Goal: Task Accomplishment & Management: Use online tool/utility

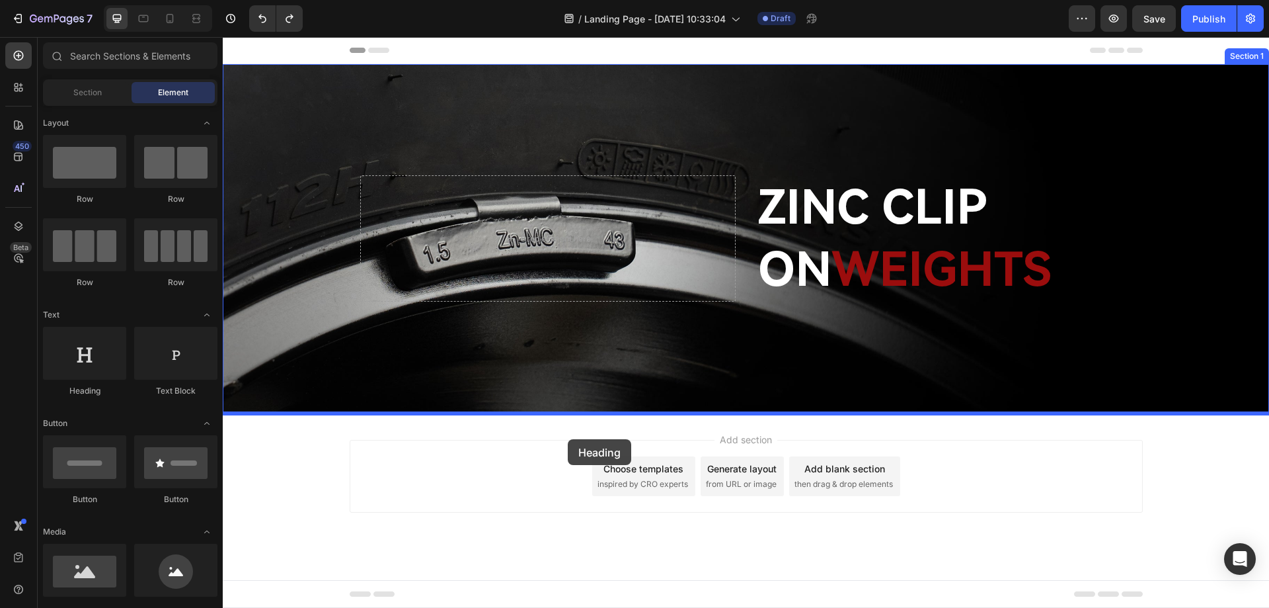
drag, startPoint x: 307, startPoint y: 400, endPoint x: 568, endPoint y: 439, distance: 263.4
drag, startPoint x: 319, startPoint y: 205, endPoint x: 613, endPoint y: 464, distance: 392.5
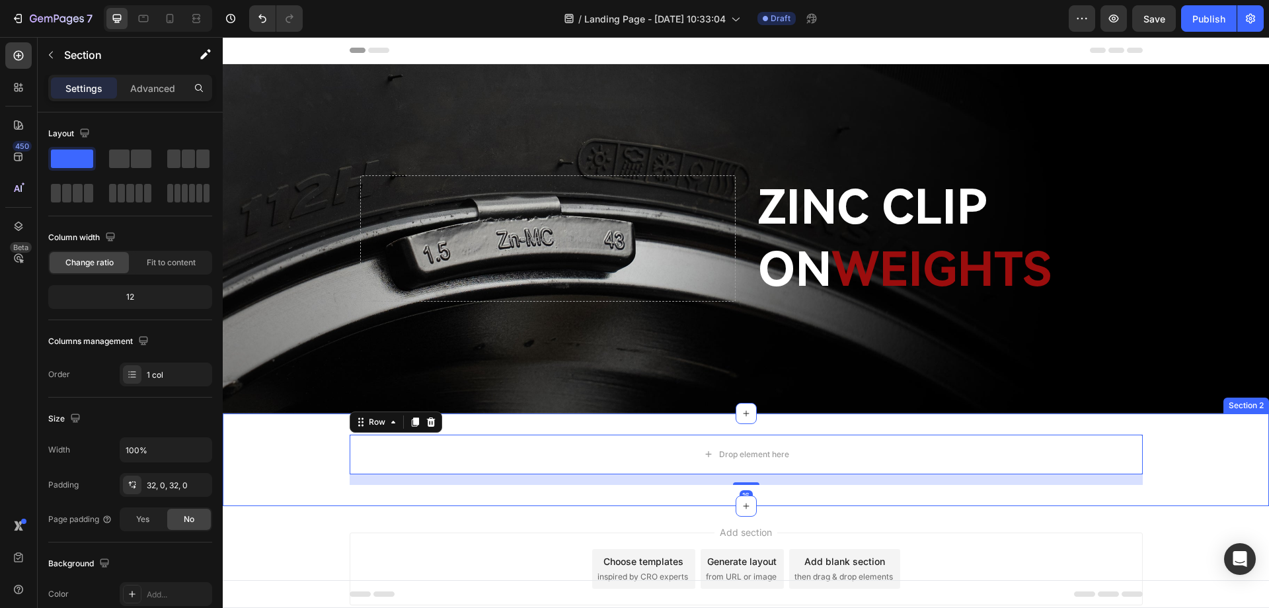
click at [255, 446] on div "Drop element here Row 16" at bounding box center [746, 459] width 1046 height 50
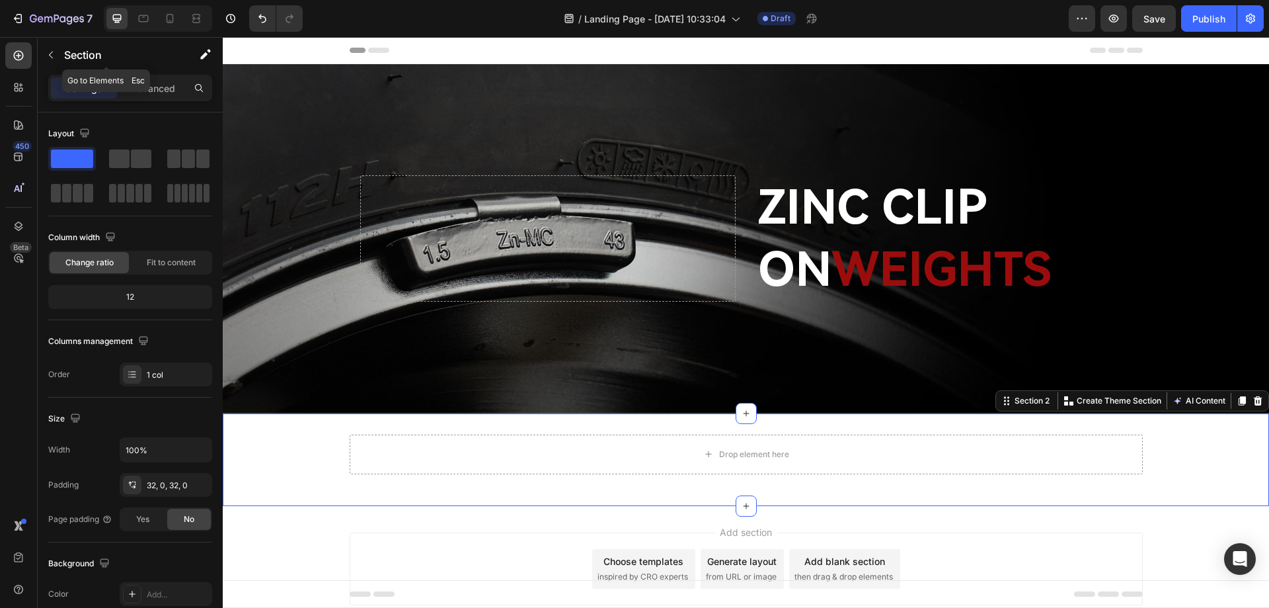
click at [61, 54] on div "Section" at bounding box center [106, 55] width 137 height 34
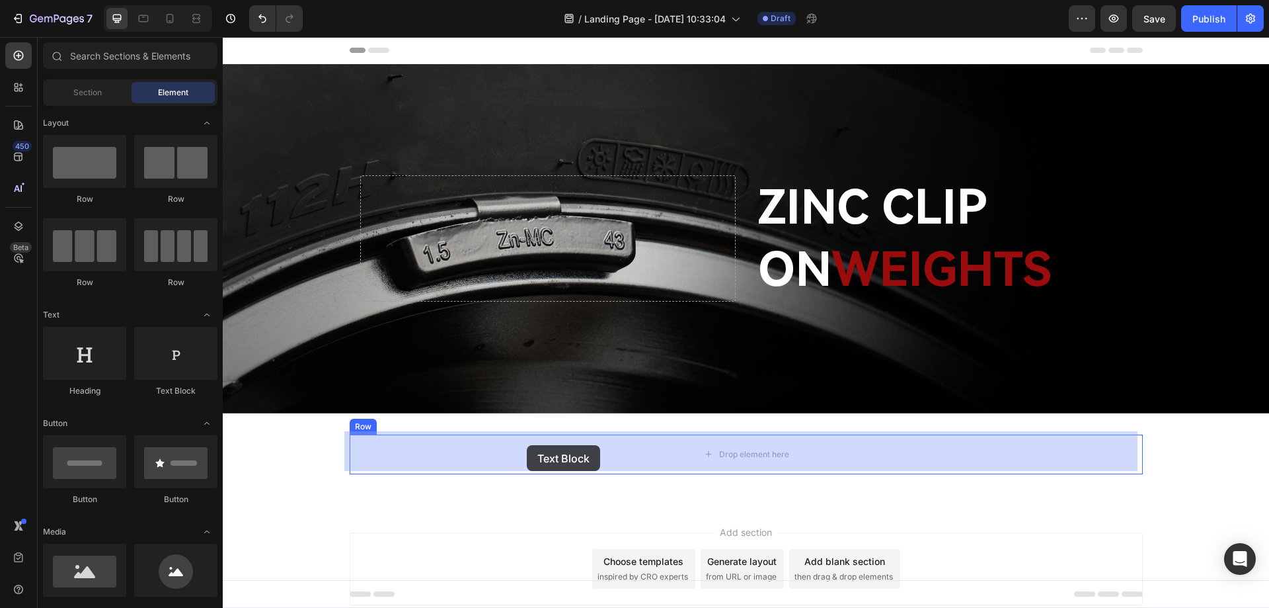
drag, startPoint x: 389, startPoint y: 393, endPoint x: 528, endPoint y: 445, distance: 148.9
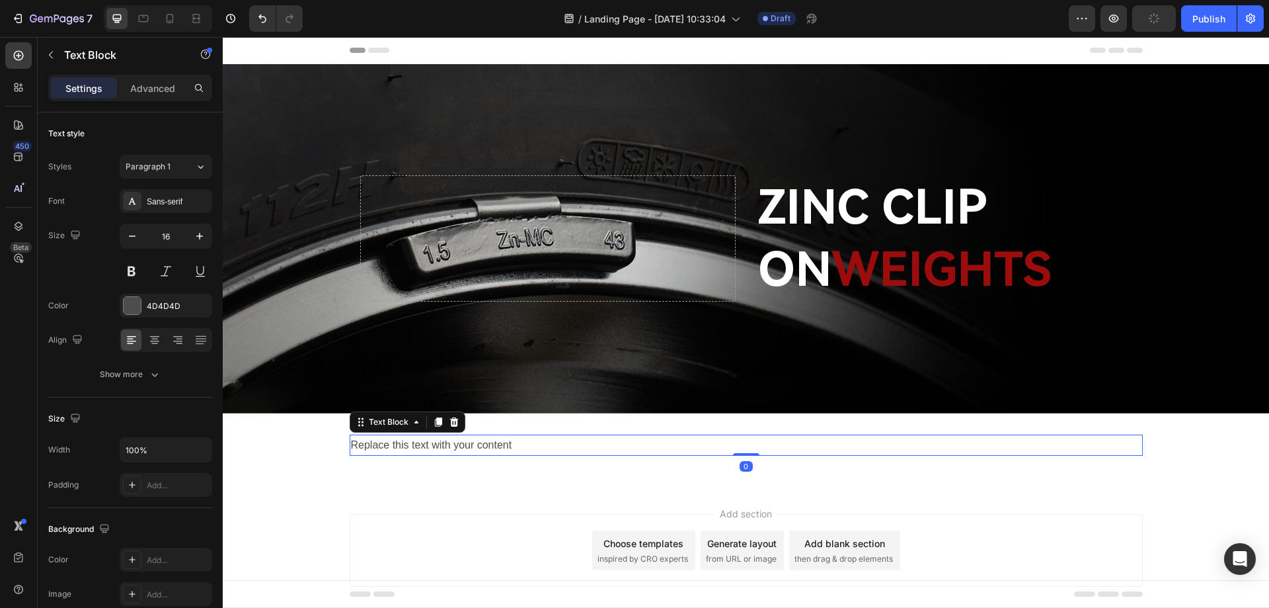
click at [535, 446] on div "Replace this text with your content" at bounding box center [746, 445] width 793 height 22
click at [535, 446] on p "Replace this text with your content" at bounding box center [746, 445] width 791 height 19
click at [840, 446] on p "Replace this text with your content" at bounding box center [746, 445] width 791 height 19
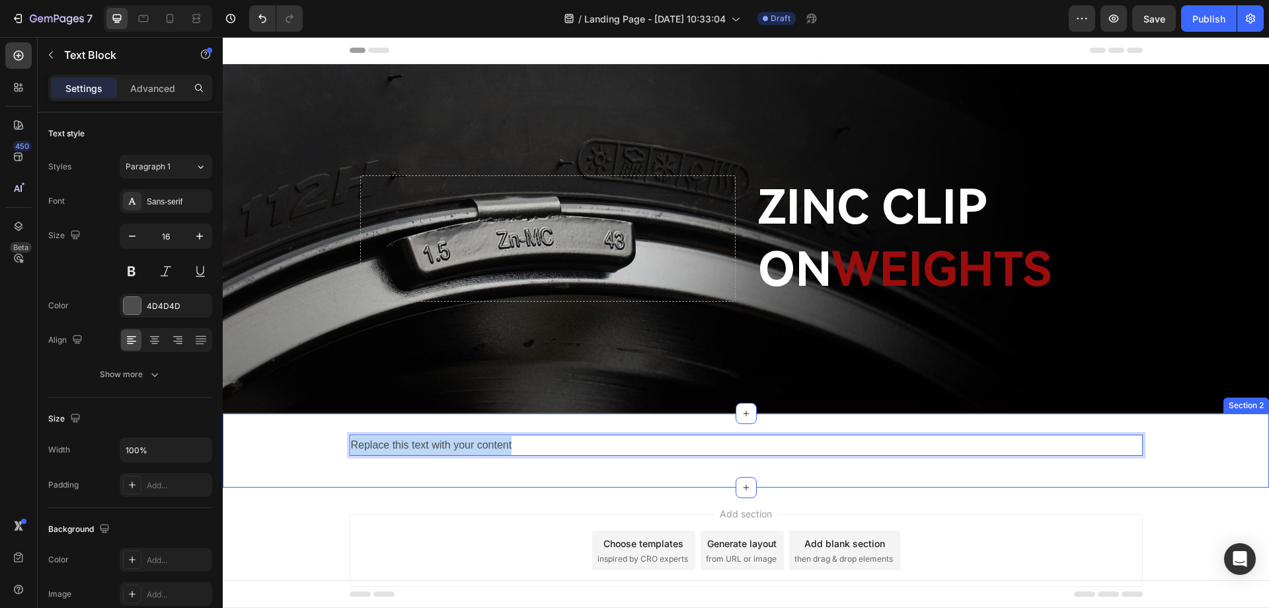
drag, startPoint x: 824, startPoint y: 447, endPoint x: 188, endPoint y: 448, distance: 635.9
click at [223, 448] on html "Header ZINC CLIP ON WEIGHTS Heading Drop element here Hero Banner Section 1 Rep…" at bounding box center [746, 343] width 1046 height 613
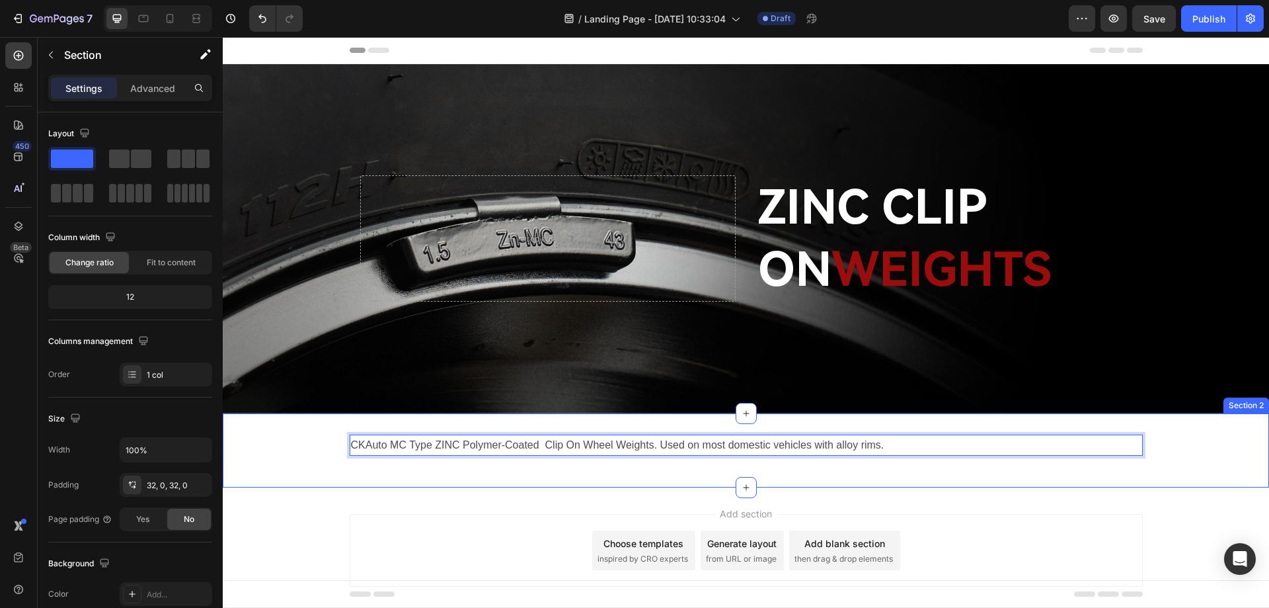
click at [343, 466] on div "CKAuto MC Type ZINC Polymer-Coated Clip On Wheel Weights. Used on most domestic…" at bounding box center [746, 450] width 1046 height 75
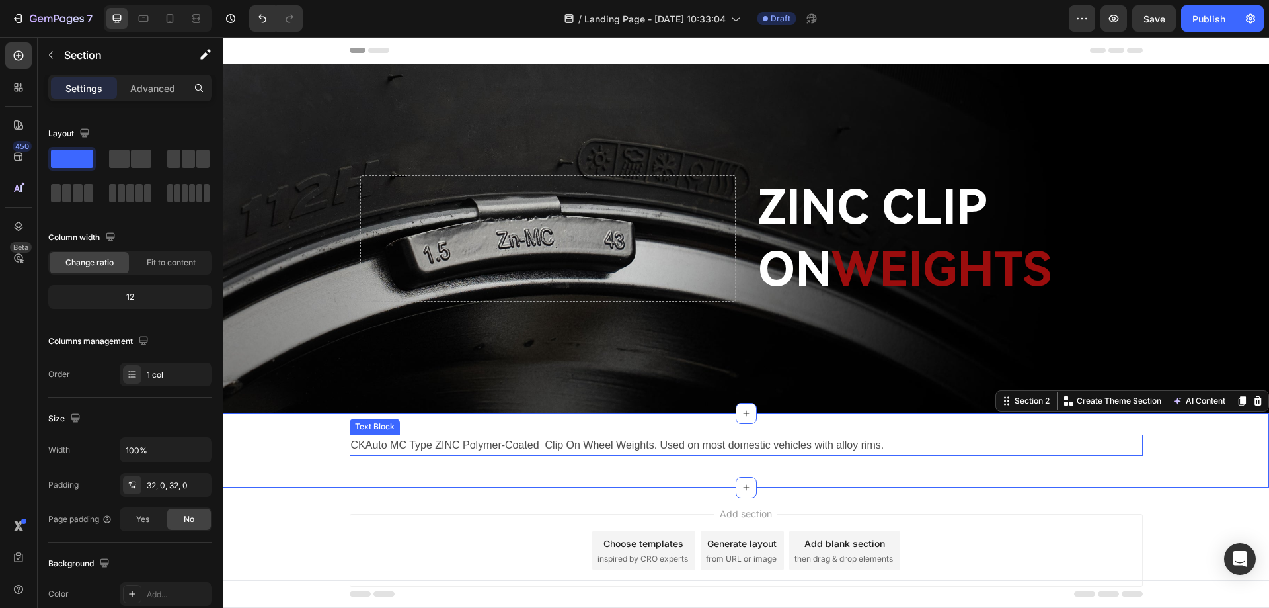
click at [448, 446] on p "CKAuto MC Type ZINC Polymer-Coated Clip On Wheel Weights. Used on most domestic…" at bounding box center [746, 445] width 791 height 19
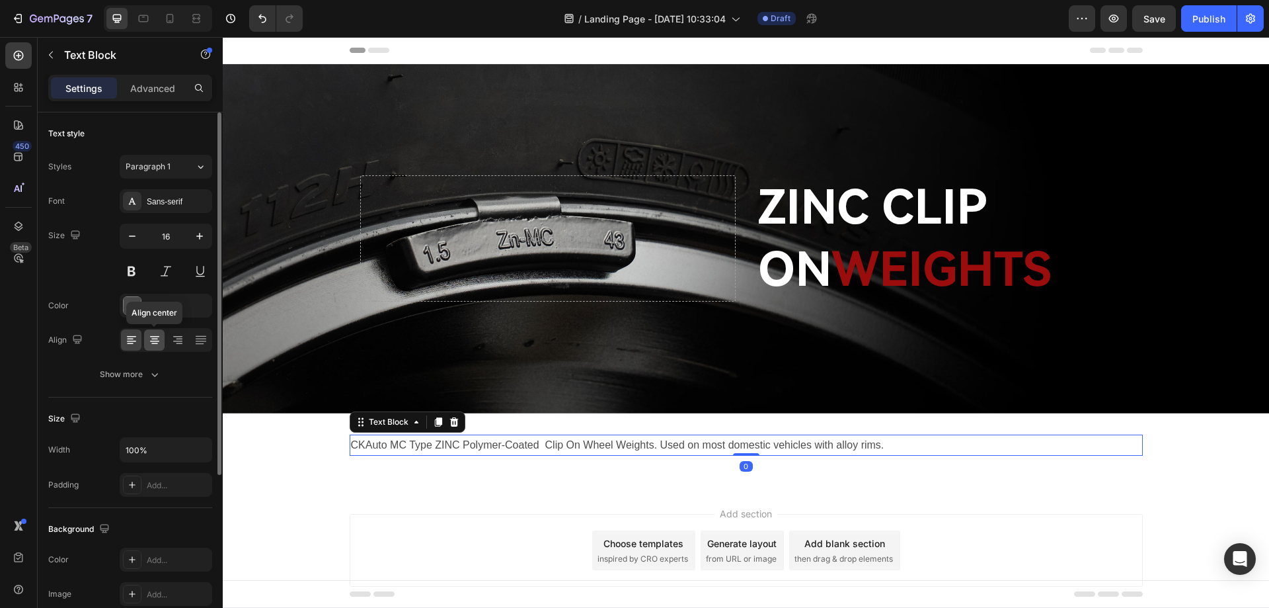
click at [151, 336] on icon at bounding box center [154, 336] width 9 height 1
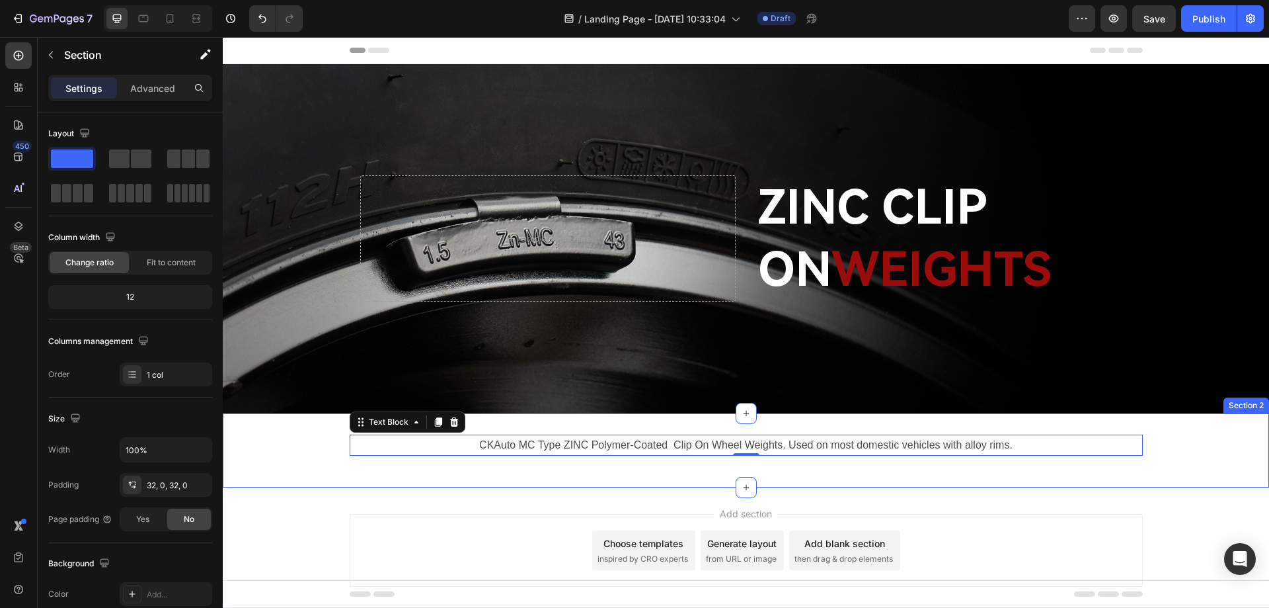
click at [257, 481] on div "CKAuto MC Type ZINC Polymer-Coated Clip On Wheel Weights. Used on most domestic…" at bounding box center [746, 450] width 1046 height 75
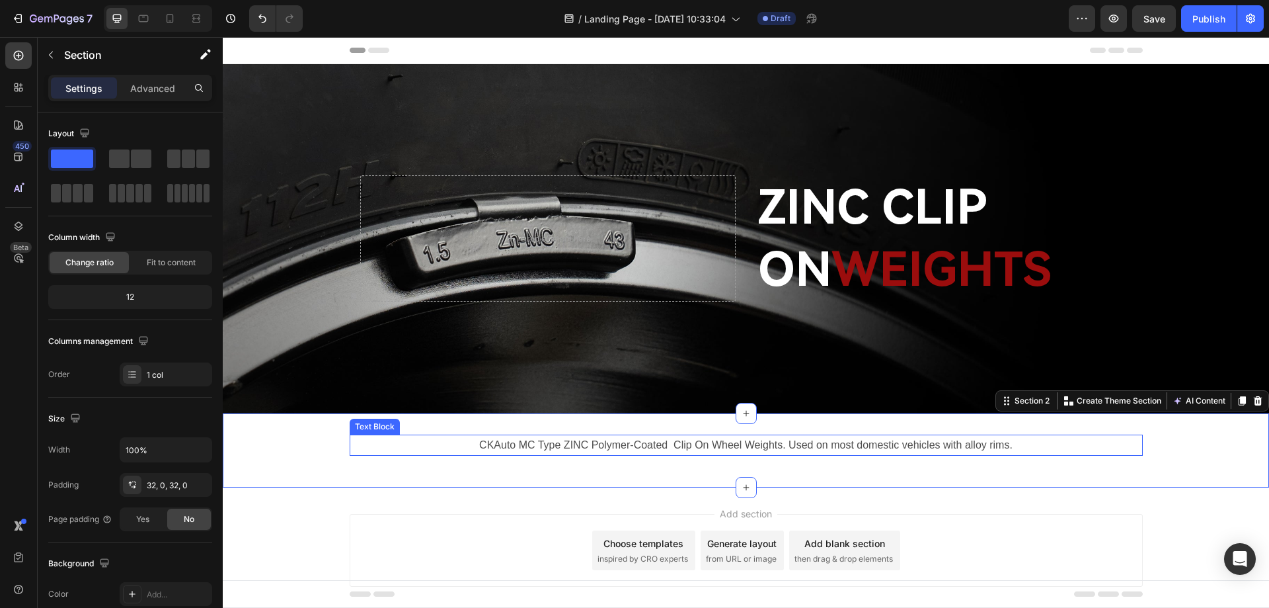
click at [570, 445] on p "CKAuto MC Type ZINC Polymer-Coated Clip On Wheel Weights. Used on most domestic…" at bounding box center [746, 445] width 791 height 19
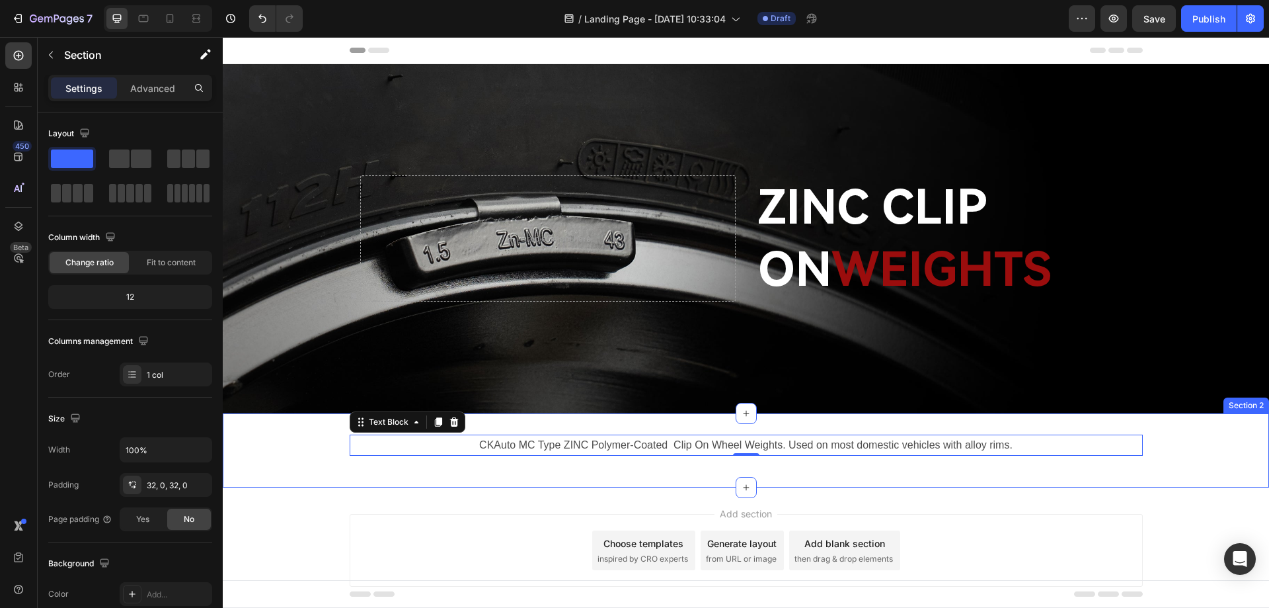
click at [317, 440] on div "CKAuto MC Type ZINC Polymer-Coated Clip On Wheel Weights. Used on most domestic…" at bounding box center [746, 450] width 1046 height 32
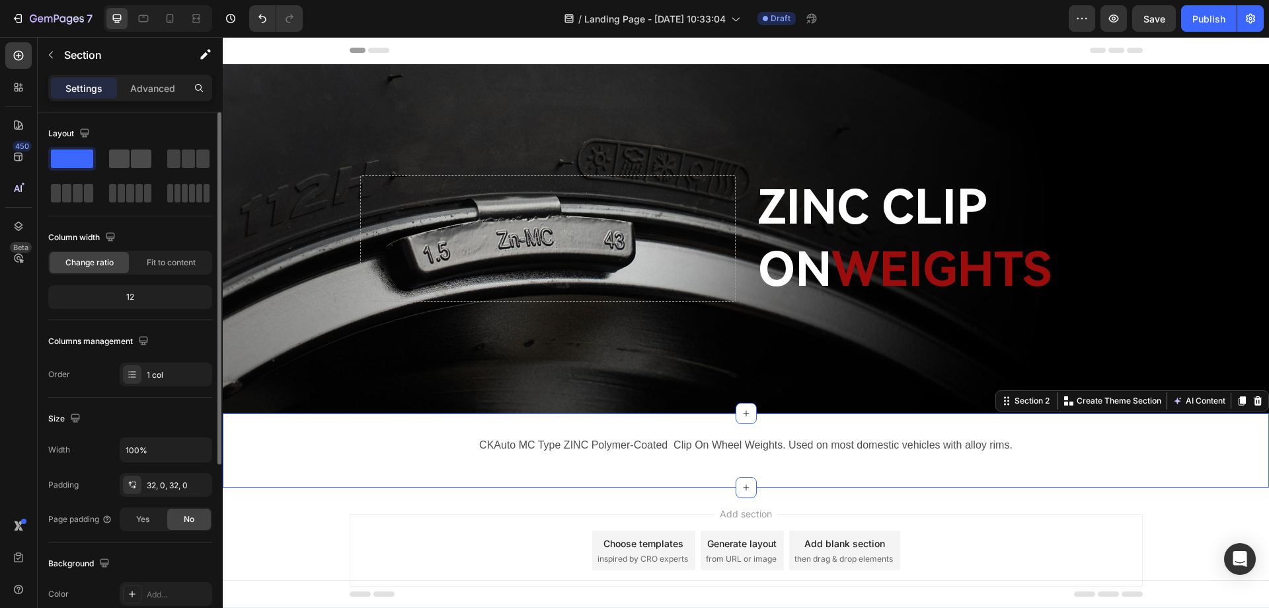
click at [136, 167] on span at bounding box center [141, 158] width 20 height 19
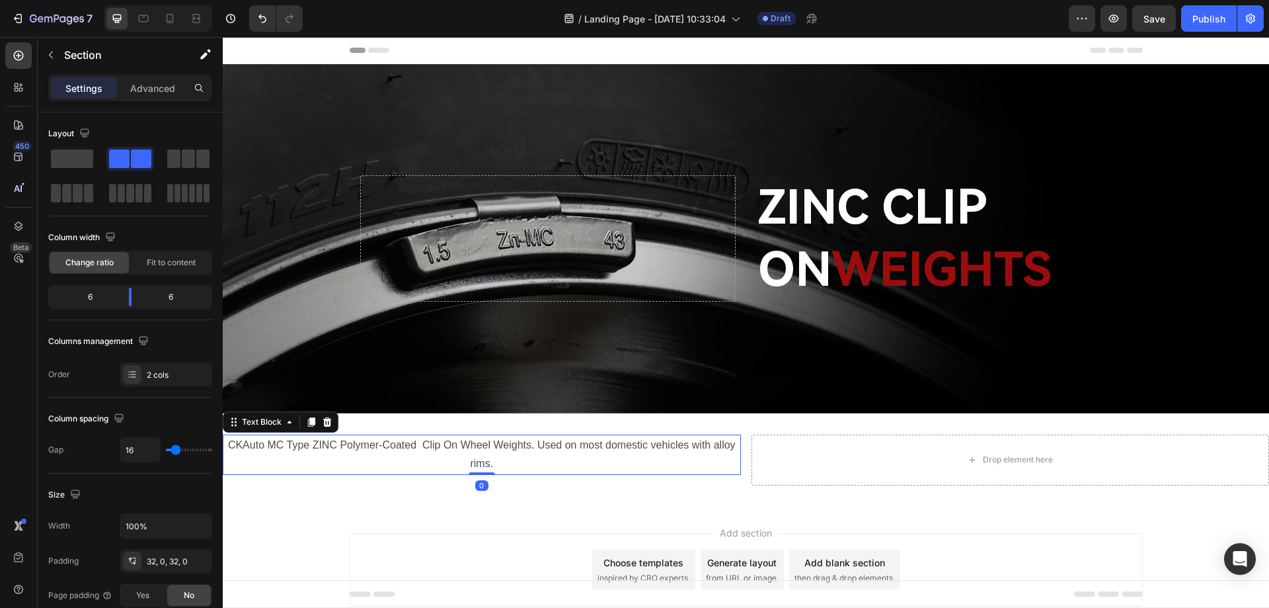
click at [539, 463] on p "CKAuto MC Type ZINC Polymer-Coated Clip On Wheel Weights. Used on most domestic…" at bounding box center [482, 455] width 516 height 38
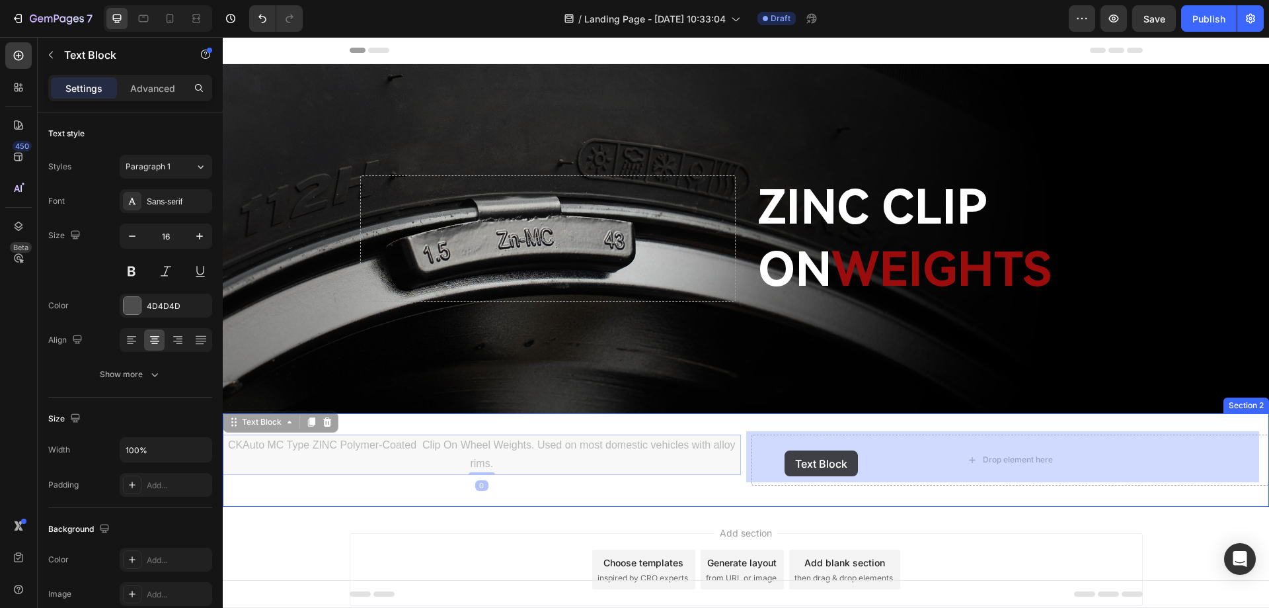
drag, startPoint x: 258, startPoint y: 431, endPoint x: 785, endPoint y: 450, distance: 526.5
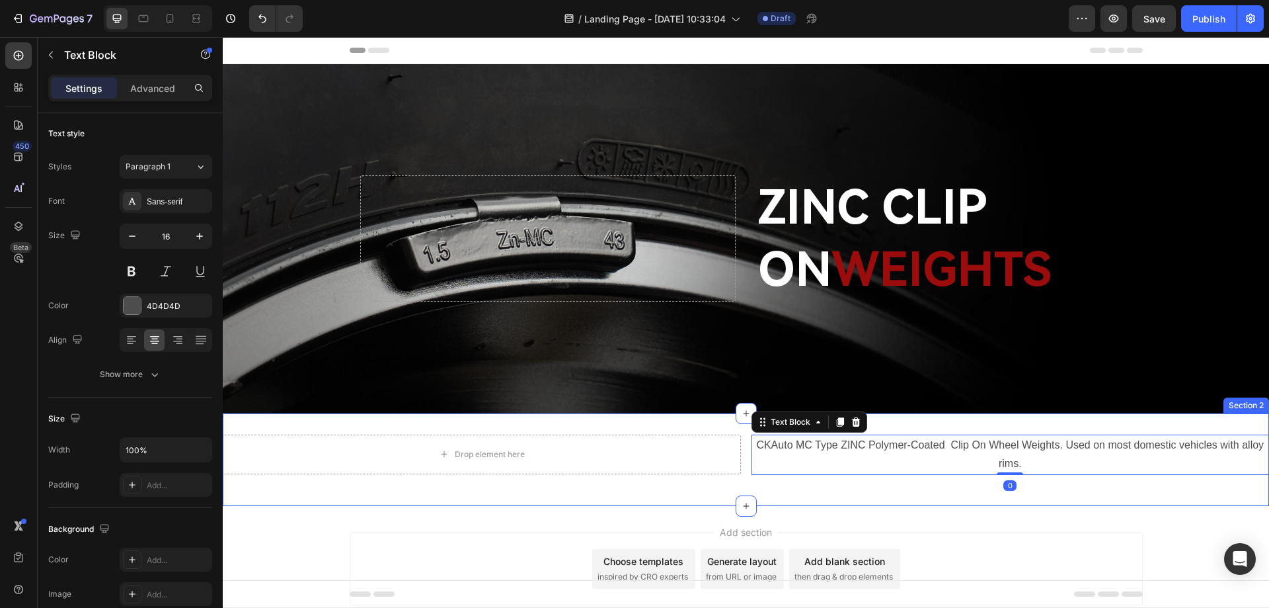
click at [724, 424] on div "Drop element here Row CKAuto MC Type ZINC Polymer-Coated Clip On Wheel Weights.…" at bounding box center [746, 459] width 1046 height 93
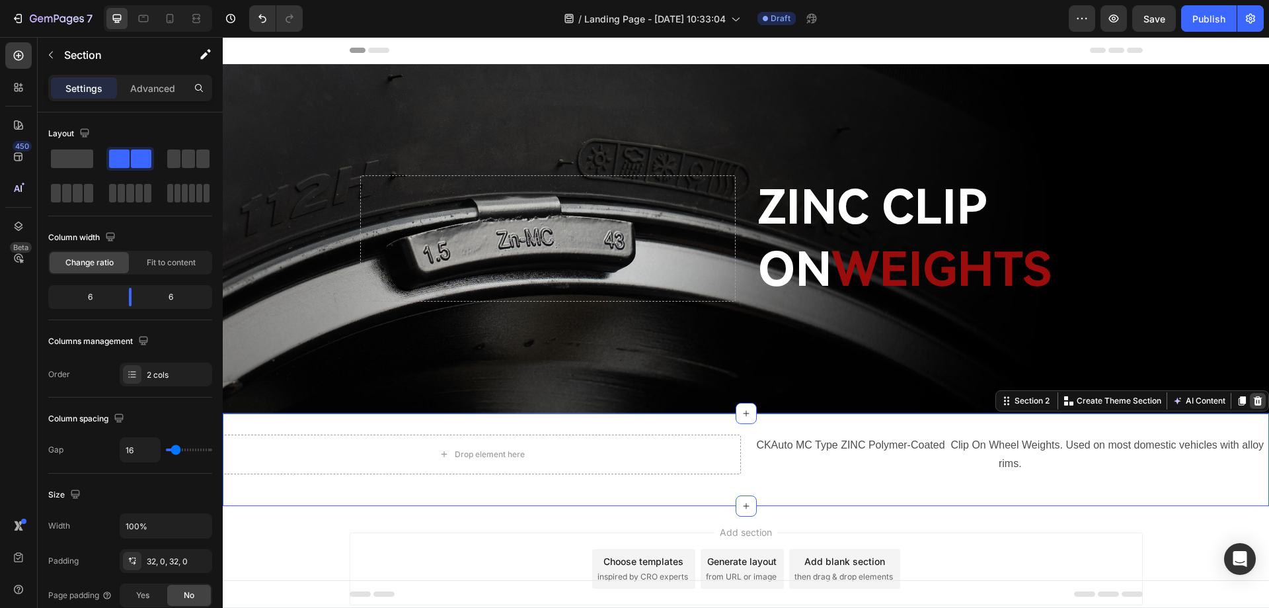
click at [1254, 397] on icon at bounding box center [1258, 400] width 9 height 9
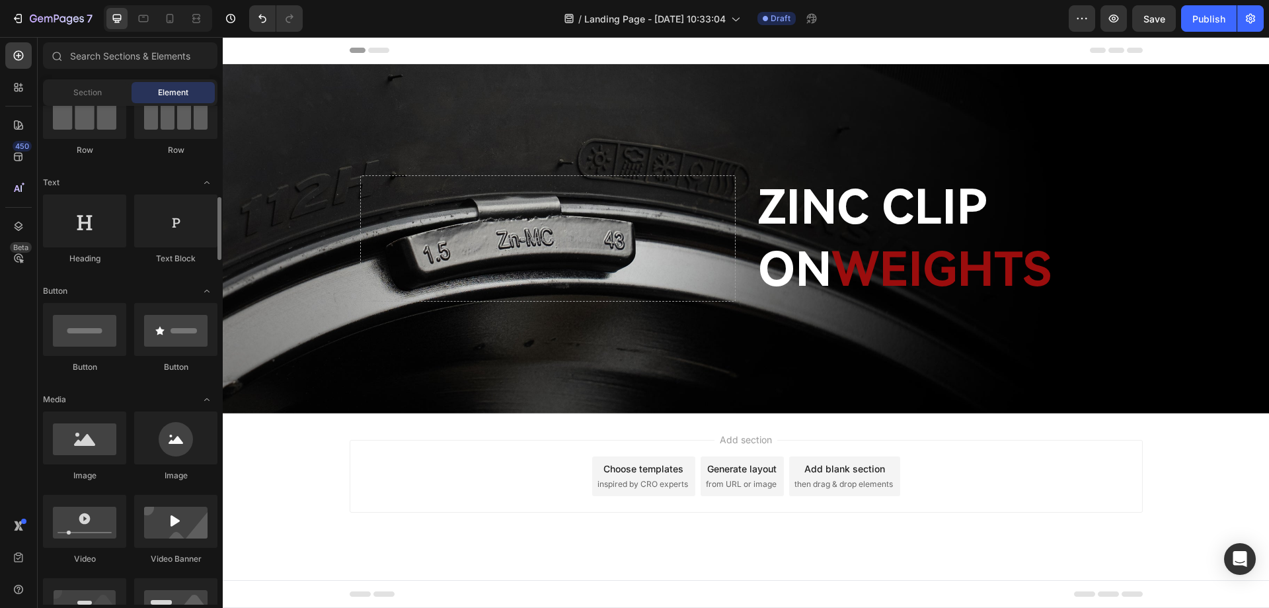
scroll to position [198, 0]
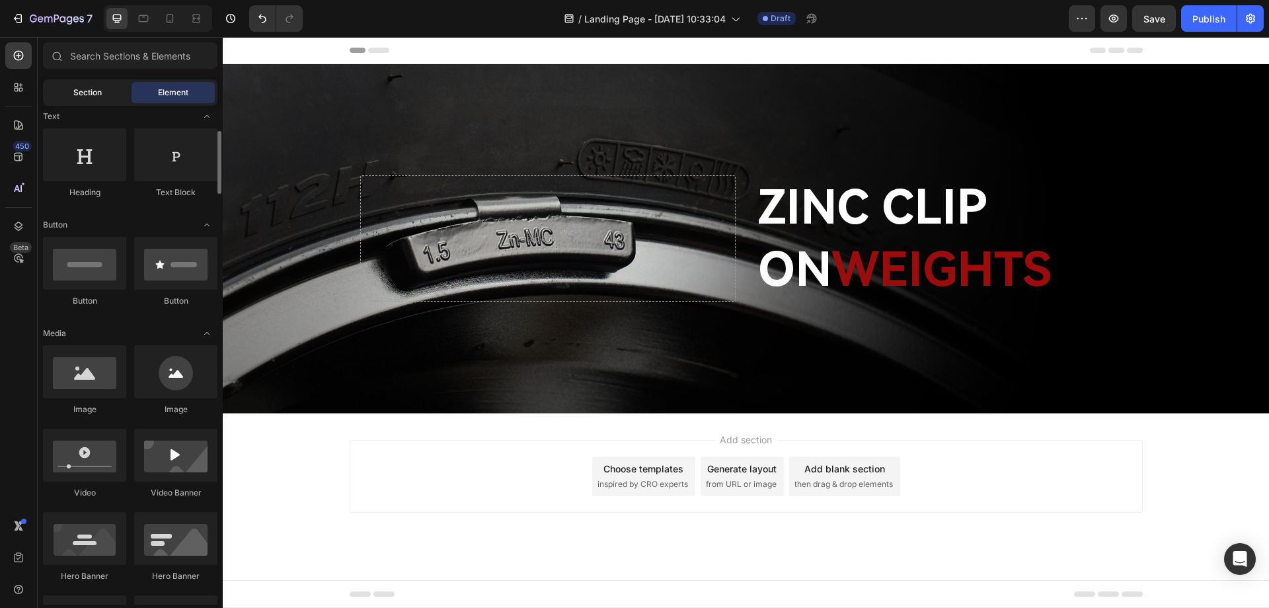
click at [92, 98] on div "Section" at bounding box center [87, 92] width 83 height 21
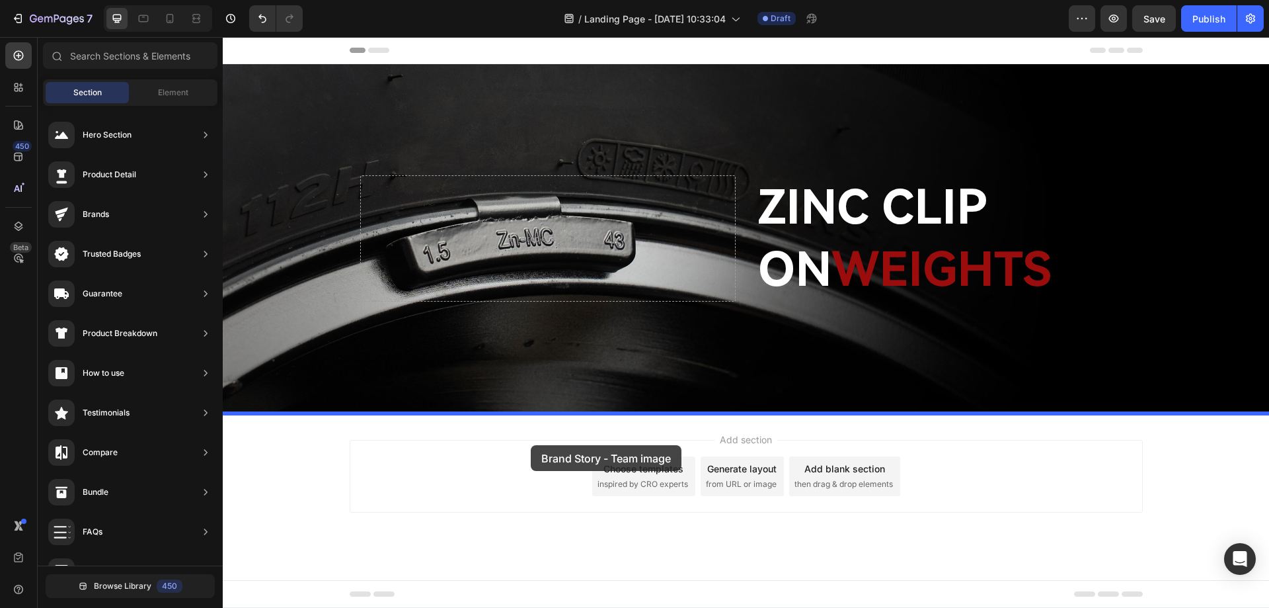
drag, startPoint x: 538, startPoint y: 274, endPoint x: 531, endPoint y: 445, distance: 171.4
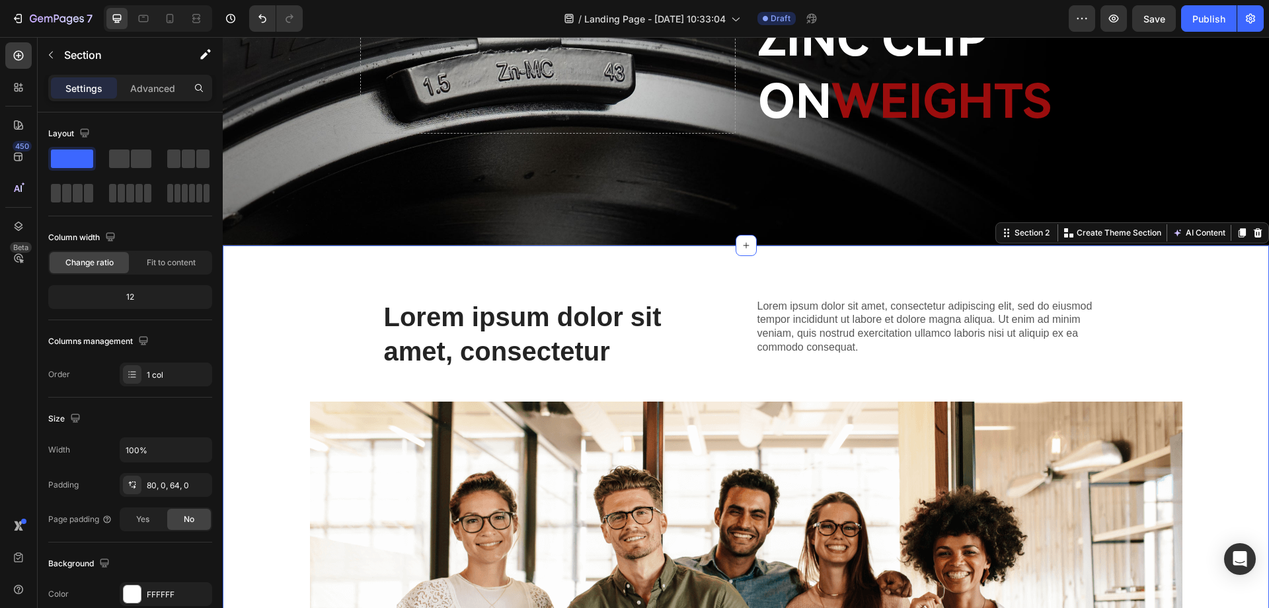
scroll to position [202, 0]
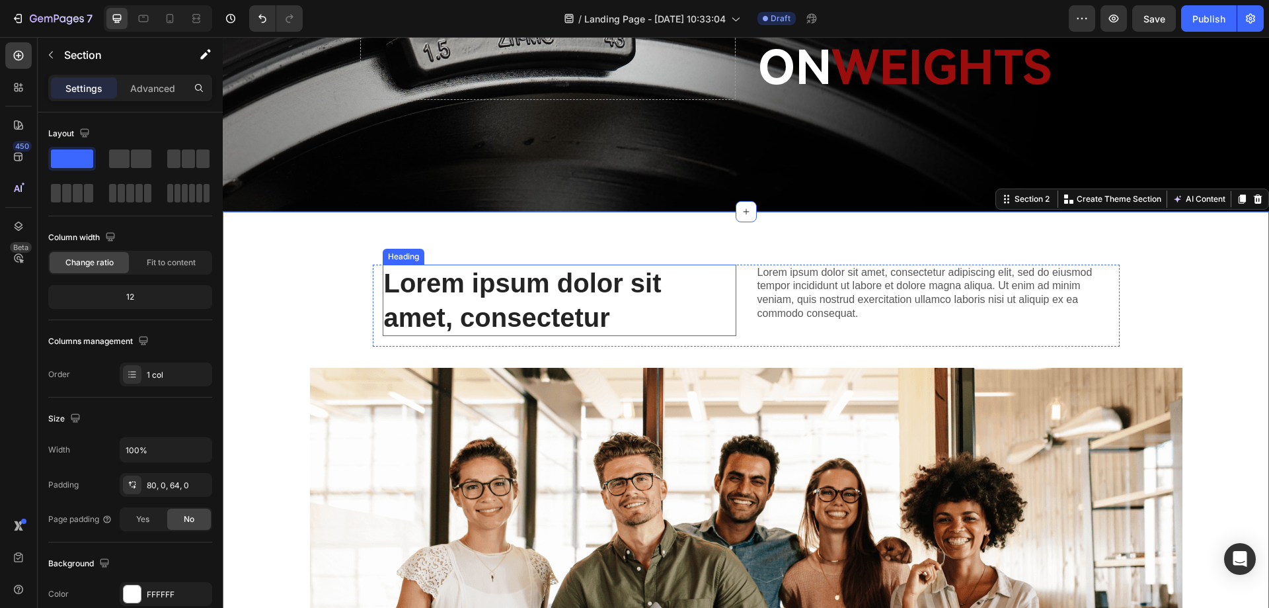
click at [629, 307] on h2 "Lorem ipsum dolor sit amet, consectetur" at bounding box center [560, 299] width 354 height 71
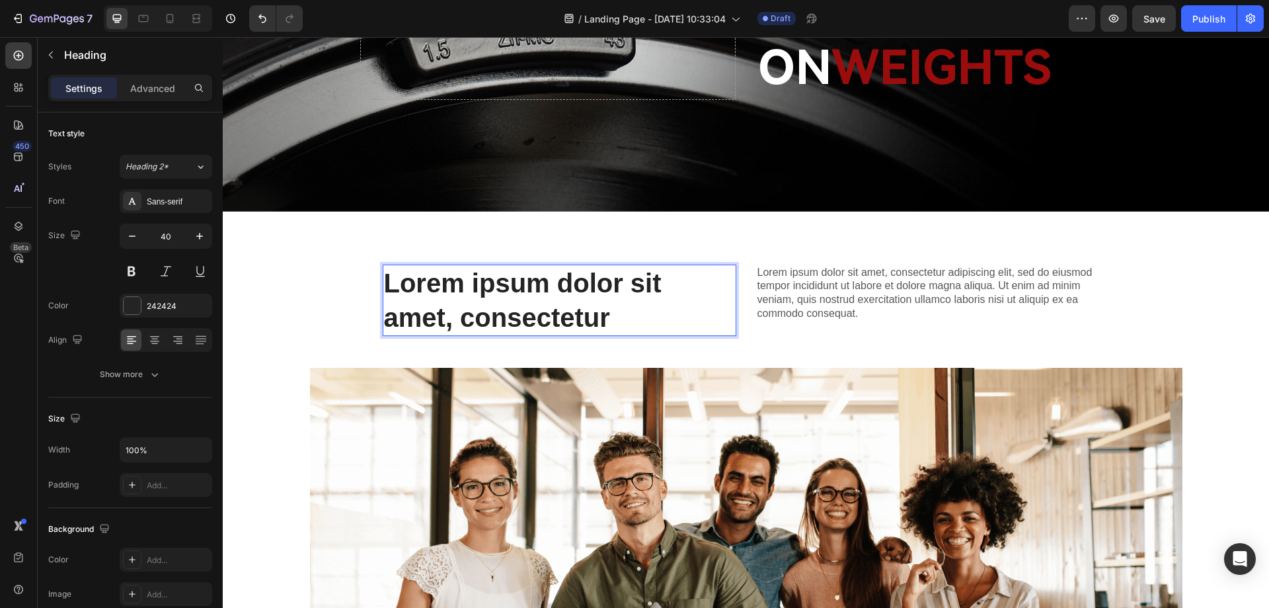
click at [628, 307] on h2 "Lorem ipsum dolor sit amet, consectetur" at bounding box center [560, 299] width 354 height 71
click at [814, 292] on p "Lorem ipsum dolor sit amet, consectetur adipiscing elit, sed do eiusmod tempor …" at bounding box center [933, 293] width 351 height 55
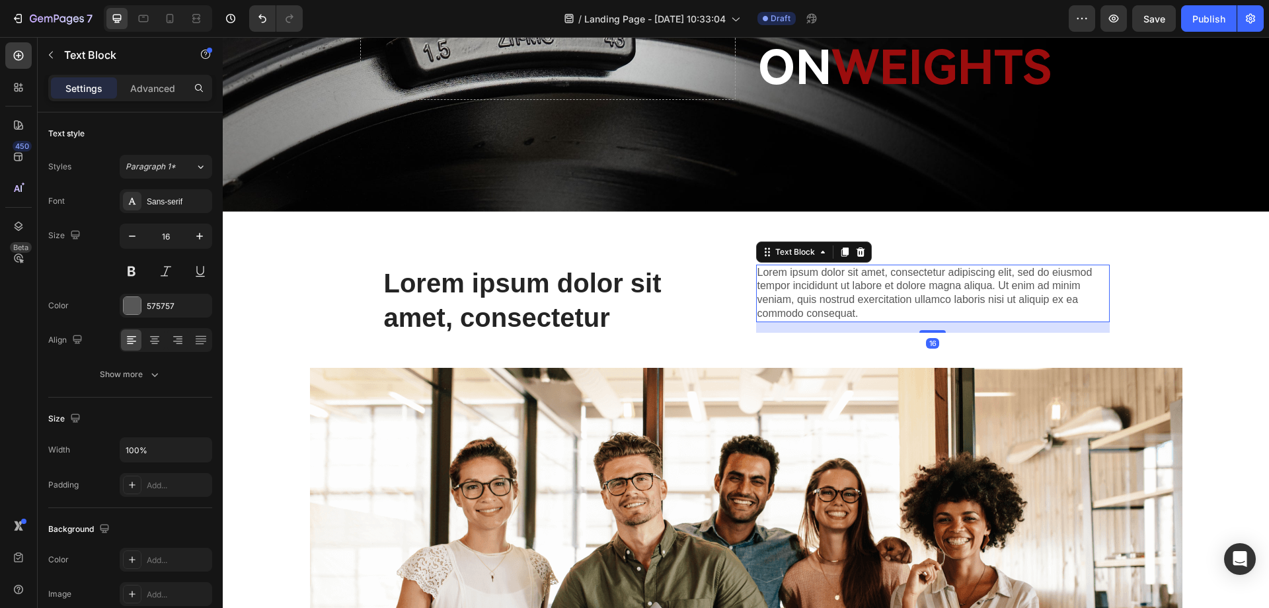
click at [814, 292] on p "Lorem ipsum dolor sit amet, consectetur adipiscing elit, sed do eiusmod tempor …" at bounding box center [933, 293] width 351 height 55
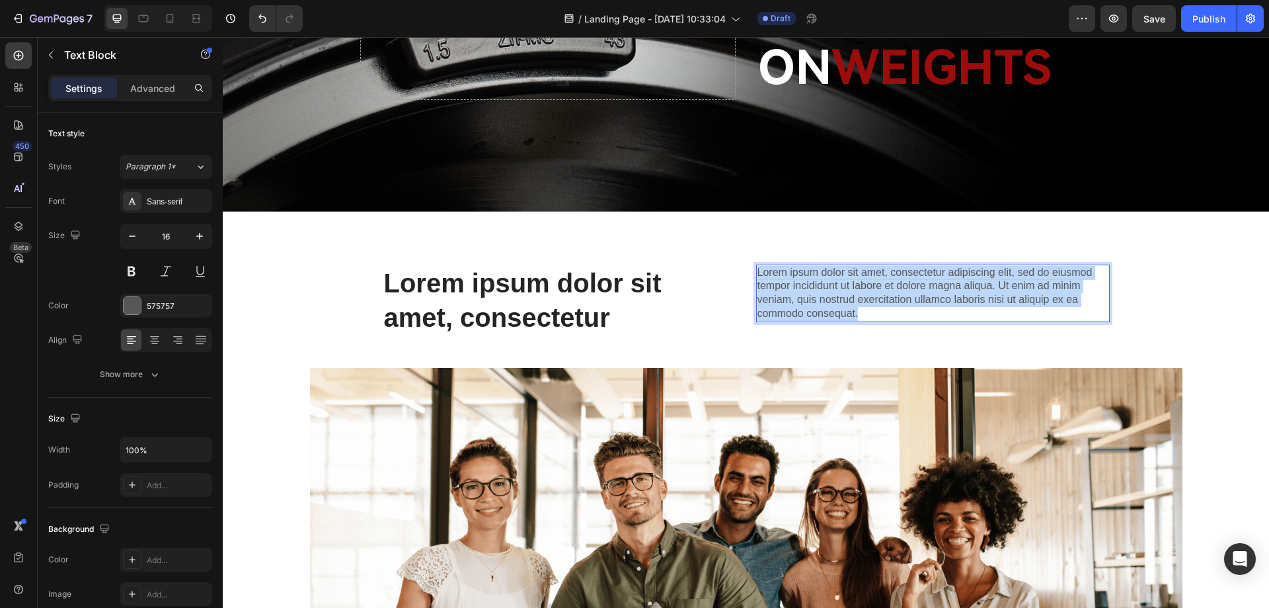
click at [814, 292] on p "Lorem ipsum dolor sit amet, consectetur adipiscing elit, sed do eiusmod tempor …" at bounding box center [933, 293] width 351 height 55
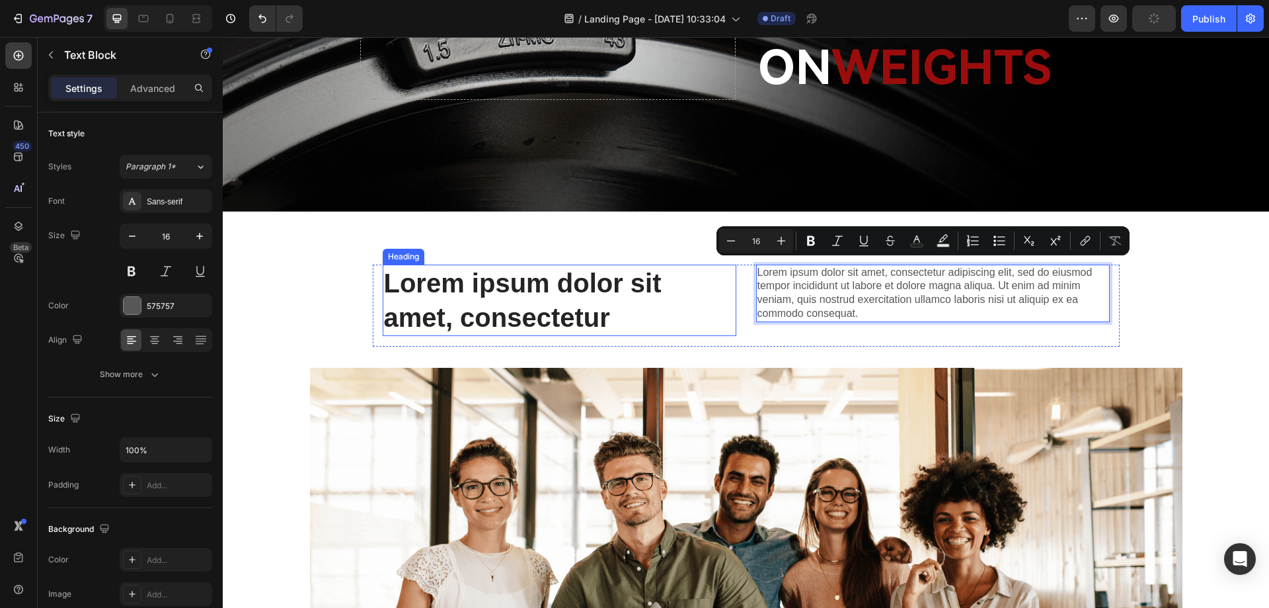
click at [506, 312] on p "Lorem ipsum dolor sit amet, consectetur" at bounding box center [559, 300] width 351 height 69
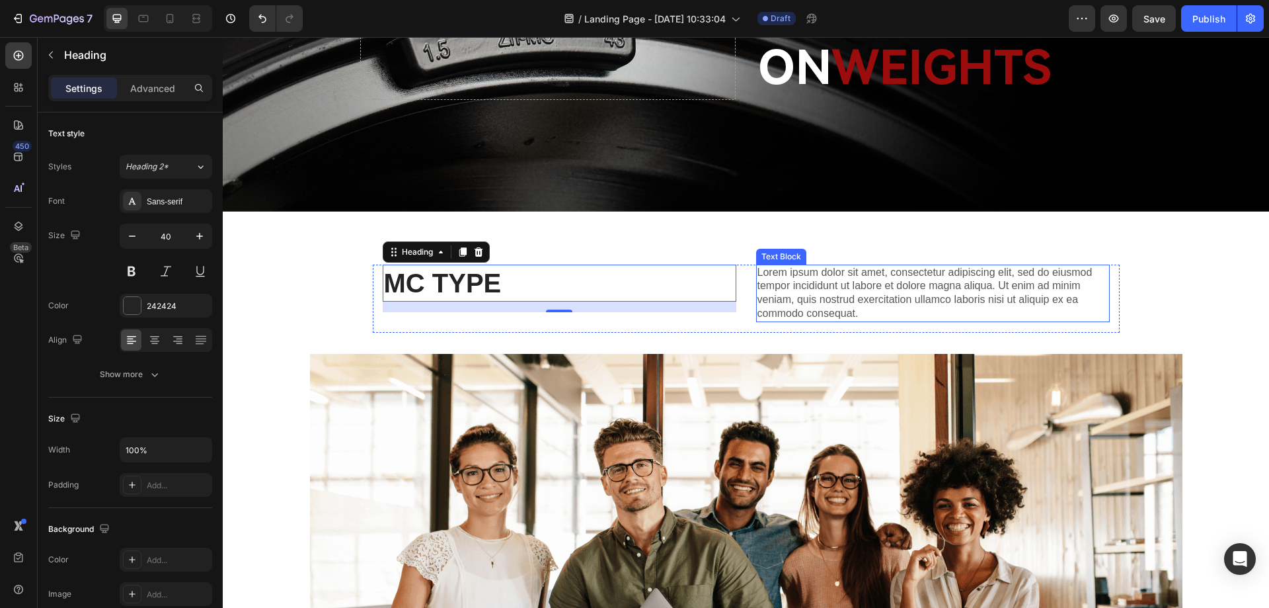
click at [1009, 287] on p "Lorem ipsum dolor sit amet, consectetur adipiscing elit, sed do eiusmod tempor …" at bounding box center [933, 293] width 351 height 55
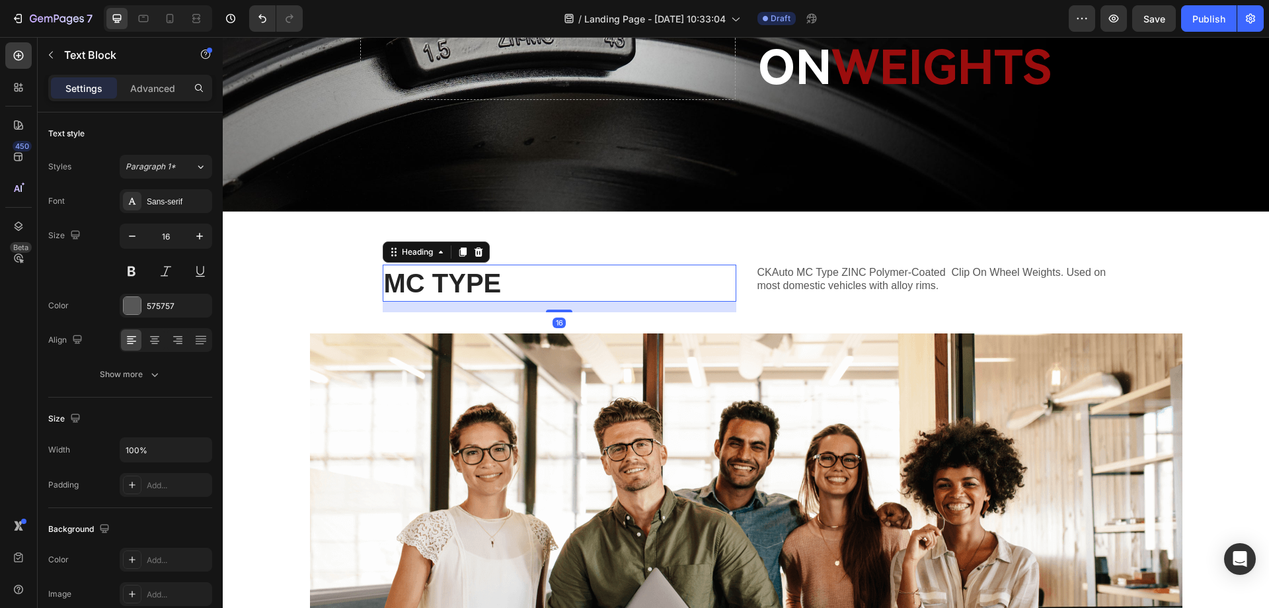
click at [672, 283] on p "MC TYPE" at bounding box center [559, 283] width 351 height 34
click at [172, 239] on input "40" at bounding box center [166, 236] width 44 height 24
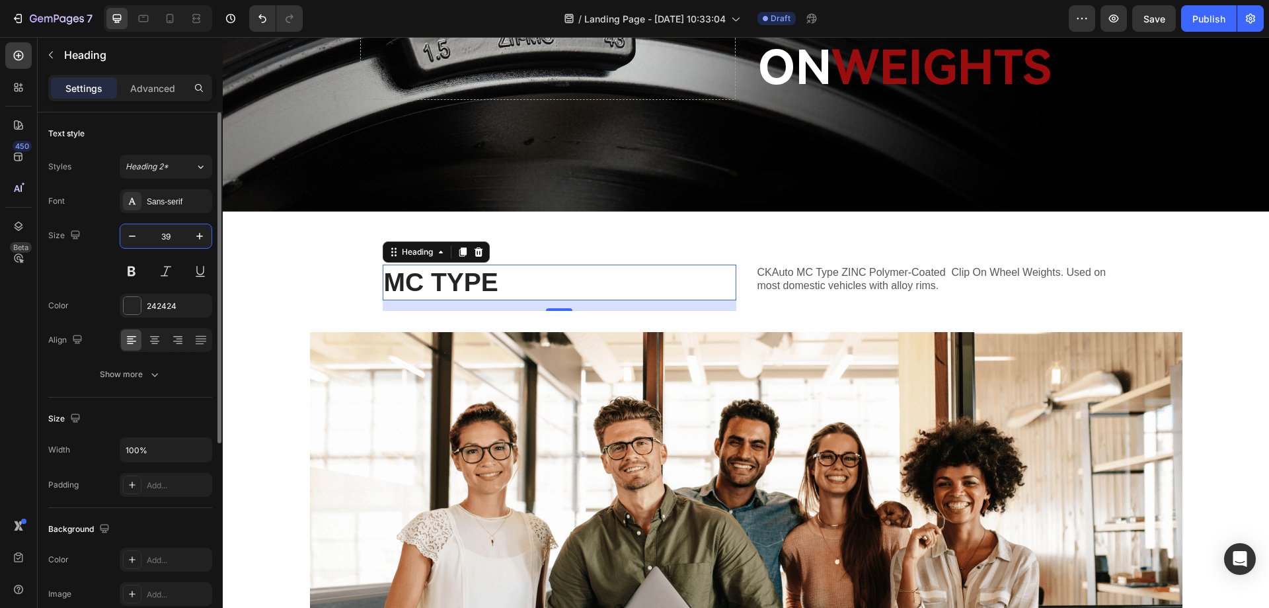
drag, startPoint x: 172, startPoint y: 239, endPoint x: 156, endPoint y: 238, distance: 15.9
click at [156, 238] on input "39" at bounding box center [166, 236] width 44 height 24
type input "38"
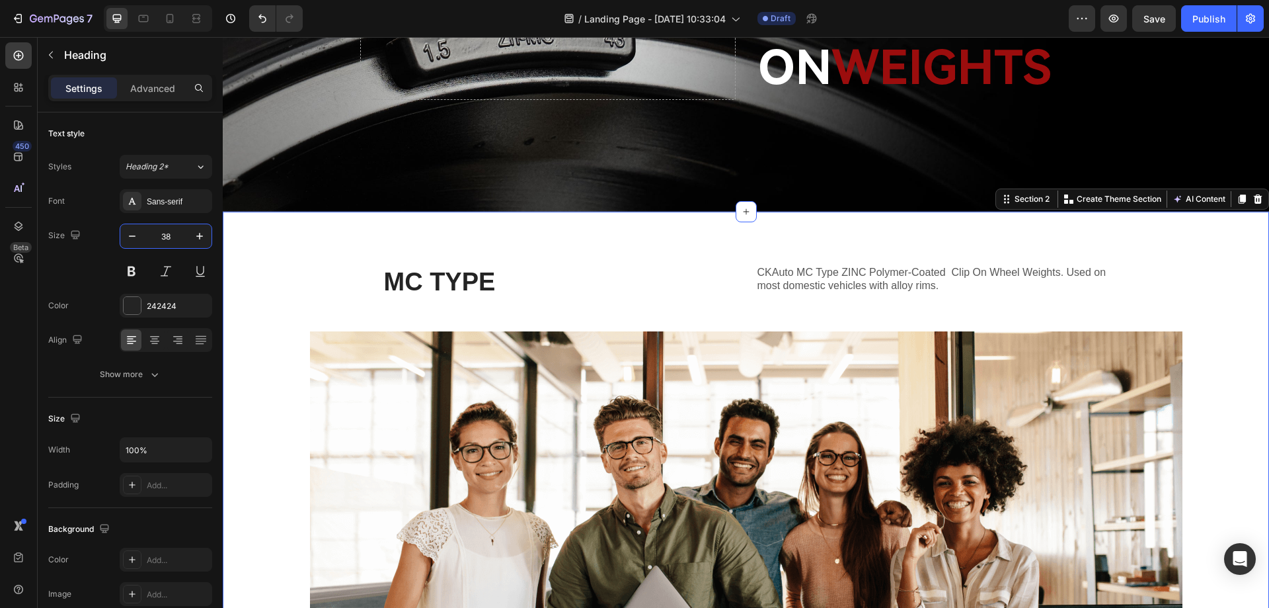
click at [358, 264] on div "MC TYPE Heading CKAuto MC Type ZINC Polymer-Coated Clip On Wheel Weights. Used …" at bounding box center [746, 489] width 1046 height 451
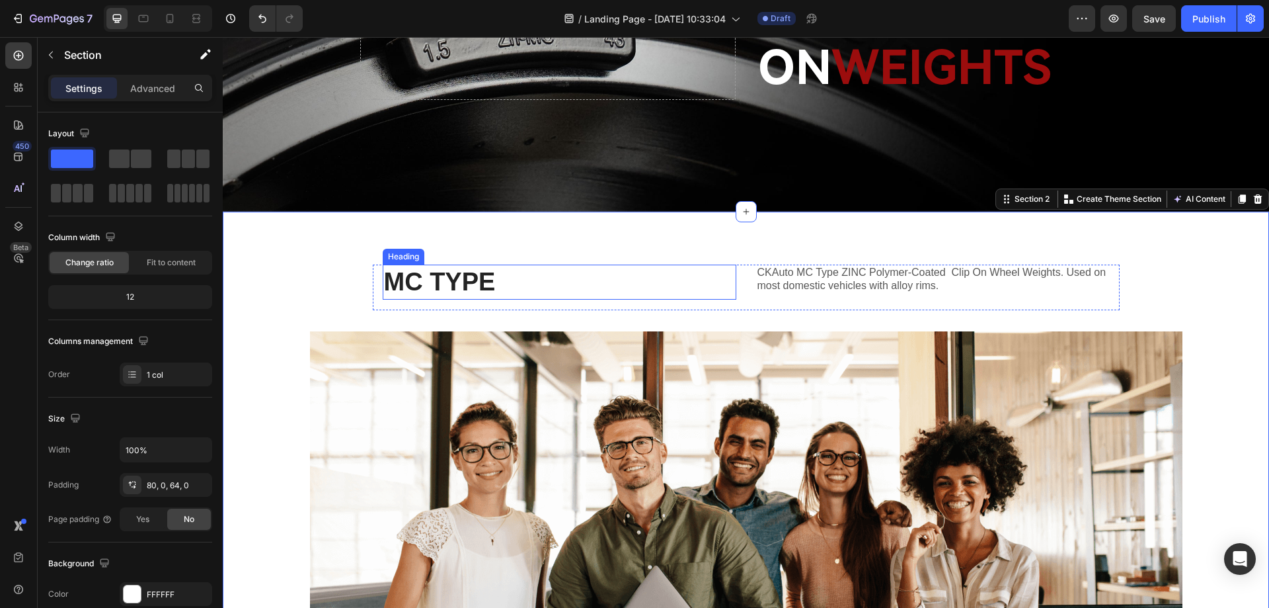
click at [419, 281] on p "MC TYPE" at bounding box center [559, 282] width 351 height 32
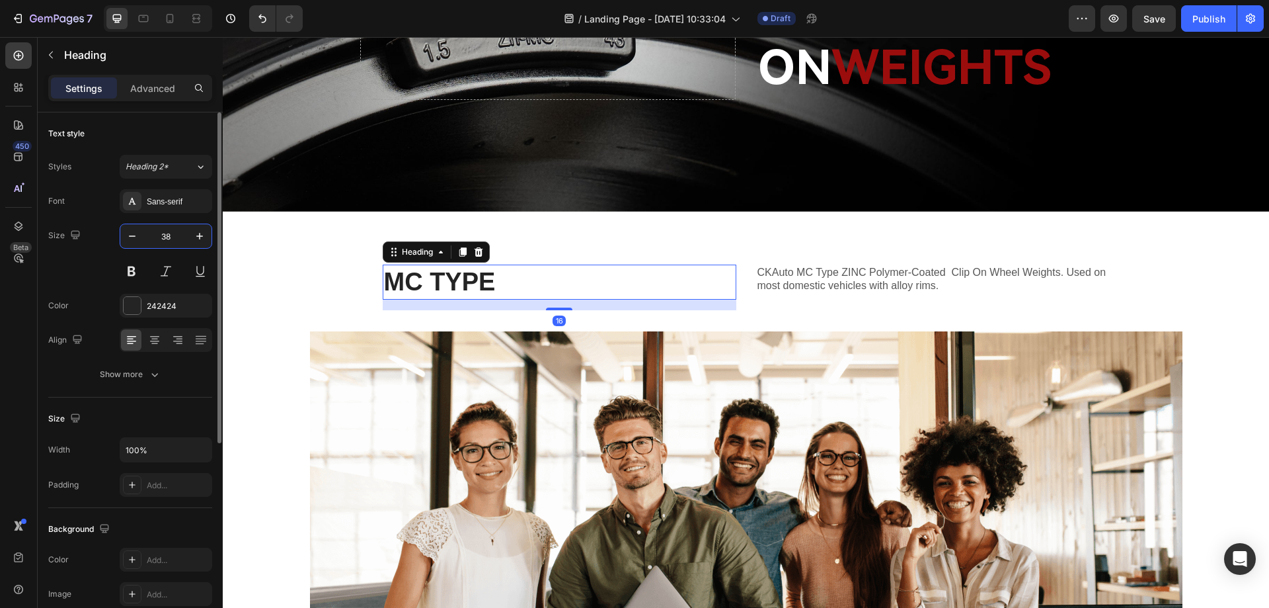
click at [173, 245] on input "38" at bounding box center [166, 236] width 44 height 24
type input "3"
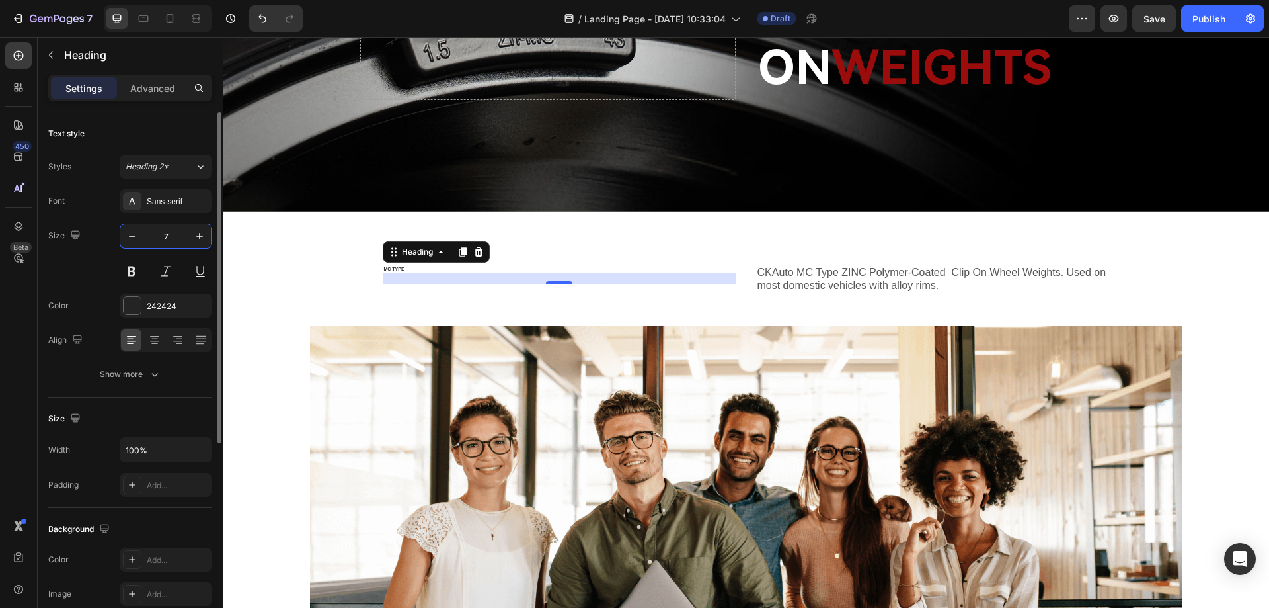
type input "72"
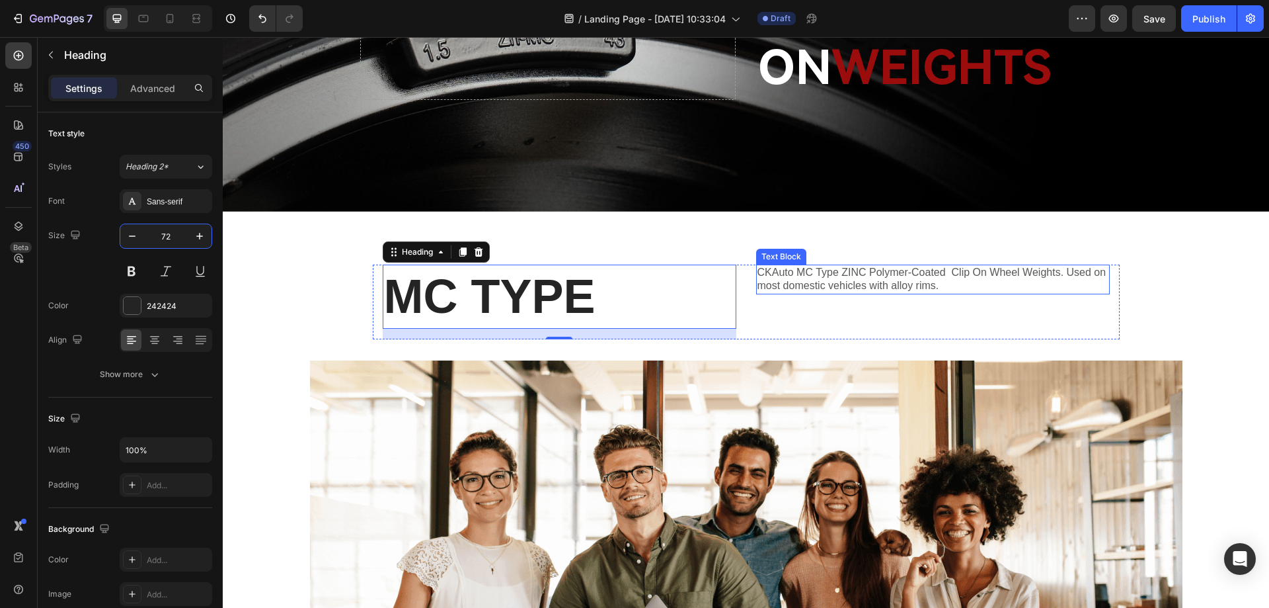
click at [826, 283] on p "CKAuto MC Type ZINC Polymer-Coated Clip On Wheel Weights. Used on most domestic…" at bounding box center [933, 280] width 351 height 28
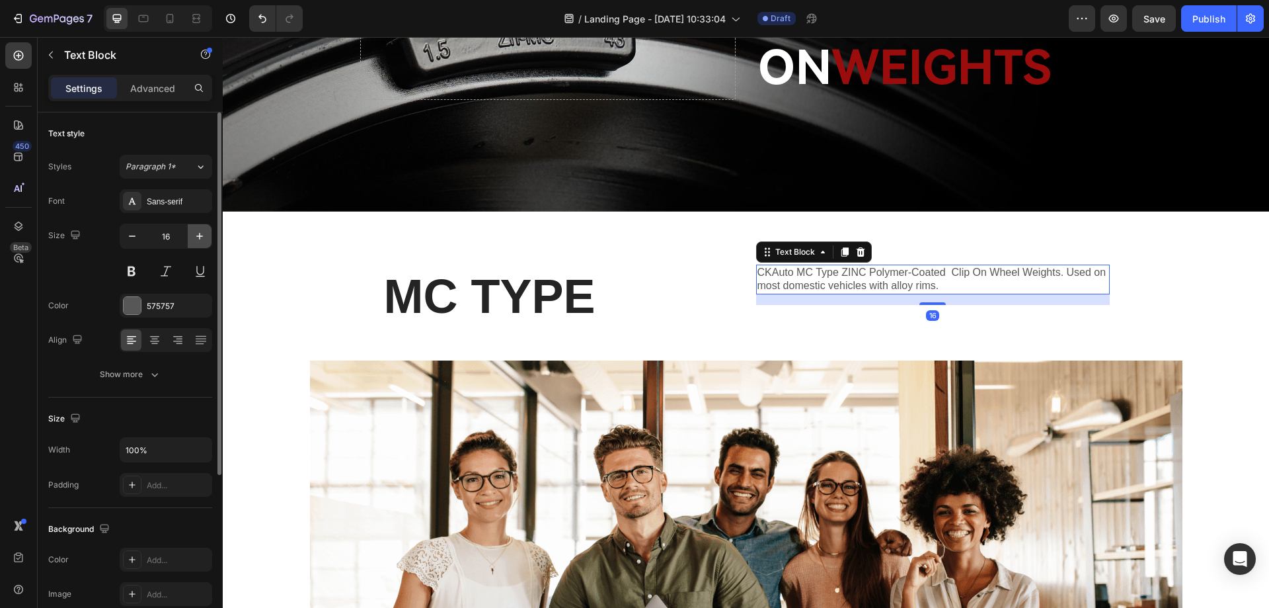
click at [199, 237] on icon "button" at bounding box center [199, 235] width 13 height 13
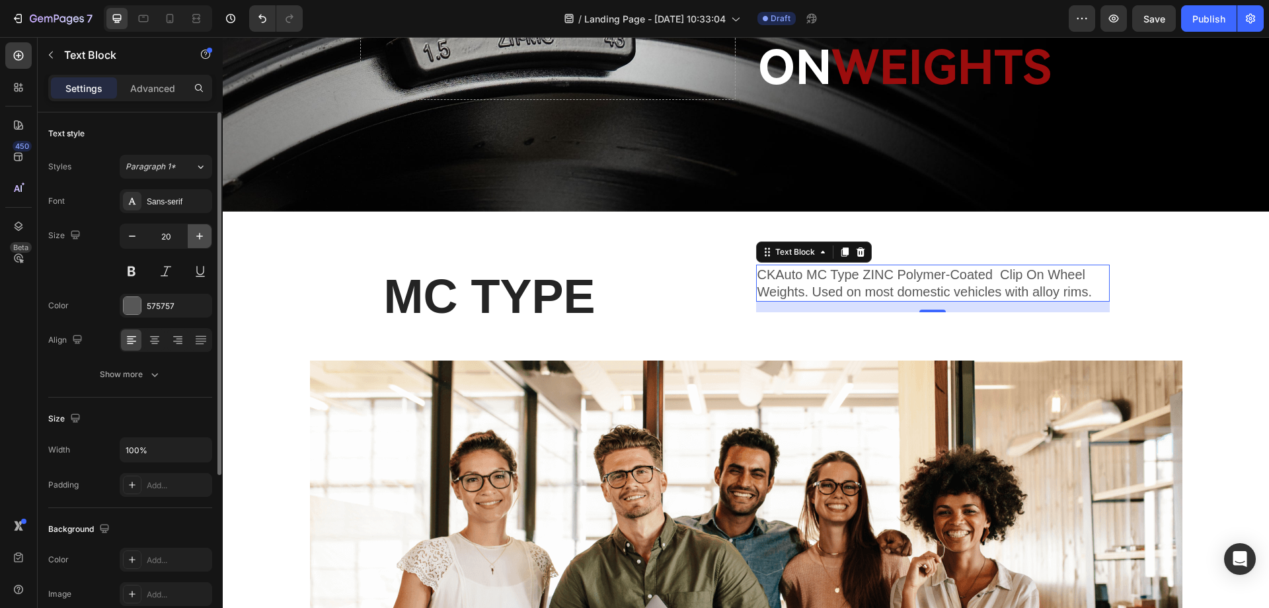
click at [199, 237] on icon "button" at bounding box center [199, 235] width 13 height 13
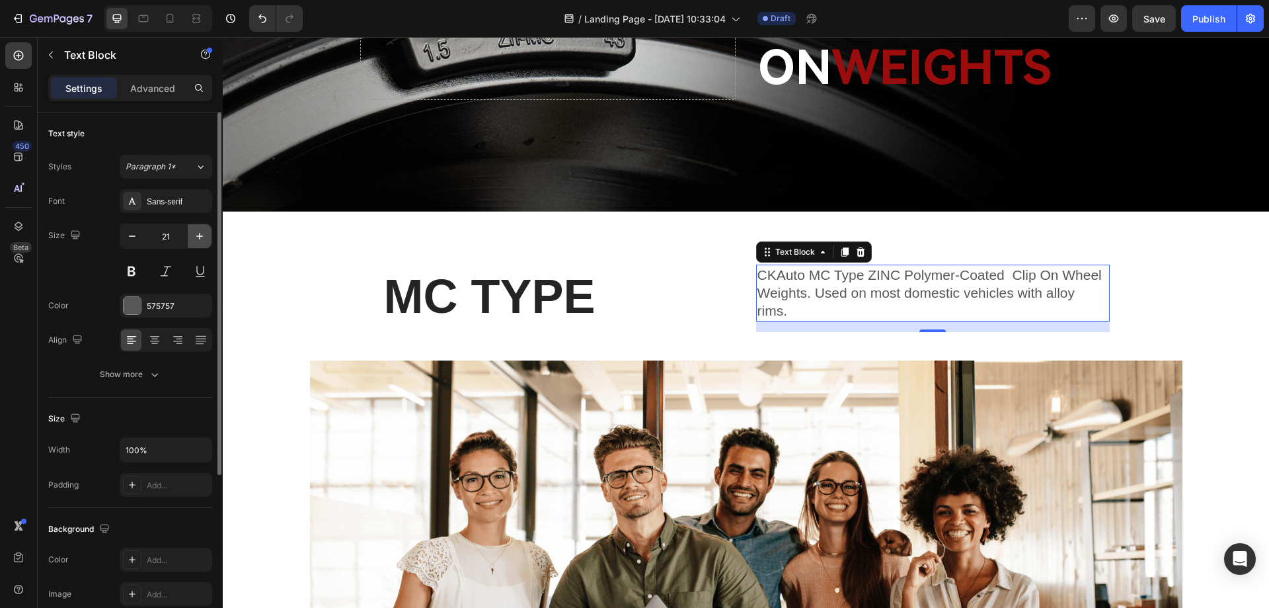
type input "22"
click at [155, 204] on div "Sans-serif" at bounding box center [178, 202] width 62 height 12
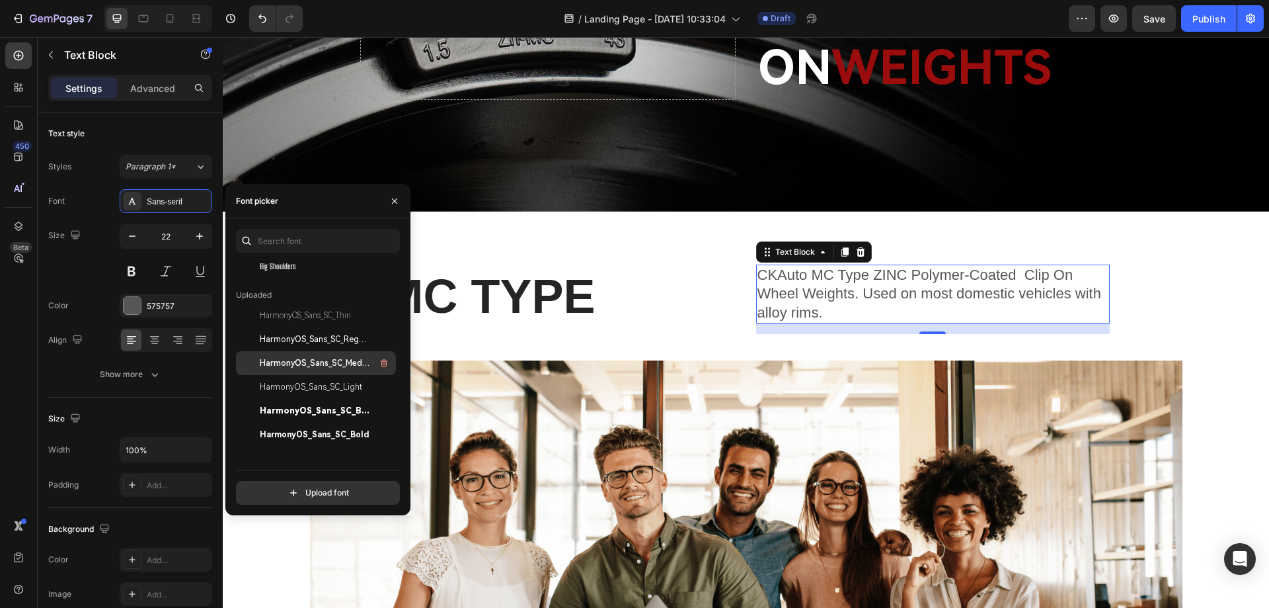
scroll to position [132, 0]
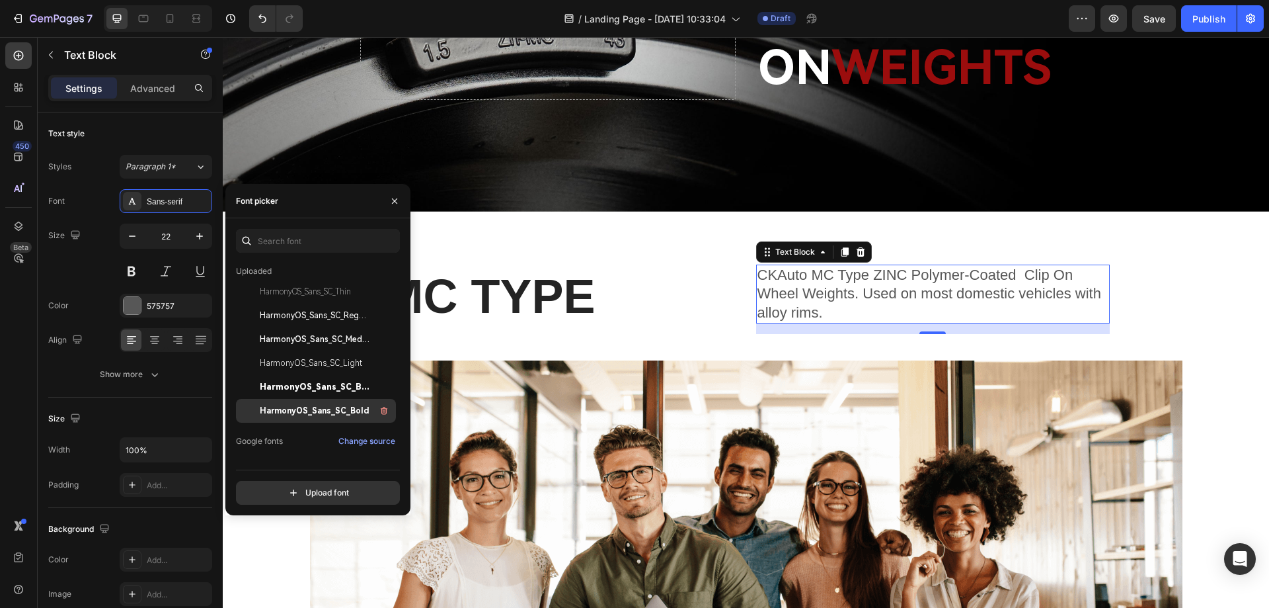
click at [316, 414] on span "HarmonyOS_Sans_SC_Bold" at bounding box center [315, 411] width 110 height 12
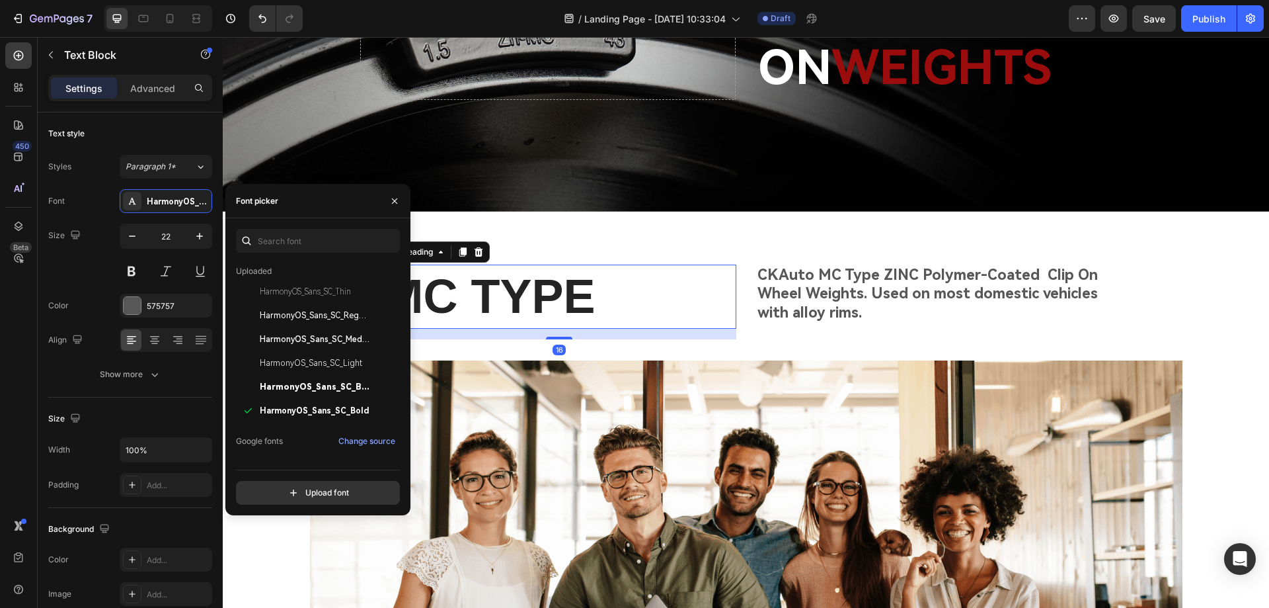
click at [684, 290] on p "MC TYPE" at bounding box center [559, 297] width 351 height 62
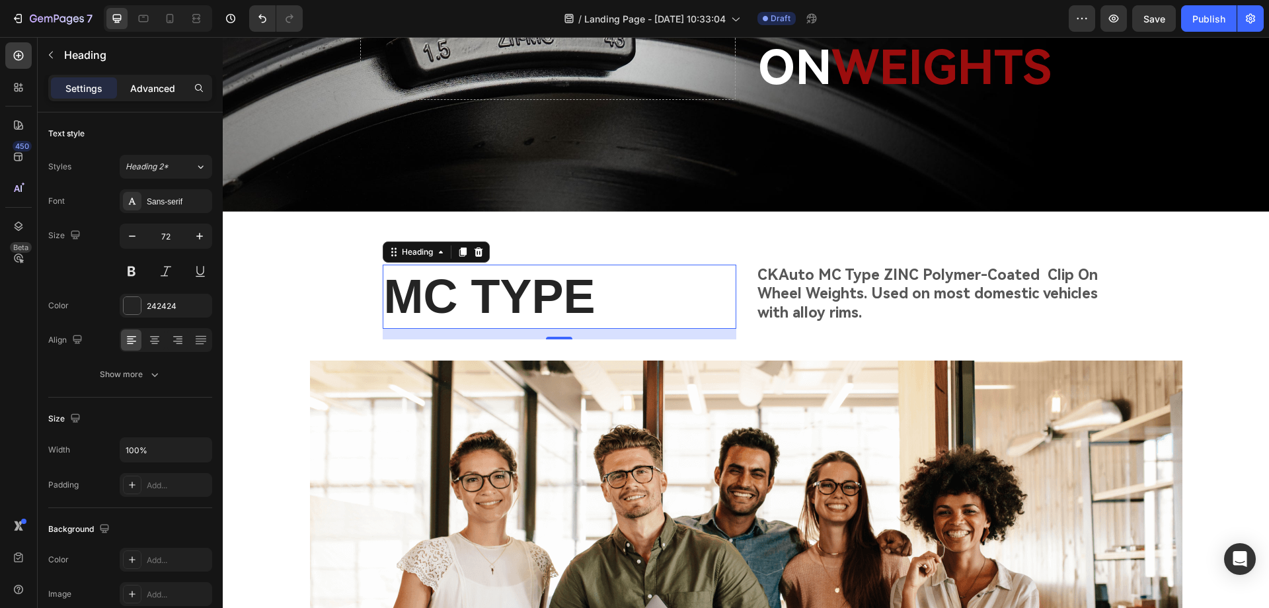
click at [152, 90] on p "Advanced" at bounding box center [152, 88] width 45 height 14
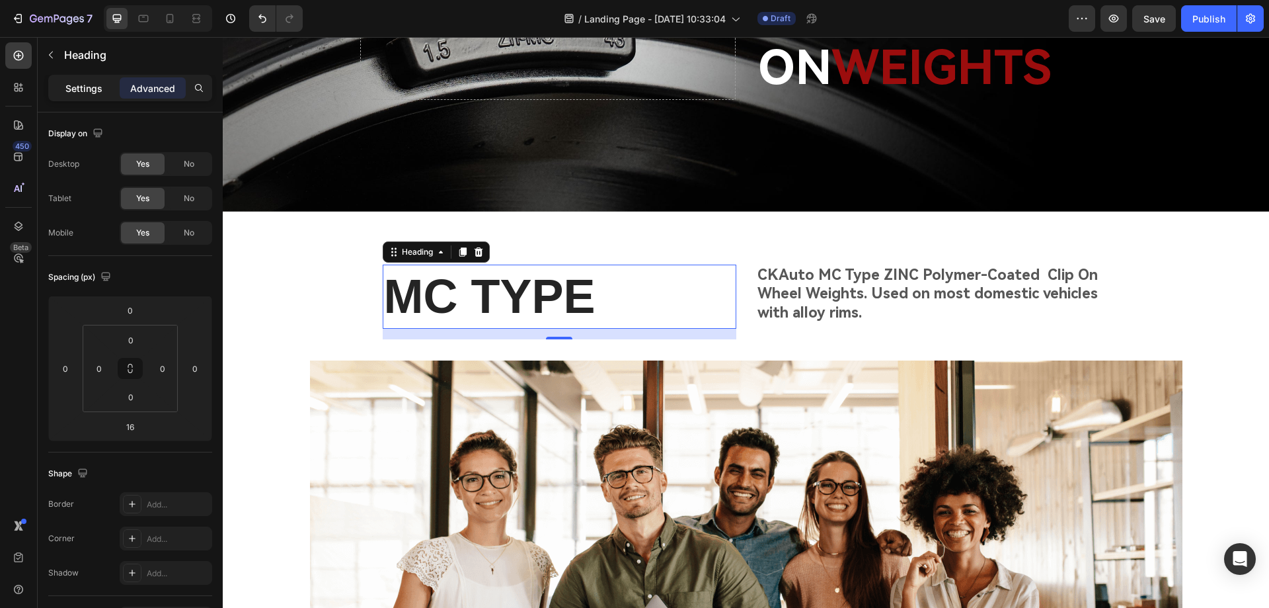
click at [97, 86] on p "Settings" at bounding box center [83, 88] width 37 height 14
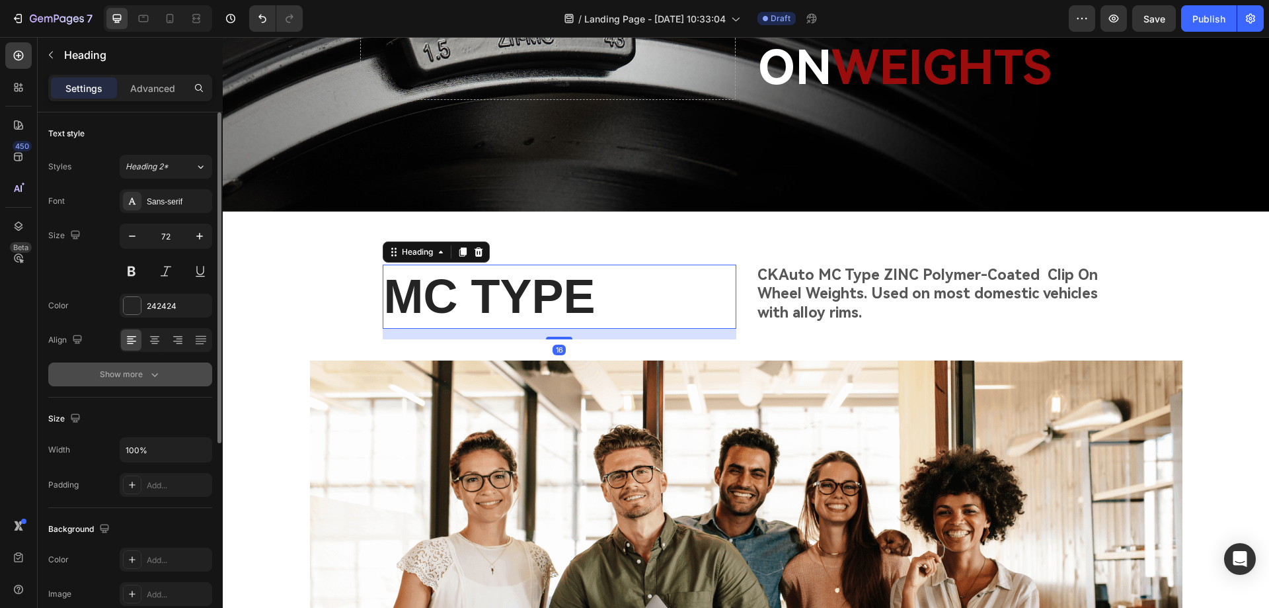
click at [134, 379] on div "Show more" at bounding box center [130, 374] width 61 height 13
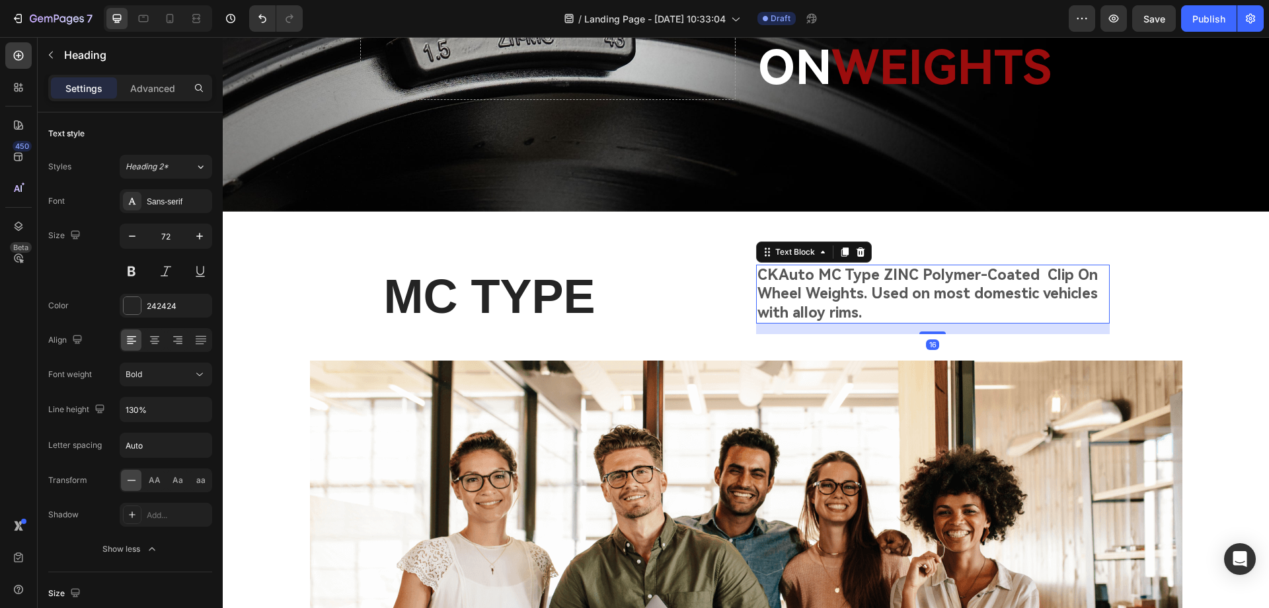
click at [804, 310] on p "CKAuto MC Type ZINC Polymer-Coated Clip On Wheel Weights. Used on most domestic…" at bounding box center [933, 294] width 351 height 57
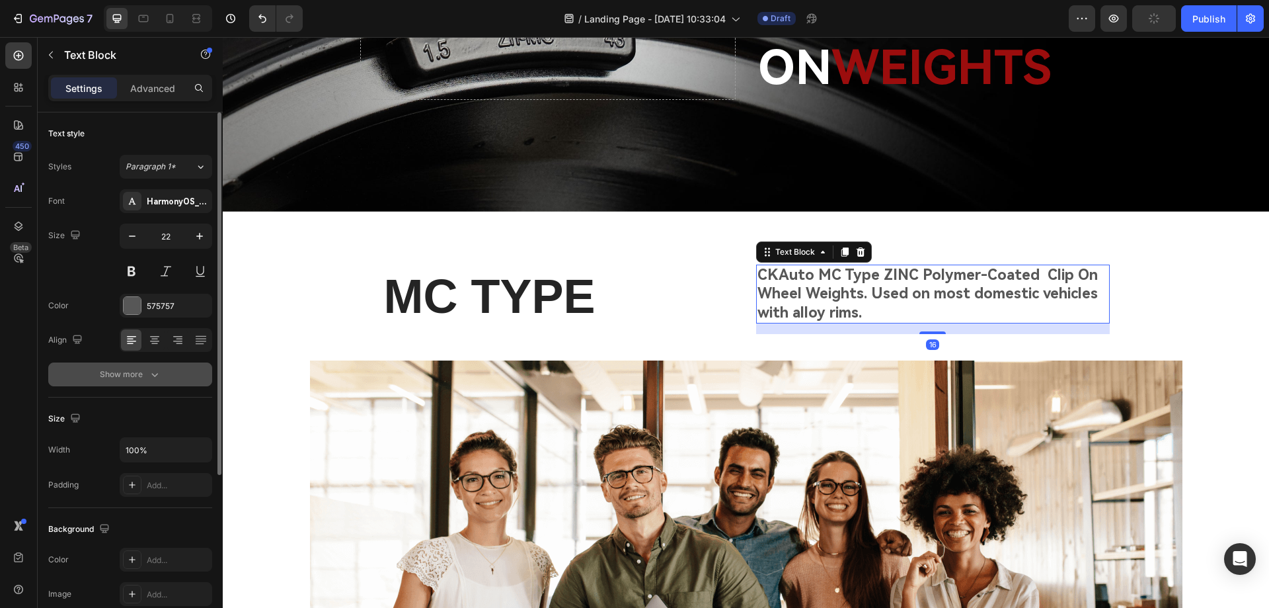
click at [138, 375] on div "Show more" at bounding box center [130, 374] width 61 height 13
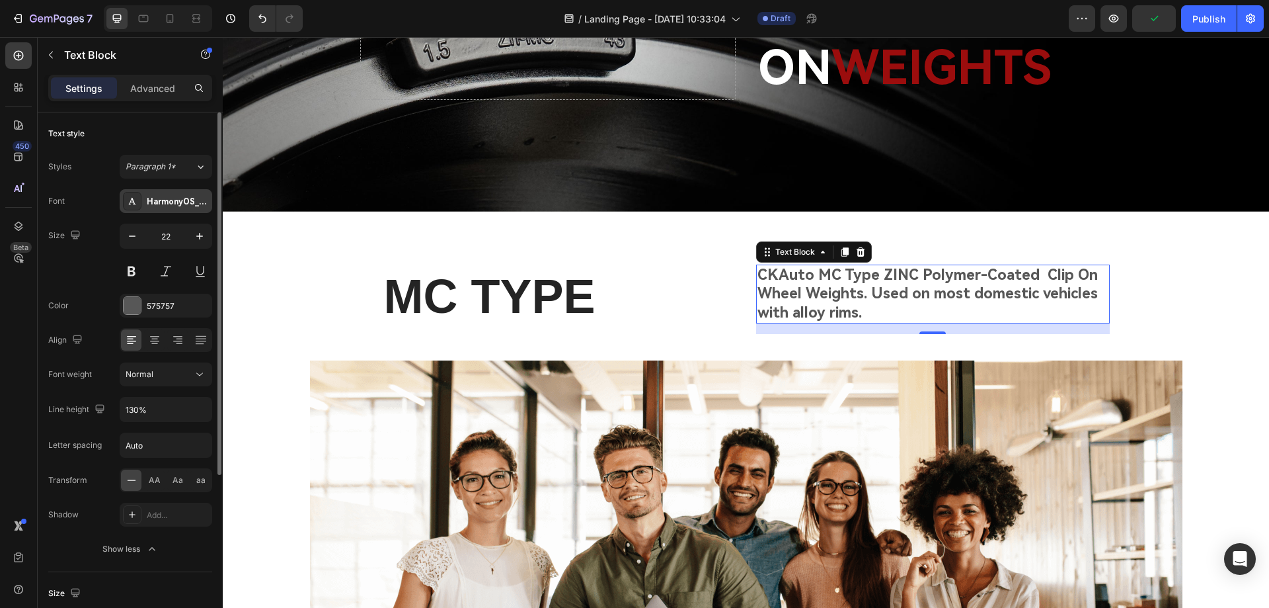
click at [193, 200] on div "HarmonyOS_Sans_SC_Bold" at bounding box center [178, 202] width 62 height 12
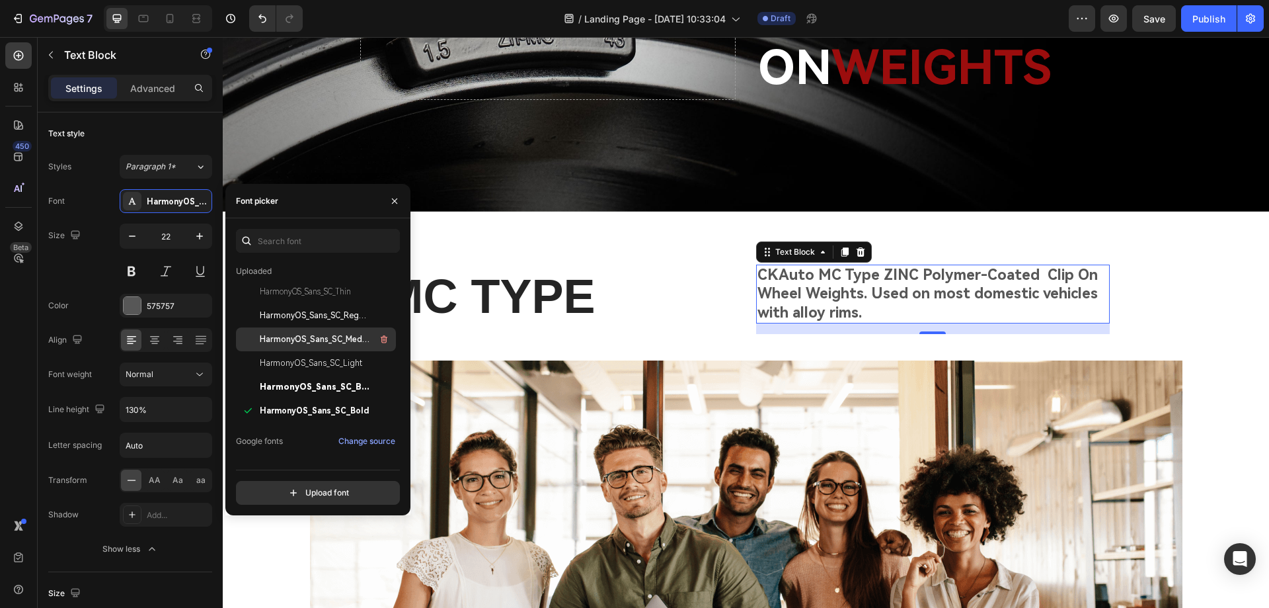
click at [343, 336] on span "HarmonyOS_Sans_SC_Medium" at bounding box center [315, 339] width 110 height 12
click at [143, 85] on p "Advanced" at bounding box center [152, 88] width 45 height 14
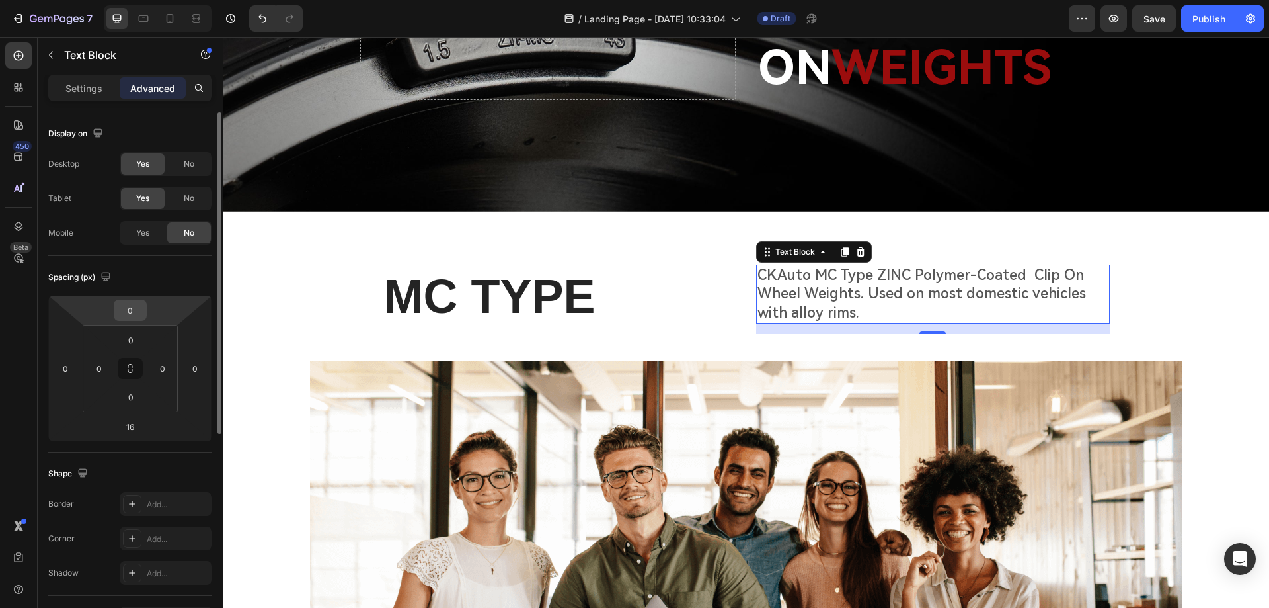
click at [132, 311] on input "0" at bounding box center [130, 310] width 26 height 20
type input "10"
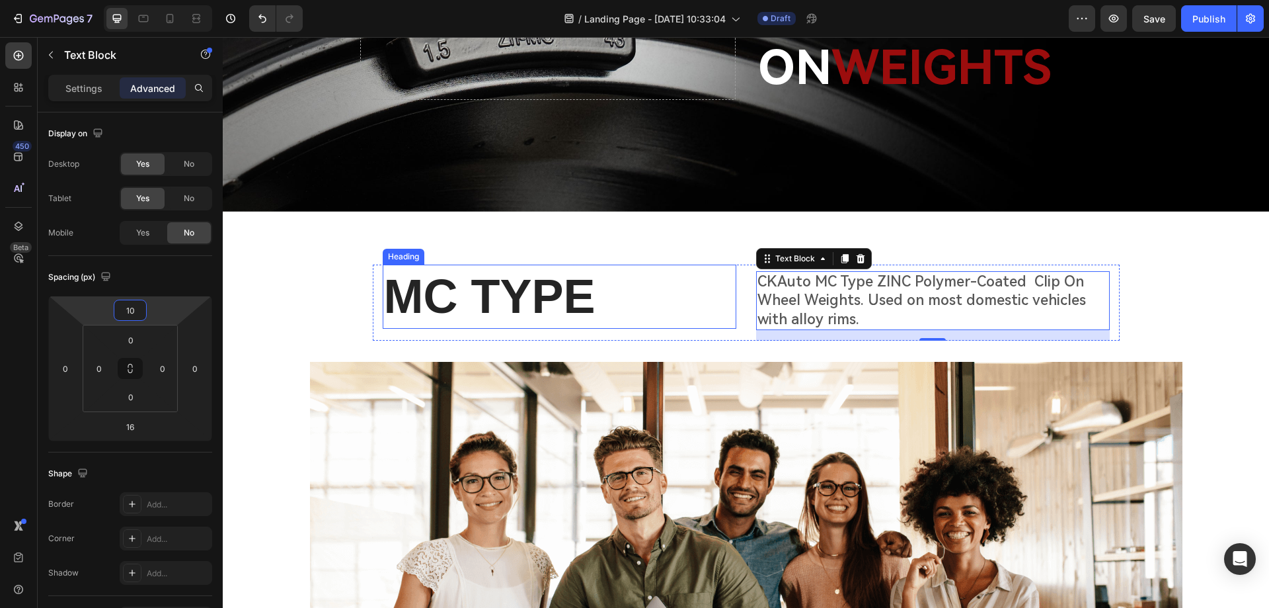
click at [598, 284] on p "MC TYPE" at bounding box center [559, 297] width 351 height 62
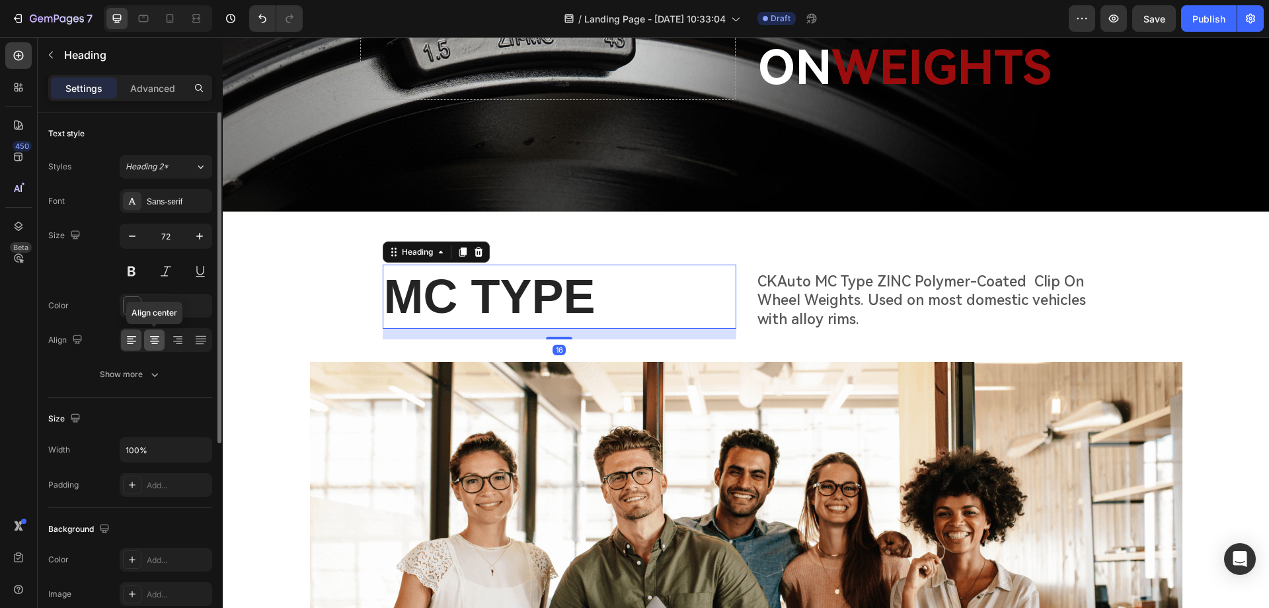
click at [158, 334] on icon at bounding box center [154, 339] width 13 height 13
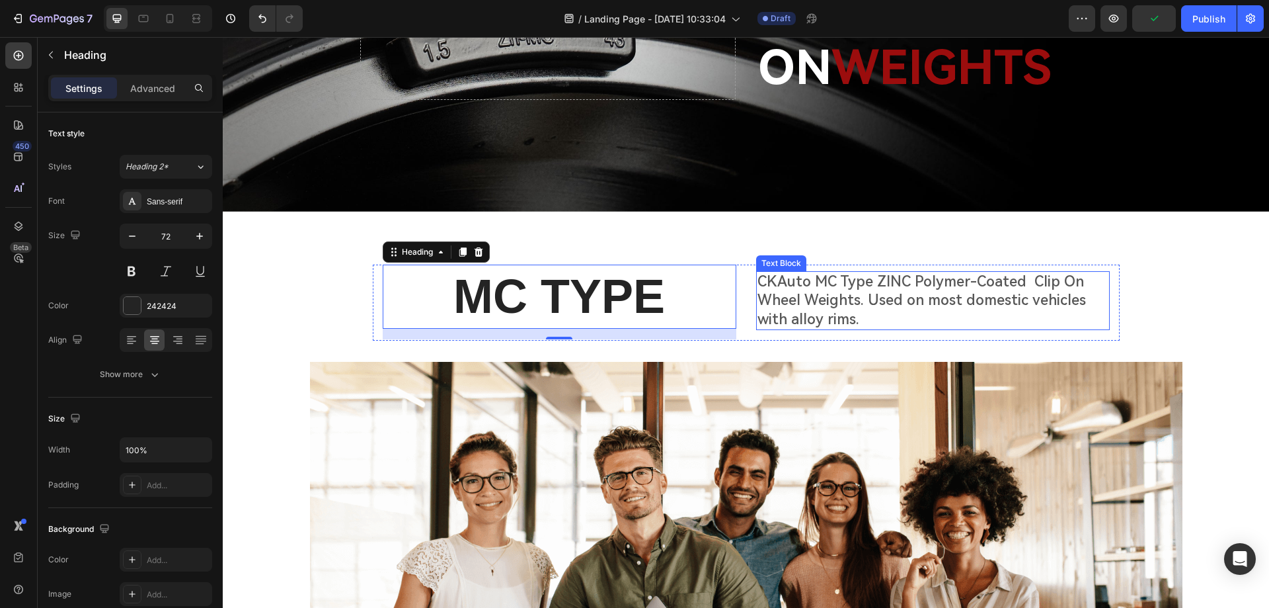
click at [797, 289] on p "CKAuto MC Type ZINC Polymer-Coated Clip On Wheel Weights. Used on most domestic…" at bounding box center [933, 300] width 351 height 57
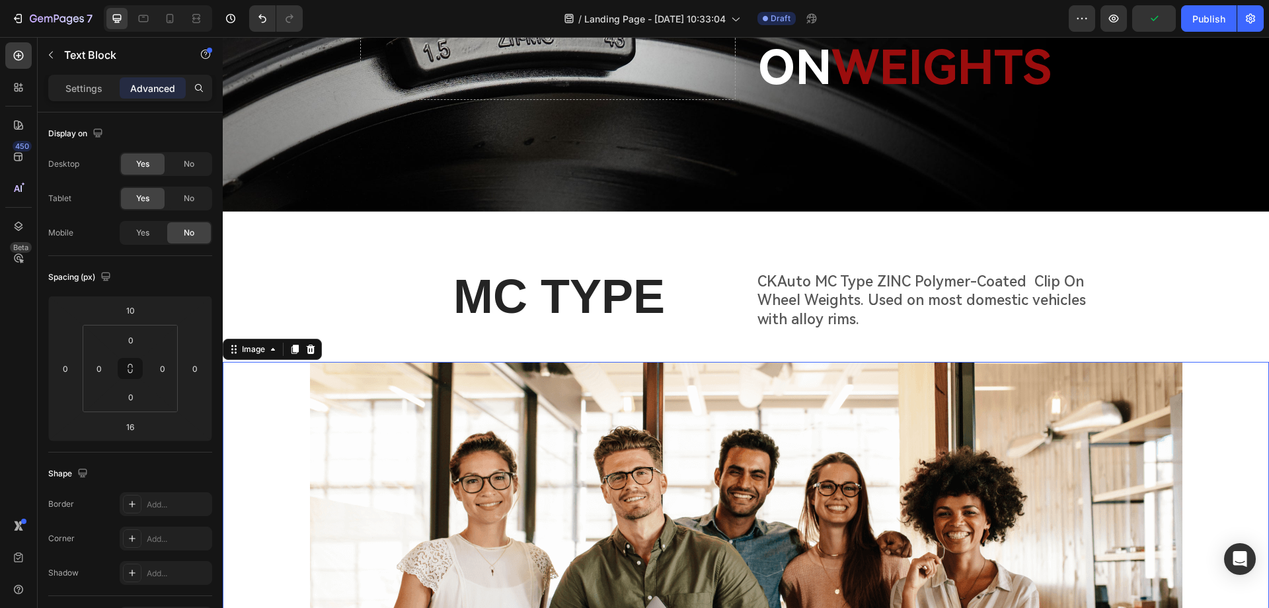
click at [637, 418] on img at bounding box center [746, 548] width 873 height 373
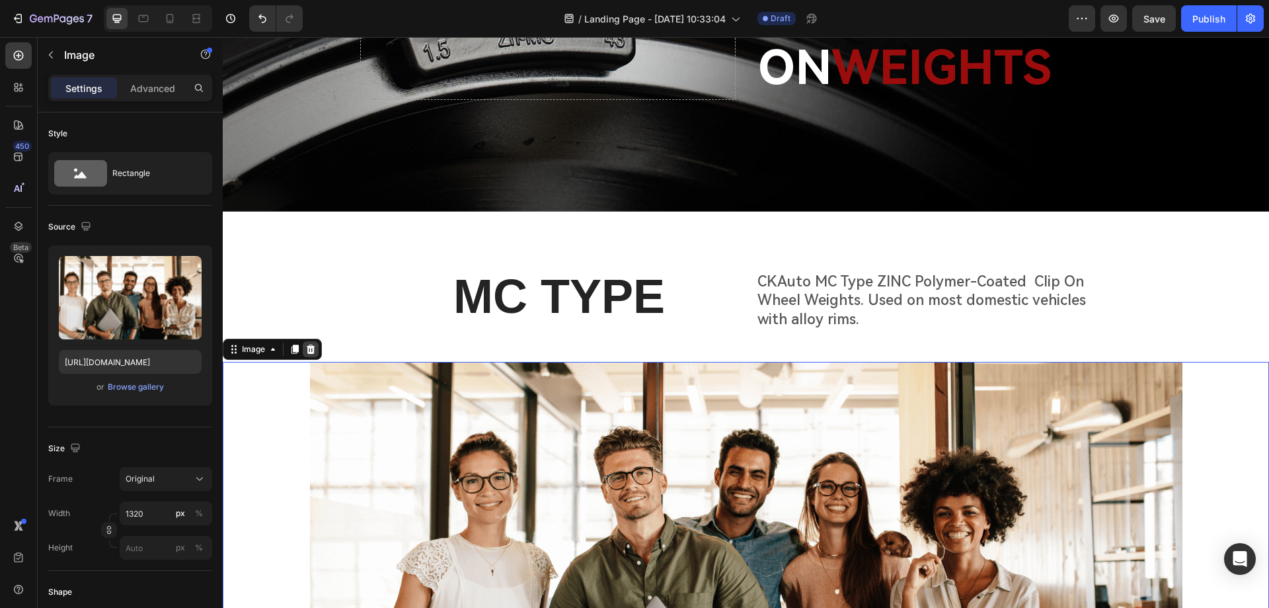
click at [309, 344] on icon at bounding box center [310, 349] width 11 height 11
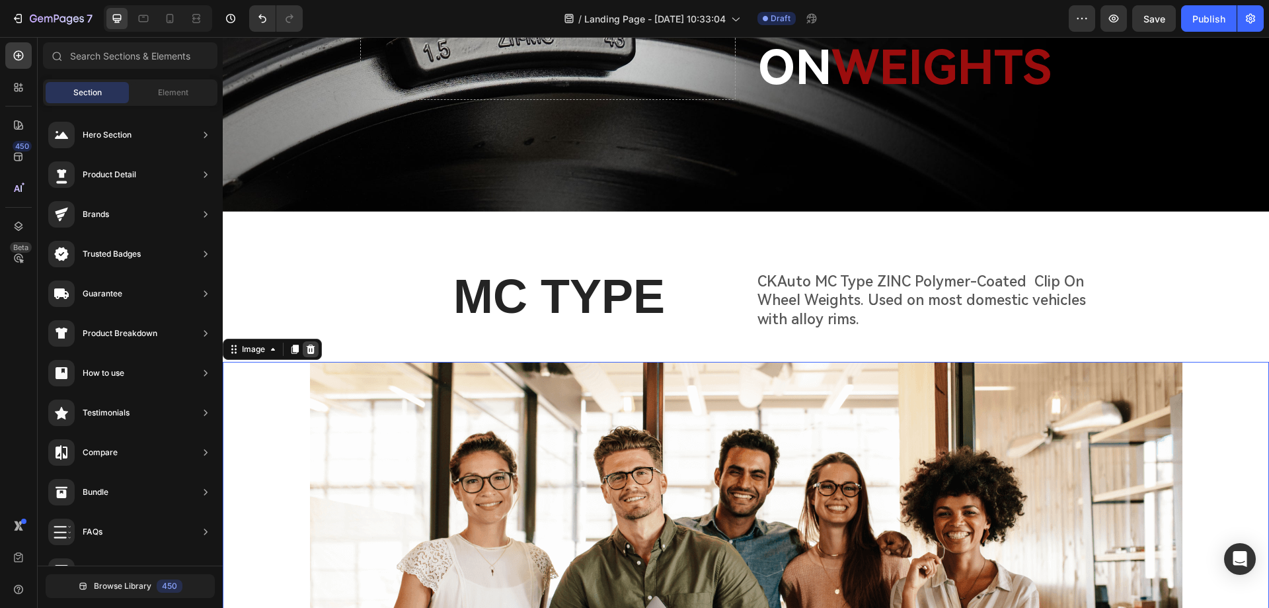
scroll to position [185, 0]
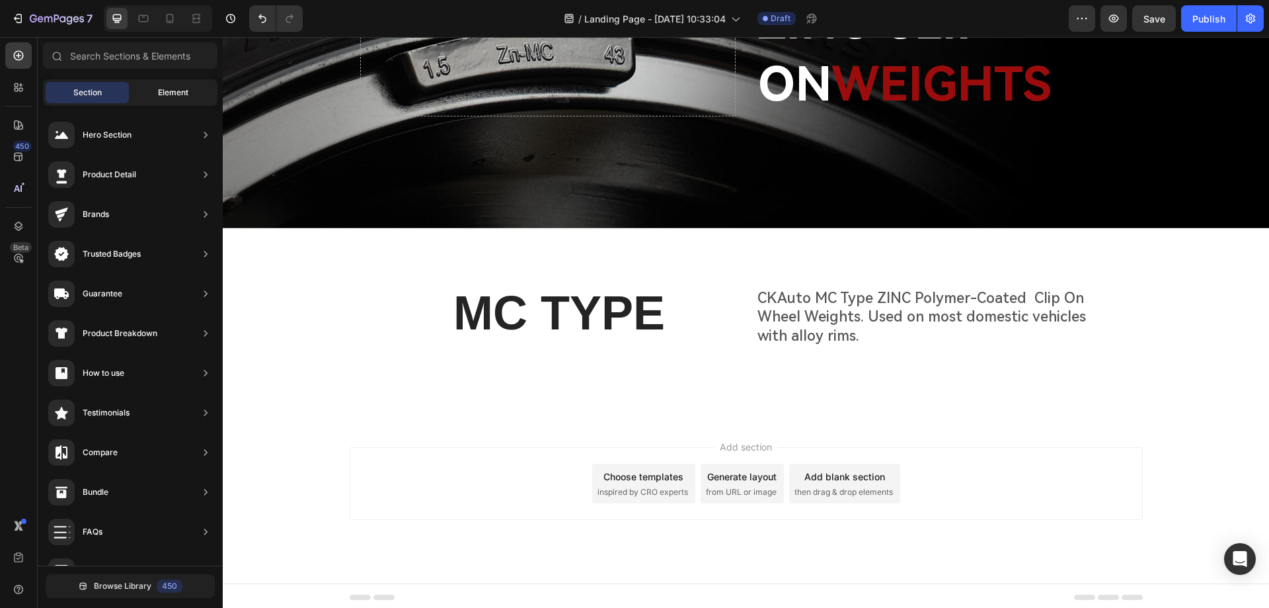
click at [155, 95] on div "Element" at bounding box center [173, 92] width 83 height 21
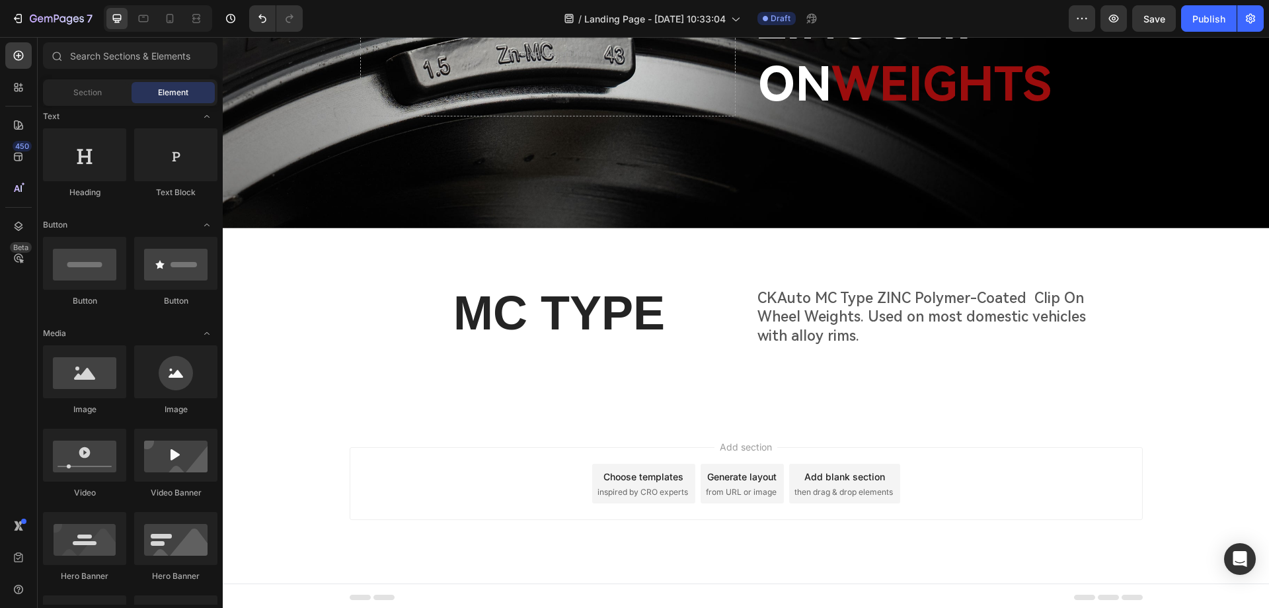
scroll to position [0, 0]
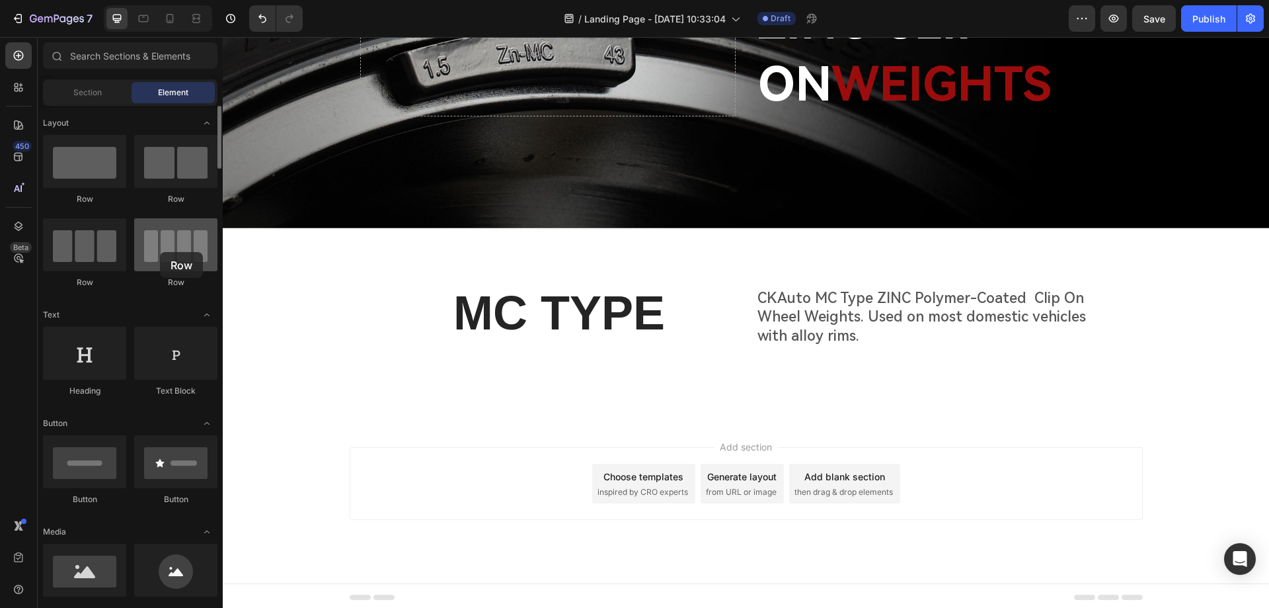
click at [160, 252] on div at bounding box center [175, 244] width 83 height 53
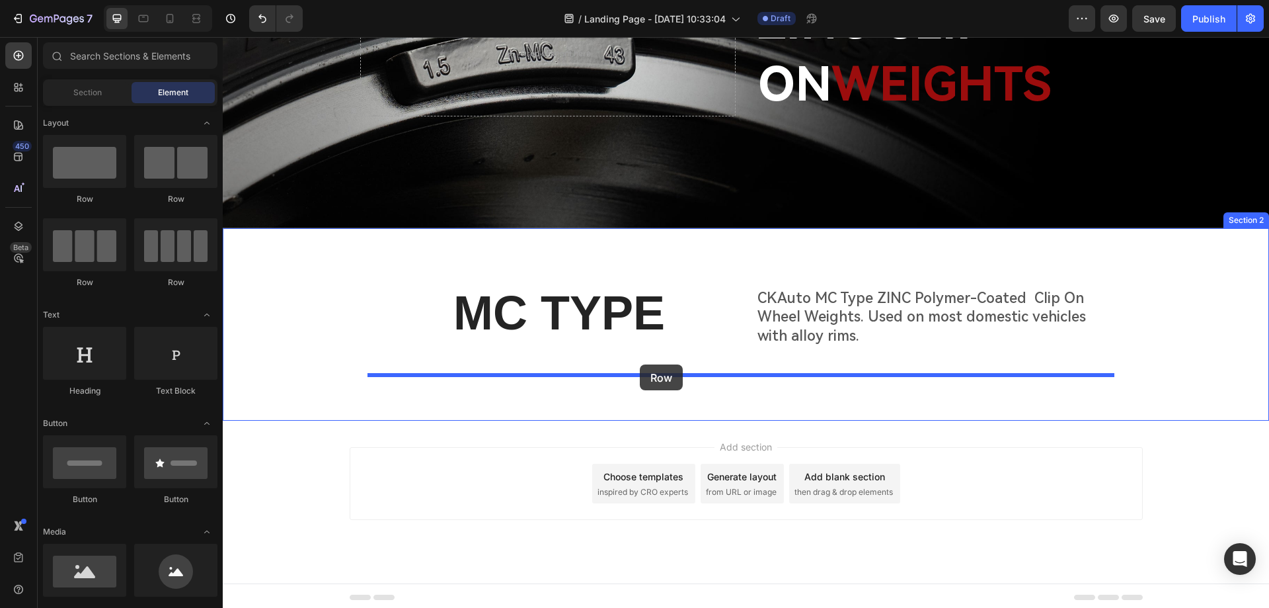
drag, startPoint x: 395, startPoint y: 291, endPoint x: 640, endPoint y: 364, distance: 255.4
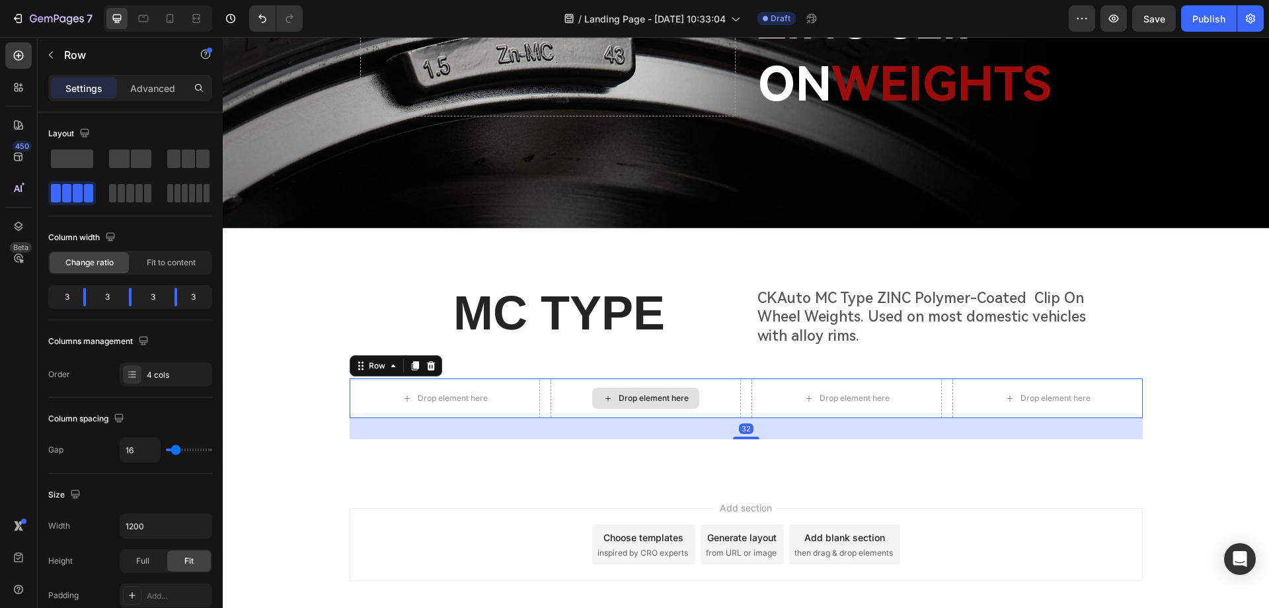
scroll to position [202, 0]
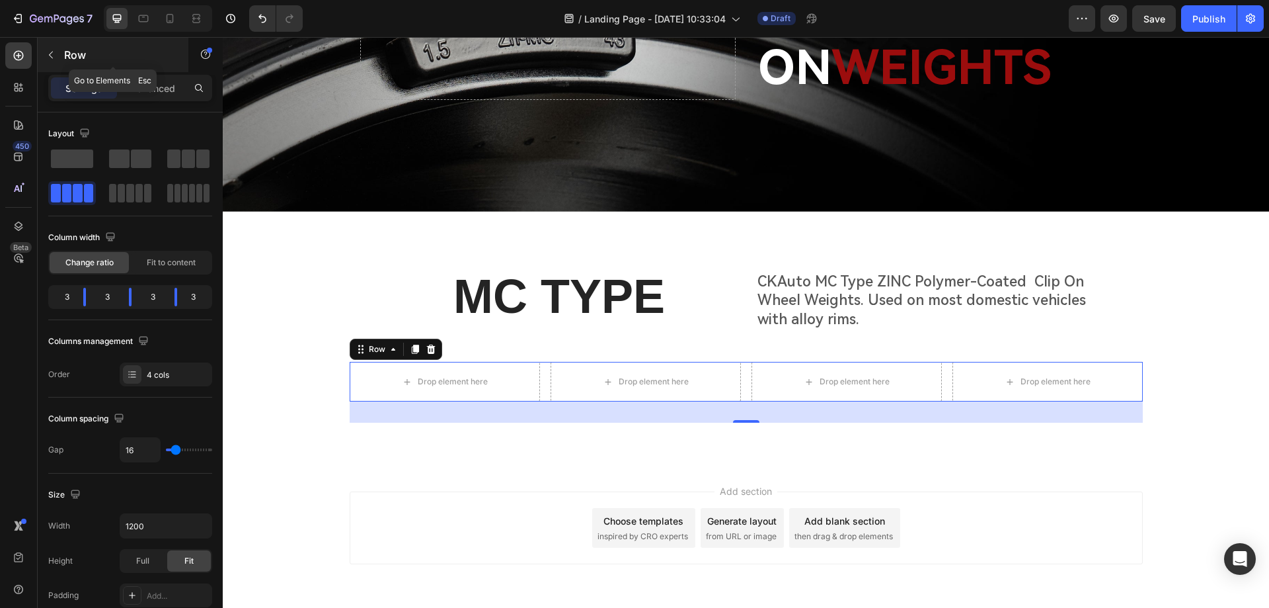
click at [51, 56] on icon "button" at bounding box center [51, 55] width 4 height 7
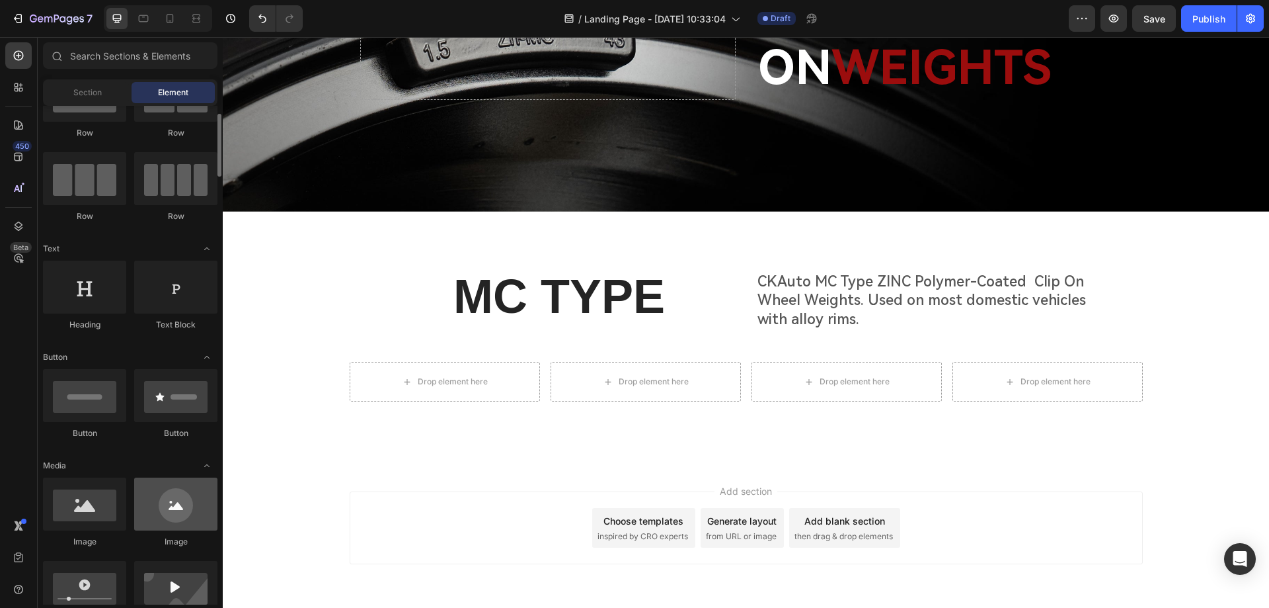
scroll to position [132, 0]
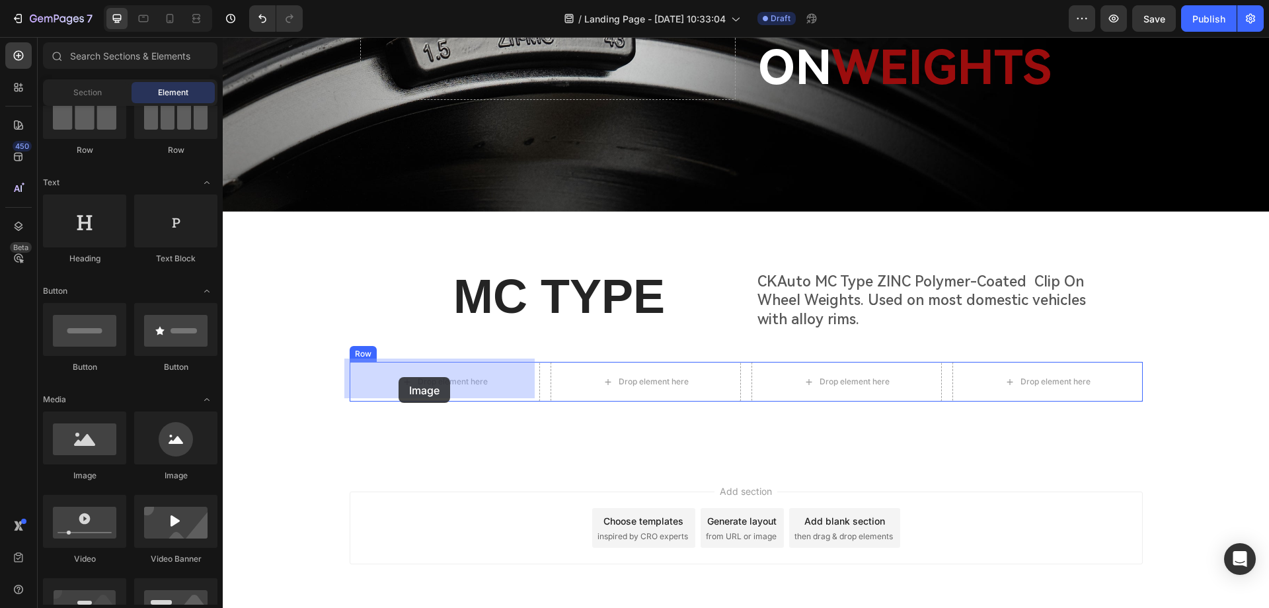
drag, startPoint x: 316, startPoint y: 496, endPoint x: 399, endPoint y: 377, distance: 144.9
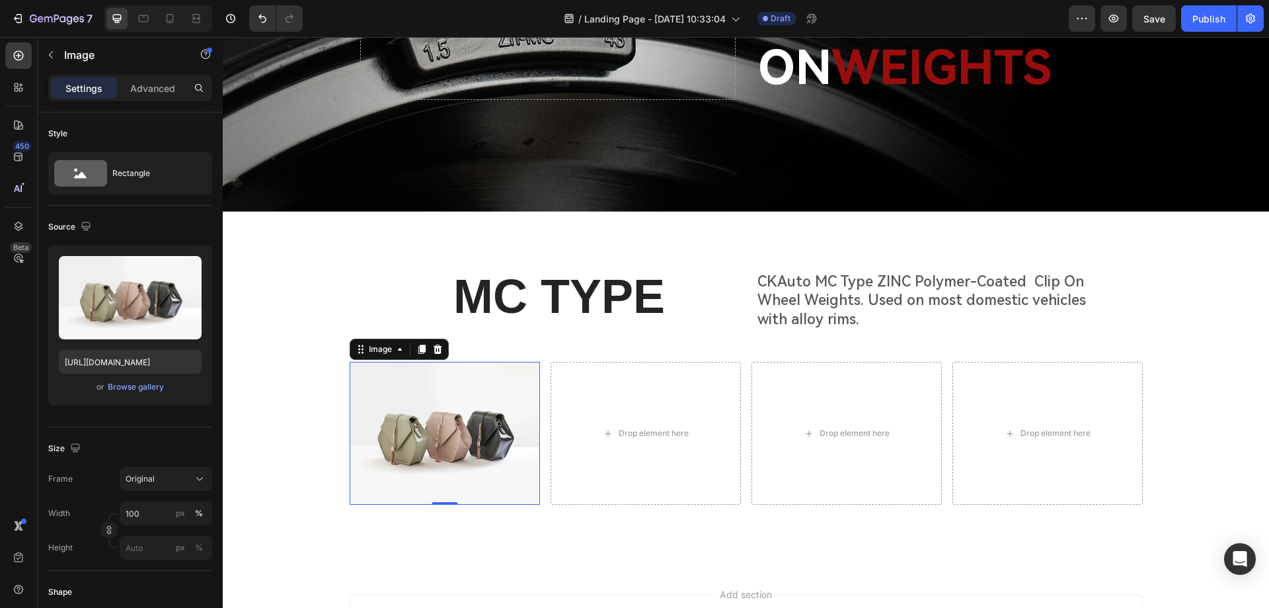
drag, startPoint x: 420, startPoint y: 342, endPoint x: 417, endPoint y: 353, distance: 11.5
click at [420, 345] on icon at bounding box center [421, 349] width 7 height 9
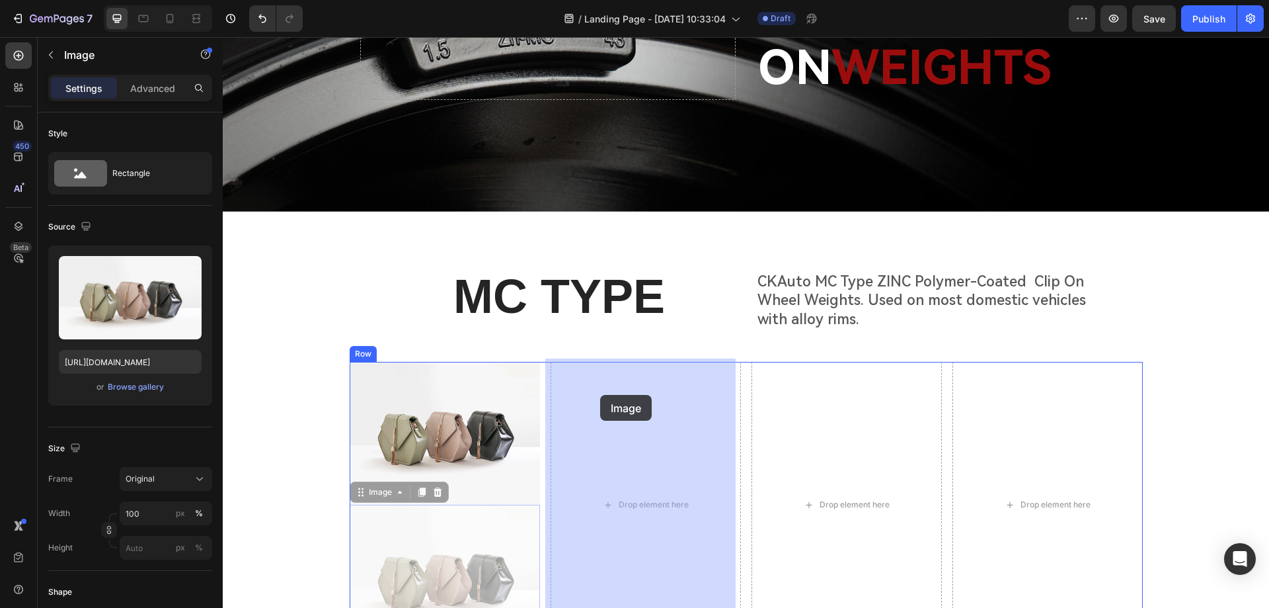
drag, startPoint x: 360, startPoint y: 489, endPoint x: 600, endPoint y: 395, distance: 258.3
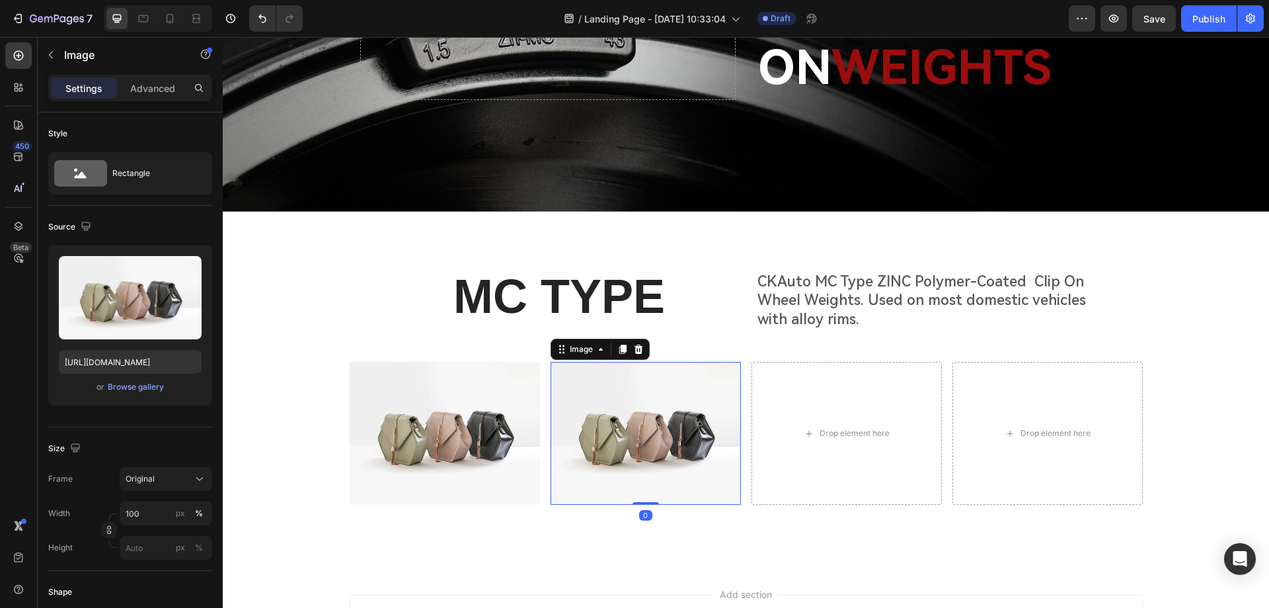
drag, startPoint x: 621, startPoint y: 350, endPoint x: 600, endPoint y: 359, distance: 22.5
click at [621, 350] on icon at bounding box center [622, 349] width 11 height 11
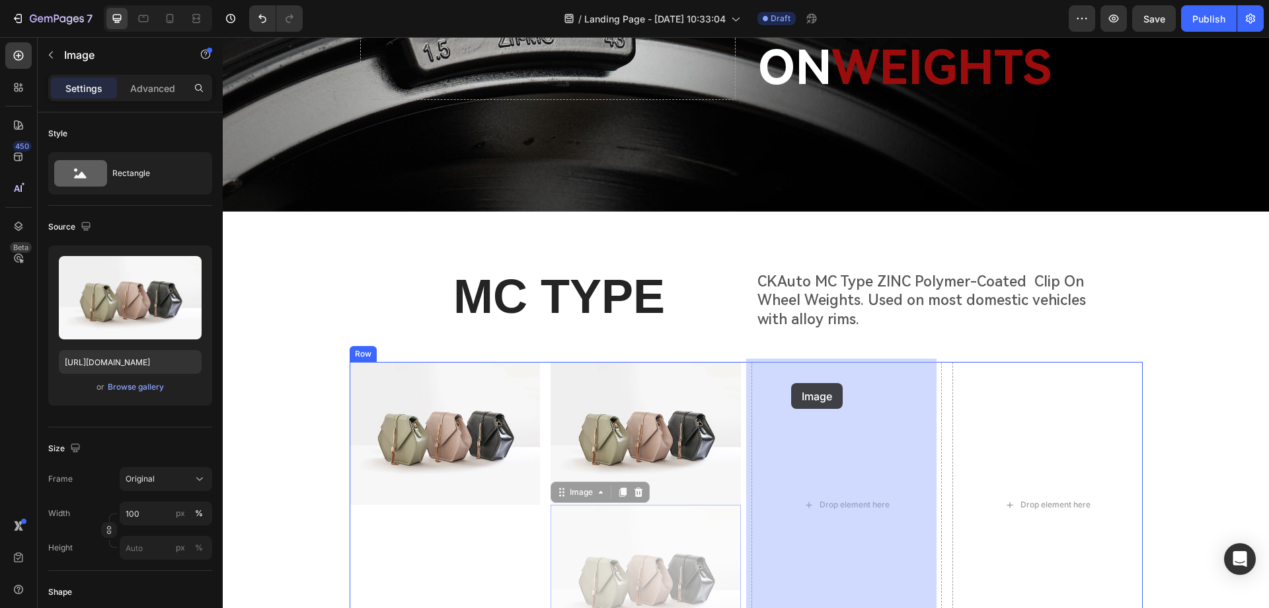
drag, startPoint x: 557, startPoint y: 487, endPoint x: 794, endPoint y: 381, distance: 259.2
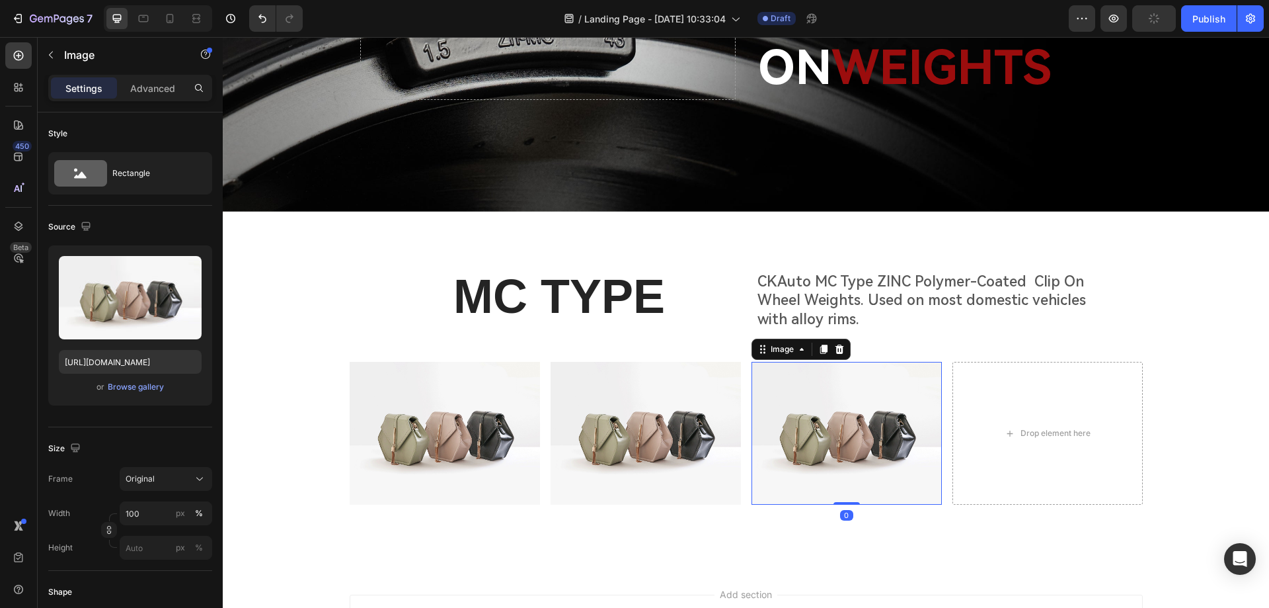
drag, startPoint x: 818, startPoint y: 342, endPoint x: 772, endPoint y: 372, distance: 55.0
click at [820, 345] on icon at bounding box center [823, 349] width 7 height 9
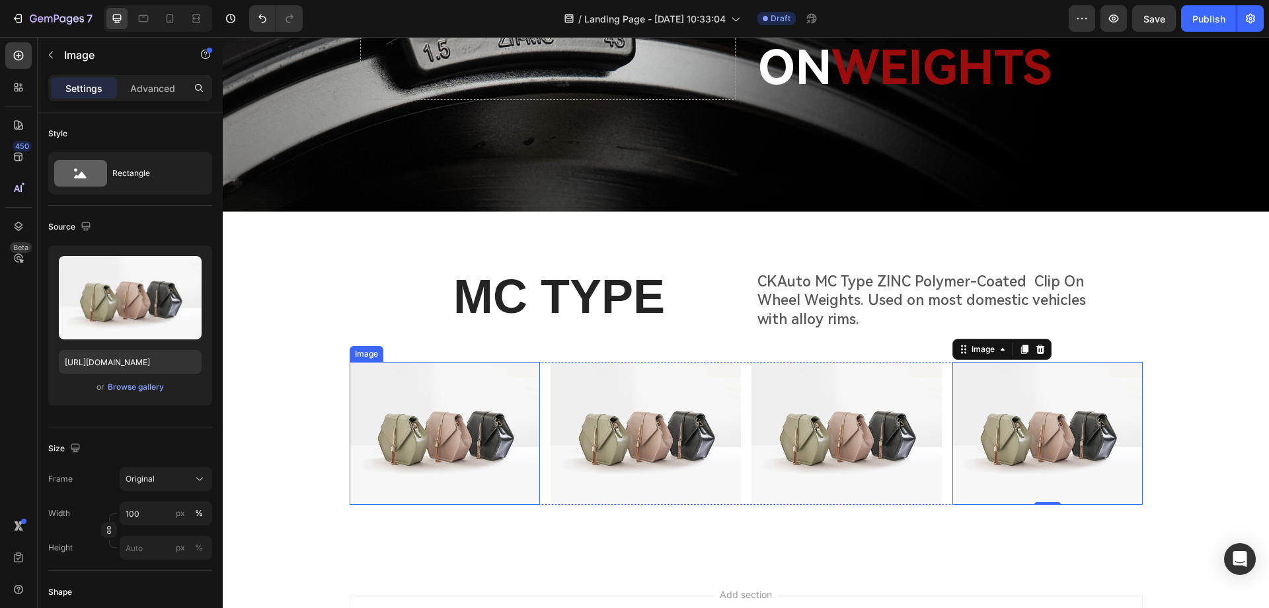
click at [438, 415] on img at bounding box center [445, 433] width 190 height 143
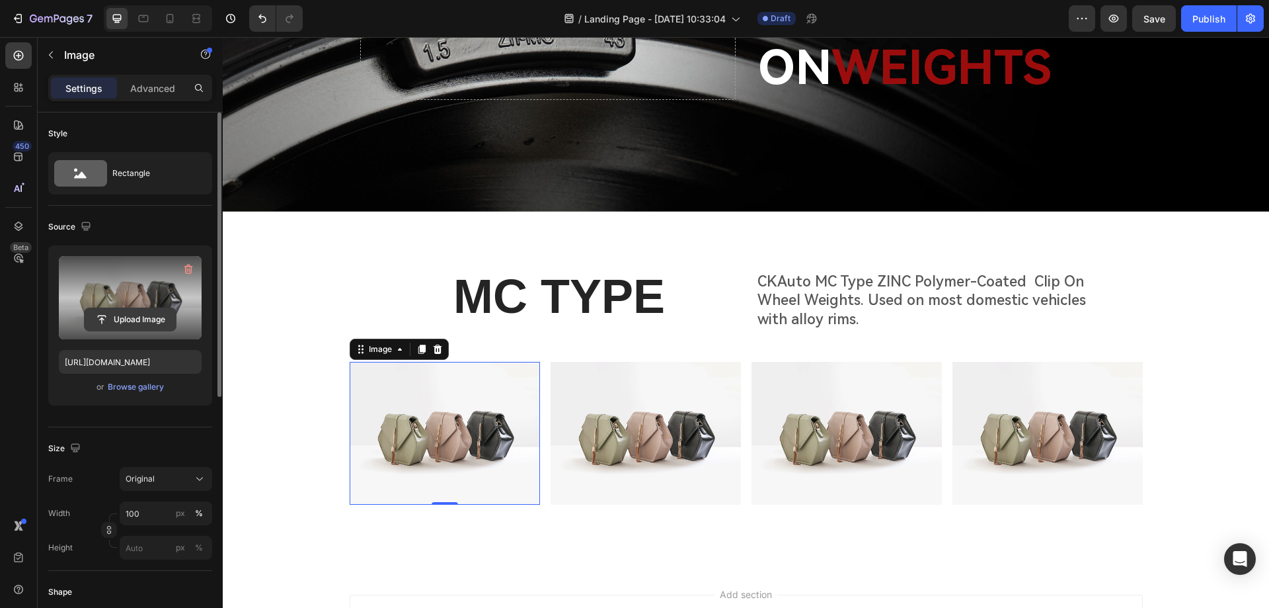
click at [126, 321] on input "file" at bounding box center [130, 319] width 91 height 22
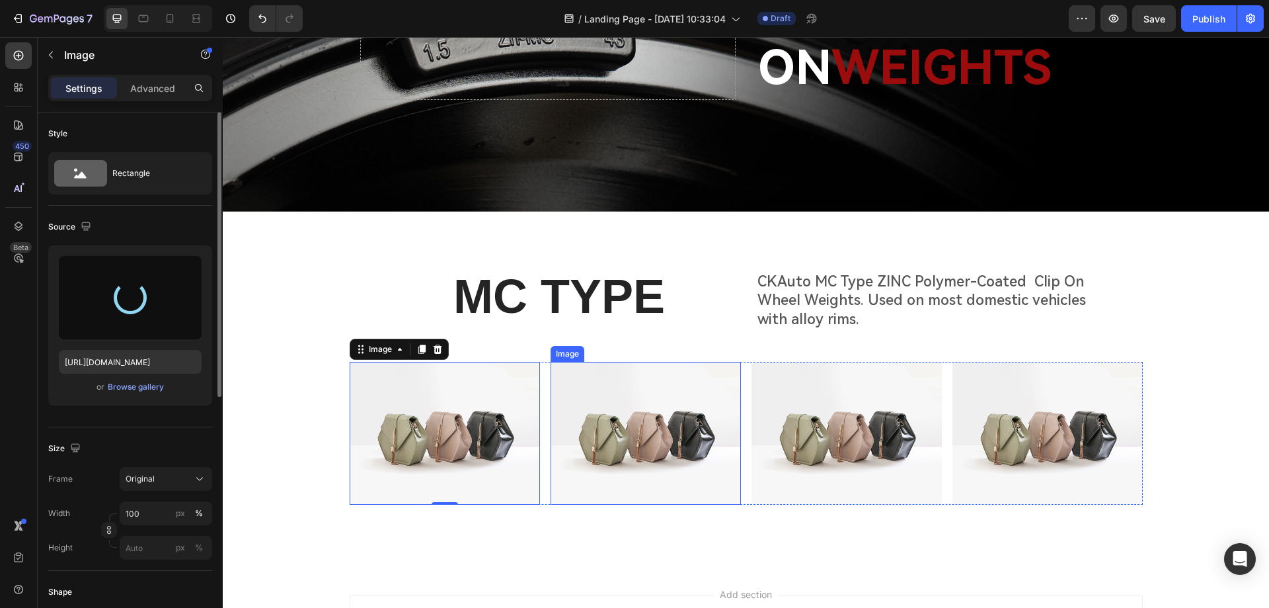
type input "https://cdn.shopify.com/s/files/1/0758/7882/6238/files/gempages_577401979572060…"
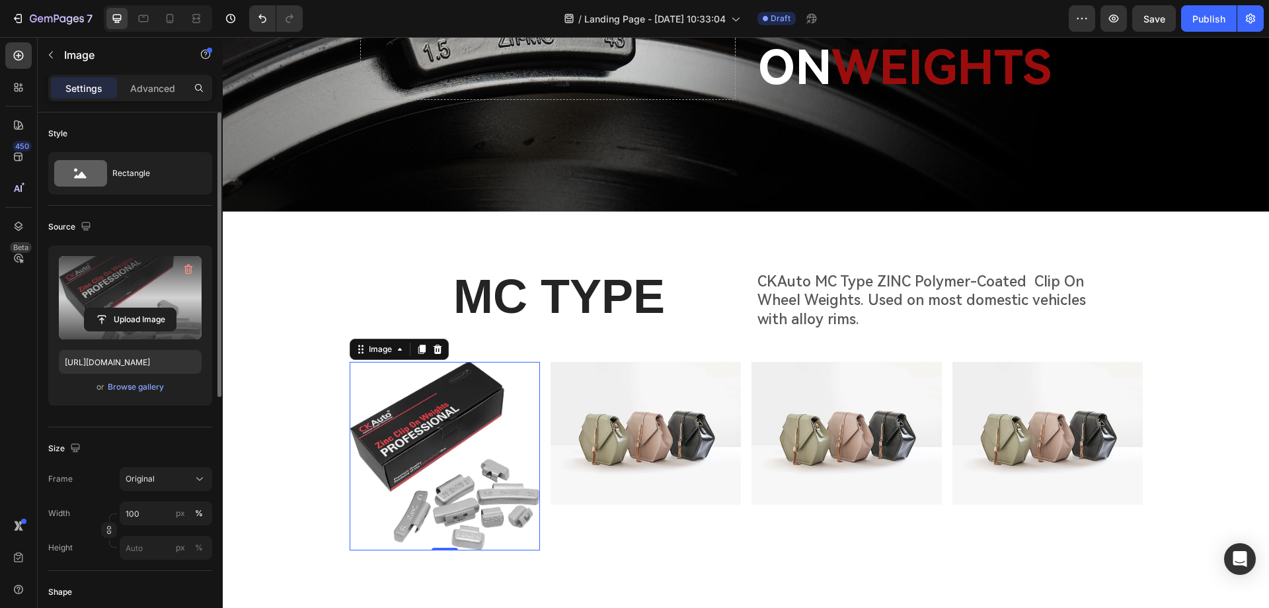
scroll to position [268, 0]
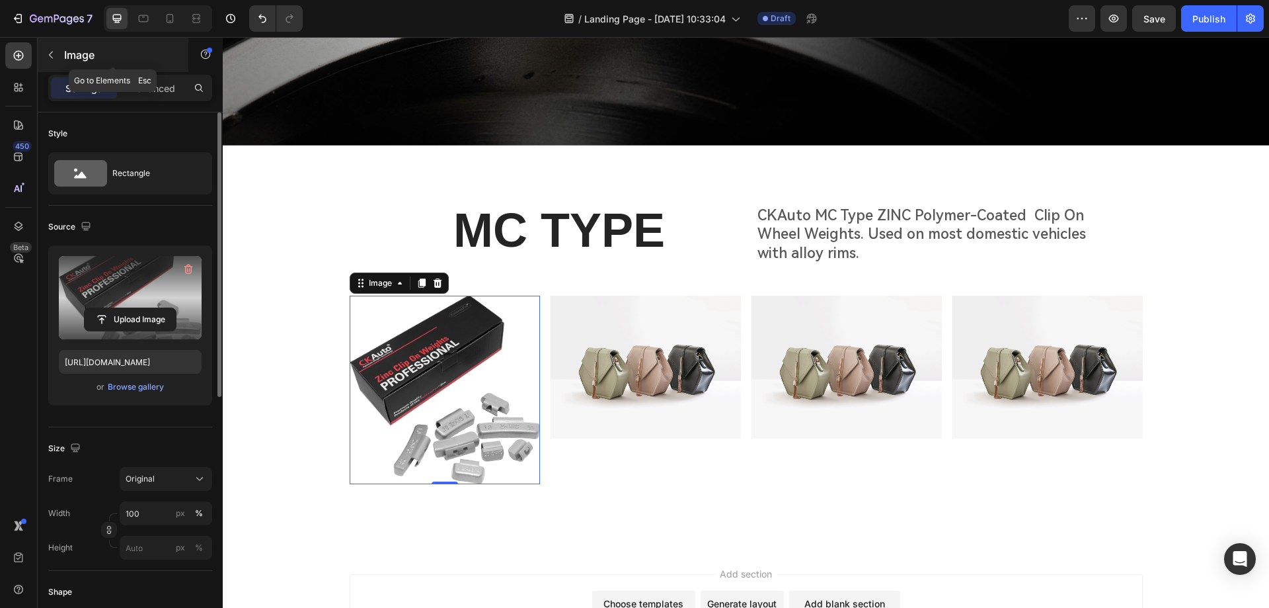
click at [58, 57] on button "button" at bounding box center [50, 54] width 21 height 21
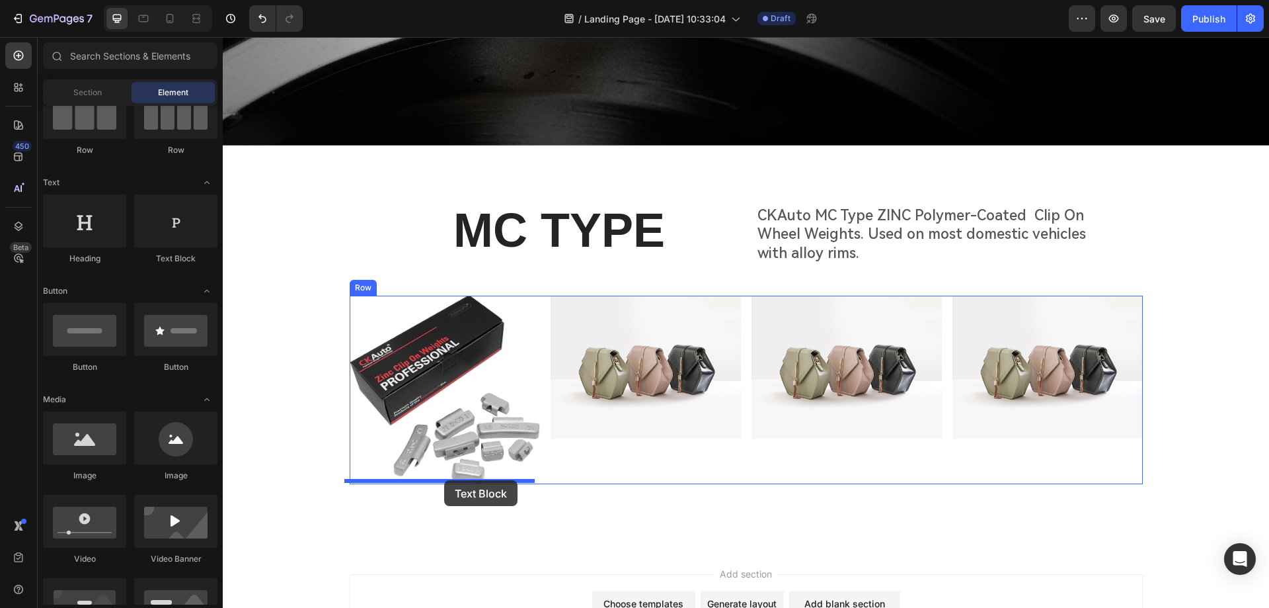
drag, startPoint x: 394, startPoint y: 266, endPoint x: 444, endPoint y: 480, distance: 219.4
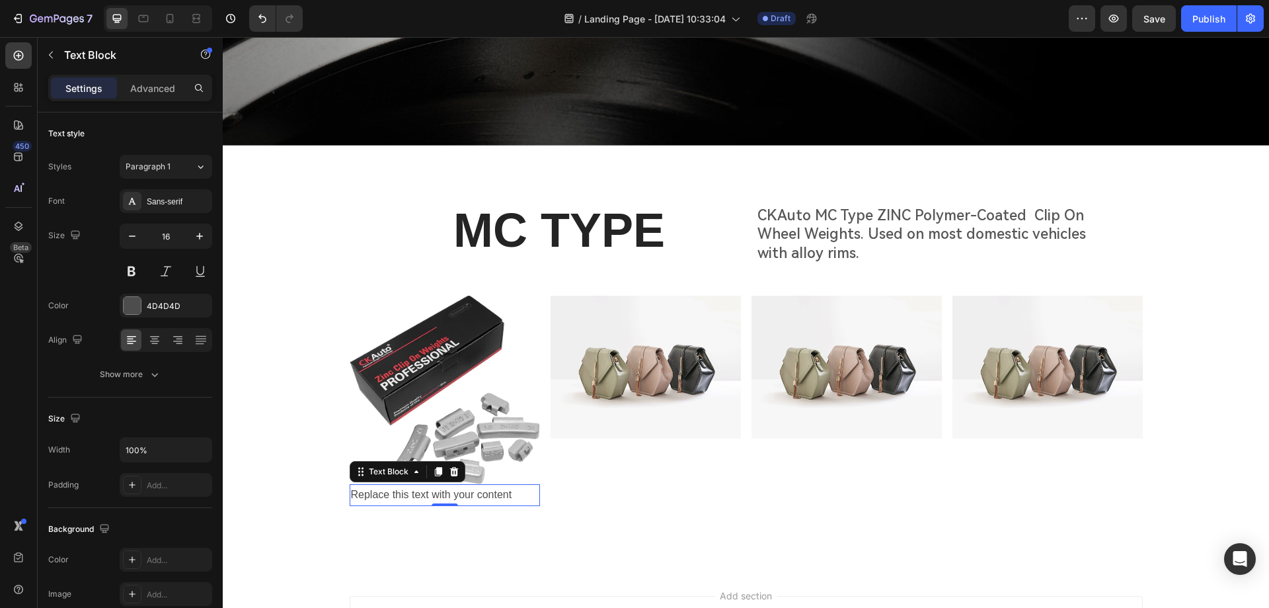
click at [483, 489] on div "Replace this text with your content" at bounding box center [445, 495] width 190 height 22
click at [483, 489] on p "Replace this text with your content" at bounding box center [445, 494] width 188 height 19
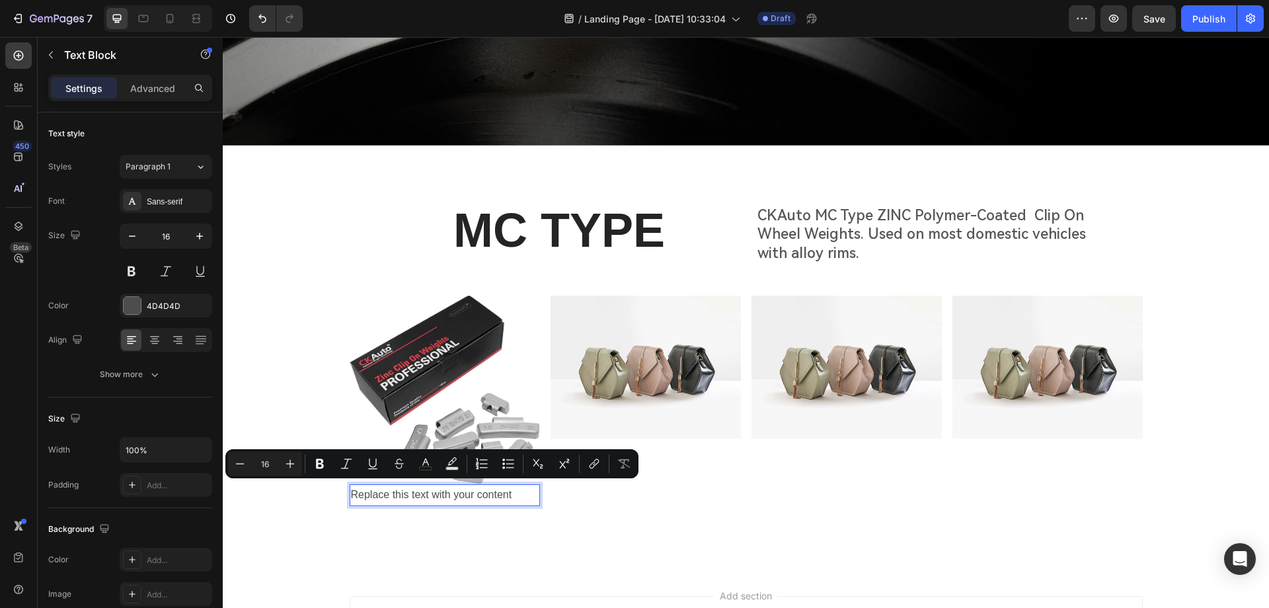
click at [507, 493] on p "Replace this text with your content" at bounding box center [445, 494] width 188 height 19
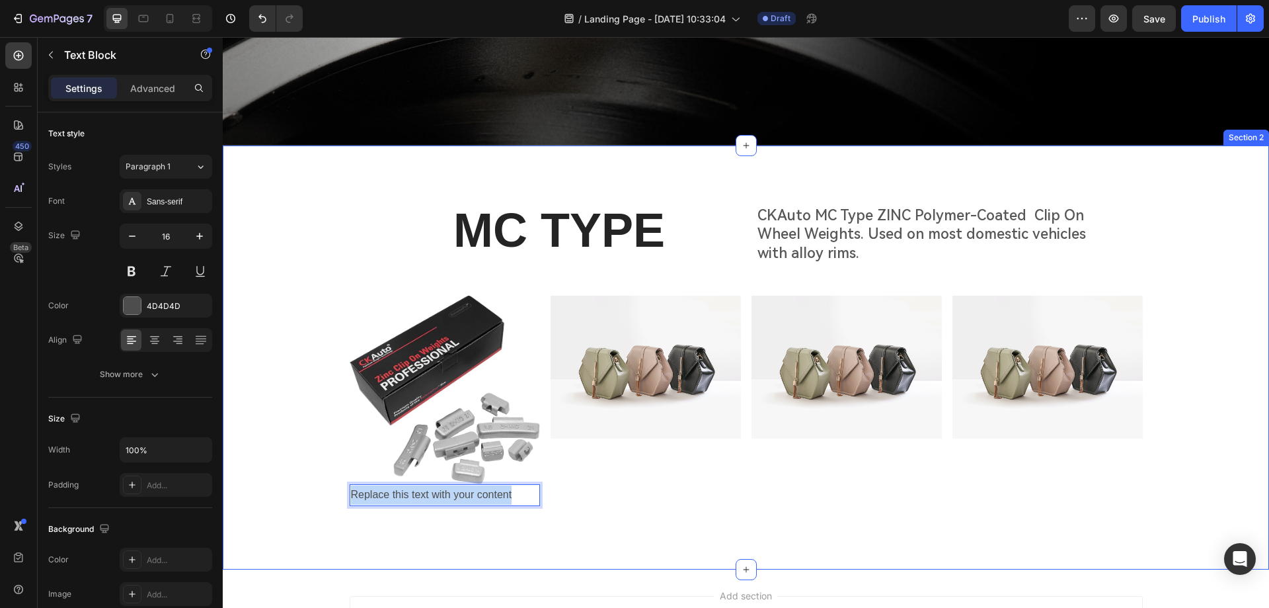
drag, startPoint x: 522, startPoint y: 494, endPoint x: 266, endPoint y: 483, distance: 256.7
click at [266, 483] on div "MC TYPE Heading CKAuto MC Type ZINC Polymer-Coated Clip On Wheel Weights. Used …" at bounding box center [746, 362] width 1046 height 329
click at [406, 514] on div "MC TYPE Heading CKAuto MC Type ZINC Polymer-Coated Clip On Wheel Weights. Used …" at bounding box center [746, 362] width 1046 height 329
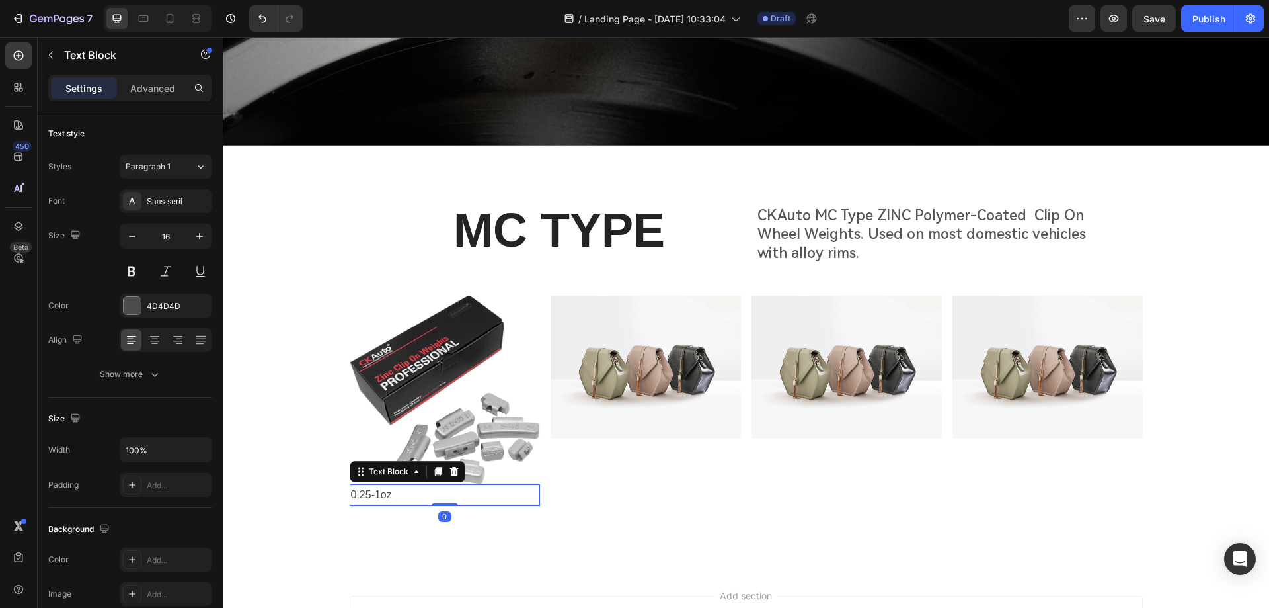
click at [430, 489] on p "0.25-1oz" at bounding box center [445, 494] width 188 height 19
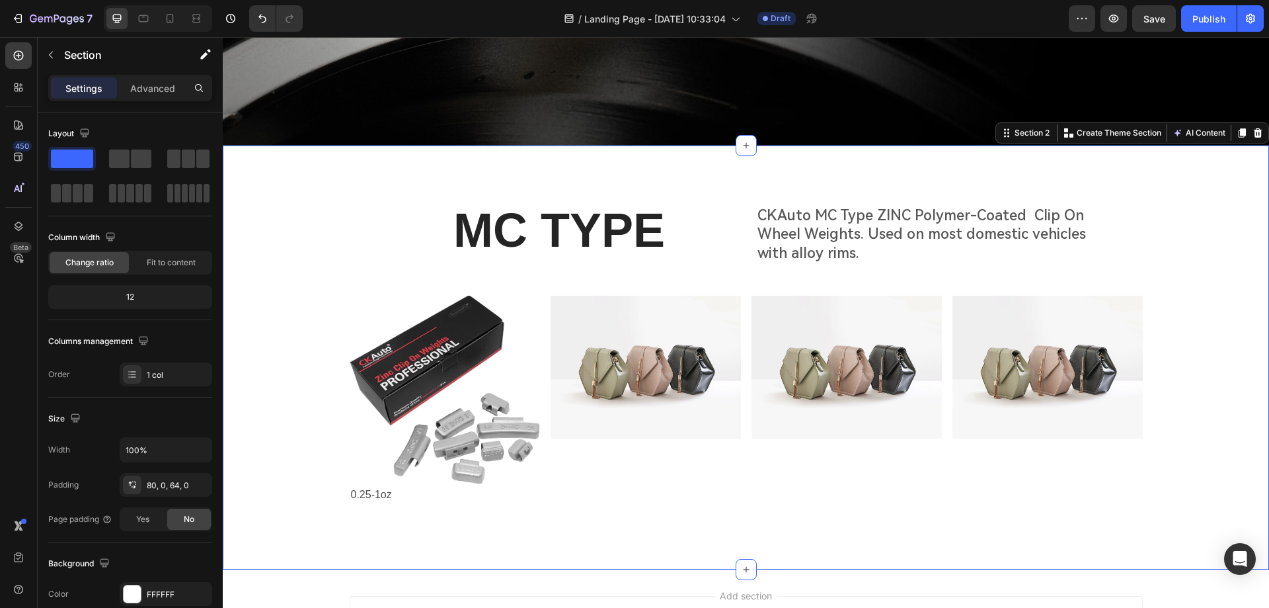
click at [386, 537] on div "MC TYPE Heading CKAuto MC Type ZINC Polymer-Coated Clip On Wheel Weights. Used …" at bounding box center [746, 357] width 1046 height 424
click at [420, 490] on p "0.25-1oz" at bounding box center [445, 494] width 188 height 19
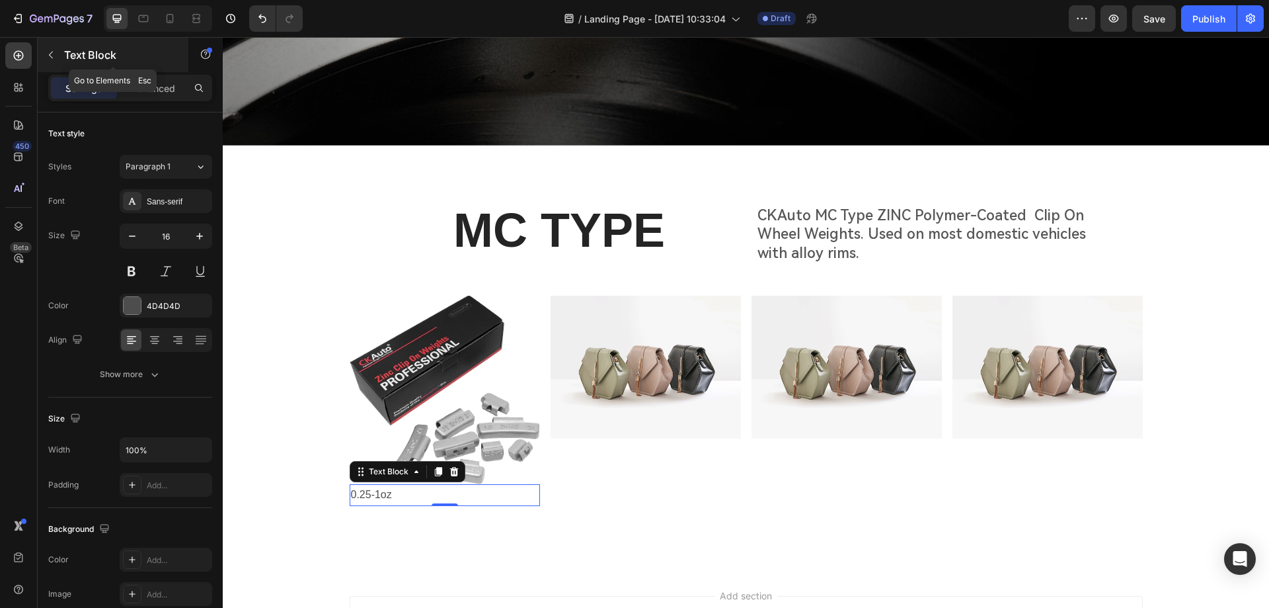
click at [63, 54] on div "Text Block" at bounding box center [113, 55] width 151 height 34
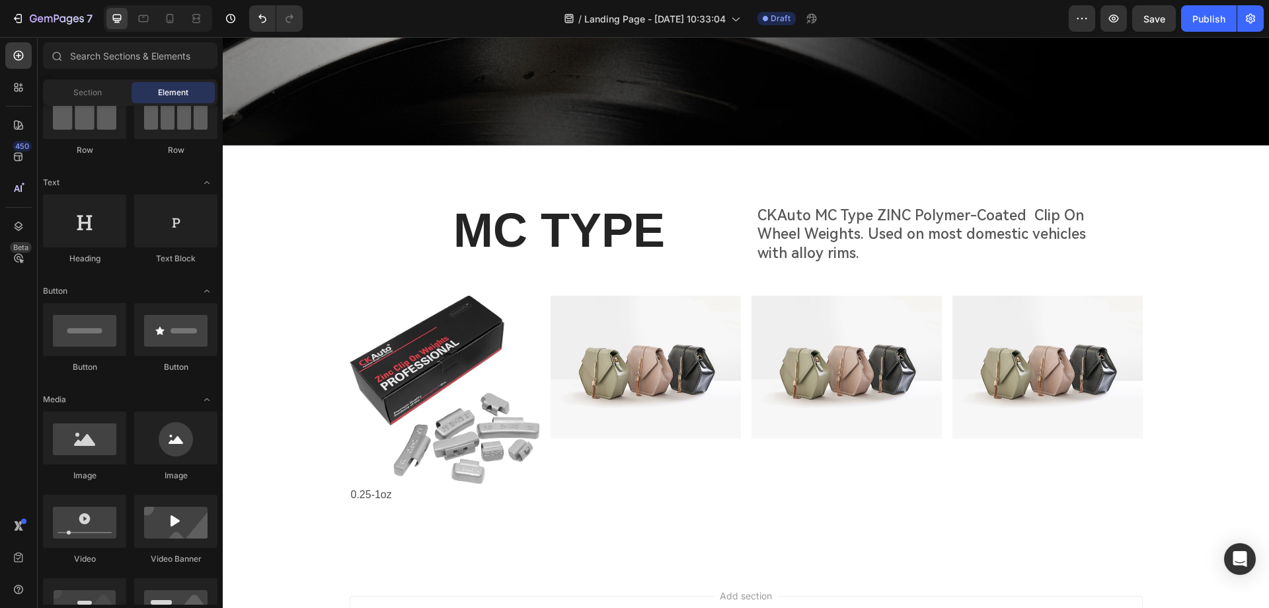
scroll to position [0, 0]
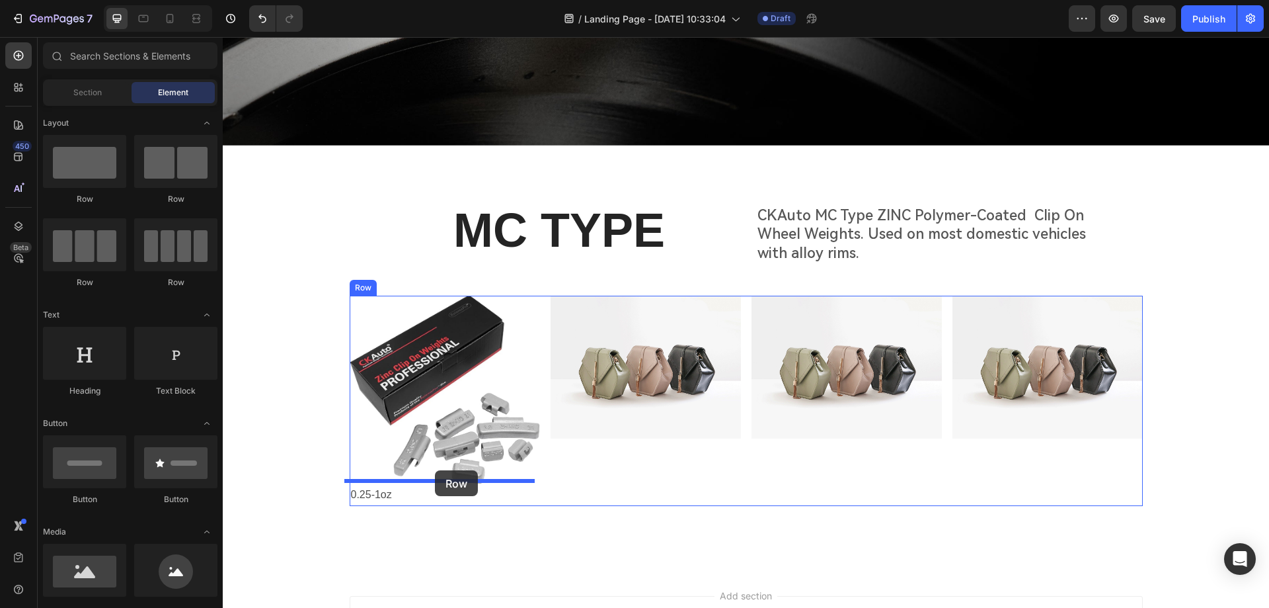
drag, startPoint x: 380, startPoint y: 216, endPoint x: 435, endPoint y: 470, distance: 260.4
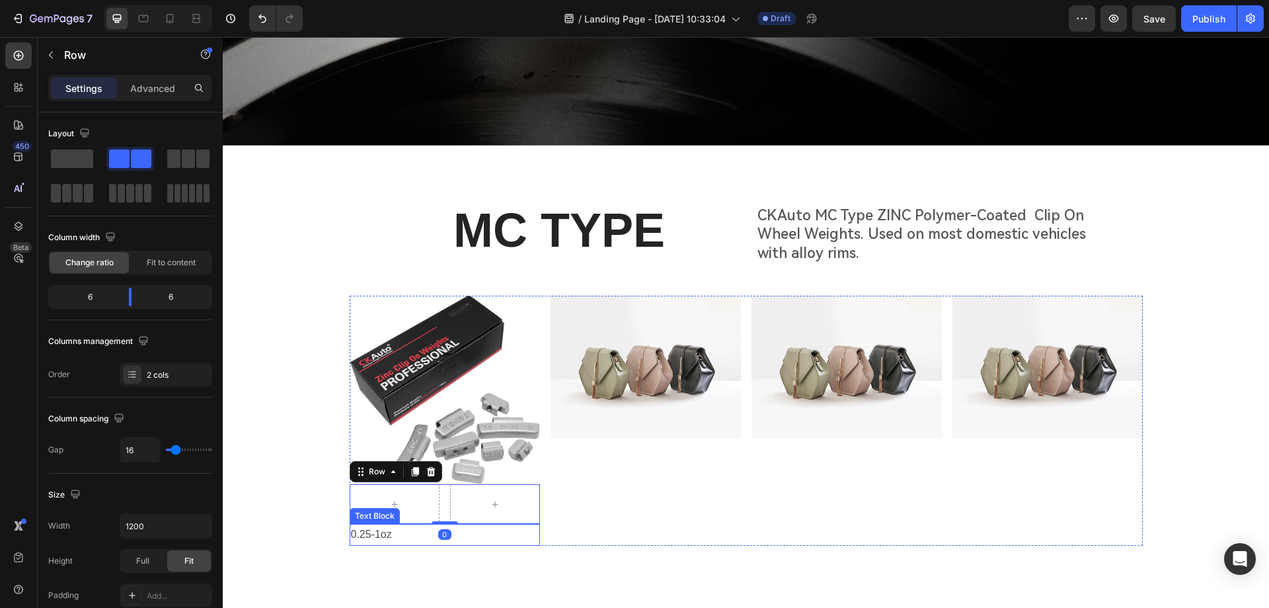
click at [391, 530] on p "0.25-1oz" at bounding box center [445, 534] width 188 height 19
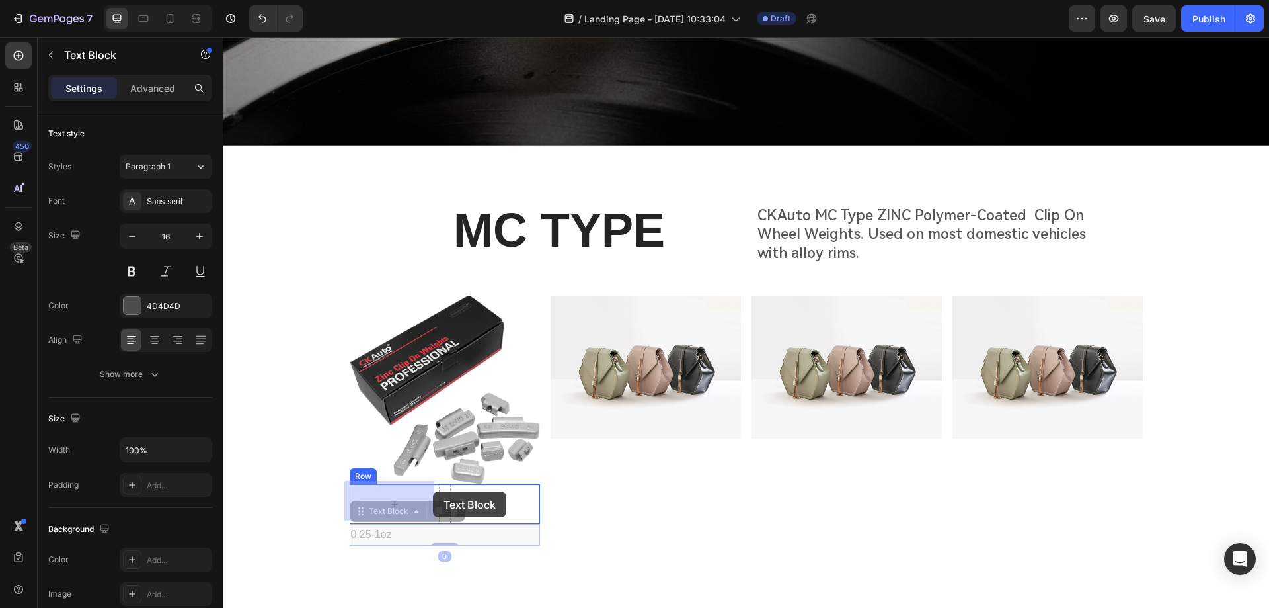
drag, startPoint x: 371, startPoint y: 510, endPoint x: 433, endPoint y: 491, distance: 65.0
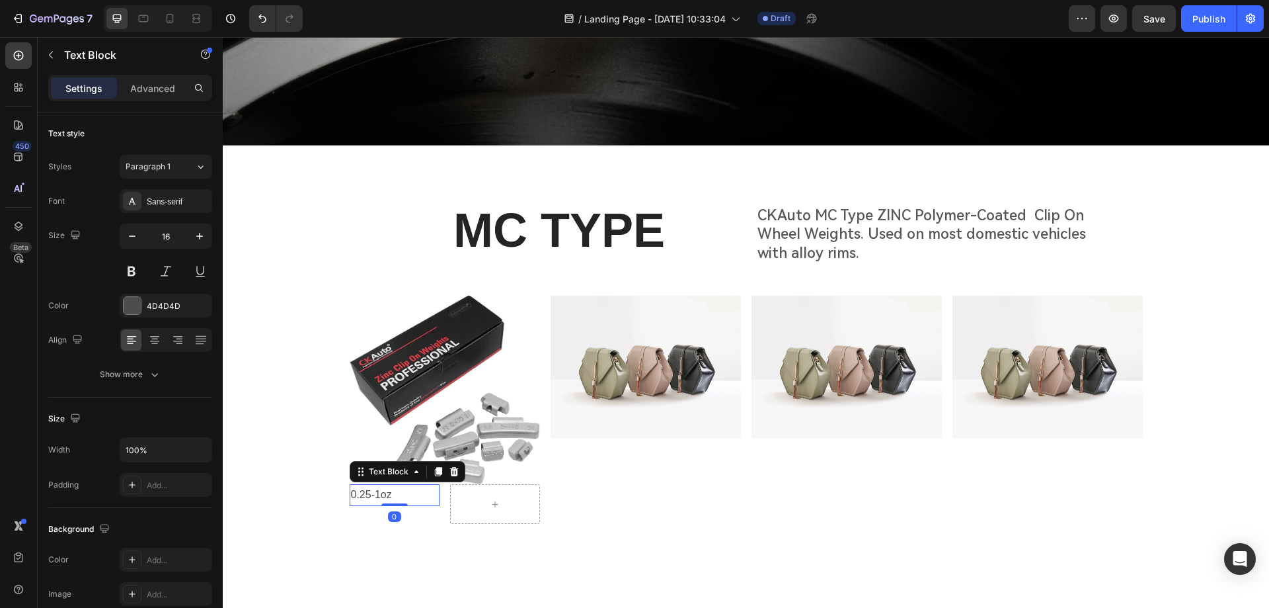
drag, startPoint x: 434, startPoint y: 466, endPoint x: 414, endPoint y: 476, distance: 21.6
click at [434, 467] on icon at bounding box center [437, 471] width 7 height 9
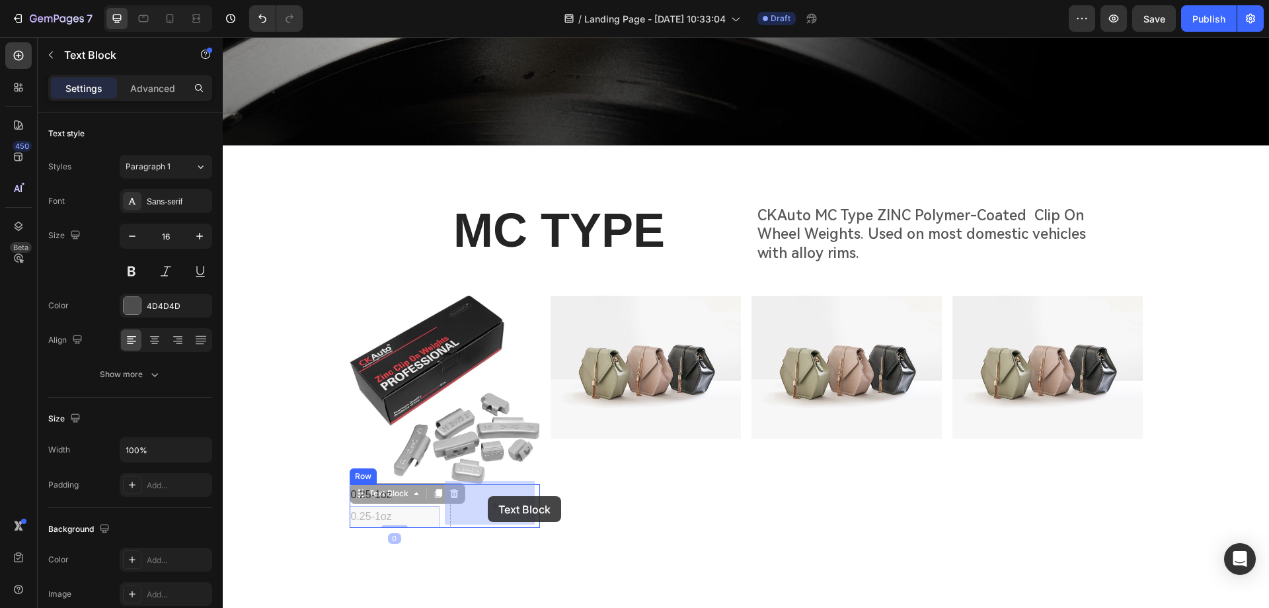
drag, startPoint x: 362, startPoint y: 494, endPoint x: 466, endPoint y: 491, distance: 103.8
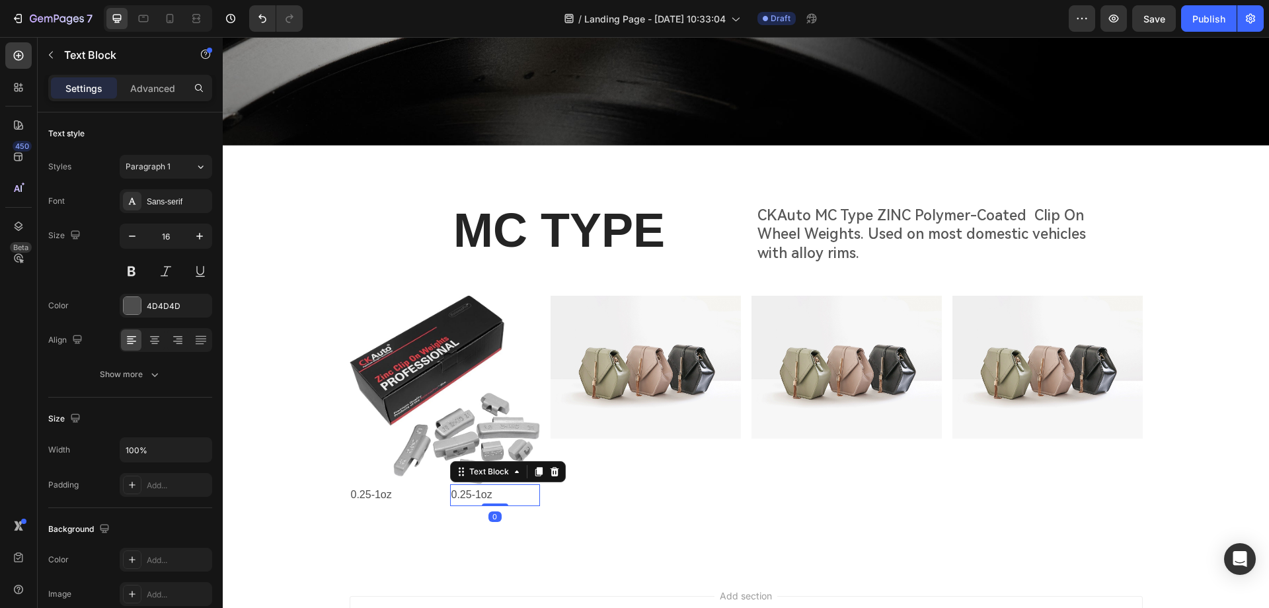
click at [483, 494] on p "0.25-1oz" at bounding box center [494, 494] width 87 height 19
drag, startPoint x: 494, startPoint y: 493, endPoint x: 428, endPoint y: 492, distance: 66.8
click at [428, 492] on div "0.25-1oz Text Block 0.25-1oz Text Block 0 Row" at bounding box center [445, 495] width 190 height 22
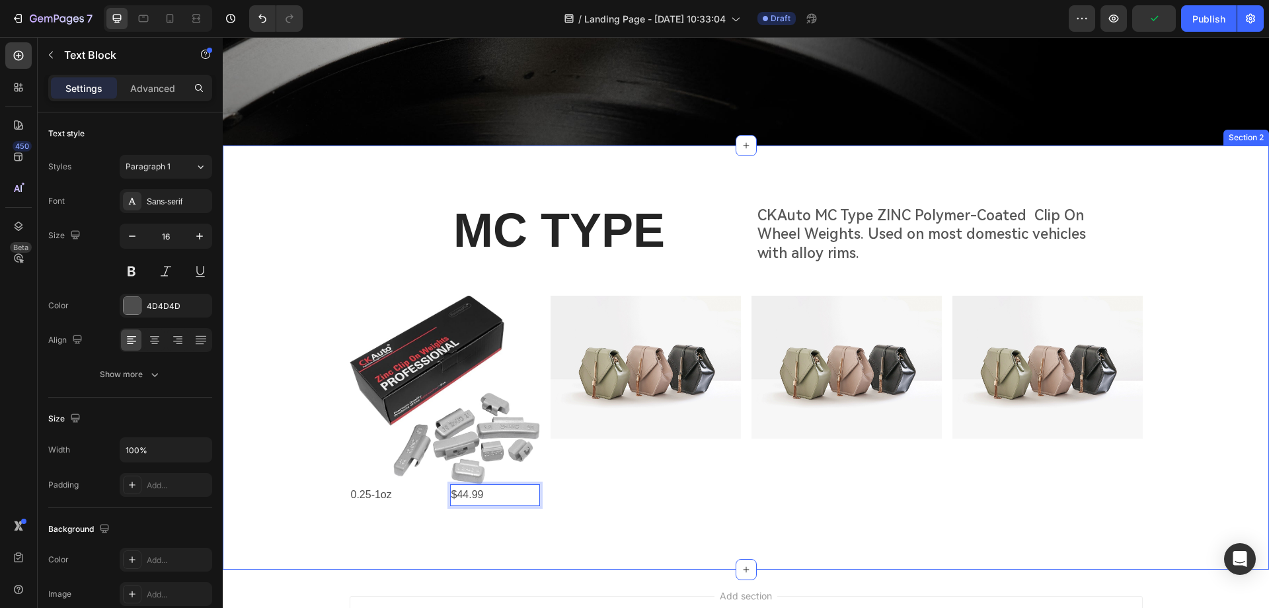
drag, startPoint x: 314, startPoint y: 501, endPoint x: 321, endPoint y: 500, distance: 7.3
click at [314, 501] on div "MC TYPE Heading CKAuto MC Type ZINC Polymer-Coated Clip On Wheel Weights. Used …" at bounding box center [746, 362] width 1046 height 329
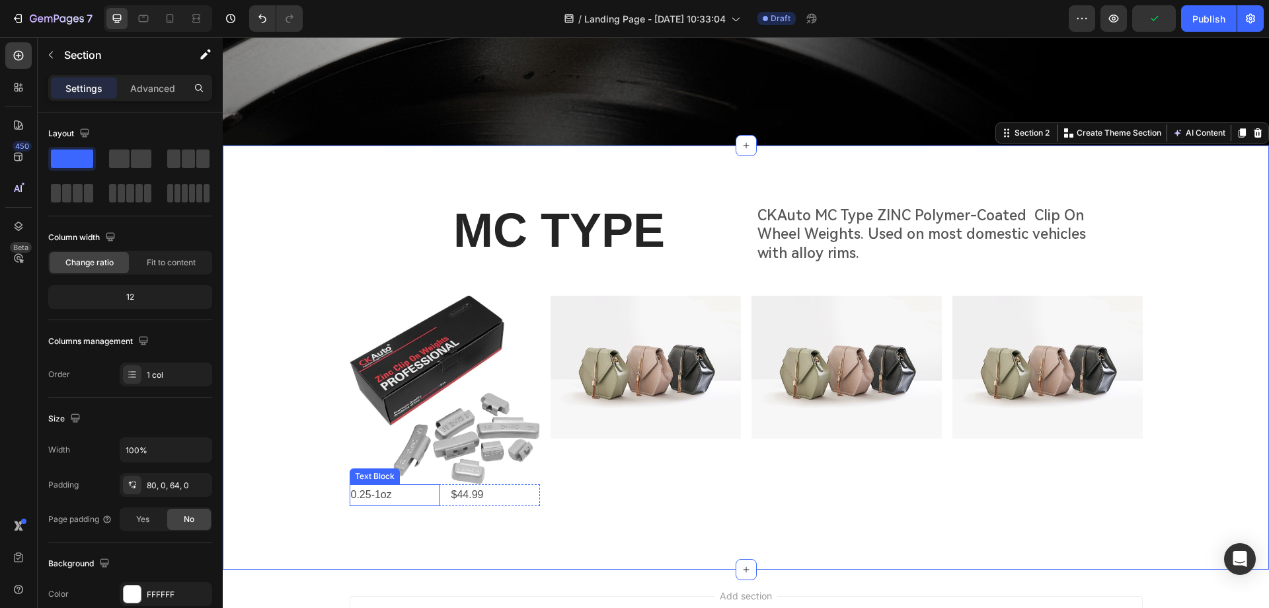
click at [358, 494] on p "0.25-1oz" at bounding box center [394, 494] width 87 height 19
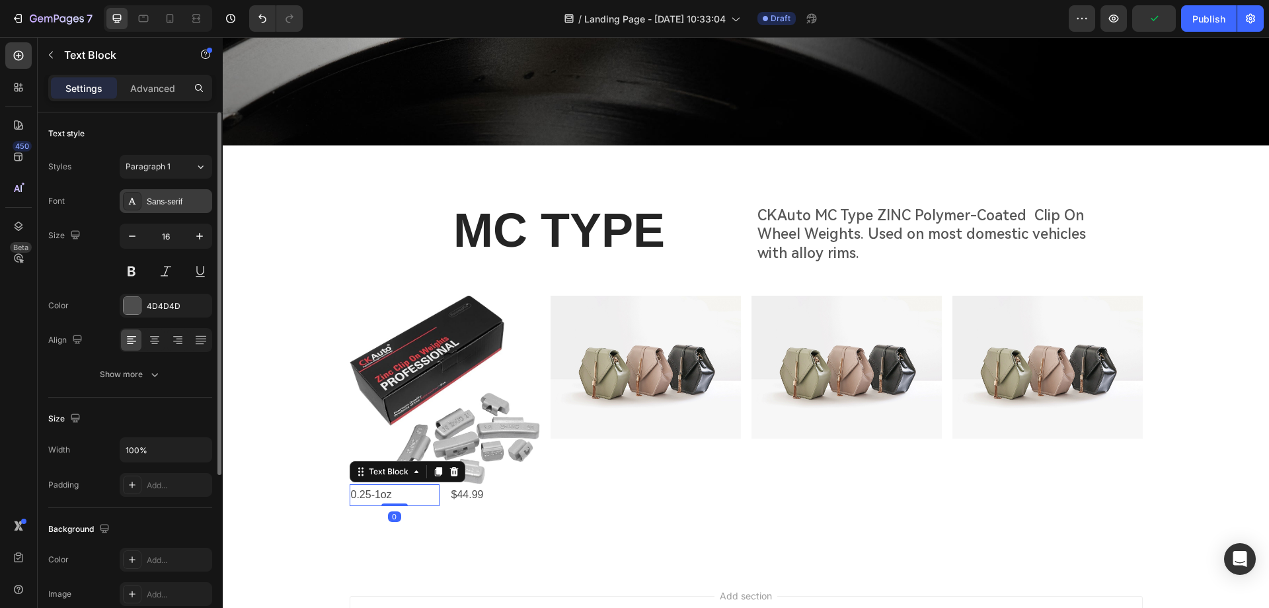
click at [173, 202] on div "Sans-serif" at bounding box center [178, 202] width 62 height 12
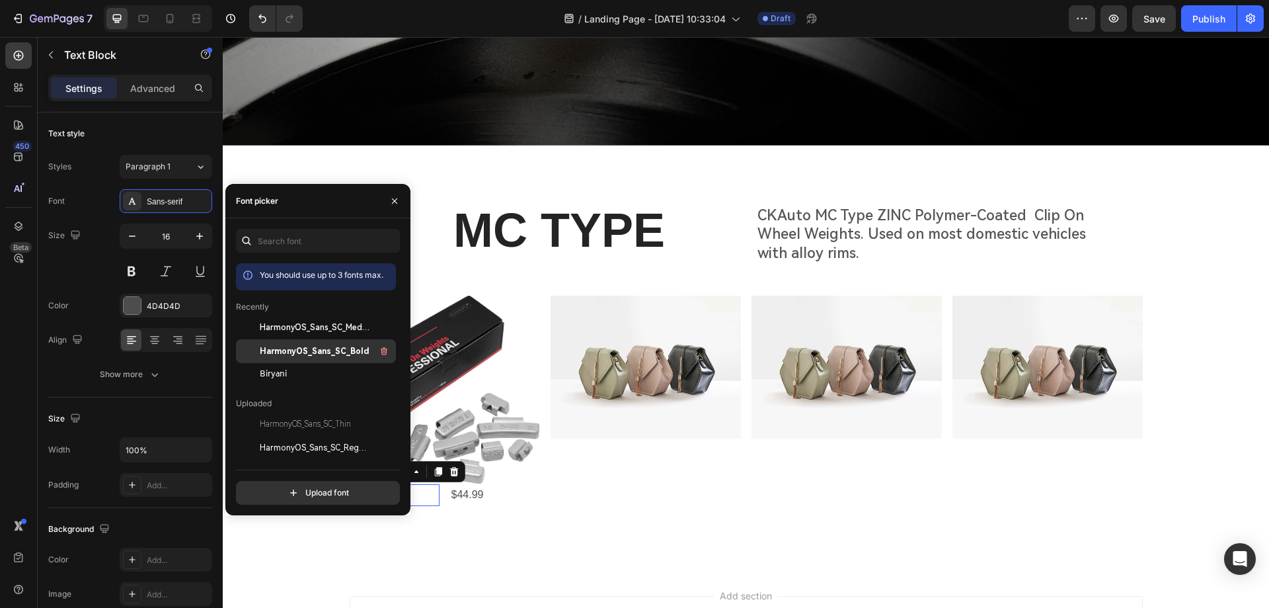
click at [285, 355] on span "HarmonyOS_Sans_SC_Bold" at bounding box center [315, 351] width 110 height 12
click at [496, 494] on p "$44.99" at bounding box center [494, 494] width 87 height 19
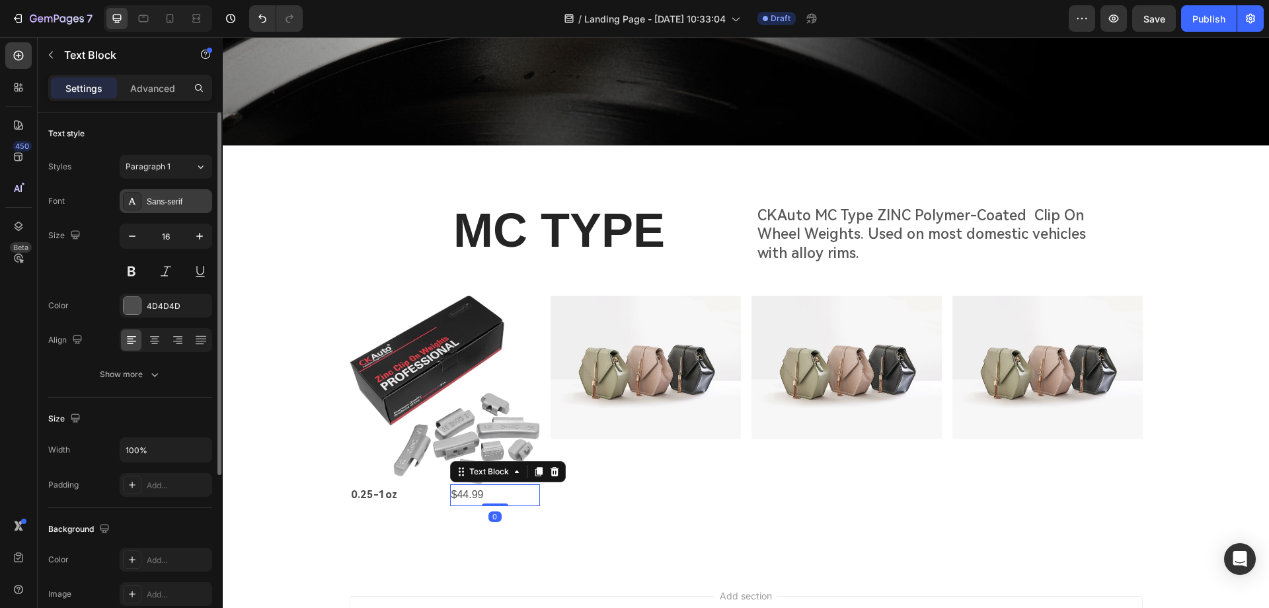
click at [153, 204] on div "Sans-serif" at bounding box center [178, 202] width 62 height 12
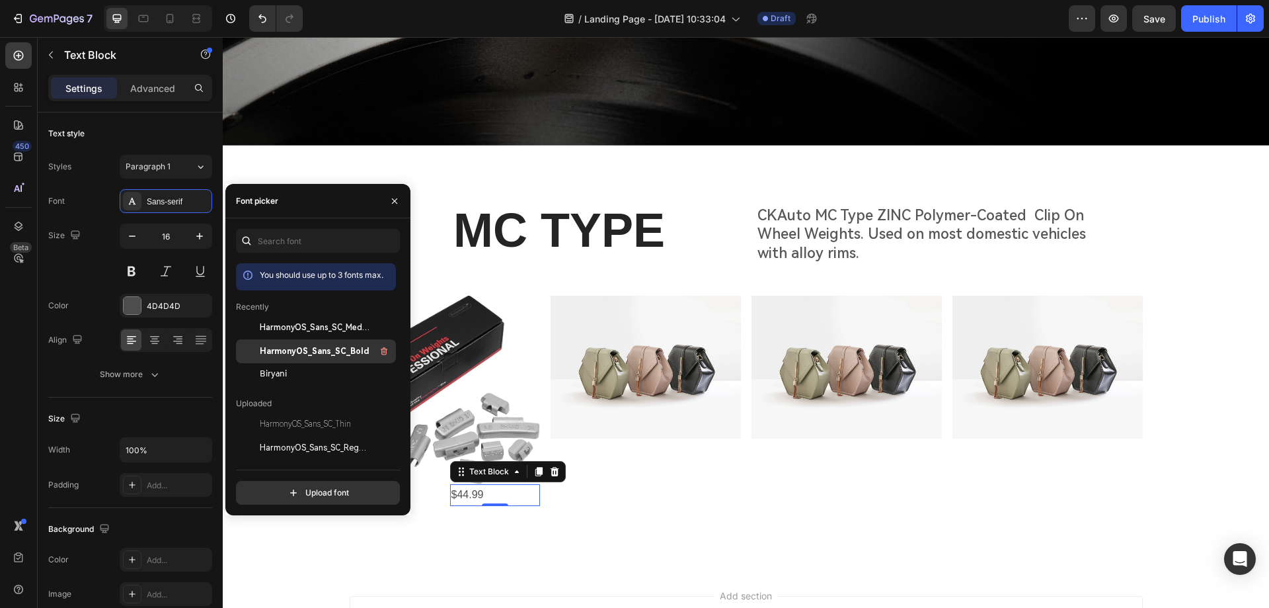
click at [306, 349] on span "HarmonyOS_Sans_SC_Bold" at bounding box center [315, 351] width 110 height 12
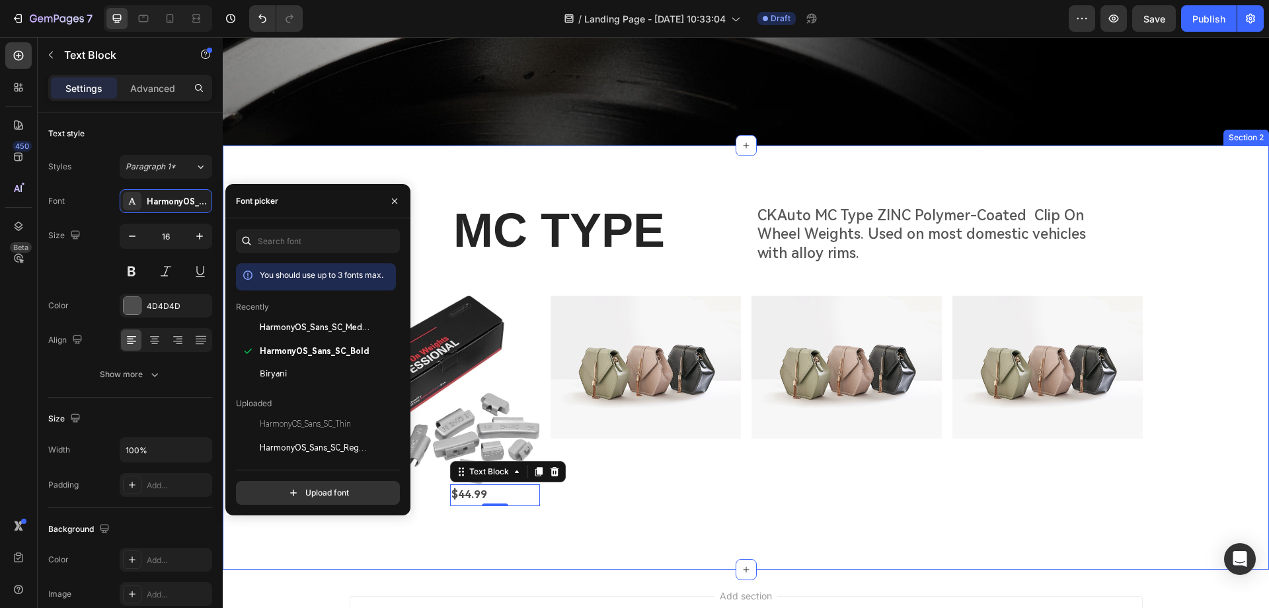
click at [653, 541] on div "MC TYPE Heading CKAuto MC Type ZINC Polymer-Coated Clip On Wheel Weights. Used …" at bounding box center [746, 357] width 1046 height 424
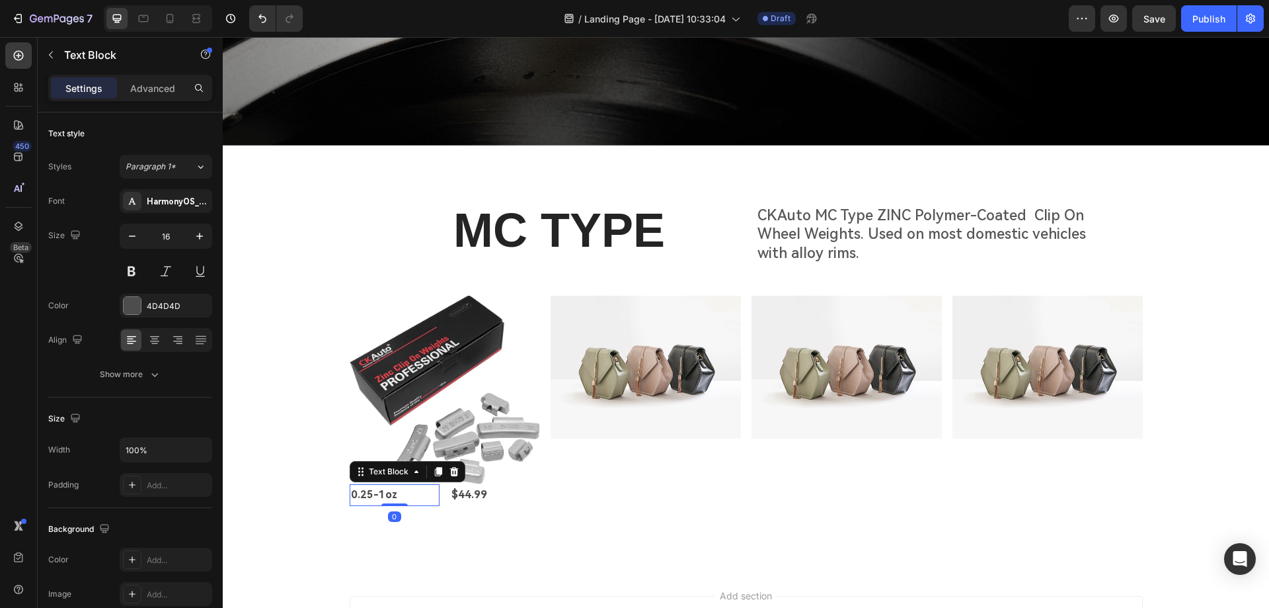
click at [399, 494] on p "0.25-1oz" at bounding box center [394, 494] width 87 height 19
click at [202, 236] on icon "button" at bounding box center [199, 236] width 7 height 7
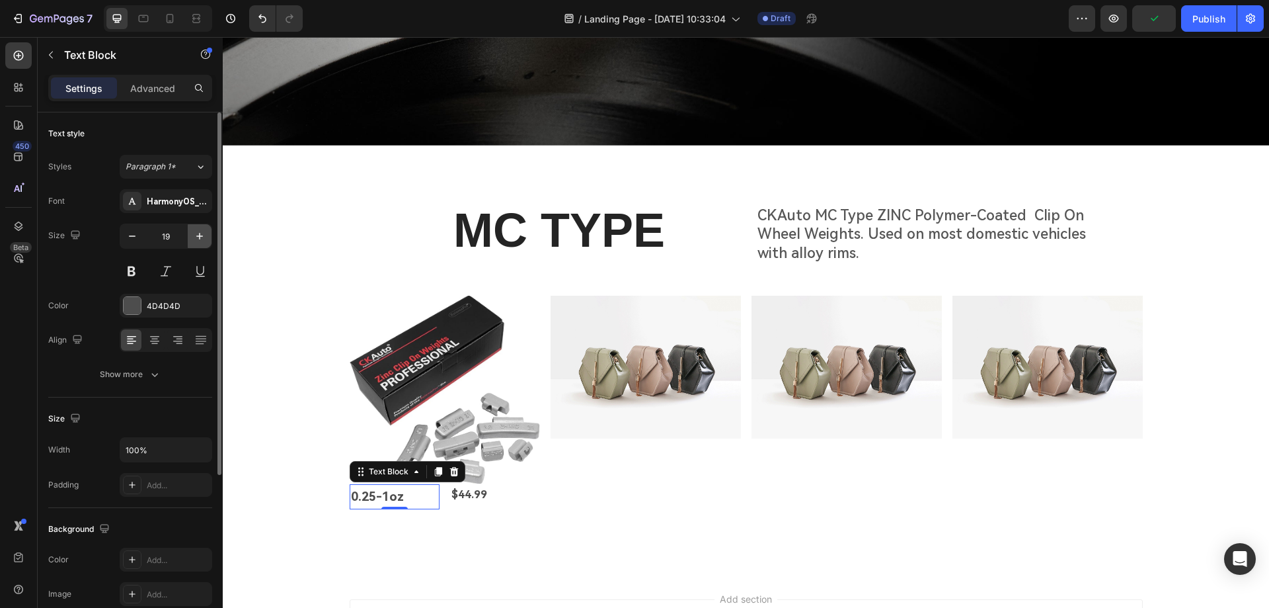
type input "20"
click at [459, 493] on p "$44.99" at bounding box center [494, 494] width 87 height 19
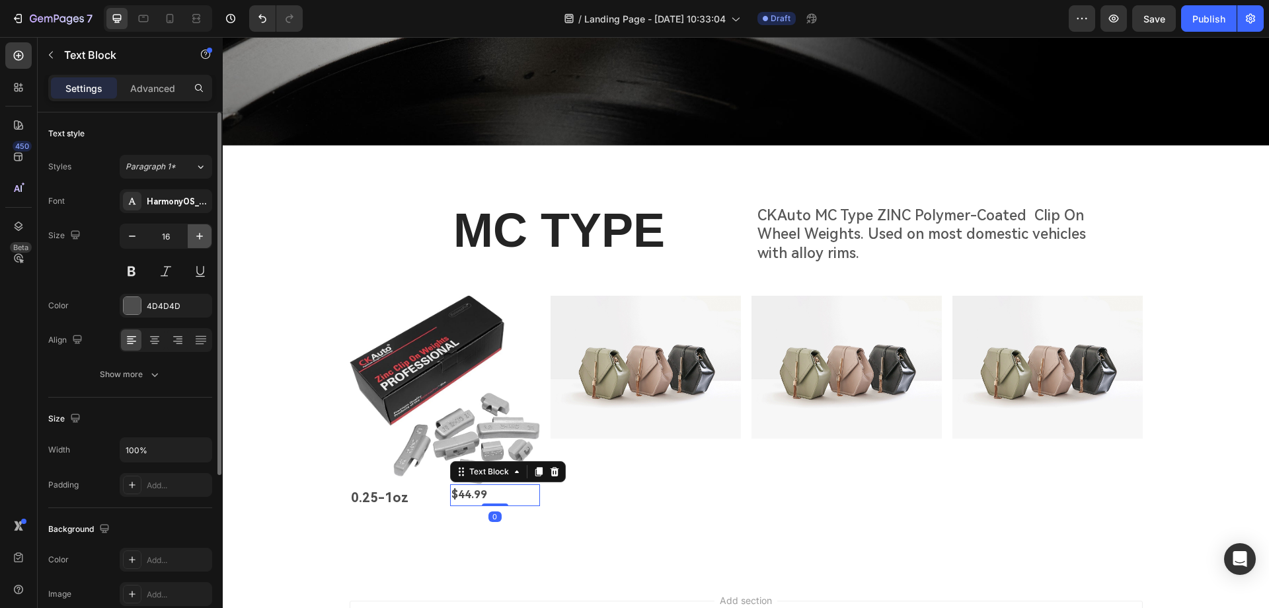
click at [192, 231] on button "button" at bounding box center [200, 236] width 24 height 24
type input "20"
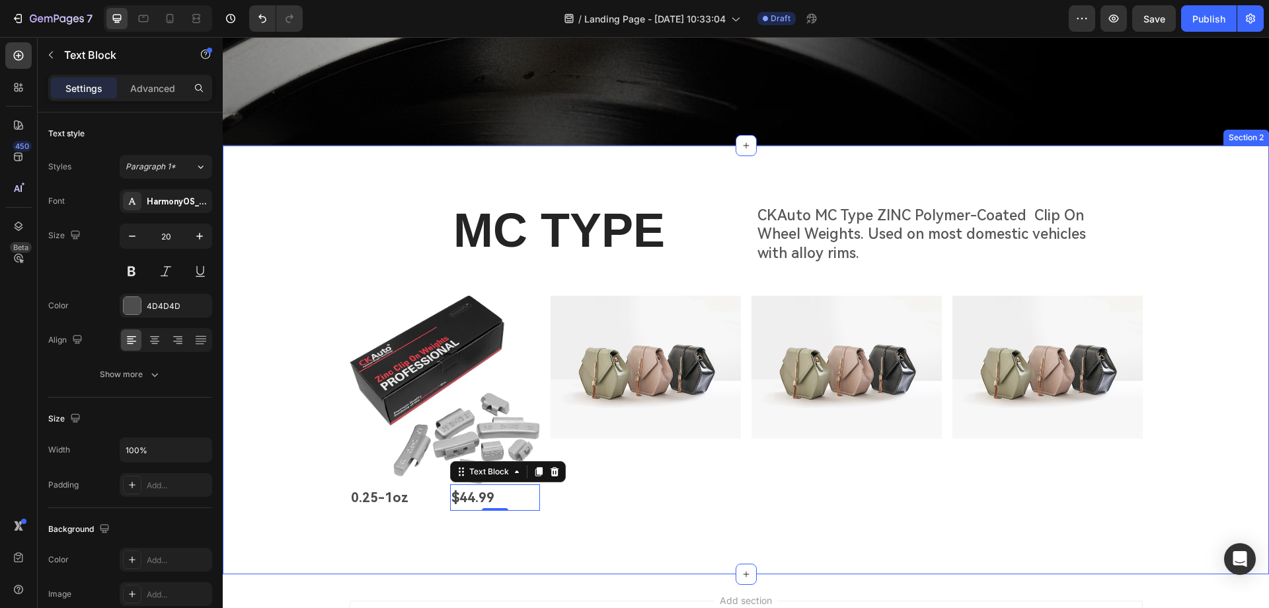
click at [466, 555] on div "MC TYPE Heading CKAuto MC Type ZINC Polymer-Coated Clip On Wheel Weights. Used …" at bounding box center [746, 359] width 1046 height 428
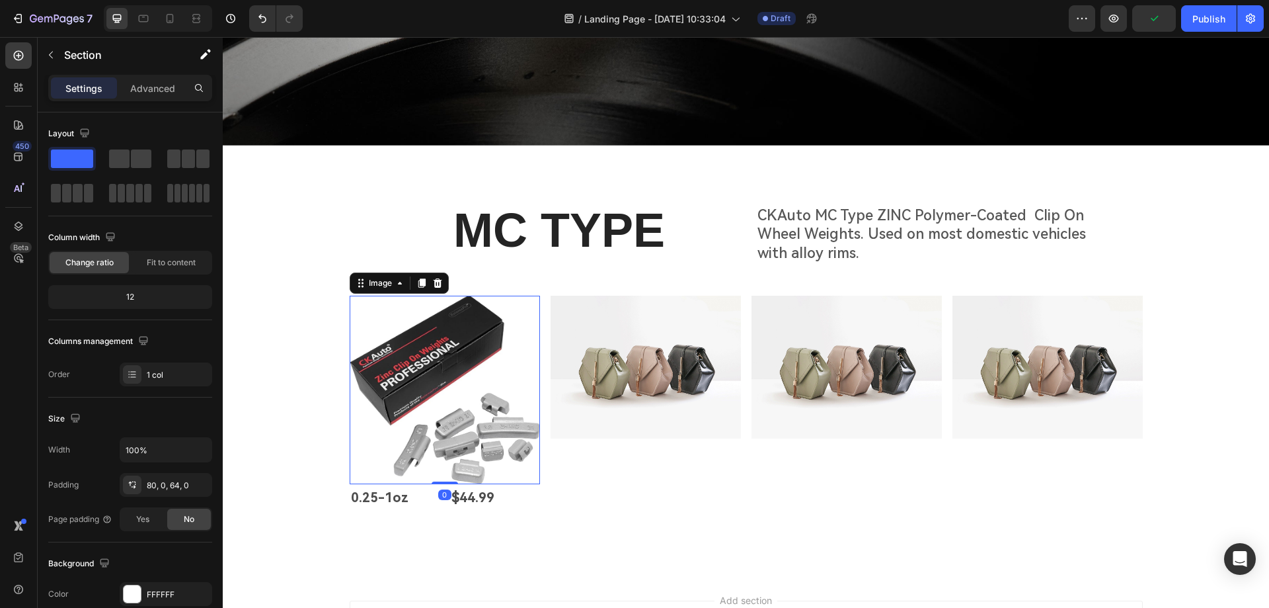
click at [443, 451] on img at bounding box center [445, 389] width 190 height 188
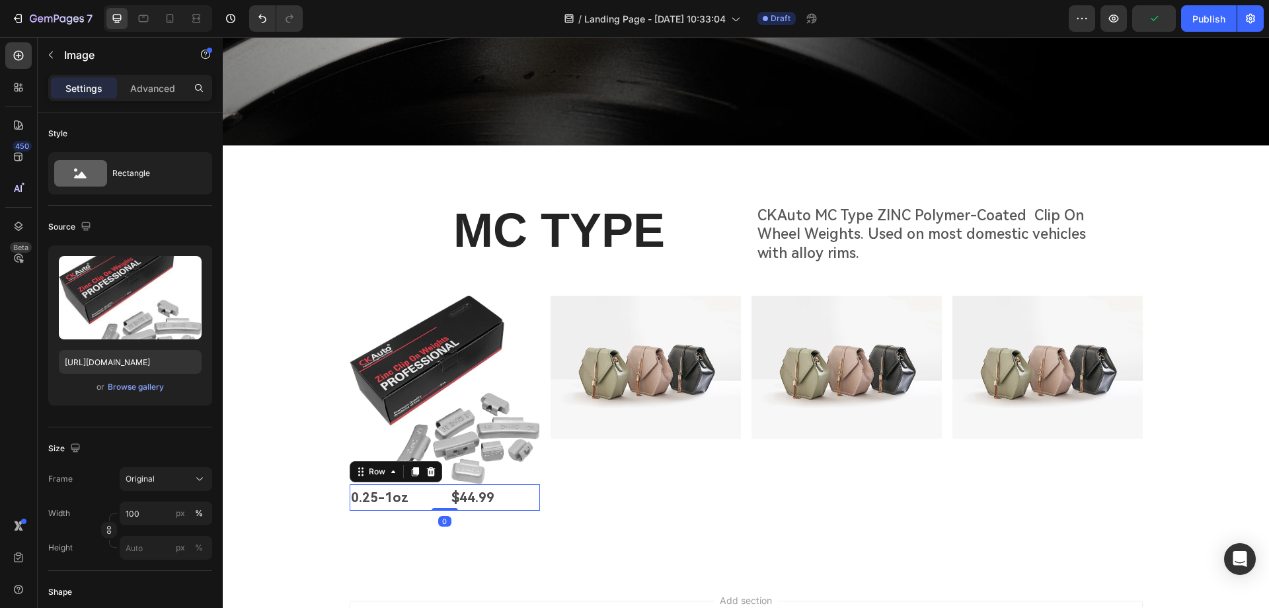
click at [442, 484] on div "0.25-1oz Text Block $44.99 Text Block Row 0" at bounding box center [445, 497] width 190 height 26
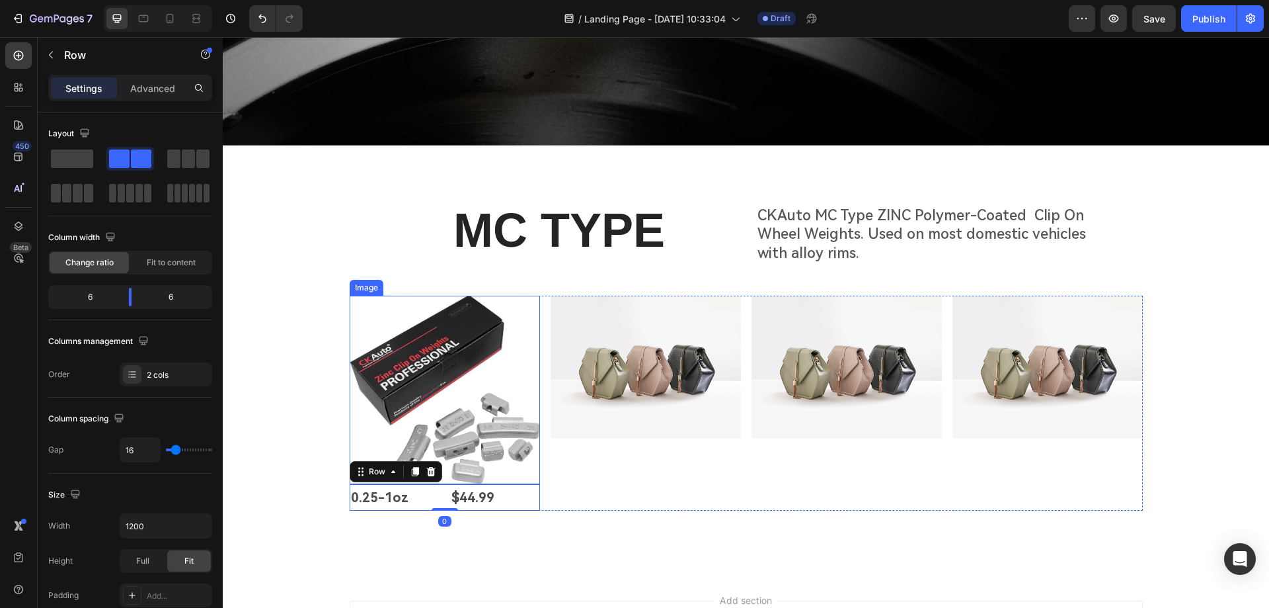
click at [446, 459] on img at bounding box center [445, 389] width 190 height 188
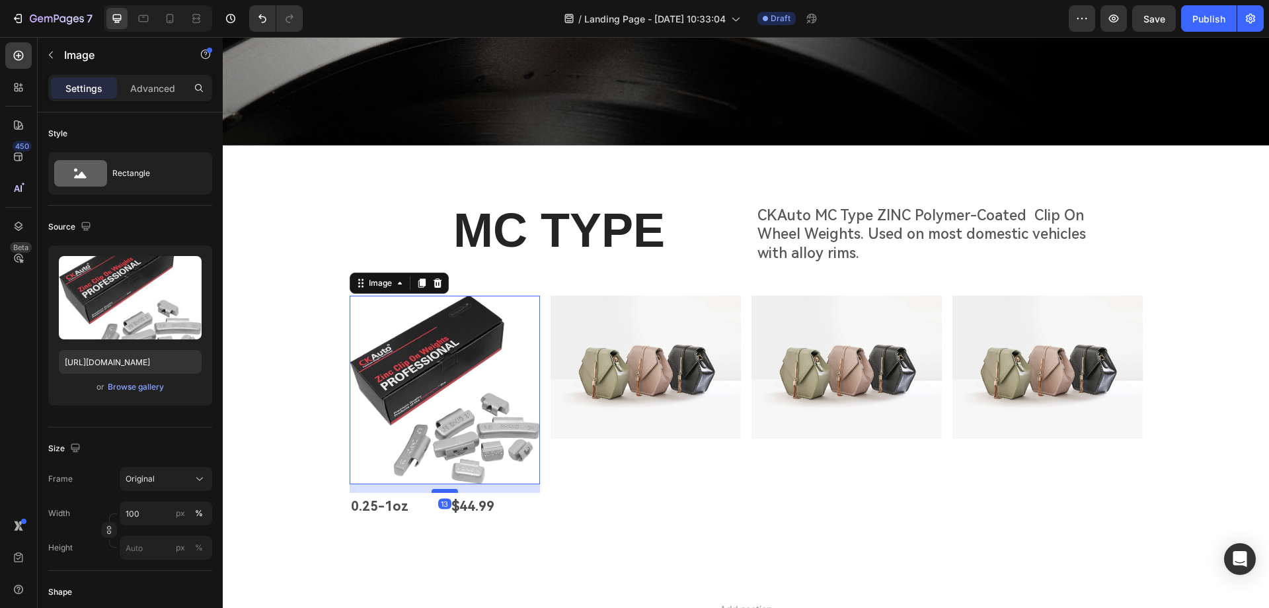
drag, startPoint x: 441, startPoint y: 479, endPoint x: 442, endPoint y: 488, distance: 8.6
click at [442, 489] on div at bounding box center [445, 491] width 26 height 4
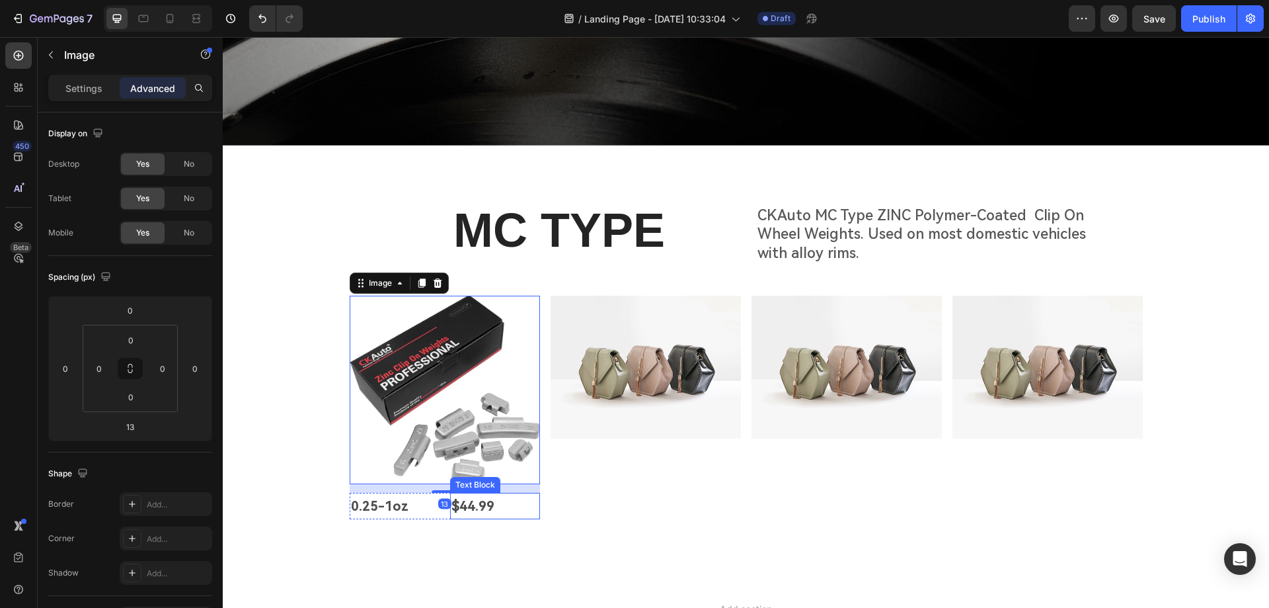
click at [572, 525] on div "MC TYPE Heading CKAuto MC Type ZINC Polymer-Coated Clip On Wheel Weights. Used …" at bounding box center [746, 369] width 1046 height 342
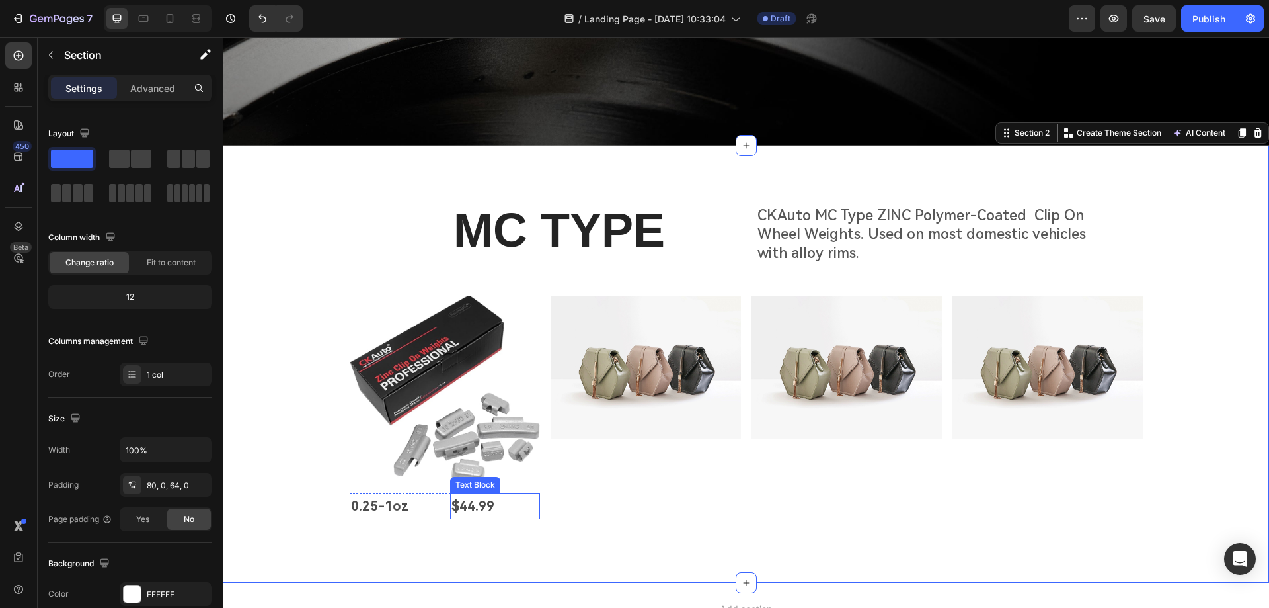
click at [479, 504] on p "$44.99" at bounding box center [494, 506] width 87 height 24
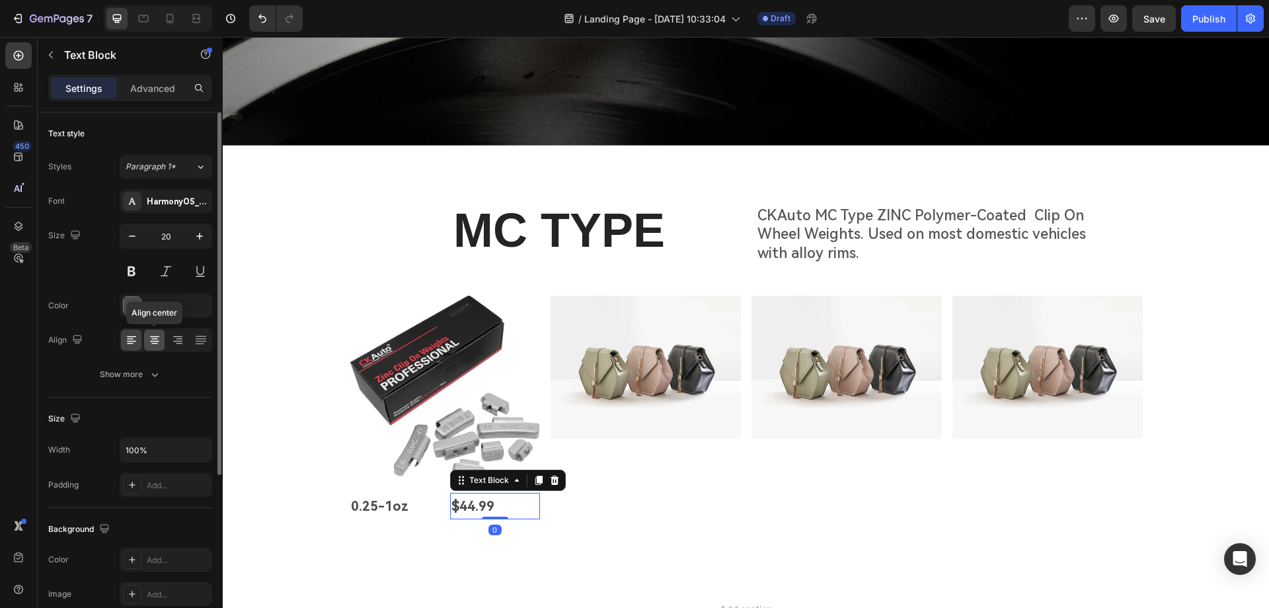
click at [153, 344] on icon at bounding box center [154, 343] width 7 height 1
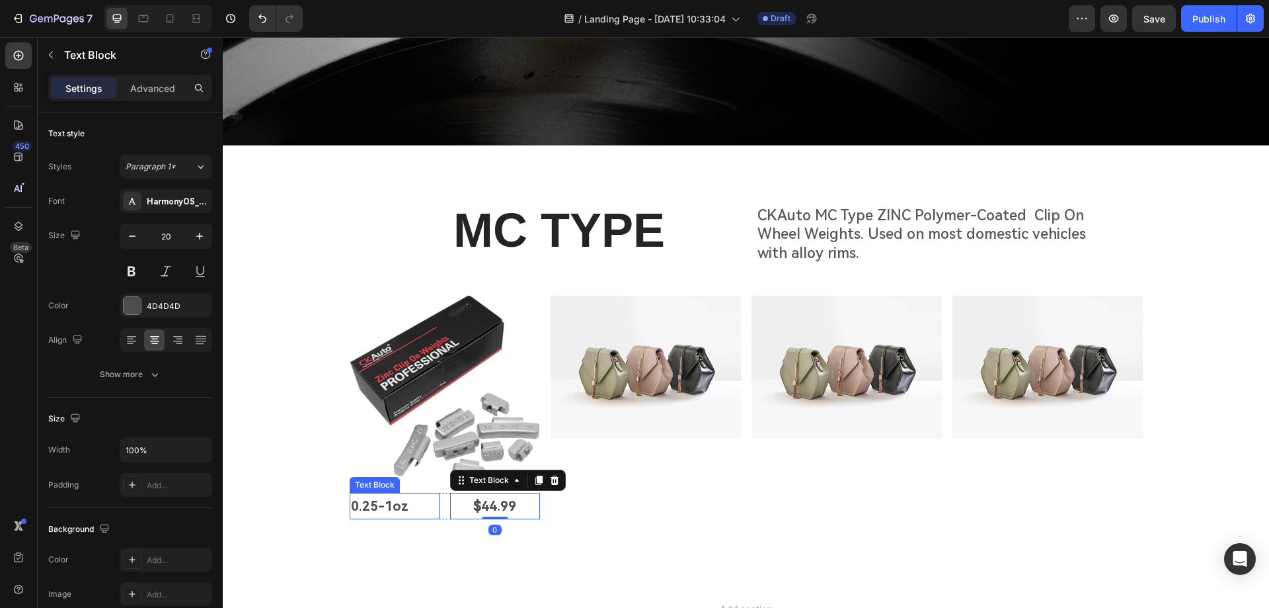
click at [390, 503] on p "0.25-1oz" at bounding box center [394, 506] width 87 height 24
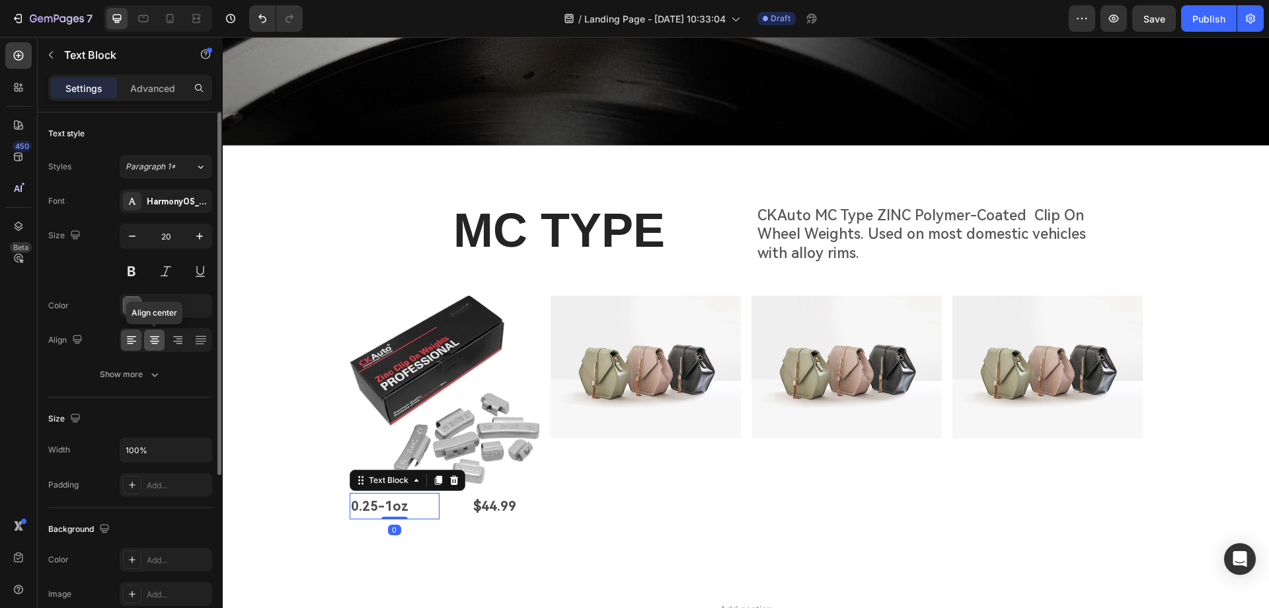
click at [161, 340] on div at bounding box center [154, 339] width 20 height 21
click at [657, 527] on div "MC TYPE Heading CKAuto MC Type ZINC Polymer-Coated Clip On Wheel Weights. Used …" at bounding box center [746, 369] width 1046 height 342
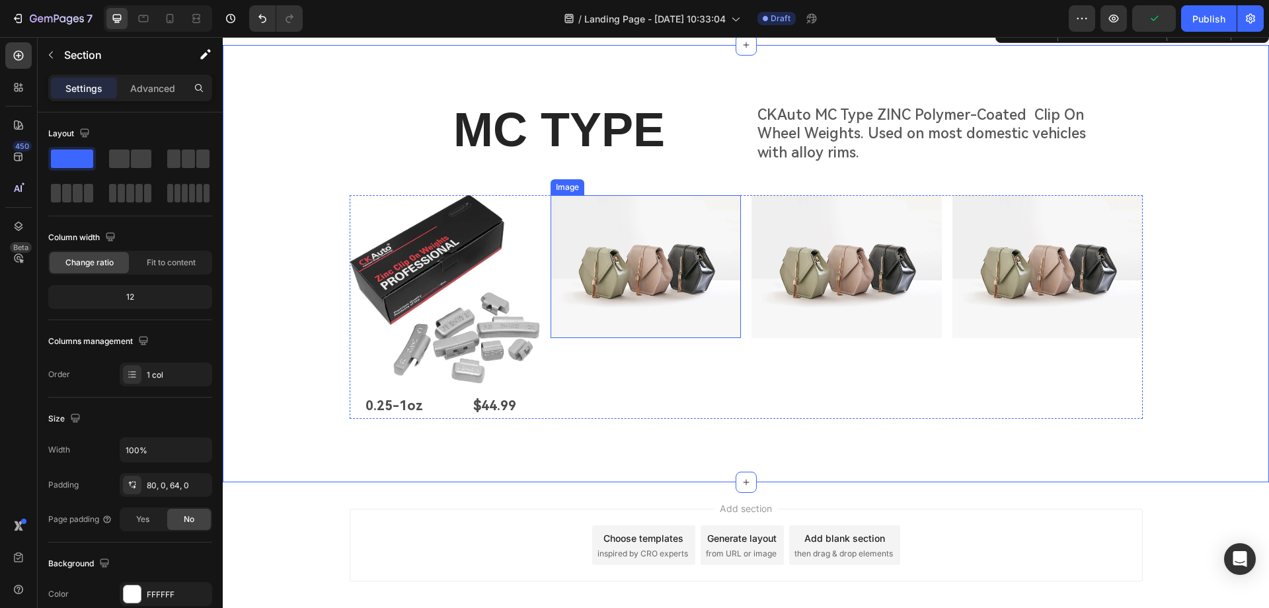
scroll to position [400, 0]
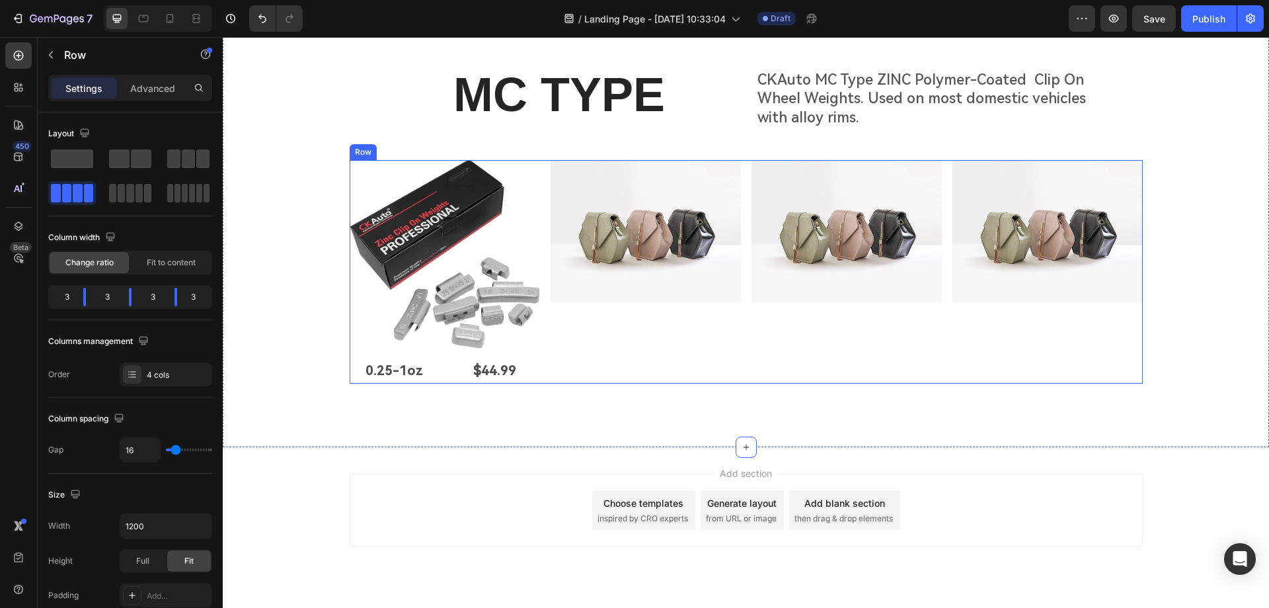
click at [621, 326] on div "Image" at bounding box center [646, 271] width 190 height 223
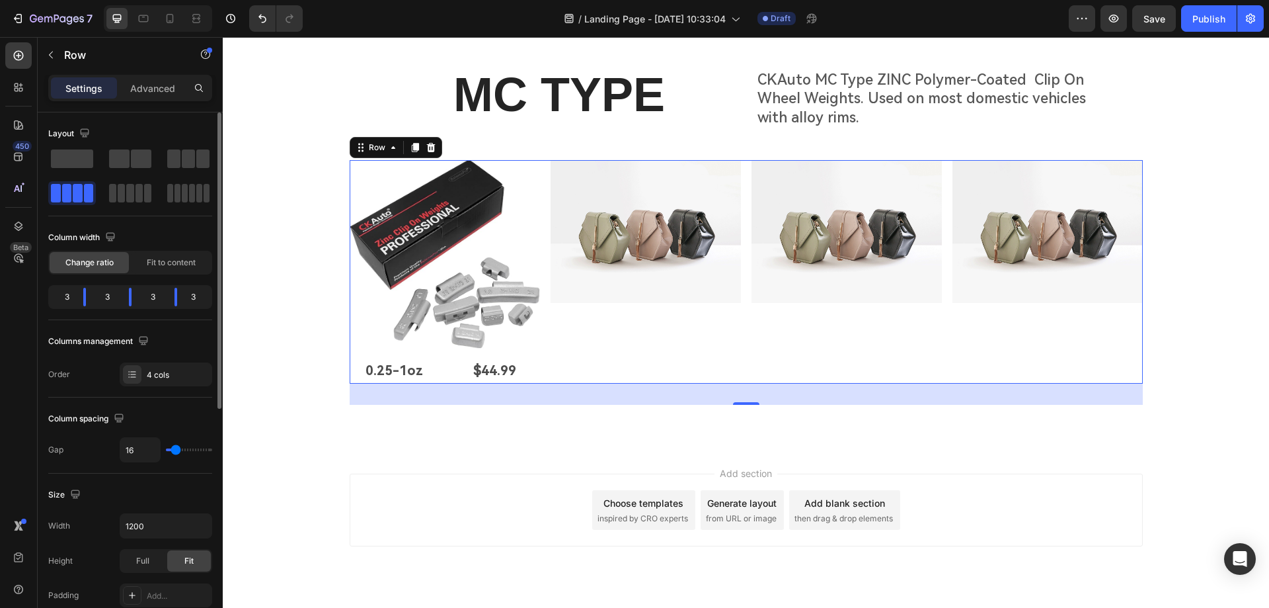
type input "13"
type input "16"
type input "18"
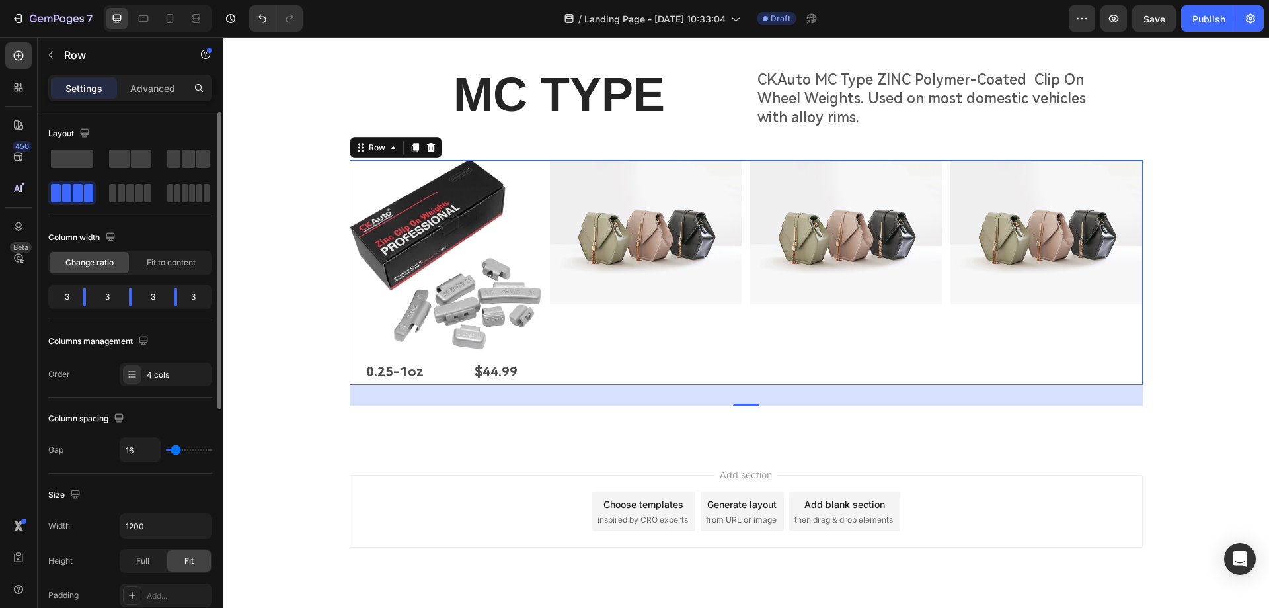
type input "18"
type input "22"
type input "24"
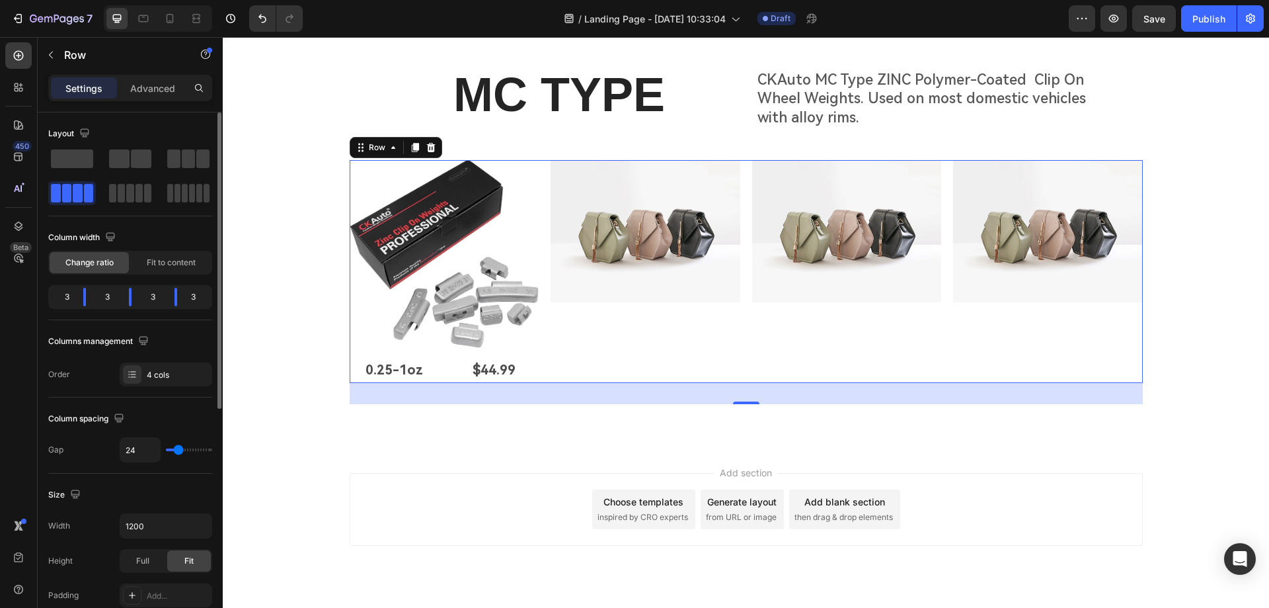
type input "27"
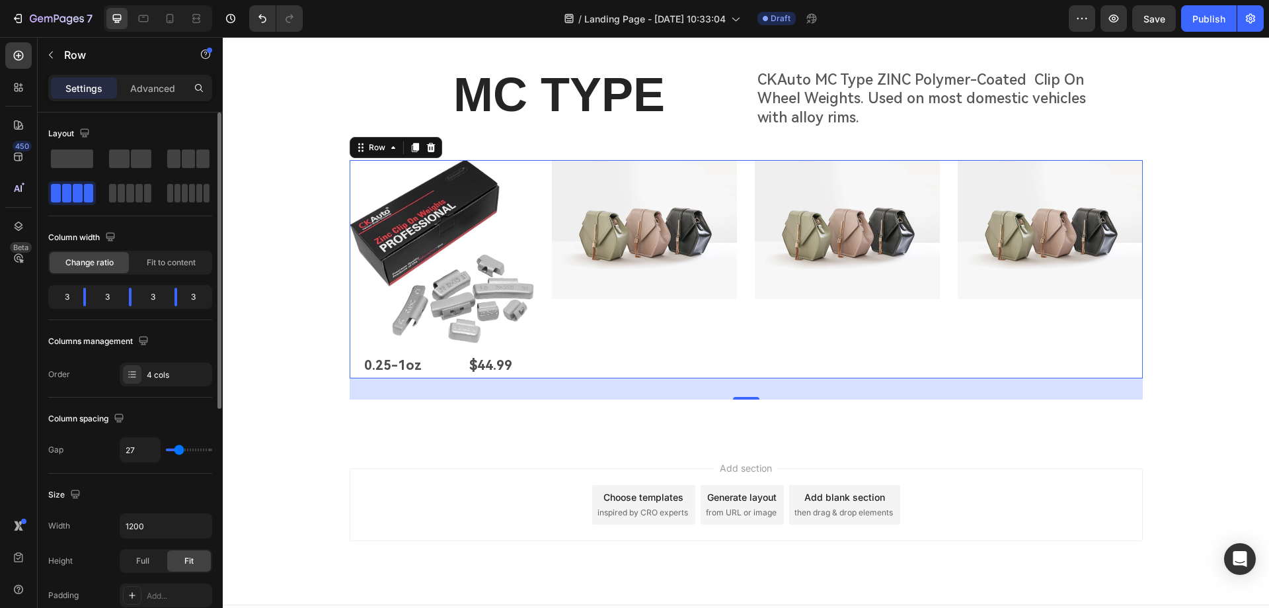
type input "29"
type input "31"
type input "33"
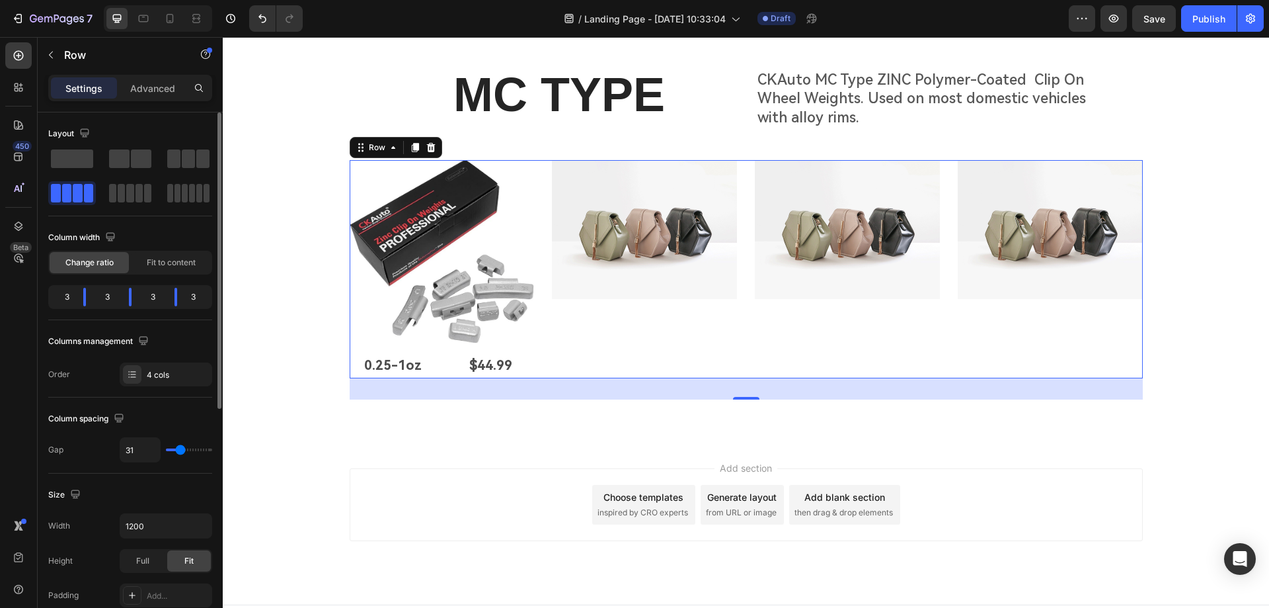
type input "33"
type input "36"
type input "38"
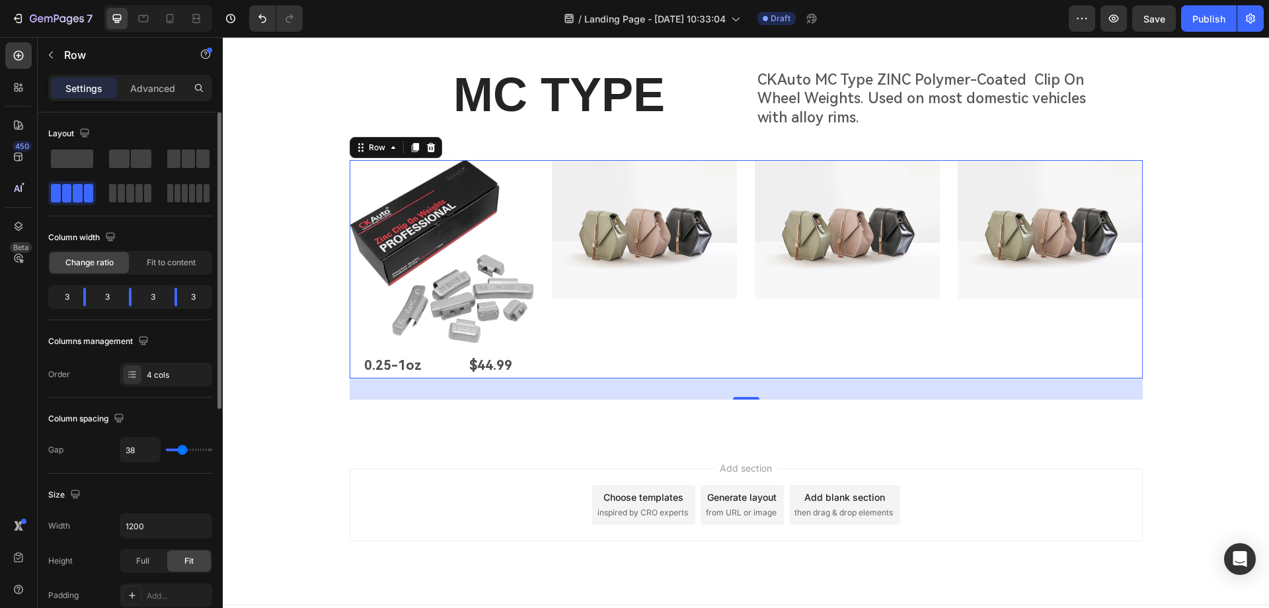
type input "40"
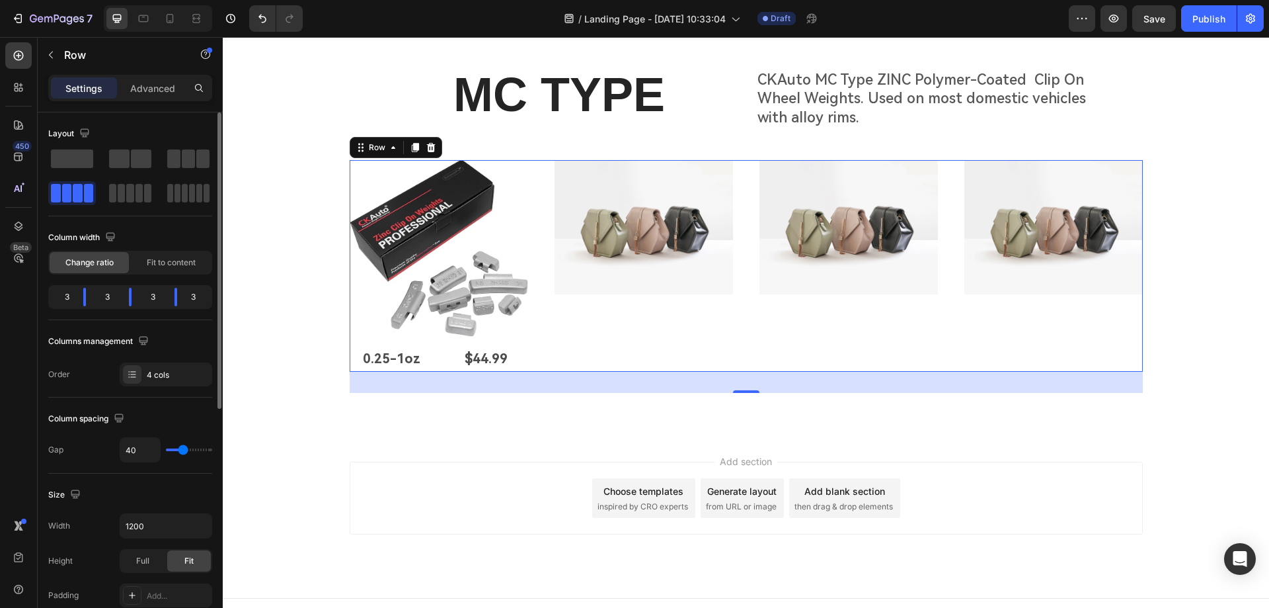
type input "42"
type input "44"
type input "47"
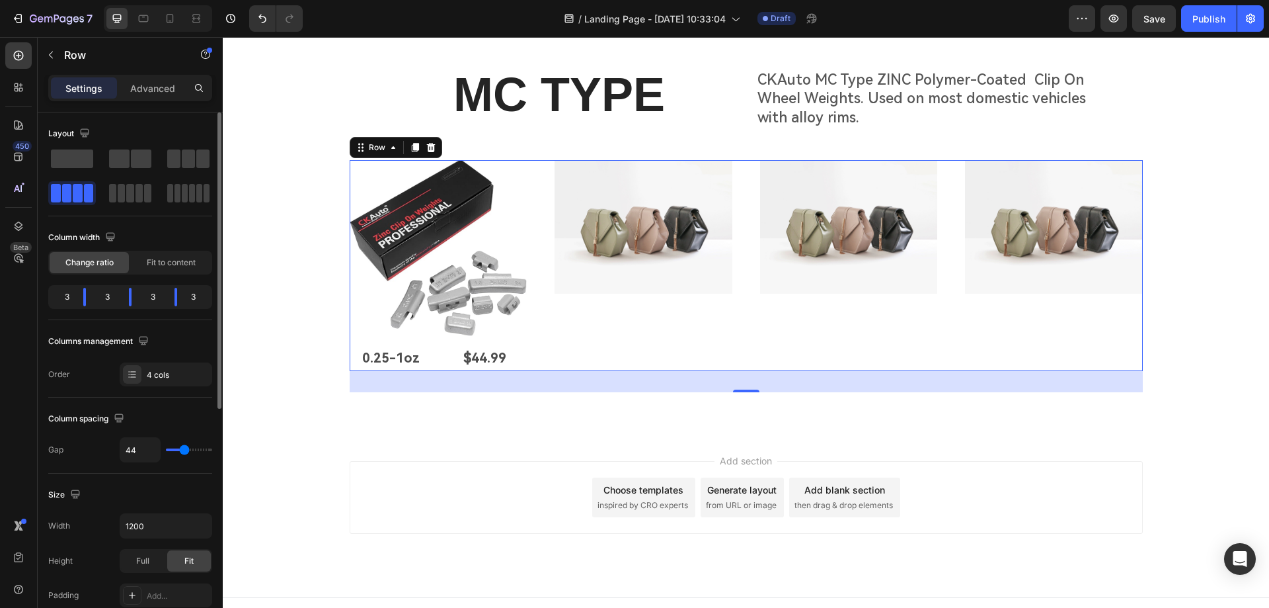
type input "47"
type input "49"
type input "51"
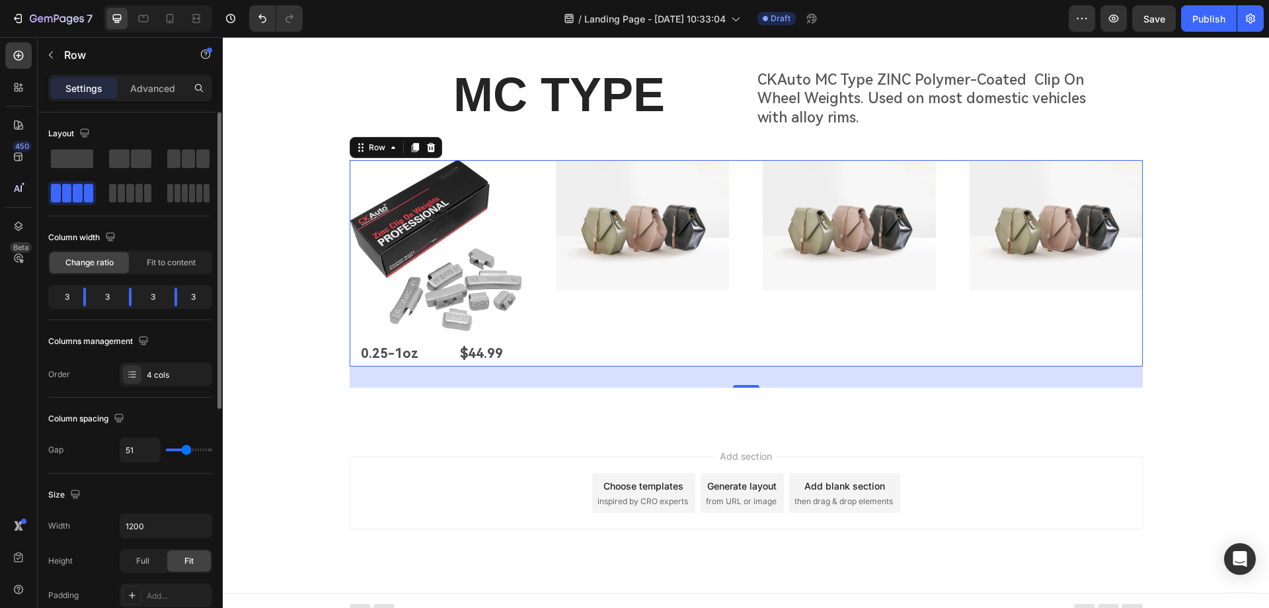
type input "53"
type input "56"
drag, startPoint x: 175, startPoint y: 450, endPoint x: 188, endPoint y: 451, distance: 13.3
type input "56"
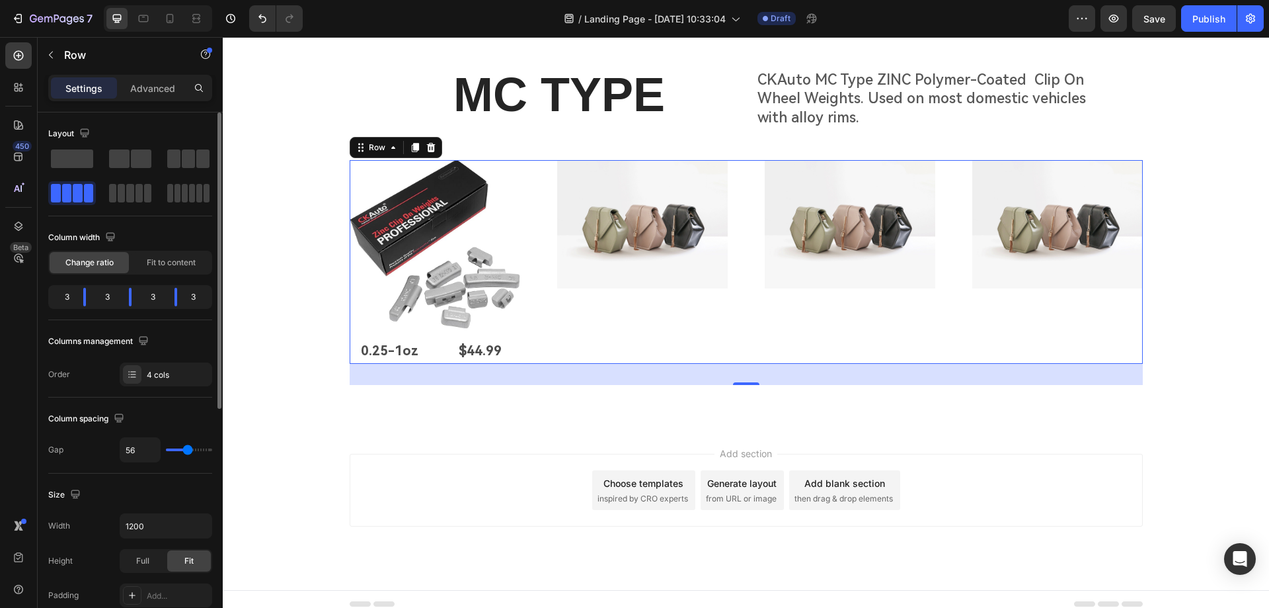
click at [188, 451] on input "range" at bounding box center [189, 449] width 46 height 3
click at [442, 399] on div "MC TYPE Heading CKAuto MC Type ZINC Polymer-Coated Clip On Wheel Weights. Used …" at bounding box center [746, 219] width 1046 height 418
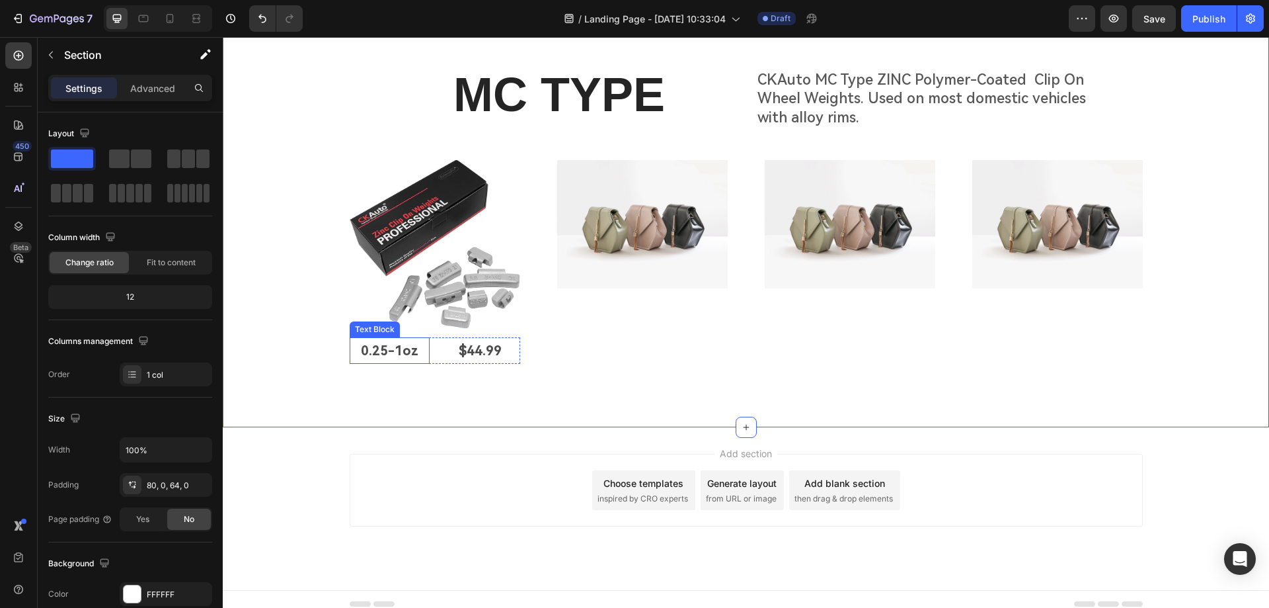
click at [416, 352] on p "0.25-1oz" at bounding box center [389, 350] width 77 height 24
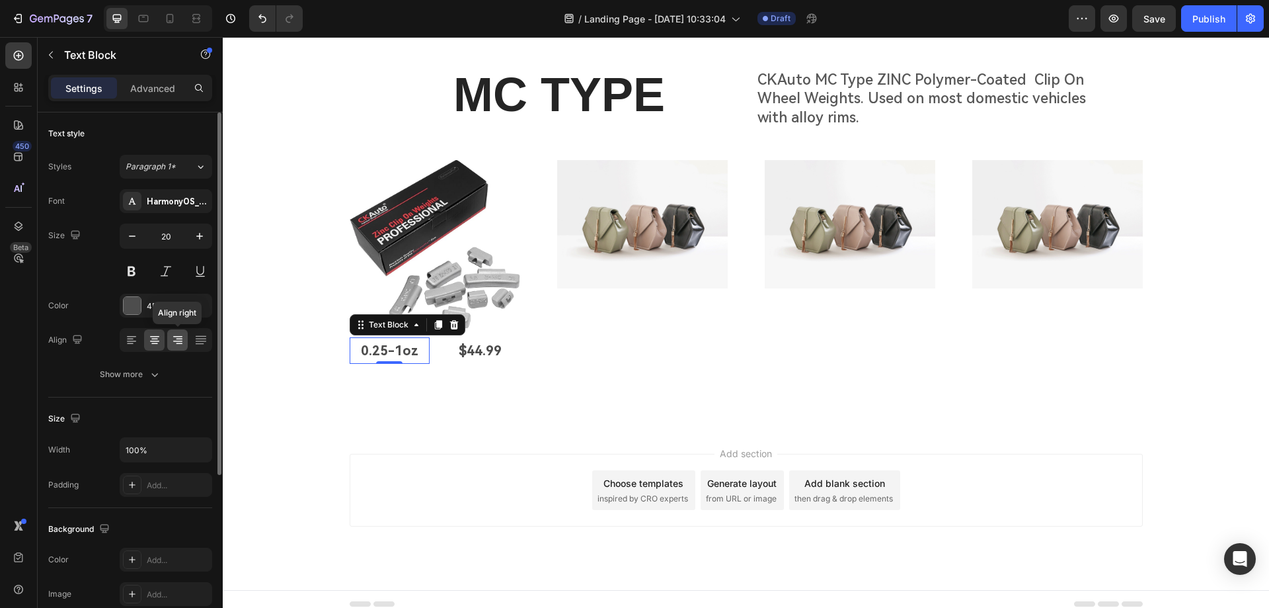
click at [172, 340] on icon at bounding box center [177, 339] width 13 height 13
click at [463, 352] on p "$44.99" at bounding box center [480, 350] width 77 height 24
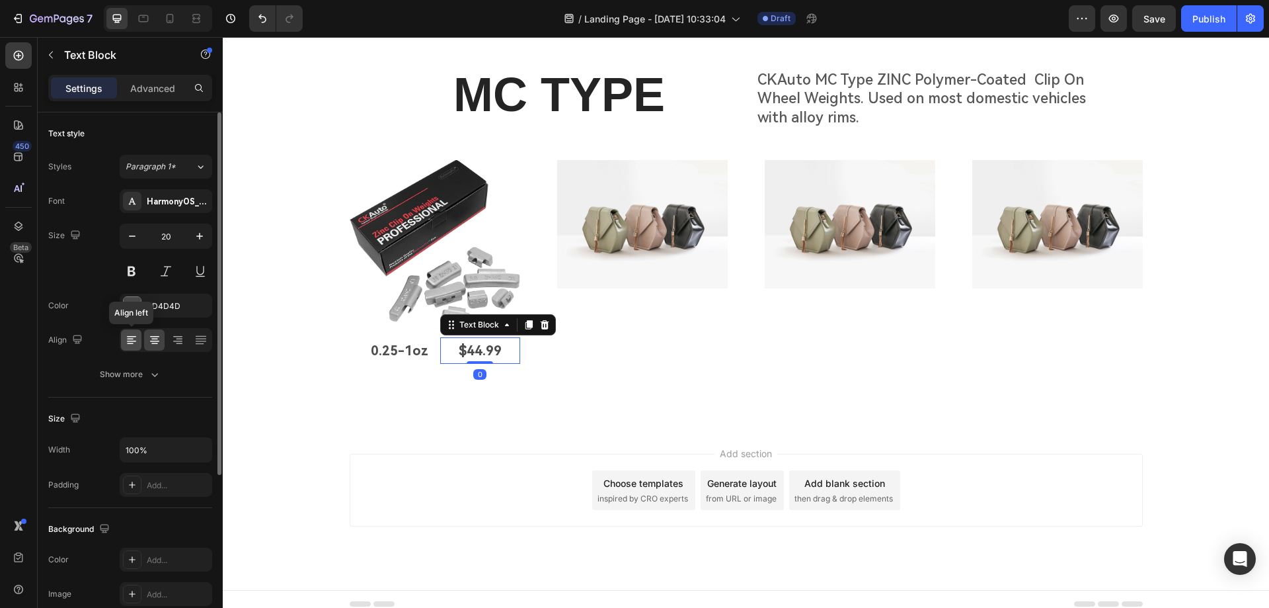
click at [134, 340] on icon at bounding box center [131, 340] width 9 height 1
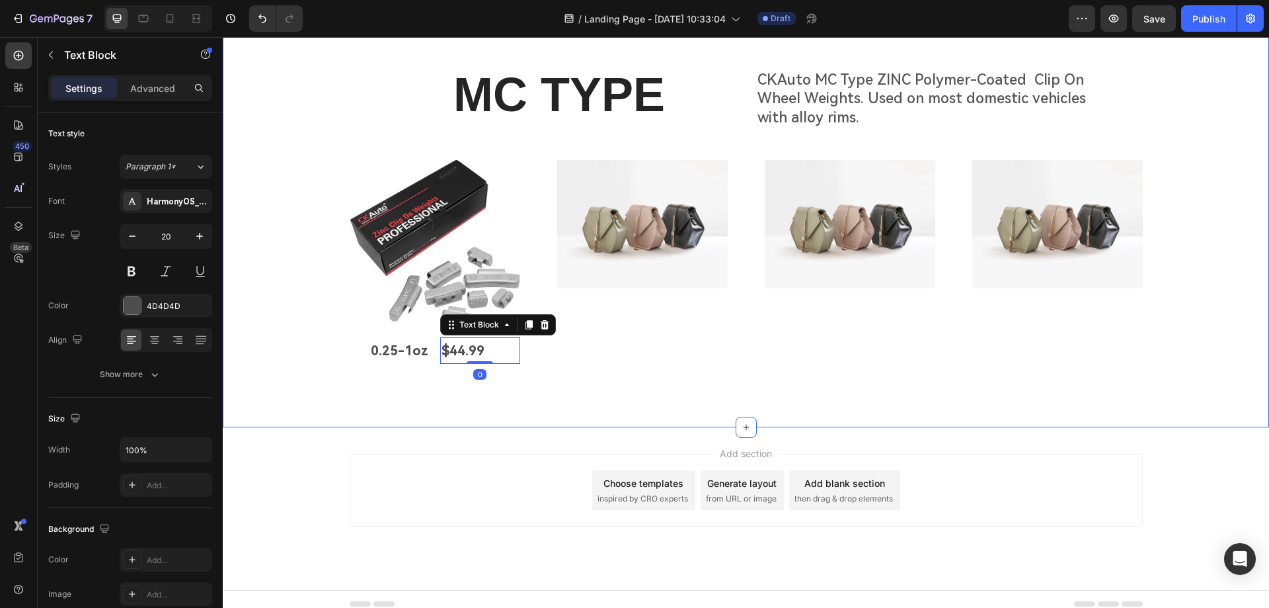
click at [510, 404] on div "MC TYPE Heading CKAuto MC Type ZINC Polymer-Coated Clip On Wheel Weights. Used …" at bounding box center [746, 219] width 1046 height 418
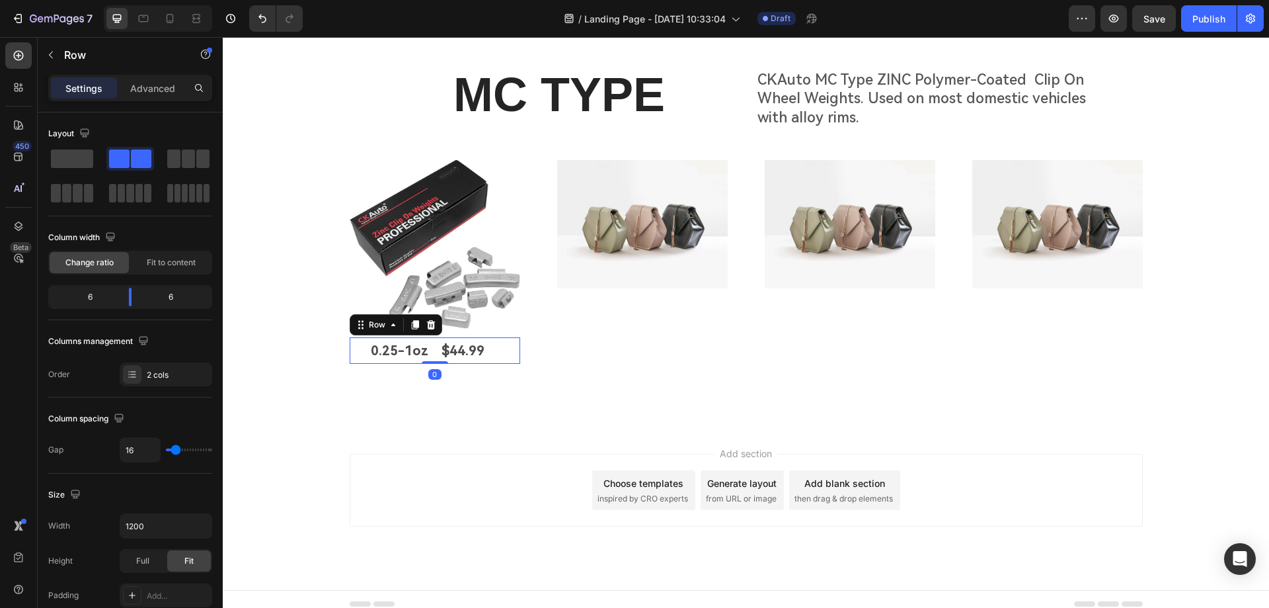
click at [430, 350] on div "0.25-1oz Text Block $44.99 Text Block Row 0" at bounding box center [435, 350] width 171 height 26
type input "11"
type input "9"
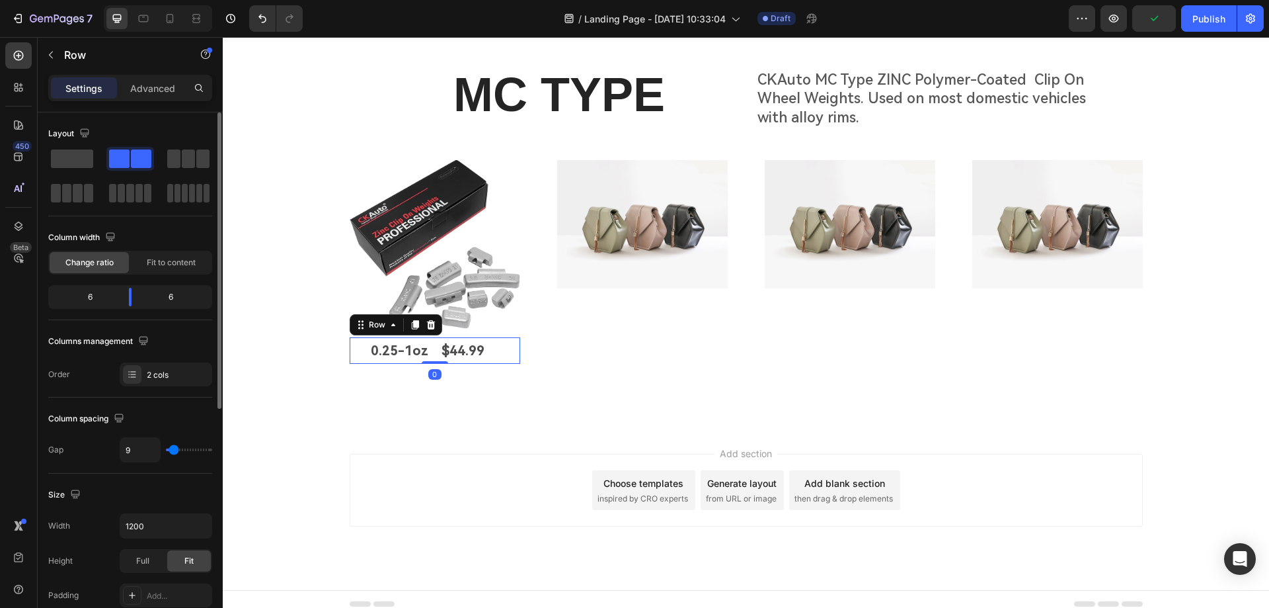
type input "7"
type input "4"
type input "2"
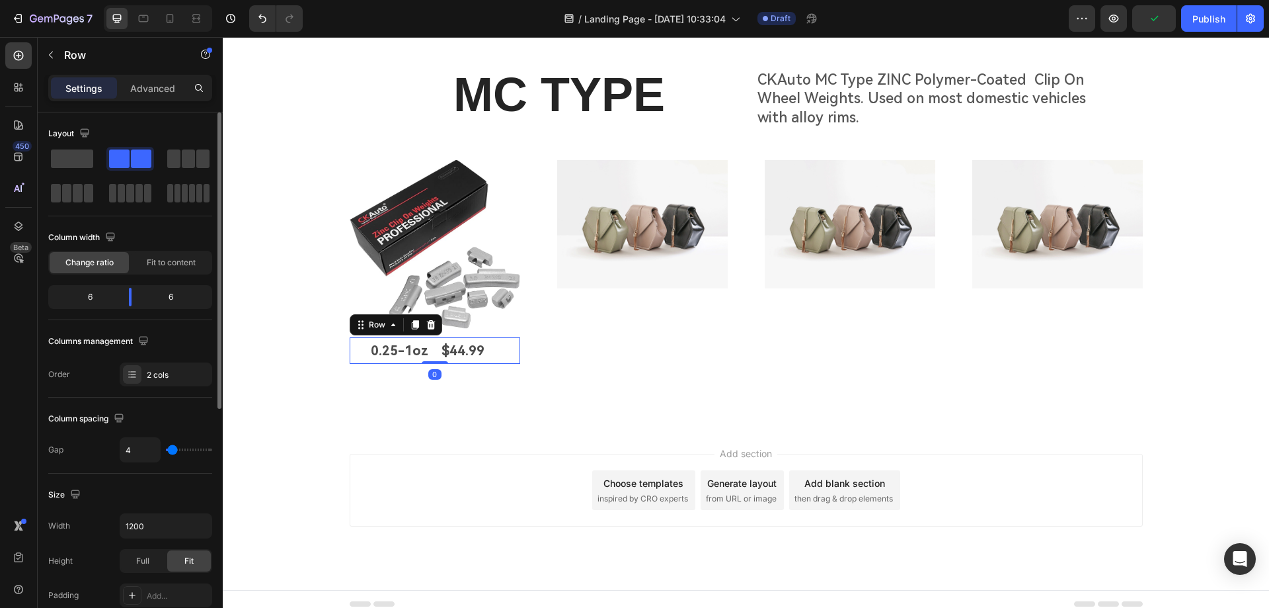
type input "2"
type input "0"
type input "2"
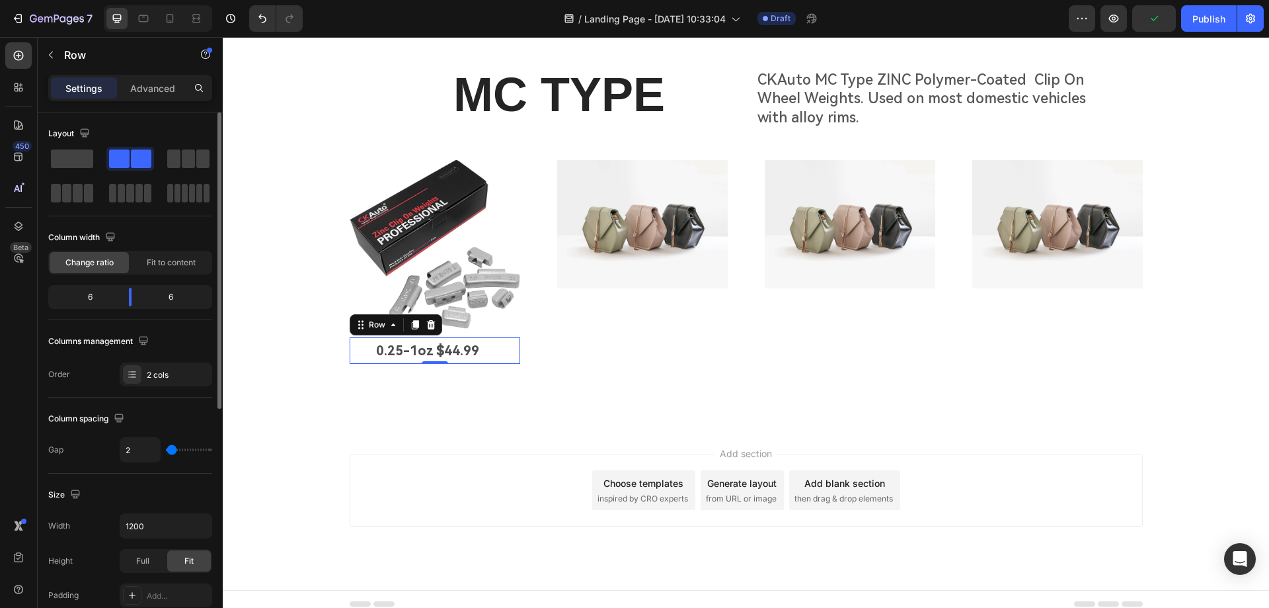
type input "4"
type input "7"
type input "9"
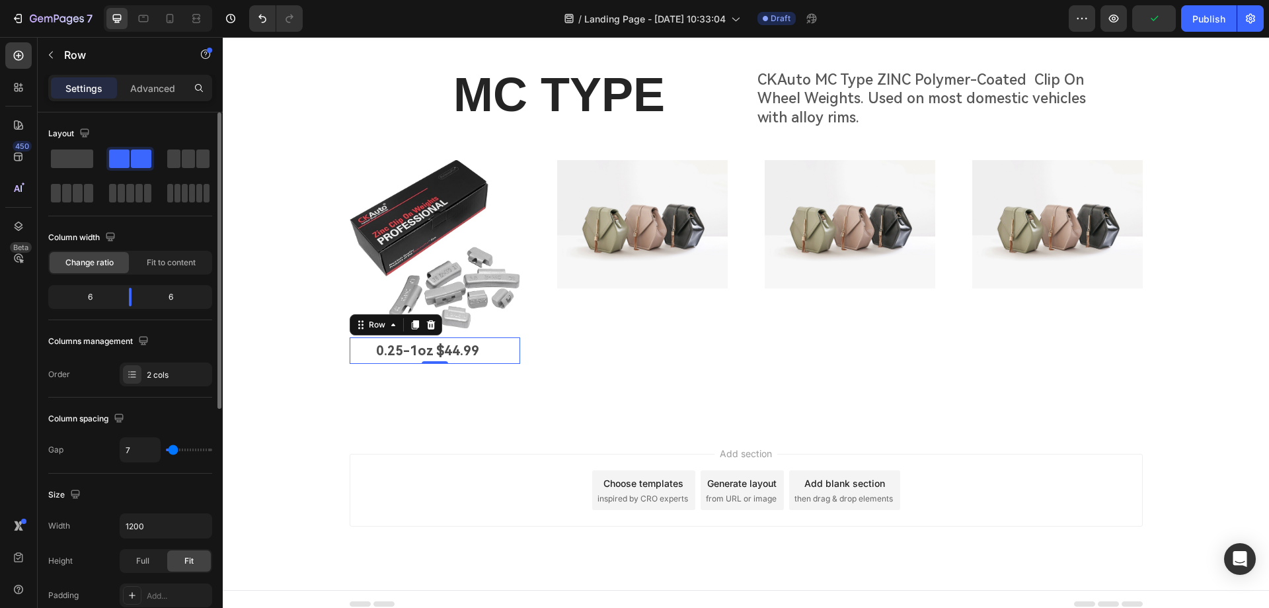
type input "9"
type input "11"
type input "13"
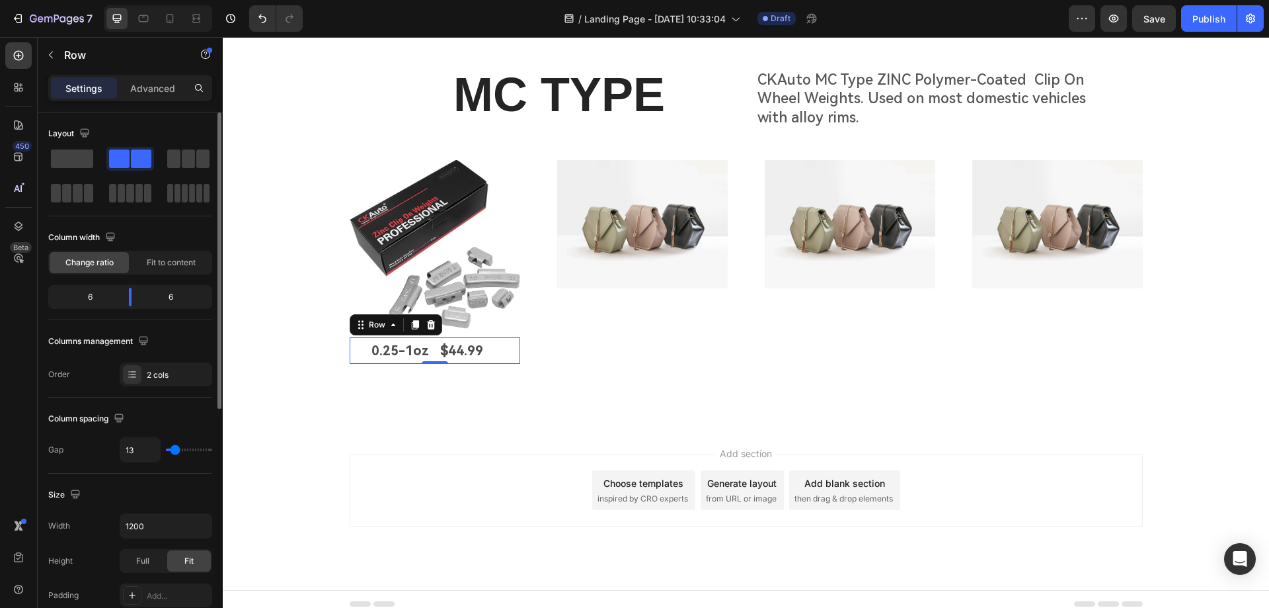
type input "11"
type input "9"
click at [174, 449] on input "range" at bounding box center [189, 449] width 46 height 3
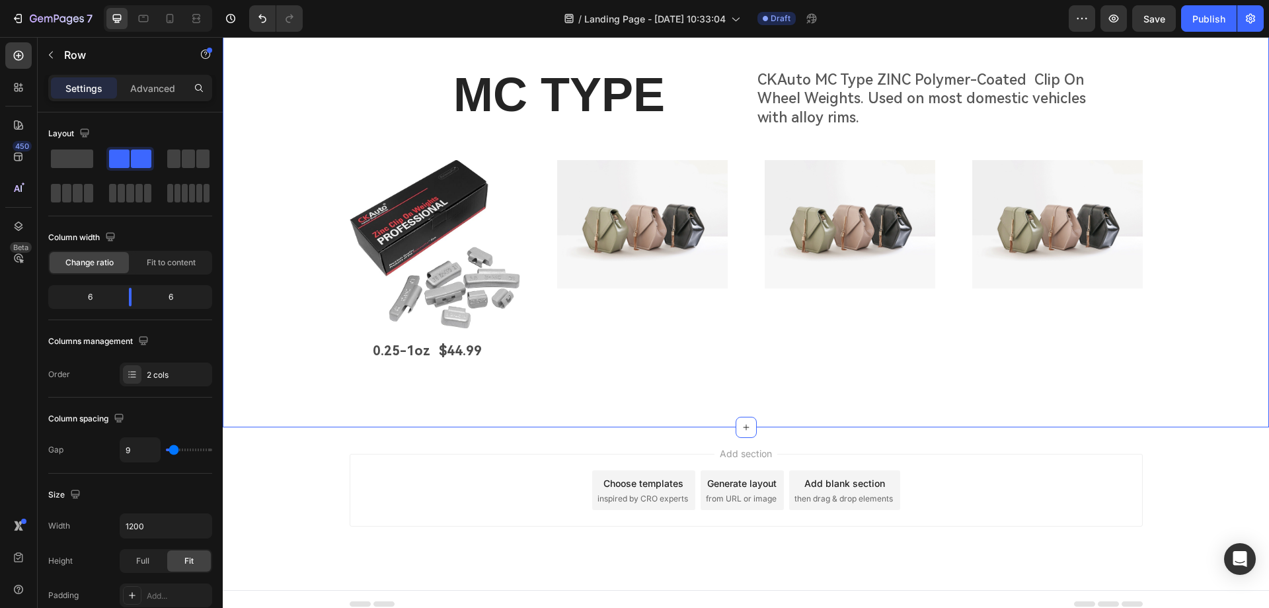
click at [516, 392] on div "MC TYPE Heading CKAuto MC Type ZINC Polymer-Coated Clip On Wheel Weights. Used …" at bounding box center [746, 219] width 1046 height 418
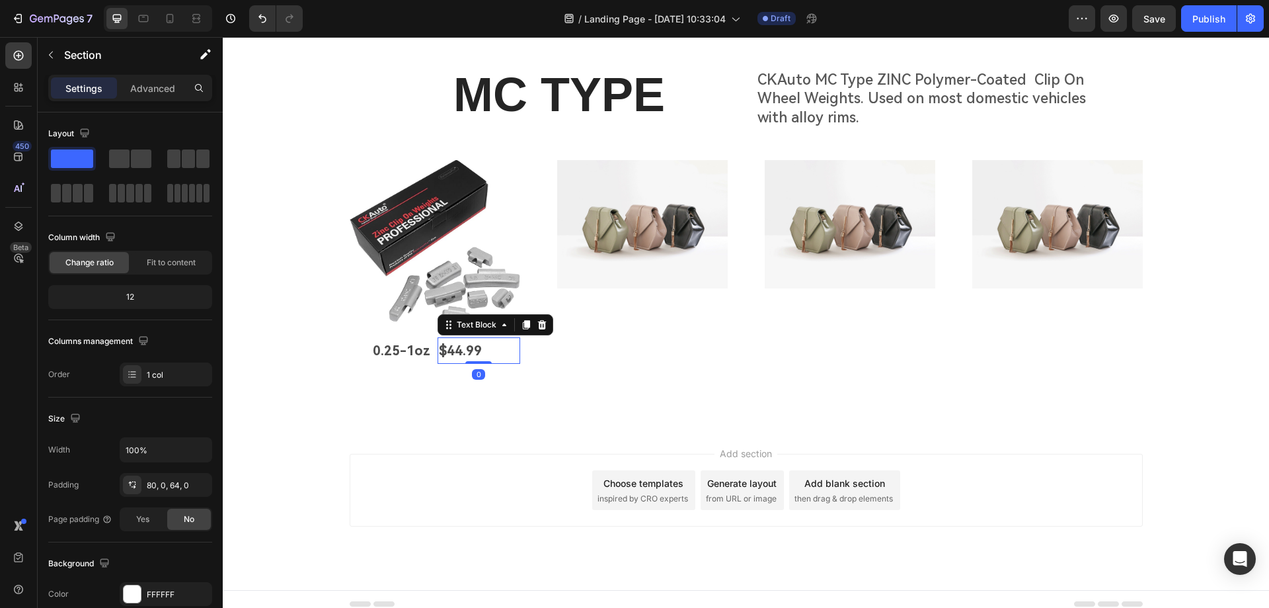
click at [450, 352] on p "$44.99" at bounding box center [479, 350] width 80 height 24
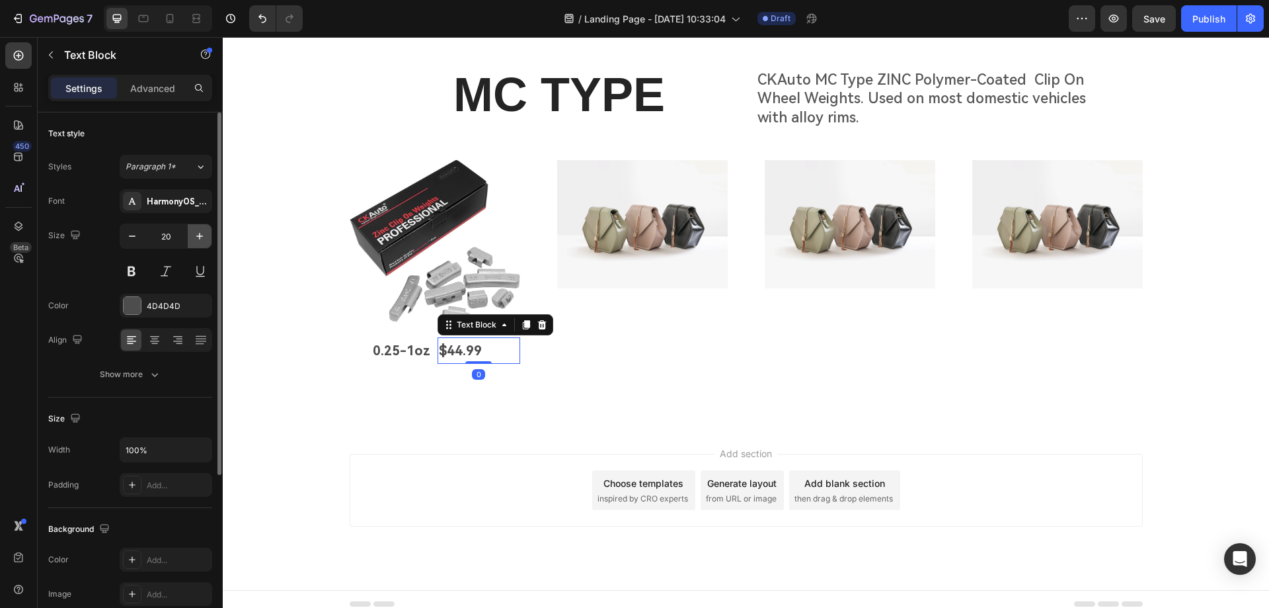
click at [192, 233] on button "button" at bounding box center [200, 236] width 24 height 24
click at [193, 233] on icon "button" at bounding box center [199, 235] width 13 height 13
type input "24"
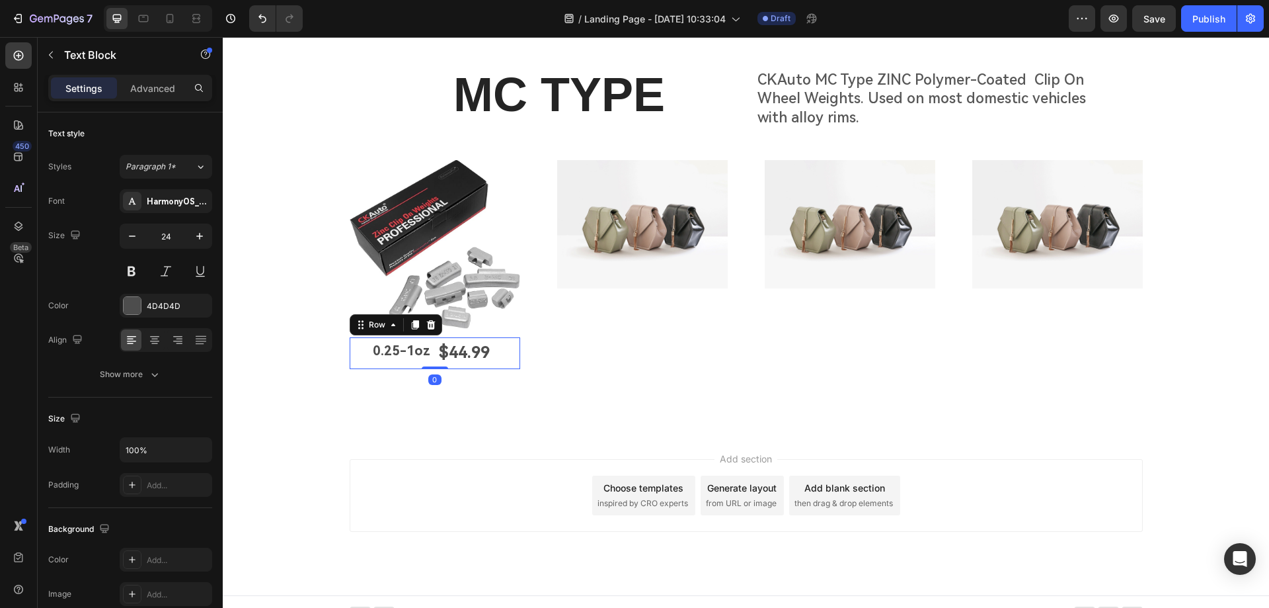
click at [412, 366] on div "0.25-1oz Text Block" at bounding box center [391, 352] width 83 height 31
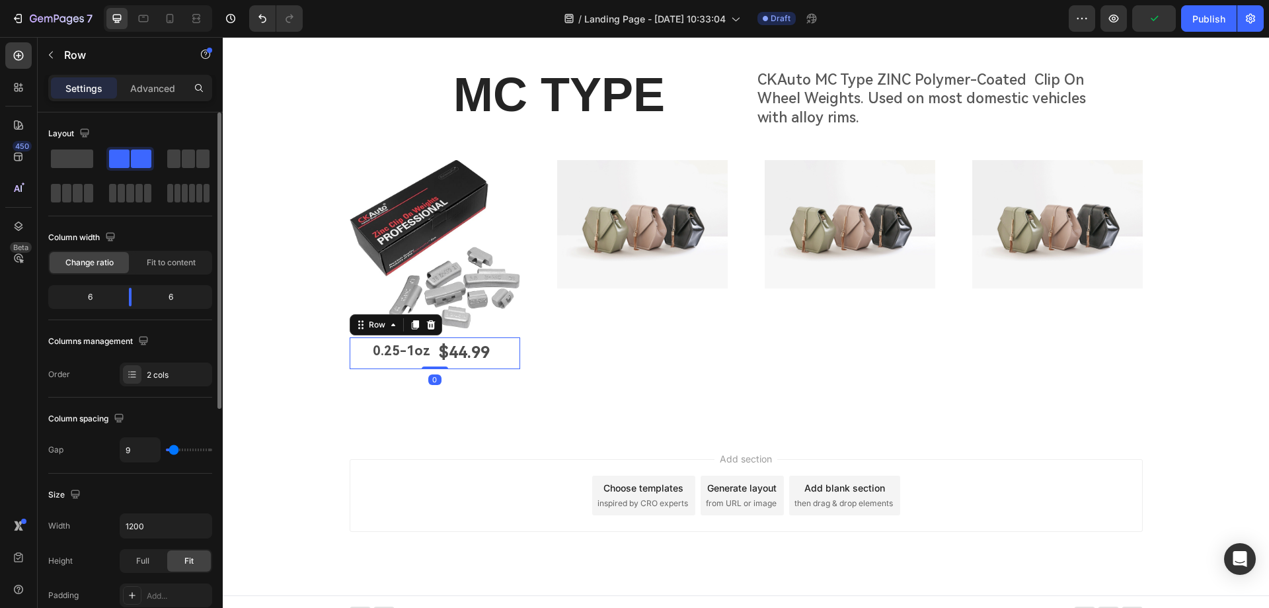
type input "20"
type input "22"
type input "24"
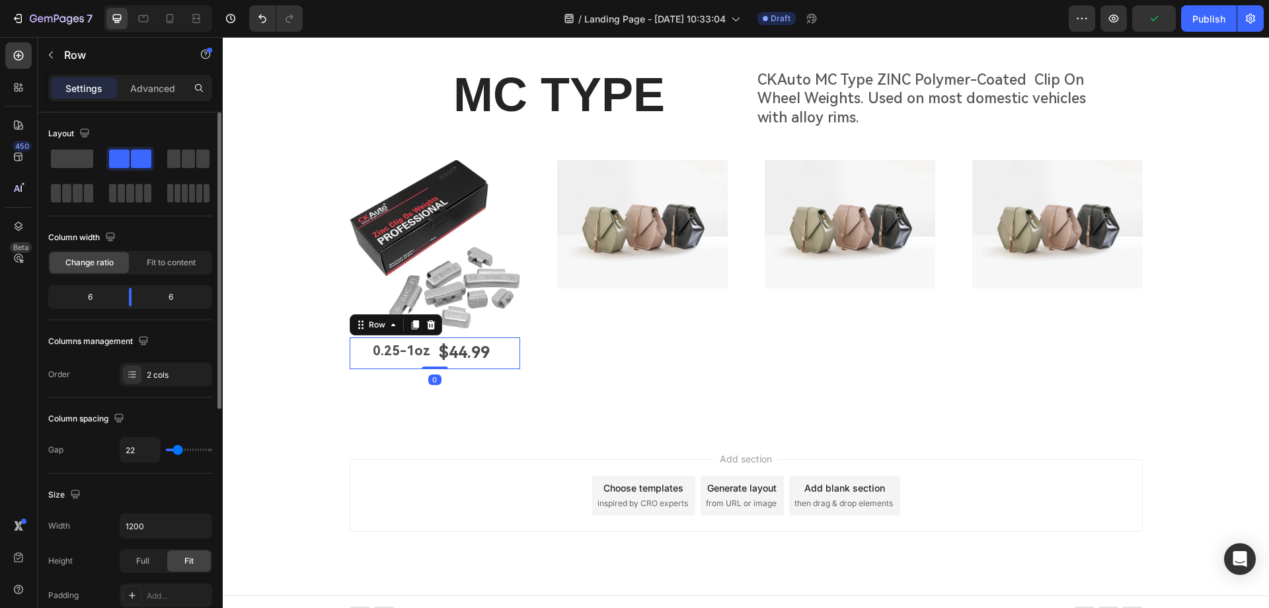
type input "24"
type input "22"
type input "20"
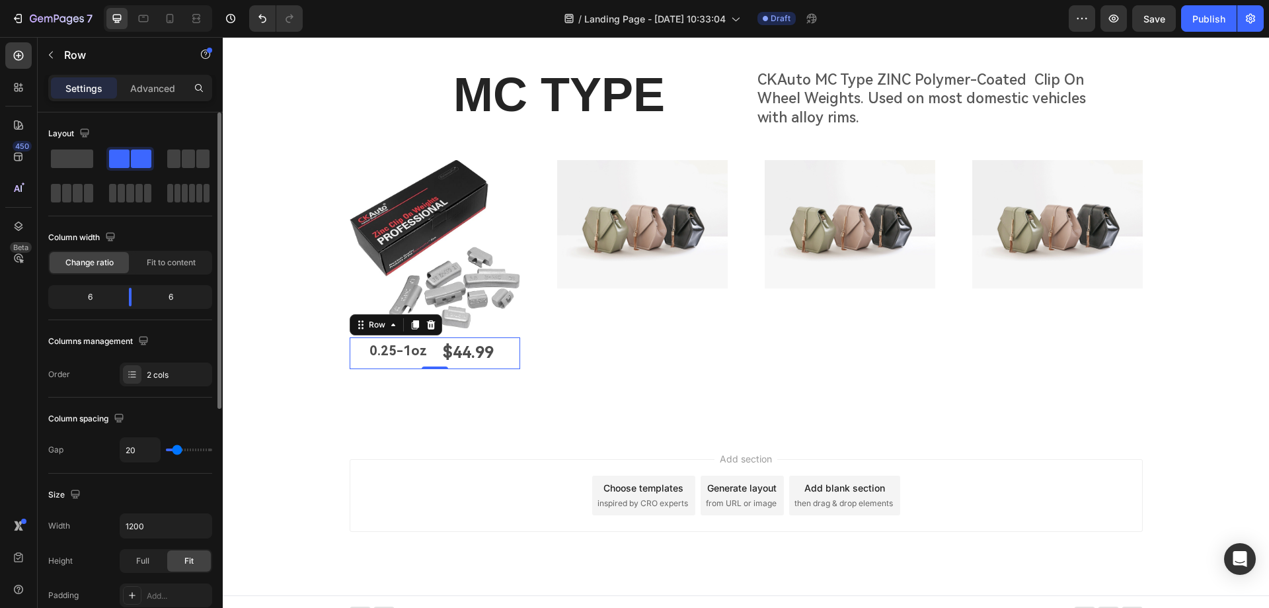
click at [177, 450] on input "range" at bounding box center [189, 449] width 46 height 3
click at [405, 351] on p "0.25-1oz" at bounding box center [389, 350] width 76 height 24
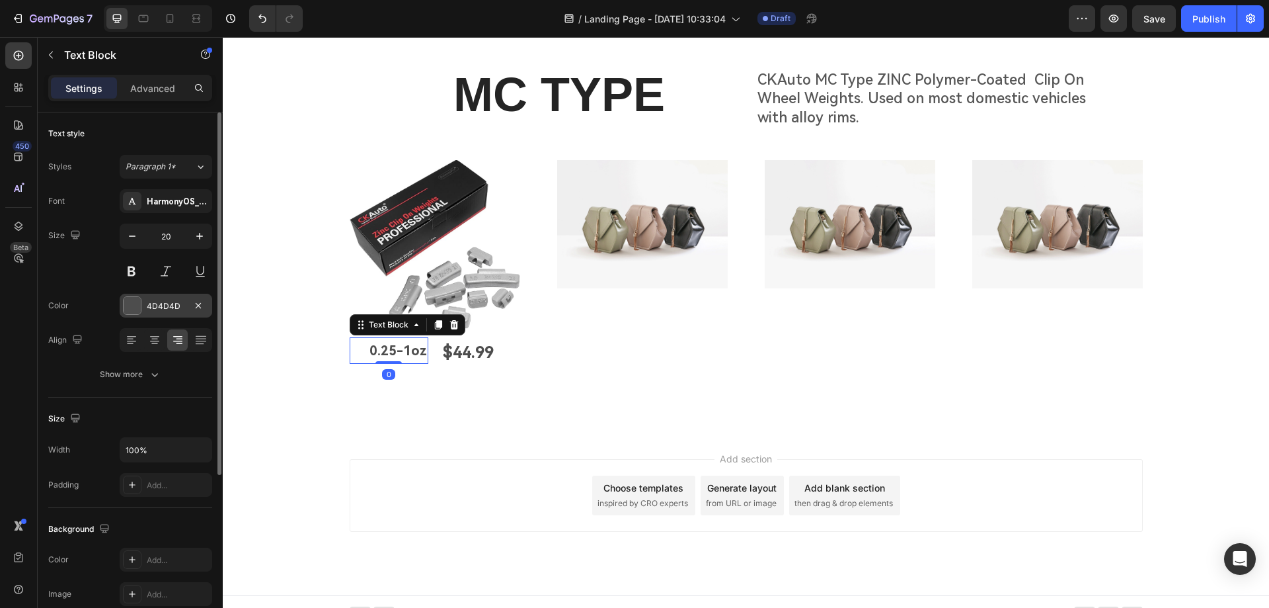
click at [130, 307] on div at bounding box center [132, 305] width 17 height 17
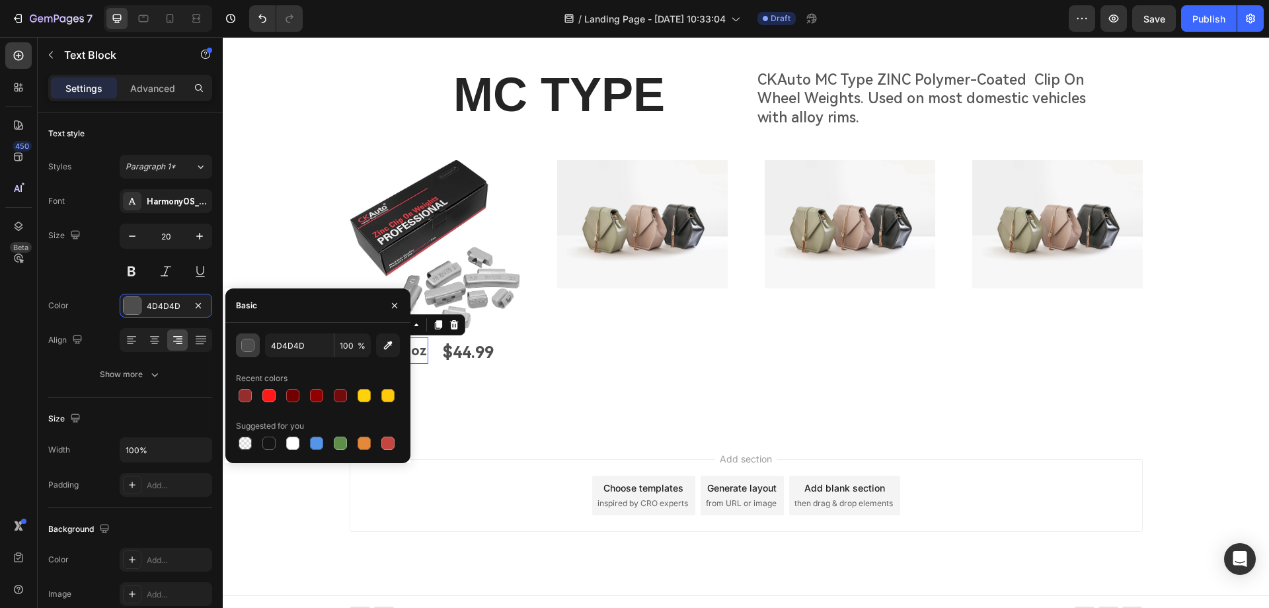
click at [250, 346] on div "button" at bounding box center [248, 345] width 13 height 13
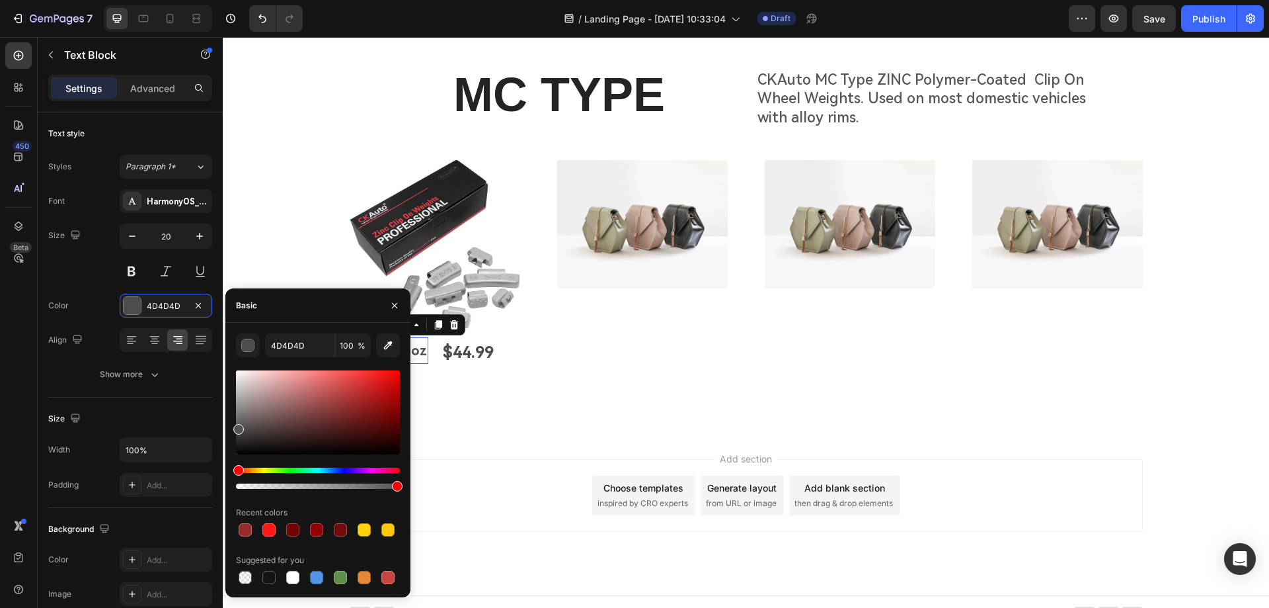
drag, startPoint x: 237, startPoint y: 433, endPoint x: 230, endPoint y: 426, distance: 9.8
click at [230, 426] on div "4D4D4D 100 % Recent colors Suggested for you" at bounding box center [317, 459] width 185 height 253
type input "545454"
click at [442, 416] on div "MC TYPE Heading CKAuto MC Type ZINC Polymer-Coated Clip On Wheel Weights. Used …" at bounding box center [746, 221] width 1046 height 422
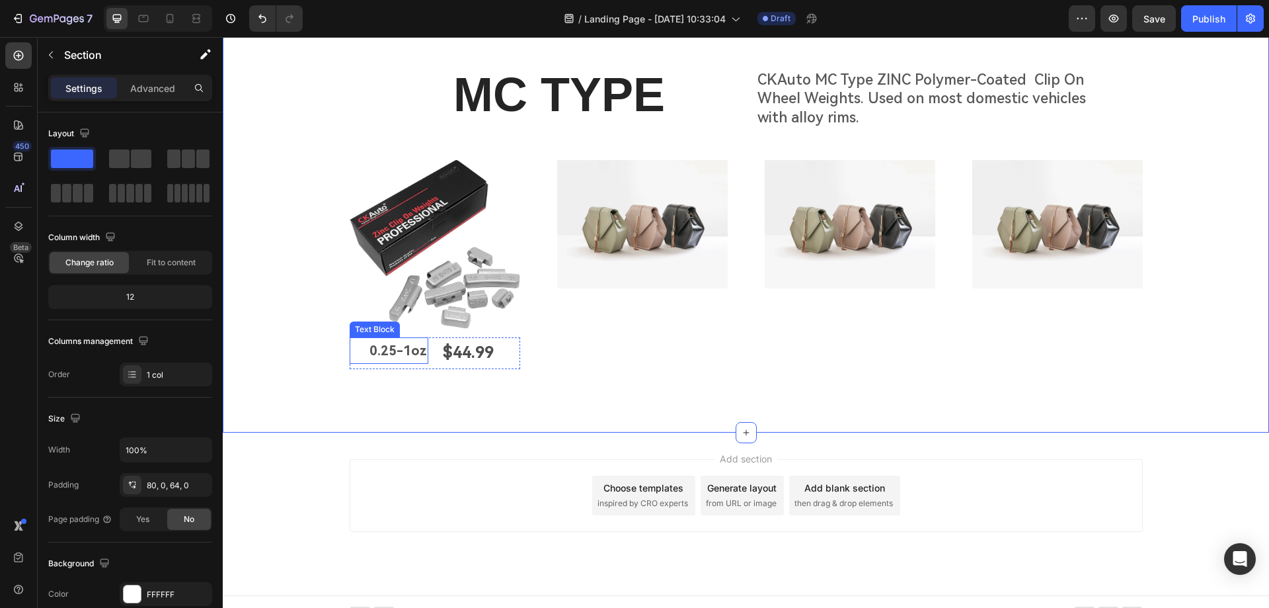
click at [370, 349] on p "0.25-1oz" at bounding box center [389, 350] width 76 height 24
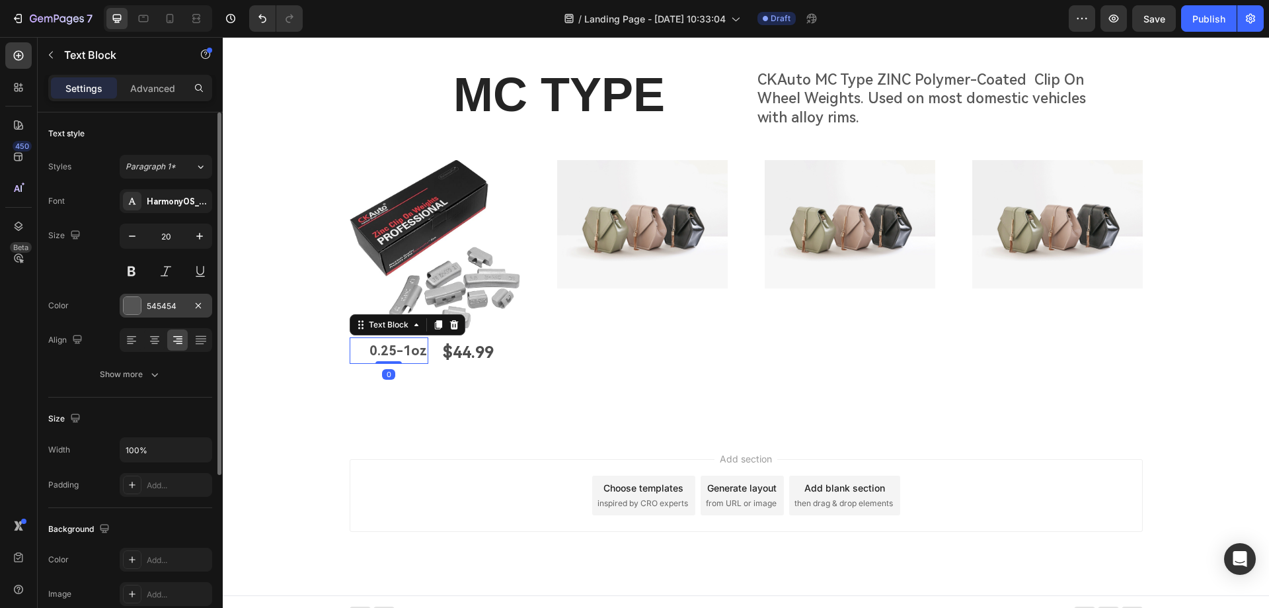
drag, startPoint x: 133, startPoint y: 306, endPoint x: 139, endPoint y: 311, distance: 8.1
click at [132, 305] on div at bounding box center [132, 305] width 17 height 17
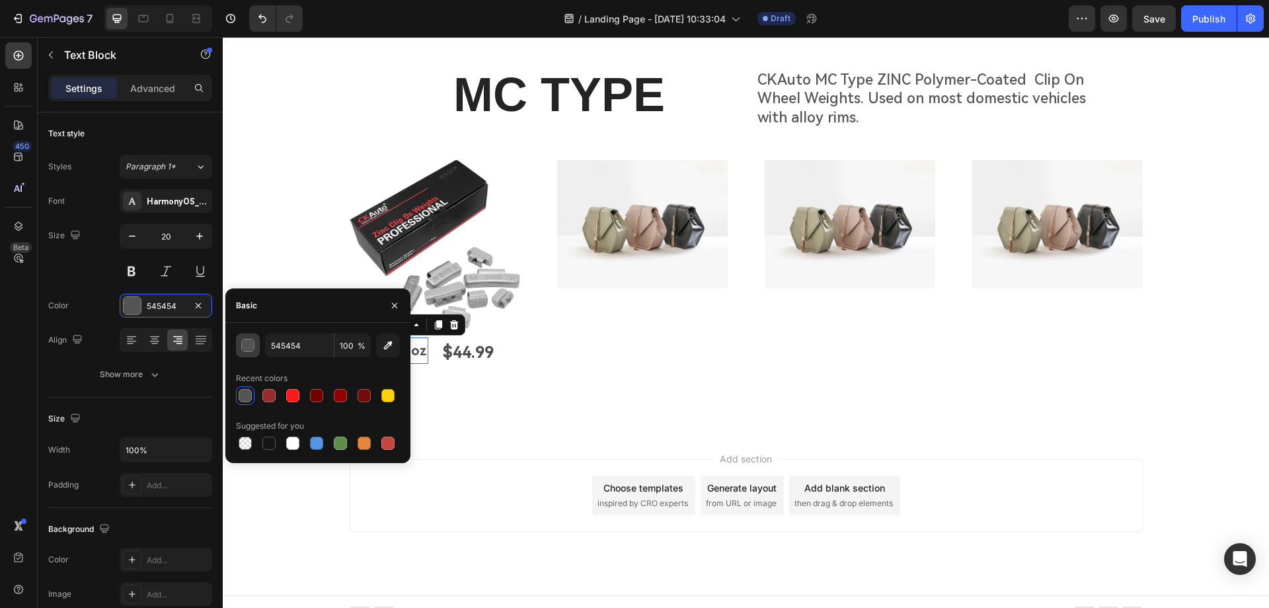
click at [251, 352] on button "button" at bounding box center [248, 345] width 24 height 24
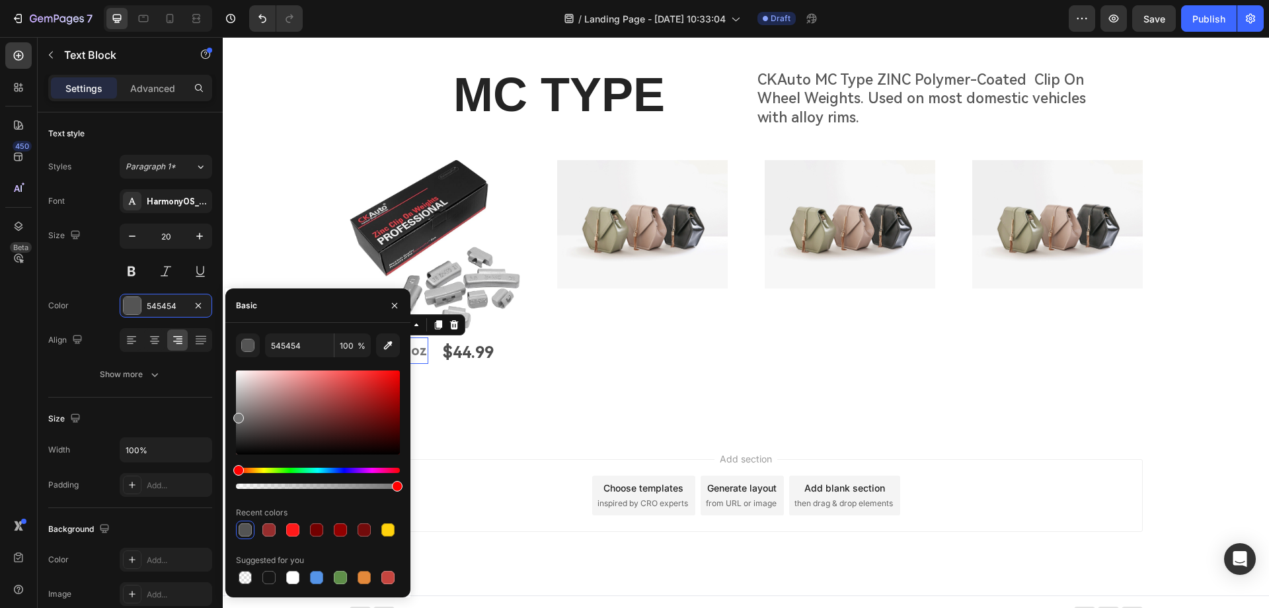
drag, startPoint x: 238, startPoint y: 417, endPoint x: 230, endPoint y: 415, distance: 8.2
click at [230, 415] on div "545454 100 % Recent colors Suggested for you" at bounding box center [317, 459] width 185 height 253
type input "757575"
click at [481, 395] on div "MC TYPE Heading CKAuto MC Type ZINC Polymer-Coated Clip On Wheel Weights. Used …" at bounding box center [746, 221] width 1046 height 422
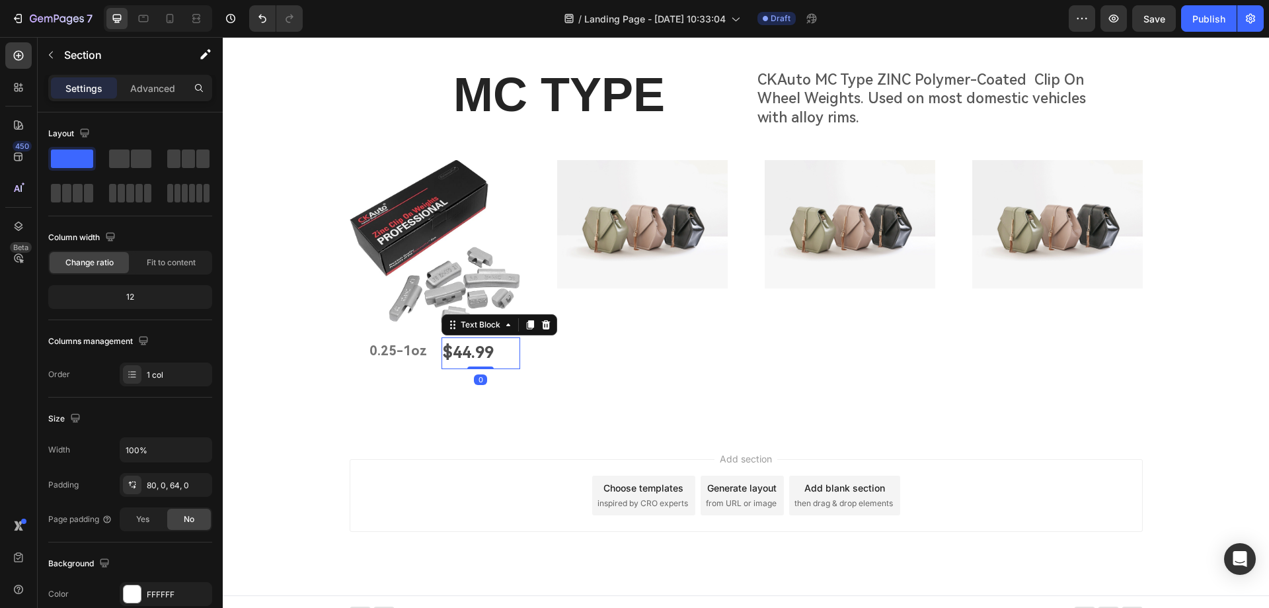
click at [480, 355] on p "$44.99" at bounding box center [481, 352] width 76 height 28
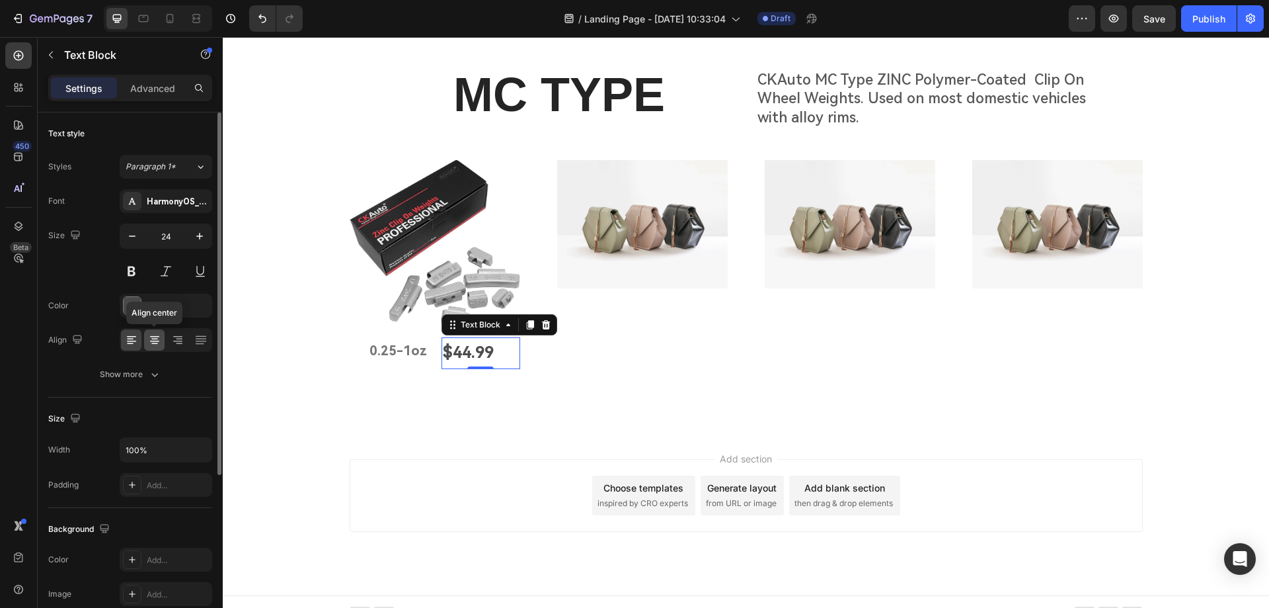
click at [152, 342] on icon at bounding box center [154, 339] width 13 height 13
click at [134, 301] on div at bounding box center [132, 305] width 17 height 17
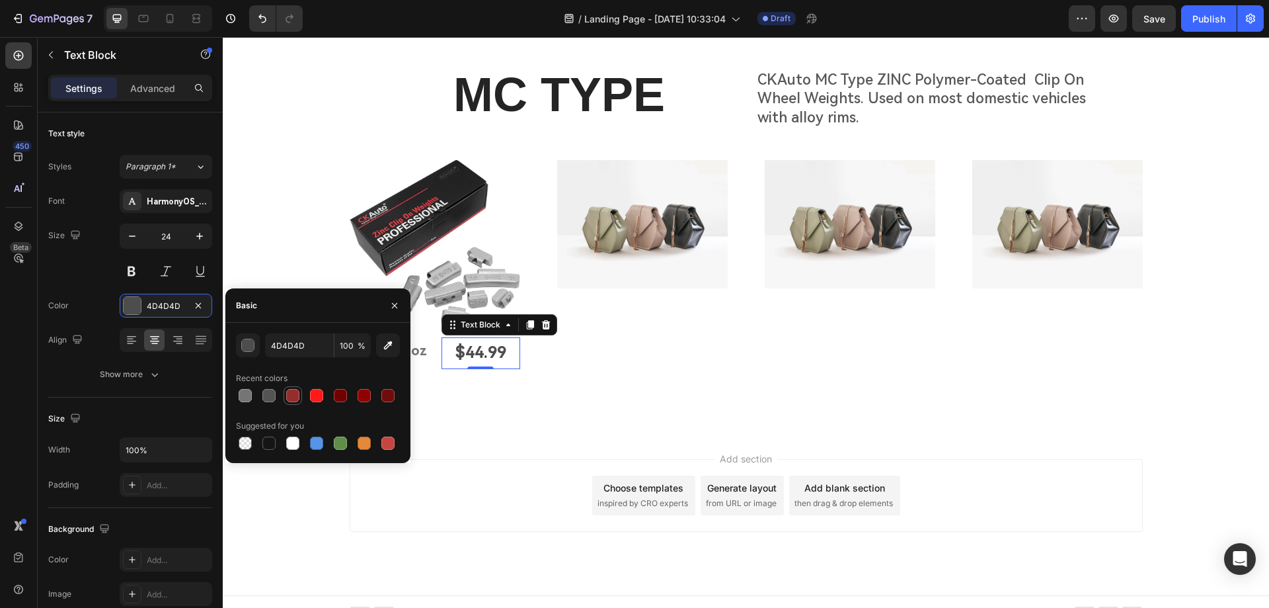
click at [294, 401] on div at bounding box center [292, 395] width 13 height 13
type input "962D2D"
click at [537, 426] on div "MC TYPE Heading CKAuto MC Type ZINC Polymer-Coated Clip On Wheel Weights. Used …" at bounding box center [746, 221] width 1046 height 422
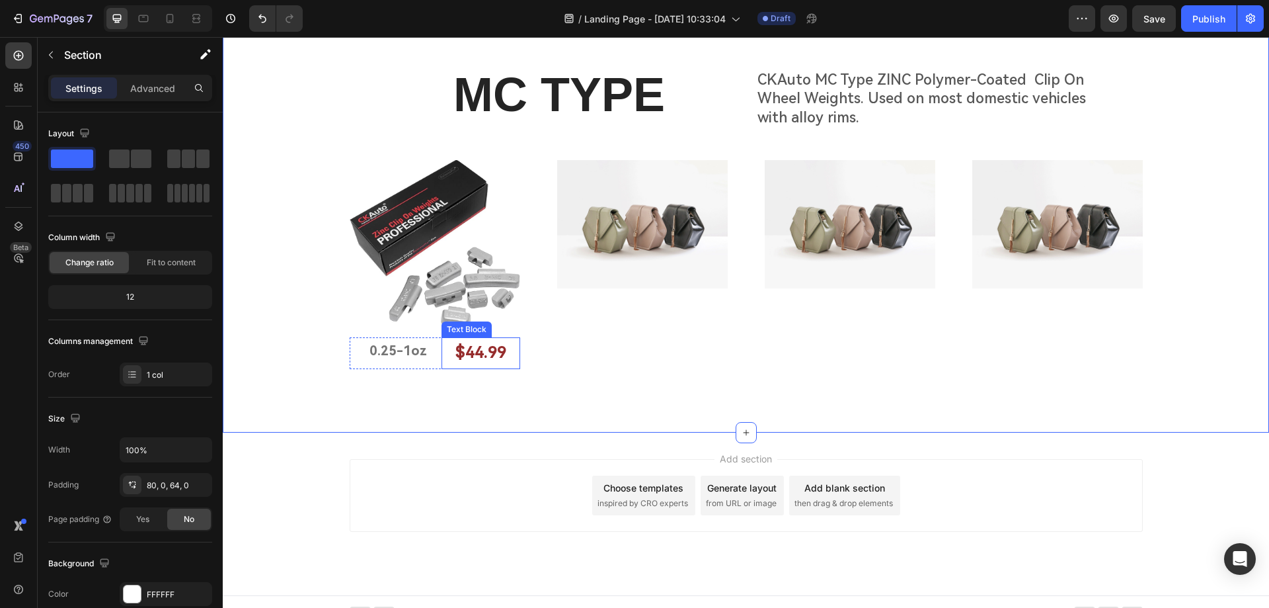
click at [481, 356] on p "$44.99" at bounding box center [481, 352] width 76 height 28
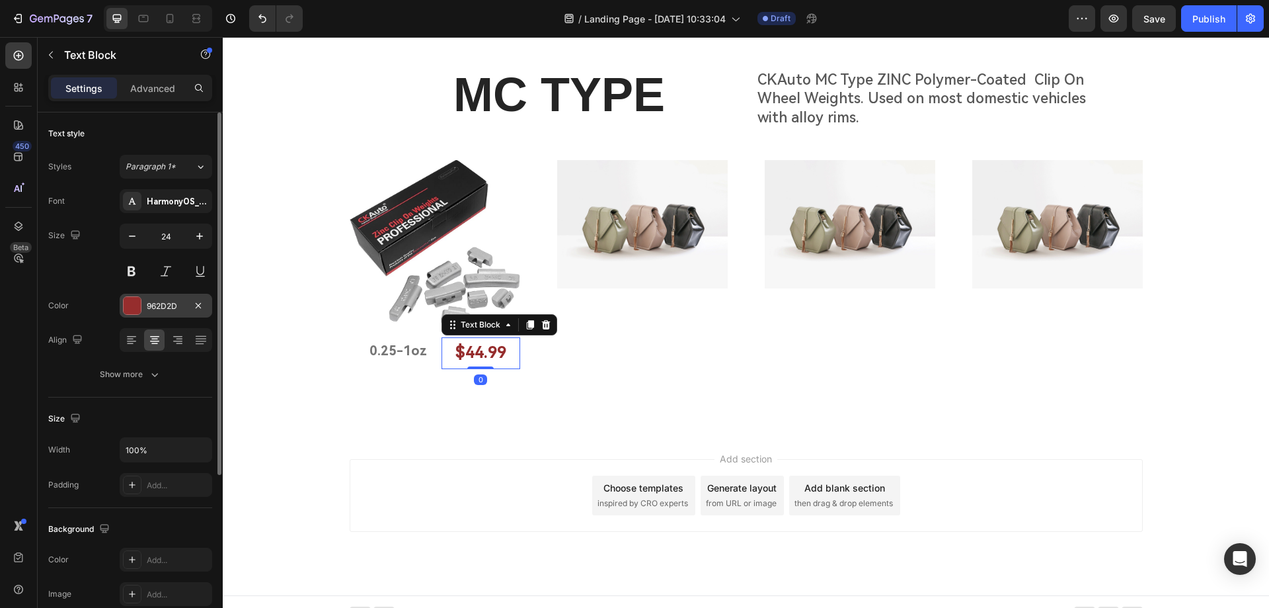
click at [132, 305] on div at bounding box center [132, 305] width 17 height 17
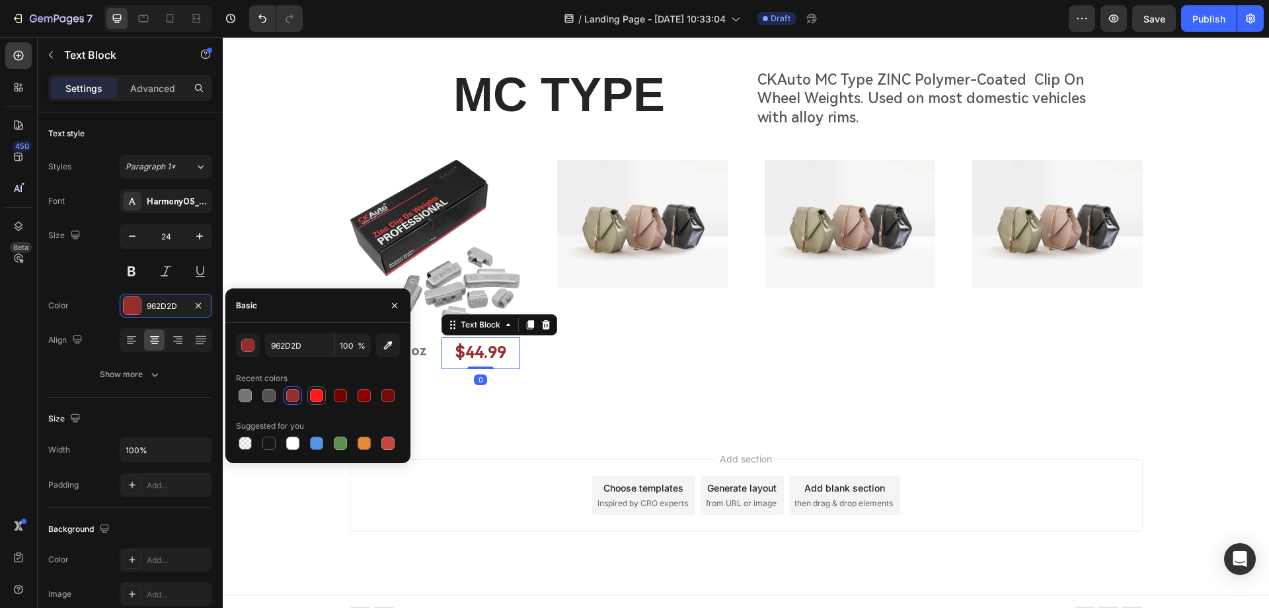
click at [321, 399] on div at bounding box center [316, 395] width 13 height 13
type input "FF1919"
click at [535, 403] on div "MC TYPE Heading CKAuto MC Type ZINC Polymer-Coated Clip On Wheel Weights. Used …" at bounding box center [746, 221] width 1046 height 422
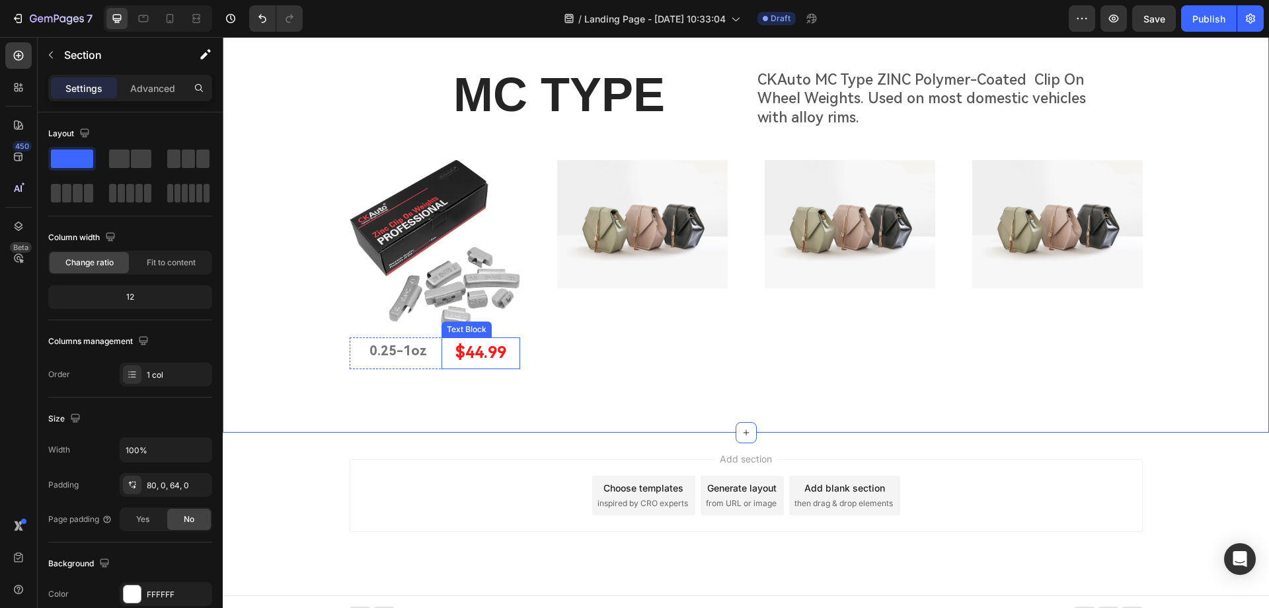
click at [461, 354] on p "$44.99" at bounding box center [481, 352] width 76 height 28
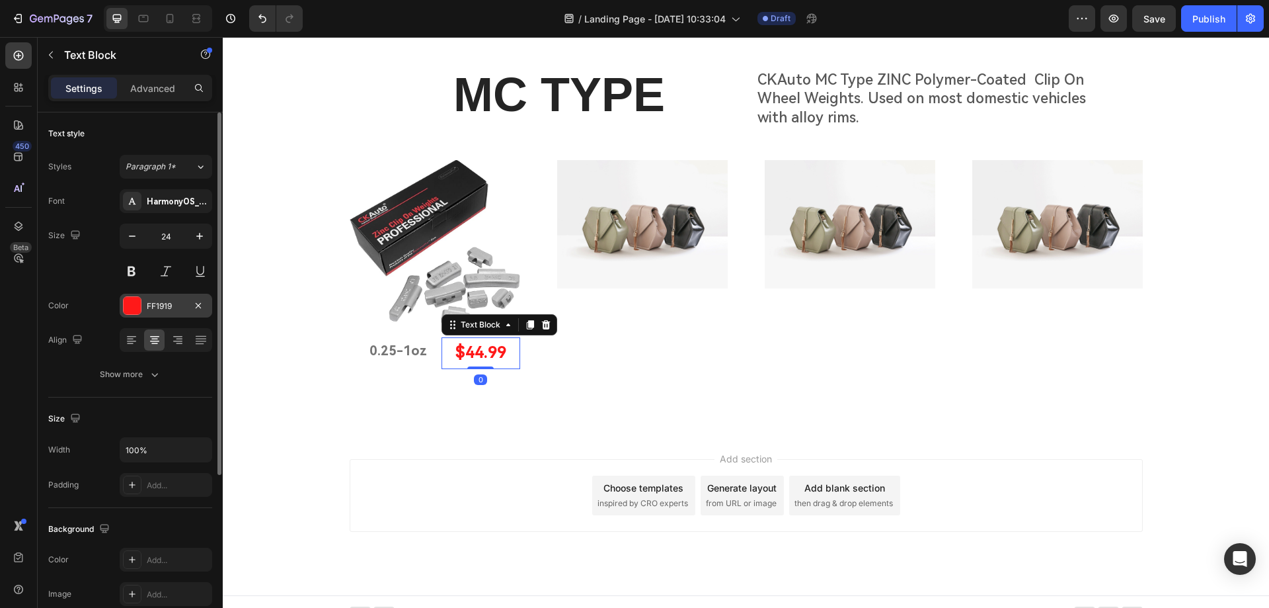
click at [130, 304] on div at bounding box center [132, 305] width 17 height 17
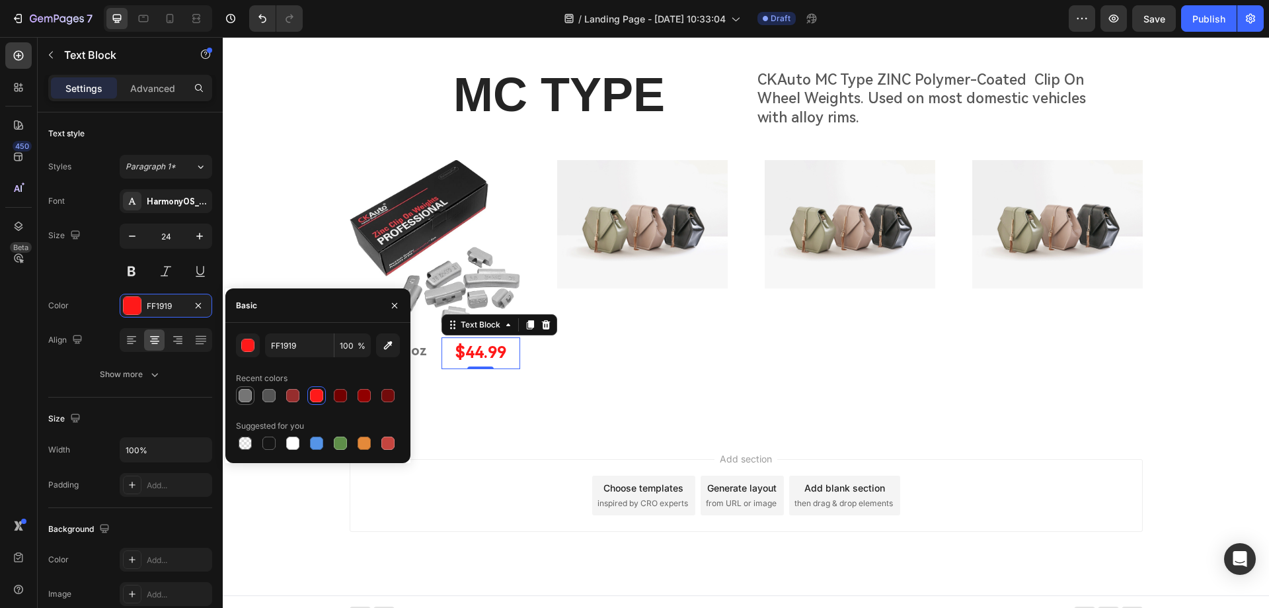
click at [246, 393] on div at bounding box center [245, 395] width 13 height 13
click at [268, 444] on div at bounding box center [268, 442] width 13 height 13
type input "151515"
click at [584, 395] on div "MC TYPE Heading CKAuto MC Type ZINC Polymer-Coated Clip On Wheel Weights. Used …" at bounding box center [746, 221] width 1046 height 422
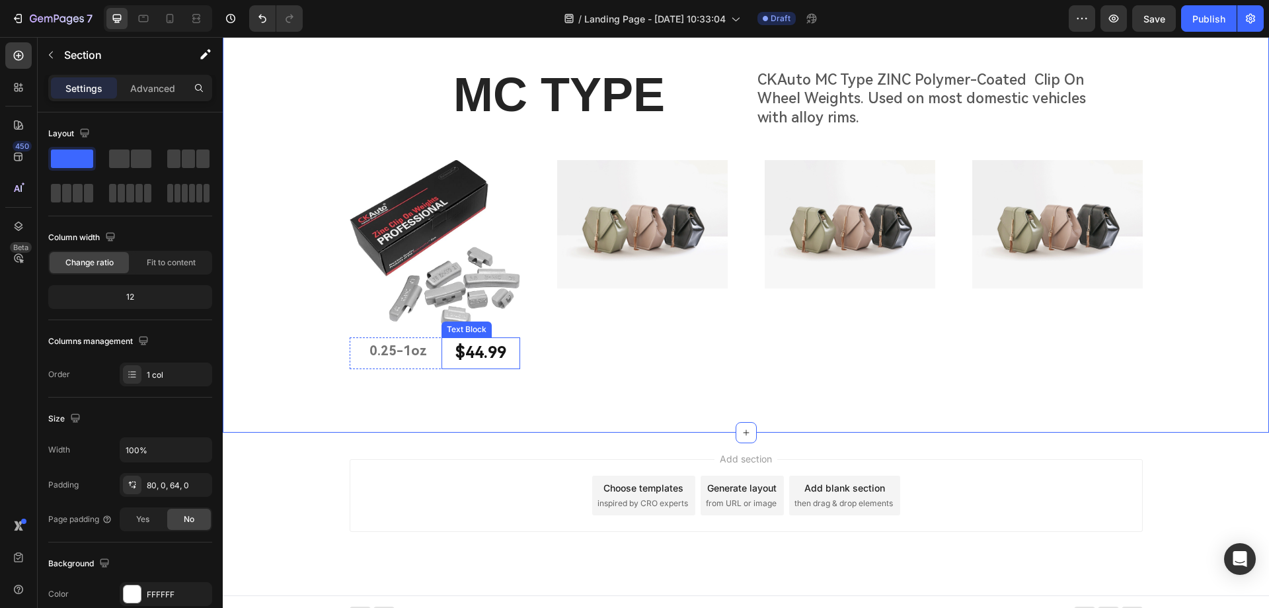
click at [443, 362] on p "$44.99" at bounding box center [481, 352] width 76 height 28
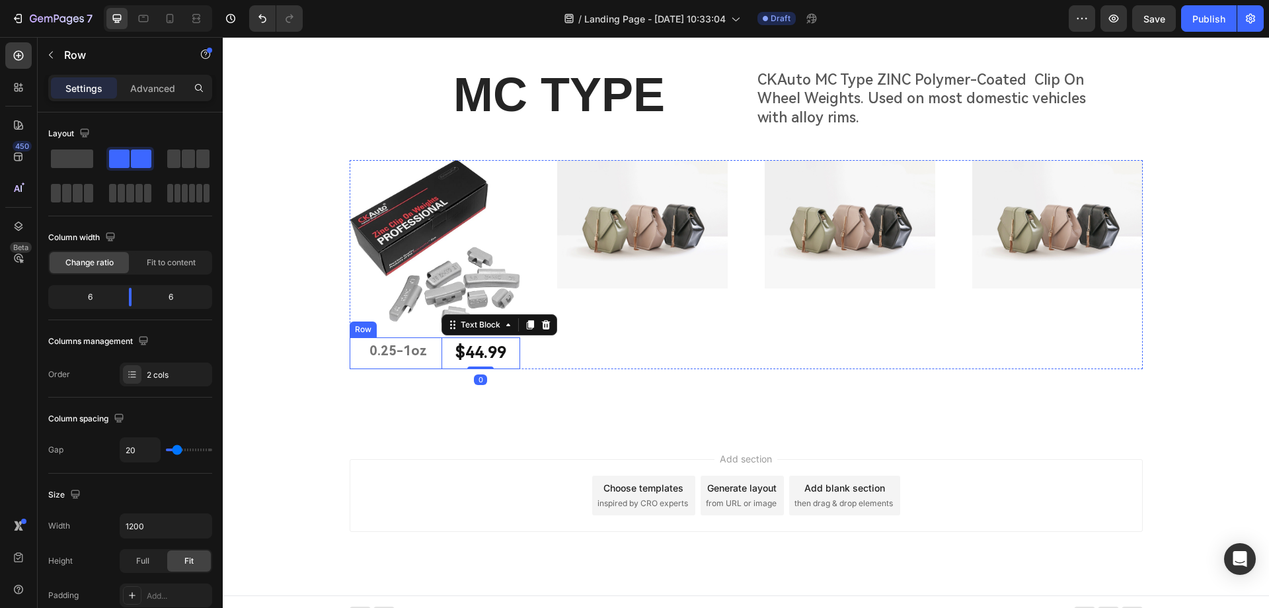
click at [429, 358] on div "0.25-1oz Text Block $44.99 Text Block 0 Row" at bounding box center [435, 352] width 171 height 31
click at [462, 352] on p "$44.99" at bounding box center [481, 352] width 76 height 28
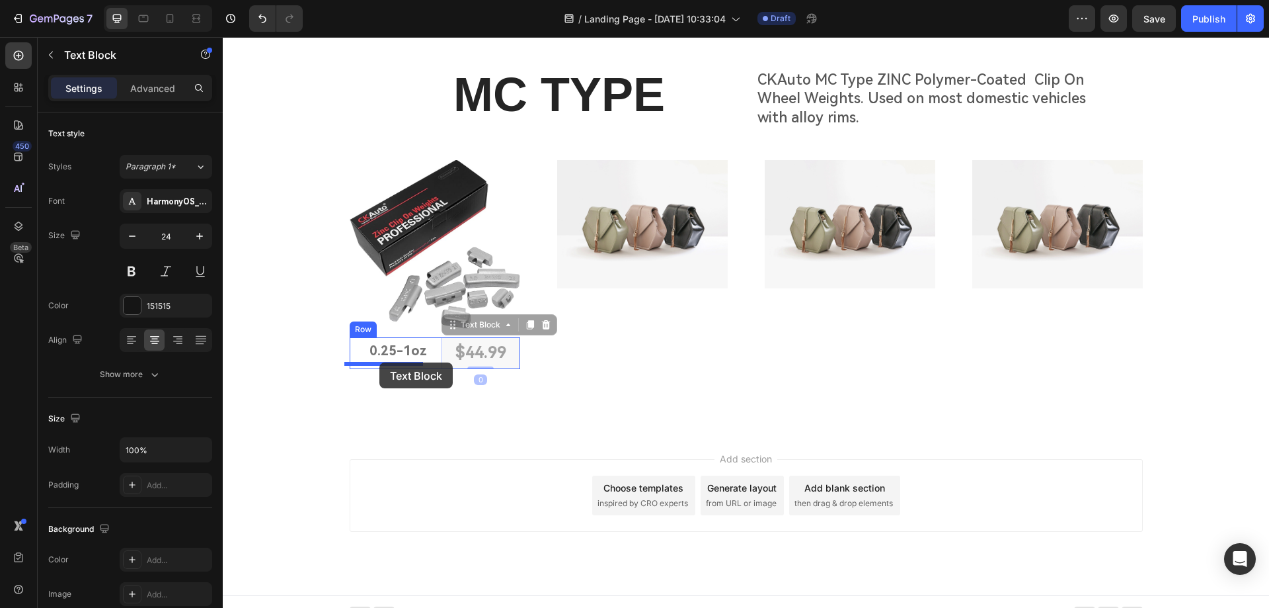
drag, startPoint x: 452, startPoint y: 326, endPoint x: 379, endPoint y: 362, distance: 81.3
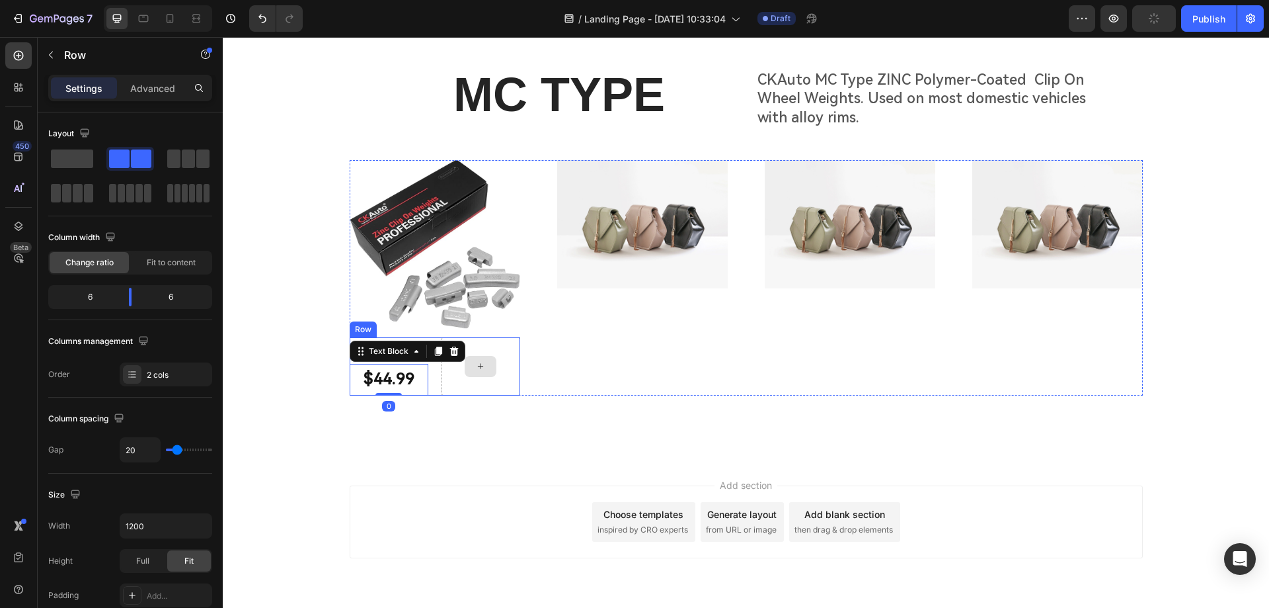
click at [442, 370] on div at bounding box center [481, 366] width 79 height 58
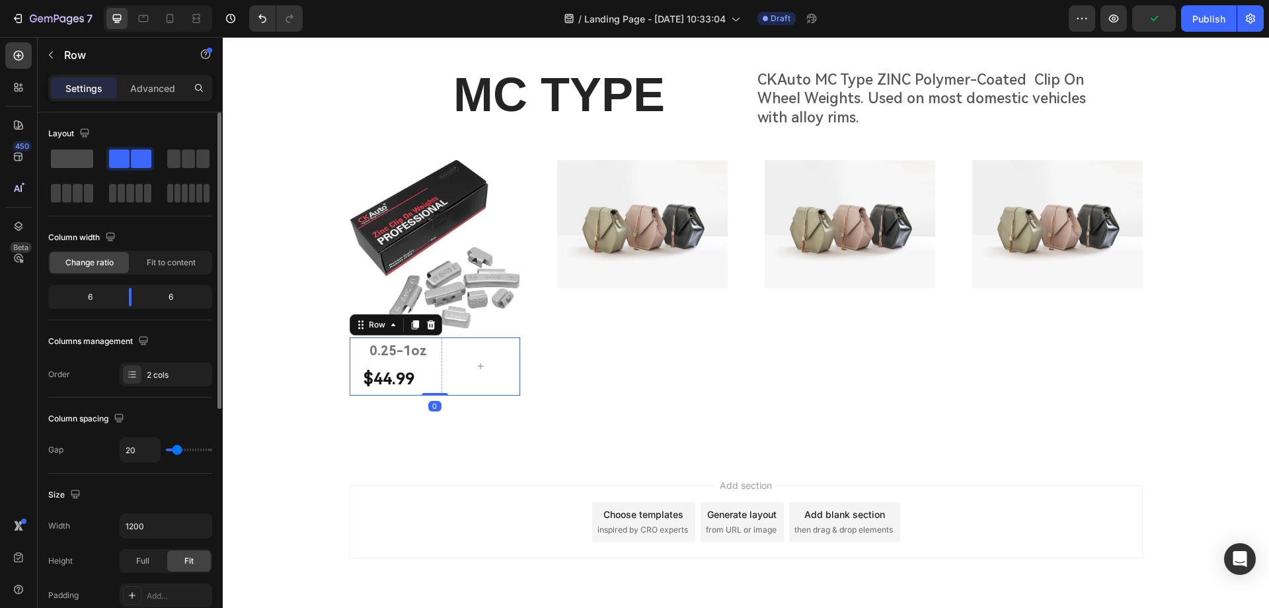
click at [79, 160] on span at bounding box center [72, 158] width 42 height 19
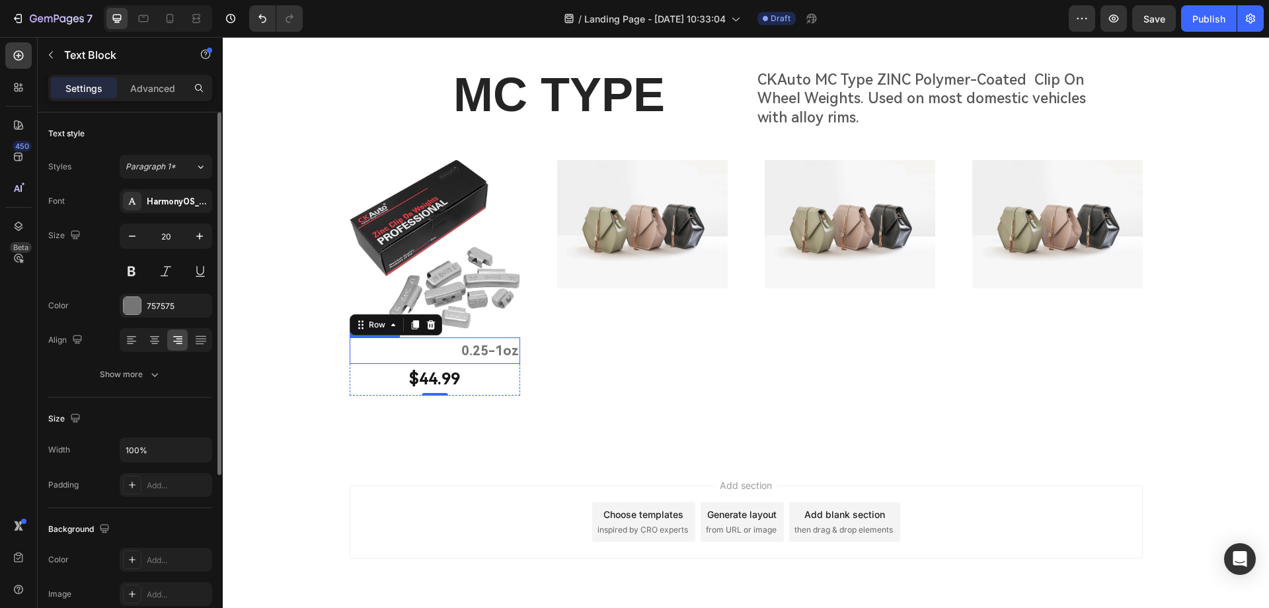
click at [457, 352] on p "0.25-1oz" at bounding box center [435, 350] width 168 height 24
click at [154, 343] on icon at bounding box center [154, 343] width 7 height 1
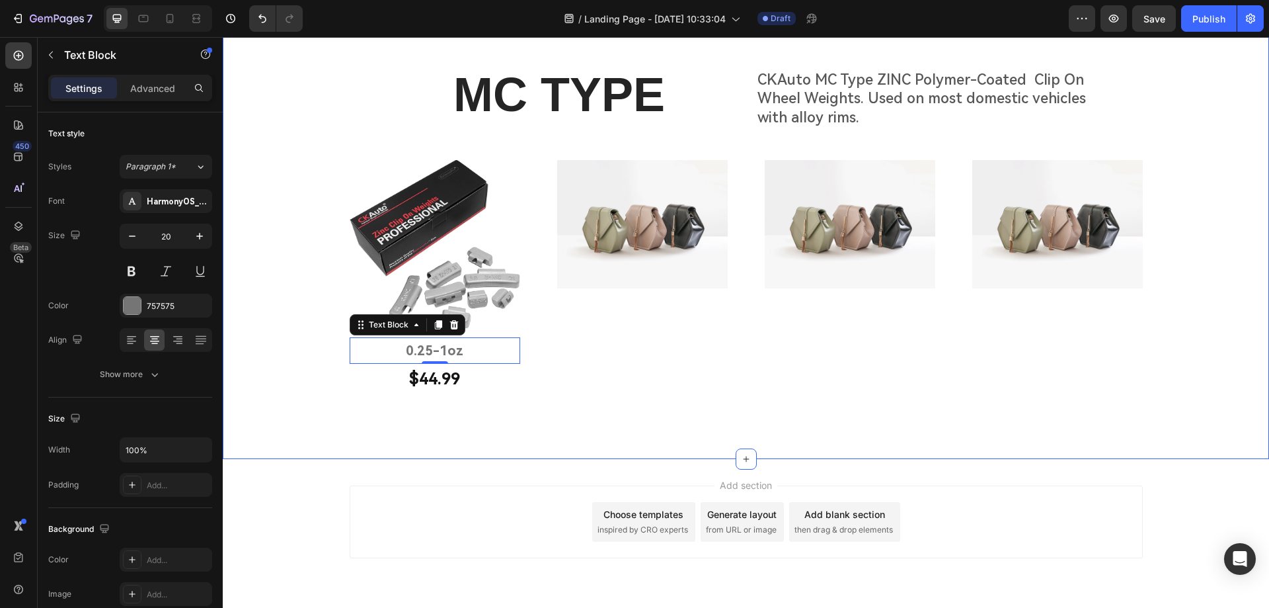
click at [509, 414] on div "MC TYPE Heading CKAuto MC Type ZINC Polymer-Coated Clip On Wheel Weights. Used …" at bounding box center [746, 240] width 1046 height 354
click at [432, 349] on p "0.25-1oz" at bounding box center [435, 350] width 168 height 24
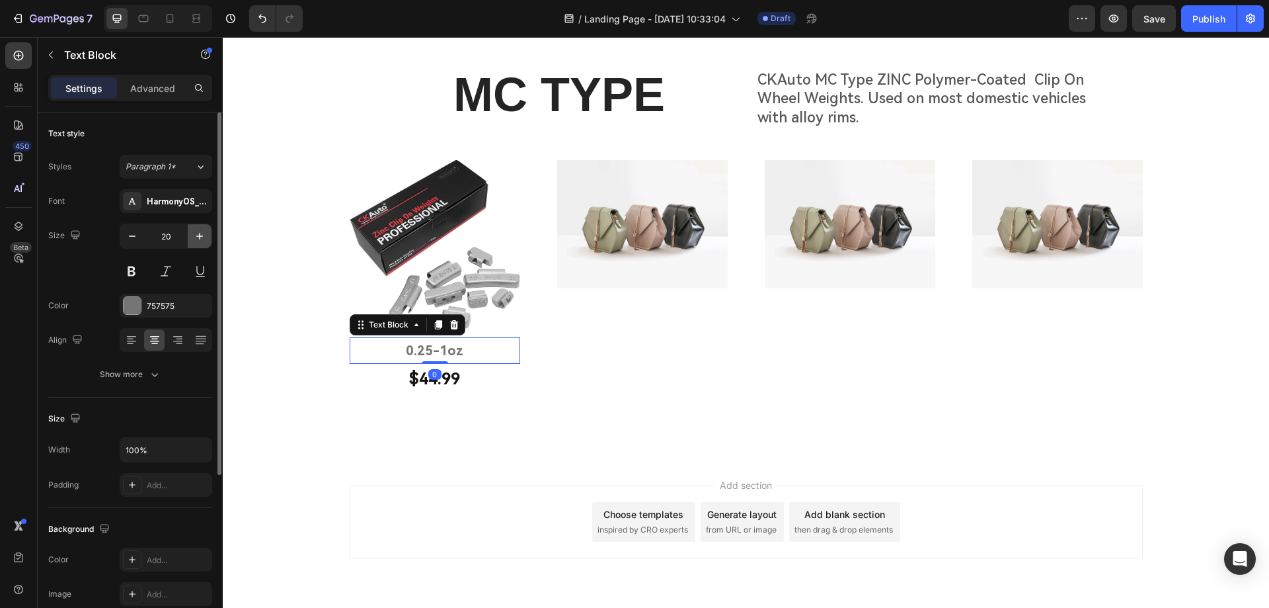
click at [199, 238] on icon "button" at bounding box center [199, 235] width 13 height 13
type input "22"
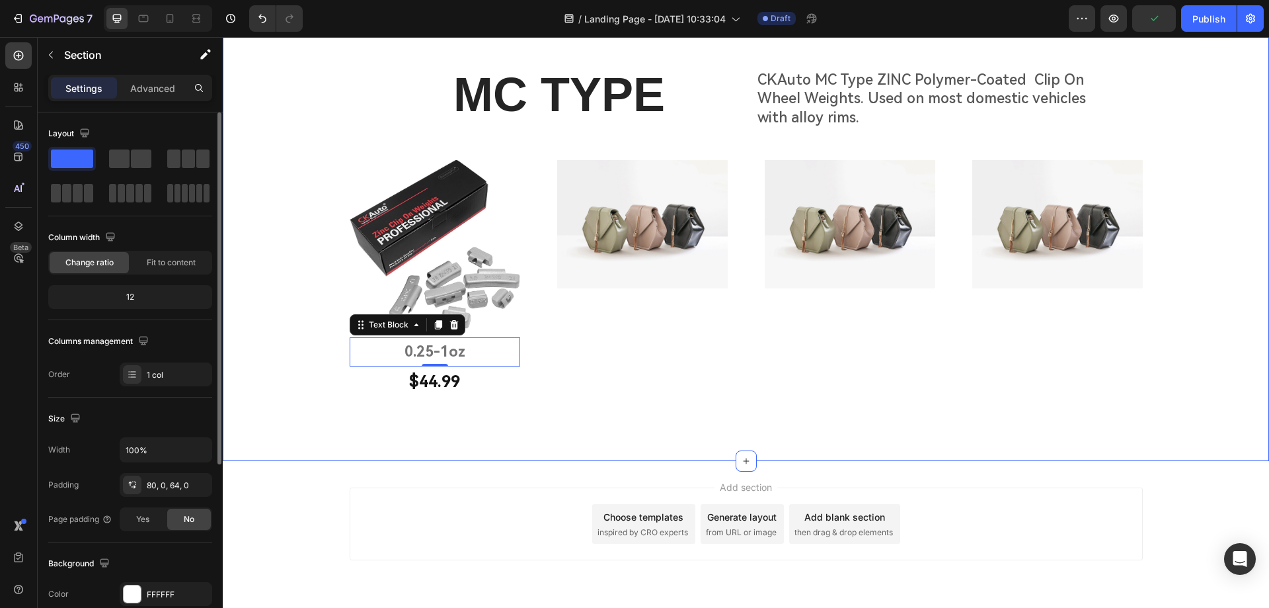
click at [520, 440] on div "MC TYPE Heading CKAuto MC Type ZINC Polymer-Coated Clip On Wheel Weights. Used …" at bounding box center [746, 235] width 1046 height 451
click at [442, 384] on p "$44.99" at bounding box center [435, 382] width 168 height 28
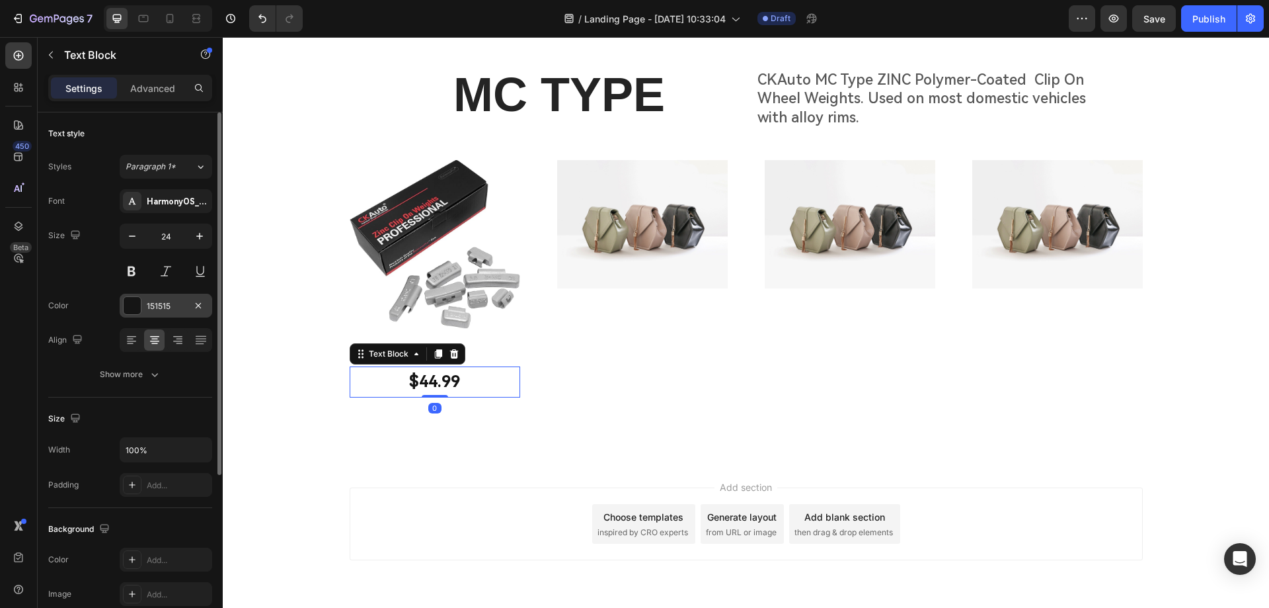
click at [130, 296] on div at bounding box center [132, 305] width 19 height 19
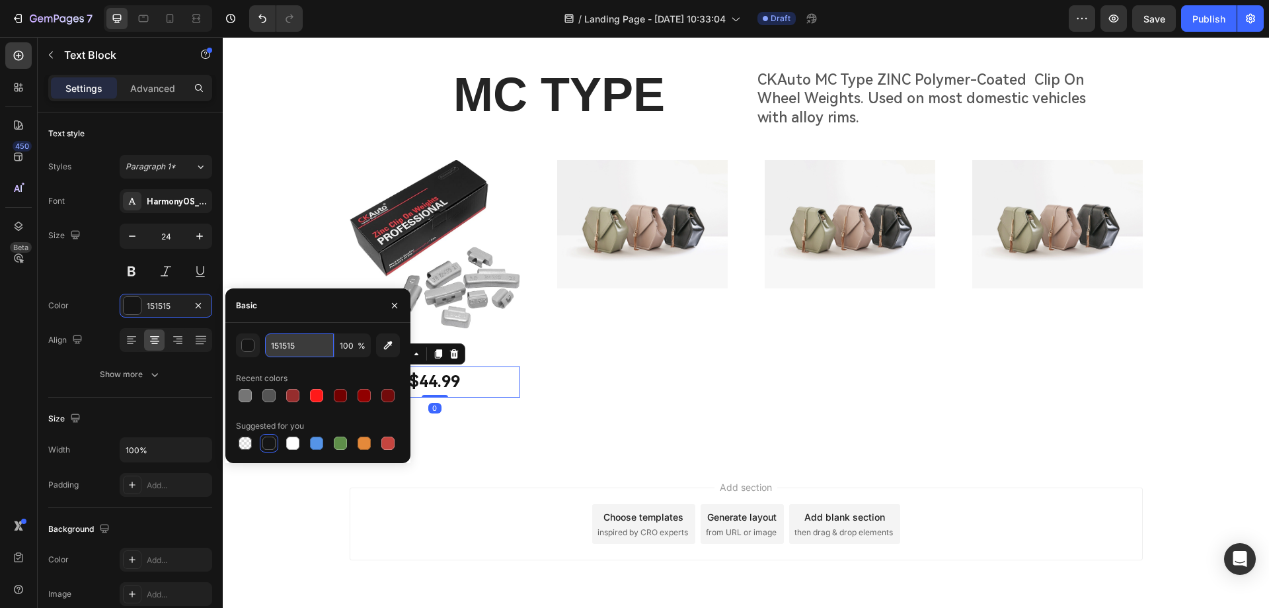
click at [299, 344] on input "151515" at bounding box center [299, 345] width 69 height 24
type input "333333"
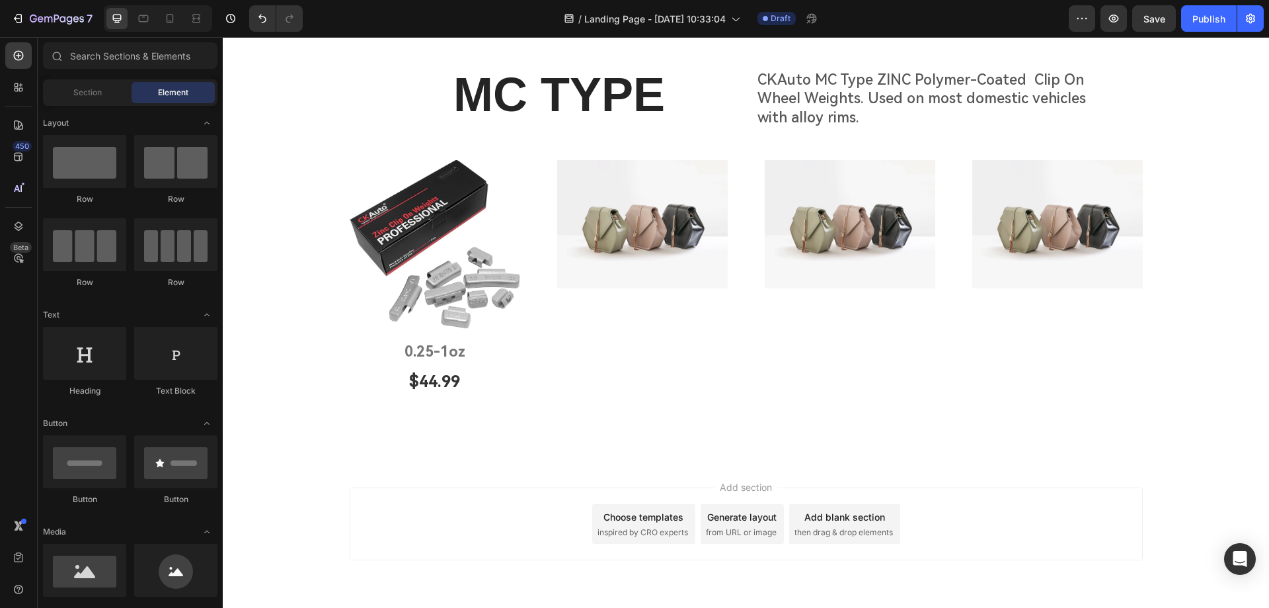
click at [698, 461] on div "Add section Choose templates inspired by CRO experts Generate layout from URL o…" at bounding box center [746, 542] width 1046 height 163
click at [438, 385] on p "$44.99" at bounding box center [435, 382] width 168 height 28
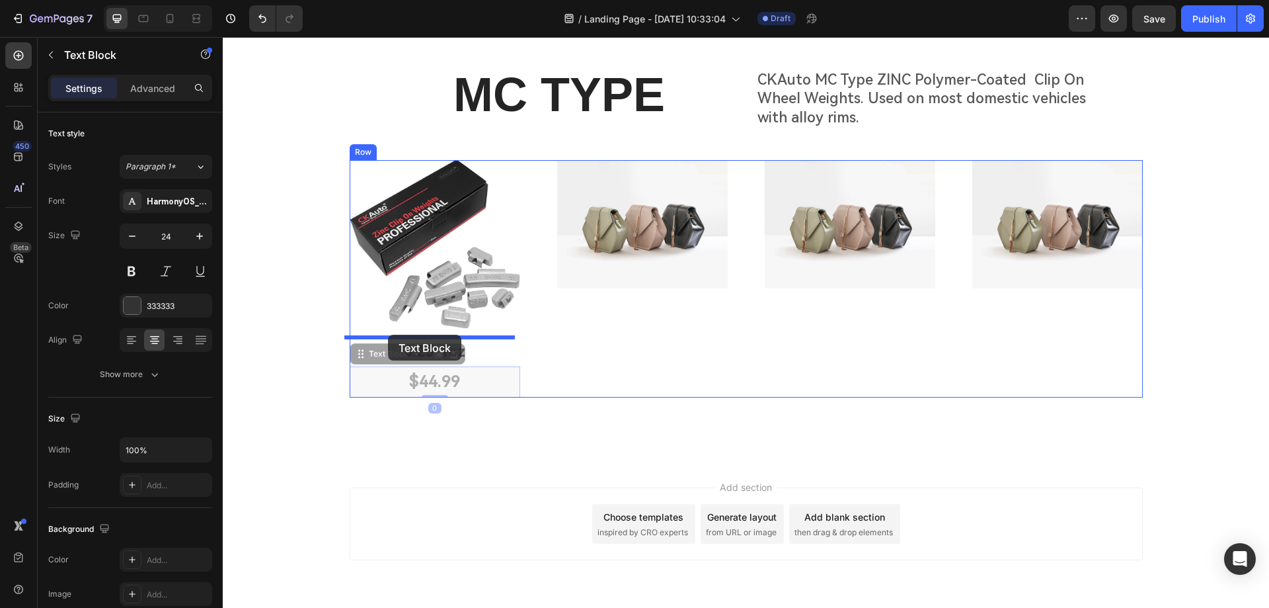
drag, startPoint x: 364, startPoint y: 354, endPoint x: 388, endPoint y: 334, distance: 30.6
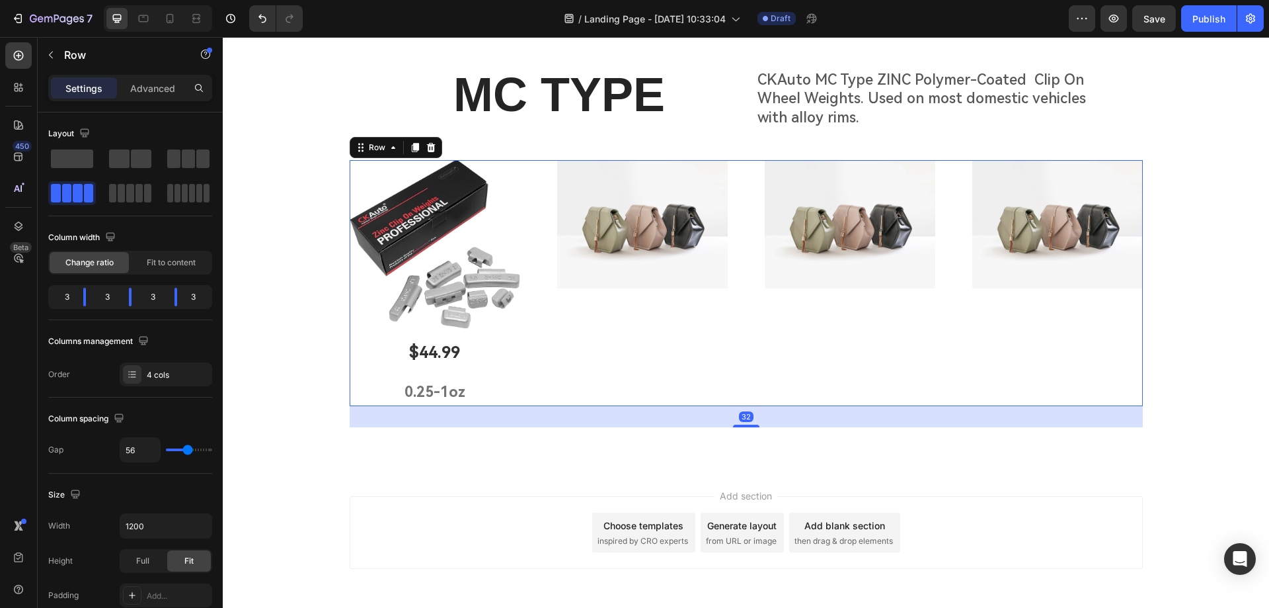
click at [639, 381] on div "Image" at bounding box center [642, 283] width 171 height 246
click at [466, 358] on p "$44.99" at bounding box center [435, 352] width 168 height 28
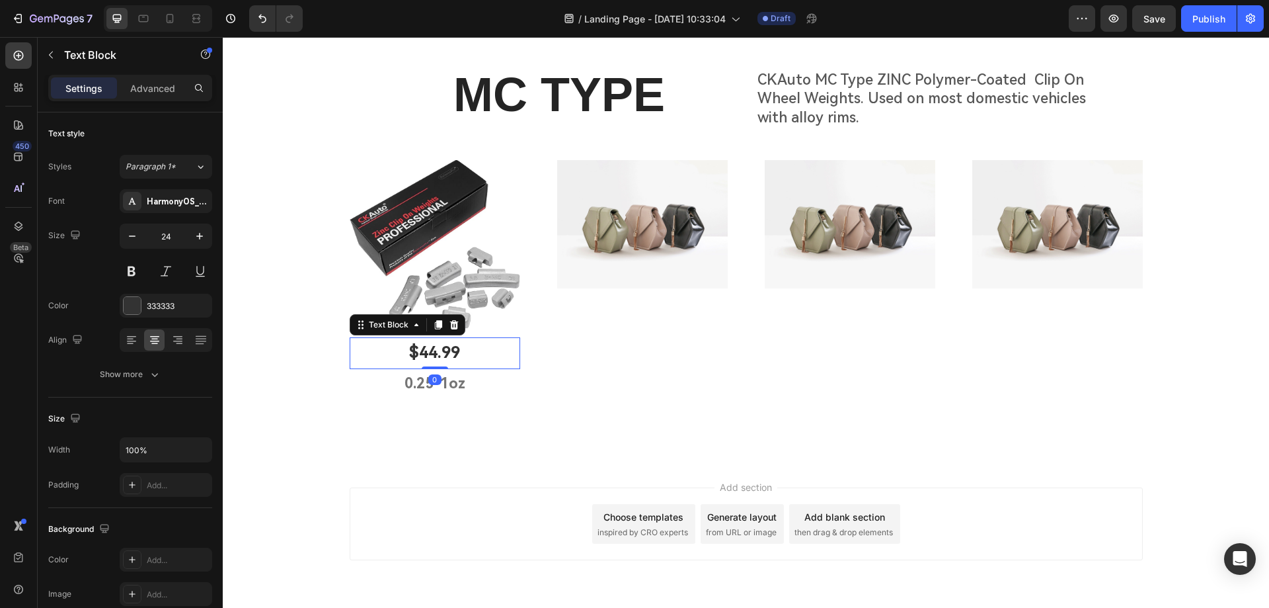
drag, startPoint x: 430, startPoint y: 375, endPoint x: 451, endPoint y: 341, distance: 40.0
click at [436, 356] on div "$44.99 Text Block 0" at bounding box center [435, 352] width 171 height 31
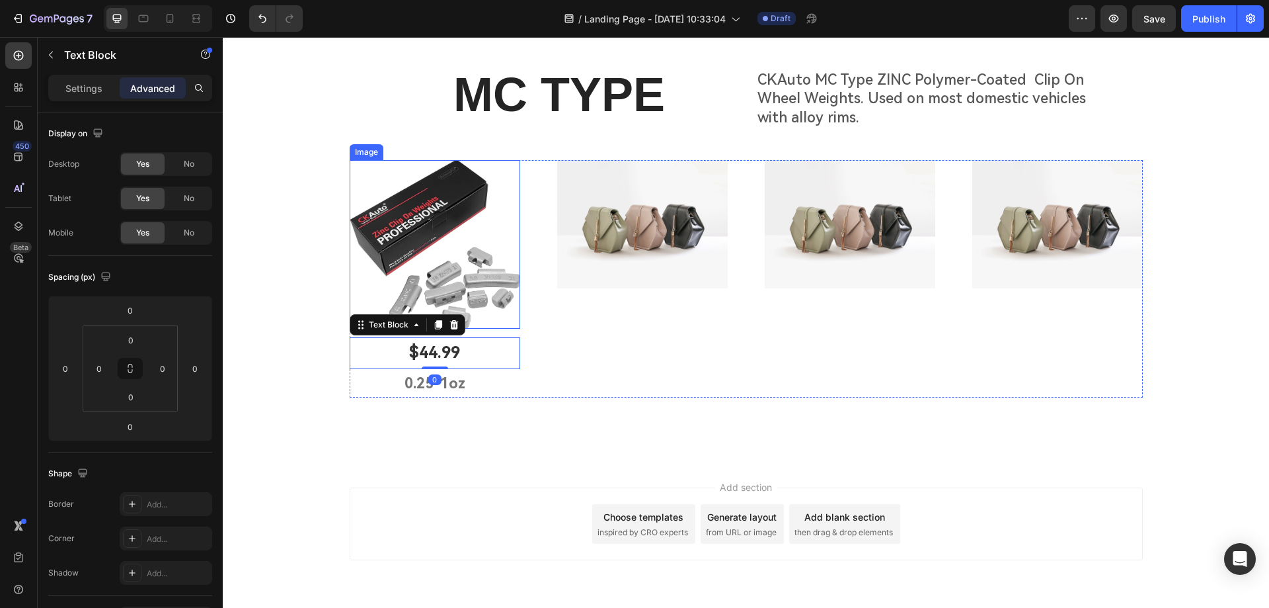
click at [495, 313] on img at bounding box center [435, 244] width 171 height 169
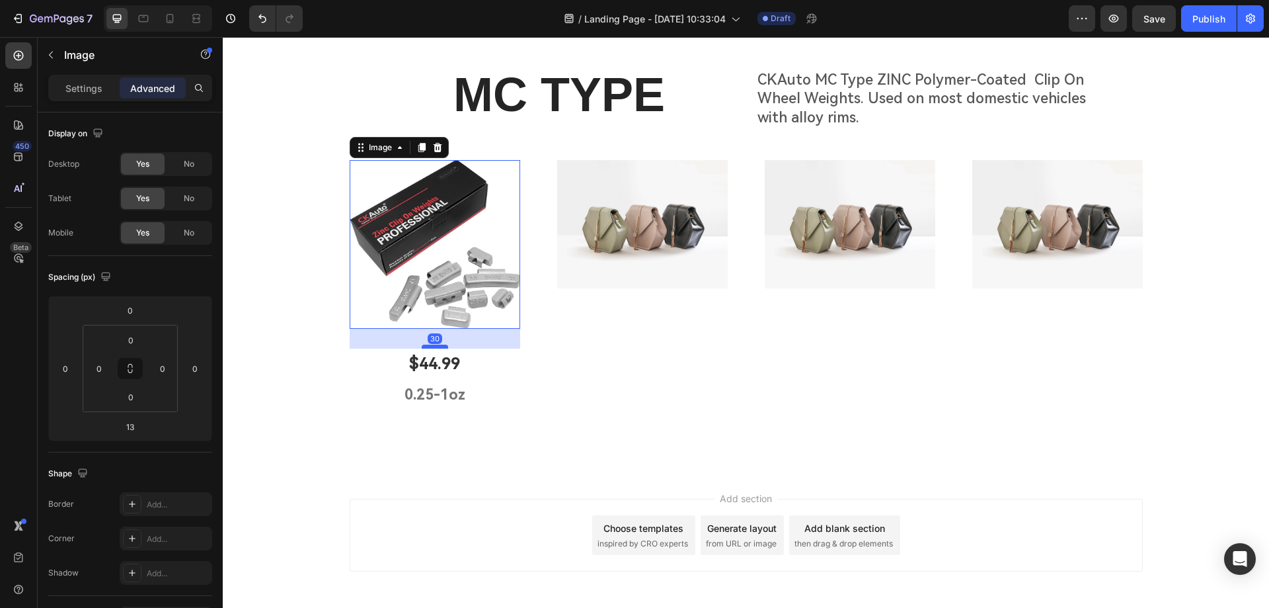
drag, startPoint x: 431, startPoint y: 336, endPoint x: 434, endPoint y: 347, distance: 11.5
click at [434, 347] on div at bounding box center [435, 346] width 26 height 4
type input "30"
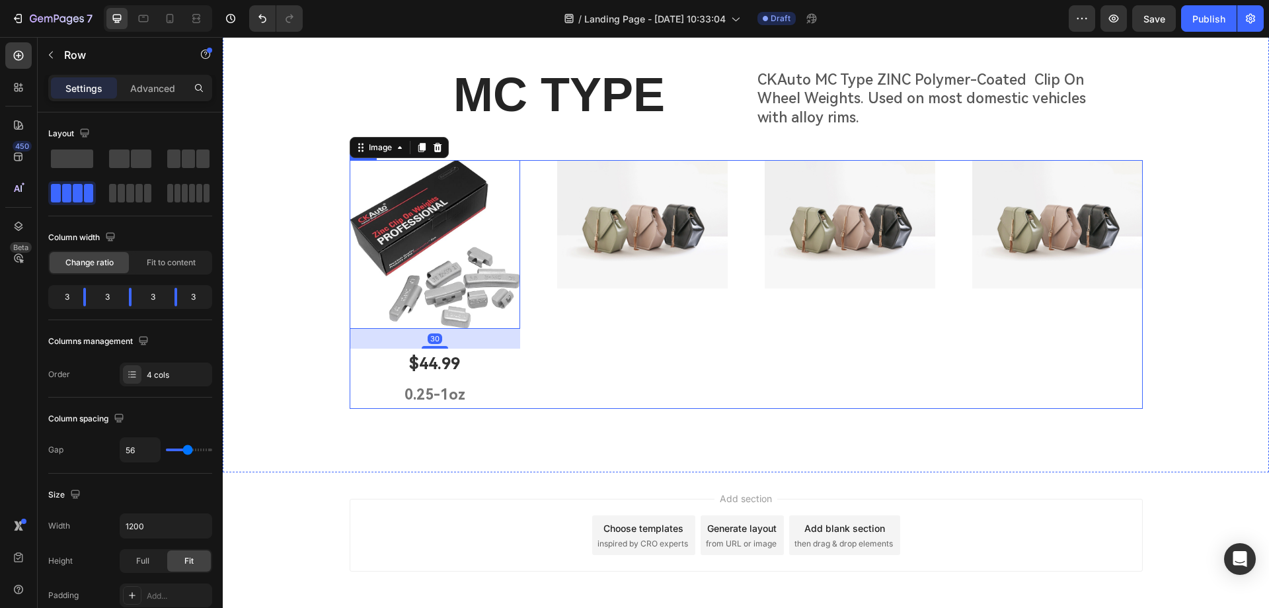
click at [640, 360] on div "Image" at bounding box center [642, 284] width 171 height 249
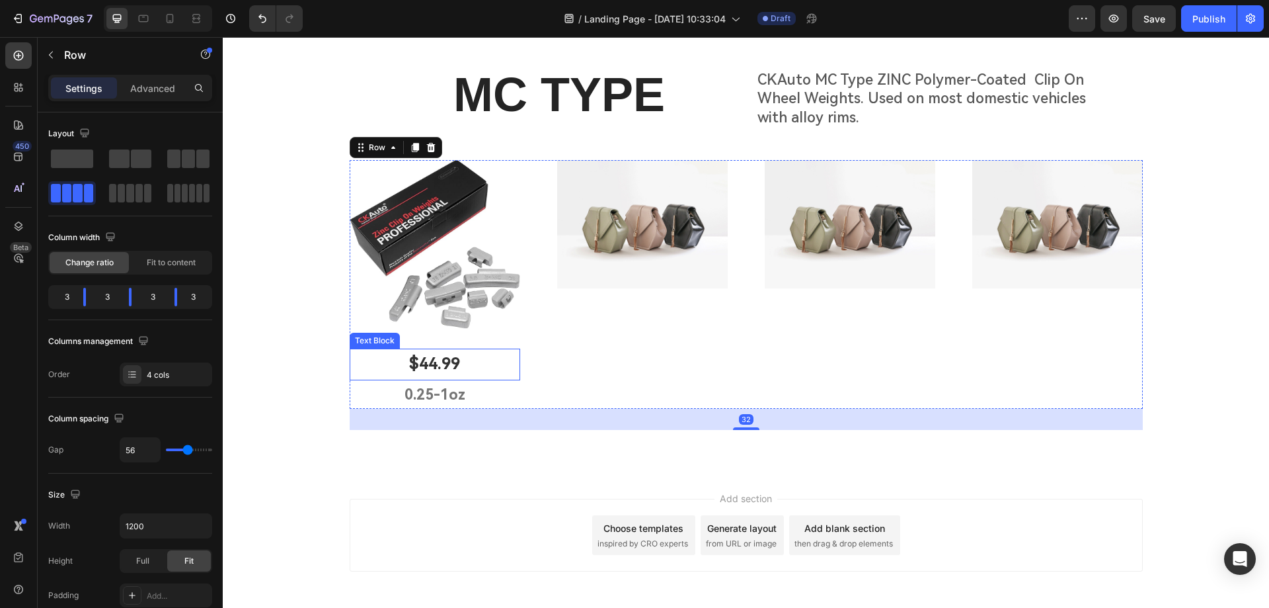
click at [425, 364] on p "$44.99" at bounding box center [435, 364] width 168 height 28
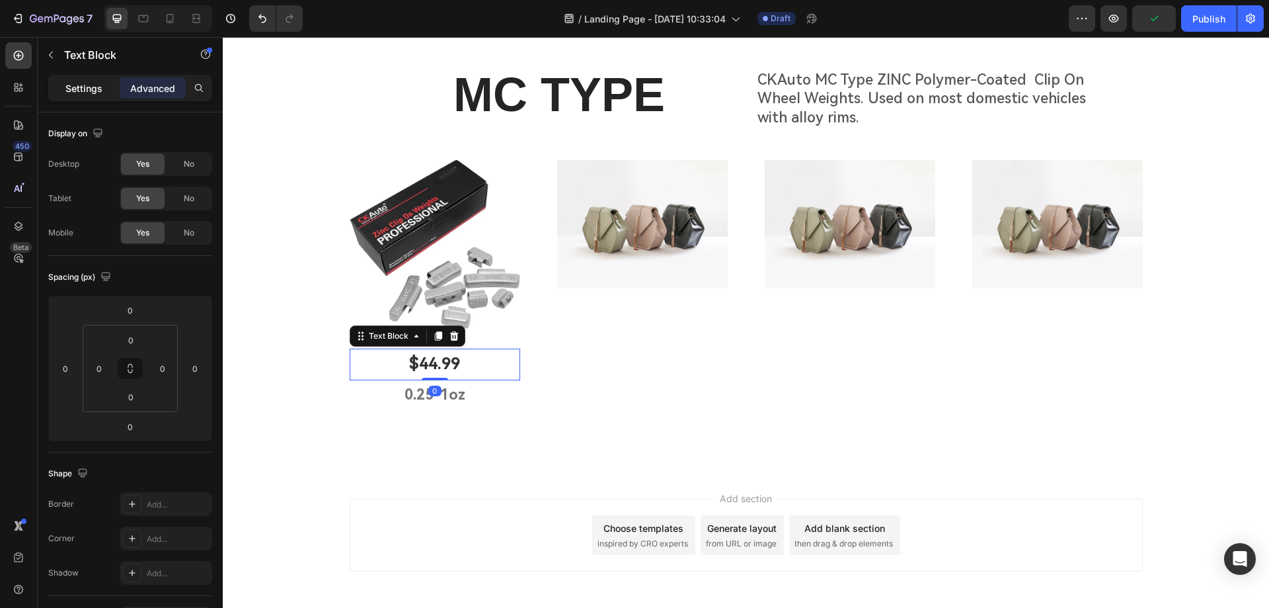
click at [78, 81] on p "Settings" at bounding box center [83, 88] width 37 height 14
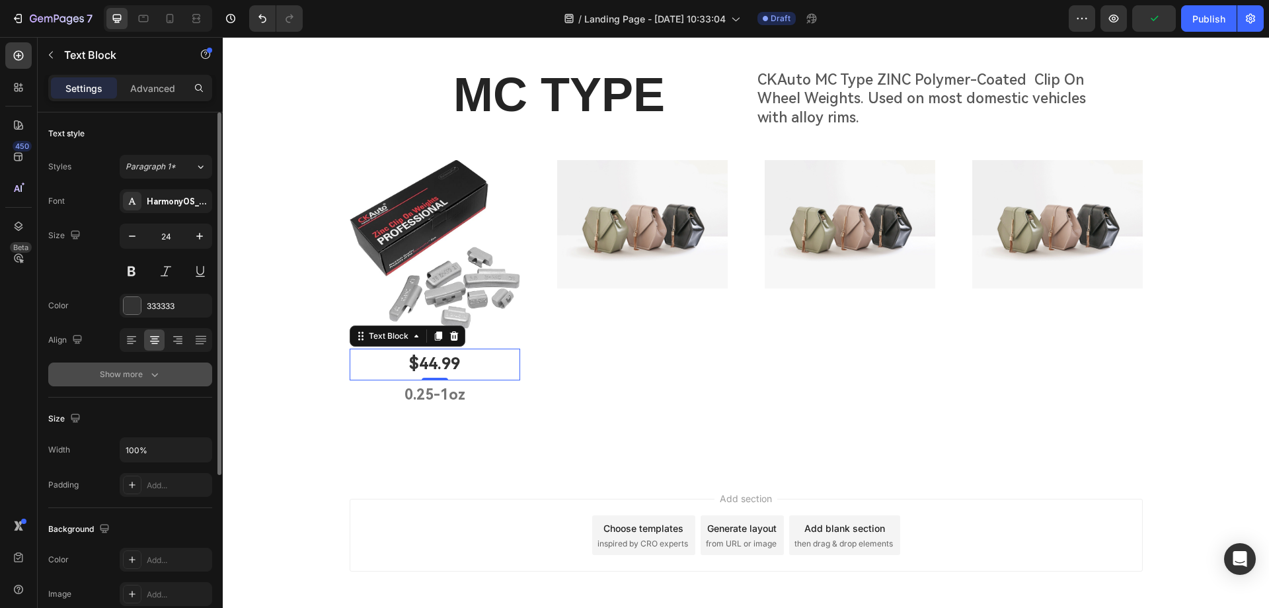
click at [144, 372] on div "Show more" at bounding box center [130, 374] width 61 height 13
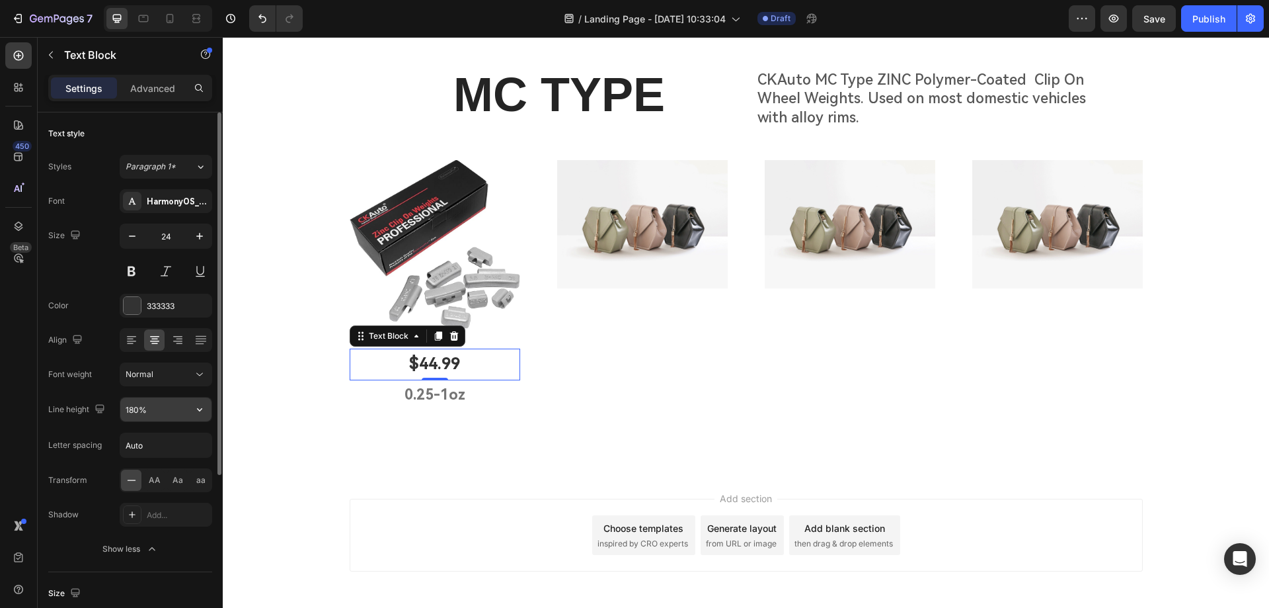
click at [154, 411] on input "180%" at bounding box center [165, 409] width 91 height 24
click at [200, 412] on icon "button" at bounding box center [199, 409] width 13 height 13
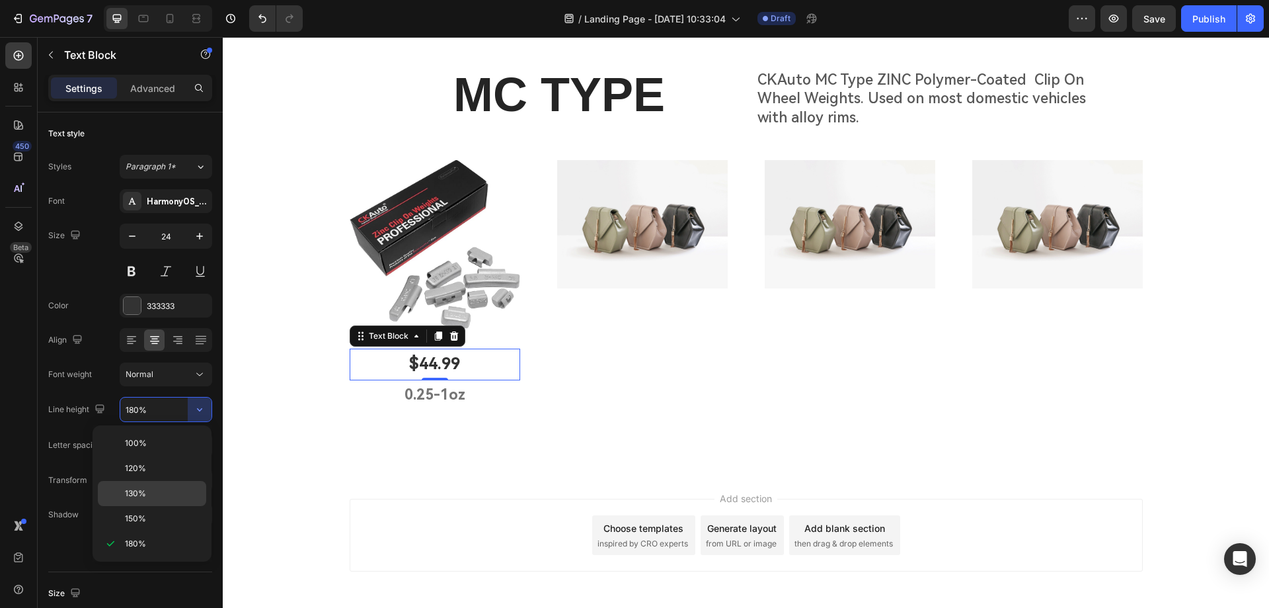
click at [161, 497] on p "130%" at bounding box center [162, 493] width 75 height 12
type input "130%"
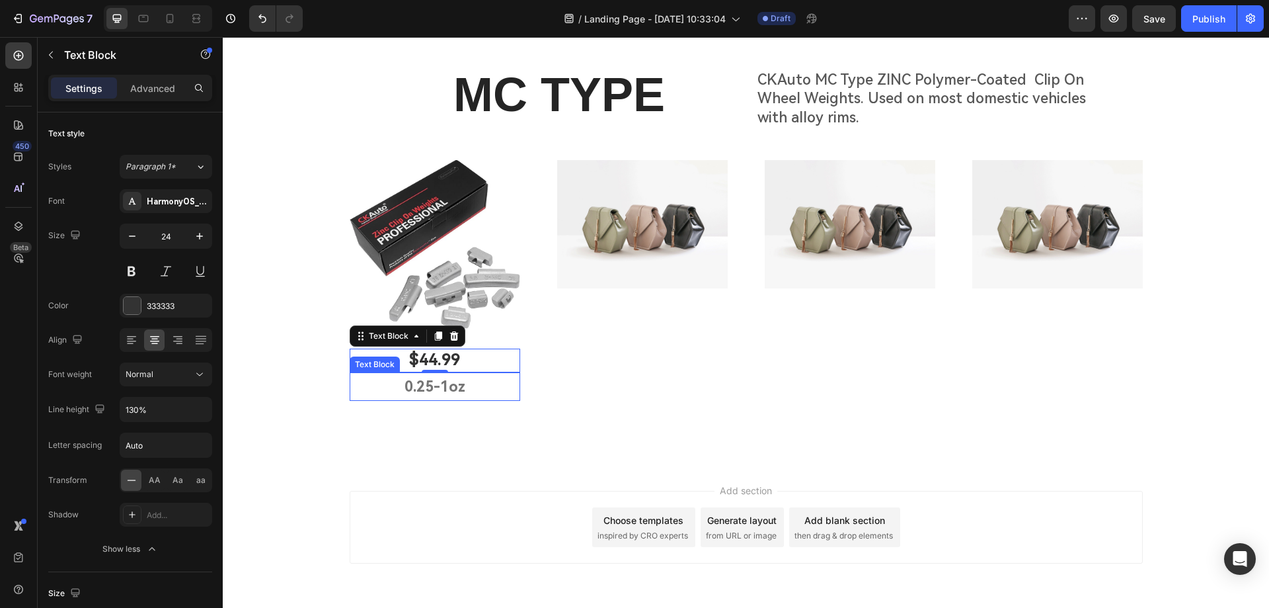
click at [448, 395] on p "0.25-1oz" at bounding box center [435, 386] width 168 height 26
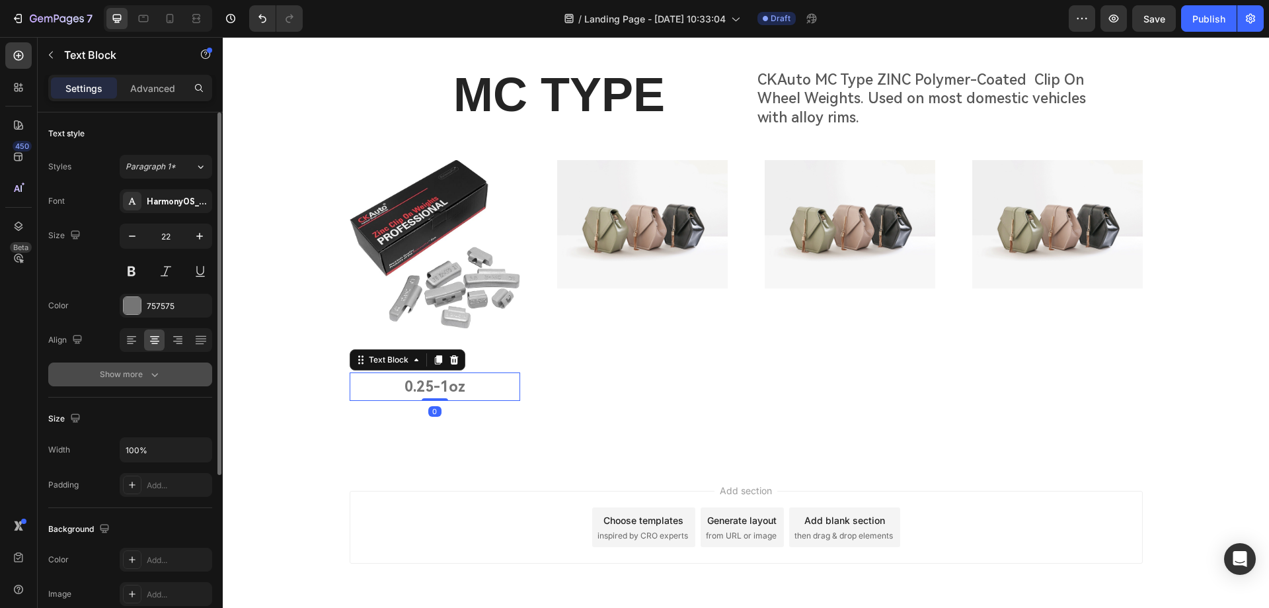
click at [147, 379] on div "Show more" at bounding box center [130, 374] width 61 height 13
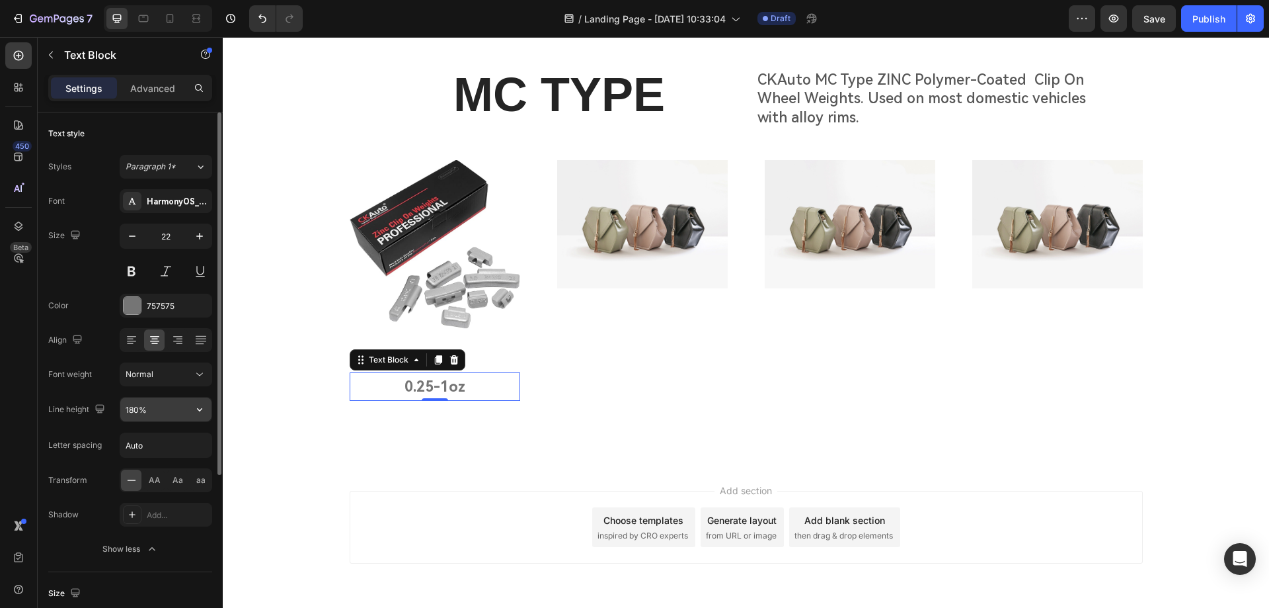
click at [166, 412] on input "180%" at bounding box center [165, 409] width 91 height 24
click at [194, 409] on button "button" at bounding box center [200, 409] width 24 height 24
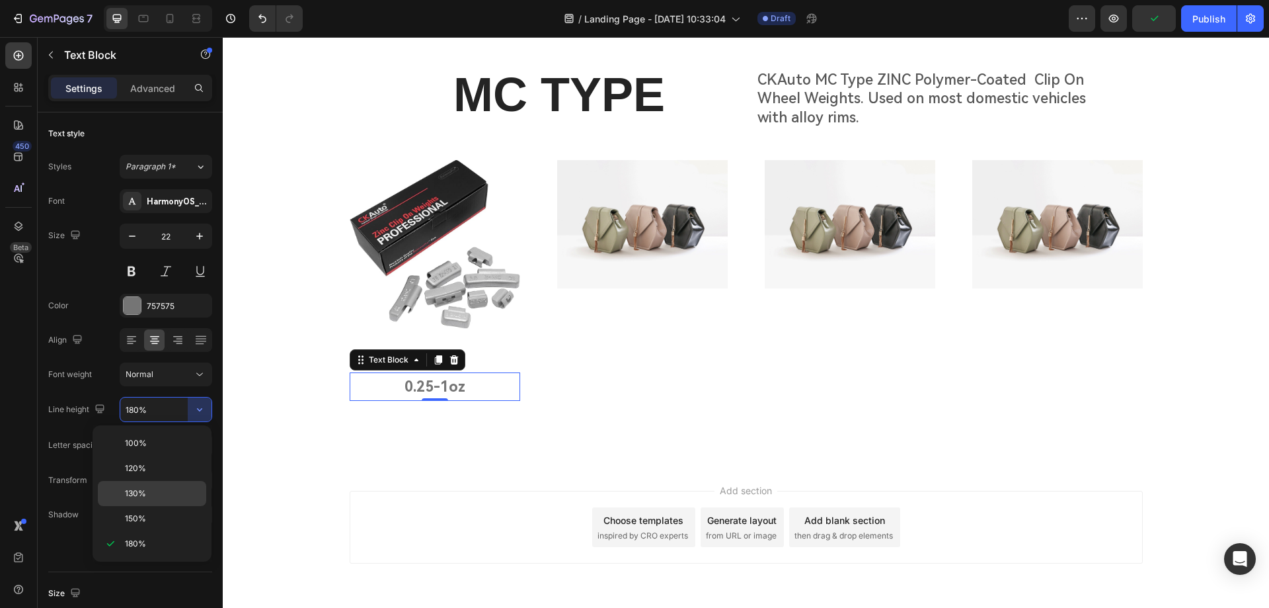
click at [159, 492] on p "130%" at bounding box center [162, 493] width 75 height 12
type input "130%"
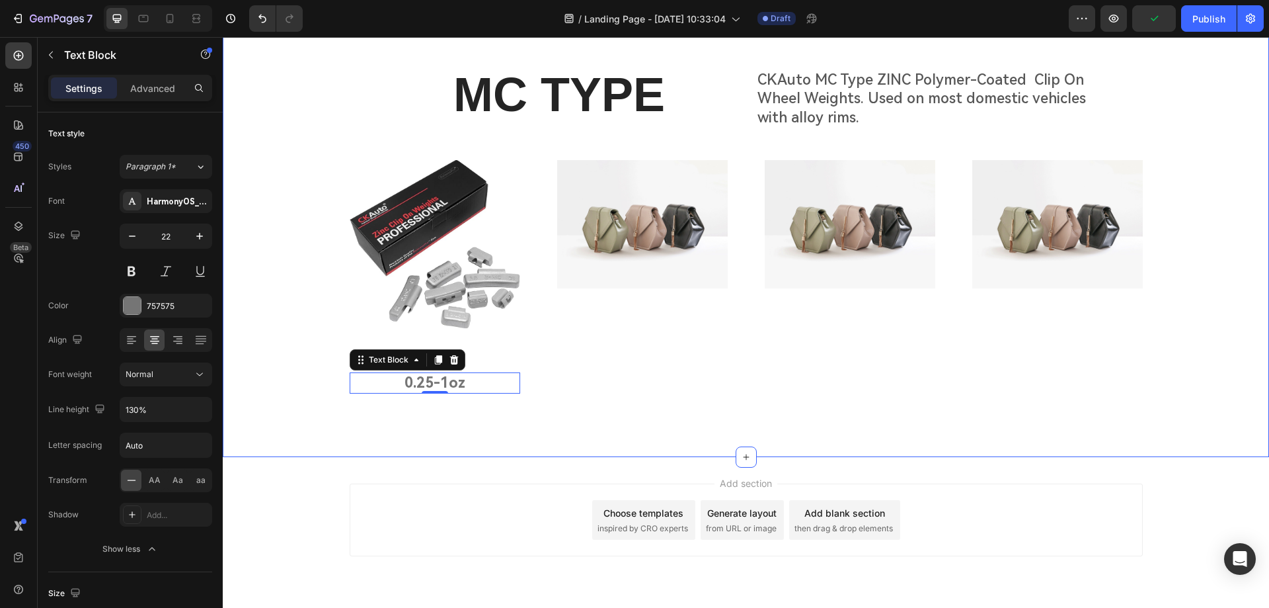
click at [498, 424] on div "MC TYPE Heading CKAuto MC Type ZINC Polymer-Coated Clip On Wheel Weights. Used …" at bounding box center [746, 234] width 1046 height 448
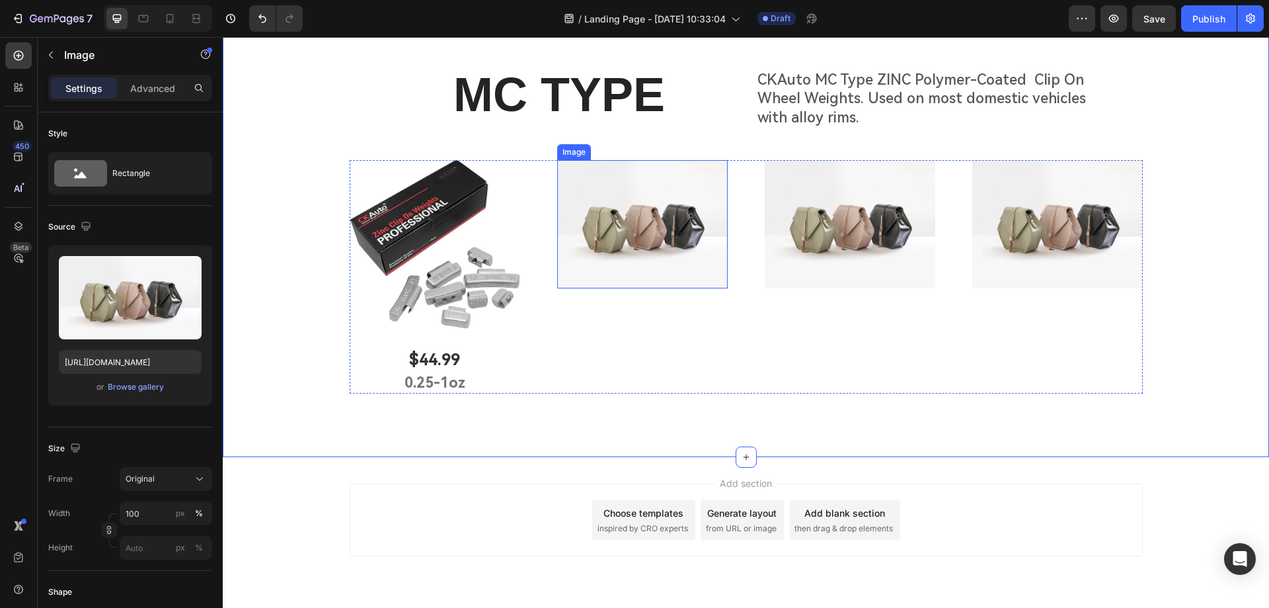
click at [617, 275] on img at bounding box center [642, 224] width 171 height 128
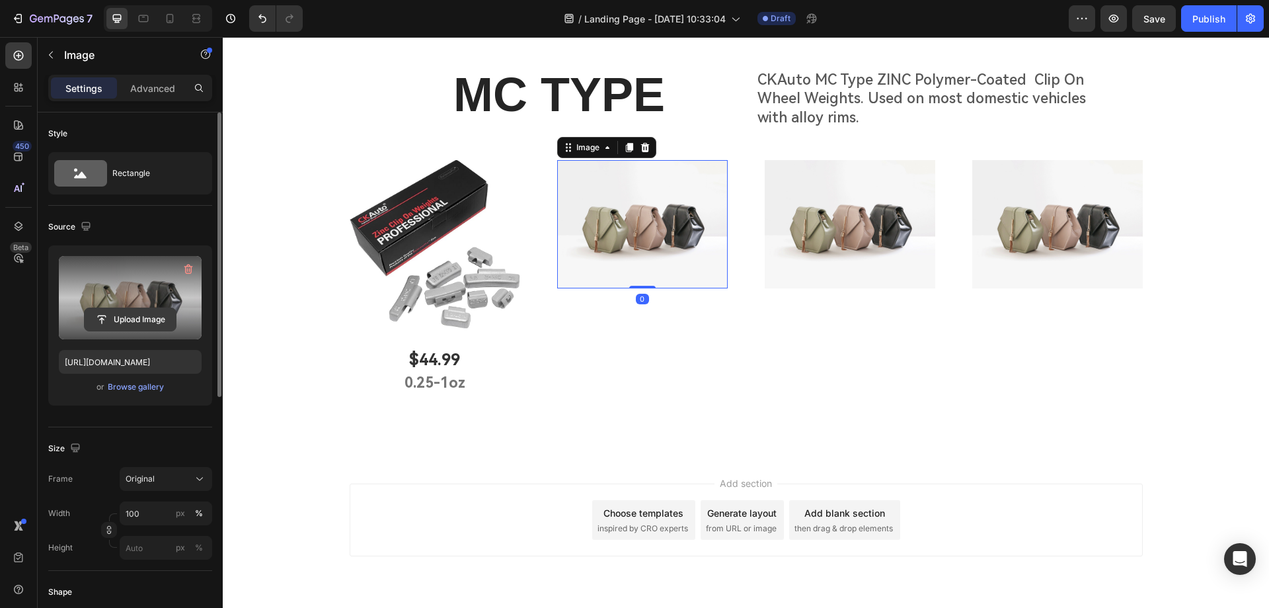
click at [126, 313] on input "file" at bounding box center [130, 319] width 91 height 22
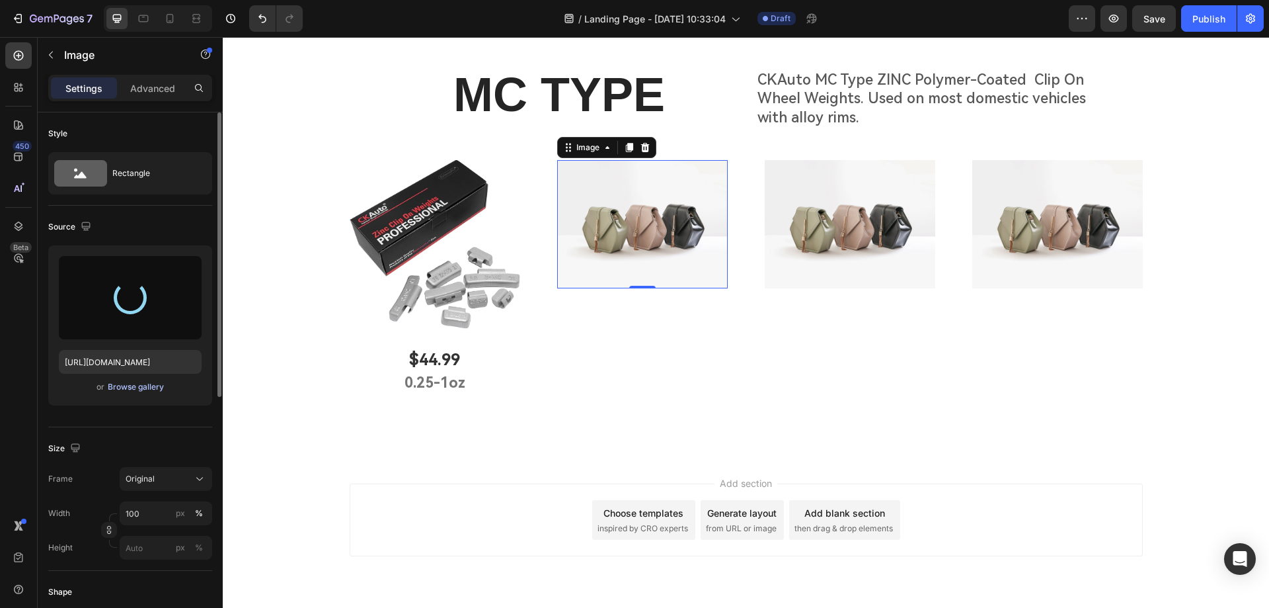
click at [121, 391] on div "Browse gallery" at bounding box center [136, 387] width 56 height 12
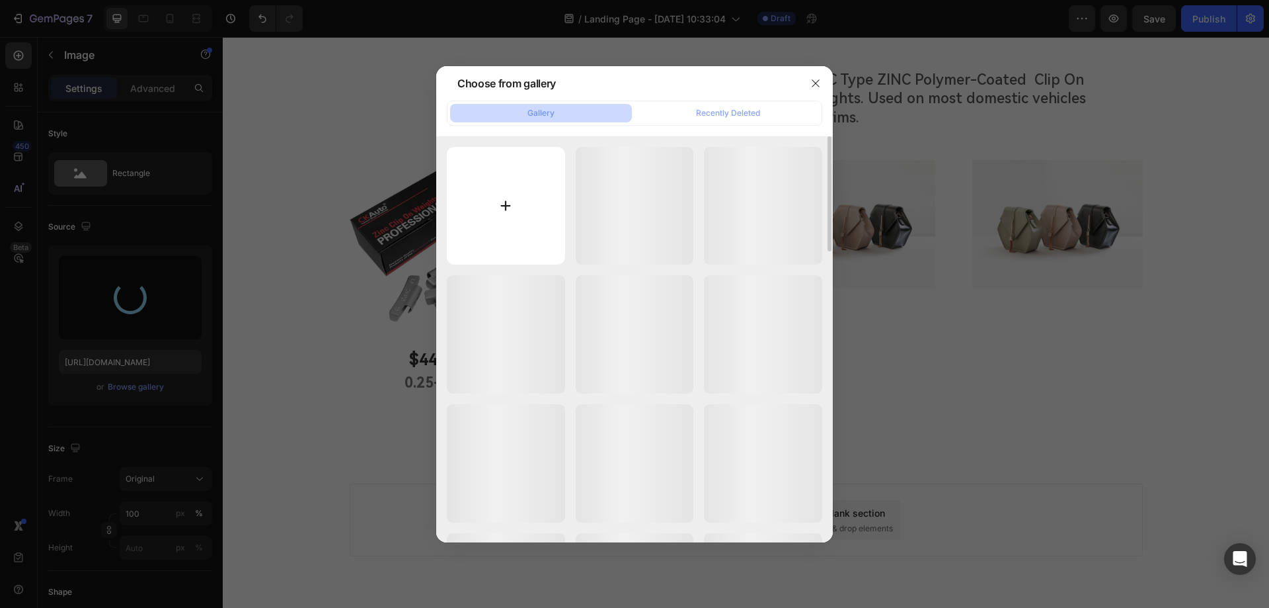
click at [506, 204] on input "file" at bounding box center [506, 206] width 118 height 118
type input "C:\fakepath\61NGmpq-XjL._AC_SX679_.jpg"
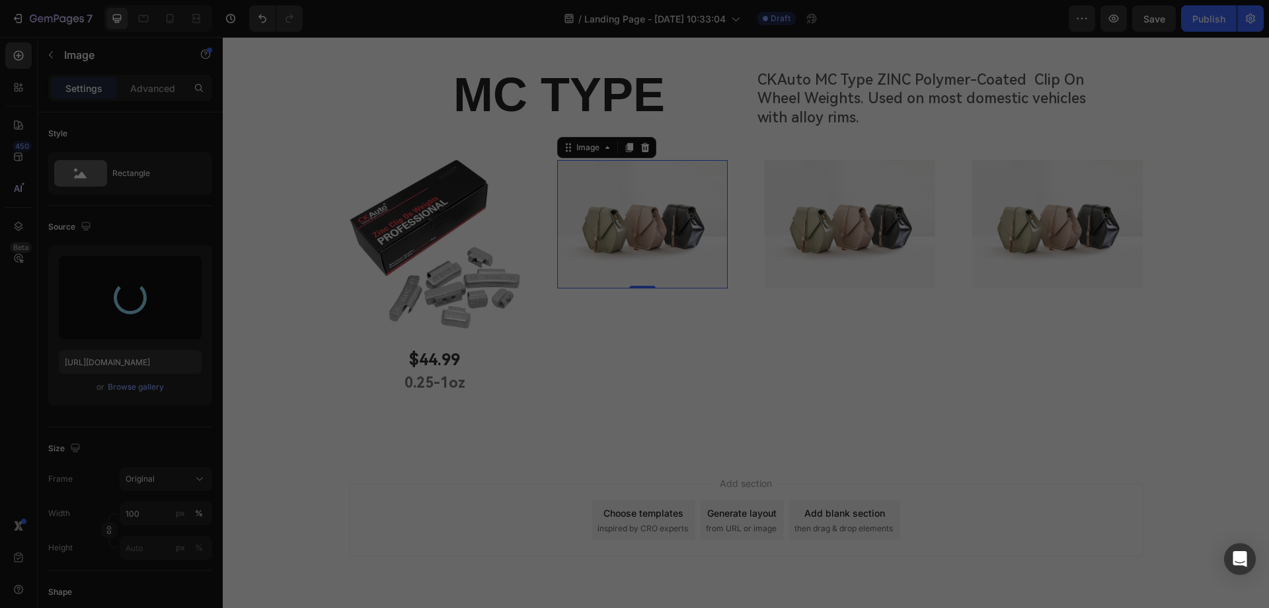
type input "https://cdn.shopify.com/s/files/1/0758/7882/6238/files/gempages_577401979572060…"
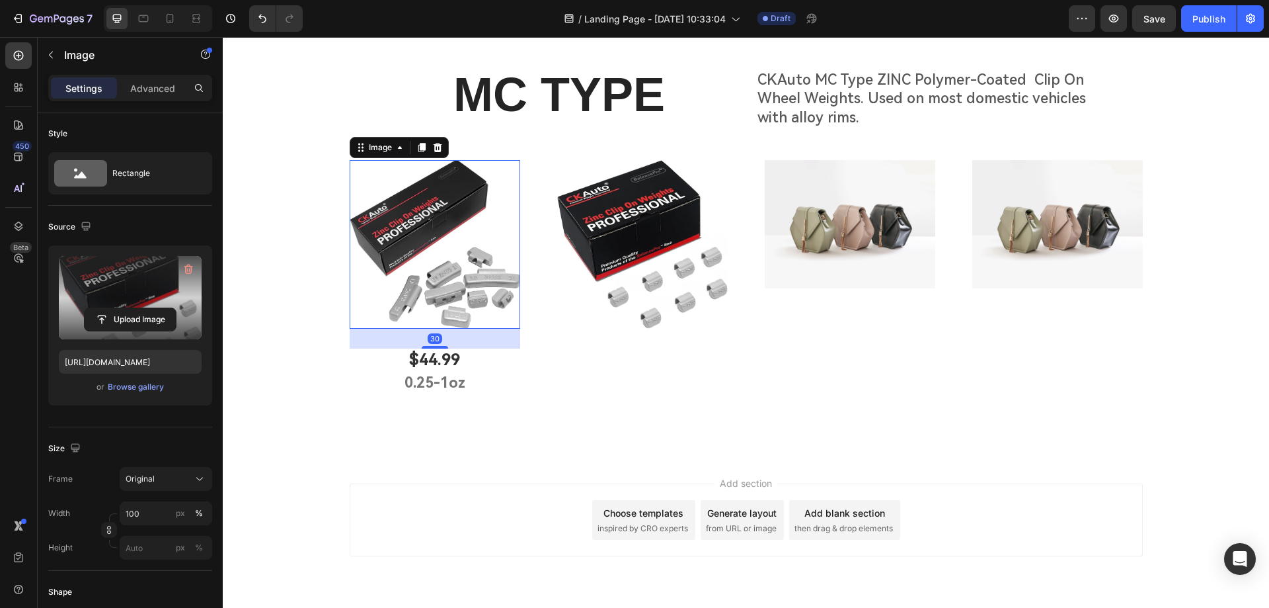
click at [435, 287] on img at bounding box center [435, 244] width 171 height 169
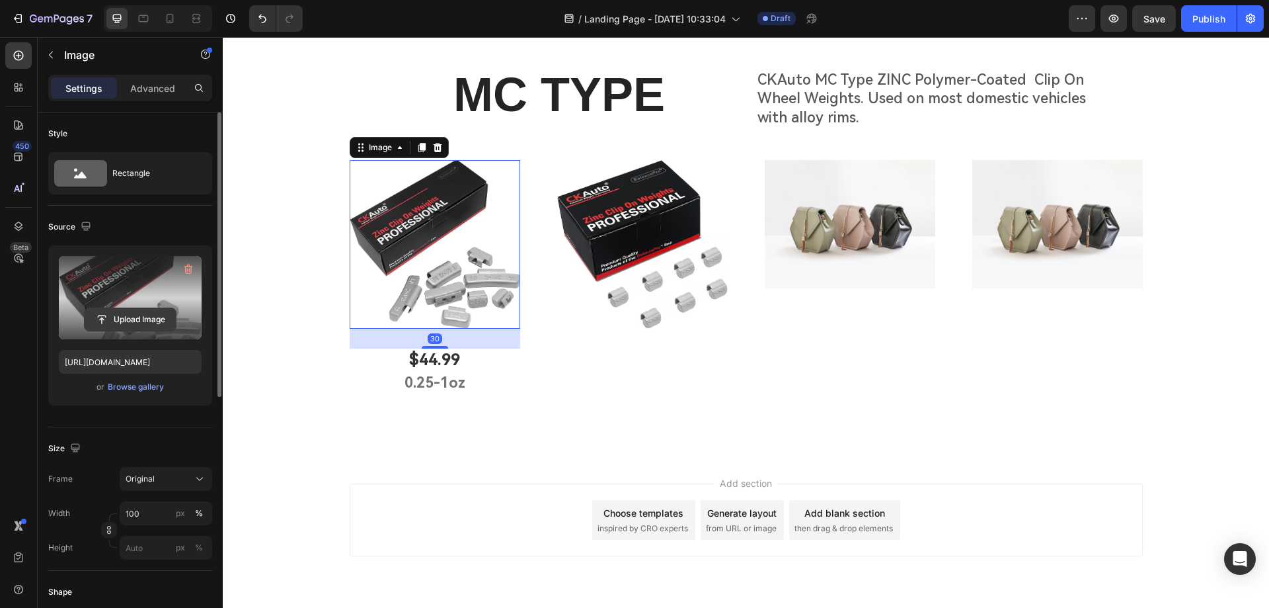
click at [134, 317] on input "file" at bounding box center [130, 319] width 91 height 22
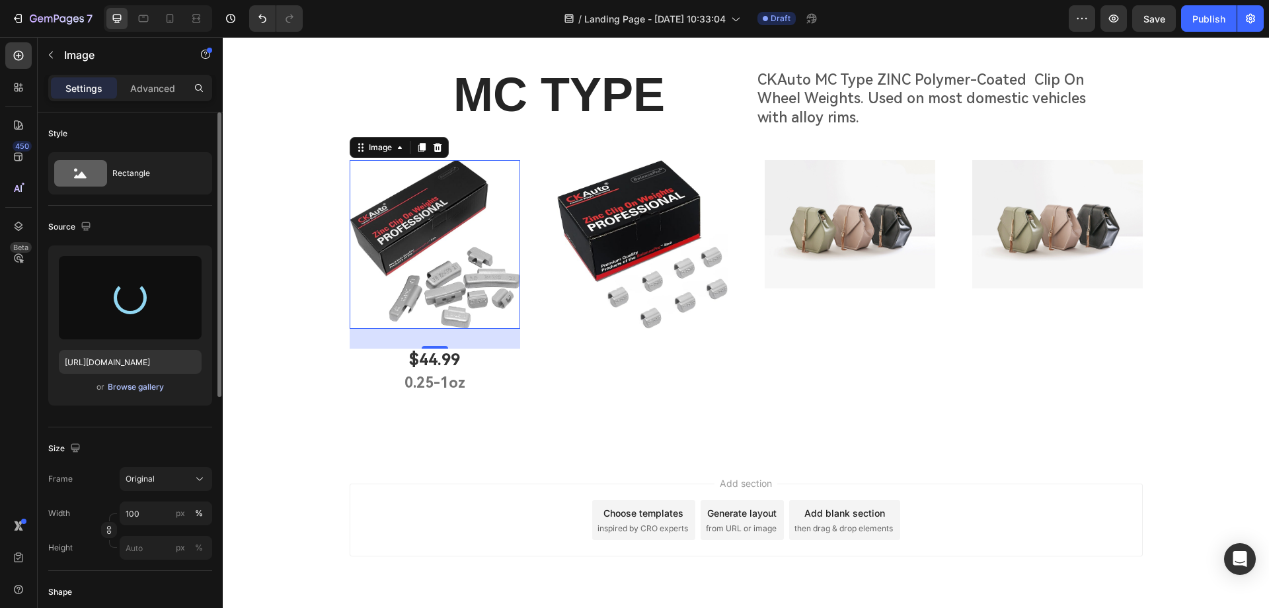
click at [149, 387] on div "Browse gallery" at bounding box center [136, 387] width 56 height 12
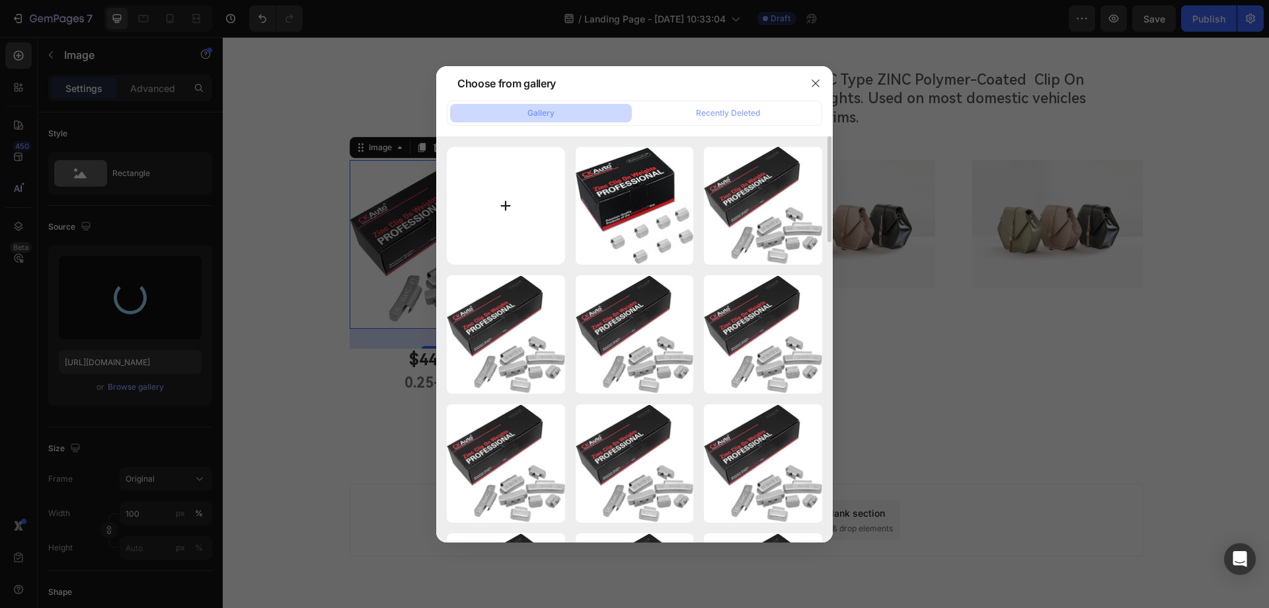
click at [508, 212] on input "file" at bounding box center [506, 206] width 118 height 118
type input "C:\fakepath\画板 1 拷贝.jpg"
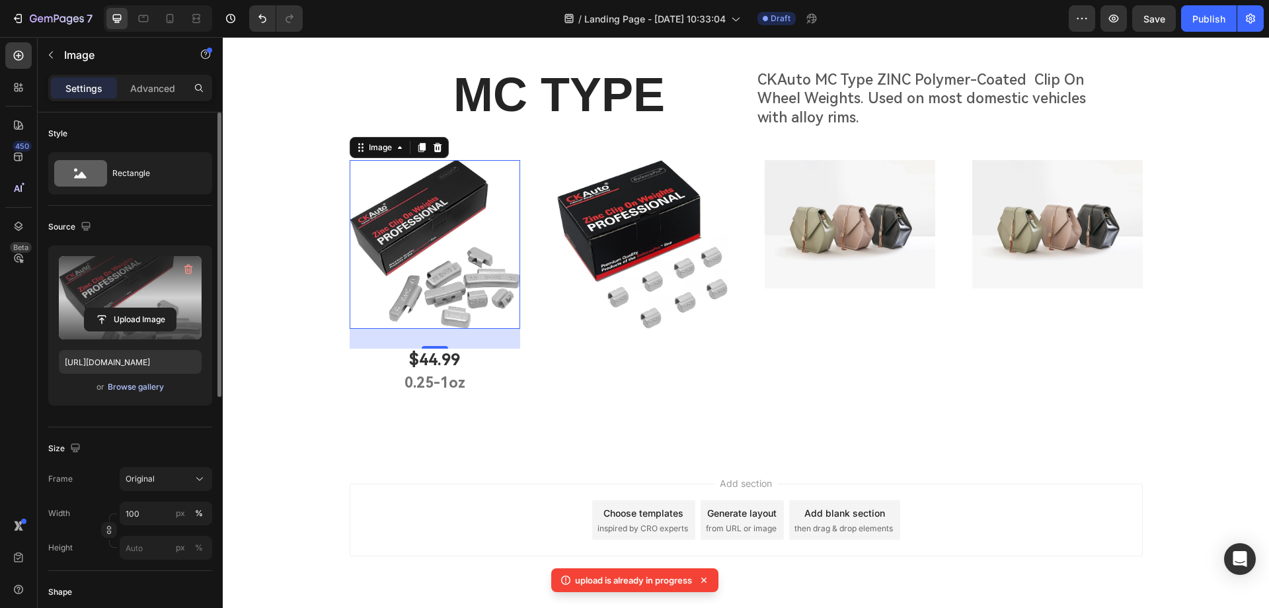
click at [127, 385] on div "Browse gallery" at bounding box center [136, 387] width 56 height 12
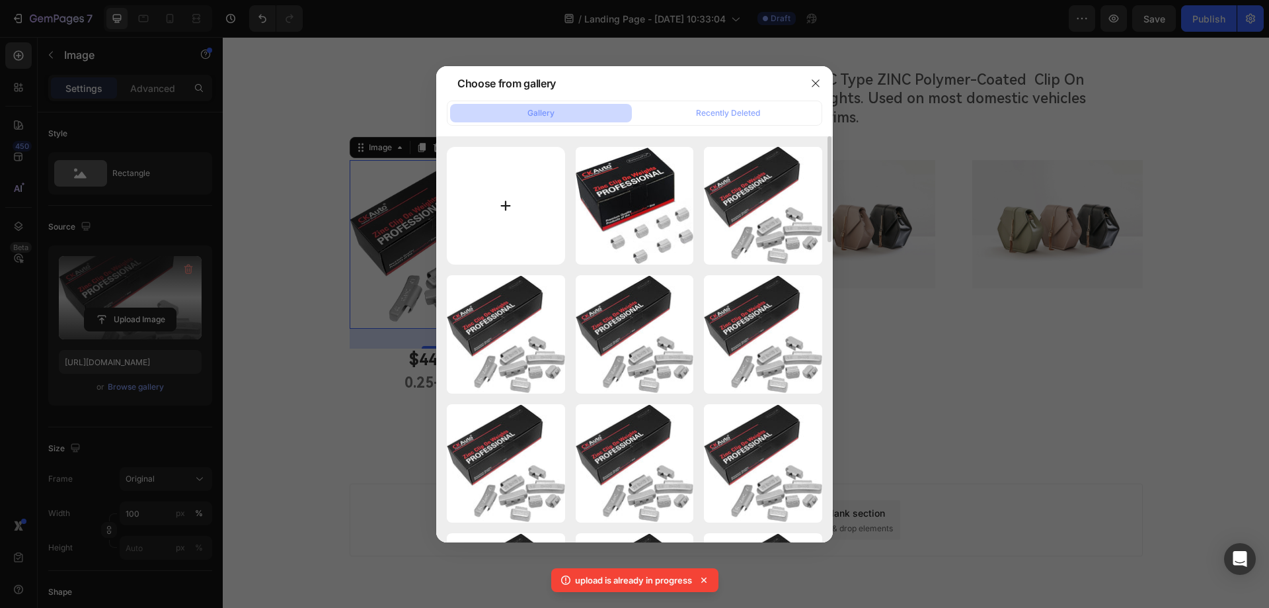
click at [506, 207] on input "file" at bounding box center [506, 206] width 118 height 118
type input "C:\fakepath\画板 1 拷贝.jpg"
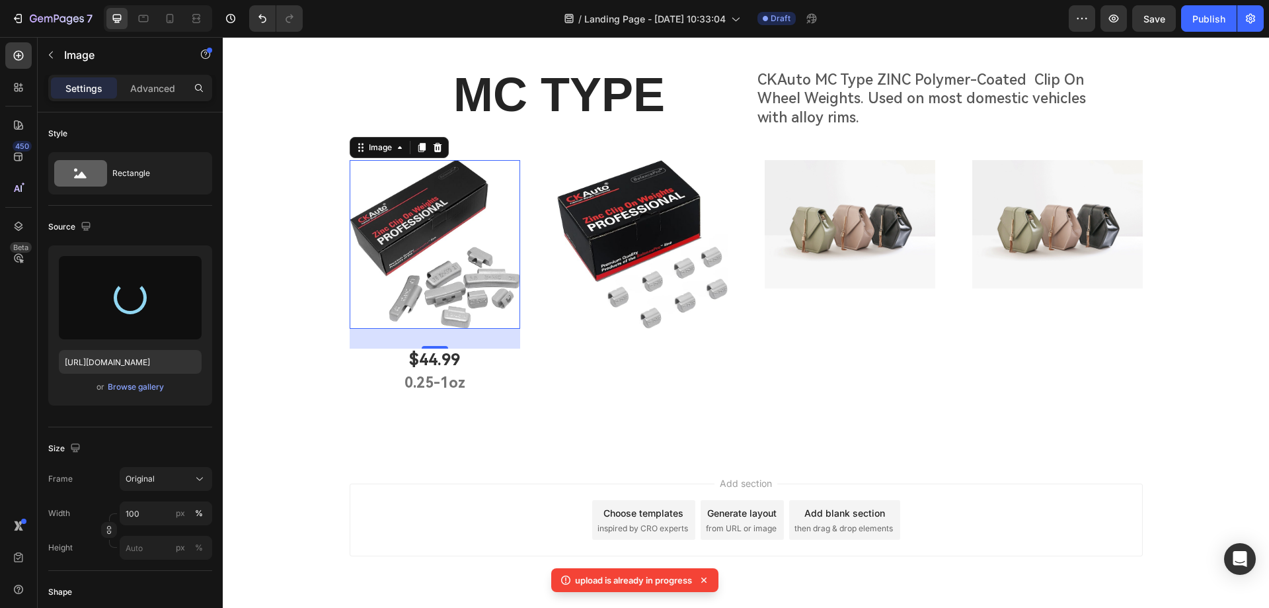
type input "[URL][DOMAIN_NAME]"
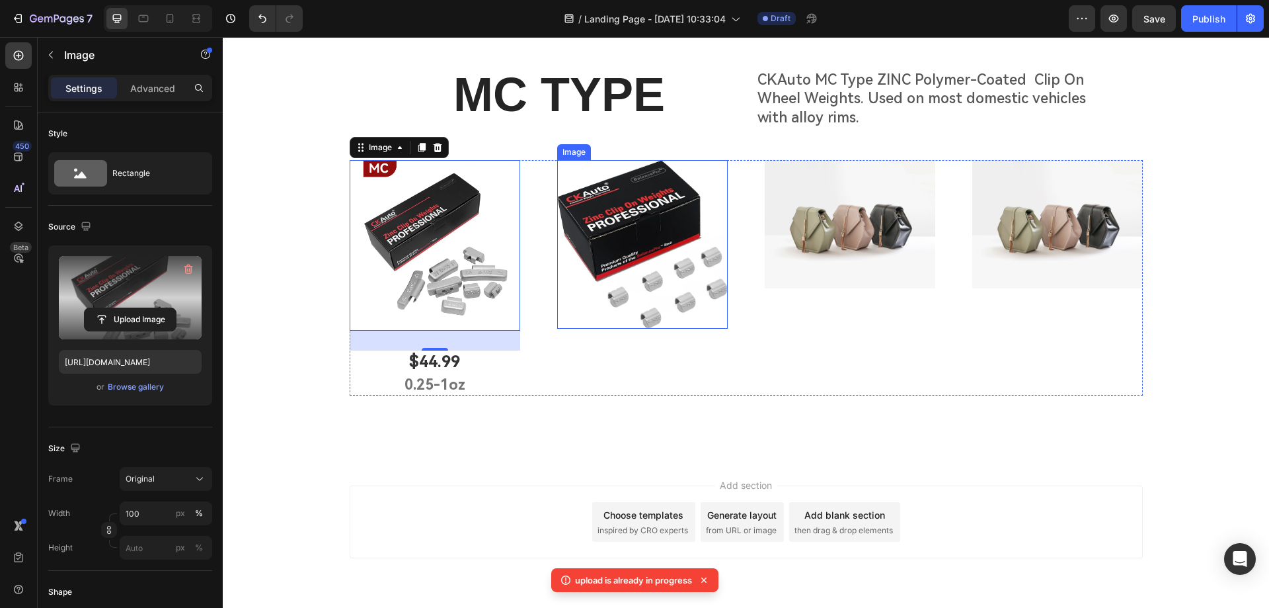
click at [627, 263] on img at bounding box center [642, 244] width 171 height 168
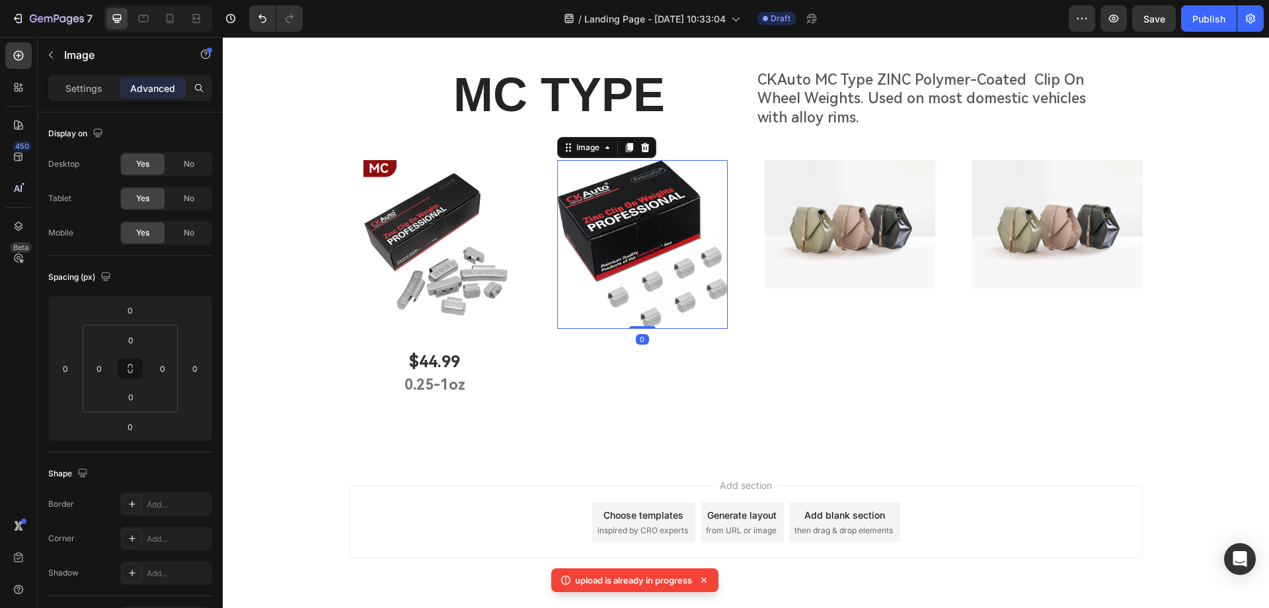
click at [645, 241] on img at bounding box center [642, 244] width 171 height 168
click at [68, 85] on p "Settings" at bounding box center [83, 88] width 37 height 14
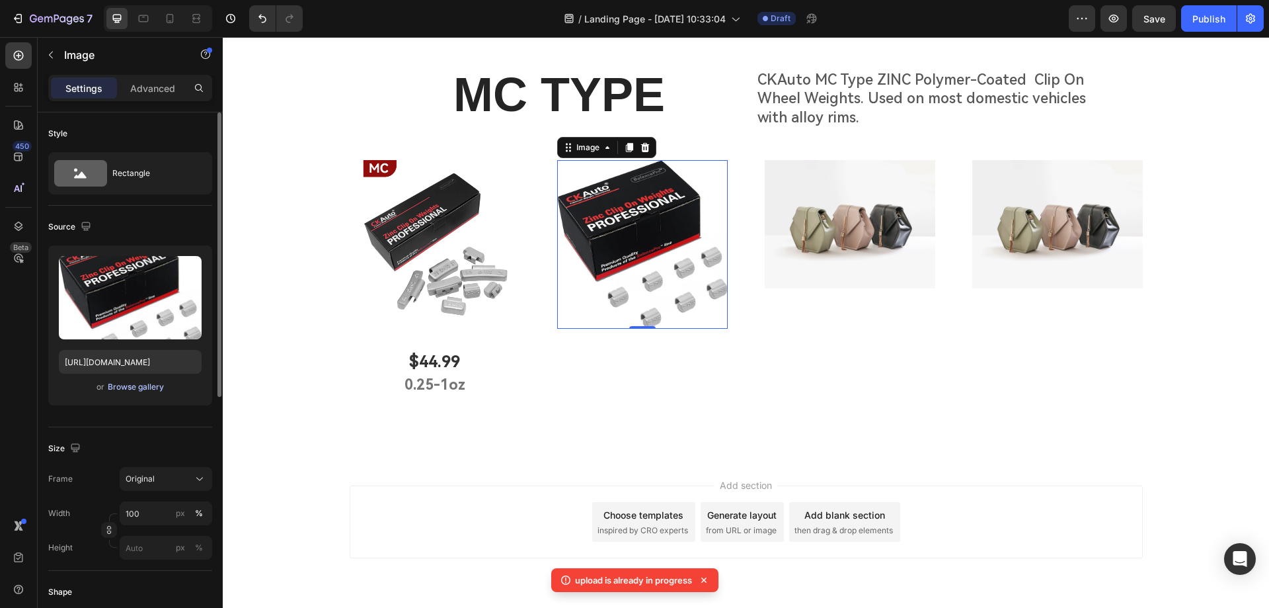
click at [124, 385] on div "Browse gallery" at bounding box center [136, 387] width 56 height 12
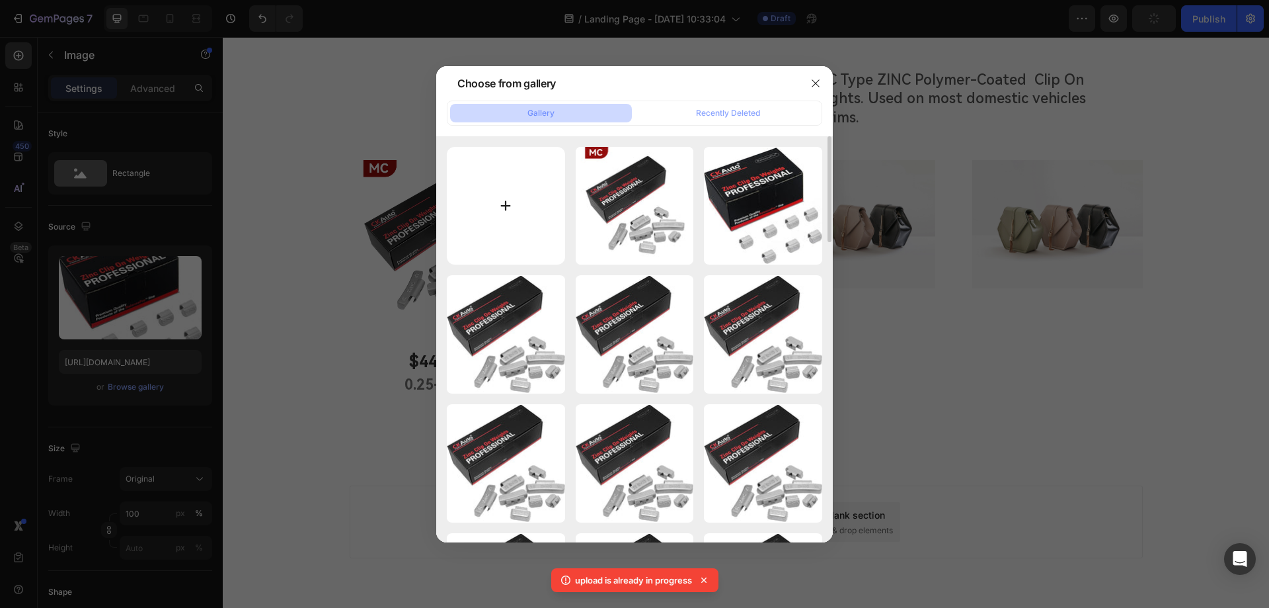
click at [510, 206] on input "file" at bounding box center [506, 206] width 118 height 118
type input "C:\fakepath\画板 1 拷贝 3_3.jpg"
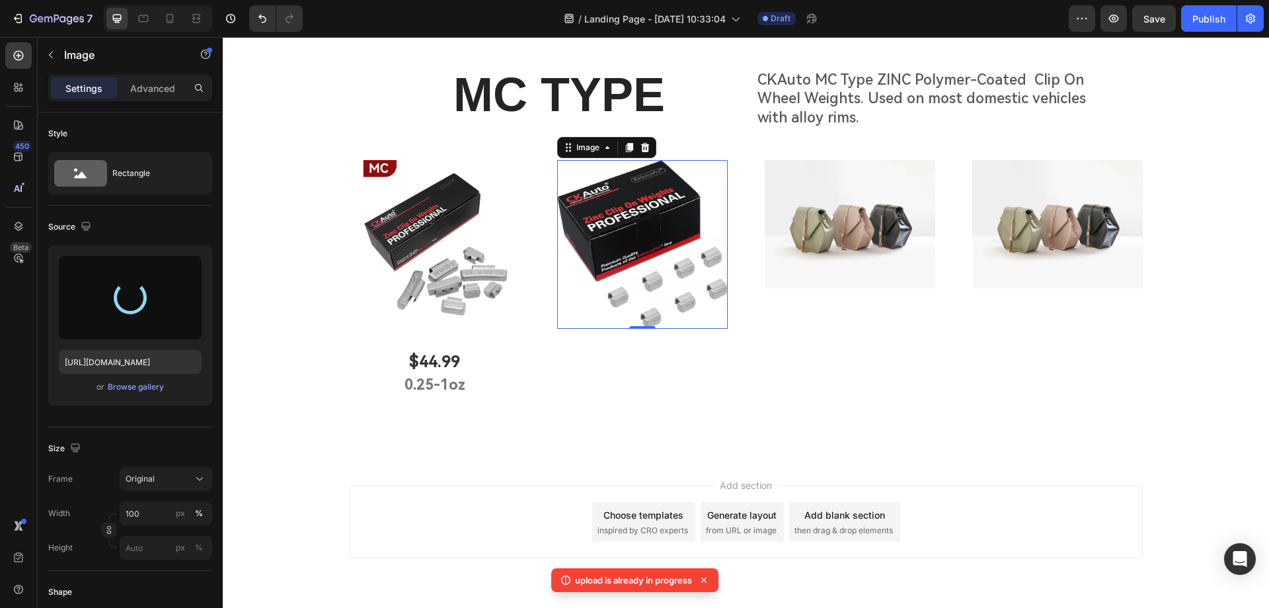
click at [704, 578] on icon at bounding box center [703, 579] width 13 height 13
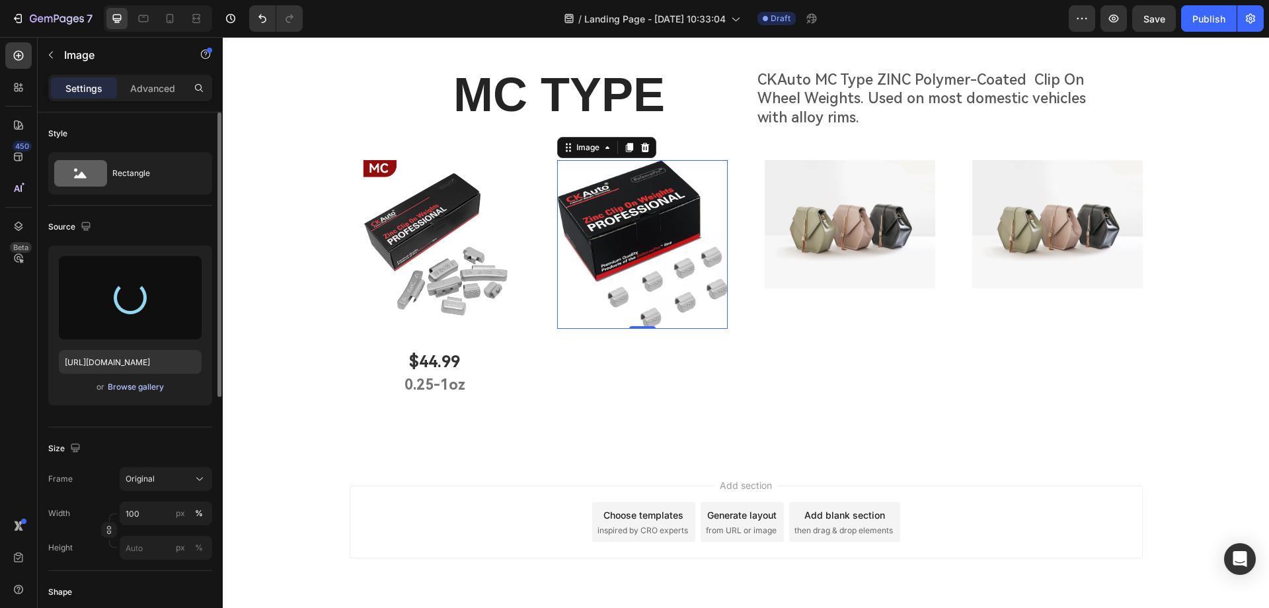
click at [146, 389] on div "Browse gallery" at bounding box center [136, 387] width 56 height 12
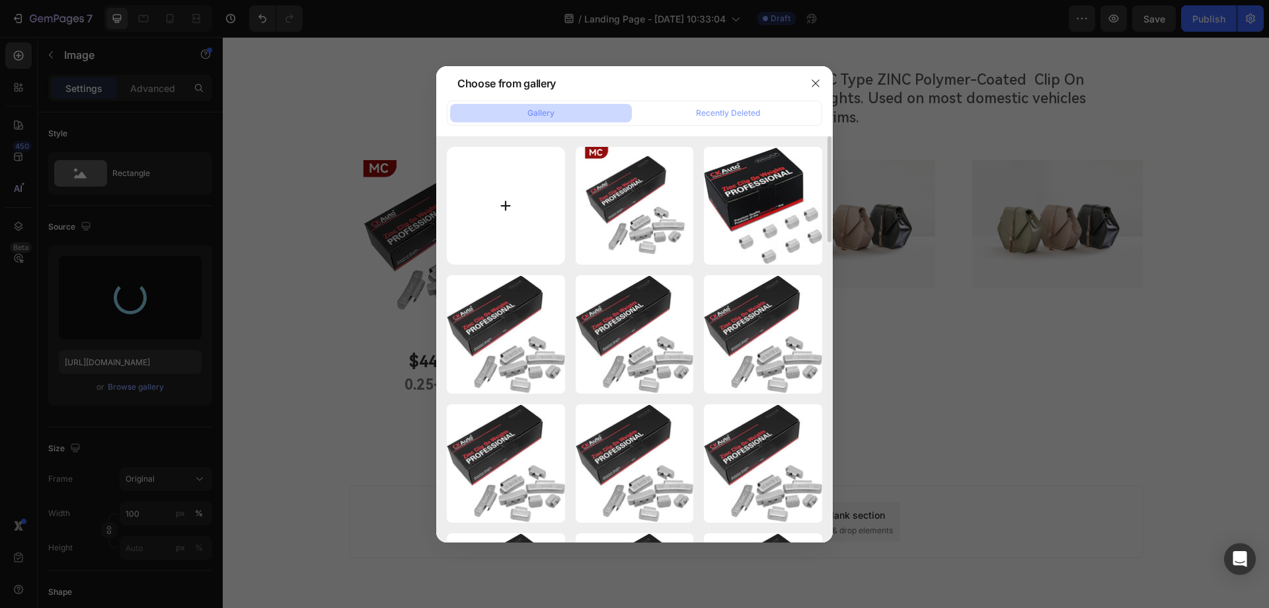
click at [503, 202] on input "file" at bounding box center [506, 206] width 118 height 118
type input "C:\fakepath\画板 1 拷贝 3_3.jpg"
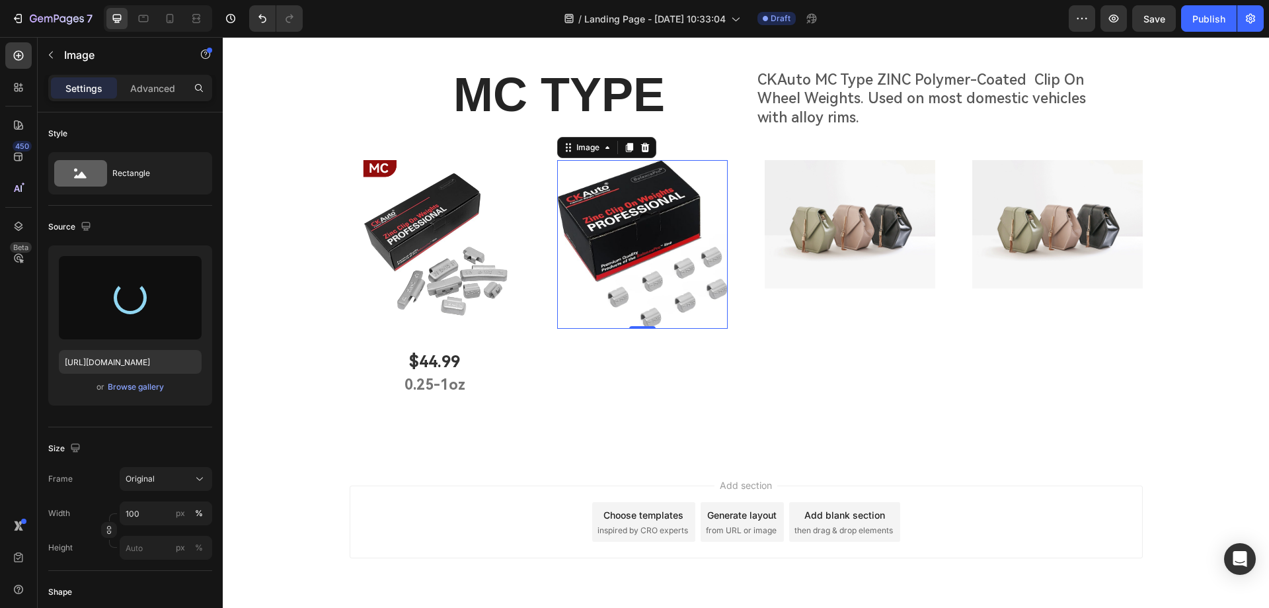
type input "[URL][DOMAIN_NAME]"
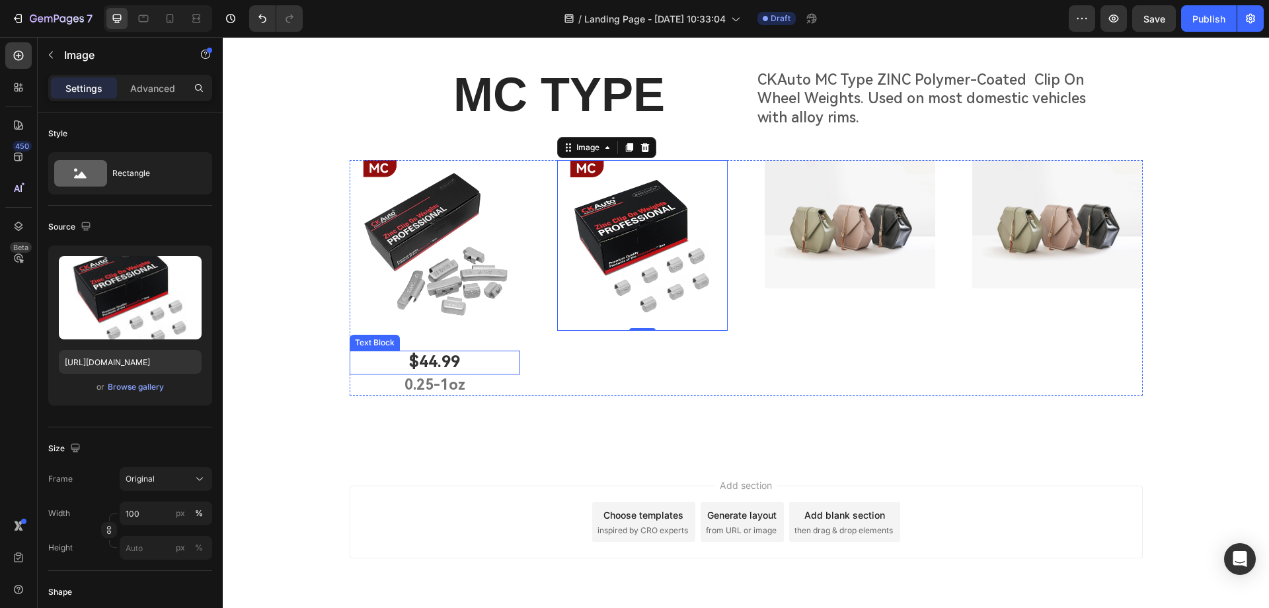
click at [469, 363] on p "$44.99" at bounding box center [435, 362] width 168 height 20
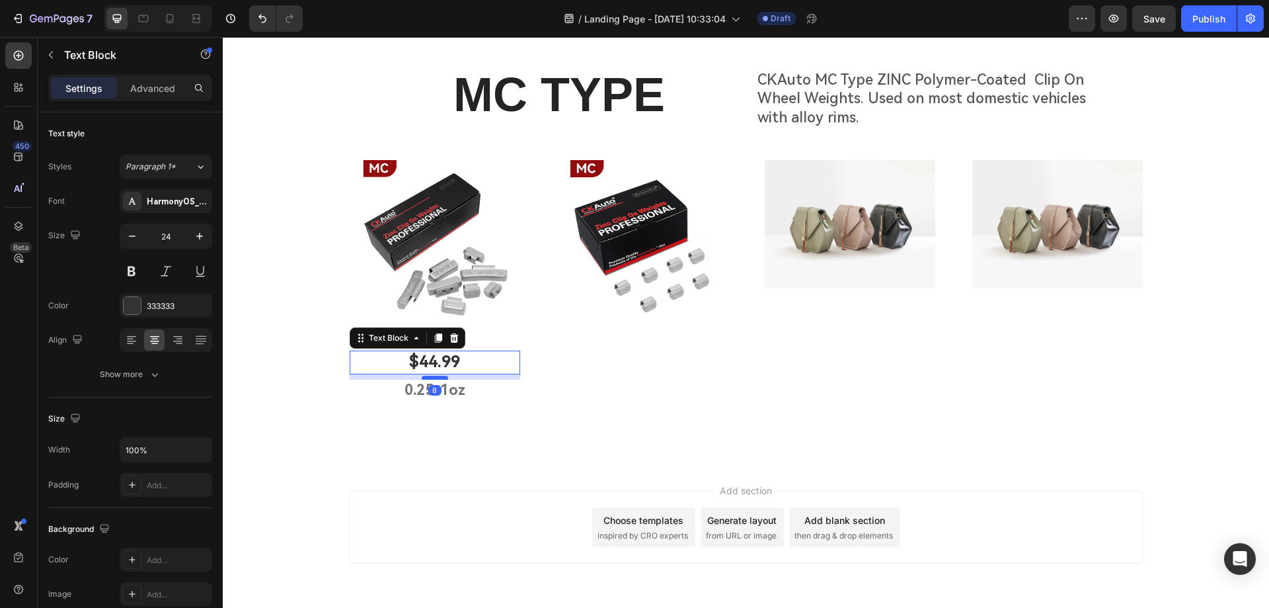
click at [434, 379] on div at bounding box center [435, 377] width 26 height 4
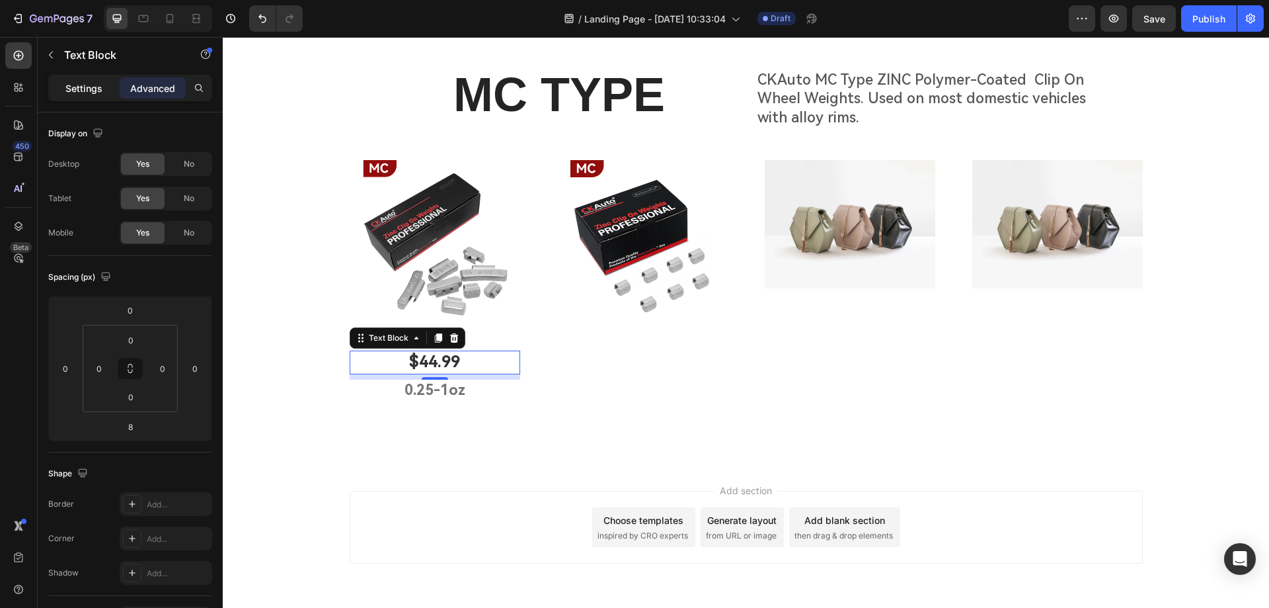
click at [87, 95] on p "Settings" at bounding box center [83, 88] width 37 height 14
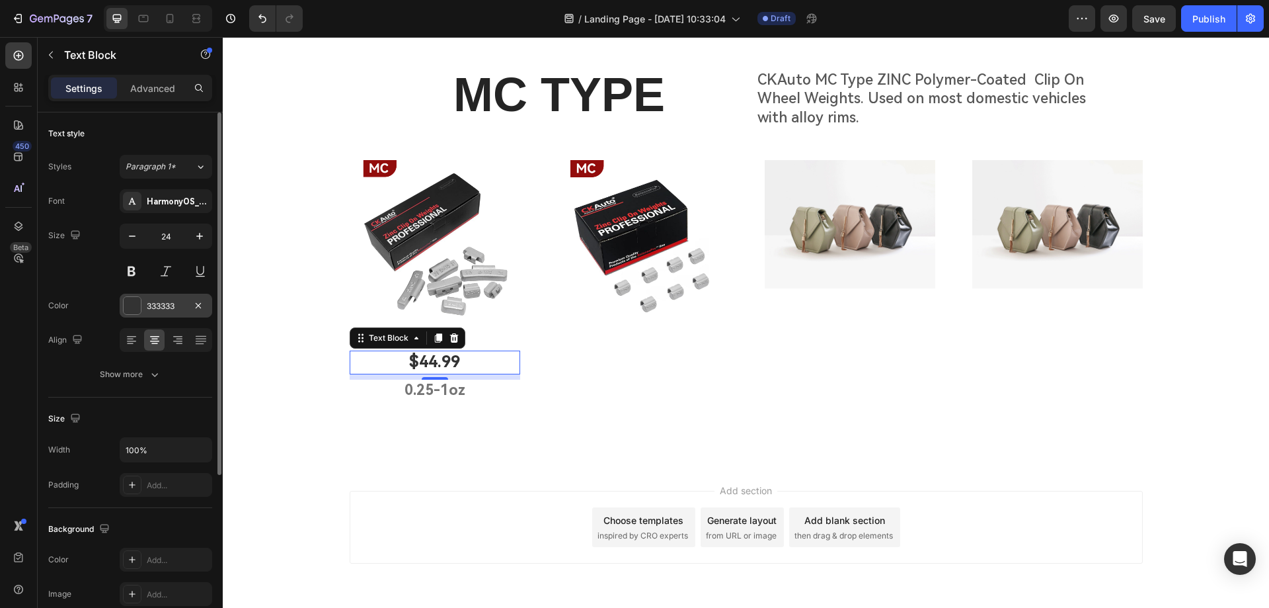
click at [139, 311] on div at bounding box center [132, 305] width 17 height 17
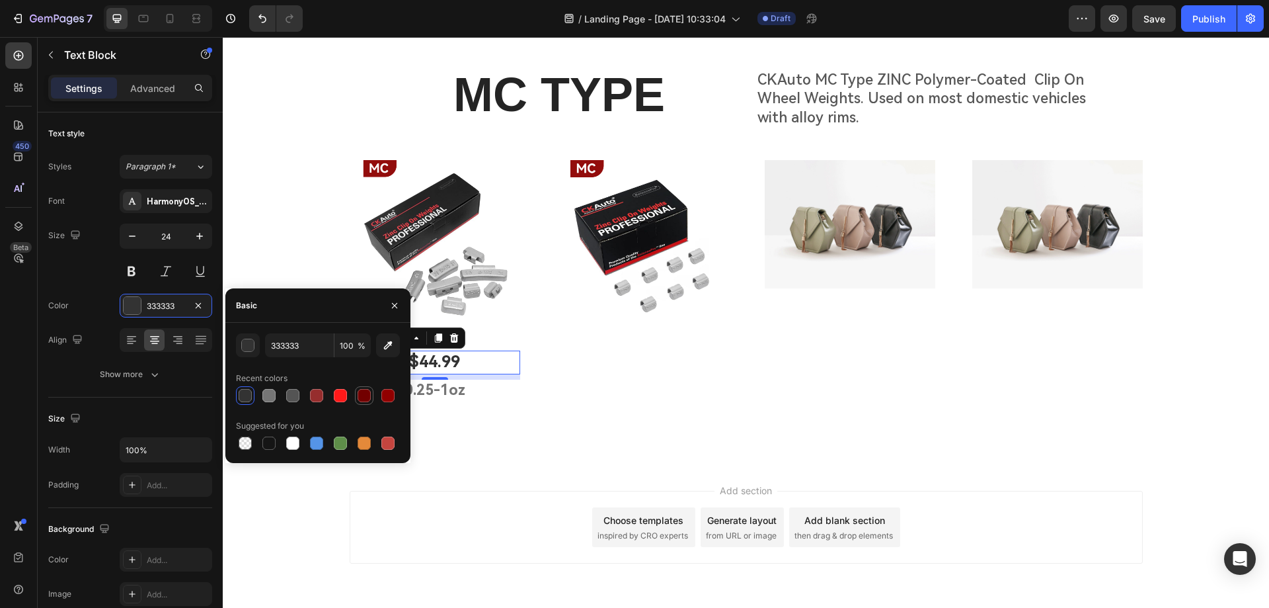
click at [370, 397] on div at bounding box center [364, 395] width 13 height 13
type input "720000"
click at [607, 401] on div "MC TYPE Heading CKAuto MC Type ZINC Polymer-Coated Clip On Wheel Weights. Used …" at bounding box center [746, 243] width 1046 height 360
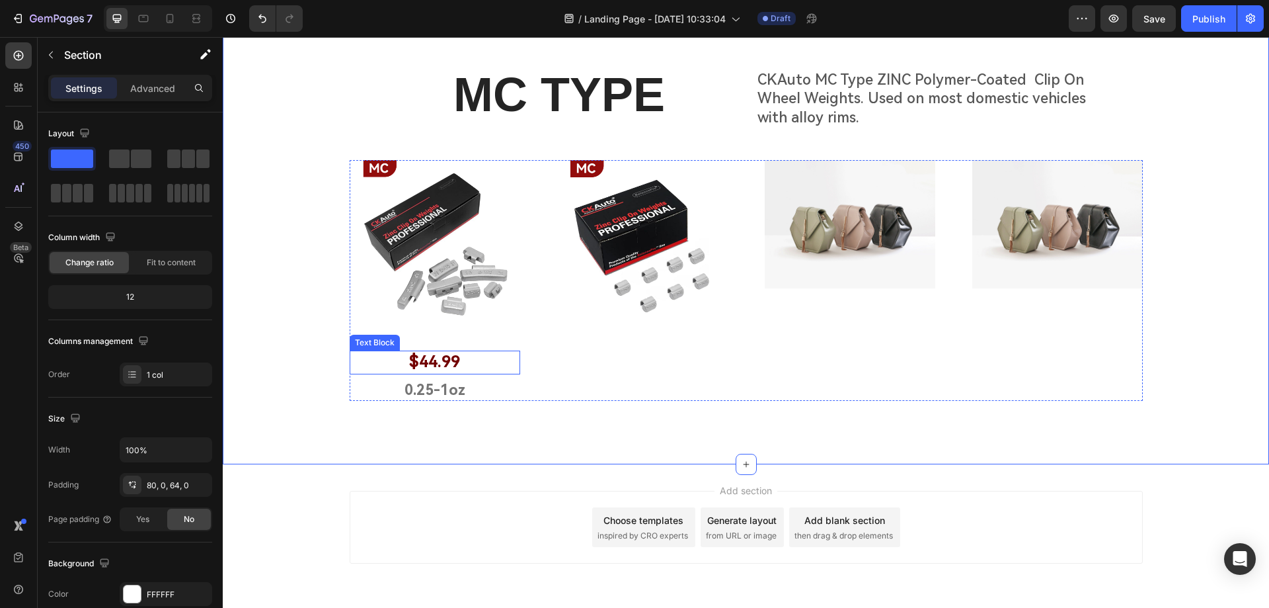
click at [474, 362] on p "$44.99" at bounding box center [435, 362] width 168 height 20
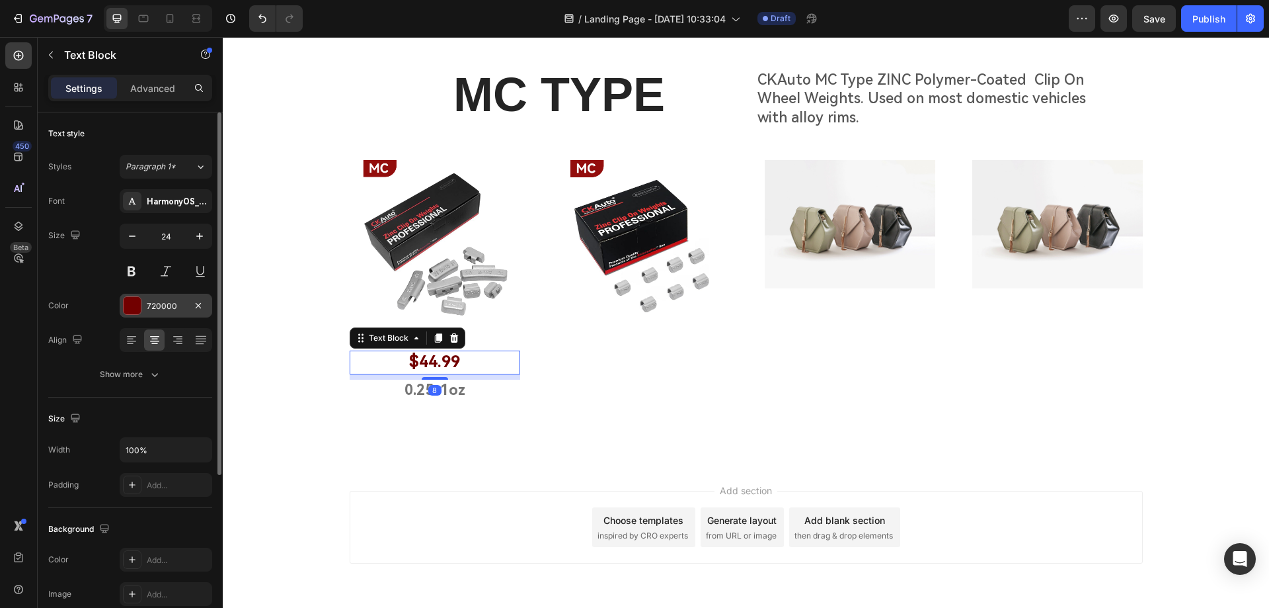
click at [125, 306] on div at bounding box center [132, 305] width 17 height 17
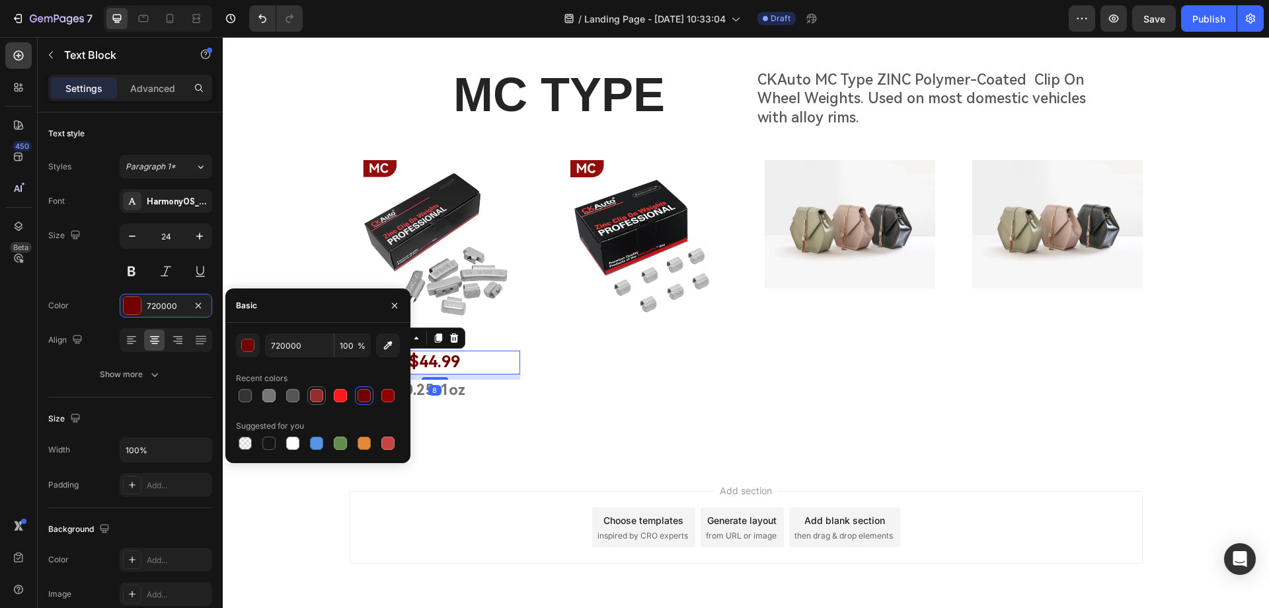
click at [315, 398] on div at bounding box center [316, 395] width 13 height 13
type input "962D2D"
click at [571, 416] on div "MC TYPE Heading CKAuto MC Type ZINC Polymer-Coated Clip On Wheel Weights. Used …" at bounding box center [746, 243] width 1046 height 360
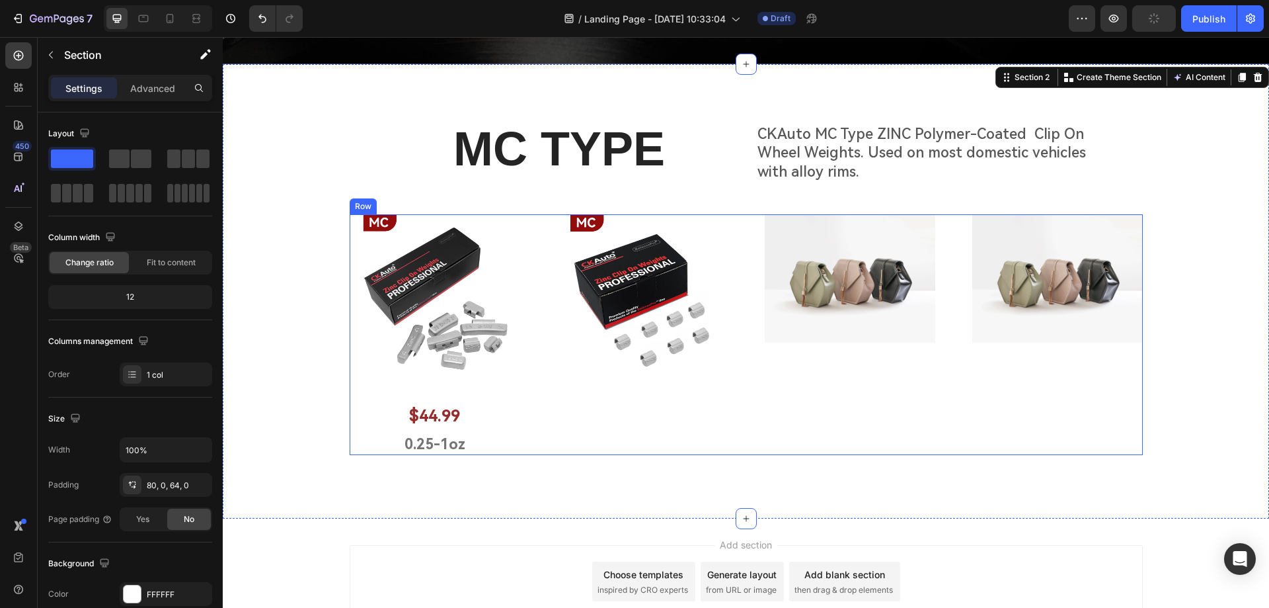
scroll to position [315, 0]
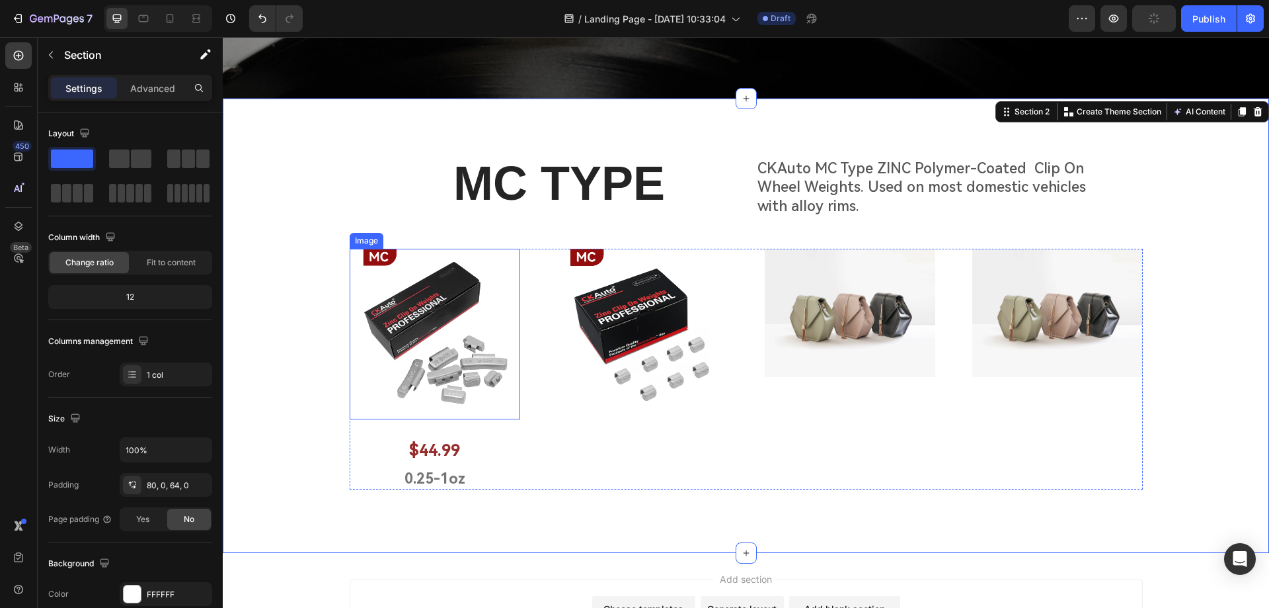
click at [450, 403] on img at bounding box center [435, 334] width 171 height 171
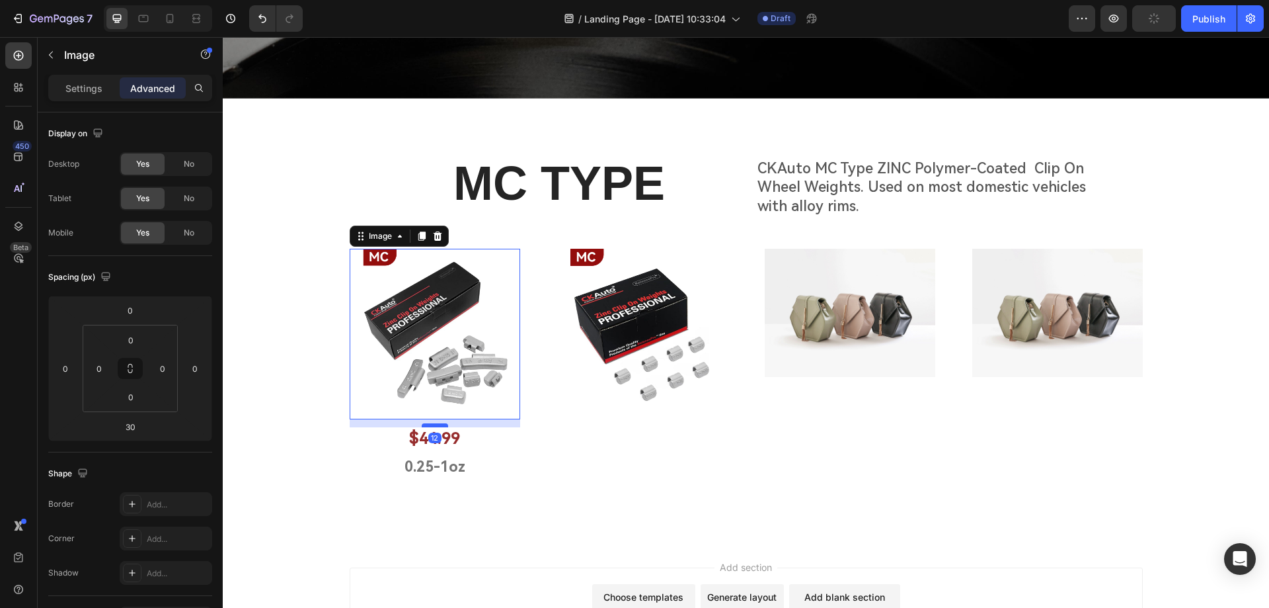
drag, startPoint x: 430, startPoint y: 433, endPoint x: 428, endPoint y: 421, distance: 12.1
click at [428, 423] on div at bounding box center [435, 425] width 26 height 4
click at [134, 425] on input "12" at bounding box center [130, 426] width 26 height 20
type input "10"
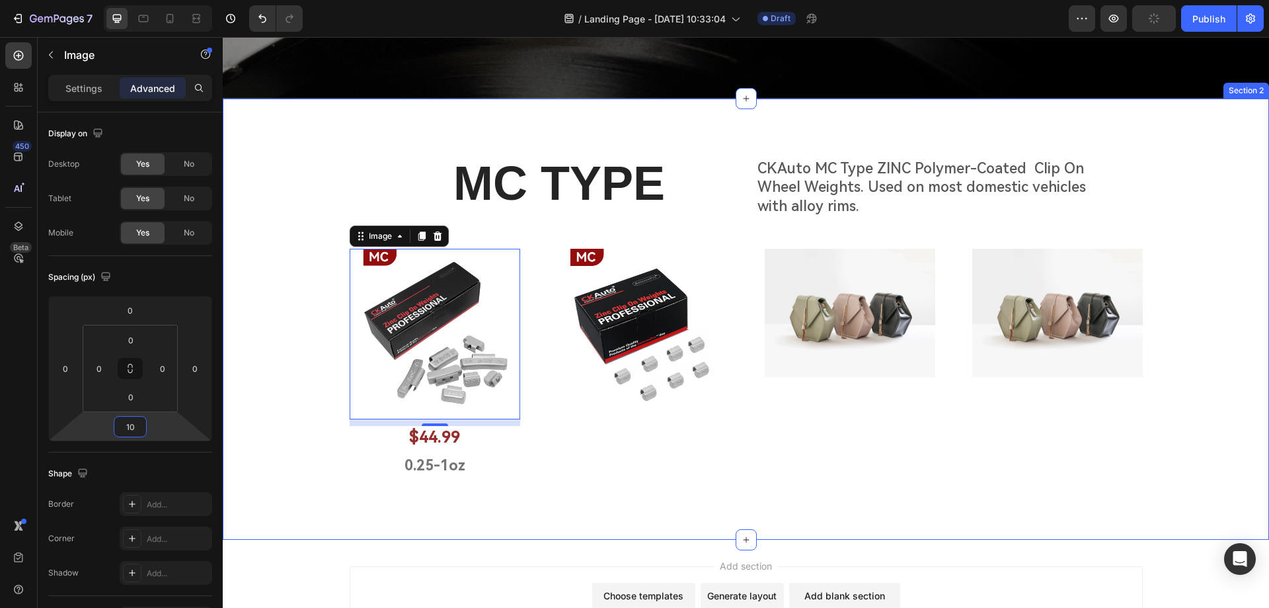
click at [511, 490] on div "MC TYPE Heading CKAuto MC Type ZINC Polymer-Coated Clip On Wheel Weights. Used …" at bounding box center [746, 324] width 1046 height 346
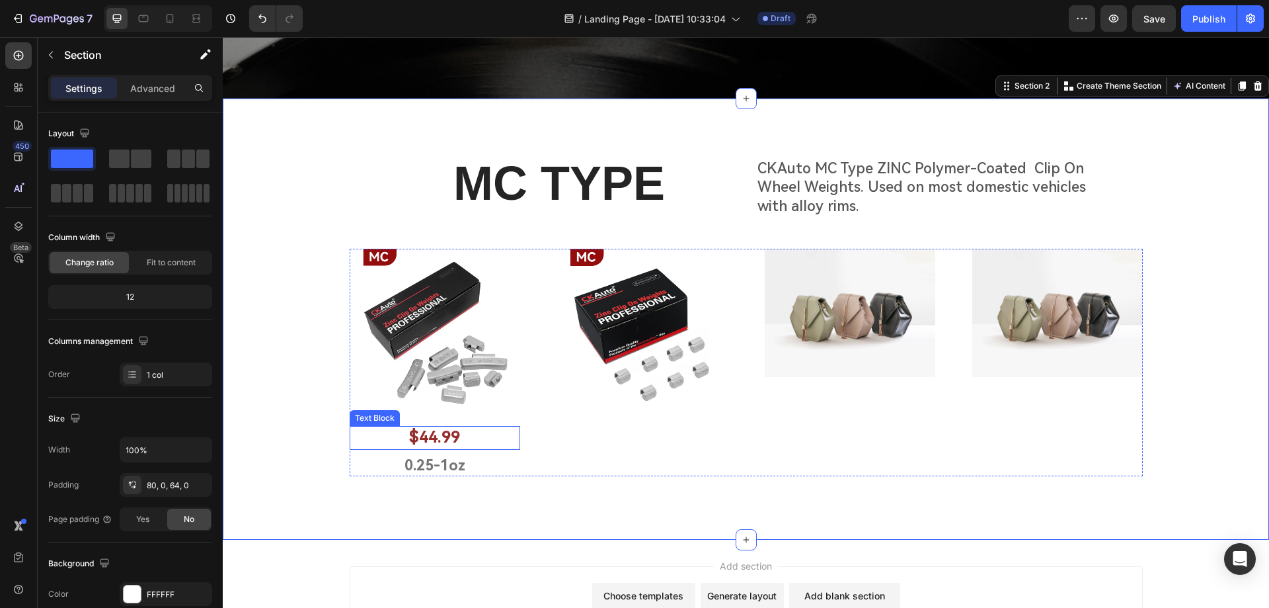
click at [471, 435] on p "$44.99" at bounding box center [435, 437] width 168 height 20
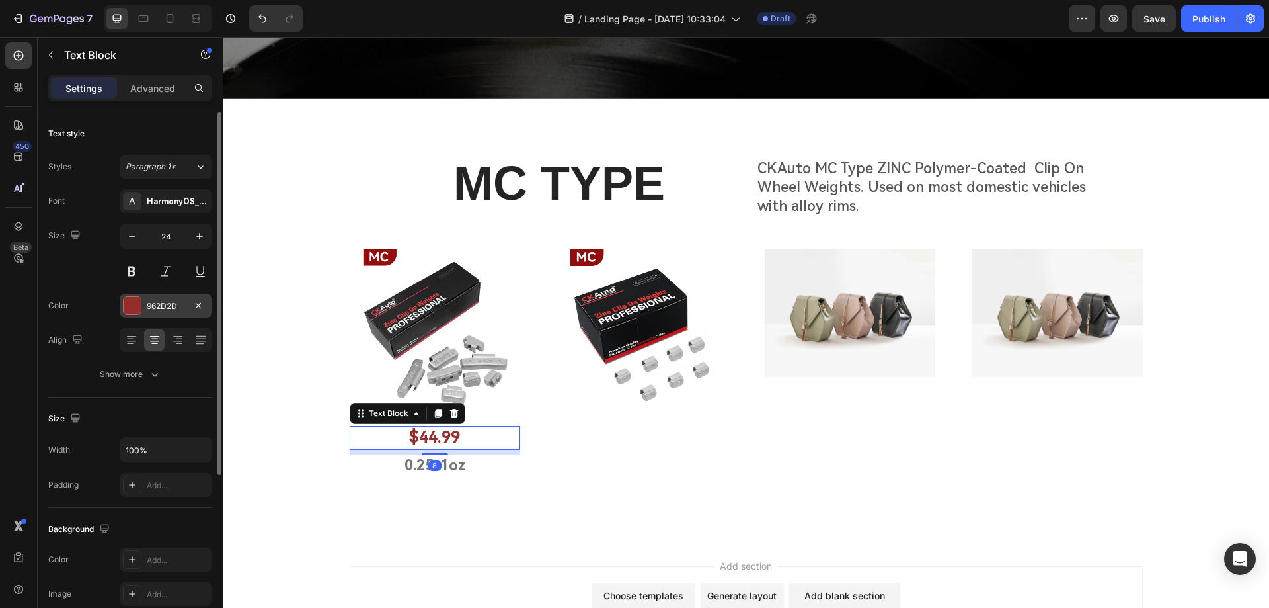
click at [132, 301] on div at bounding box center [132, 305] width 17 height 17
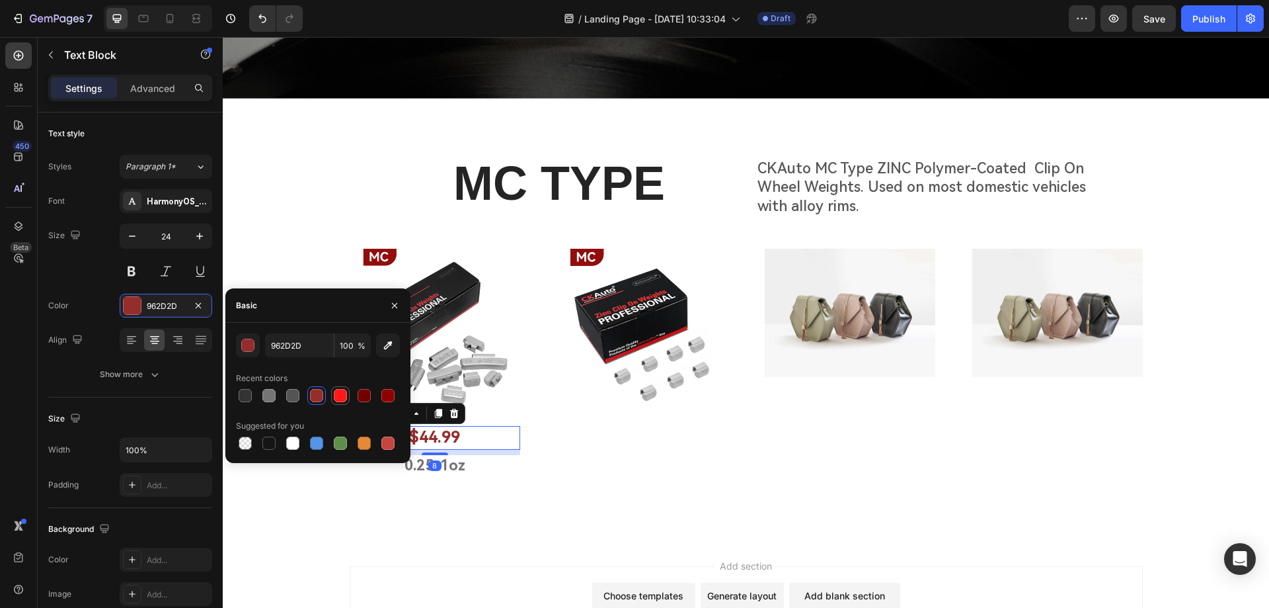
click at [343, 401] on div at bounding box center [340, 395] width 13 height 13
type input "FF1919"
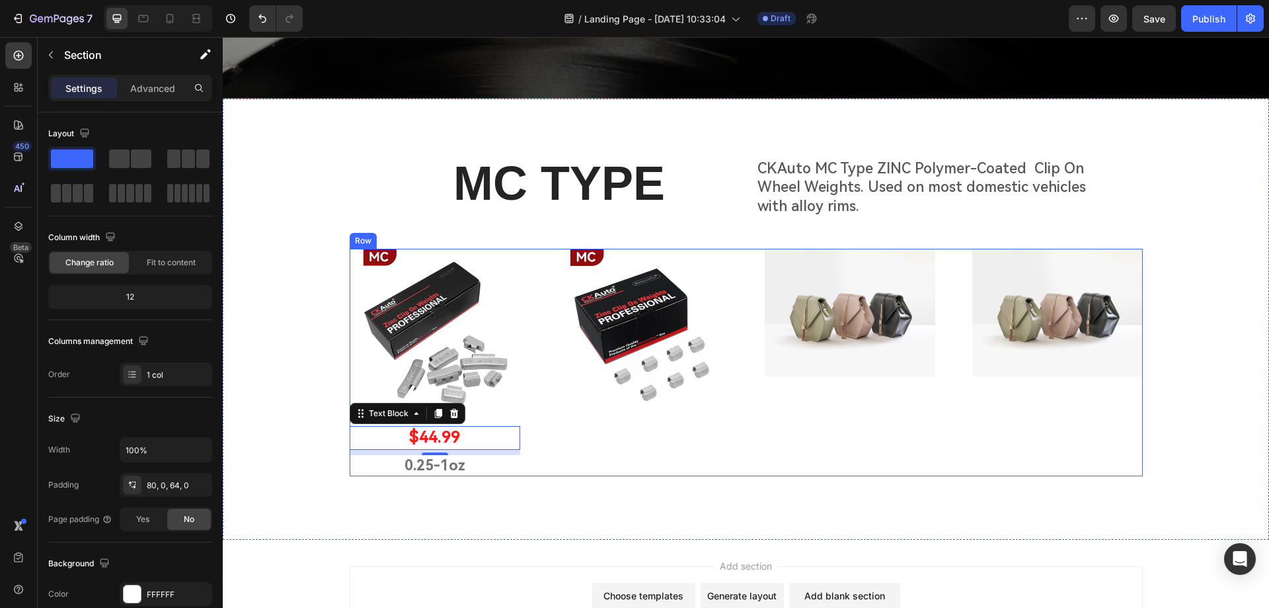
click at [638, 485] on div "MC TYPE Heading CKAuto MC Type ZINC Polymer-Coated Clip On Wheel Weights. Used …" at bounding box center [746, 324] width 1046 height 346
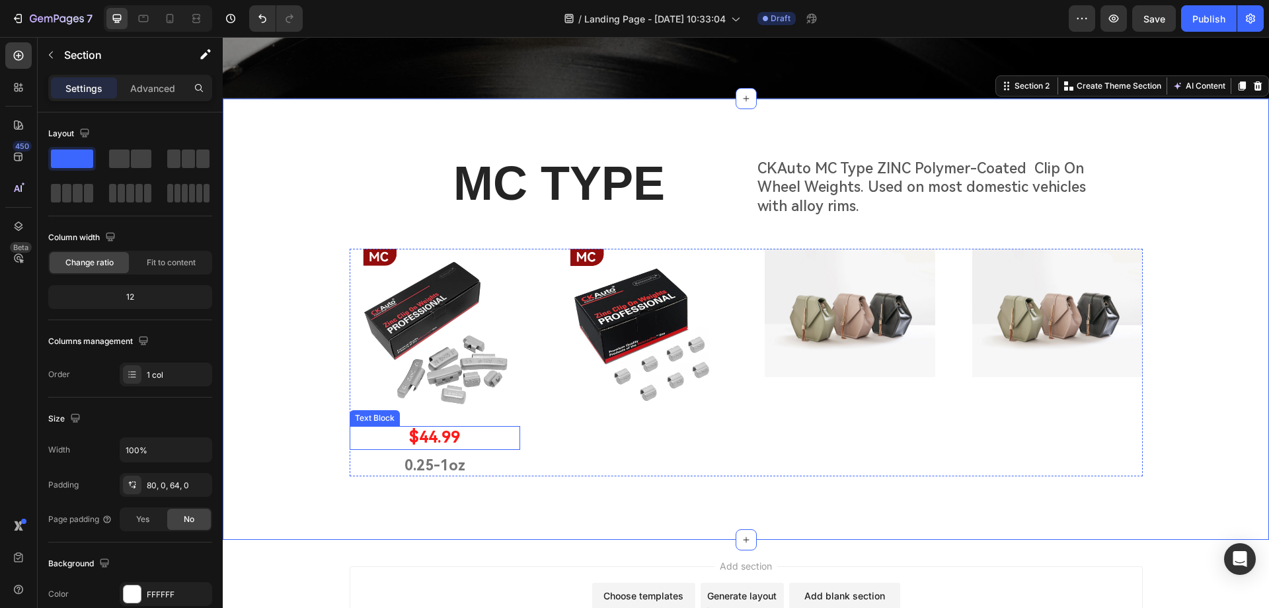
click at [446, 438] on p "$44.99" at bounding box center [435, 437] width 168 height 20
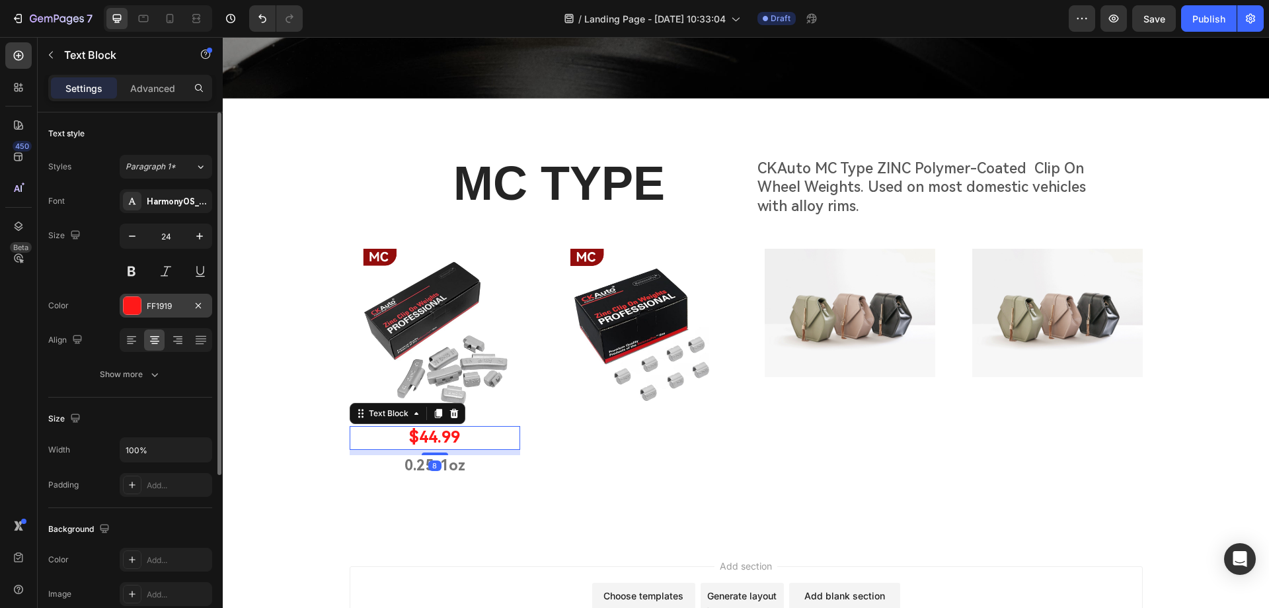
click at [126, 301] on div at bounding box center [132, 305] width 17 height 17
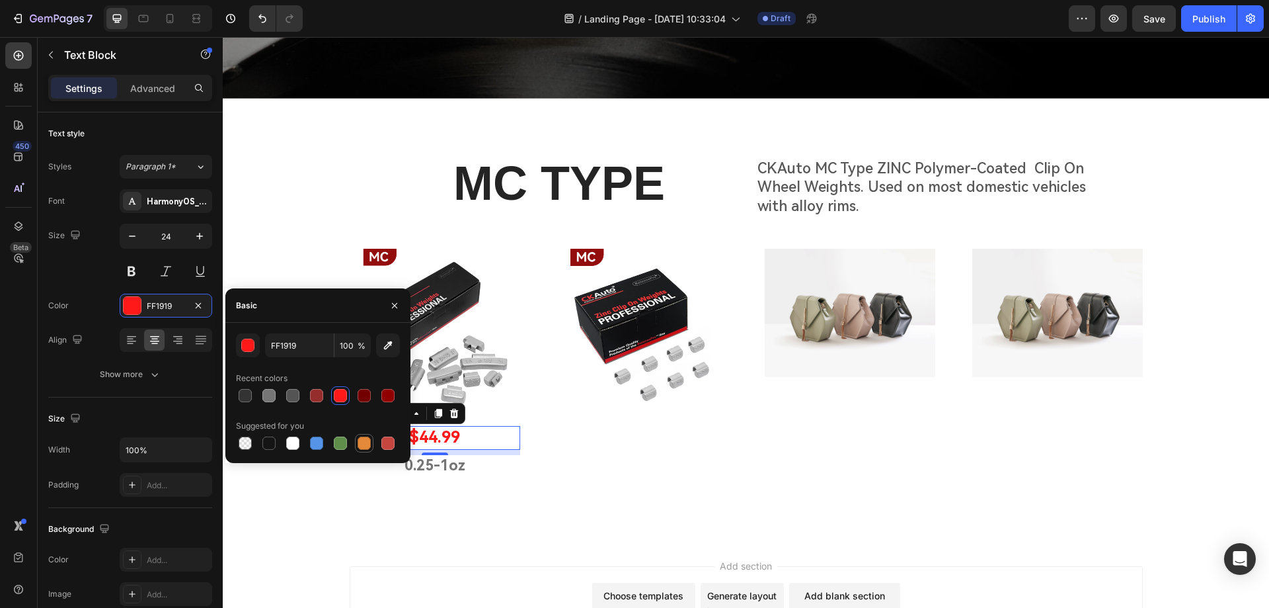
click at [362, 439] on div at bounding box center [364, 442] width 13 height 13
click at [264, 394] on div at bounding box center [268, 395] width 13 height 13
click at [251, 393] on div at bounding box center [245, 395] width 13 height 13
click at [342, 397] on div at bounding box center [340, 395] width 13 height 13
click at [365, 399] on div at bounding box center [364, 395] width 13 height 13
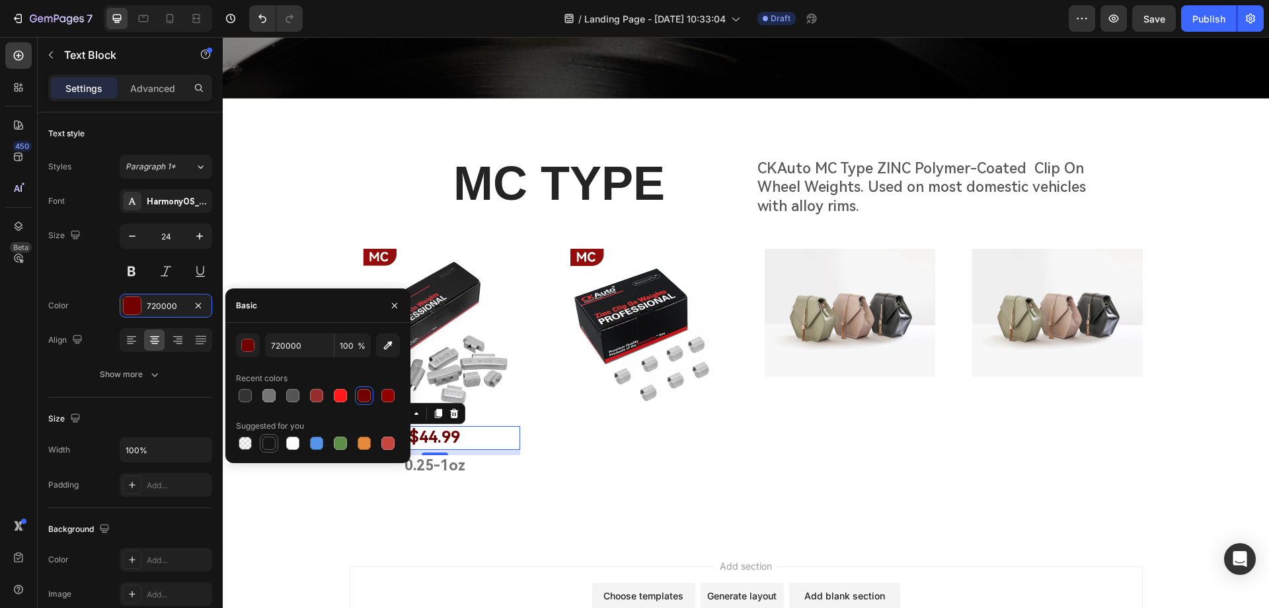
click at [267, 444] on div at bounding box center [268, 442] width 13 height 13
type input "151515"
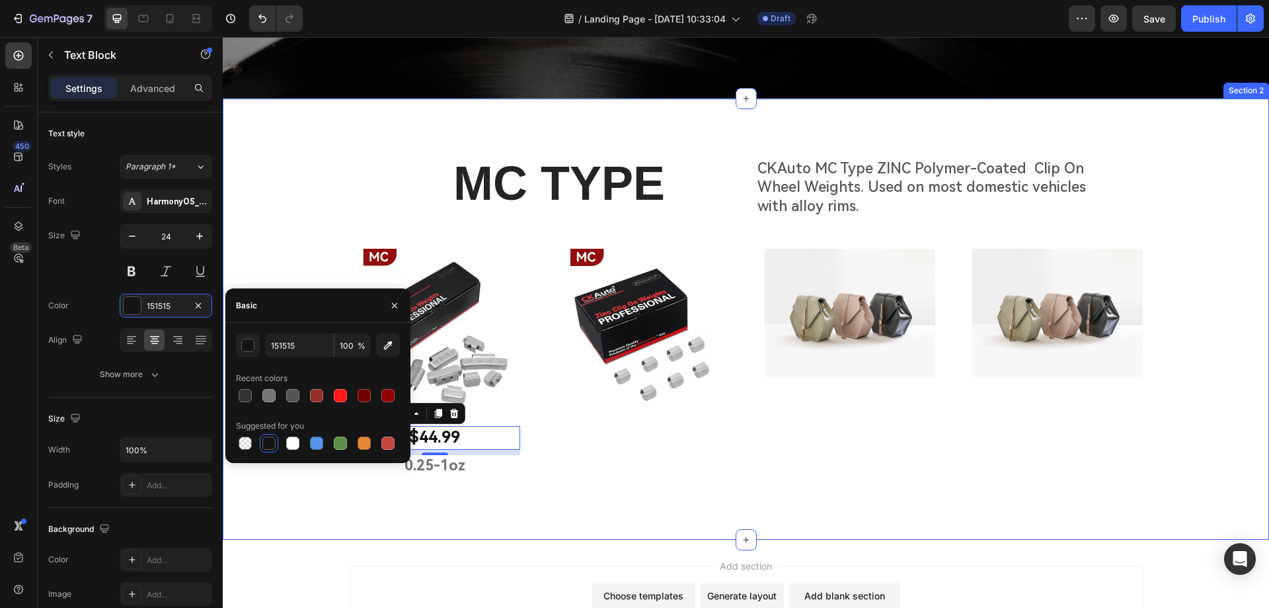
click at [547, 517] on div "MC TYPE Heading CKAuto MC Type ZINC Polymer-Coated Clip On Wheel Weights. Used …" at bounding box center [746, 319] width 1046 height 442
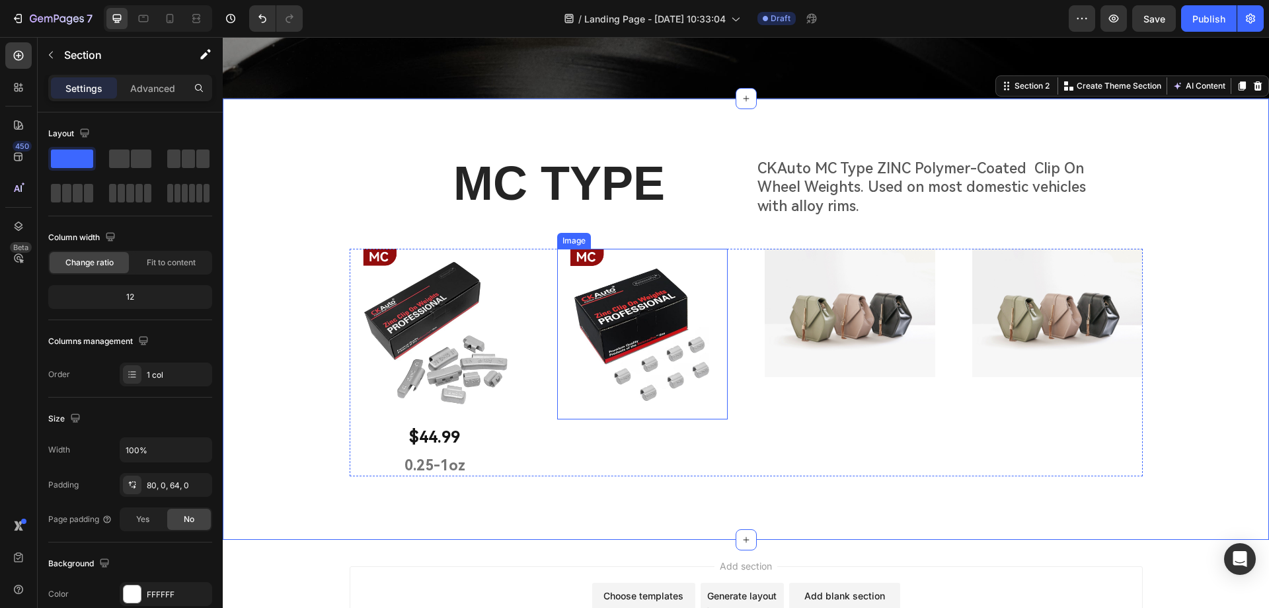
click at [640, 397] on img at bounding box center [642, 334] width 171 height 171
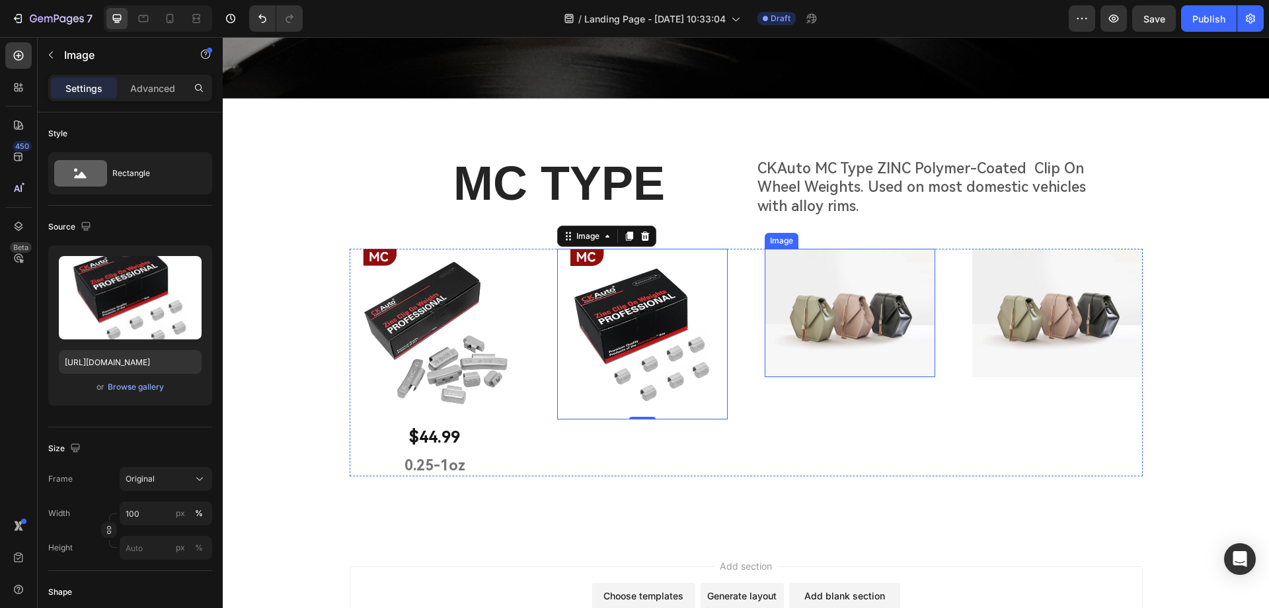
click at [819, 322] on img at bounding box center [850, 313] width 171 height 128
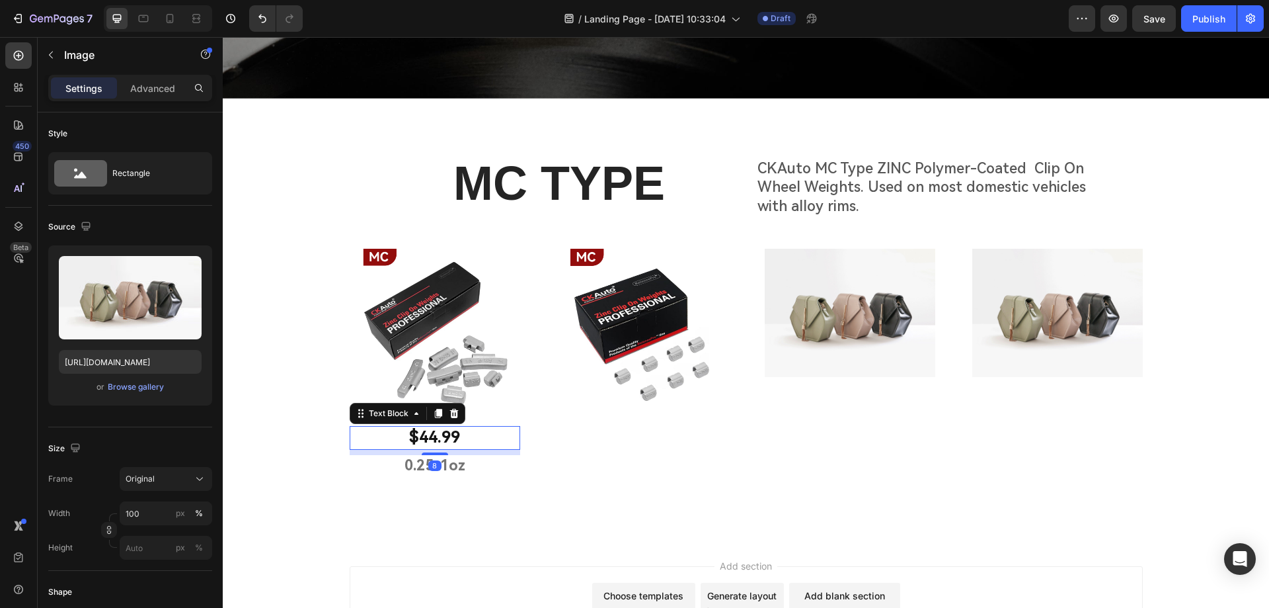
click at [438, 437] on p "$44.99" at bounding box center [435, 437] width 168 height 20
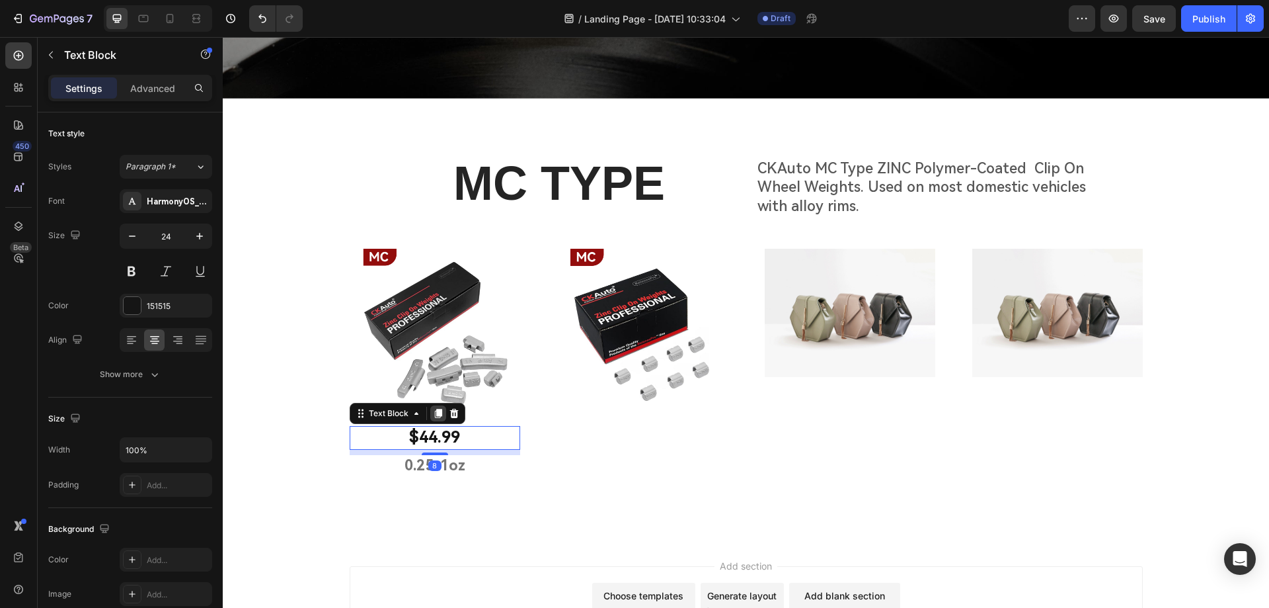
click at [434, 410] on icon at bounding box center [437, 413] width 7 height 9
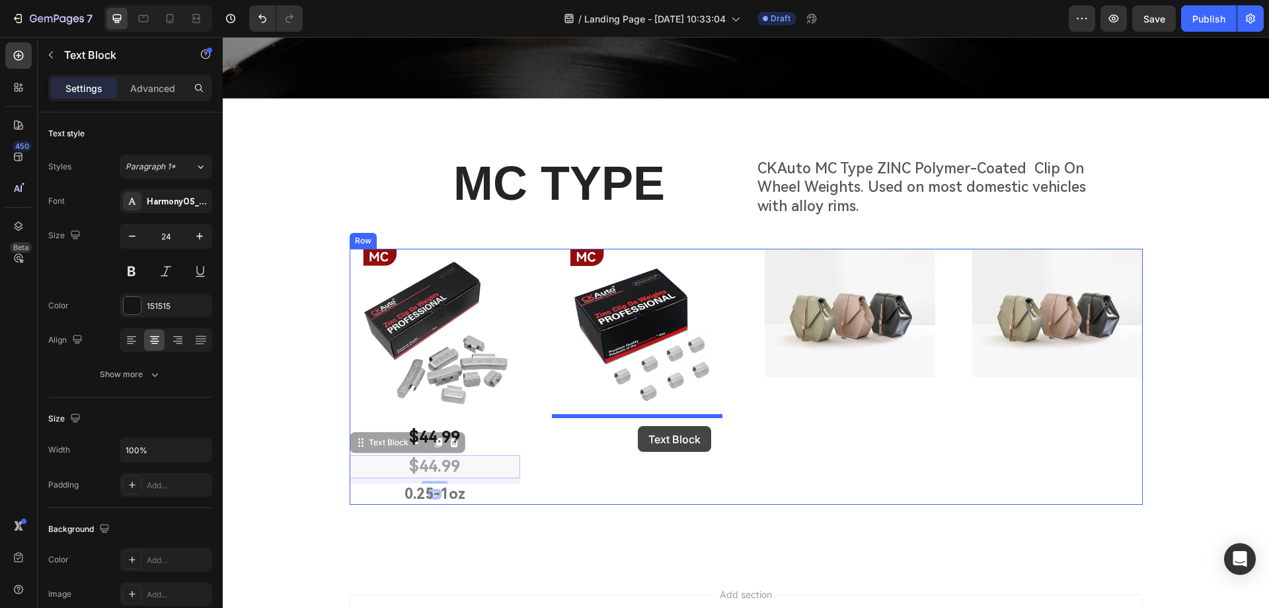
drag, startPoint x: 356, startPoint y: 443, endPoint x: 638, endPoint y: 425, distance: 282.8
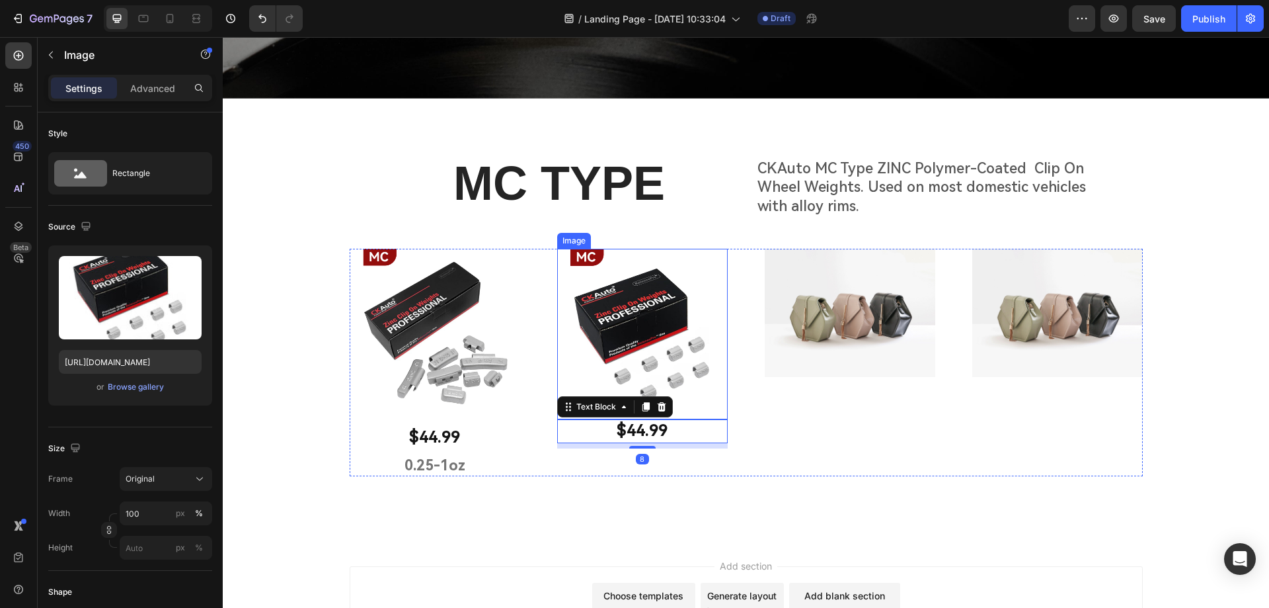
click at [612, 328] on img at bounding box center [642, 334] width 171 height 171
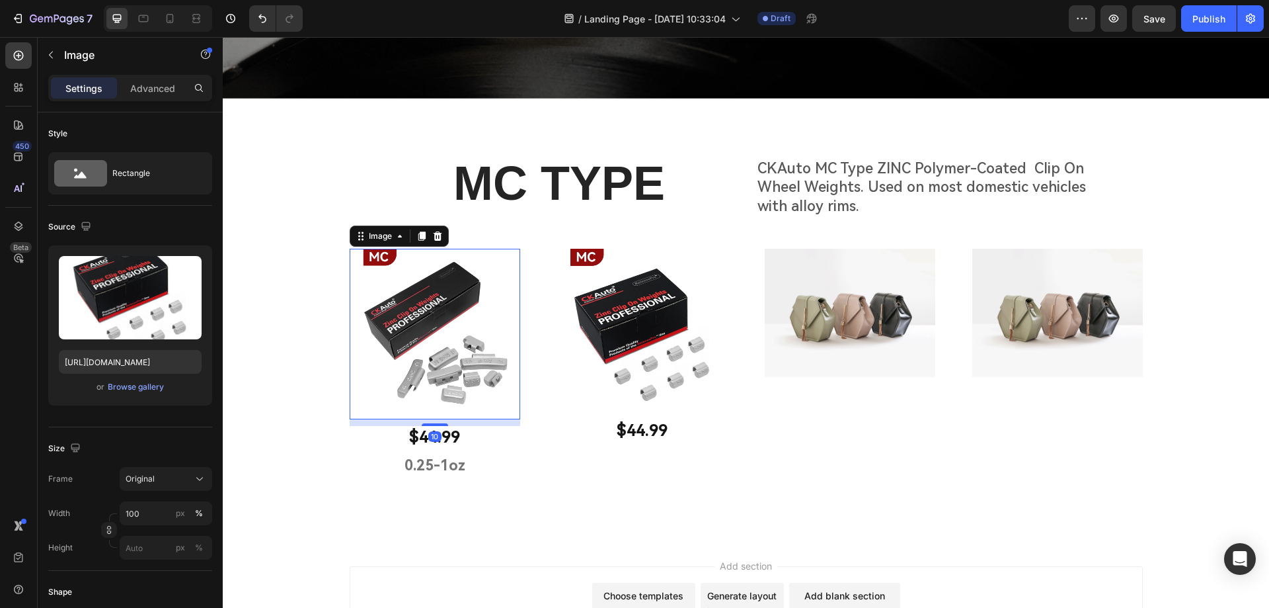
click at [461, 372] on img at bounding box center [435, 334] width 171 height 171
click at [153, 87] on p "Advanced" at bounding box center [152, 88] width 45 height 14
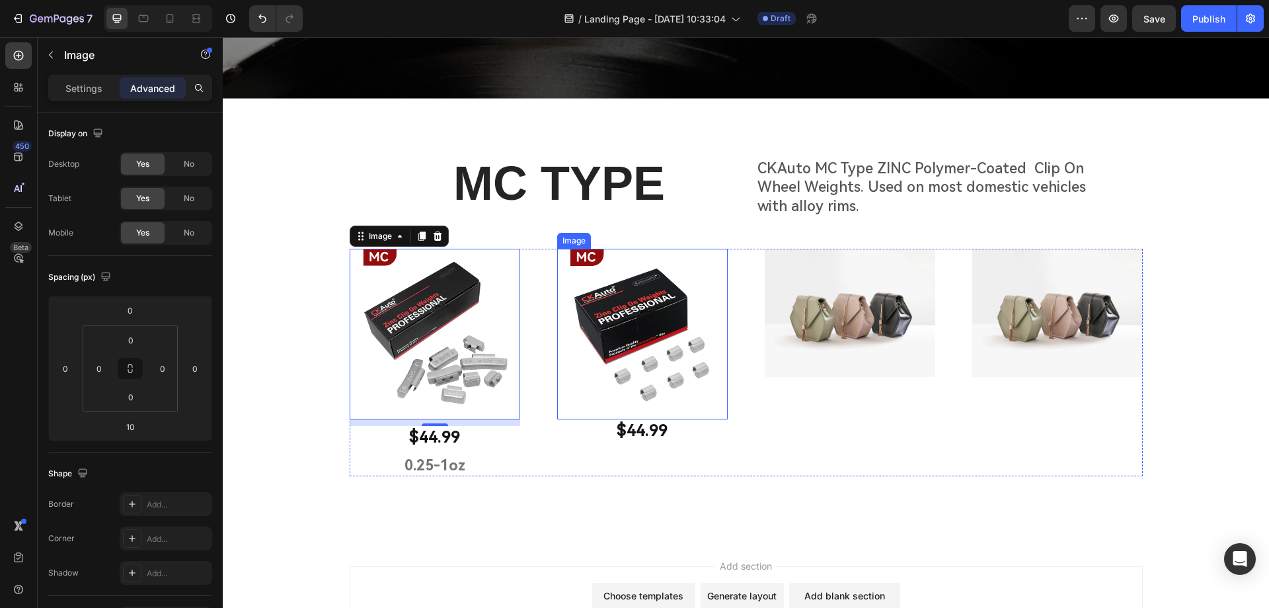
click at [639, 336] on img at bounding box center [642, 334] width 171 height 171
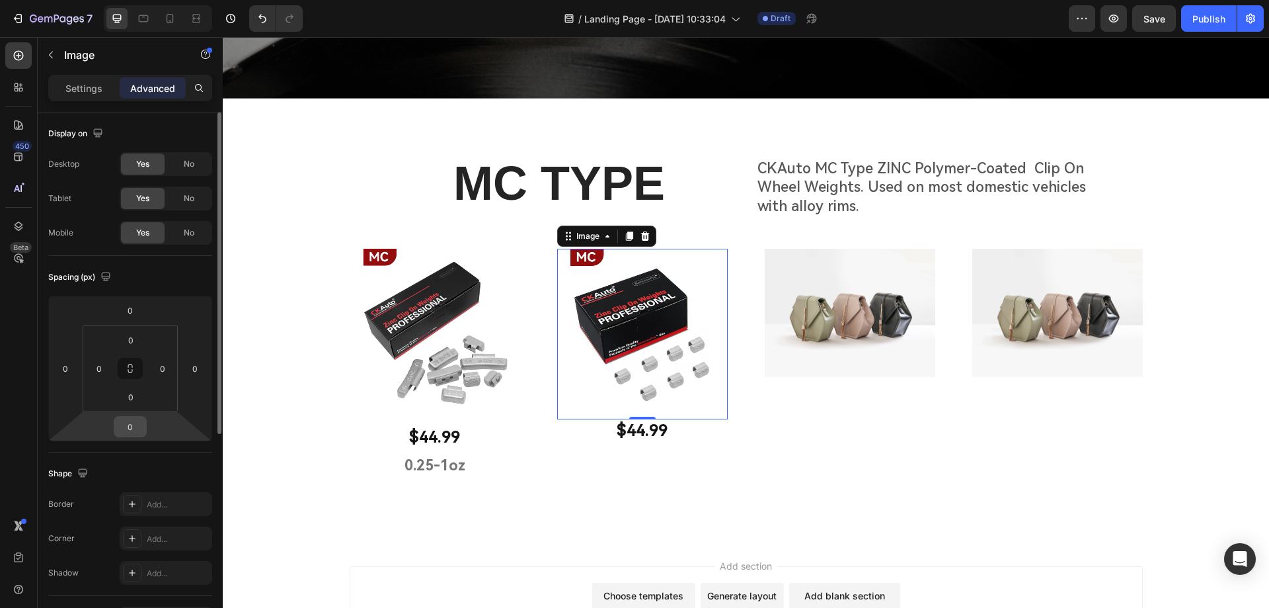
click at [131, 420] on input "0" at bounding box center [130, 426] width 26 height 20
type input "10"
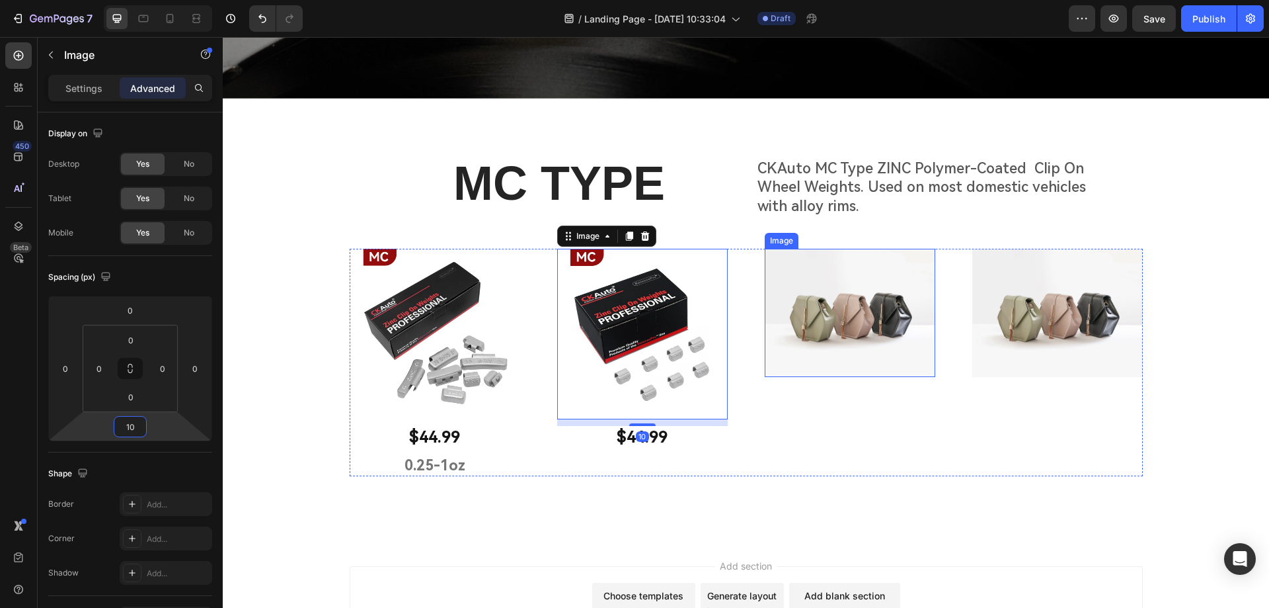
click at [794, 325] on img at bounding box center [850, 313] width 171 height 128
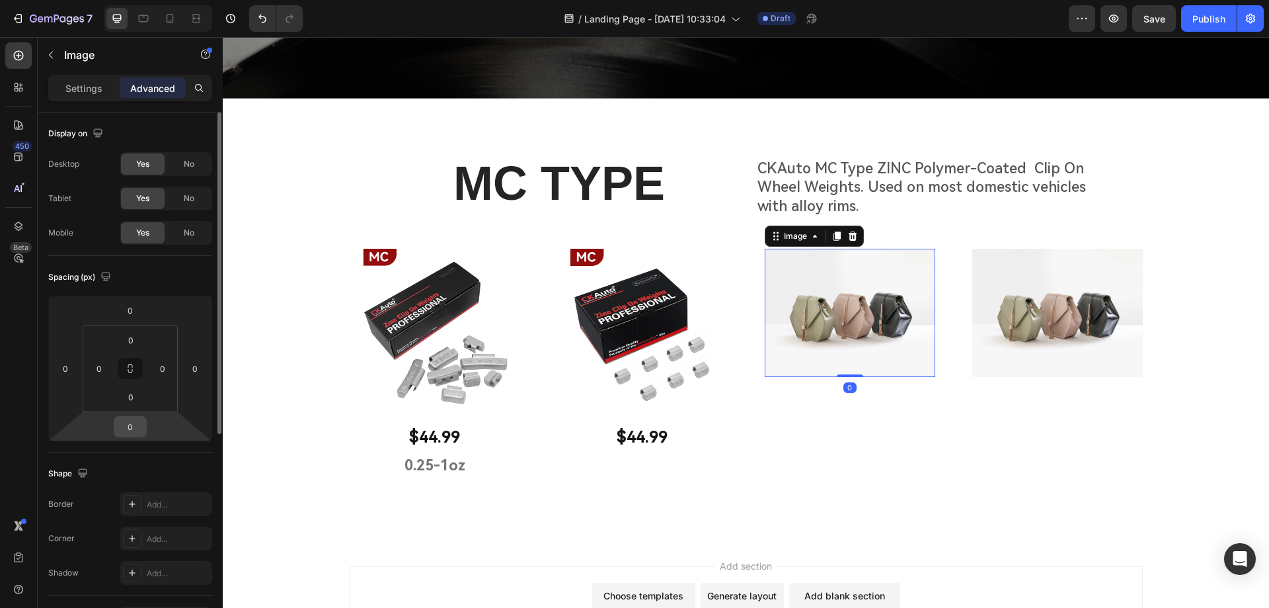
click at [128, 432] on input "0" at bounding box center [130, 426] width 26 height 20
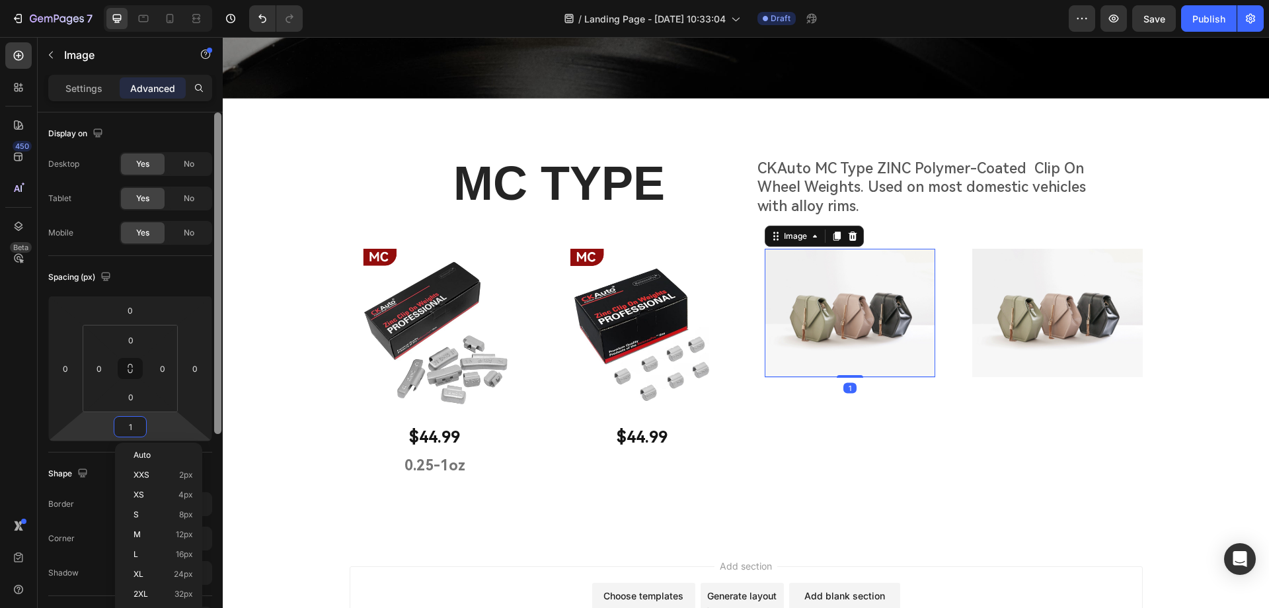
type input "10"
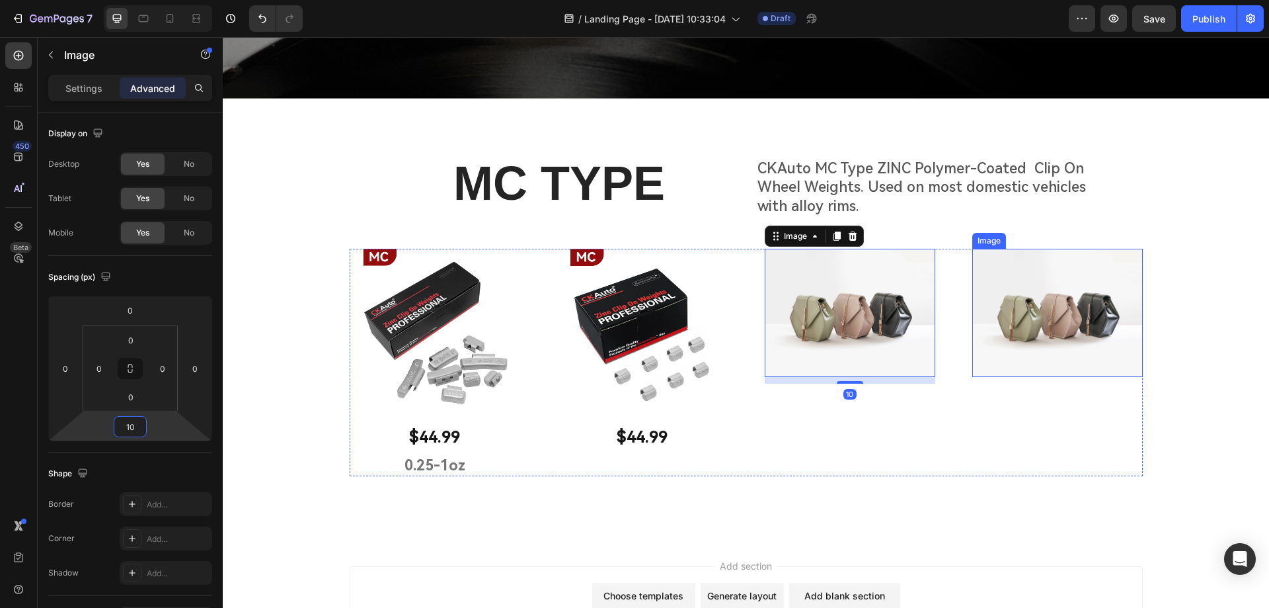
drag, startPoint x: 1015, startPoint y: 341, endPoint x: 781, endPoint y: 385, distance: 237.4
click at [1015, 340] on img at bounding box center [1057, 313] width 171 height 128
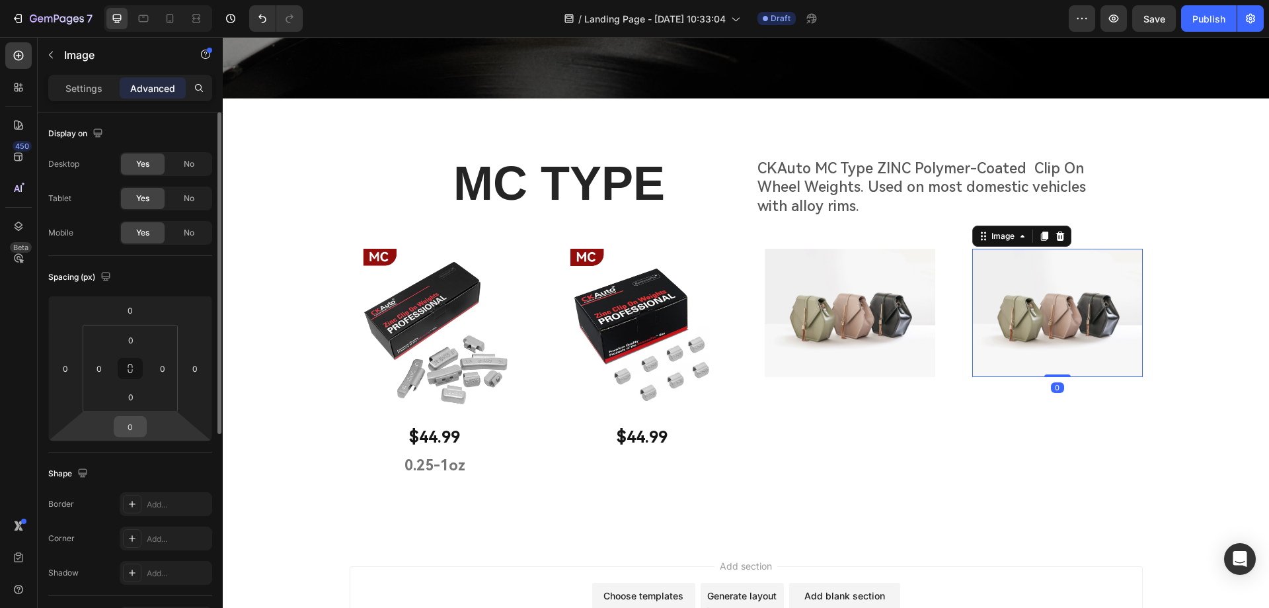
click at [130, 423] on input "0" at bounding box center [130, 426] width 26 height 20
type input "10"
click at [666, 392] on img at bounding box center [642, 334] width 171 height 171
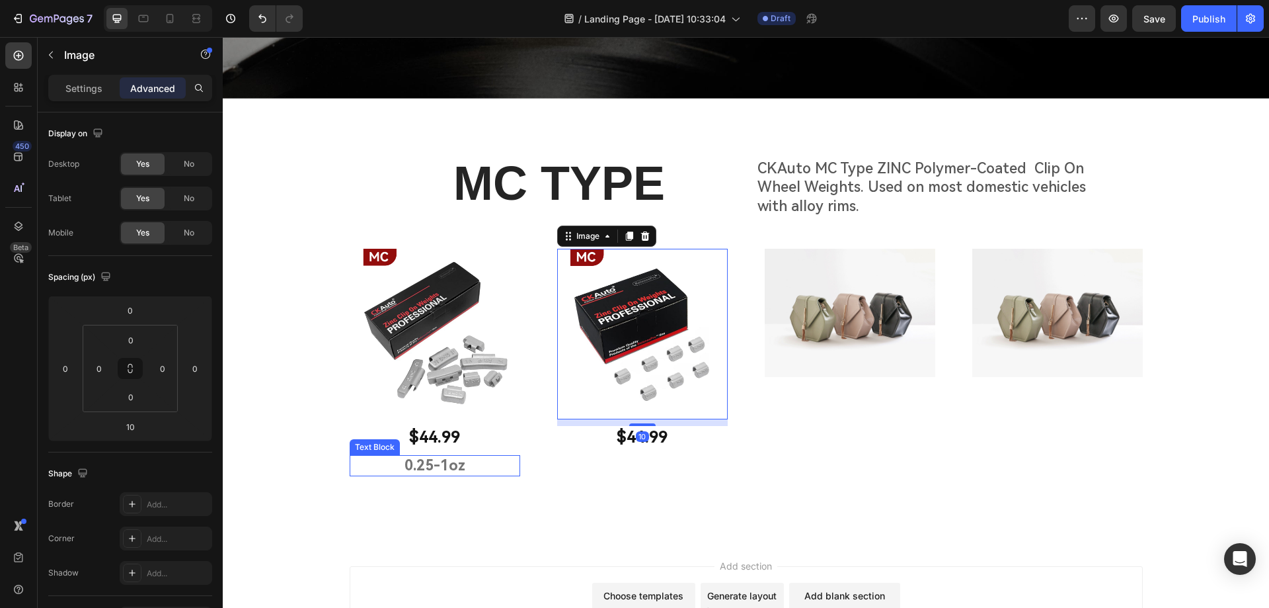
click at [420, 465] on p "0.25-1oz" at bounding box center [435, 465] width 168 height 19
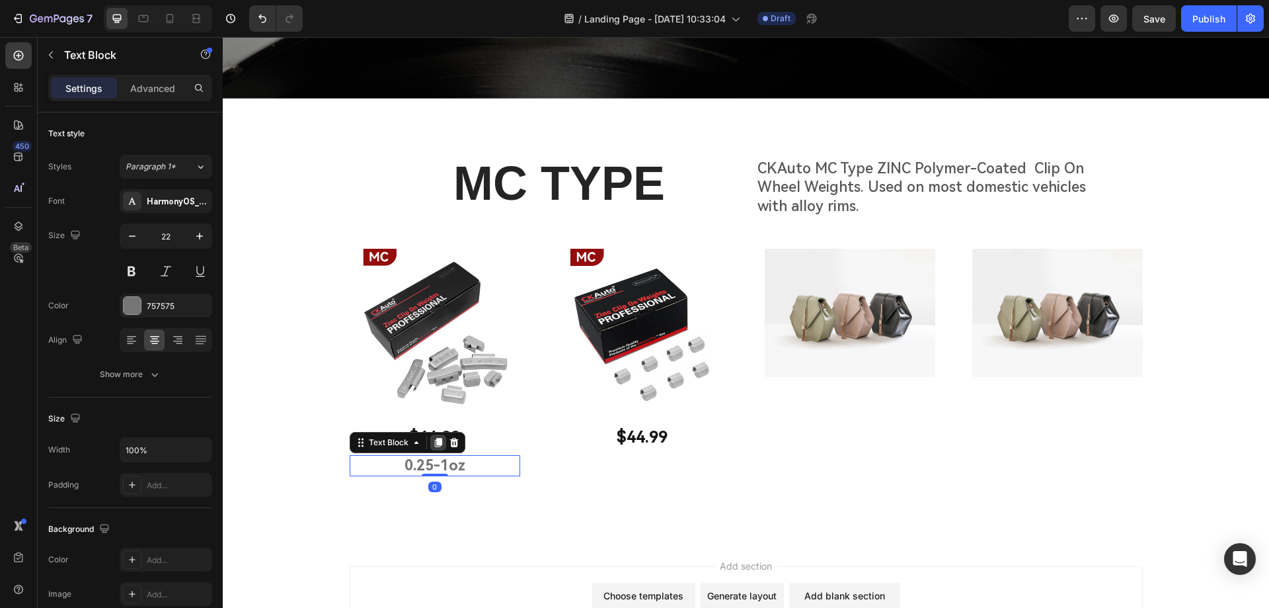
click at [438, 437] on icon at bounding box center [438, 442] width 11 height 11
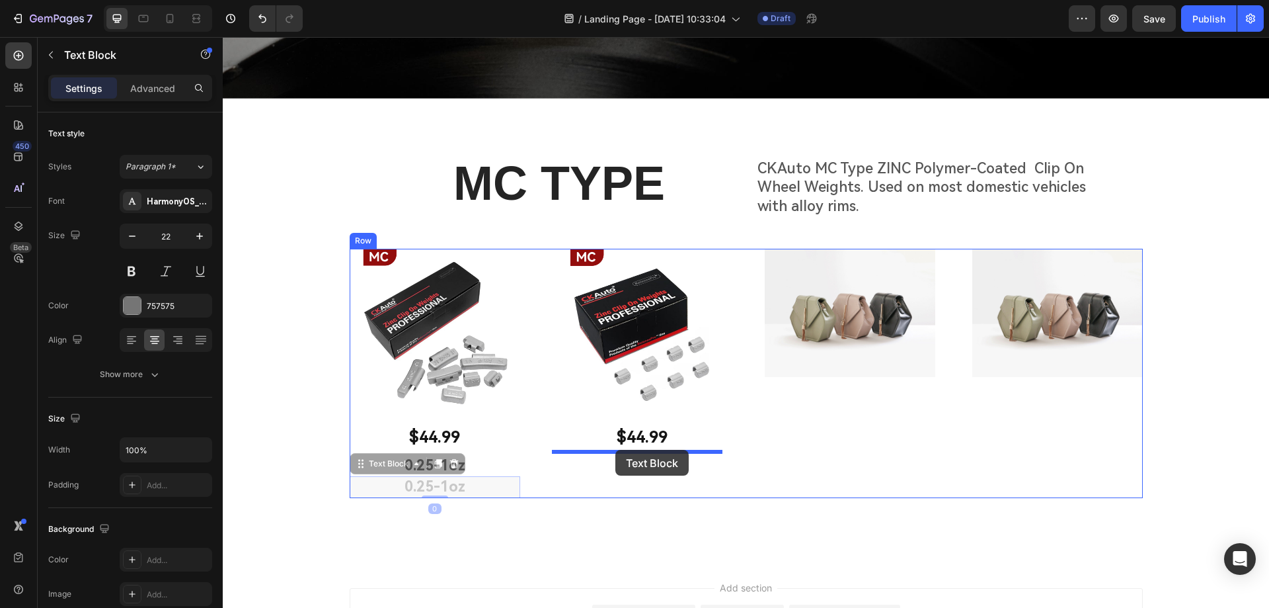
drag, startPoint x: 360, startPoint y: 461, endPoint x: 615, endPoint y: 450, distance: 256.1
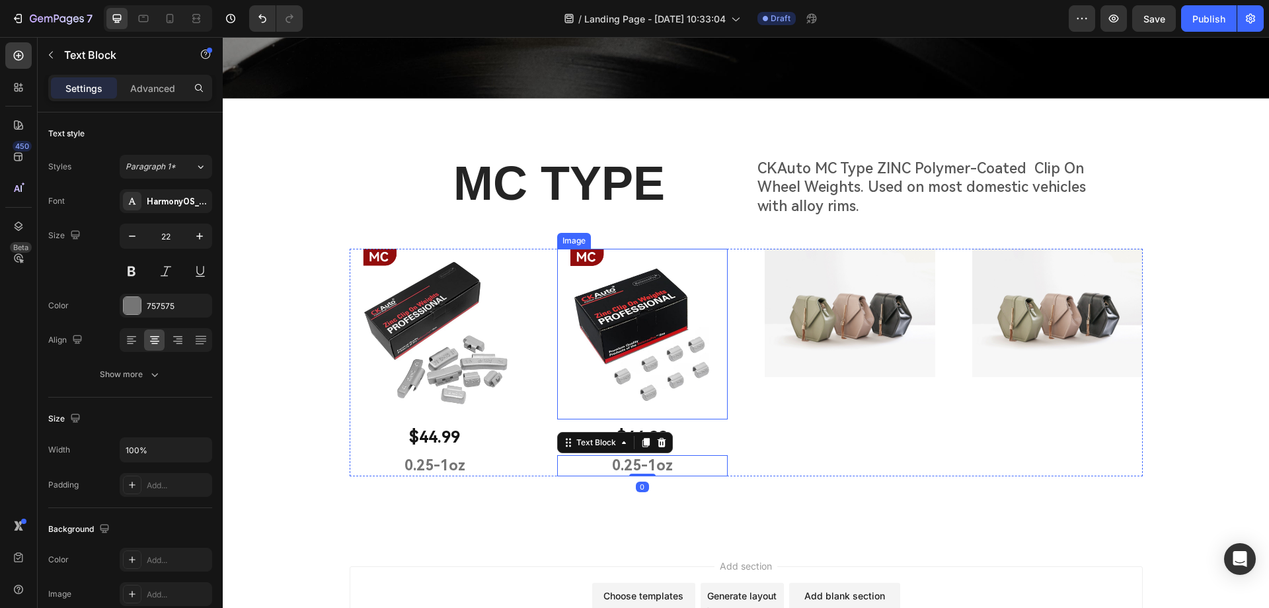
click at [647, 356] on img at bounding box center [642, 334] width 171 height 171
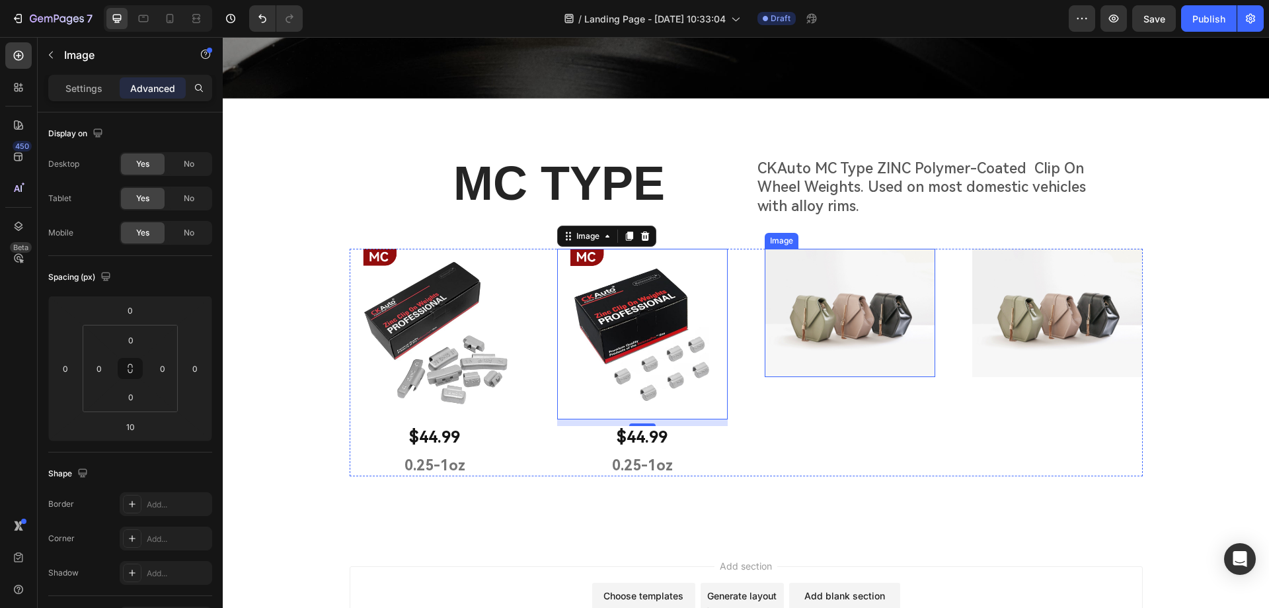
click at [818, 343] on img at bounding box center [850, 313] width 171 height 128
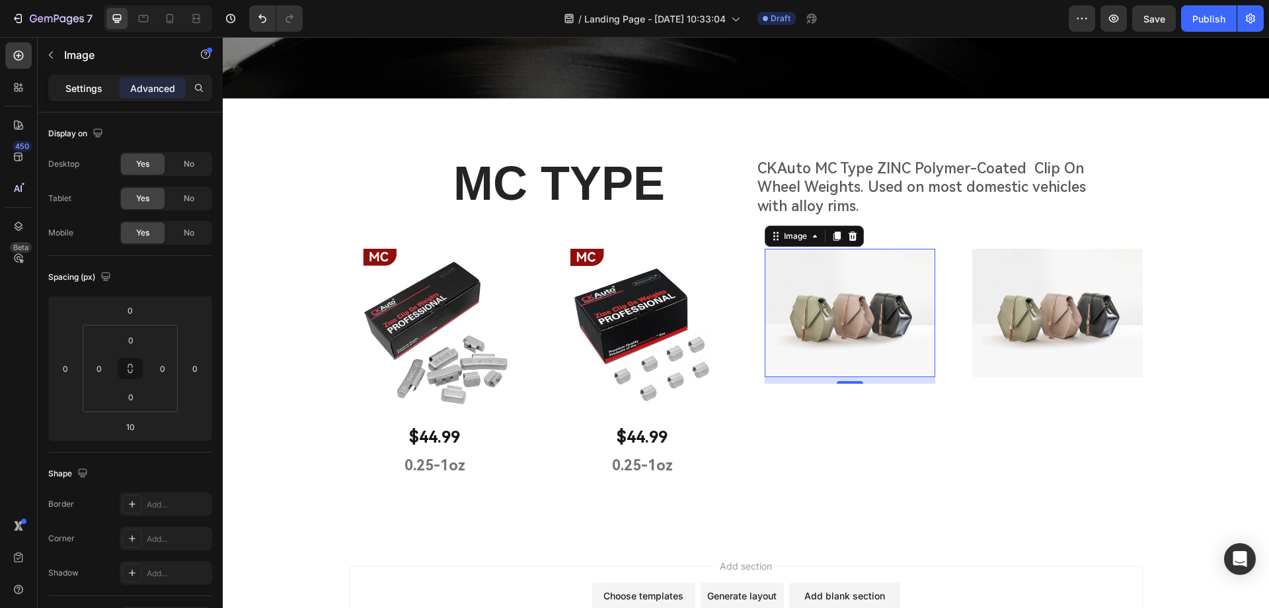
click at [87, 95] on p "Settings" at bounding box center [83, 88] width 37 height 14
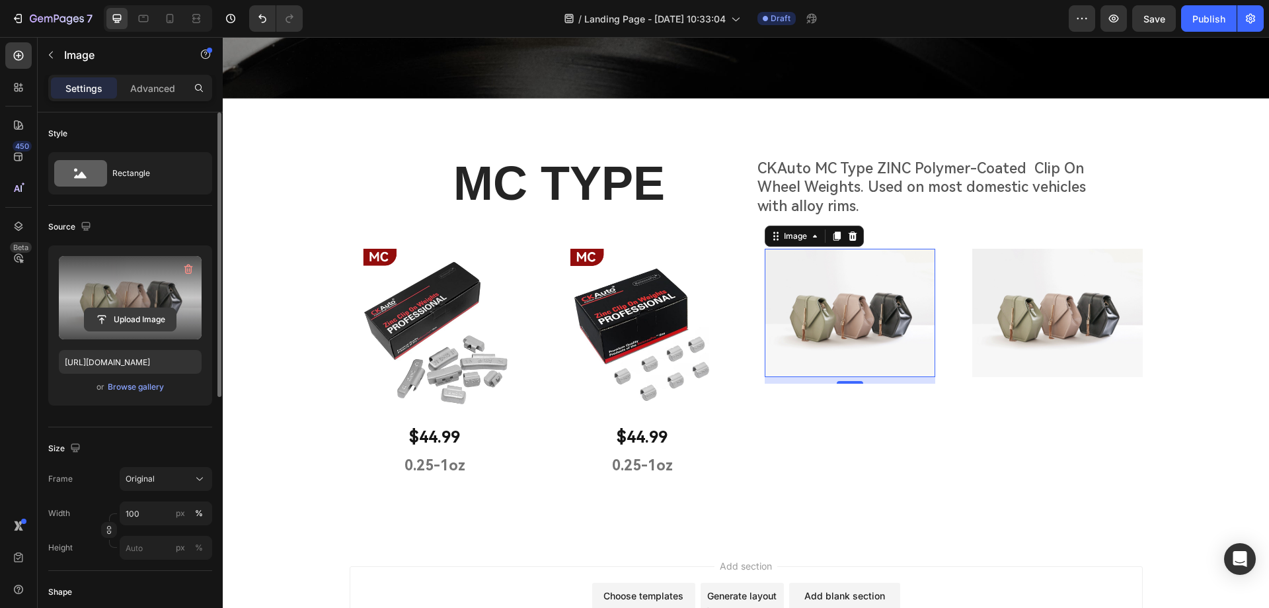
click at [144, 307] on button "Upload Image" at bounding box center [130, 319] width 93 height 24
click at [143, 313] on input "file" at bounding box center [130, 319] width 91 height 22
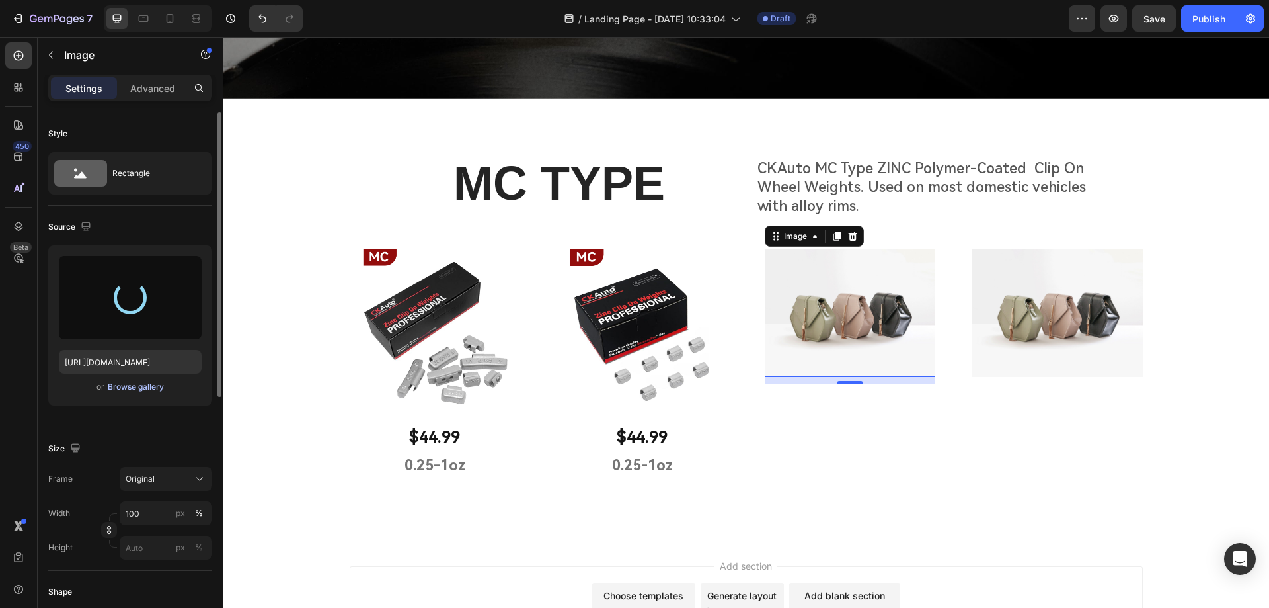
click at [143, 390] on div "Browse gallery" at bounding box center [136, 387] width 56 height 12
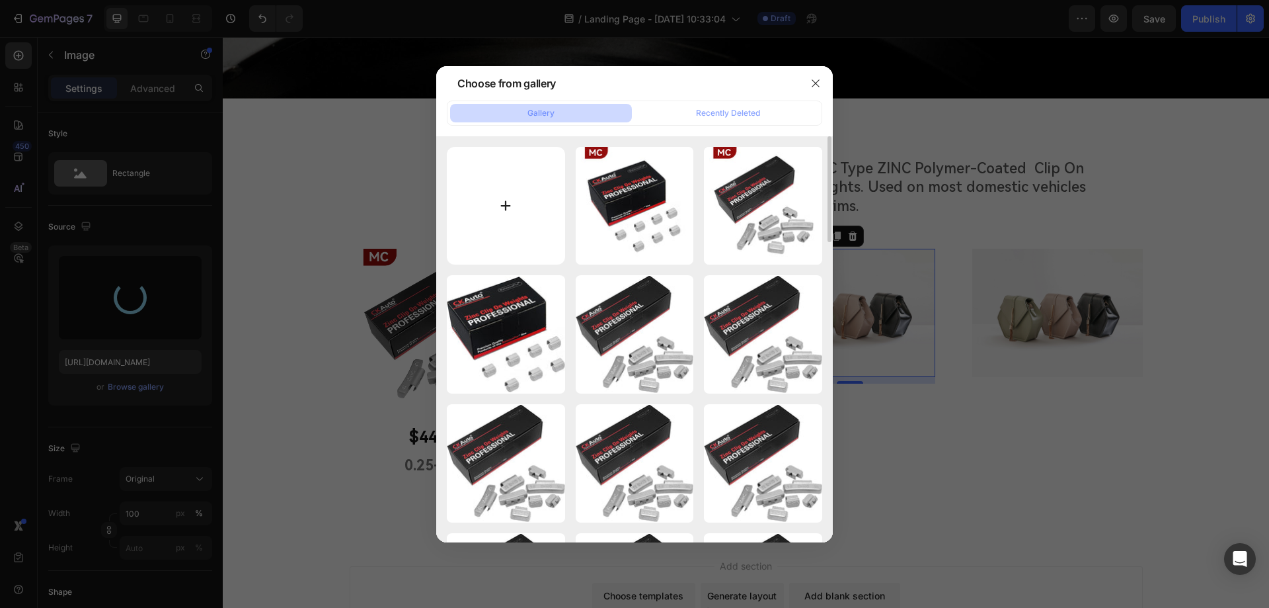
click at [500, 215] on input "file" at bounding box center [506, 206] width 118 height 118
click at [511, 200] on input "file" at bounding box center [506, 206] width 118 height 118
type input "C:\fakepath\画板 1 拷贝 3_1.jpg"
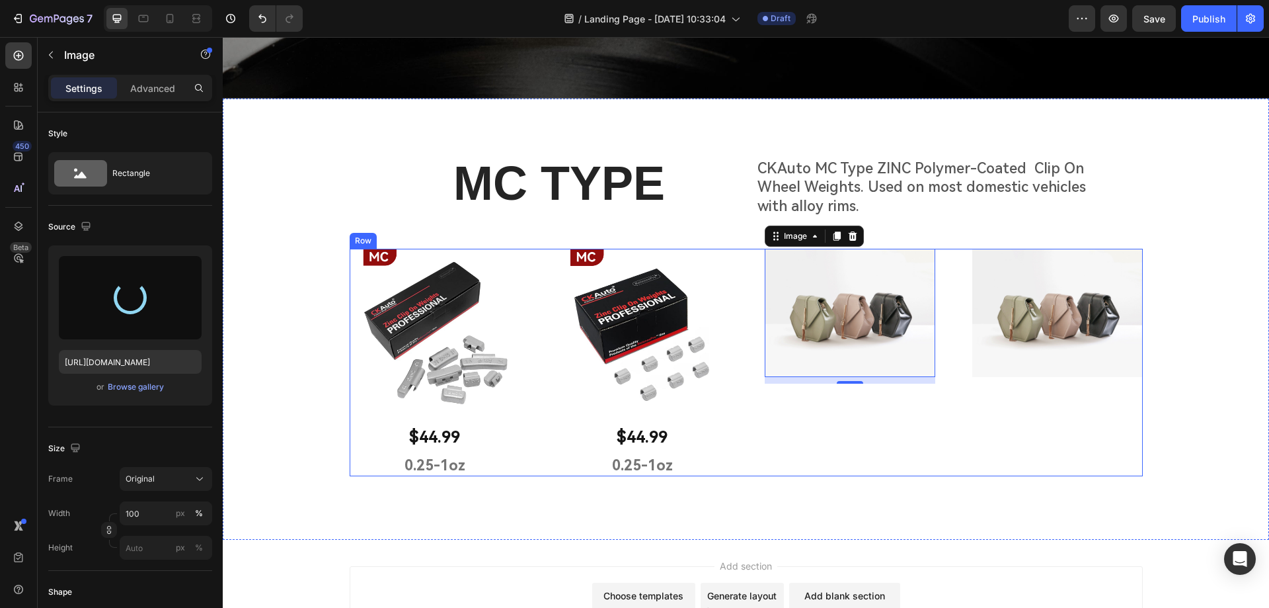
type input "[URL][DOMAIN_NAME]"
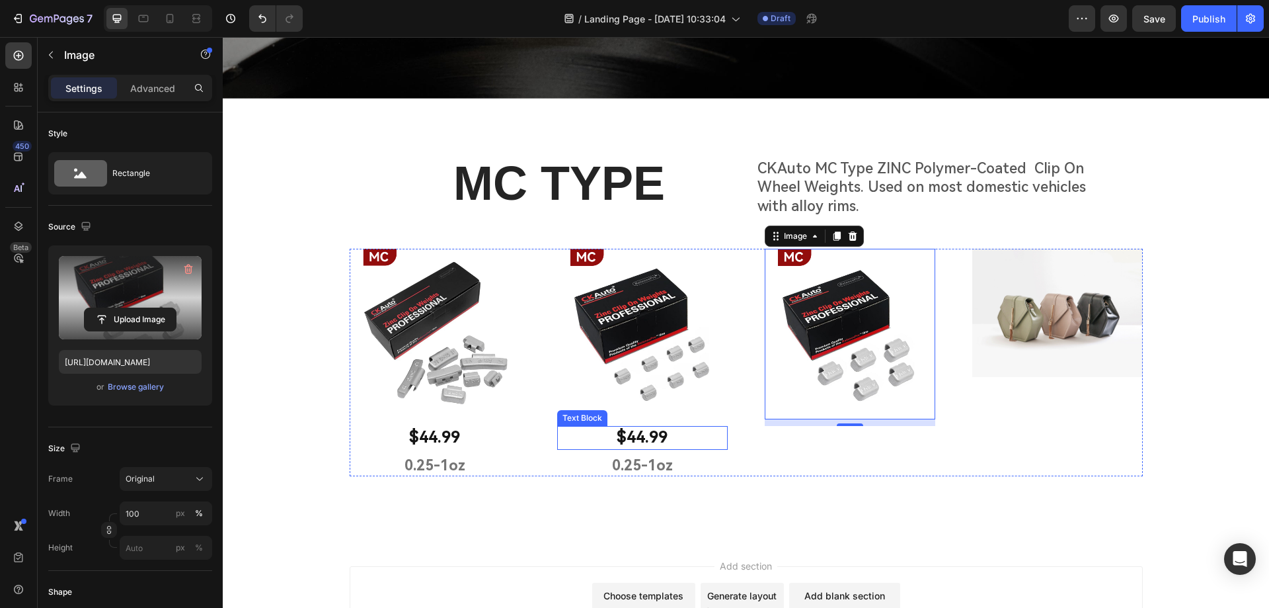
click at [668, 437] on p "$44.99" at bounding box center [643, 437] width 168 height 20
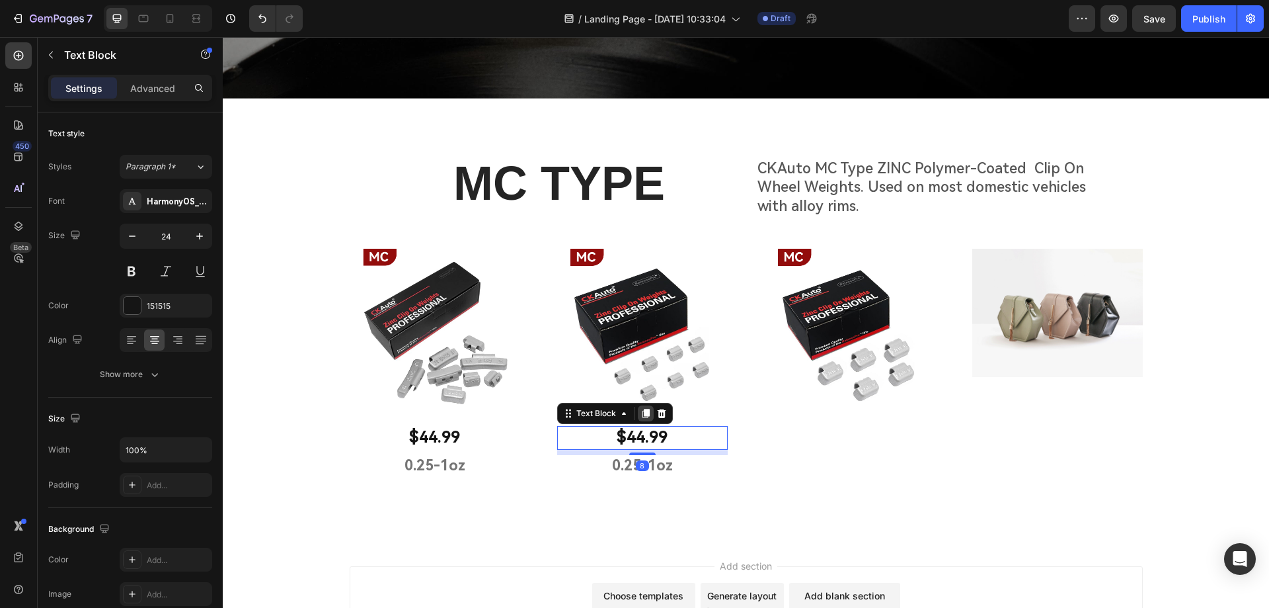
click at [645, 412] on icon at bounding box center [646, 413] width 11 height 11
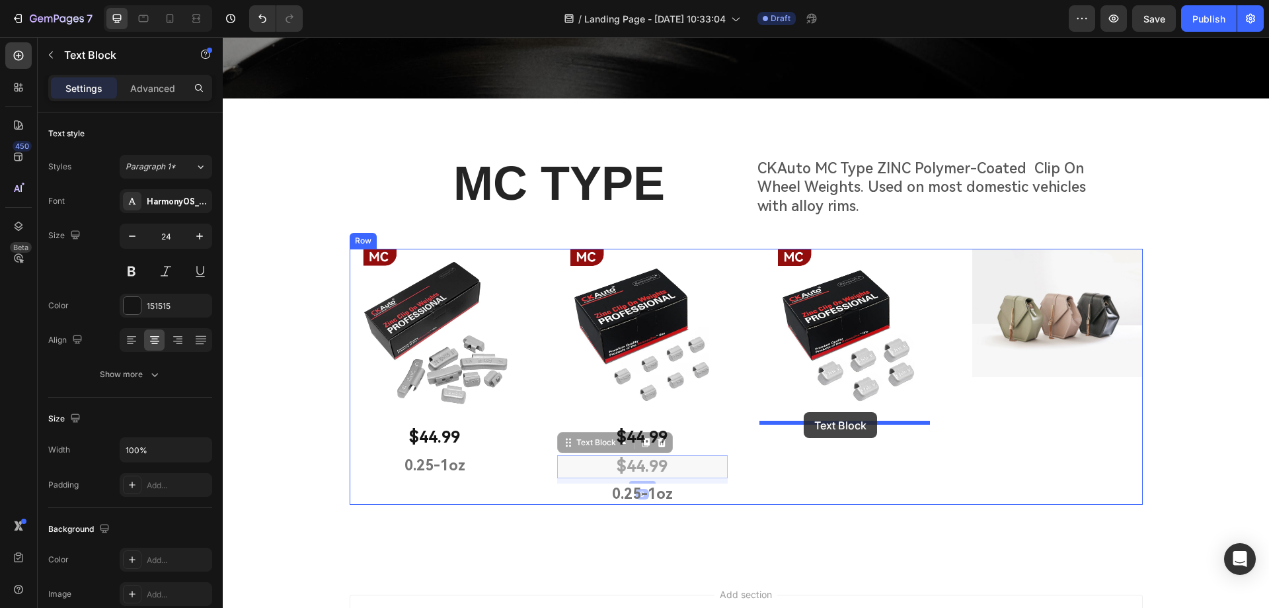
drag, startPoint x: 569, startPoint y: 434, endPoint x: 806, endPoint y: 412, distance: 237.7
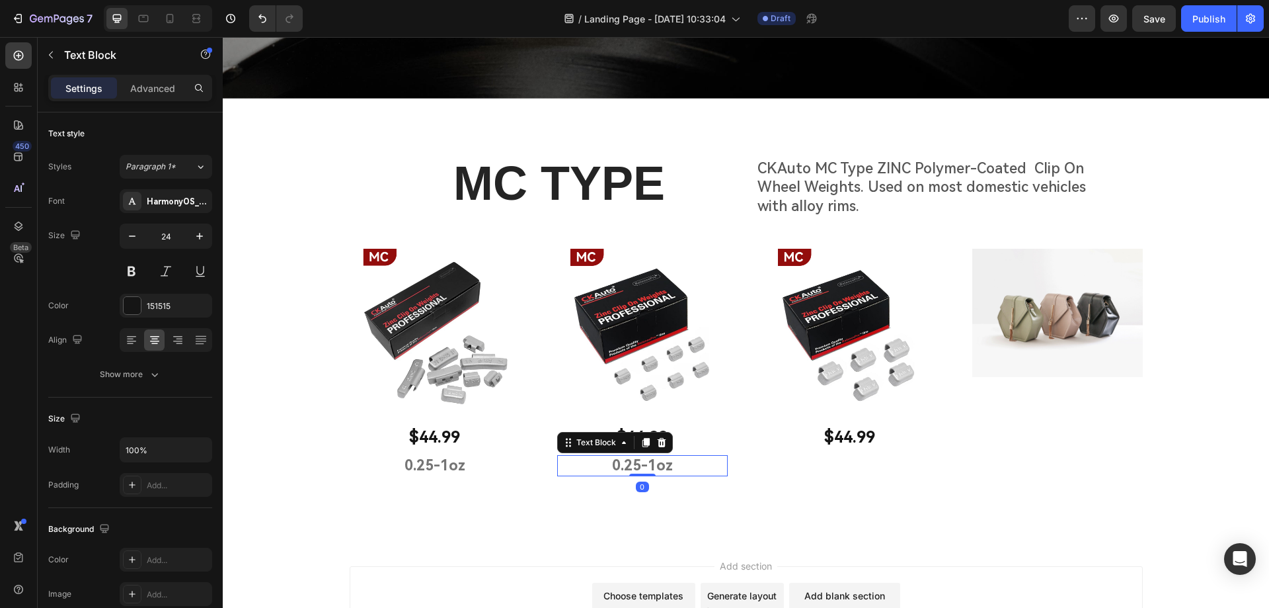
click at [656, 461] on p "0.25-1oz" at bounding box center [643, 465] width 168 height 19
click at [641, 440] on icon at bounding box center [646, 442] width 11 height 11
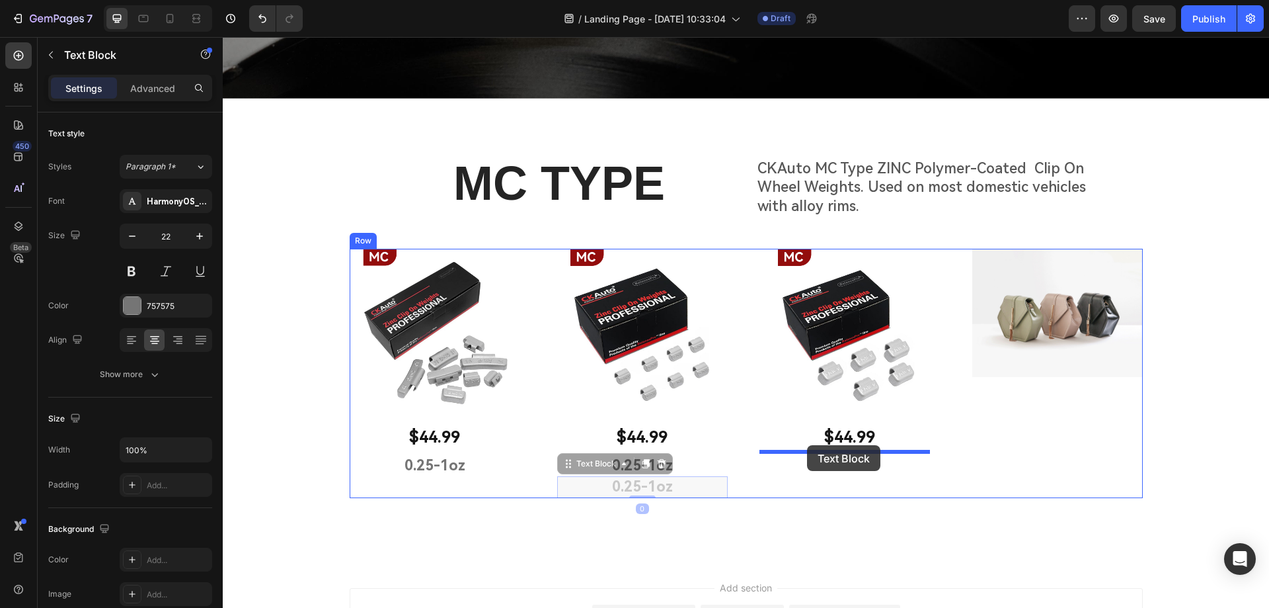
drag, startPoint x: 574, startPoint y: 465, endPoint x: 814, endPoint y: 446, distance: 240.7
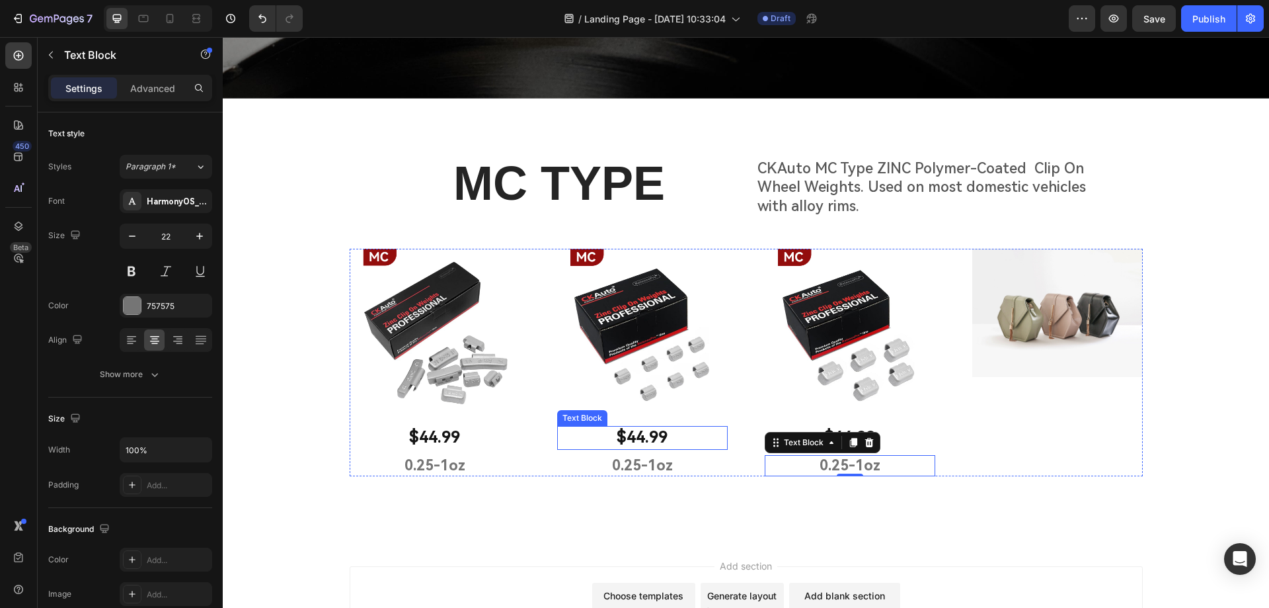
click at [638, 438] on p "$44.99" at bounding box center [643, 437] width 168 height 20
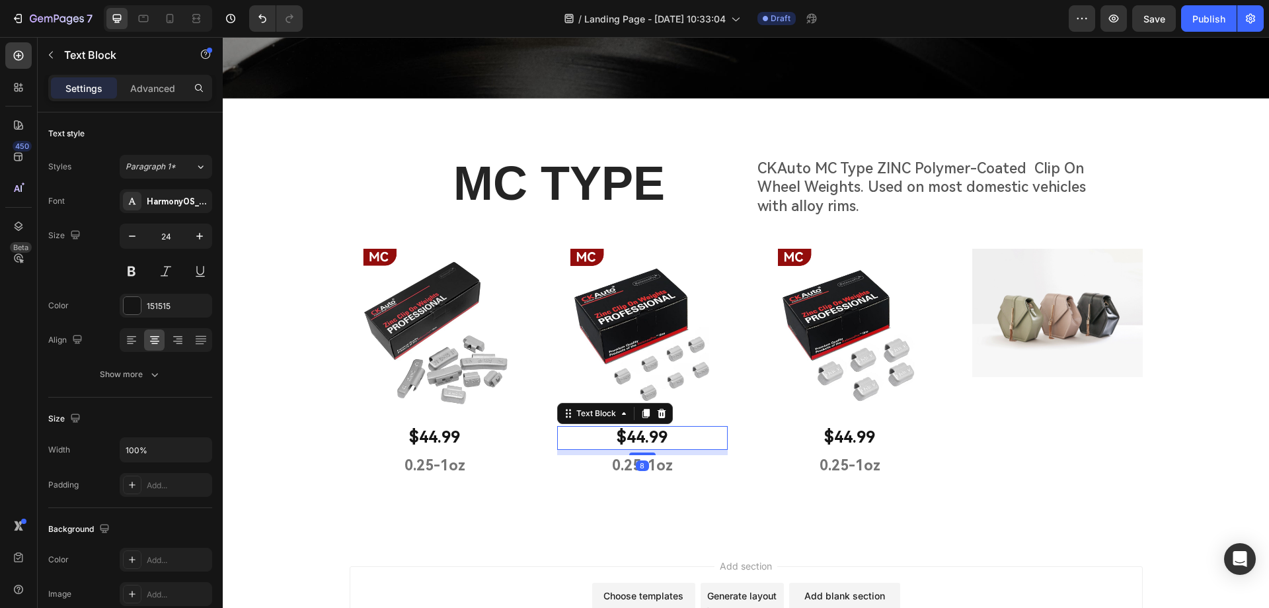
click at [638, 438] on p "$44.99" at bounding box center [643, 437] width 168 height 20
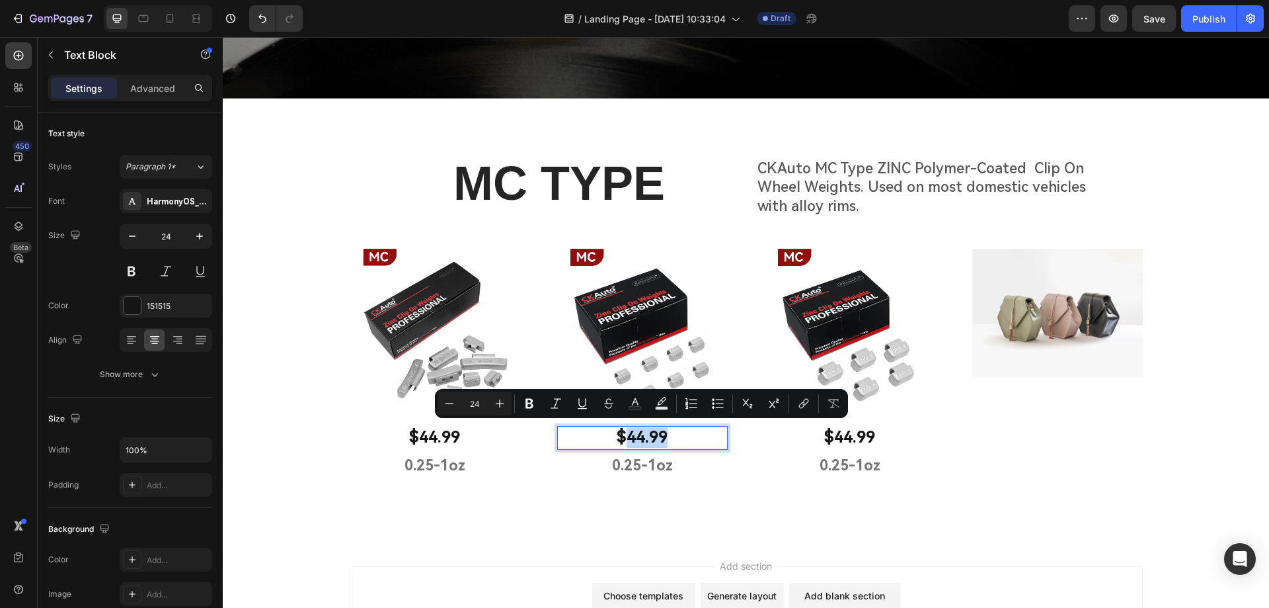
click at [640, 434] on p "$44.99" at bounding box center [643, 437] width 168 height 20
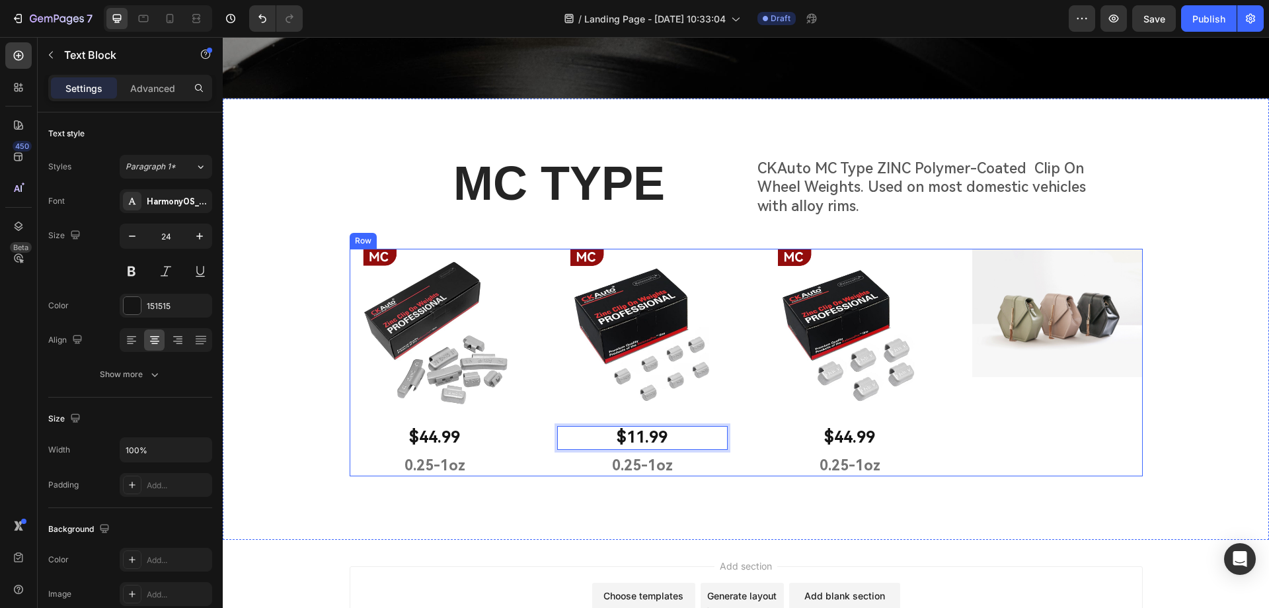
click at [665, 458] on p "0.25-1oz" at bounding box center [643, 465] width 168 height 19
click at [676, 461] on p "0.25-1oz" at bounding box center [643, 465] width 168 height 19
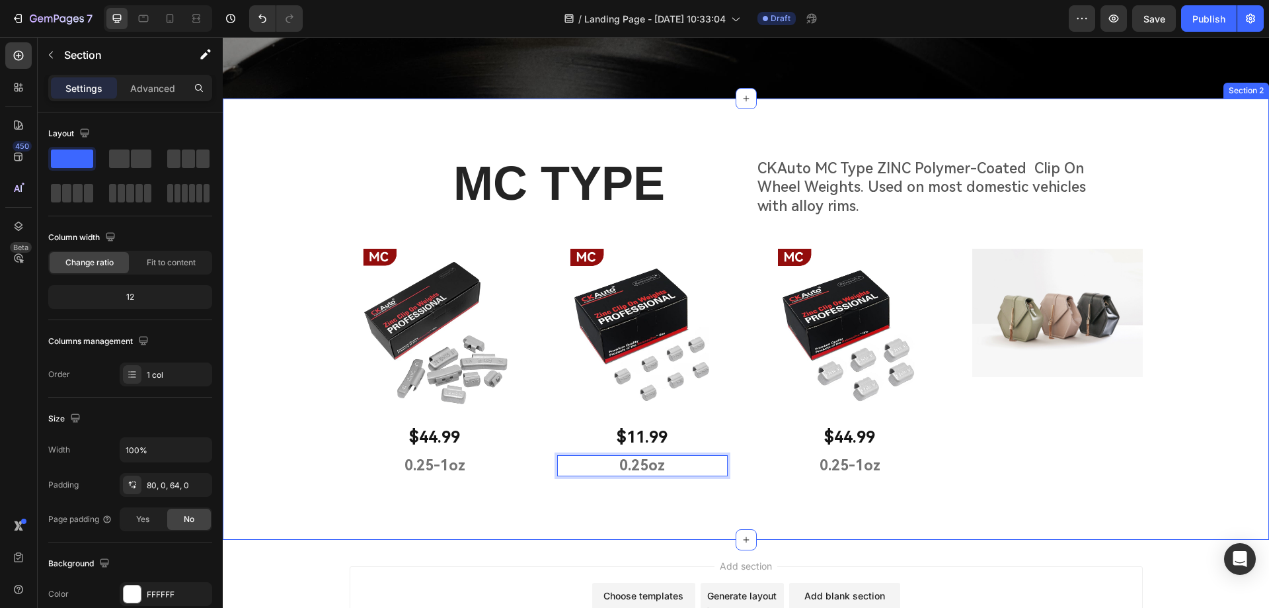
click at [765, 488] on div "MC TYPE Heading CKAuto MC Type ZINC Polymer-Coated Clip On Wheel Weights. Used …" at bounding box center [746, 324] width 1046 height 346
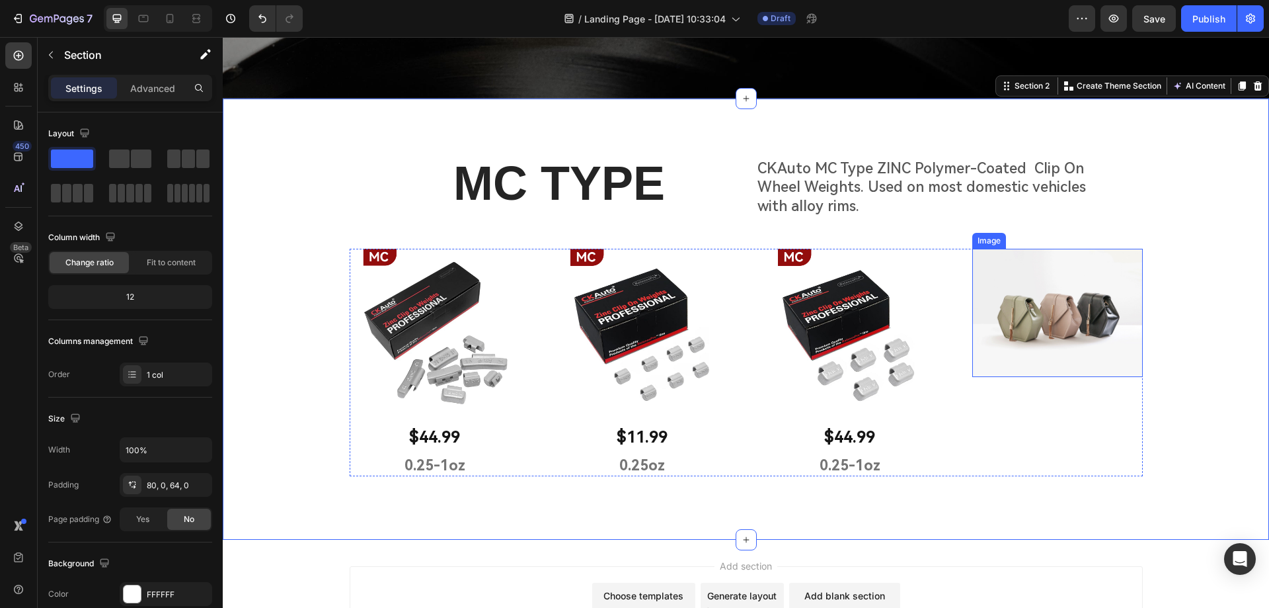
click at [1031, 331] on img at bounding box center [1057, 313] width 171 height 128
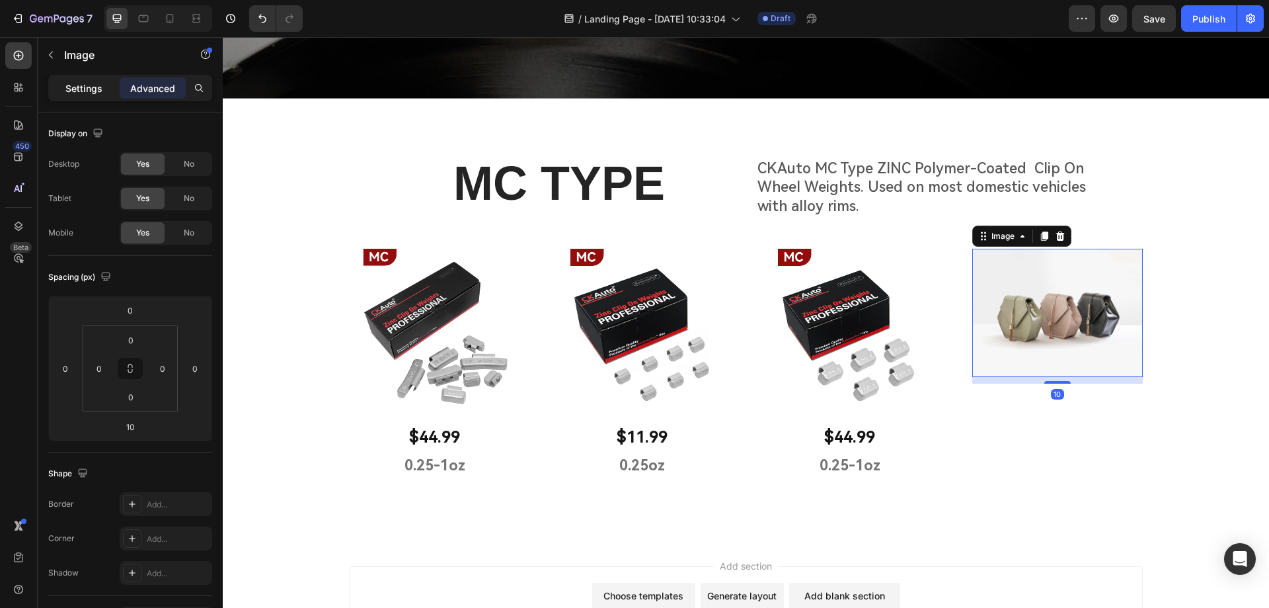
click at [95, 90] on p "Settings" at bounding box center [83, 88] width 37 height 14
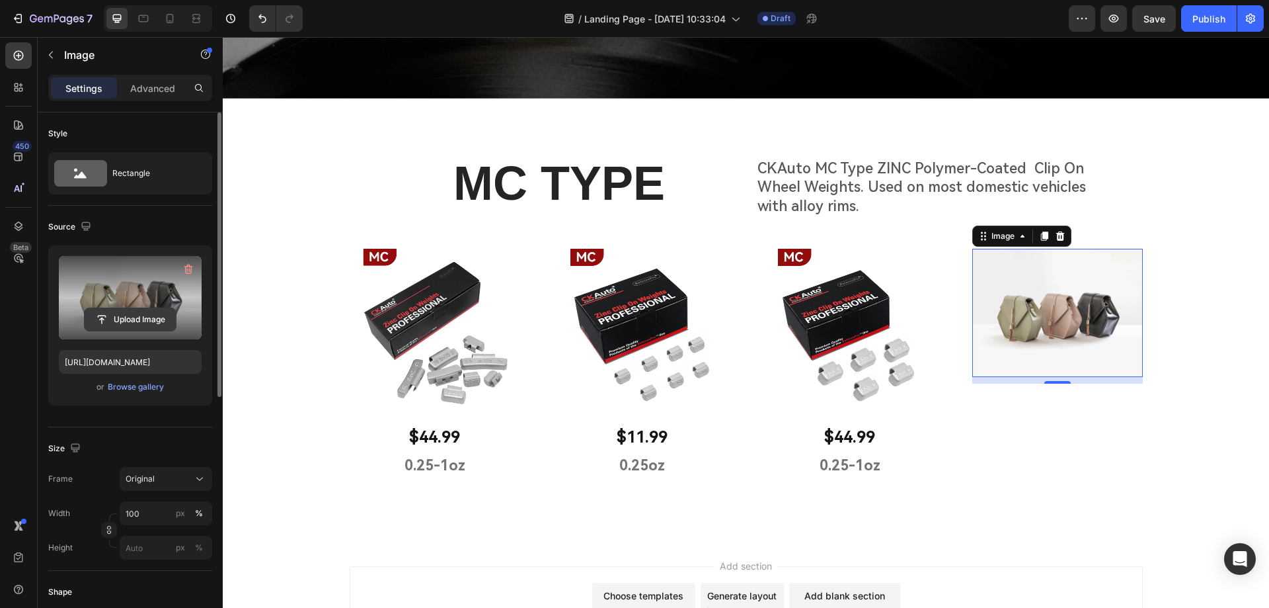
click at [130, 322] on input "file" at bounding box center [130, 319] width 91 height 22
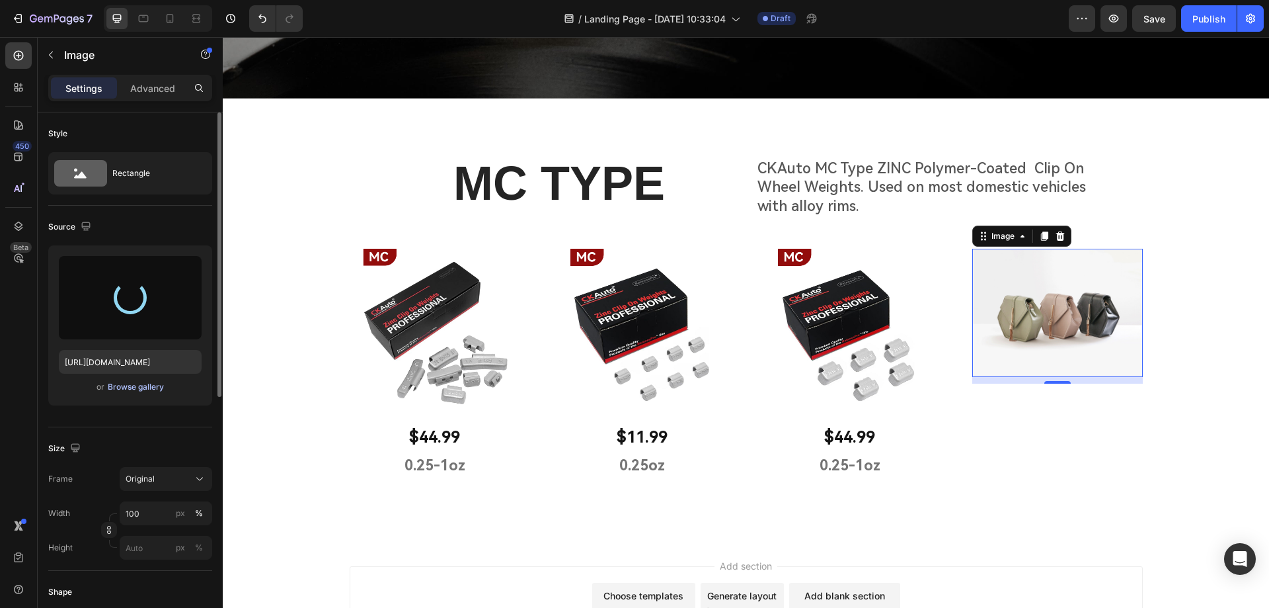
click at [143, 388] on div "Browse gallery" at bounding box center [136, 387] width 56 height 12
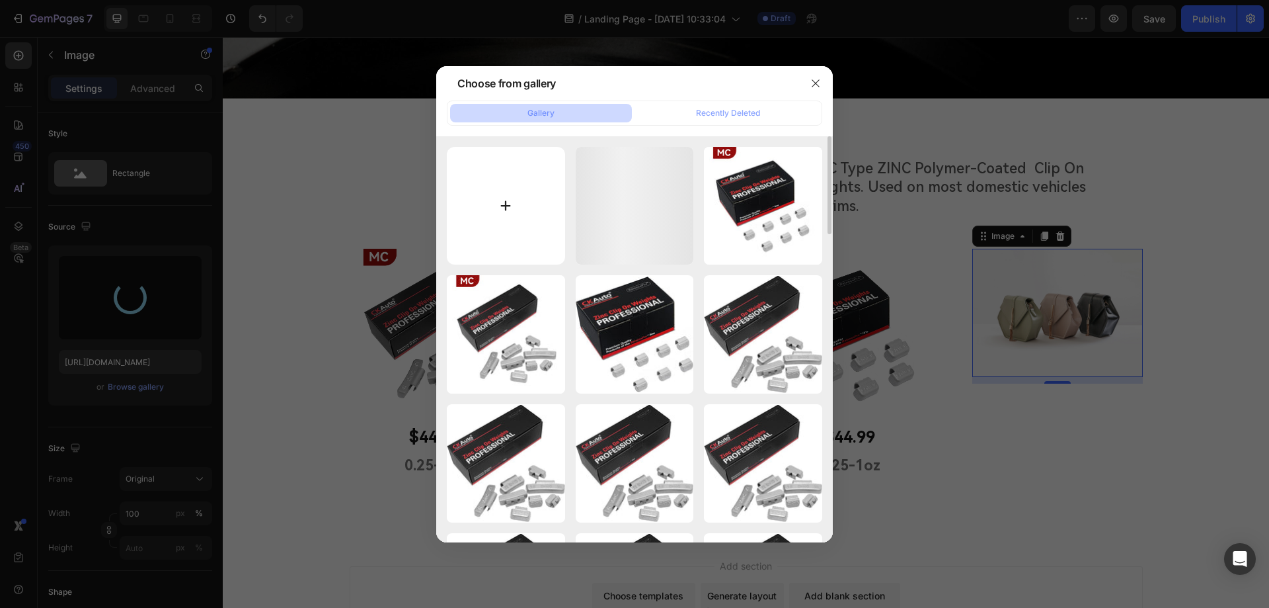
click at [506, 206] on input "file" at bounding box center [506, 206] width 118 height 118
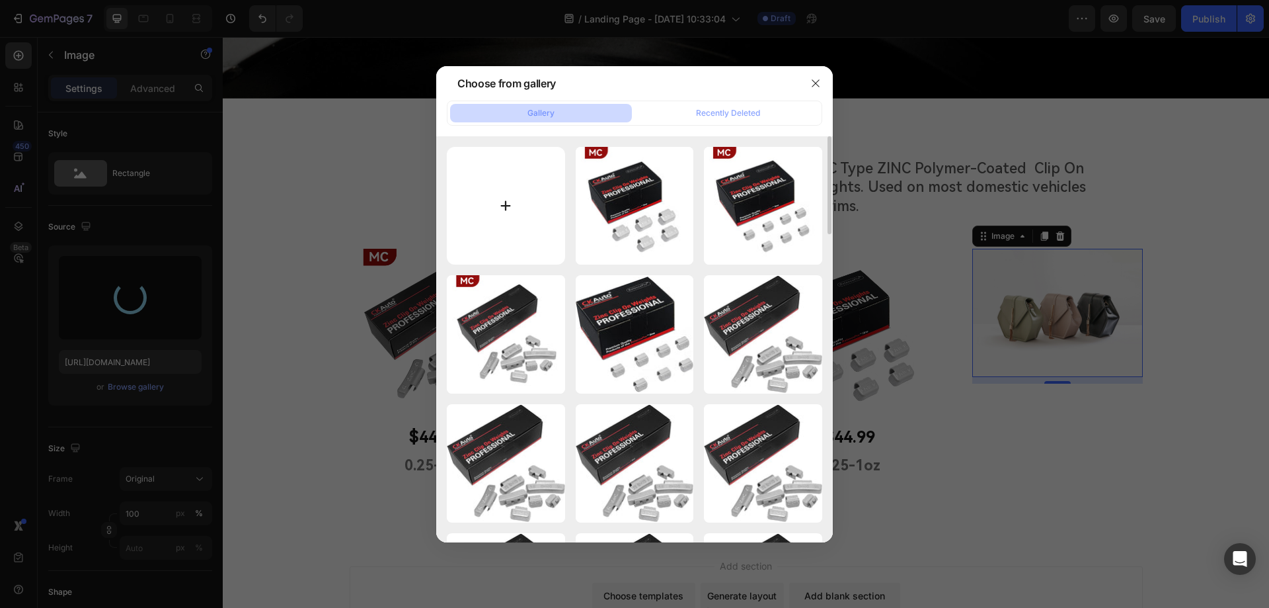
type input "C:\fakepath\画板 1 拷贝 3_2.jpg"
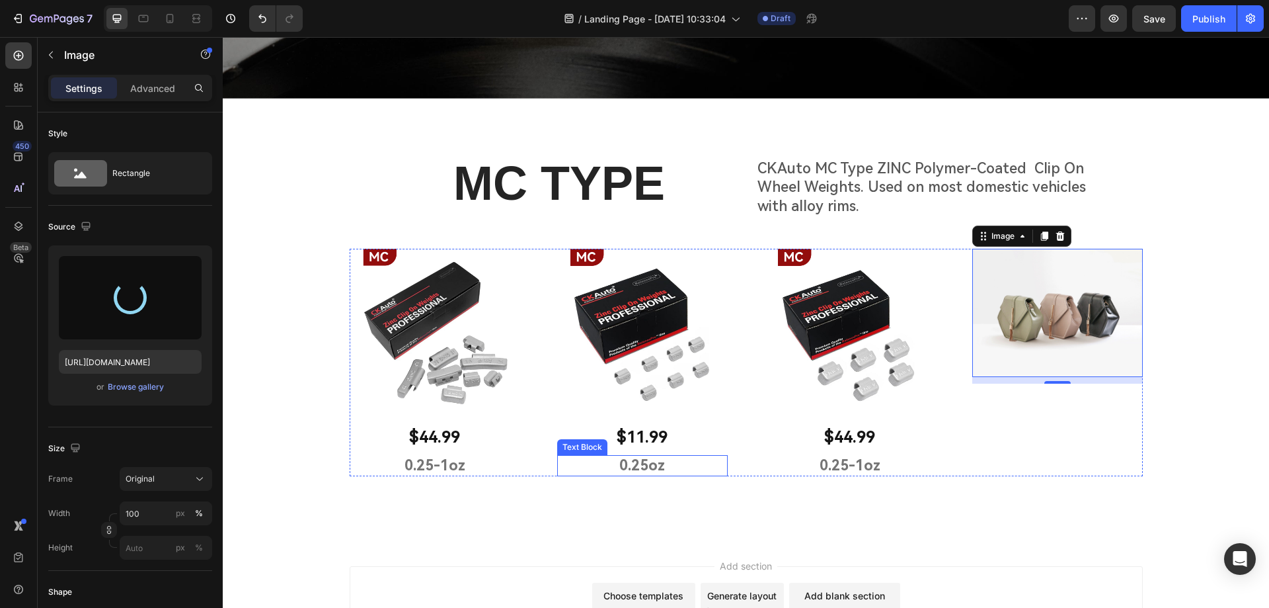
type input "[URL][DOMAIN_NAME]"
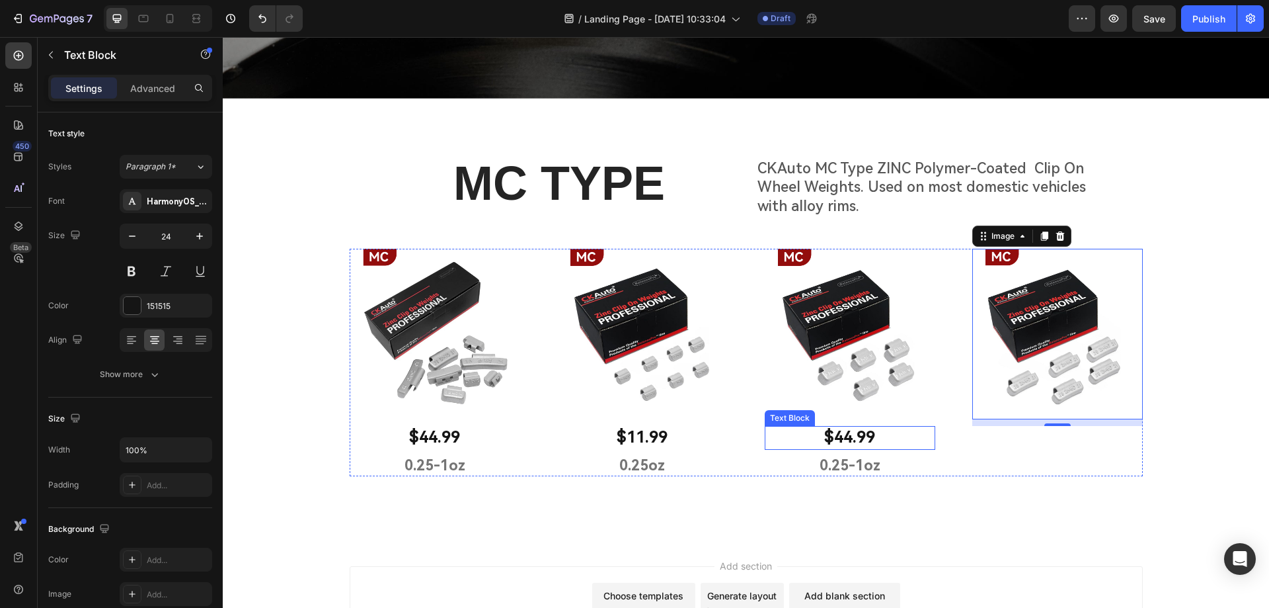
click at [871, 435] on p "$44.99" at bounding box center [850, 437] width 168 height 20
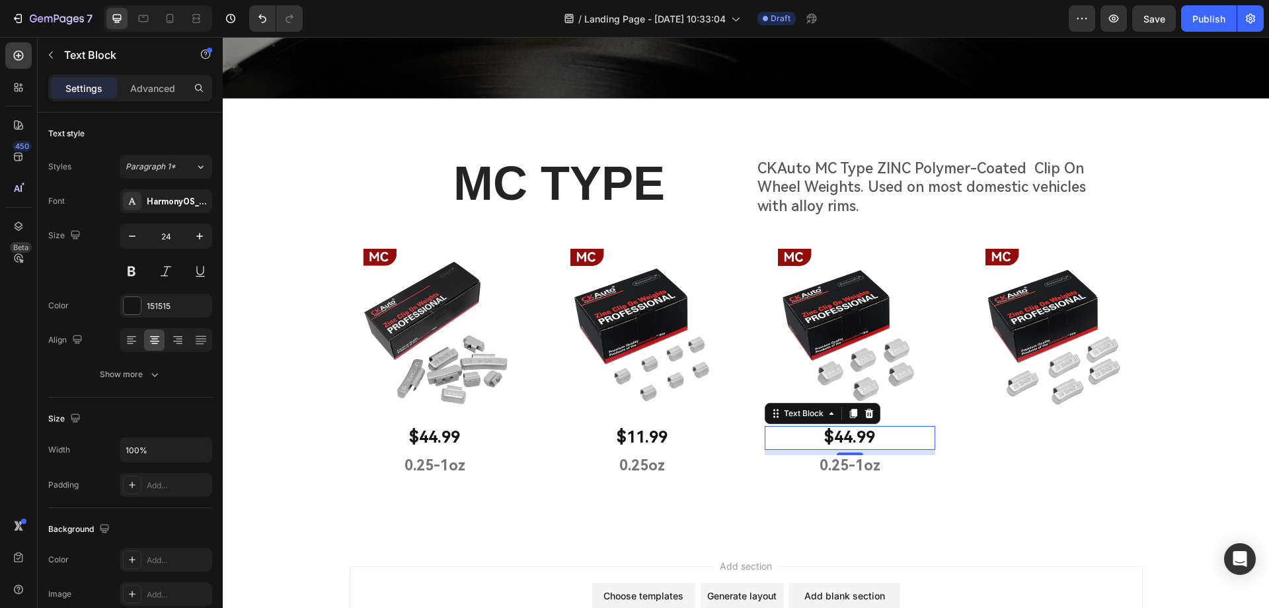
click at [841, 431] on p "$44.99" at bounding box center [850, 437] width 168 height 20
click at [845, 434] on p "$44.99" at bounding box center [850, 437] width 168 height 20
click at [844, 457] on p "0.25-1oz" at bounding box center [850, 465] width 168 height 19
click at [836, 463] on p "0.25-1oz" at bounding box center [850, 465] width 168 height 19
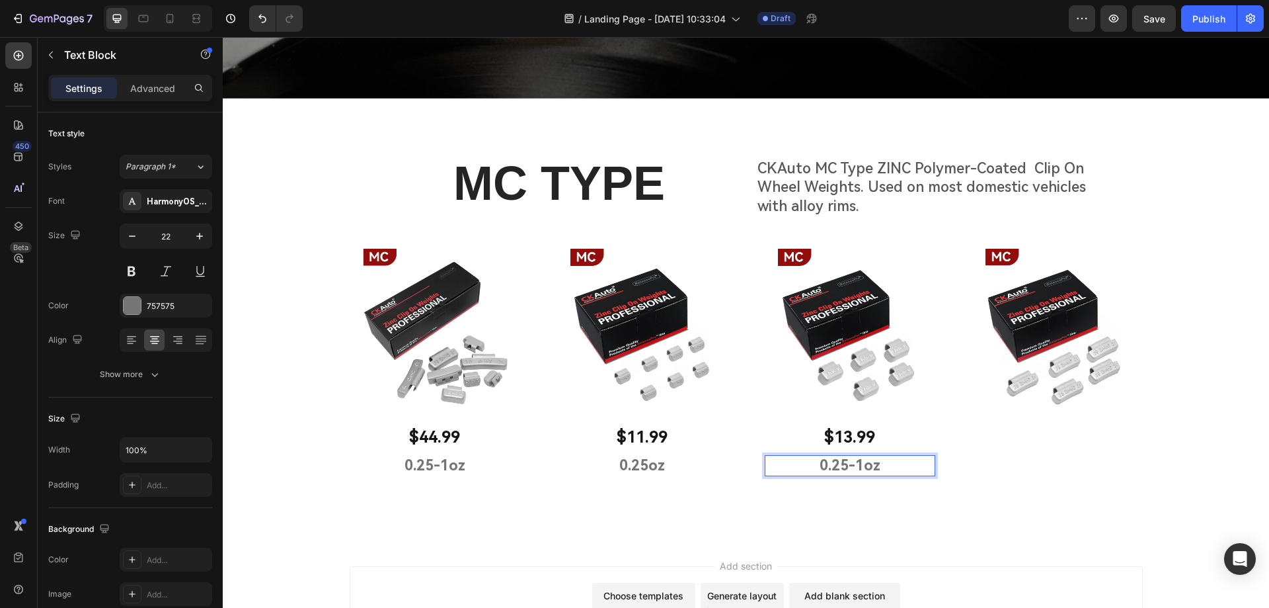
click at [861, 462] on p "0.25-1oz" at bounding box center [850, 465] width 168 height 19
click at [846, 462] on p "0.25oz" at bounding box center [850, 465] width 168 height 19
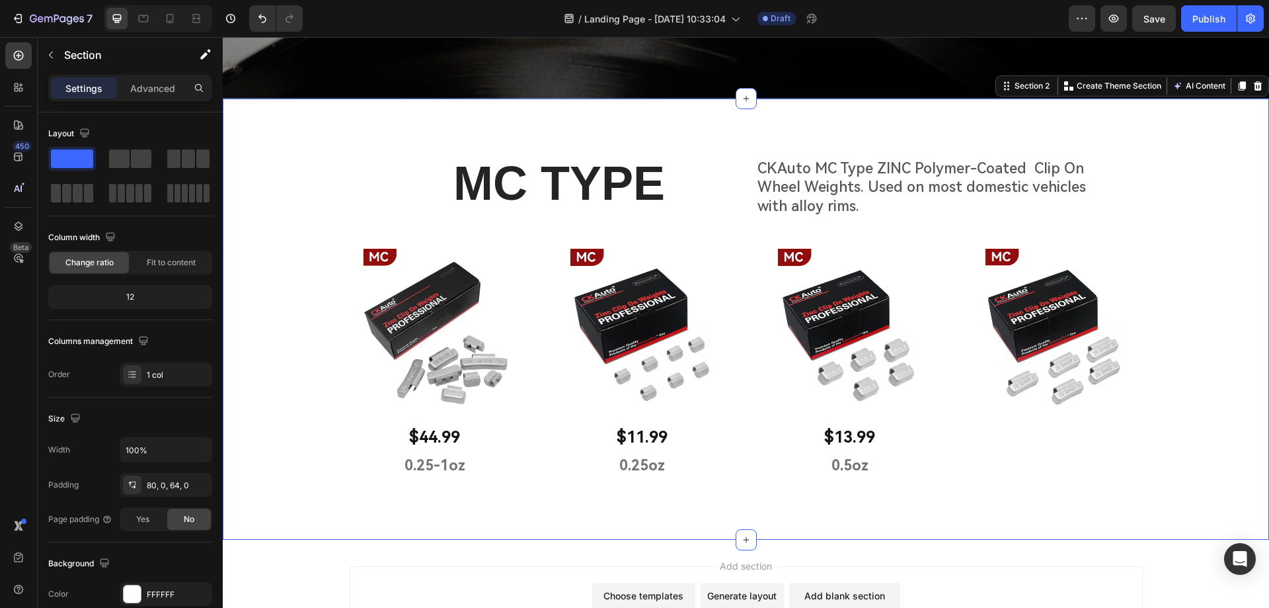
click at [897, 489] on div "MC TYPE Heading CKAuto MC Type ZINC Polymer-Coated Clip On Wheel Weights. Used …" at bounding box center [746, 324] width 1046 height 346
click at [909, 434] on p "$13.99" at bounding box center [850, 437] width 168 height 20
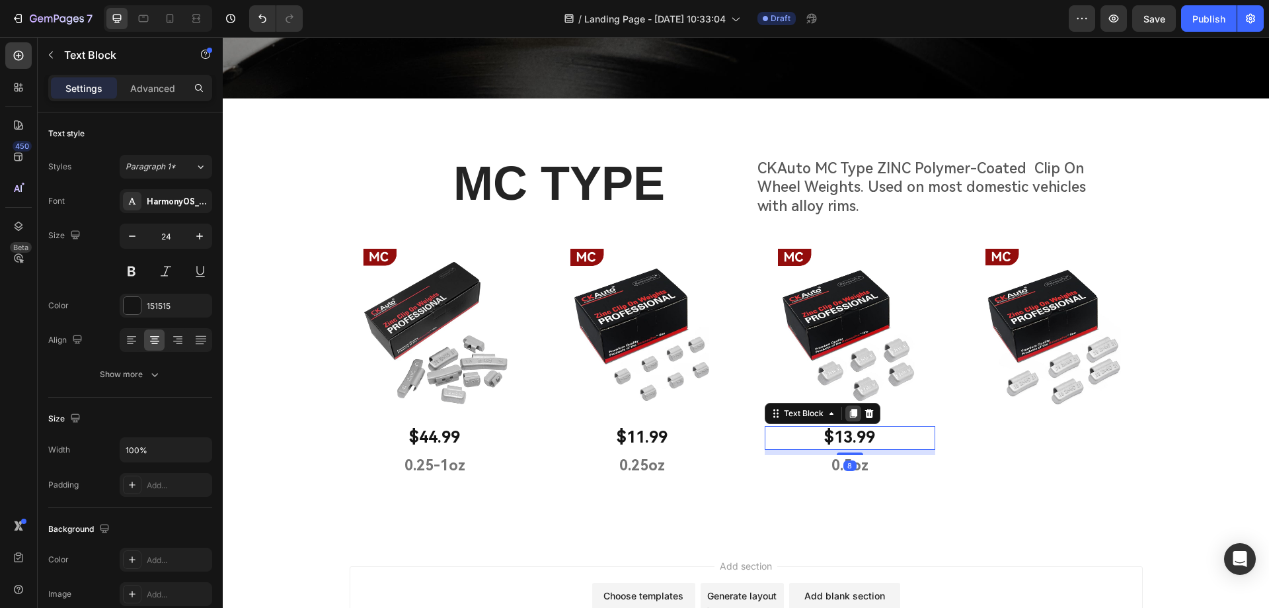
click at [848, 408] on icon at bounding box center [853, 413] width 11 height 11
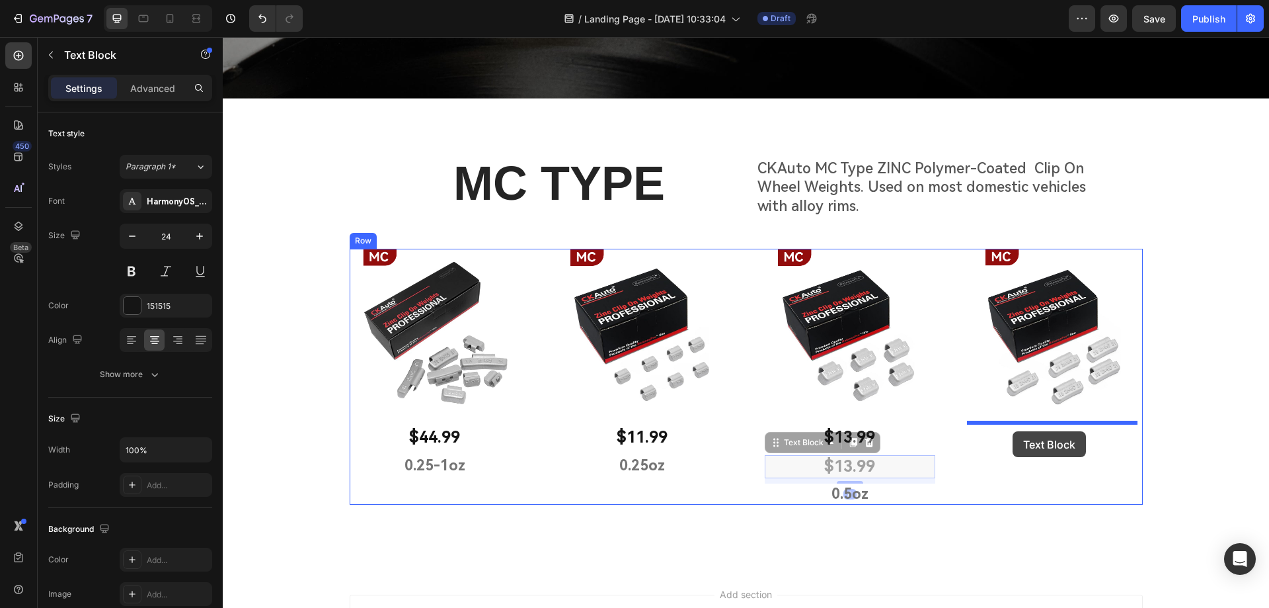
drag, startPoint x: 775, startPoint y: 441, endPoint x: 1013, endPoint y: 431, distance: 238.8
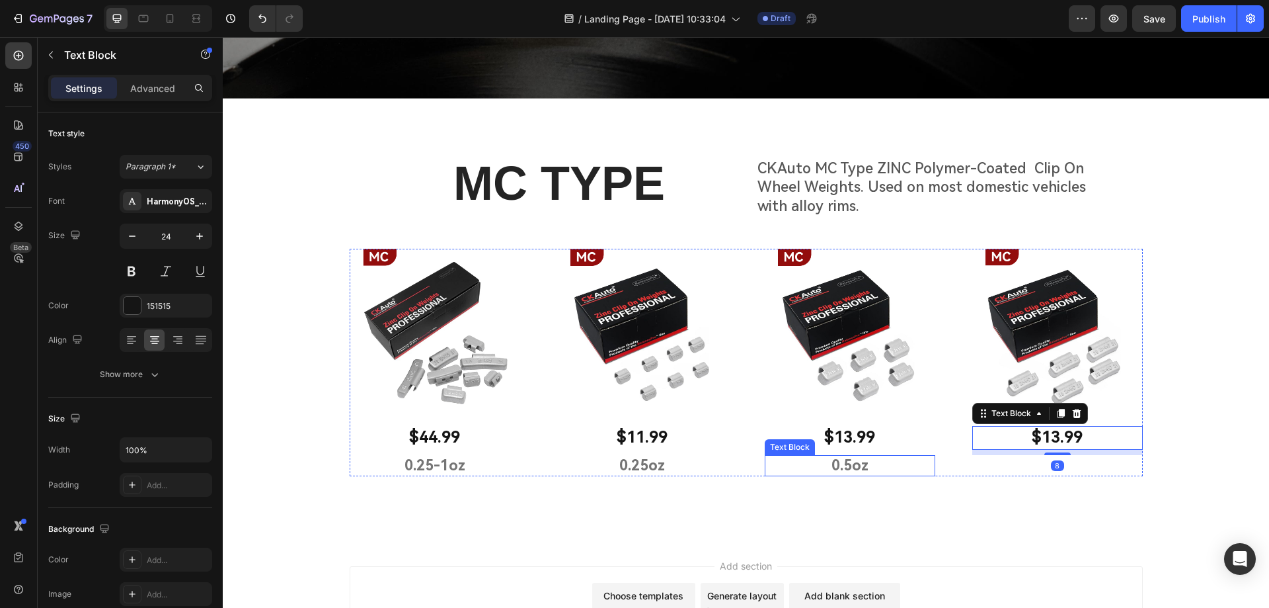
click at [880, 460] on p "0.5oz" at bounding box center [850, 465] width 168 height 19
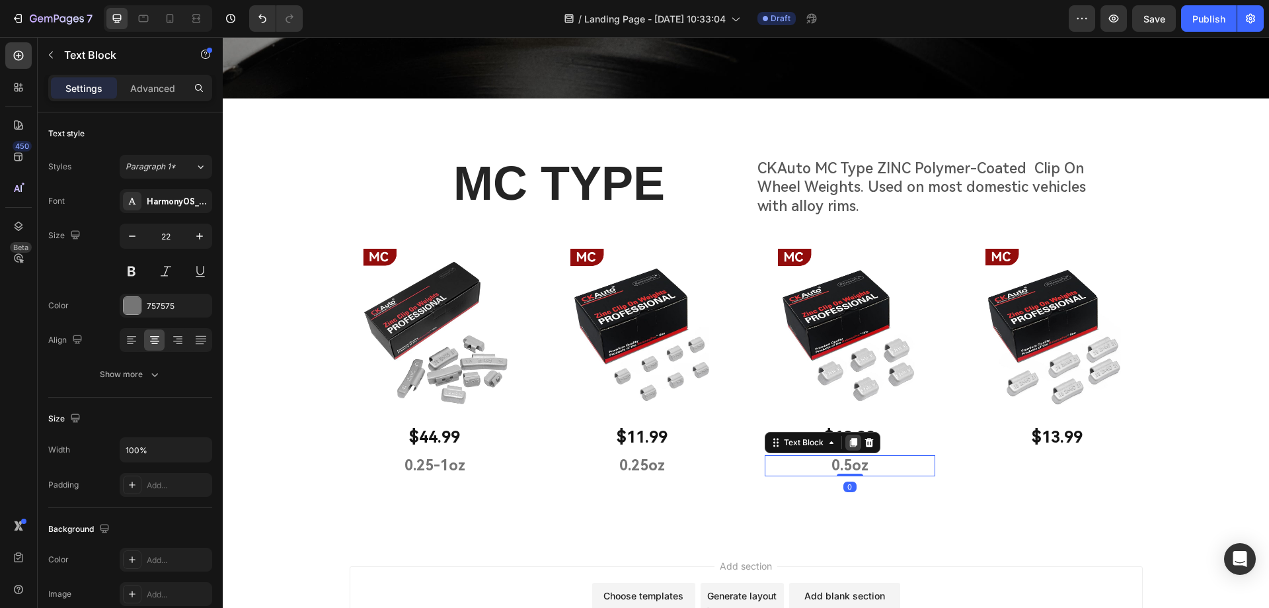
click at [849, 438] on icon at bounding box center [852, 442] width 7 height 9
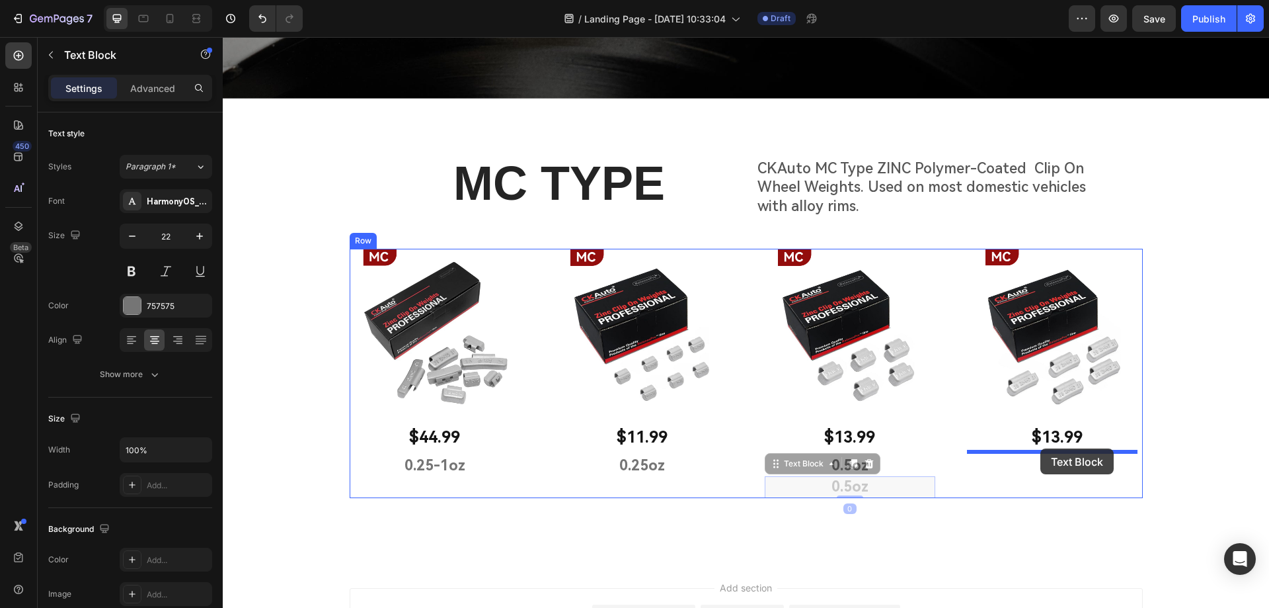
drag, startPoint x: 770, startPoint y: 464, endPoint x: 1040, endPoint y: 448, distance: 270.8
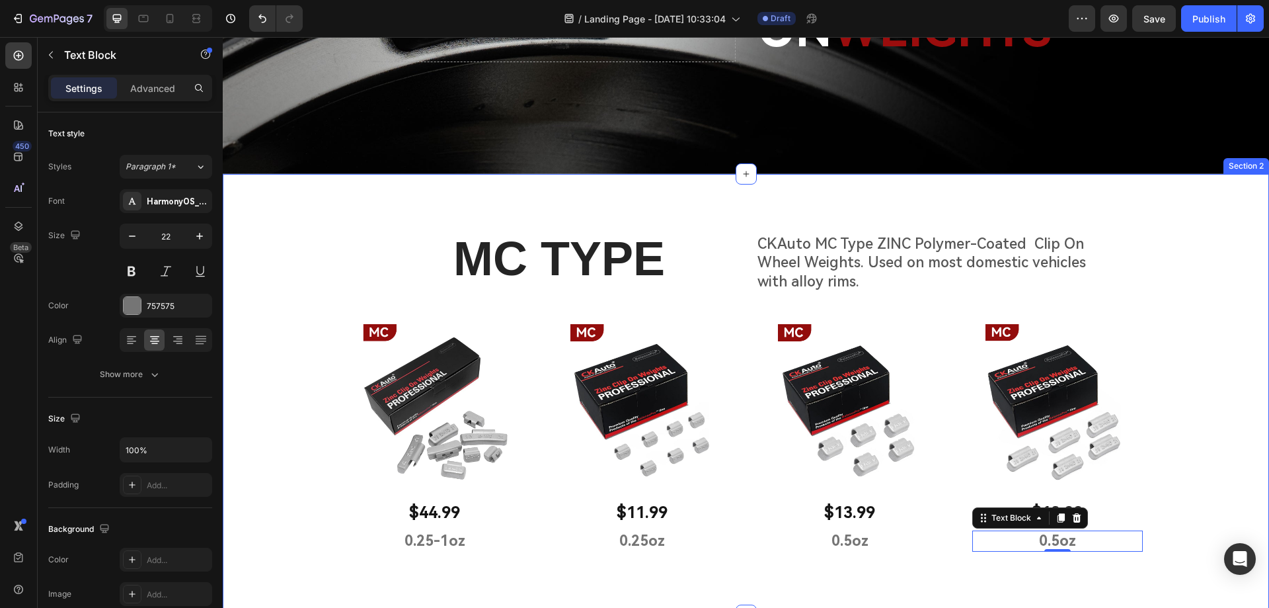
scroll to position [264, 0]
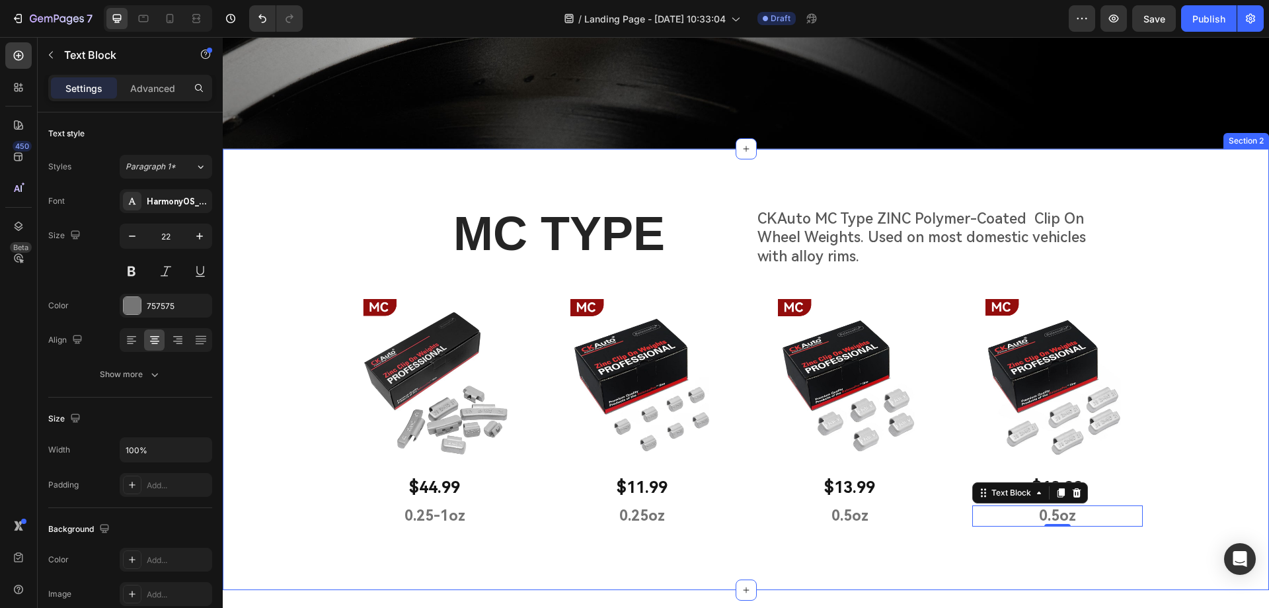
click at [1185, 360] on div "MC TYPE Heading CKAuto MC Type ZINC Polymer-Coated Clip On Wheel Weights. Used …" at bounding box center [746, 375] width 1046 height 346
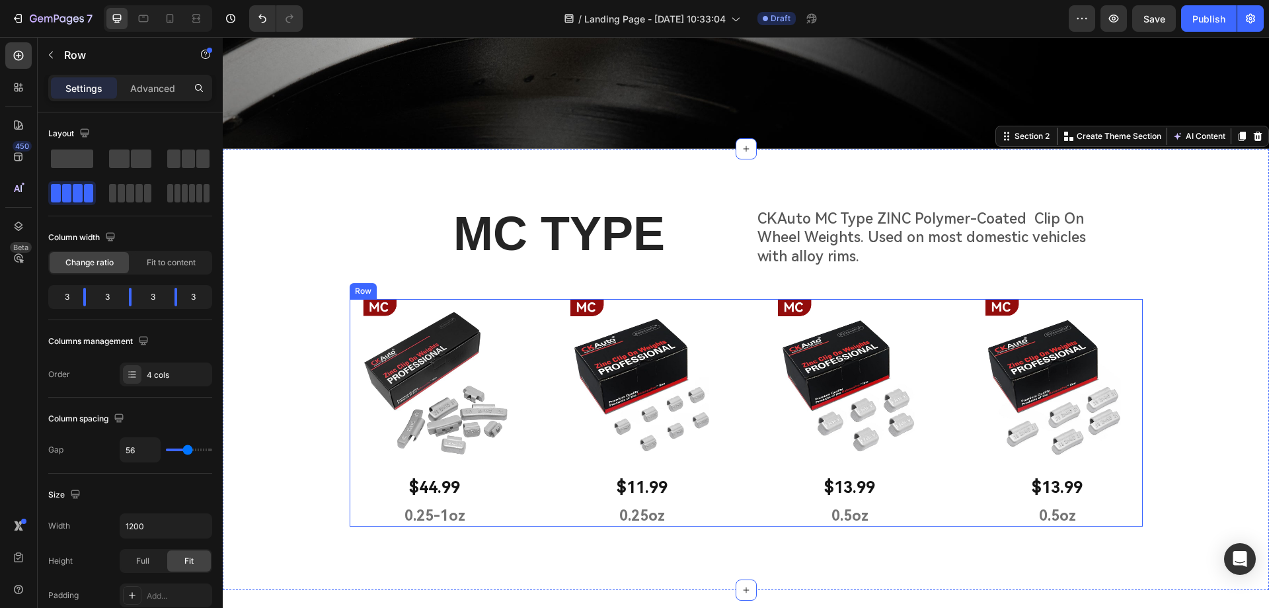
click at [960, 458] on div "Image $44.99 Text Block 0.25-1oz Text Block Row Image $11.99 Text Block 0.25oz …" at bounding box center [746, 412] width 793 height 227
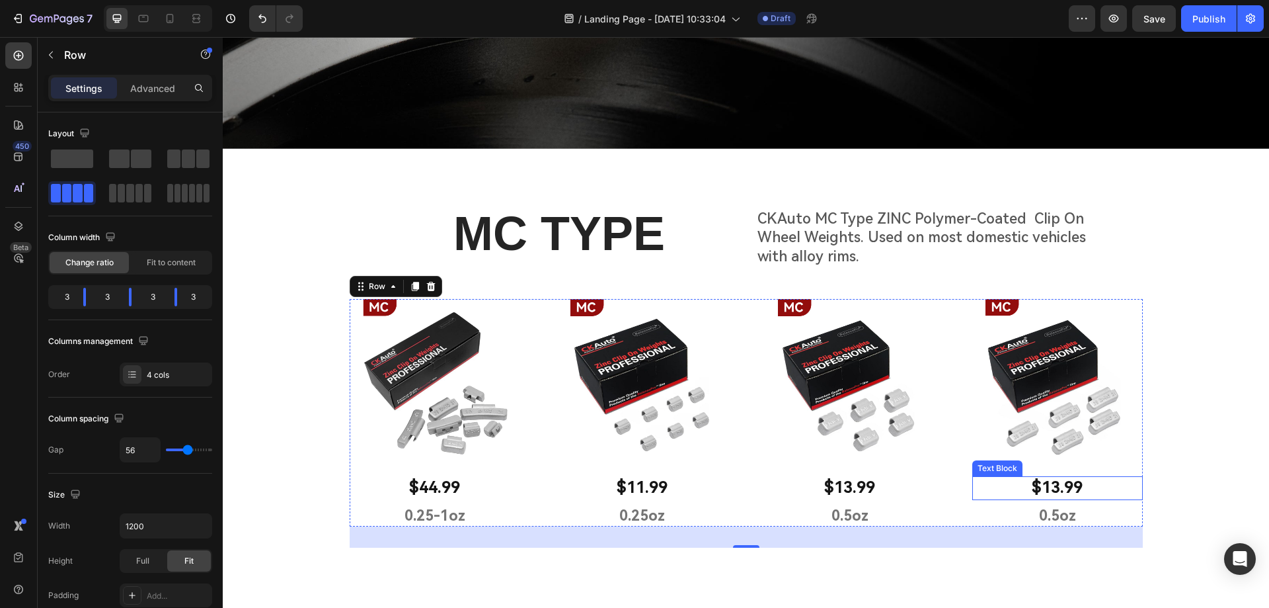
click at [1059, 480] on p "$13.99" at bounding box center [1058, 487] width 168 height 20
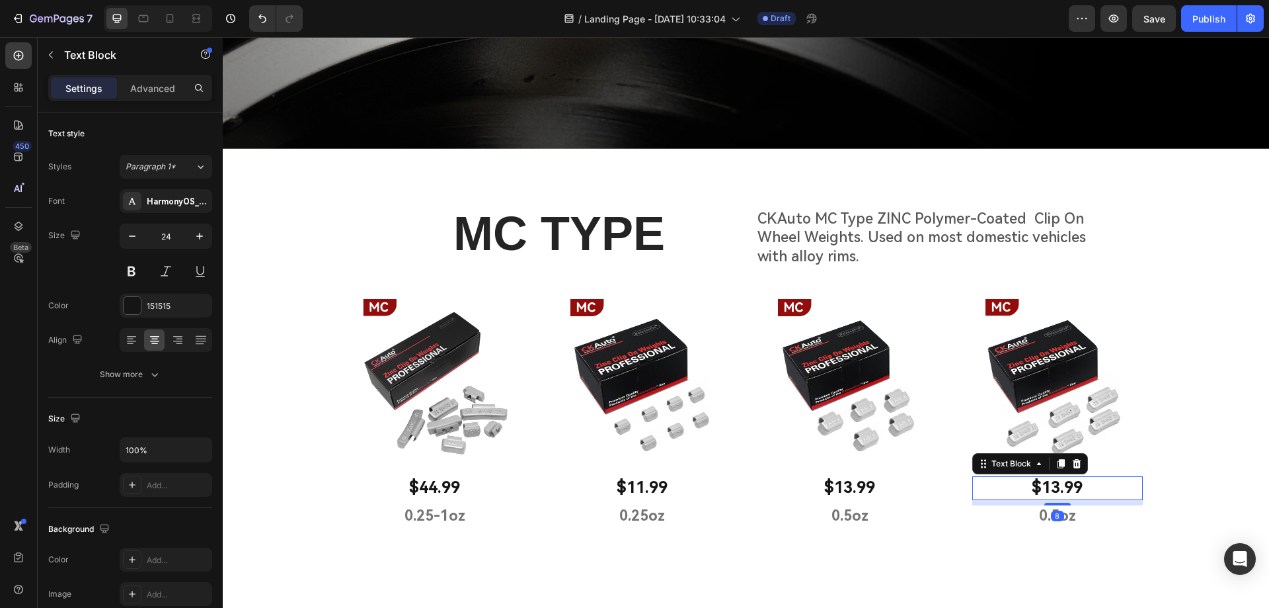
click at [1051, 483] on p "$13.99" at bounding box center [1058, 487] width 168 height 20
click at [1056, 509] on p "0.5oz" at bounding box center [1058, 515] width 168 height 19
click at [1053, 513] on p "0.5oz" at bounding box center [1058, 515] width 168 height 19
click at [1048, 514] on p "0.5oz" at bounding box center [1058, 515] width 168 height 19
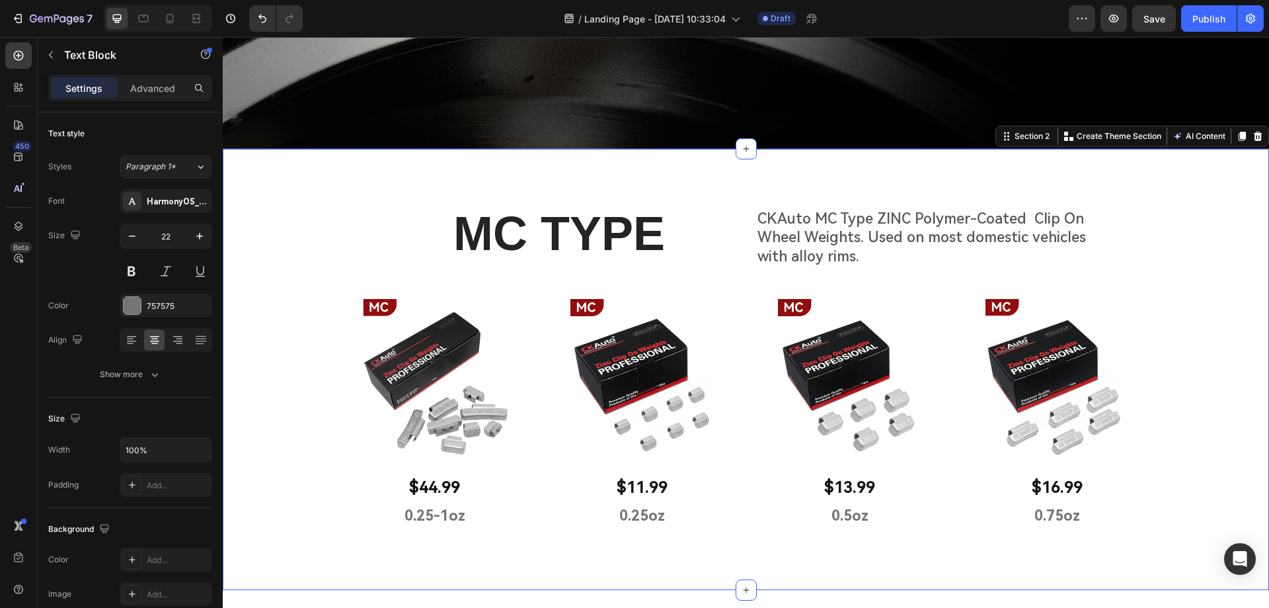
click at [1177, 466] on div "MC TYPE Heading CKAuto MC Type ZINC Polymer-Coated Clip On Wheel Weights. Used …" at bounding box center [746, 375] width 1046 height 346
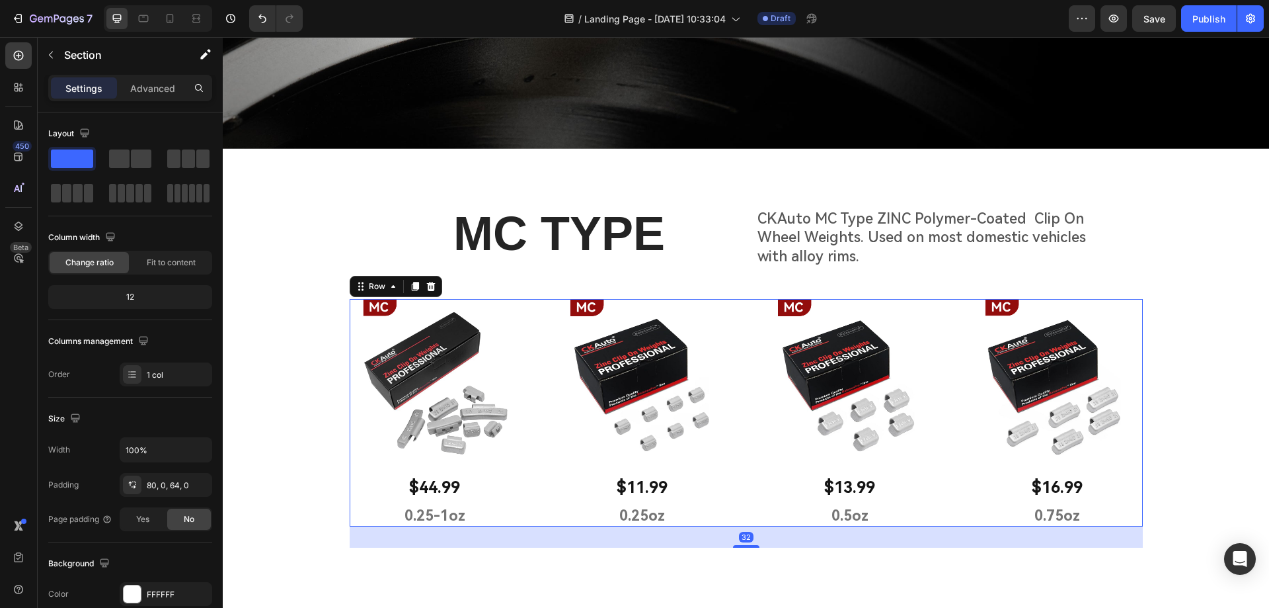
click at [736, 308] on div "Image $44.99 Text Block 0.25-1oz Text Block Row Image $11.99 Text Block 0.25oz …" at bounding box center [746, 412] width 793 height 227
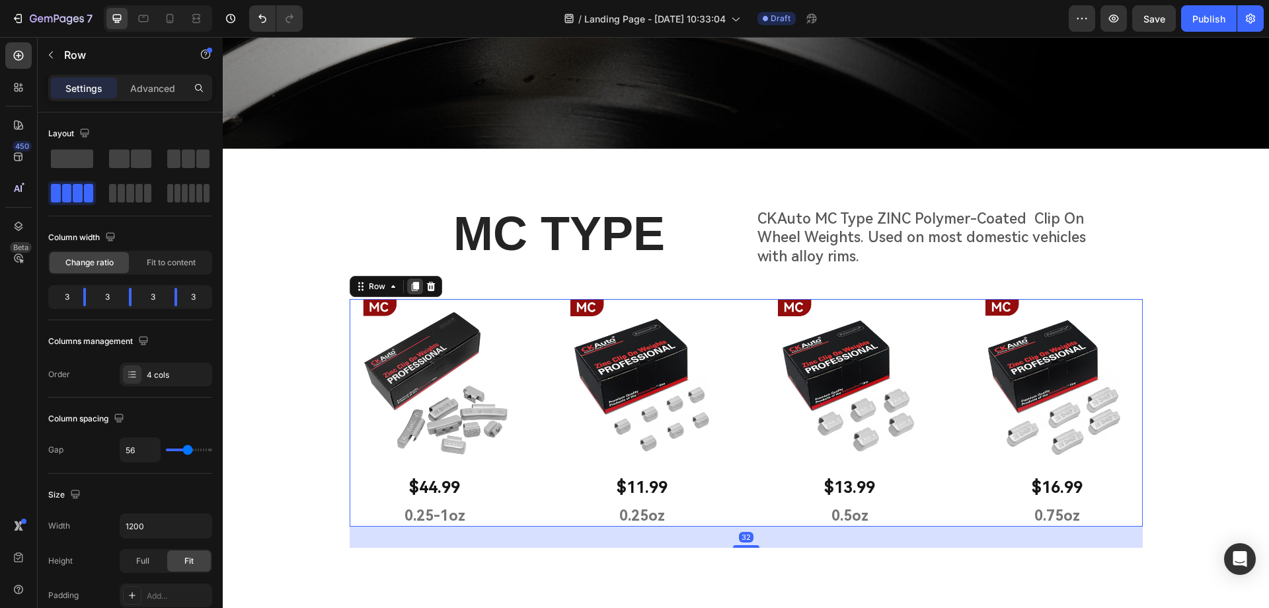
click at [411, 282] on icon at bounding box center [414, 286] width 7 height 9
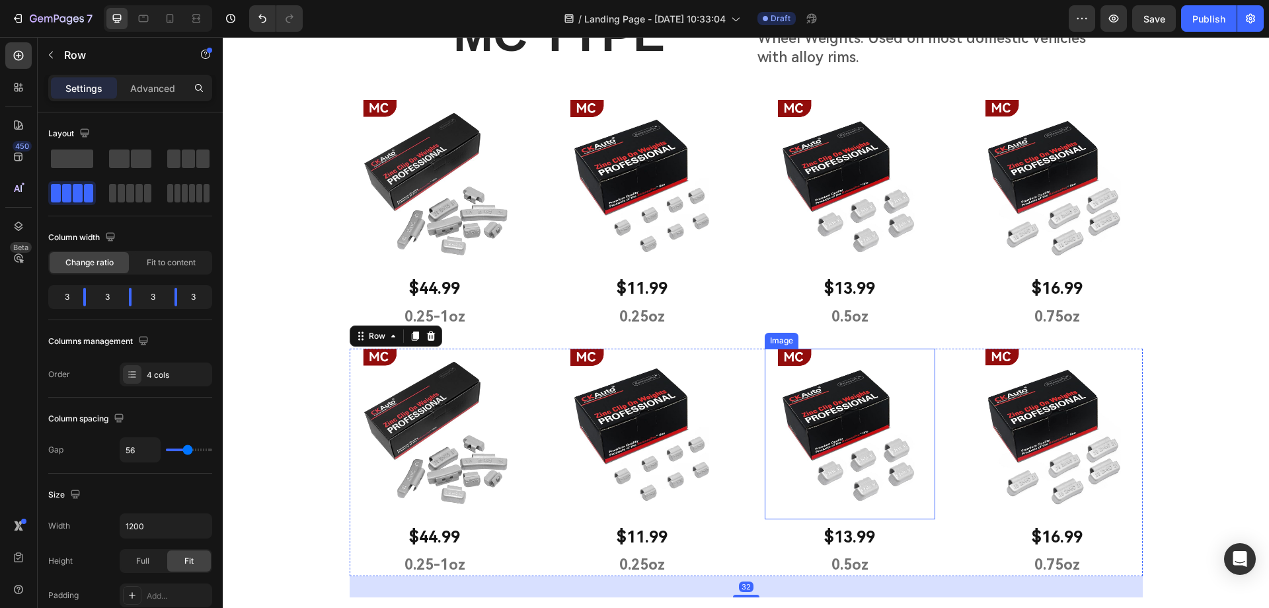
scroll to position [484, 0]
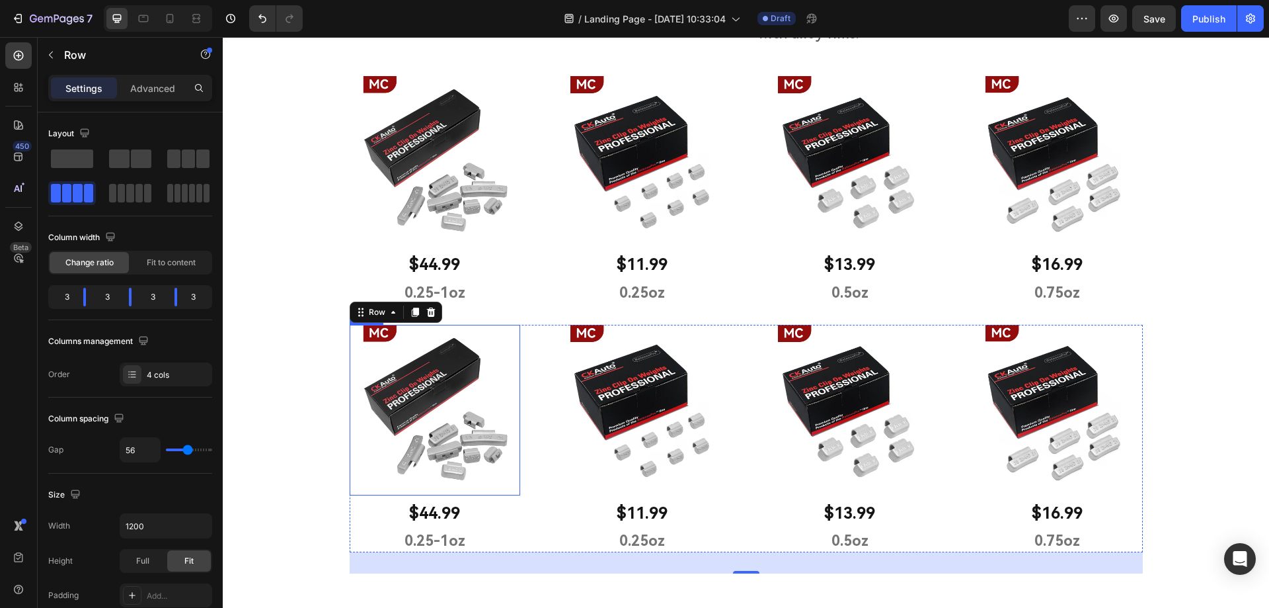
click at [470, 416] on img at bounding box center [435, 410] width 171 height 171
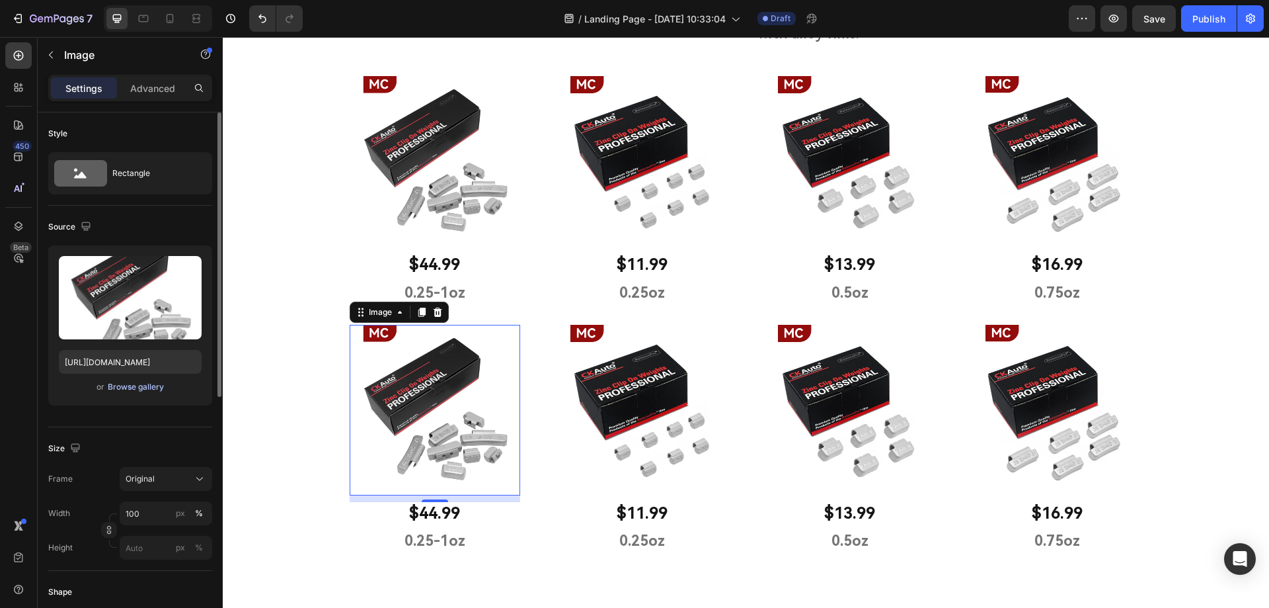
click at [132, 385] on div "Browse gallery" at bounding box center [136, 387] width 56 height 12
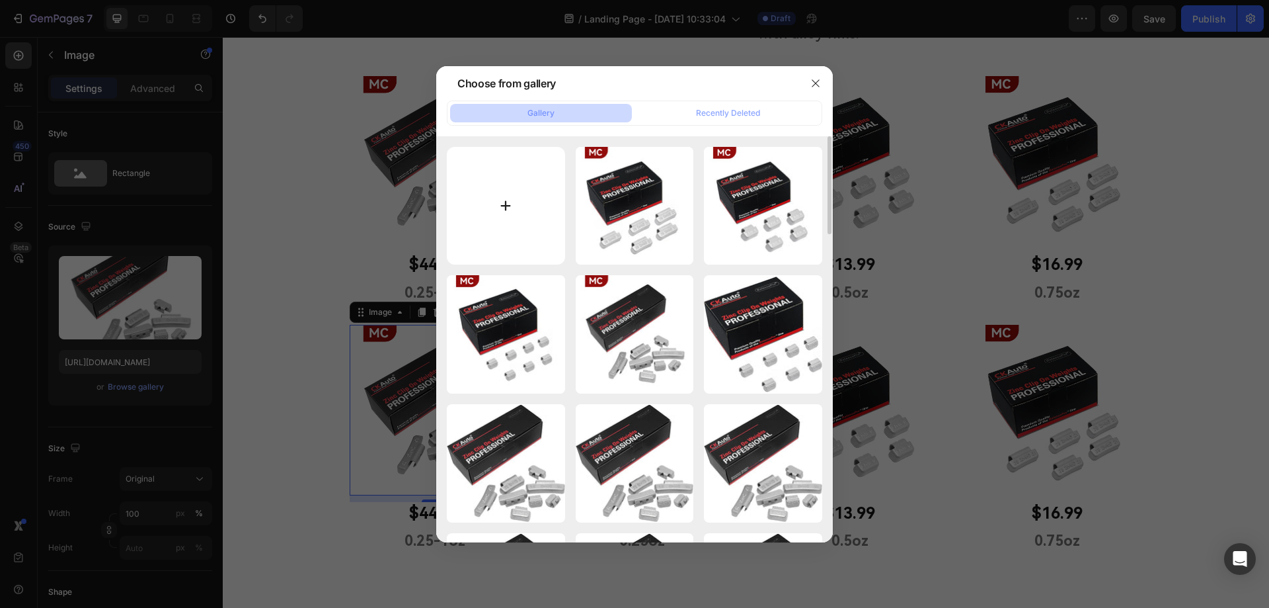
click at [510, 209] on input "file" at bounding box center [506, 206] width 118 height 118
type input "C:\fakepath\画板 1 拷贝 4_3.jpg"
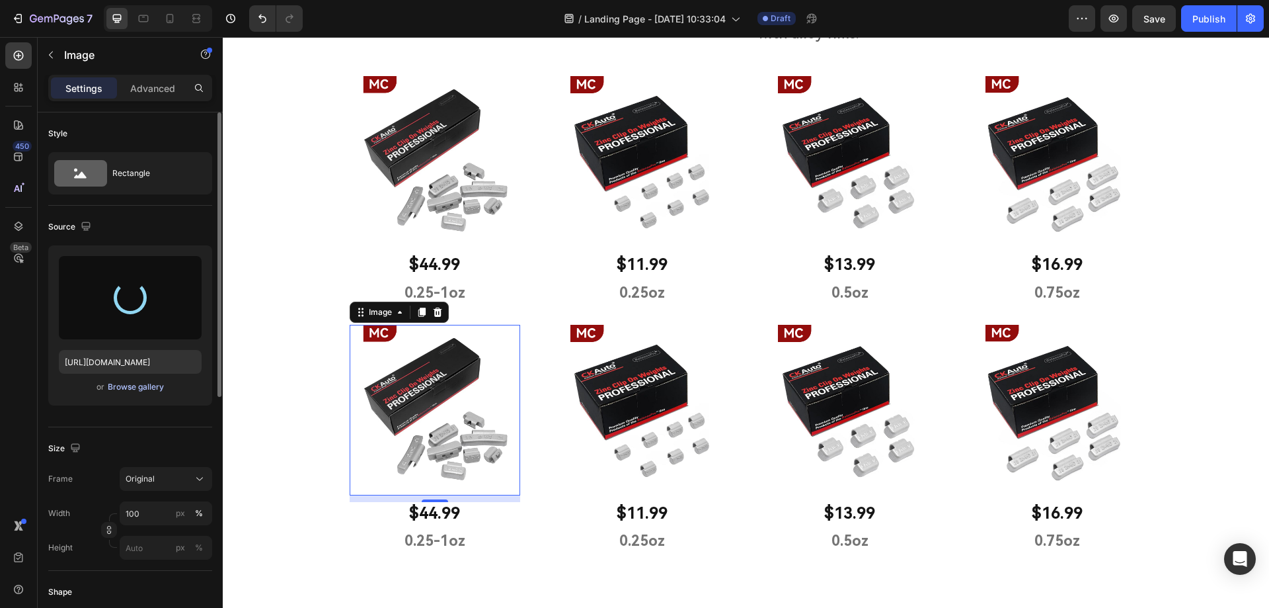
click at [155, 384] on div "Browse gallery" at bounding box center [136, 387] width 56 height 12
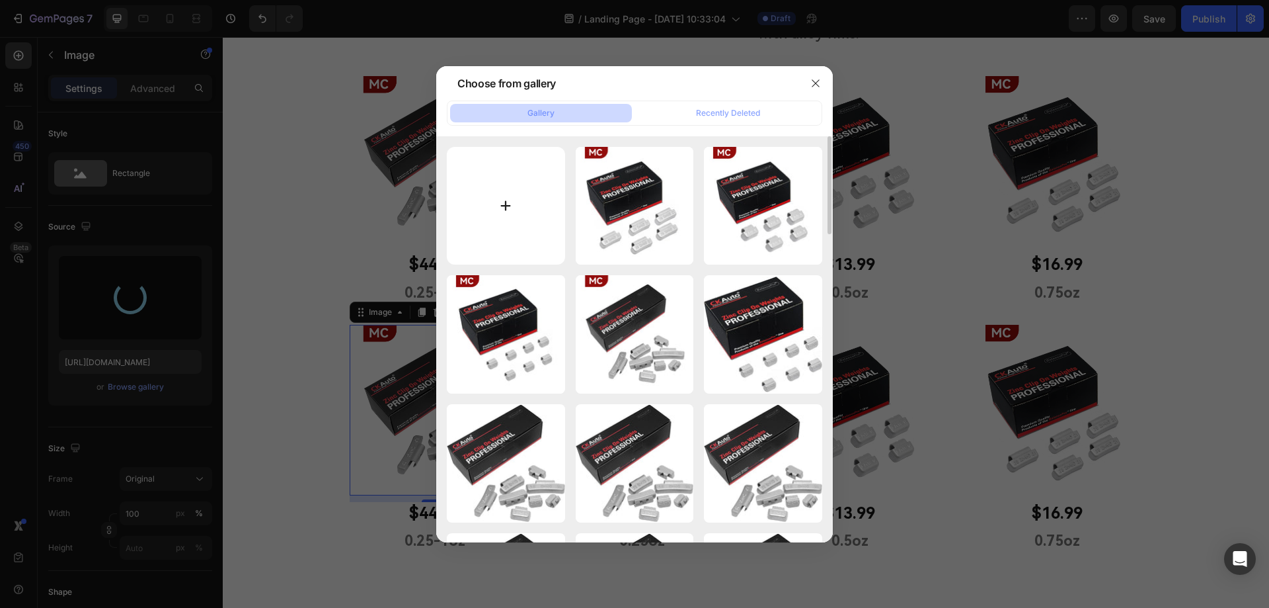
click at [513, 203] on input "file" at bounding box center [506, 206] width 118 height 118
type input "C:\fakepath\画板 1 拷贝 4_3.jpg"
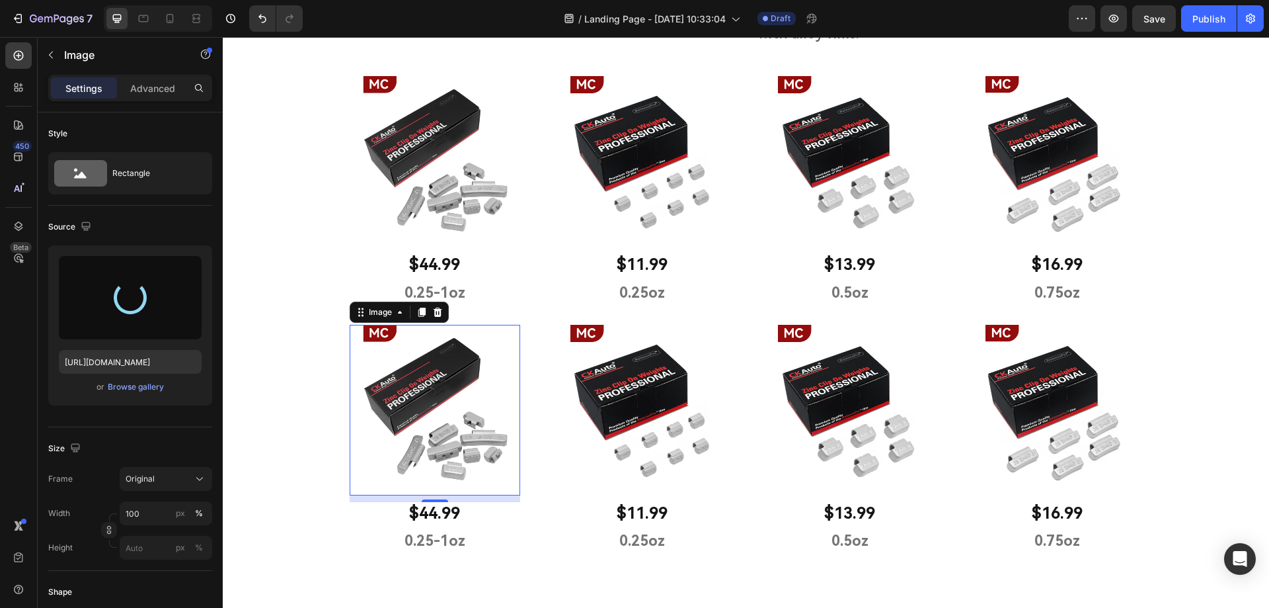
type input "[URL][DOMAIN_NAME]"
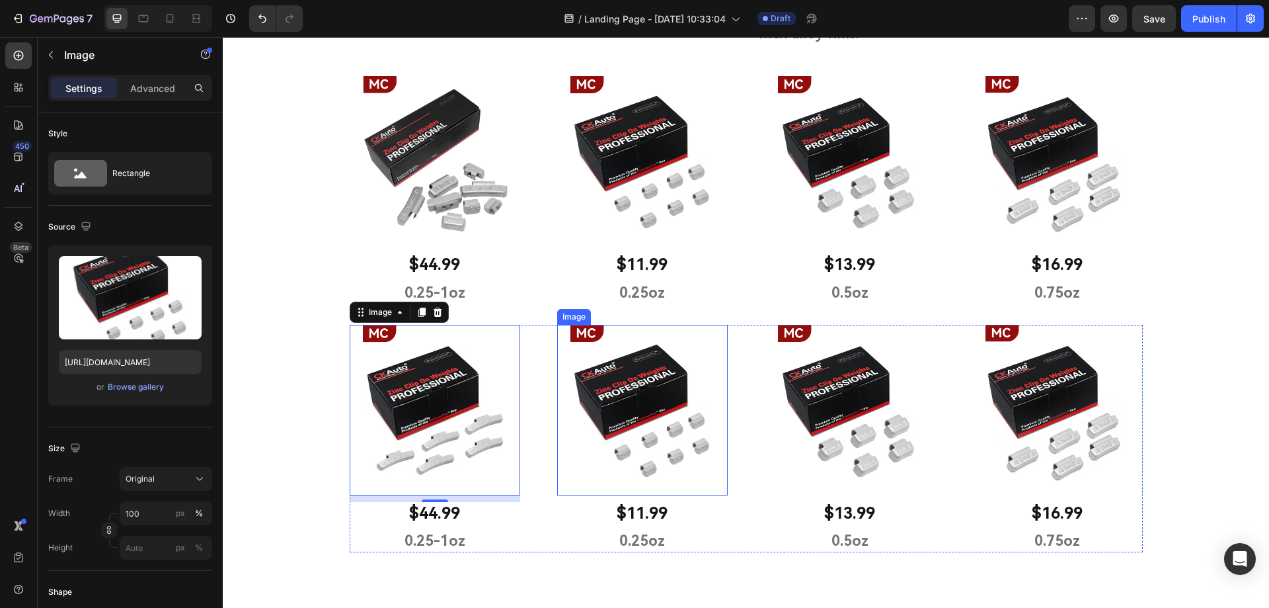
click at [635, 446] on img at bounding box center [642, 410] width 171 height 171
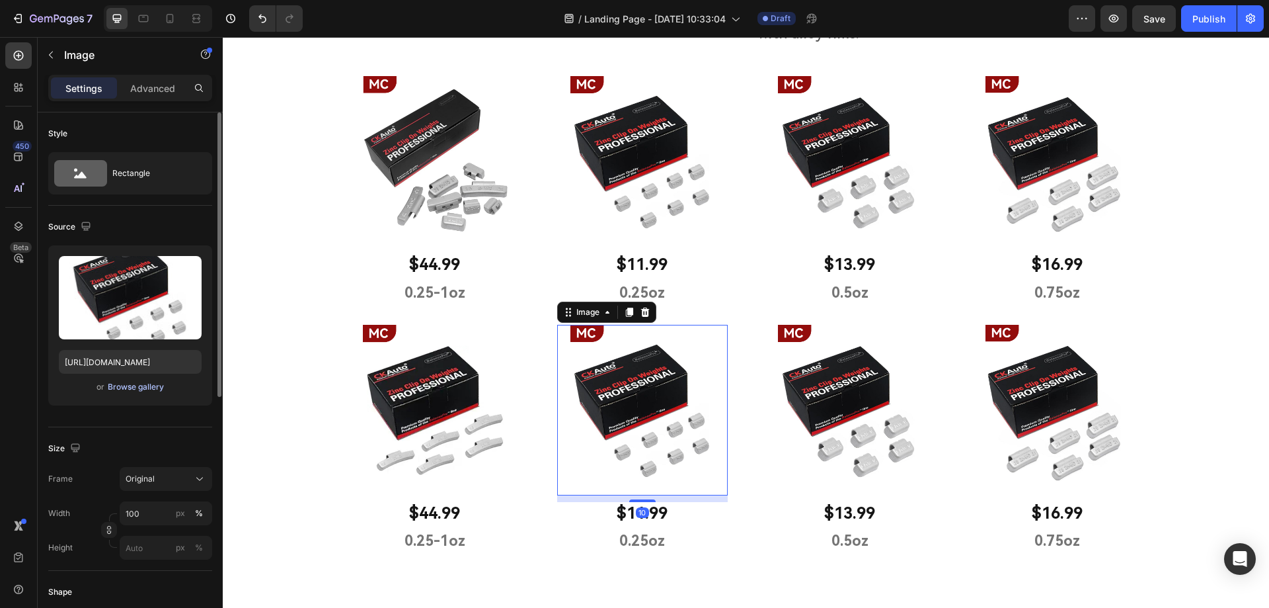
click at [124, 383] on div "Browse gallery" at bounding box center [136, 387] width 56 height 12
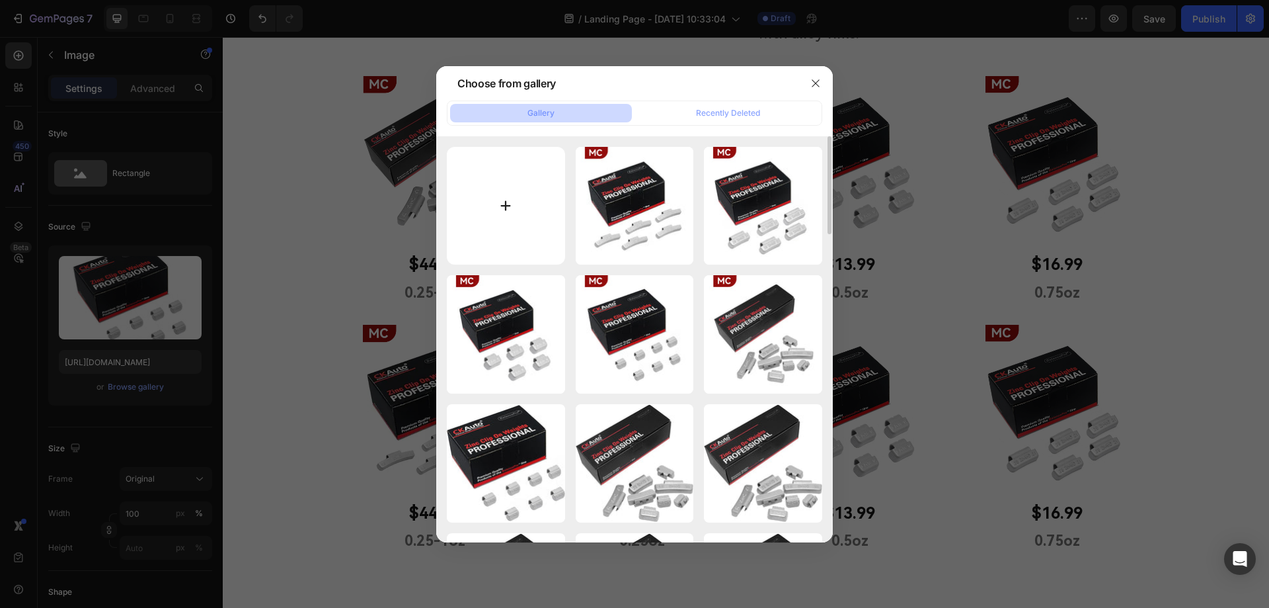
click at [507, 208] on input "file" at bounding box center [506, 206] width 118 height 118
type input "C:\fakepath\画板 1 拷贝 4_2.jpg"
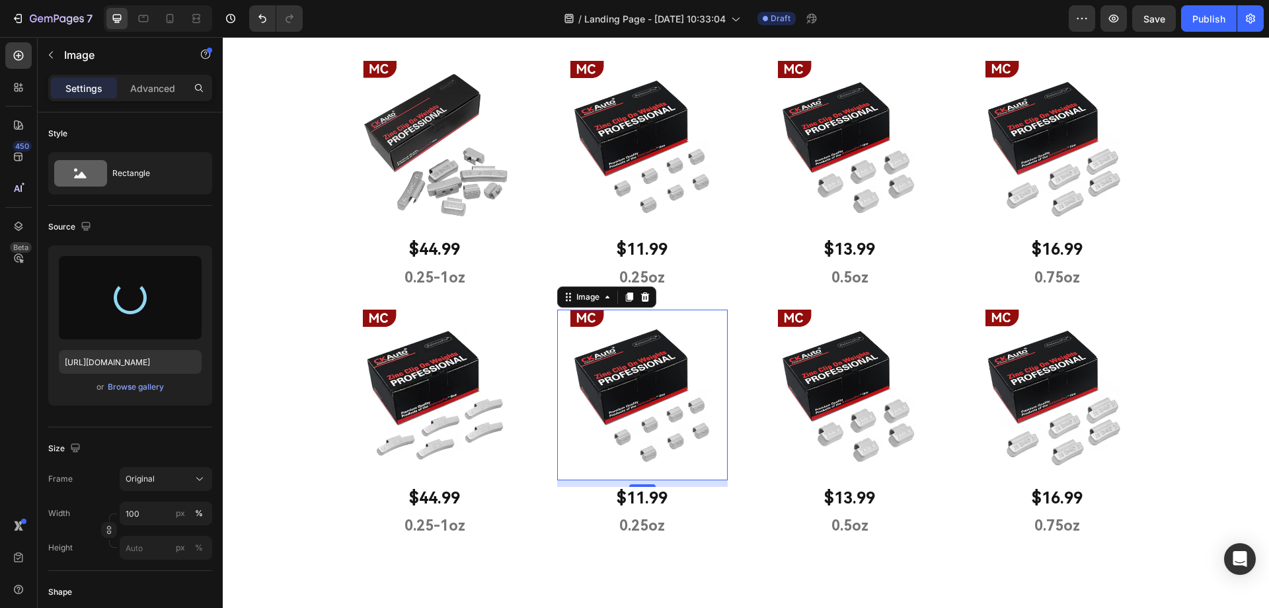
scroll to position [550, 0]
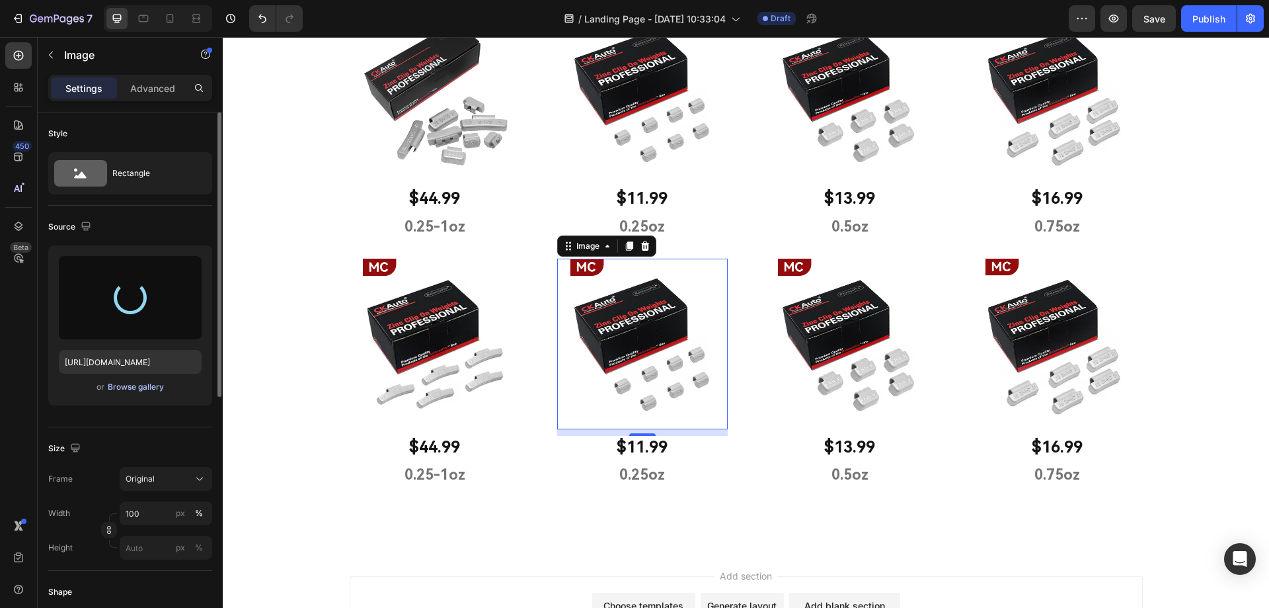
click at [132, 389] on div "Browse gallery" at bounding box center [136, 387] width 56 height 12
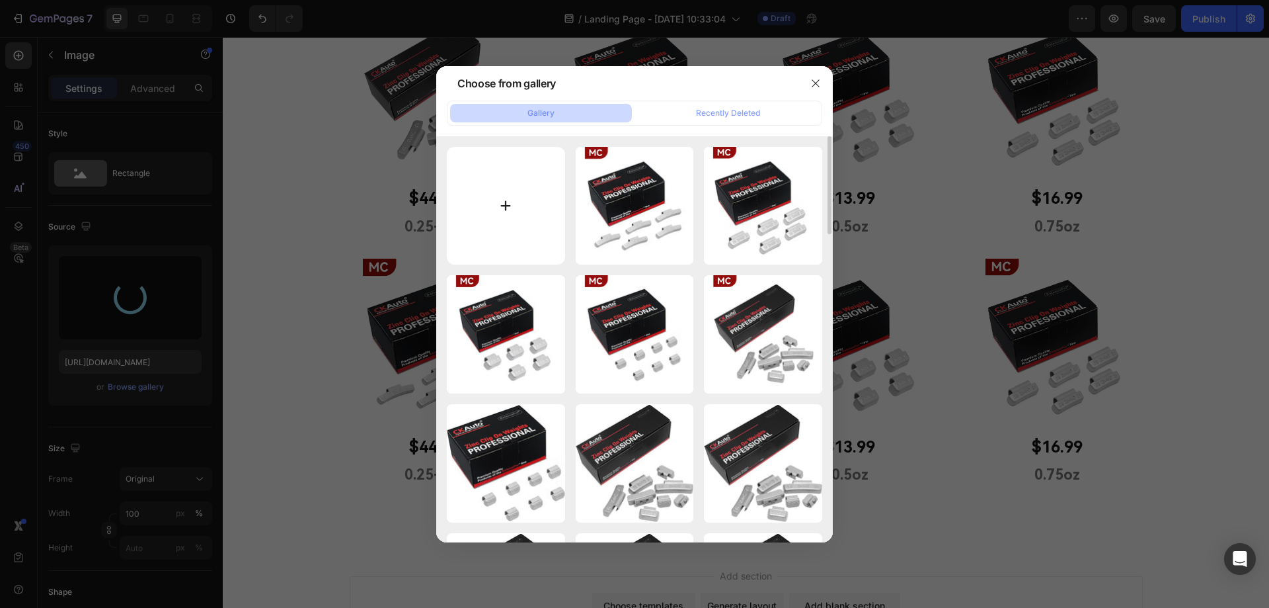
click at [504, 208] on input "file" at bounding box center [506, 206] width 118 height 118
type input "C:\fakepath\画板 1 拷贝 4_2.jpg"
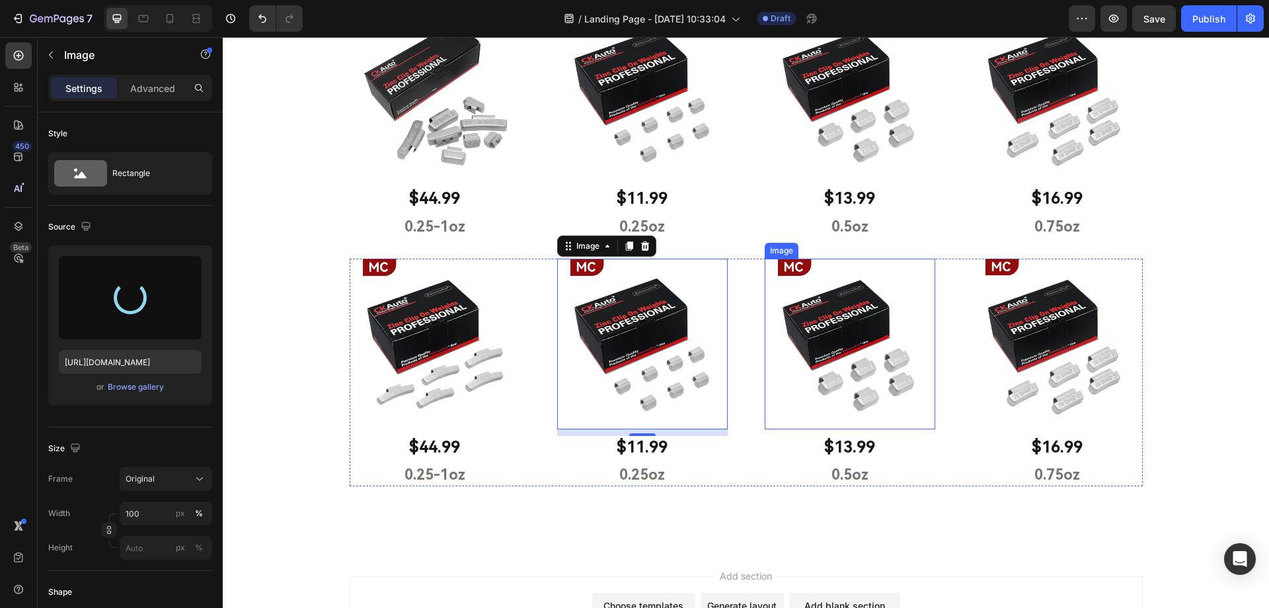
type input "[URL][DOMAIN_NAME]"
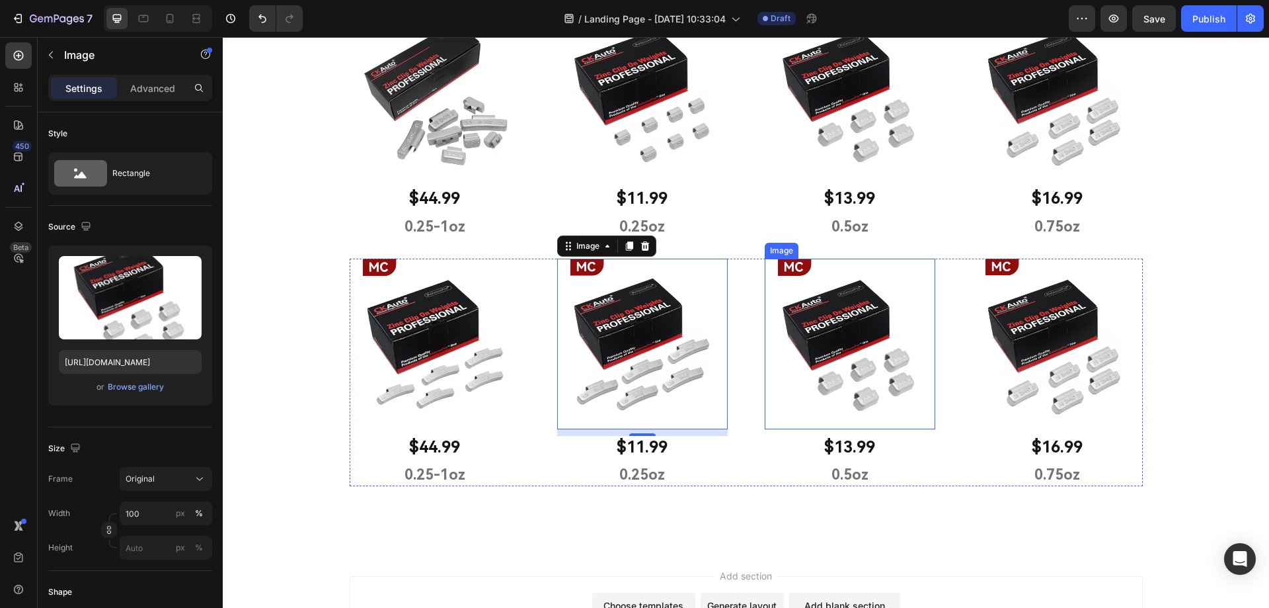
click at [849, 374] on img at bounding box center [850, 343] width 171 height 171
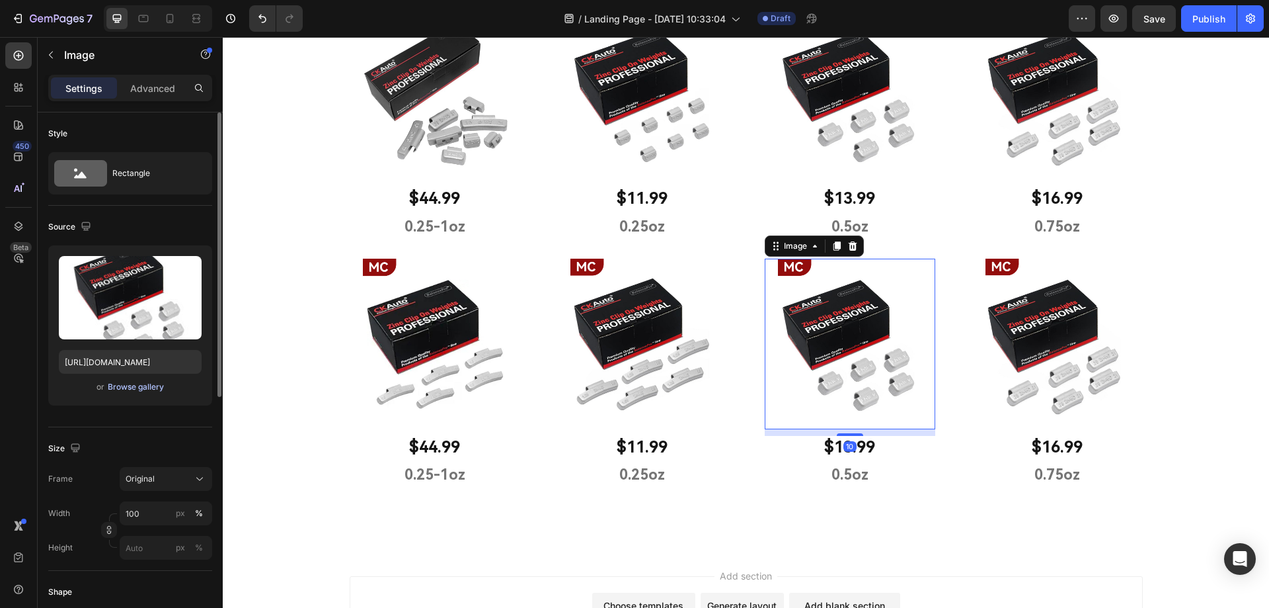
click at [134, 387] on div "Browse gallery" at bounding box center [136, 387] width 56 height 12
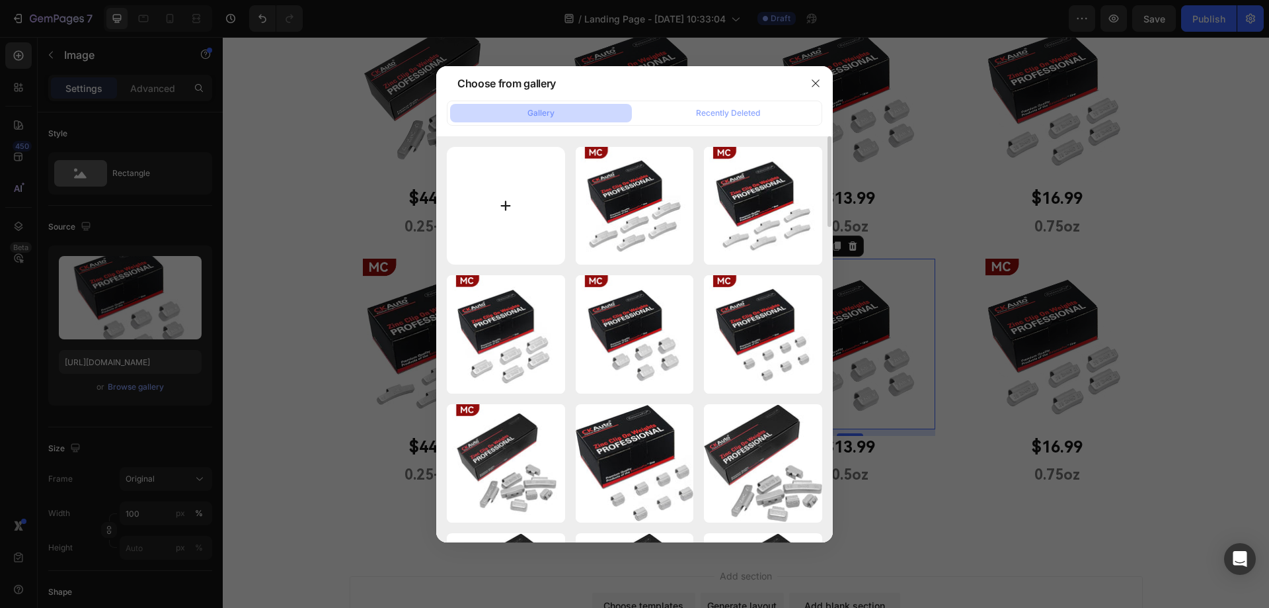
click at [508, 203] on input "file" at bounding box center [506, 206] width 118 height 118
type input "C:\fakepath\画板 1 拷贝 4_1.jpg"
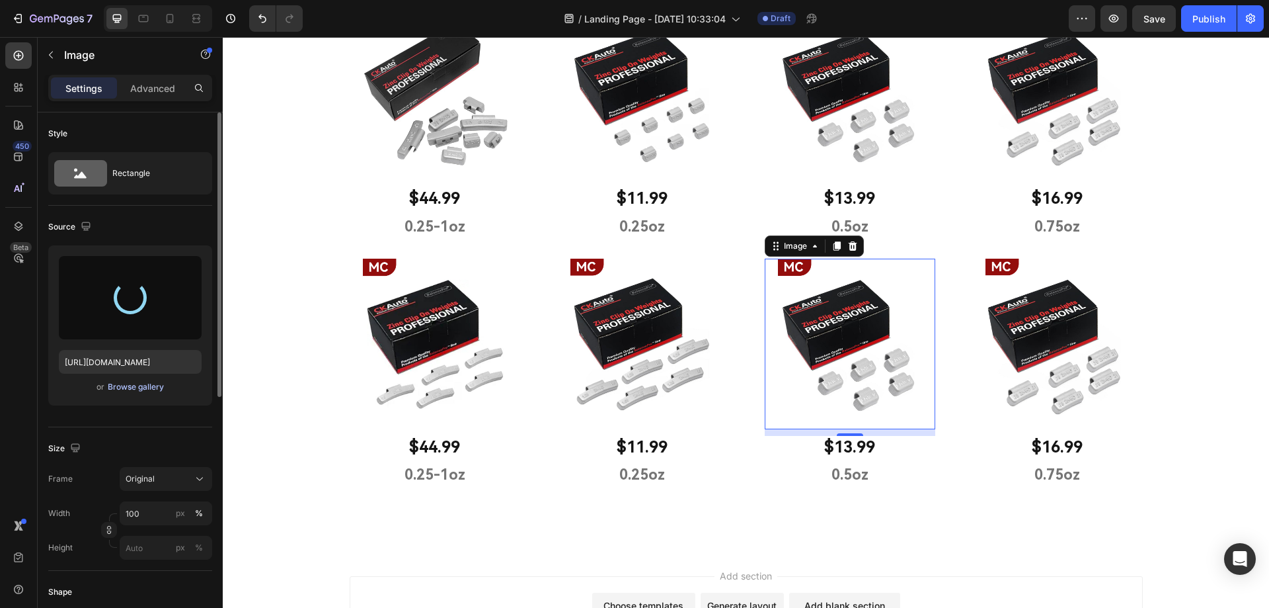
click at [120, 390] on div "Browse gallery" at bounding box center [136, 387] width 56 height 12
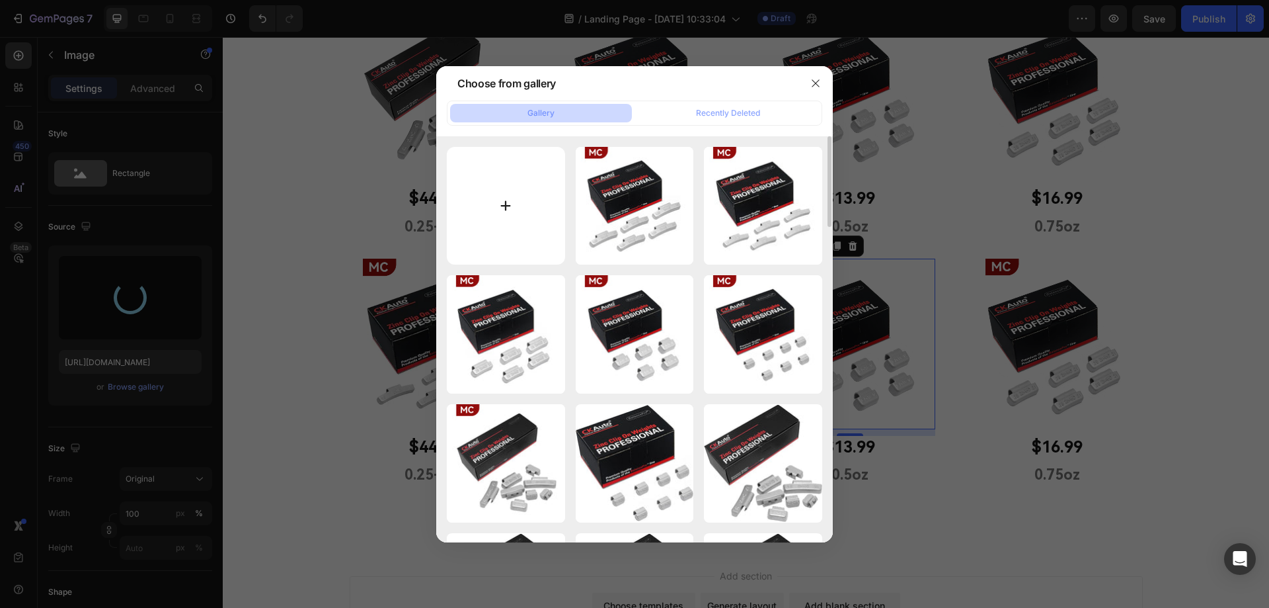
click at [512, 206] on input "file" at bounding box center [506, 206] width 118 height 118
type input "C:\fakepath\画板 1 拷贝 4_1.jpg"
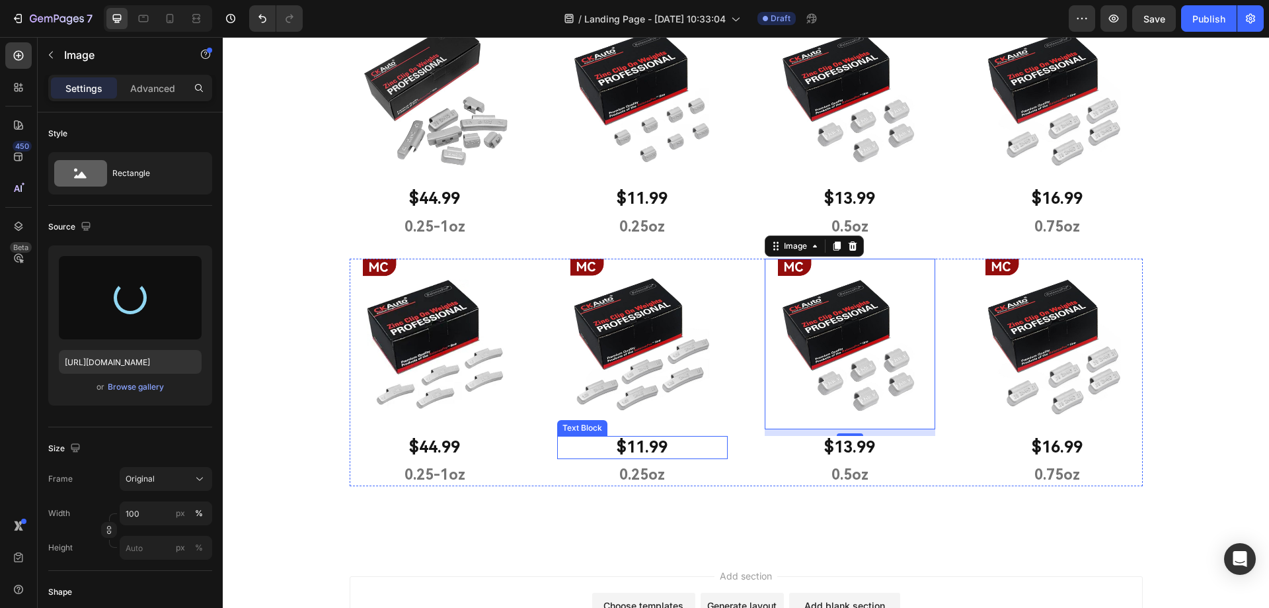
type input "[URL][DOMAIN_NAME]"
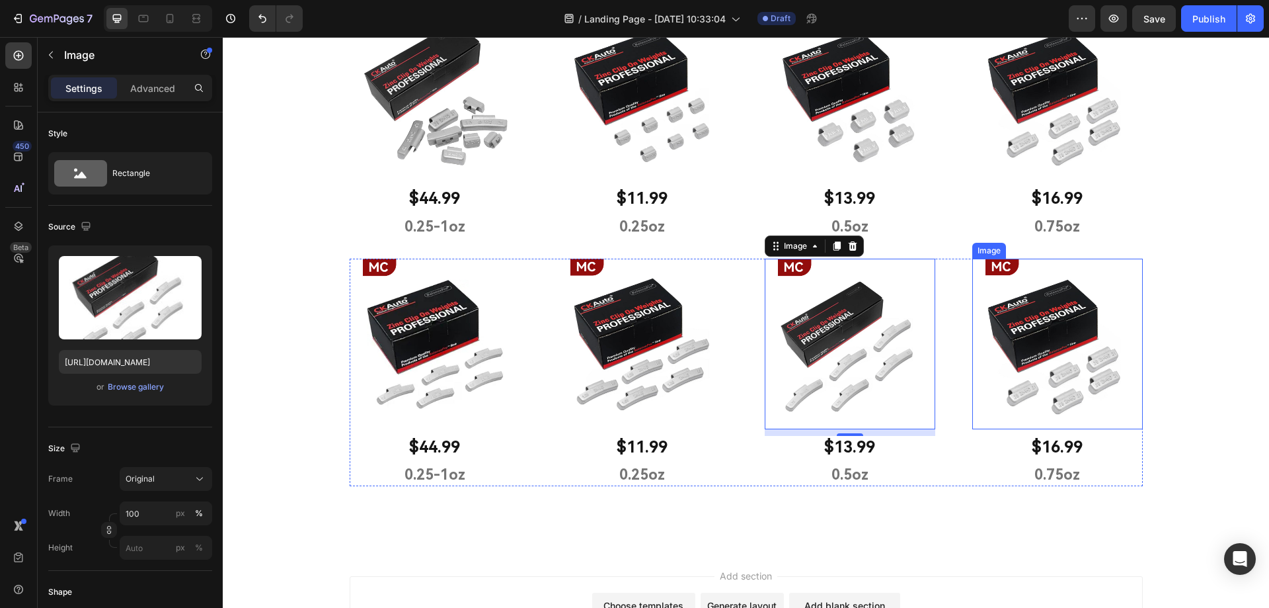
click at [1013, 353] on img at bounding box center [1057, 343] width 171 height 171
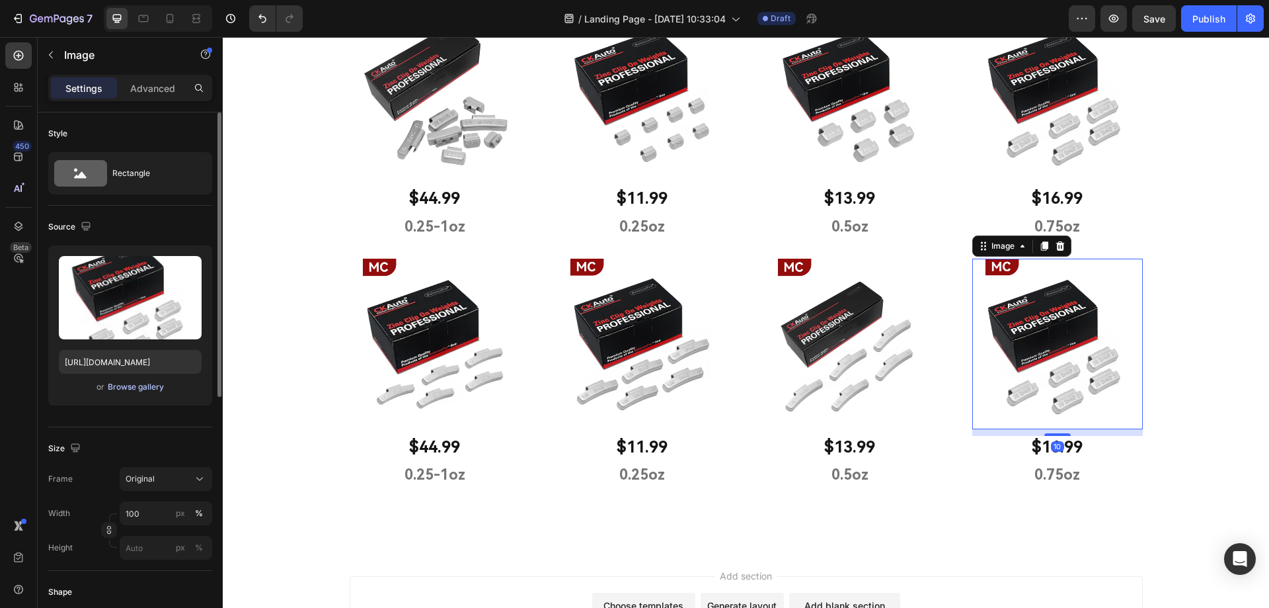
click at [131, 383] on div "Browse gallery" at bounding box center [136, 387] width 56 height 12
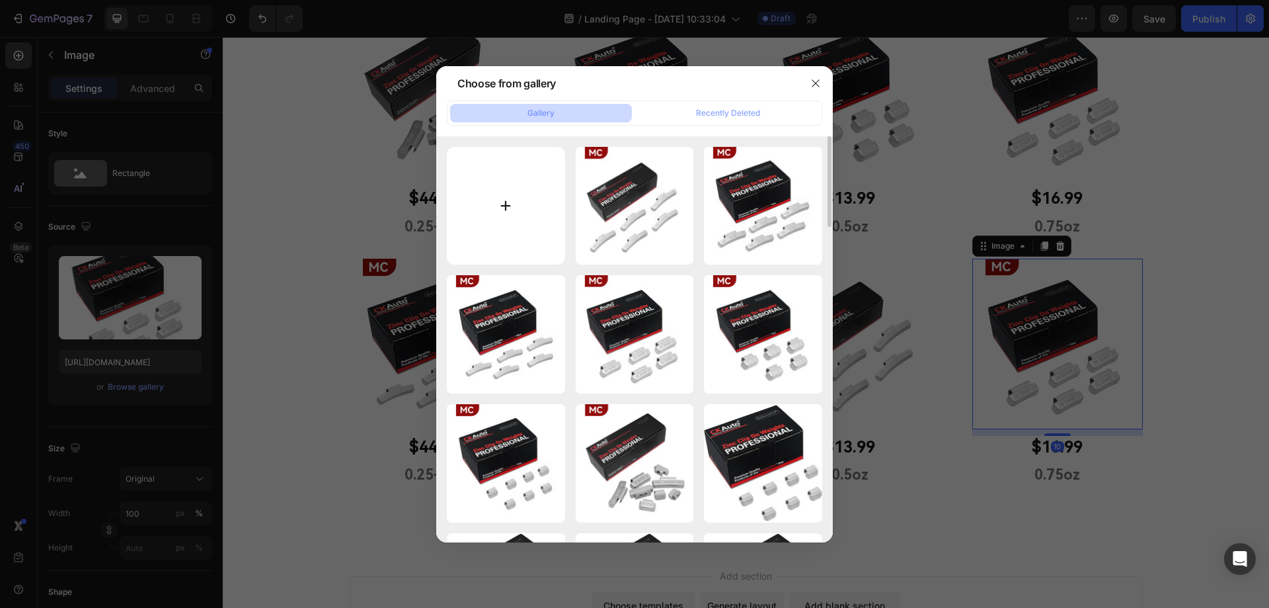
click at [494, 206] on input "file" at bounding box center [506, 206] width 118 height 118
type input "C:\fakepath\画板 1.jpg"
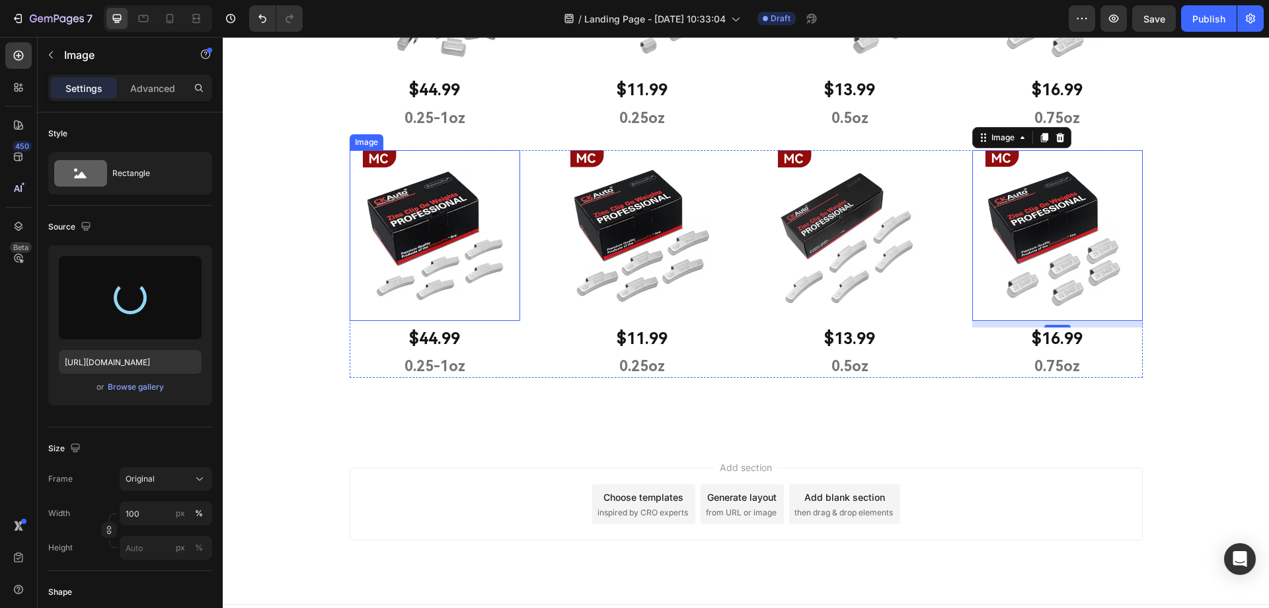
scroll to position [682, 0]
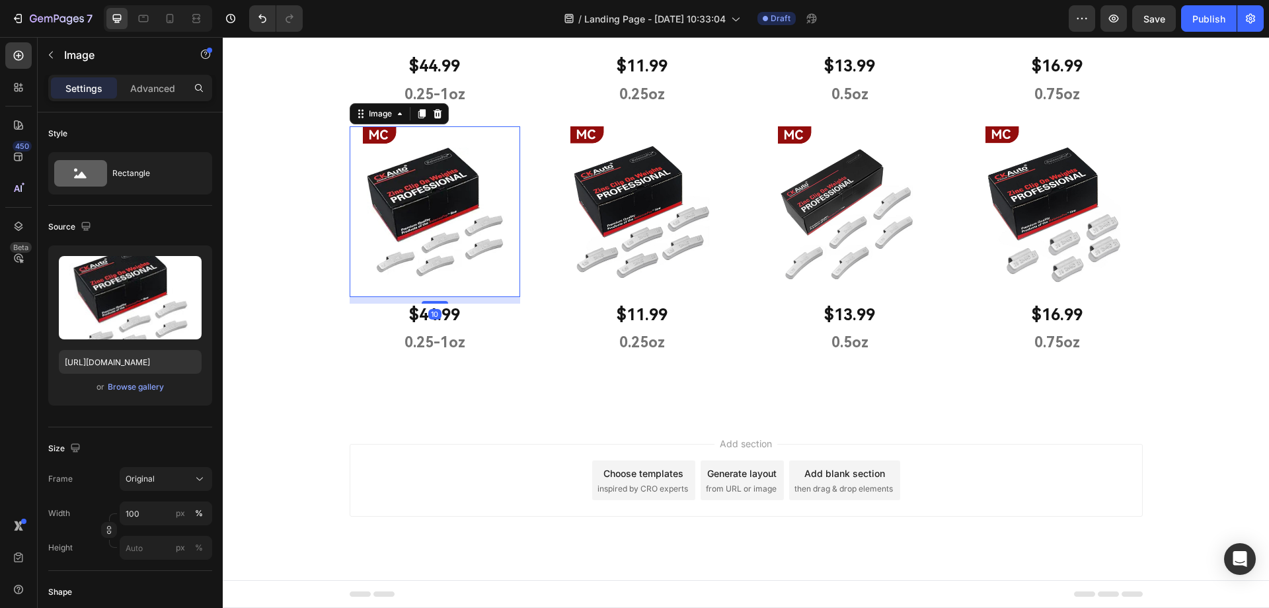
click at [449, 249] on img at bounding box center [435, 211] width 171 height 171
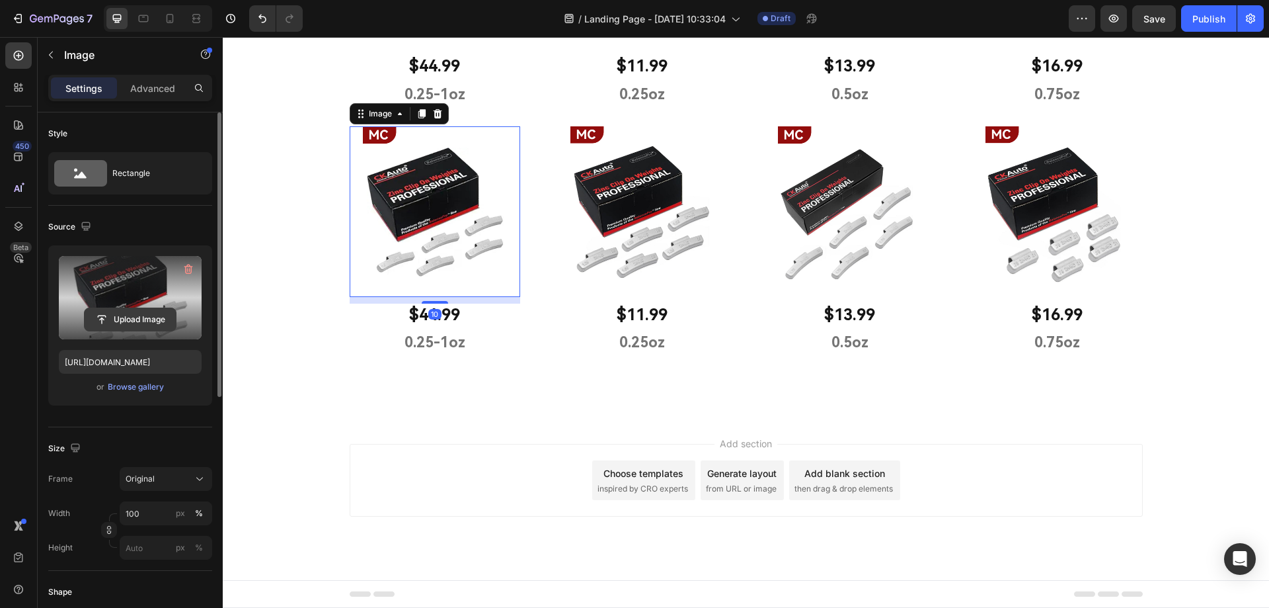
click at [139, 329] on input "file" at bounding box center [130, 319] width 91 height 22
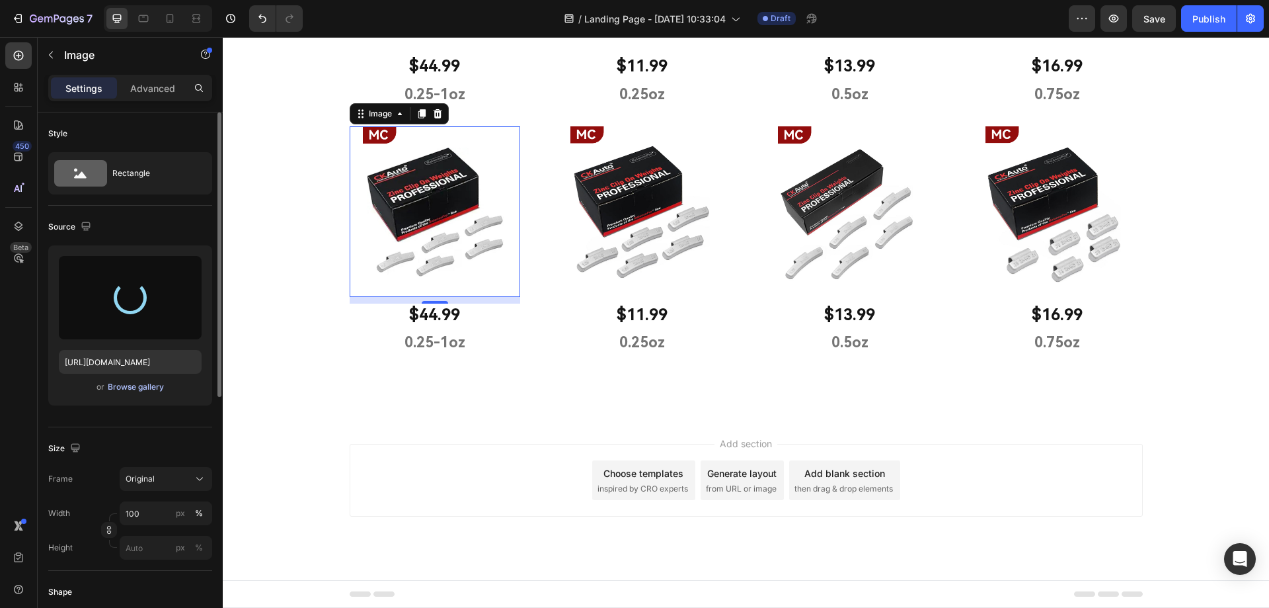
click at [129, 384] on div "Browse gallery" at bounding box center [136, 387] width 56 height 12
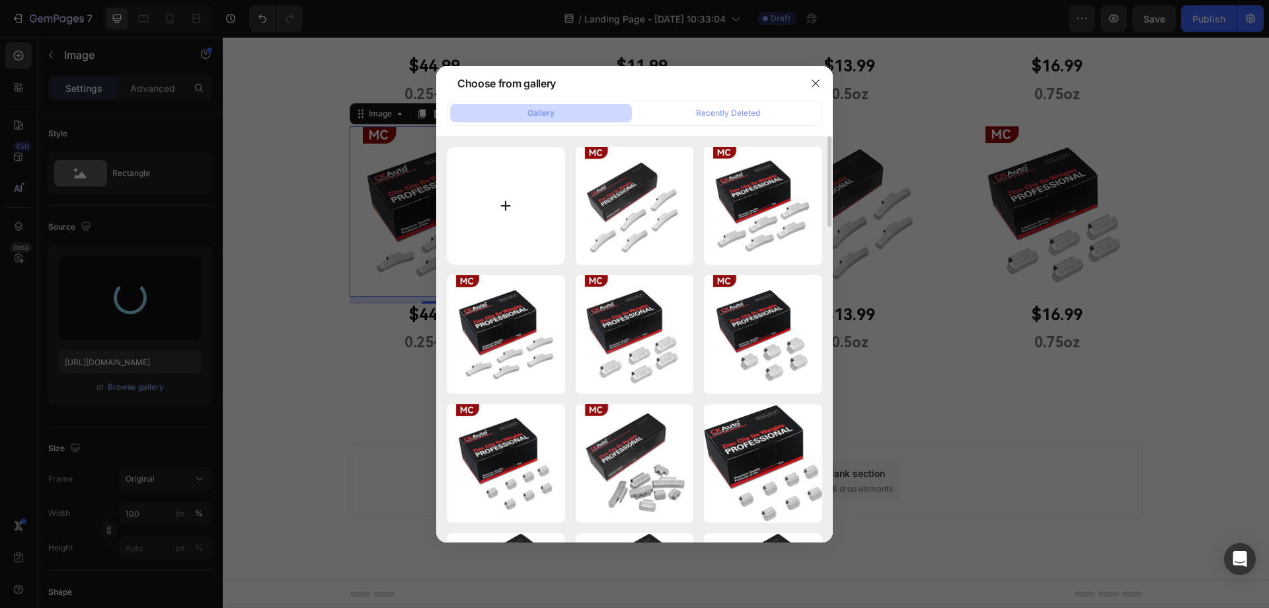
click at [497, 210] on input "file" at bounding box center [506, 206] width 118 height 118
type input "C:\fakepath\5.jpg"
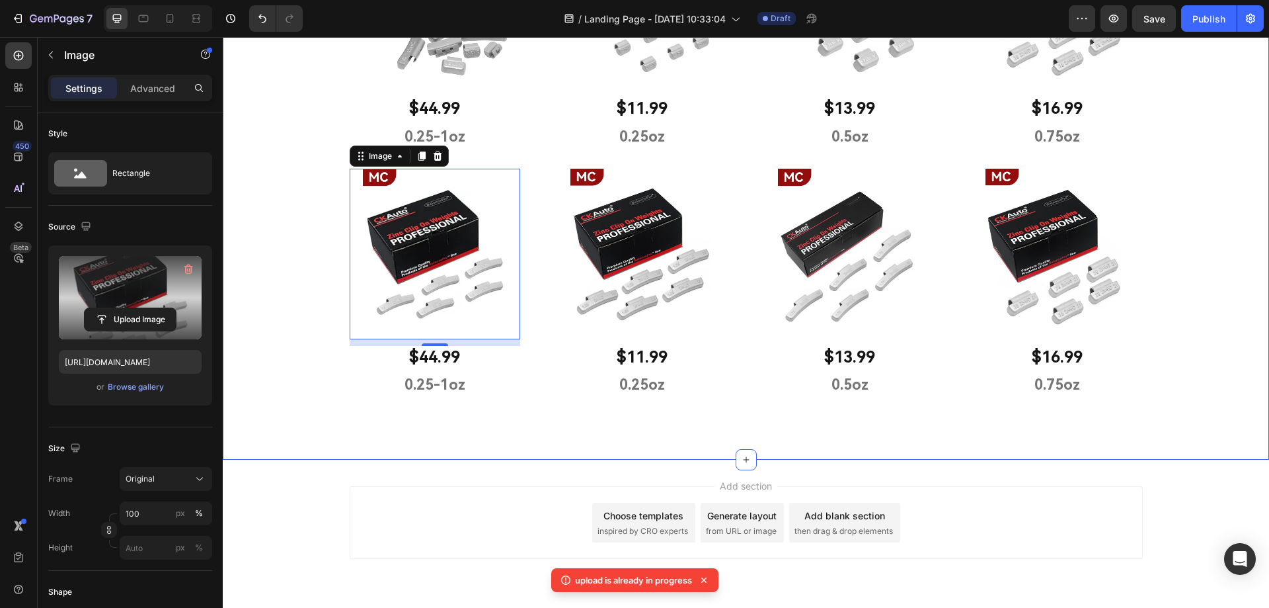
scroll to position [616, 0]
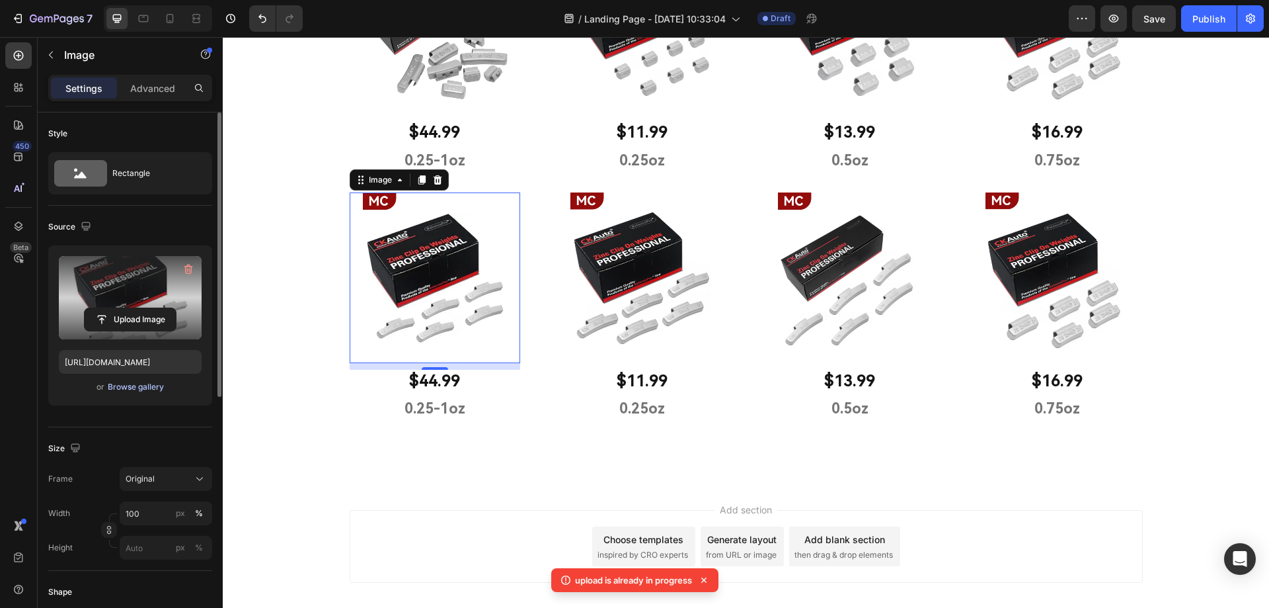
click at [135, 389] on div "Browse gallery" at bounding box center [136, 387] width 56 height 12
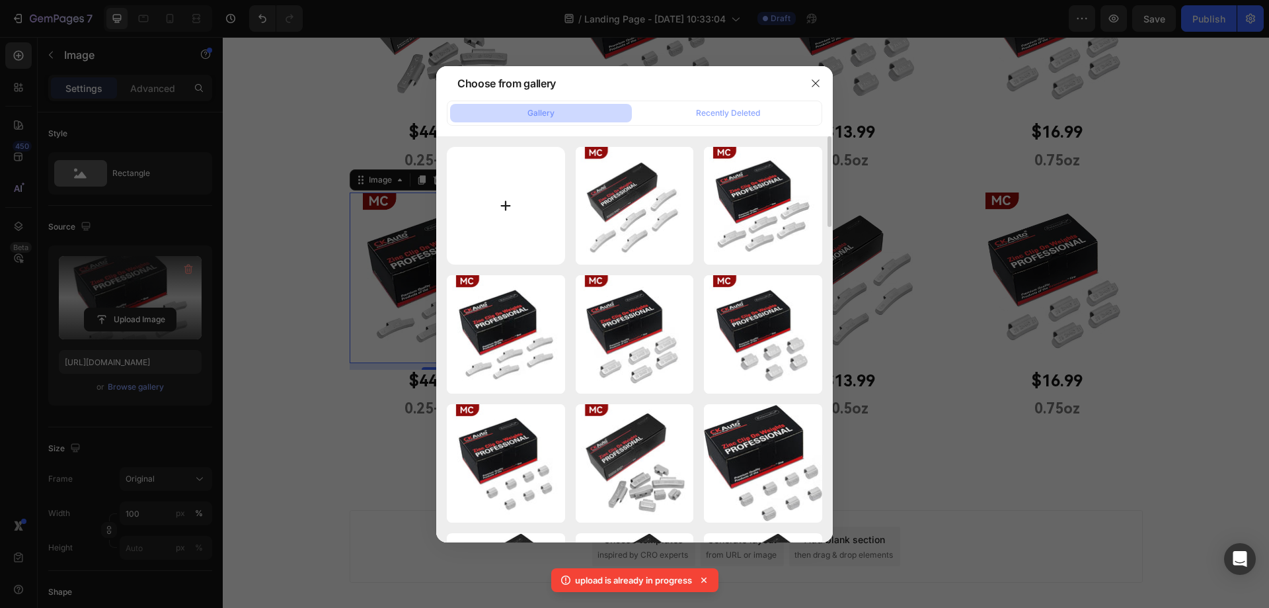
click at [514, 200] on input "file" at bounding box center [506, 206] width 118 height 118
type input "C:\fakepath\5.jpg"
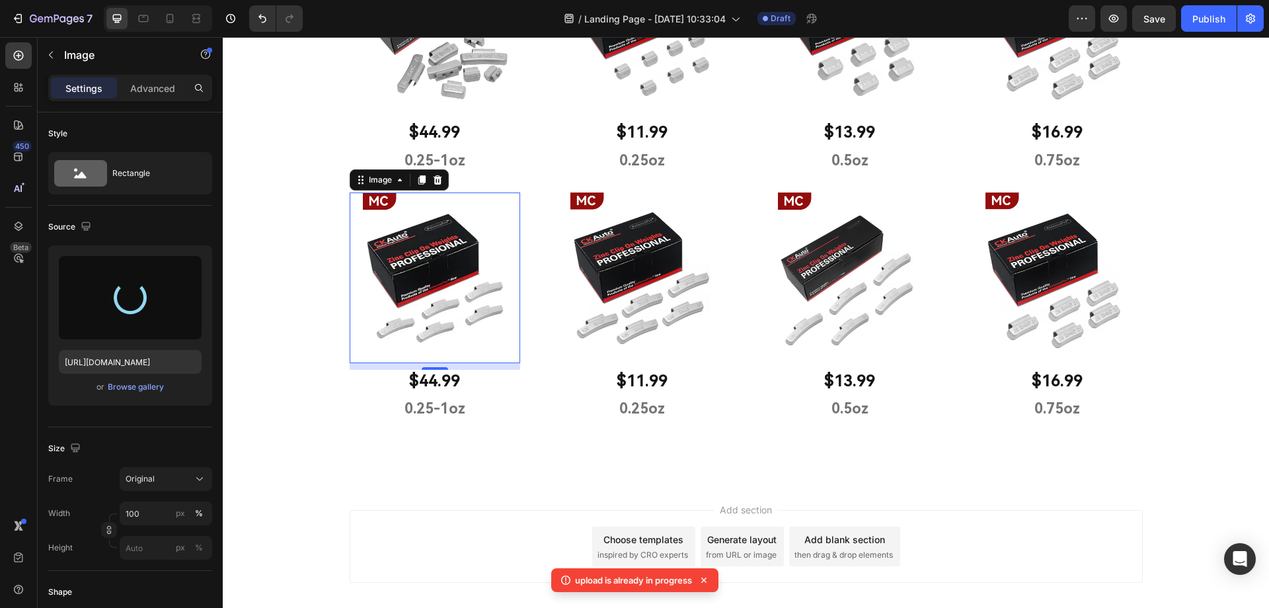
type input "[URL][DOMAIN_NAME]"
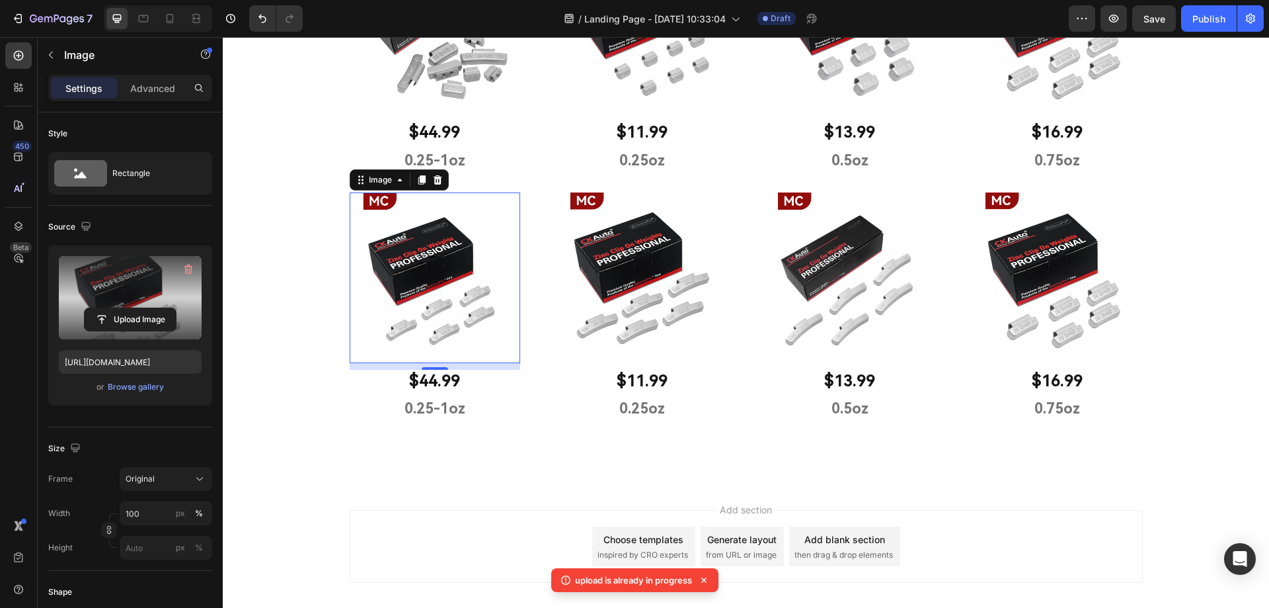
click at [707, 579] on icon at bounding box center [703, 579] width 13 height 13
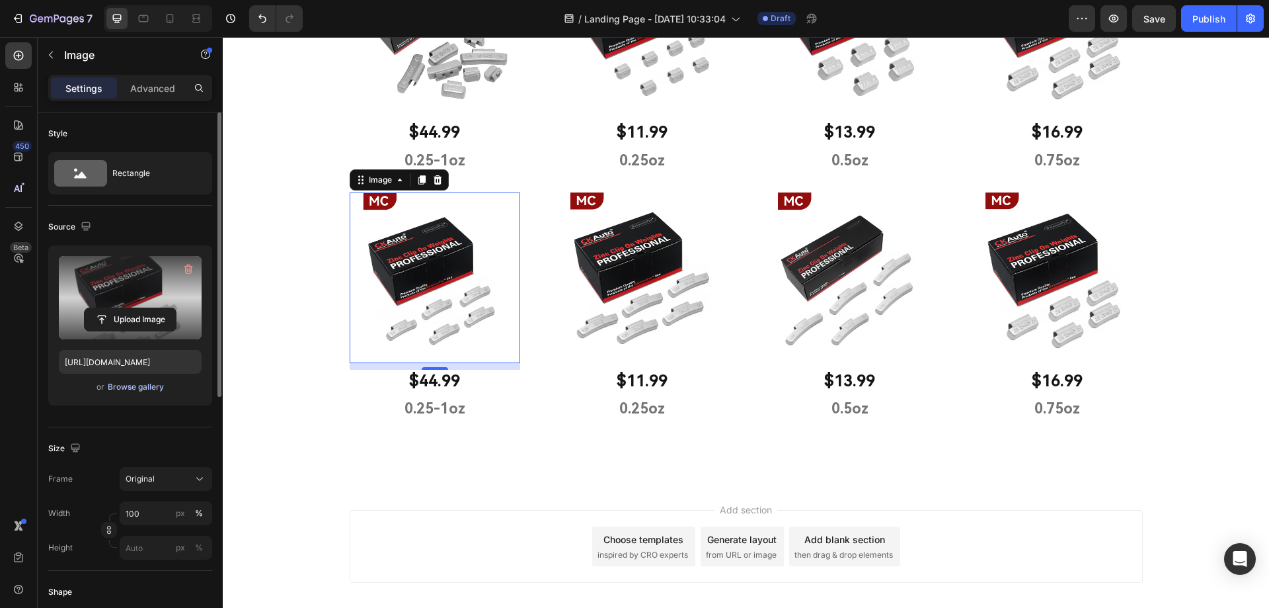
click at [144, 387] on div "Browse gallery" at bounding box center [136, 387] width 56 height 12
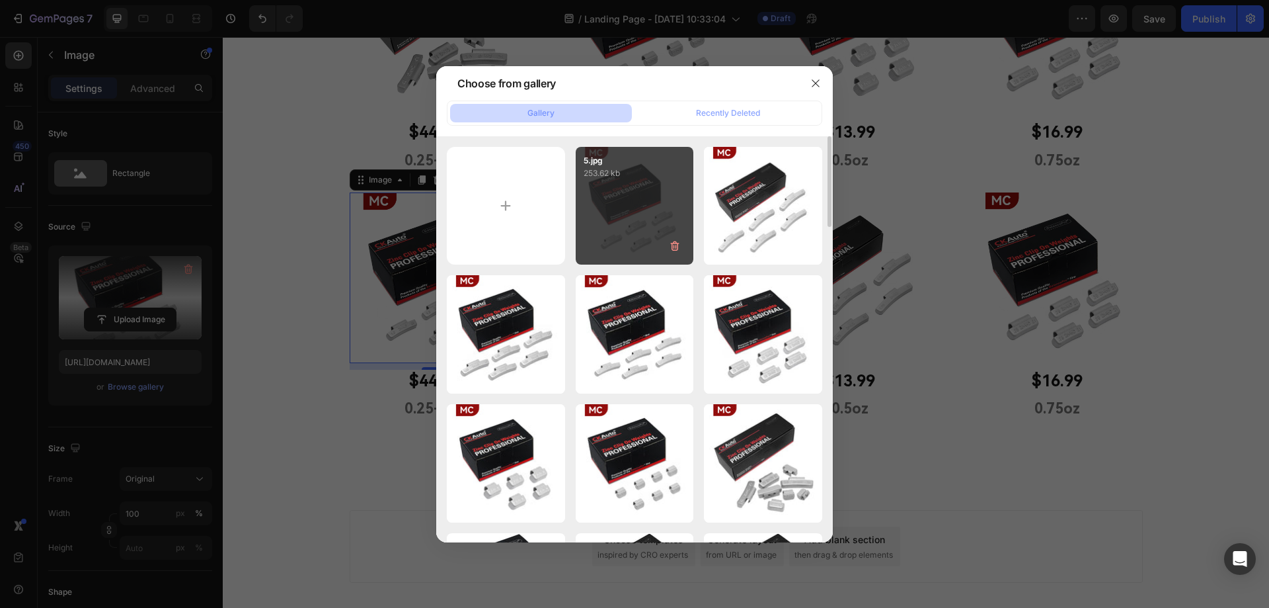
click at [629, 217] on div "5.jpg 253.62 kb" at bounding box center [635, 206] width 118 height 118
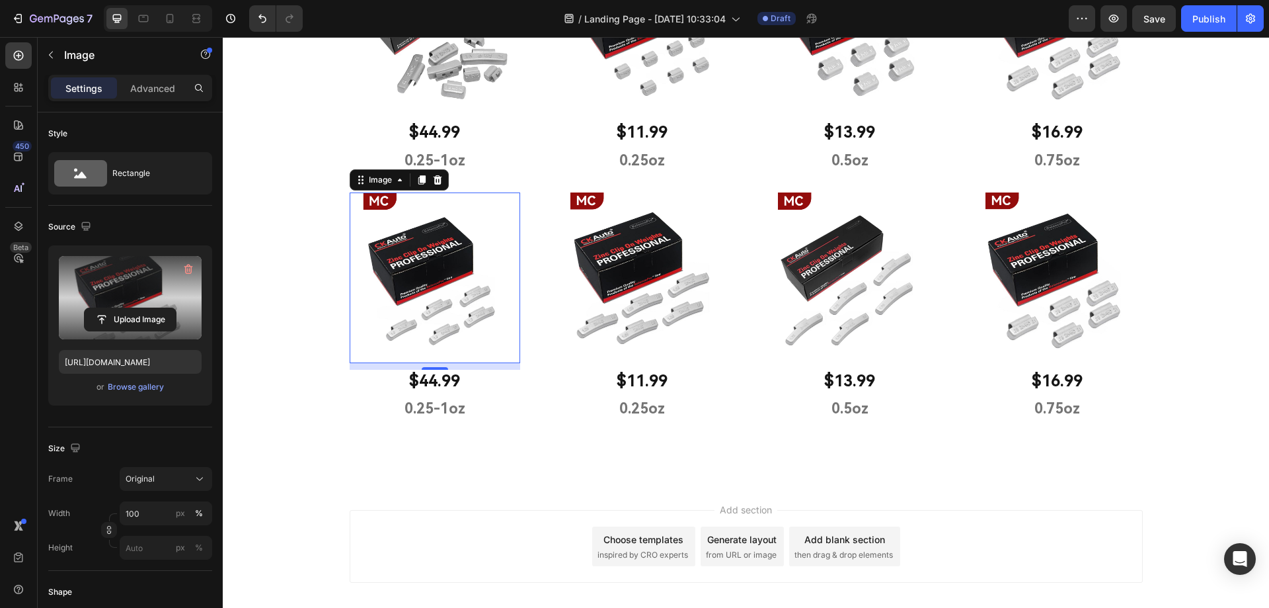
click at [420, 286] on img at bounding box center [435, 277] width 171 height 171
click at [639, 286] on img at bounding box center [642, 277] width 171 height 171
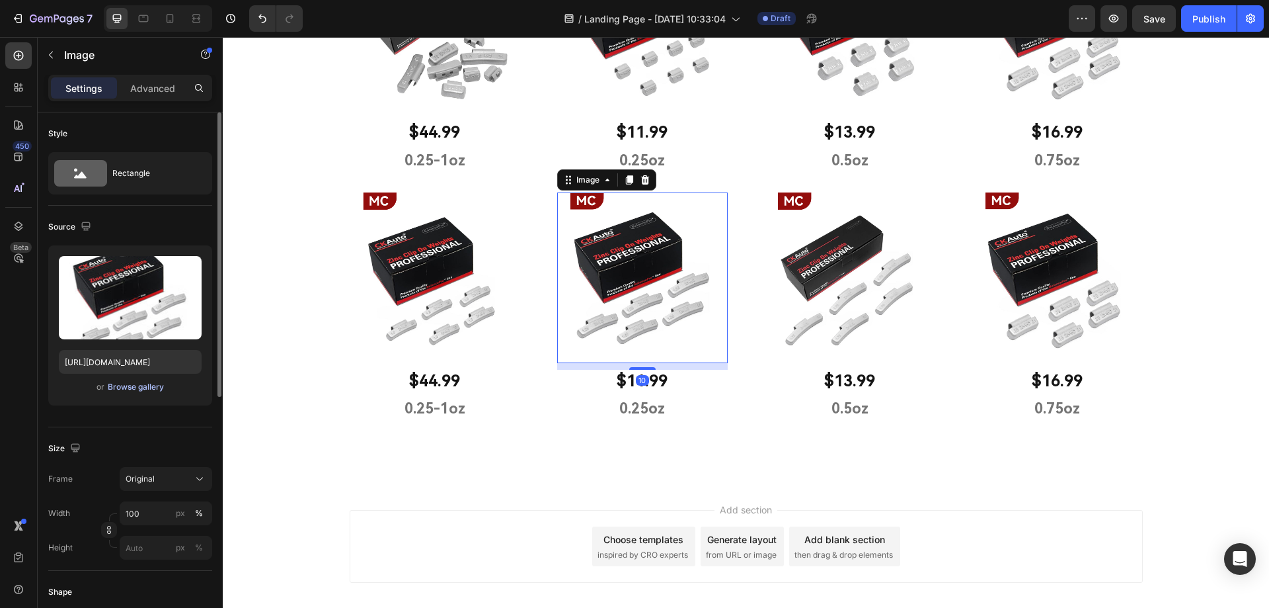
click at [126, 385] on div "Browse gallery" at bounding box center [136, 387] width 56 height 12
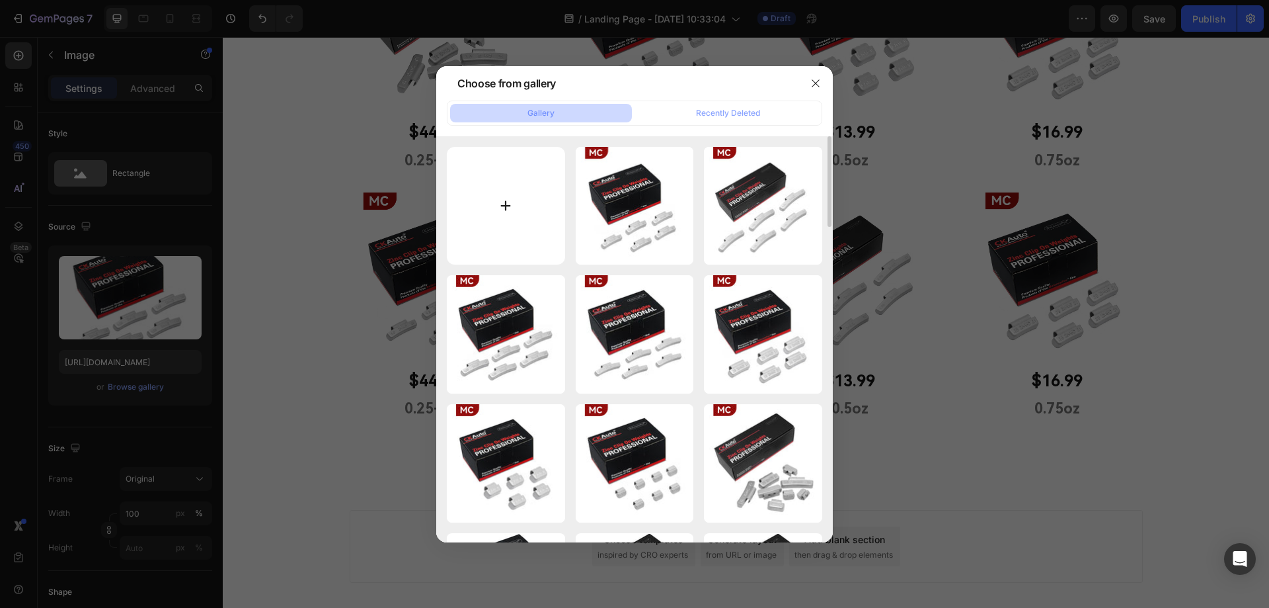
click at [500, 208] on input "file" at bounding box center [506, 206] width 118 height 118
type input "C:\fakepath\6.jpg"
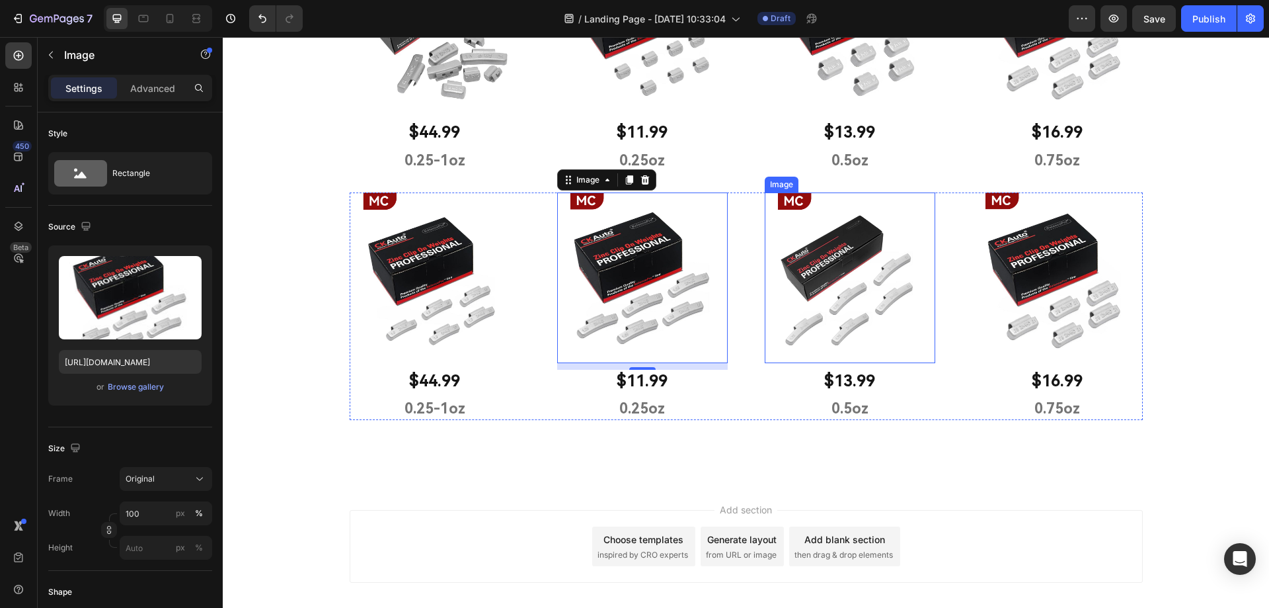
click at [842, 308] on img at bounding box center [850, 277] width 171 height 171
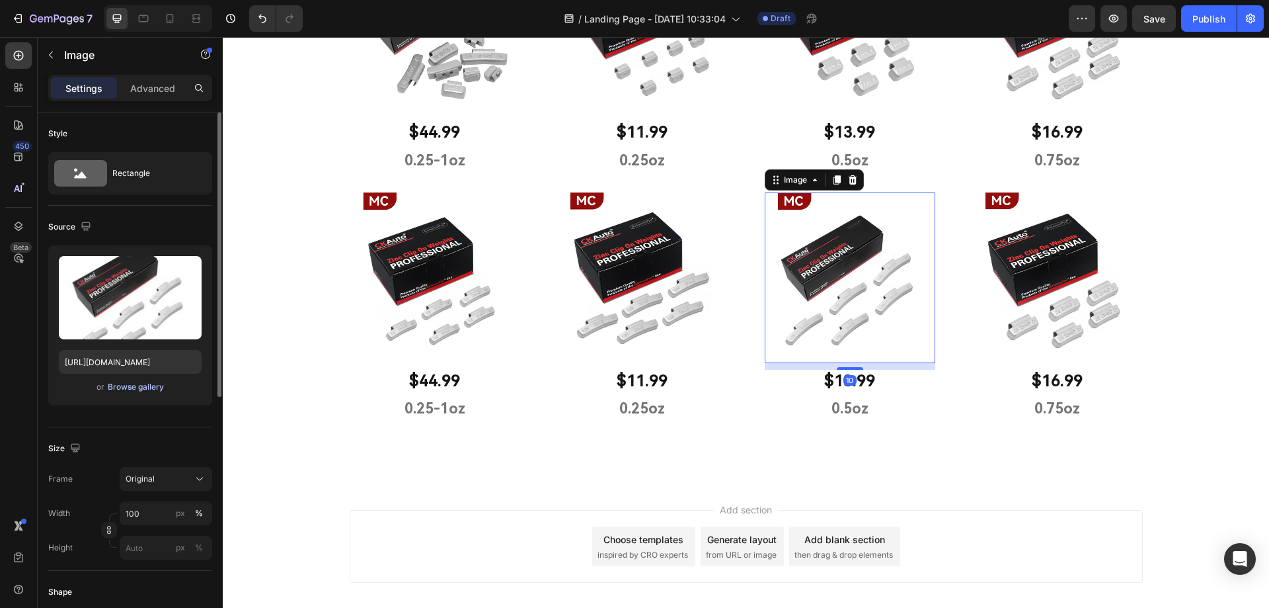
click at [124, 391] on div "Browse gallery" at bounding box center [136, 387] width 56 height 12
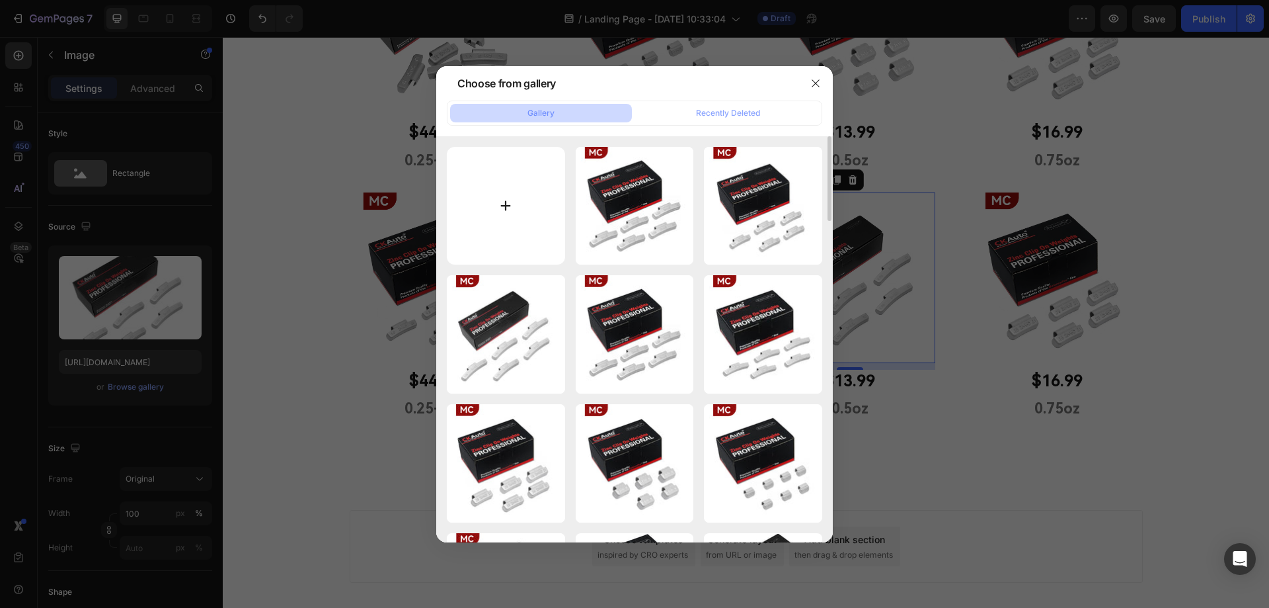
click at [498, 218] on input "file" at bounding box center [506, 206] width 118 height 118
type input "C:\fakepath\7.jpg"
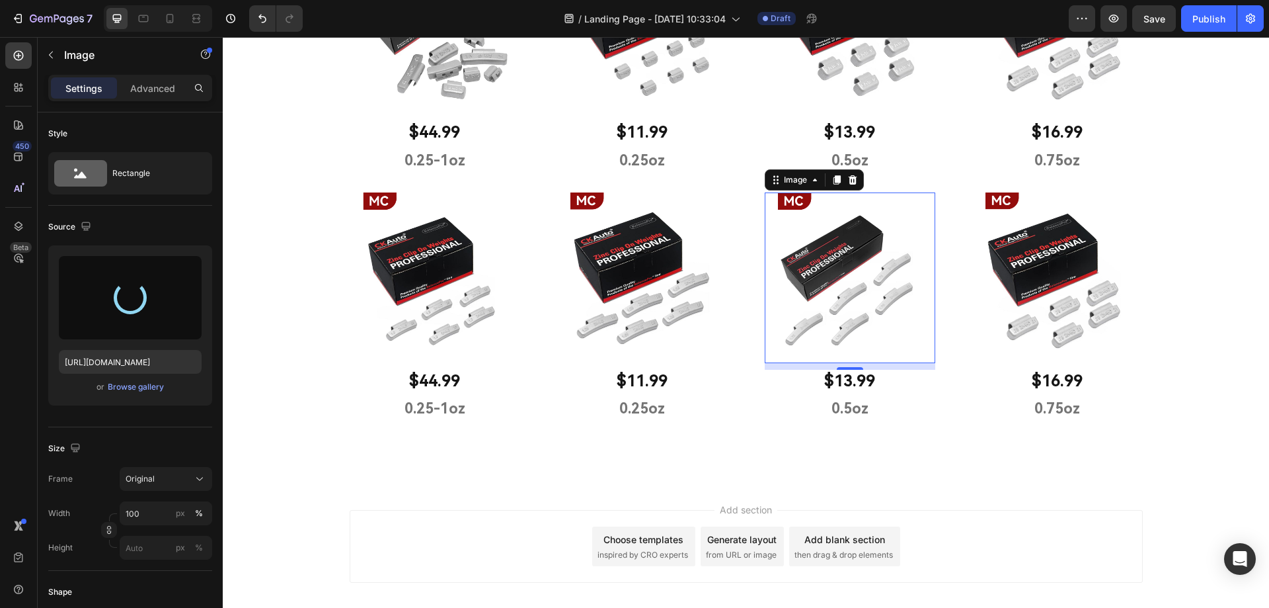
type input "[URL][DOMAIN_NAME]"
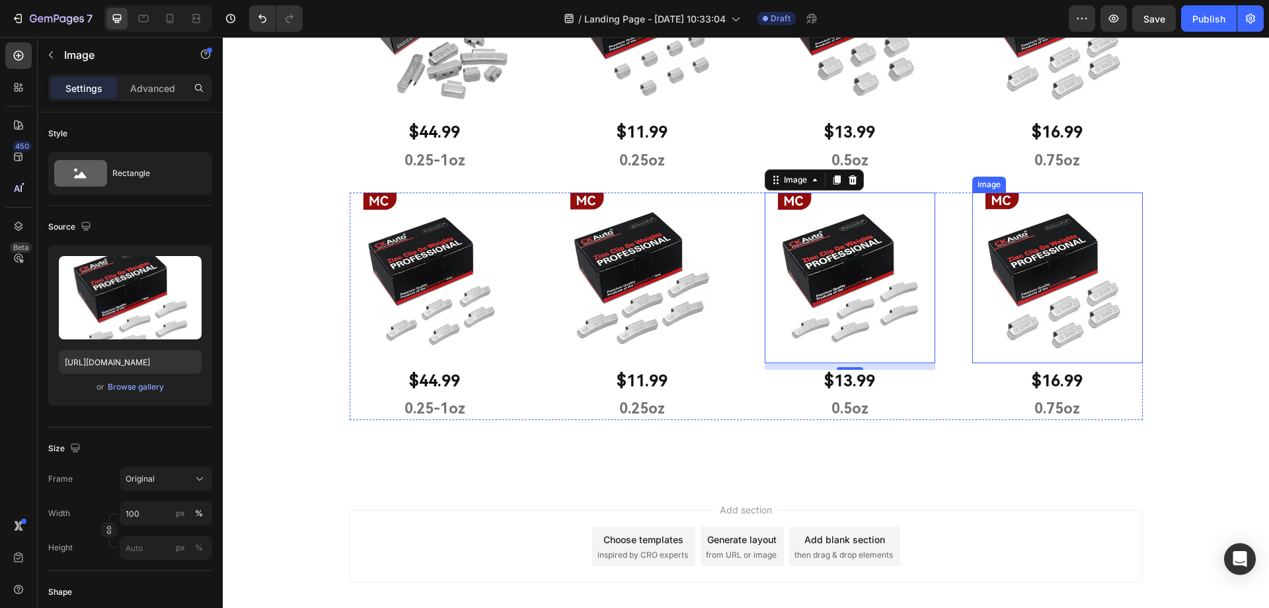
click at [1034, 276] on img at bounding box center [1057, 277] width 171 height 171
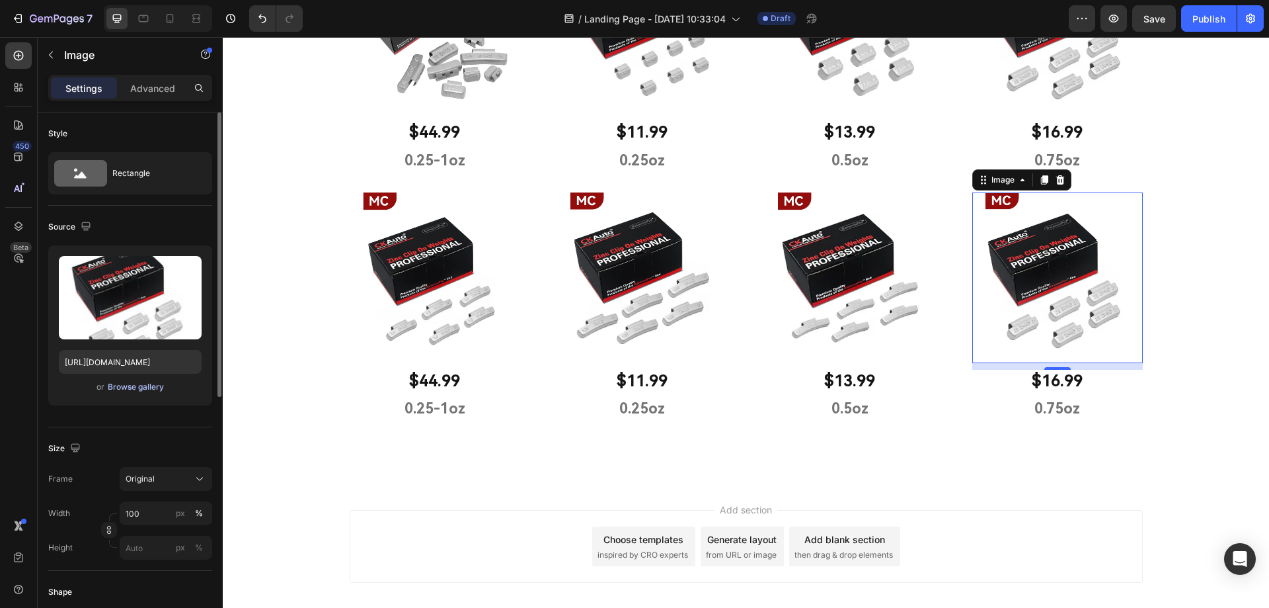
click at [126, 385] on div "Browse gallery" at bounding box center [136, 387] width 56 height 12
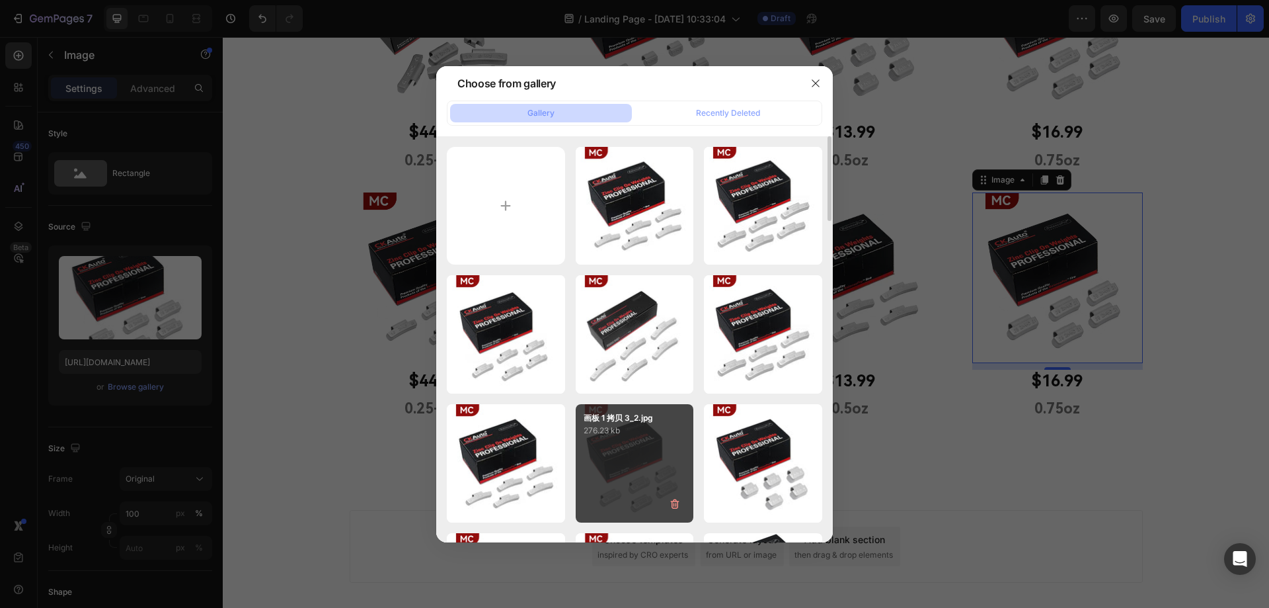
scroll to position [66, 0]
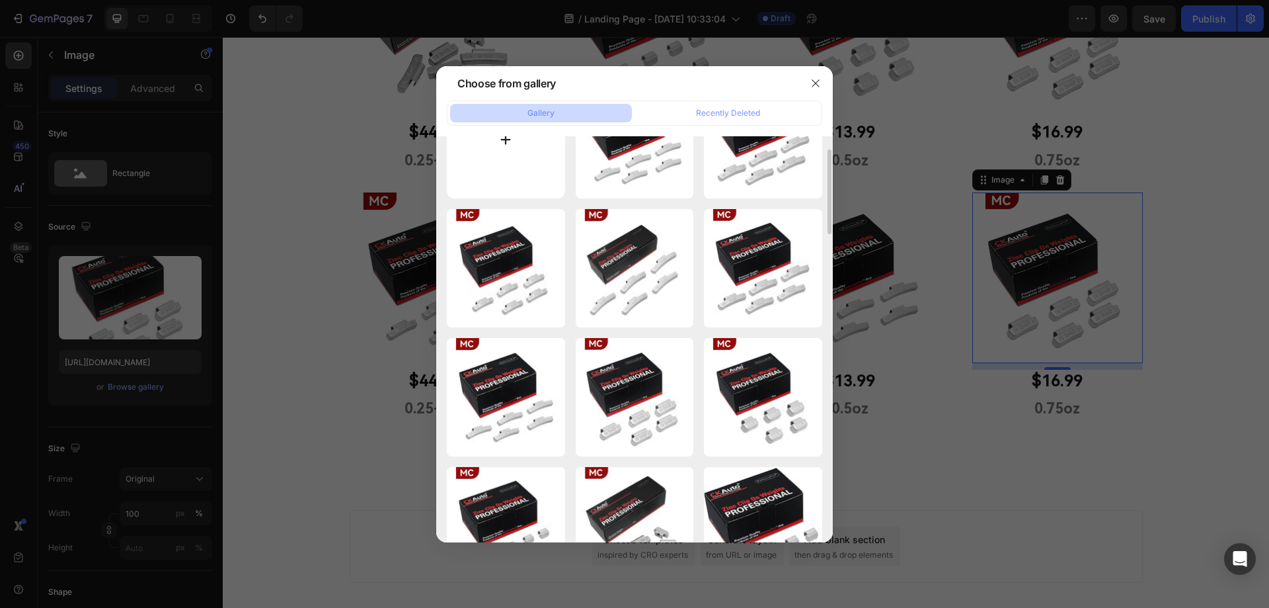
click at [502, 143] on input "file" at bounding box center [506, 140] width 118 height 118
type input "C:\fakepath\8.jpg"
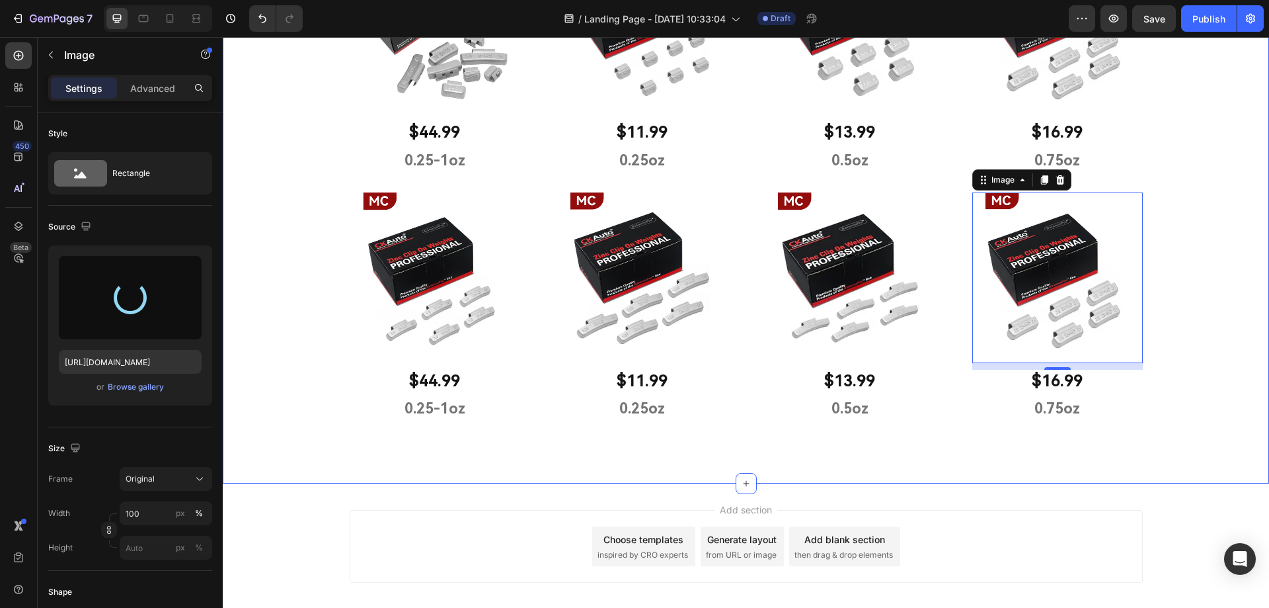
type input "[URL][DOMAIN_NAME]"
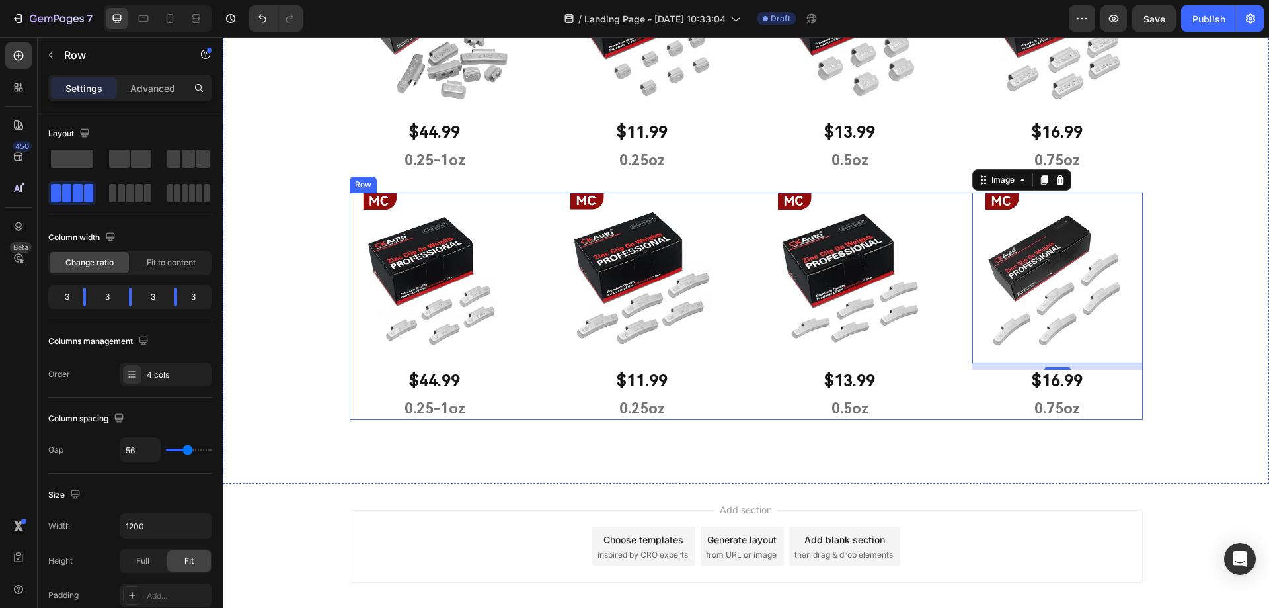
click at [529, 406] on div "Image $44.99 Text Block 0.25-1oz Text Block Row Image $11.99 Text Block 0.25oz …" at bounding box center [746, 305] width 793 height 227
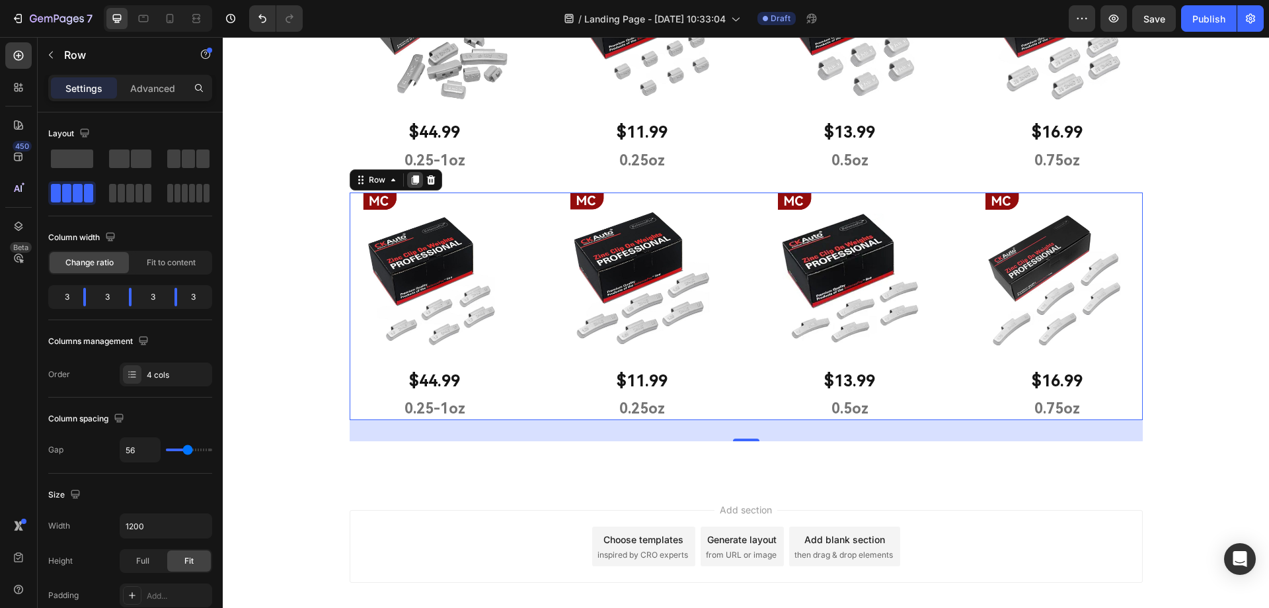
click at [411, 180] on icon at bounding box center [414, 179] width 7 height 9
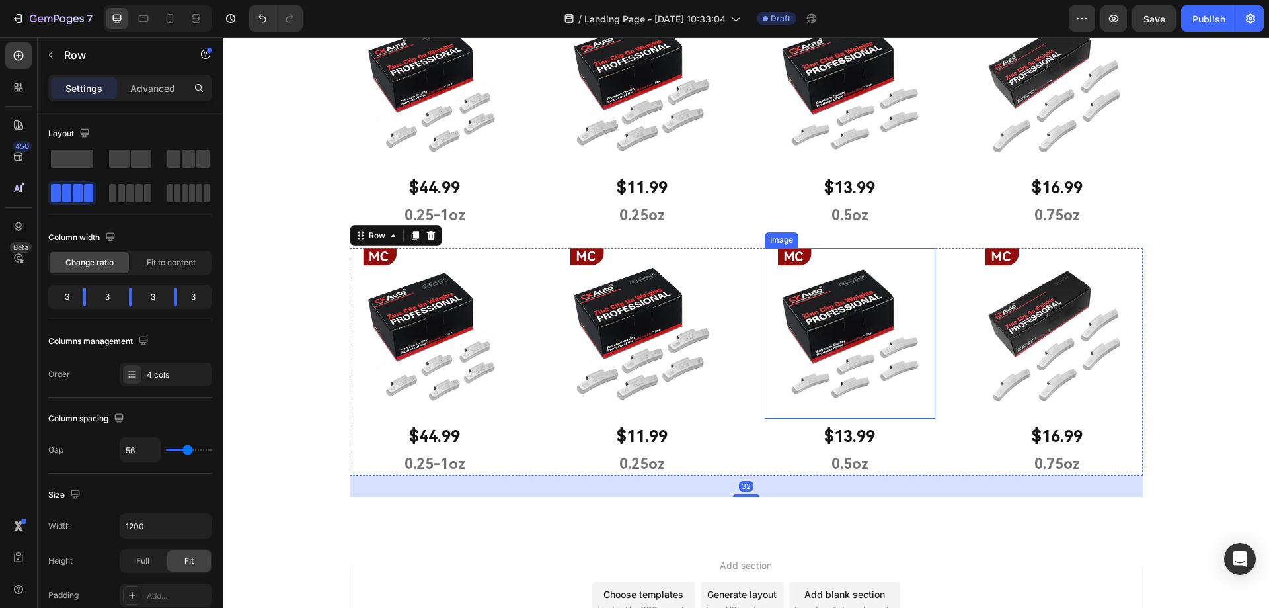
scroll to position [814, 0]
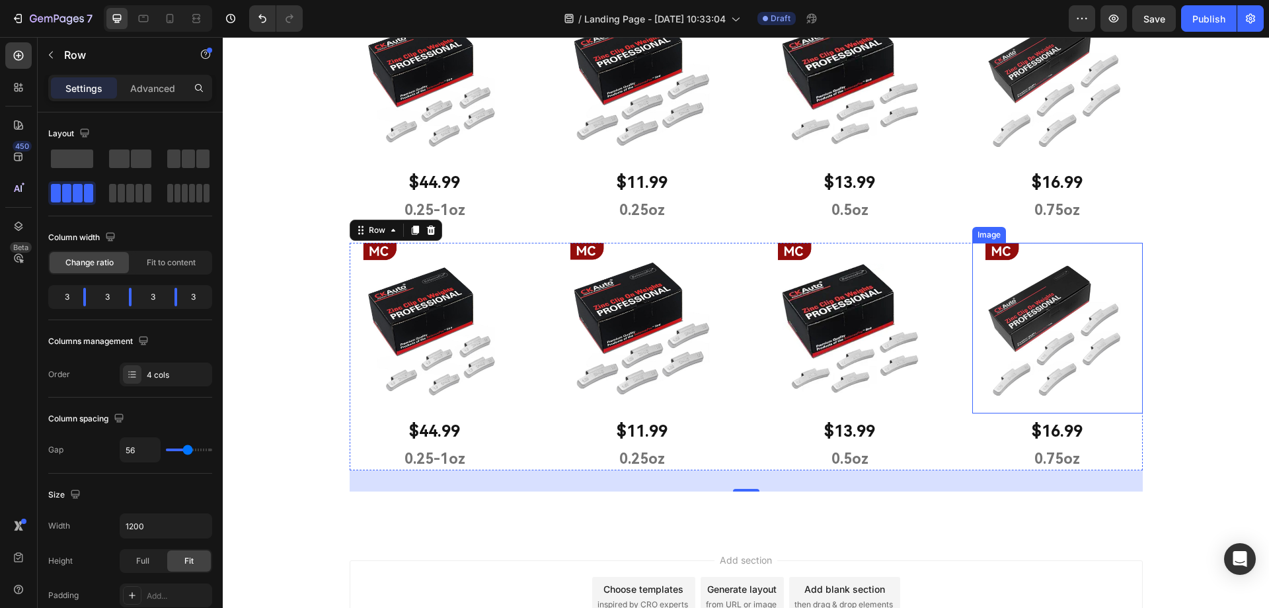
click at [1040, 285] on img at bounding box center [1057, 328] width 171 height 171
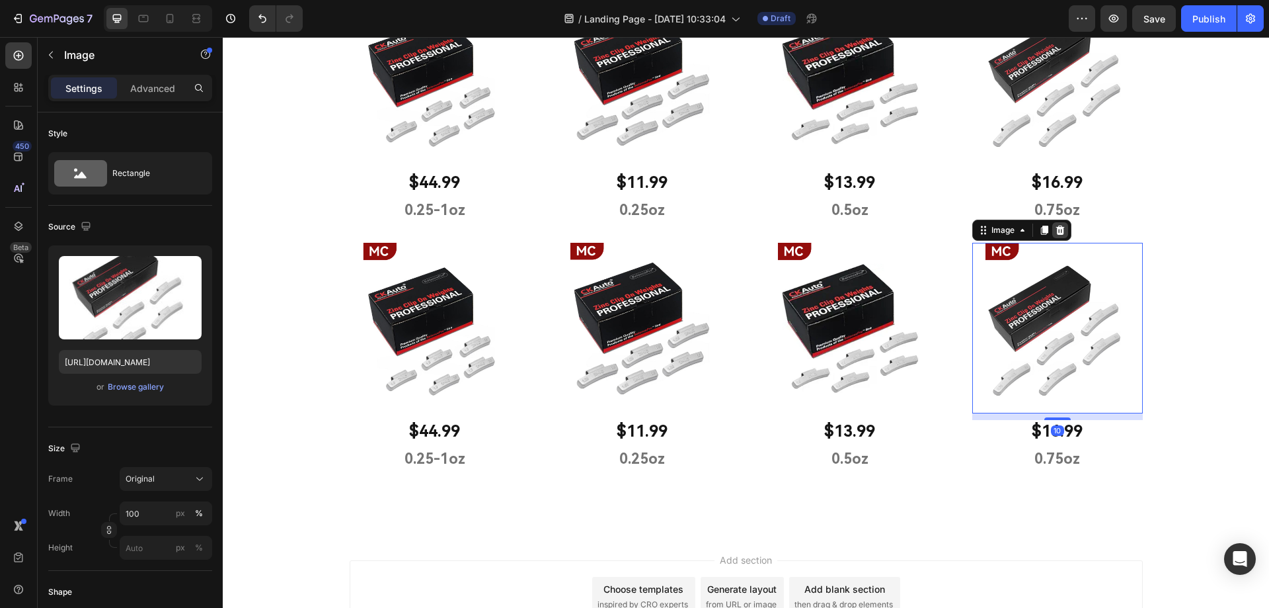
click at [1056, 230] on icon at bounding box center [1060, 229] width 9 height 9
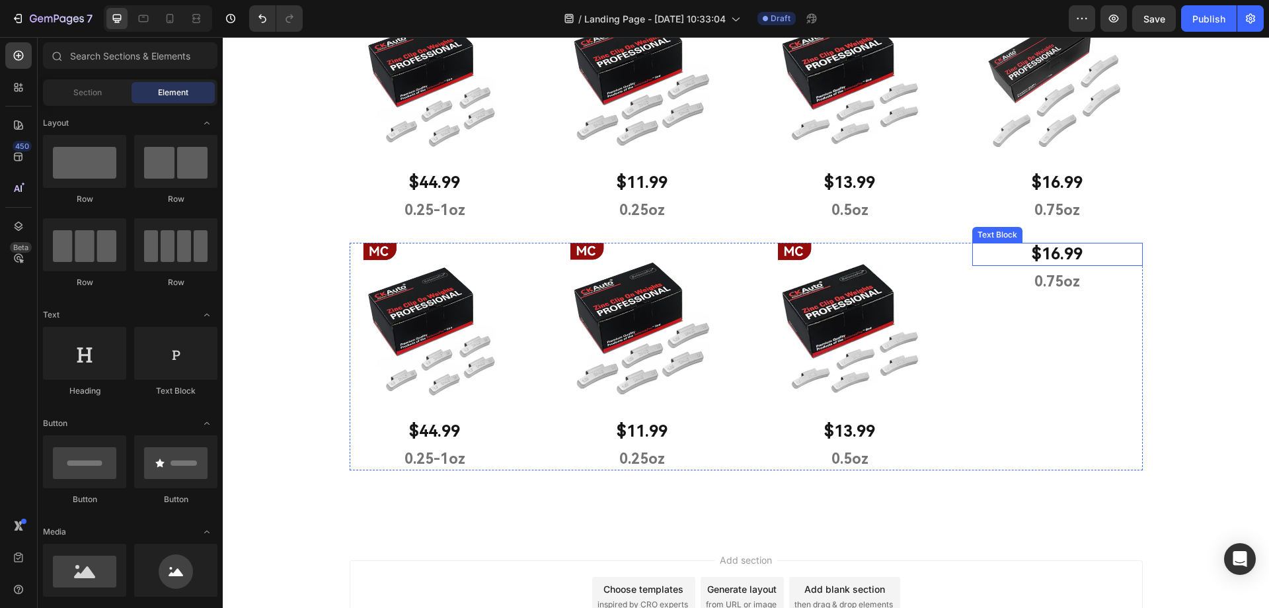
click at [1086, 253] on p "$16.99" at bounding box center [1058, 254] width 168 height 20
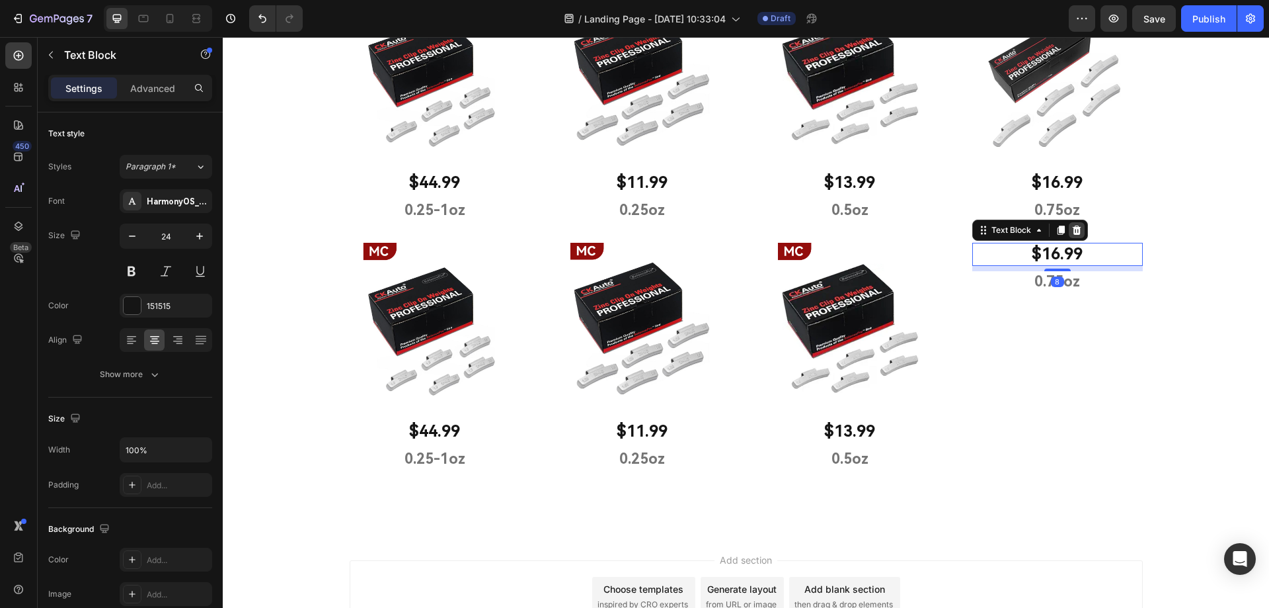
click at [1074, 231] on icon at bounding box center [1076, 229] width 9 height 9
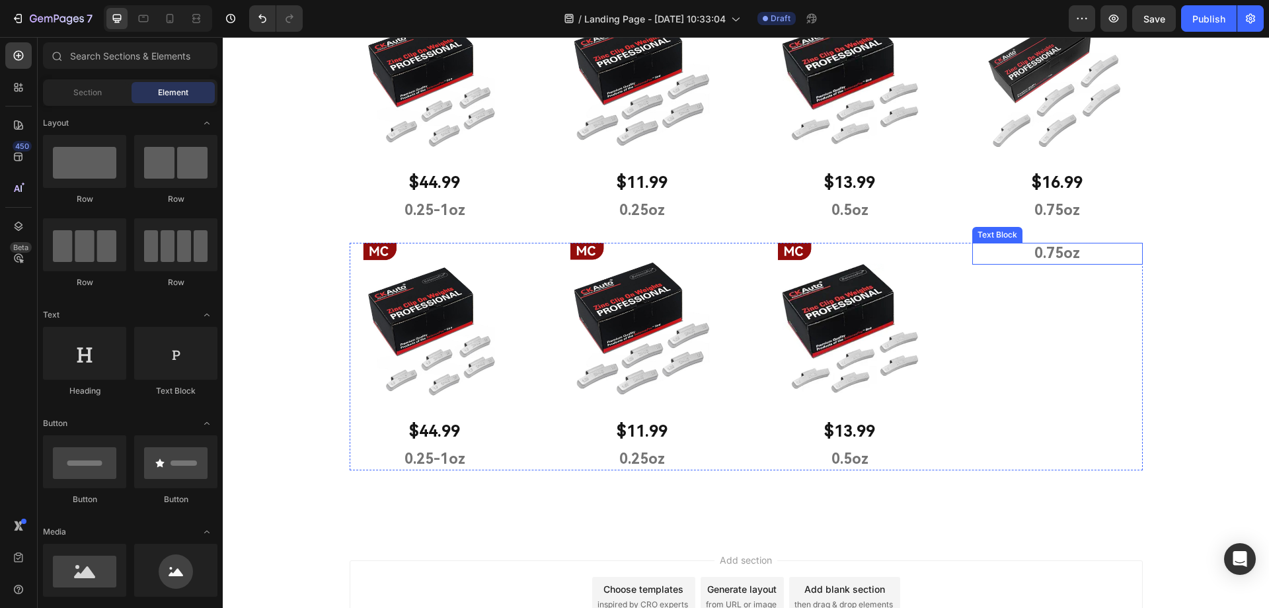
click at [1071, 258] on p "0.75oz" at bounding box center [1058, 253] width 168 height 19
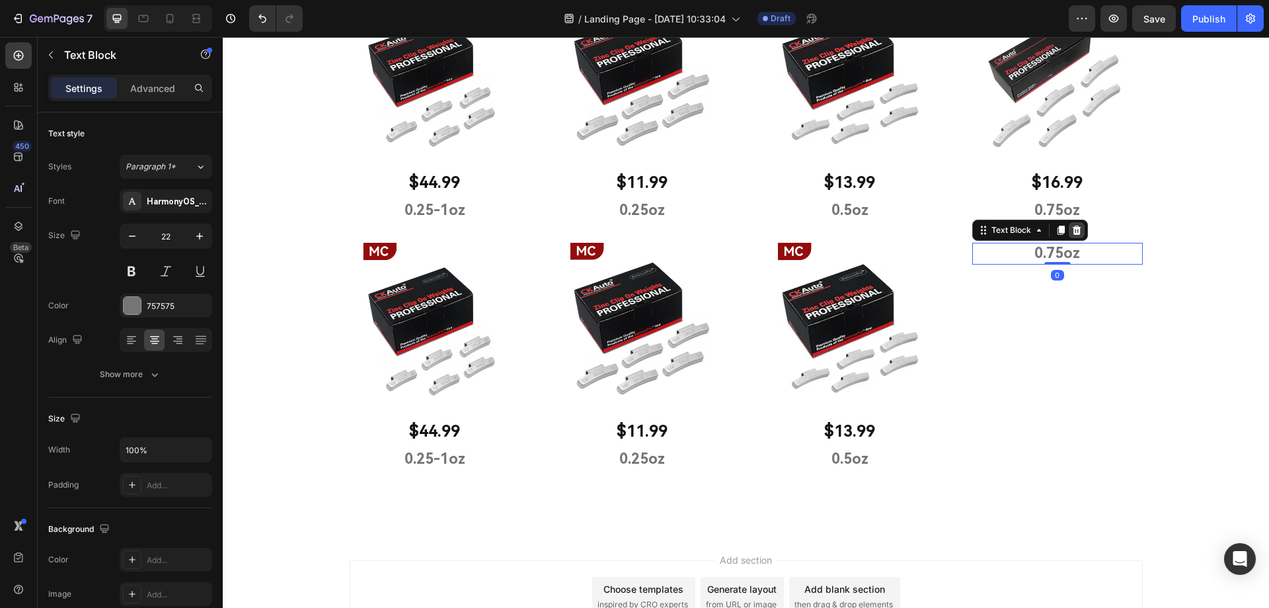
click at [1074, 229] on icon at bounding box center [1076, 229] width 9 height 9
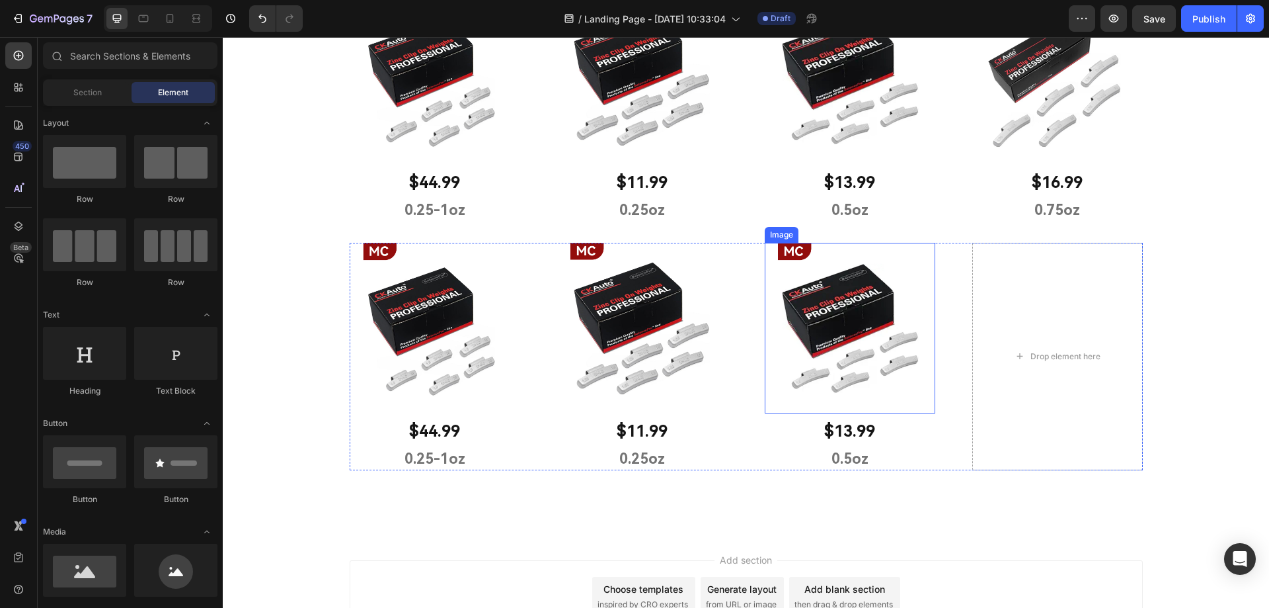
click at [869, 285] on img at bounding box center [850, 328] width 171 height 171
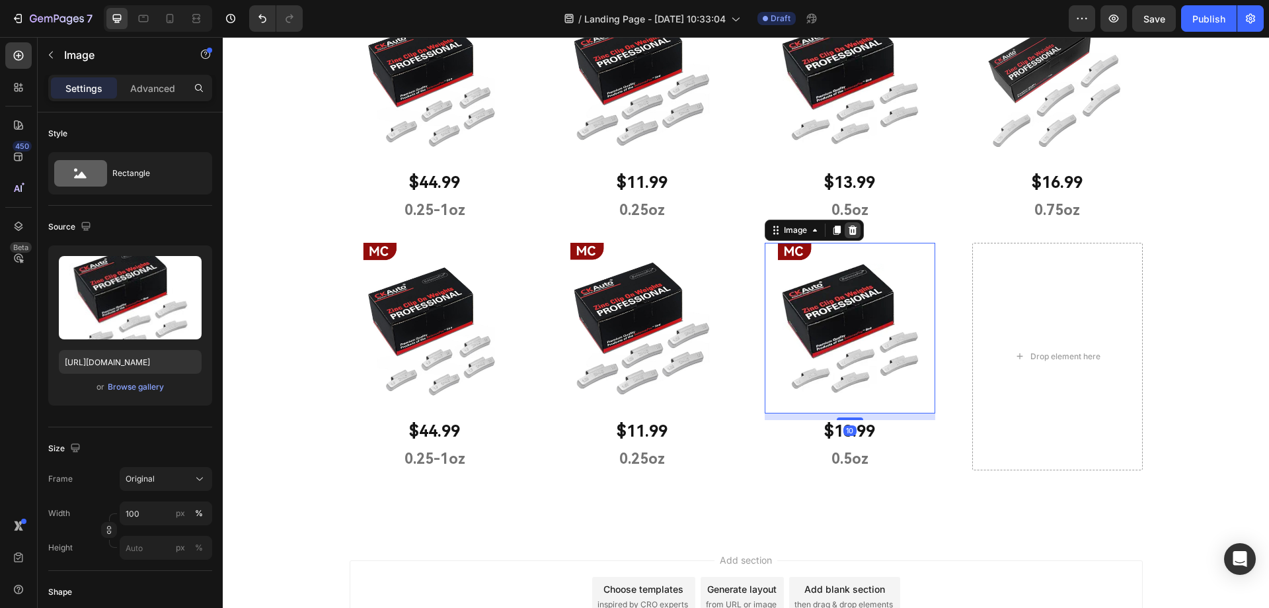
click at [845, 233] on div at bounding box center [853, 230] width 16 height 16
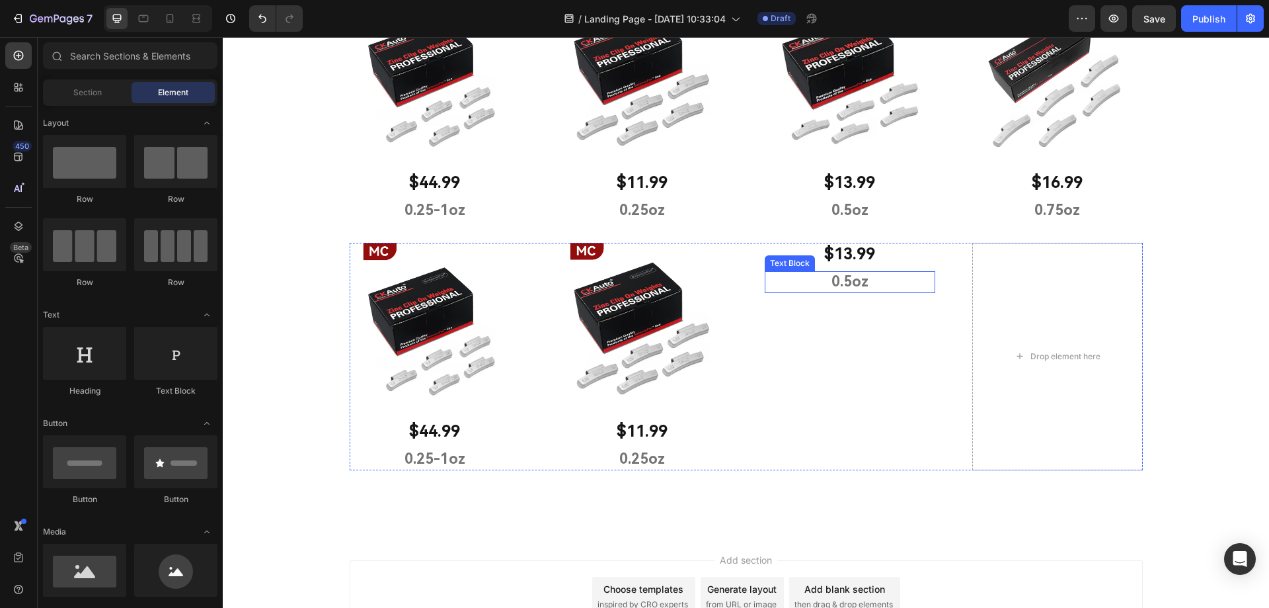
click at [854, 253] on p "$13.99" at bounding box center [850, 254] width 168 height 20
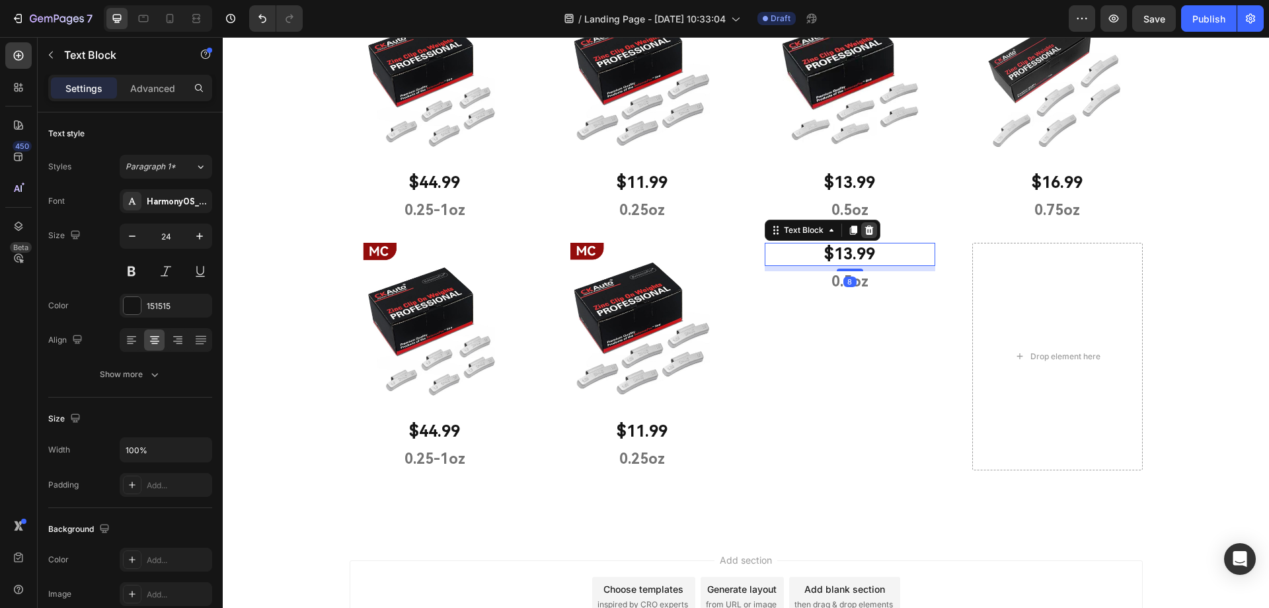
click at [865, 230] on icon at bounding box center [869, 230] width 11 height 11
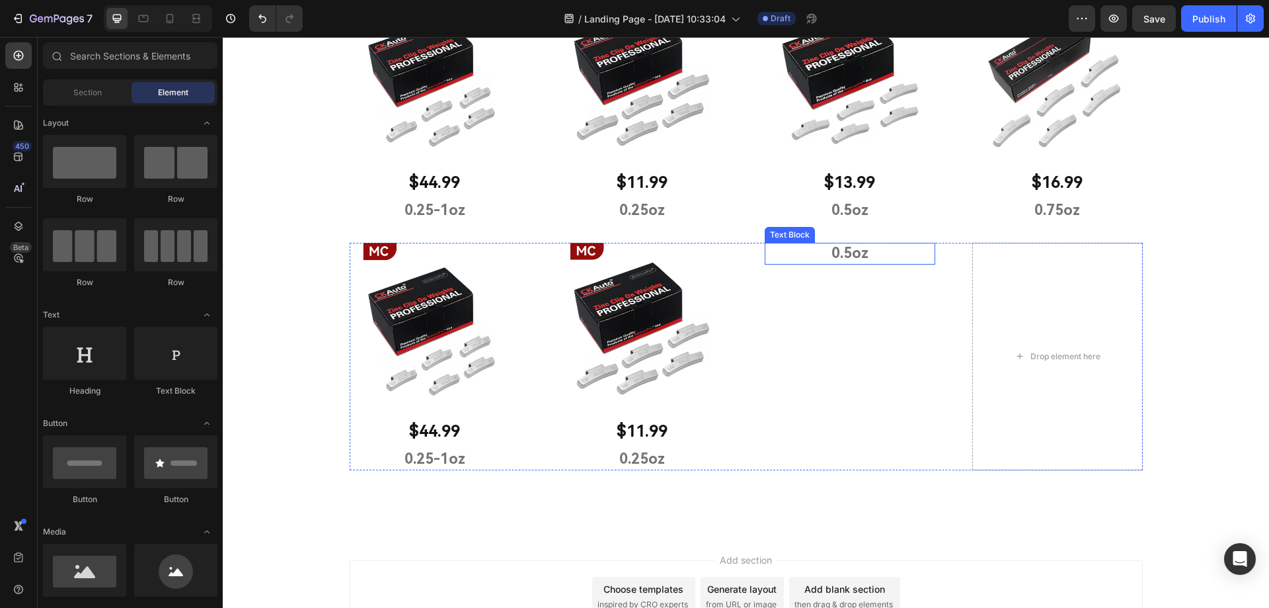
click at [849, 254] on p "0.5oz" at bounding box center [850, 253] width 168 height 19
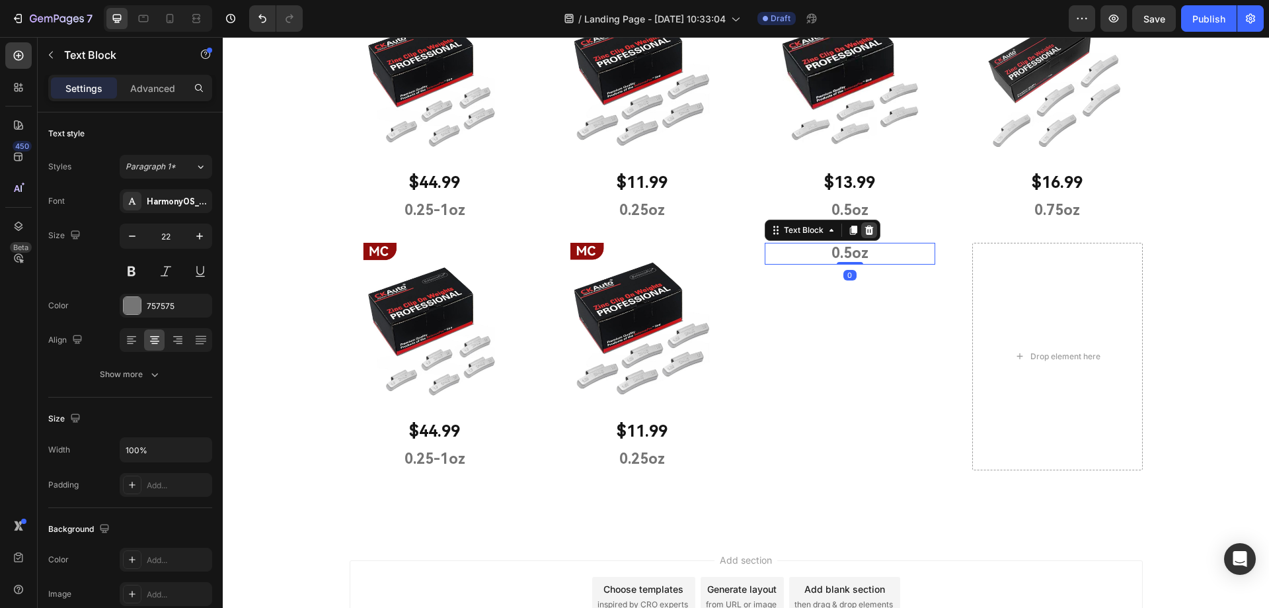
click at [865, 234] on icon at bounding box center [869, 229] width 9 height 9
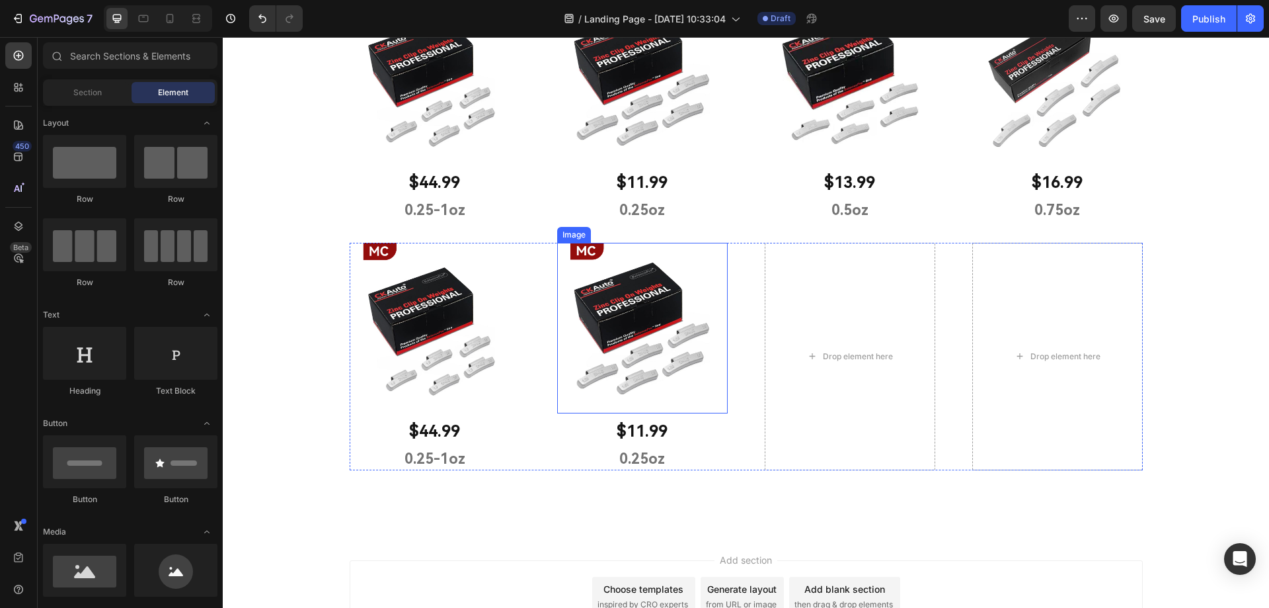
click at [647, 304] on img at bounding box center [642, 328] width 171 height 171
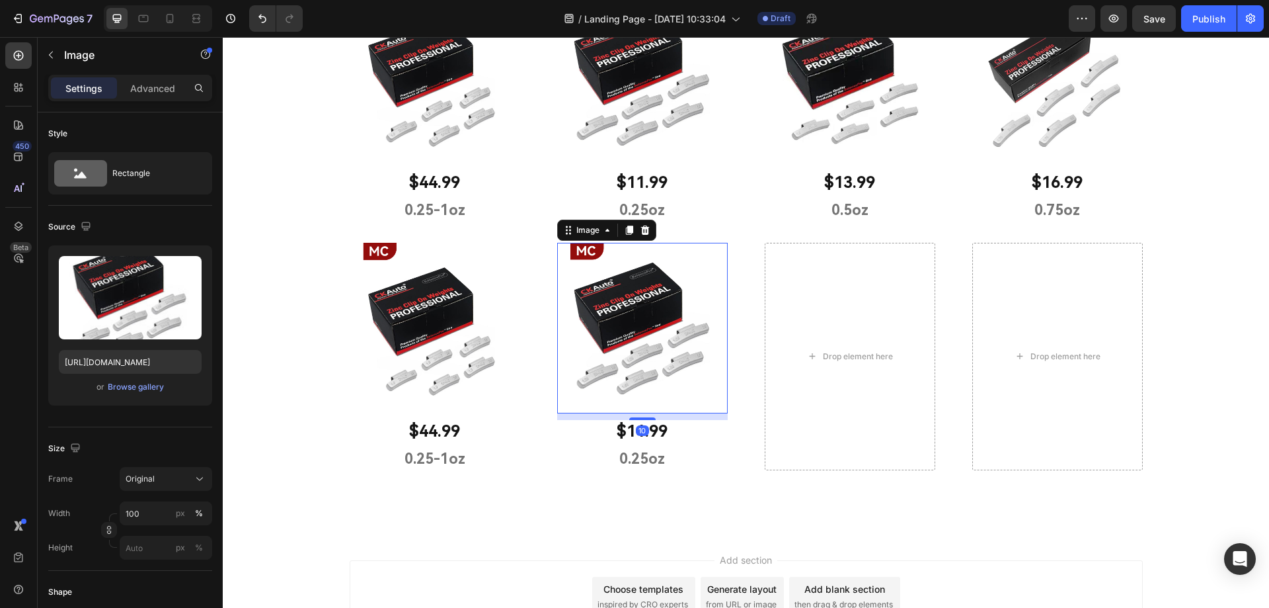
drag, startPoint x: 643, startPoint y: 231, endPoint x: 646, endPoint y: 252, distance: 20.7
click at [643, 231] on icon at bounding box center [645, 229] width 9 height 9
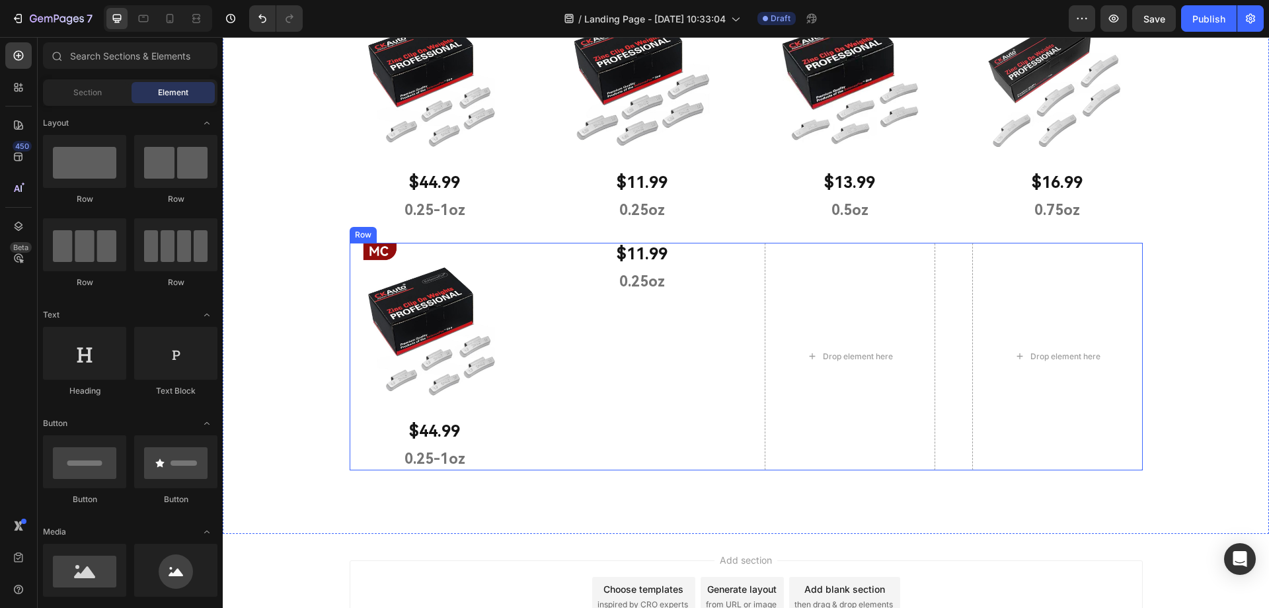
click at [666, 263] on p "$11.99" at bounding box center [643, 254] width 168 height 20
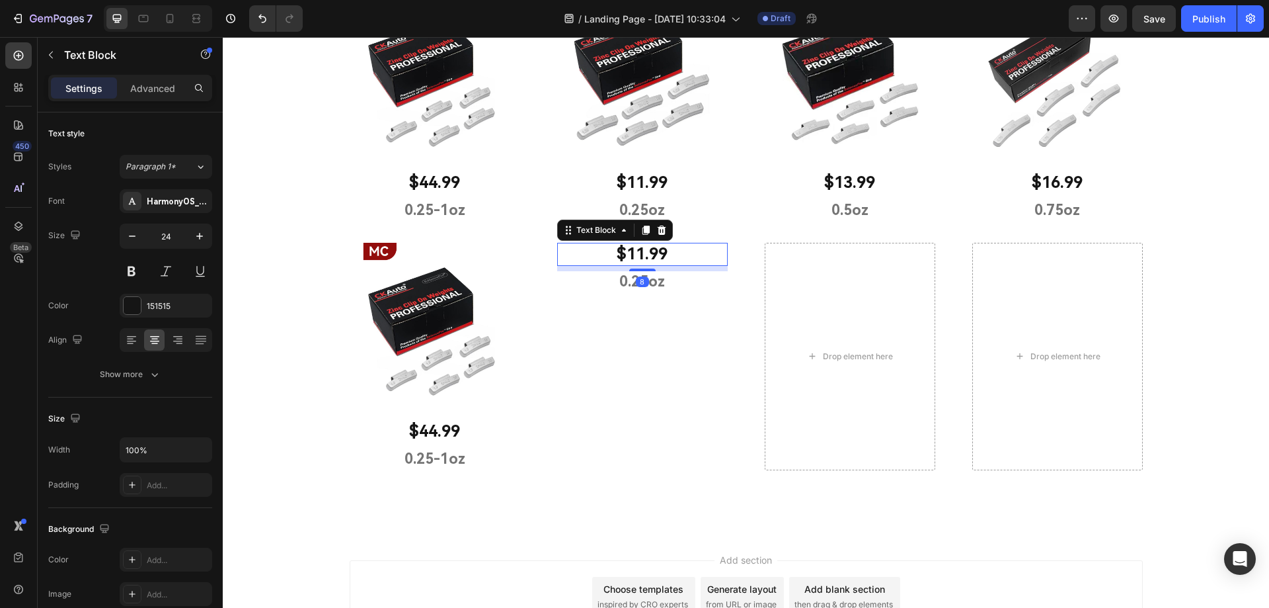
click at [662, 231] on div at bounding box center [662, 230] width 16 height 16
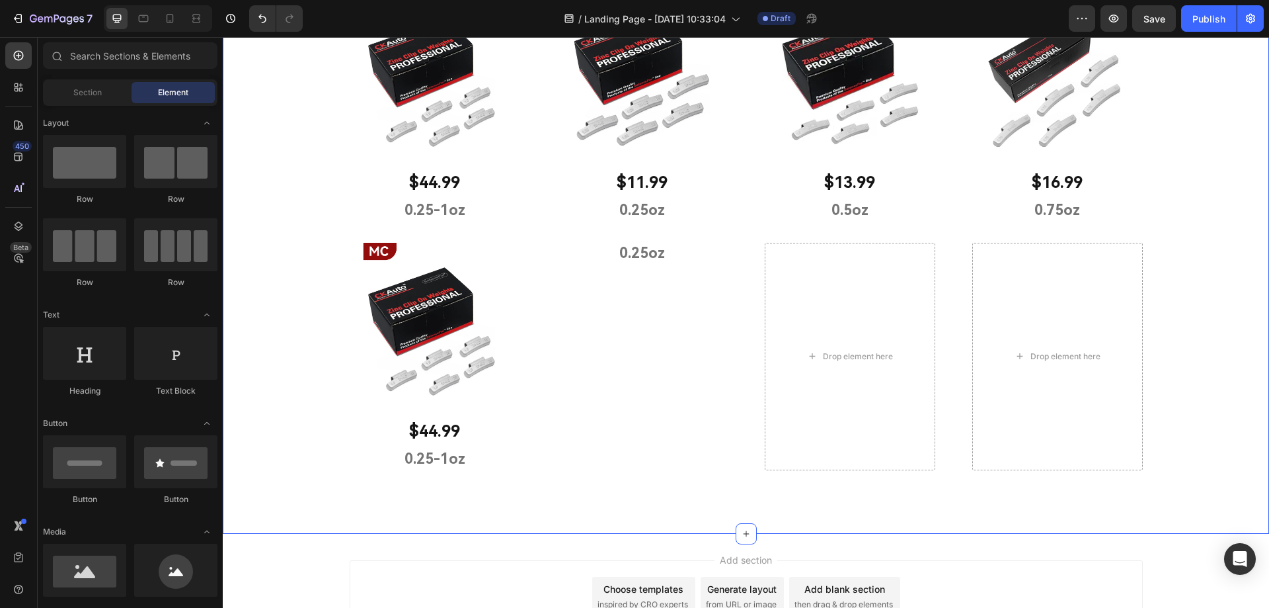
click at [661, 256] on p "0.25oz" at bounding box center [643, 253] width 168 height 19
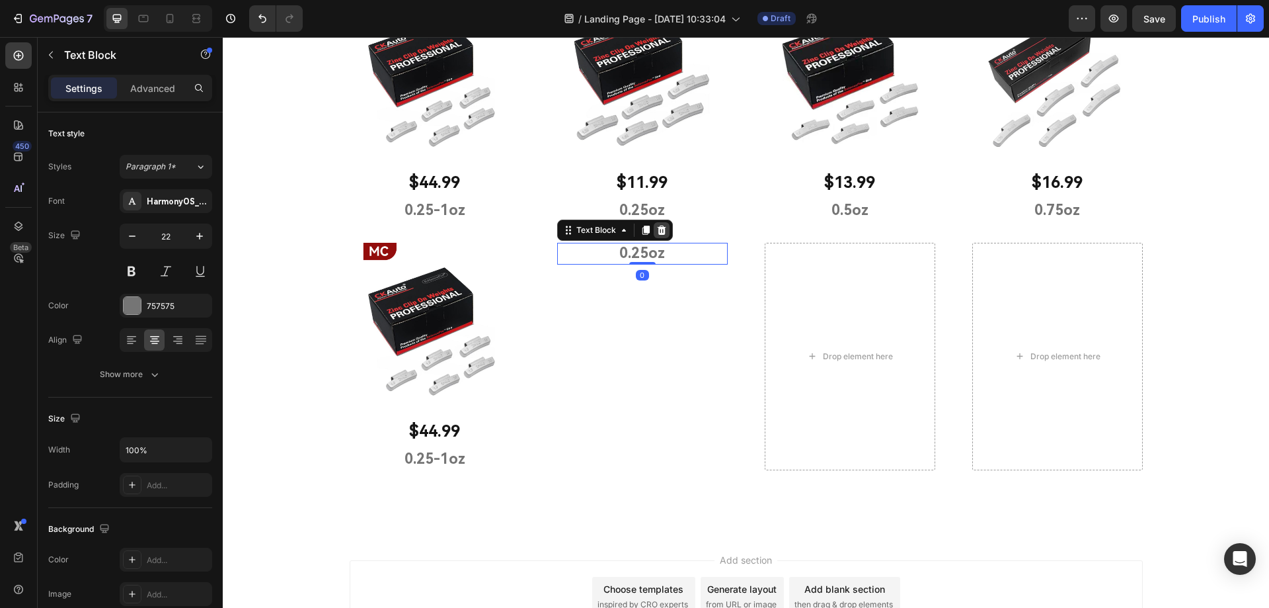
click at [659, 233] on icon at bounding box center [661, 229] width 9 height 9
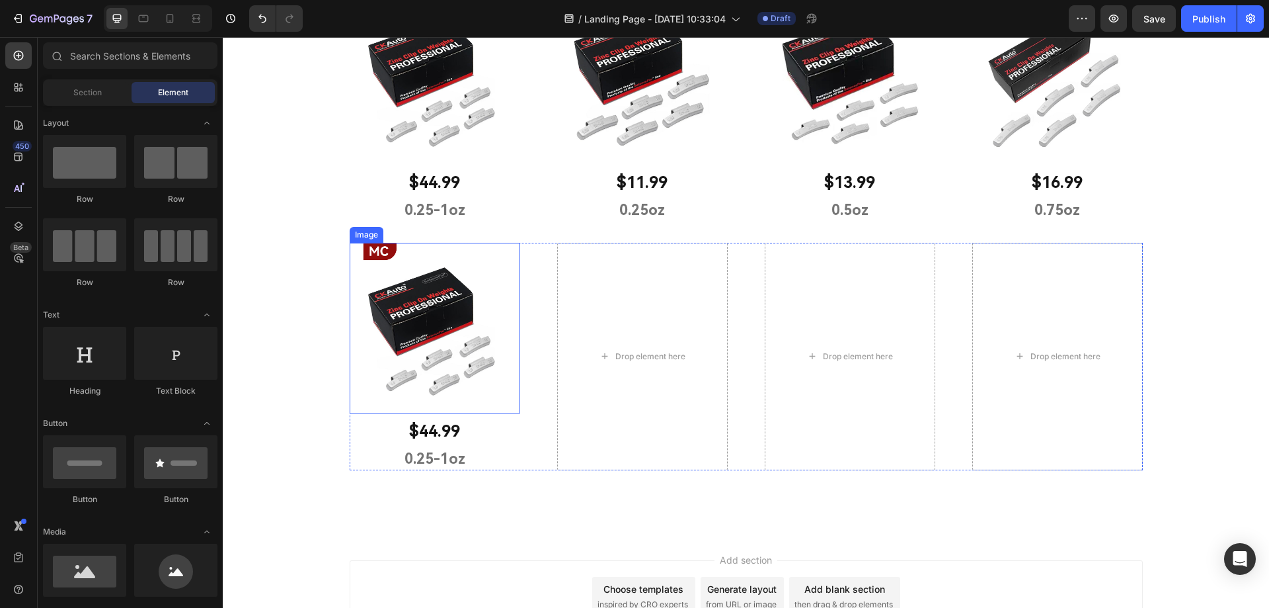
click at [445, 356] on img at bounding box center [435, 328] width 171 height 171
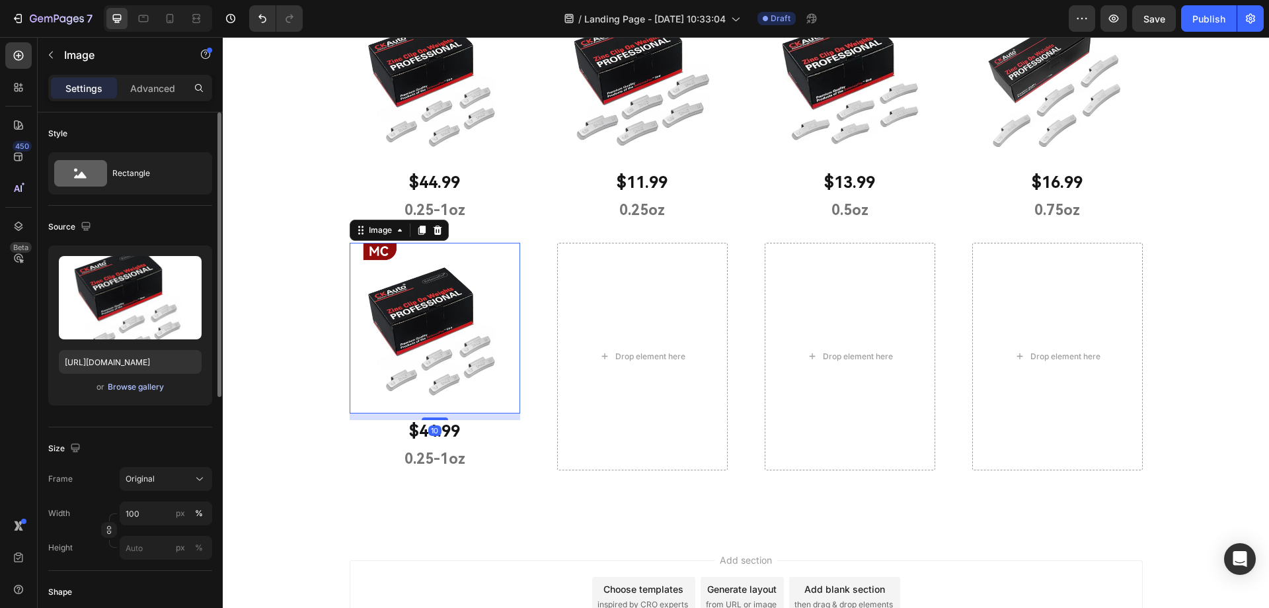
click at [127, 390] on div "Browse gallery" at bounding box center [136, 387] width 56 height 12
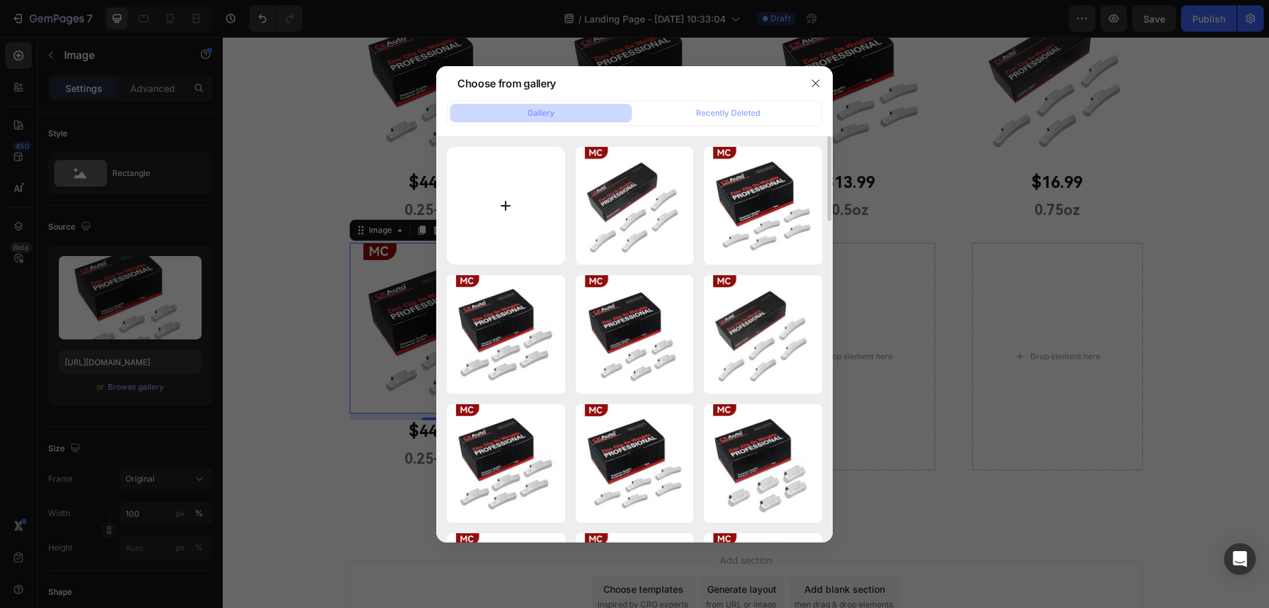
click at [498, 205] on input "file" at bounding box center [506, 206] width 118 height 118
type input "C:\fakepath\9.jpg"
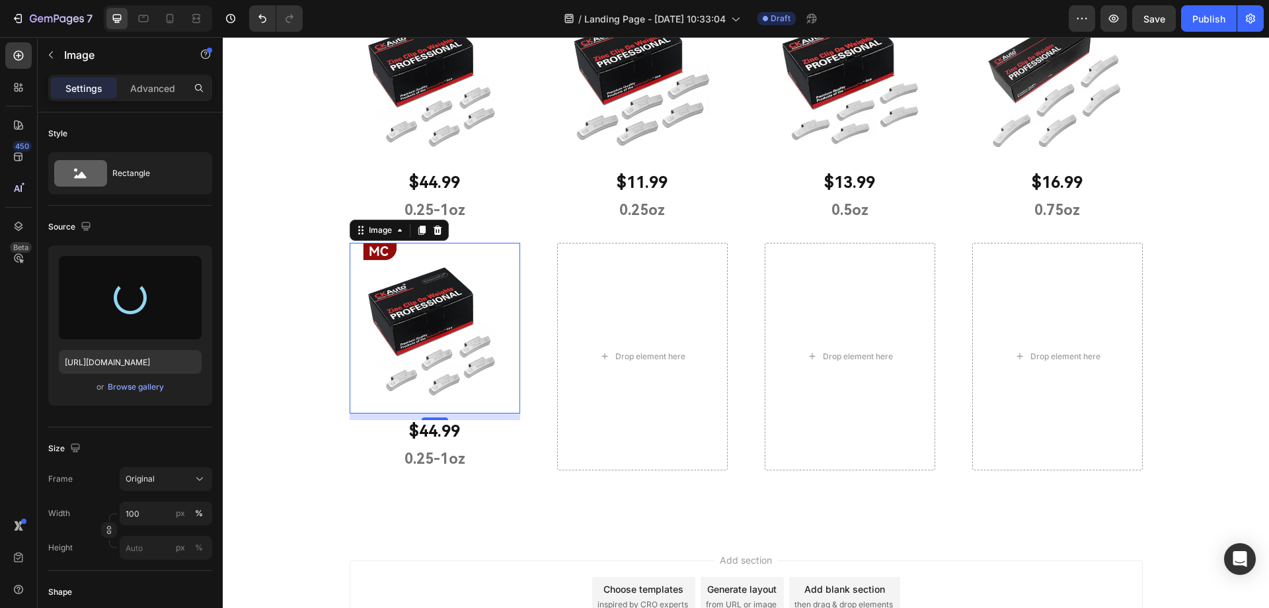
type input "[URL][DOMAIN_NAME]"
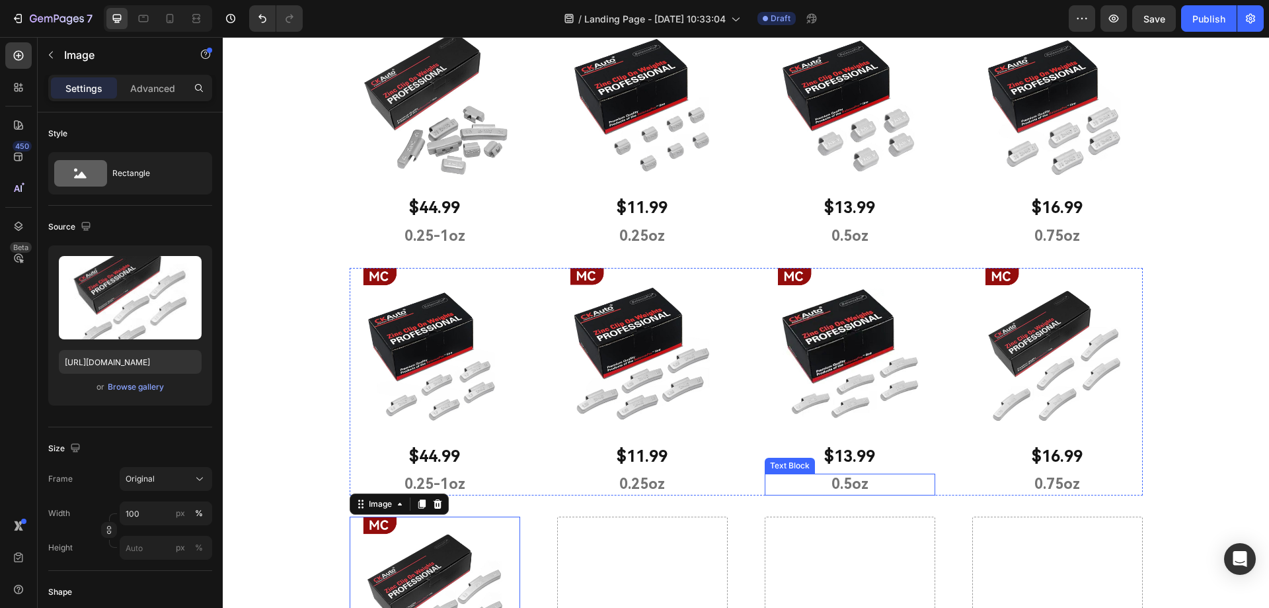
scroll to position [550, 0]
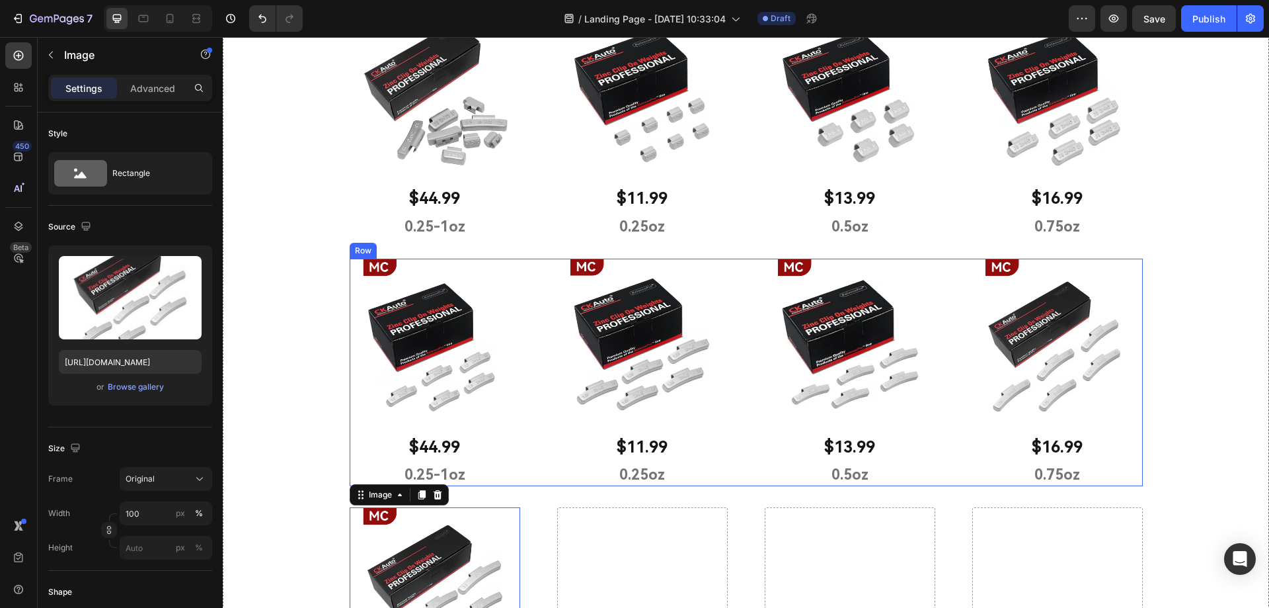
click at [416, 444] on p "$44.99" at bounding box center [435, 447] width 168 height 20
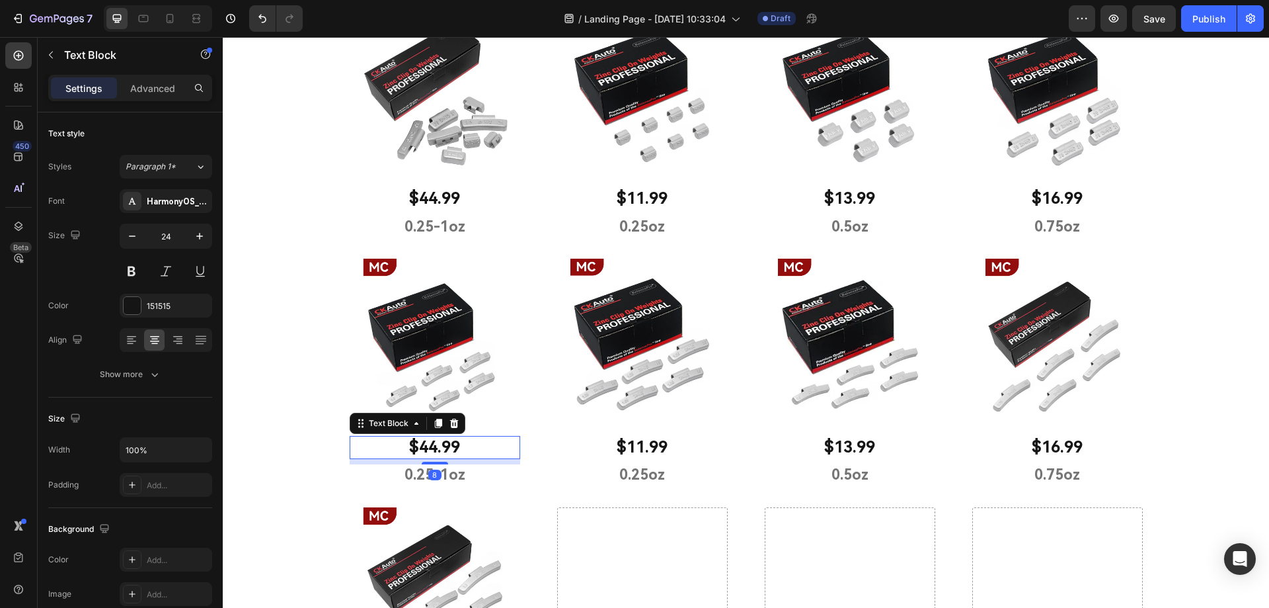
click at [423, 447] on p "$44.99" at bounding box center [435, 447] width 168 height 20
click at [428, 448] on p "$44.99" at bounding box center [435, 447] width 168 height 20
click at [637, 450] on p "$11.99" at bounding box center [643, 447] width 168 height 20
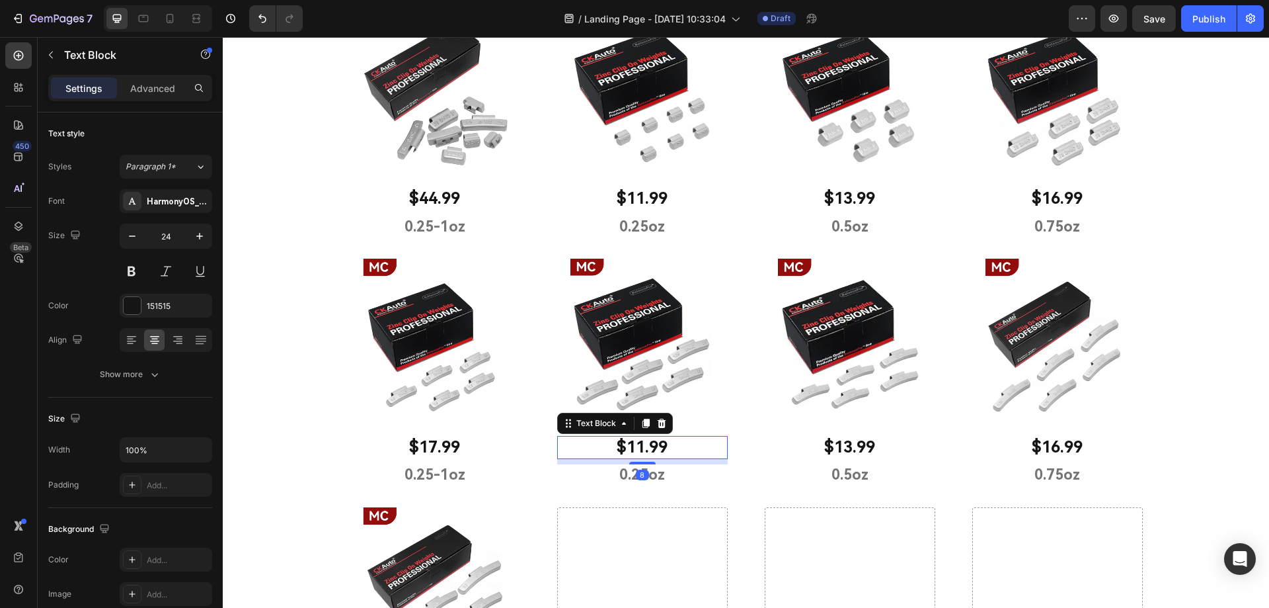
click at [638, 450] on p "$11.99" at bounding box center [643, 447] width 168 height 20
click at [847, 444] on p "$13.99" at bounding box center [850, 447] width 168 height 20
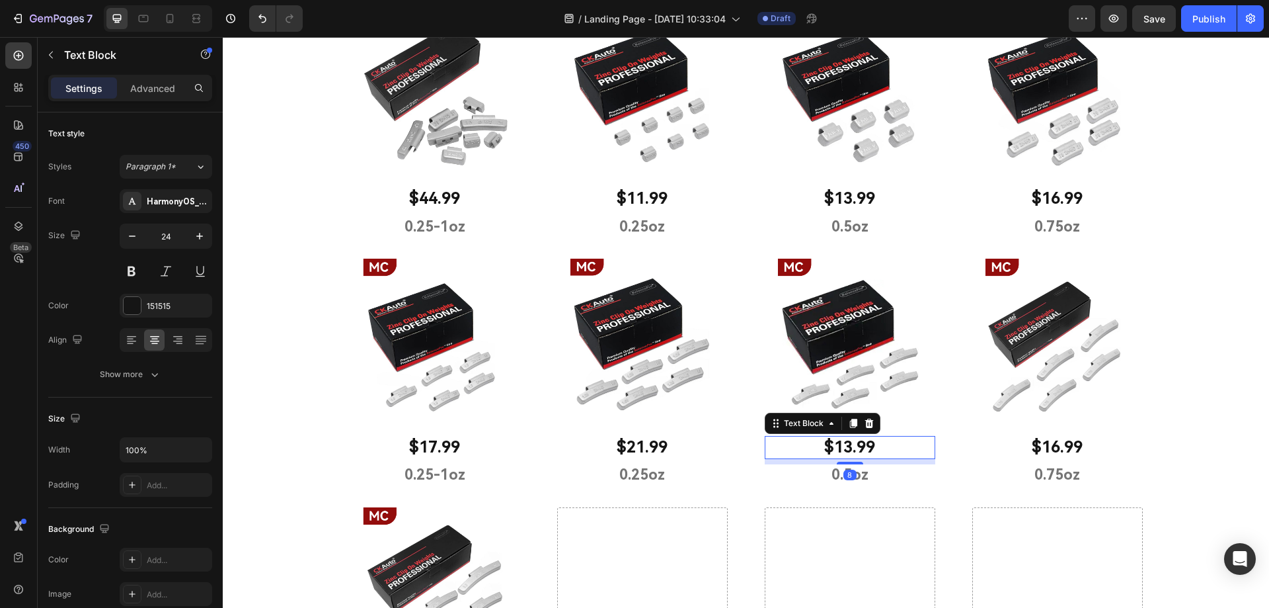
click at [847, 445] on p "$13.99" at bounding box center [850, 447] width 168 height 20
click at [1050, 446] on p "$16.99" at bounding box center [1058, 447] width 168 height 20
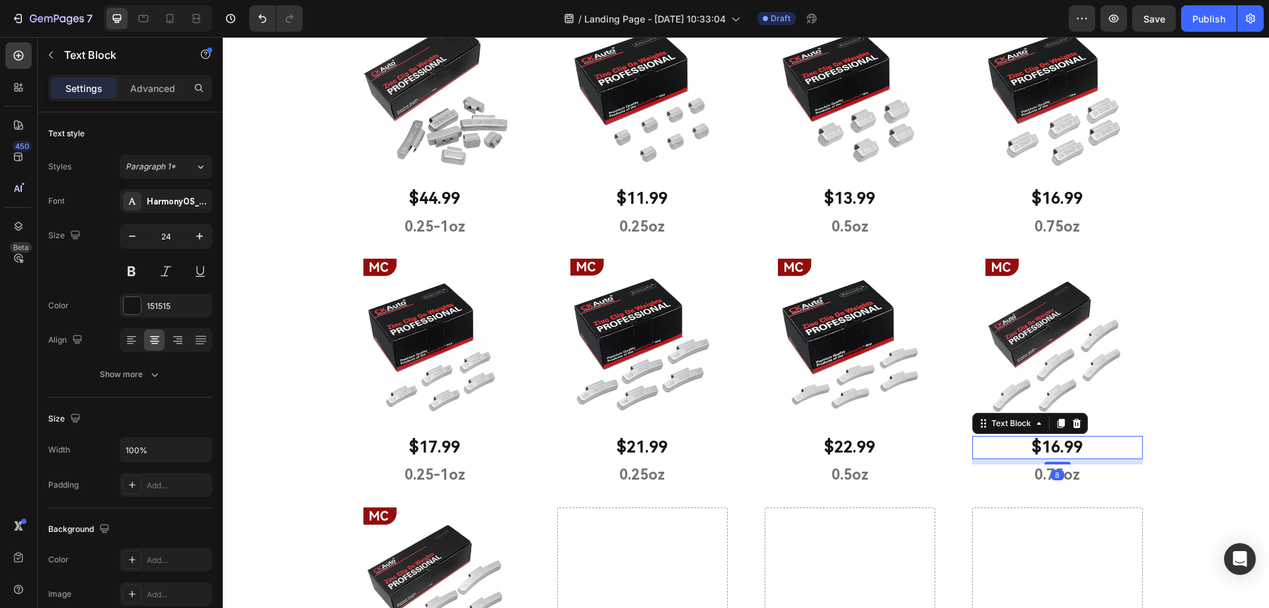
click at [1045, 449] on p "$16.99" at bounding box center [1058, 447] width 168 height 20
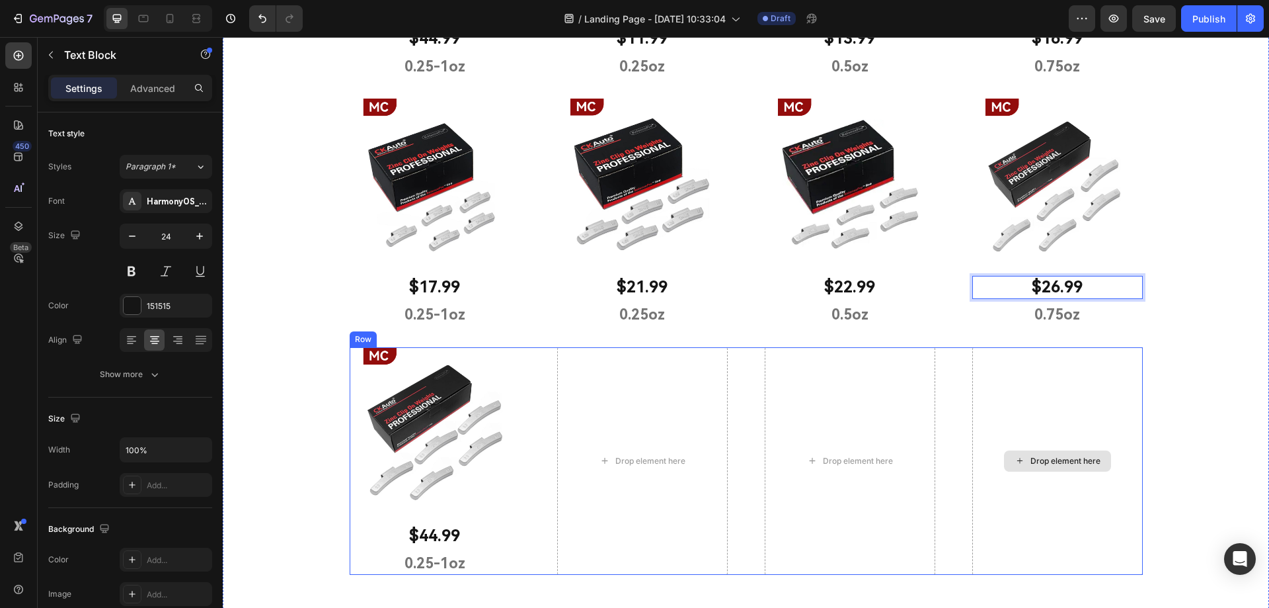
scroll to position [748, 0]
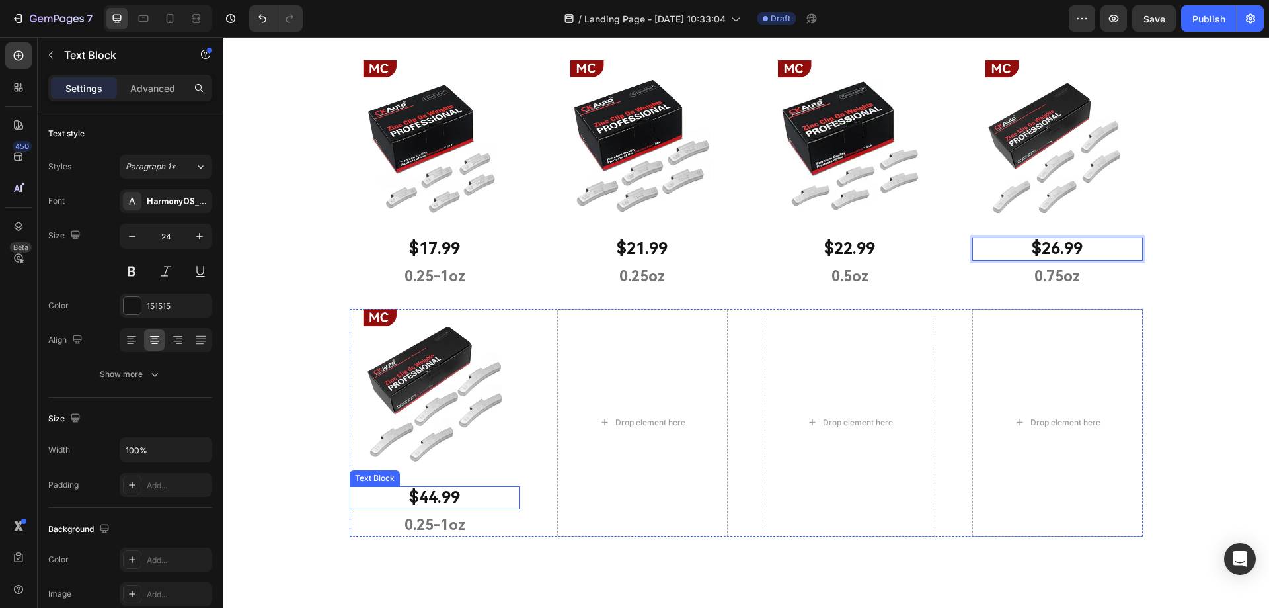
click at [423, 500] on p "$44.99" at bounding box center [435, 497] width 168 height 20
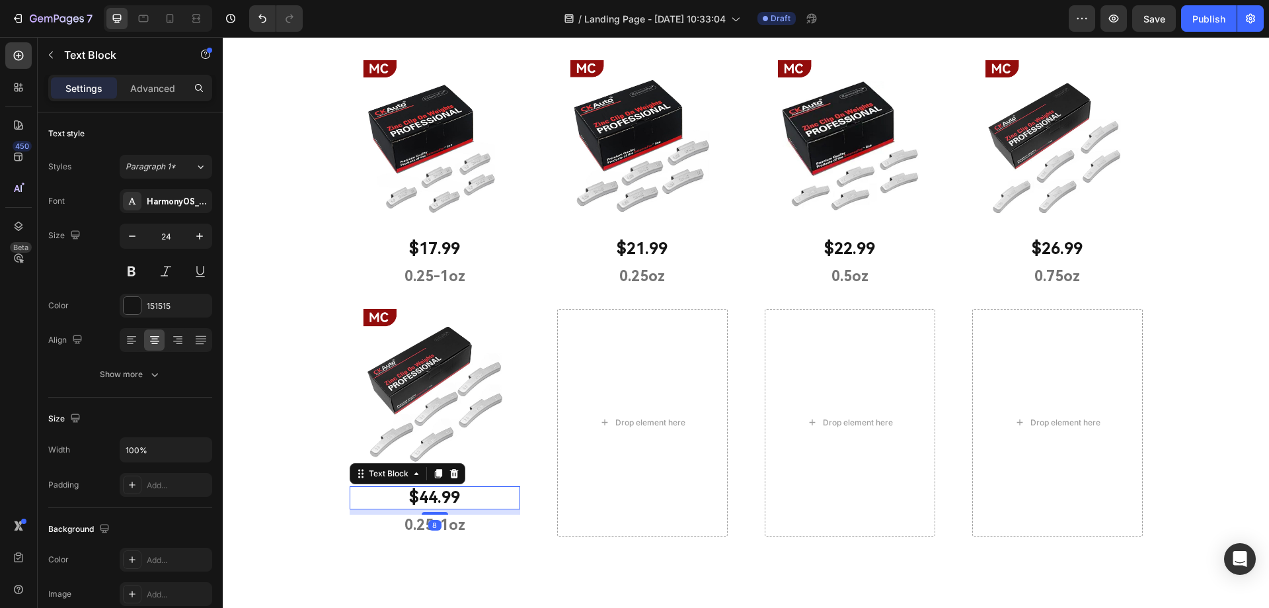
click at [429, 500] on p "$44.99" at bounding box center [435, 497] width 168 height 20
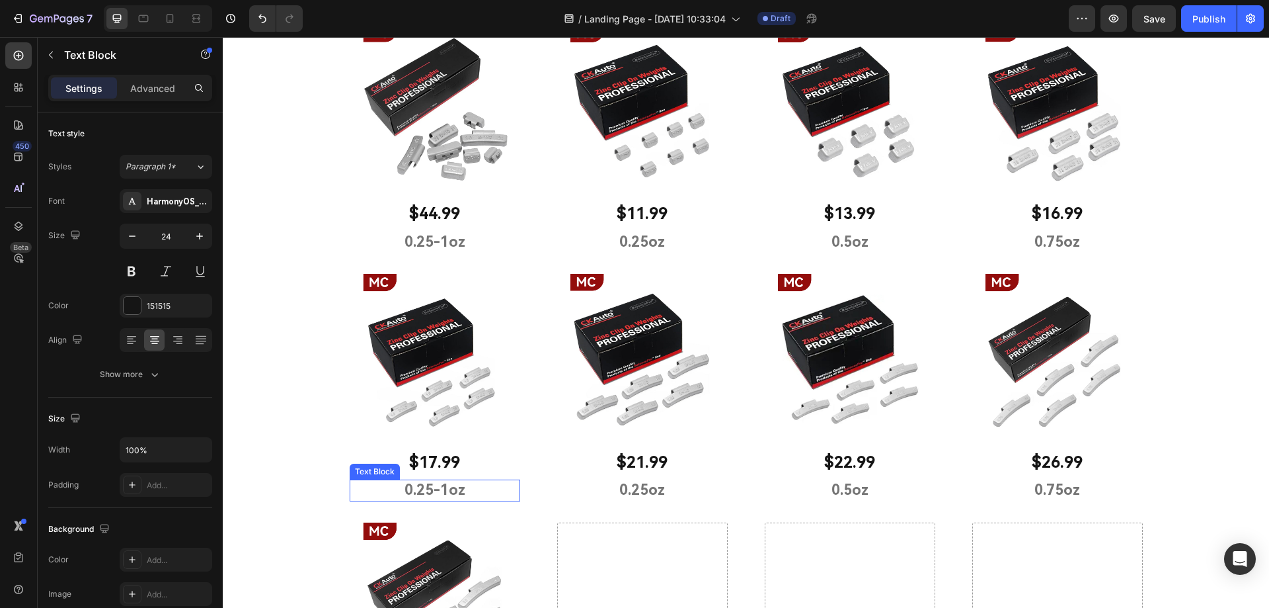
scroll to position [550, 0]
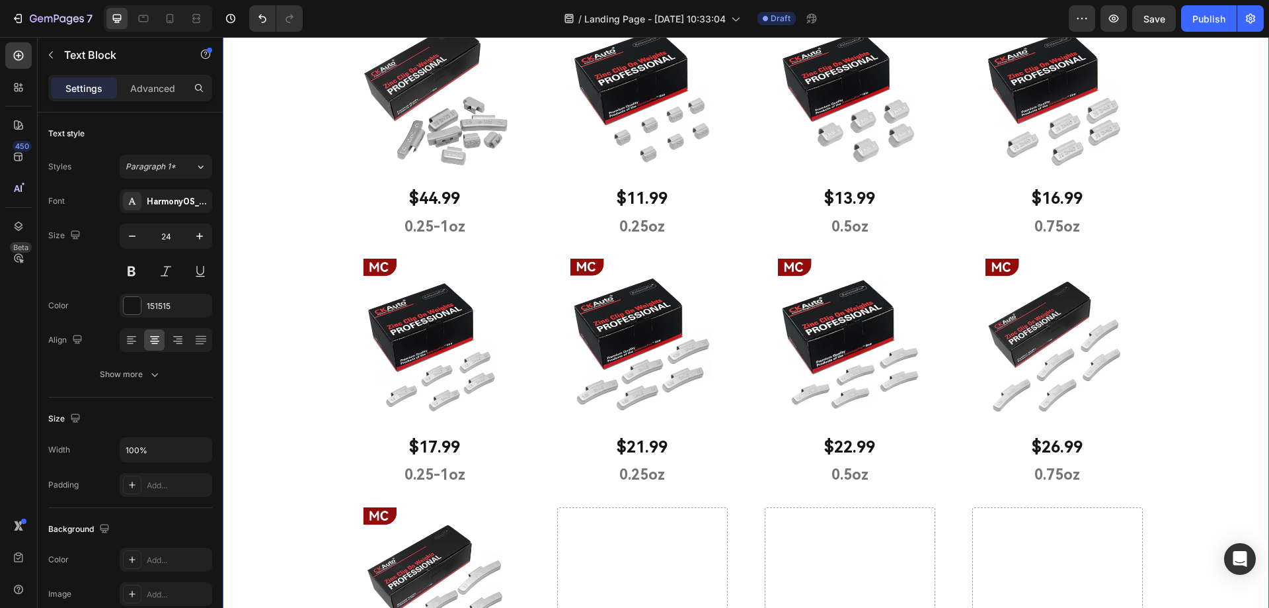
click at [429, 474] on p "0.25-1oz" at bounding box center [435, 474] width 168 height 19
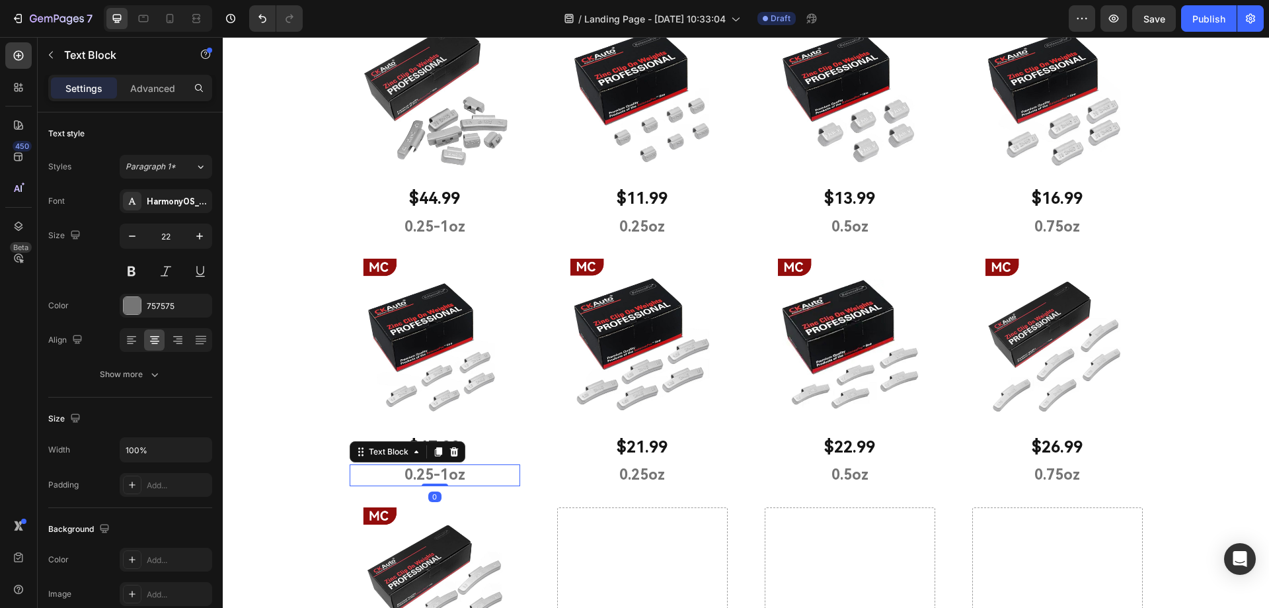
click at [436, 475] on p "0.25-1oz" at bounding box center [435, 474] width 168 height 19
click at [629, 477] on p "0.25oz" at bounding box center [643, 474] width 168 height 19
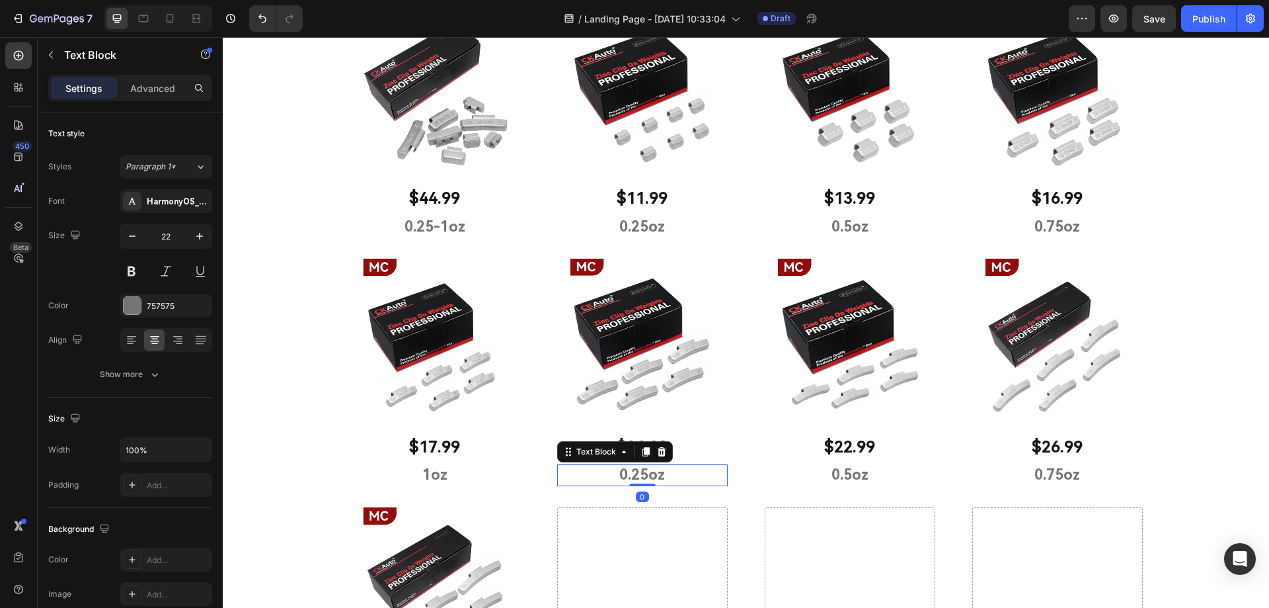
click at [621, 477] on p "0.25oz" at bounding box center [643, 474] width 168 height 19
click at [832, 476] on p "0.5oz" at bounding box center [850, 474] width 168 height 19
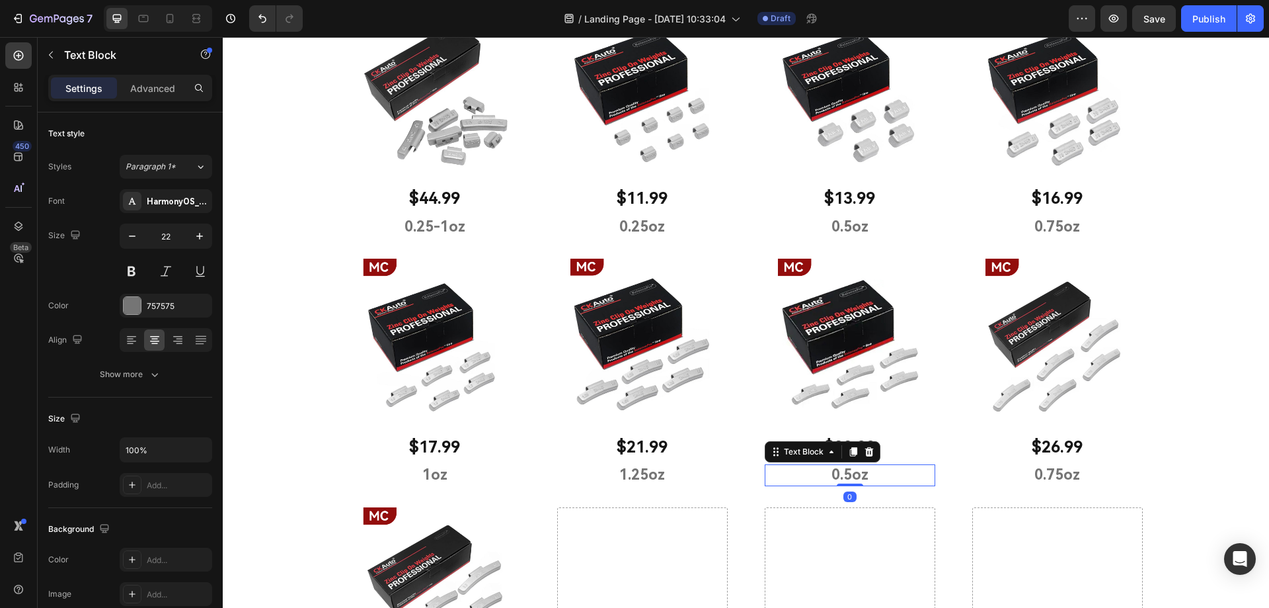
click at [833, 476] on p "0.5oz" at bounding box center [850, 474] width 168 height 19
click at [1040, 477] on p "0.75oz" at bounding box center [1058, 474] width 168 height 19
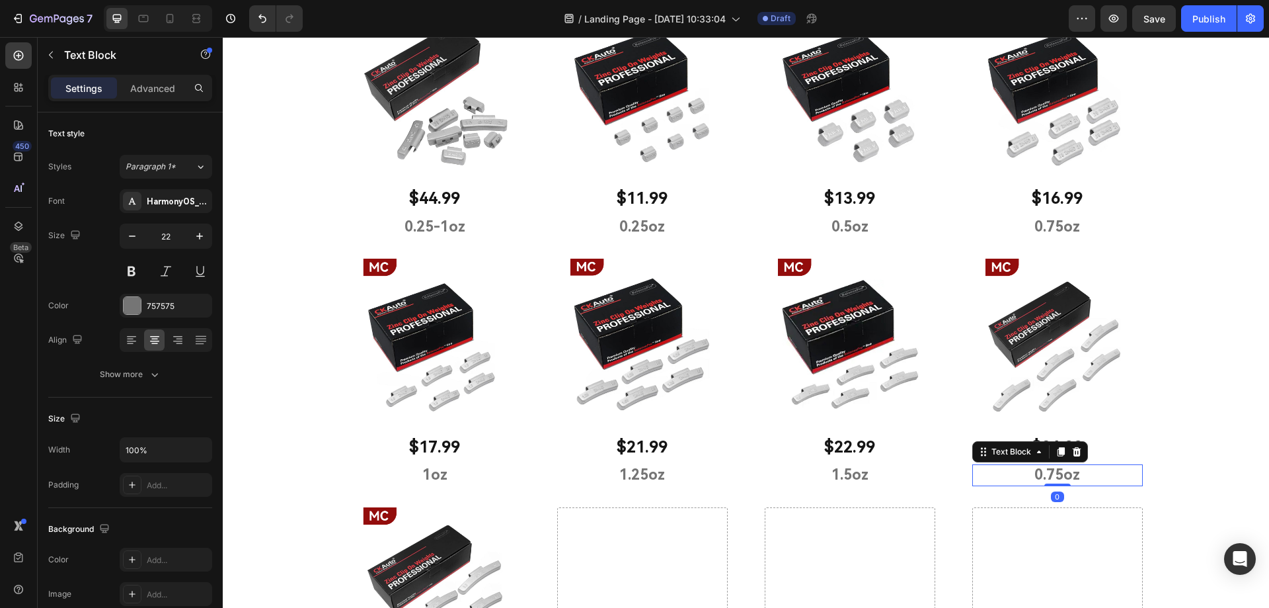
click at [1039, 477] on p "0.75oz" at bounding box center [1058, 474] width 168 height 19
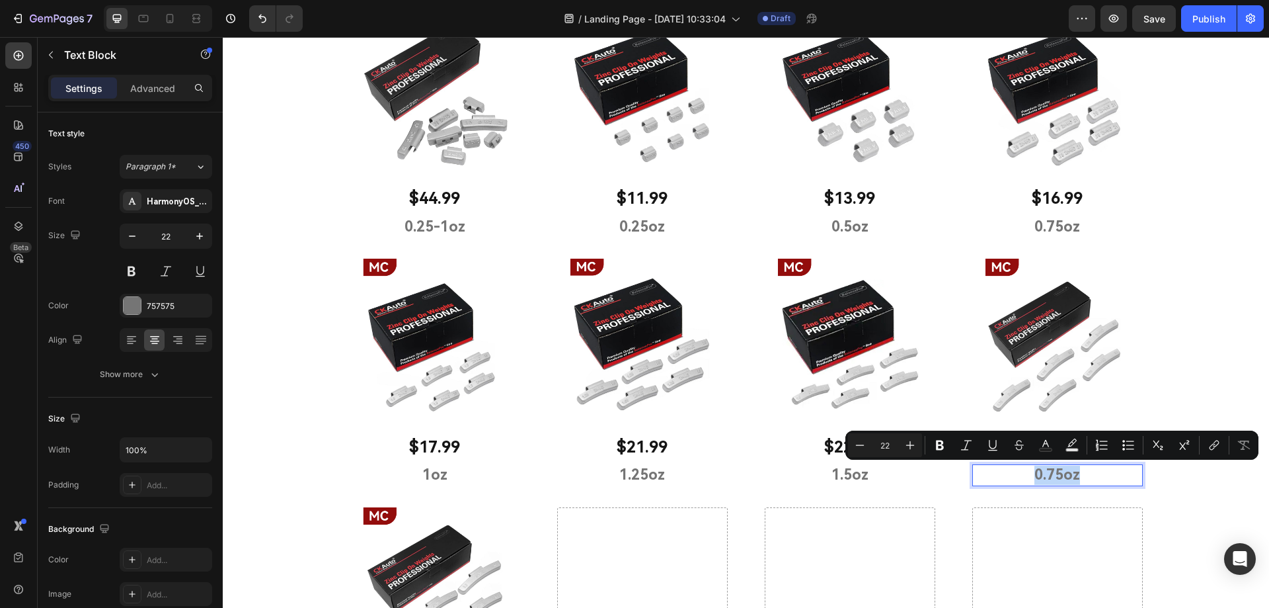
click at [1037, 477] on p "0.75oz" at bounding box center [1058, 474] width 168 height 19
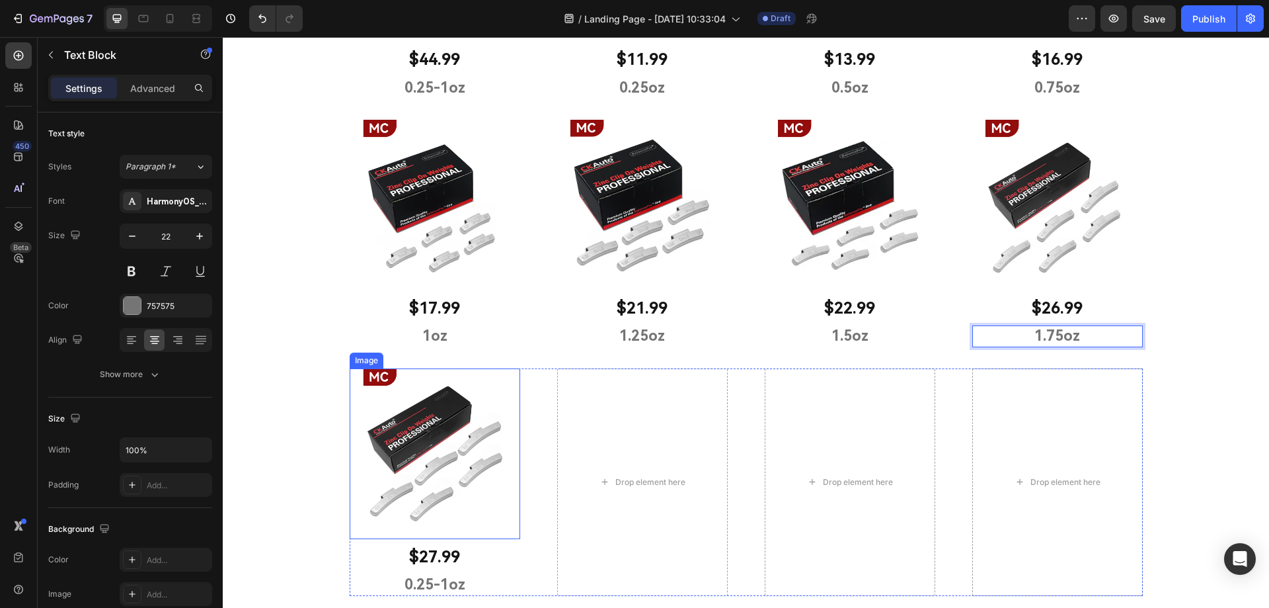
scroll to position [748, 0]
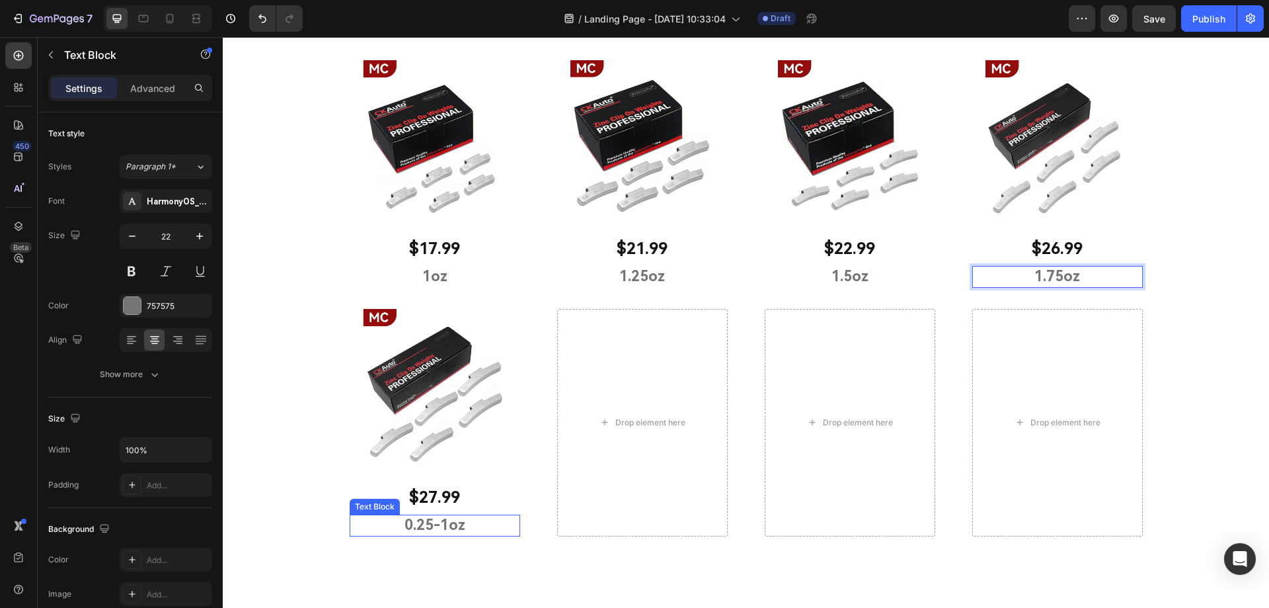
click at [406, 519] on p "0.25-1oz" at bounding box center [435, 525] width 168 height 19
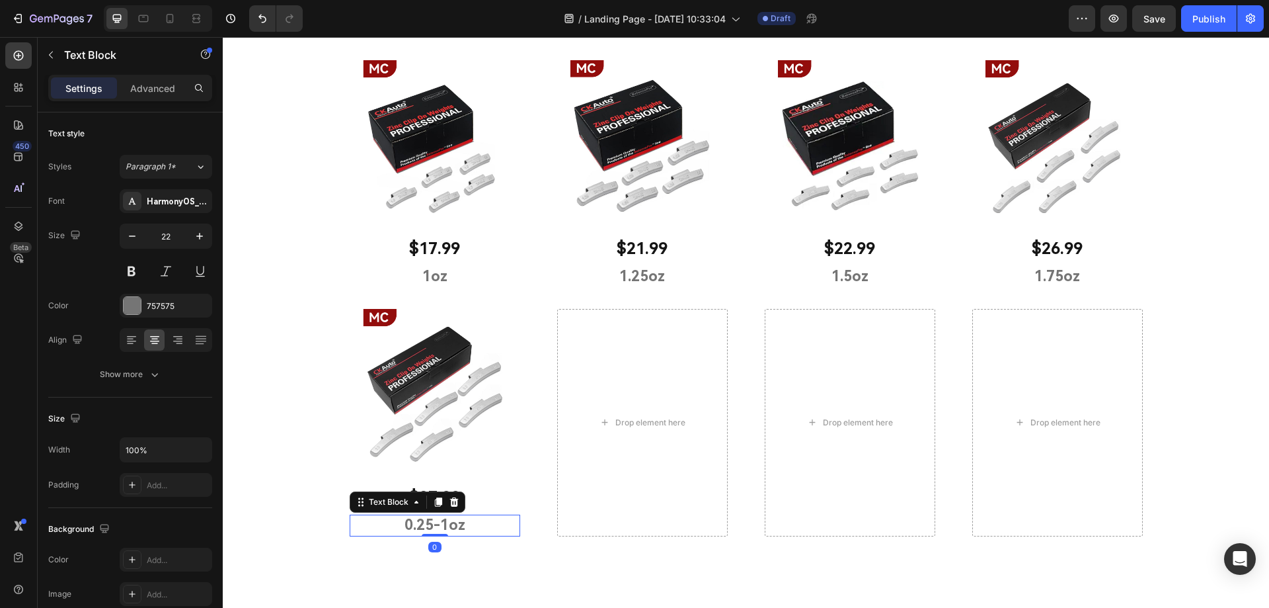
click at [434, 522] on p "0.25-1oz" at bounding box center [435, 525] width 168 height 19
click at [441, 524] on p "0.25-1oz" at bounding box center [435, 525] width 168 height 19
click at [436, 525] on p "0.25-1oz" at bounding box center [435, 525] width 168 height 19
click at [427, 523] on p "1oz" at bounding box center [435, 525] width 168 height 19
click at [309, 383] on div "MC TYPE Heading CKAuto MC Type ZINC Polymer-Coated Clip On Wheel Weights. Used …" at bounding box center [746, 135] width 1046 height 843
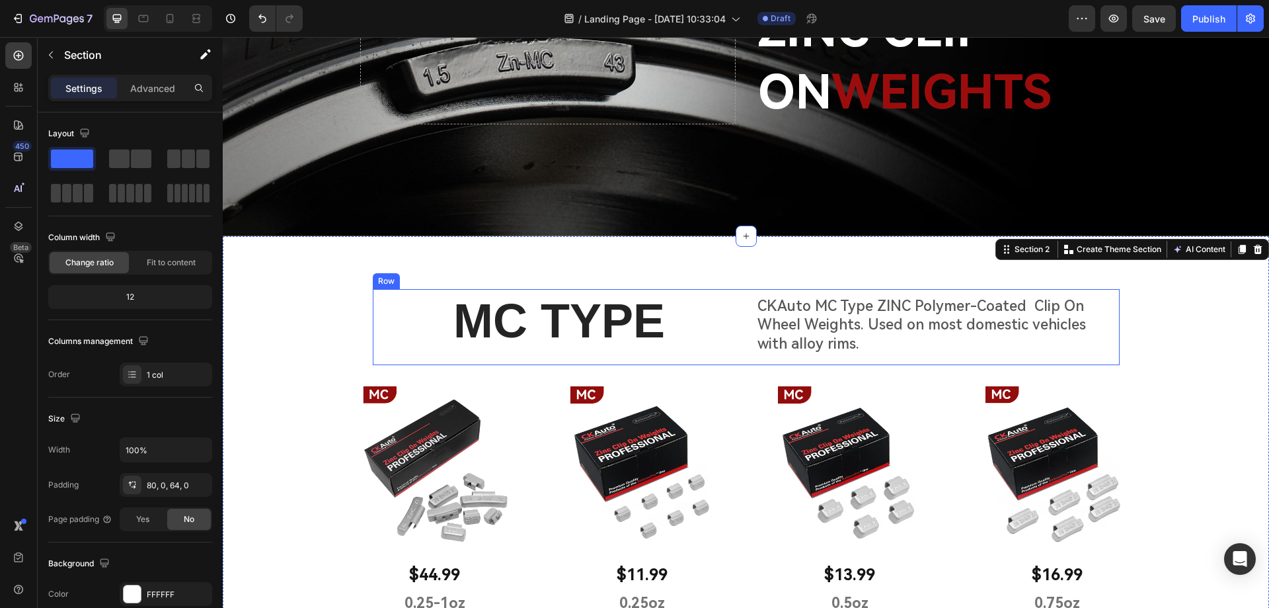
scroll to position [153, 0]
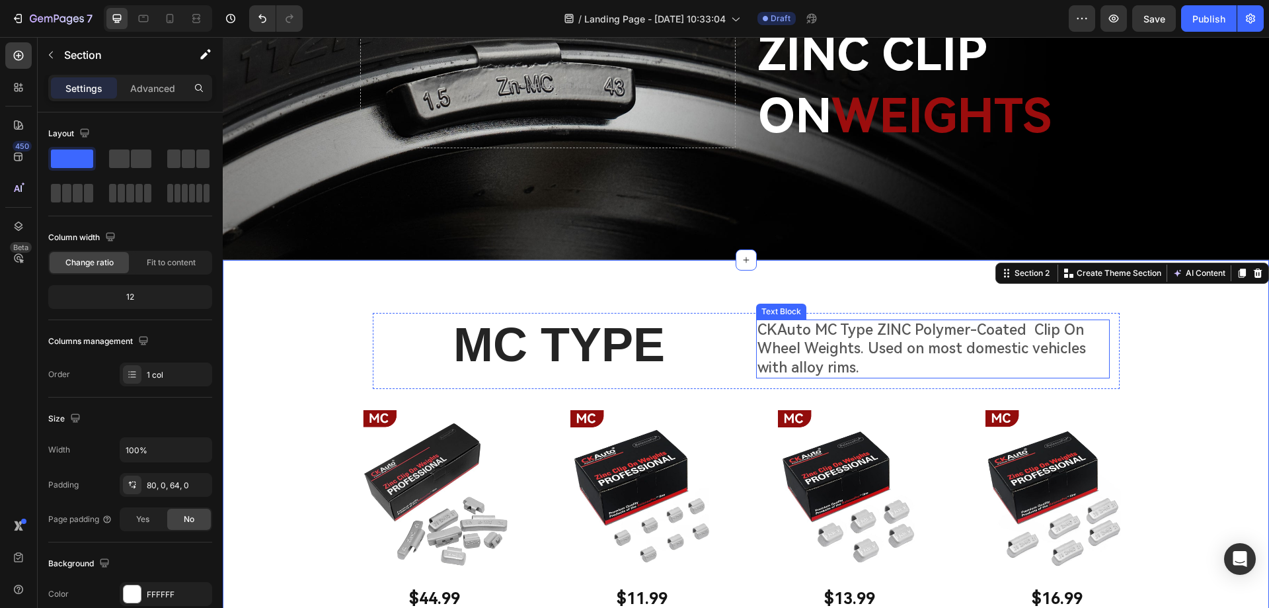
click at [906, 367] on p "CKAuto MC Type ZINC Polymer-Coated Clip On Wheel Weights. Used on most domestic…" at bounding box center [933, 349] width 351 height 57
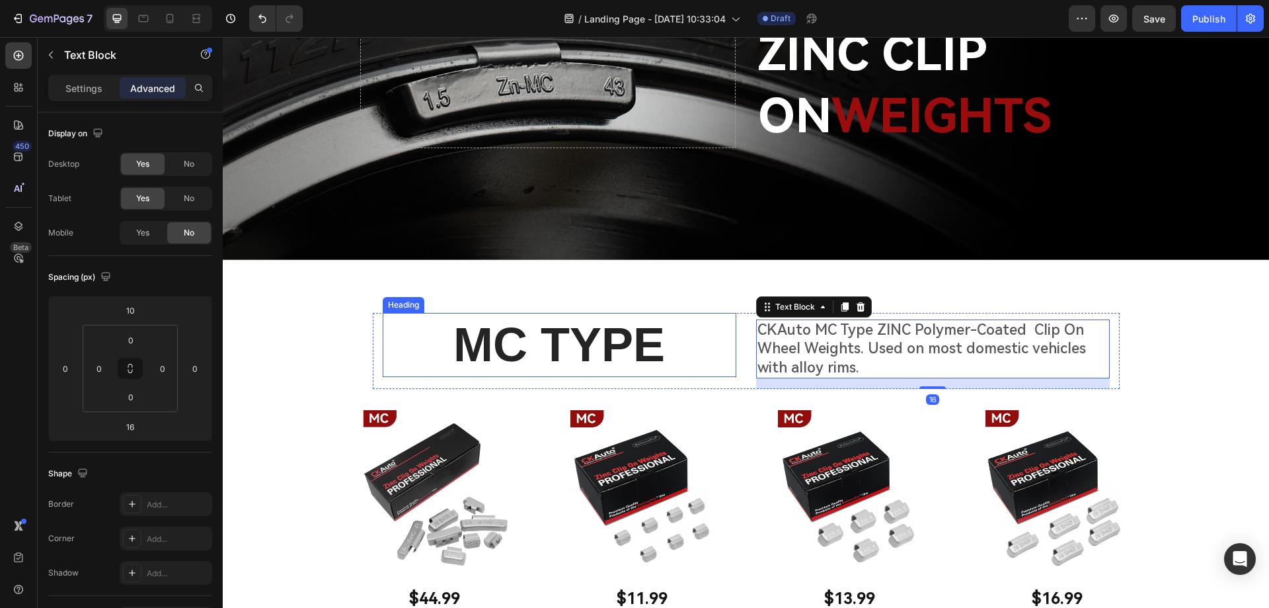
click at [725, 370] on p "MC TYPE" at bounding box center [559, 345] width 351 height 62
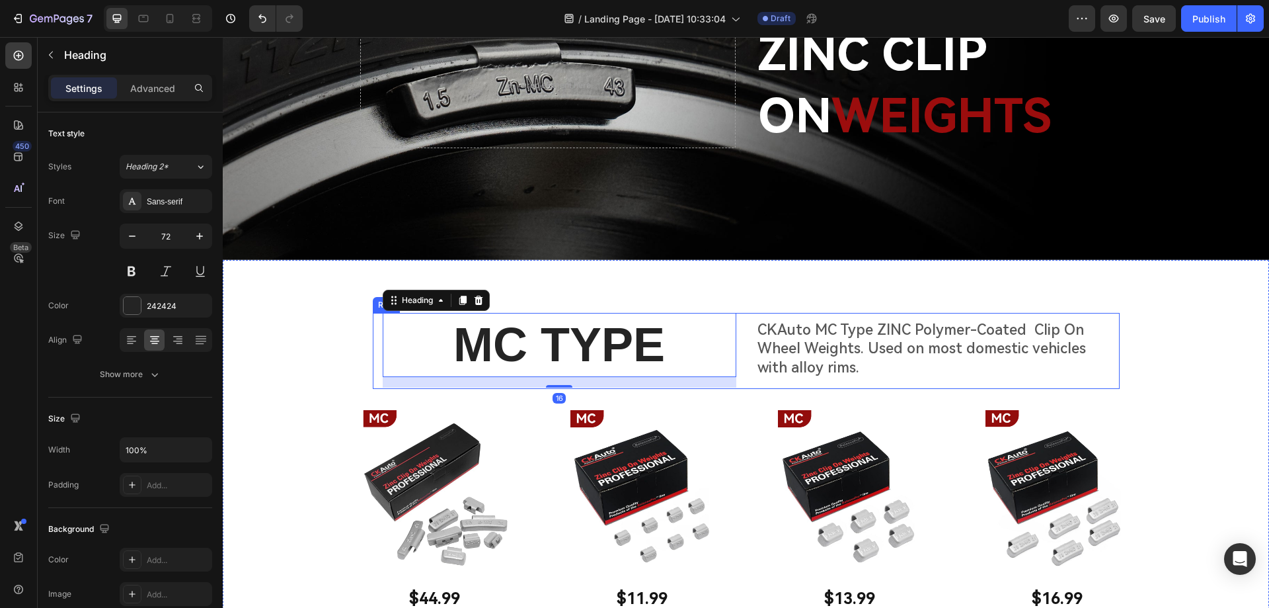
click at [742, 367] on div "MC TYPE Heading 16 CKAuto MC Type ZINC Polymer-Coated Clip On Wheel Weights. Us…" at bounding box center [746, 351] width 747 height 77
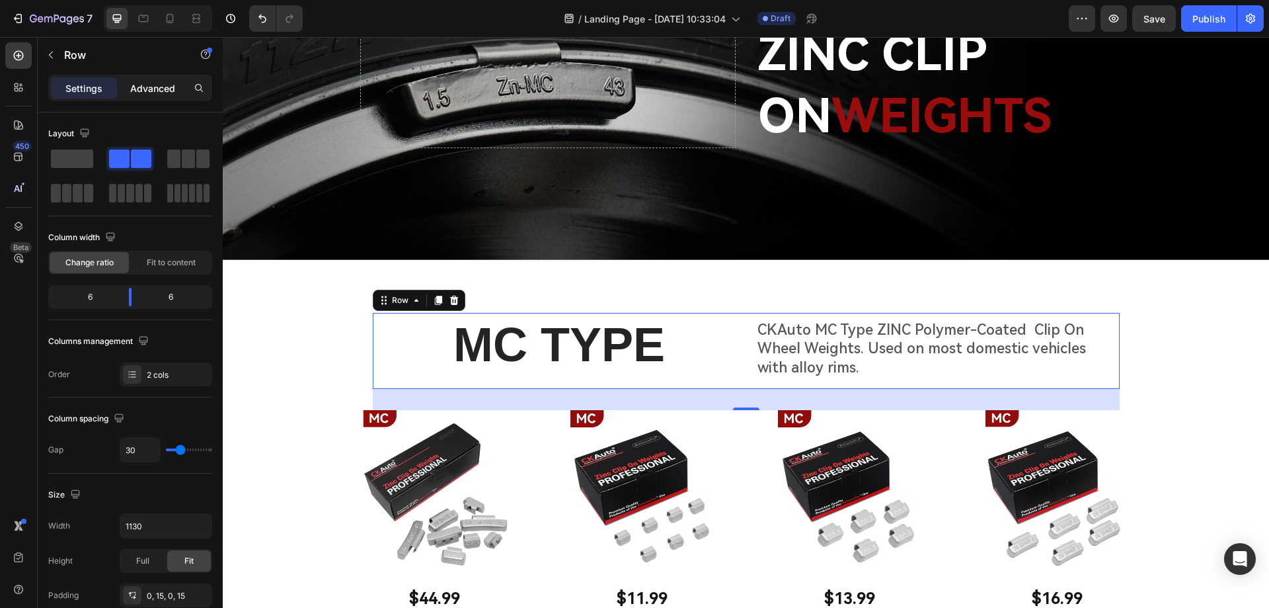
click at [149, 90] on p "Advanced" at bounding box center [152, 88] width 45 height 14
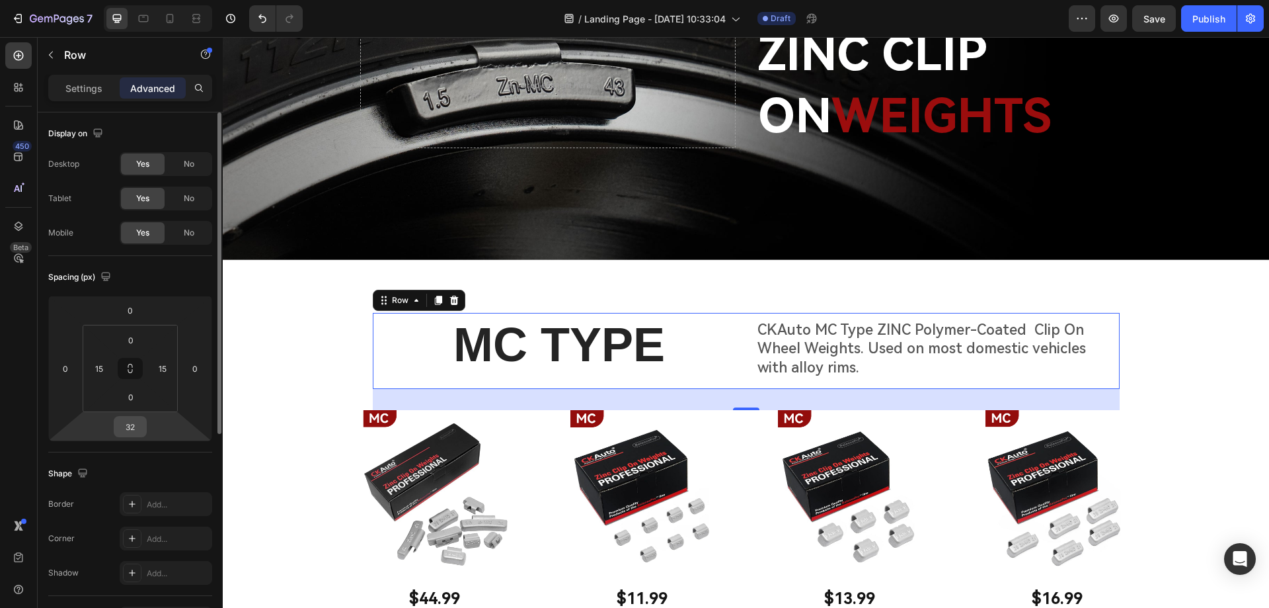
click at [128, 422] on input "32" at bounding box center [130, 426] width 26 height 20
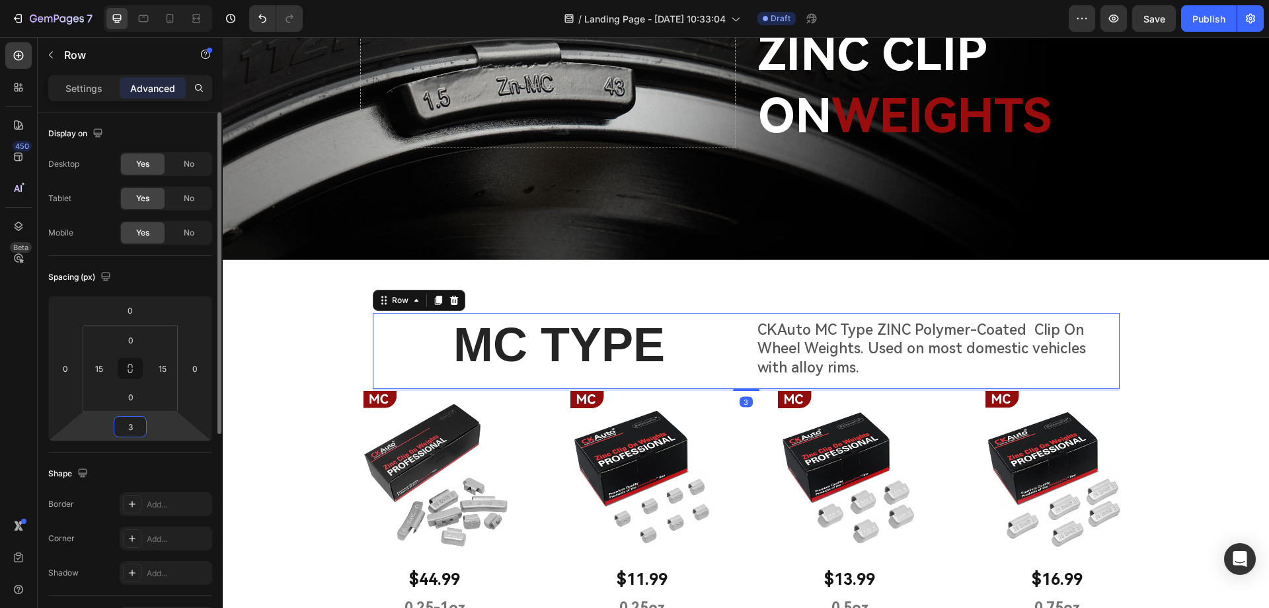
type input "38"
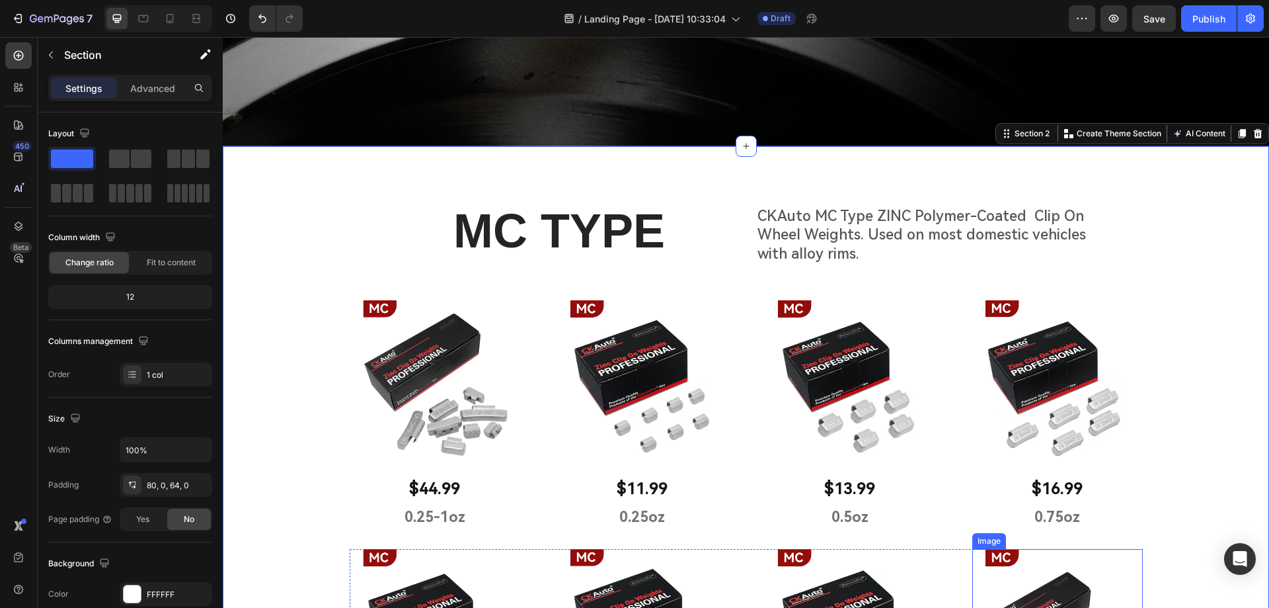
scroll to position [264, 0]
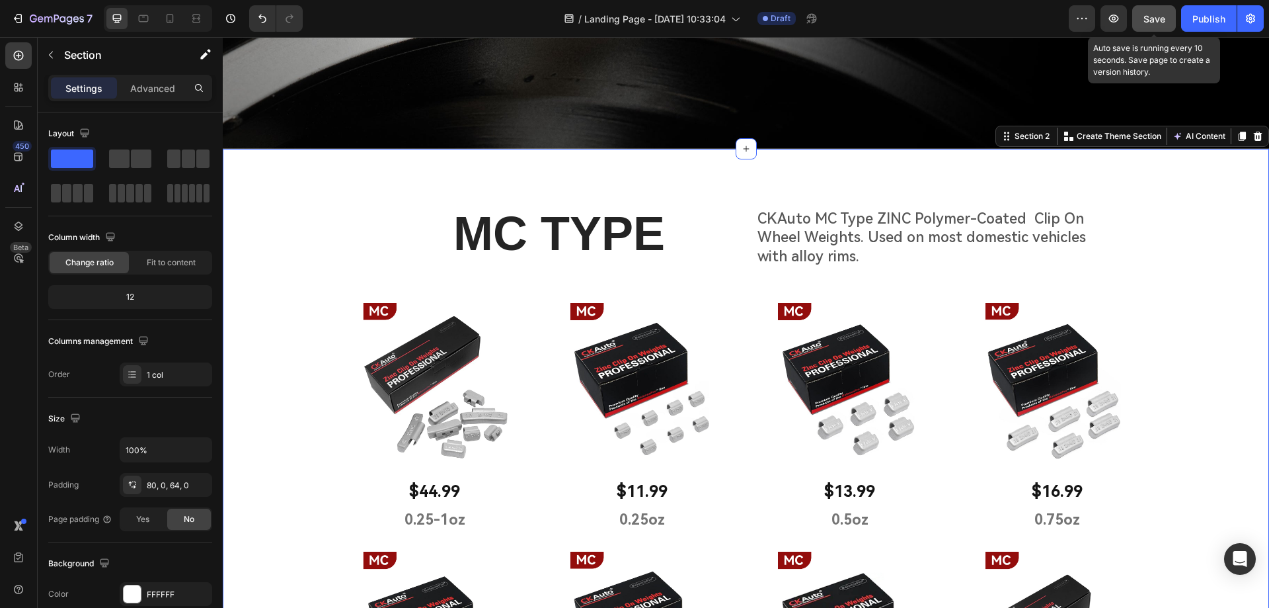
click at [1148, 21] on span "Save" at bounding box center [1155, 18] width 22 height 11
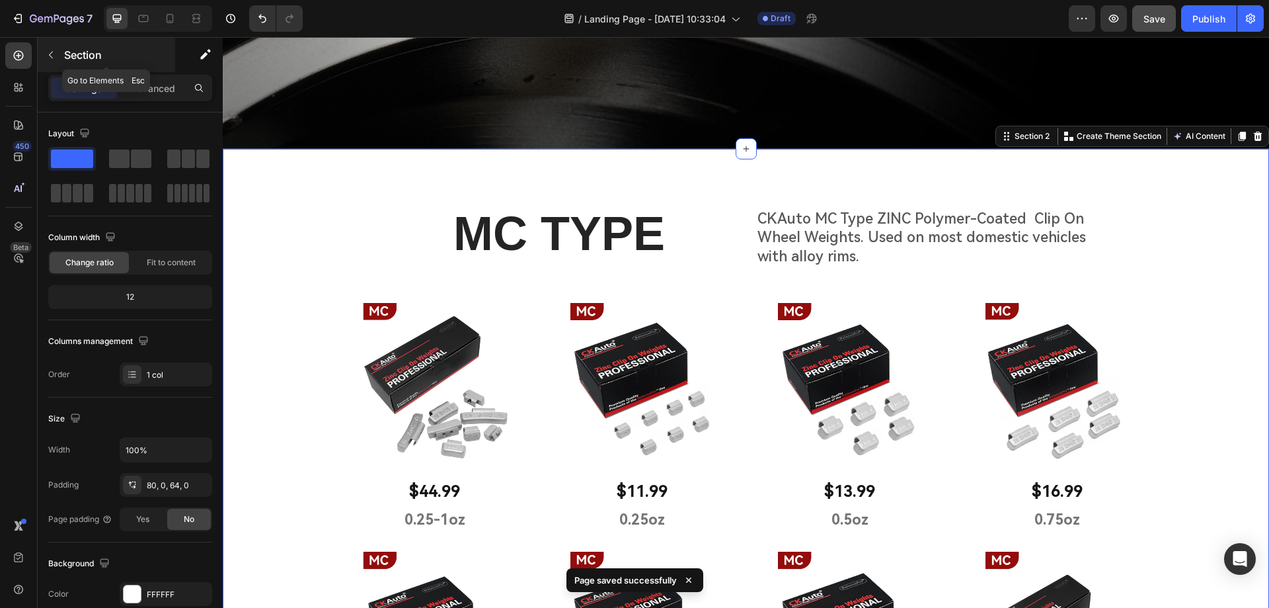
click at [46, 56] on icon "button" at bounding box center [51, 55] width 11 height 11
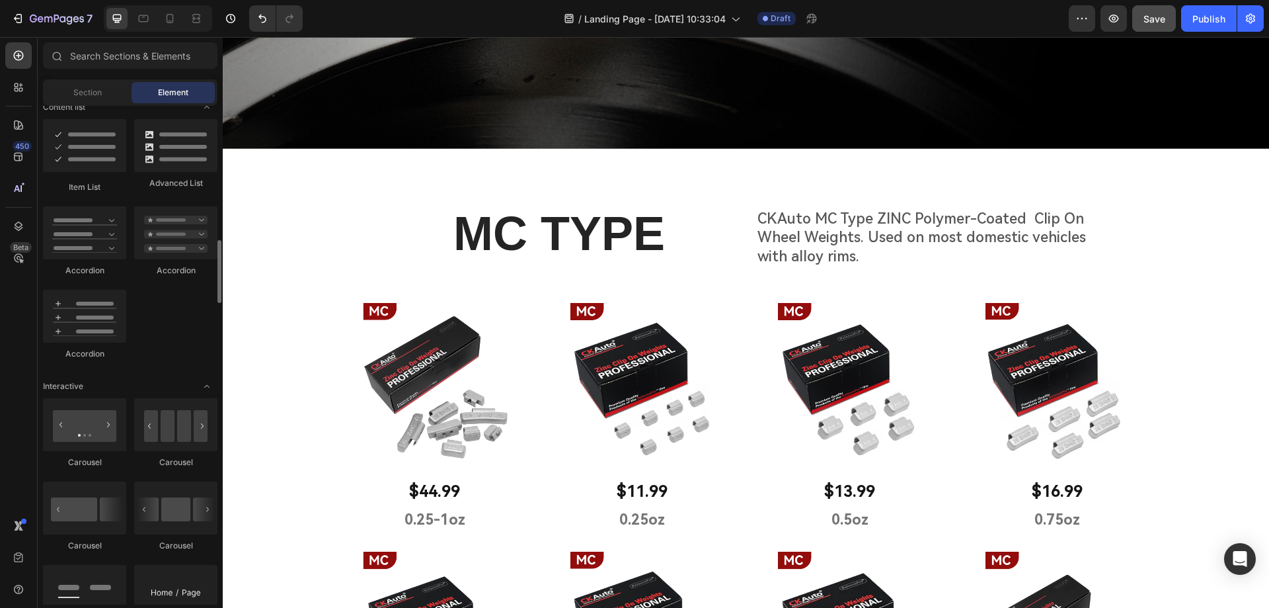
scroll to position [1322, 0]
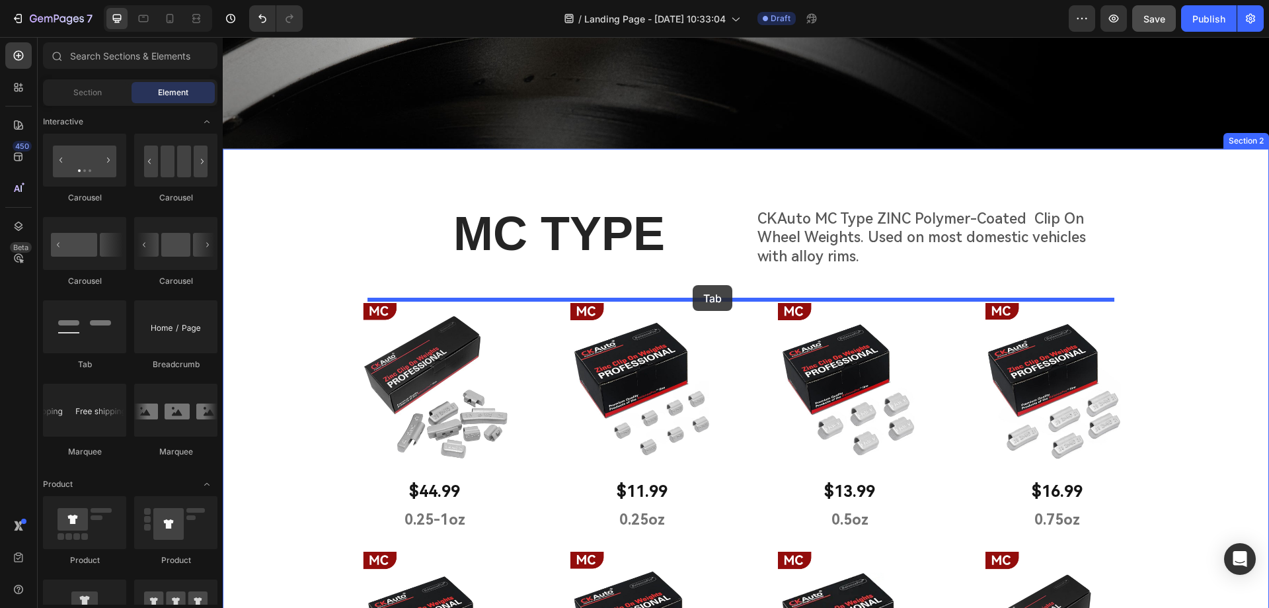
drag, startPoint x: 362, startPoint y: 370, endPoint x: 693, endPoint y: 285, distance: 341.8
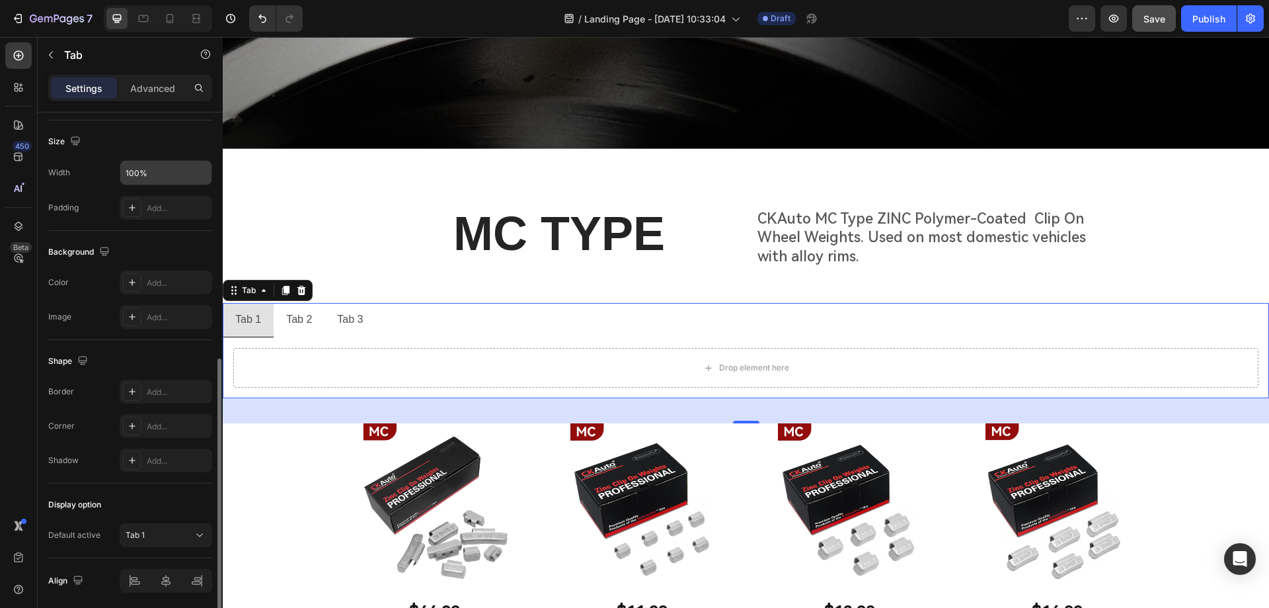
scroll to position [313, 0]
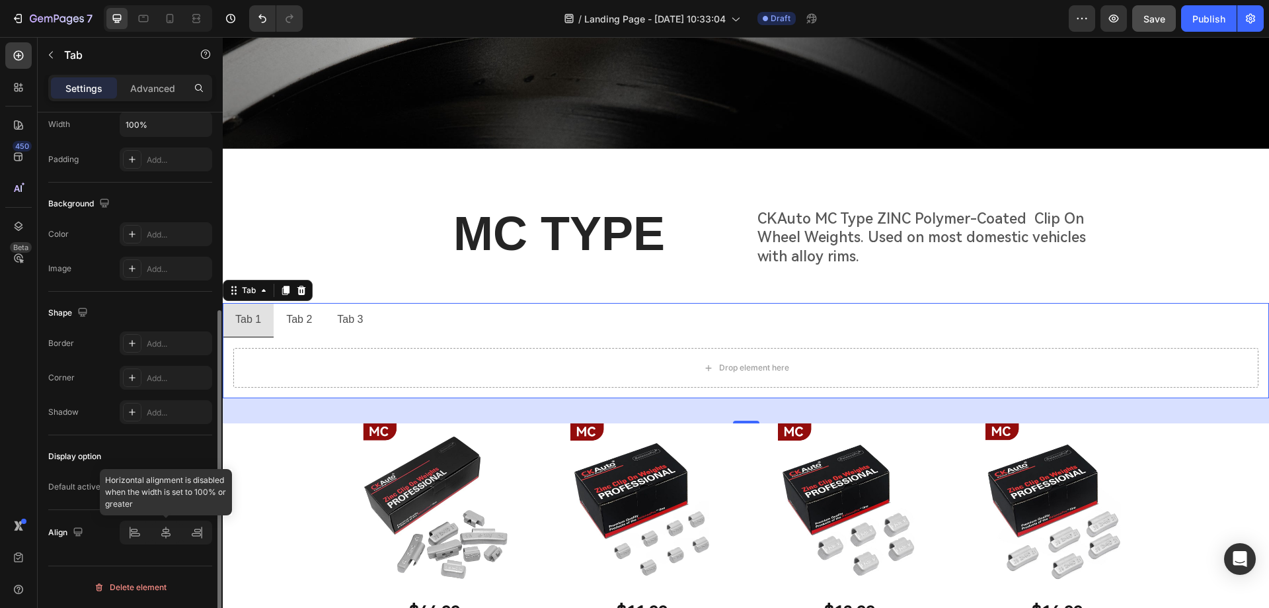
click at [163, 531] on div at bounding box center [166, 532] width 93 height 24
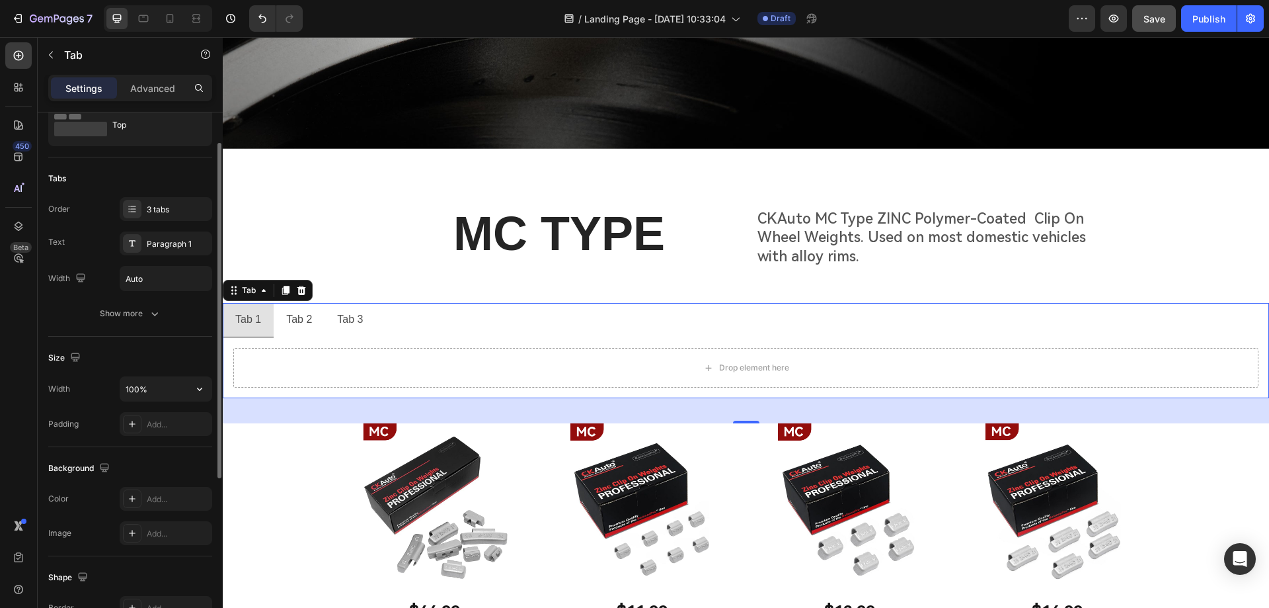
scroll to position [0, 0]
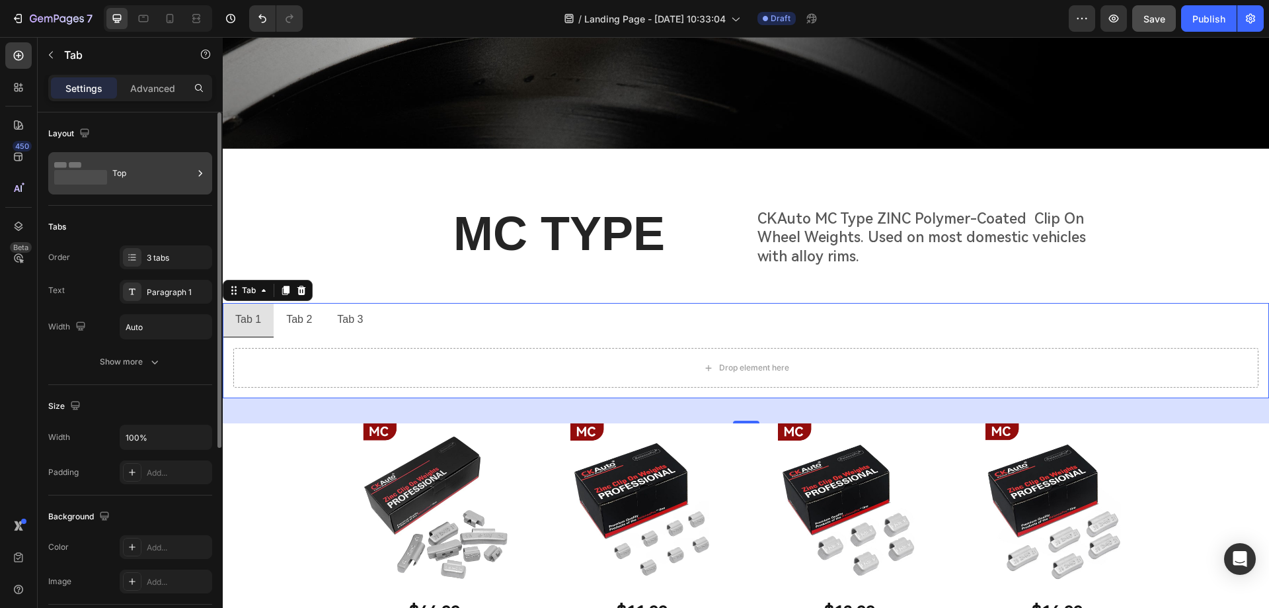
click at [136, 168] on div "Top" at bounding box center [152, 173] width 81 height 30
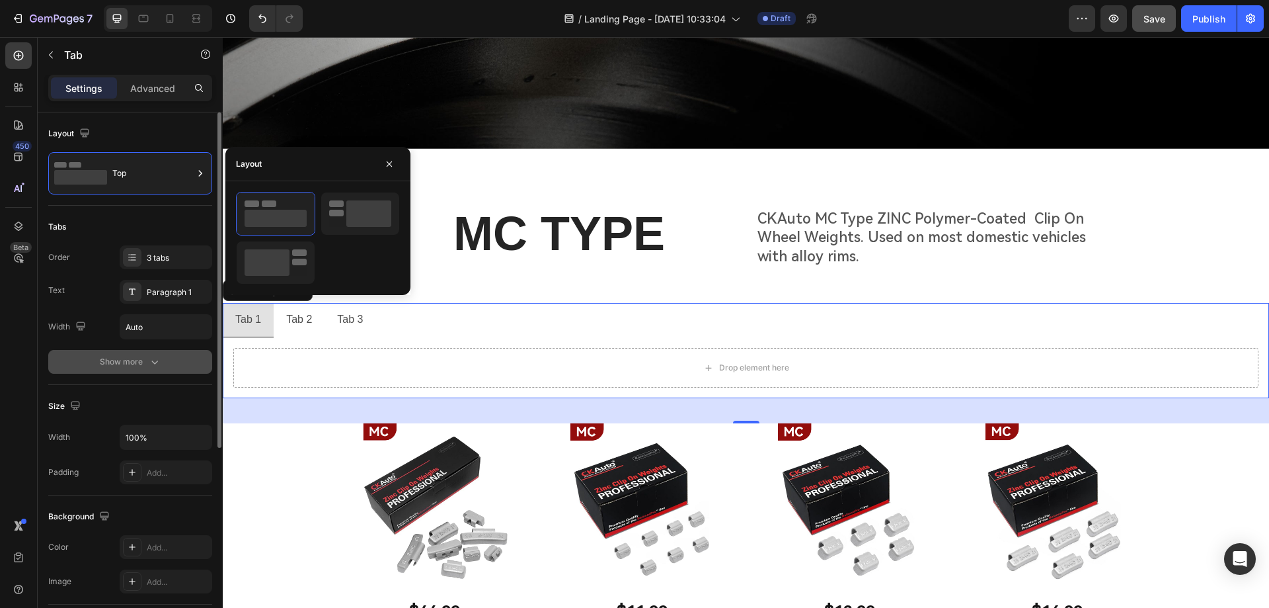
click at [62, 366] on button "Show more" at bounding box center [130, 362] width 164 height 24
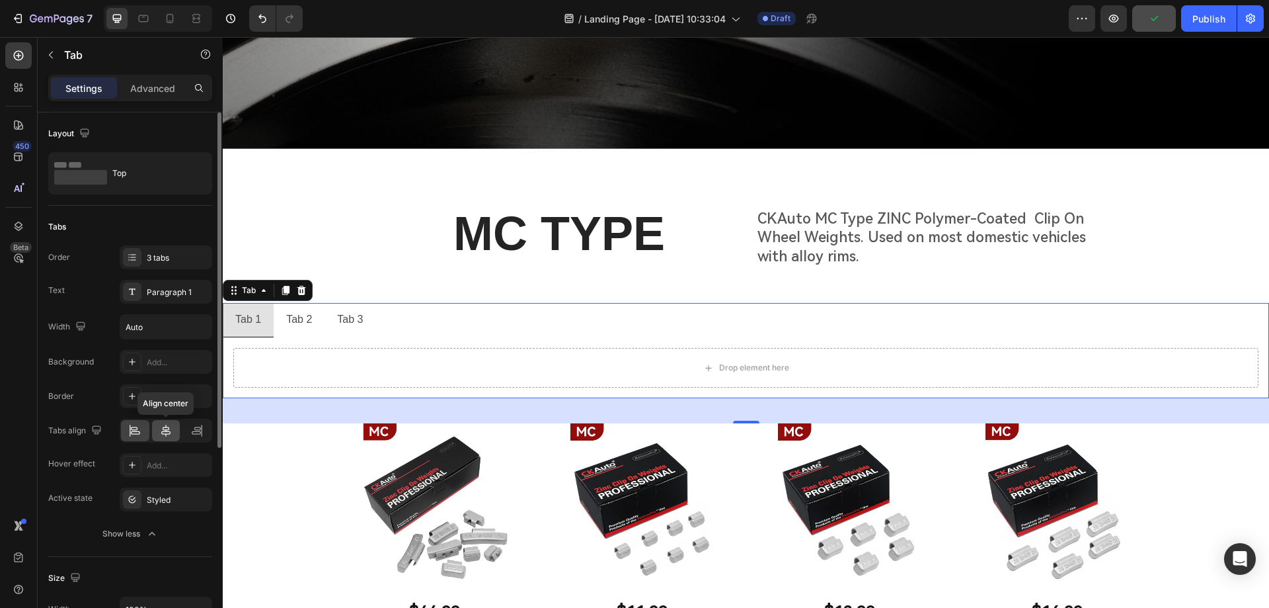
click at [165, 432] on icon at bounding box center [165, 430] width 13 height 13
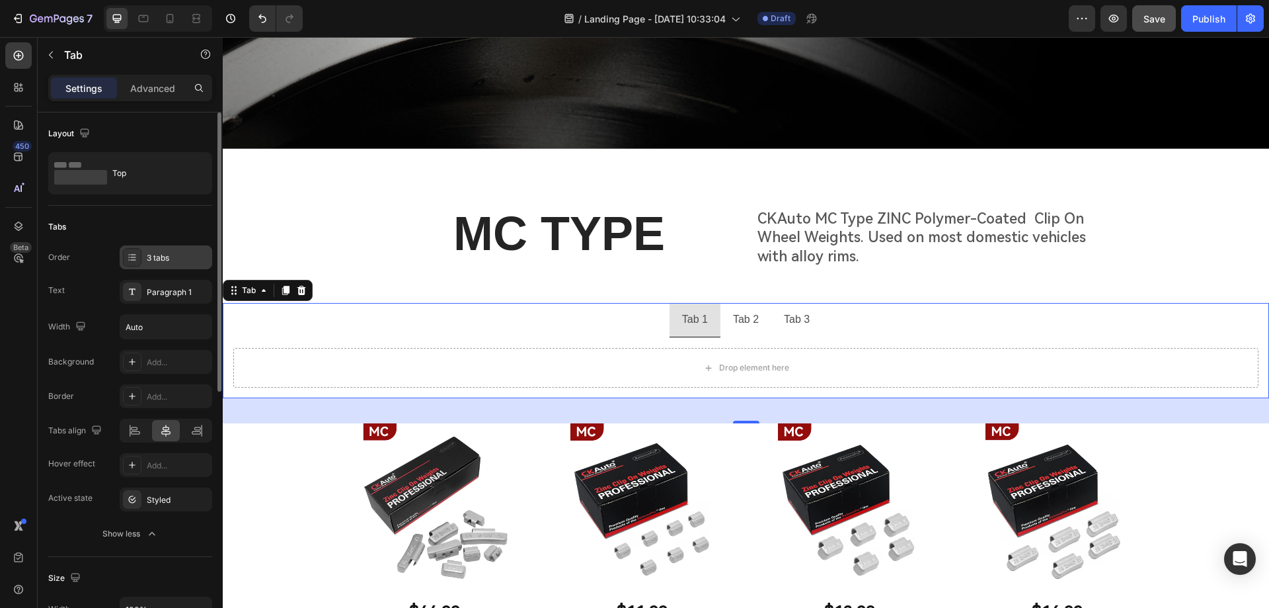
click at [181, 264] on div "3 tabs" at bounding box center [166, 257] width 93 height 24
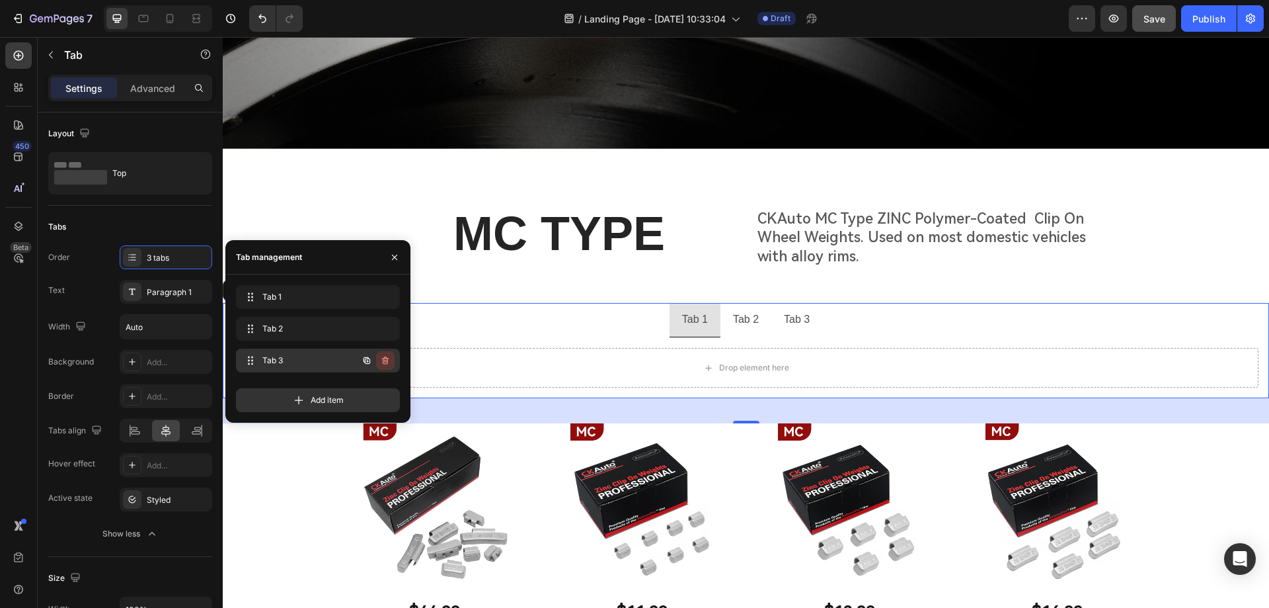
click at [386, 361] on icon "button" at bounding box center [386, 361] width 1 height 3
click at [385, 361] on div "Delete" at bounding box center [376, 360] width 24 height 12
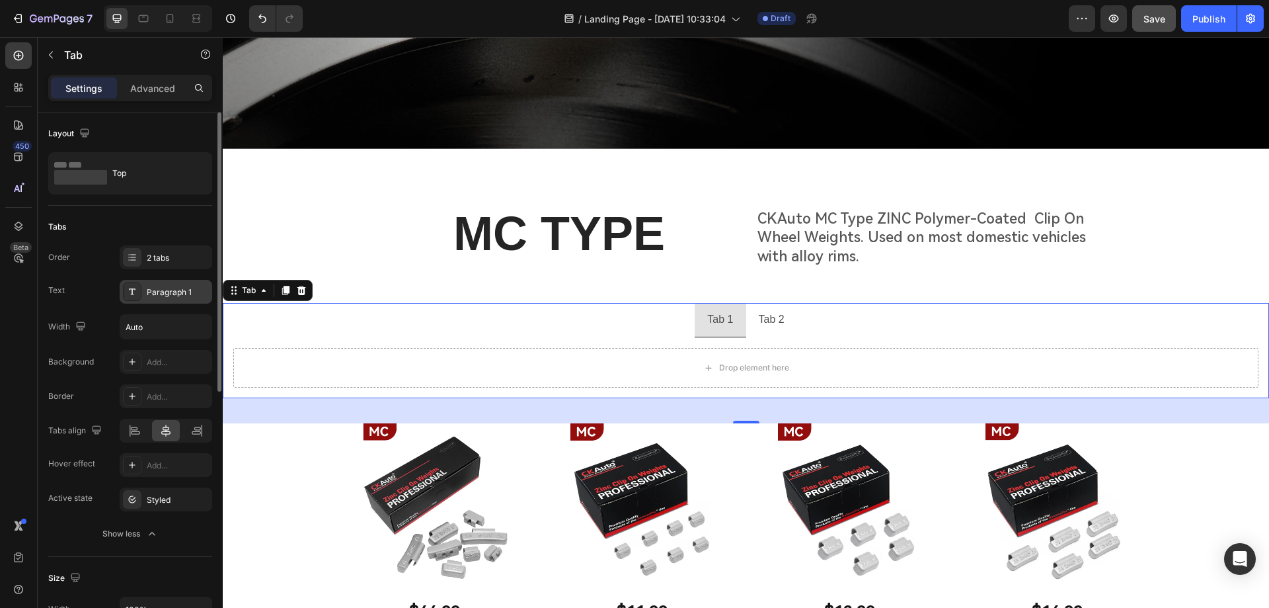
click at [143, 293] on div "Paragraph 1" at bounding box center [166, 292] width 93 height 24
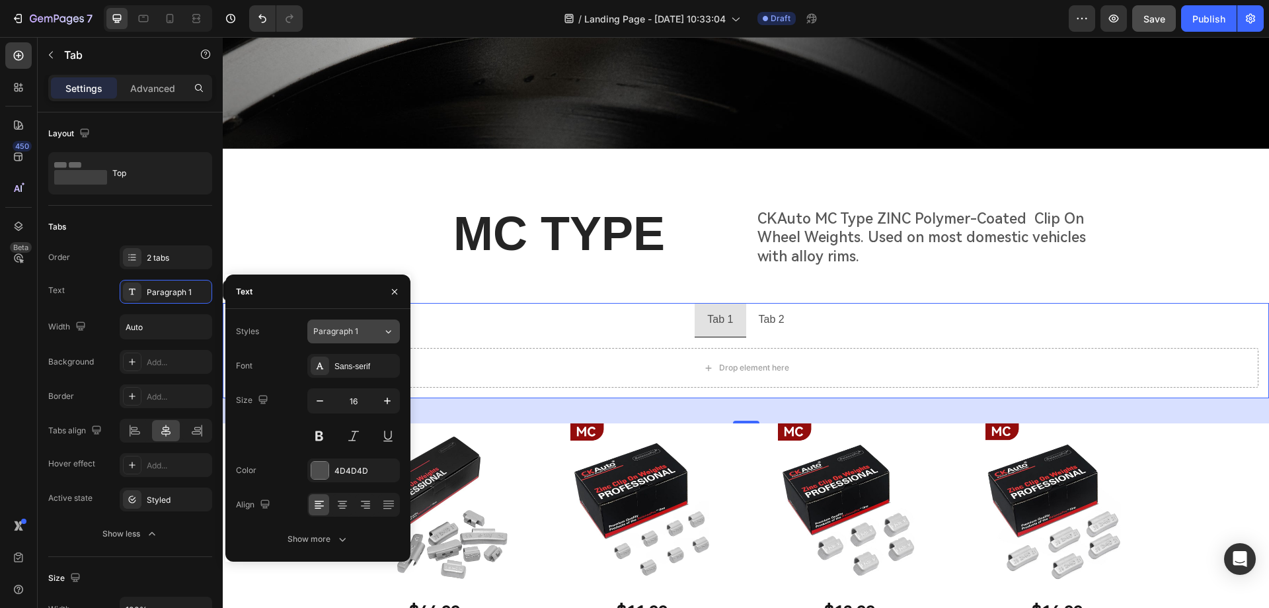
click at [360, 331] on div "Paragraph 1" at bounding box center [340, 331] width 54 height 12
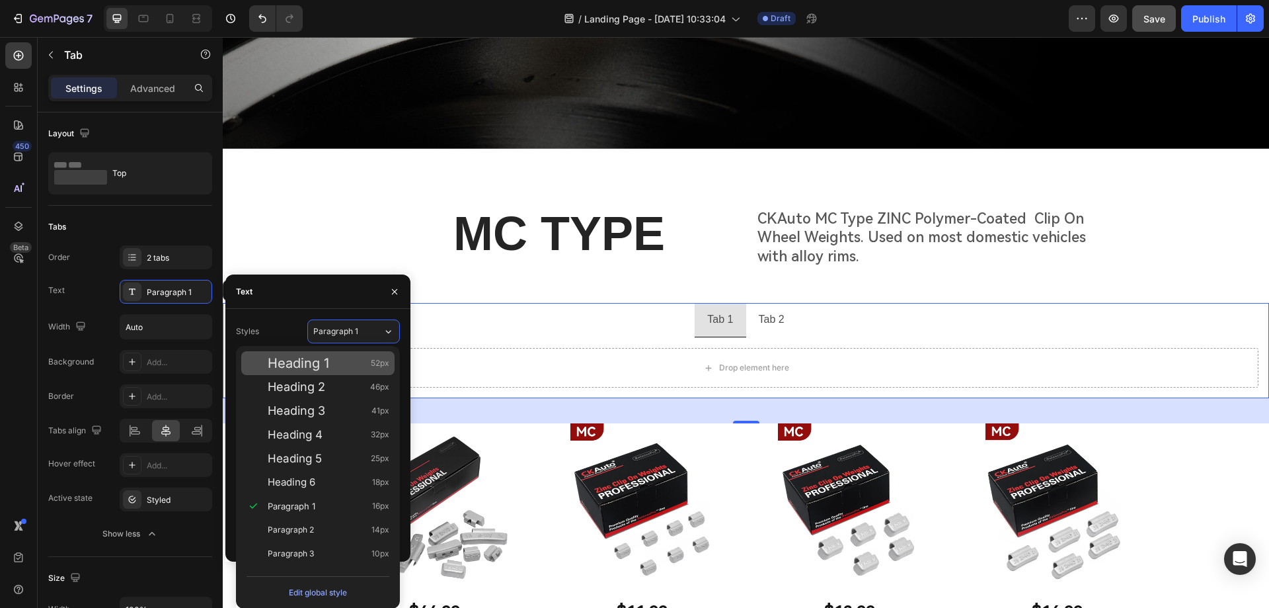
click at [316, 368] on span "Heading 1" at bounding box center [298, 362] width 61 height 13
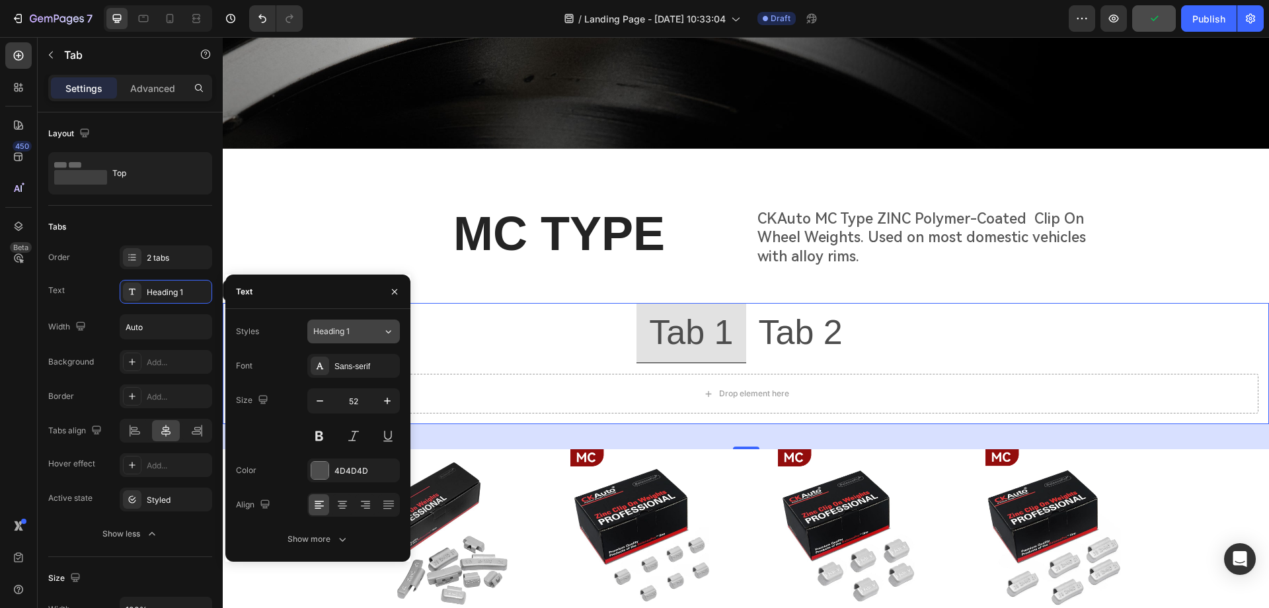
click at [354, 335] on div "Heading 1" at bounding box center [340, 331] width 54 height 12
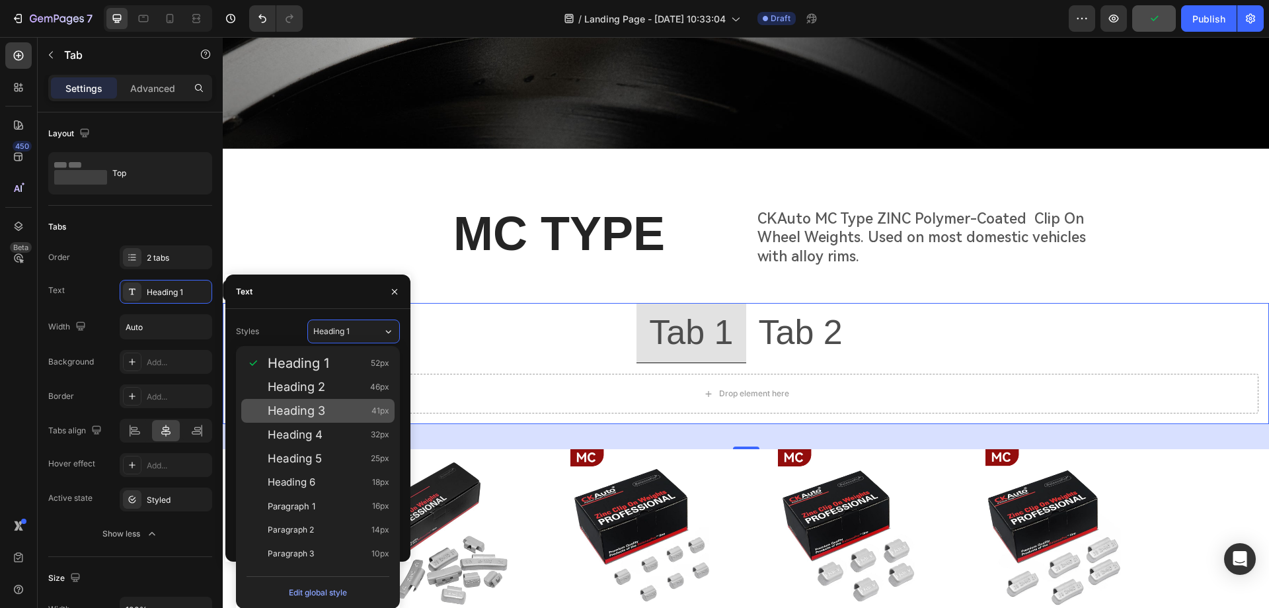
click at [320, 420] on div "Heading 3 41px" at bounding box center [317, 411] width 153 height 24
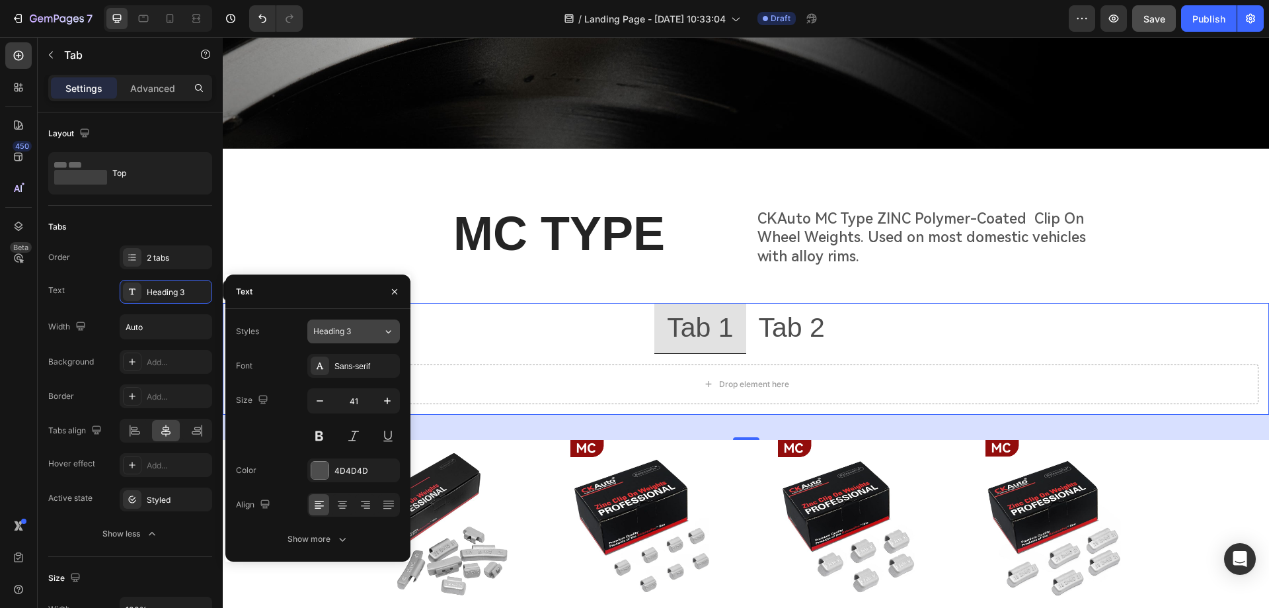
click at [364, 331] on div "Heading 3" at bounding box center [340, 331] width 54 height 12
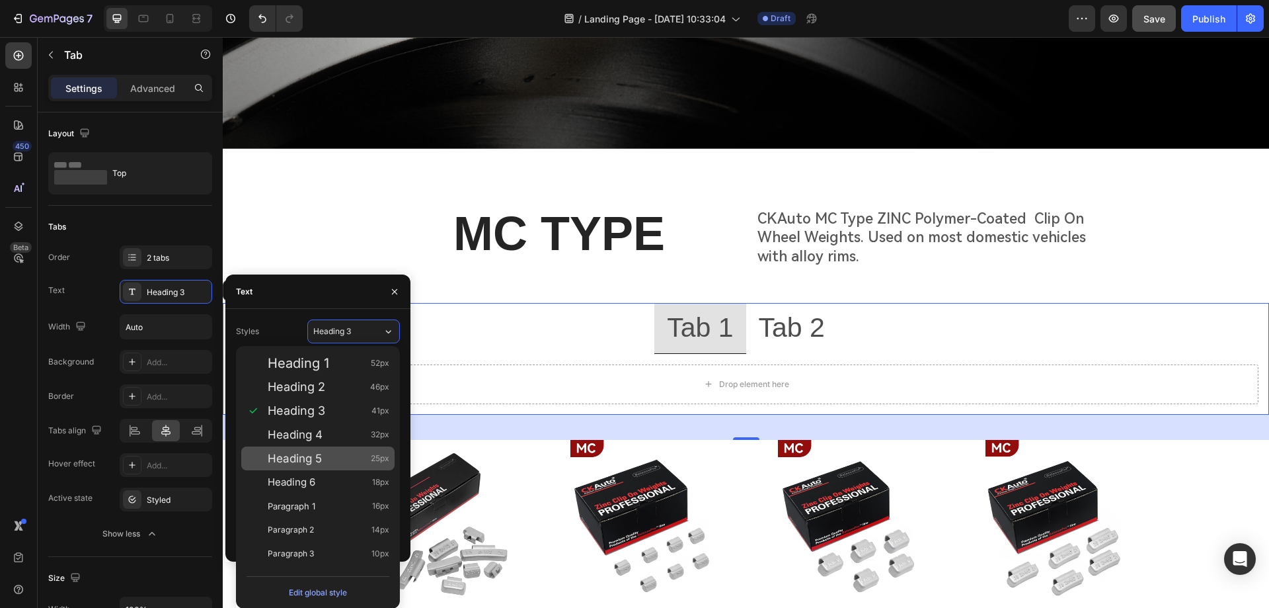
click at [300, 453] on span "Heading 5" at bounding box center [295, 457] width 54 height 13
type input "25"
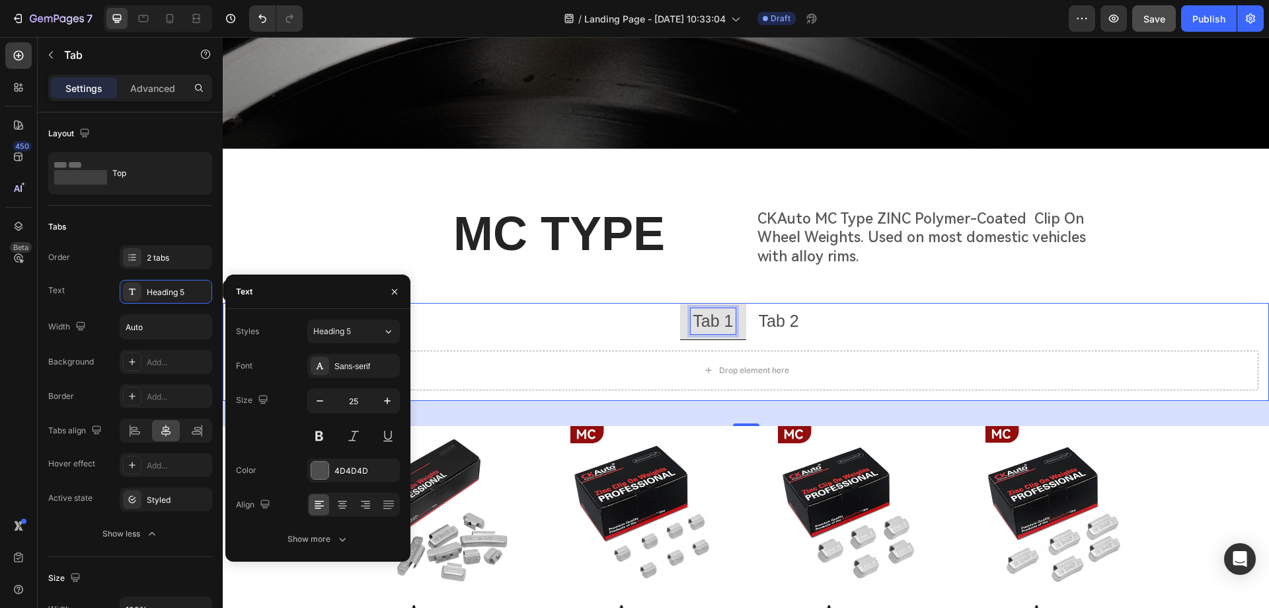
click at [707, 317] on div "Tab 1" at bounding box center [713, 321] width 44 height 26
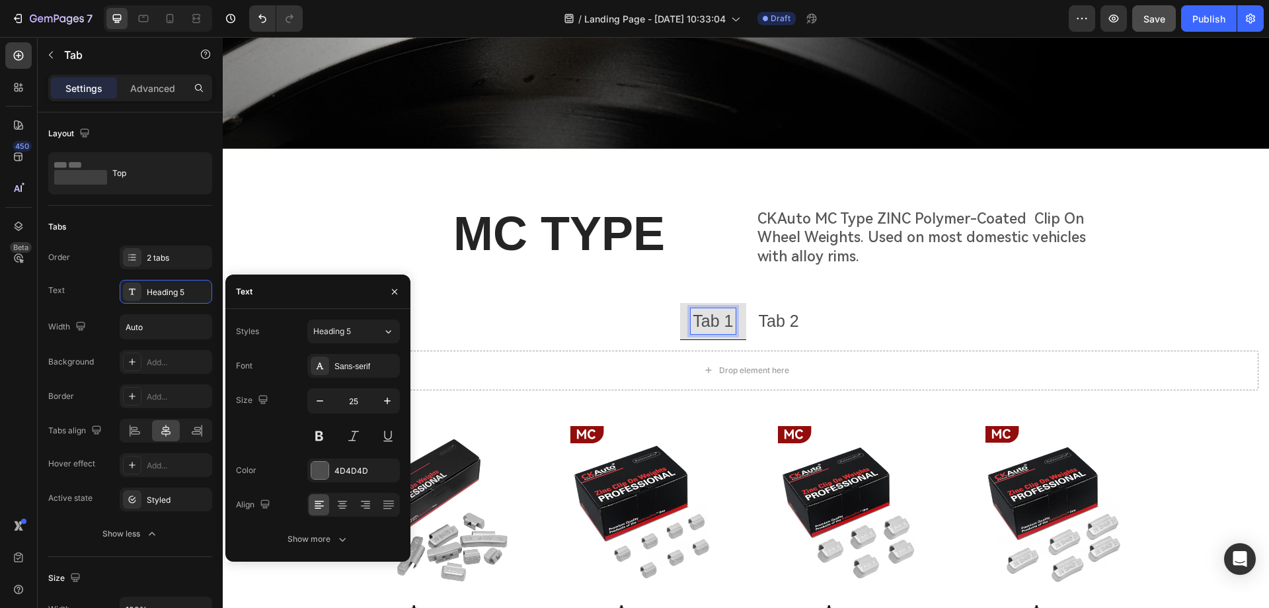
click at [725, 320] on p "Tab 1" at bounding box center [713, 321] width 40 height 22
drag, startPoint x: 726, startPoint y: 320, endPoint x: 687, endPoint y: 325, distance: 39.3
click at [691, 325] on div "Tab 1" at bounding box center [713, 321] width 44 height 26
click at [779, 318] on p "Tab 2" at bounding box center [776, 321] width 40 height 22
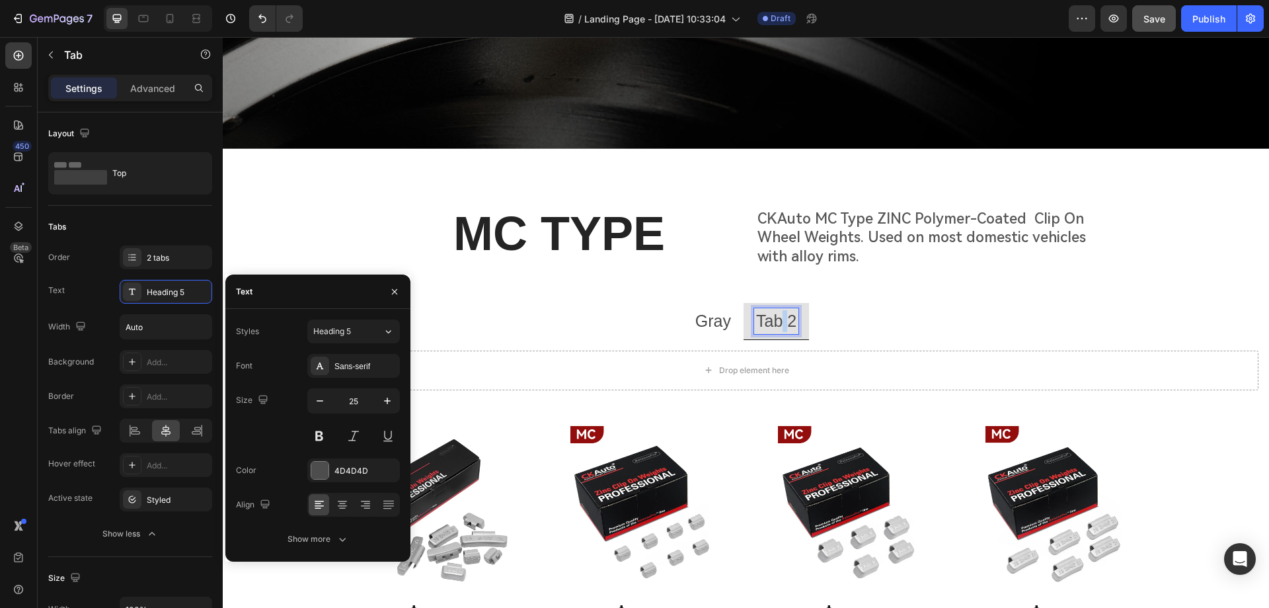
click at [779, 318] on p "Tab 2" at bounding box center [776, 321] width 40 height 22
click at [729, 303] on li "Gray" at bounding box center [713, 321] width 61 height 37
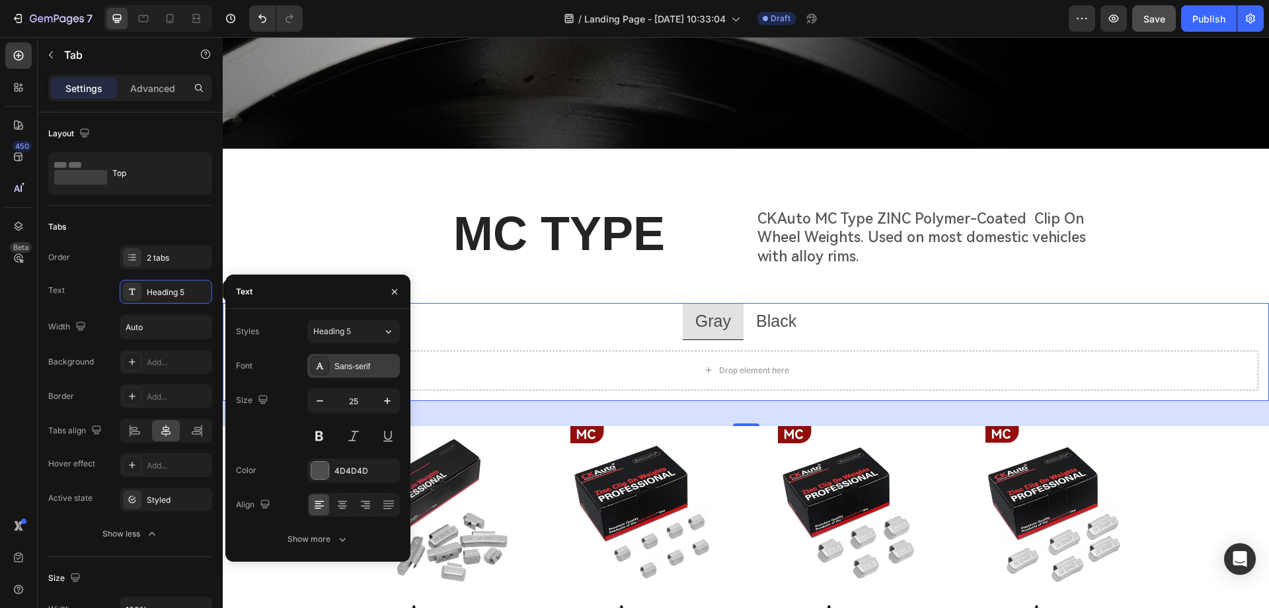
click at [349, 364] on div "Sans-serif" at bounding box center [365, 366] width 62 height 12
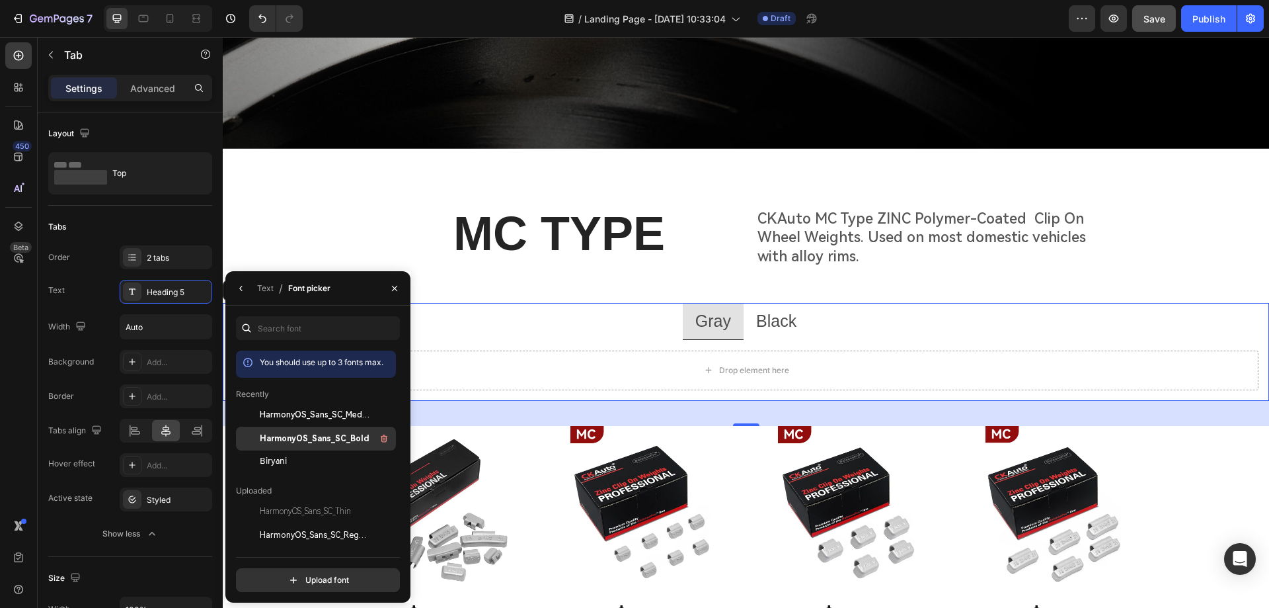
click at [333, 438] on span "HarmonyOS_Sans_SC_Bold" at bounding box center [315, 438] width 110 height 12
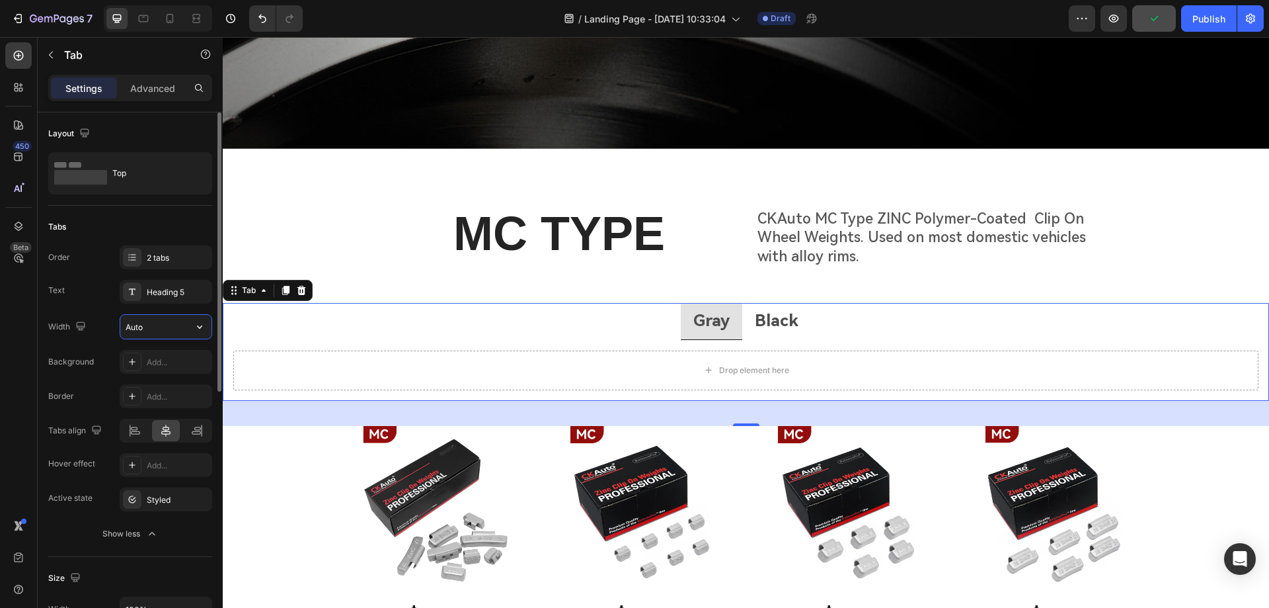
click at [176, 325] on input "Auto" at bounding box center [165, 327] width 91 height 24
click at [161, 327] on input "Auto" at bounding box center [165, 327] width 91 height 24
drag, startPoint x: 161, startPoint y: 327, endPoint x: 103, endPoint y: 327, distance: 57.5
click at [103, 327] on div "Width Auto" at bounding box center [130, 326] width 164 height 25
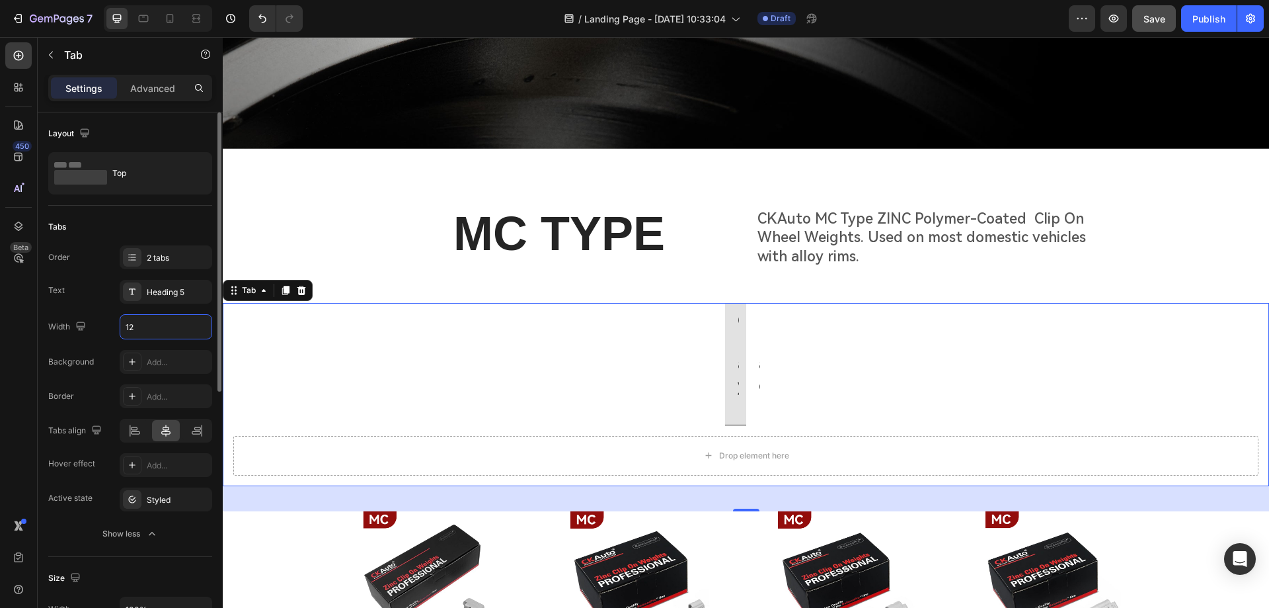
type input "1"
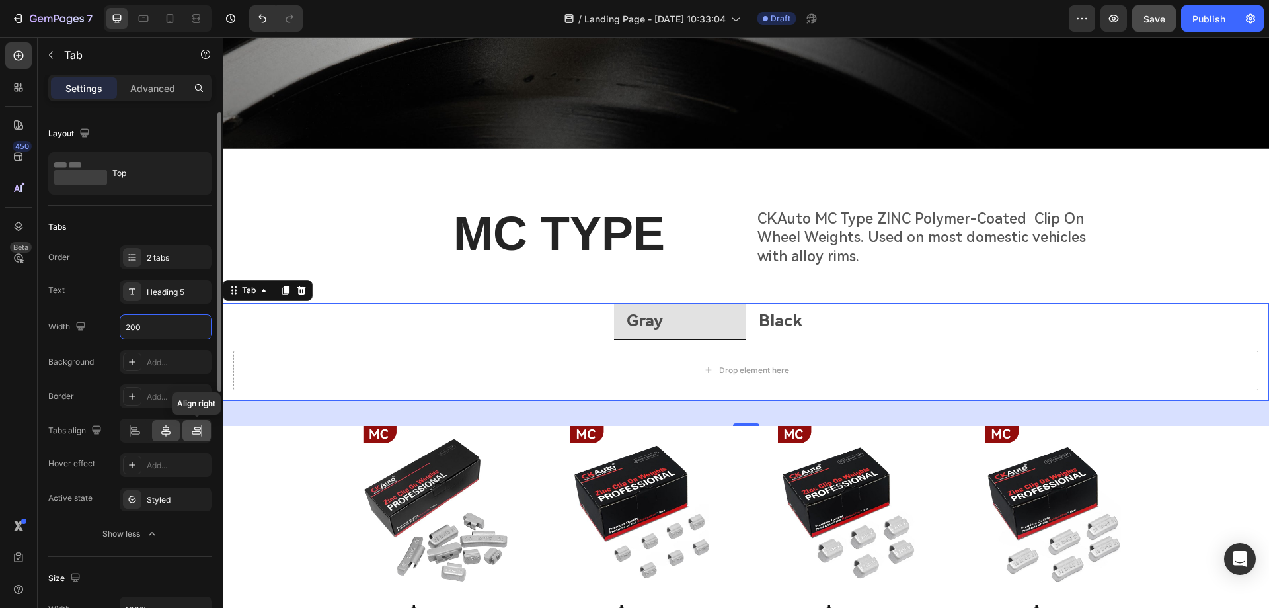
type input "200"
click at [194, 437] on div at bounding box center [196, 430] width 28 height 21
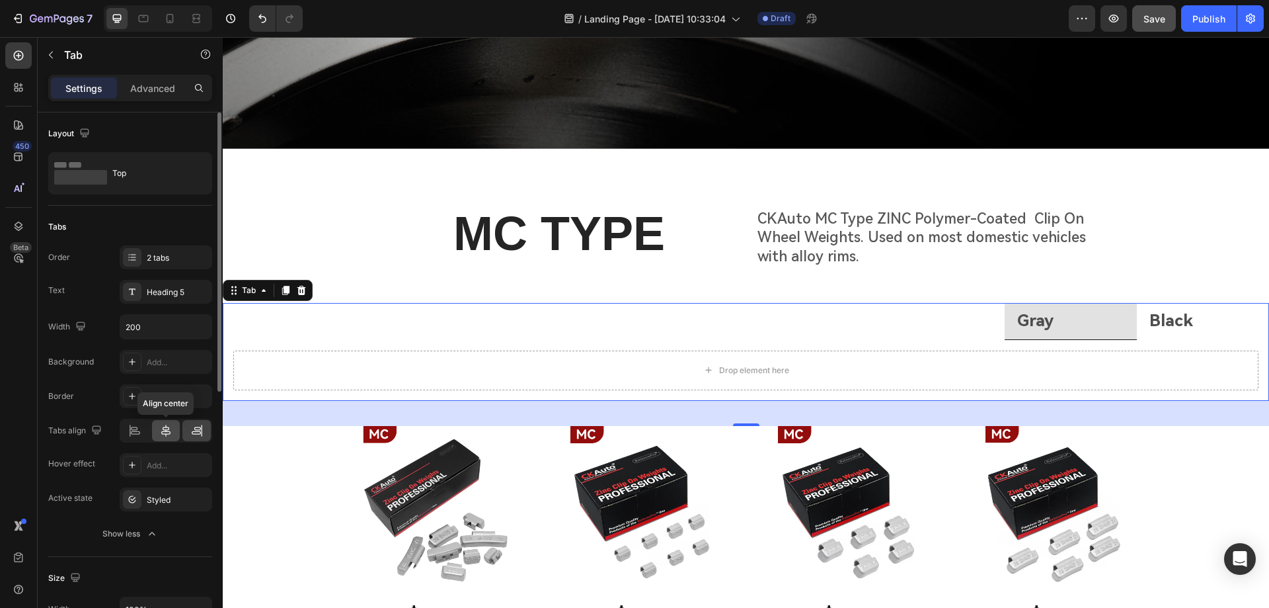
click at [180, 436] on div at bounding box center [166, 430] width 28 height 21
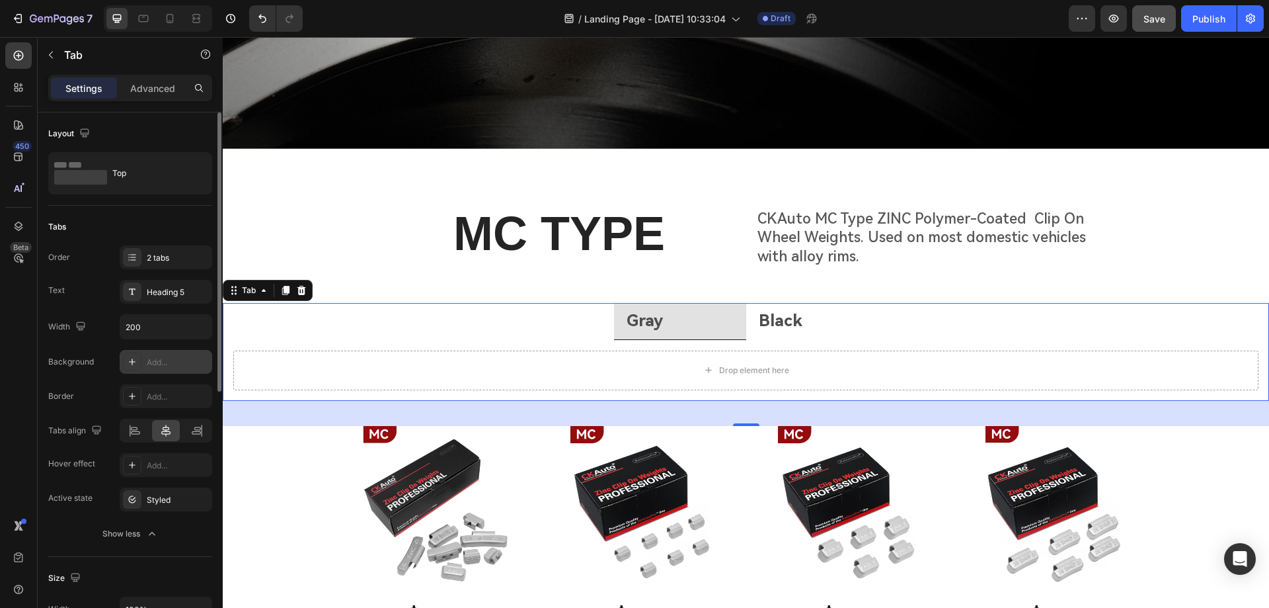
click at [136, 362] on icon at bounding box center [132, 361] width 11 height 11
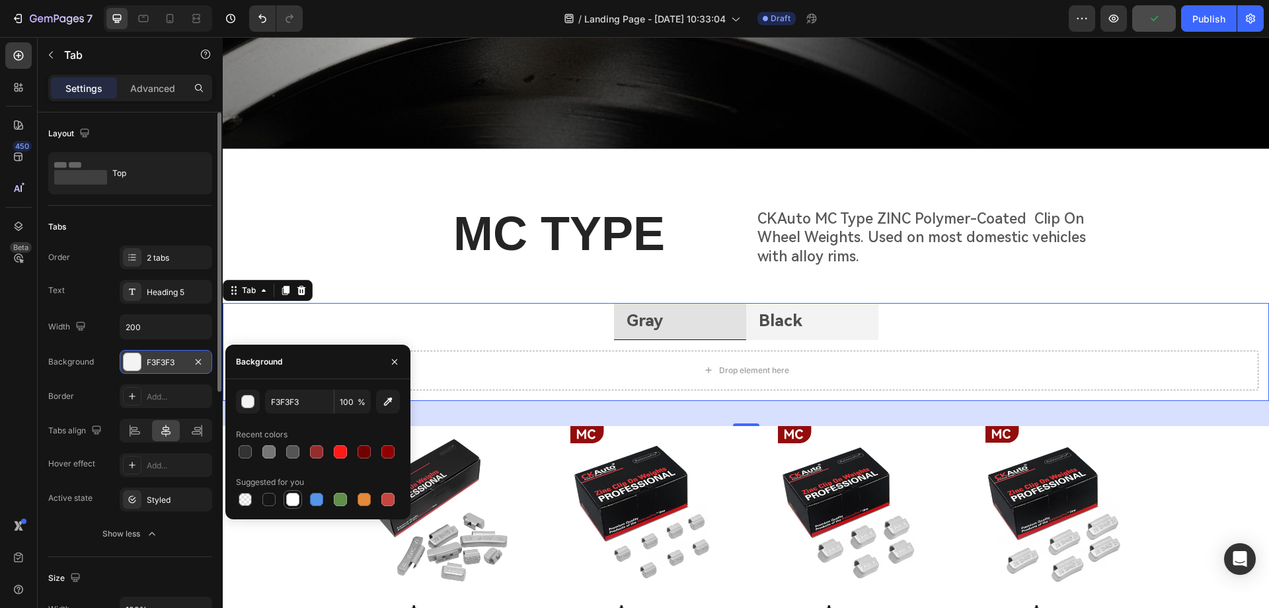
click at [291, 498] on div at bounding box center [292, 498] width 13 height 13
type input "FFFFFF"
click at [100, 395] on div "Border Add..." at bounding box center [130, 396] width 164 height 24
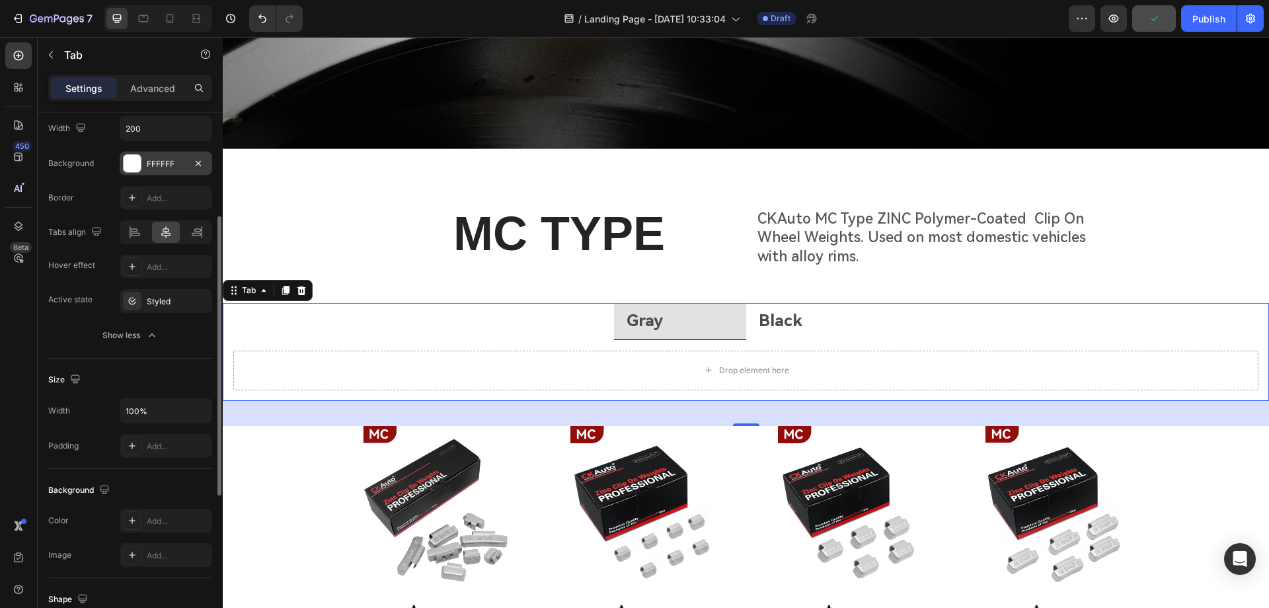
scroll to position [264, 0]
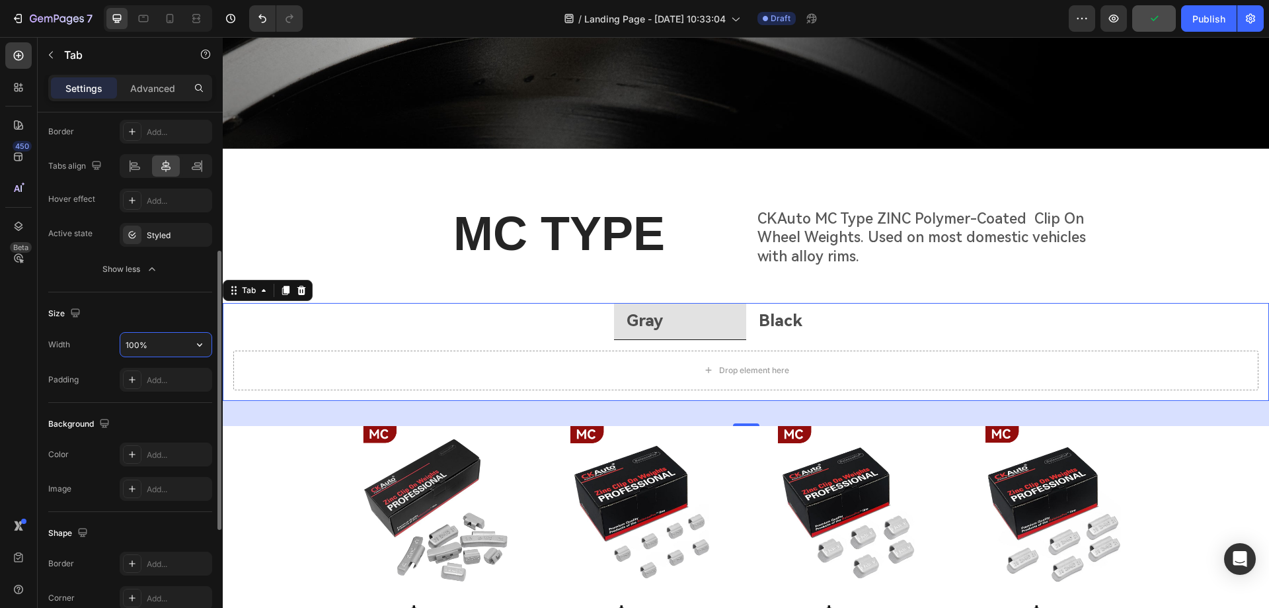
click at [153, 340] on input "100%" at bounding box center [165, 345] width 91 height 24
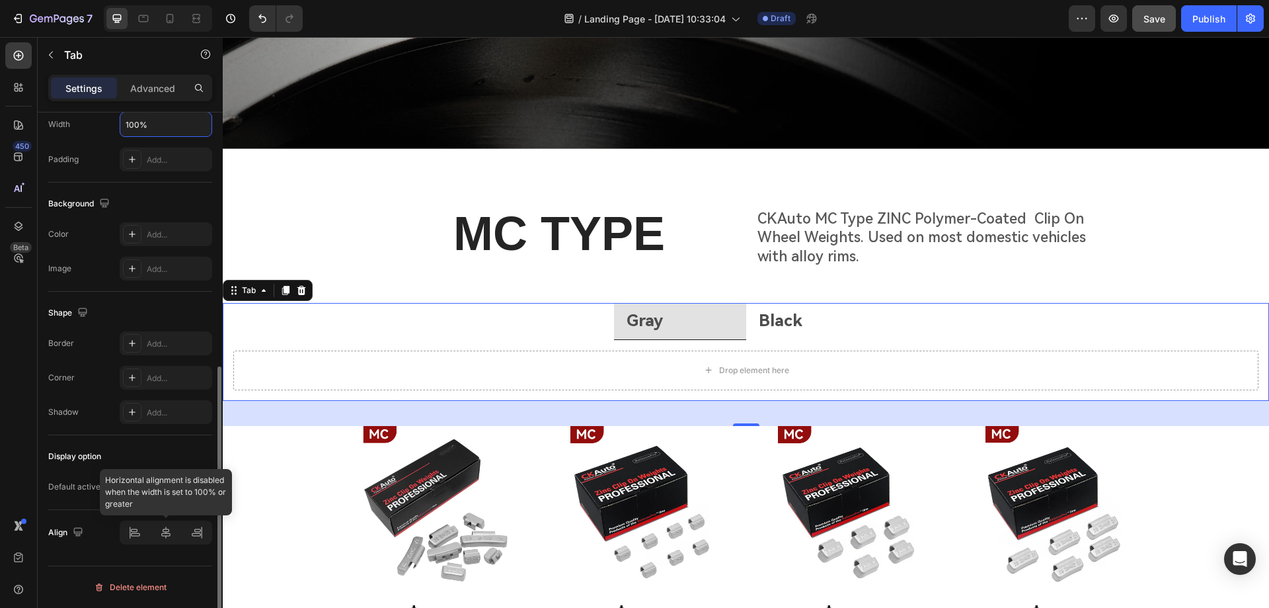
click at [165, 537] on div at bounding box center [166, 532] width 93 height 24
click at [684, 324] on li "Gray" at bounding box center [680, 321] width 132 height 37
click at [692, 319] on li "Gray" at bounding box center [680, 321] width 132 height 37
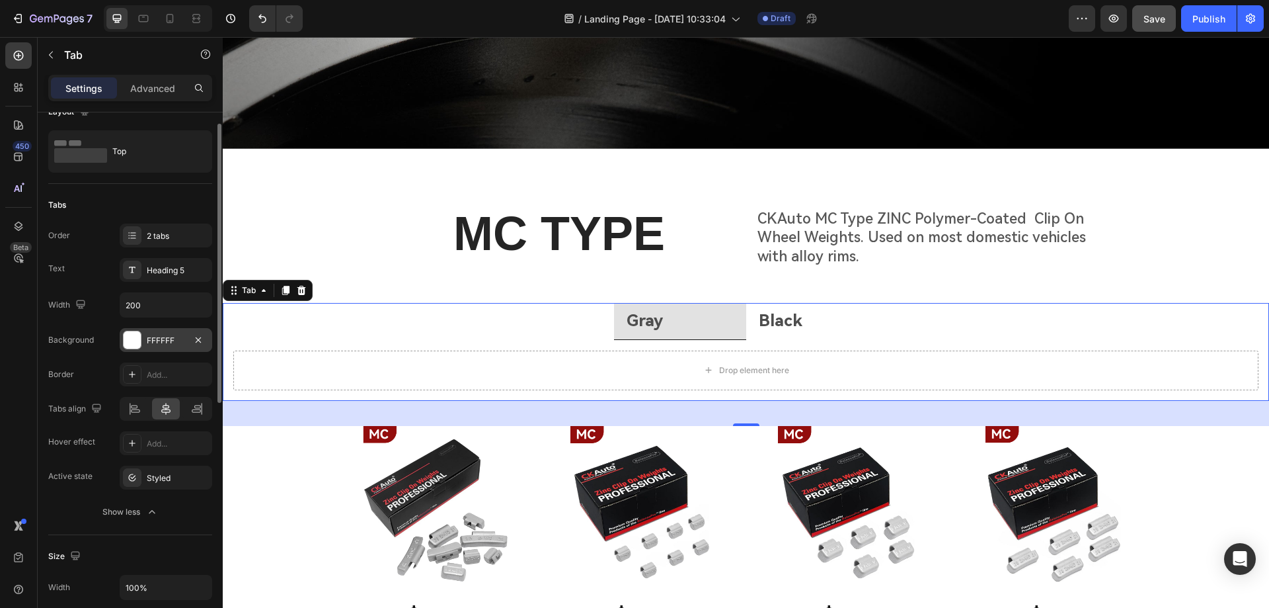
scroll to position [0, 0]
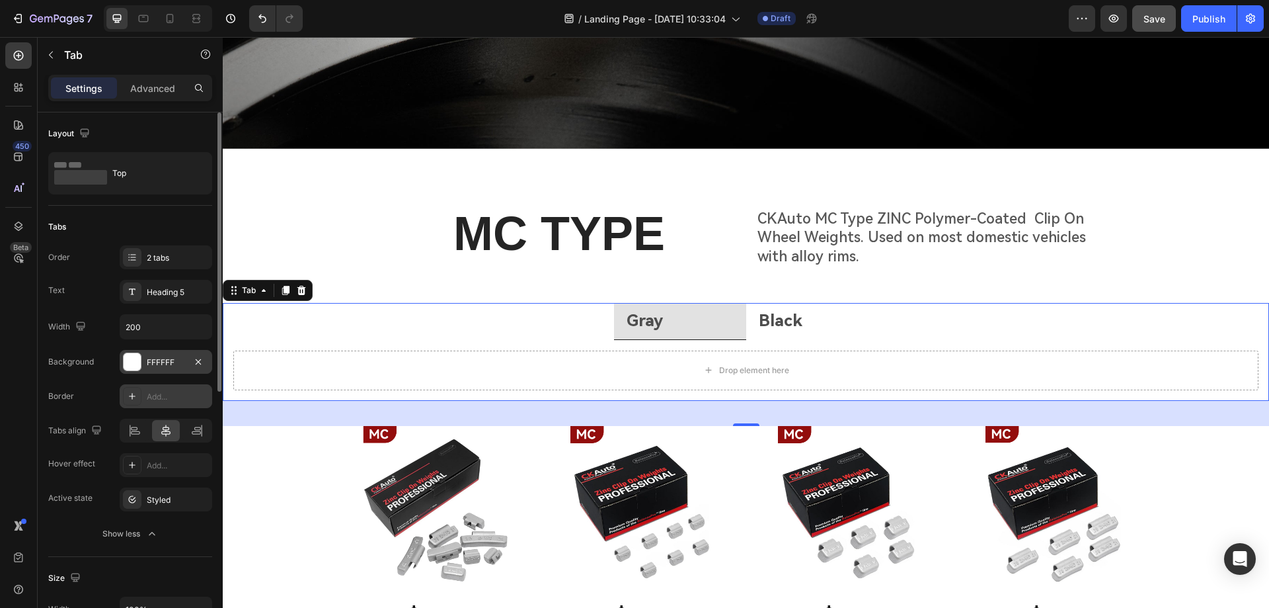
click at [134, 399] on icon at bounding box center [132, 396] width 11 height 11
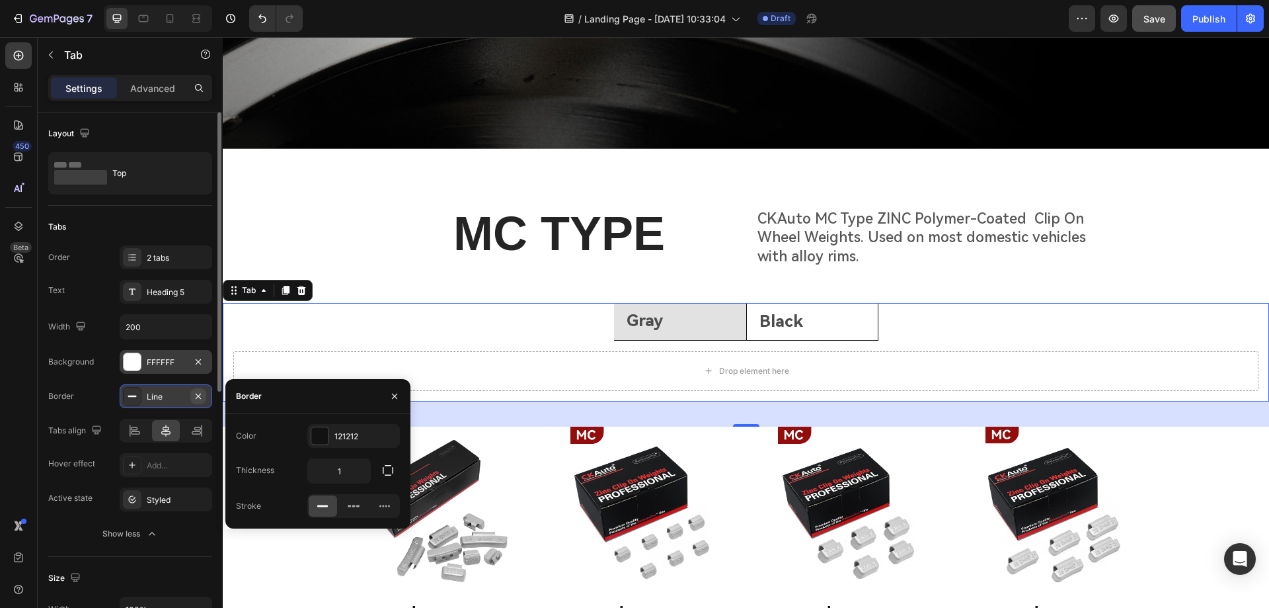
click at [198, 392] on icon "button" at bounding box center [198, 396] width 11 height 11
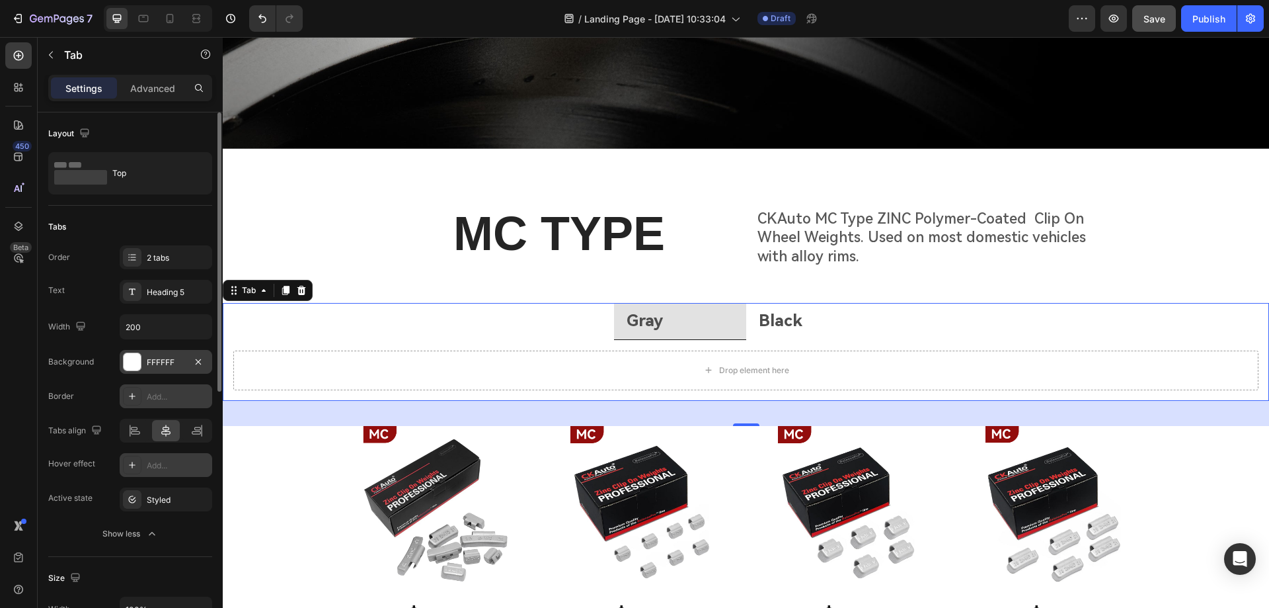
click at [128, 467] on icon at bounding box center [132, 464] width 11 height 11
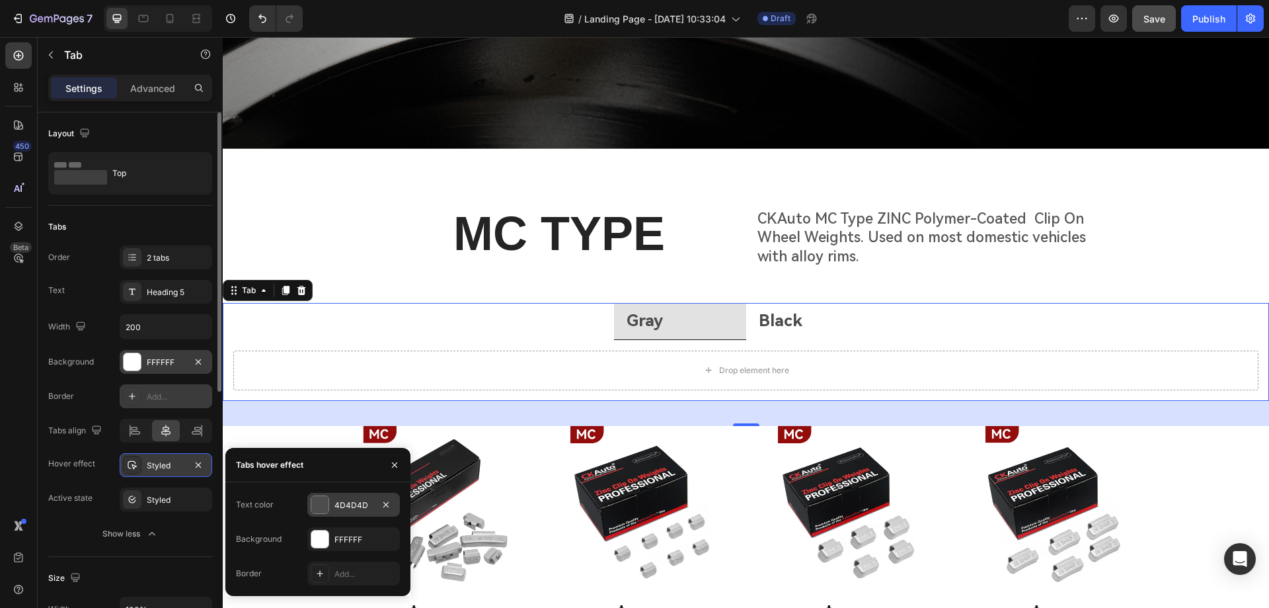
click at [317, 506] on div at bounding box center [319, 504] width 17 height 17
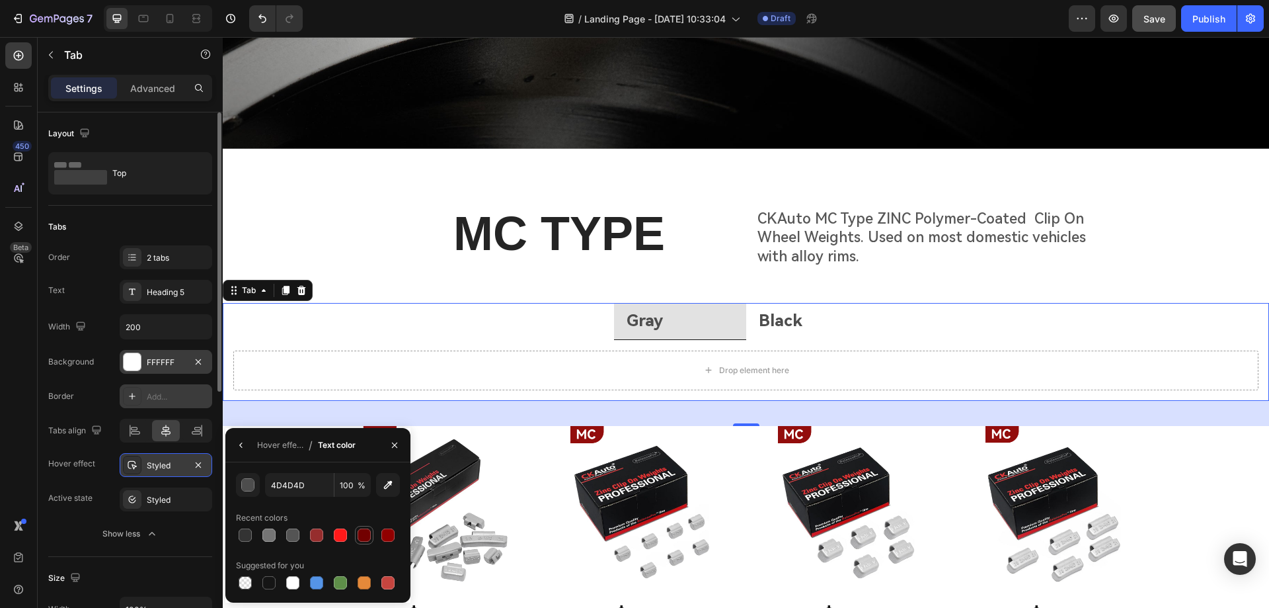
click at [363, 538] on div at bounding box center [364, 534] width 13 height 13
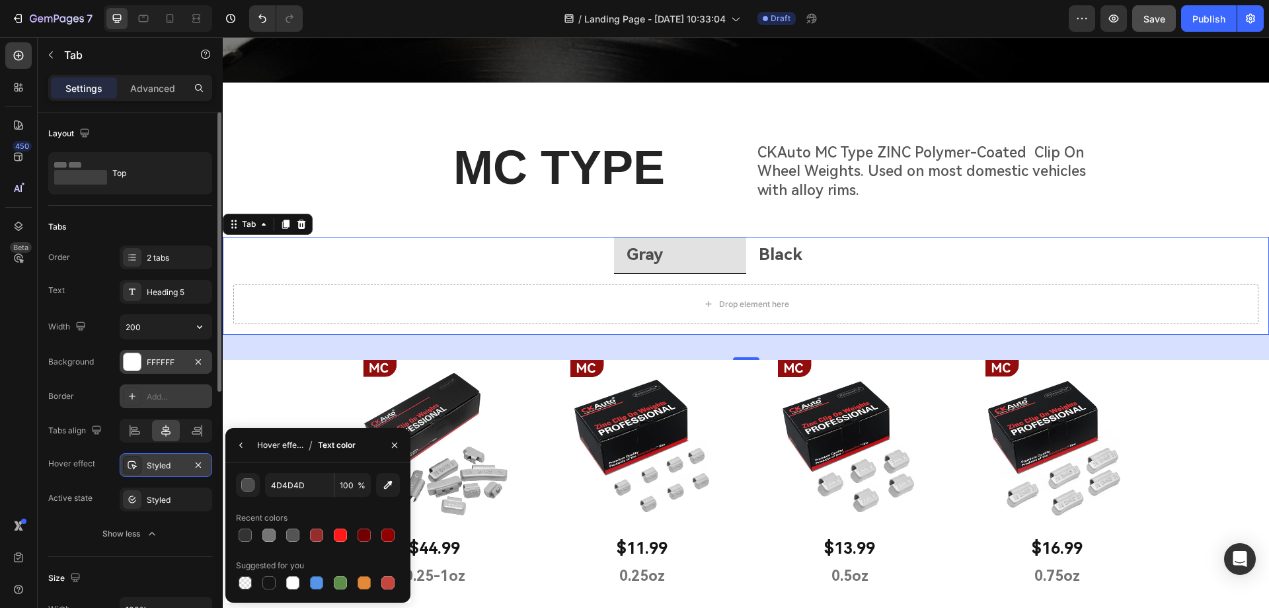
click at [285, 443] on div "Hover effect" at bounding box center [280, 445] width 46 height 12
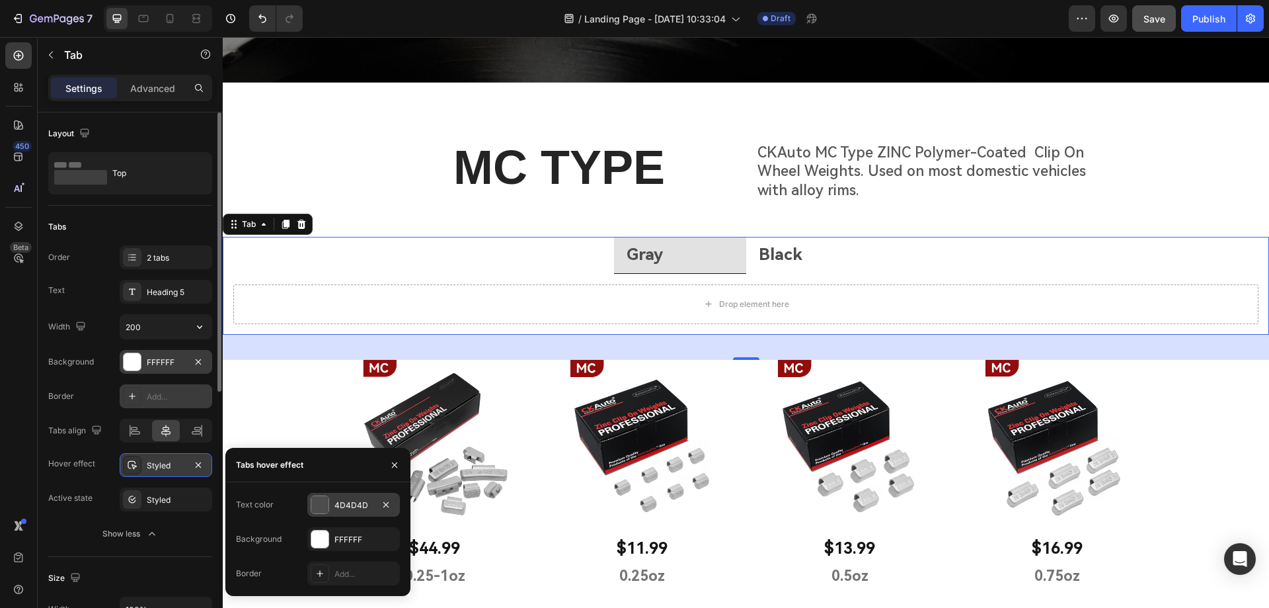
click at [325, 507] on div at bounding box center [319, 504] width 17 height 17
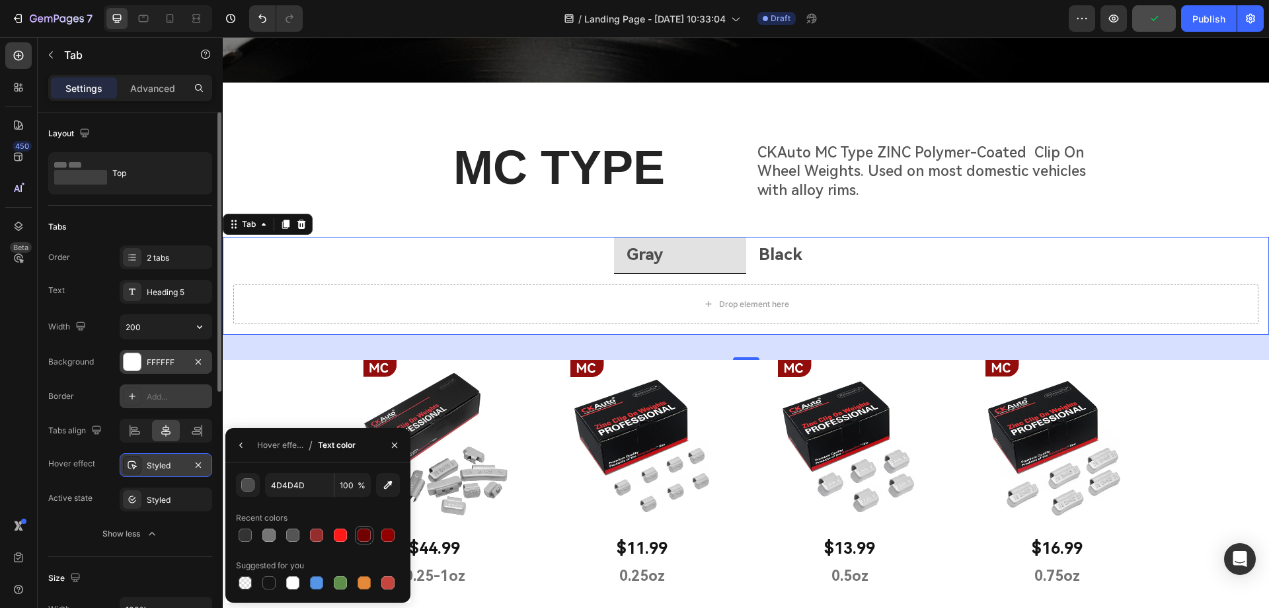
click at [364, 537] on div at bounding box center [364, 534] width 13 height 13
type input "4D4D4D"
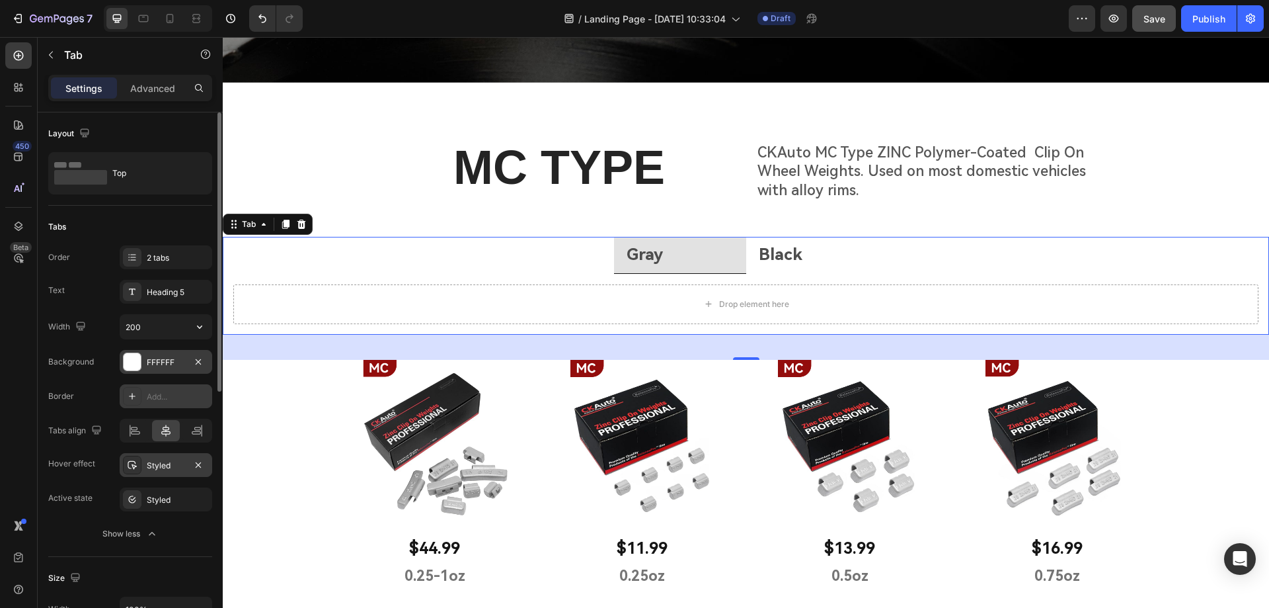
click at [73, 263] on div "Order 2 tabs" at bounding box center [130, 257] width 164 height 24
click at [832, 247] on li "Black" at bounding box center [812, 255] width 132 height 37
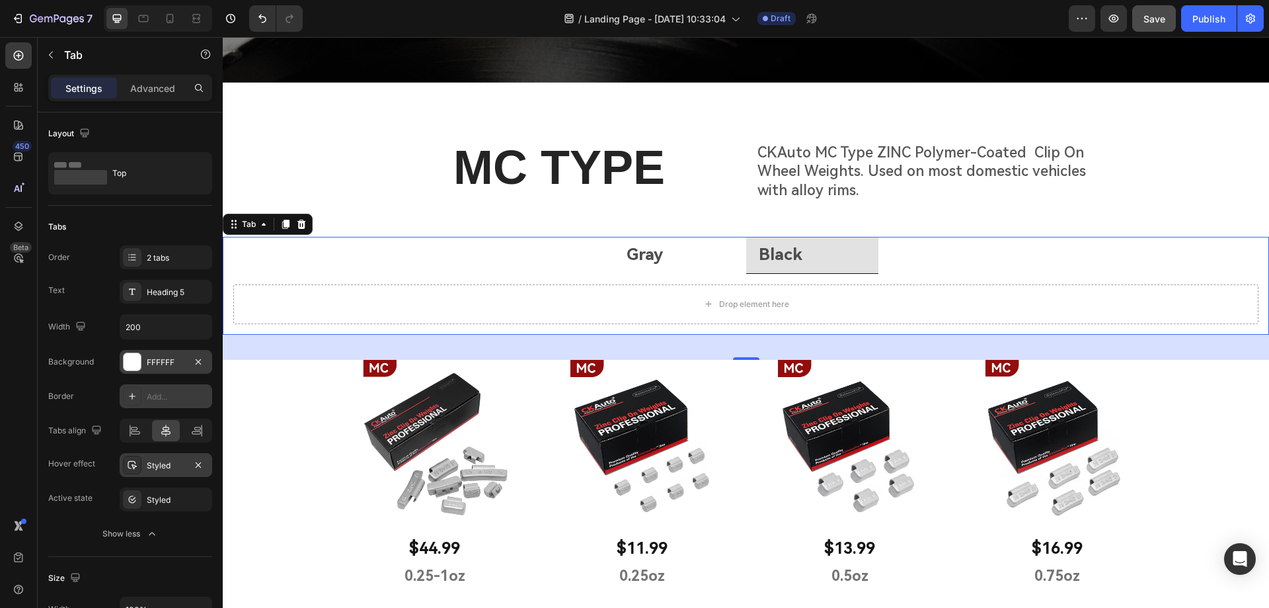
click at [726, 258] on li "Gray" at bounding box center [680, 255] width 132 height 37
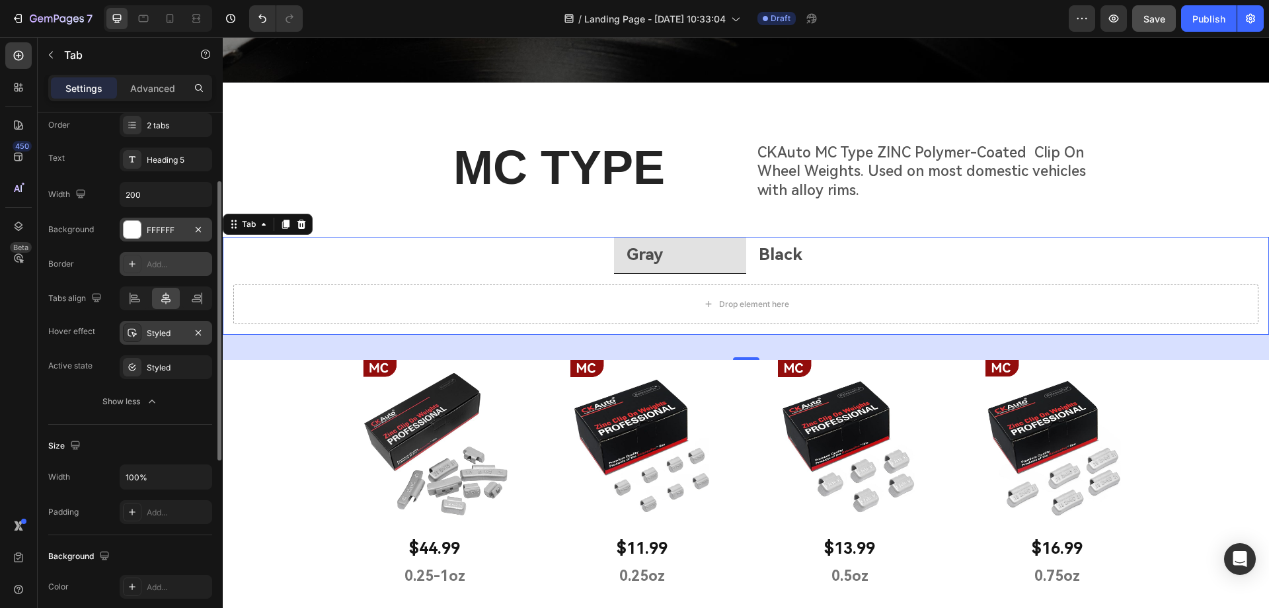
scroll to position [198, 0]
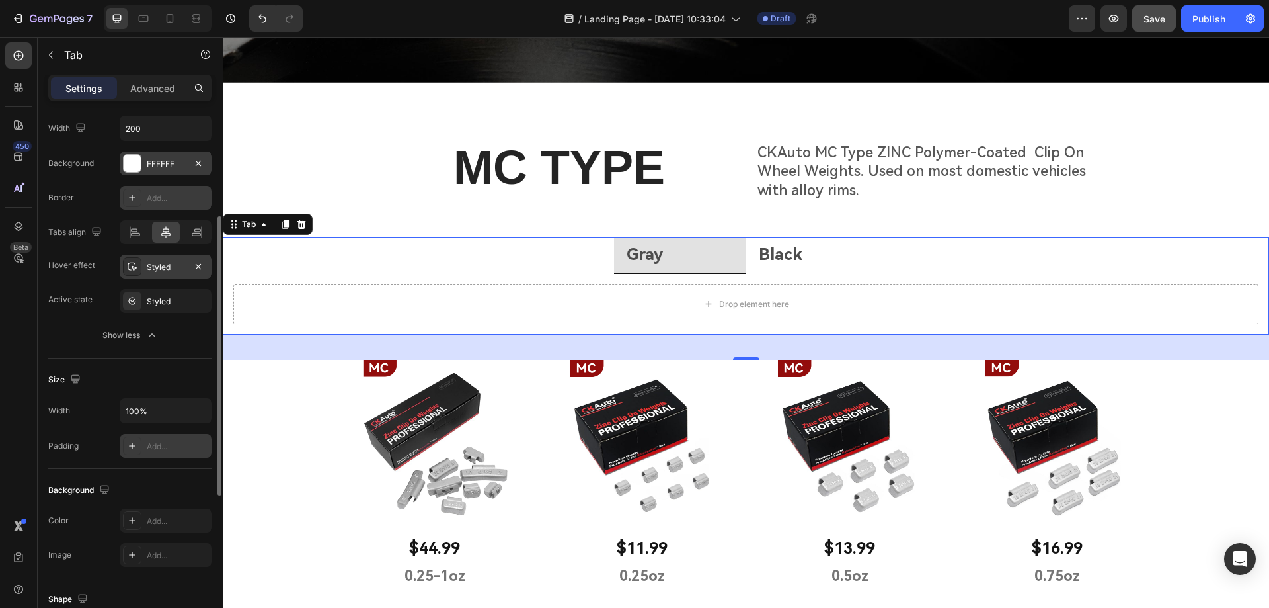
click at [131, 448] on icon at bounding box center [132, 445] width 11 height 11
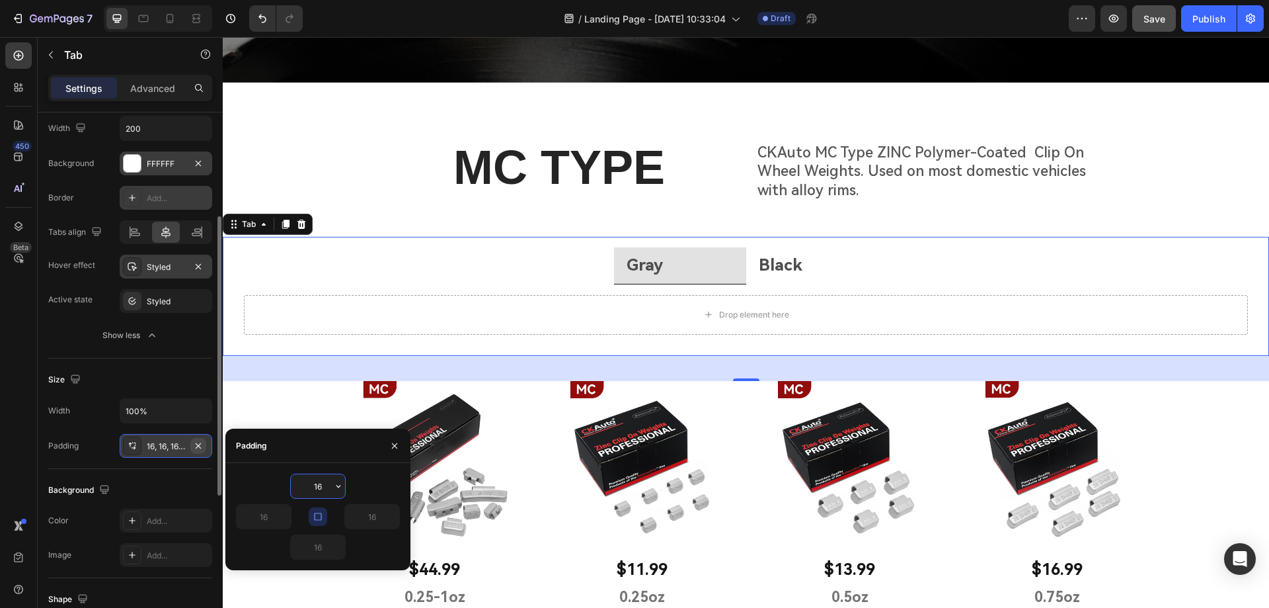
click at [199, 443] on icon "button" at bounding box center [198, 445] width 11 height 11
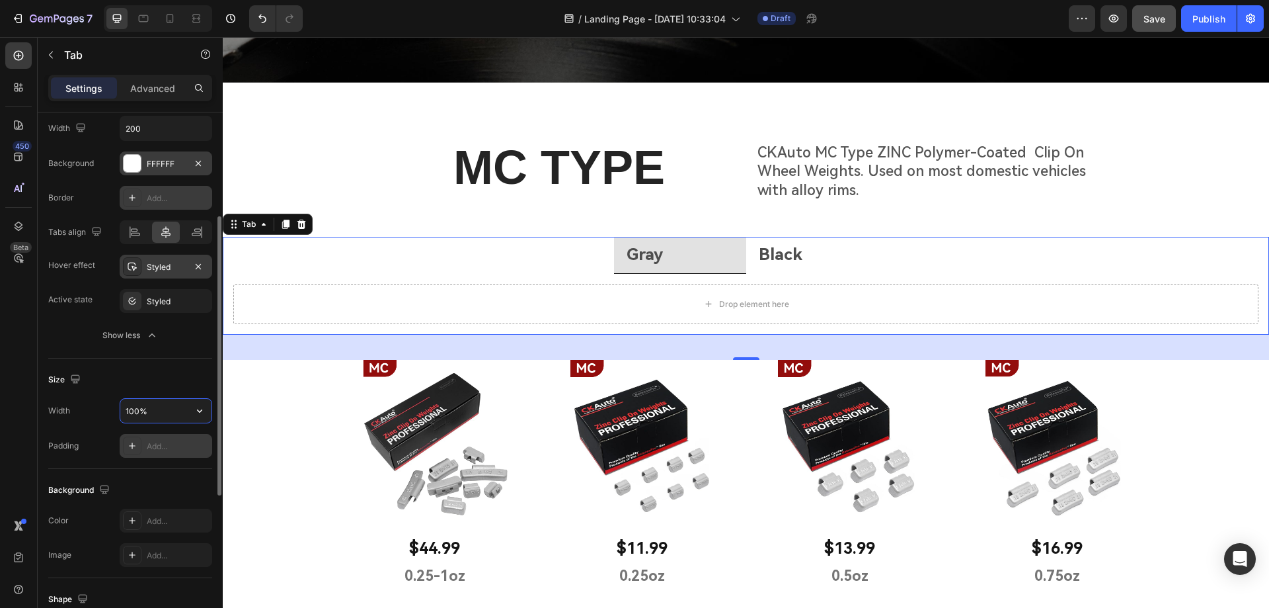
click at [169, 409] on input "100%" at bounding box center [165, 411] width 91 height 24
click at [203, 408] on icon "button" at bounding box center [199, 410] width 13 height 13
click at [149, 469] on span "Default" at bounding box center [138, 469] width 27 height 12
type input "1200"
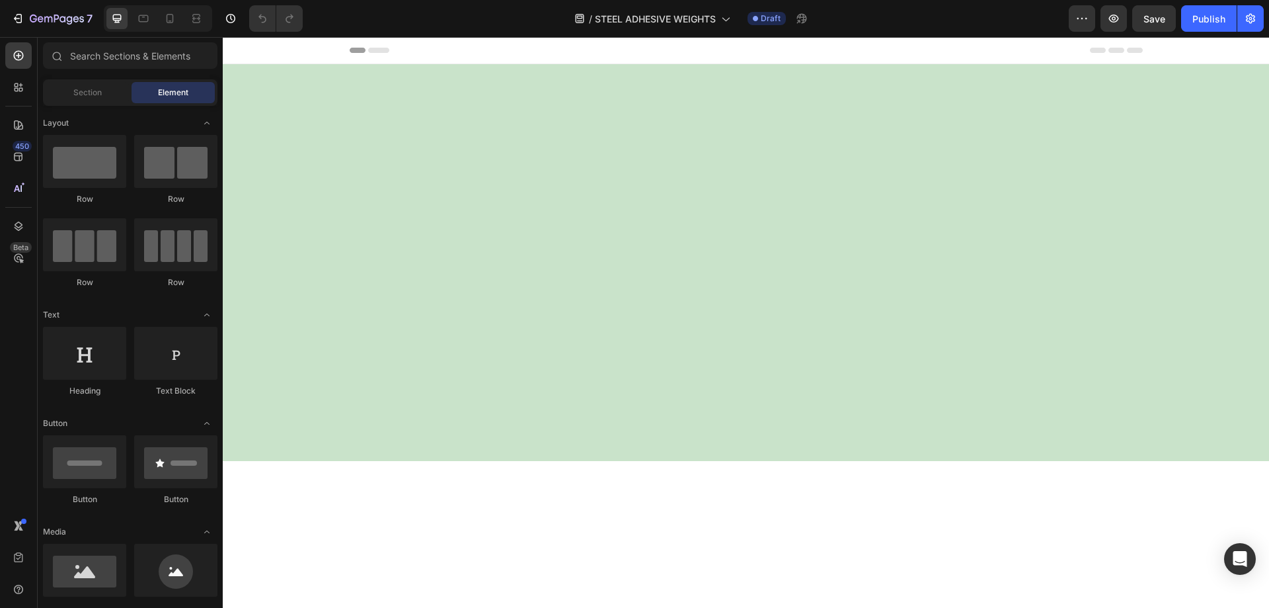
scroll to position [1719, 0]
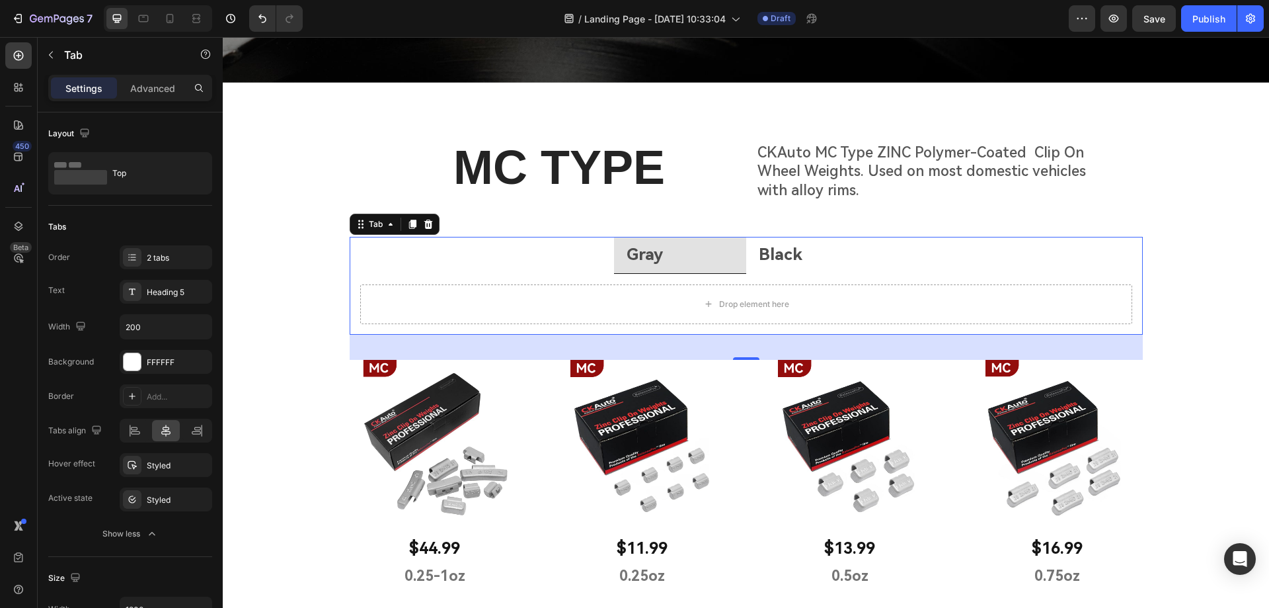
scroll to position [397, 0]
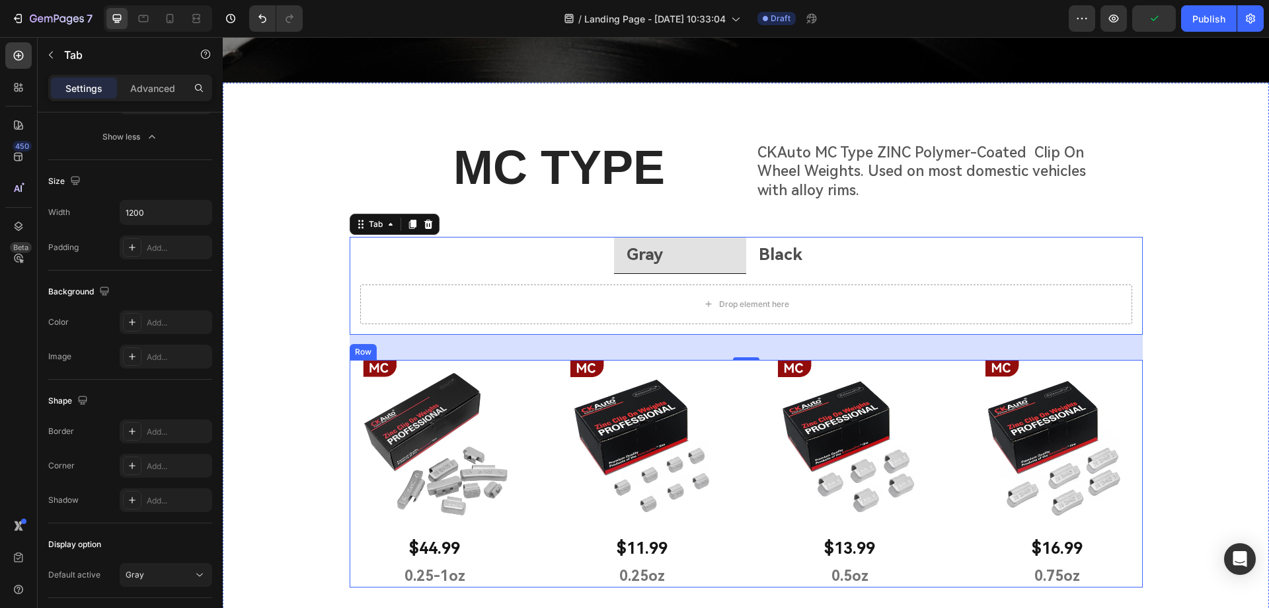
click at [523, 381] on div "Image $44.99 Text Block 0.25-1oz Text Block Row Image $11.99 Text Block 0.25oz …" at bounding box center [746, 473] width 793 height 227
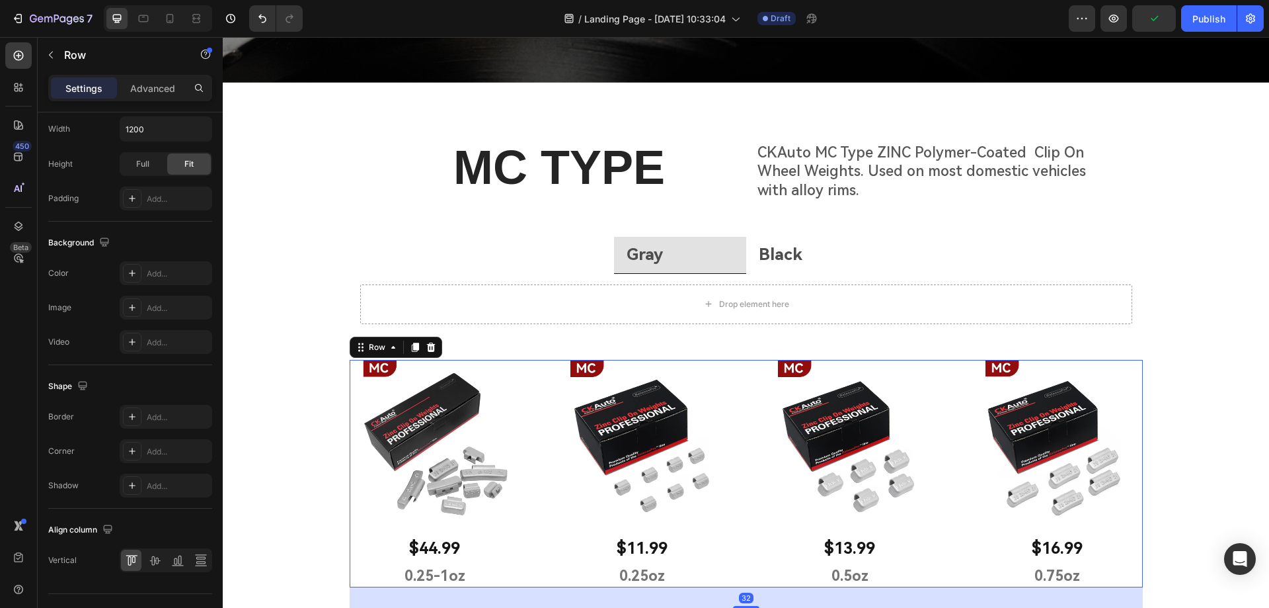
scroll to position [0, 0]
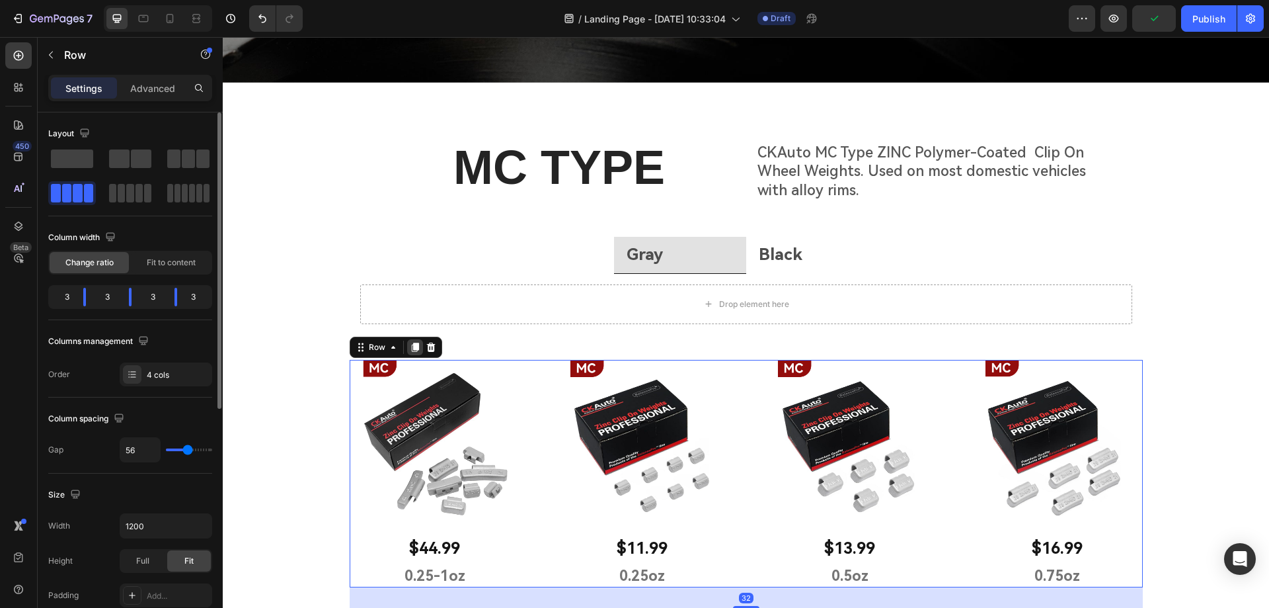
click at [410, 347] on icon at bounding box center [415, 347] width 11 height 11
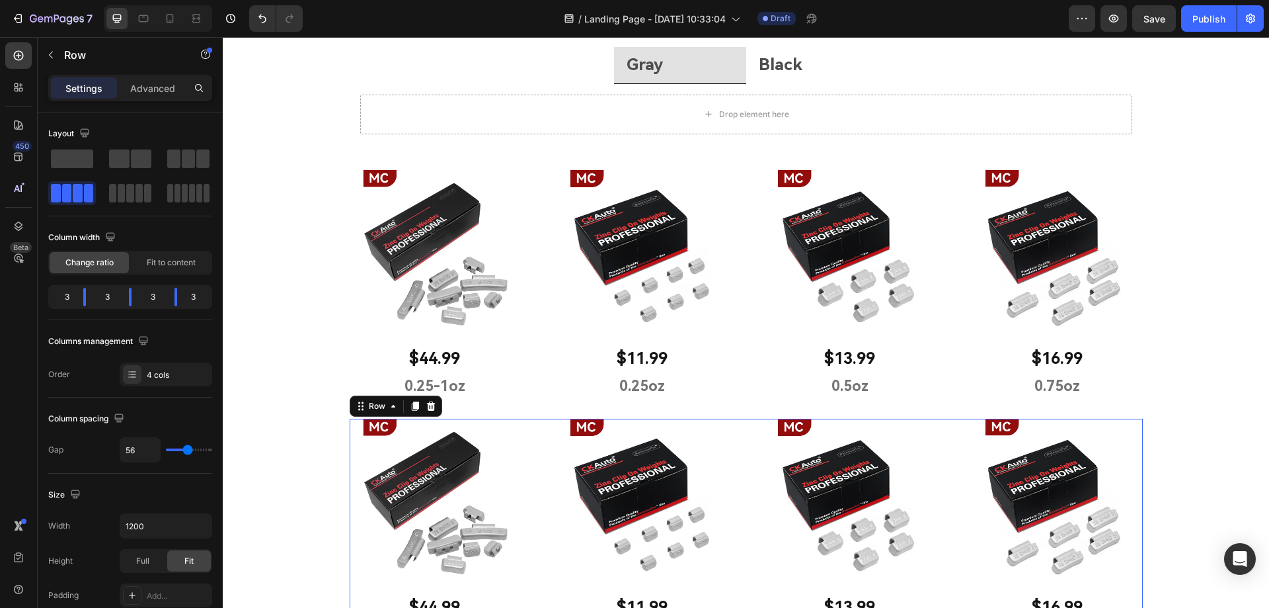
scroll to position [389, 0]
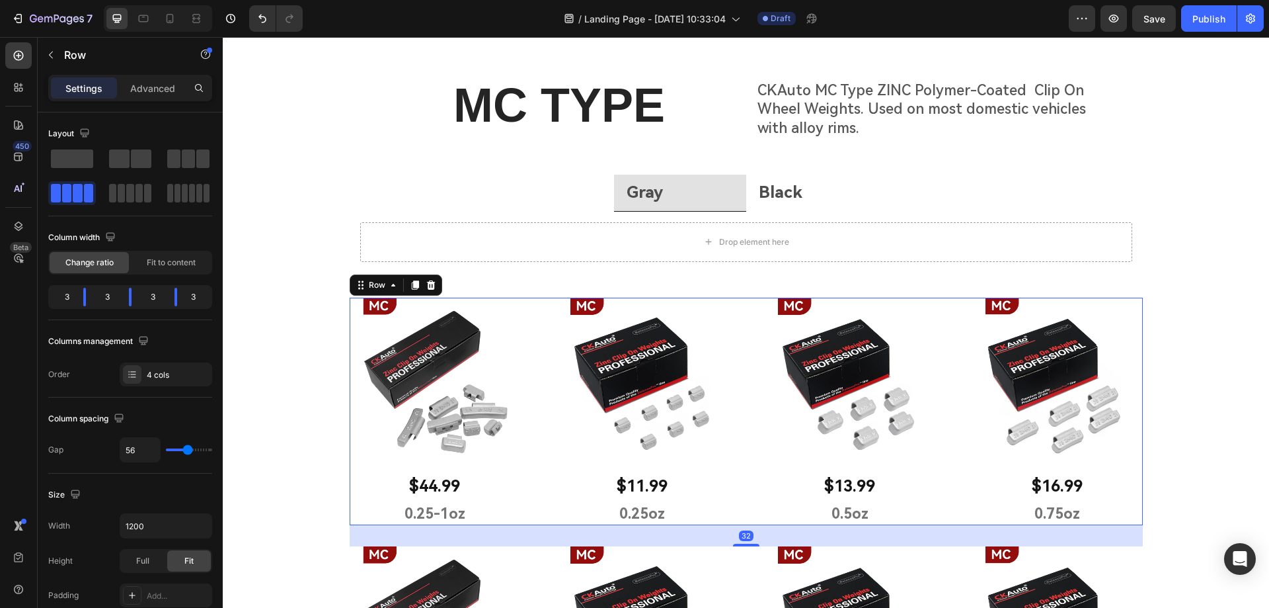
click at [525, 323] on div "Image $44.99 Text Block 0.25-1oz Text Block Row Image $11.99 Text Block 0.25oz …" at bounding box center [746, 410] width 793 height 227
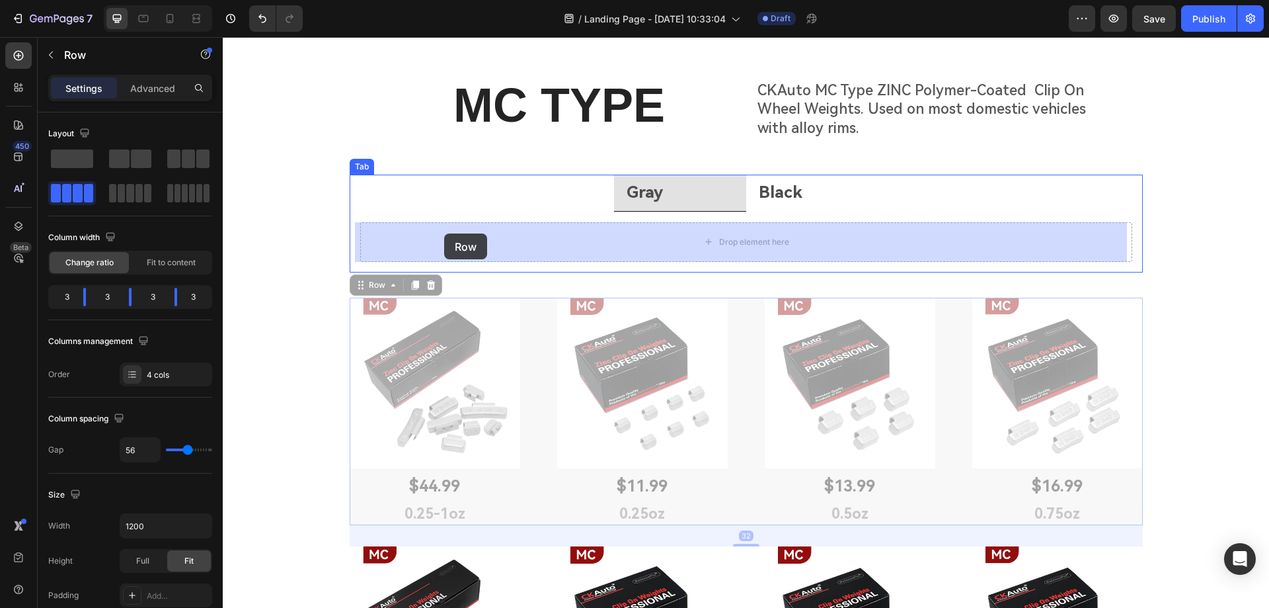
drag, startPoint x: 356, startPoint y: 288, endPoint x: 444, endPoint y: 233, distance: 104.2
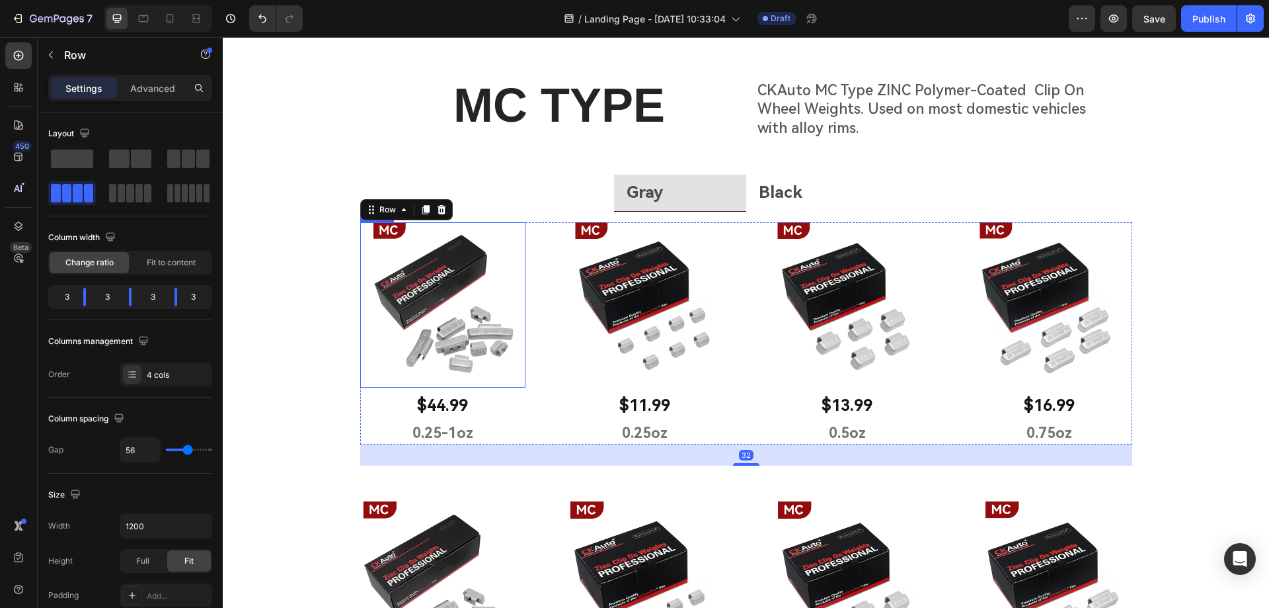
click at [288, 342] on div "MC TYPE Heading CKAuto MC Type ZINC Polymer-Coated Clip On Wheel Weights. Used …" at bounding box center [746, 489] width 1046 height 832
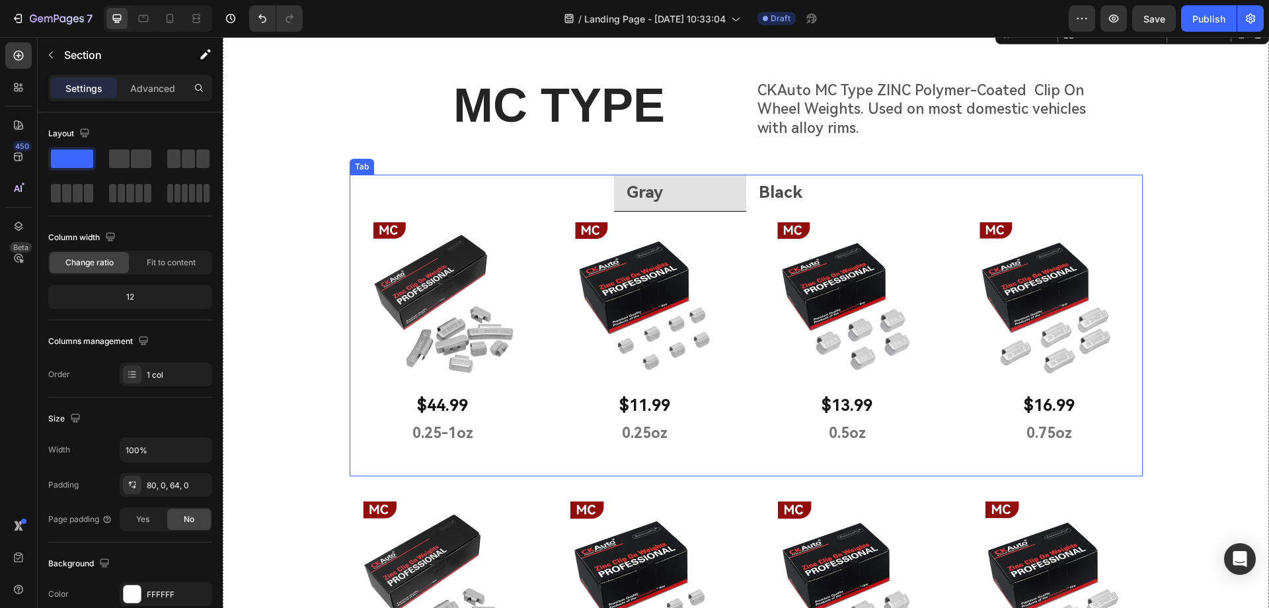
click at [808, 190] on li "Black" at bounding box center [812, 193] width 132 height 37
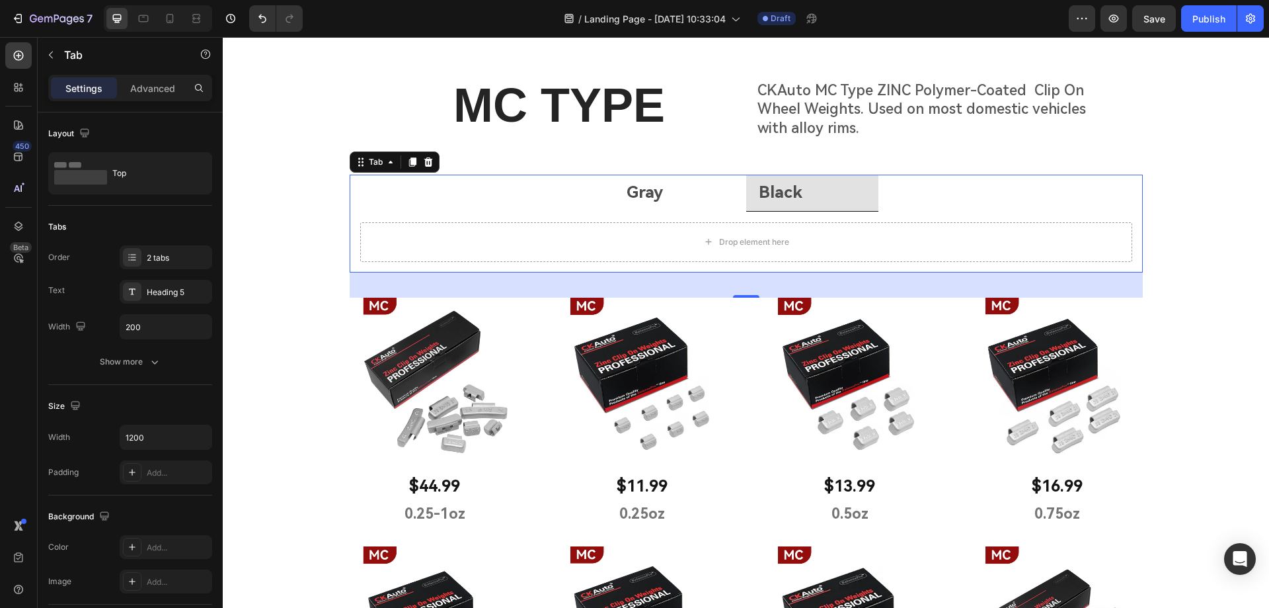
click at [719, 192] on li "Gray" at bounding box center [680, 193] width 132 height 37
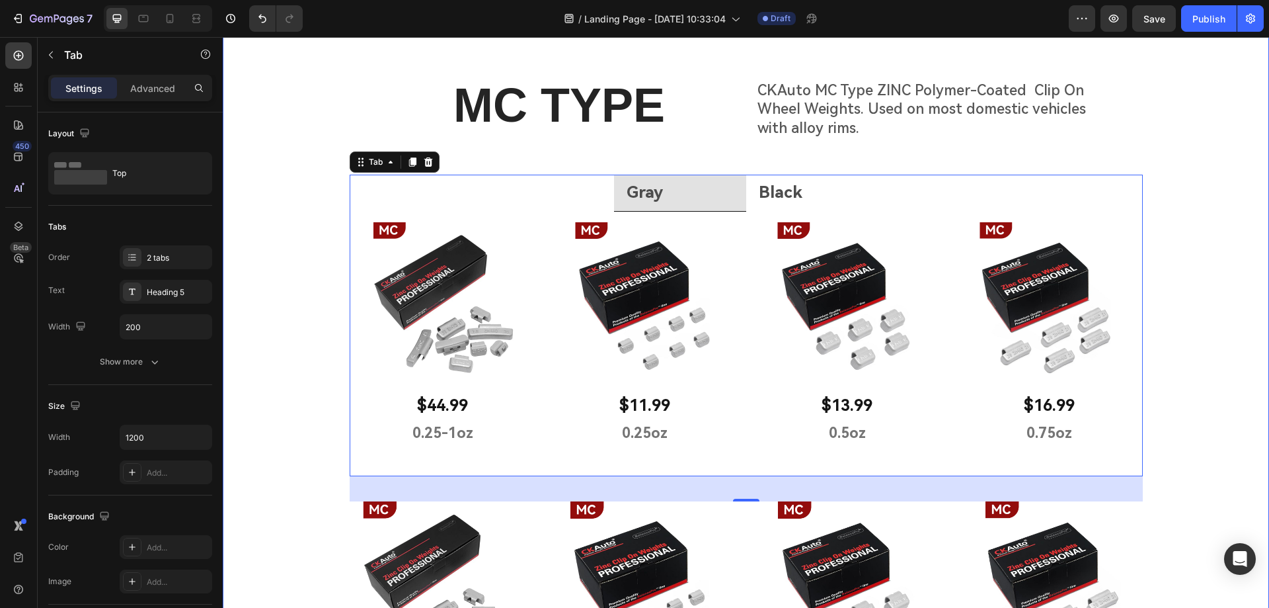
click at [1198, 302] on div "MC TYPE Heading CKAuto MC Type ZINC Polymer-Coated Clip On Wheel Weights. Used …" at bounding box center [746, 574] width 1046 height 1002
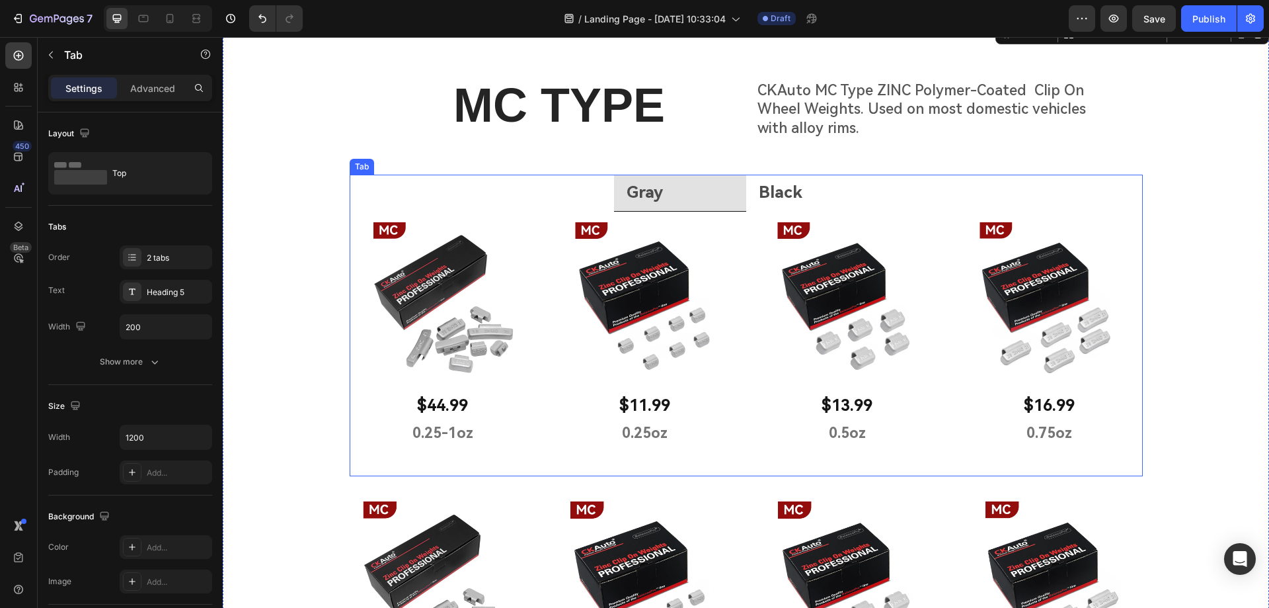
click at [808, 188] on li "Black" at bounding box center [812, 193] width 132 height 37
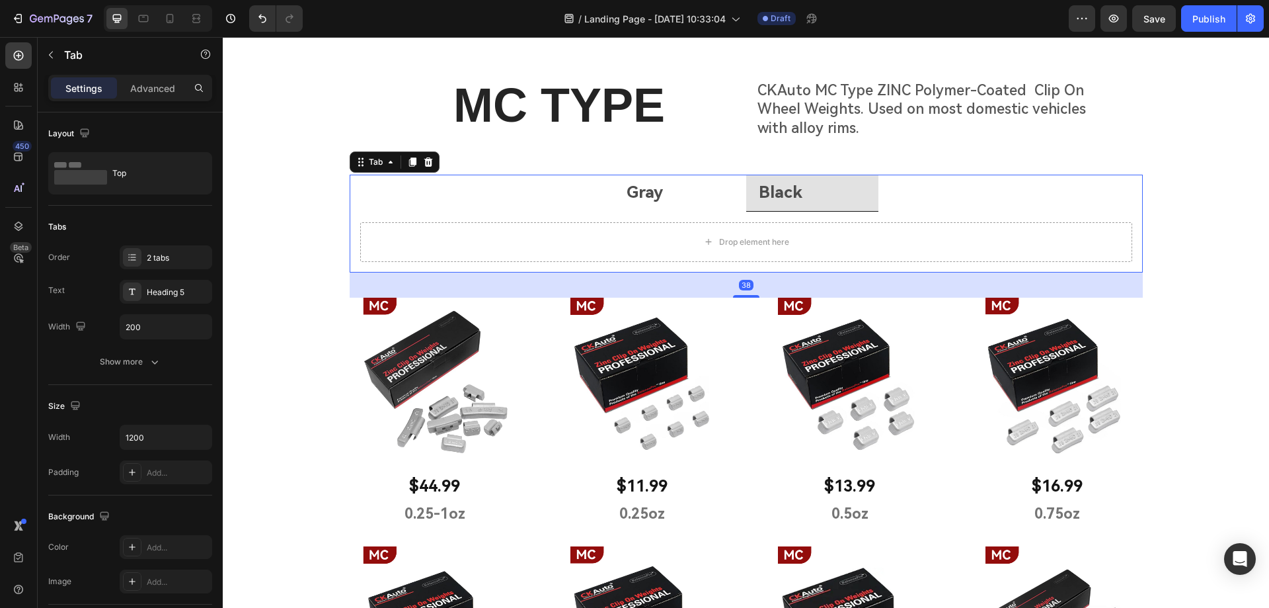
click at [711, 198] on li "Gray" at bounding box center [680, 193] width 132 height 37
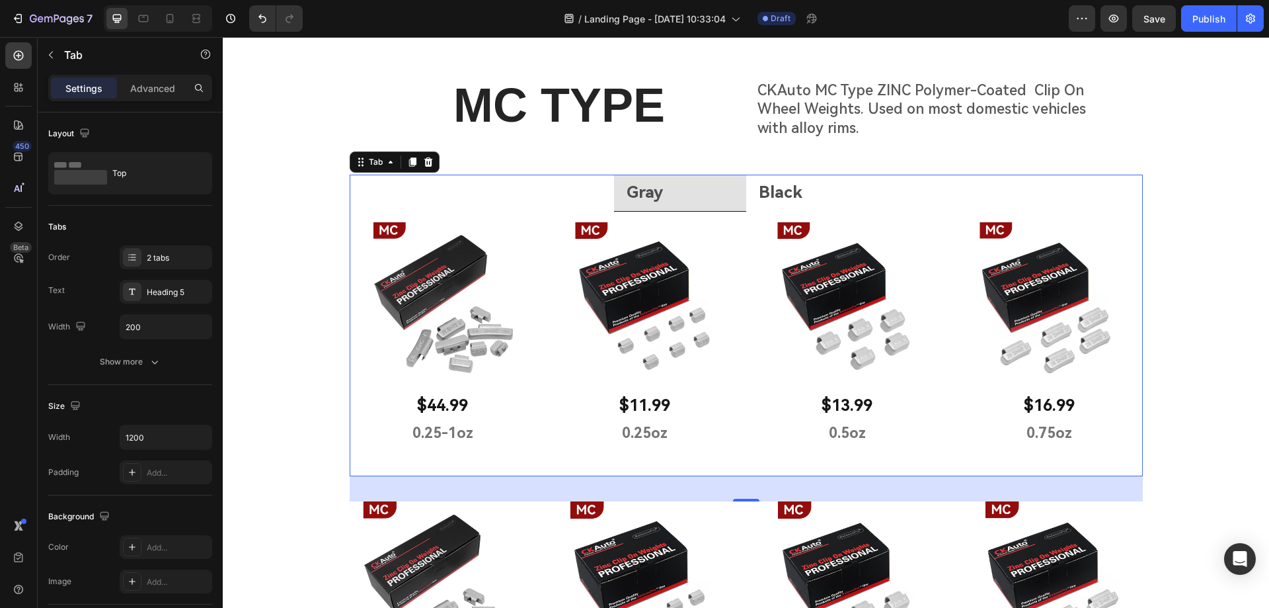
click at [711, 198] on li "Gray" at bounding box center [680, 193] width 132 height 37
click at [664, 192] on li "Gray" at bounding box center [680, 193] width 132 height 37
click at [663, 191] on li "Gray" at bounding box center [680, 193] width 132 height 37
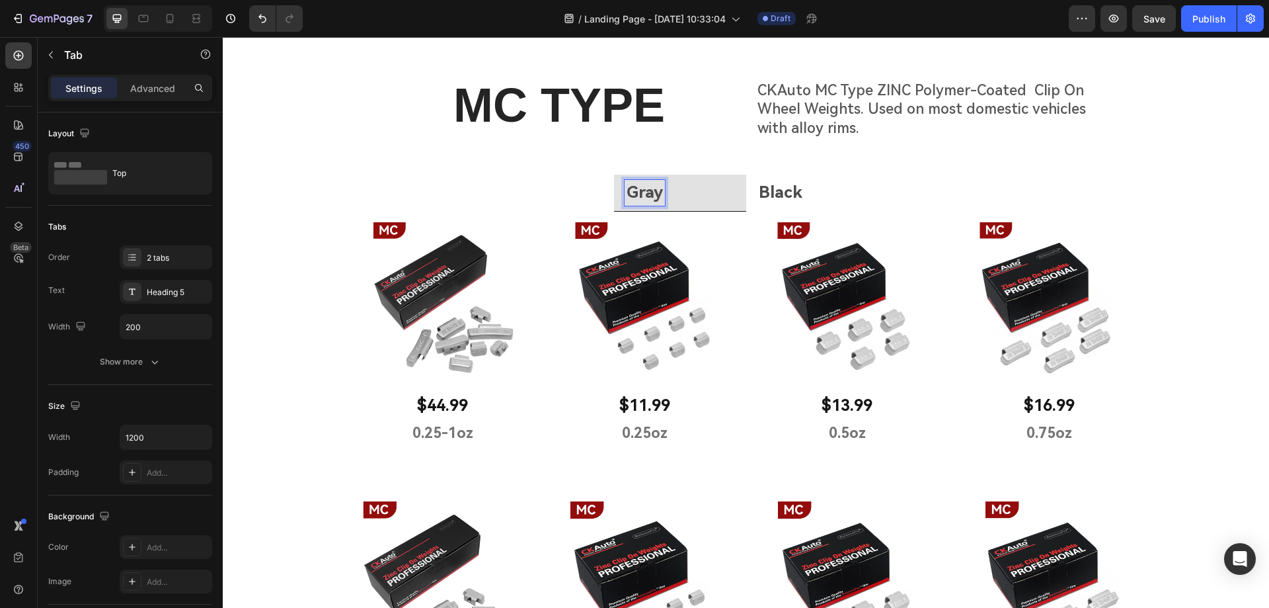
click at [700, 197] on li "Gray" at bounding box center [680, 193] width 132 height 37
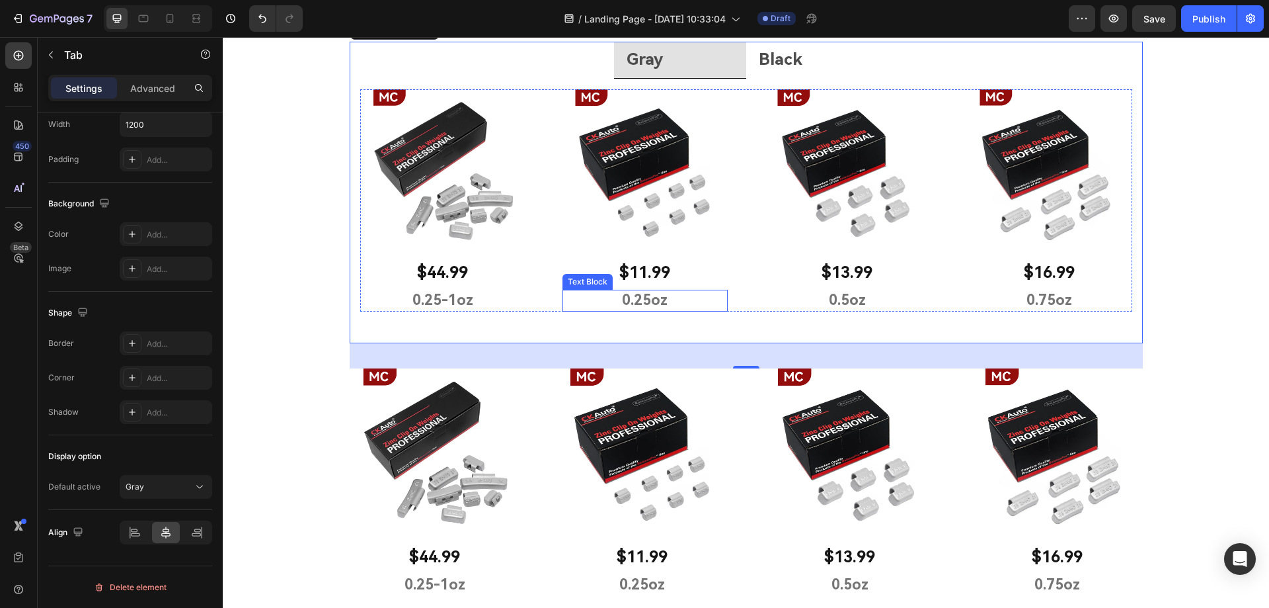
scroll to position [323, 0]
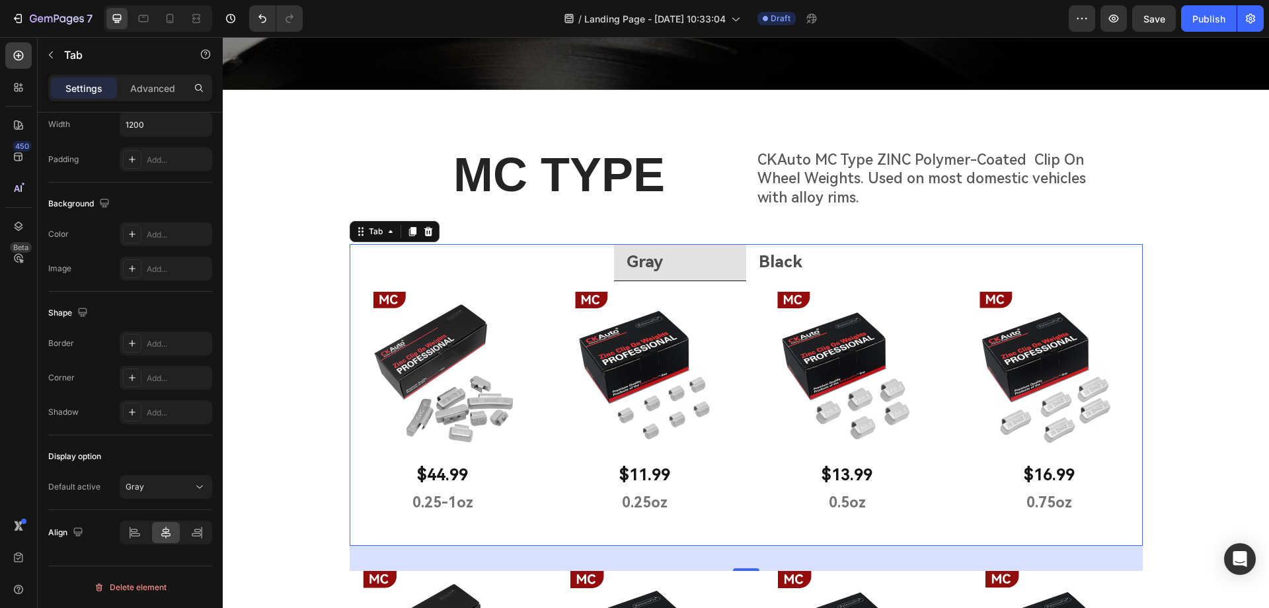
click at [736, 264] on li "Gray" at bounding box center [680, 262] width 132 height 37
click at [728, 301] on div "Image $44.99 Text Block 0.25-1oz Text Block Row Image $11.99 Text Block 0.25oz …" at bounding box center [746, 403] width 772 height 222
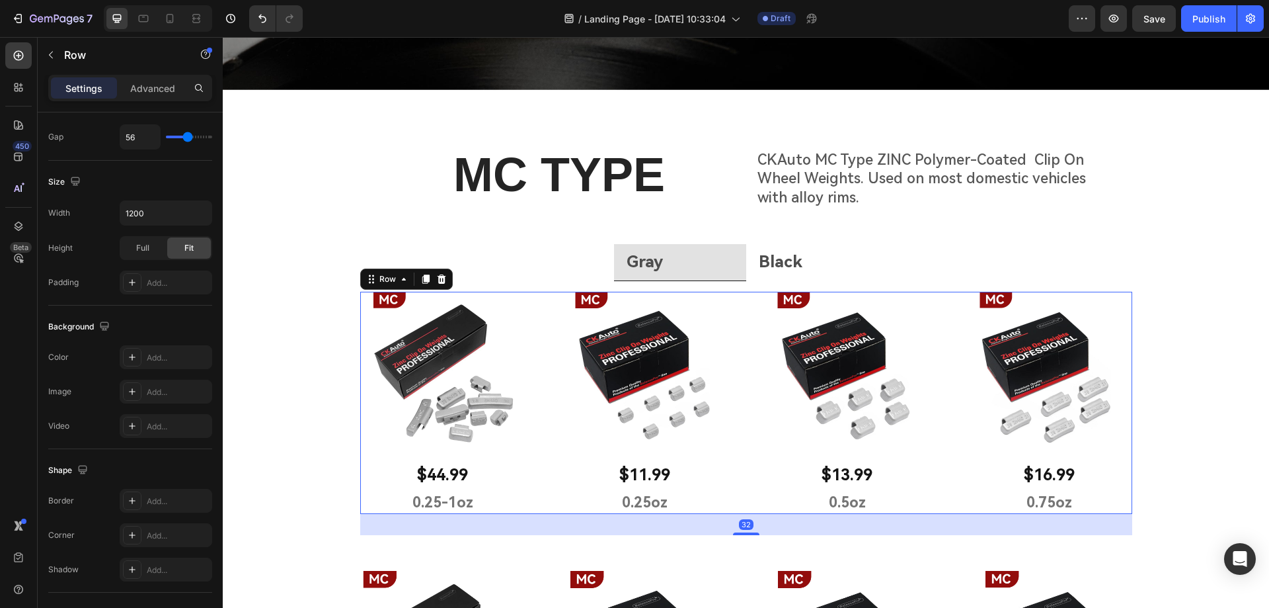
scroll to position [0, 0]
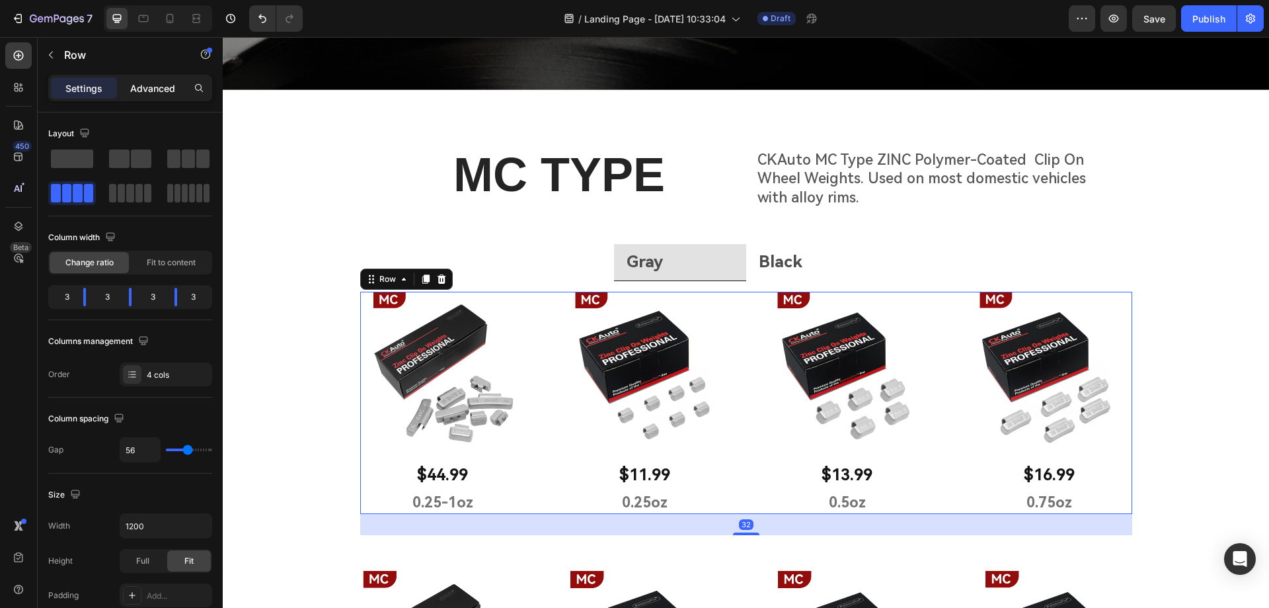
click at [155, 91] on p "Advanced" at bounding box center [152, 88] width 45 height 14
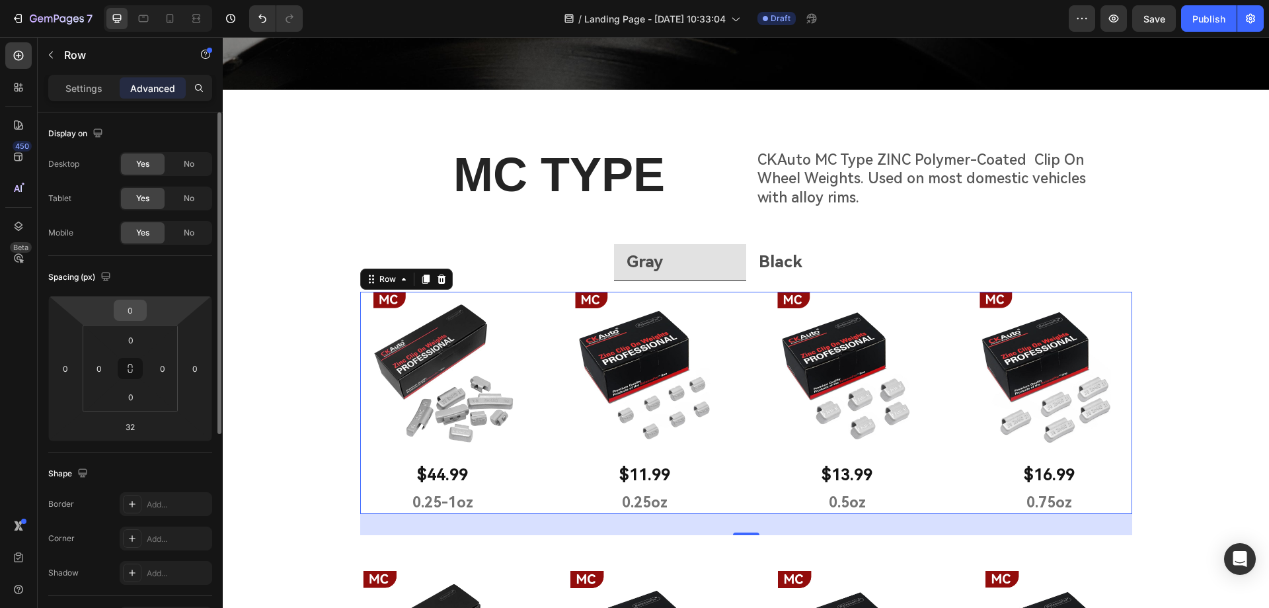
click at [131, 312] on input "0" at bounding box center [130, 310] width 26 height 20
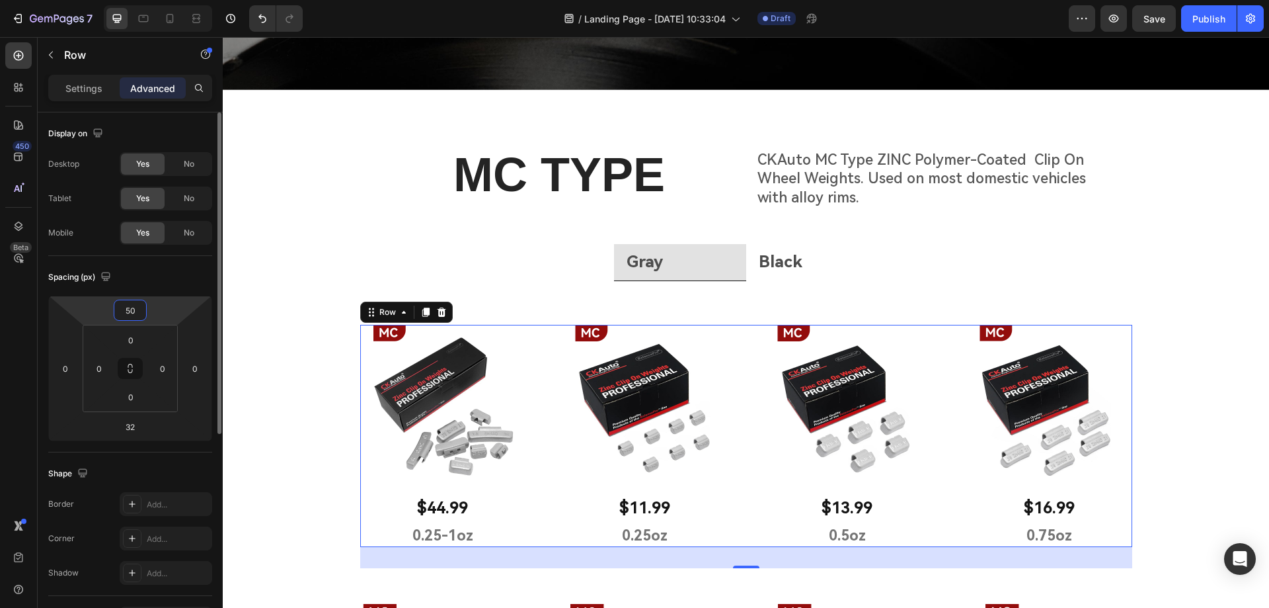
type input "5"
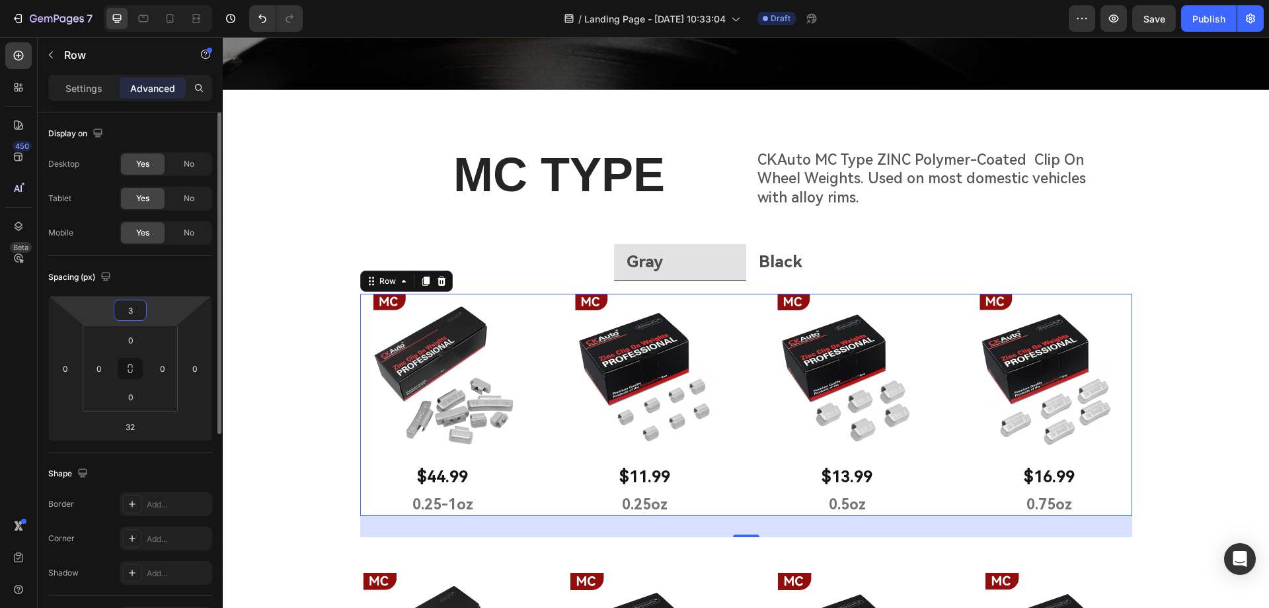
type input "30"
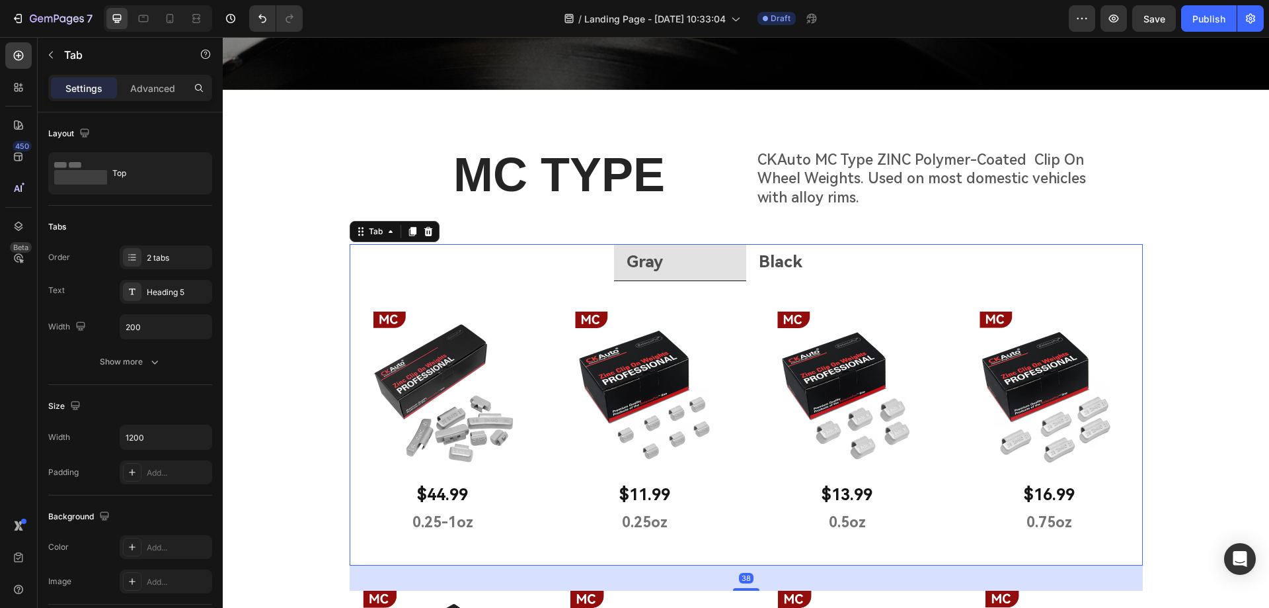
click at [814, 264] on li "Black" at bounding box center [812, 262] width 132 height 37
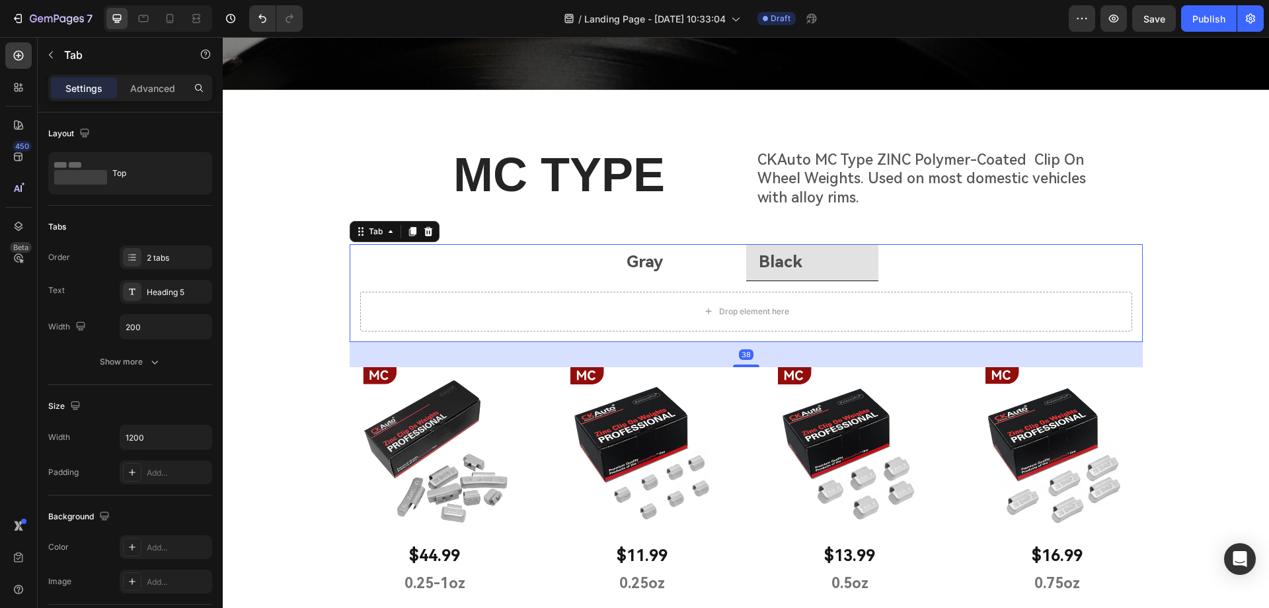
click at [723, 264] on li "Gray" at bounding box center [680, 262] width 132 height 37
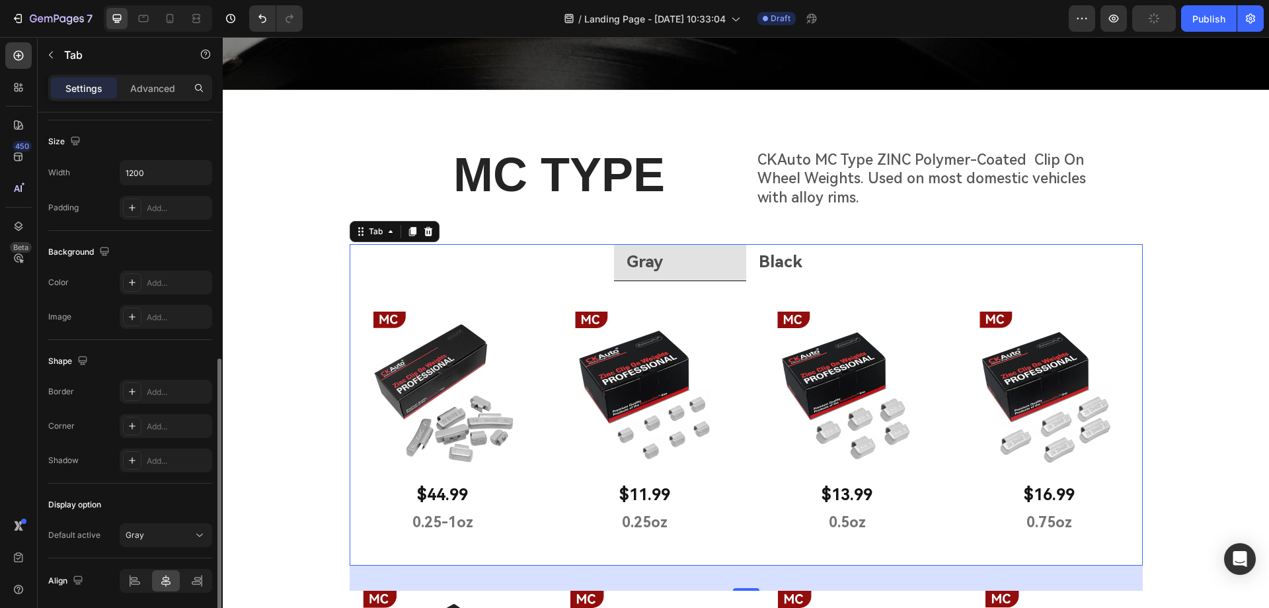
scroll to position [313, 0]
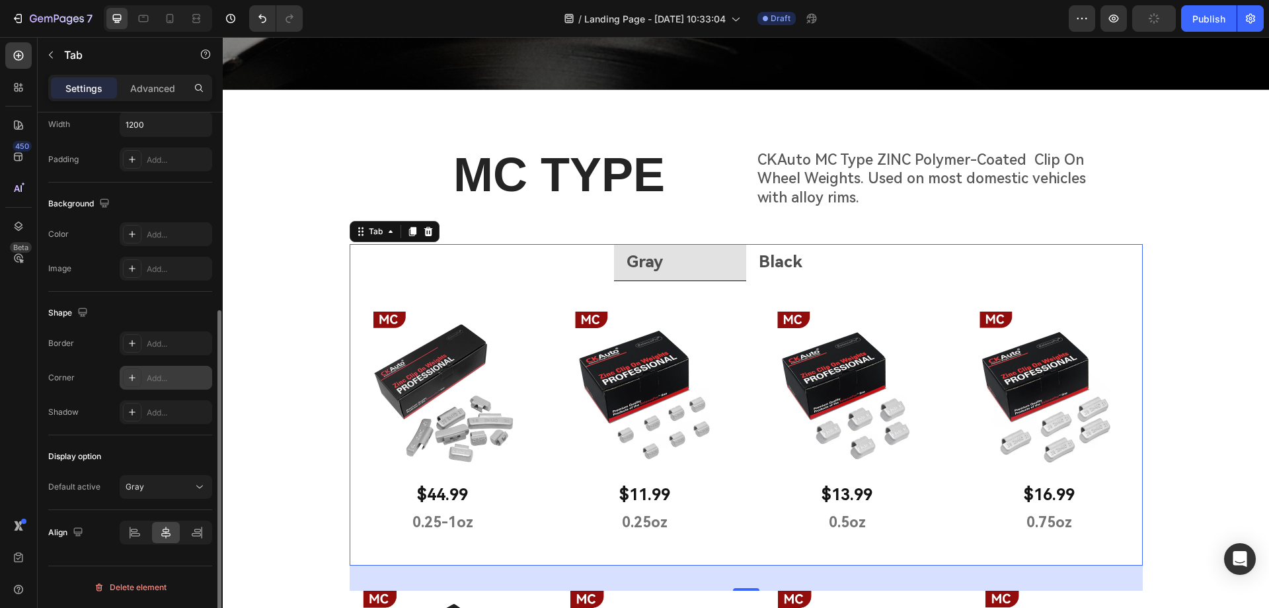
click at [132, 379] on icon at bounding box center [132, 377] width 11 height 11
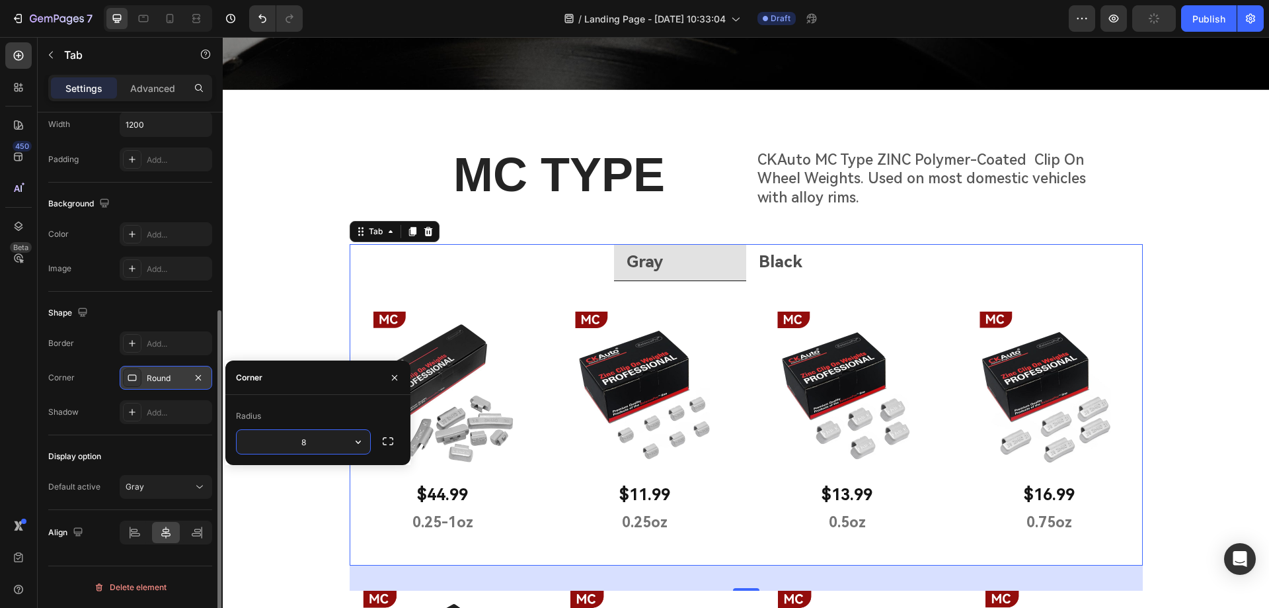
click at [313, 436] on input "8" at bounding box center [304, 442] width 134 height 24
drag, startPoint x: 311, startPoint y: 444, endPoint x: 289, endPoint y: 442, distance: 22.6
click at [289, 442] on input "8" at bounding box center [304, 442] width 134 height 24
type input "80"
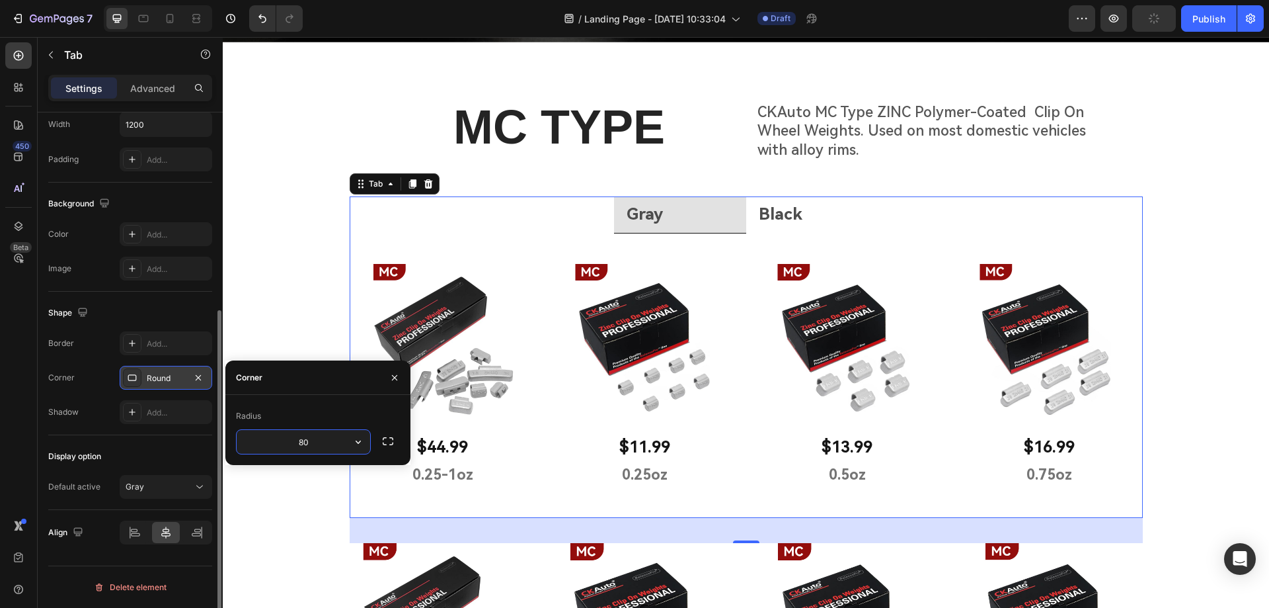
scroll to position [389, 0]
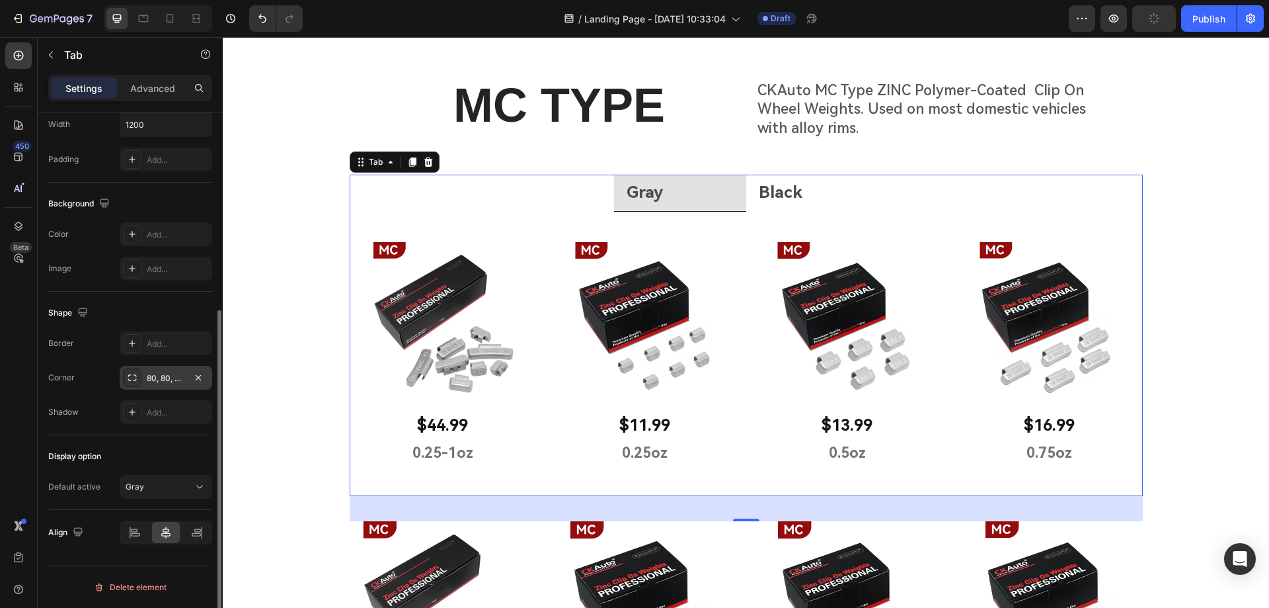
click at [186, 444] on div "Display option Default active Gray" at bounding box center [130, 472] width 164 height 75
click at [202, 374] on icon "button" at bounding box center [198, 377] width 11 height 11
click at [196, 489] on icon at bounding box center [199, 486] width 13 height 13
click at [198, 487] on icon at bounding box center [199, 486] width 7 height 3
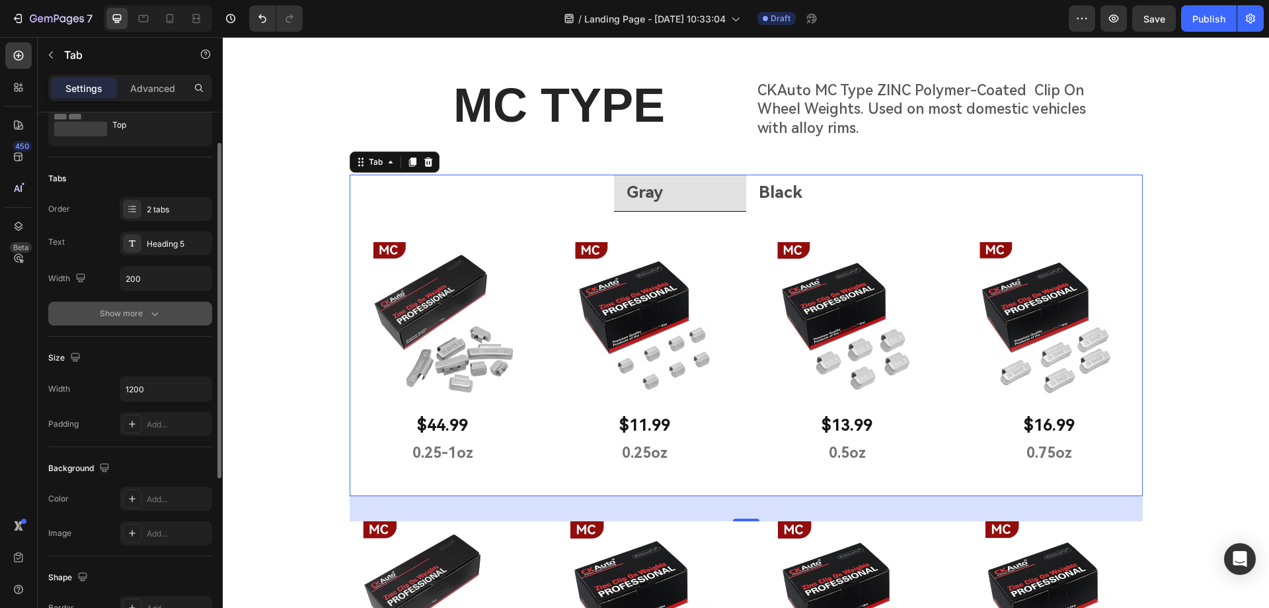
scroll to position [0, 0]
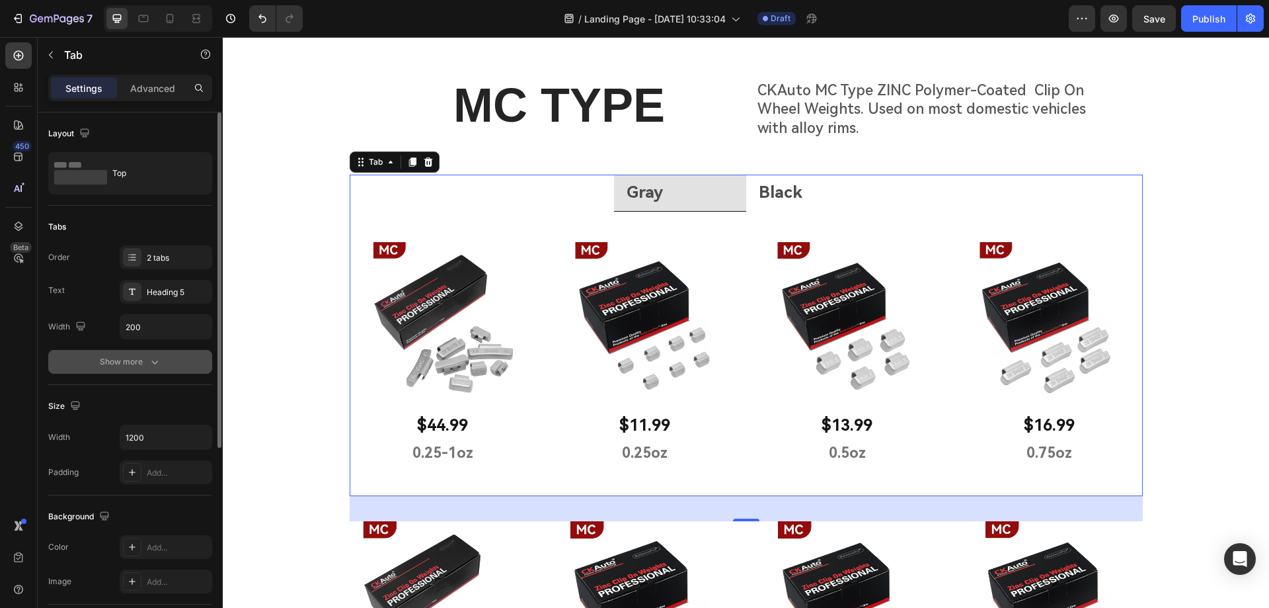
click at [122, 364] on div "Show more" at bounding box center [130, 361] width 61 height 13
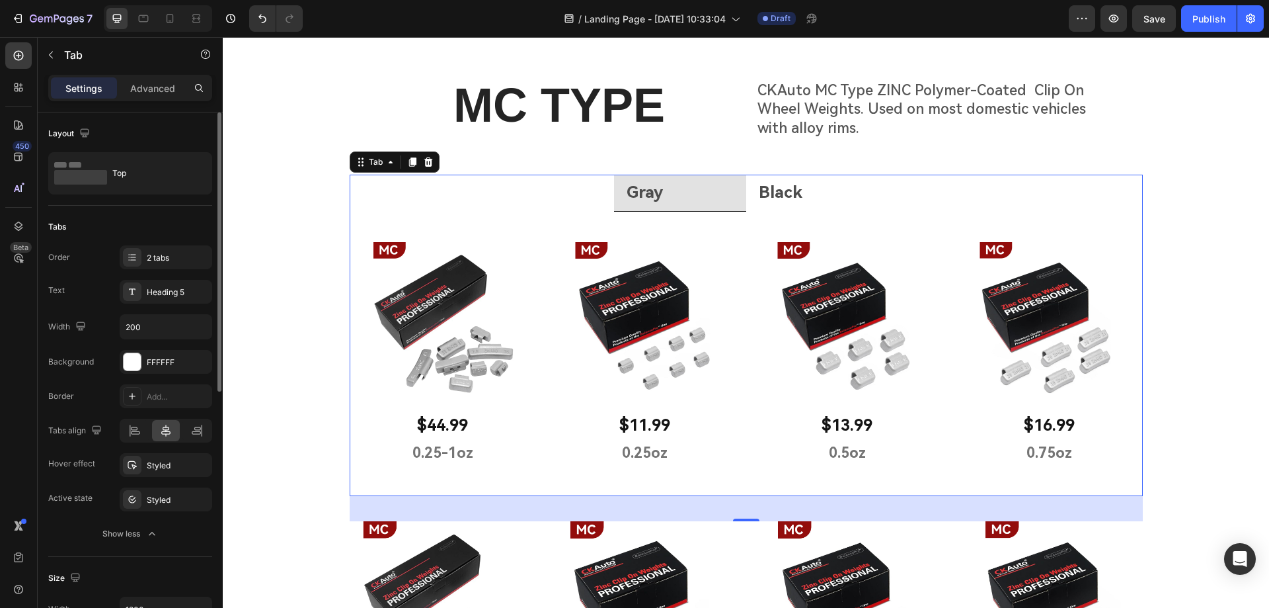
scroll to position [66, 0]
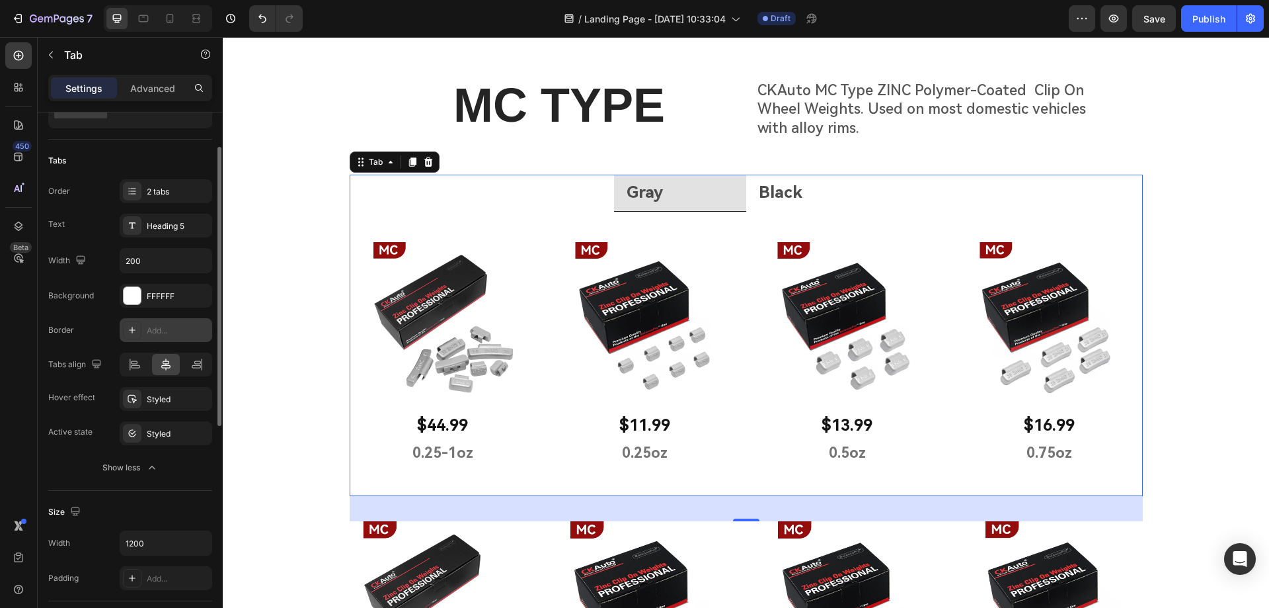
click at [131, 334] on icon at bounding box center [132, 330] width 11 height 11
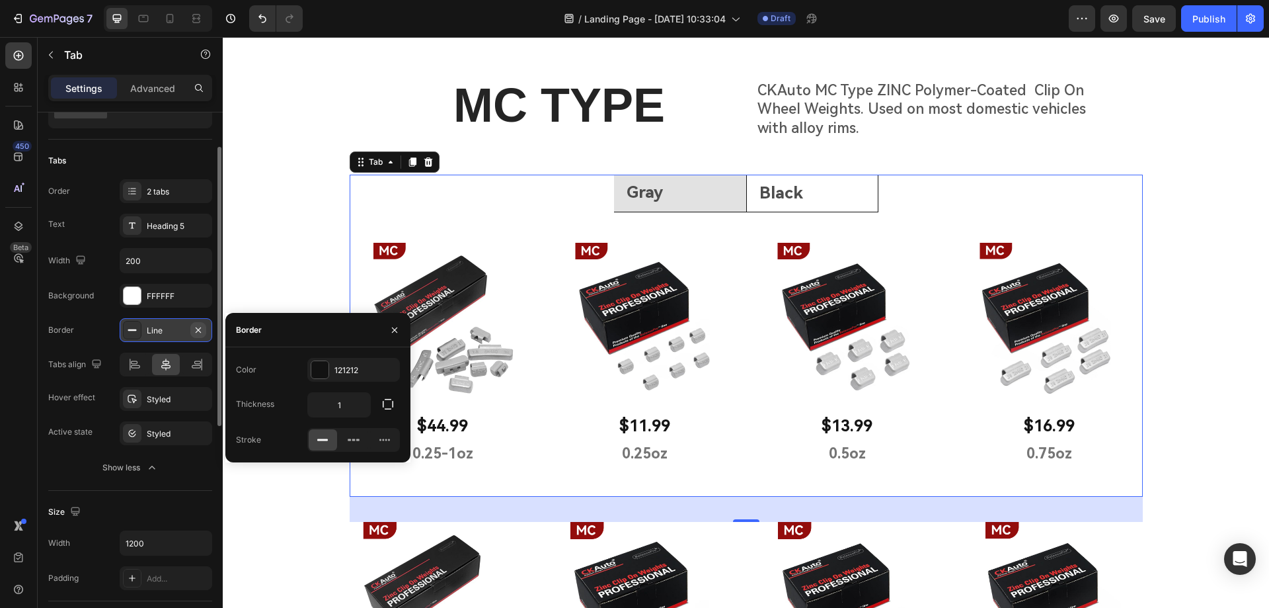
click at [198, 329] on icon "button" at bounding box center [198, 329] width 5 height 5
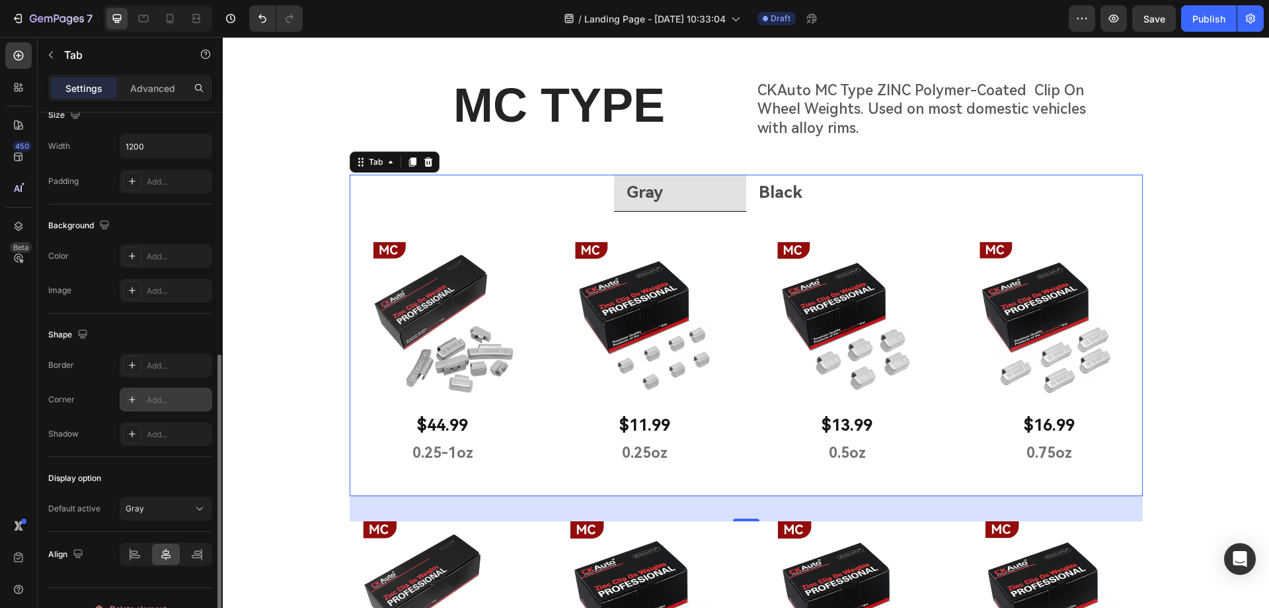
scroll to position [485, 0]
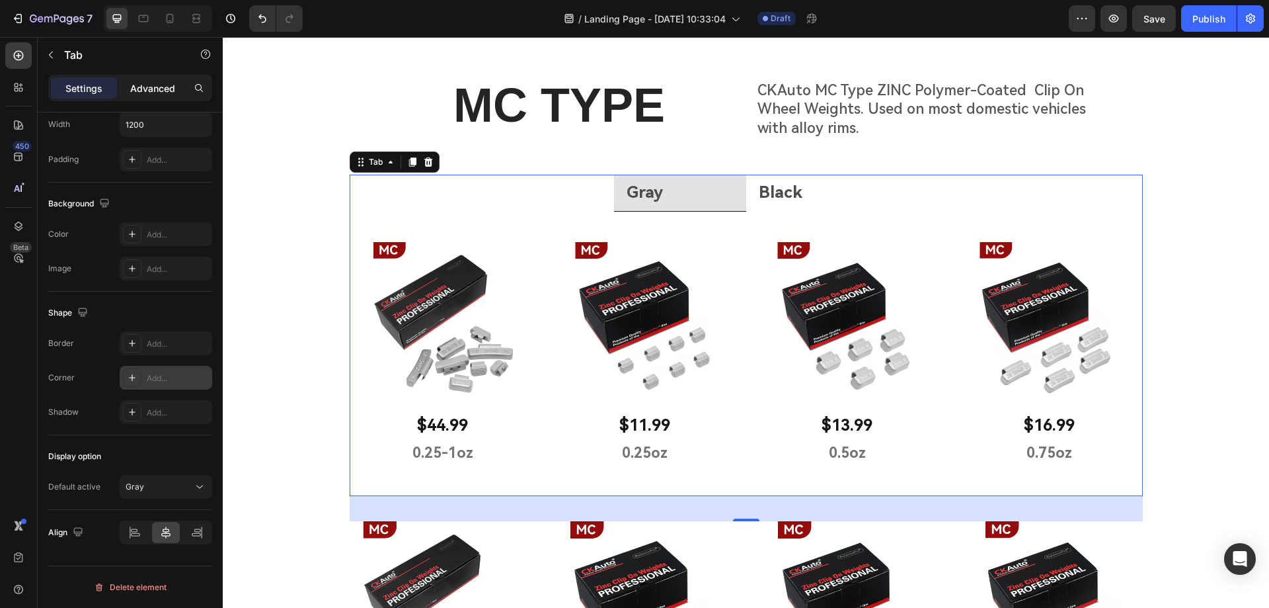
click at [154, 81] on p "Advanced" at bounding box center [152, 88] width 45 height 14
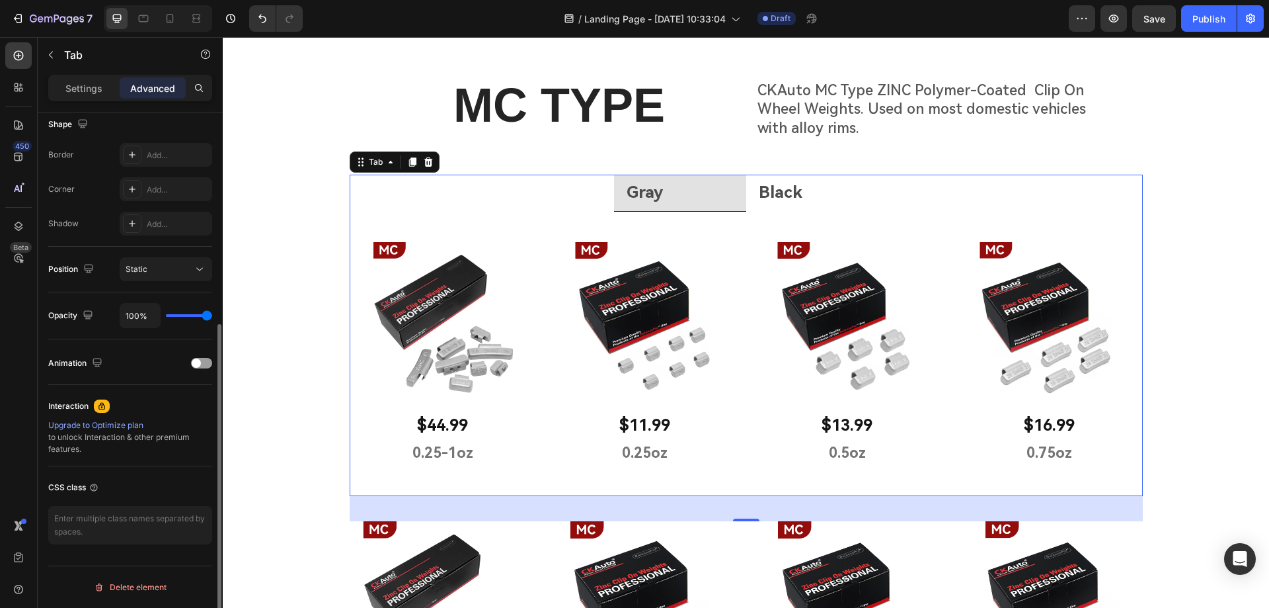
scroll to position [349, 0]
click at [131, 188] on icon at bounding box center [132, 189] width 11 height 11
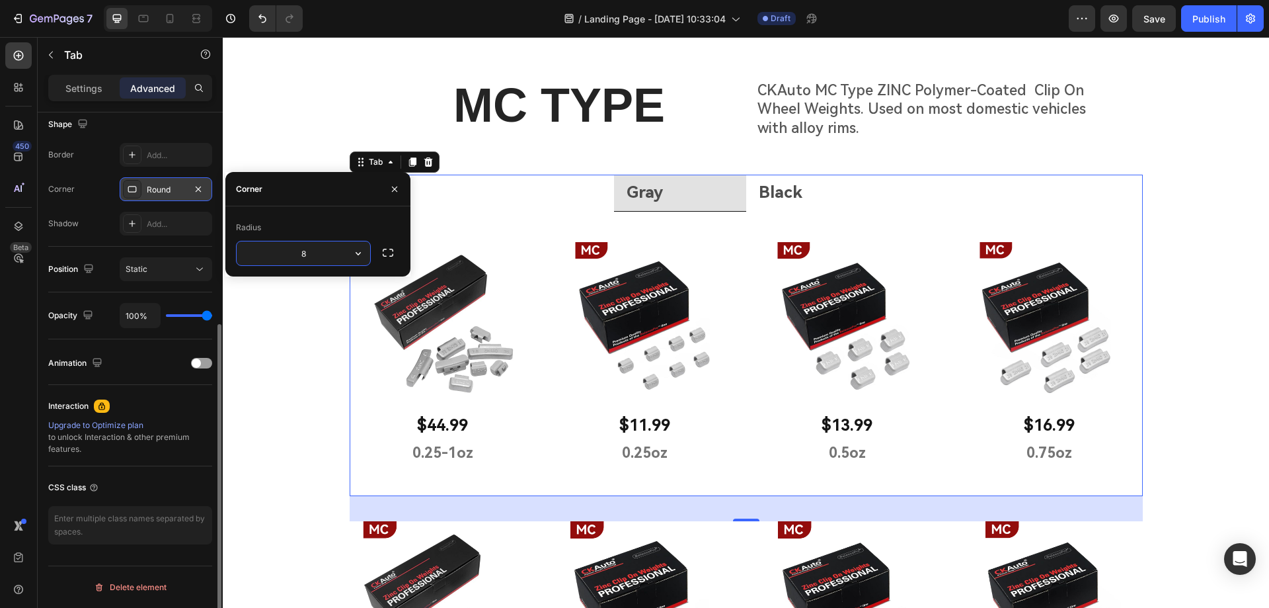
click at [329, 258] on input "8" at bounding box center [304, 253] width 134 height 24
drag, startPoint x: 321, startPoint y: 255, endPoint x: 291, endPoint y: 258, distance: 29.9
click at [291, 258] on input "8" at bounding box center [304, 253] width 134 height 24
click at [198, 187] on icon "button" at bounding box center [198, 189] width 11 height 11
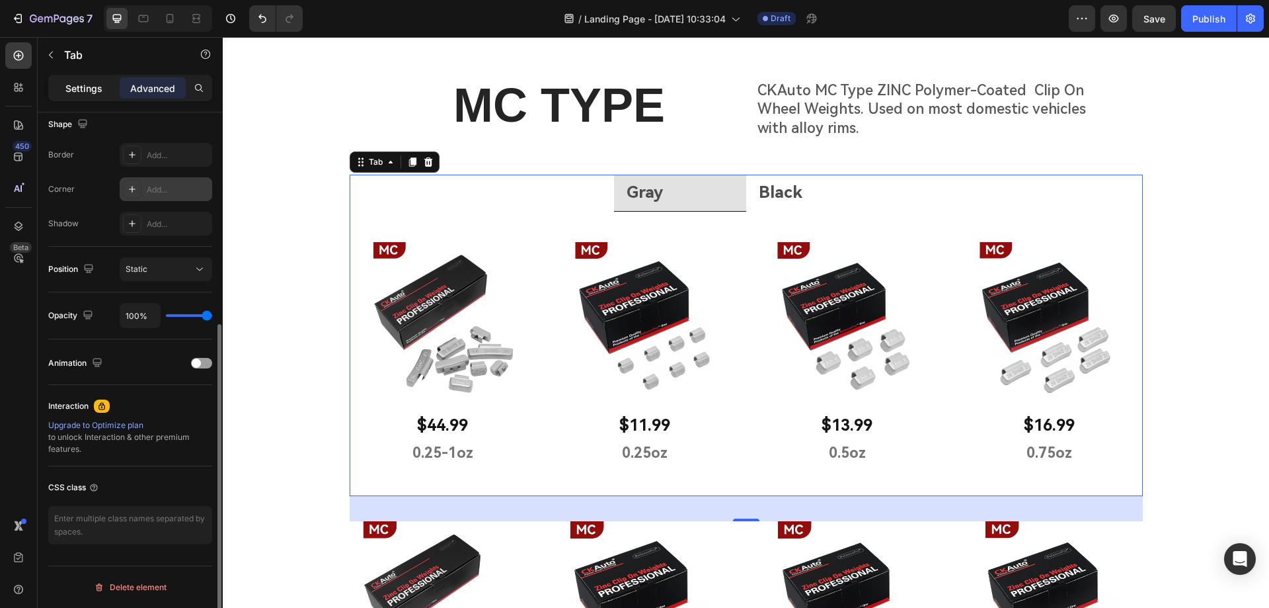
click at [83, 87] on p "Settings" at bounding box center [83, 88] width 37 height 14
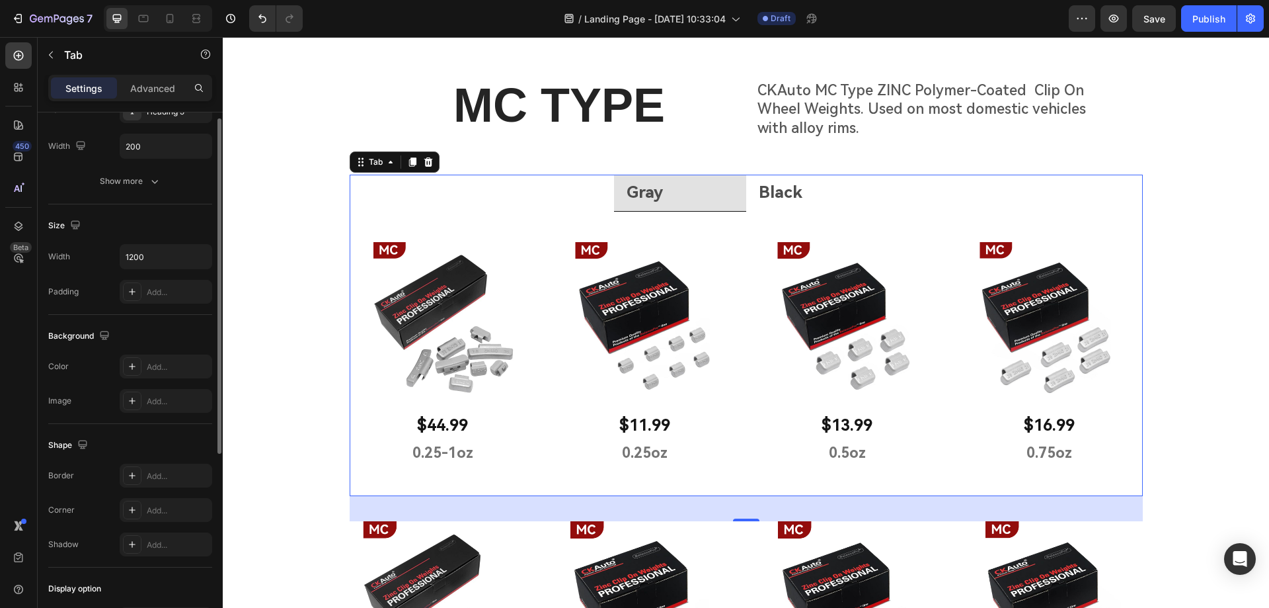
scroll to position [0, 0]
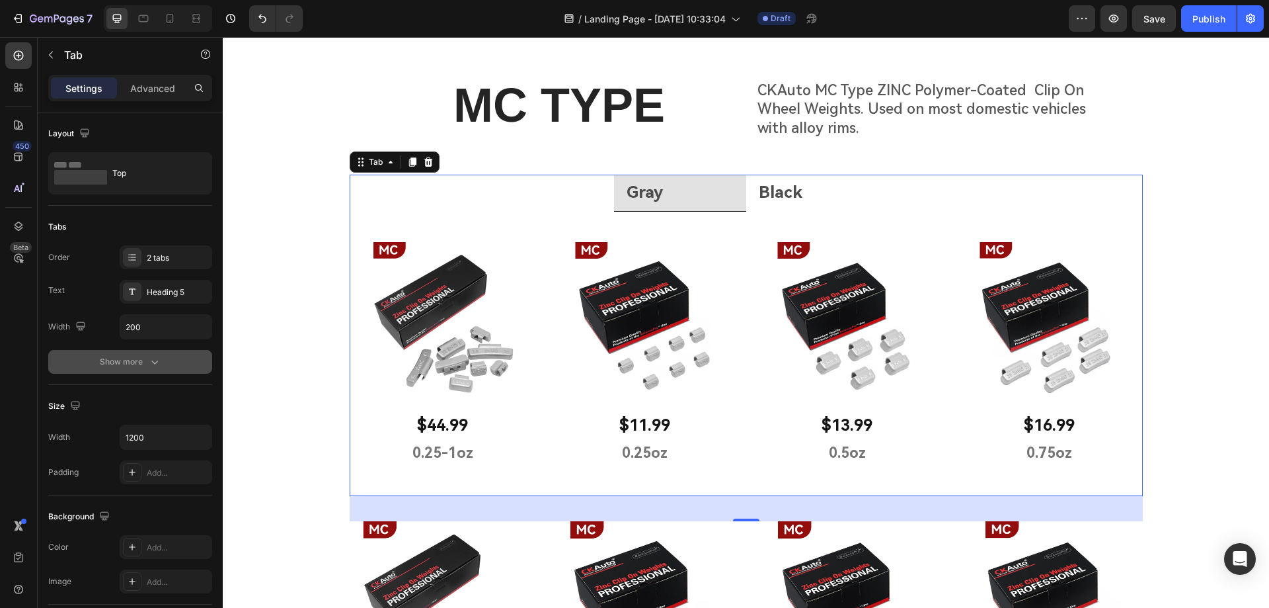
click at [106, 361] on div "Show more" at bounding box center [130, 361] width 61 height 13
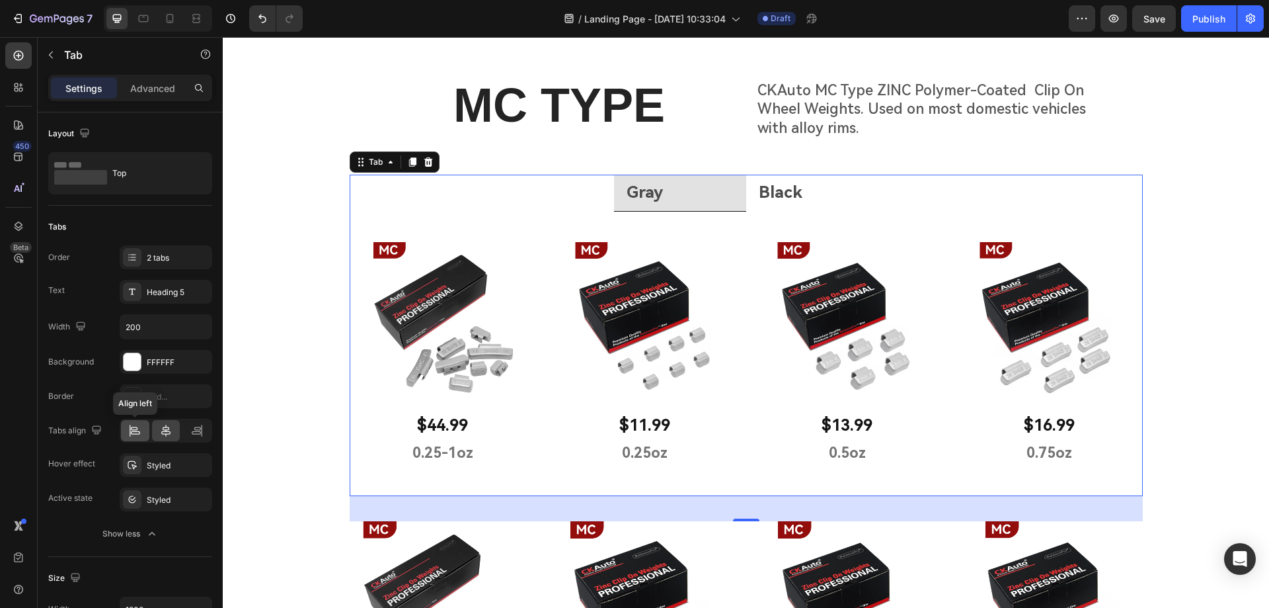
click at [138, 432] on icon at bounding box center [134, 430] width 13 height 13
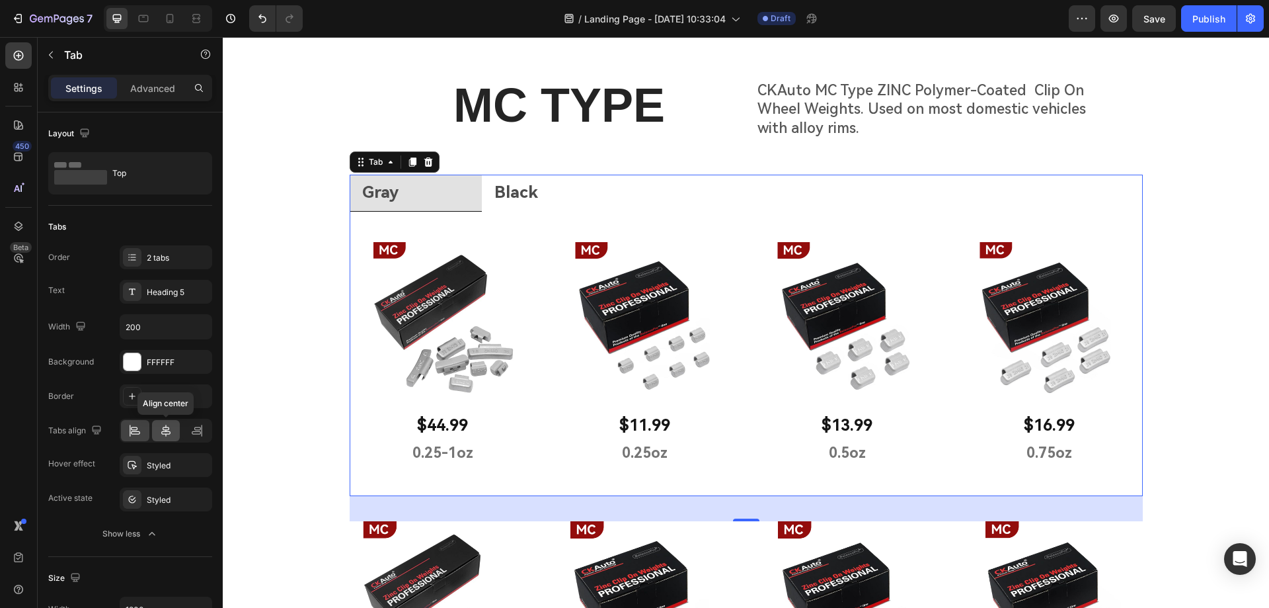
click at [165, 430] on icon at bounding box center [165, 430] width 13 height 13
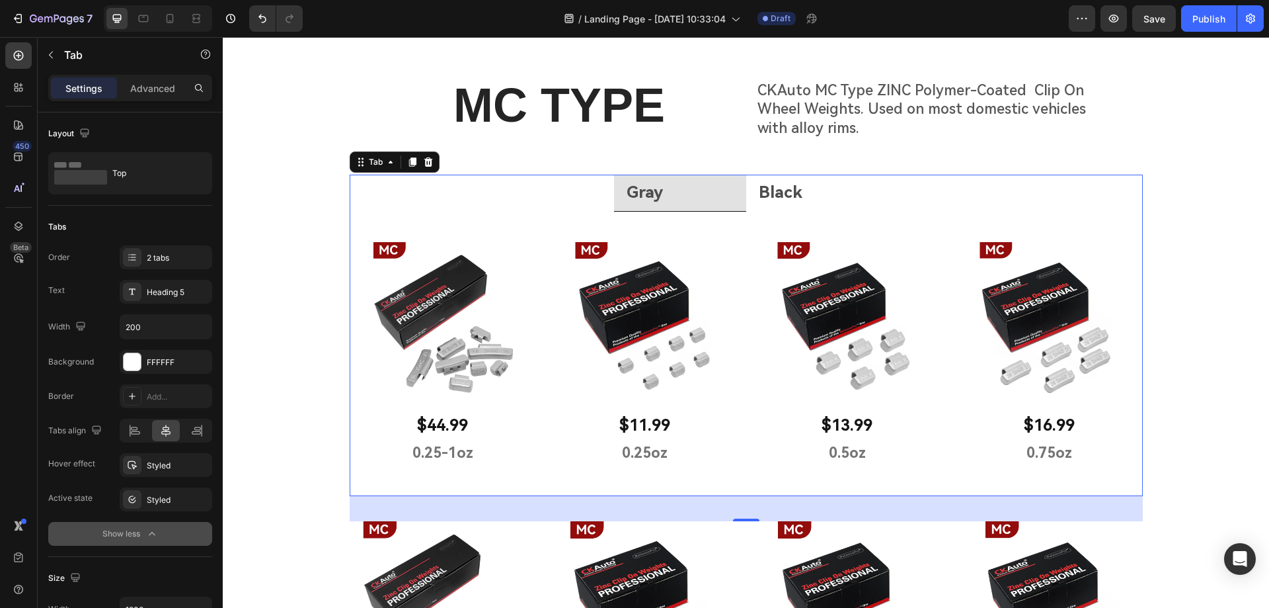
click at [112, 530] on div "Show less" at bounding box center [130, 533] width 56 height 13
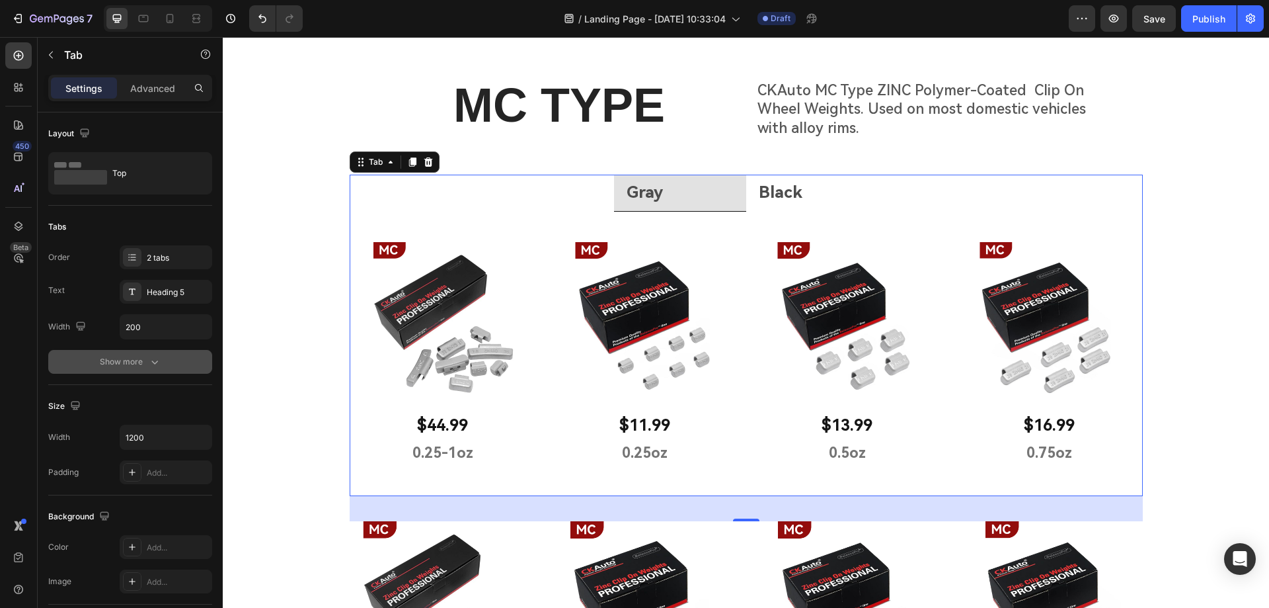
click at [158, 366] on icon "button" at bounding box center [154, 361] width 13 height 13
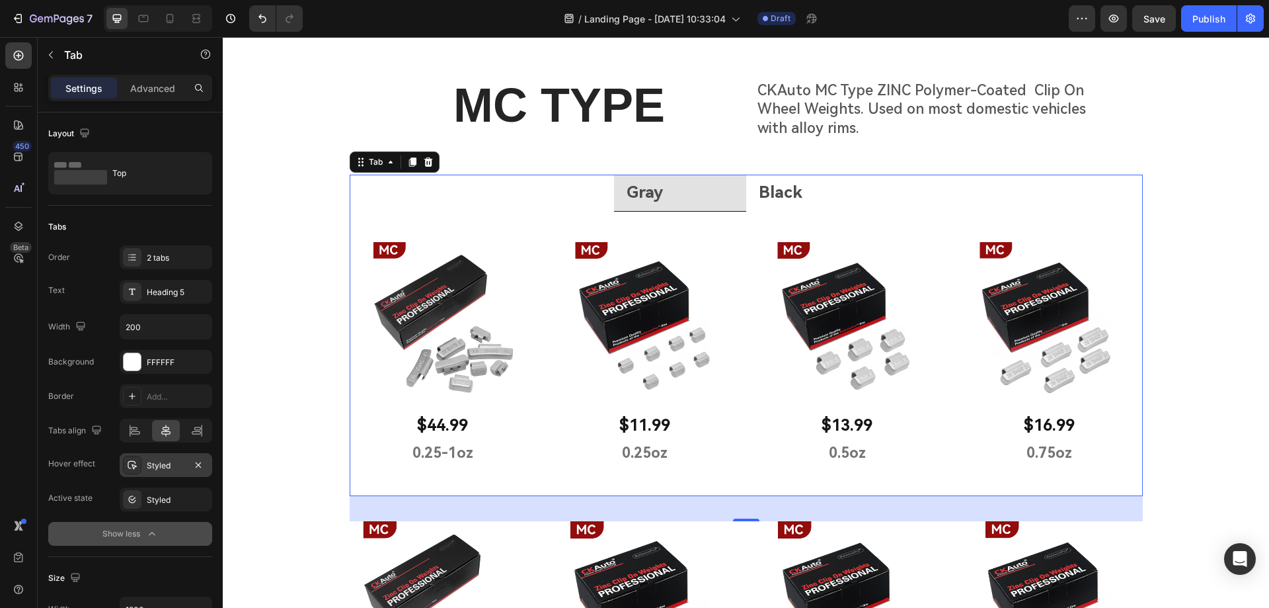
click at [161, 471] on div "Styled" at bounding box center [166, 465] width 93 height 24
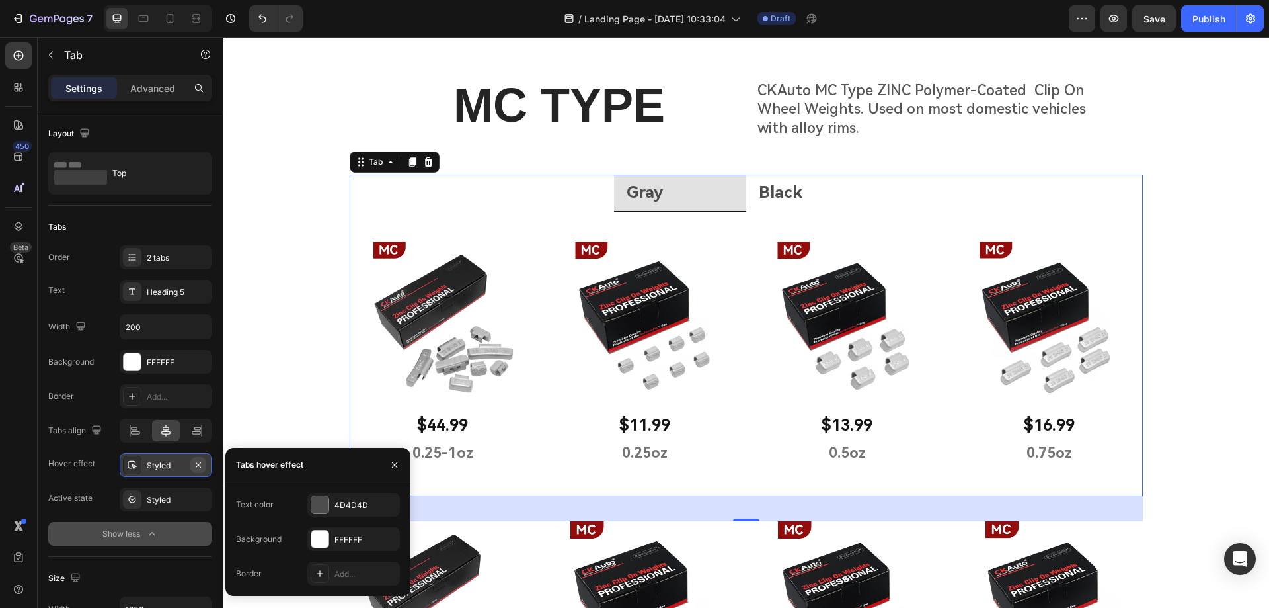
click at [198, 467] on icon "button" at bounding box center [198, 464] width 11 height 11
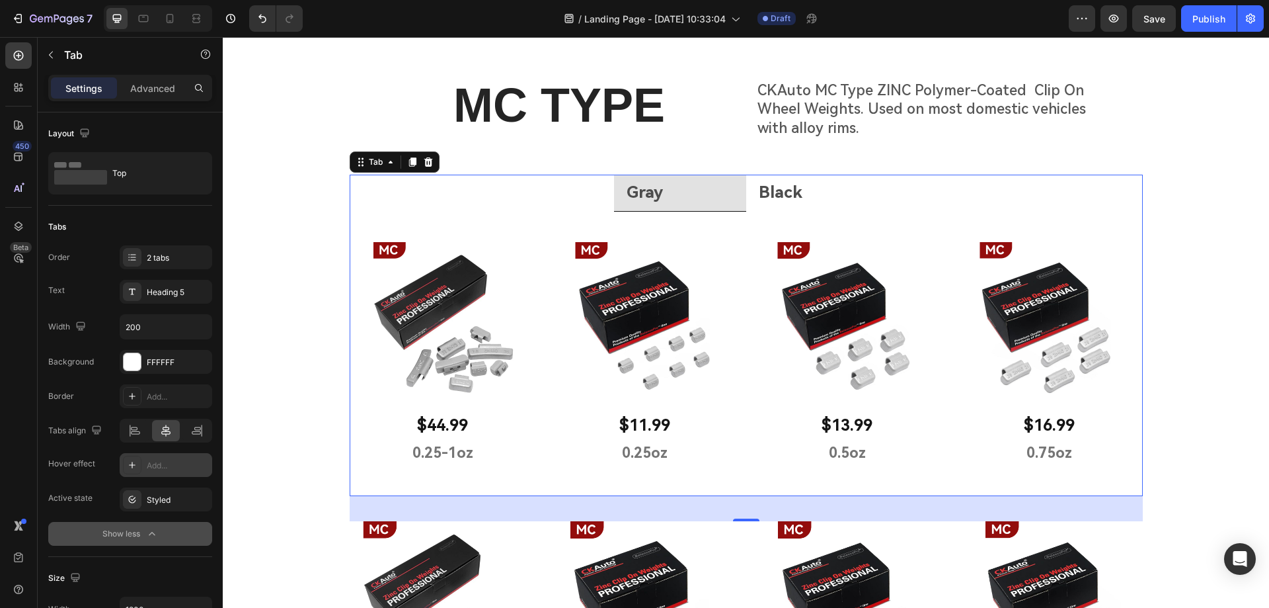
click at [782, 209] on li "Black" at bounding box center [812, 193] width 132 height 37
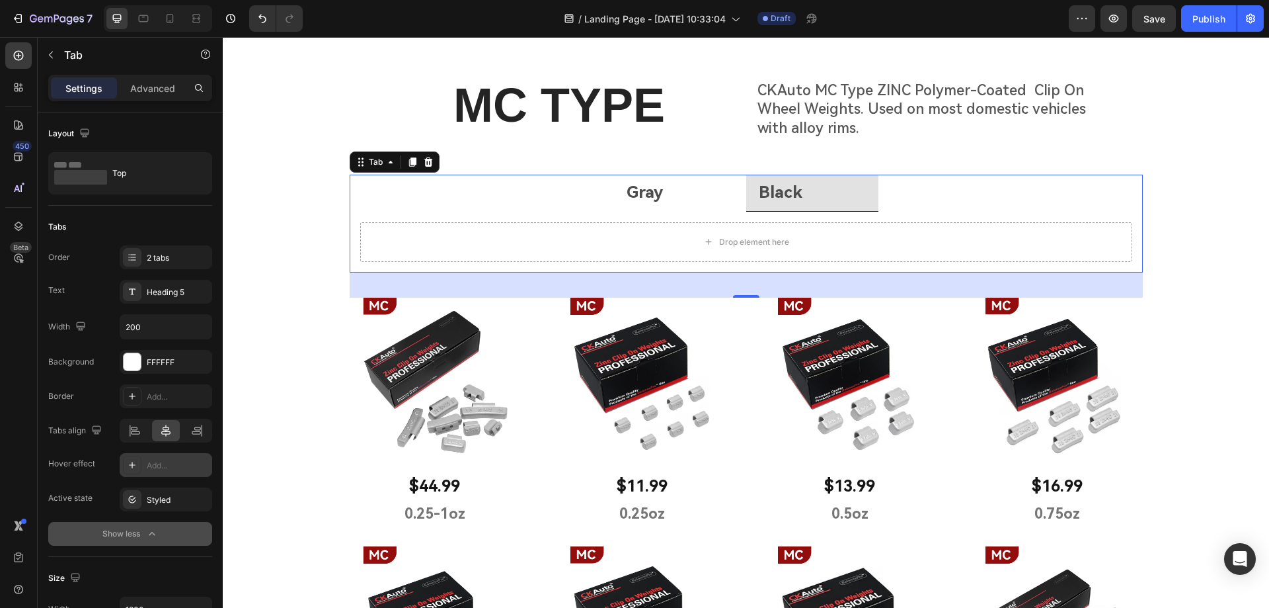
click at [549, 210] on ul "Gray Black" at bounding box center [746, 193] width 793 height 37
click at [386, 159] on icon at bounding box center [390, 162] width 11 height 11
click at [388, 161] on icon at bounding box center [390, 162] width 4 height 3
click at [48, 54] on icon "button" at bounding box center [51, 55] width 11 height 11
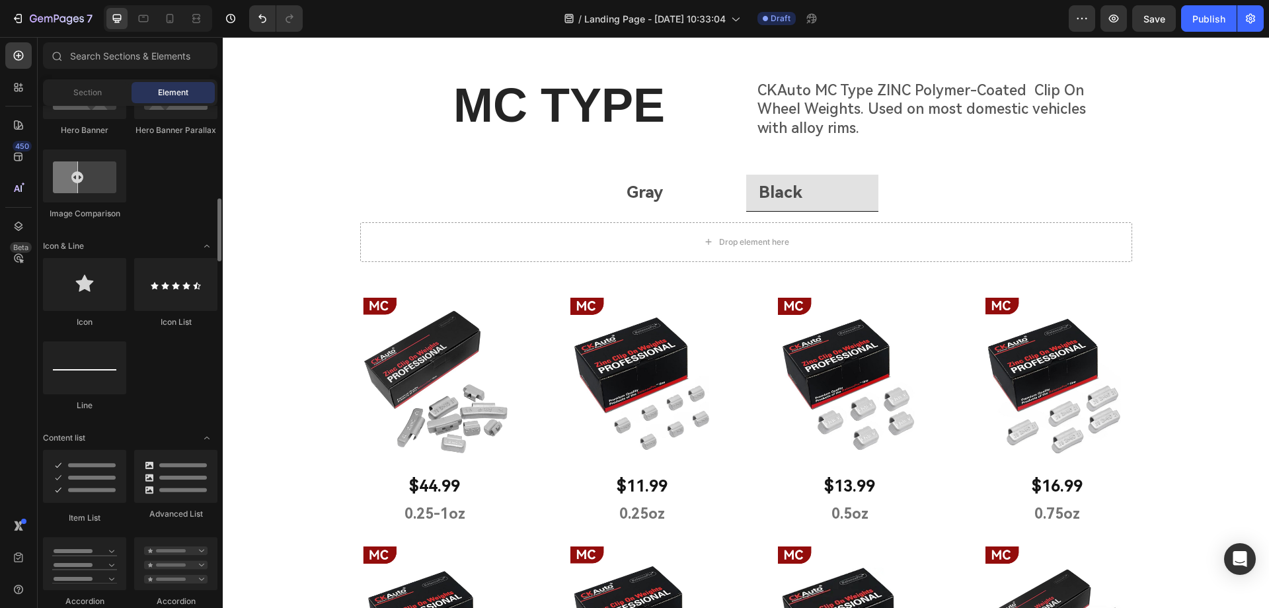
scroll to position [661, 0]
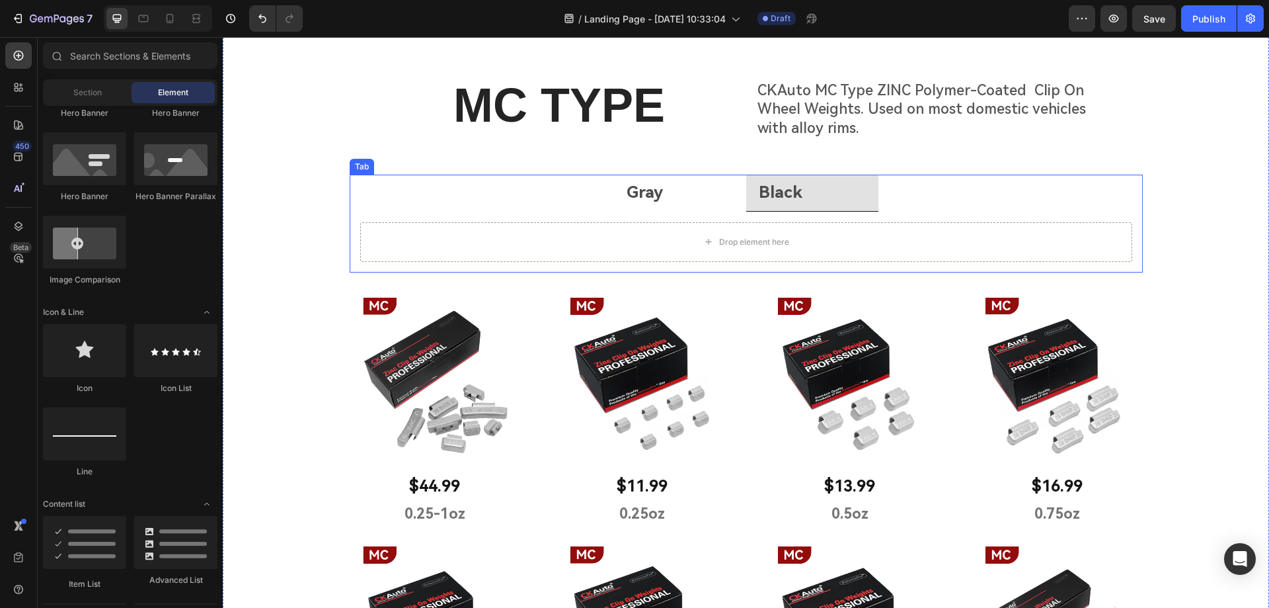
click at [530, 190] on ul "Gray Black" at bounding box center [746, 193] width 793 height 37
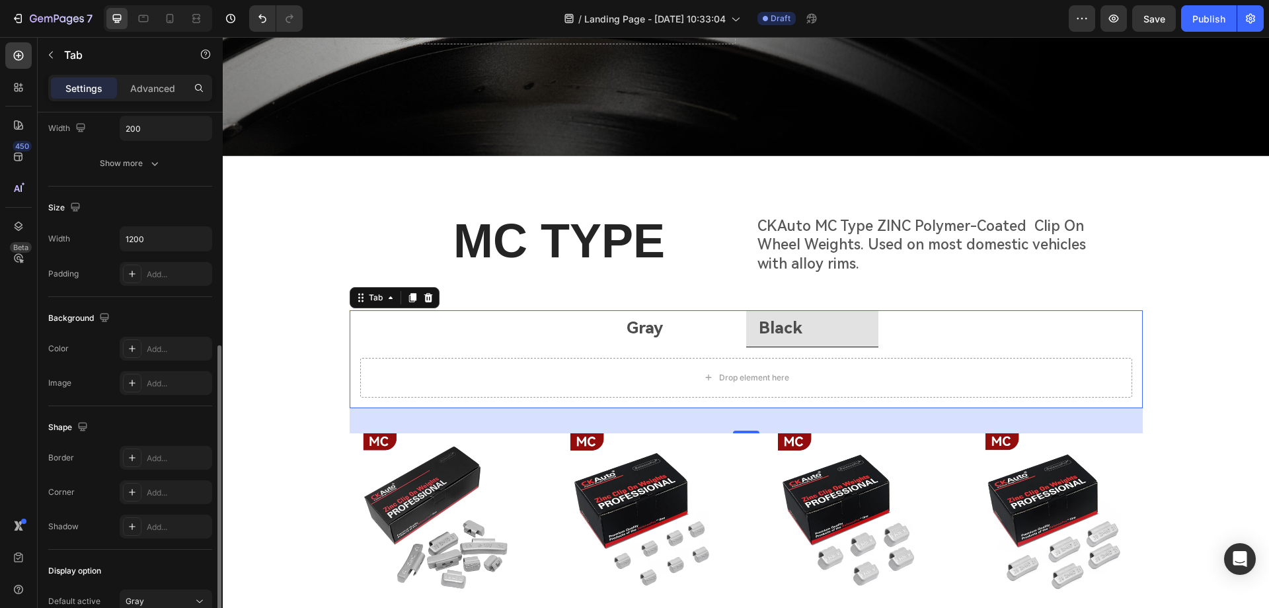
scroll to position [264, 0]
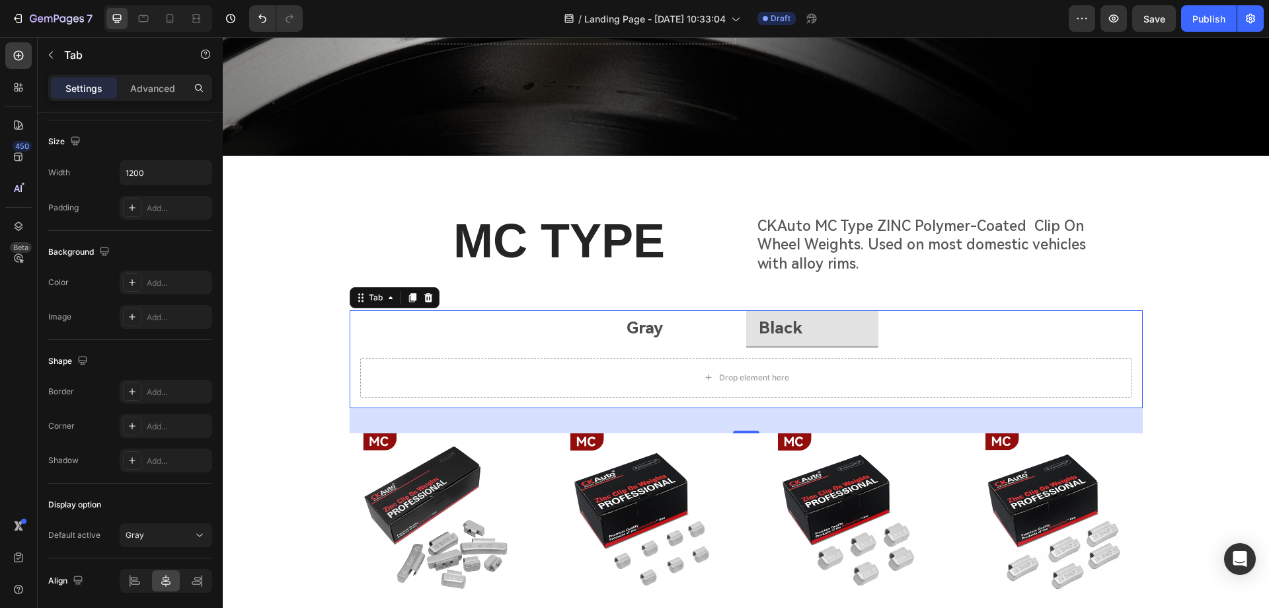
click at [692, 327] on li "Gray" at bounding box center [680, 328] width 132 height 37
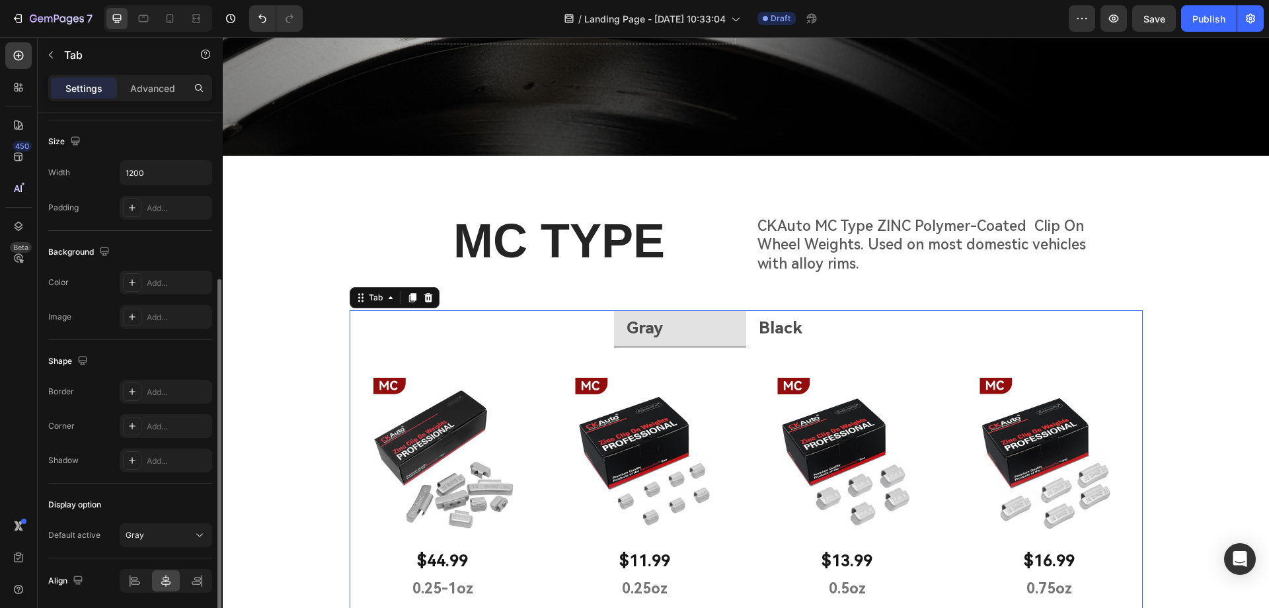
scroll to position [313, 0]
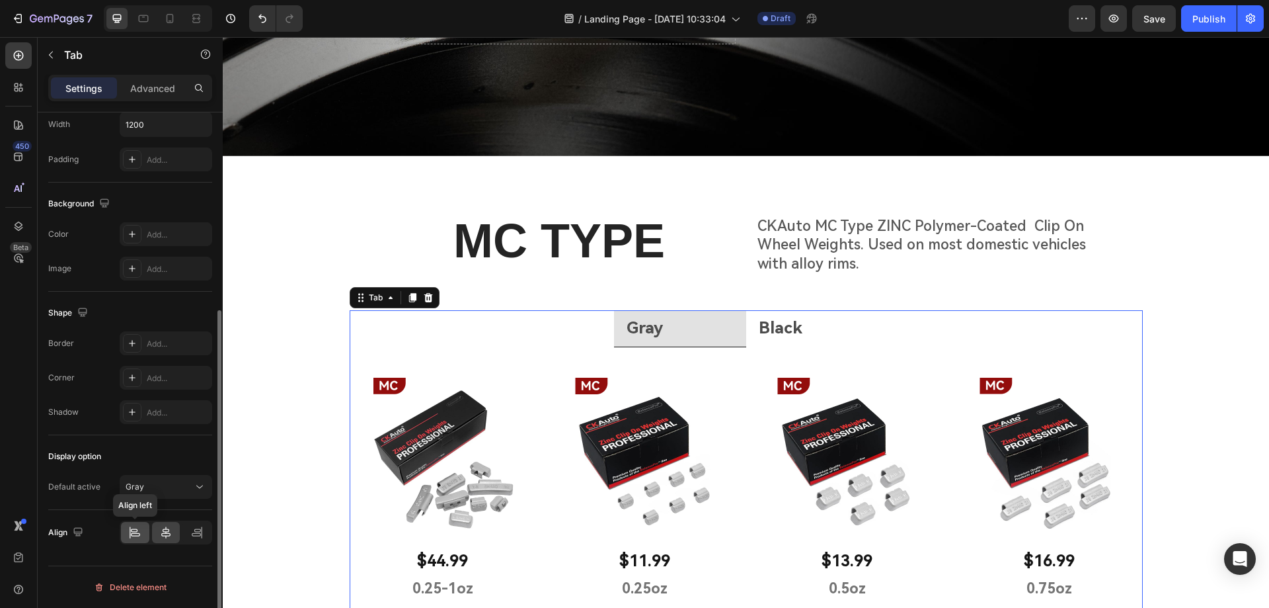
click at [134, 533] on icon at bounding box center [134, 532] width 13 height 13
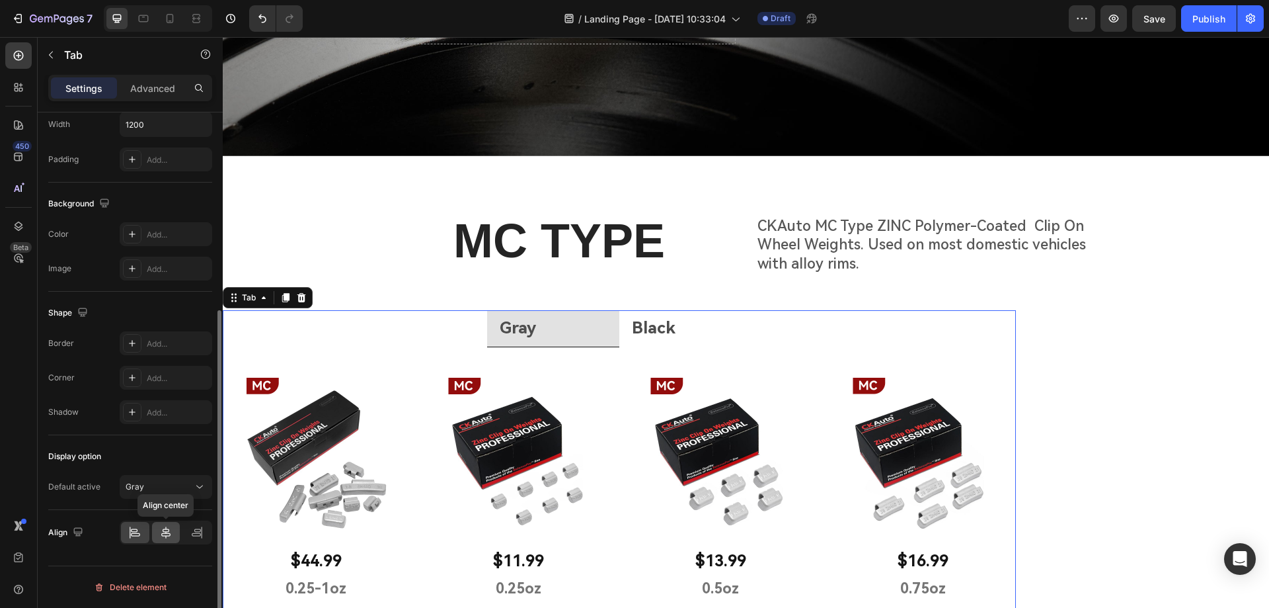
click at [161, 532] on icon at bounding box center [165, 532] width 13 height 13
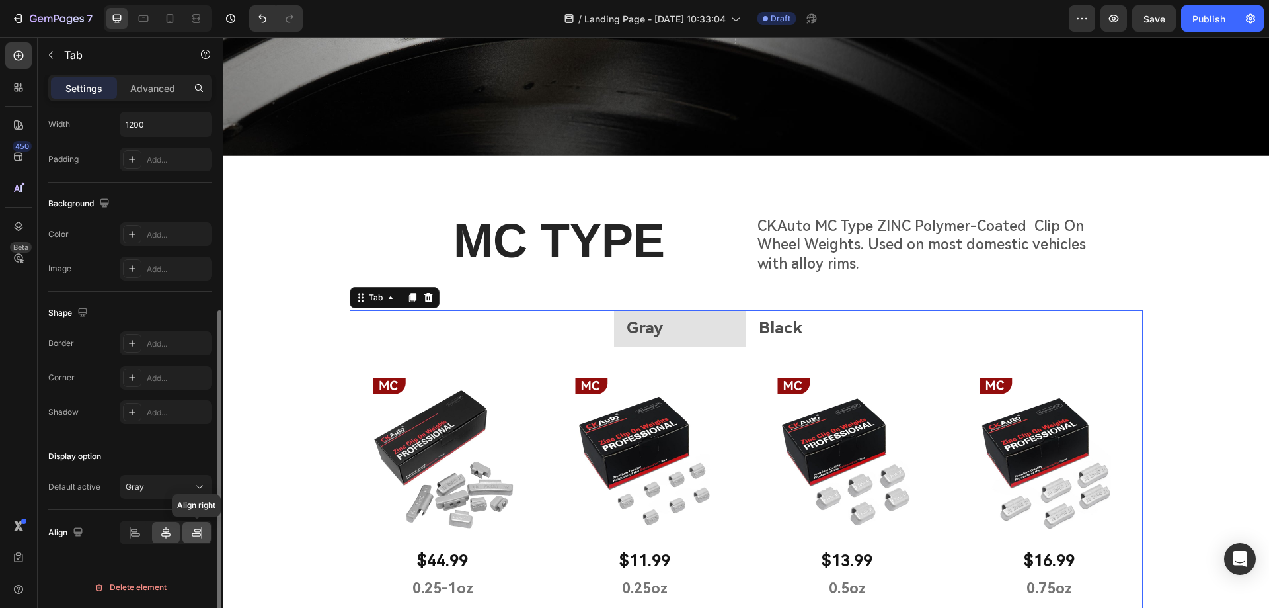
click at [203, 535] on icon at bounding box center [196, 532] width 13 height 13
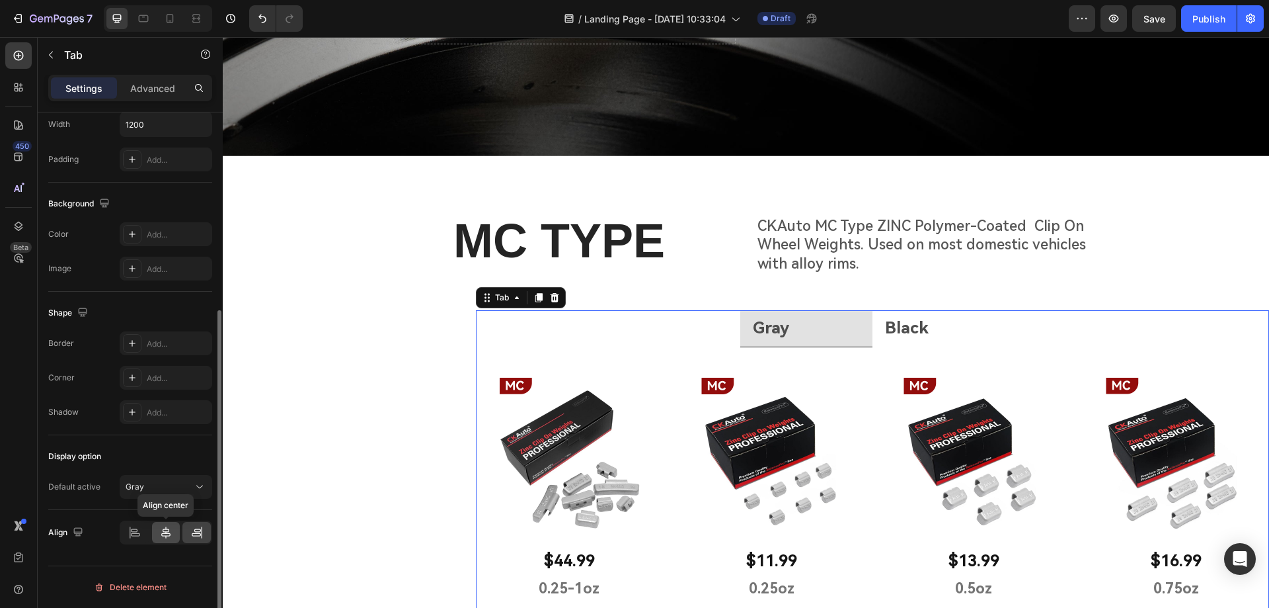
click at [169, 541] on div at bounding box center [166, 532] width 28 height 21
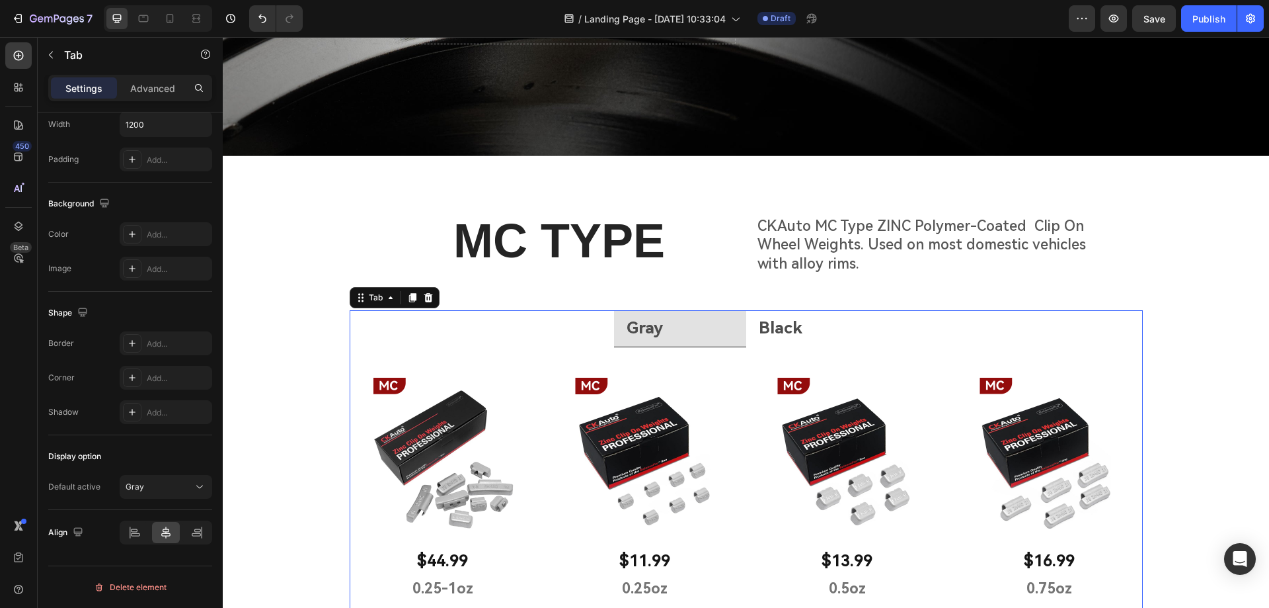
click at [711, 321] on li "Gray" at bounding box center [680, 328] width 132 height 37
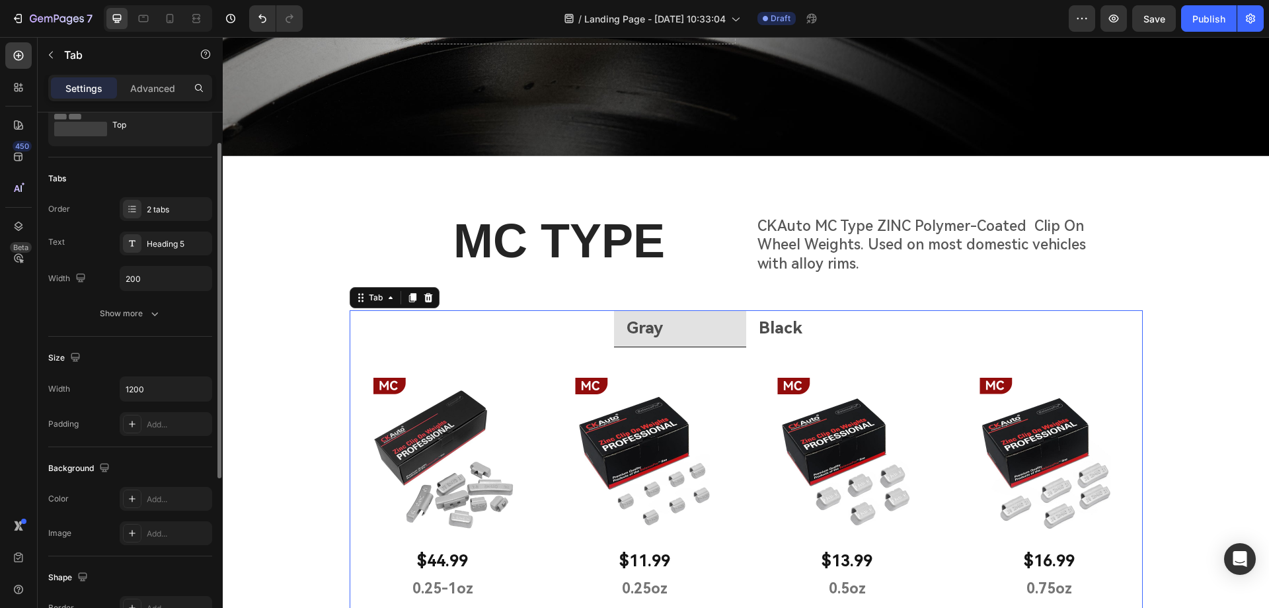
scroll to position [0, 0]
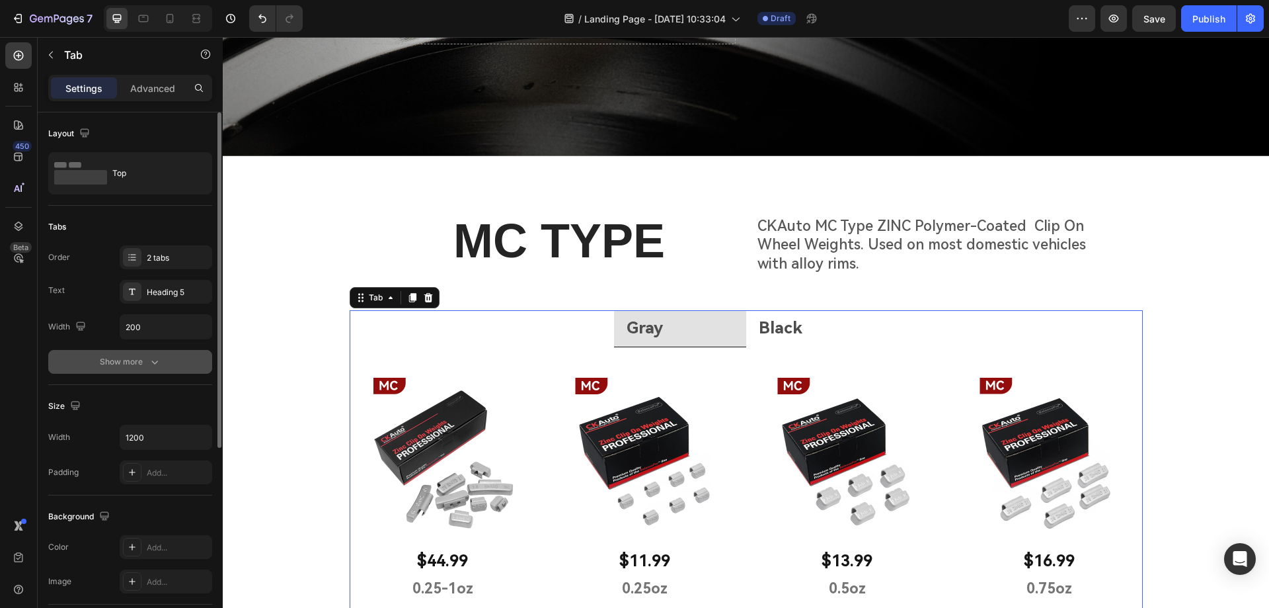
click at [125, 364] on div "Show more" at bounding box center [130, 361] width 61 height 13
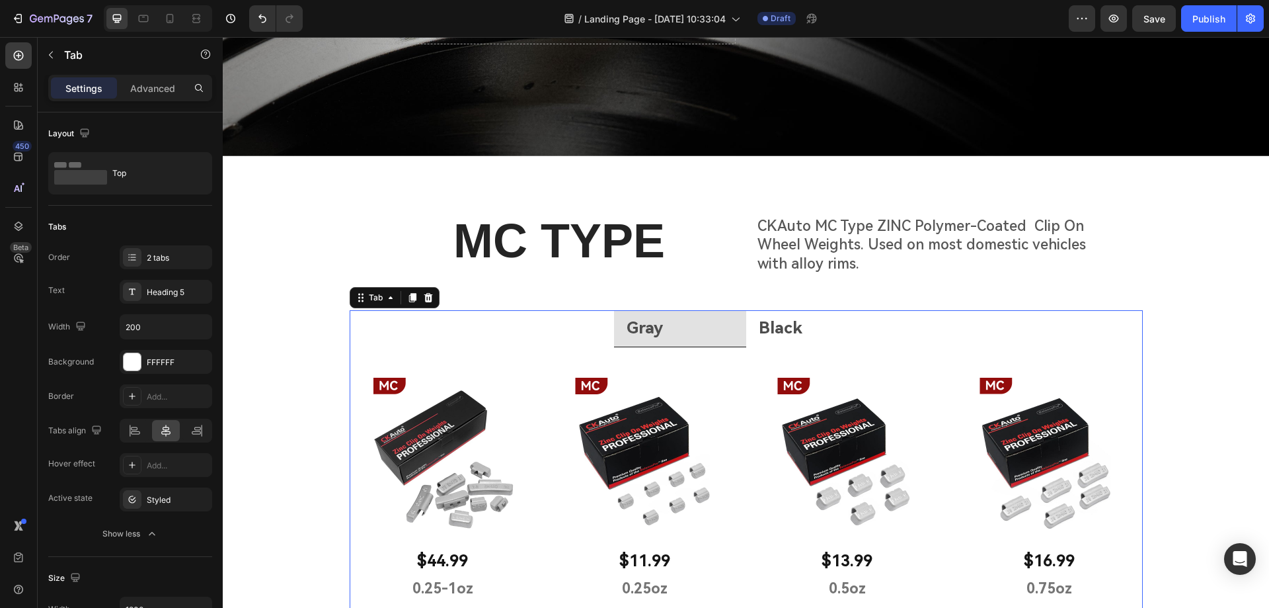
click at [685, 326] on li "Gray" at bounding box center [680, 328] width 132 height 37
click at [136, 469] on icon at bounding box center [132, 464] width 11 height 11
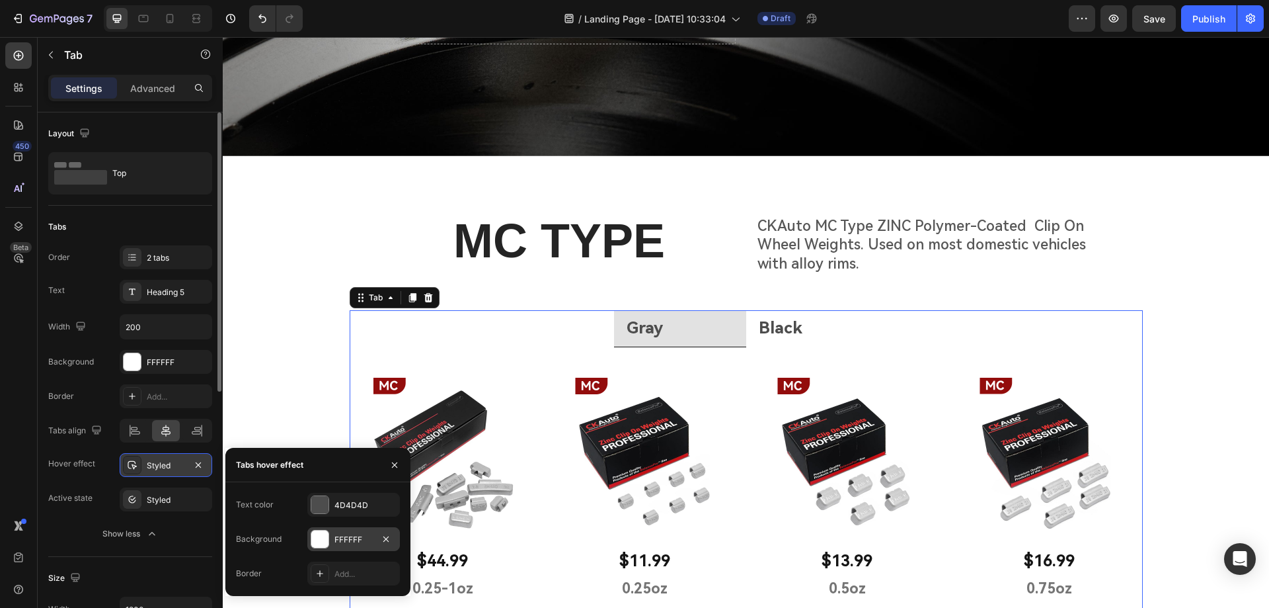
click at [320, 539] on div at bounding box center [319, 538] width 17 height 17
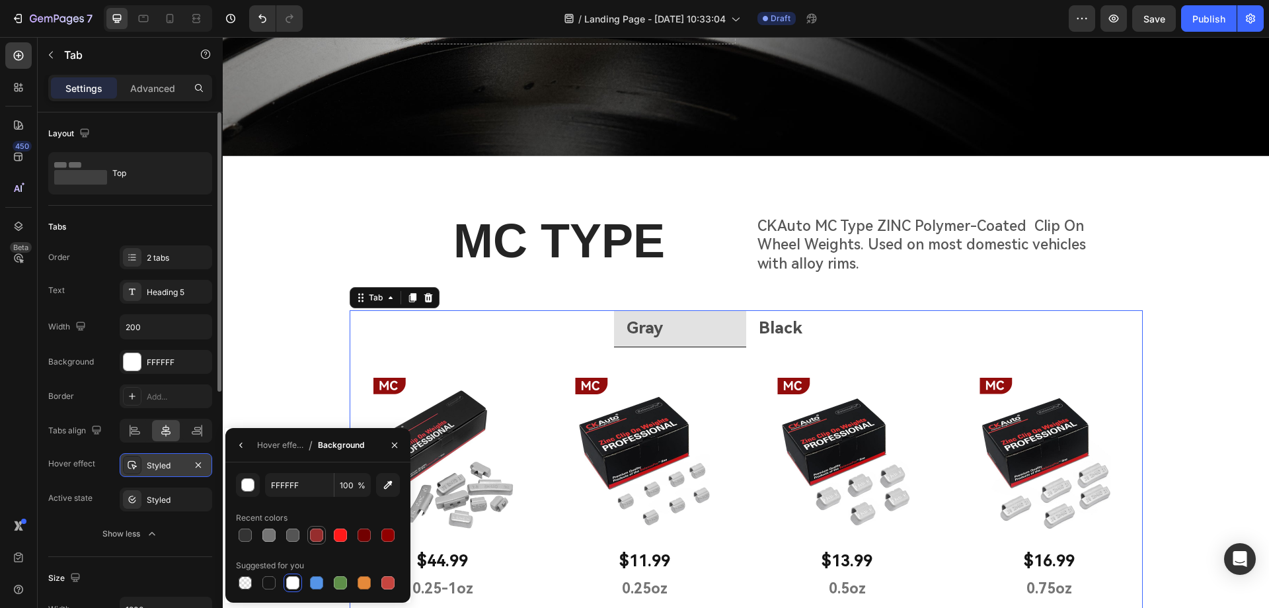
click at [319, 535] on div at bounding box center [316, 534] width 13 height 13
type input "962D2D"
drag, startPoint x: 270, startPoint y: 444, endPoint x: 48, endPoint y: 409, distance: 224.9
click at [270, 444] on div "Hover effect" at bounding box center [280, 445] width 46 height 12
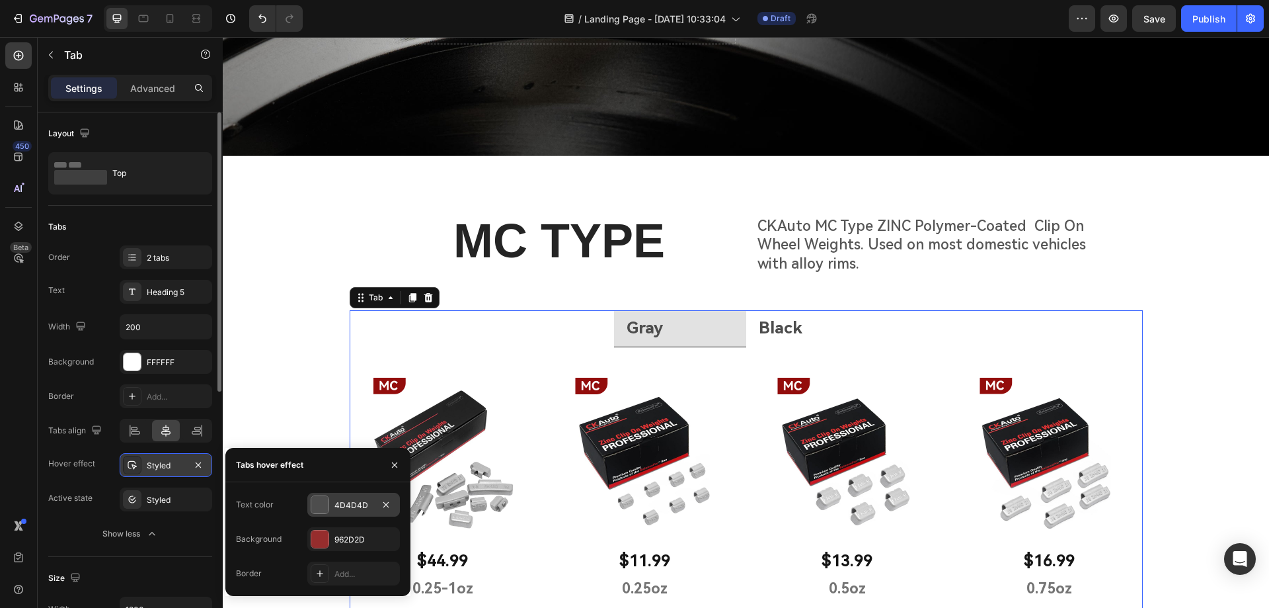
click at [323, 504] on div at bounding box center [319, 504] width 17 height 17
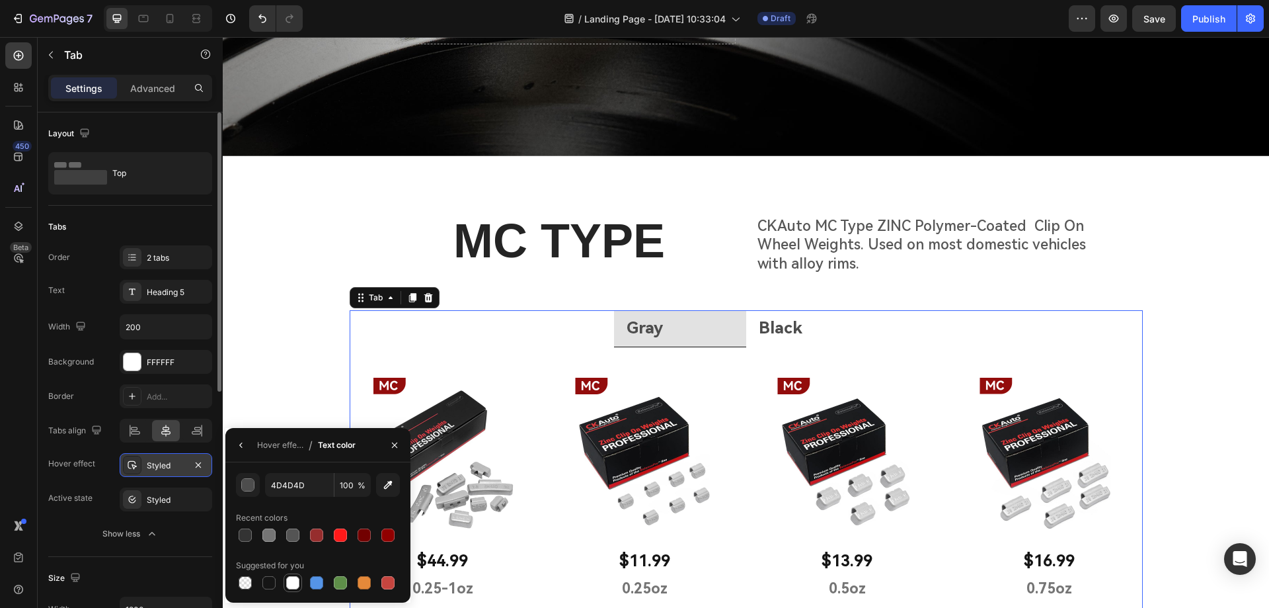
click at [297, 582] on div at bounding box center [292, 582] width 13 height 13
type input "FFFFFF"
click at [106, 508] on div "Active state Styled" at bounding box center [130, 499] width 164 height 24
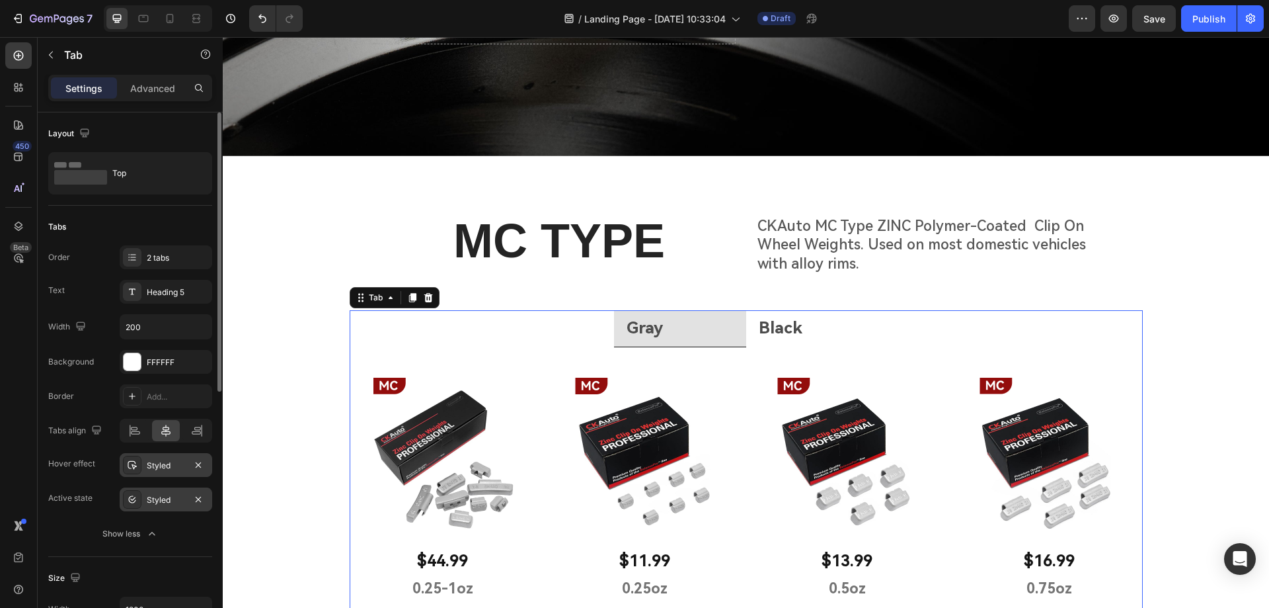
click at [171, 498] on div "Styled" at bounding box center [166, 500] width 38 height 12
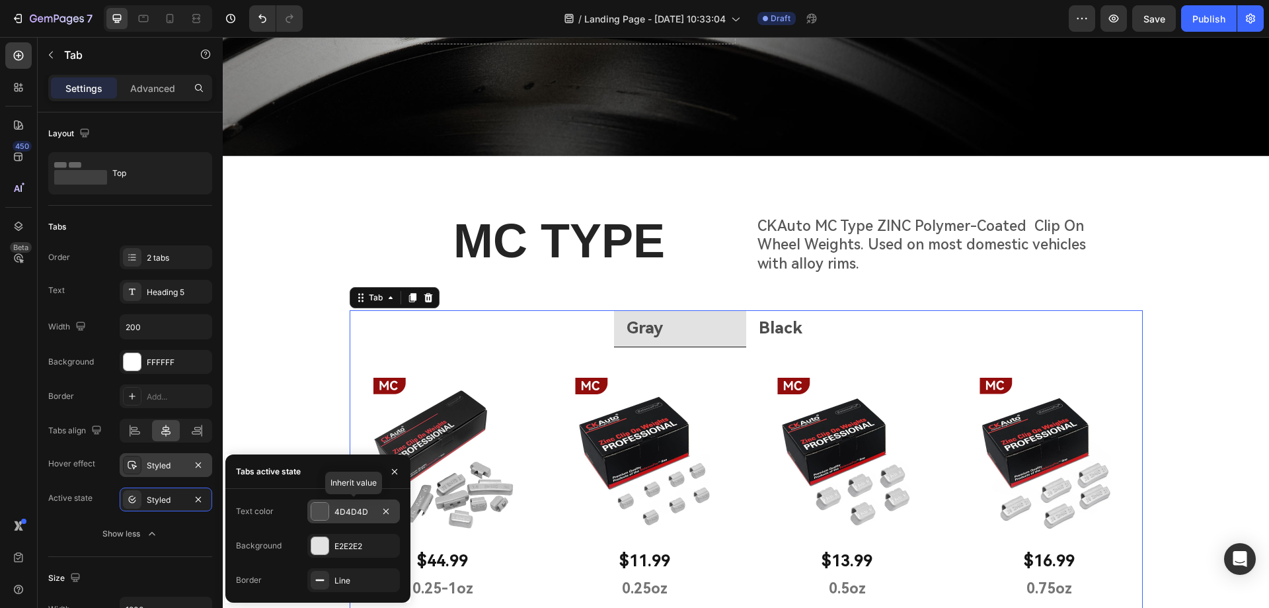
click at [320, 514] on div at bounding box center [319, 510] width 17 height 17
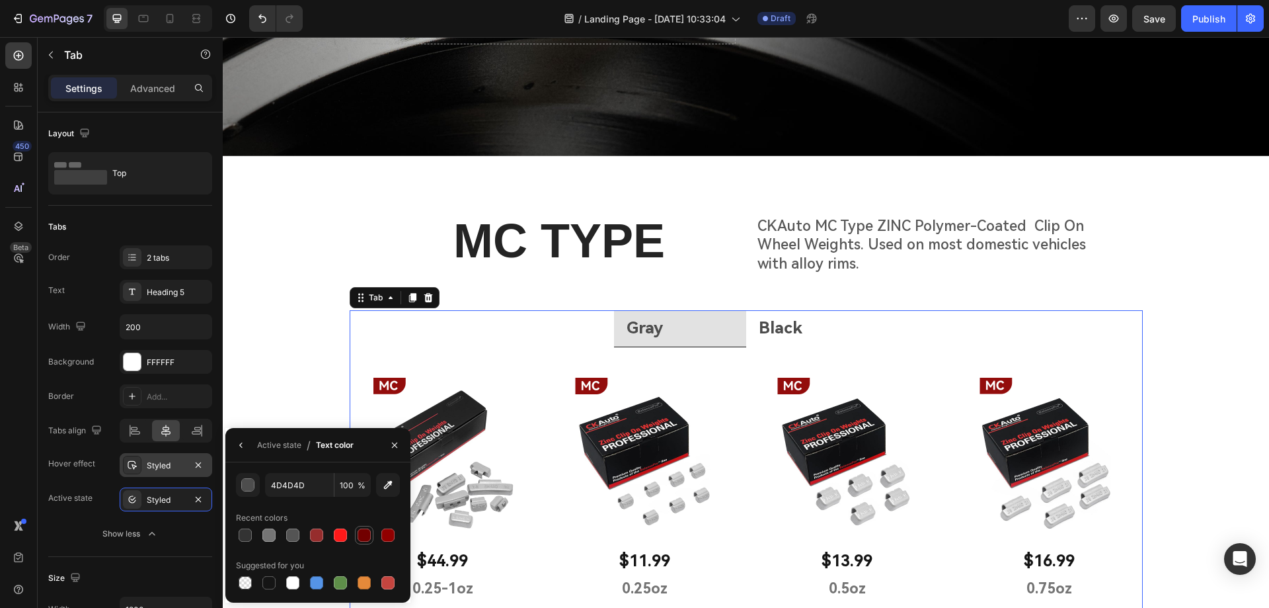
click at [363, 532] on div at bounding box center [364, 534] width 13 height 13
click at [290, 583] on div at bounding box center [292, 582] width 13 height 13
type input "FFFFFF"
click at [278, 443] on div "Active state" at bounding box center [279, 445] width 44 height 12
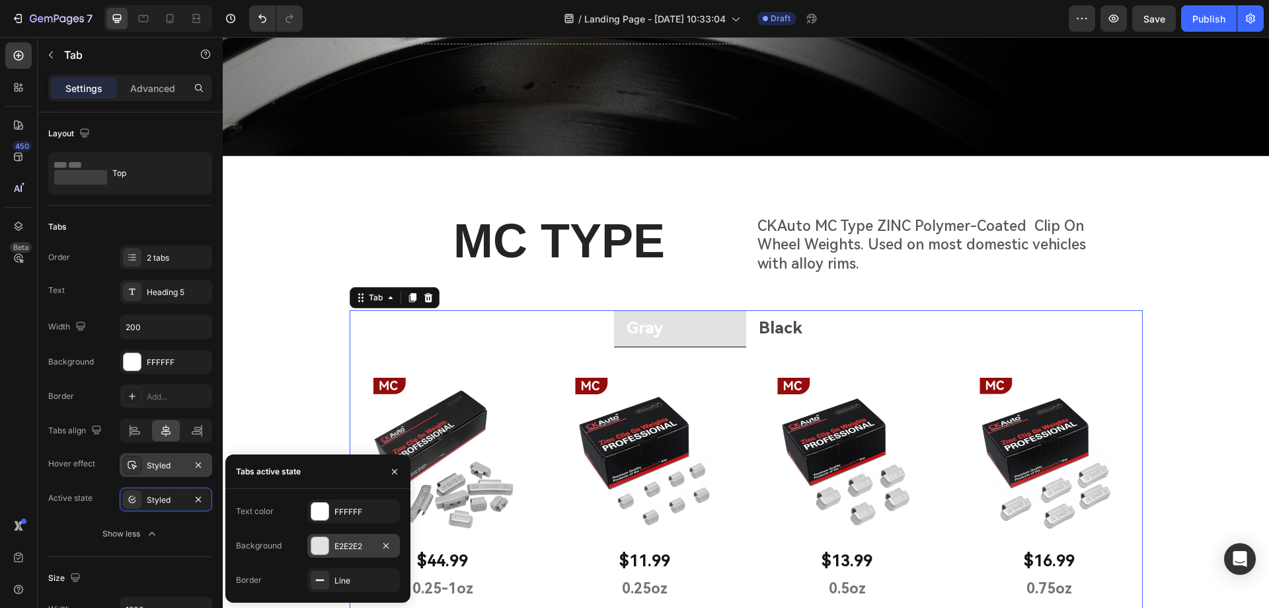
click at [317, 547] on div at bounding box center [319, 545] width 17 height 17
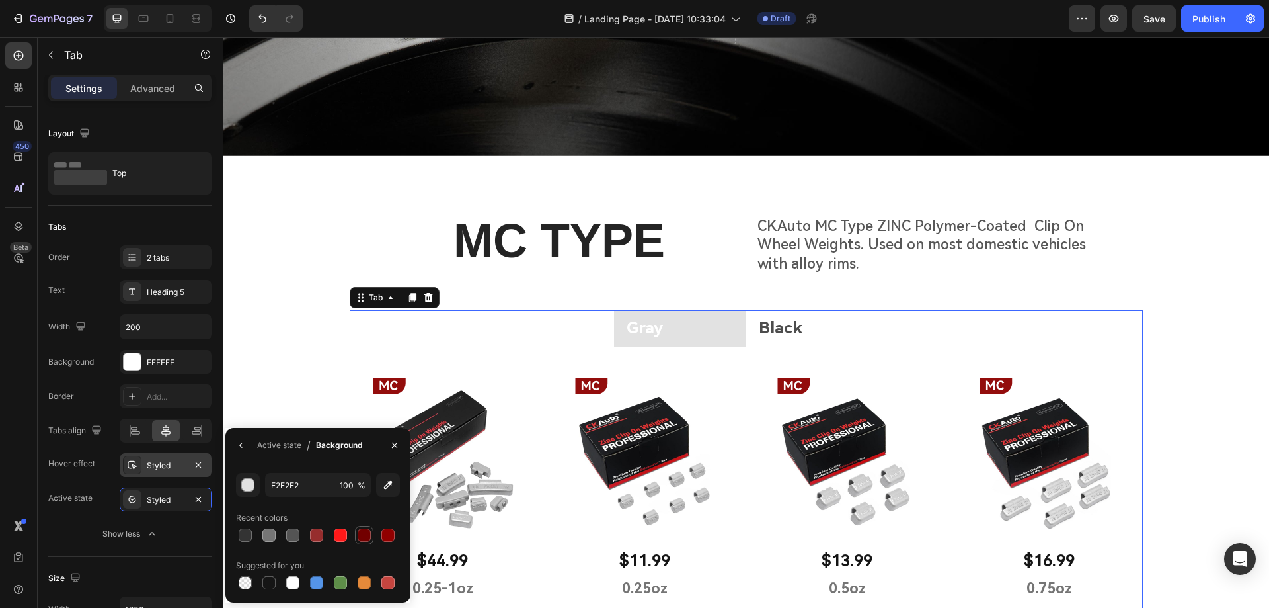
click at [361, 537] on div at bounding box center [364, 534] width 13 height 13
type input "720000"
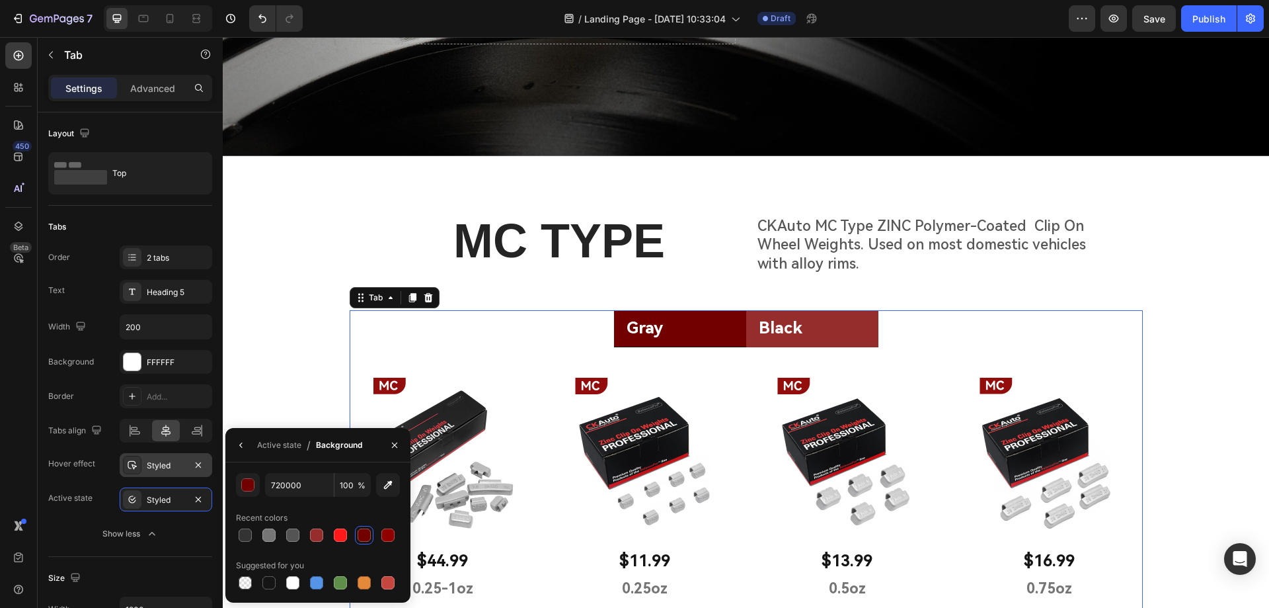
click at [822, 331] on li "Black" at bounding box center [812, 328] width 132 height 37
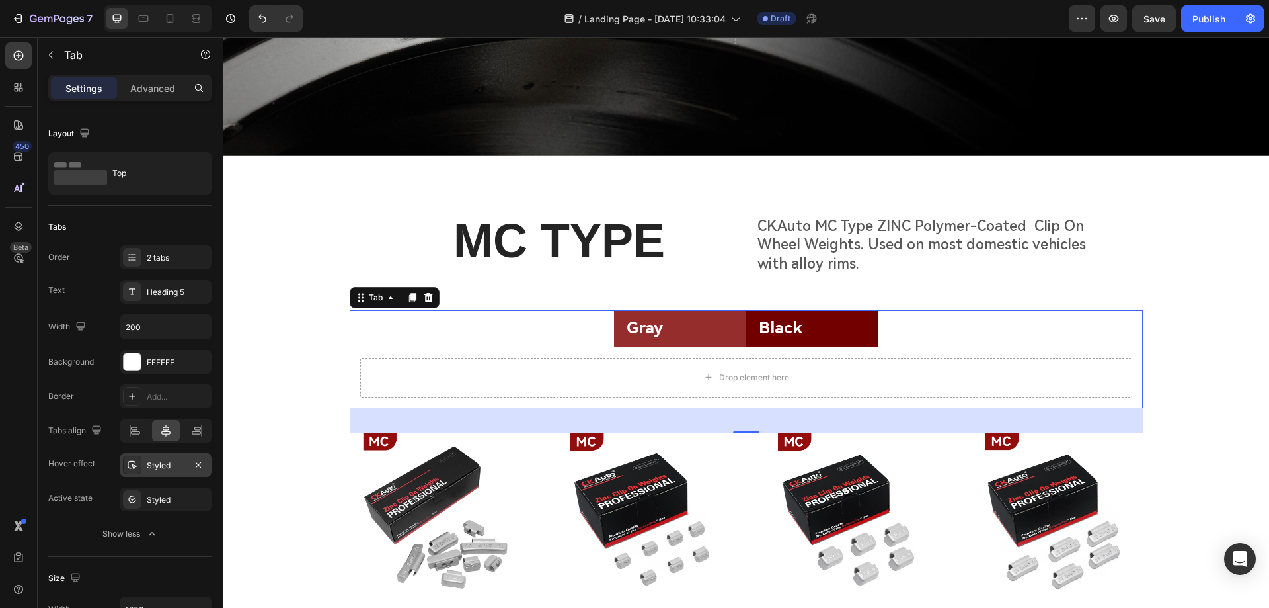
click at [688, 330] on li "Gray" at bounding box center [680, 328] width 132 height 37
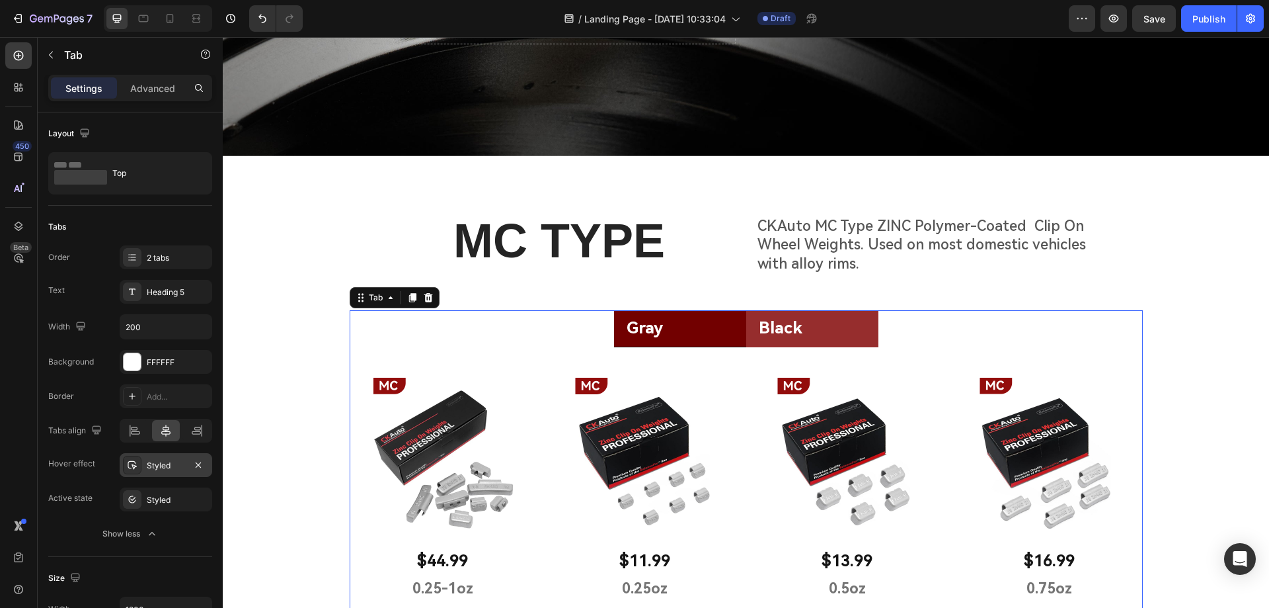
click at [847, 327] on li "Black" at bounding box center [812, 328] width 132 height 37
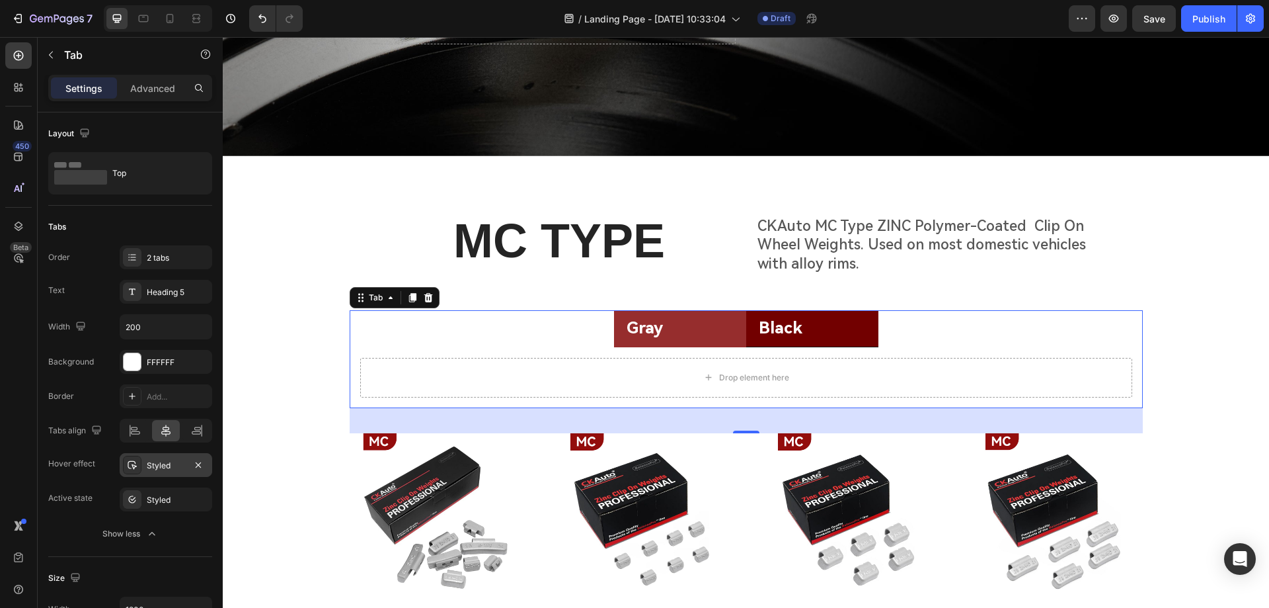
click at [698, 329] on li "Gray" at bounding box center [680, 328] width 132 height 37
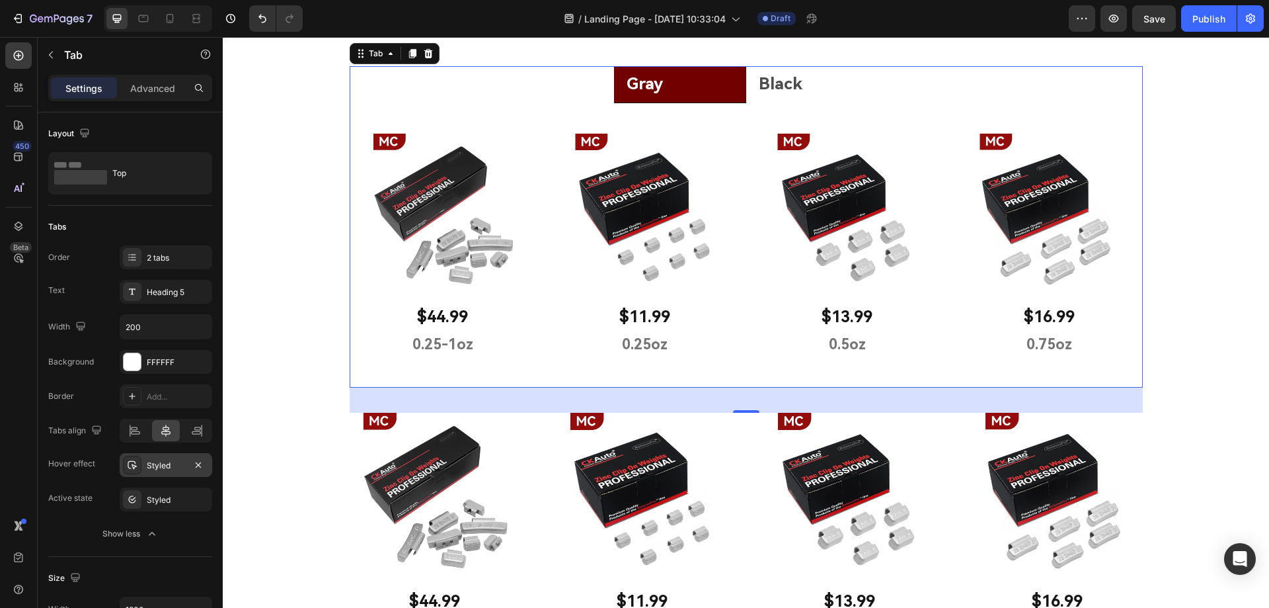
scroll to position [522, 0]
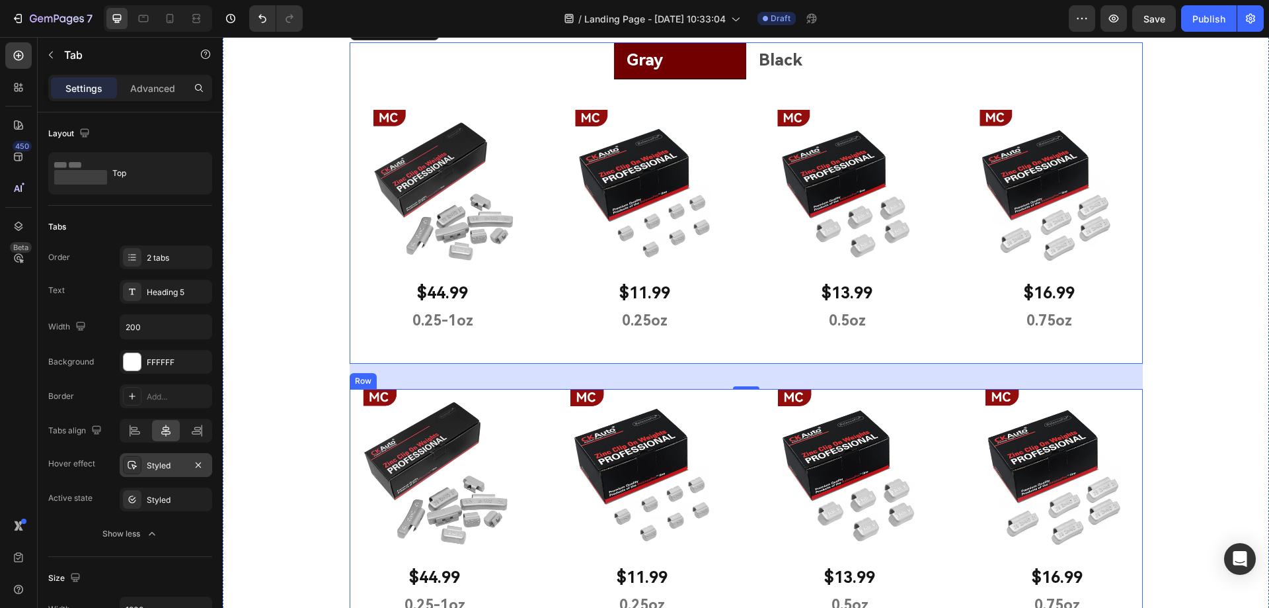
click at [726, 405] on div "Image $44.99 Text Block 0.25-1oz Text Block Row Image $11.99 Text Block 0.25oz …" at bounding box center [746, 502] width 793 height 227
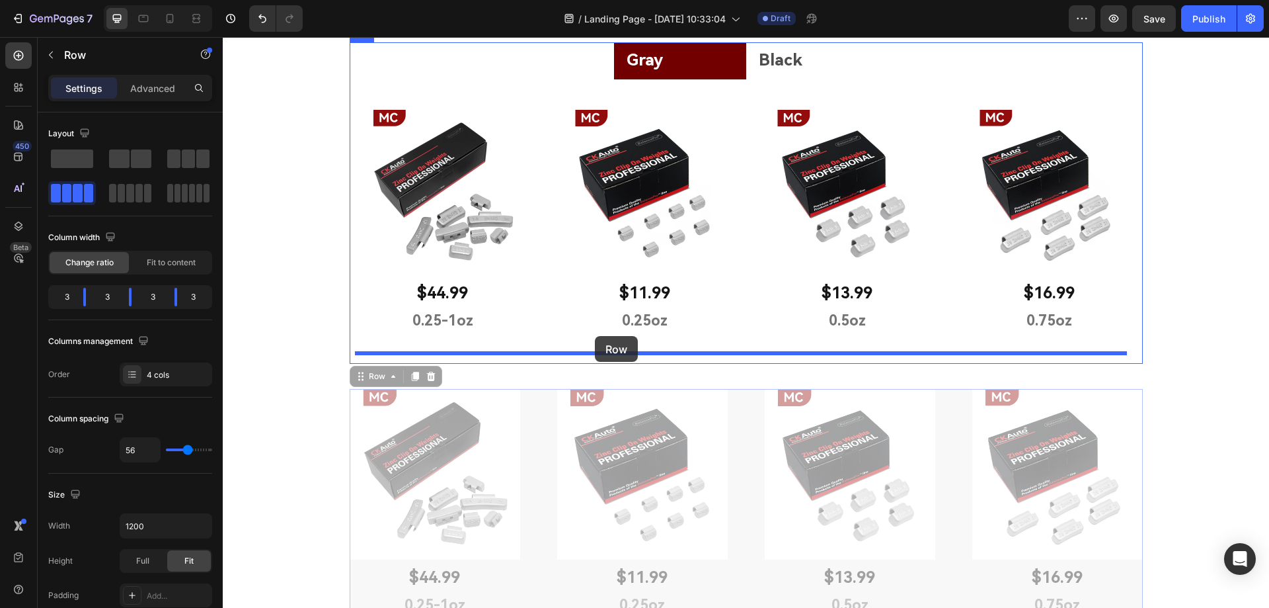
drag, startPoint x: 362, startPoint y: 379, endPoint x: 595, endPoint y: 336, distance: 237.4
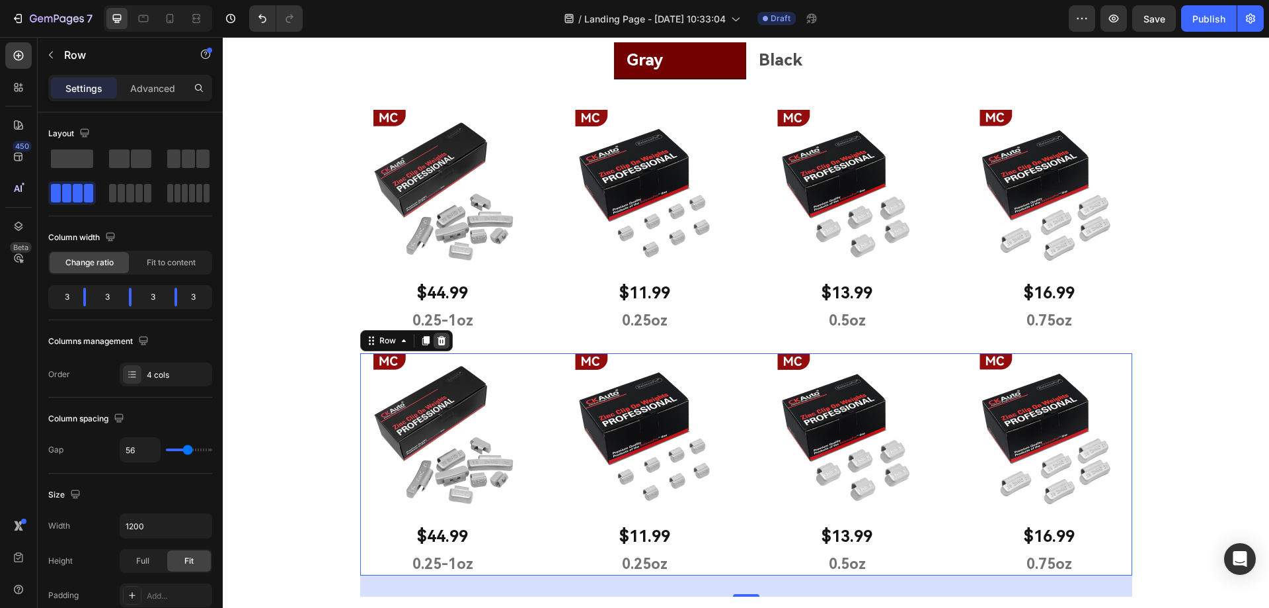
click at [438, 337] on icon at bounding box center [441, 340] width 9 height 9
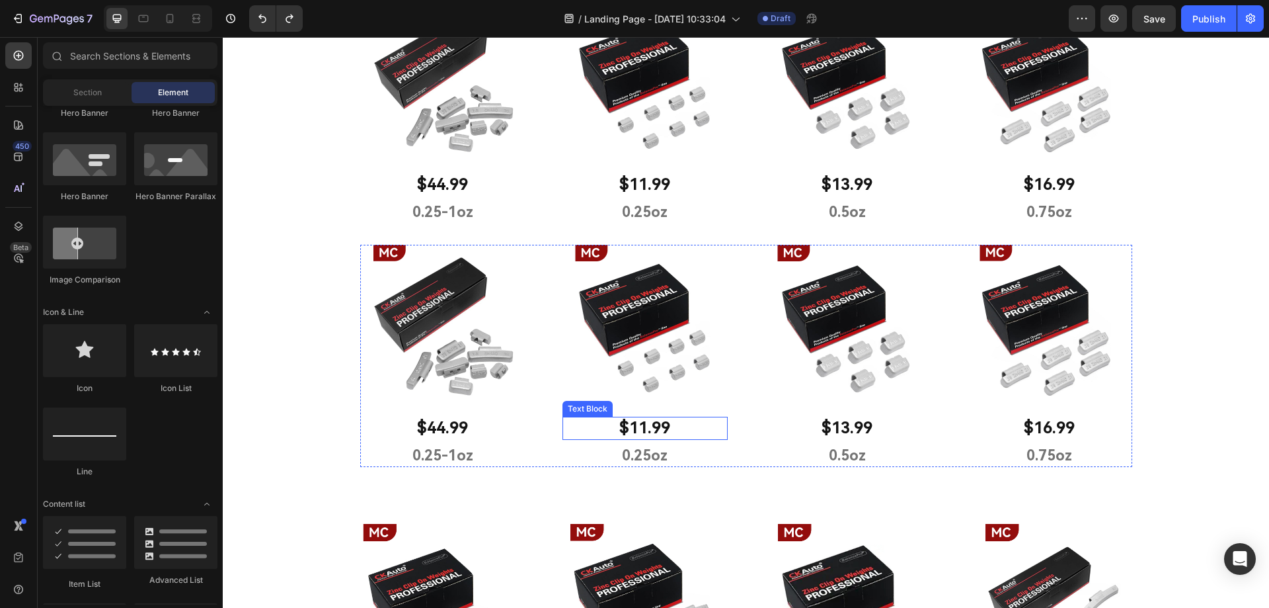
scroll to position [654, 0]
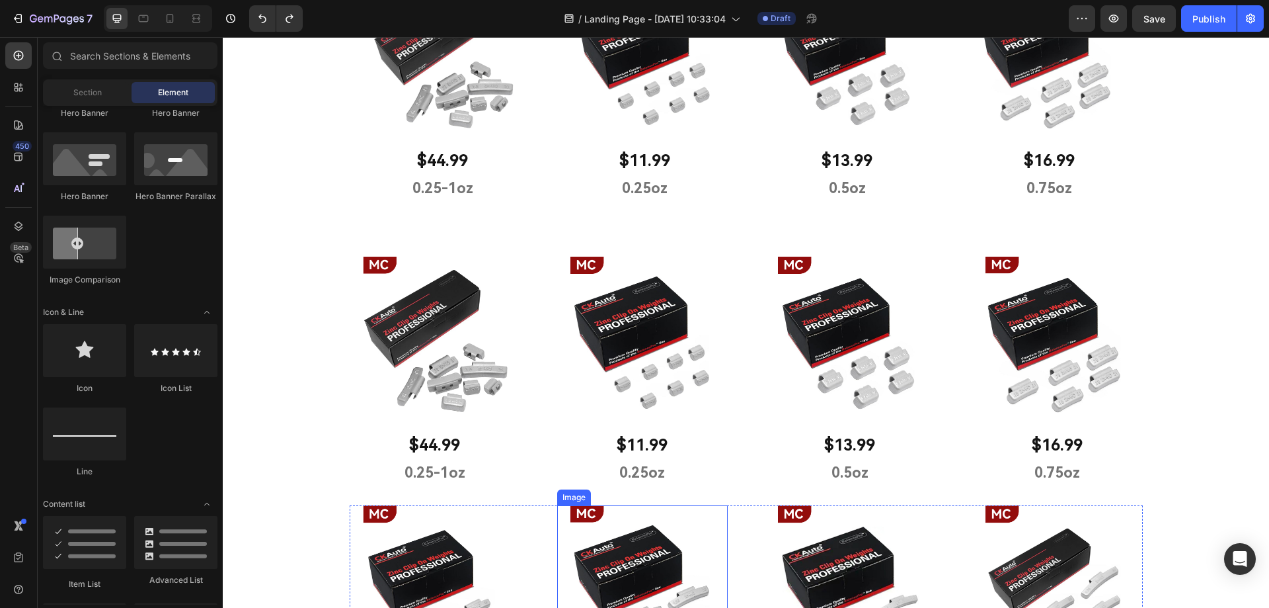
click at [720, 525] on img at bounding box center [642, 590] width 171 height 171
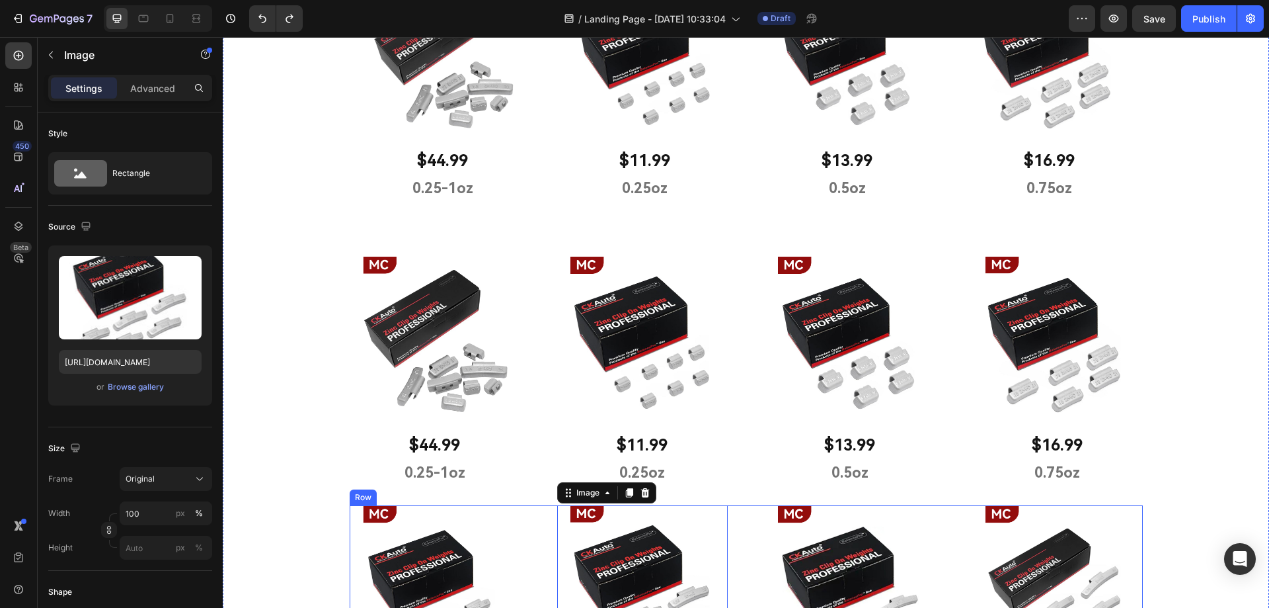
click at [730, 524] on div "Image $17.99 Text Block 1oz Text Block Row Image 10 $21.99 Text Block 1.25oz Te…" at bounding box center [746, 618] width 793 height 227
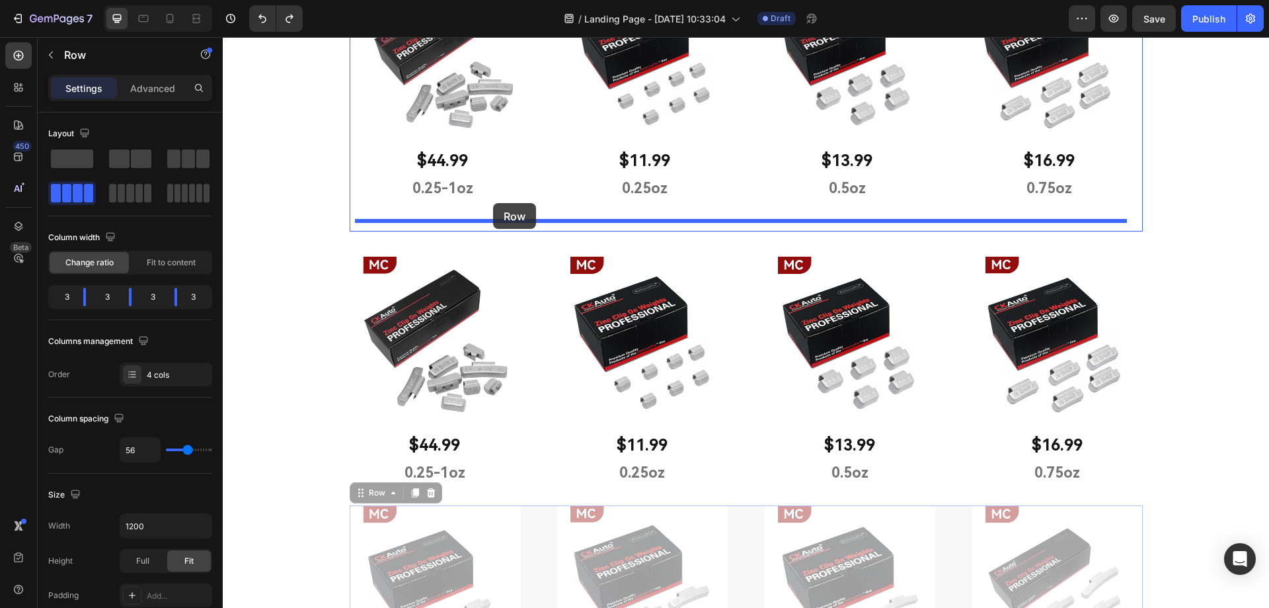
drag, startPoint x: 359, startPoint y: 494, endPoint x: 493, endPoint y: 203, distance: 320.3
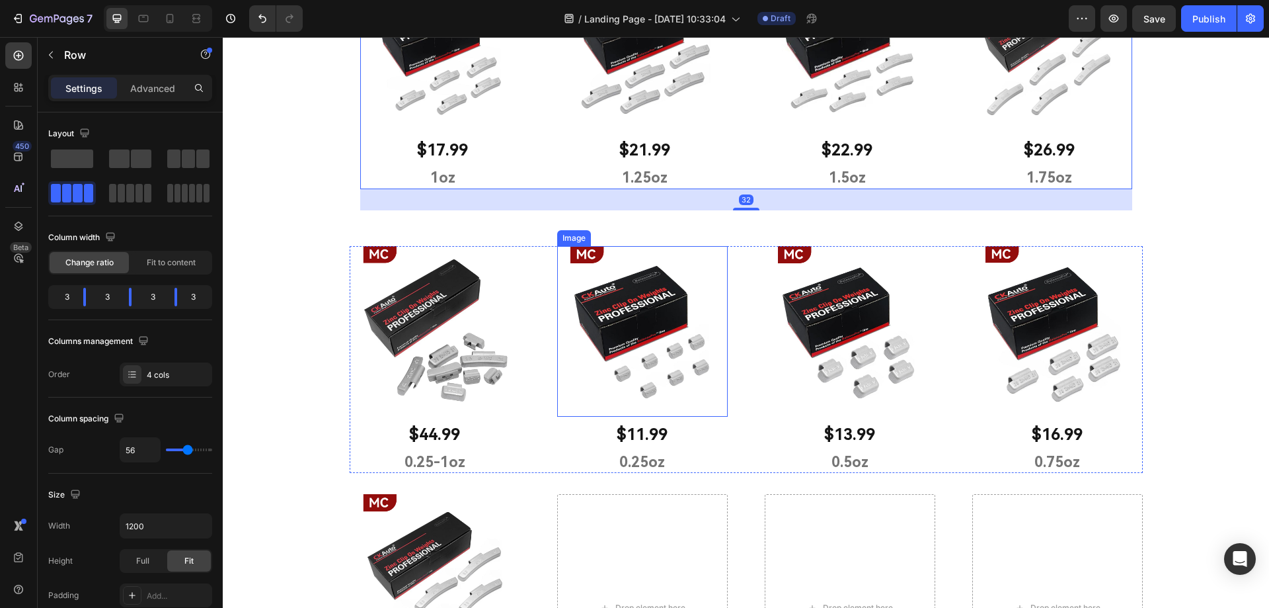
scroll to position [918, 0]
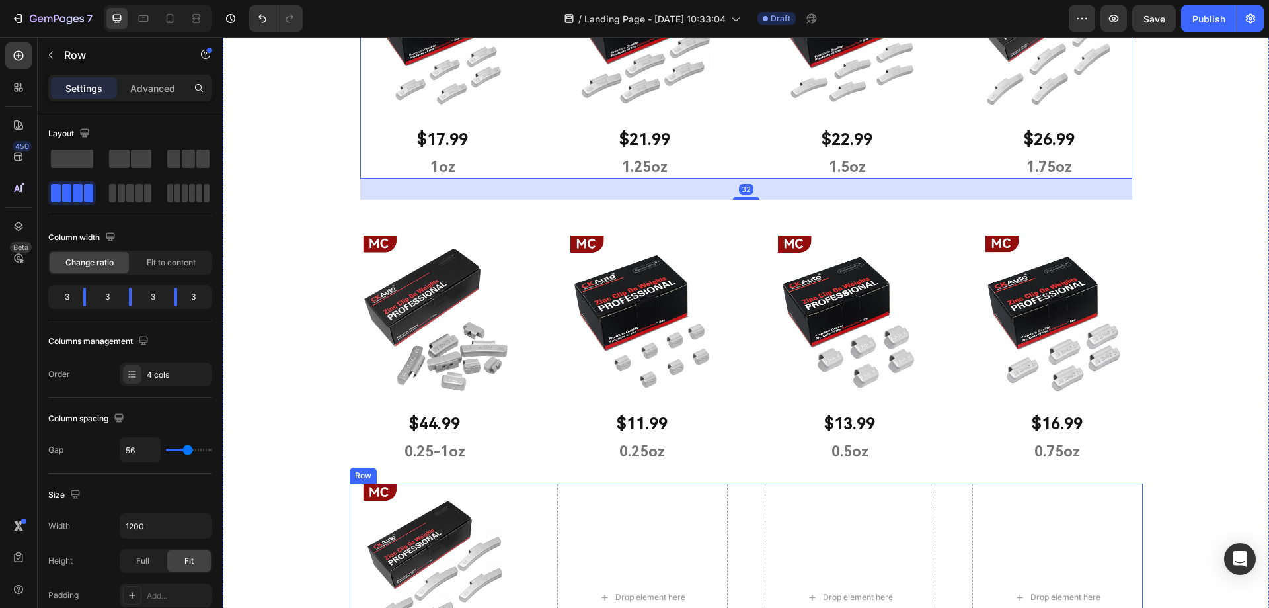
click at [530, 514] on div "Image $27.99 Text Block 2oz Text Block Row Drop element here Drop element here …" at bounding box center [746, 596] width 793 height 227
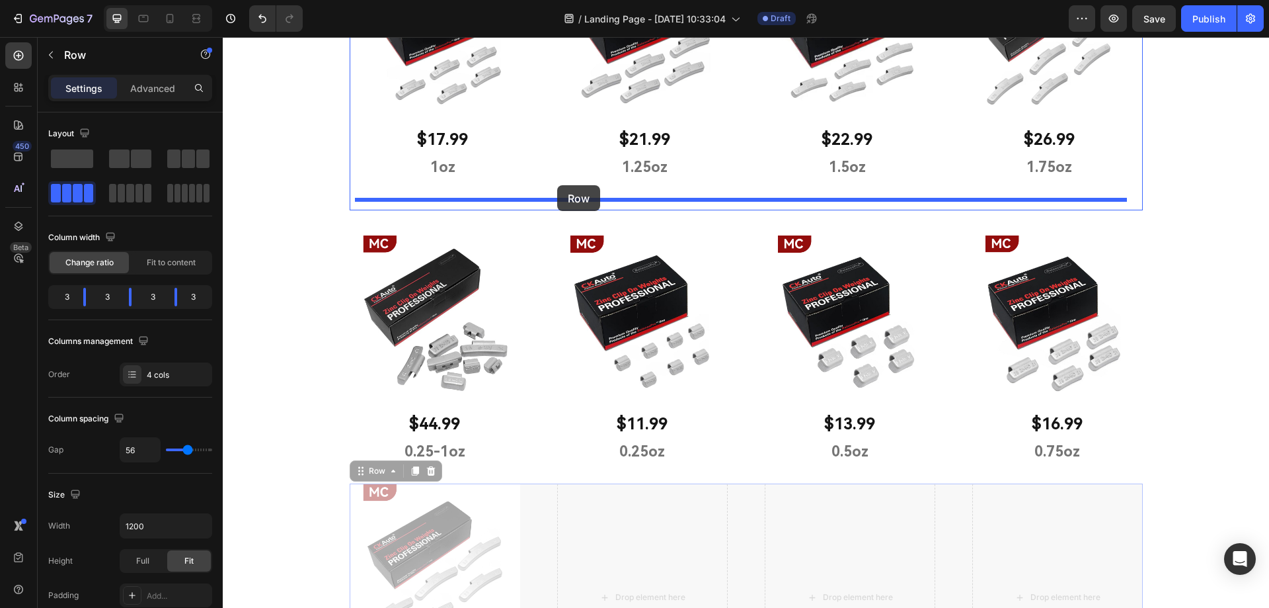
drag, startPoint x: 364, startPoint y: 469, endPoint x: 557, endPoint y: 185, distance: 343.1
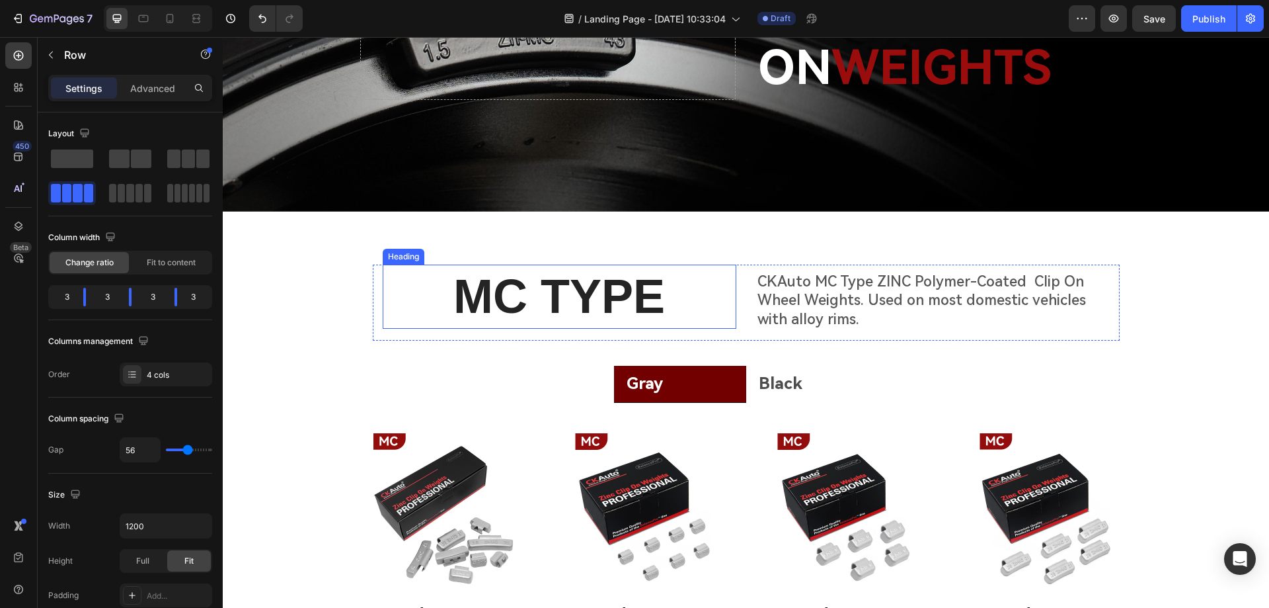
scroll to position [191, 0]
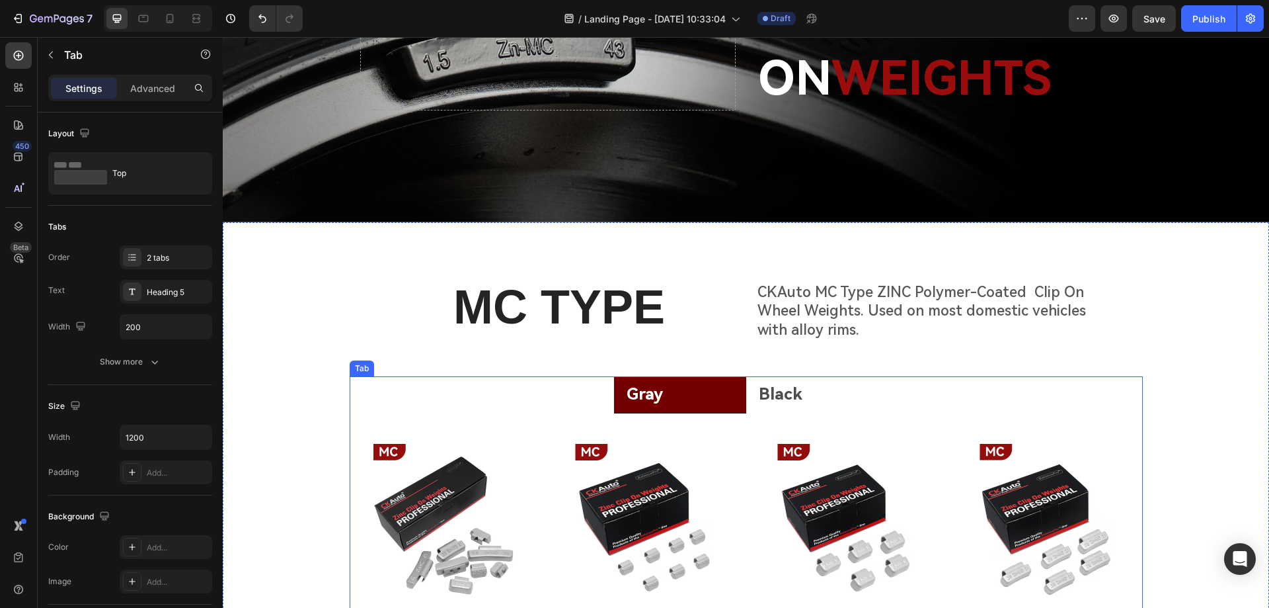
click at [936, 385] on ul "Gray Black" at bounding box center [746, 394] width 793 height 37
click at [717, 395] on li "Gray" at bounding box center [680, 394] width 132 height 37
click at [182, 318] on input "200" at bounding box center [165, 327] width 91 height 24
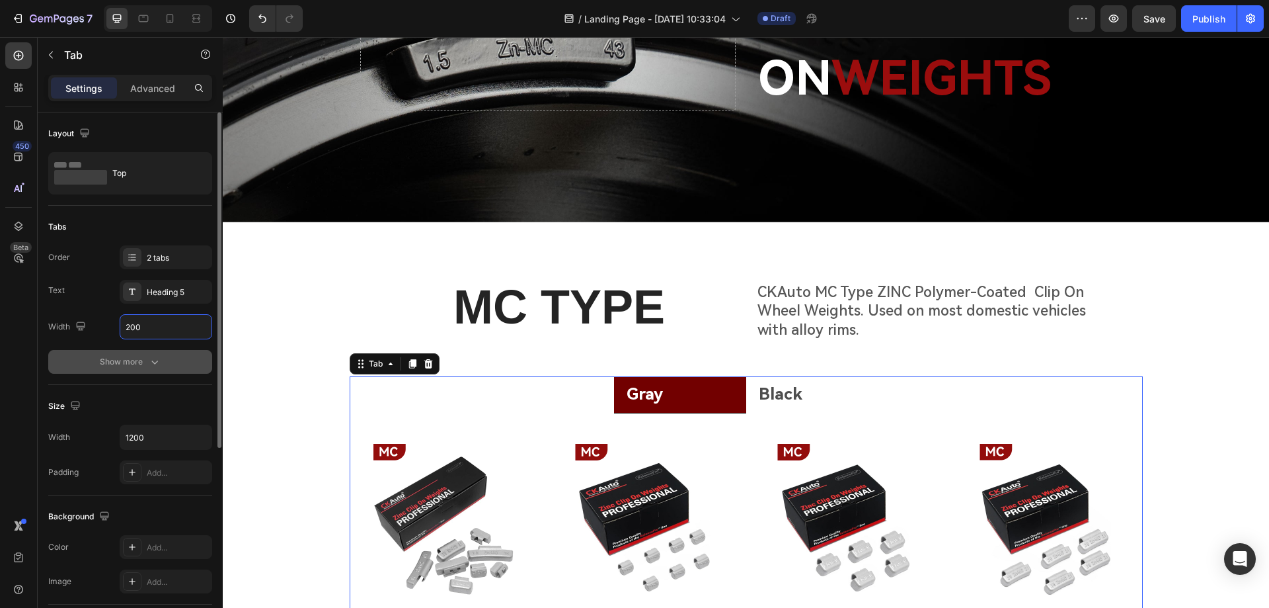
click at [162, 354] on button "Show more" at bounding box center [130, 362] width 164 height 24
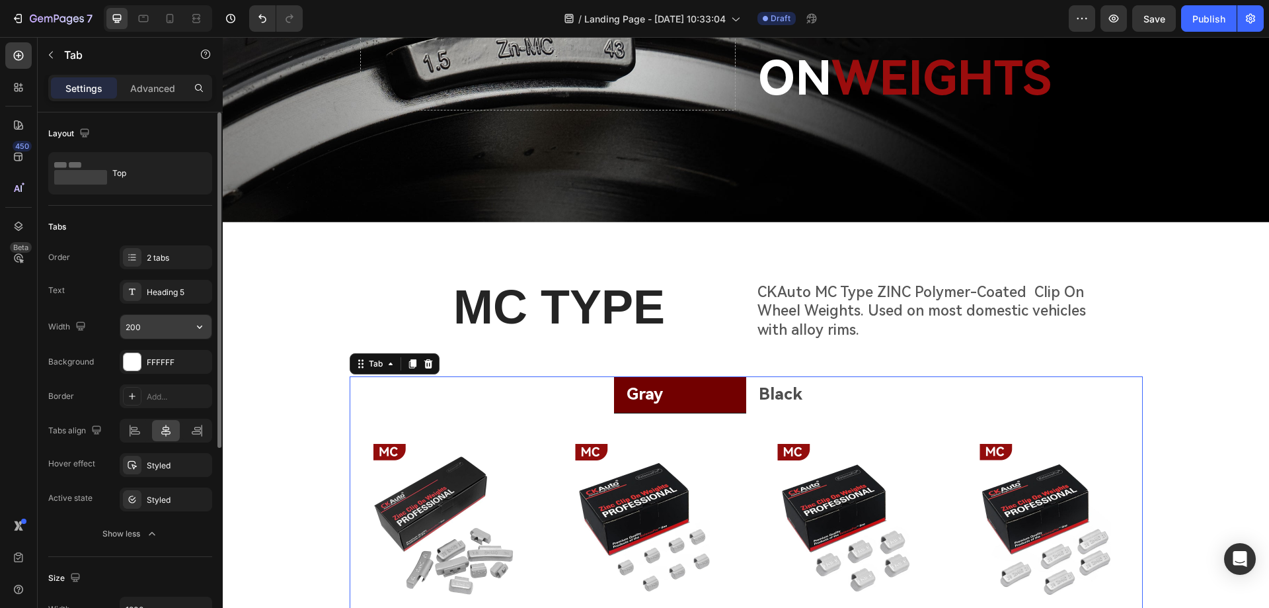
click at [158, 332] on input "200" at bounding box center [165, 327] width 91 height 24
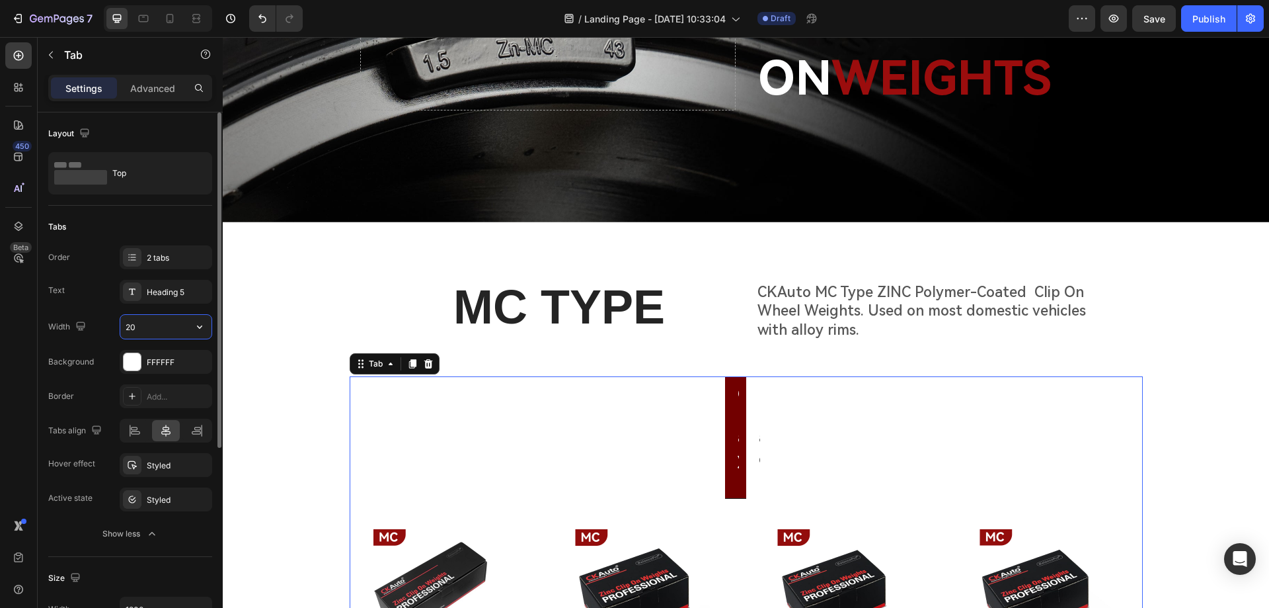
type input "2"
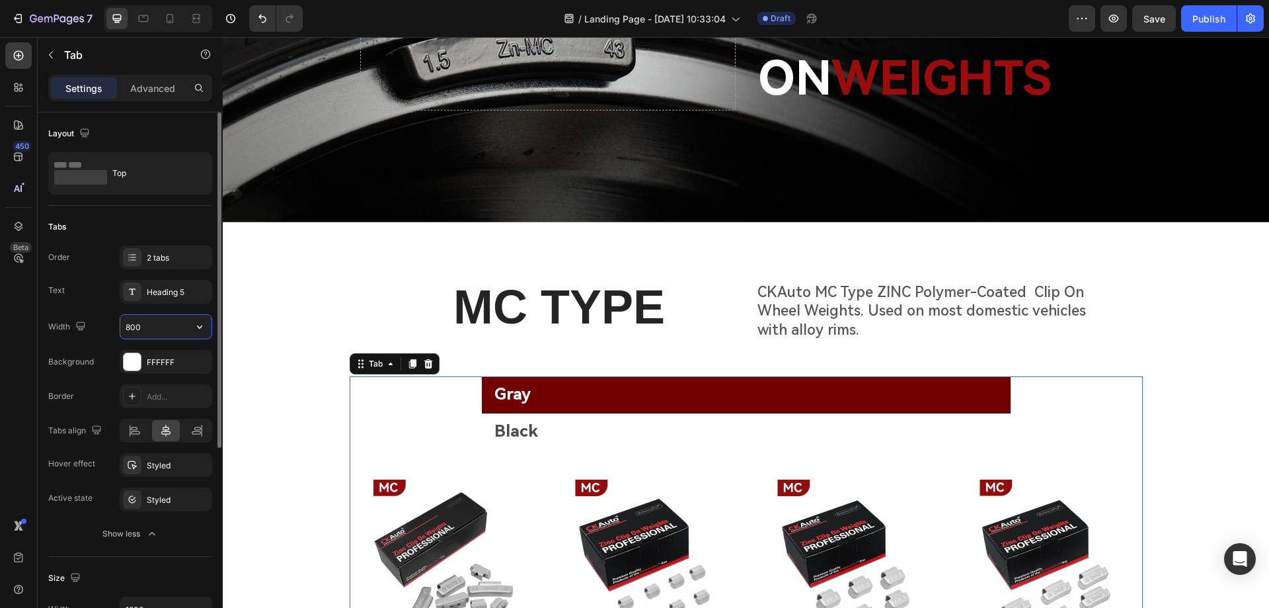
drag, startPoint x: 145, startPoint y: 331, endPoint x: 121, endPoint y: 328, distance: 24.6
click at [121, 328] on input "800" at bounding box center [165, 327] width 91 height 24
click at [198, 327] on icon "button" at bounding box center [199, 326] width 13 height 13
click at [150, 362] on span "Fit content" at bounding box center [145, 360] width 40 height 12
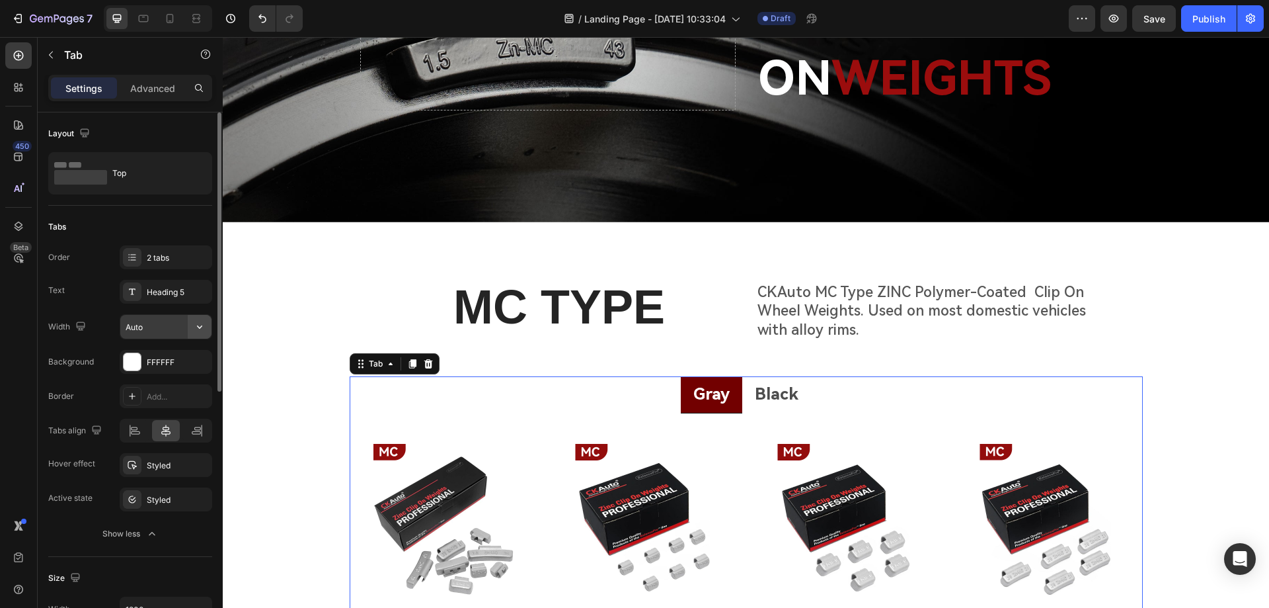
click at [199, 324] on icon "button" at bounding box center [199, 326] width 13 height 13
click at [156, 376] on div "Full 100%" at bounding box center [152, 385] width 108 height 25
type input "100%"
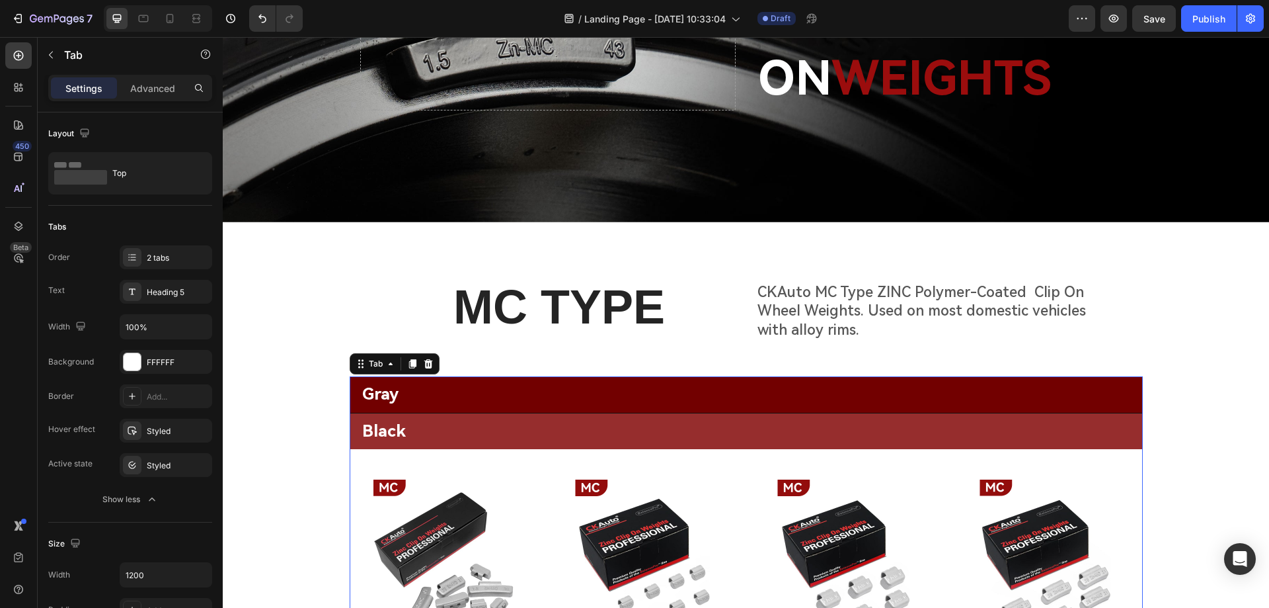
click at [424, 422] on li "Black" at bounding box center [746, 431] width 793 height 36
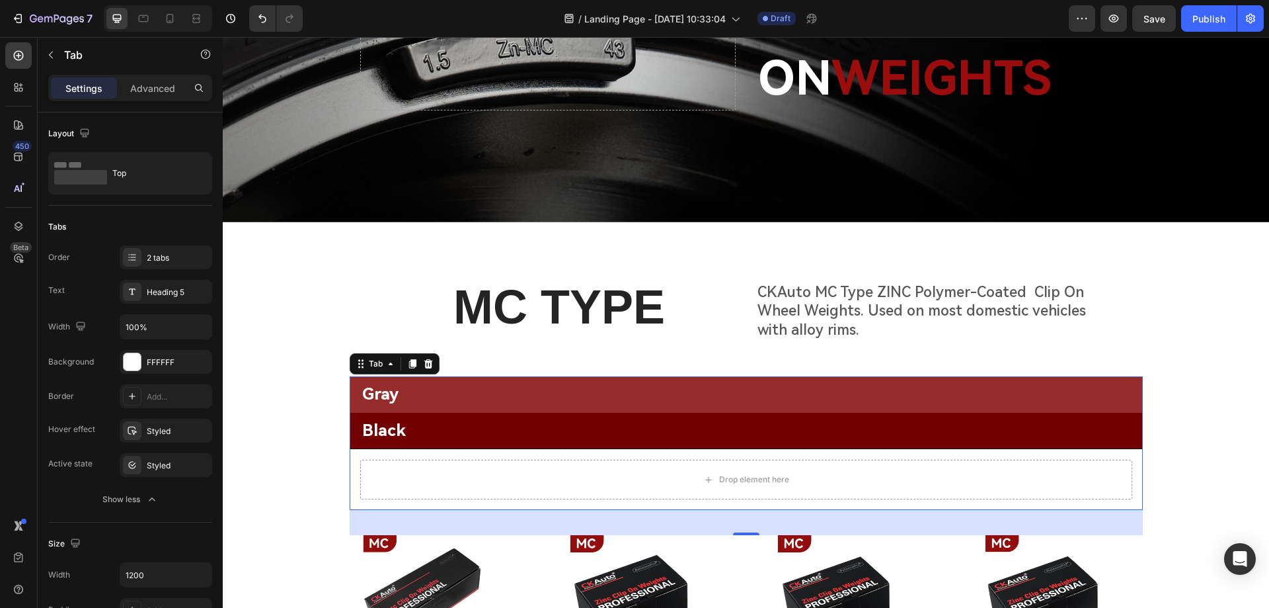
click at [445, 391] on li "Gray" at bounding box center [746, 394] width 793 height 36
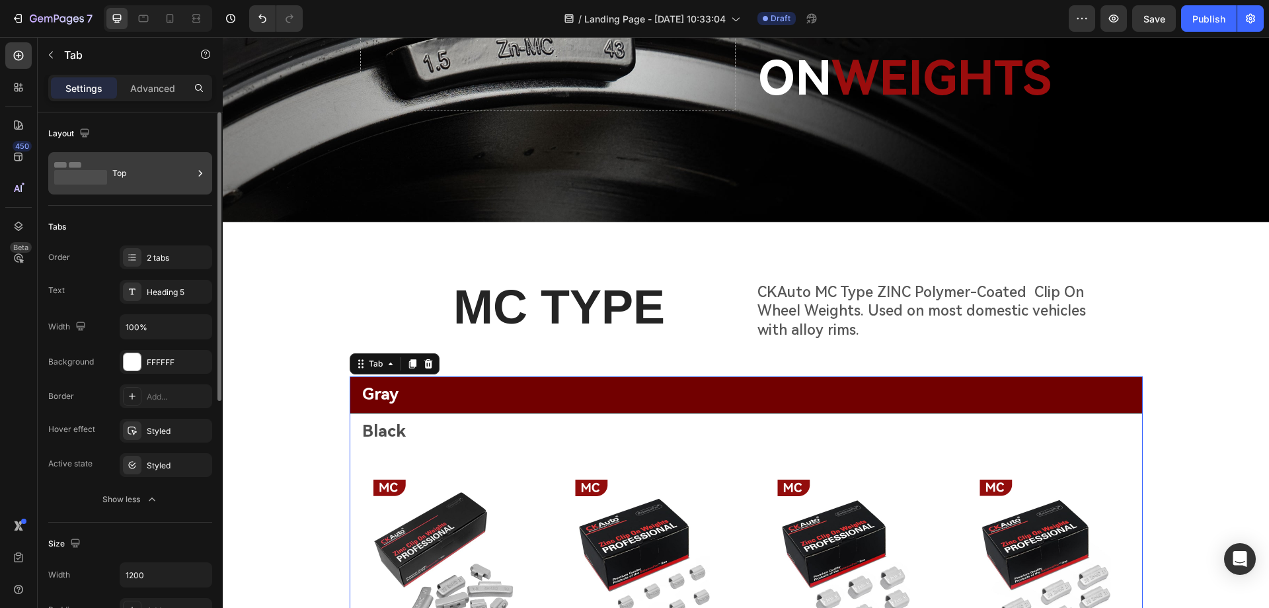
click at [155, 172] on div "Top" at bounding box center [152, 173] width 81 height 30
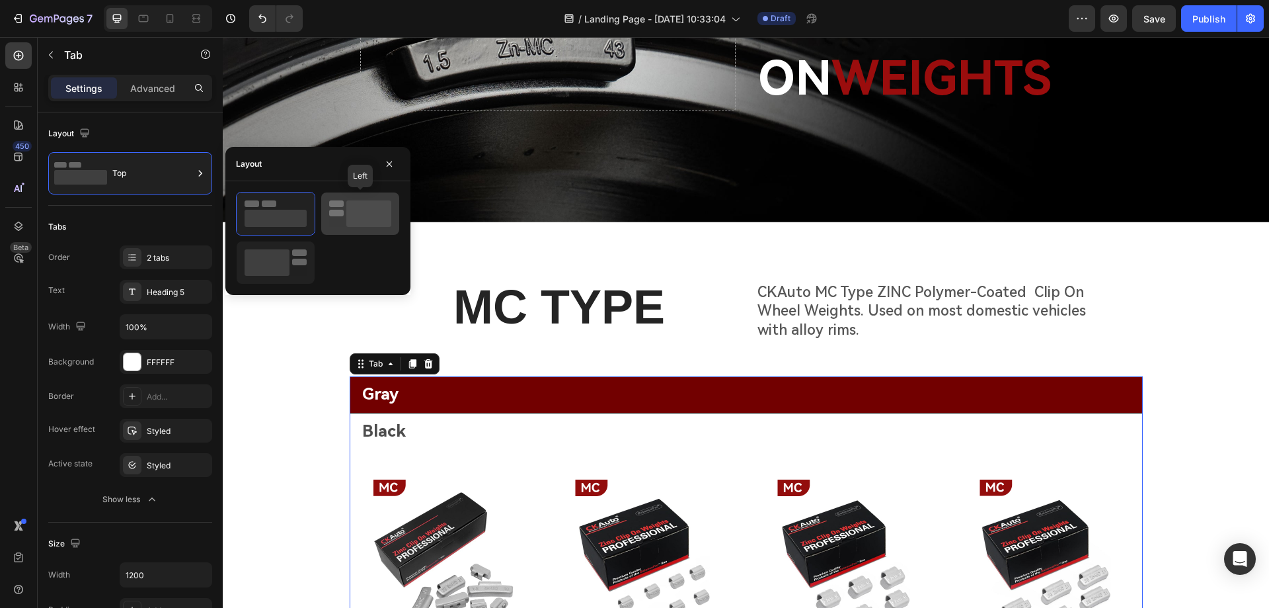
click at [365, 219] on rect at bounding box center [368, 213] width 45 height 26
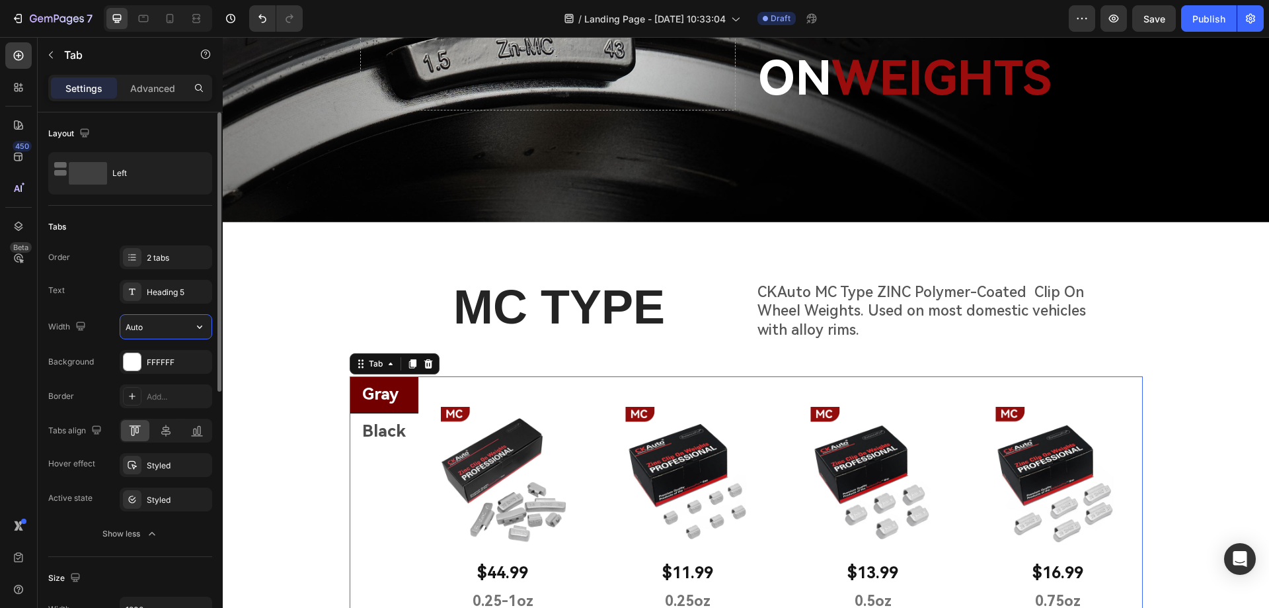
click at [159, 329] on input "Auto" at bounding box center [165, 327] width 91 height 24
click at [184, 325] on input "Auto" at bounding box center [165, 327] width 91 height 24
drag, startPoint x: 182, startPoint y: 325, endPoint x: 117, endPoint y: 327, distance: 64.8
click at [117, 327] on div "Width Auto" at bounding box center [130, 326] width 164 height 25
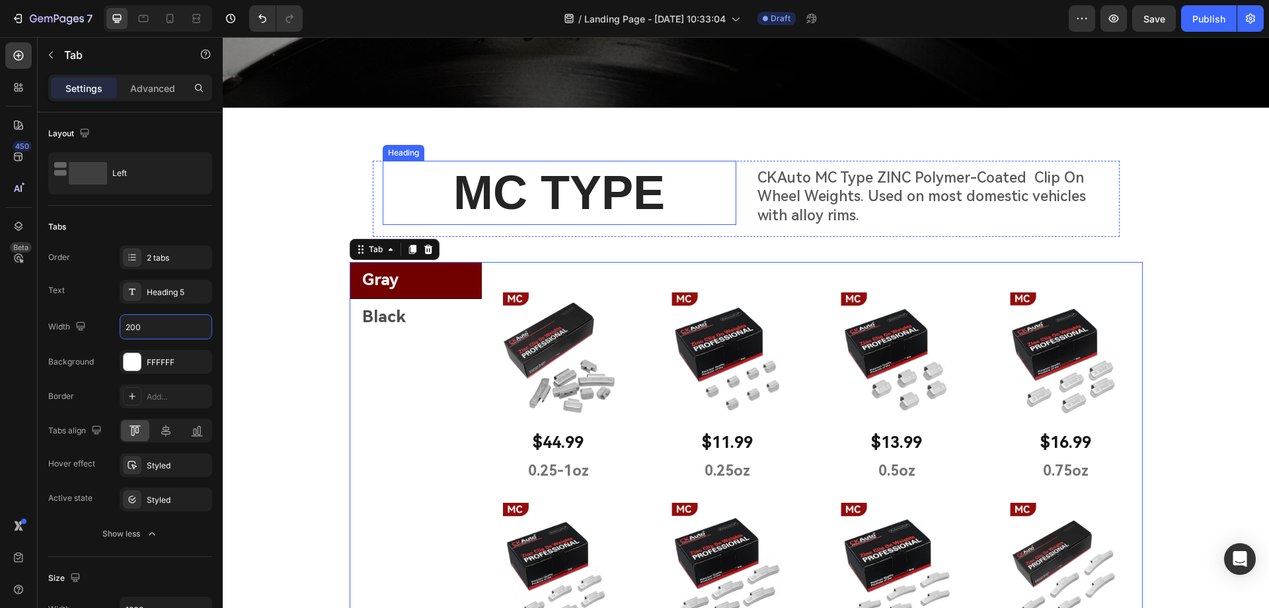
scroll to position [323, 0]
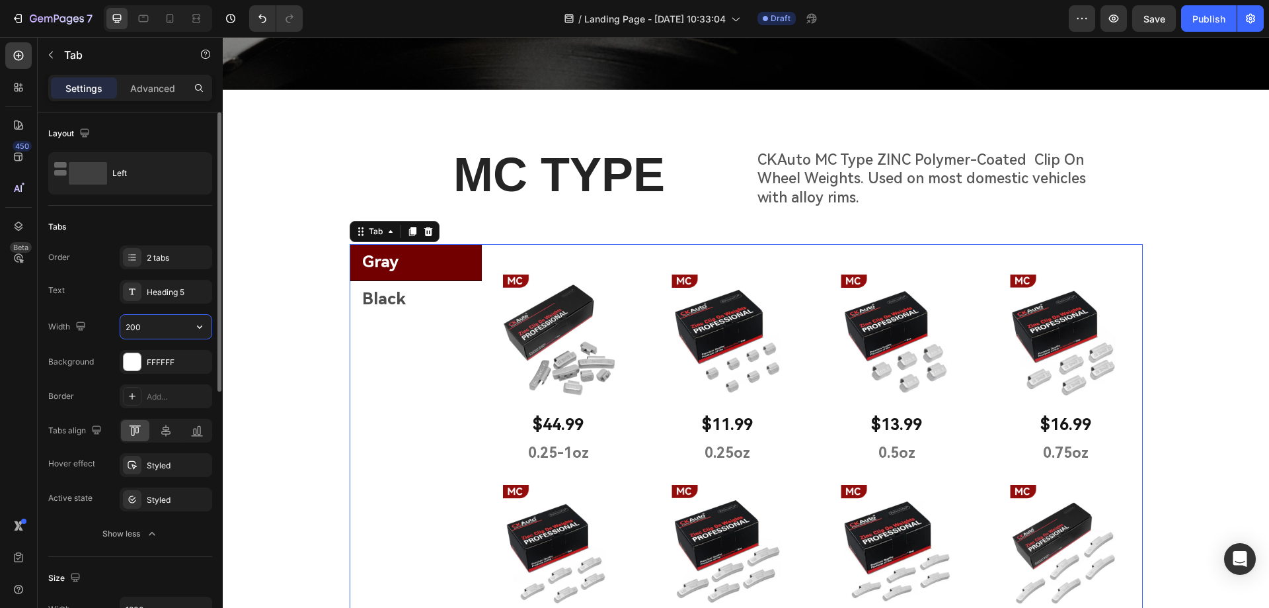
drag, startPoint x: 157, startPoint y: 330, endPoint x: 110, endPoint y: 325, distance: 47.2
click at [110, 325] on div "Width 200" at bounding box center [130, 326] width 164 height 25
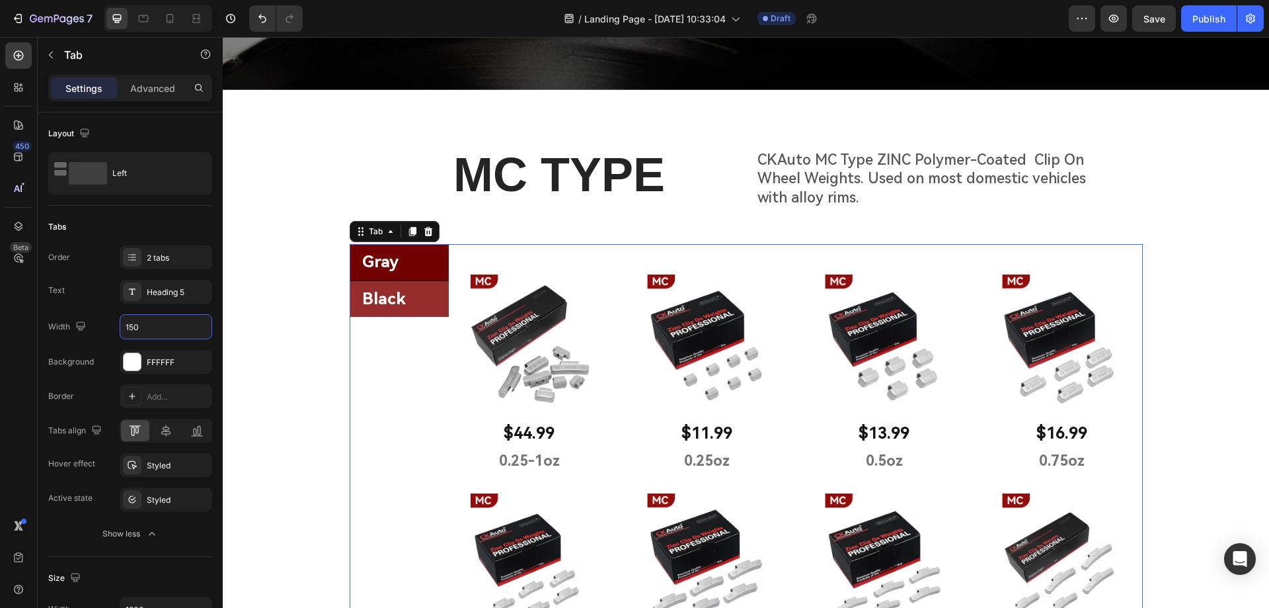
type input "150"
click at [429, 296] on li "Black" at bounding box center [399, 299] width 99 height 36
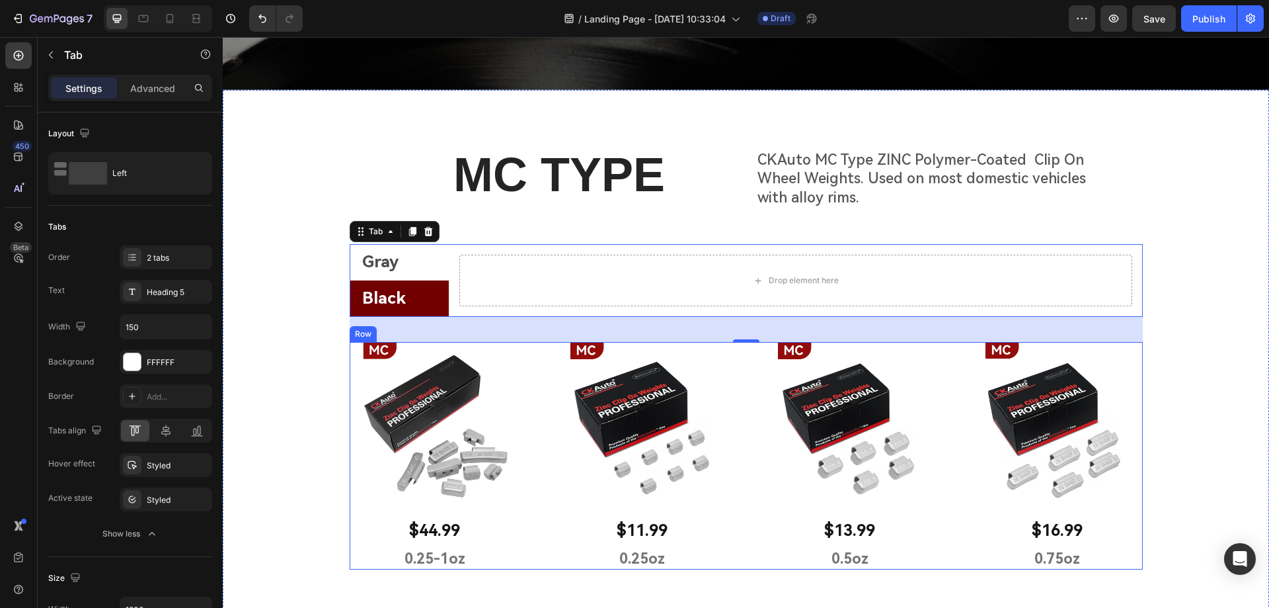
click at [524, 360] on div "Image $44.99 Text Block 0.25-1oz Text Block Row Image $11.99 Text Block 0.25oz …" at bounding box center [746, 455] width 793 height 227
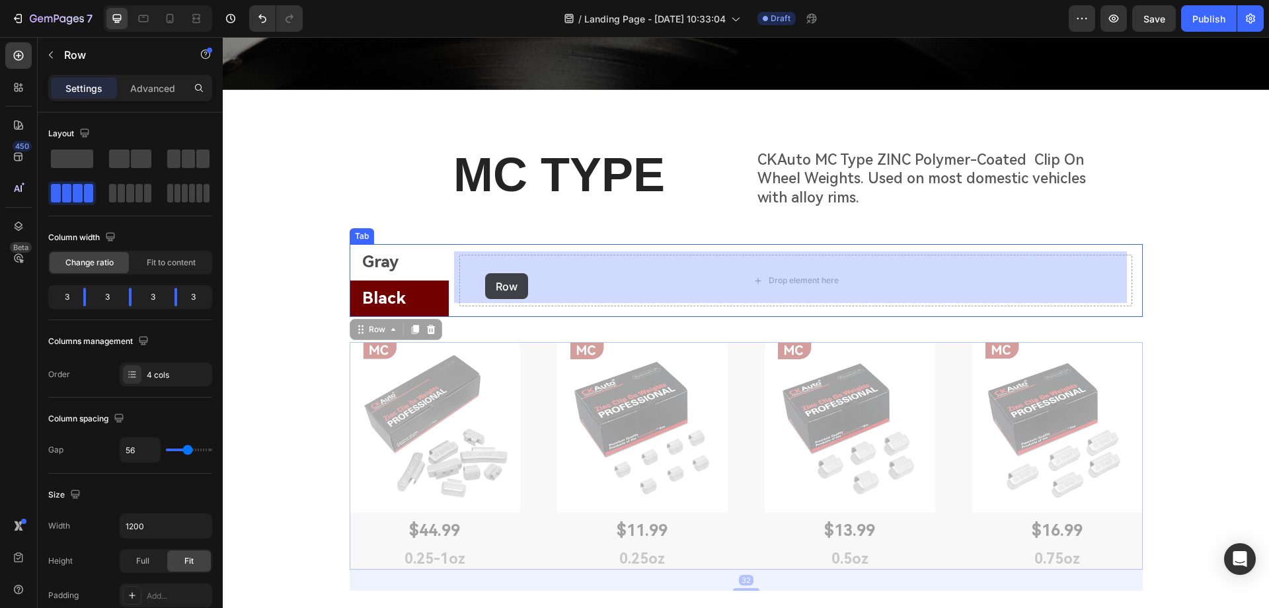
drag, startPoint x: 362, startPoint y: 324, endPoint x: 485, endPoint y: 273, distance: 133.1
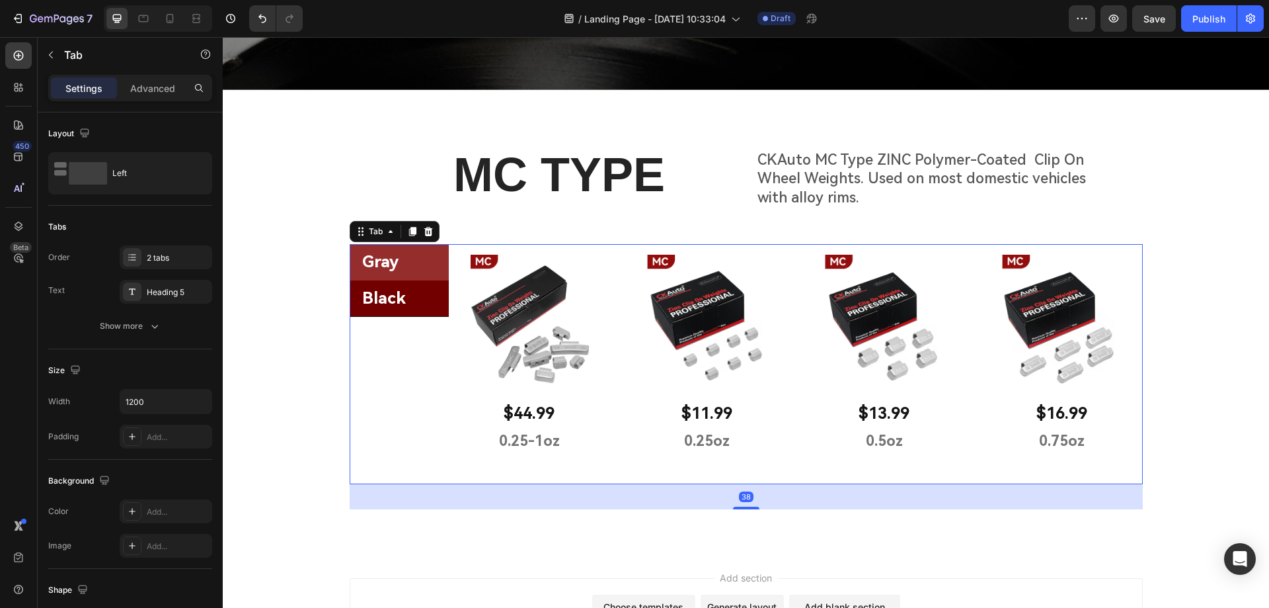
click at [411, 263] on li "Gray" at bounding box center [399, 262] width 99 height 36
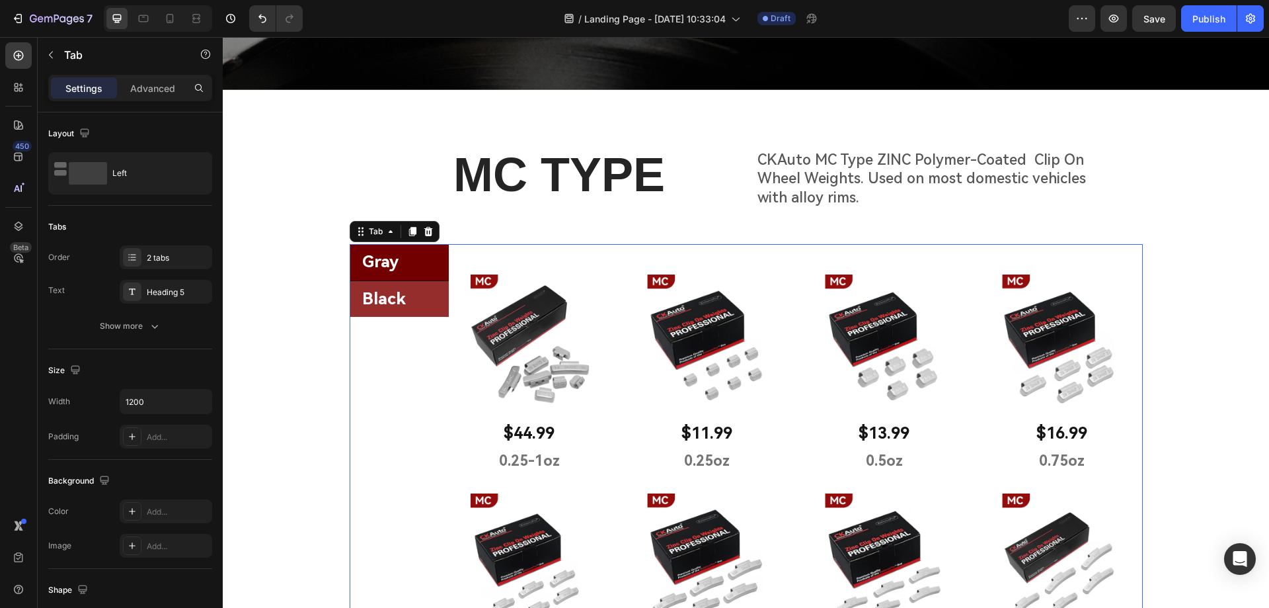
click at [430, 294] on li "Black" at bounding box center [399, 299] width 99 height 36
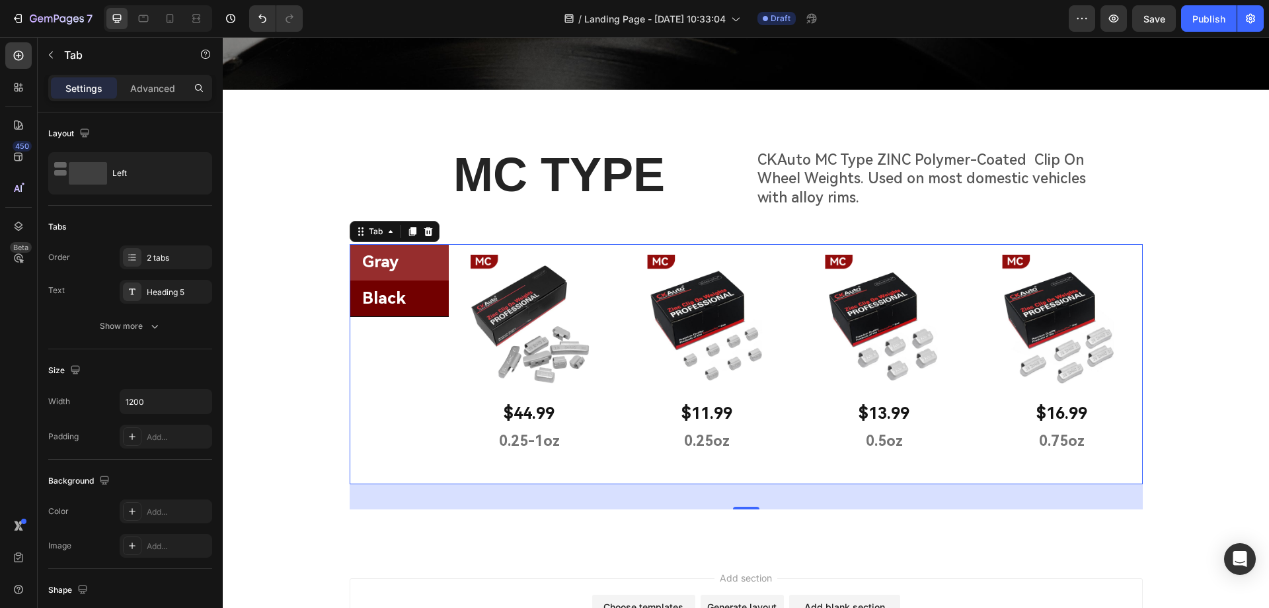
click at [434, 256] on li "Gray" at bounding box center [399, 262] width 99 height 36
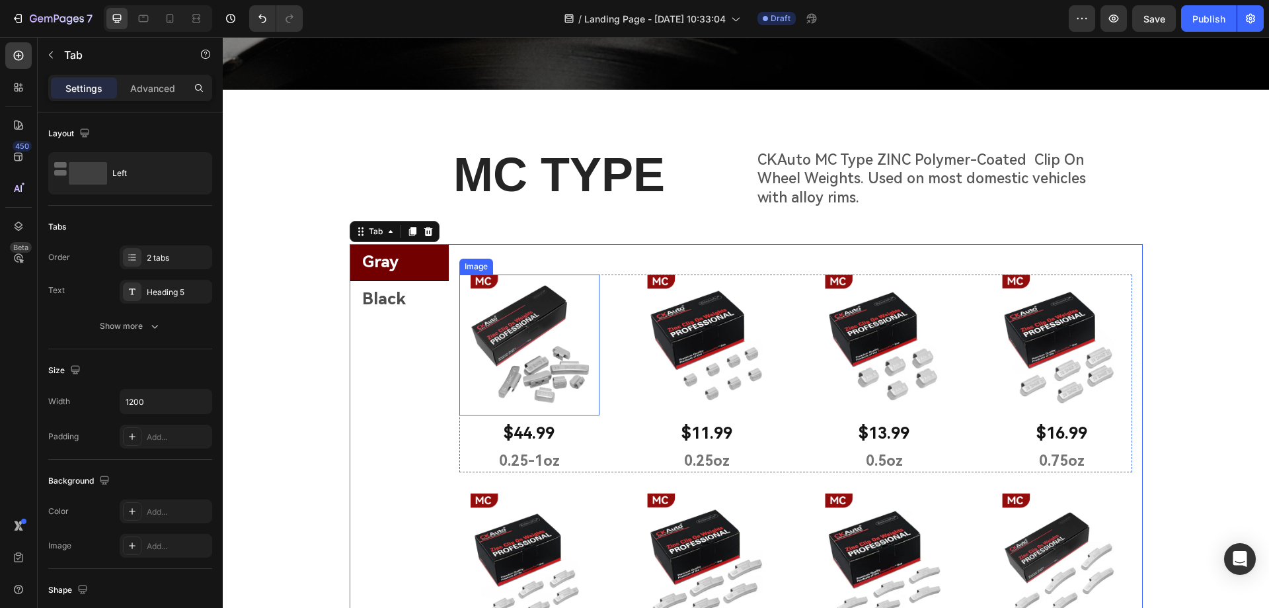
click at [600, 285] on div "Image $44.99 Text Block 0.25-1oz Text Block Row Image $11.99 Text Block 0.25oz …" at bounding box center [795, 372] width 673 height 197
click at [421, 288] on li "Black" at bounding box center [399, 299] width 99 height 36
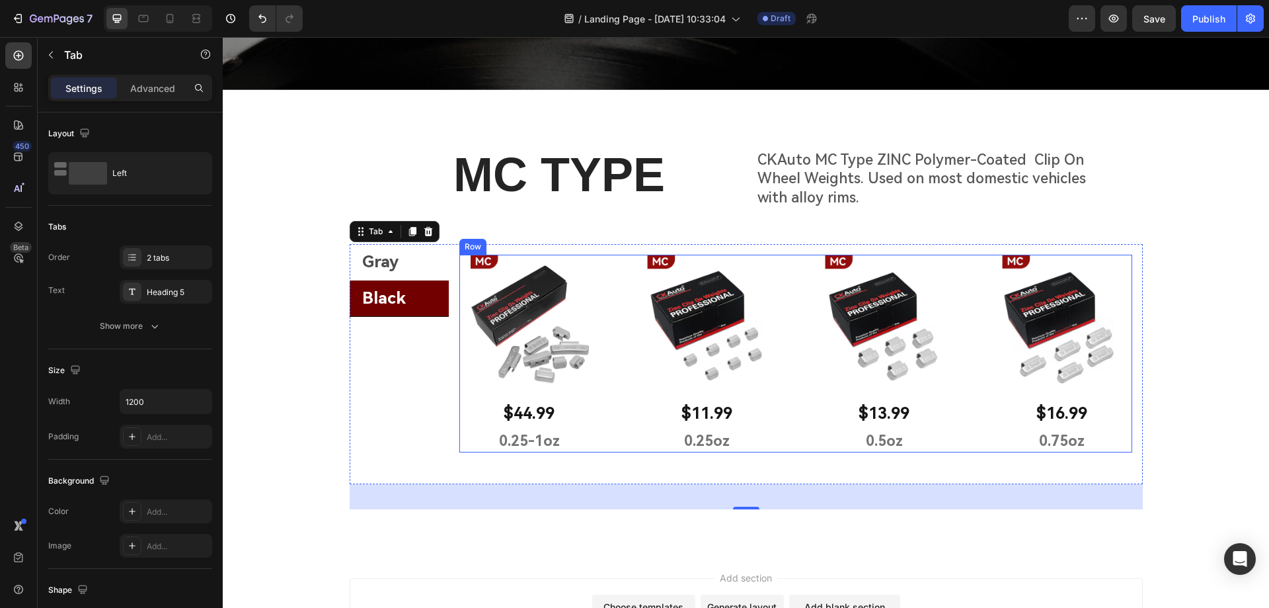
click at [603, 264] on div "Image $44.99 Text Block 0.25-1oz Text Block Row Image $11.99 Text Block 0.25oz …" at bounding box center [795, 353] width 673 height 197
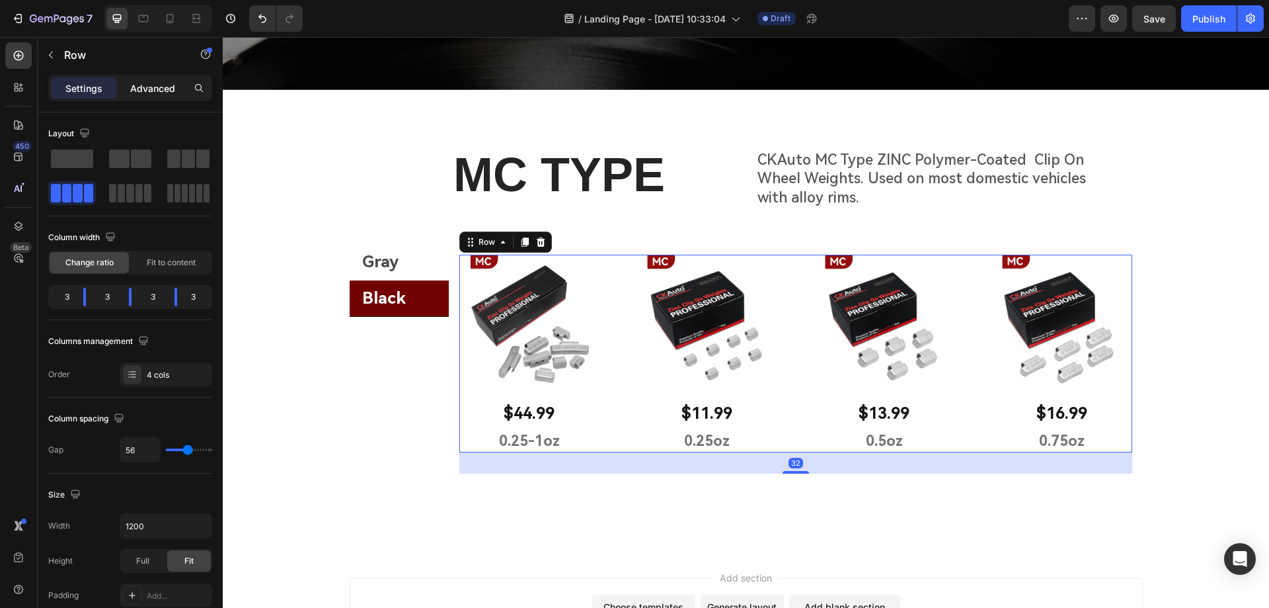
click at [145, 90] on p "Advanced" at bounding box center [152, 88] width 45 height 14
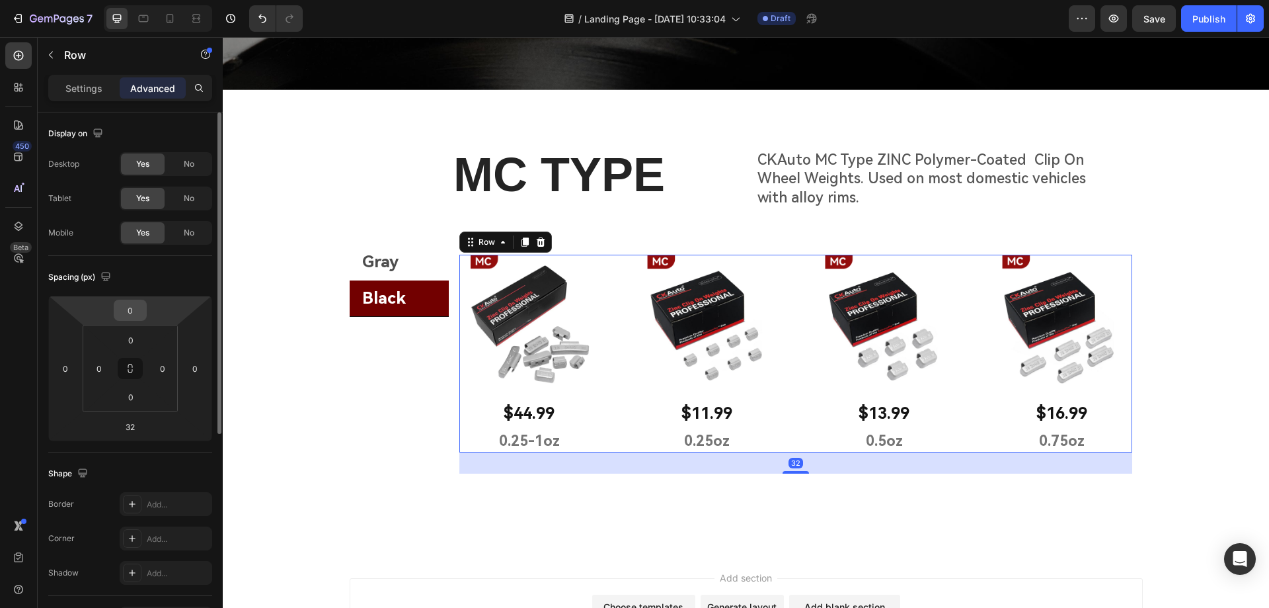
click at [134, 306] on input "0" at bounding box center [130, 310] width 26 height 20
type input "30"
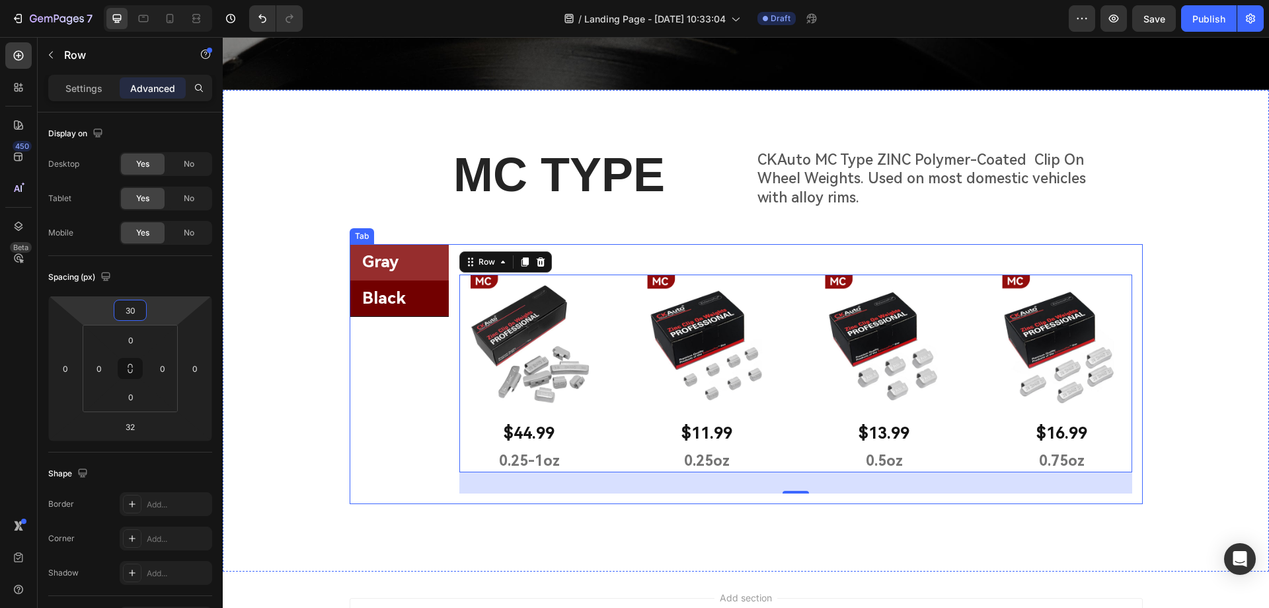
click at [421, 254] on li "Gray" at bounding box center [399, 262] width 99 height 36
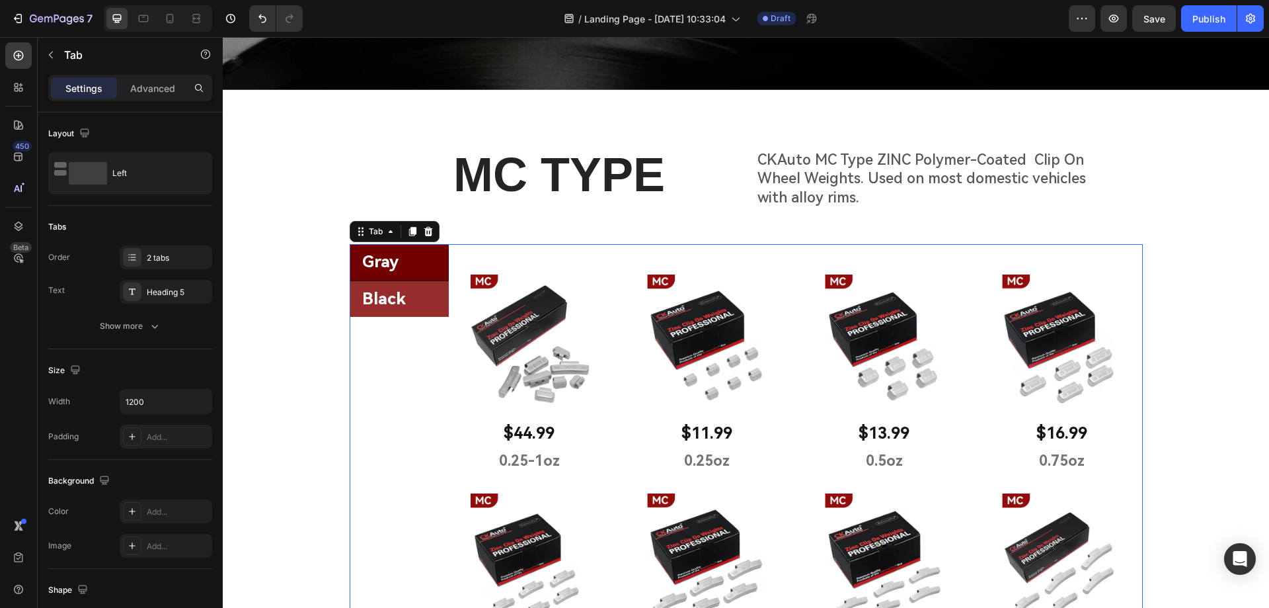
click at [412, 294] on li "Black" at bounding box center [399, 299] width 99 height 36
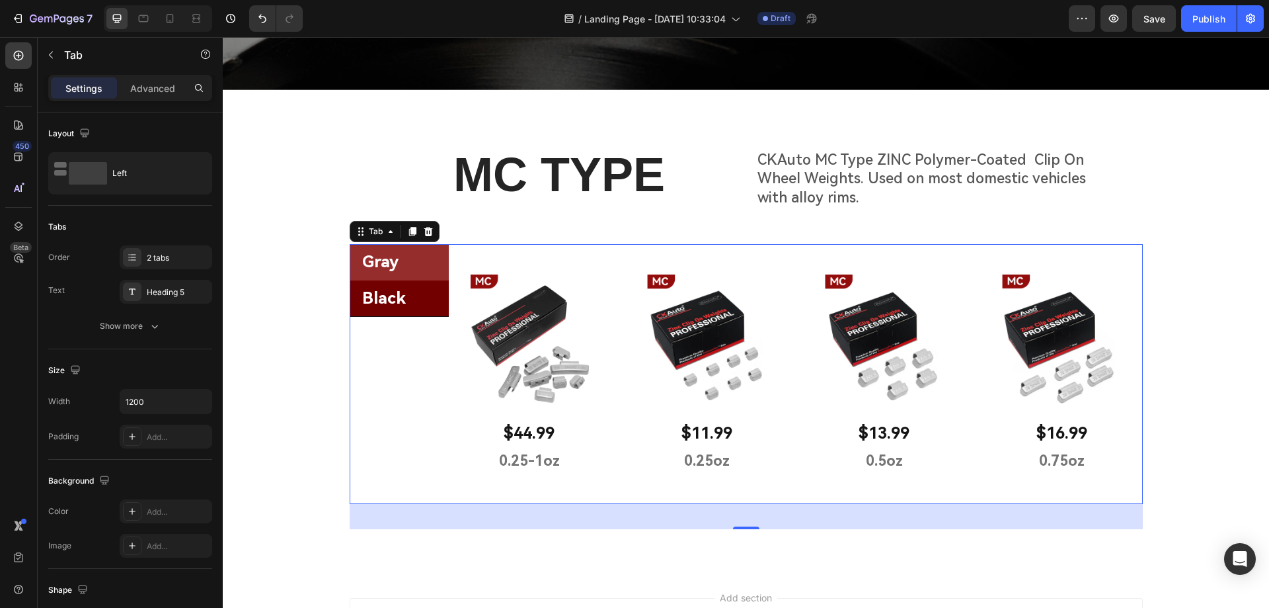
click at [434, 259] on li "Gray" at bounding box center [399, 262] width 99 height 36
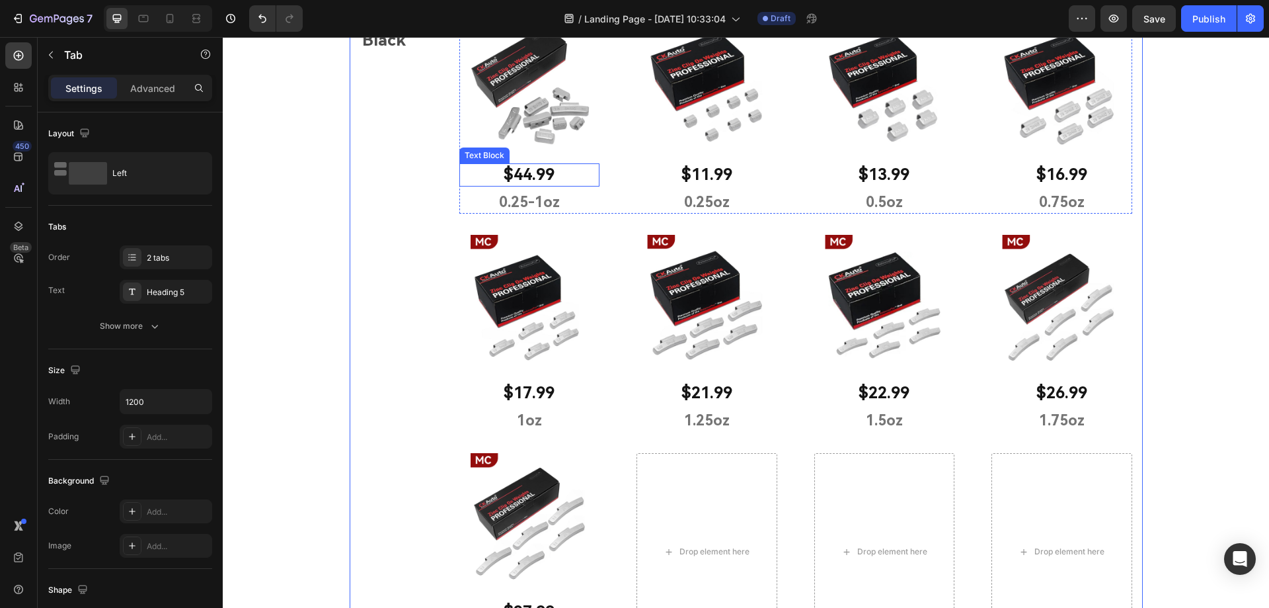
scroll to position [389, 0]
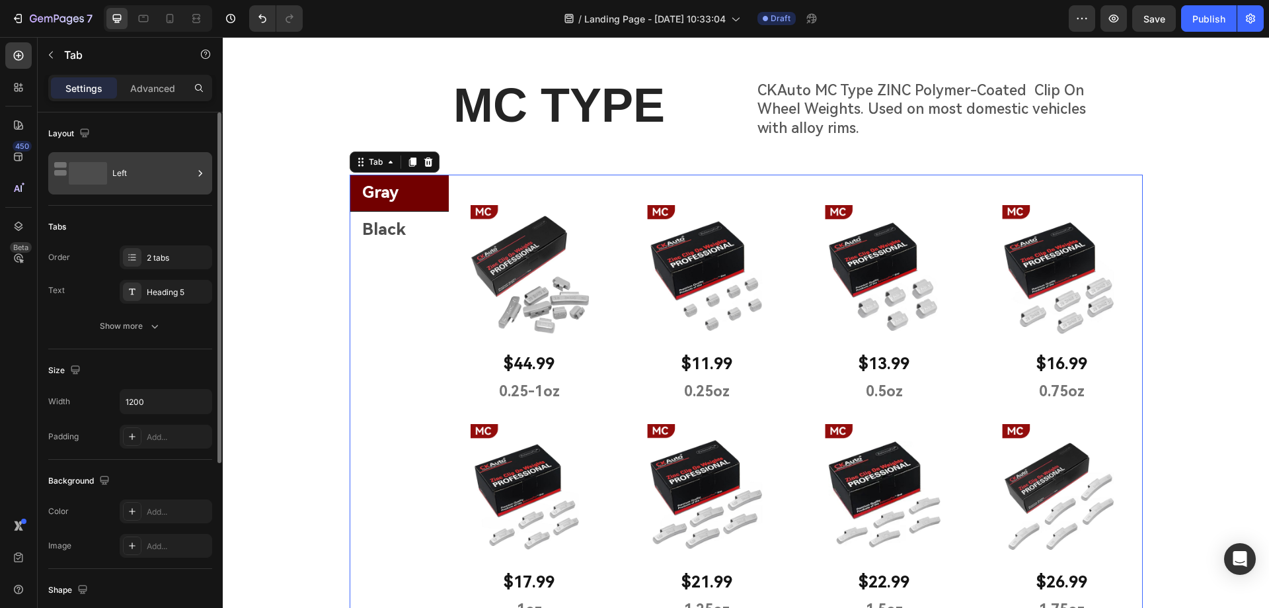
click at [122, 171] on div "Left" at bounding box center [152, 173] width 81 height 30
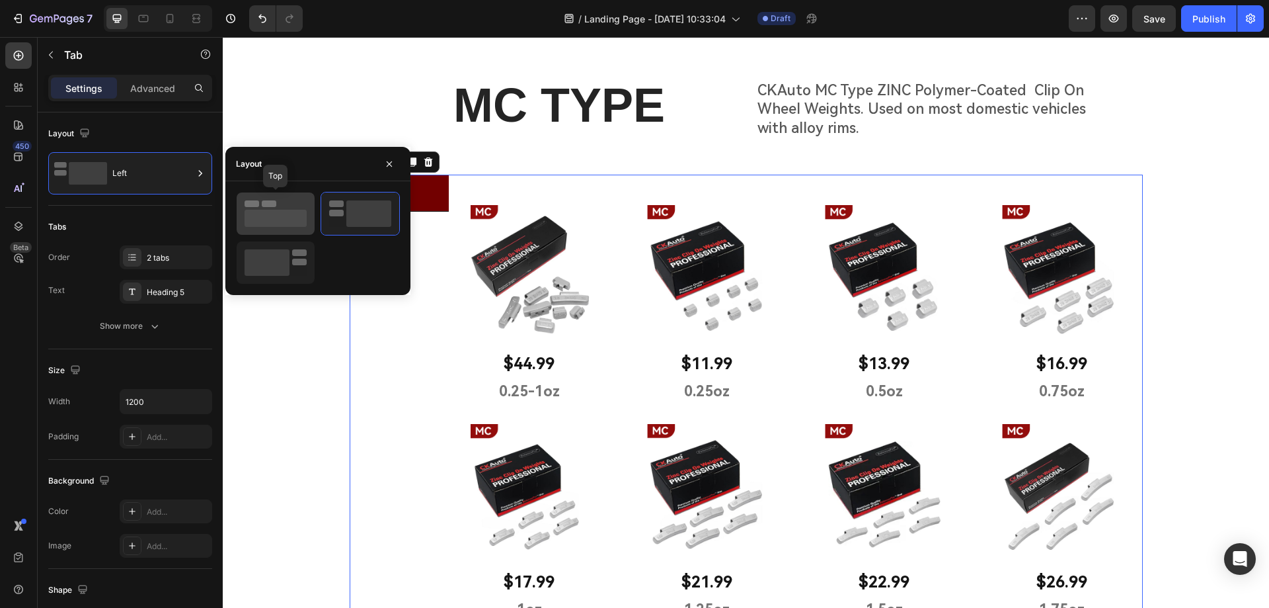
click at [300, 216] on rect at bounding box center [276, 218] width 62 height 17
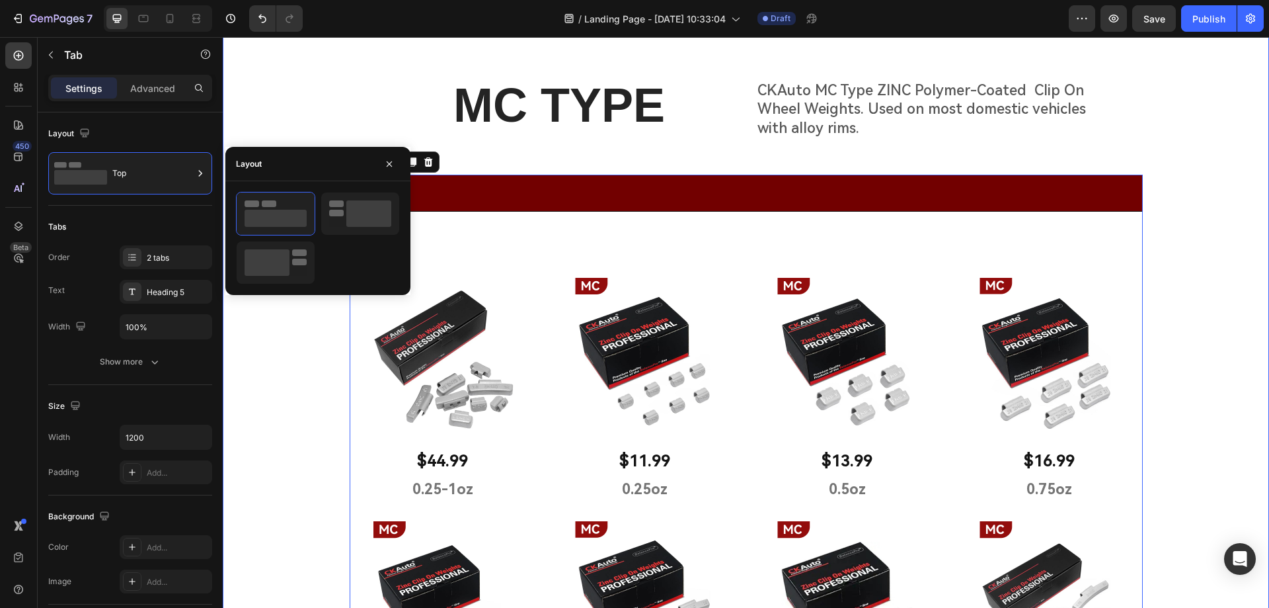
click at [305, 368] on div "MC TYPE Heading CKAuto MC Type ZINC Polymer-Coated Clip On Wheel Weights. Used …" at bounding box center [746, 558] width 1046 height 970
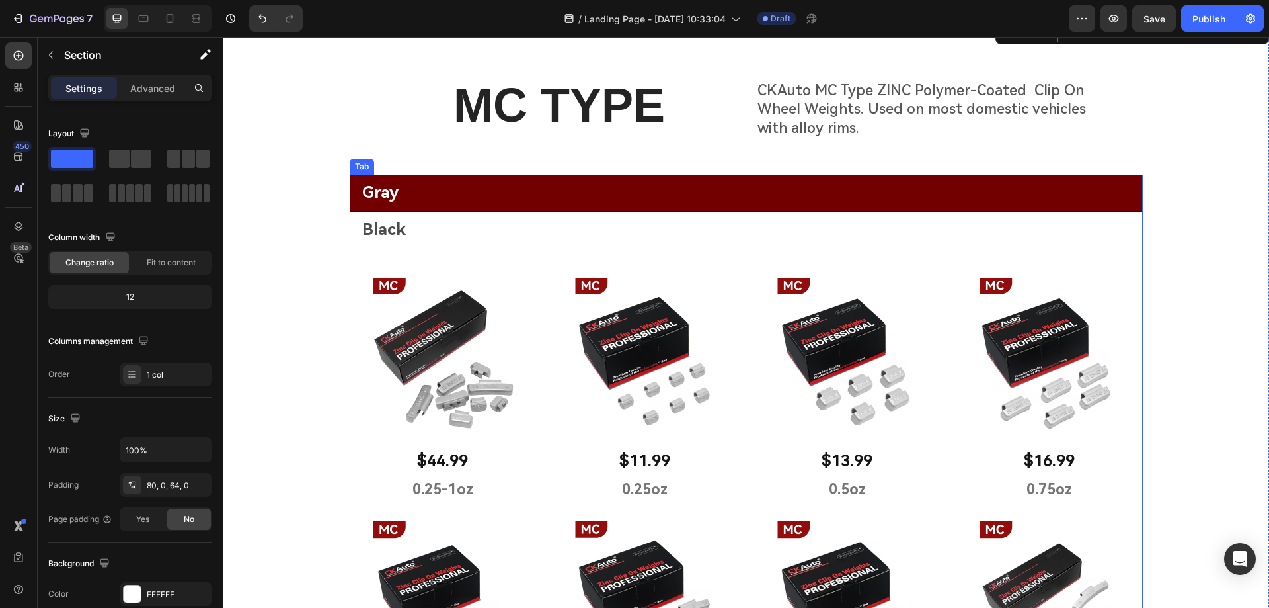
click at [446, 200] on li "Gray" at bounding box center [746, 193] width 793 height 37
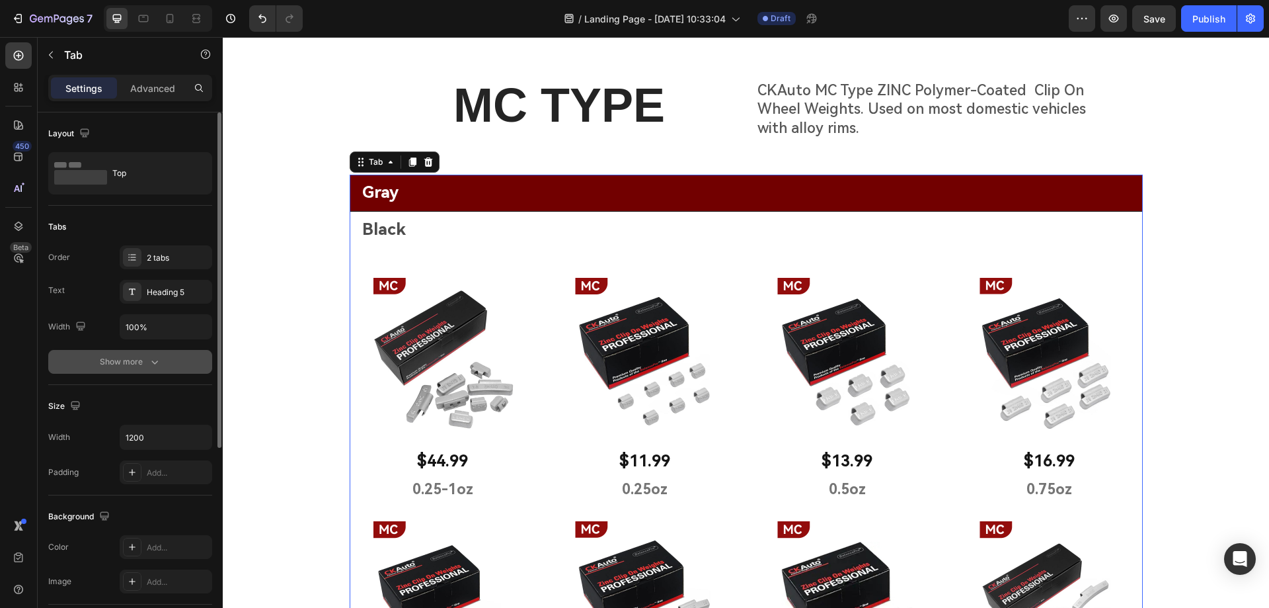
click at [147, 358] on div "Show more" at bounding box center [130, 361] width 61 height 13
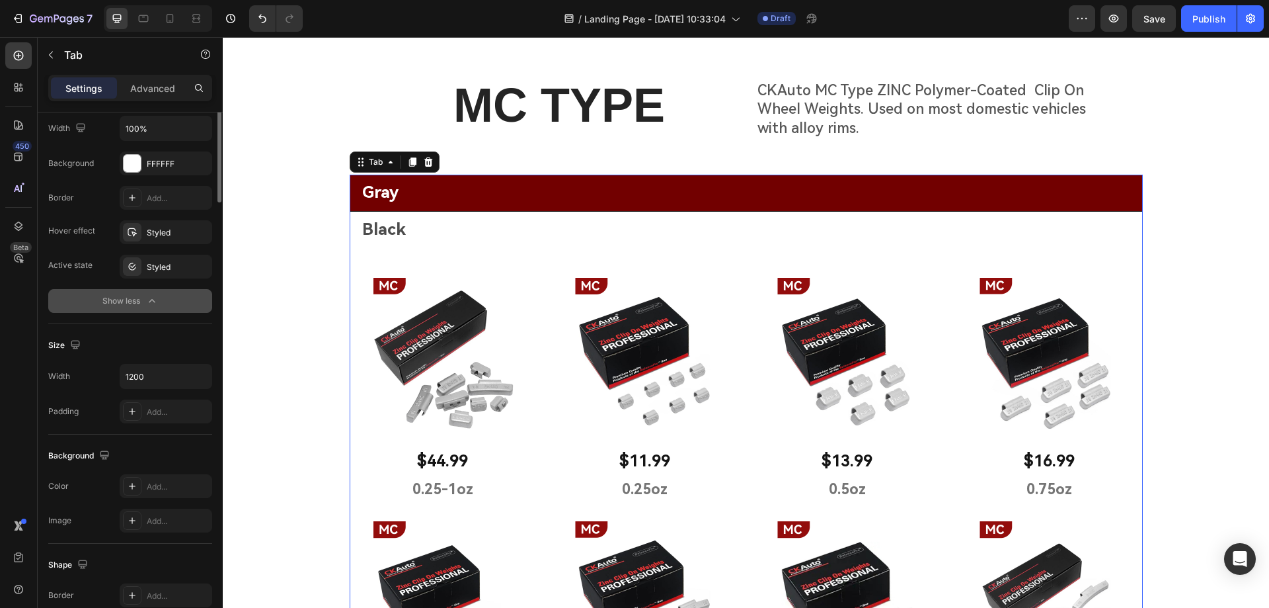
scroll to position [0, 0]
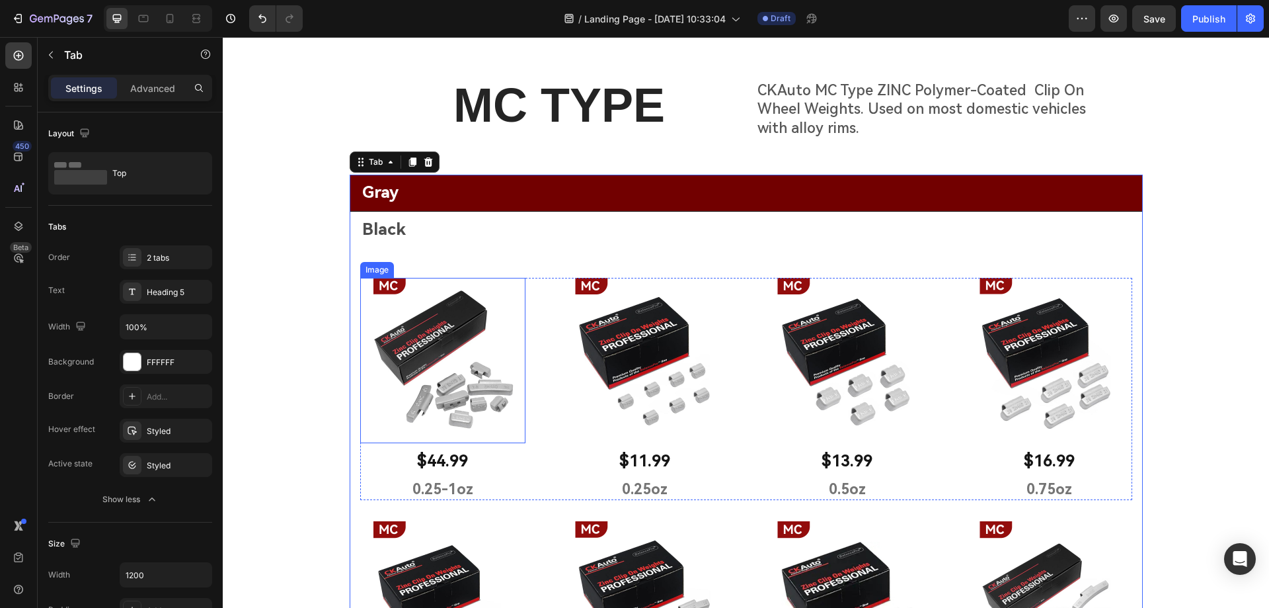
click at [518, 284] on img at bounding box center [442, 360] width 165 height 165
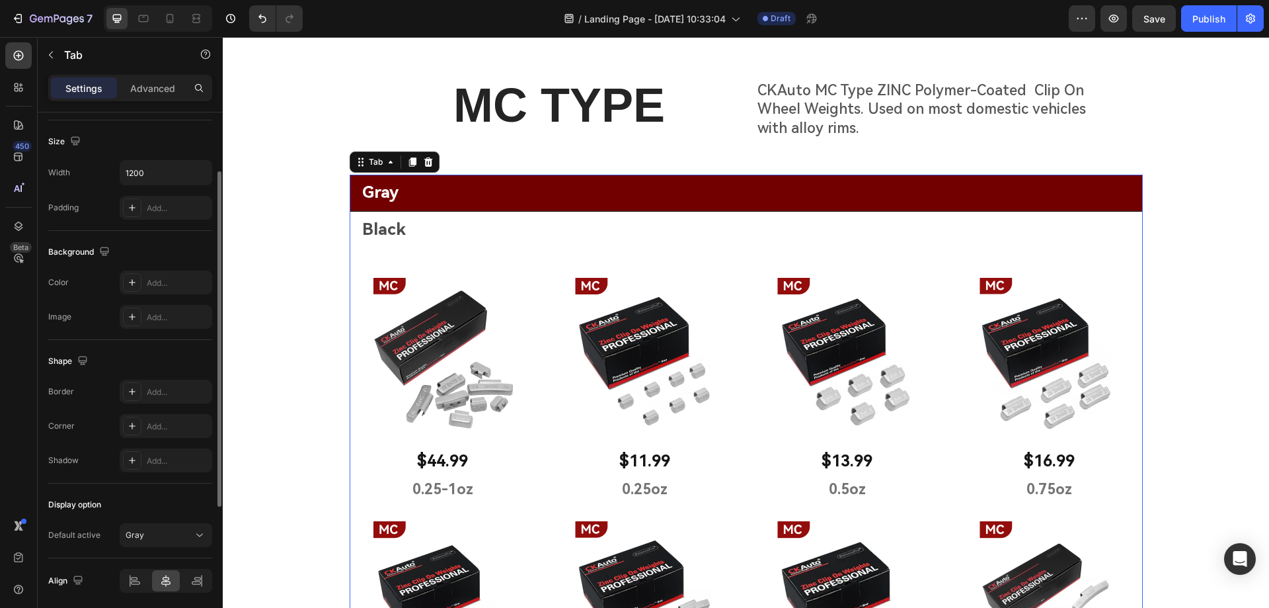
scroll to position [198, 0]
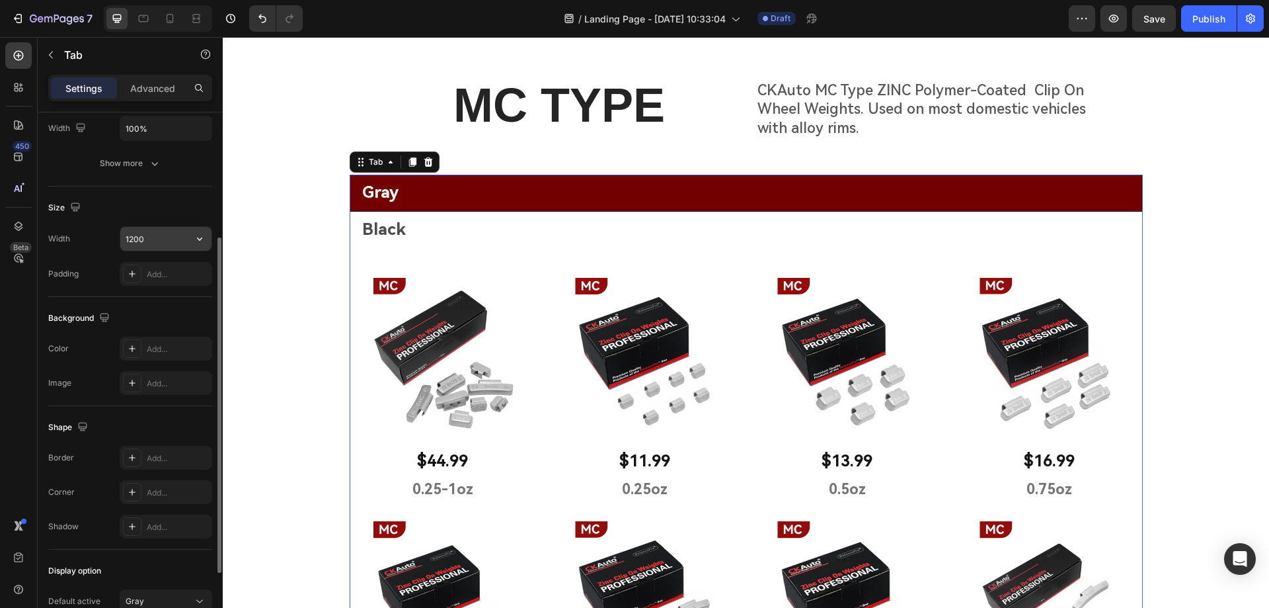
click at [185, 242] on input "1200" at bounding box center [165, 239] width 91 height 24
click at [194, 239] on icon "button" at bounding box center [199, 238] width 13 height 13
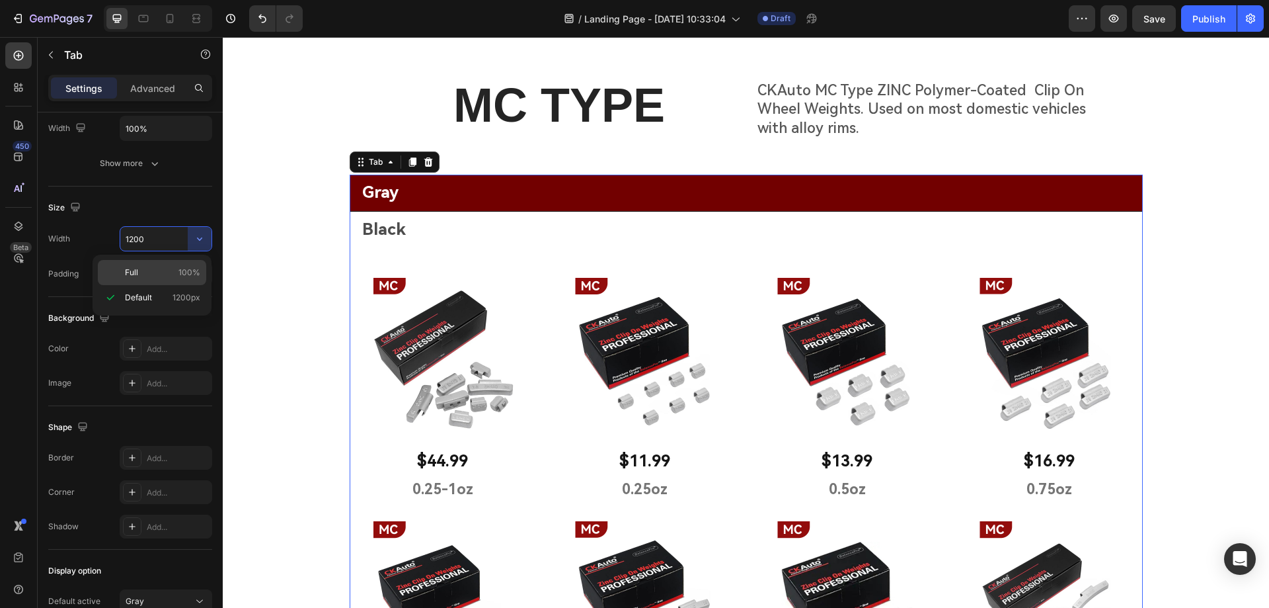
click at [153, 276] on p "Full 100%" at bounding box center [162, 272] width 75 height 12
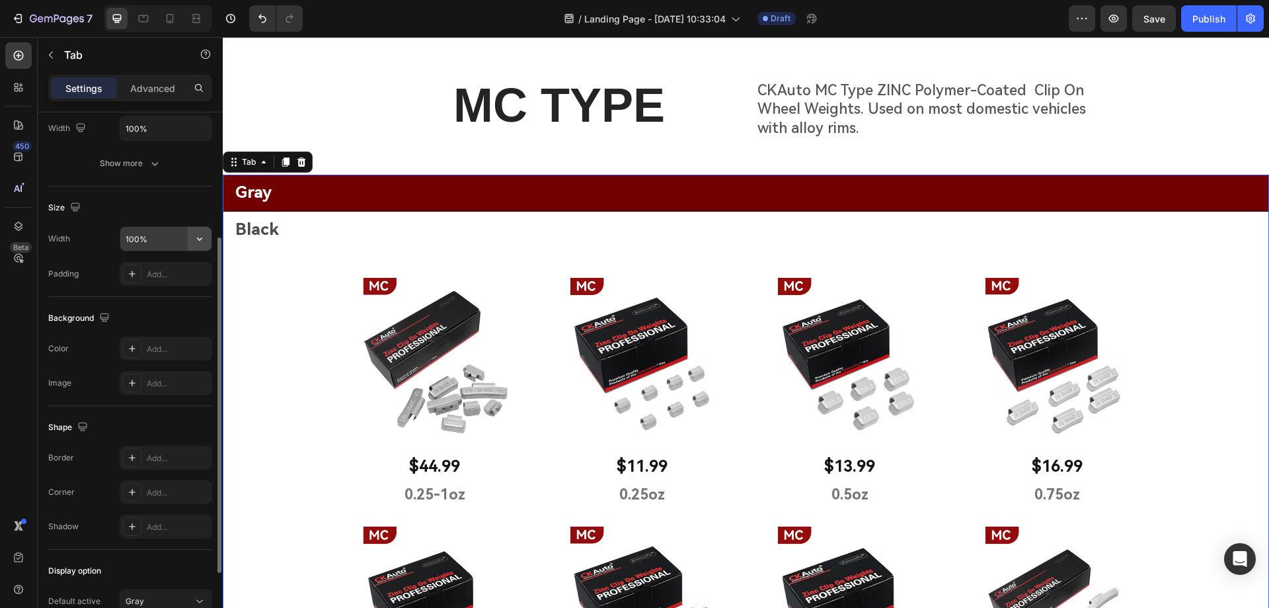
click at [192, 235] on button "button" at bounding box center [200, 239] width 24 height 24
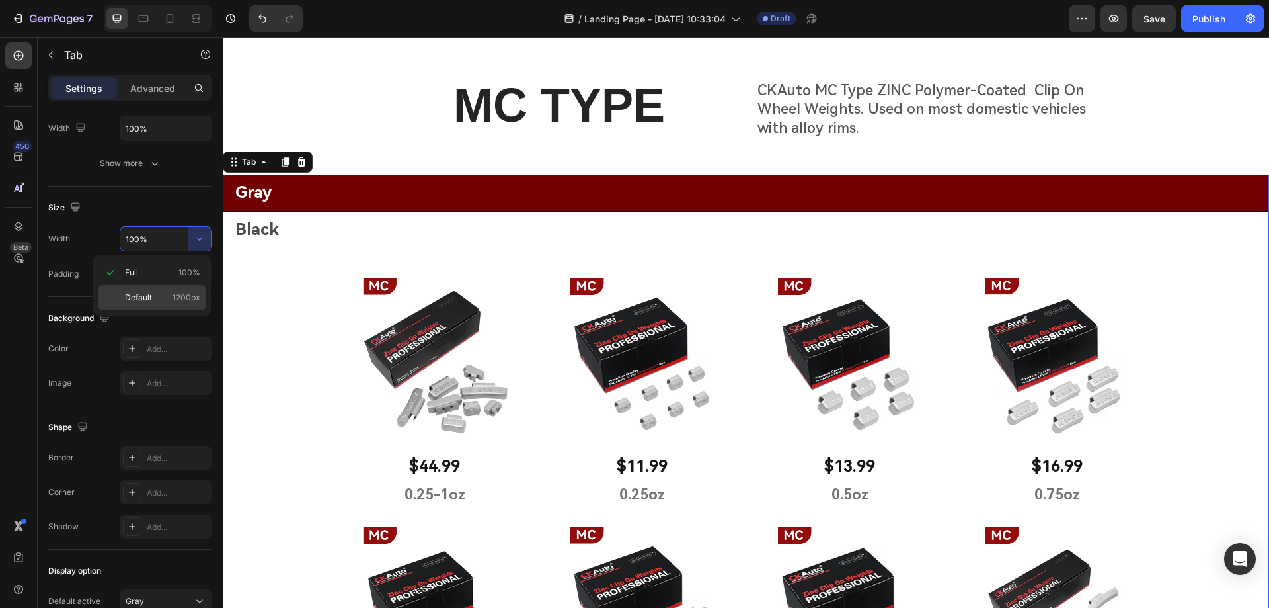
click at [149, 297] on span "Default" at bounding box center [138, 298] width 27 height 12
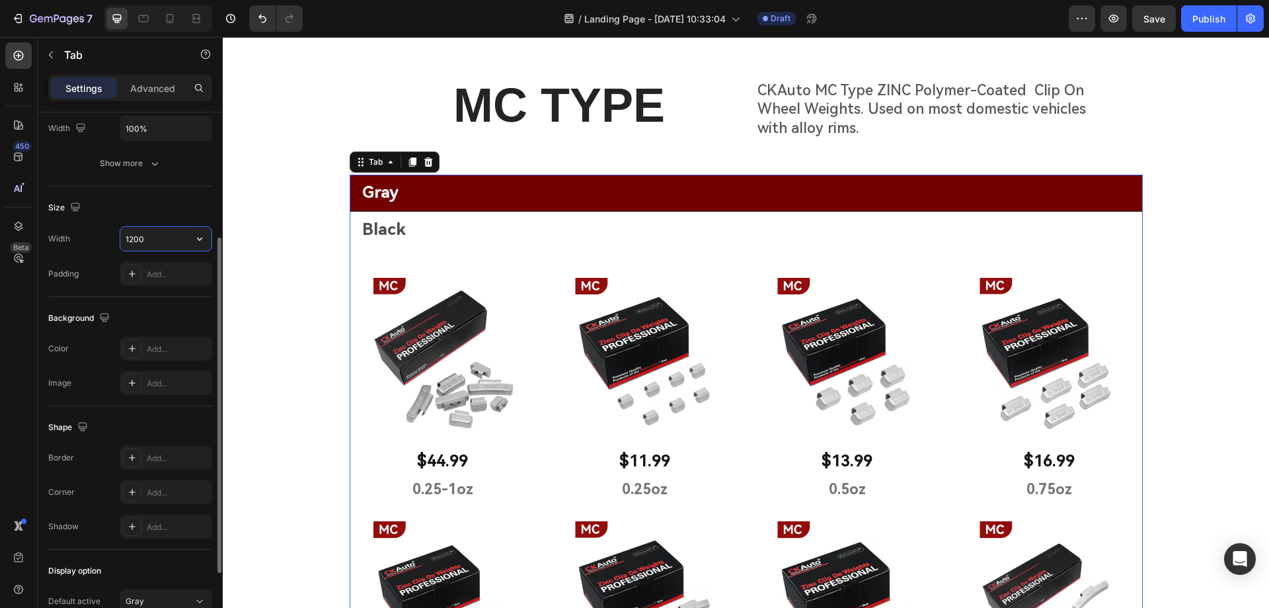
click at [155, 241] on input "1200" at bounding box center [165, 239] width 91 height 24
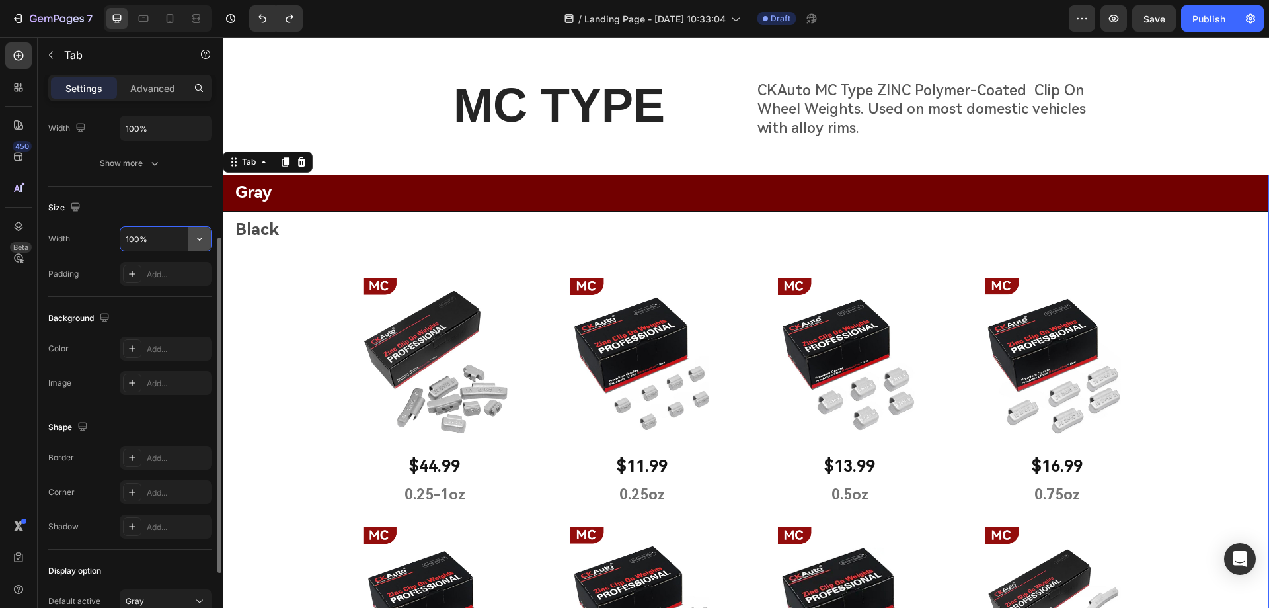
type input "1200"
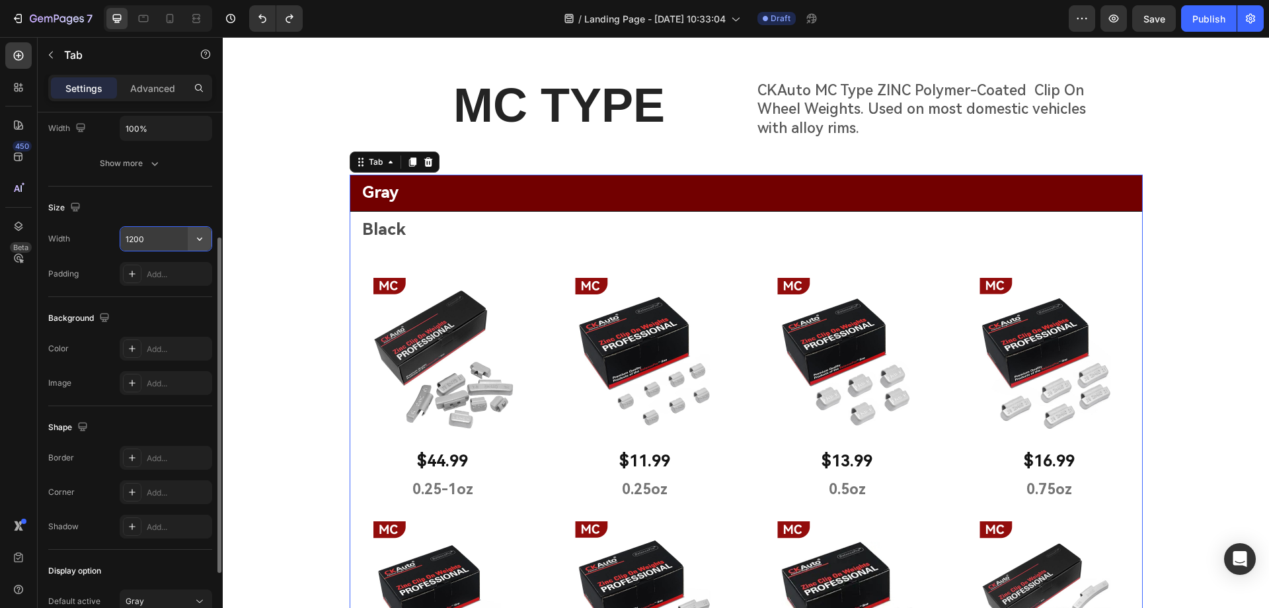
click at [196, 237] on icon "button" at bounding box center [199, 238] width 13 height 13
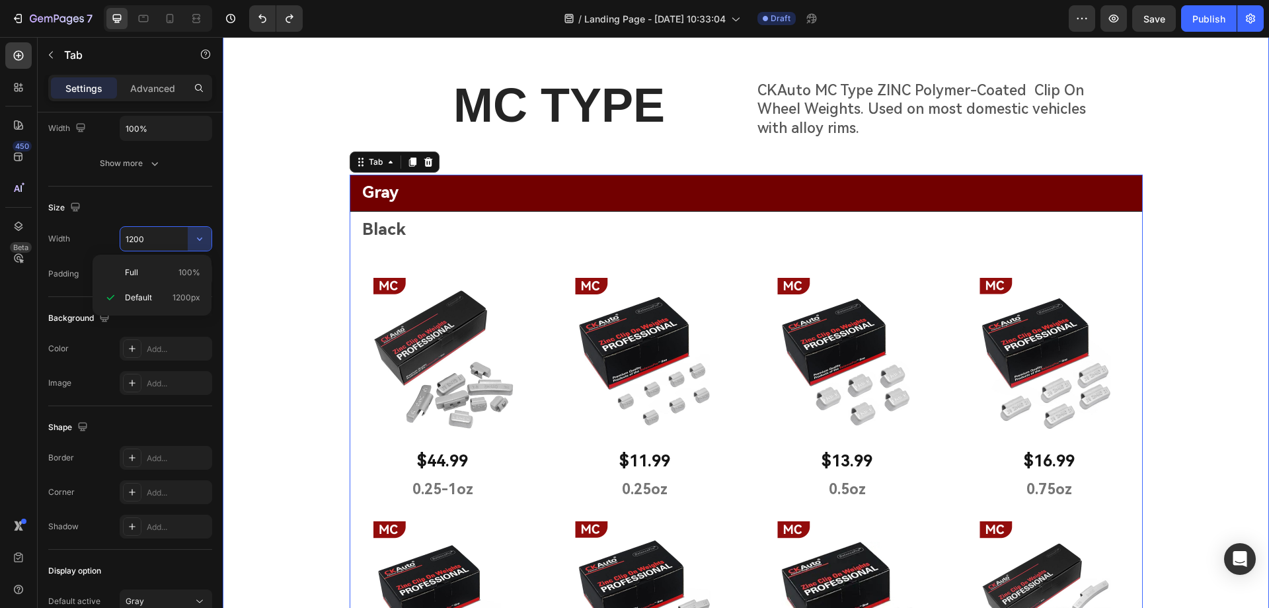
click at [282, 274] on div "MC TYPE Heading CKAuto MC Type ZINC Polymer-Coated Clip On Wheel Weights. Used …" at bounding box center [746, 558] width 1046 height 970
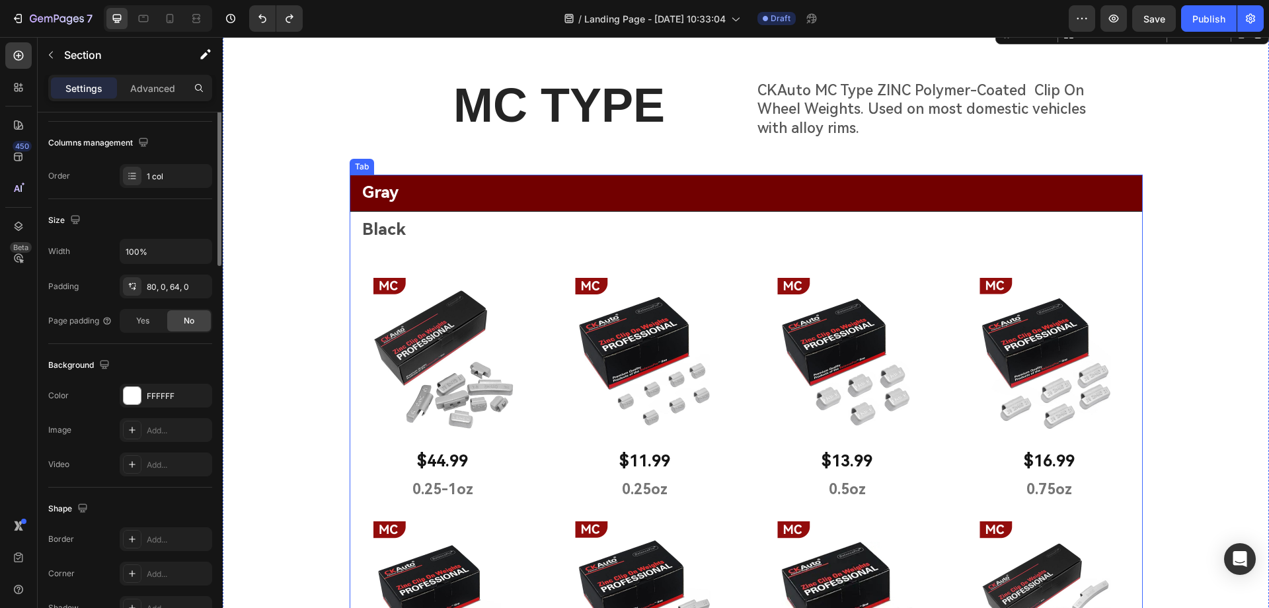
scroll to position [0, 0]
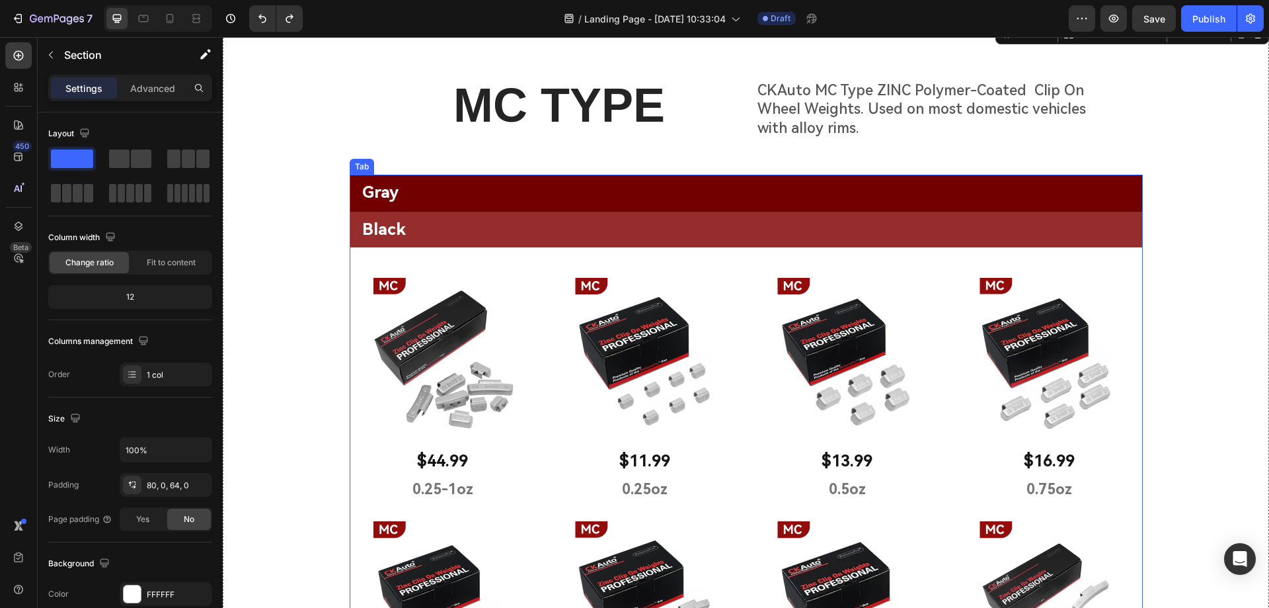
click at [539, 231] on li "Black" at bounding box center [746, 230] width 793 height 36
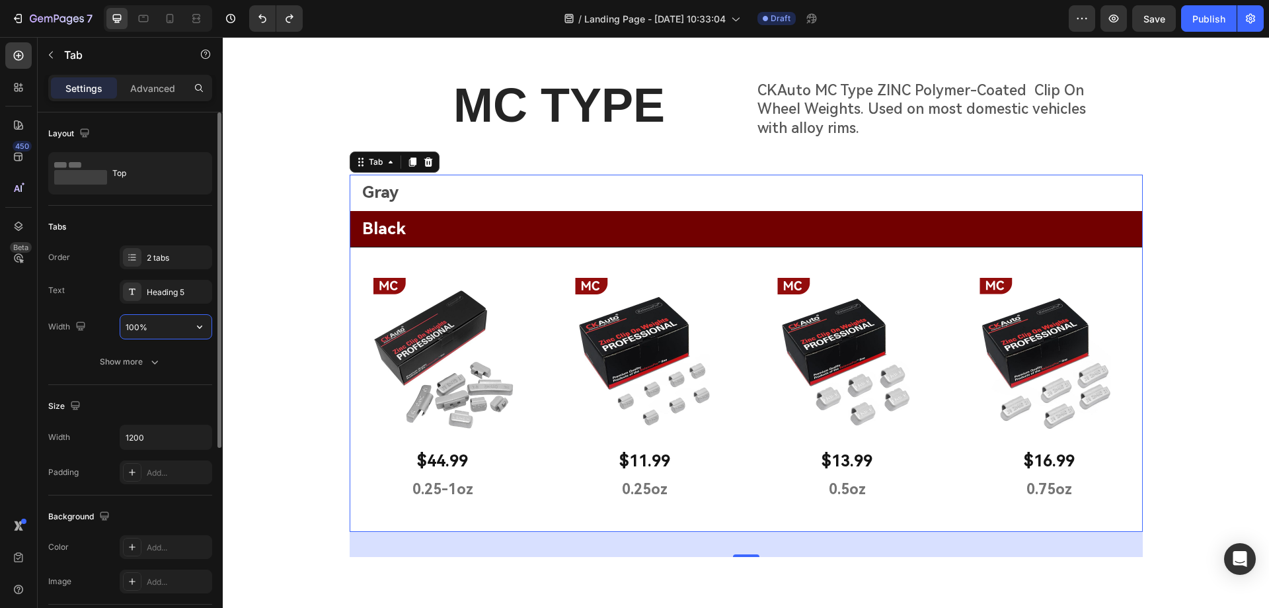
click at [183, 323] on input "100%" at bounding box center [165, 327] width 91 height 24
click at [198, 325] on icon "button" at bounding box center [199, 326] width 13 height 13
click at [167, 321] on input "100%" at bounding box center [165, 327] width 91 height 24
click at [196, 331] on button "button" at bounding box center [200, 327] width 24 height 24
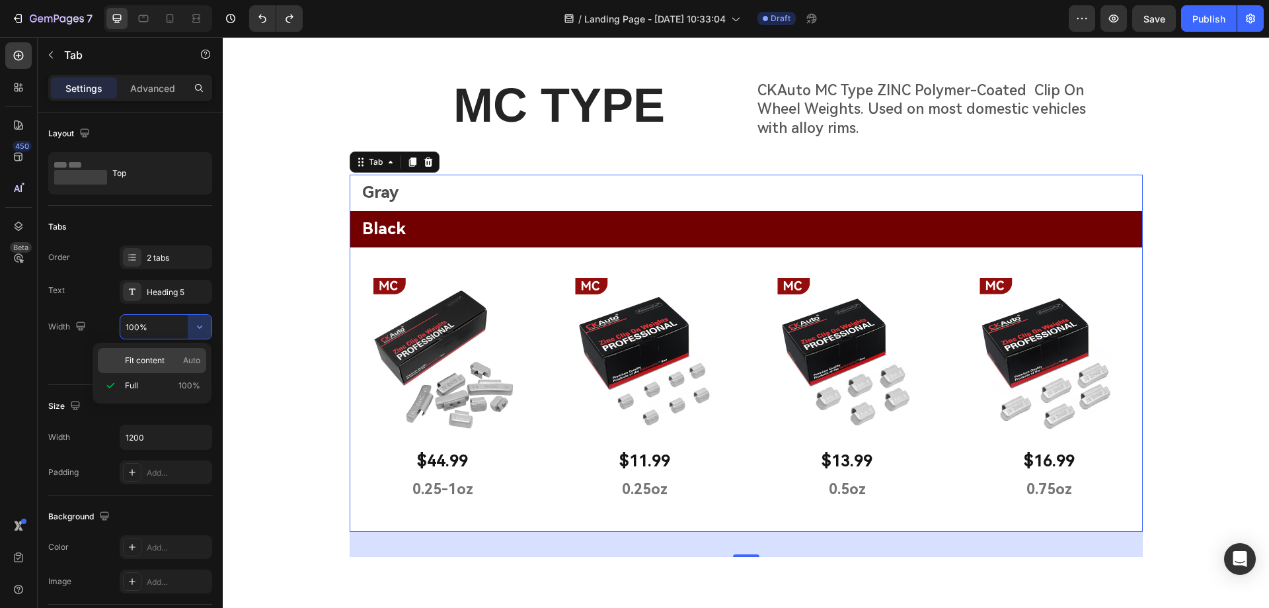
click at [123, 362] on div "Fit content Auto" at bounding box center [152, 360] width 108 height 25
type input "Auto"
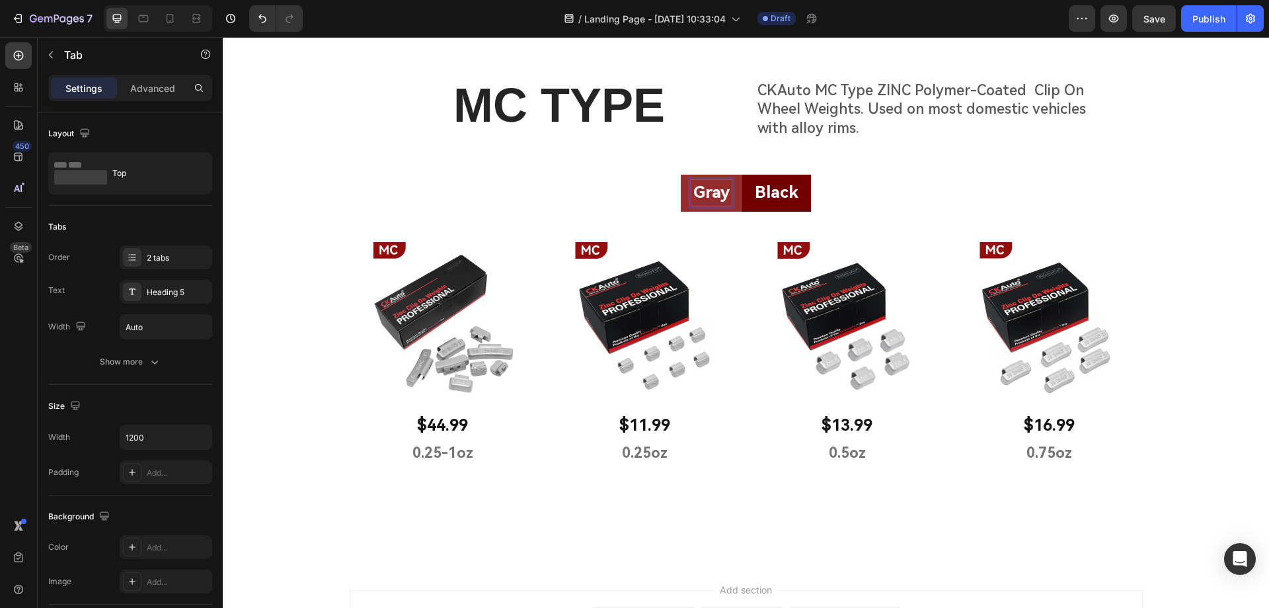
click at [650, 202] on ul "Gray Black" at bounding box center [746, 193] width 793 height 37
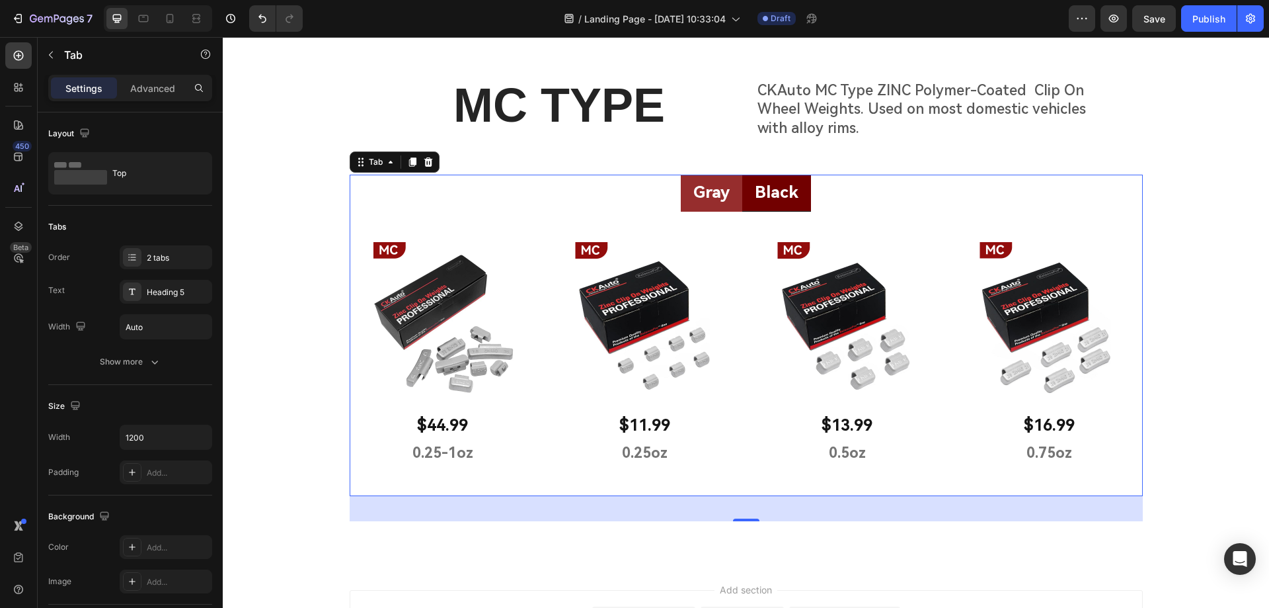
click at [695, 210] on li "Gray" at bounding box center [711, 193] width 61 height 37
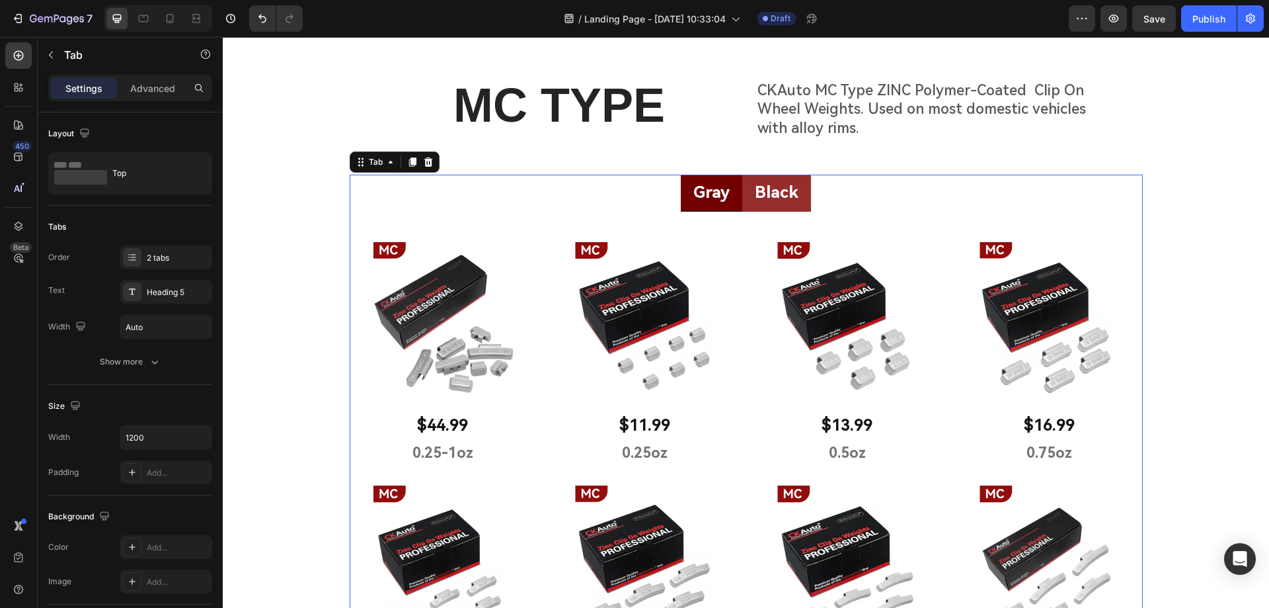
click at [797, 207] on li "Black" at bounding box center [776, 193] width 69 height 37
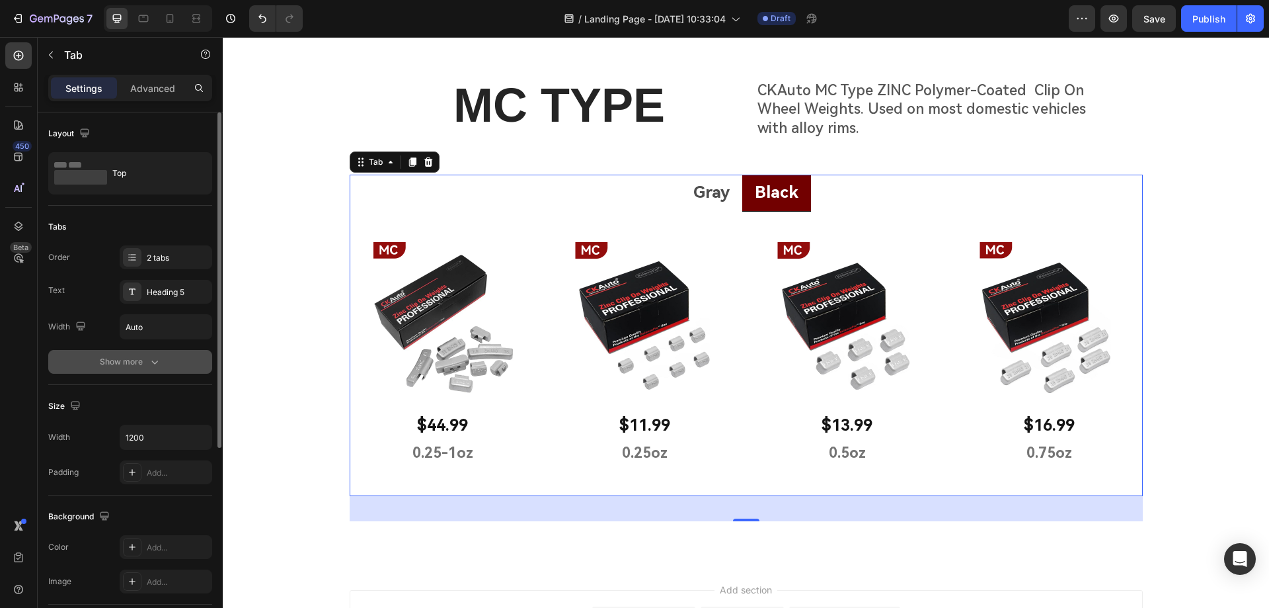
click at [122, 362] on div "Show more" at bounding box center [130, 361] width 61 height 13
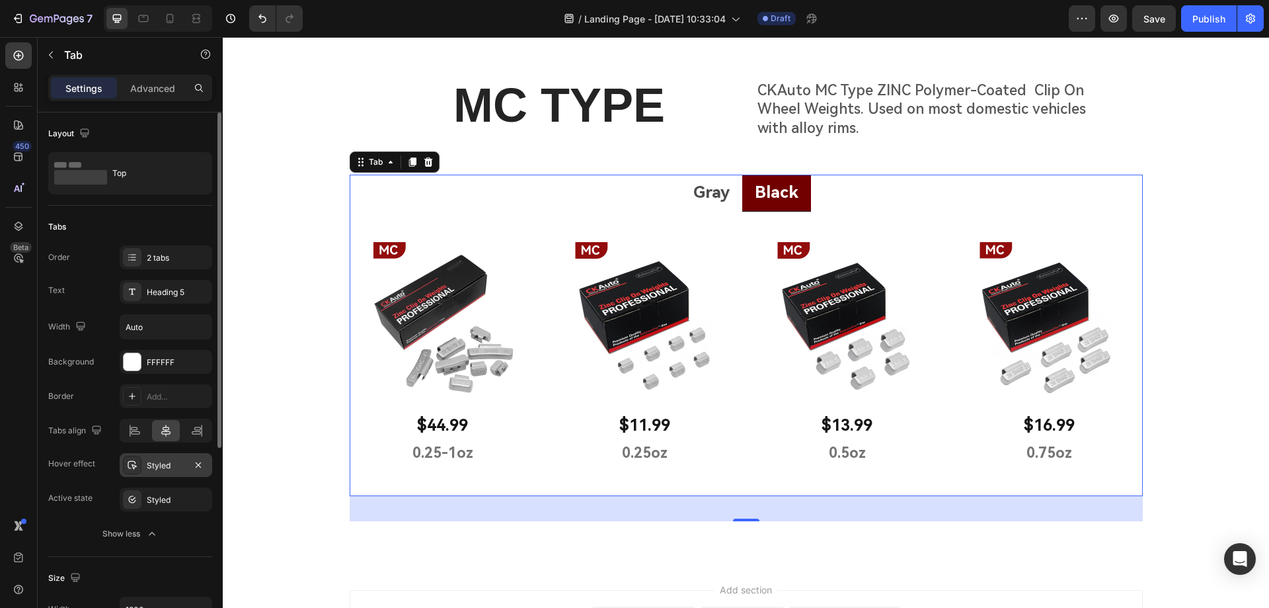
click at [169, 463] on div "Styled" at bounding box center [166, 465] width 38 height 12
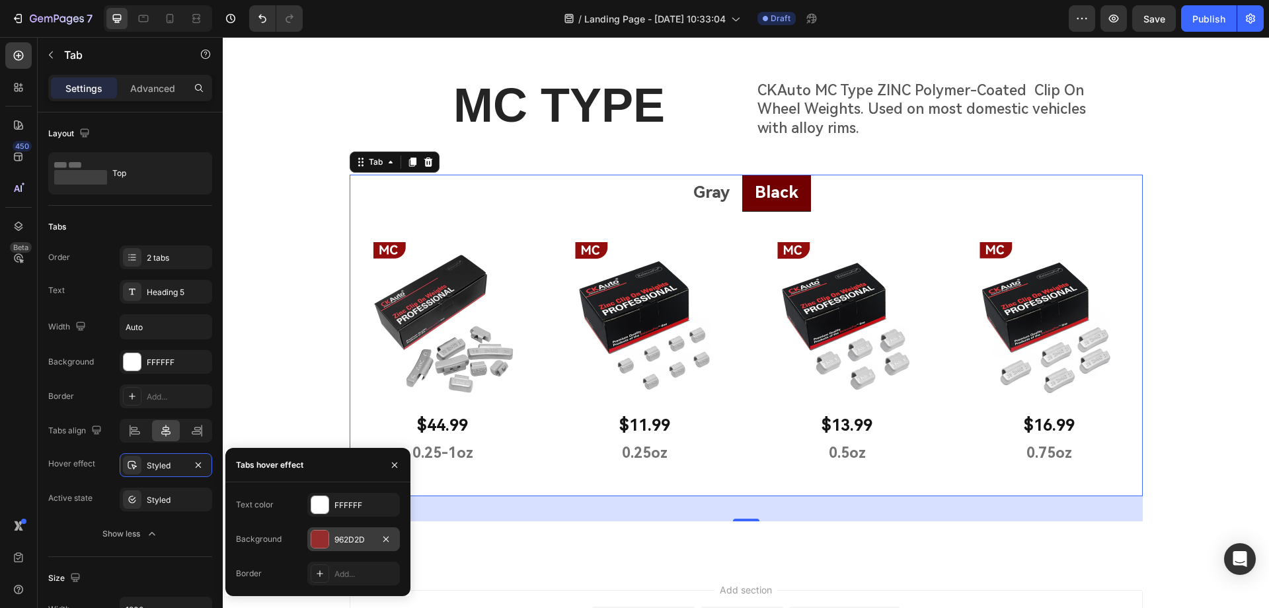
click at [319, 539] on div at bounding box center [319, 538] width 17 height 17
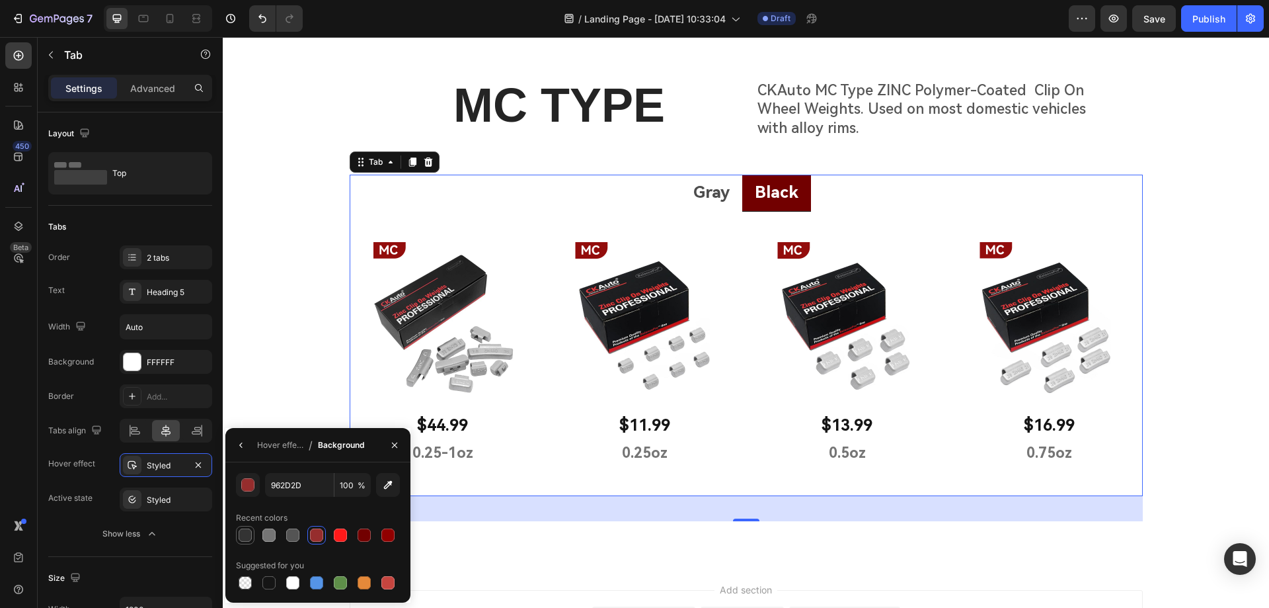
click at [245, 536] on div at bounding box center [245, 534] width 13 height 13
type input "333333"
click at [683, 207] on li "Gray" at bounding box center [711, 193] width 61 height 37
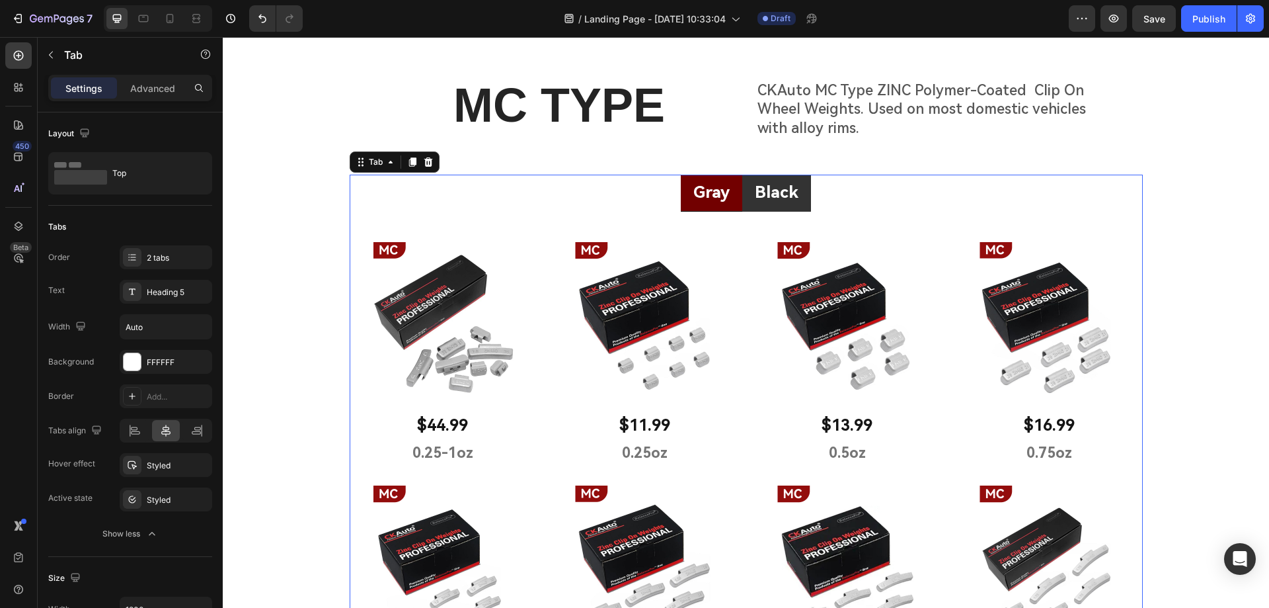
click at [777, 208] on li "Black" at bounding box center [776, 193] width 69 height 37
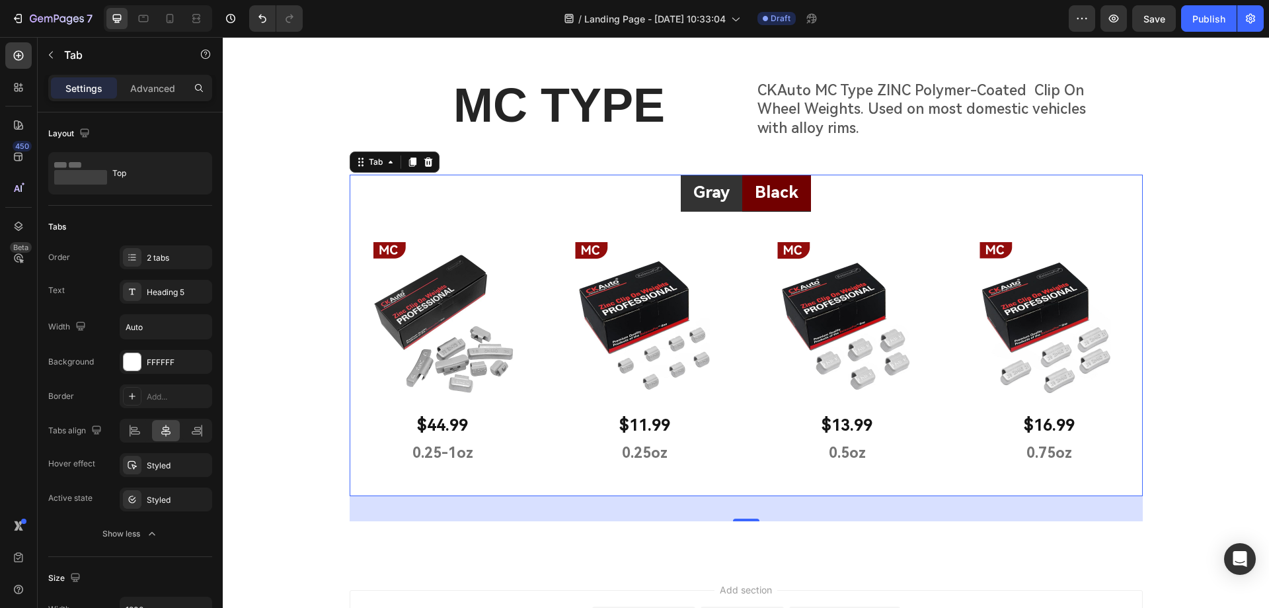
click at [717, 207] on li "Gray" at bounding box center [711, 193] width 61 height 37
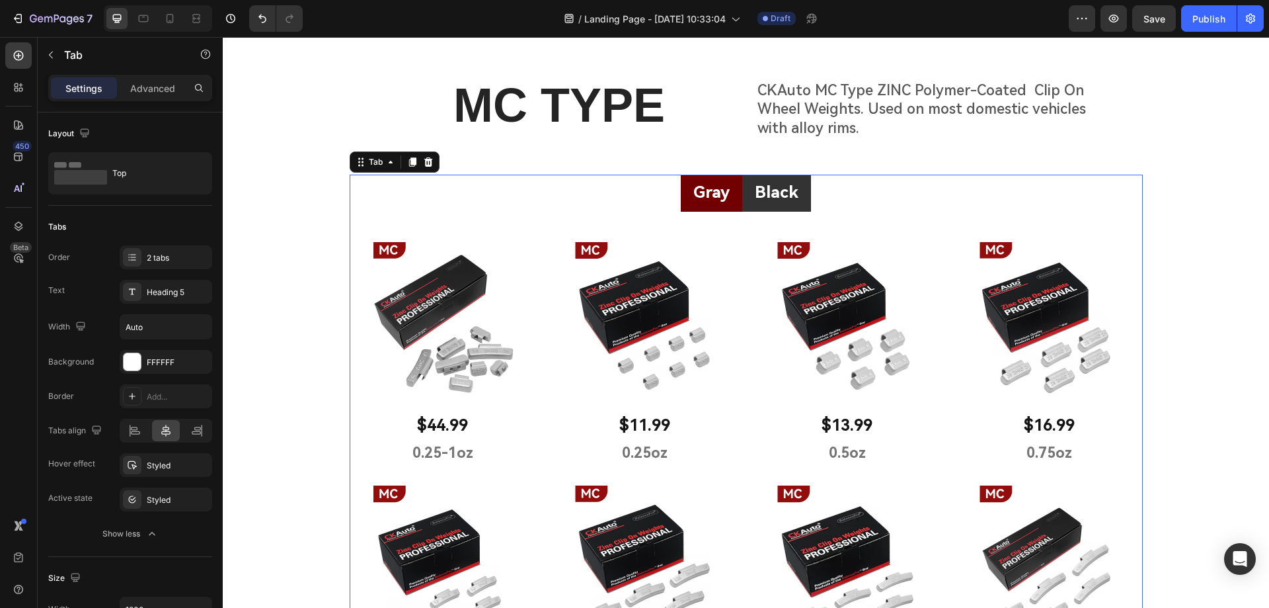
click at [768, 208] on li "Black" at bounding box center [776, 193] width 69 height 37
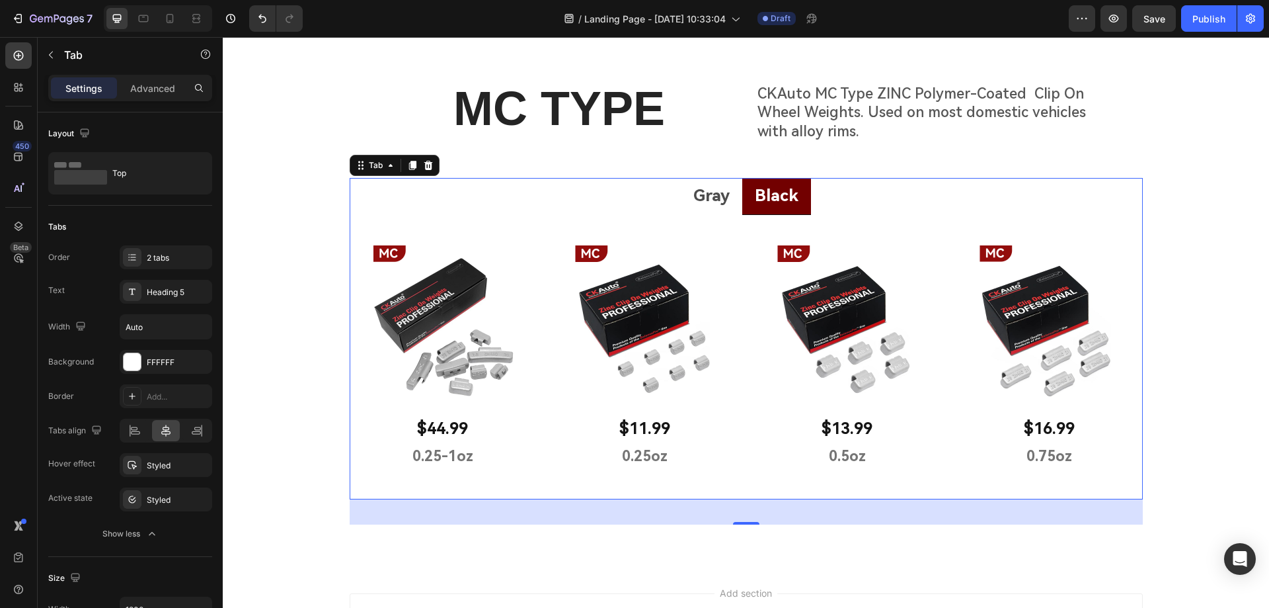
scroll to position [323, 0]
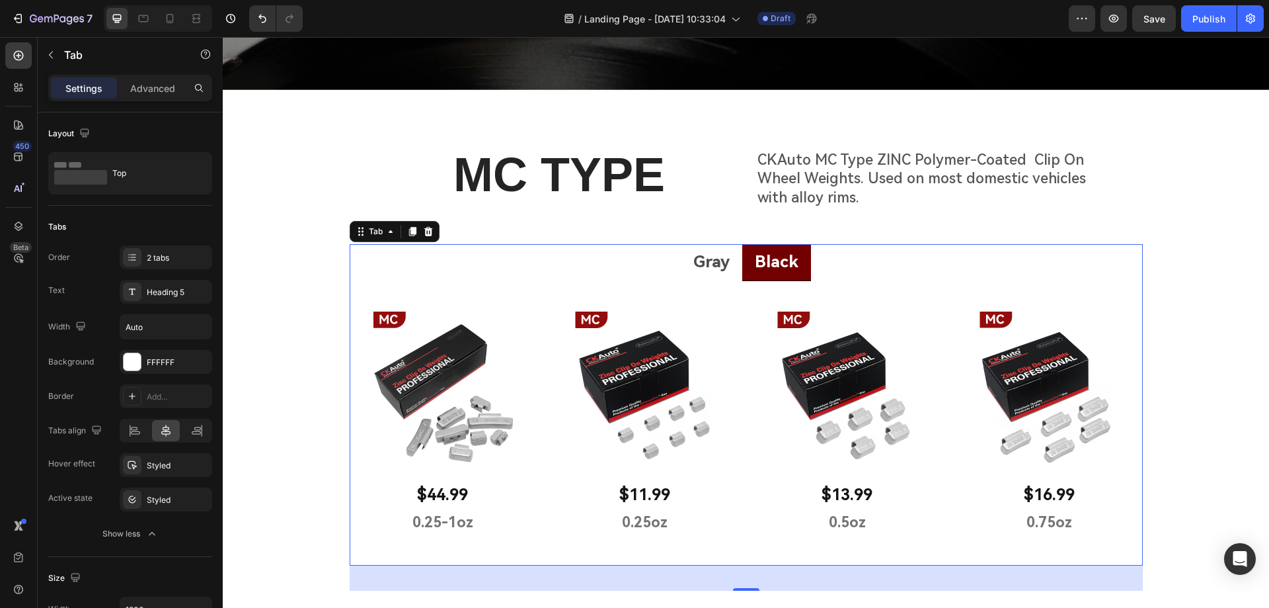
click at [648, 266] on ul "Gray Black" at bounding box center [746, 262] width 793 height 37
click at [727, 272] on li "Gray" at bounding box center [711, 262] width 61 height 37
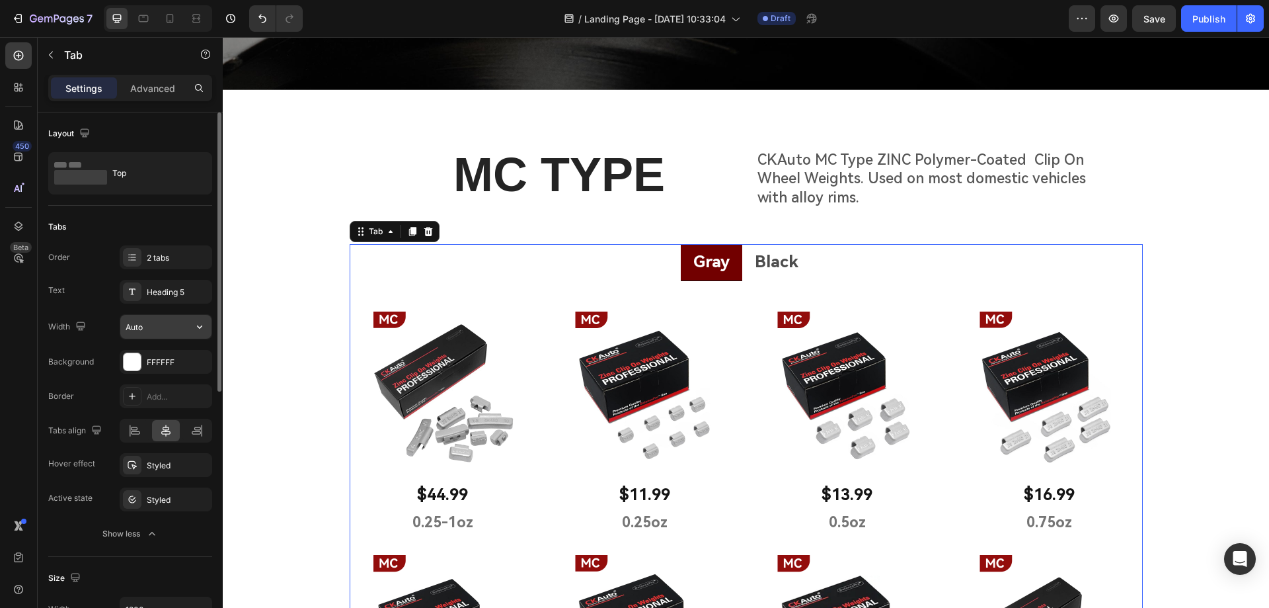
click at [163, 327] on input "Auto" at bounding box center [165, 327] width 91 height 24
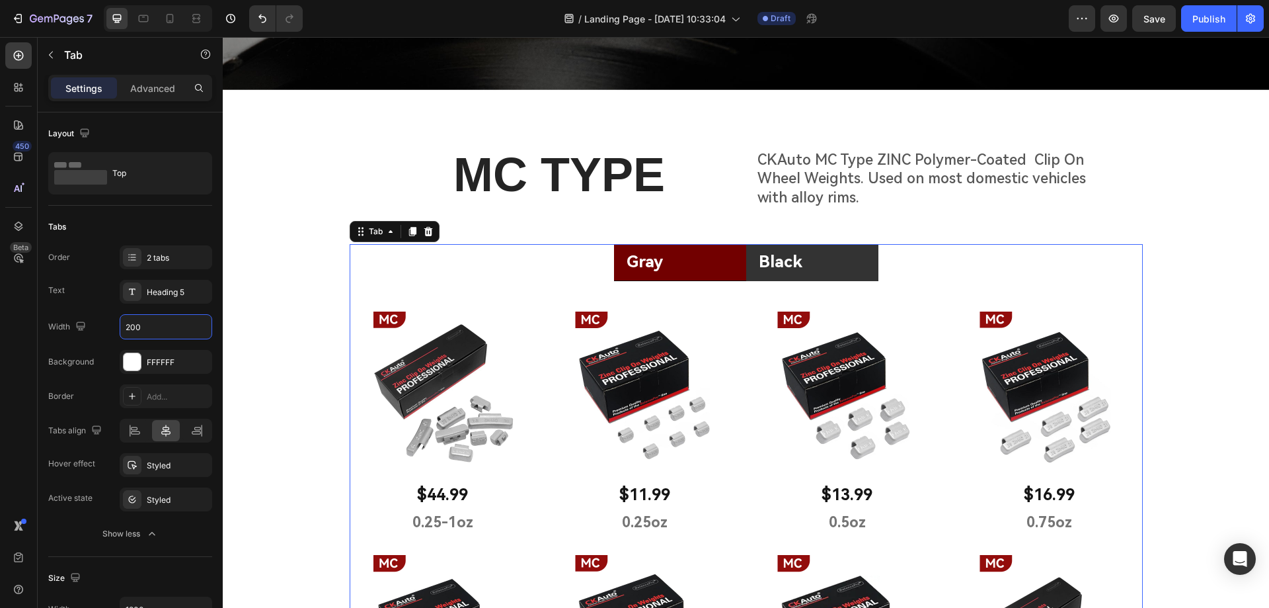
type input "200"
click at [823, 269] on li "Black" at bounding box center [812, 262] width 132 height 37
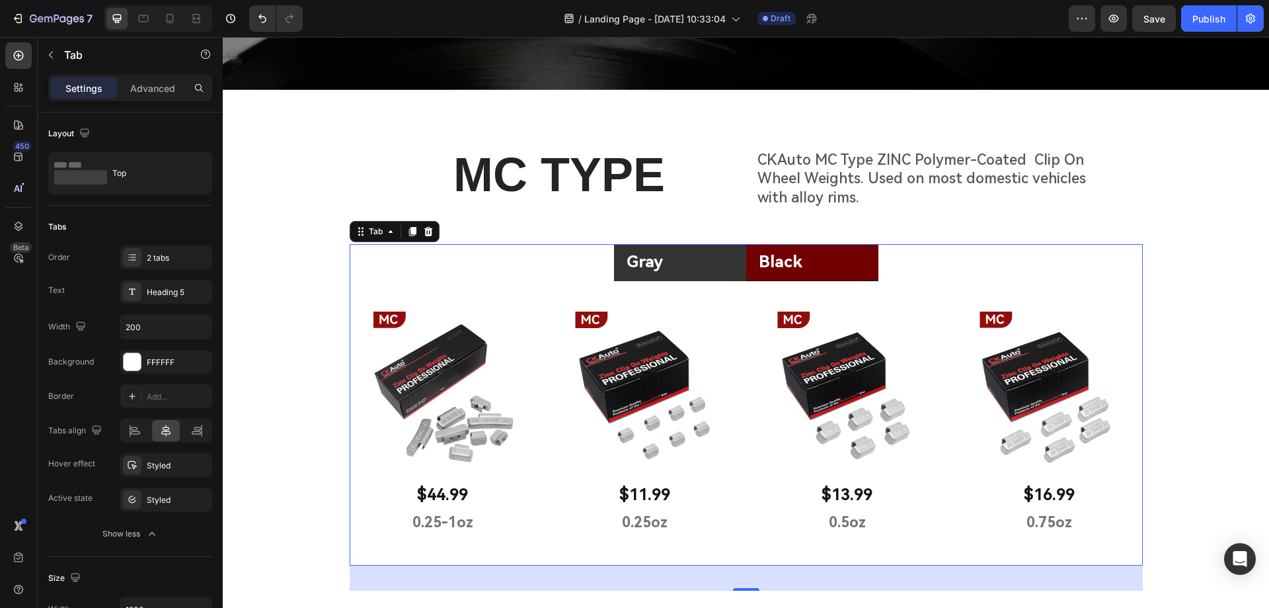
click at [715, 281] on div "Image $44.99 Text Block 0.25-1oz Text Block Row Image $11.99 Text Block 0.25oz …" at bounding box center [746, 423] width 793 height 284
click at [695, 265] on li "Gray" at bounding box center [680, 262] width 132 height 37
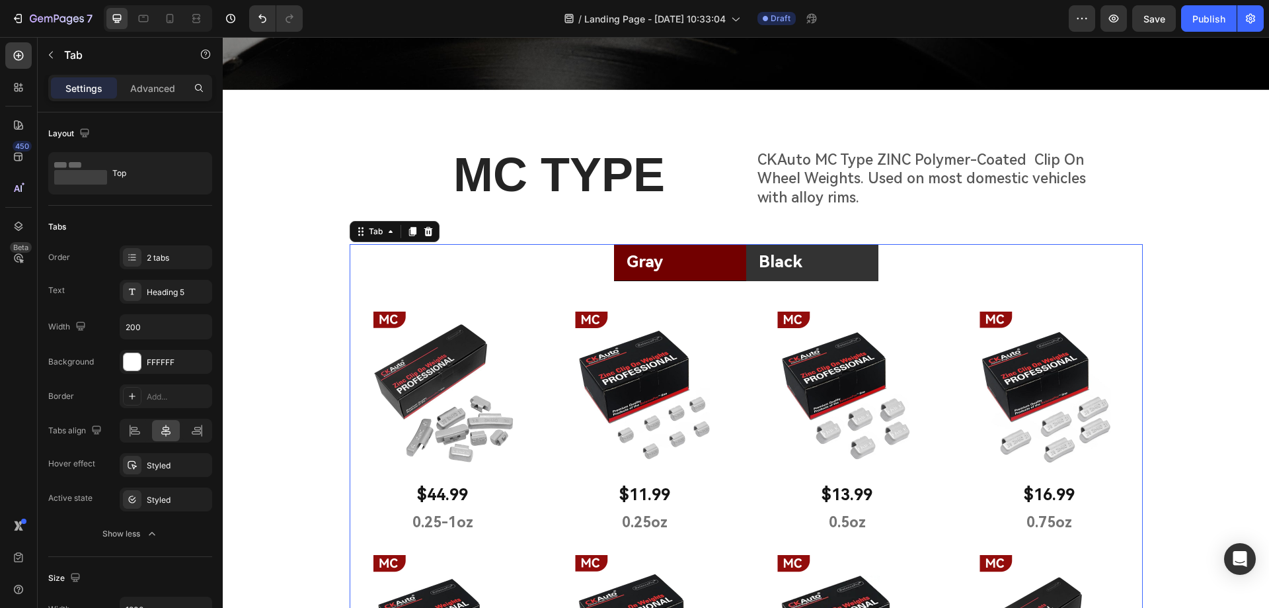
click at [832, 264] on li "Black" at bounding box center [812, 262] width 132 height 37
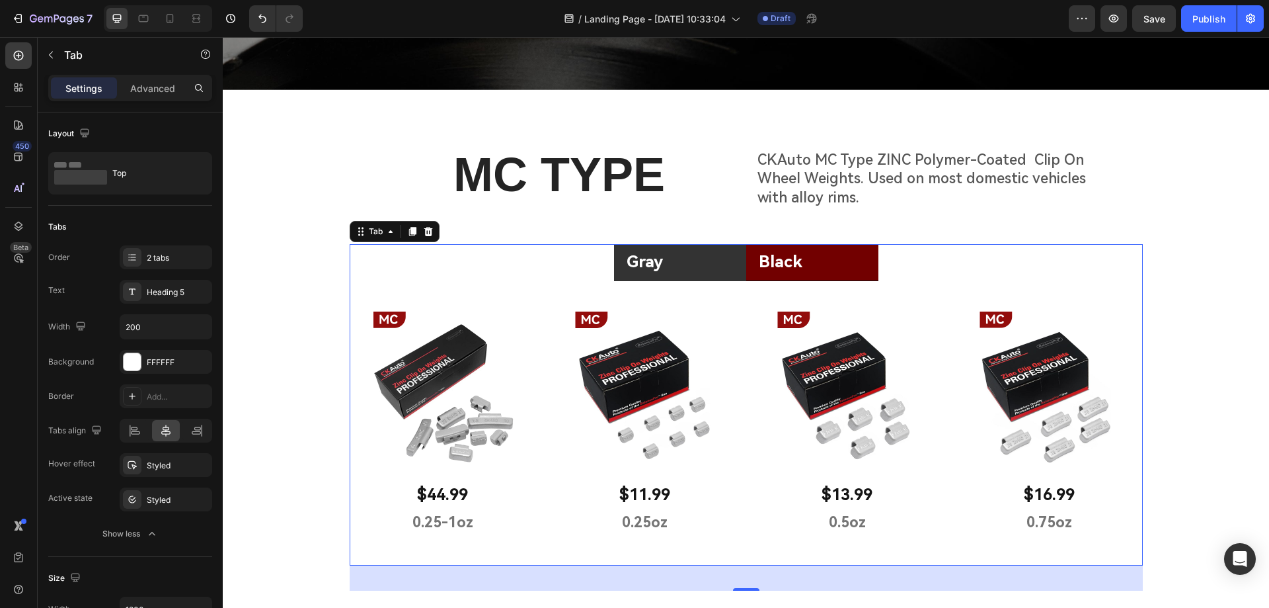
click at [717, 272] on li "Gray" at bounding box center [680, 262] width 132 height 37
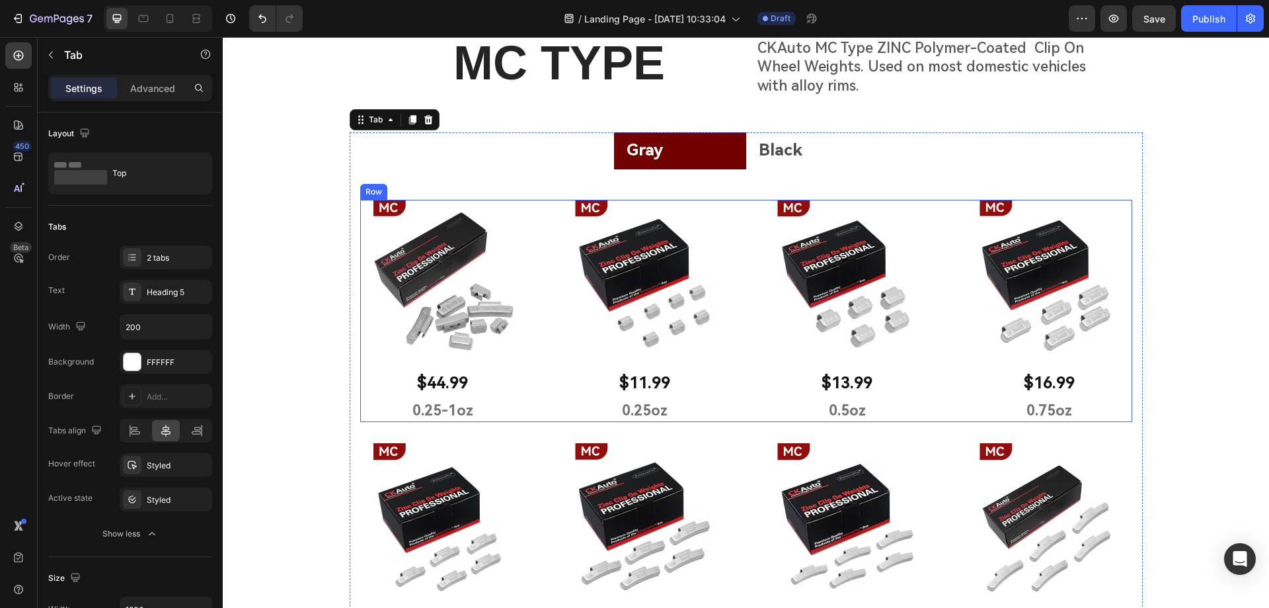
scroll to position [455, 0]
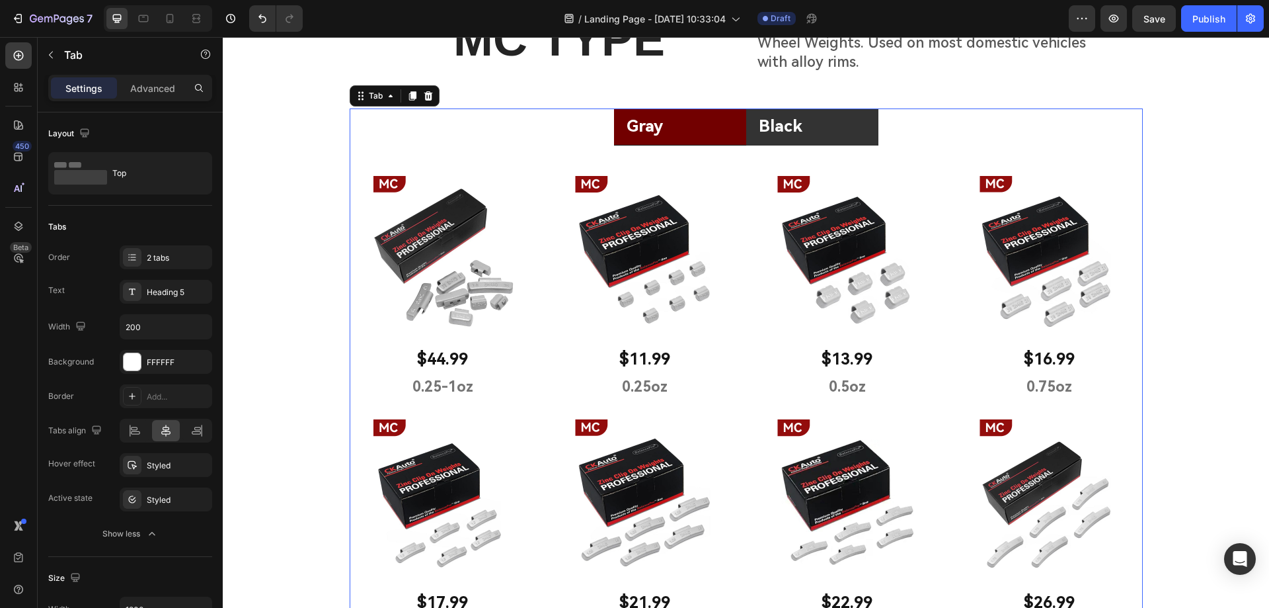
click at [806, 138] on li "Black" at bounding box center [812, 126] width 132 height 37
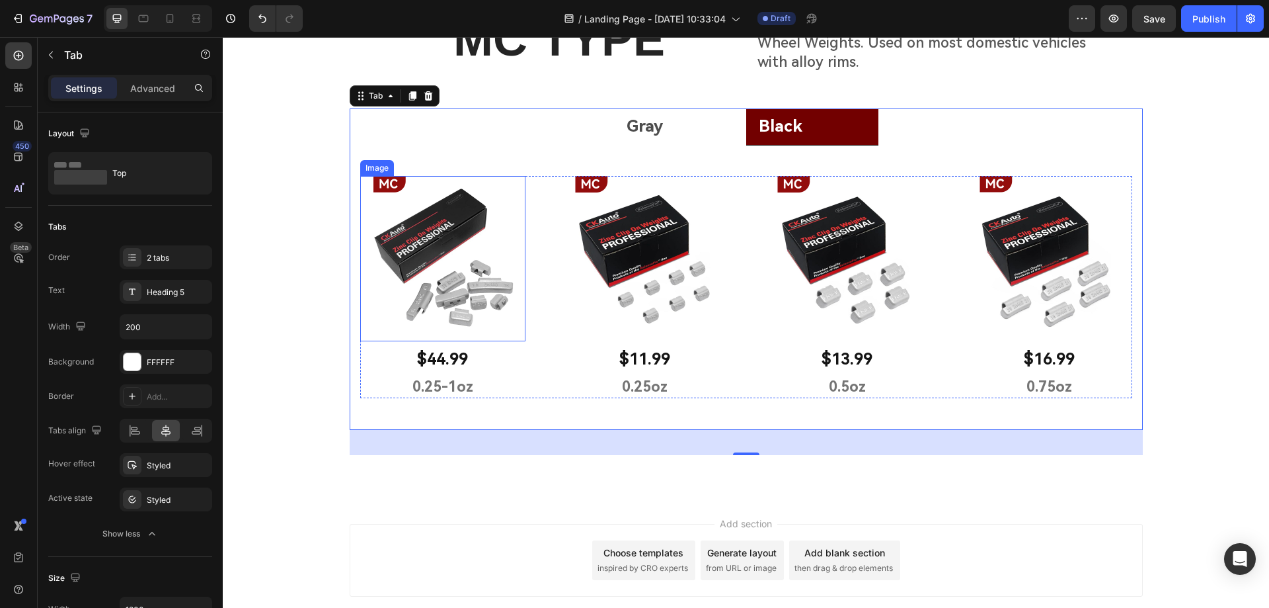
click at [456, 286] on img at bounding box center [442, 258] width 165 height 165
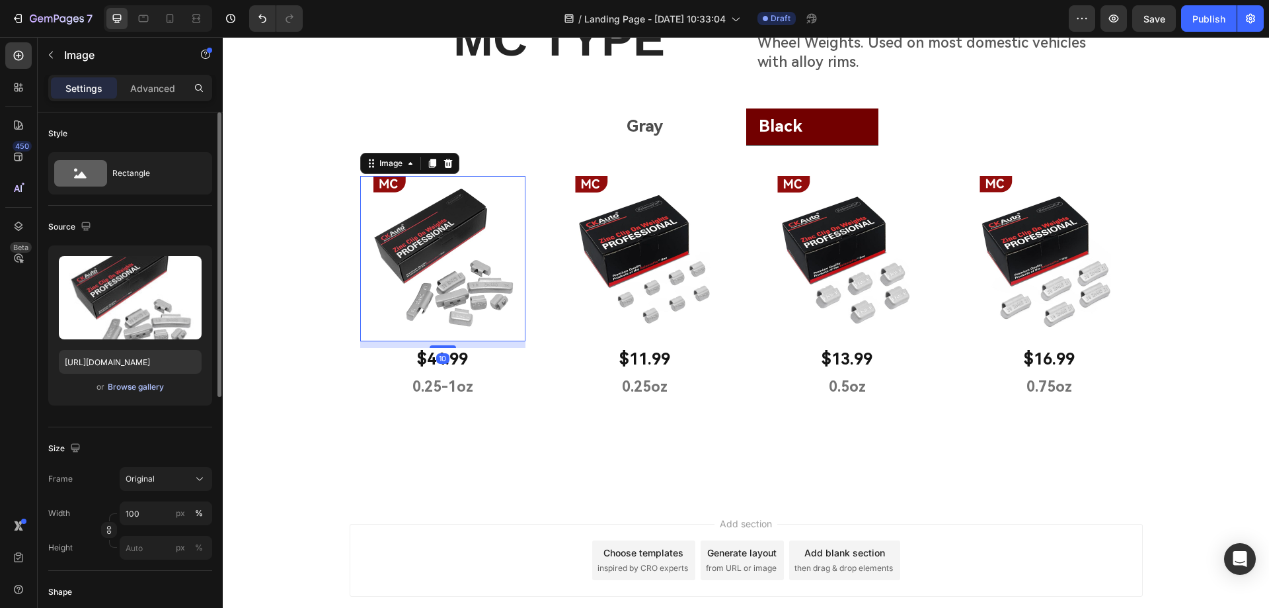
click at [128, 386] on div "Browse gallery" at bounding box center [136, 387] width 56 height 12
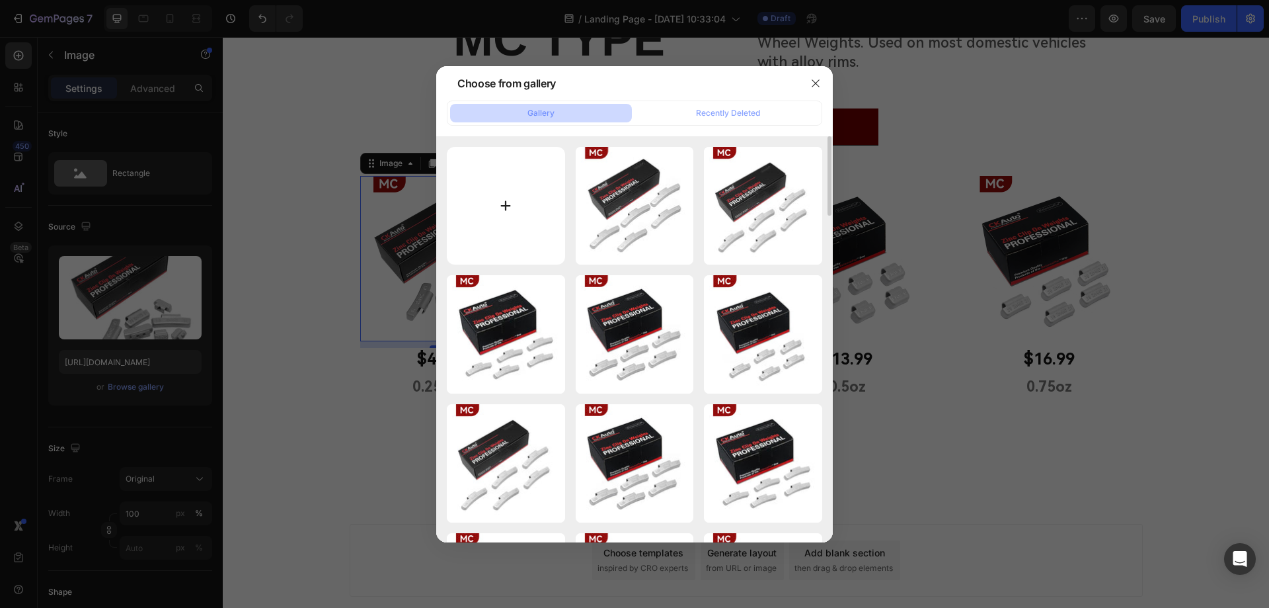
click at [510, 210] on input "file" at bounding box center [506, 206] width 118 height 118
type input "C:\fakepath\mc 黑1.jpg"
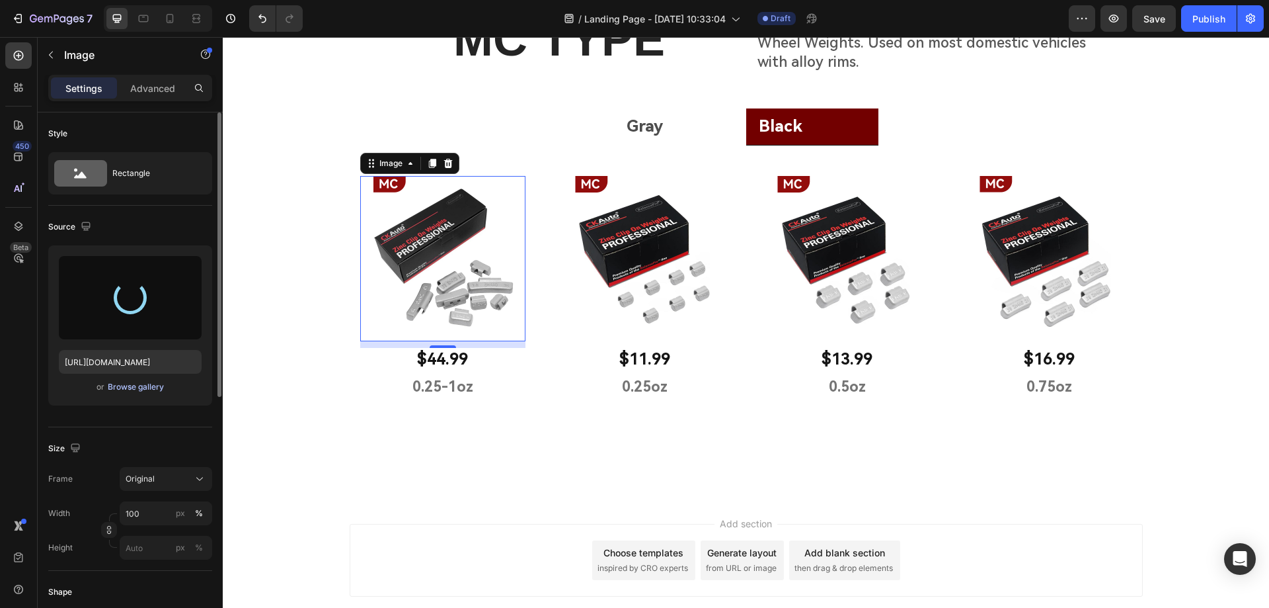
click at [127, 389] on div "Browse gallery" at bounding box center [136, 387] width 56 height 12
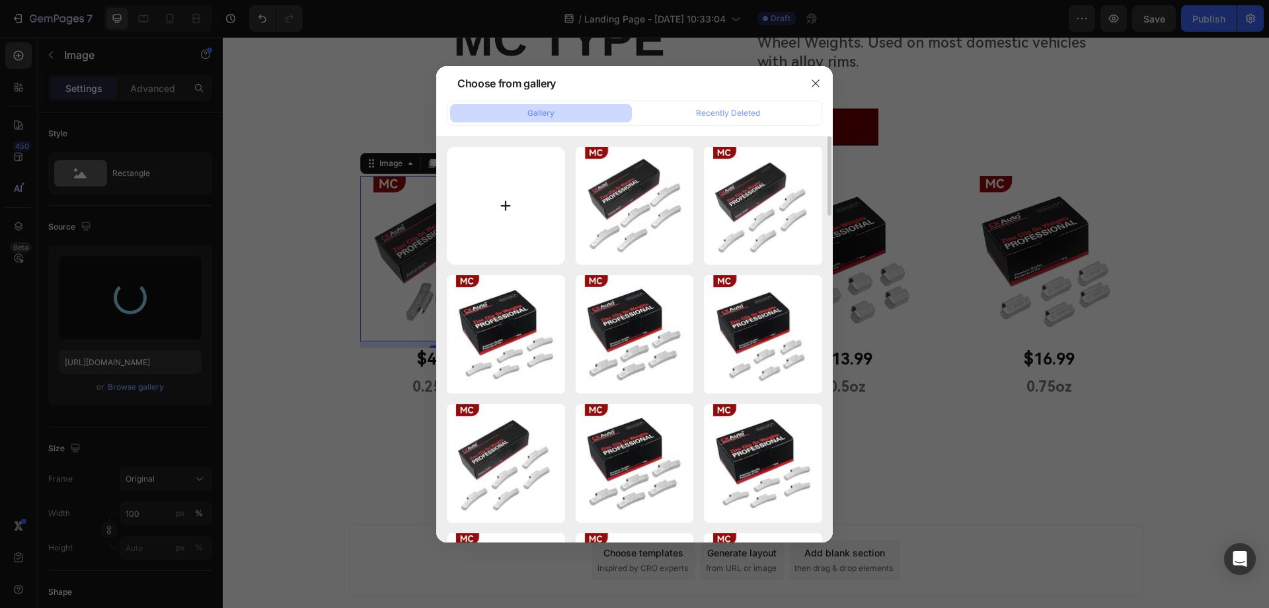
click at [509, 212] on input "file" at bounding box center [506, 206] width 118 height 118
type input "C:\fakepath\mc 黑1.jpg"
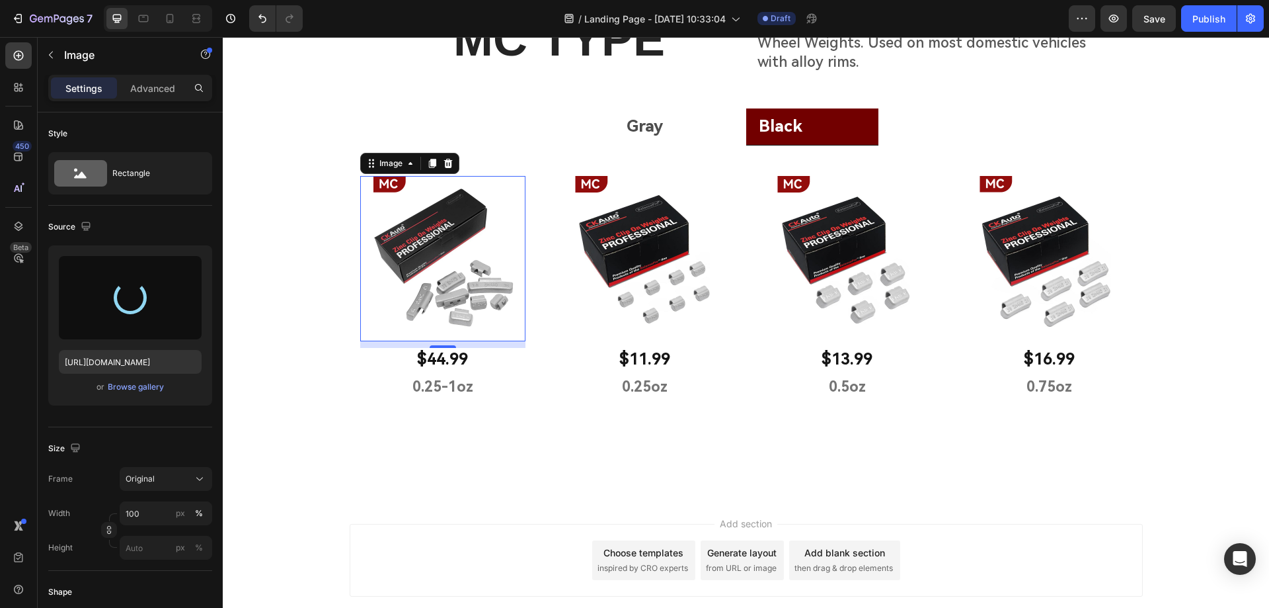
type input "[URL][DOMAIN_NAME]"
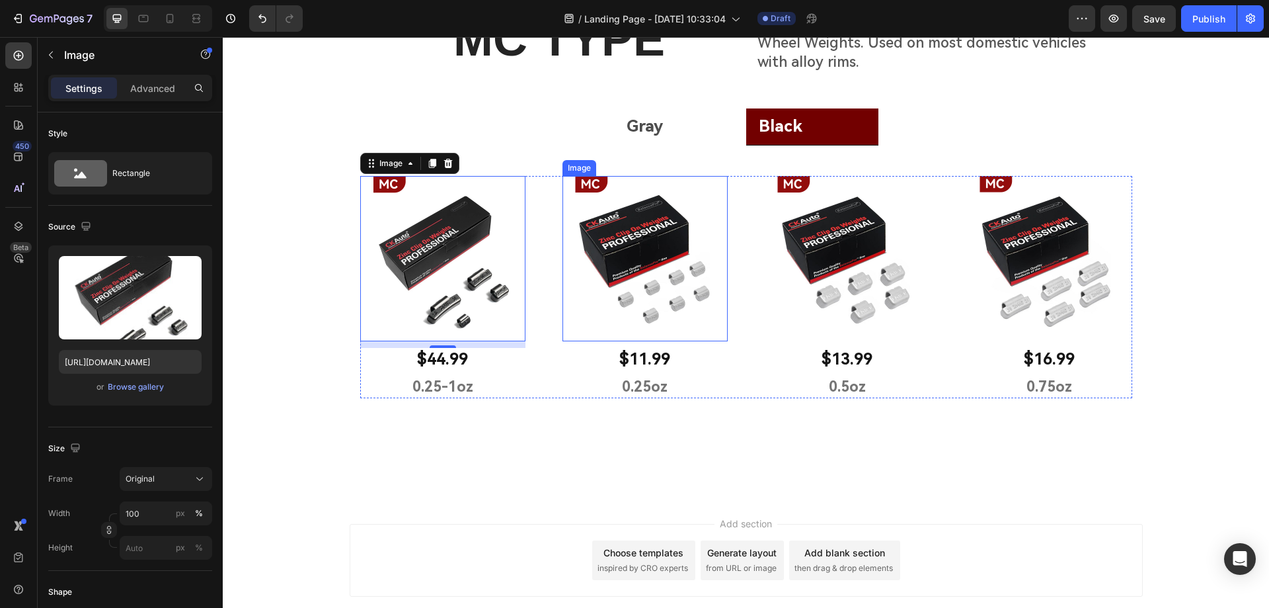
click at [646, 272] on img at bounding box center [645, 258] width 165 height 165
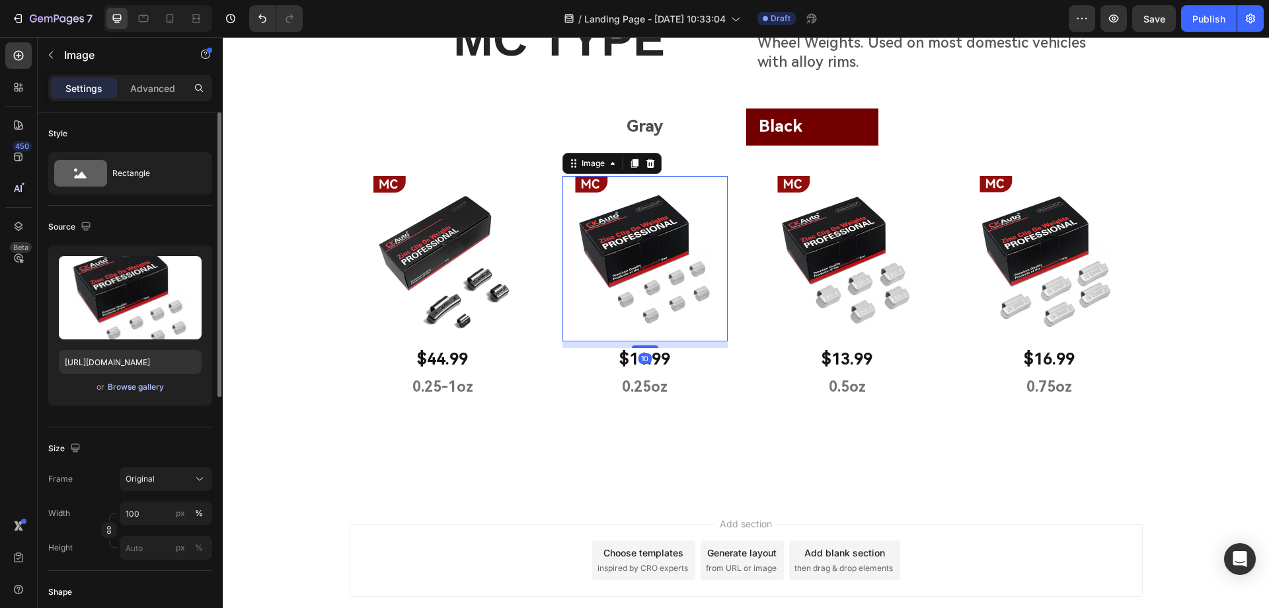
click at [120, 382] on div "Browse gallery" at bounding box center [136, 387] width 56 height 12
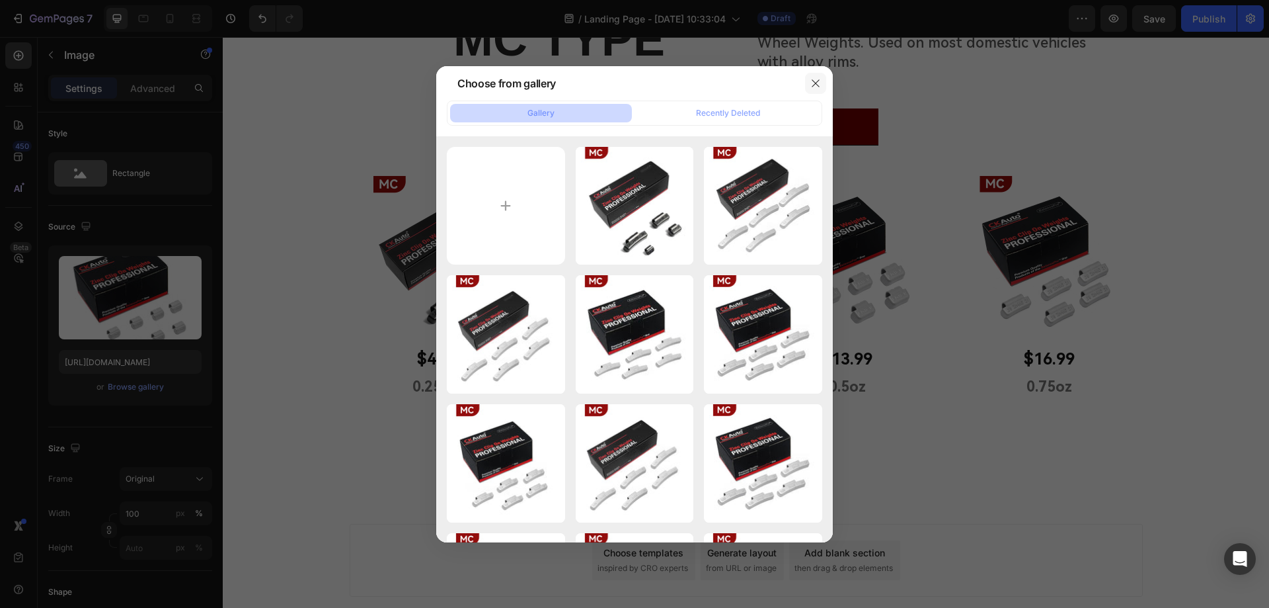
click at [818, 78] on icon "button" at bounding box center [815, 83] width 11 height 11
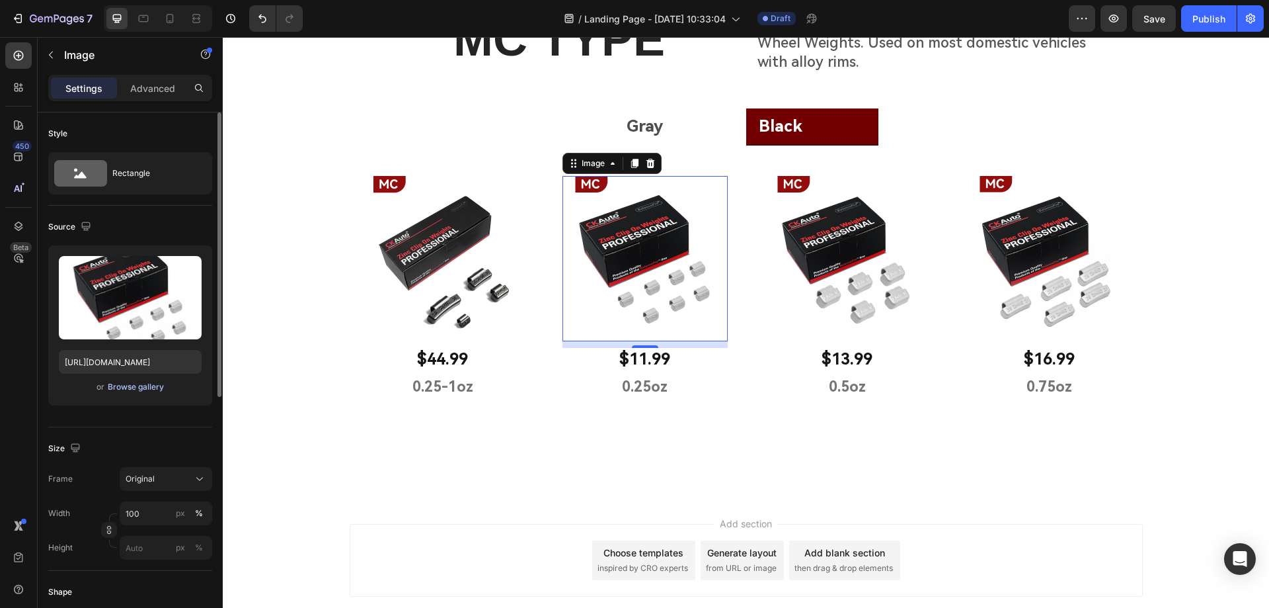
click at [134, 387] on div "Browse gallery" at bounding box center [136, 387] width 56 height 12
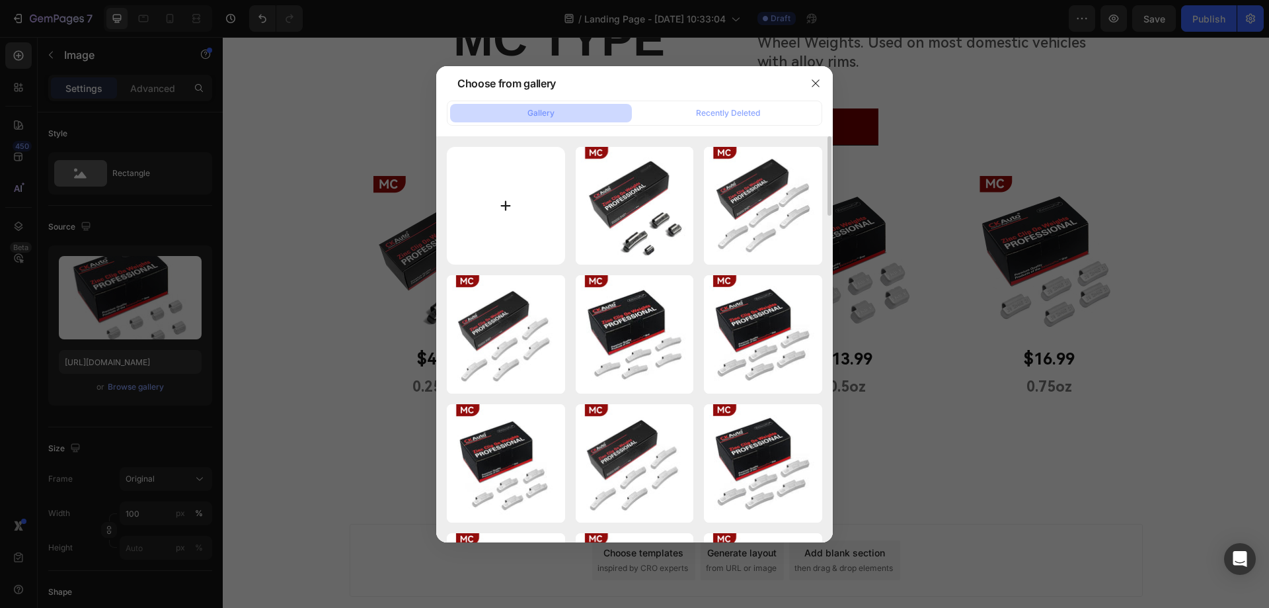
click at [511, 210] on input "file" at bounding box center [506, 206] width 118 height 118
type input "C:\fakepath\mc 黑2.jpg"
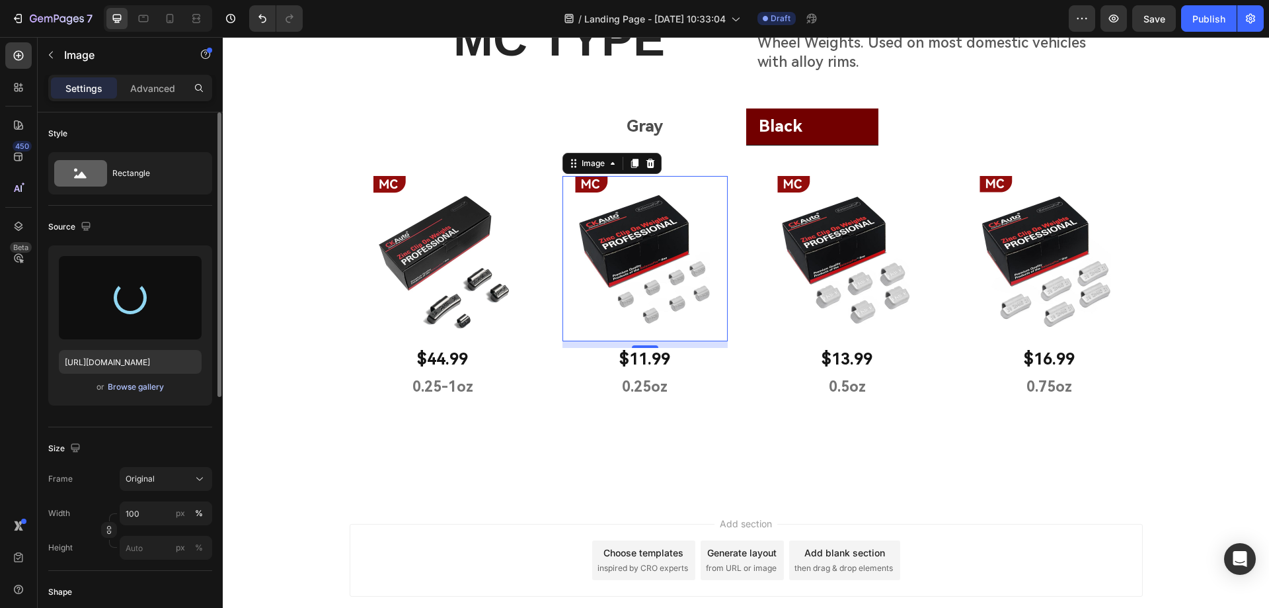
click at [143, 386] on div "Browse gallery" at bounding box center [136, 387] width 56 height 12
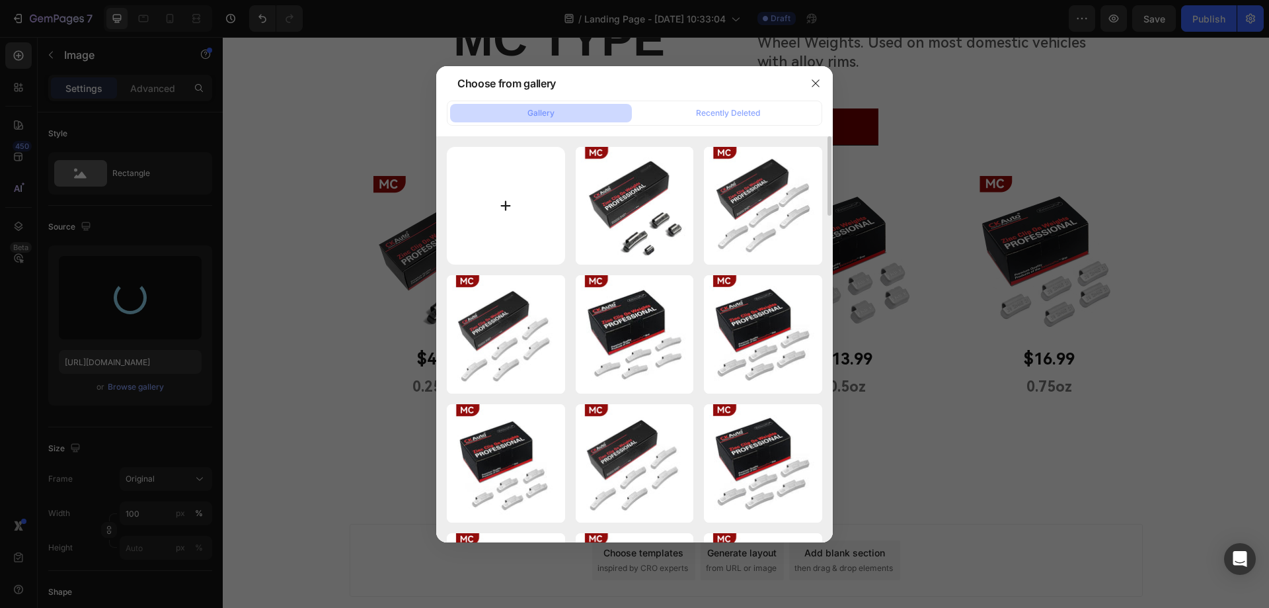
click at [496, 202] on input "file" at bounding box center [506, 206] width 118 height 118
type input "C:\fakepath\mc 黑2.jpg"
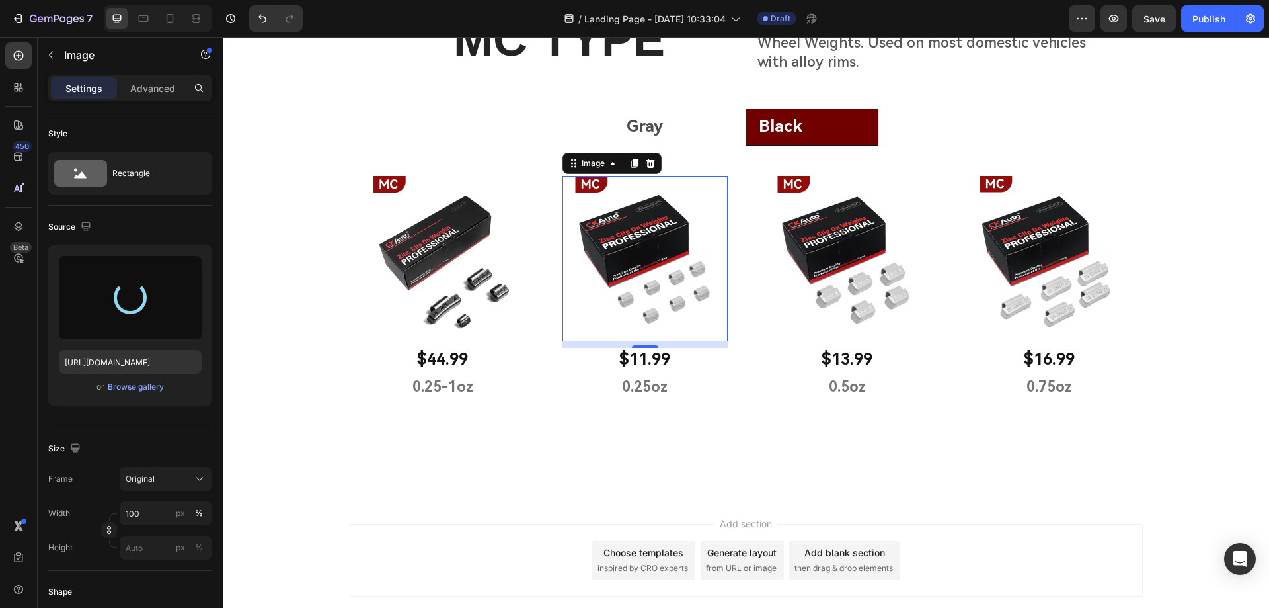
type input "[URL][DOMAIN_NAME]"
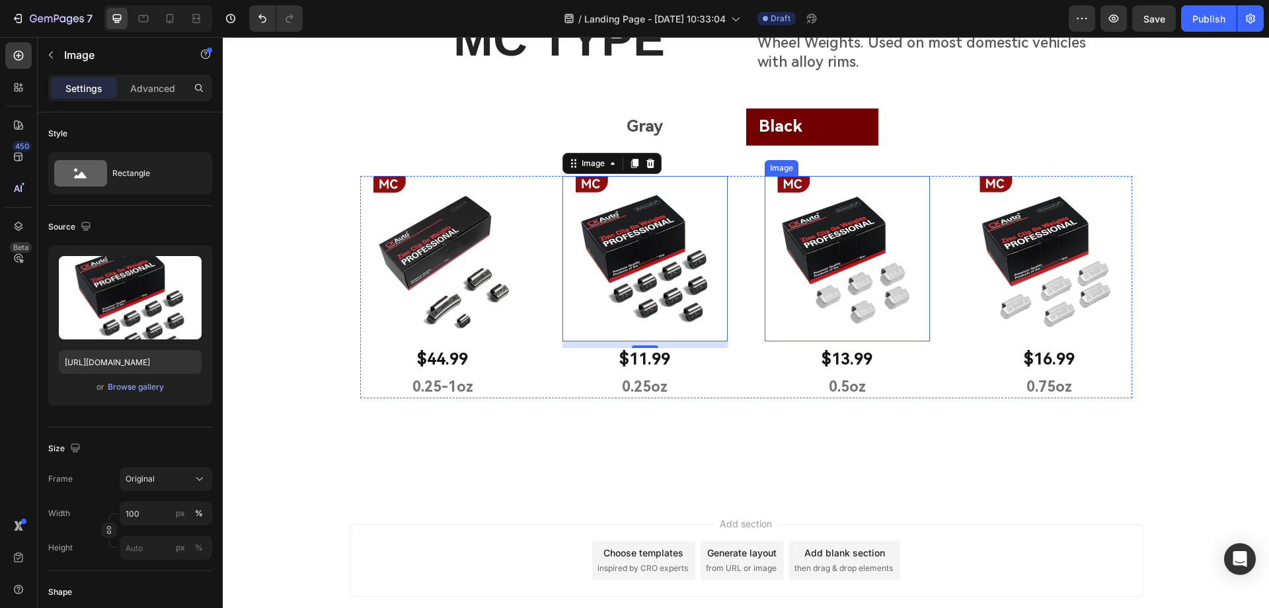
click at [834, 285] on img at bounding box center [847, 258] width 165 height 165
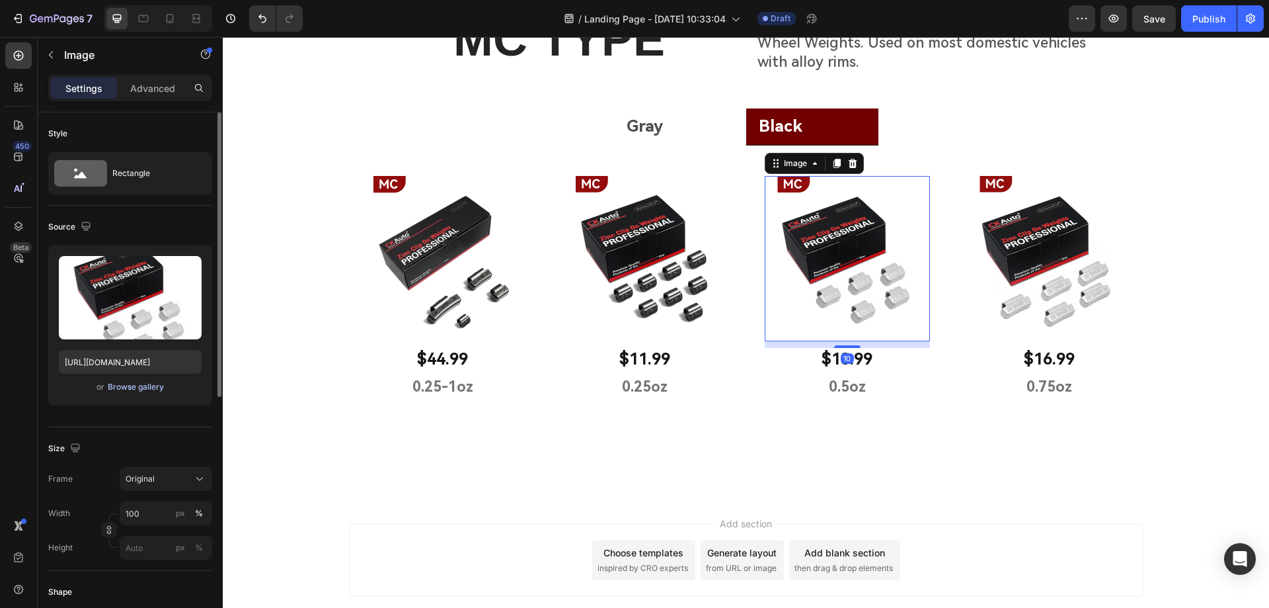
click at [114, 383] on div "Browse gallery" at bounding box center [136, 387] width 56 height 12
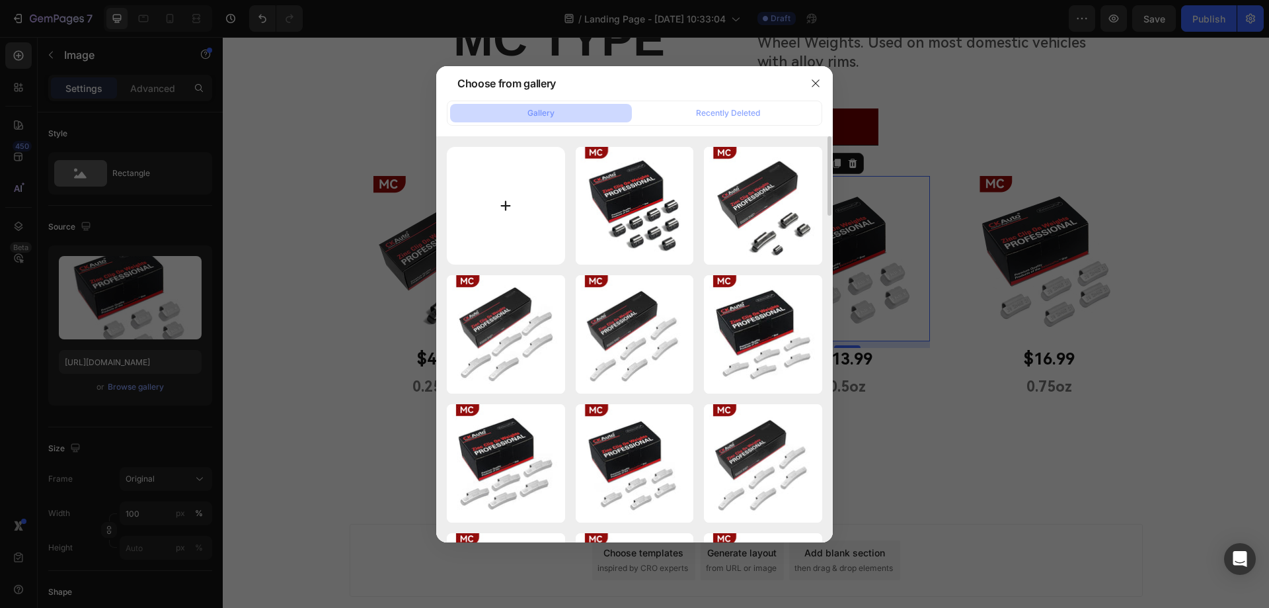
click at [512, 204] on input "file" at bounding box center [506, 206] width 118 height 118
type input "C:\fakepath\mc 黑3.jpg"
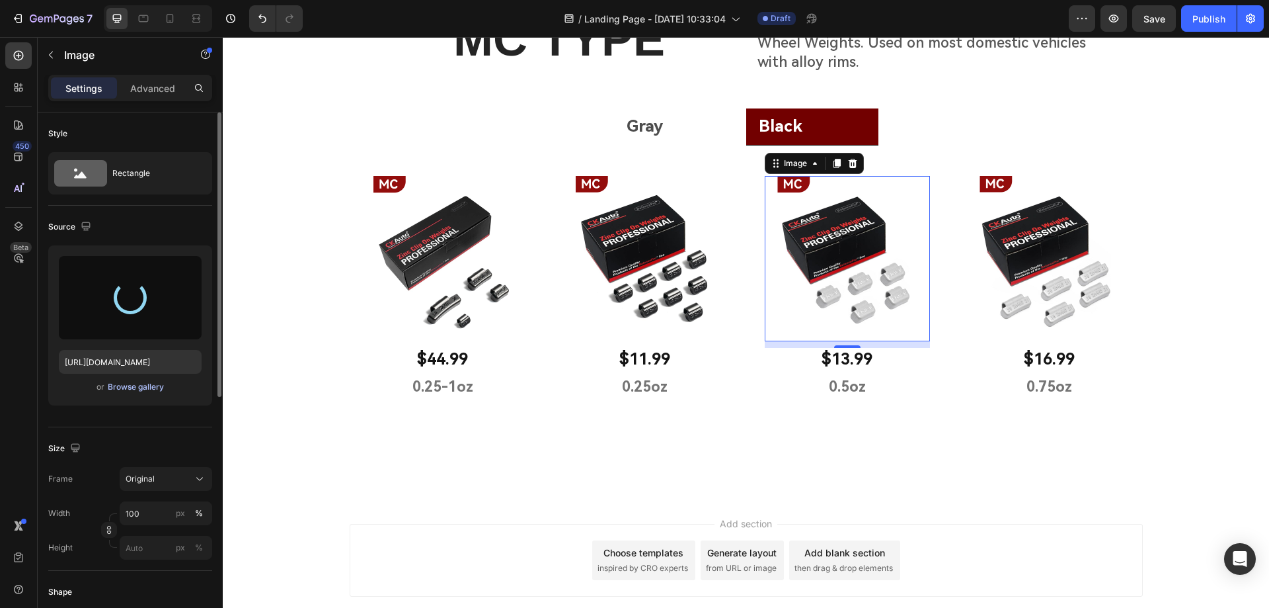
click at [135, 389] on div "Browse gallery" at bounding box center [136, 387] width 56 height 12
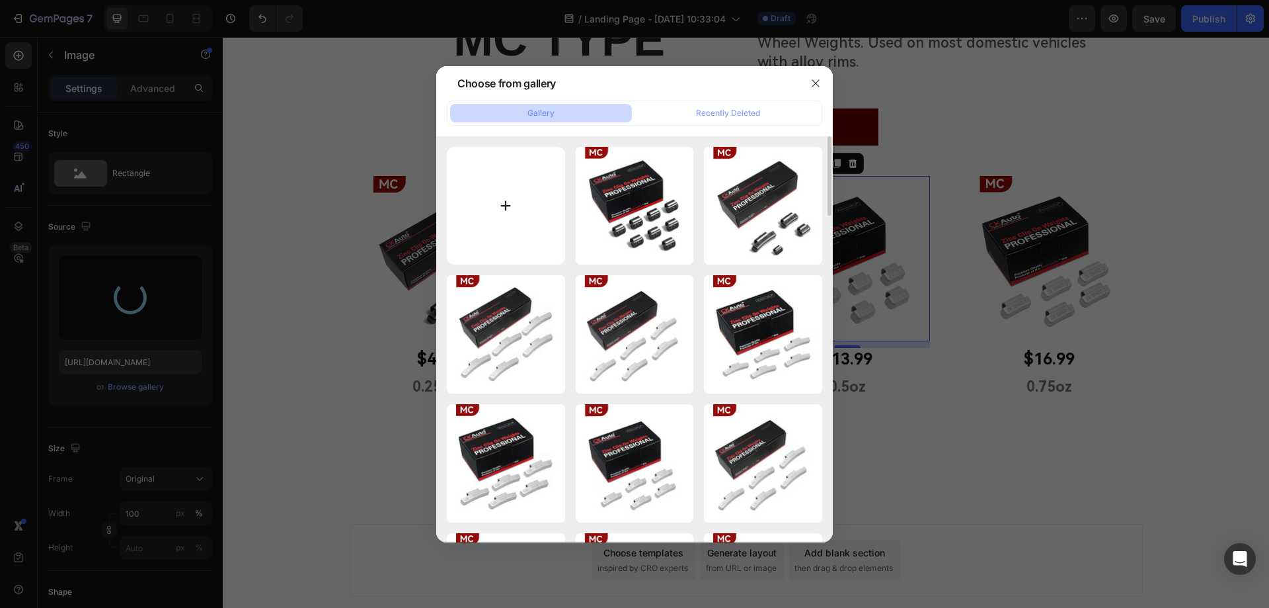
click at [508, 210] on input "file" at bounding box center [506, 206] width 118 height 118
type input "C:\fakepath\mc 黑3.jpg"
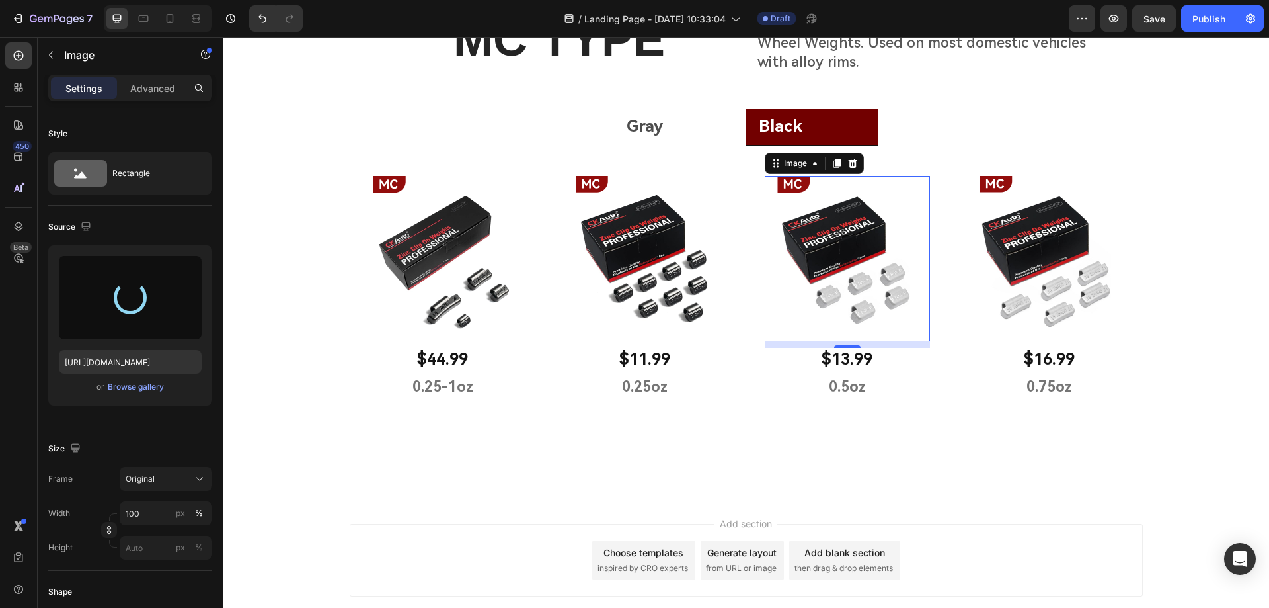
type input "[URL][DOMAIN_NAME]"
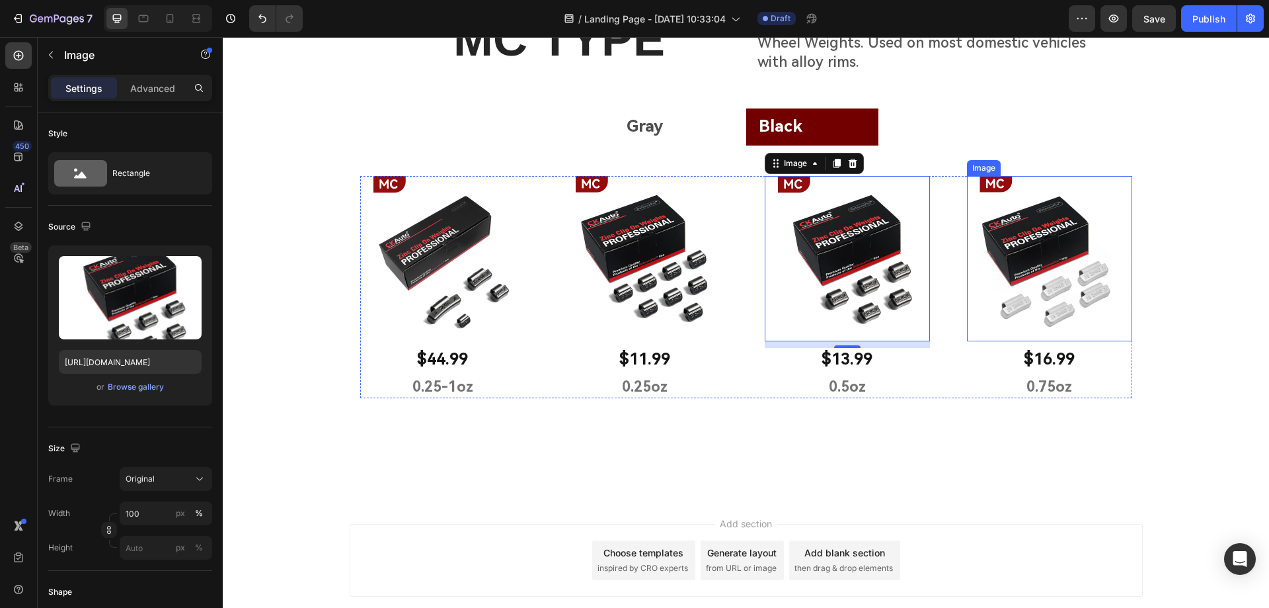
click at [1024, 278] on img at bounding box center [1049, 258] width 165 height 165
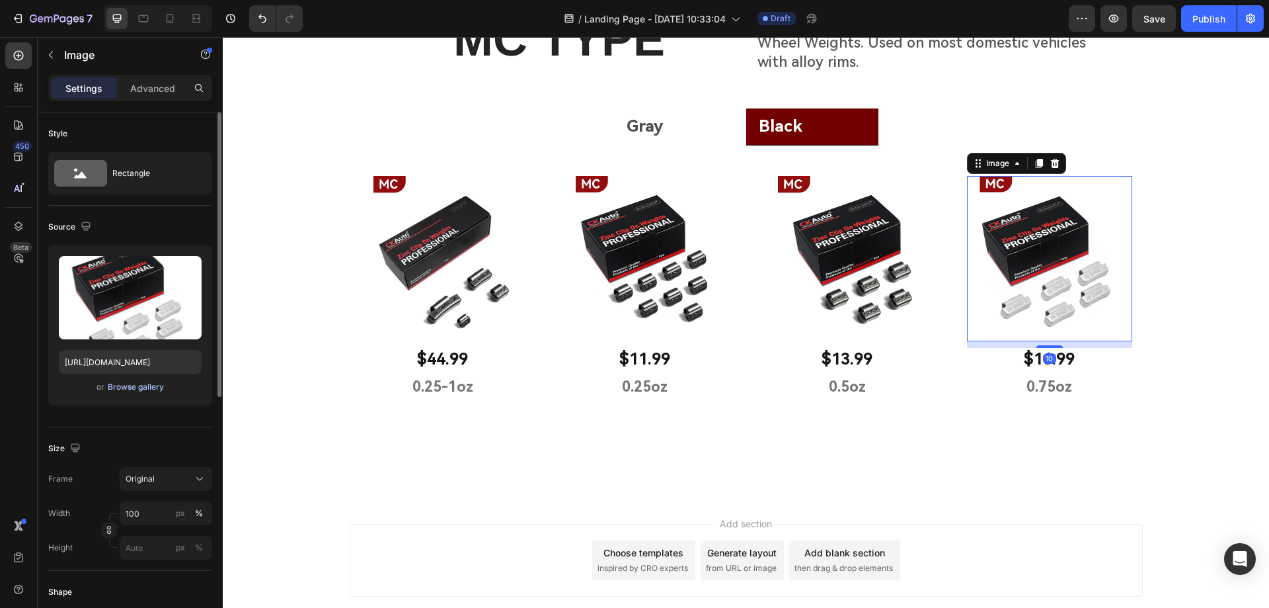
click at [124, 387] on div "Browse gallery" at bounding box center [136, 387] width 56 height 12
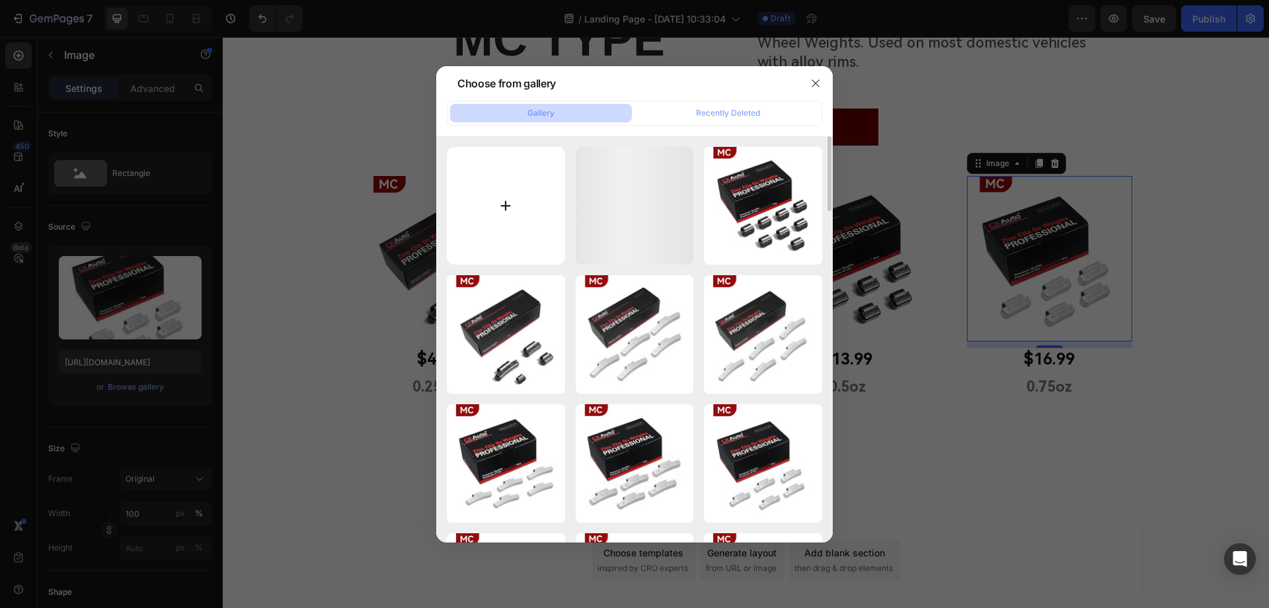
click at [508, 208] on input "file" at bounding box center [506, 206] width 118 height 118
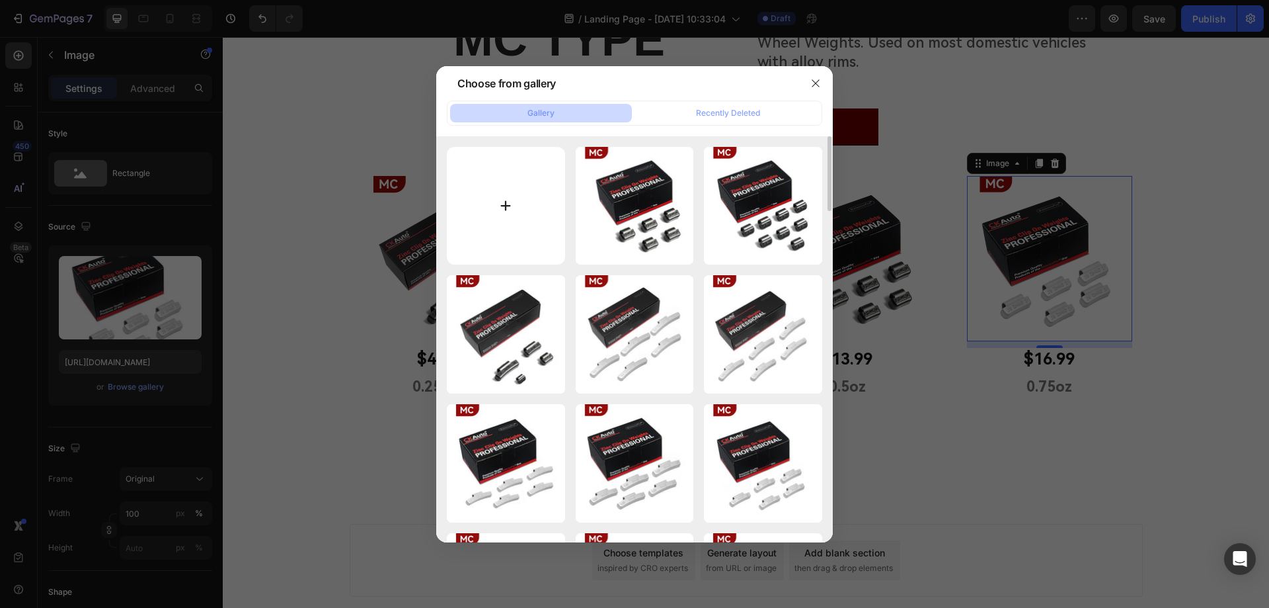
type input "C:\fakepath\mc 黑4.jpg"
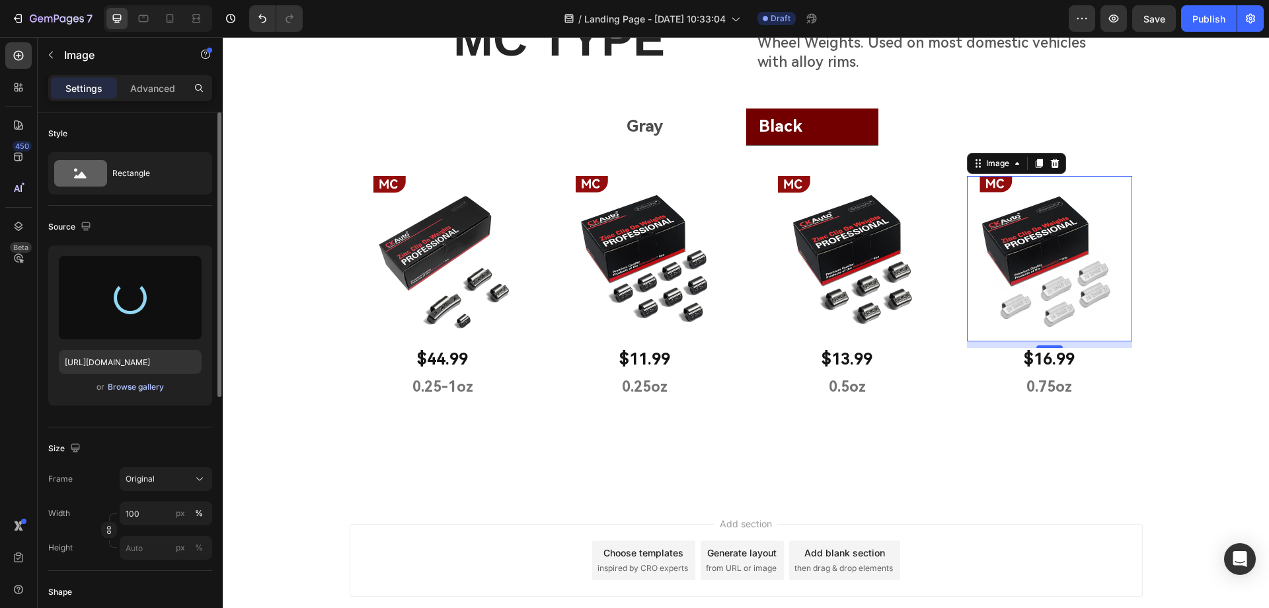
click at [134, 385] on div "Browse gallery" at bounding box center [136, 387] width 56 height 12
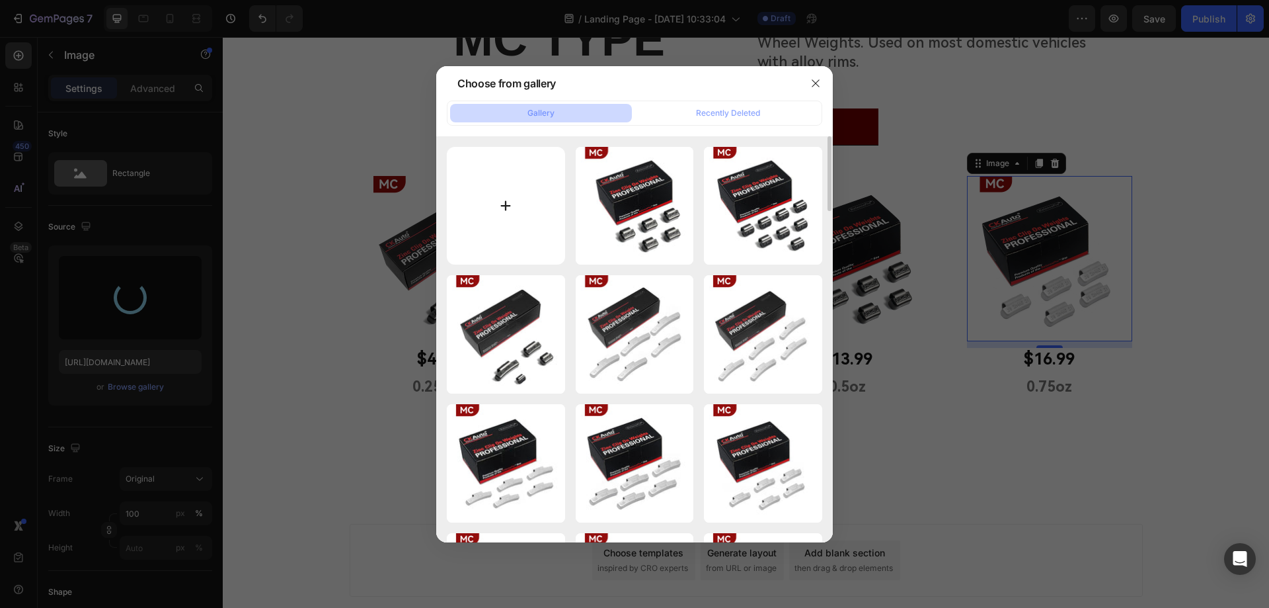
click at [523, 210] on input "file" at bounding box center [506, 206] width 118 height 118
type input "C:\fakepath\mc 黑4.jpg"
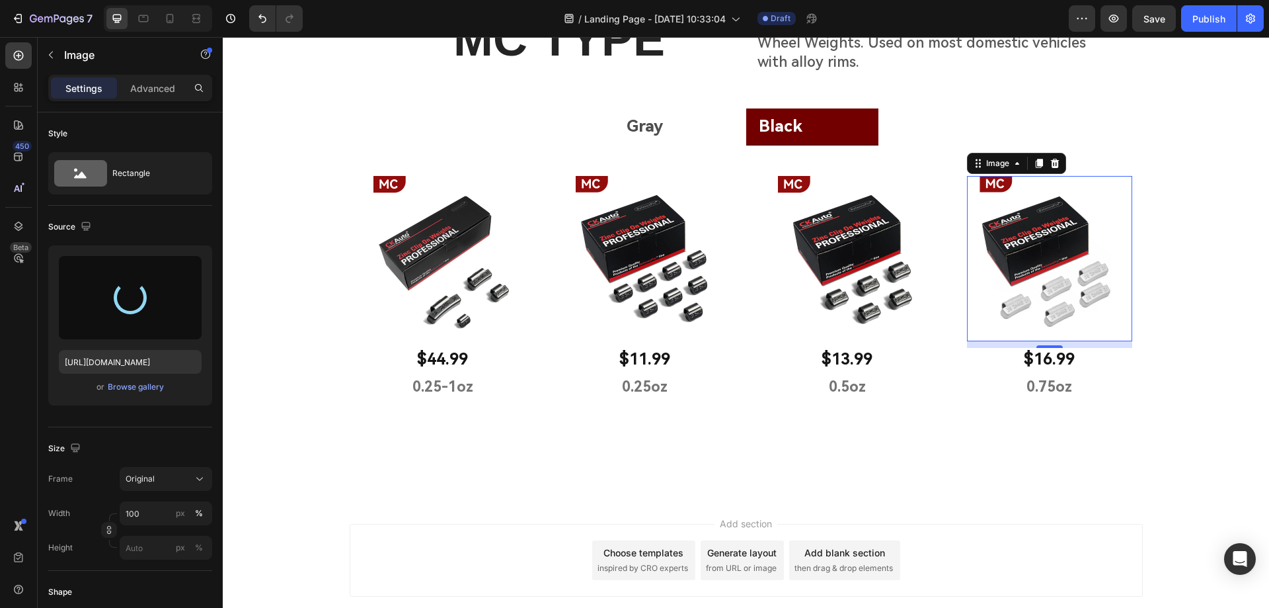
type input "[URL][DOMAIN_NAME]"
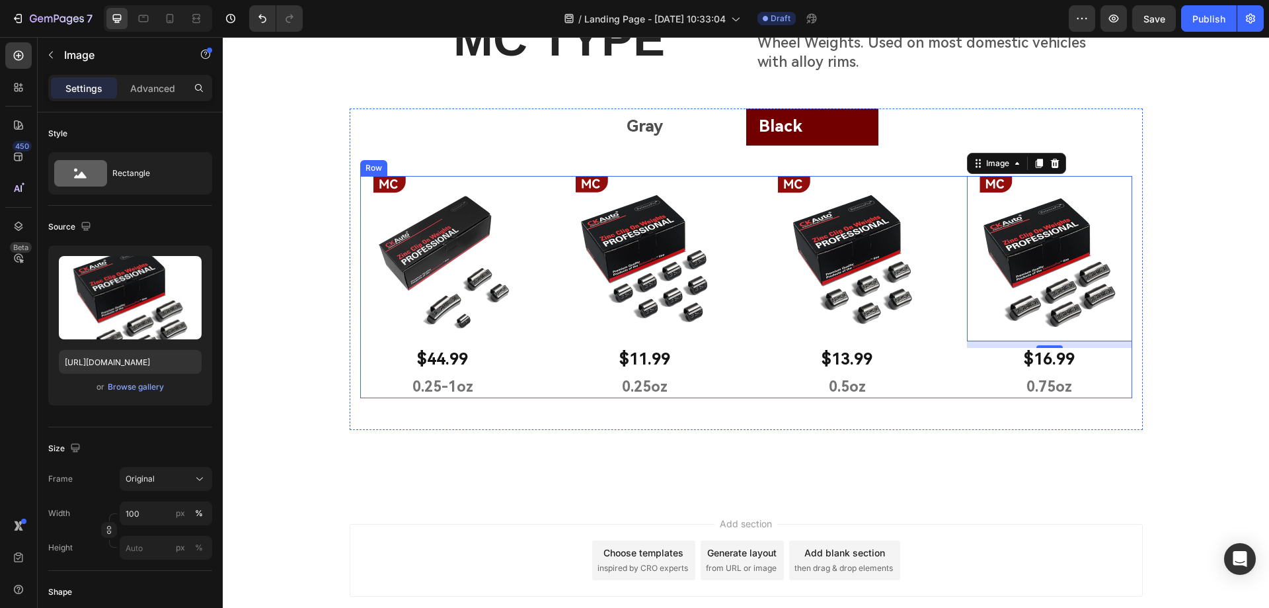
click at [438, 360] on p "$44.99" at bounding box center [443, 359] width 163 height 20
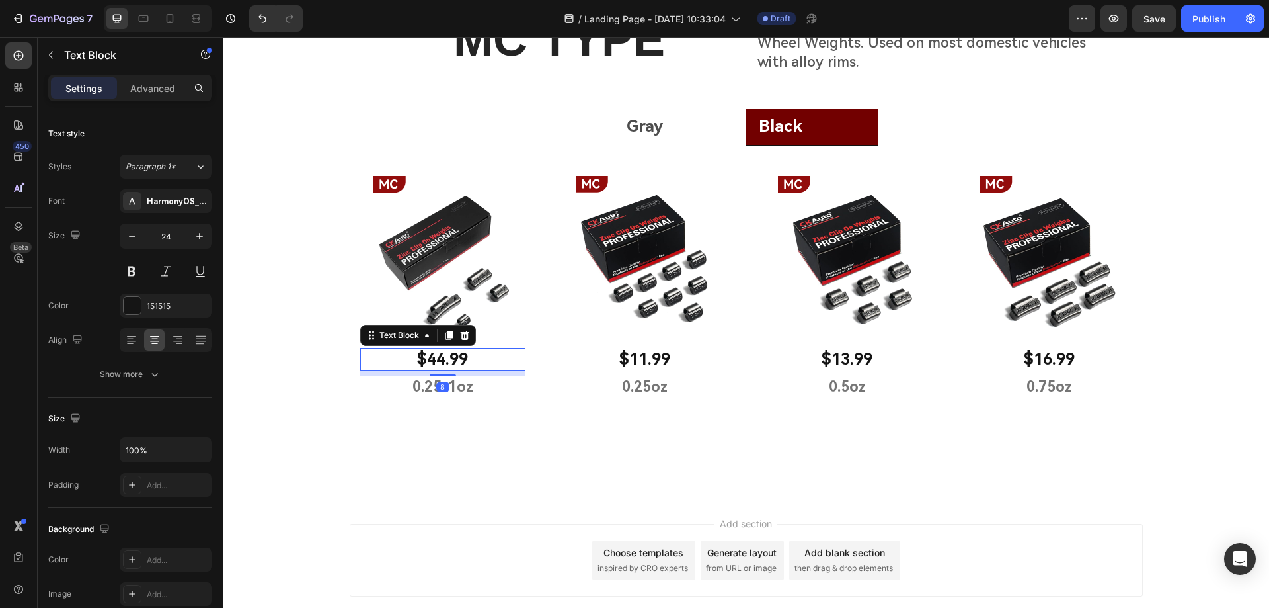
click at [438, 360] on p "$44.99" at bounding box center [443, 359] width 163 height 20
click at [641, 362] on p "$11.99" at bounding box center [645, 359] width 163 height 20
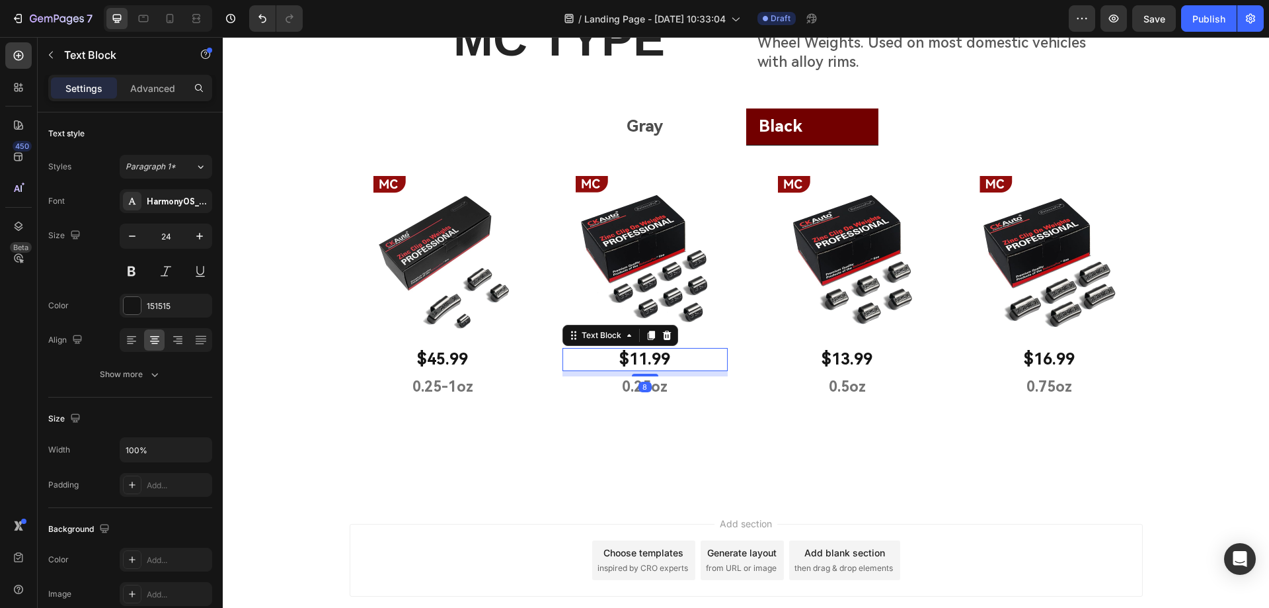
click at [641, 361] on p "$11.99" at bounding box center [645, 359] width 163 height 20
click at [836, 359] on p "$13.99" at bounding box center [847, 359] width 163 height 20
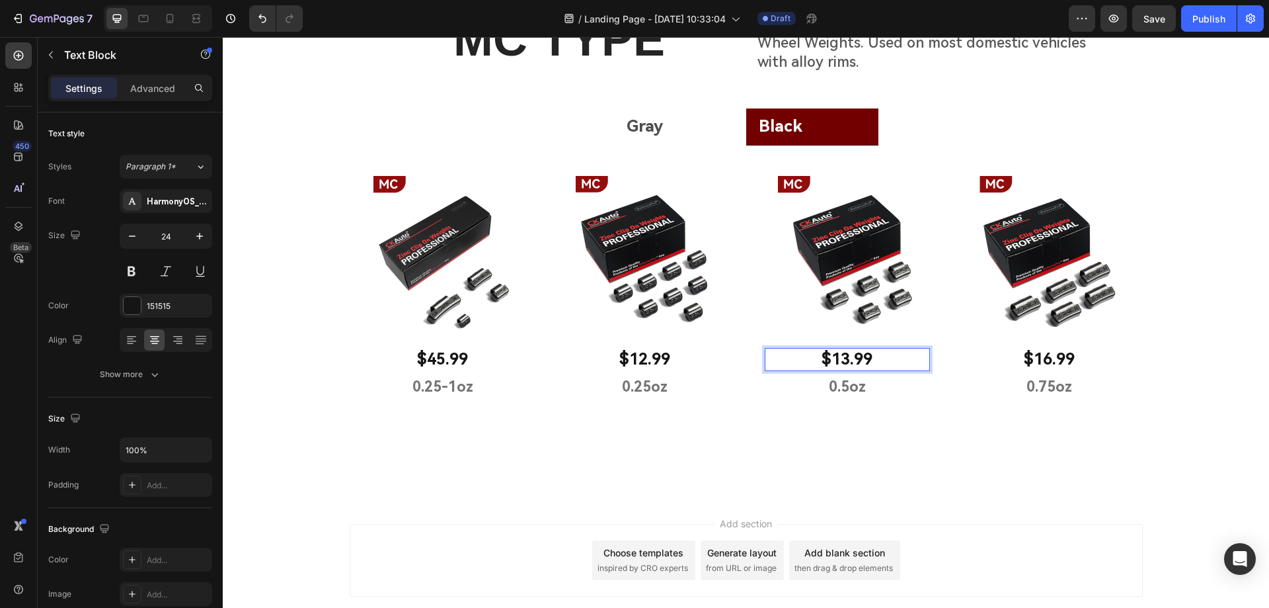
click at [842, 360] on p "$13.99" at bounding box center [847, 359] width 163 height 20
click at [1045, 360] on p "$16.99" at bounding box center [1049, 359] width 163 height 20
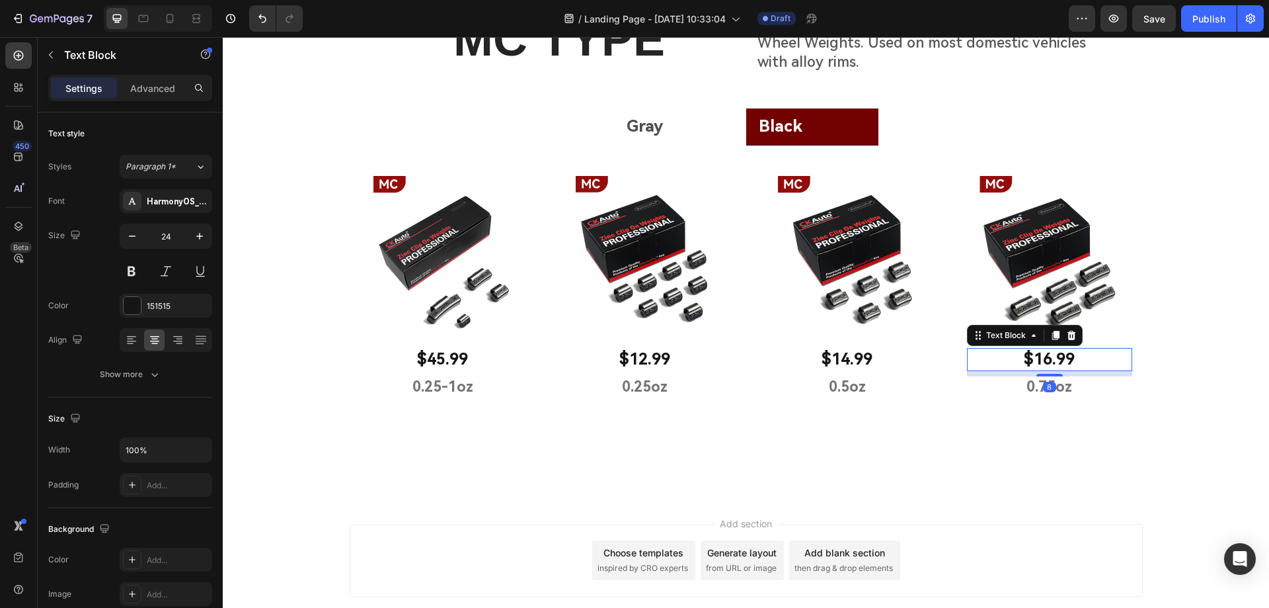
click at [1048, 360] on p "$16.99" at bounding box center [1049, 359] width 163 height 20
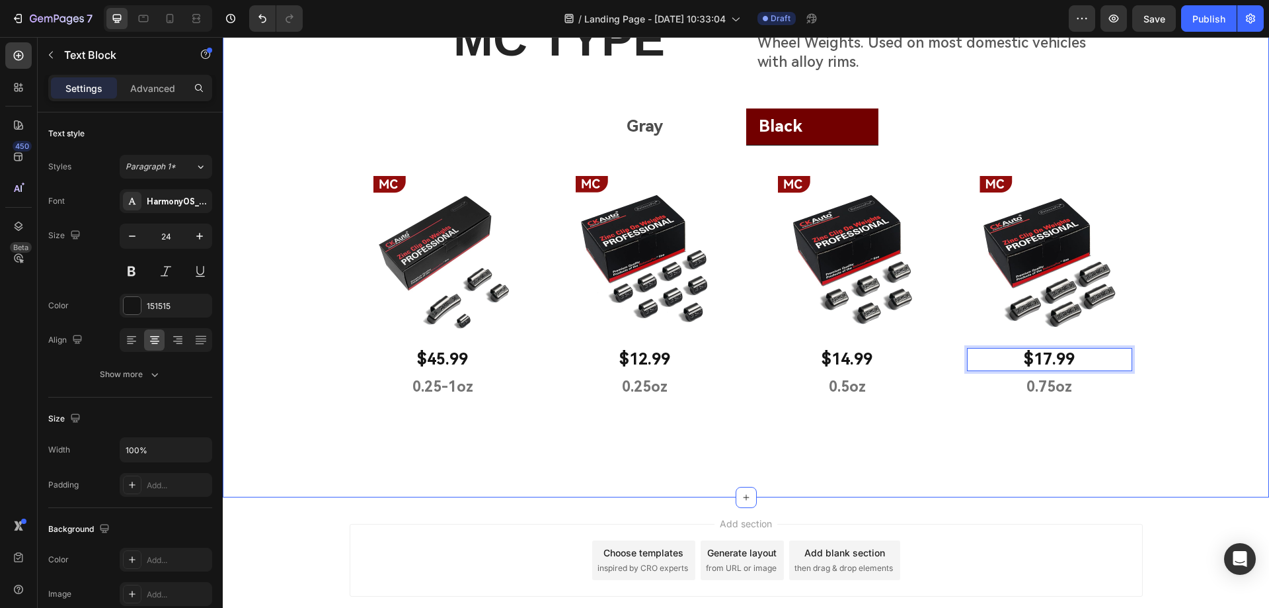
click at [1161, 256] on div "MC TYPE Heading CKAuto MC Type ZINC Polymer-Coated Clip On Wheel Weights. Used …" at bounding box center [746, 231] width 1046 height 448
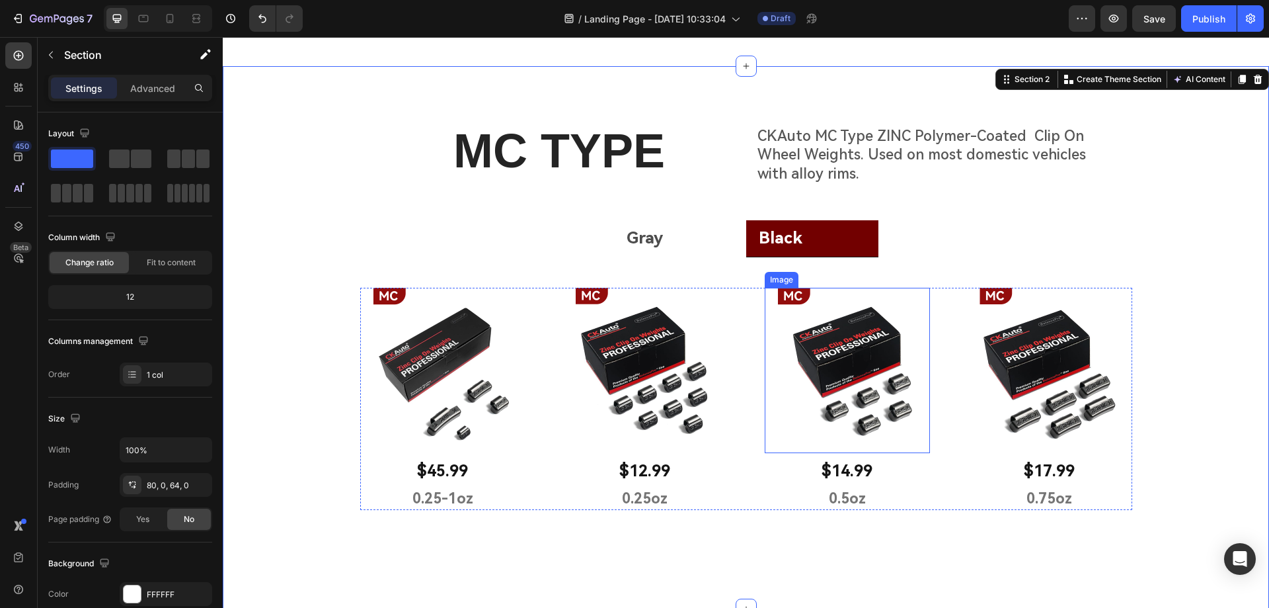
scroll to position [389, 0]
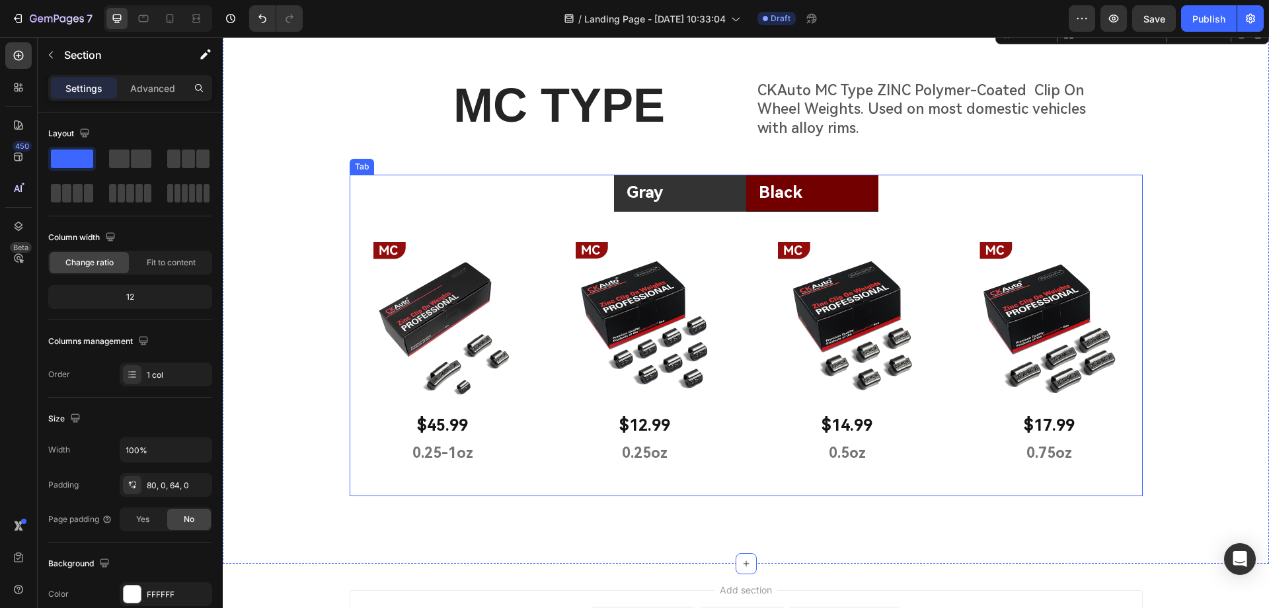
click at [698, 195] on li "Gray" at bounding box center [680, 193] width 132 height 37
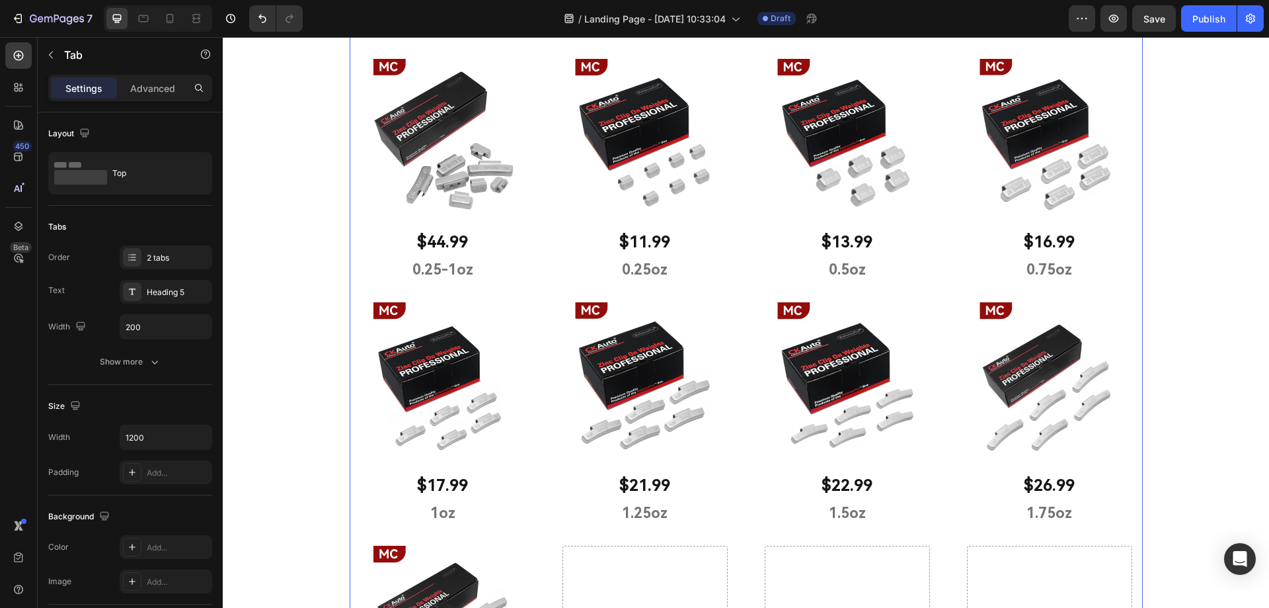
scroll to position [588, 0]
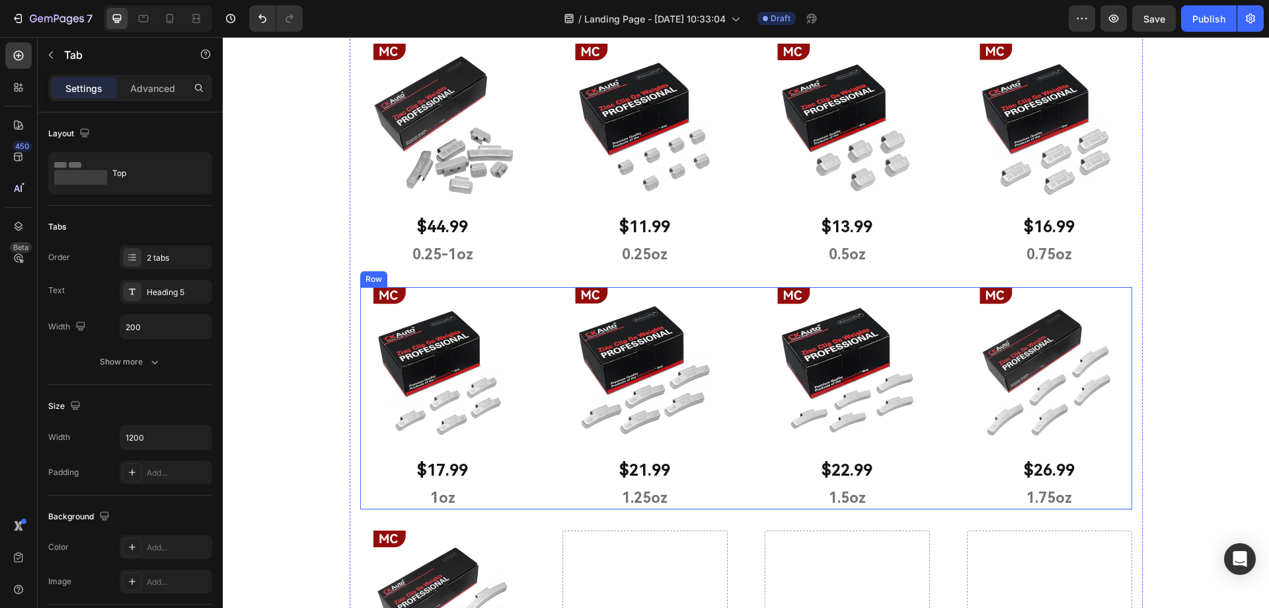
click at [742, 323] on div "Image $17.99 Text Block 1oz Text Block Row Image $21.99 Text Block 1.25oz Text …" at bounding box center [746, 398] width 772 height 222
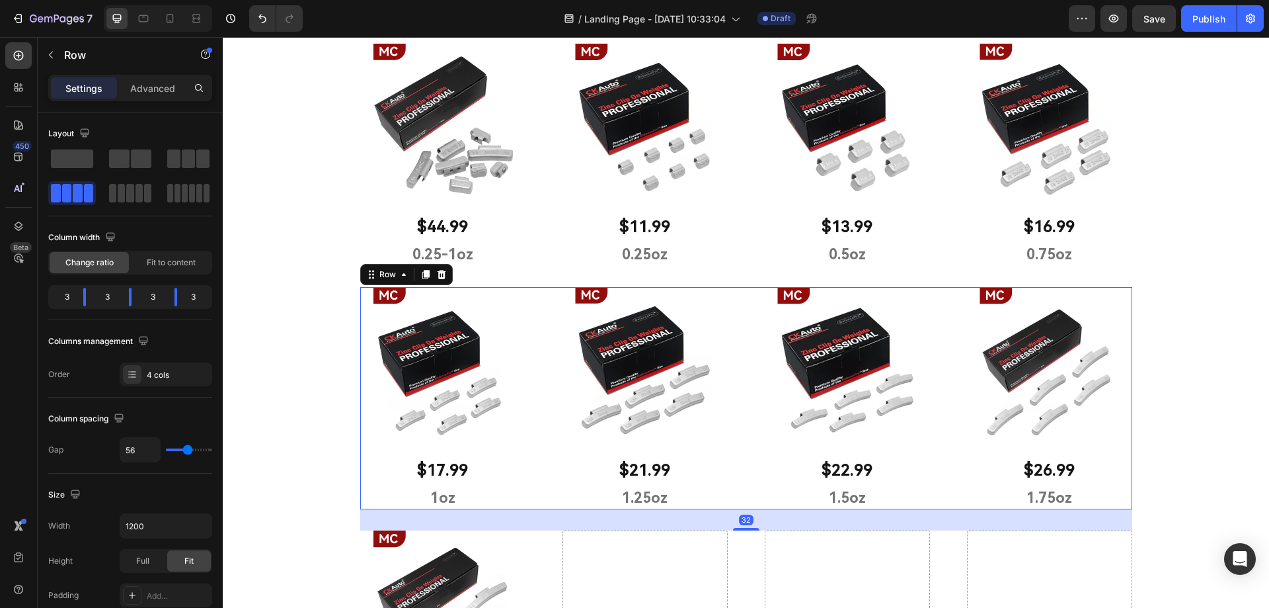
drag, startPoint x: 420, startPoint y: 276, endPoint x: 643, endPoint y: 248, distance: 224.6
click at [422, 276] on icon at bounding box center [425, 274] width 7 height 9
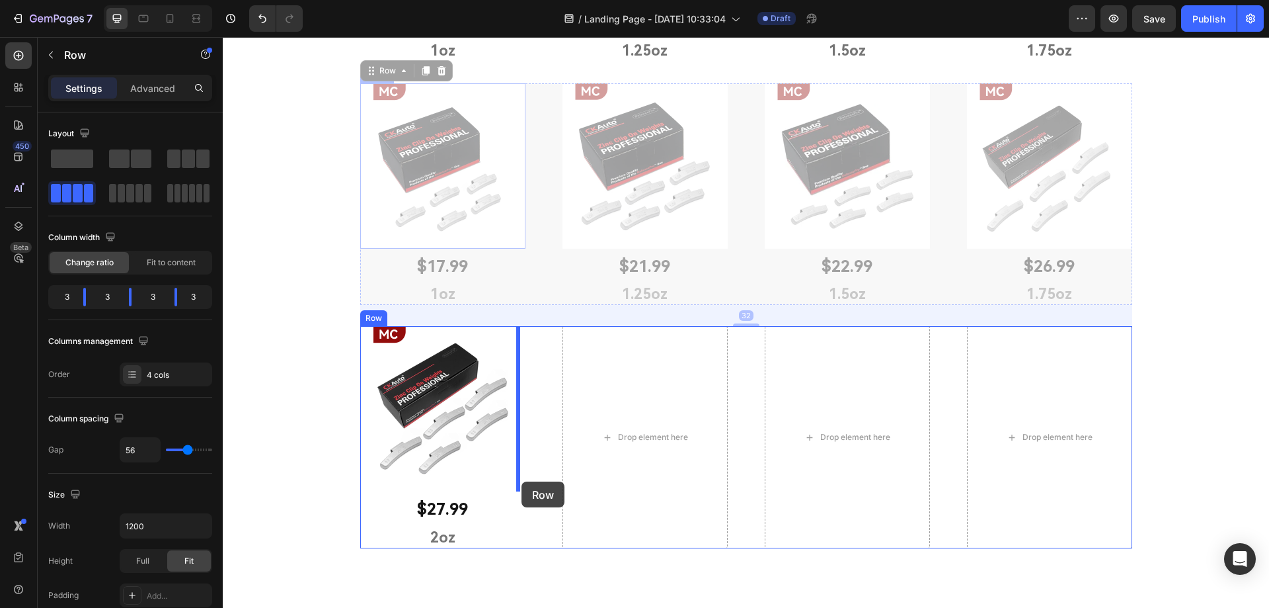
scroll to position [1233, 0]
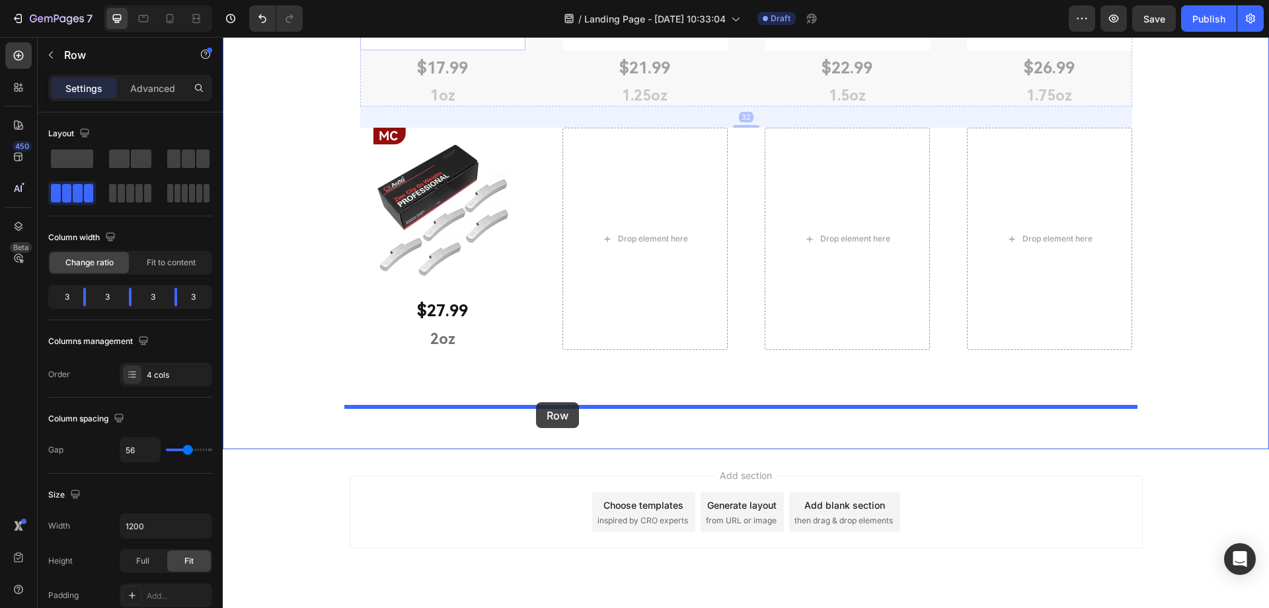
drag, startPoint x: 371, startPoint y: 72, endPoint x: 536, endPoint y: 402, distance: 368.9
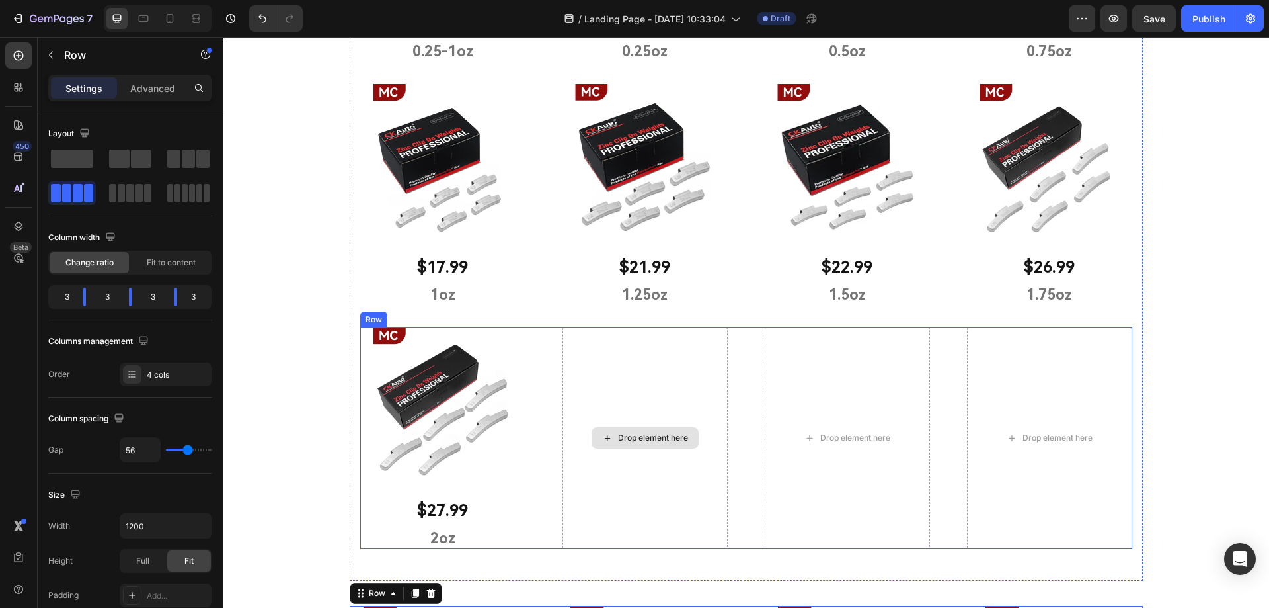
scroll to position [792, 0]
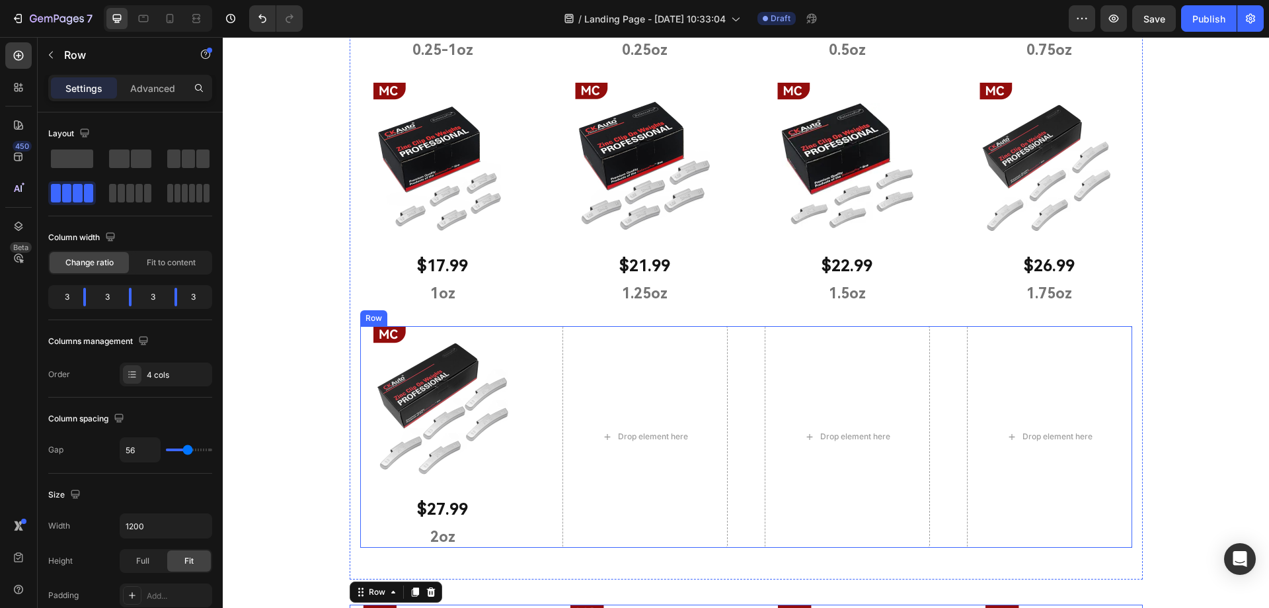
click at [545, 334] on div "Image $27.99 Text Block 2oz Text Block Row Drop element here Drop element here …" at bounding box center [746, 437] width 772 height 222
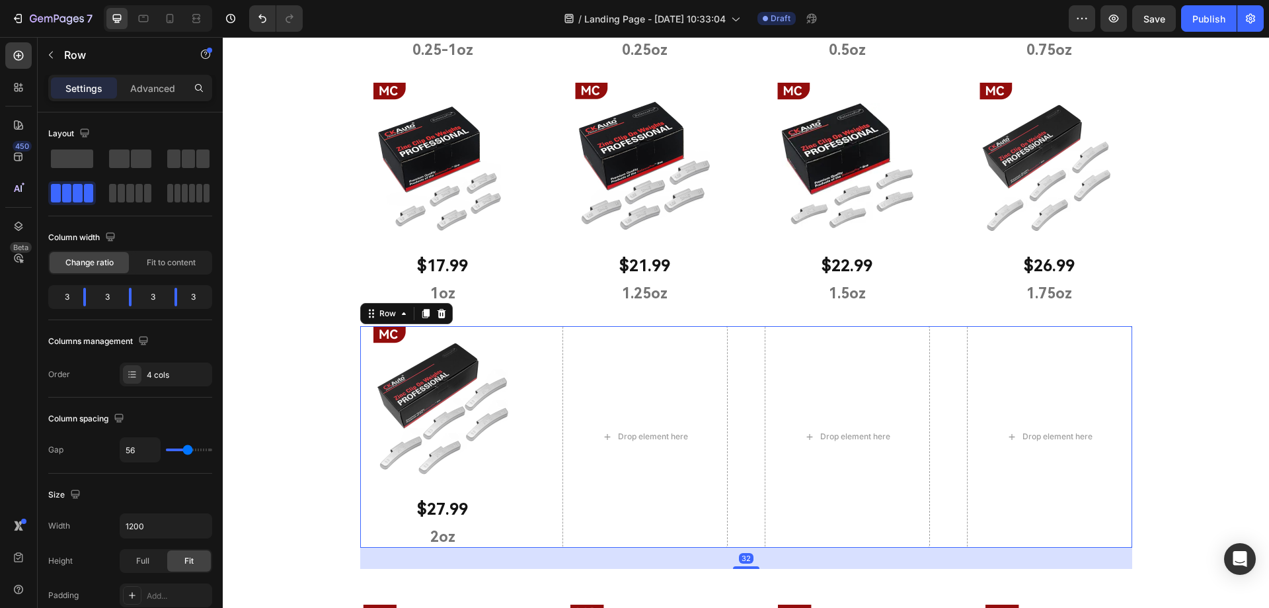
click at [420, 312] on icon at bounding box center [425, 313] width 11 height 11
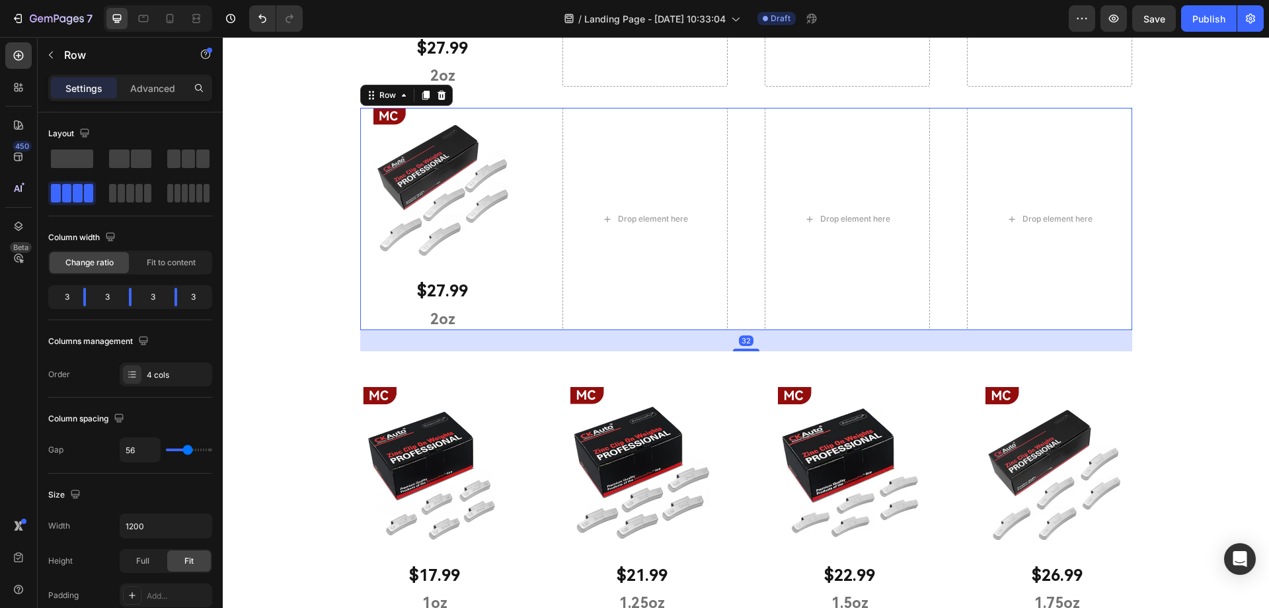
scroll to position [1277, 0]
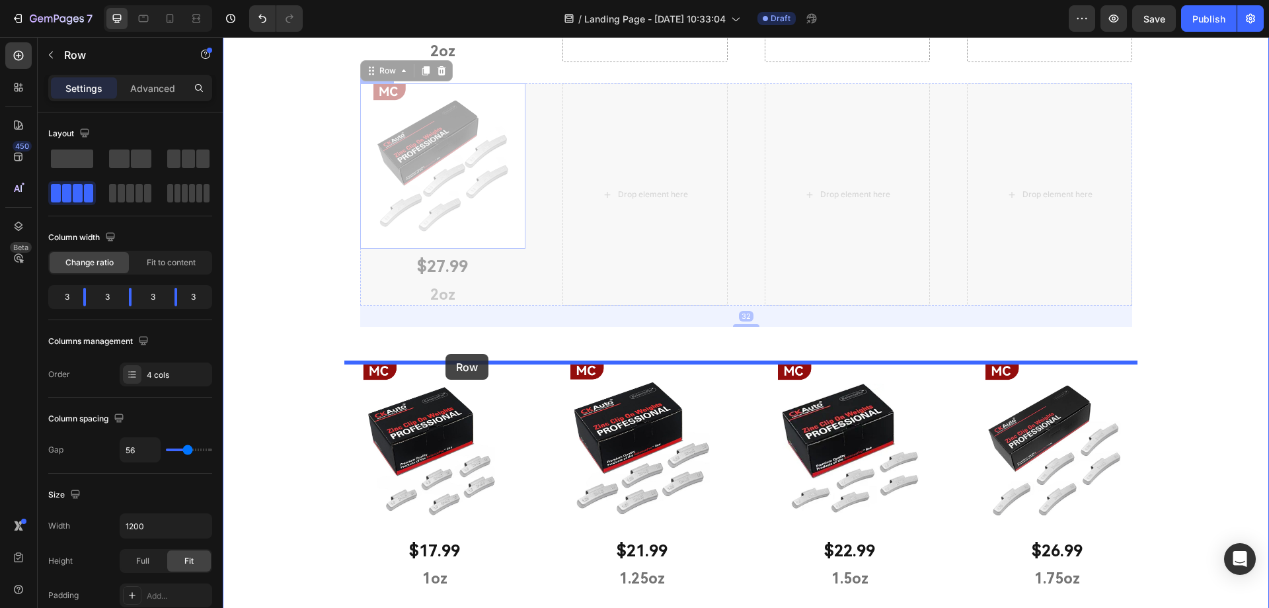
drag, startPoint x: 368, startPoint y: 77, endPoint x: 446, endPoint y: 354, distance: 287.8
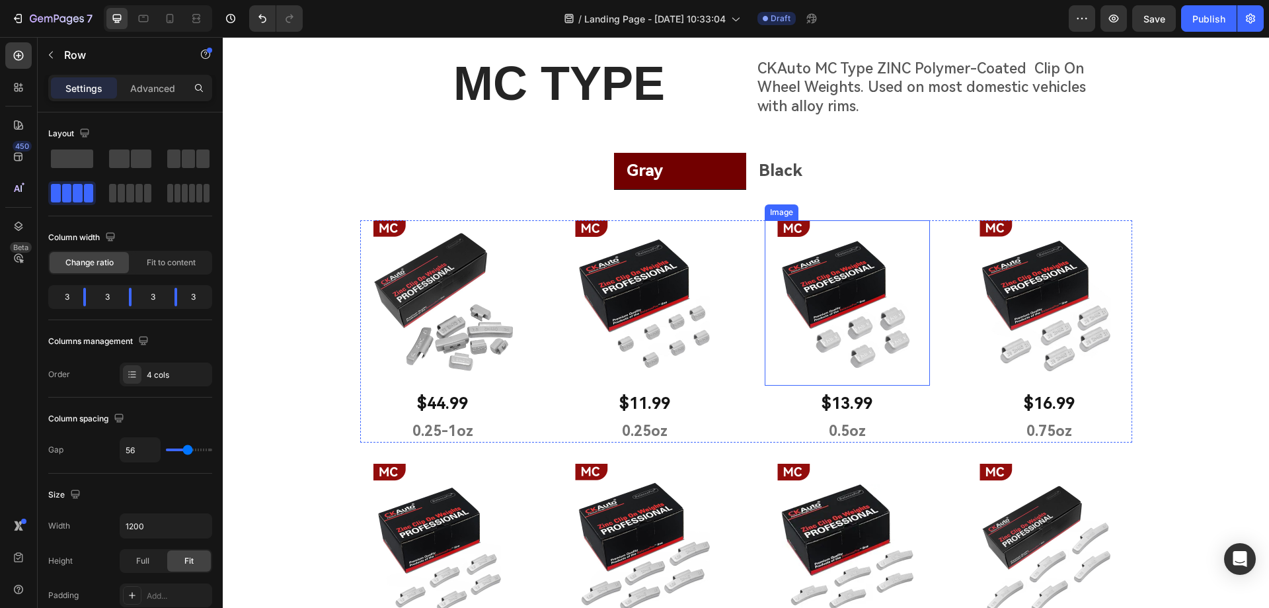
scroll to position [352, 0]
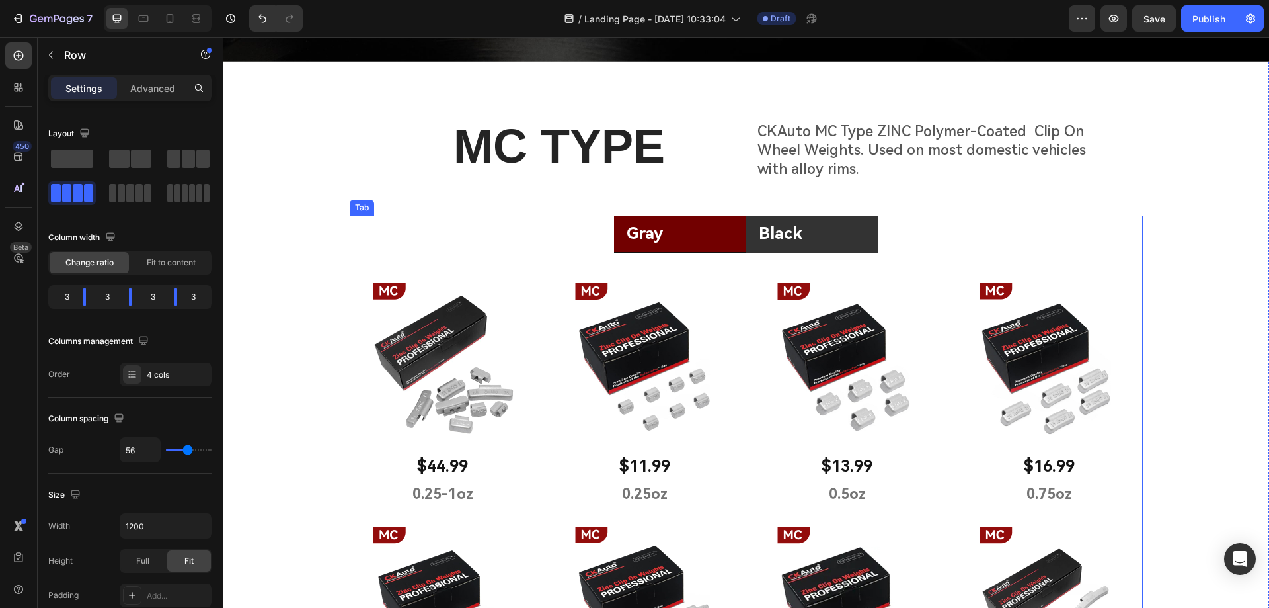
click at [826, 229] on li "Black" at bounding box center [812, 234] width 132 height 37
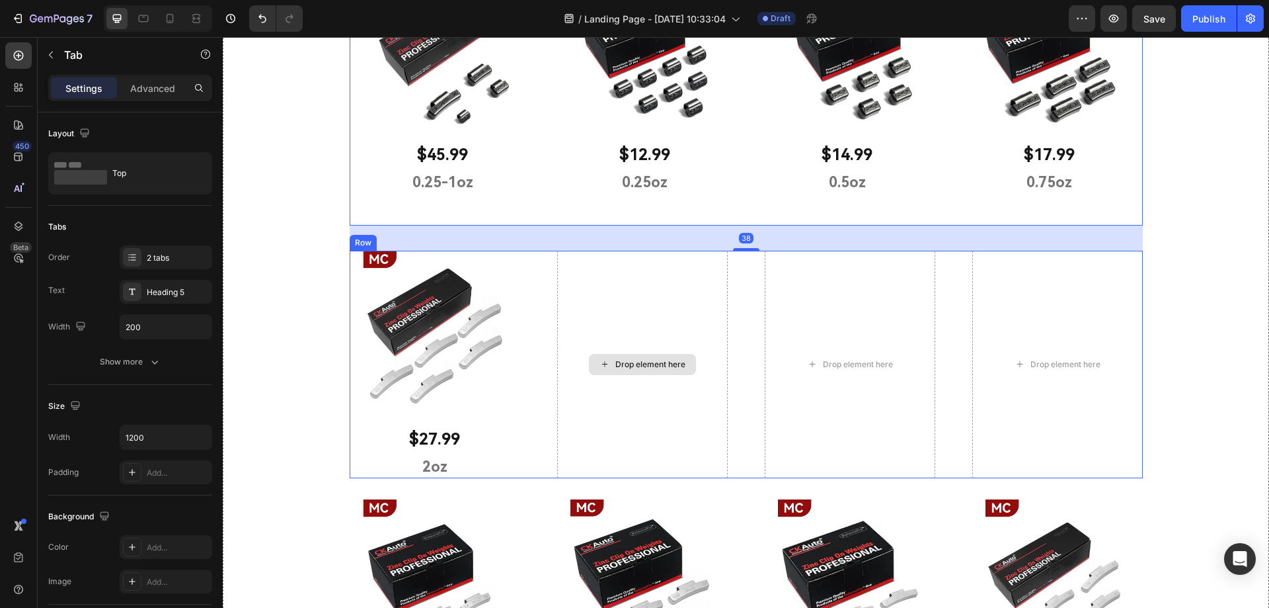
scroll to position [682, 0]
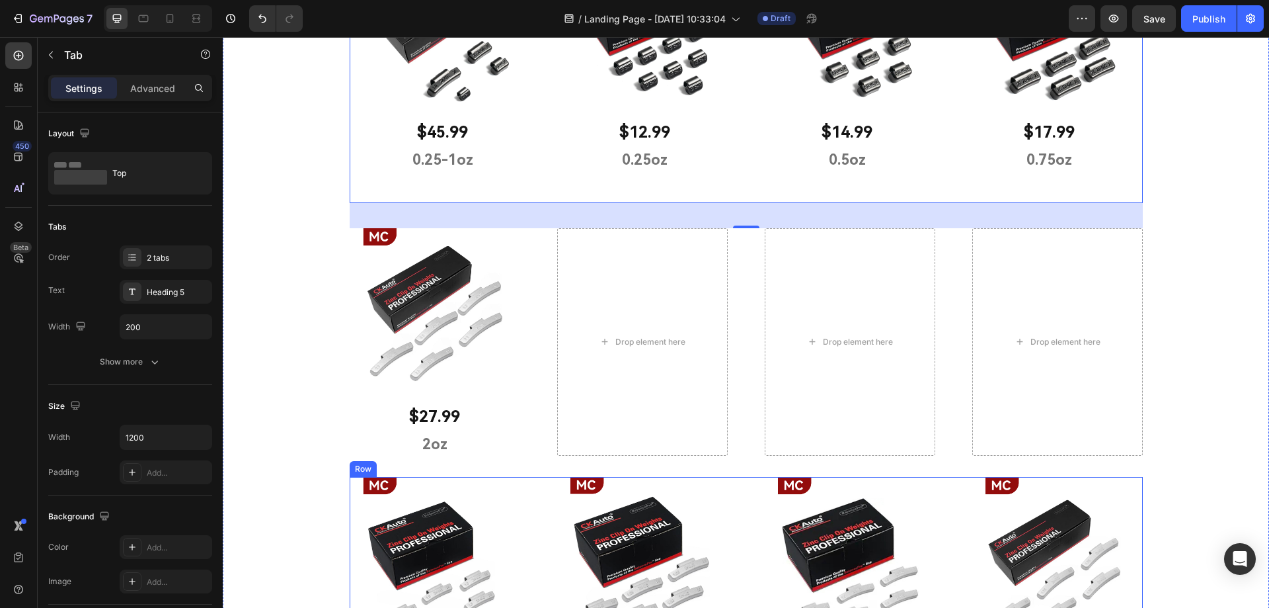
click at [531, 482] on div "Image $17.99 Text Block 1oz Text Block Row Image $21.99 Text Block 1.25oz Text …" at bounding box center [746, 590] width 793 height 227
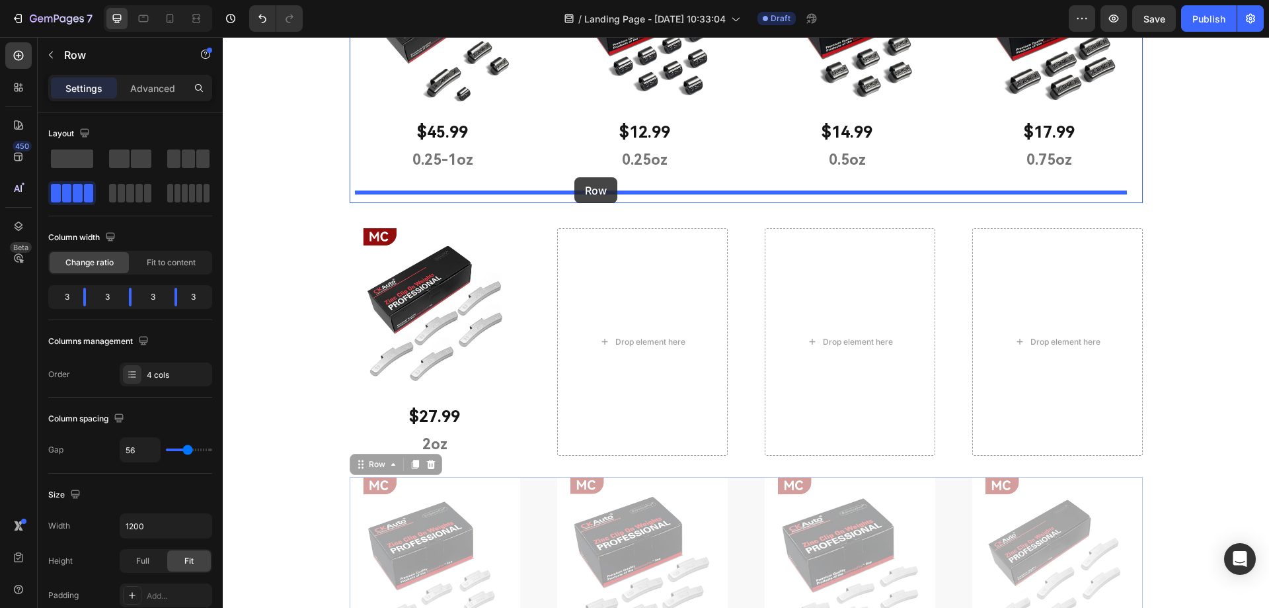
drag, startPoint x: 362, startPoint y: 464, endPoint x: 574, endPoint y: 177, distance: 356.8
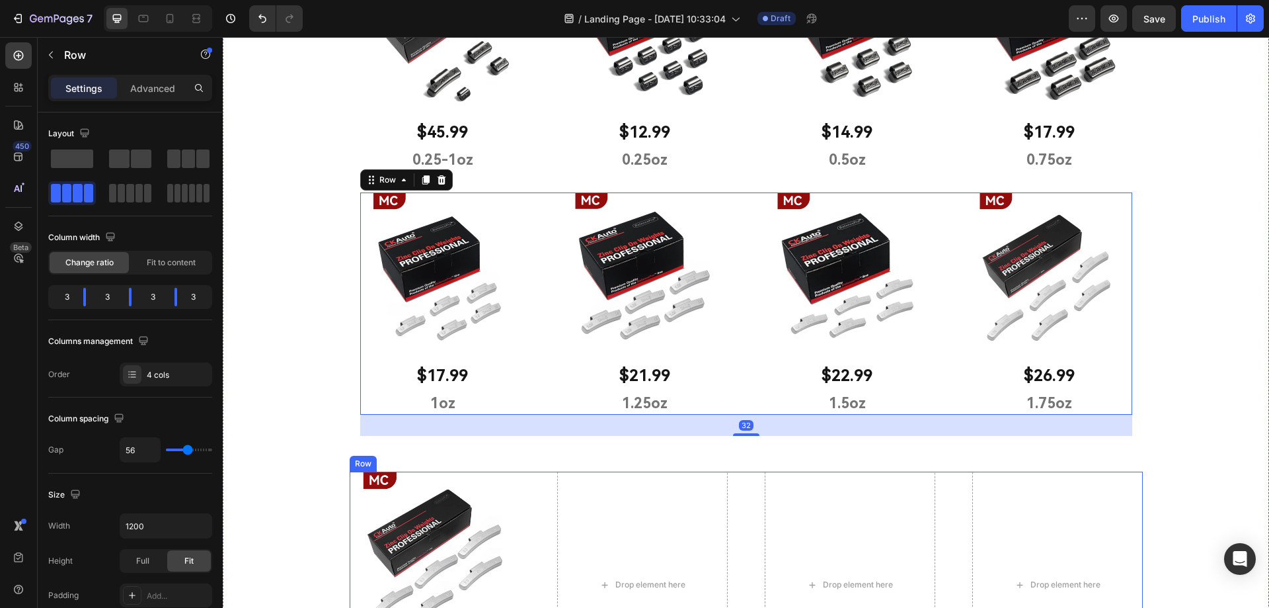
click at [549, 485] on div "Image $27.99 Text Block 2oz Text Block Row Drop element here Drop element here …" at bounding box center [746, 584] width 793 height 227
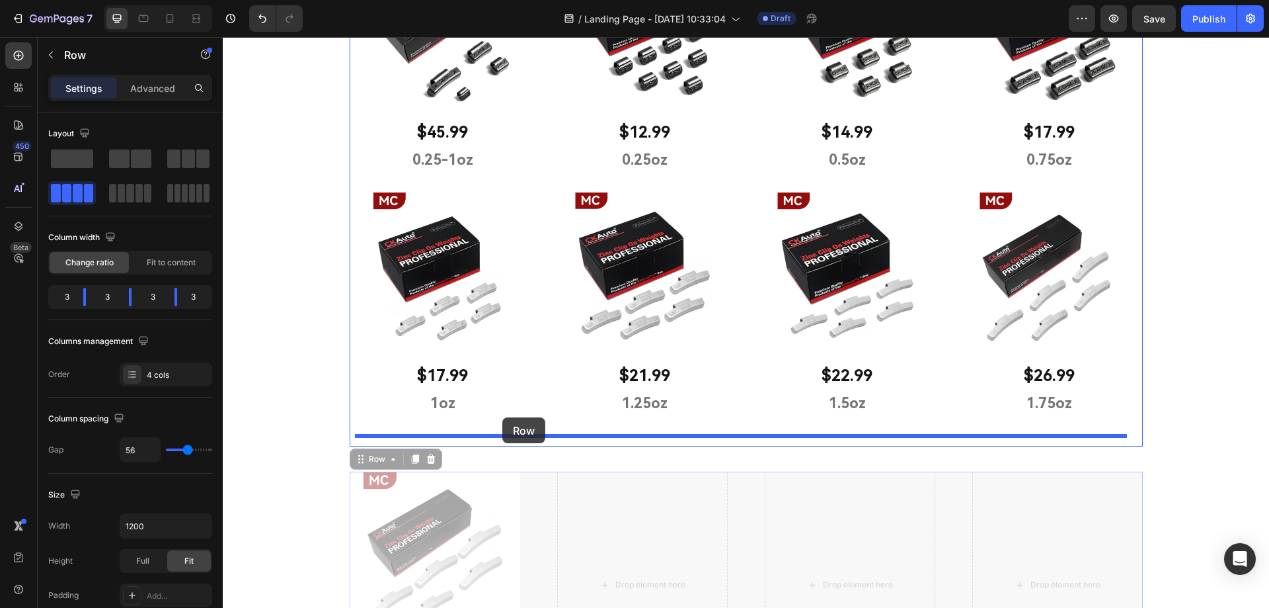
drag, startPoint x: 368, startPoint y: 463, endPoint x: 502, endPoint y: 417, distance: 141.7
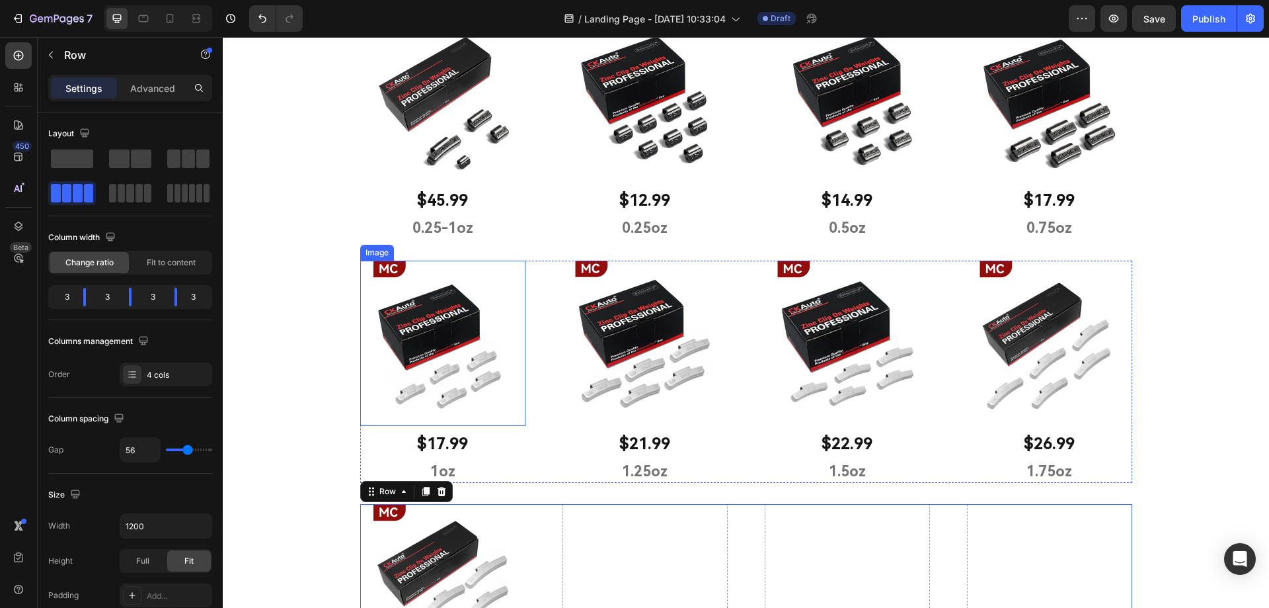
scroll to position [550, 0]
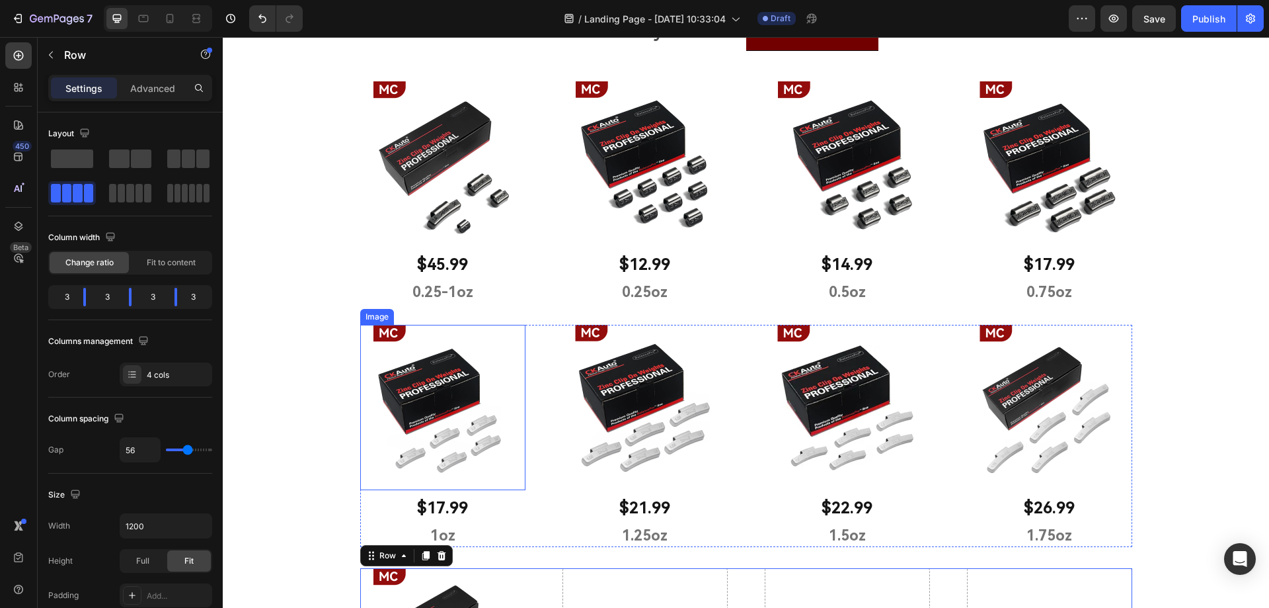
click at [446, 395] on img at bounding box center [442, 407] width 165 height 165
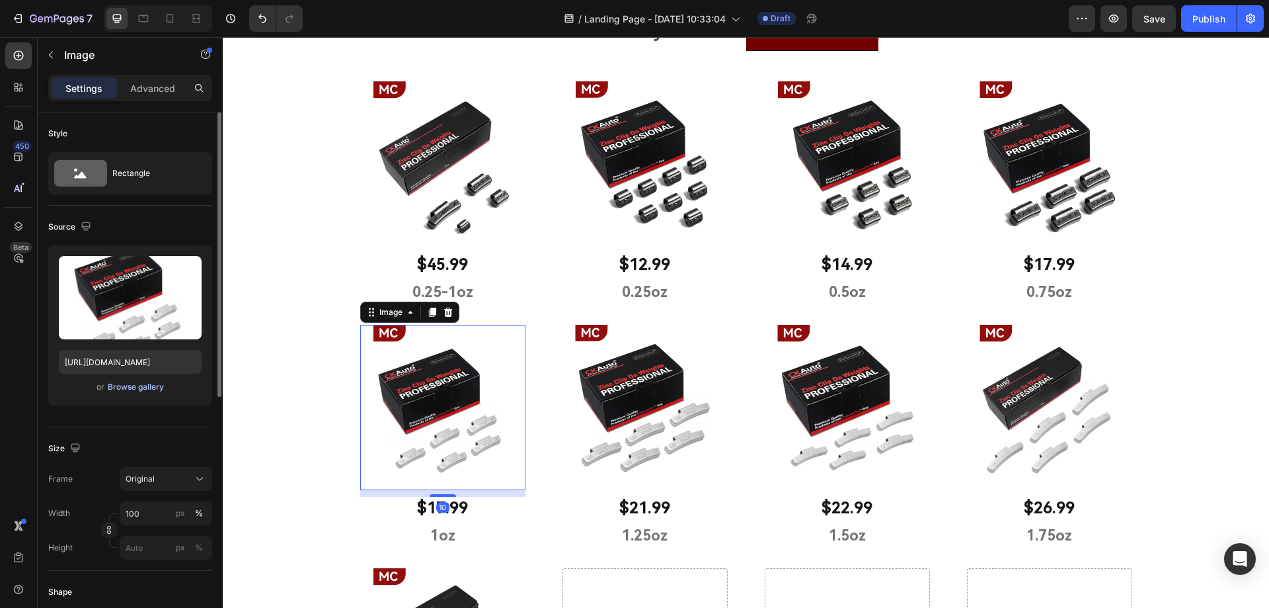
click at [118, 381] on div "Browse gallery" at bounding box center [136, 387] width 56 height 12
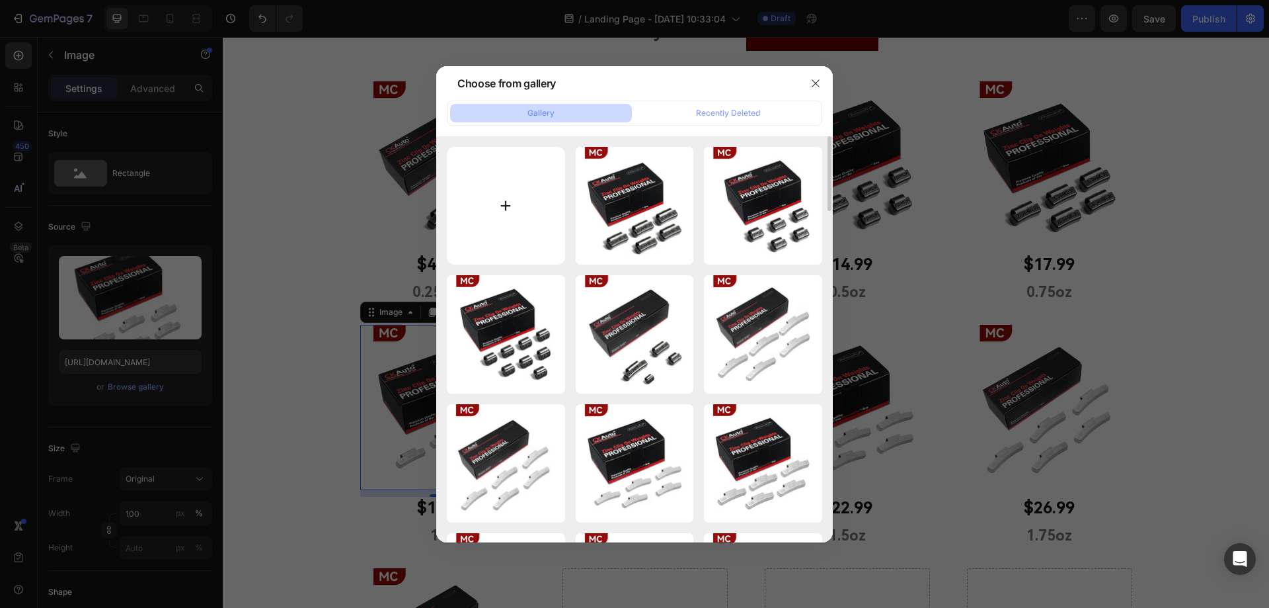
click at [505, 200] on input "file" at bounding box center [506, 206] width 118 height 118
type input "C:\fakepath\mc 黑5.jpg"
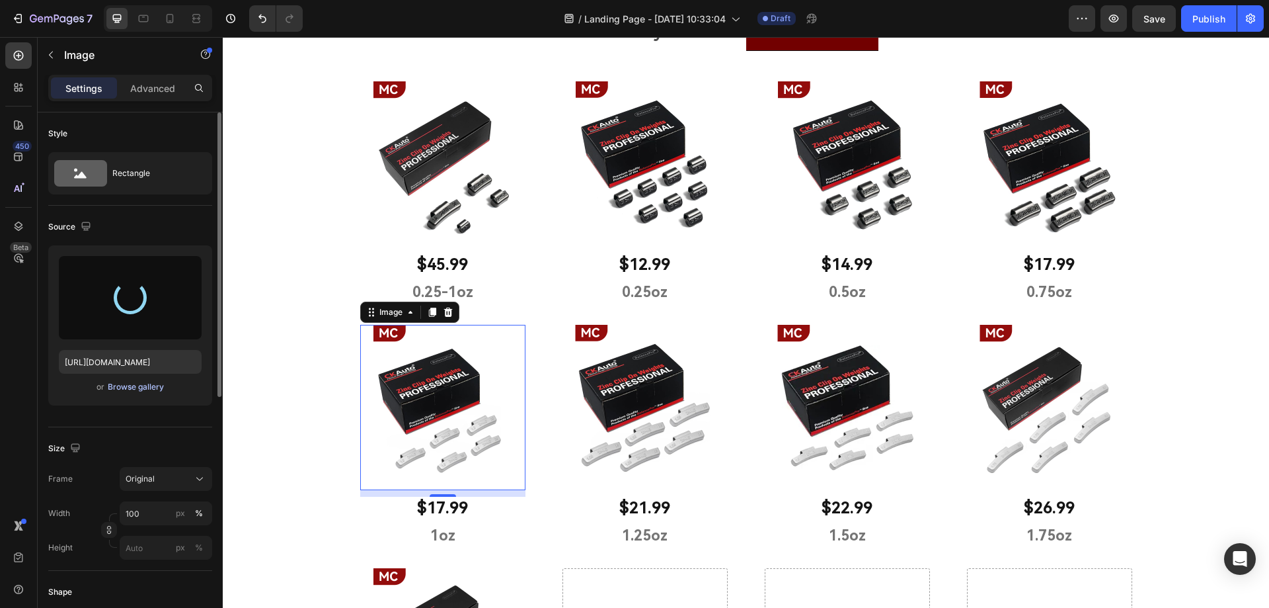
click at [123, 384] on div "Browse gallery" at bounding box center [136, 387] width 56 height 12
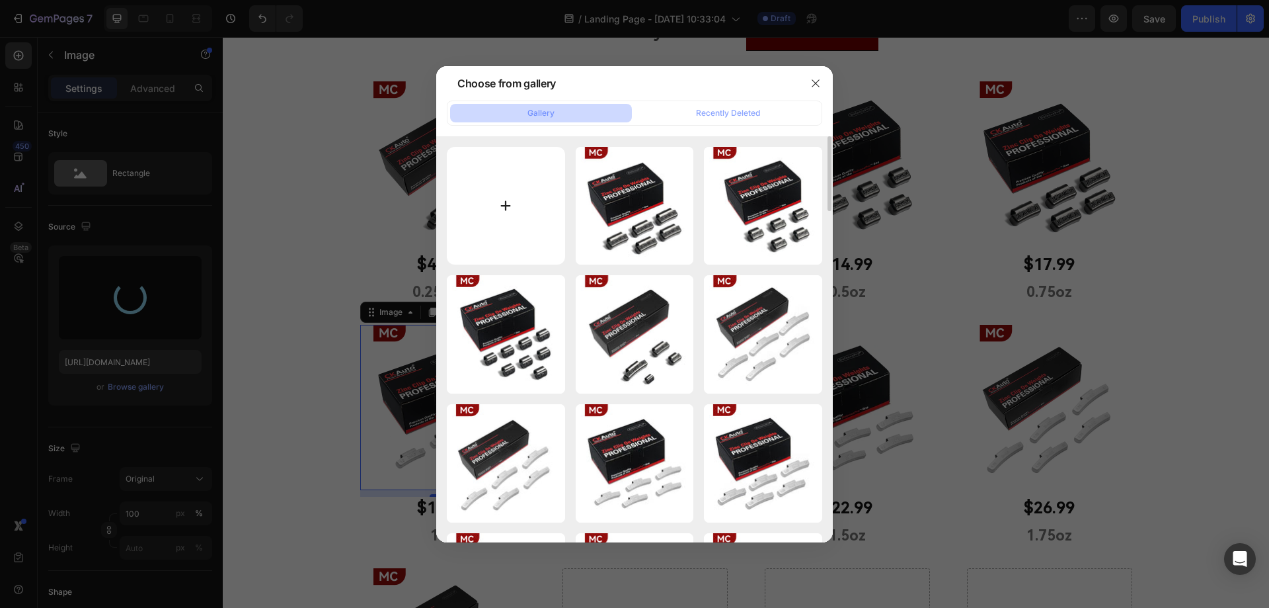
click at [518, 203] on input "file" at bounding box center [506, 206] width 118 height 118
type input "C:\fakepath\mc 黑5.jpg"
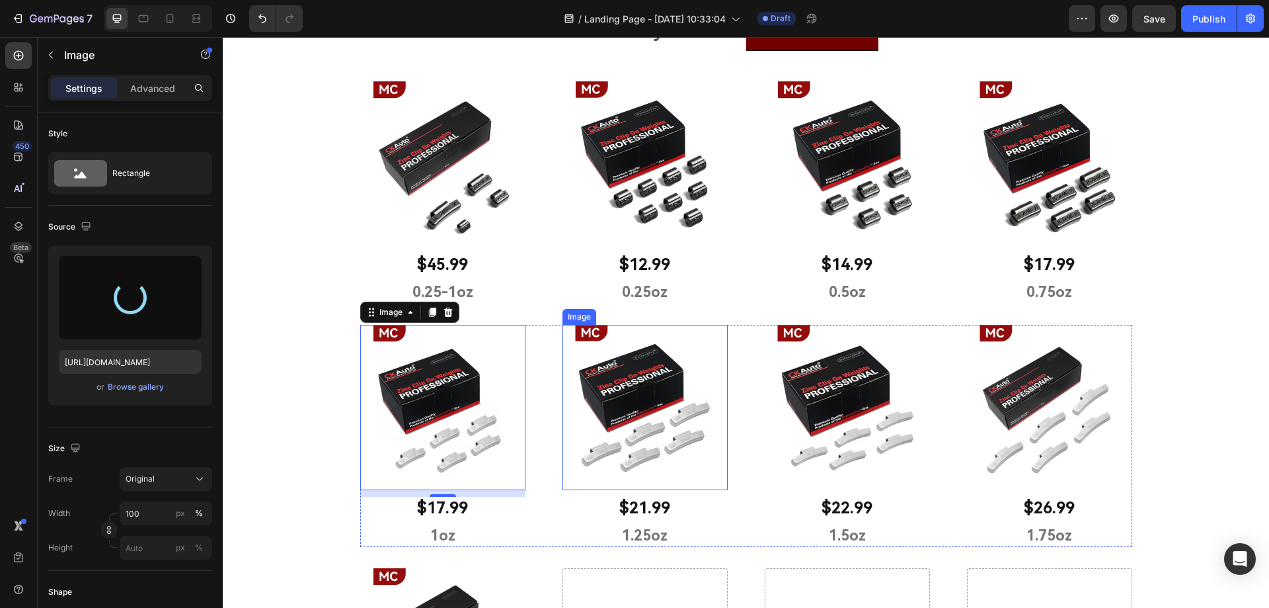
type input "[URL][DOMAIN_NAME]"
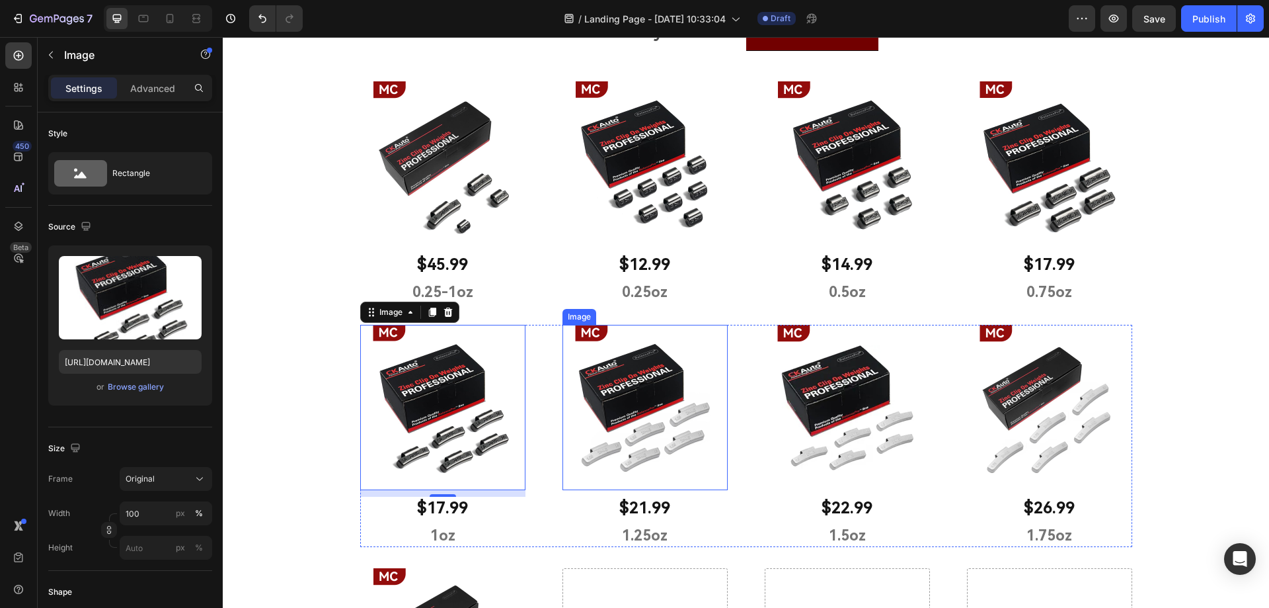
click at [615, 408] on img at bounding box center [645, 407] width 165 height 165
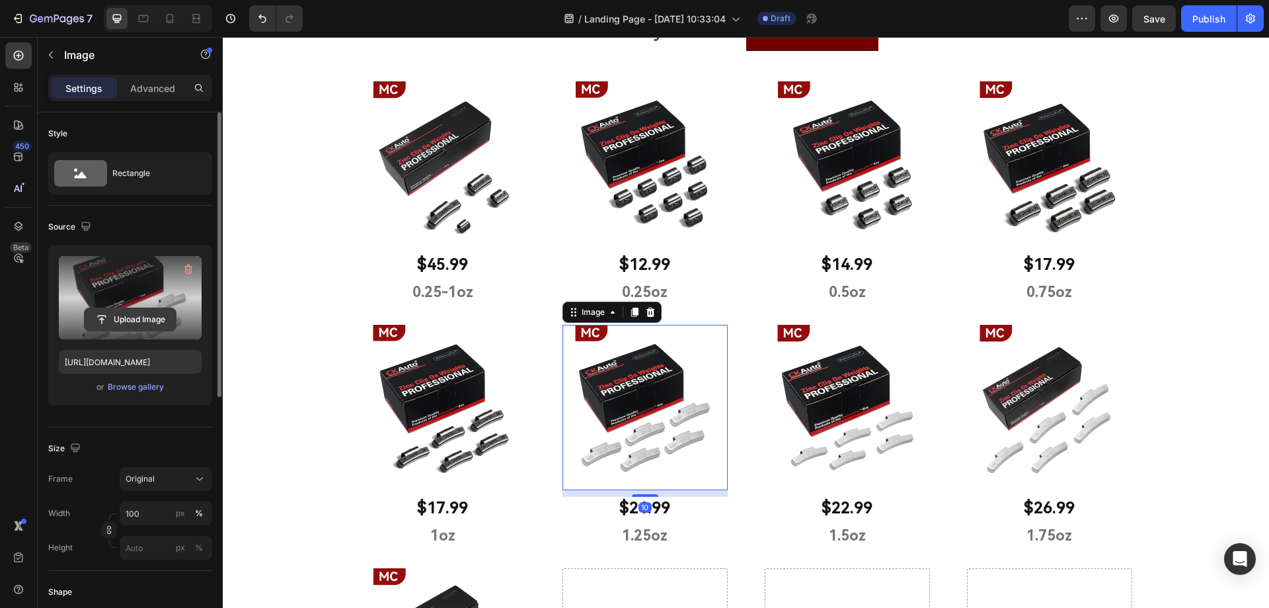
click at [131, 323] on input "file" at bounding box center [130, 319] width 91 height 22
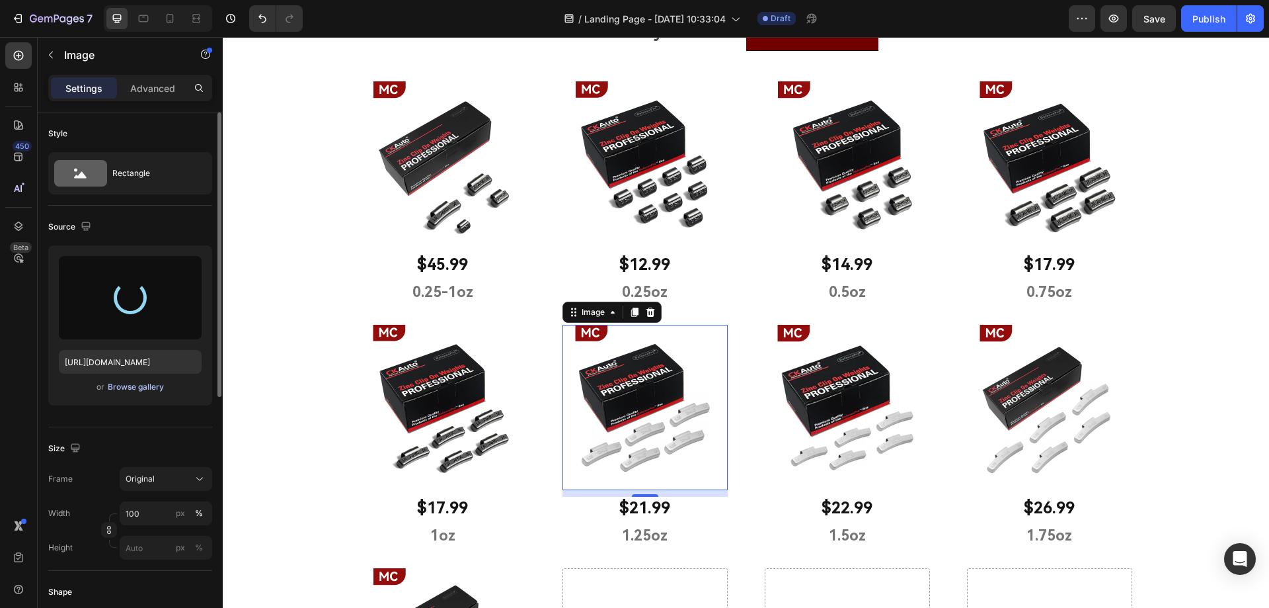
click at [116, 389] on div "Browse gallery" at bounding box center [136, 387] width 56 height 12
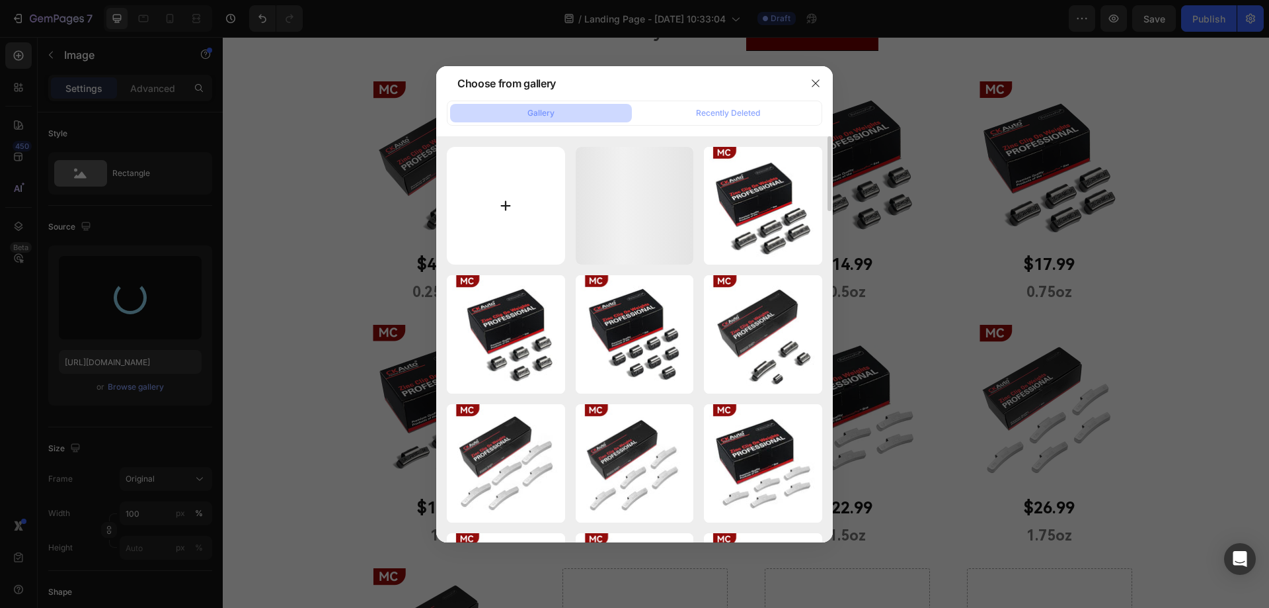
click at [488, 215] on input "file" at bounding box center [506, 206] width 118 height 118
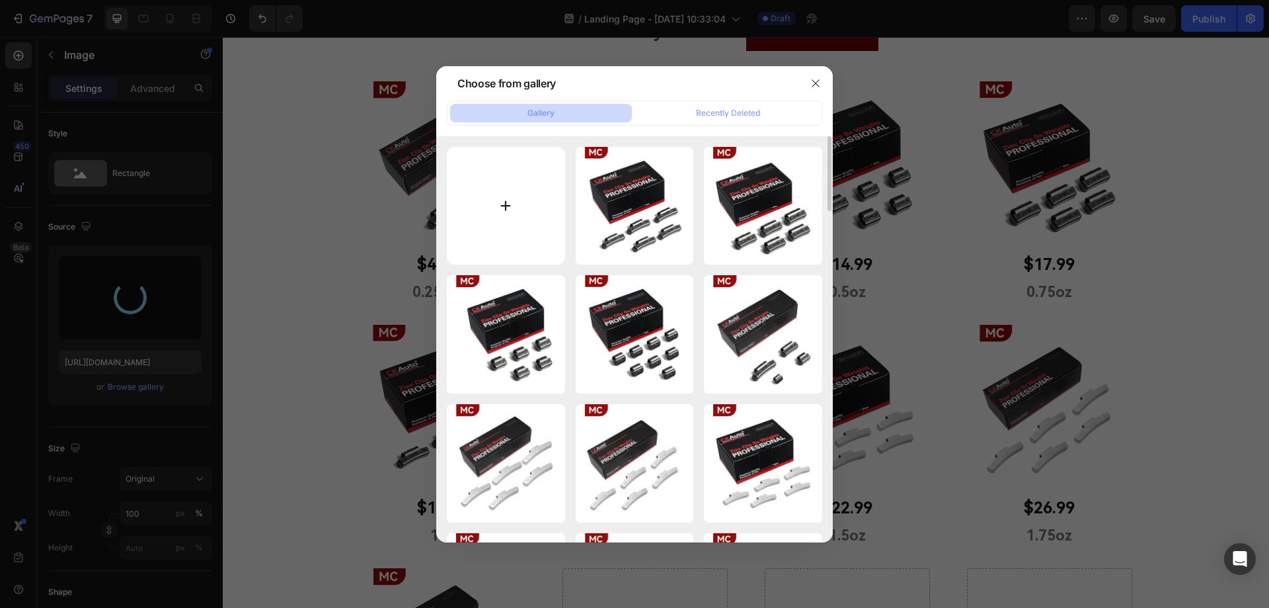
type input "C:\fakepath\mc 黑6.jpg"
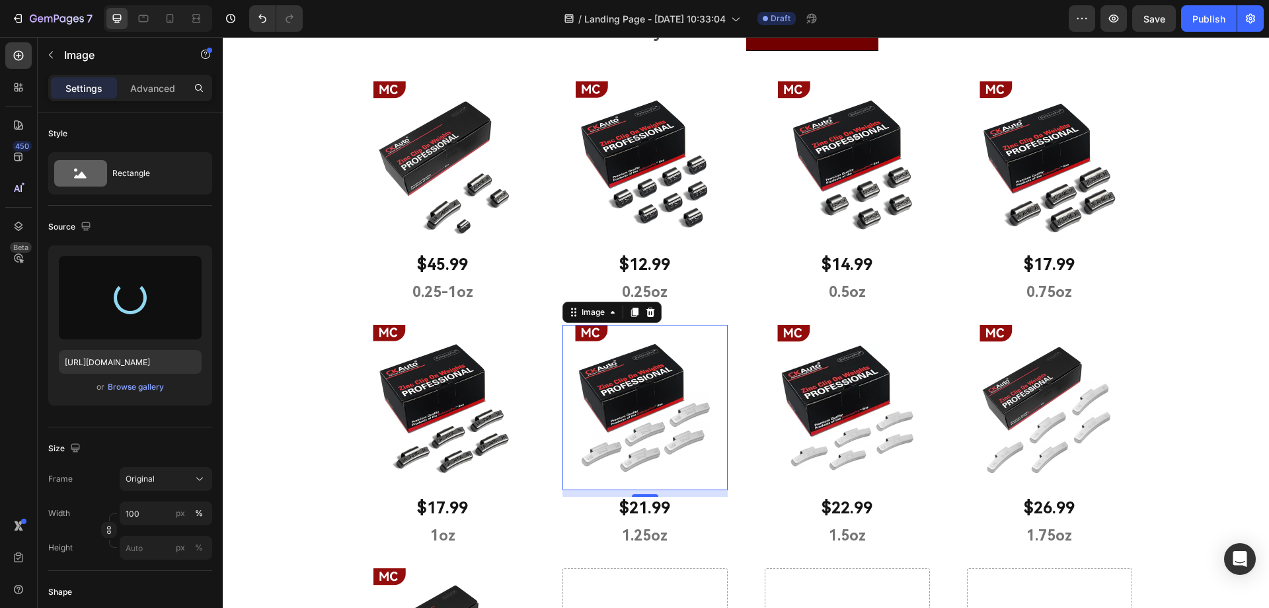
type input "[URL][DOMAIN_NAME]"
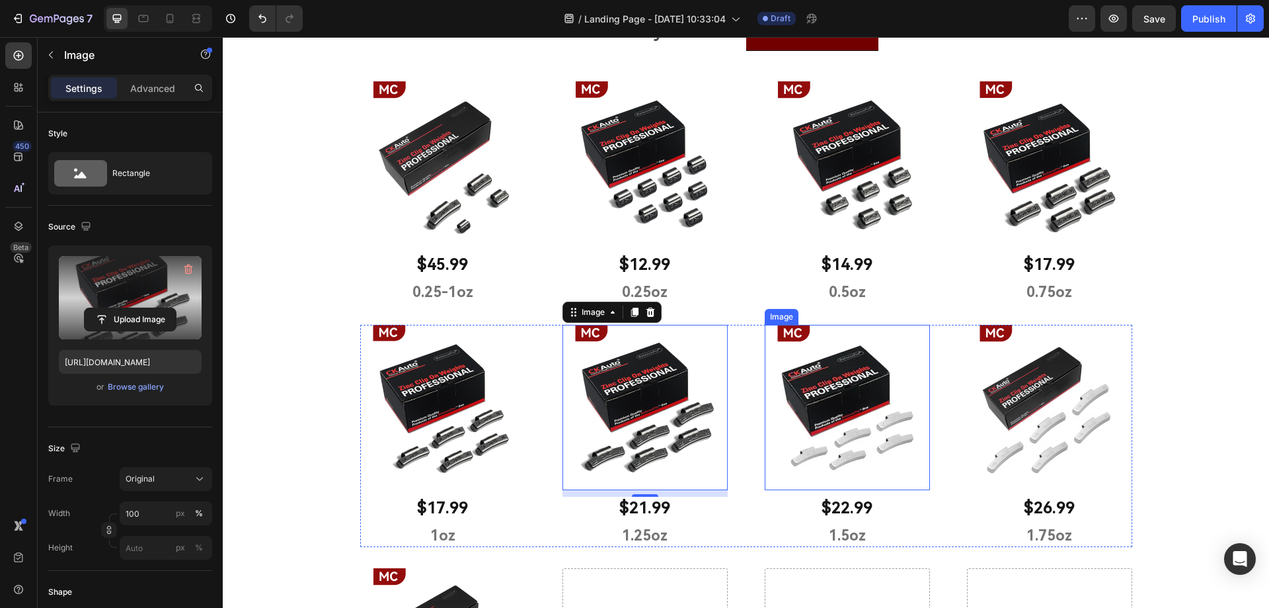
click at [833, 420] on img at bounding box center [847, 407] width 165 height 165
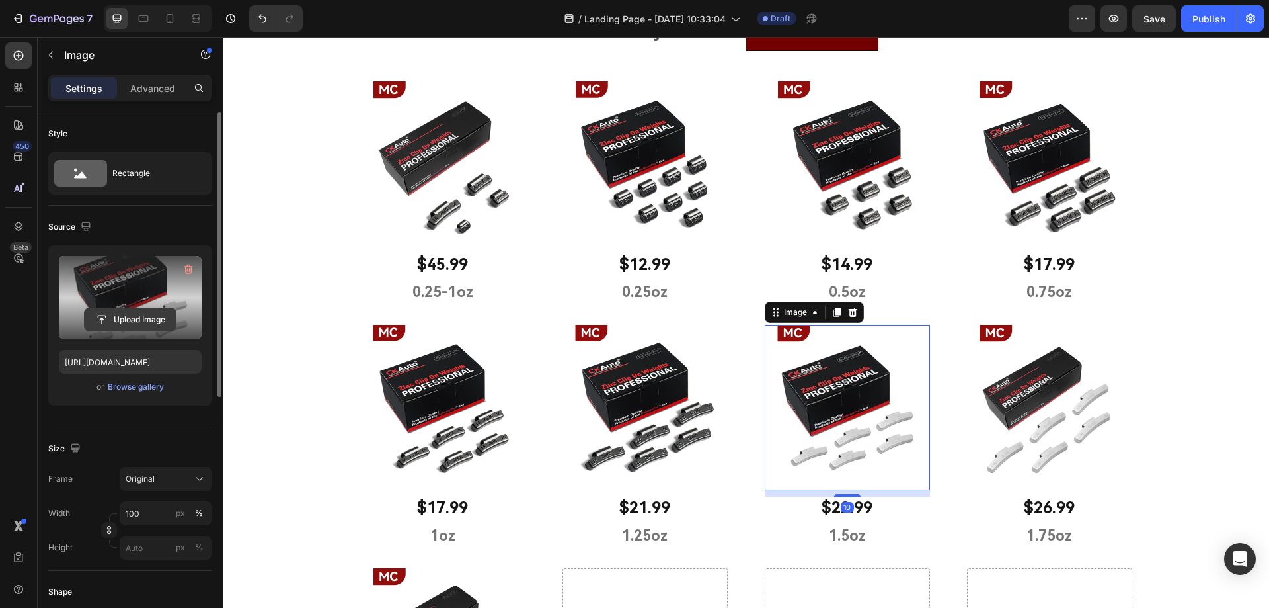
click at [140, 325] on input "file" at bounding box center [130, 319] width 91 height 22
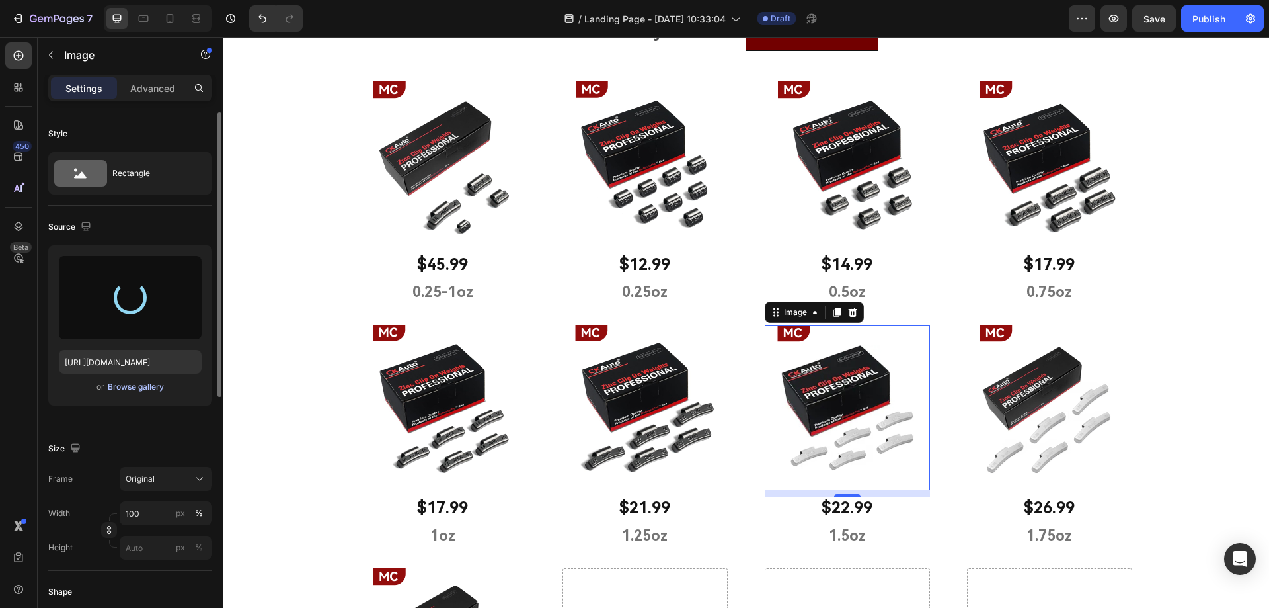
click at [128, 391] on div "Browse gallery" at bounding box center [136, 387] width 56 height 12
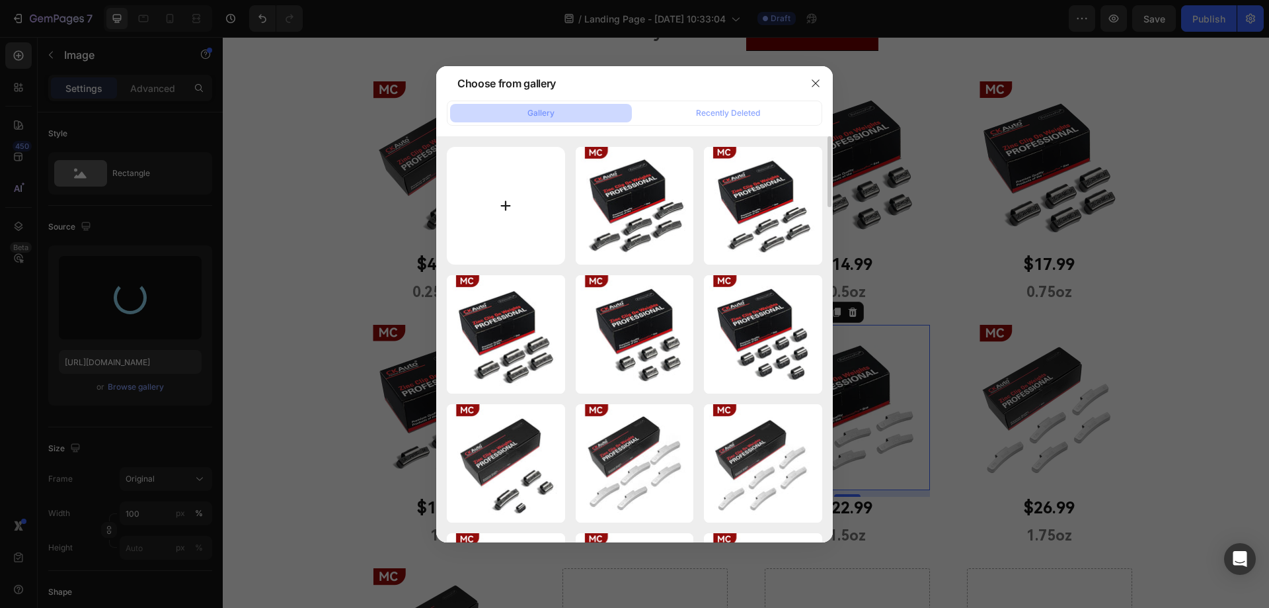
click at [503, 206] on input "file" at bounding box center [506, 206] width 118 height 118
type input "C:\fakepath\mc 黑7.jpg"
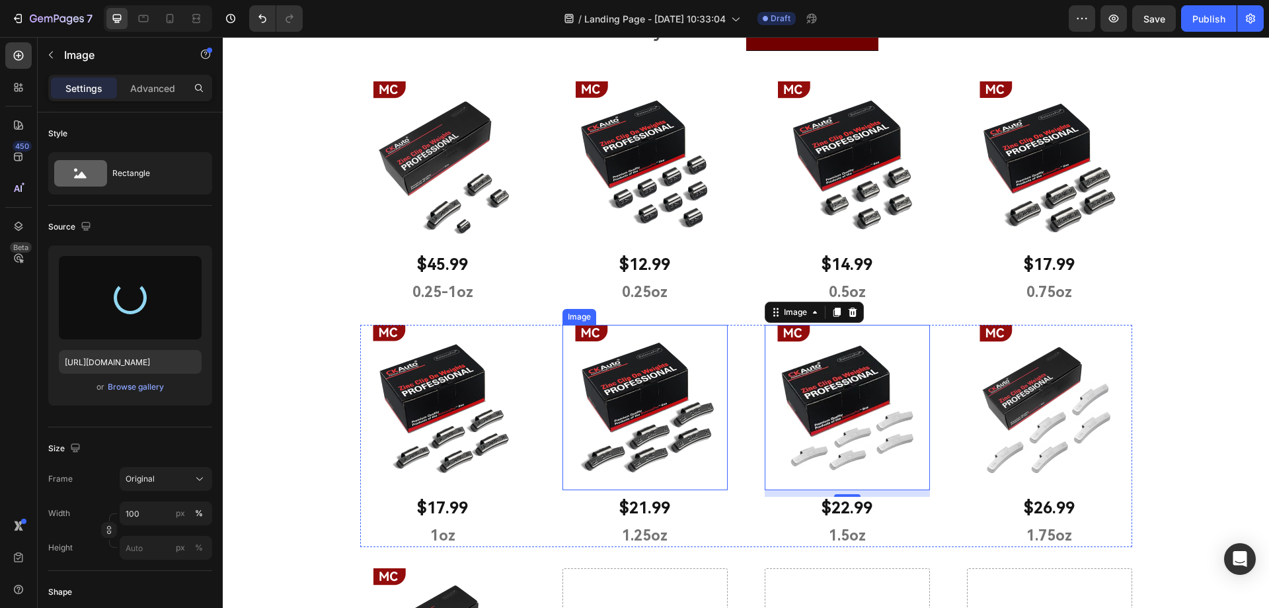
type input "[URL][DOMAIN_NAME]"
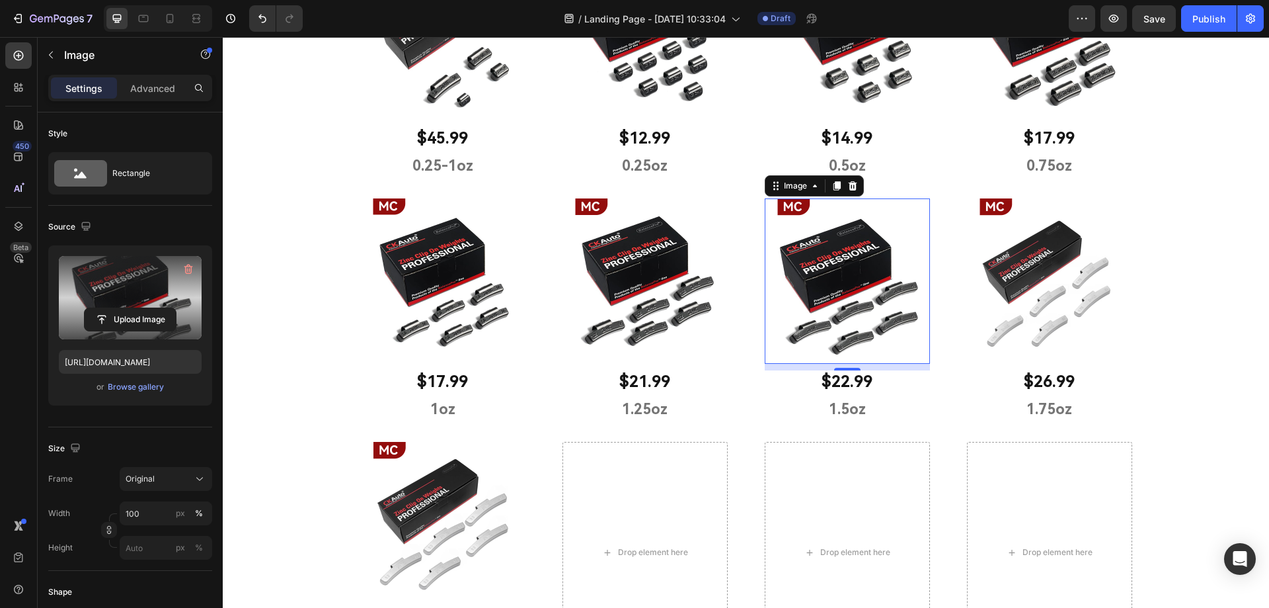
scroll to position [682, 0]
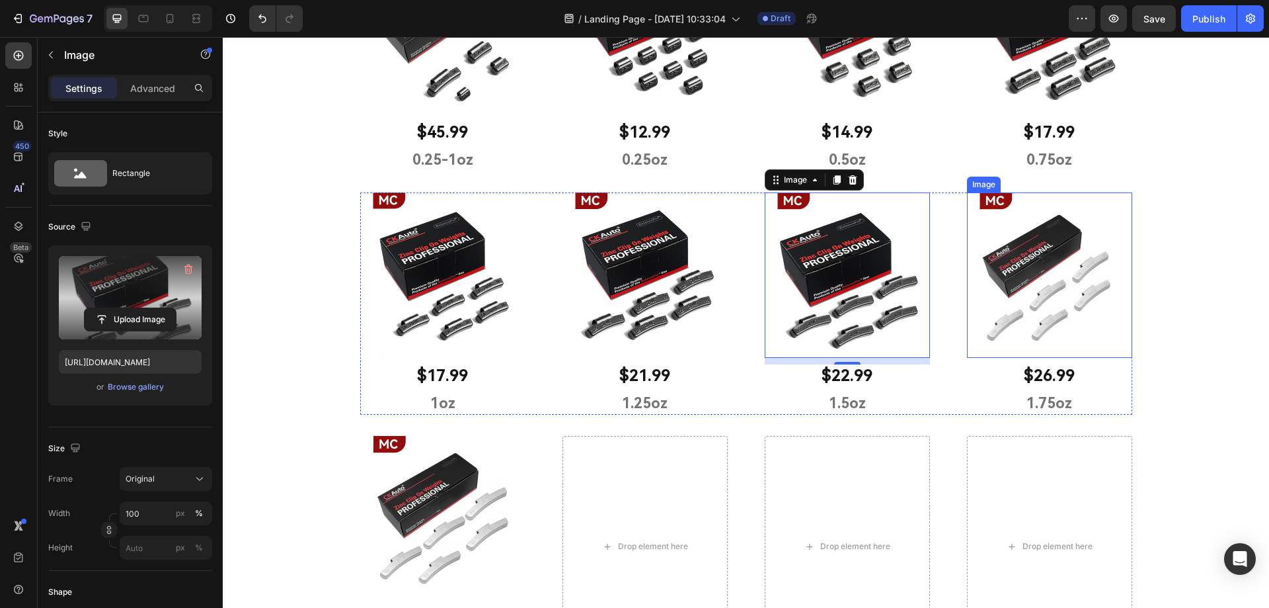
click at [1050, 301] on img at bounding box center [1049, 274] width 165 height 165
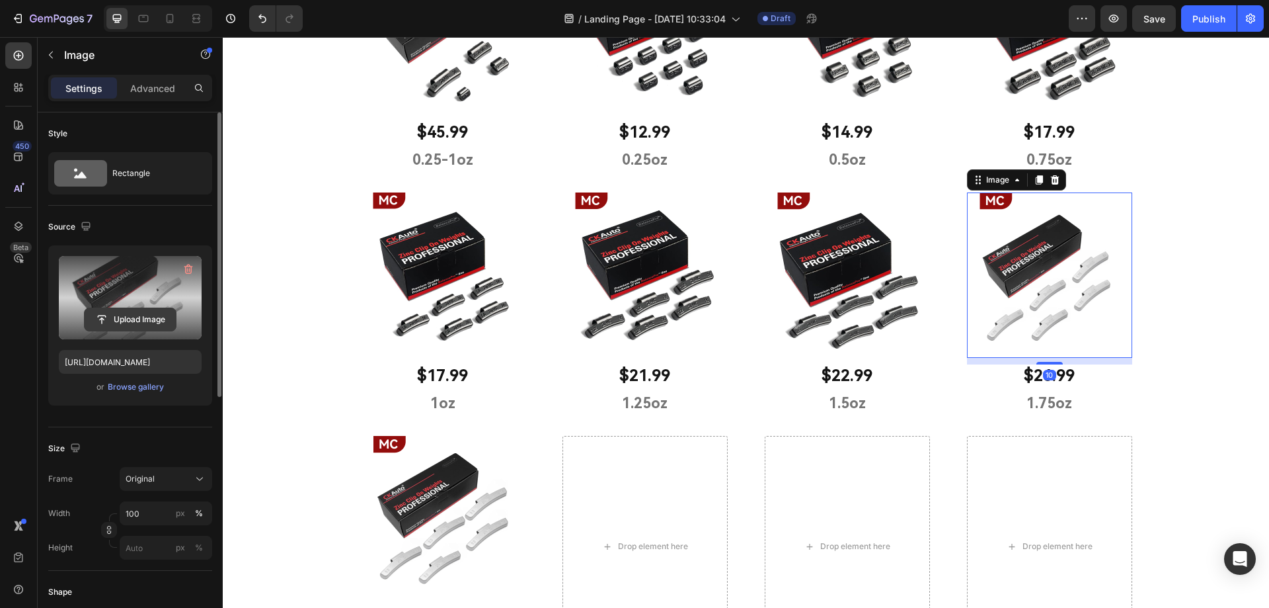
click at [152, 331] on button "Upload Image" at bounding box center [130, 319] width 93 height 24
click at [136, 311] on input "file" at bounding box center [130, 319] width 91 height 22
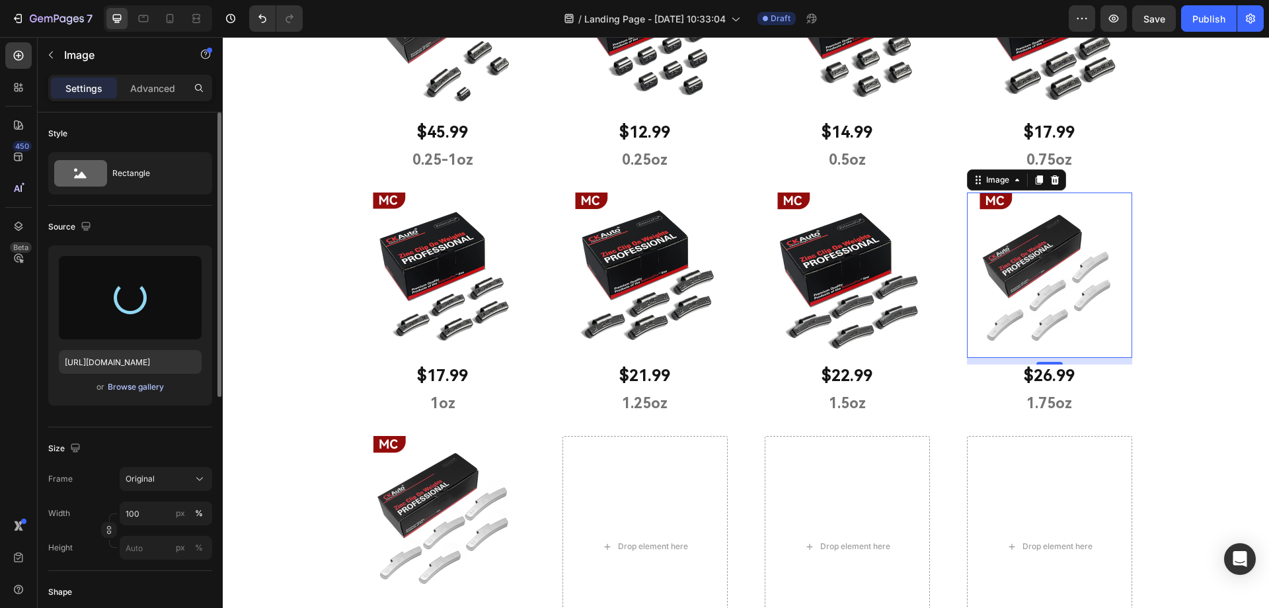
click at [118, 383] on div "Browse gallery" at bounding box center [136, 387] width 56 height 12
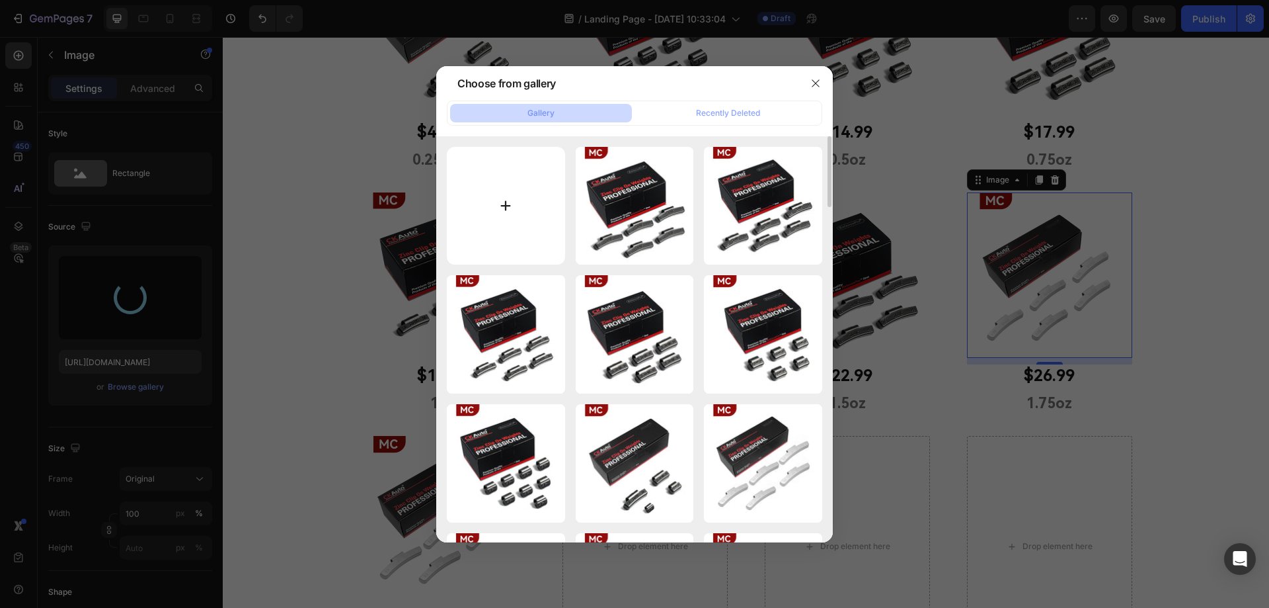
click at [507, 206] on input "file" at bounding box center [506, 206] width 118 height 118
type input "C:\fakepath\mc 黑8.jpg"
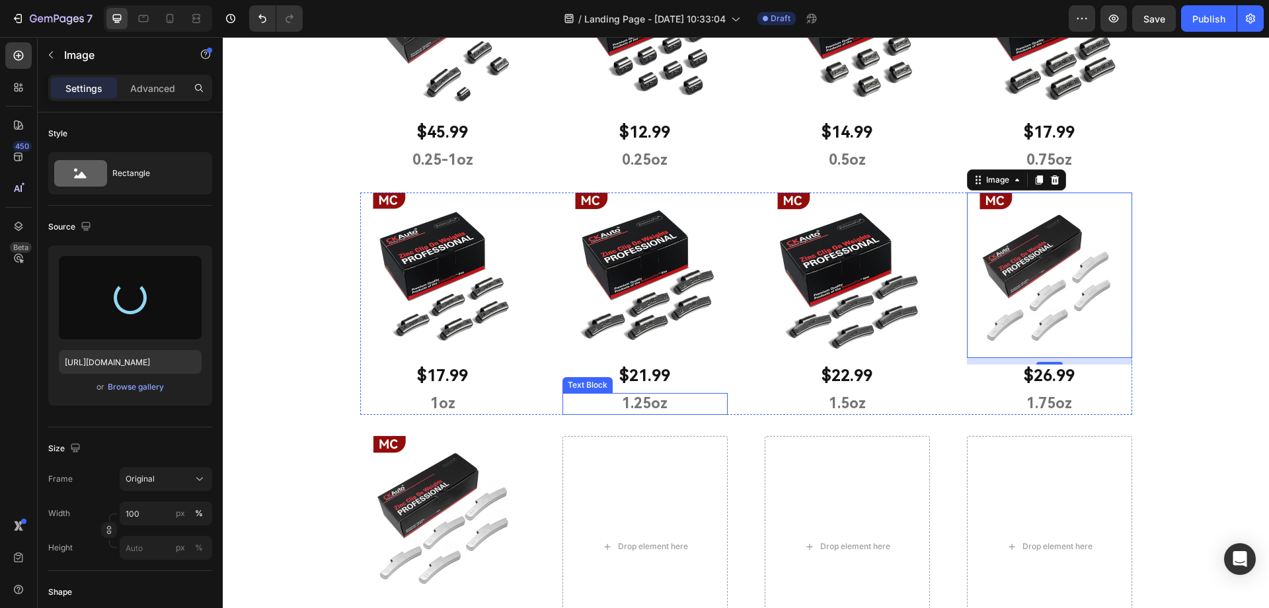
type input "[URL][DOMAIN_NAME]"
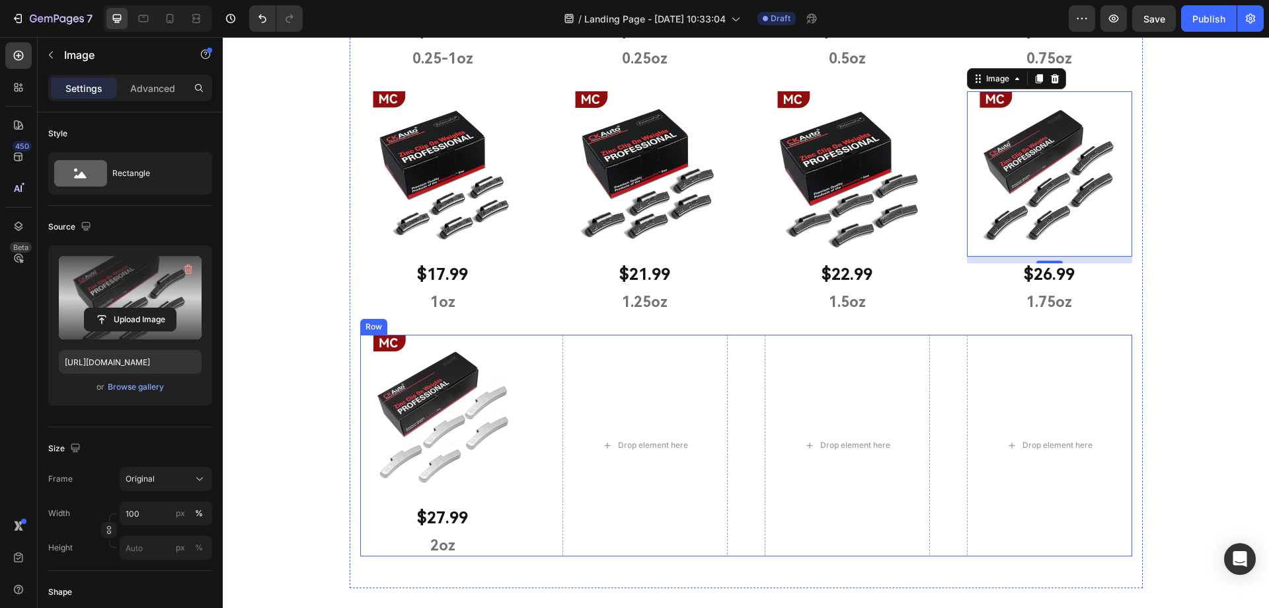
scroll to position [814, 0]
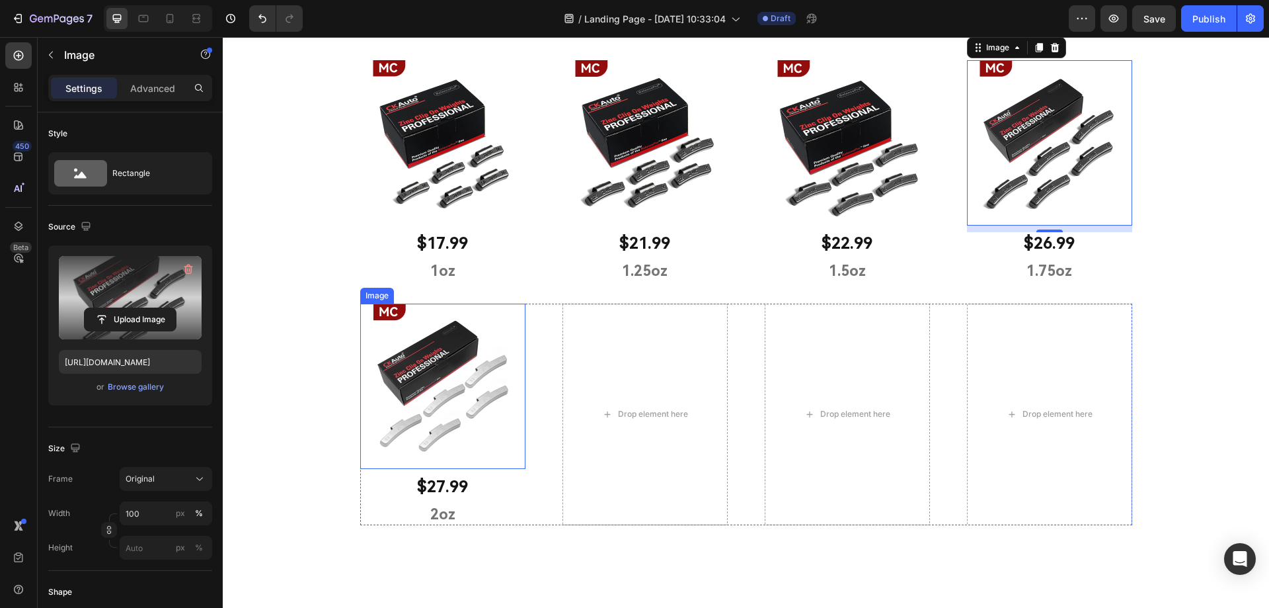
click at [443, 414] on img at bounding box center [442, 385] width 165 height 165
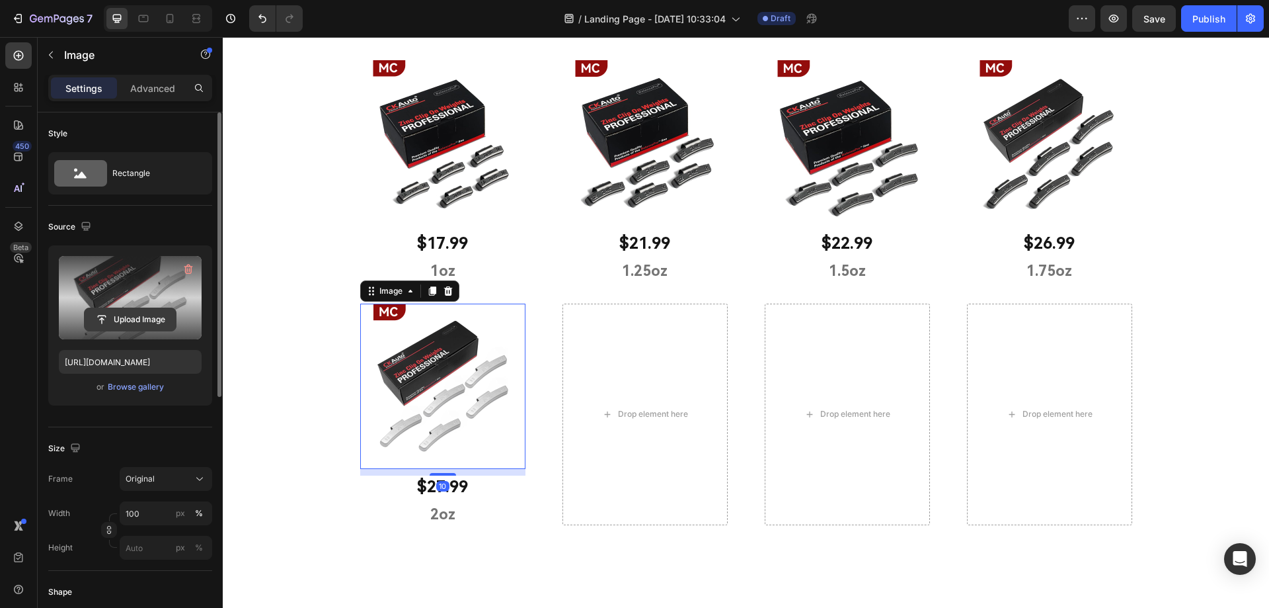
click at [113, 319] on input "file" at bounding box center [130, 319] width 91 height 22
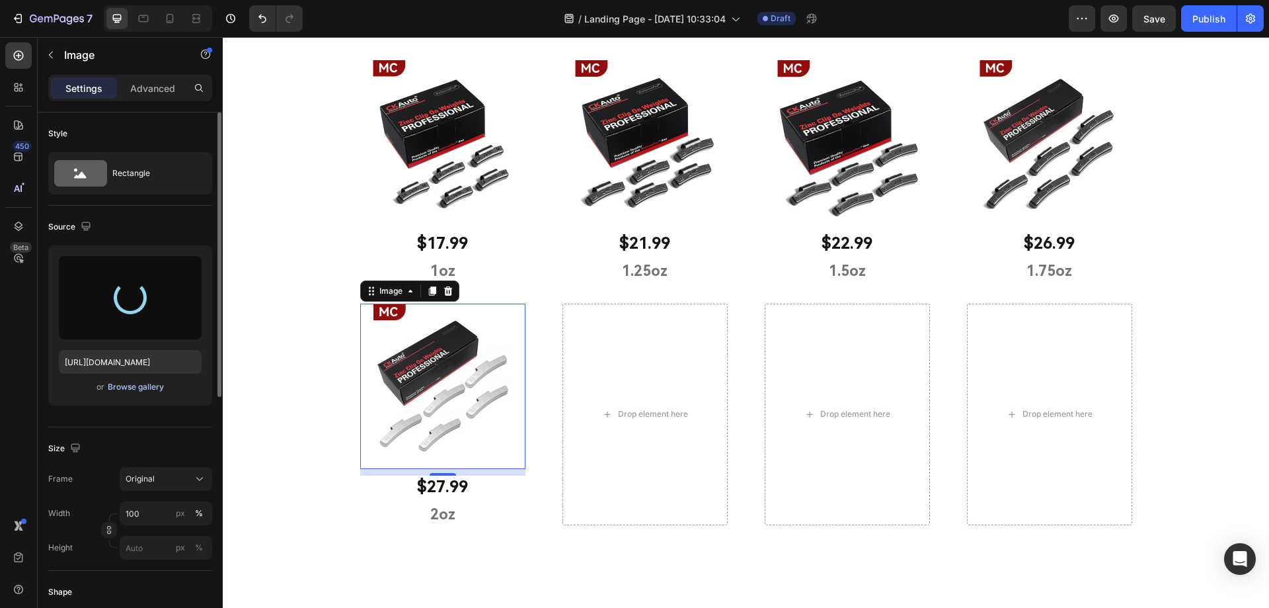
click at [139, 385] on div "Browse gallery" at bounding box center [136, 387] width 56 height 12
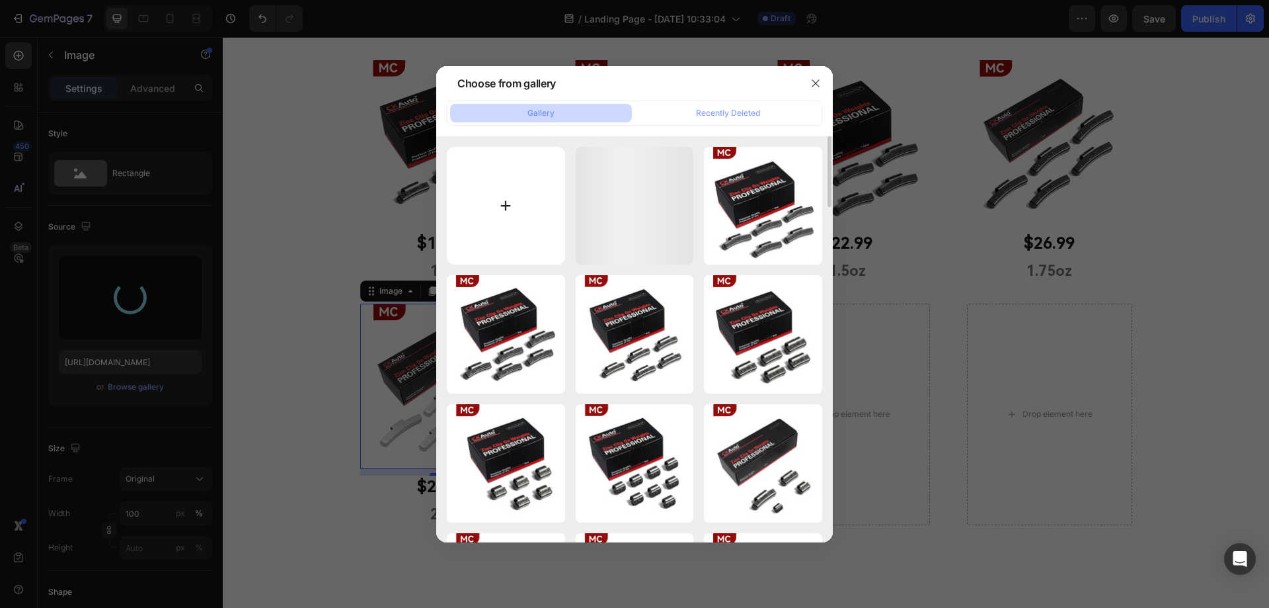
click at [520, 202] on input "file" at bounding box center [506, 206] width 118 height 118
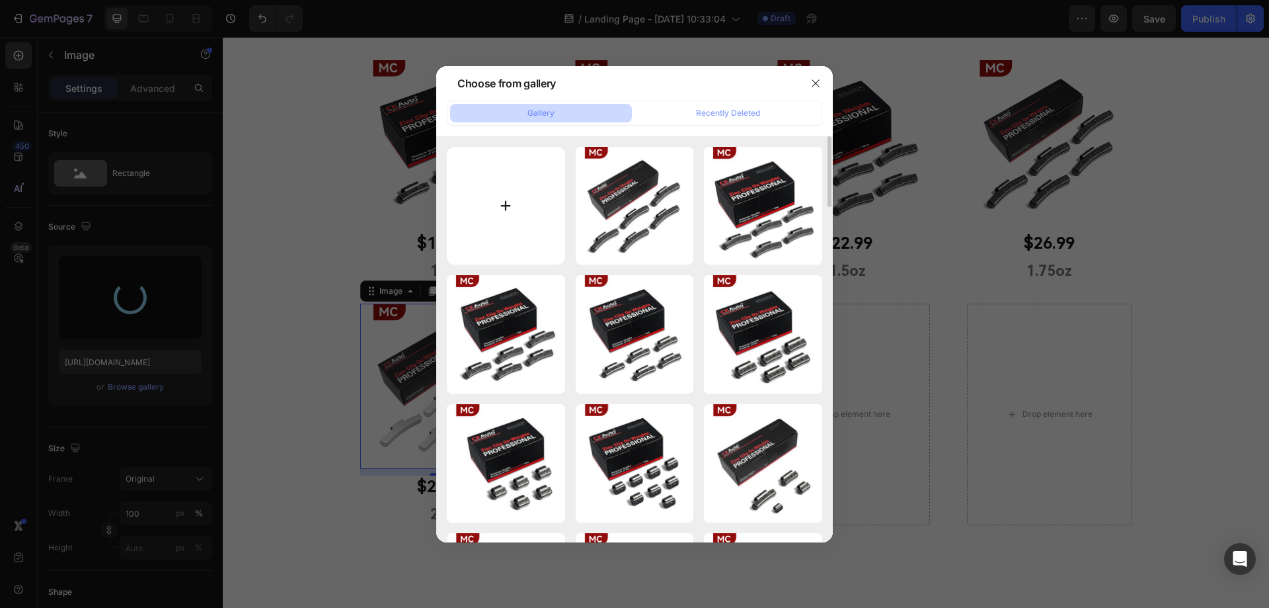
type input "C:\fakepath\mc 黑9.jpg"
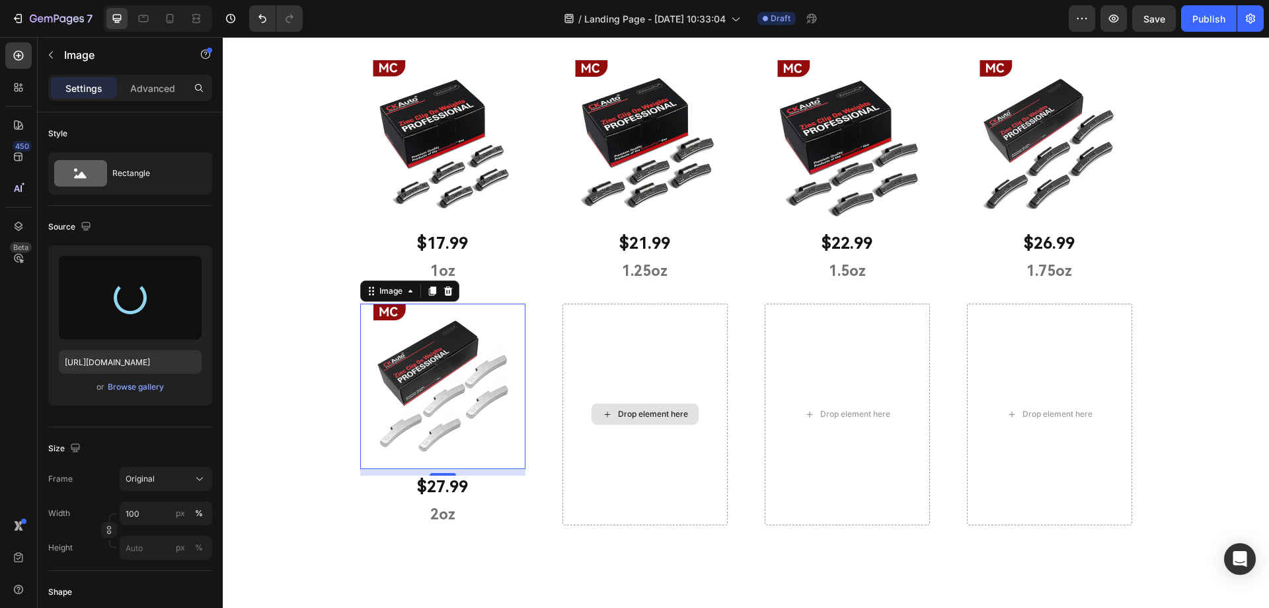
type input "[URL][DOMAIN_NAME]"
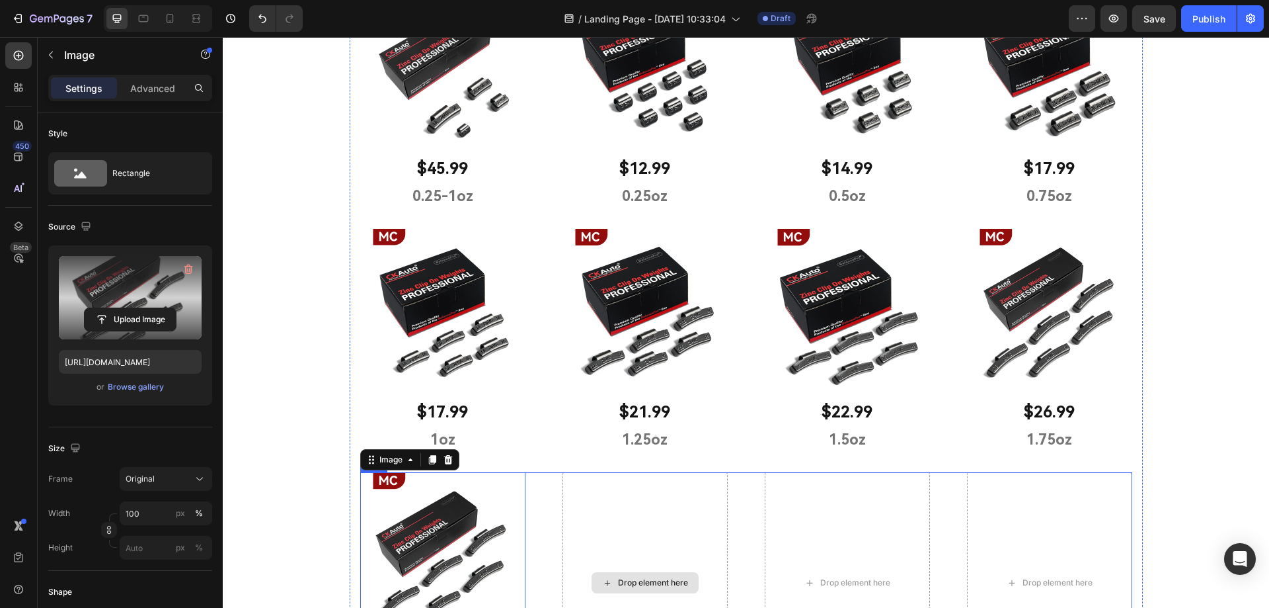
scroll to position [616, 0]
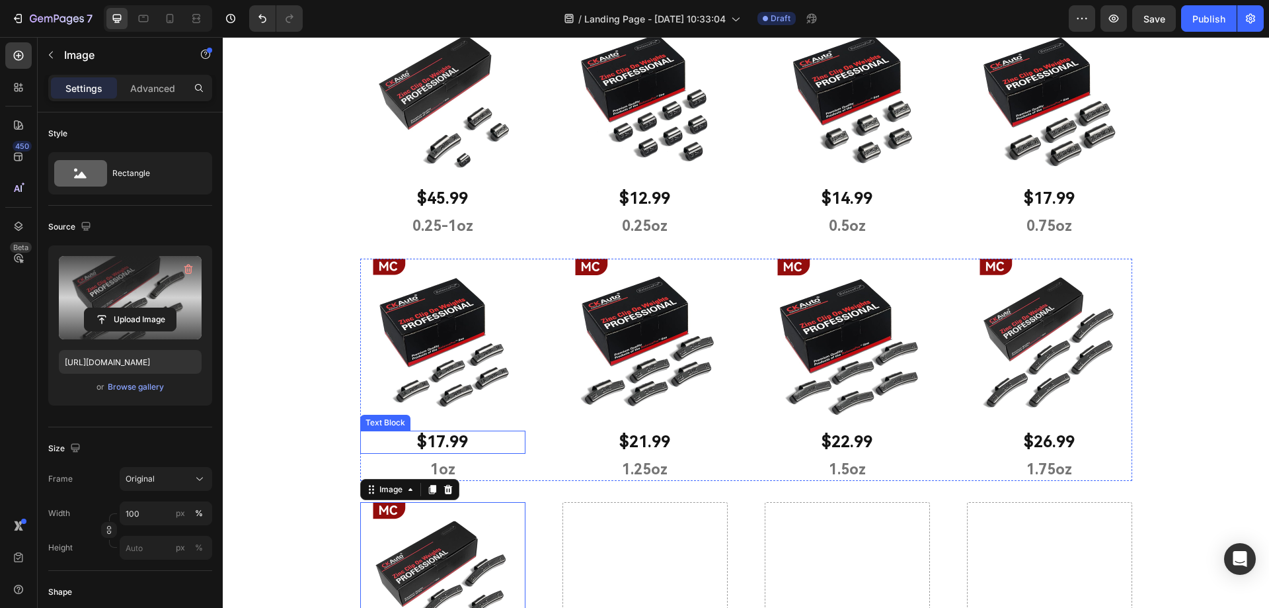
click at [438, 442] on p "$17.99" at bounding box center [443, 442] width 163 height 20
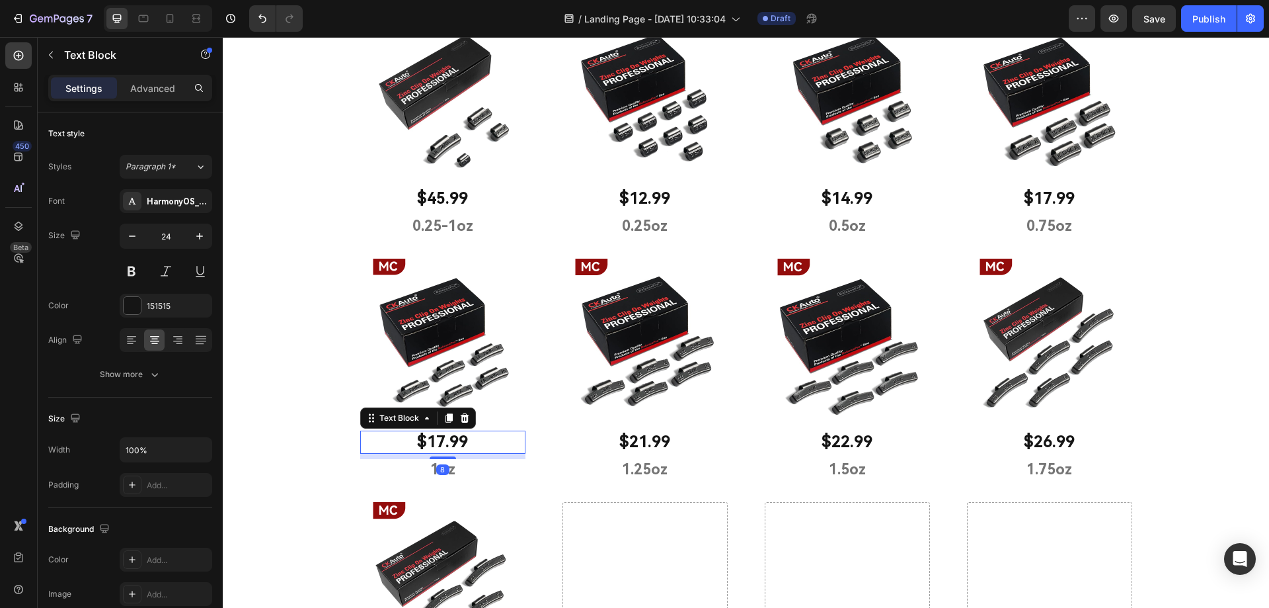
click at [438, 442] on p "$17.99" at bounding box center [443, 442] width 163 height 20
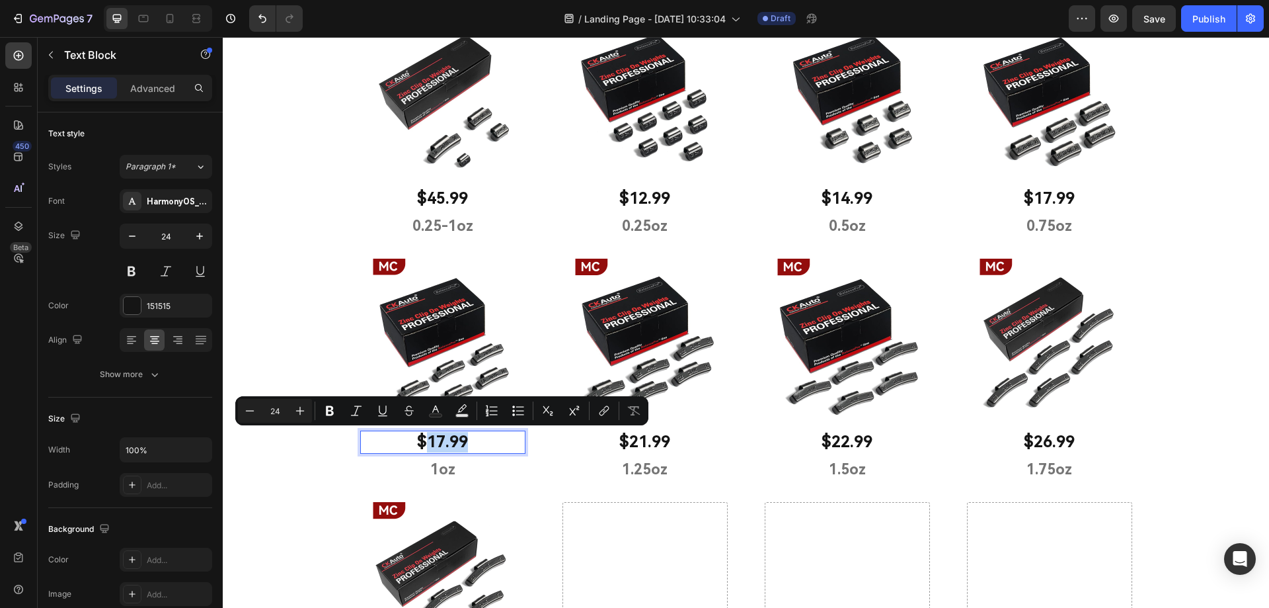
click at [438, 442] on p "$17.99" at bounding box center [443, 442] width 163 height 20
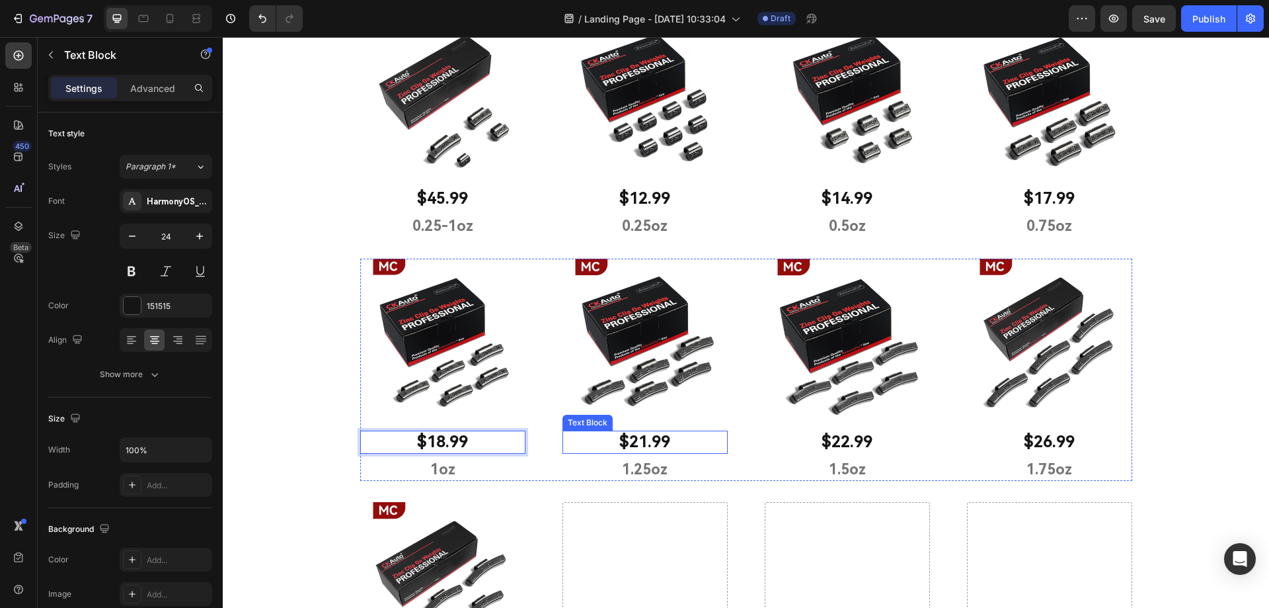
click at [633, 443] on p "$21.99" at bounding box center [645, 442] width 163 height 20
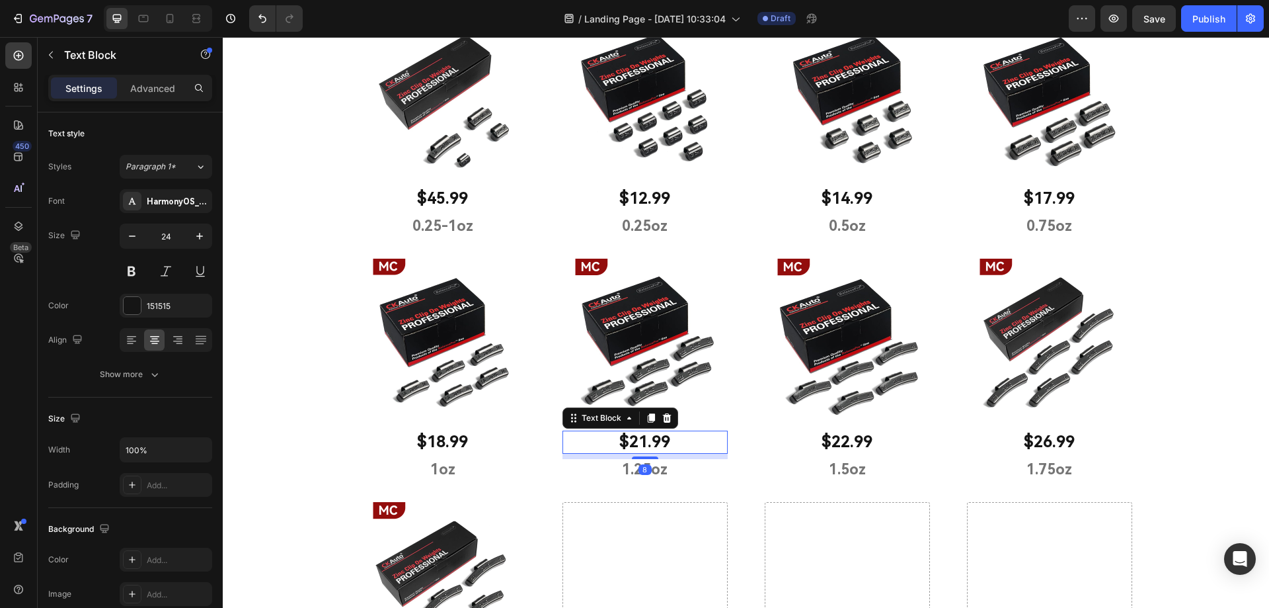
click at [639, 444] on p "$21.99" at bounding box center [645, 442] width 163 height 20
click at [834, 447] on p "$22.99" at bounding box center [847, 442] width 163 height 20
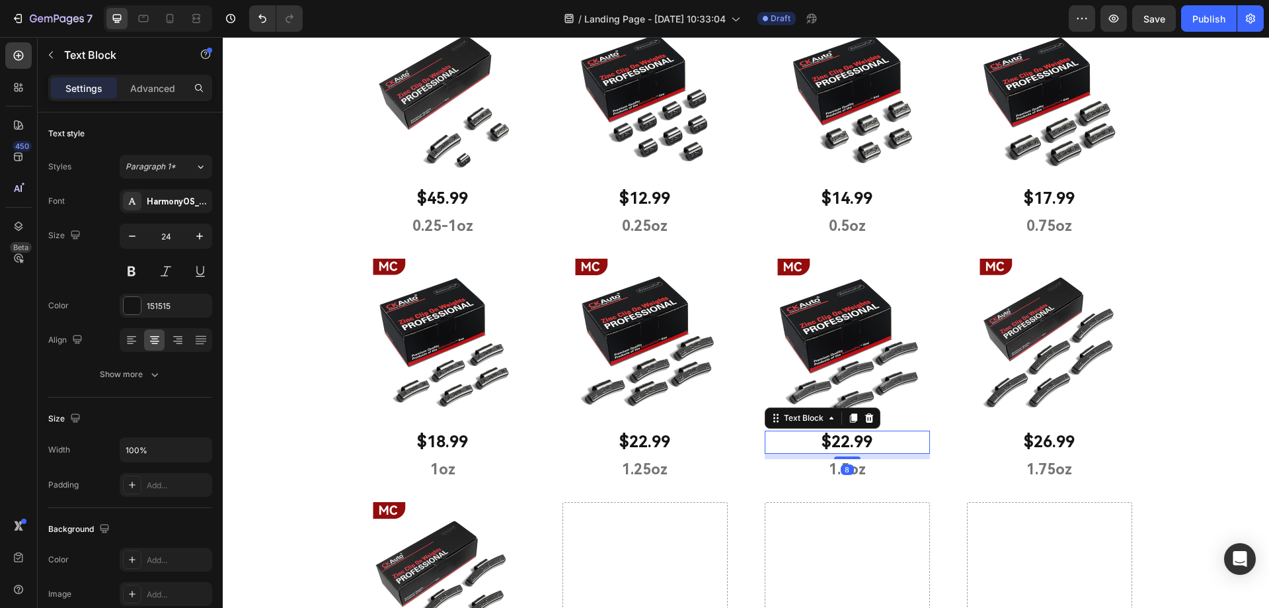
click at [844, 442] on p "$22.99" at bounding box center [847, 442] width 163 height 20
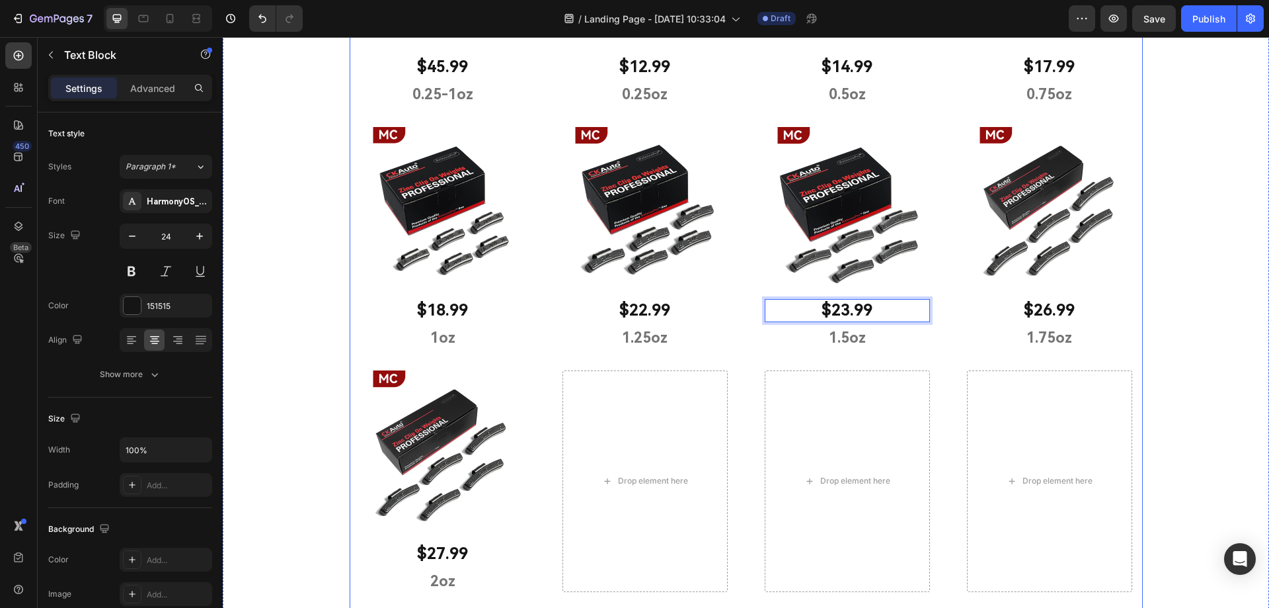
scroll to position [748, 0]
click at [1035, 318] on p "$26.99" at bounding box center [1049, 309] width 163 height 20
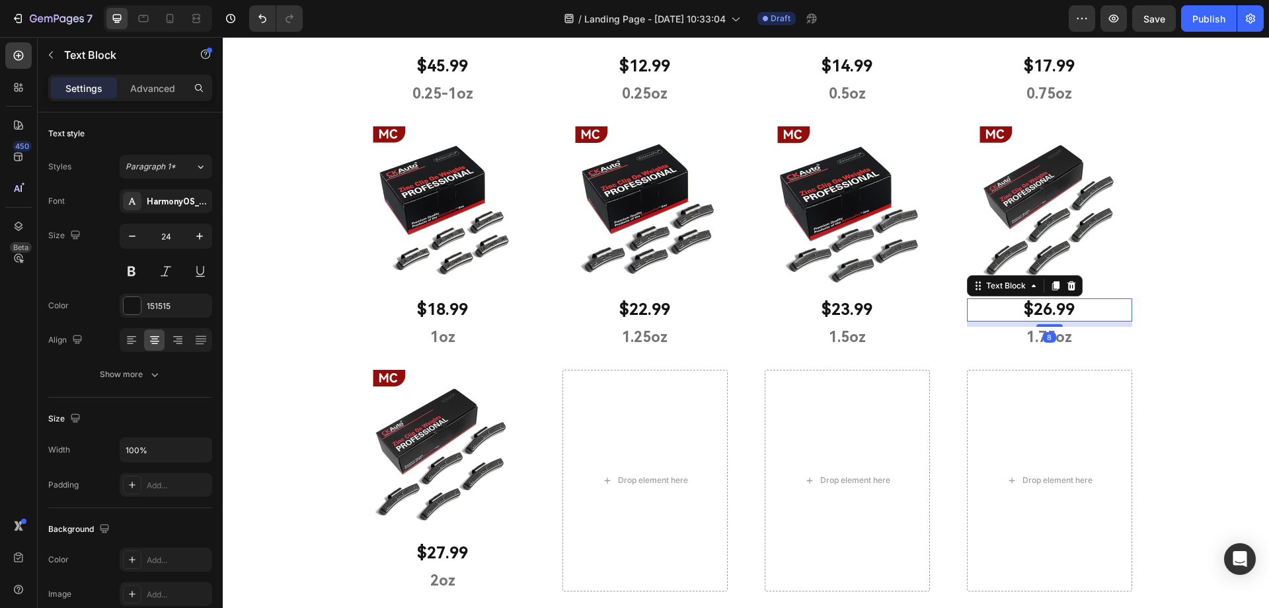
click at [1049, 312] on p "$26.99" at bounding box center [1049, 309] width 163 height 20
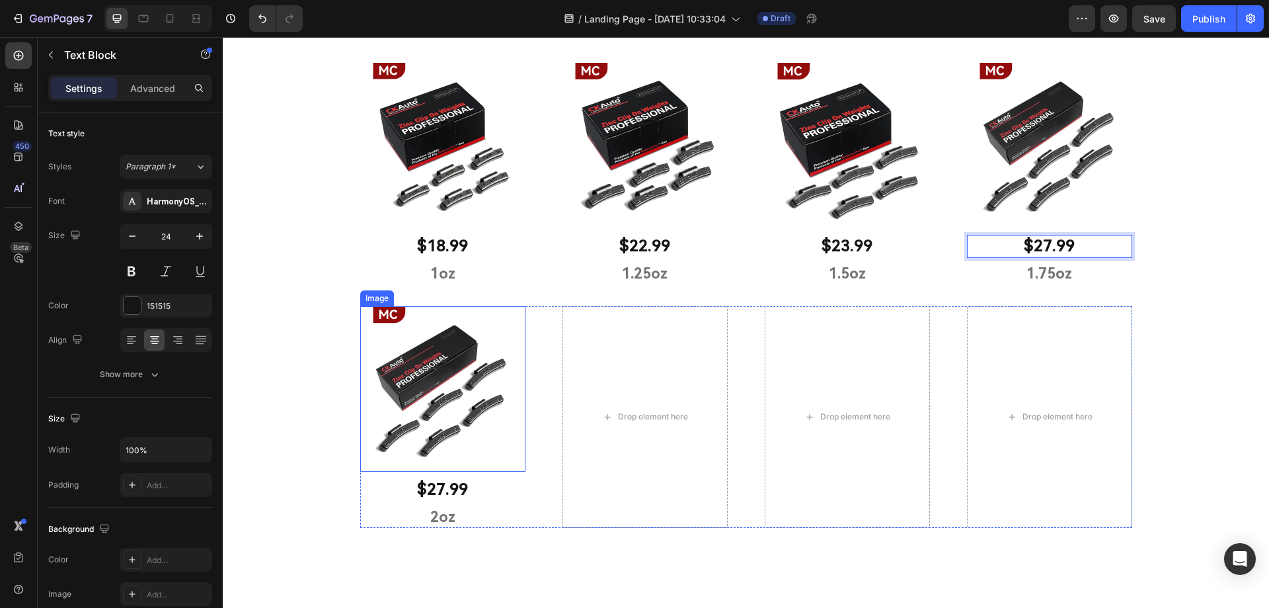
scroll to position [881, 0]
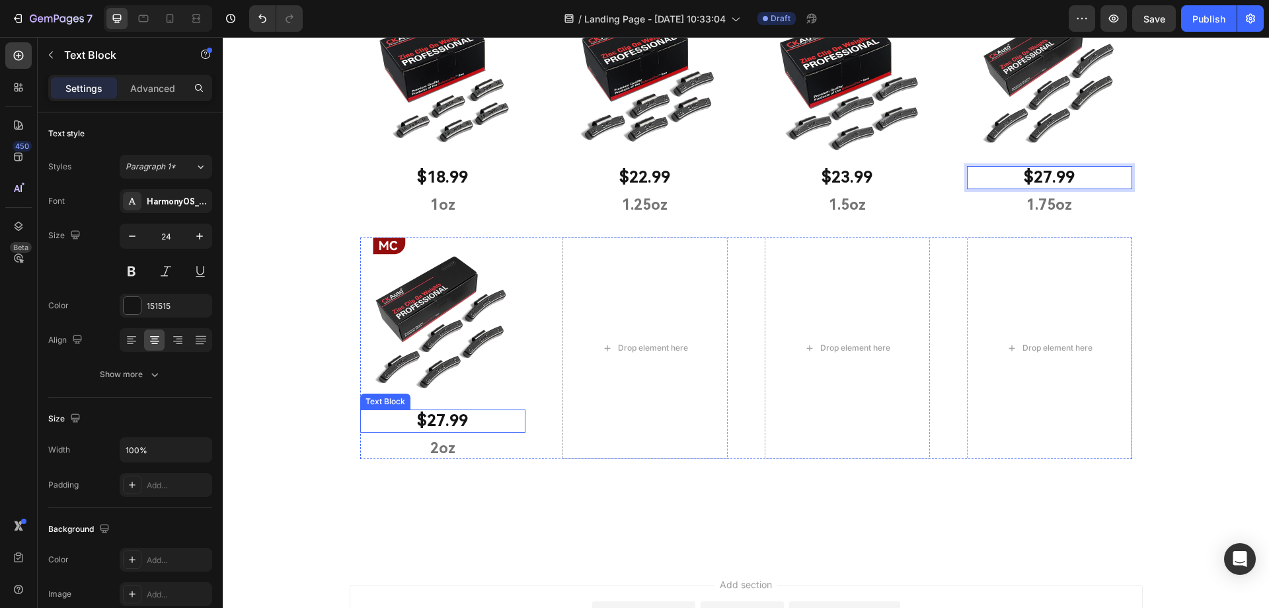
click at [434, 430] on p "$27.99" at bounding box center [443, 421] width 163 height 20
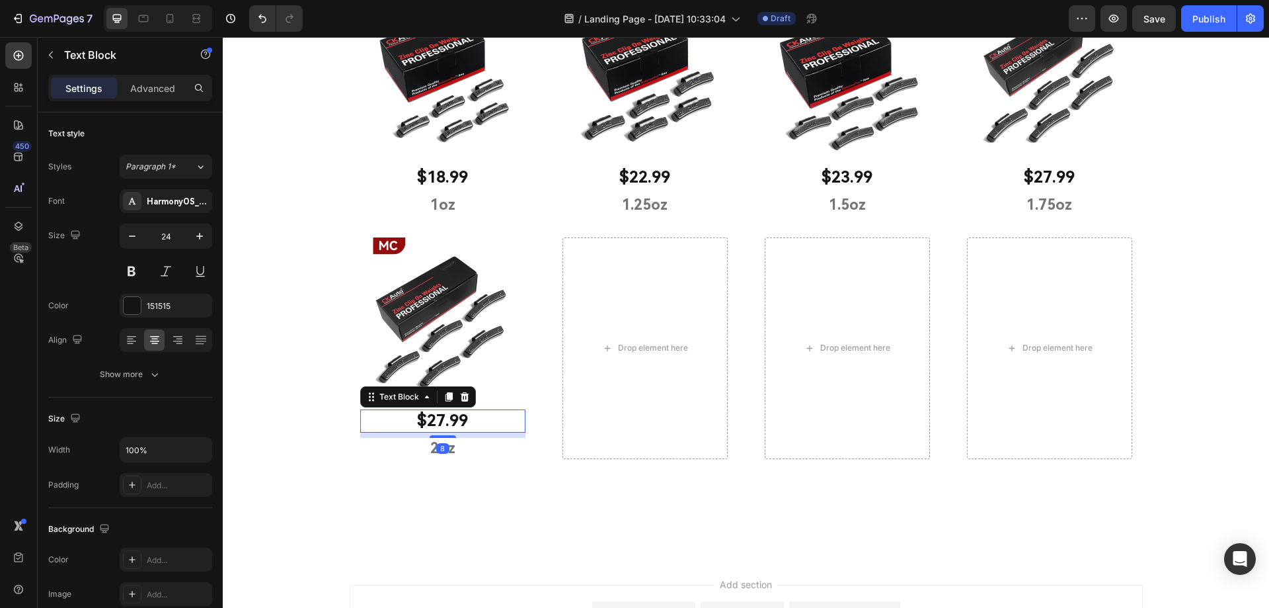
click at [438, 419] on p "$27.99" at bounding box center [443, 421] width 163 height 20
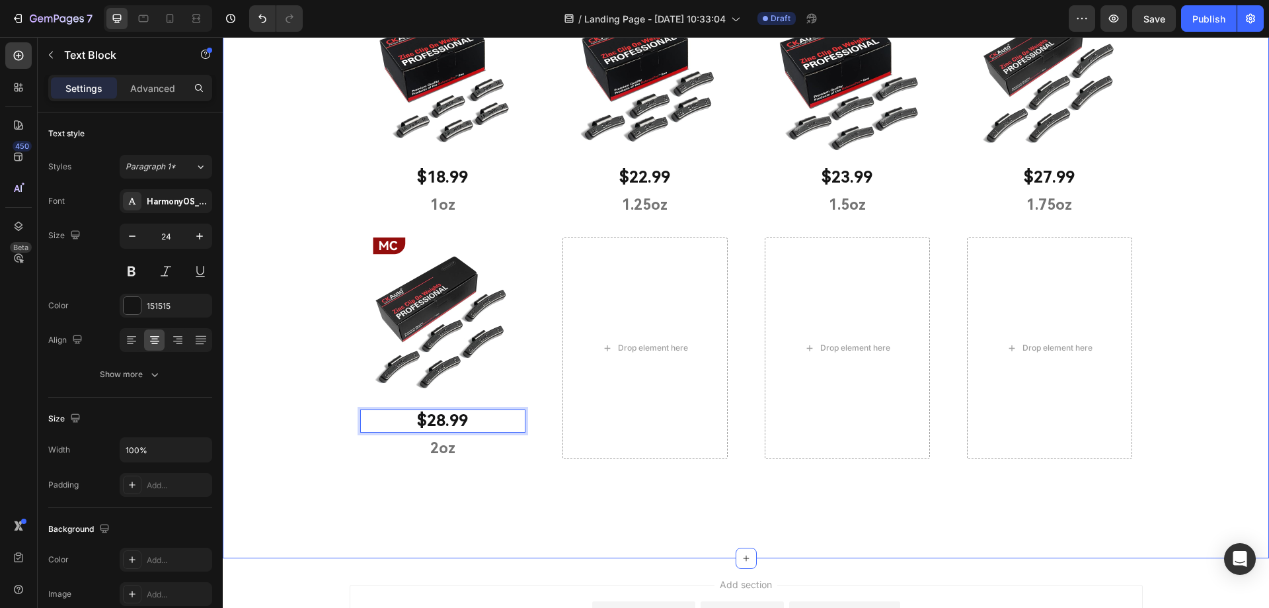
click at [320, 401] on div "MC TYPE Heading CKAuto MC Type ZINC Polymer-Coated Clip On Wheel Weights. Used …" at bounding box center [746, 49] width 1046 height 934
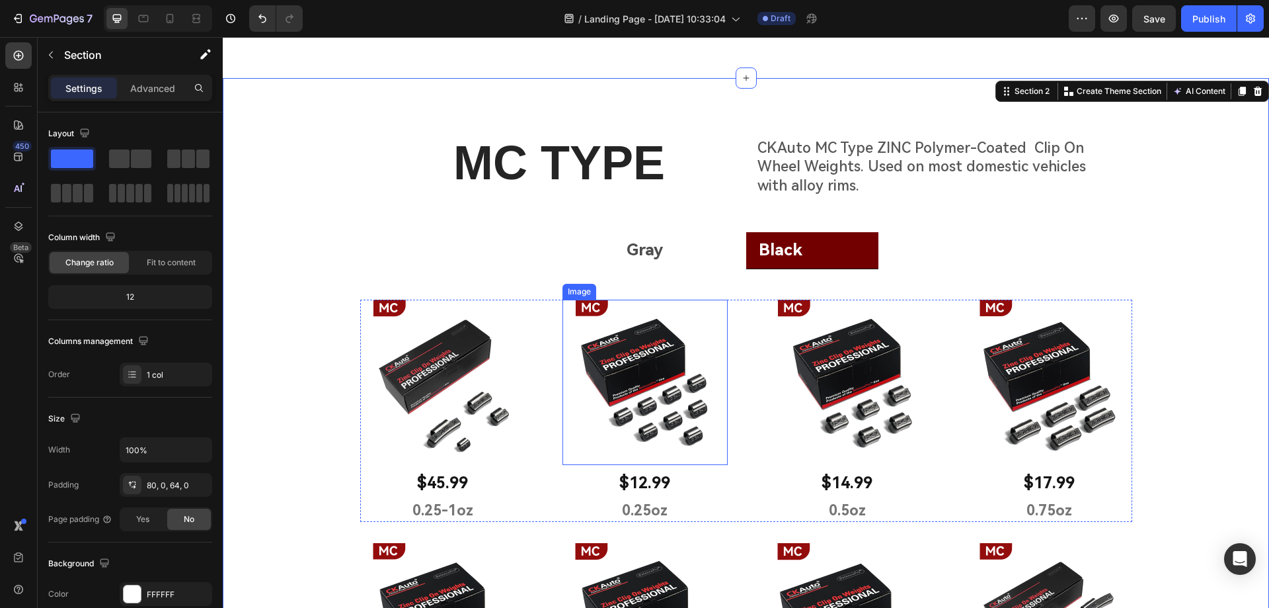
scroll to position [286, 0]
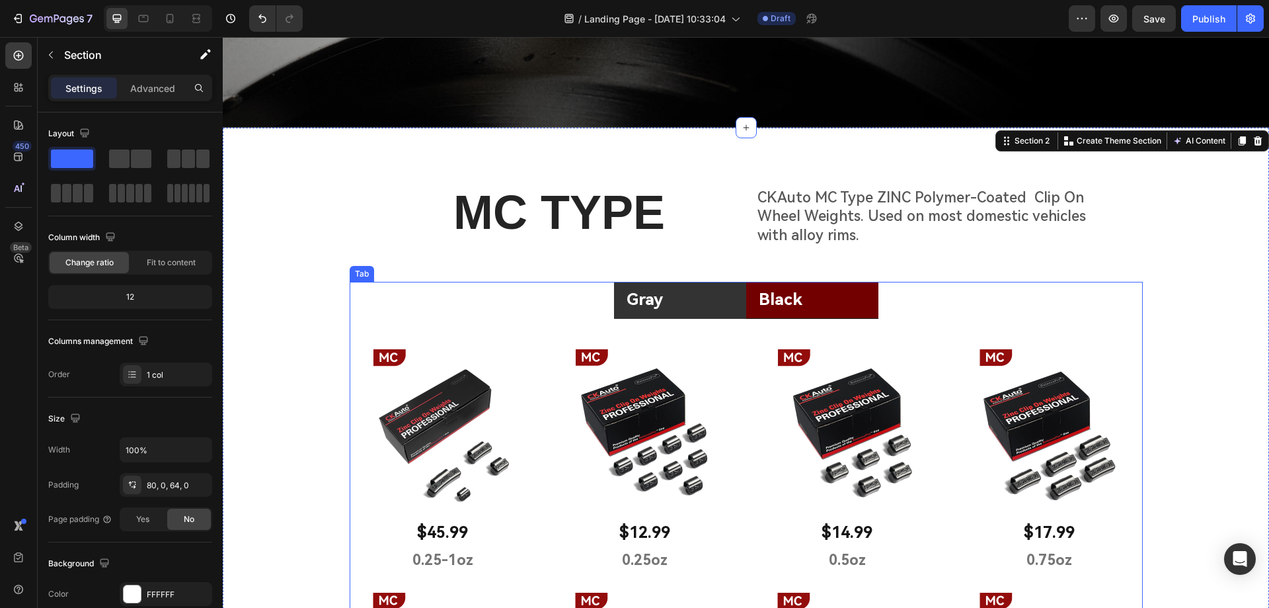
click at [730, 296] on li "Gray" at bounding box center [680, 300] width 132 height 37
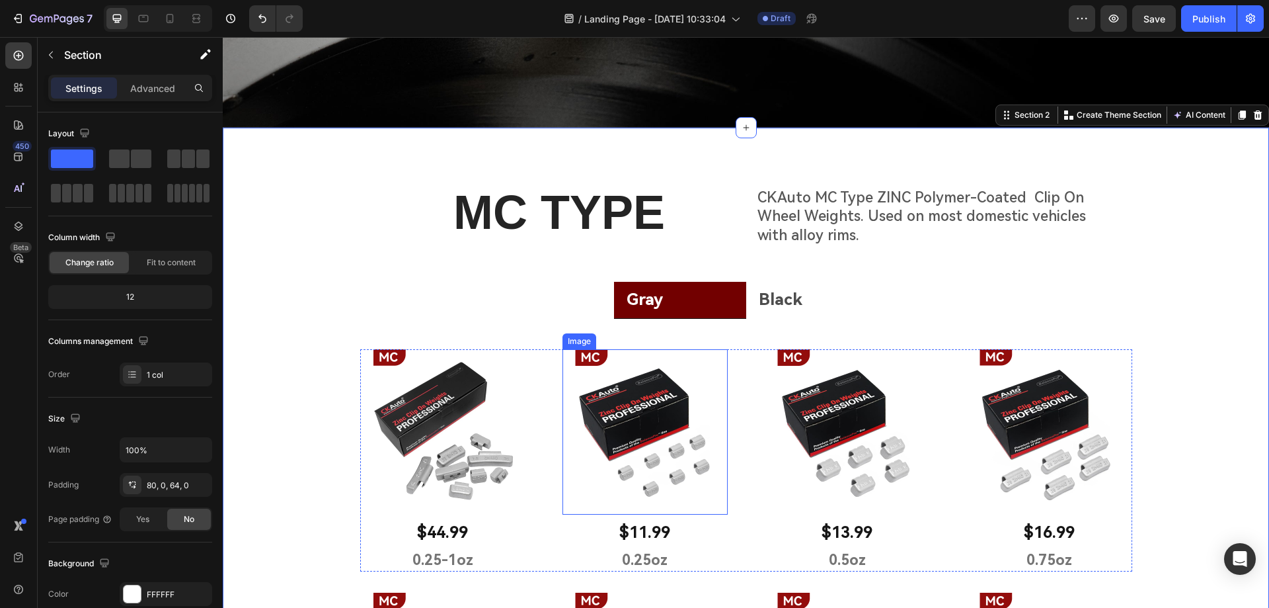
click at [719, 372] on img at bounding box center [645, 431] width 165 height 165
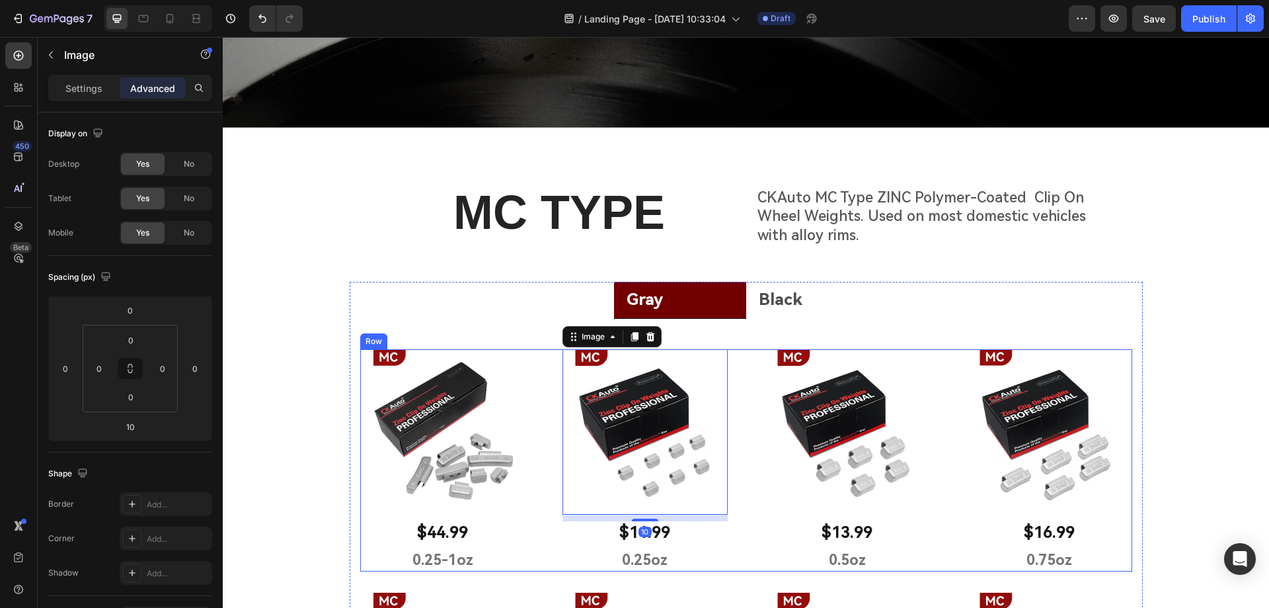
click at [730, 370] on div "Image $44.99 Text Block 0.25-1oz Text Block Row Image 10 $11.99 Text Block 0.25…" at bounding box center [746, 460] width 772 height 222
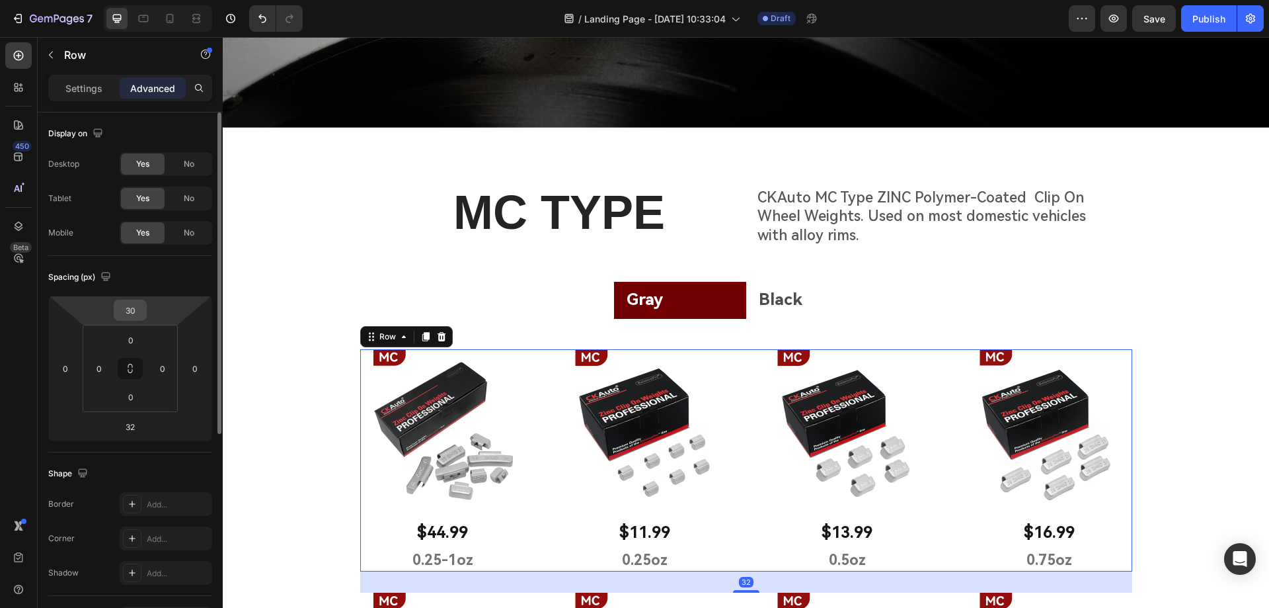
click at [136, 305] on input "30" at bounding box center [130, 310] width 26 height 20
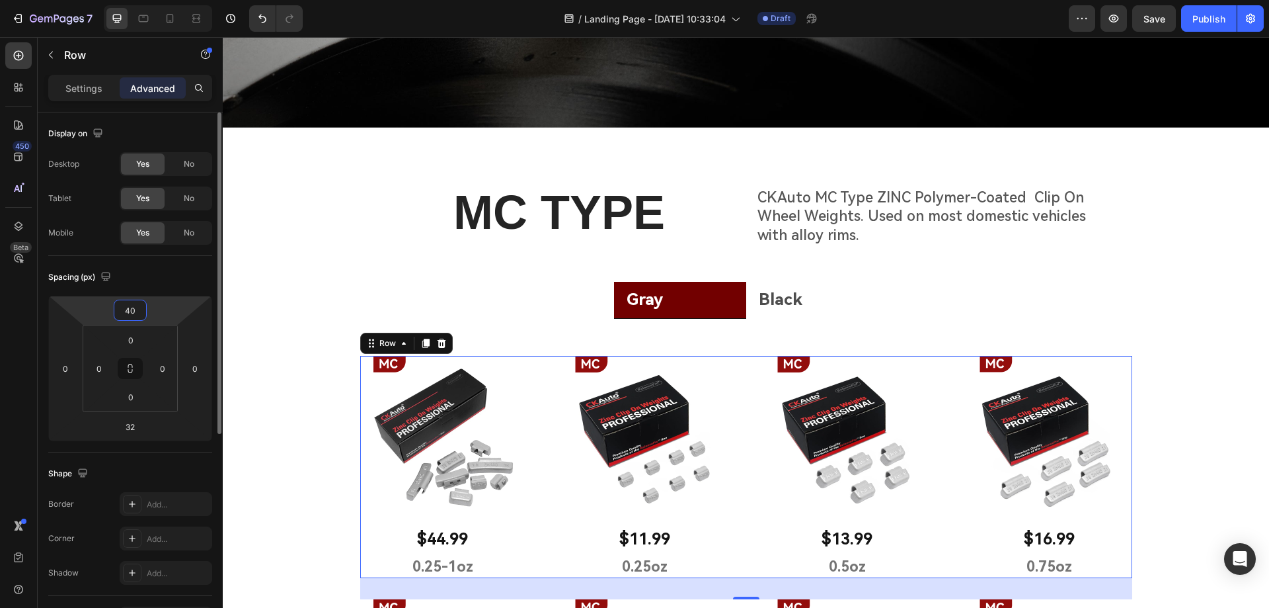
type input "4"
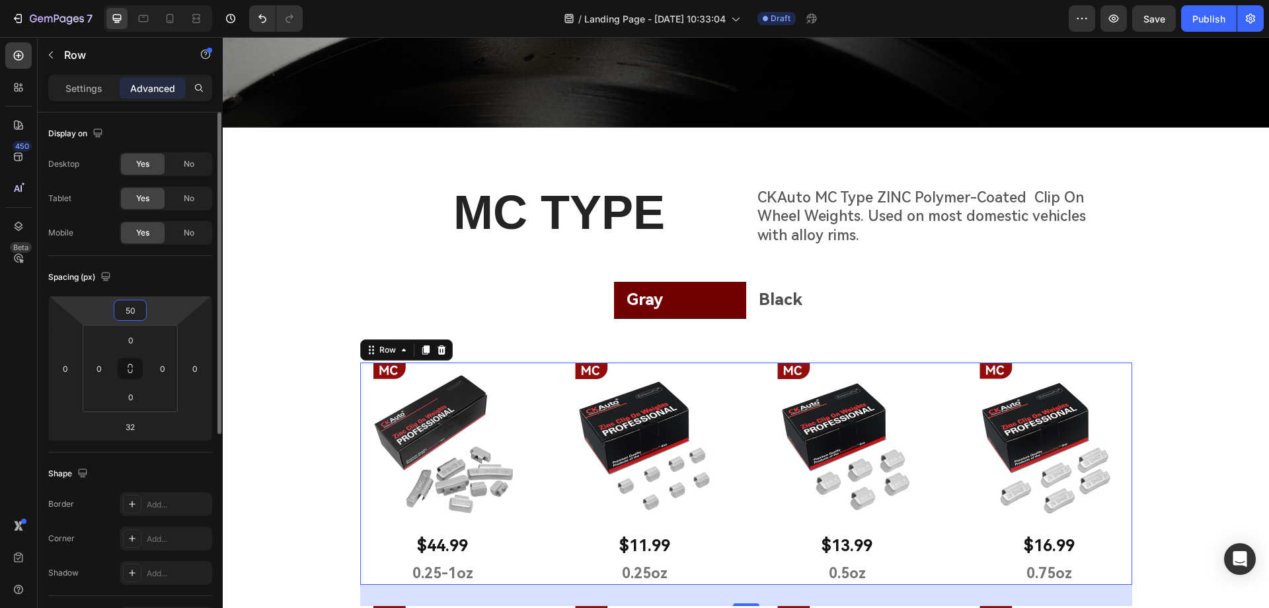
drag, startPoint x: 137, startPoint y: 313, endPoint x: 122, endPoint y: 312, distance: 15.3
click at [122, 312] on input "50" at bounding box center [130, 310] width 26 height 20
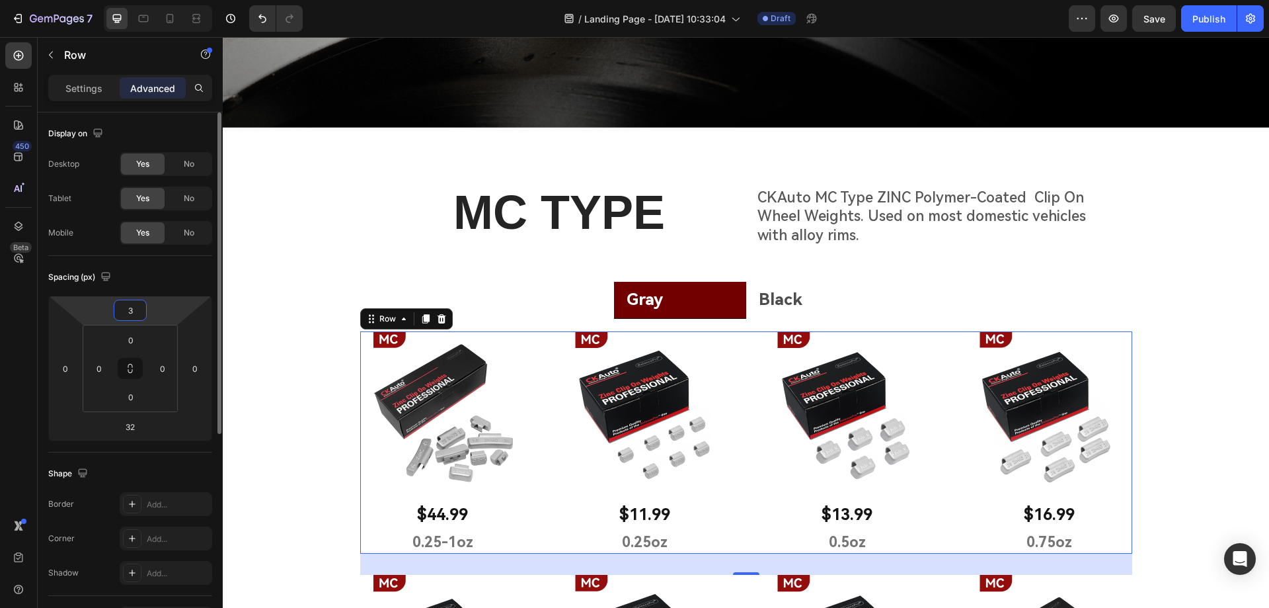
type input "35"
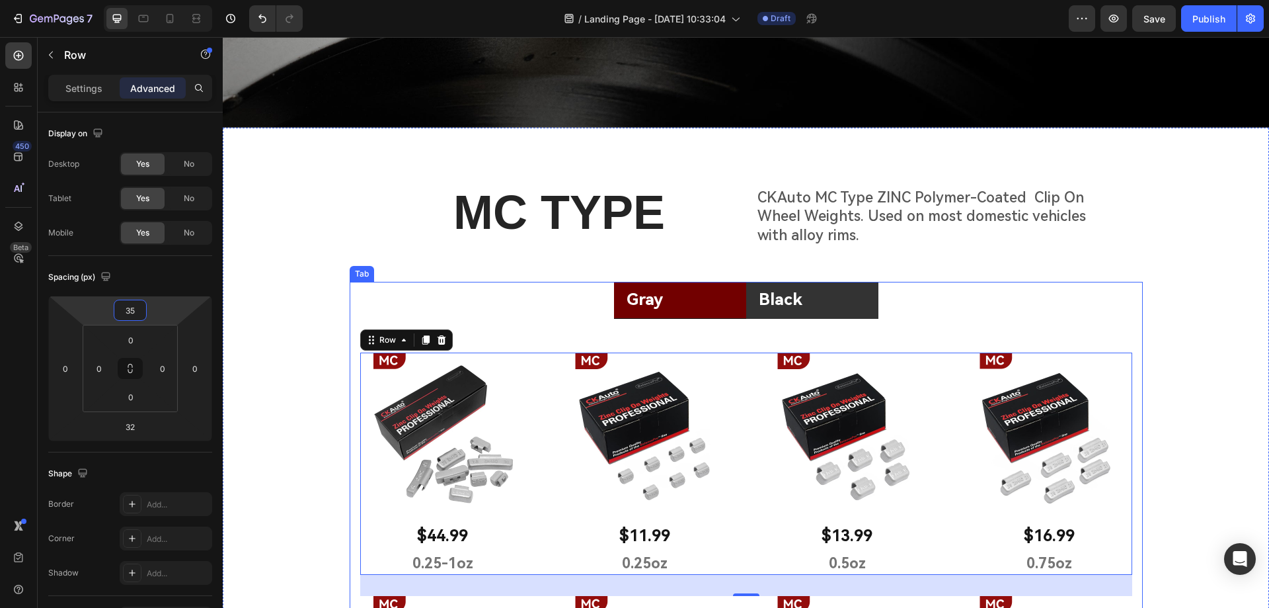
click at [846, 304] on li "Black" at bounding box center [812, 300] width 132 height 37
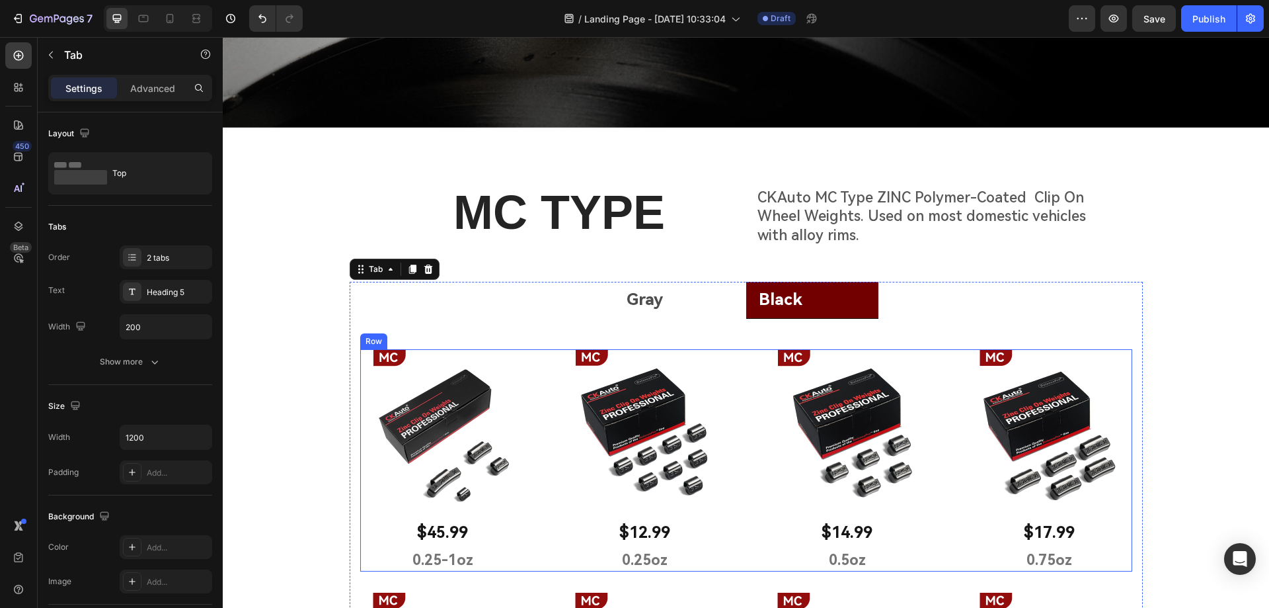
click at [723, 374] on div "Image $45.99 Text Block 0.25-1oz Text Block Row Image $12.99 Text Block 0.25oz …" at bounding box center [746, 460] width 772 height 222
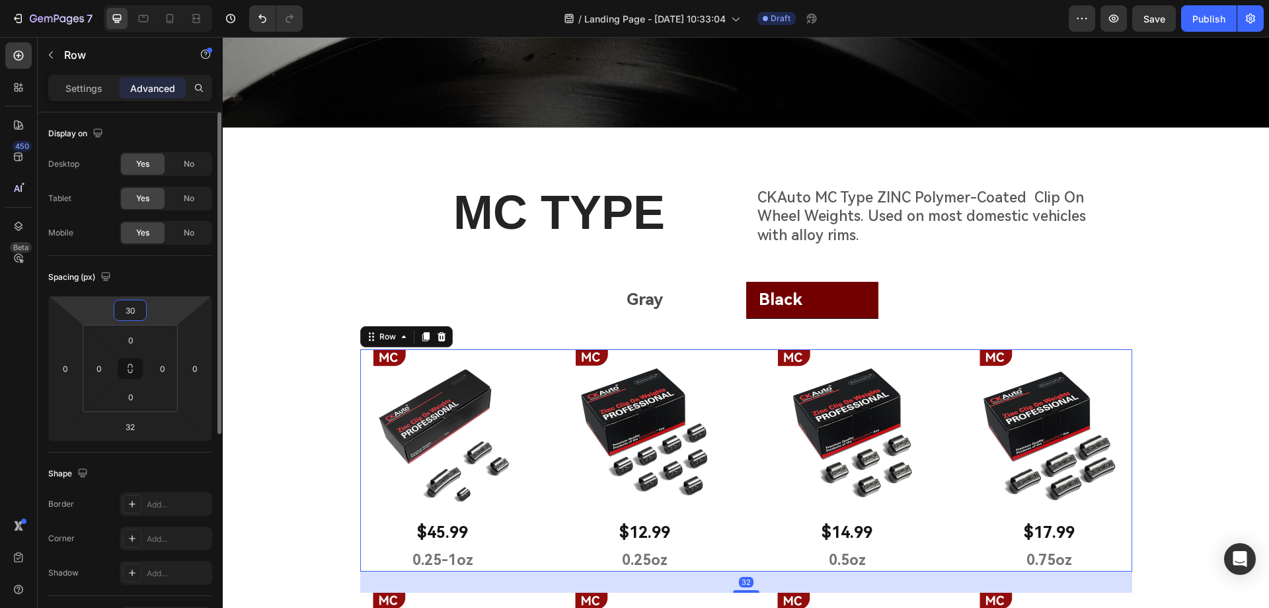
click at [120, 311] on input "30" at bounding box center [130, 310] width 26 height 20
type input "35"
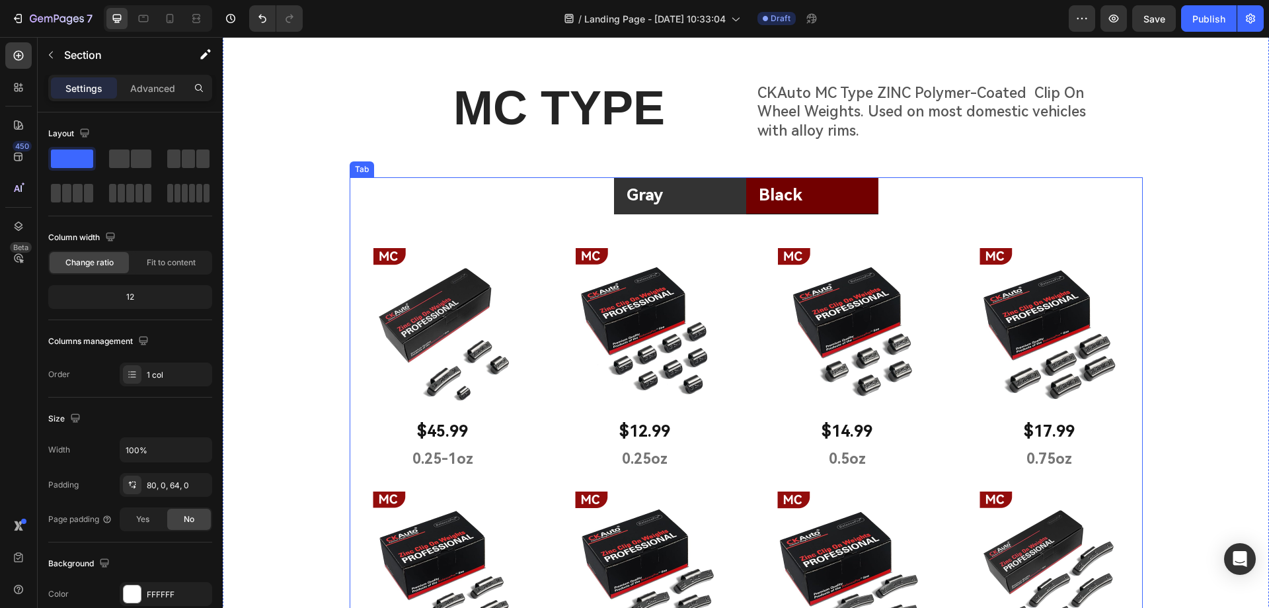
scroll to position [352, 0]
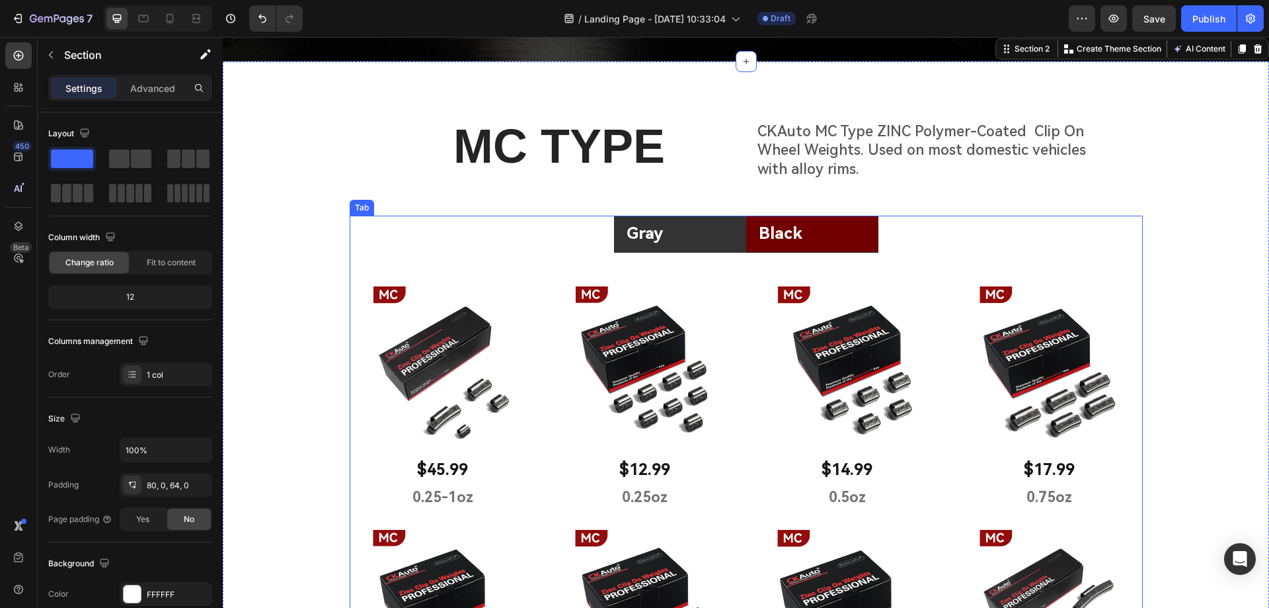
click at [701, 243] on li "Gray" at bounding box center [680, 234] width 132 height 37
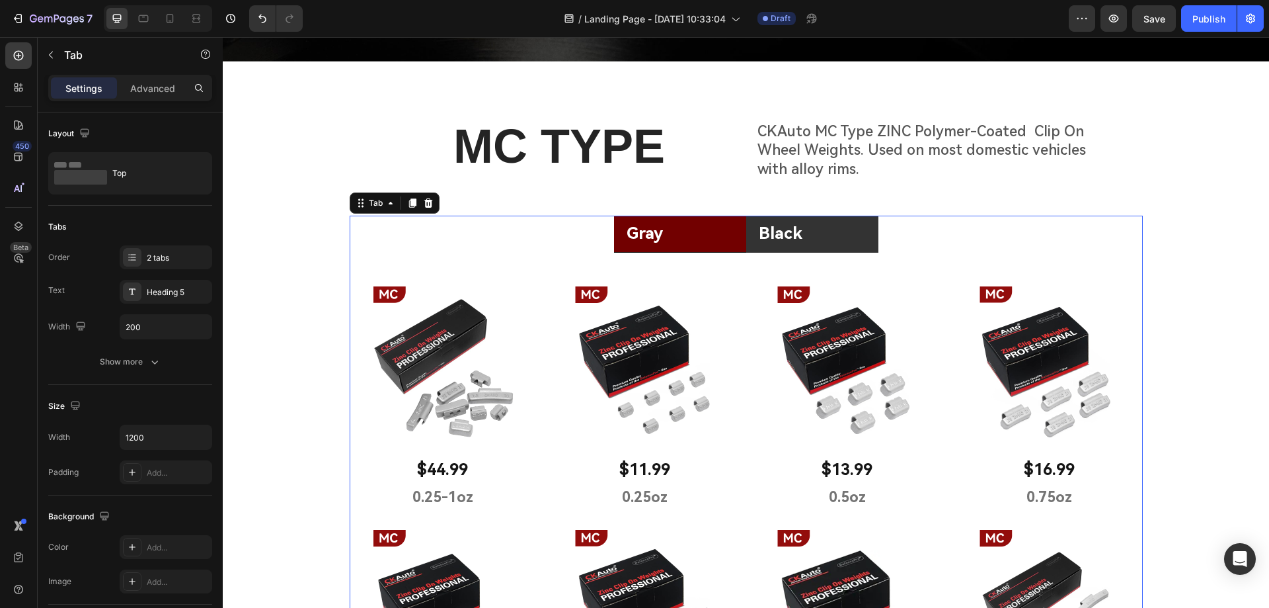
click at [822, 242] on li "Black" at bounding box center [812, 234] width 132 height 37
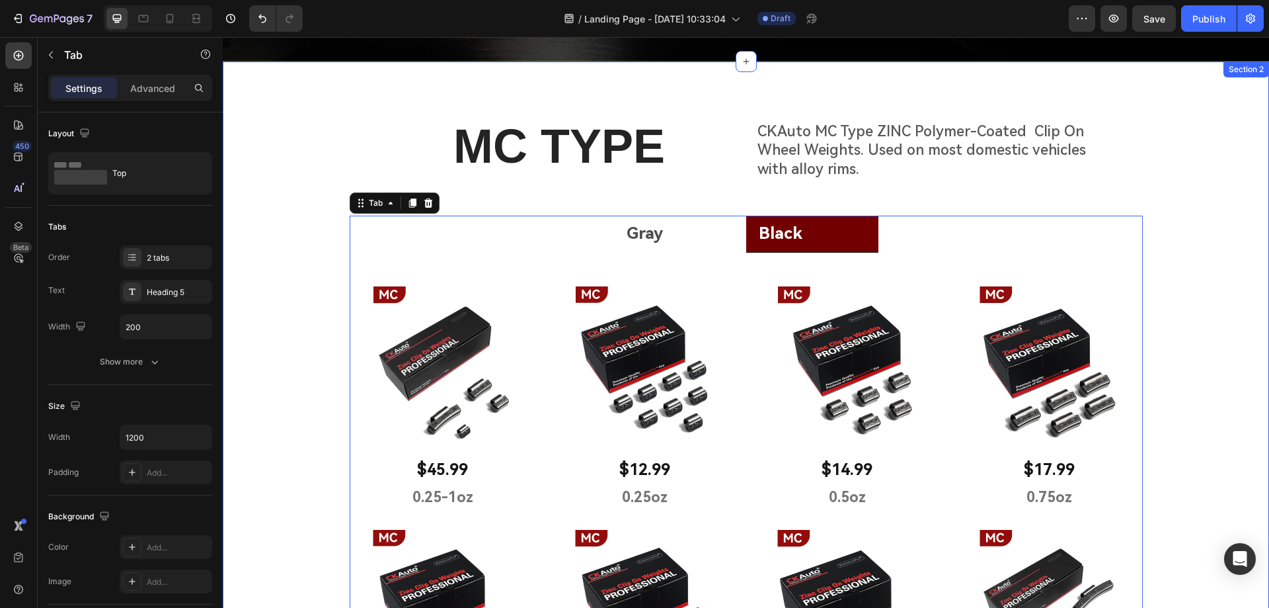
click at [309, 386] on div "MC TYPE Heading CKAuto MC Type ZINC Polymer-Coated Clip On Wheel Weights. Used …" at bounding box center [746, 582] width 1046 height 937
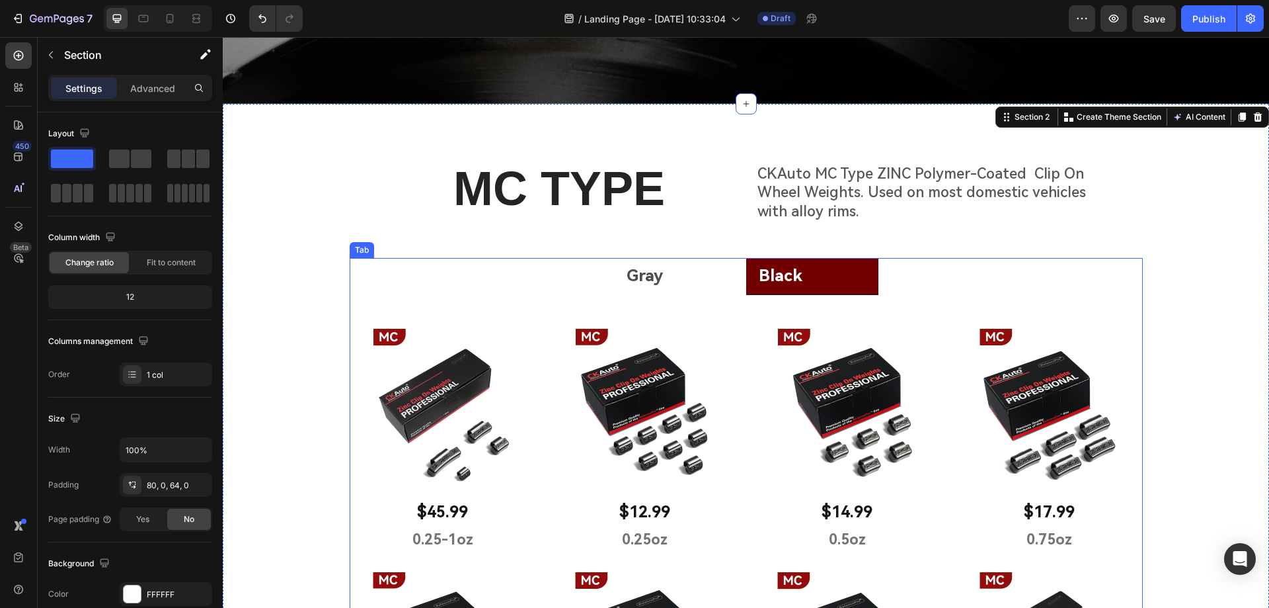
scroll to position [286, 0]
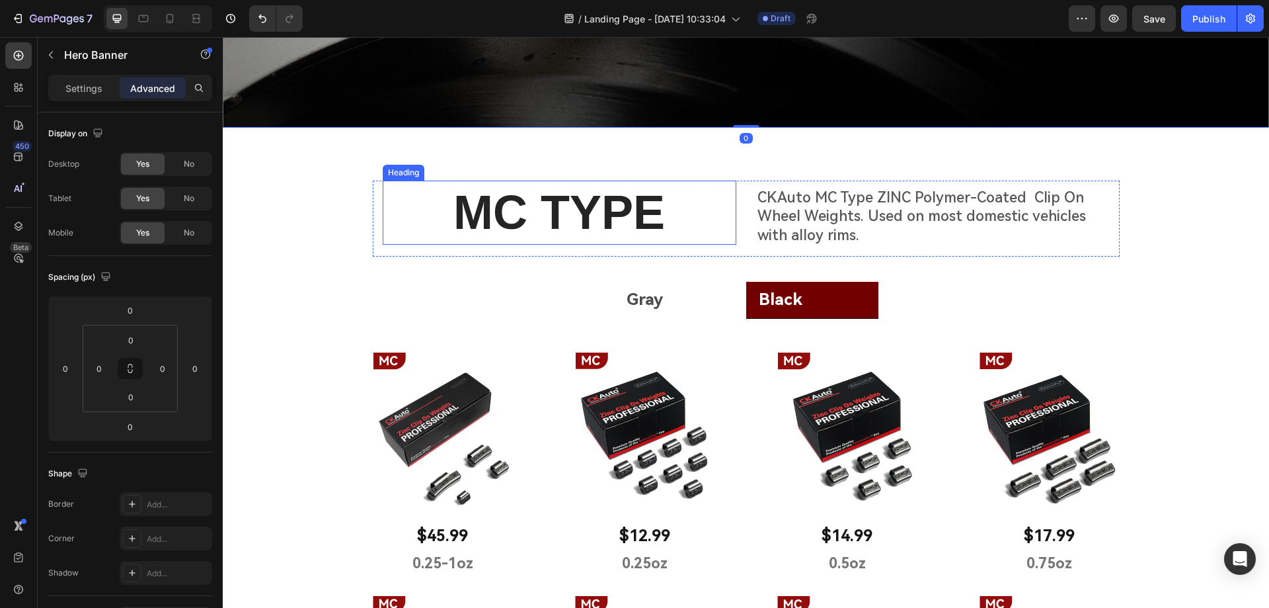
click at [723, 218] on p "MC TYPE" at bounding box center [559, 213] width 351 height 62
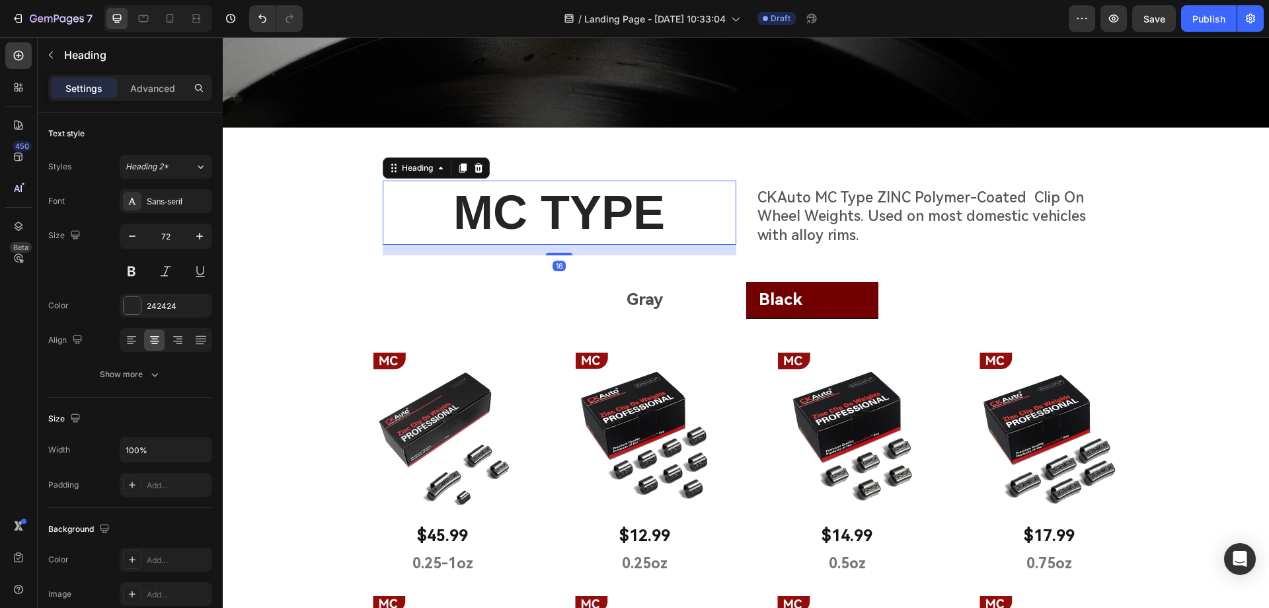
click at [735, 214] on div "MC TYPE Heading 16 CKAuto MC Type ZINC Polymer-Coated Clip On Wheel Weights. Us…" at bounding box center [746, 218] width 747 height 77
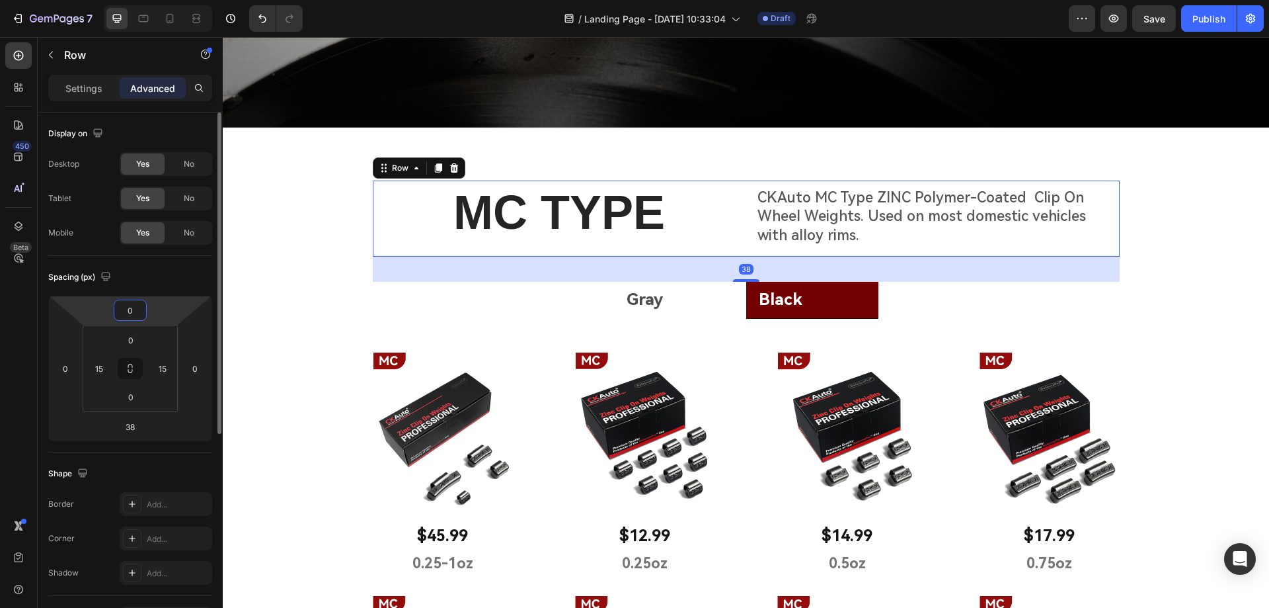
click at [128, 317] on input "0" at bounding box center [130, 310] width 26 height 20
type input "50"
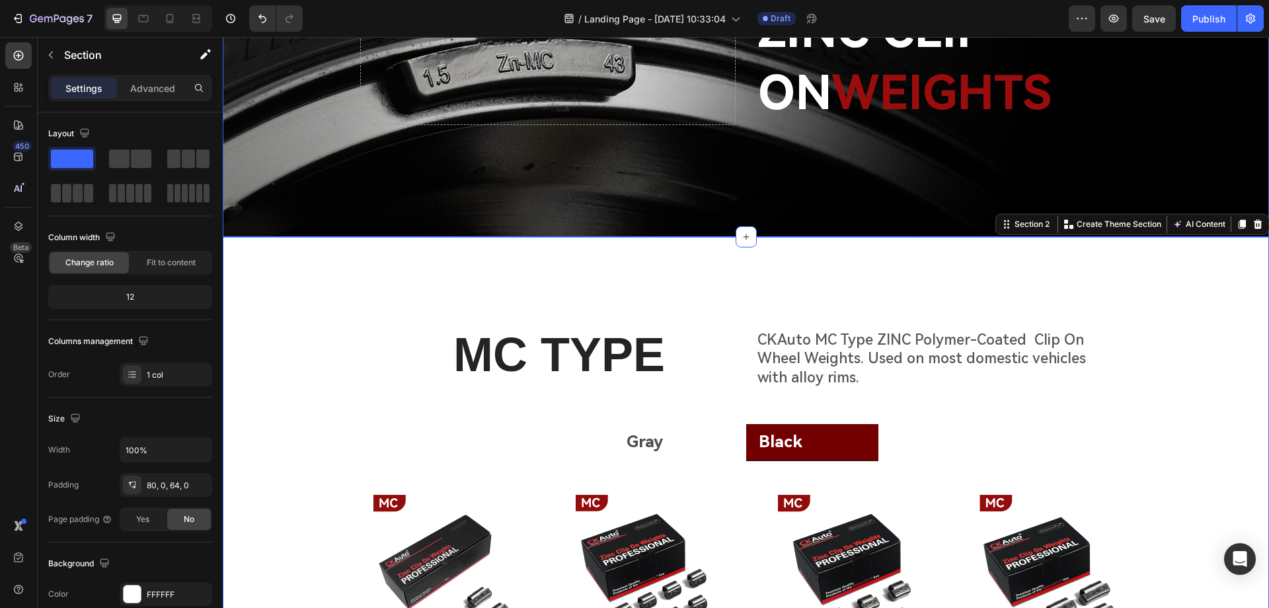
scroll to position [132, 0]
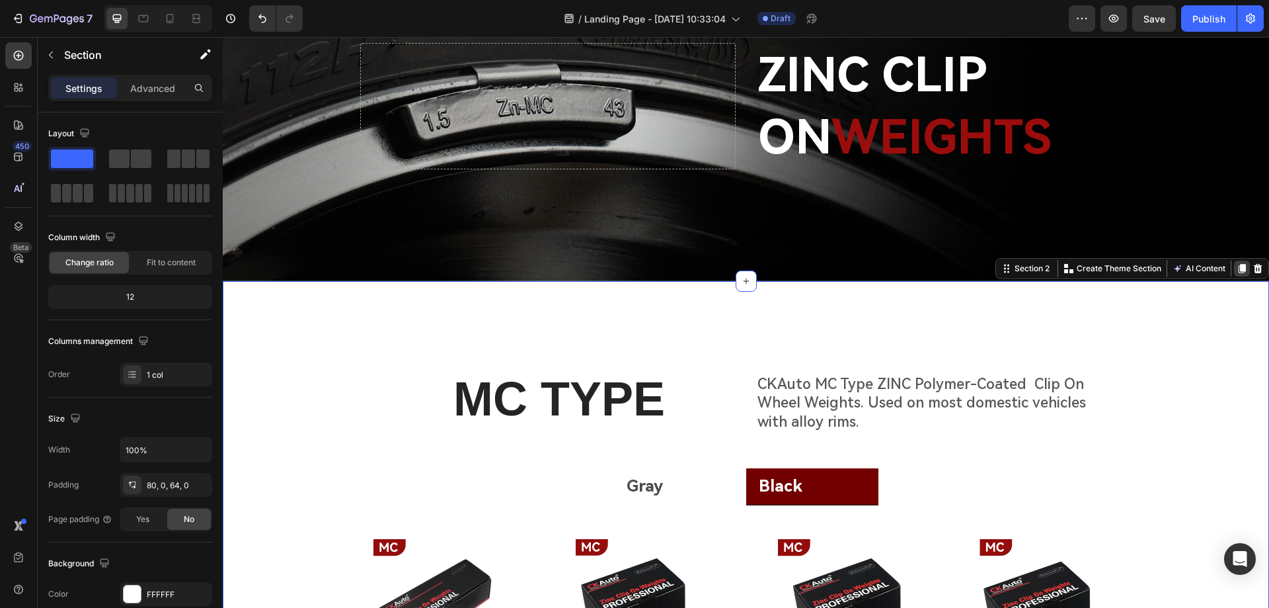
click at [1237, 263] on icon at bounding box center [1242, 268] width 11 height 11
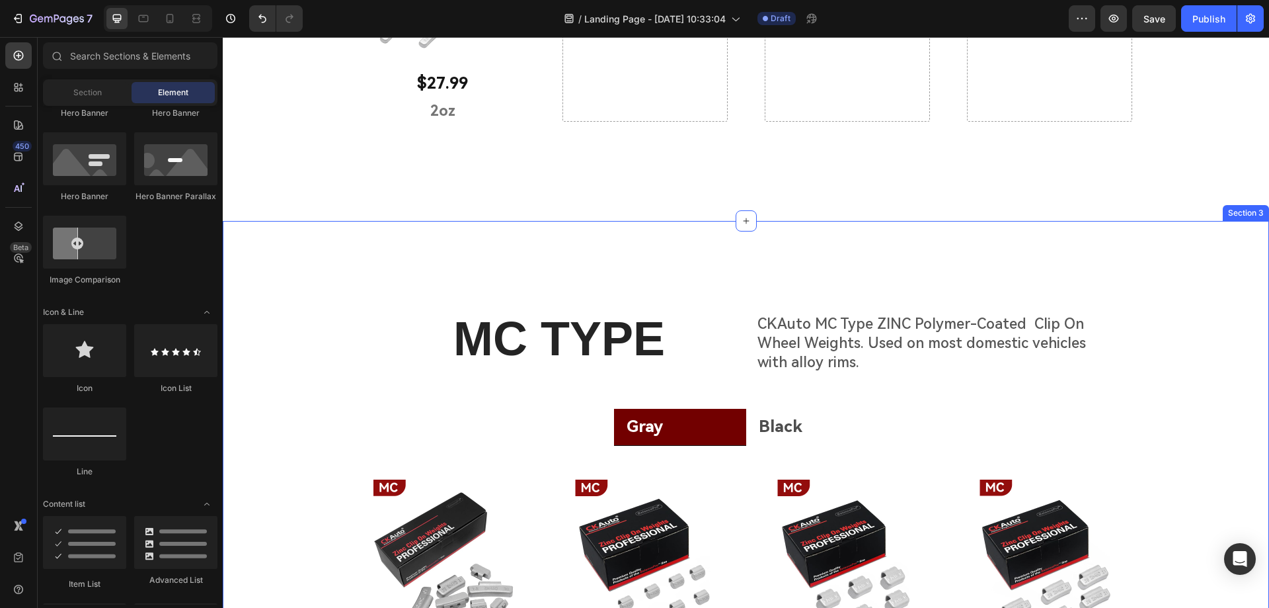
scroll to position [1278, 0]
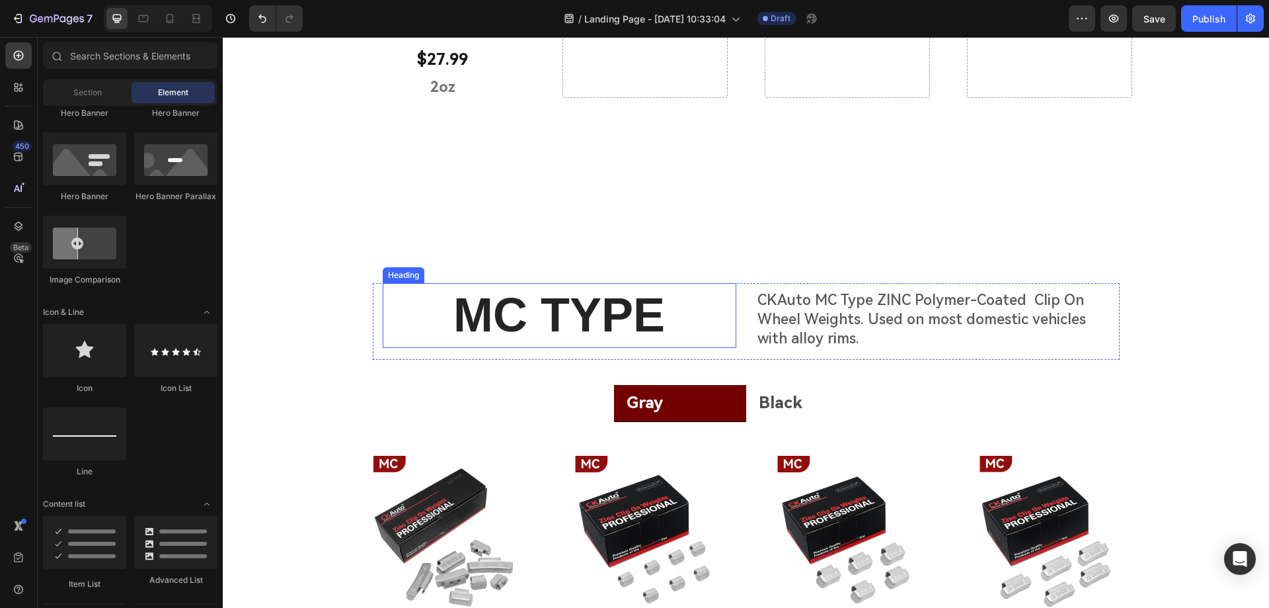
click at [496, 332] on h2 "MC TYPE" at bounding box center [560, 315] width 354 height 65
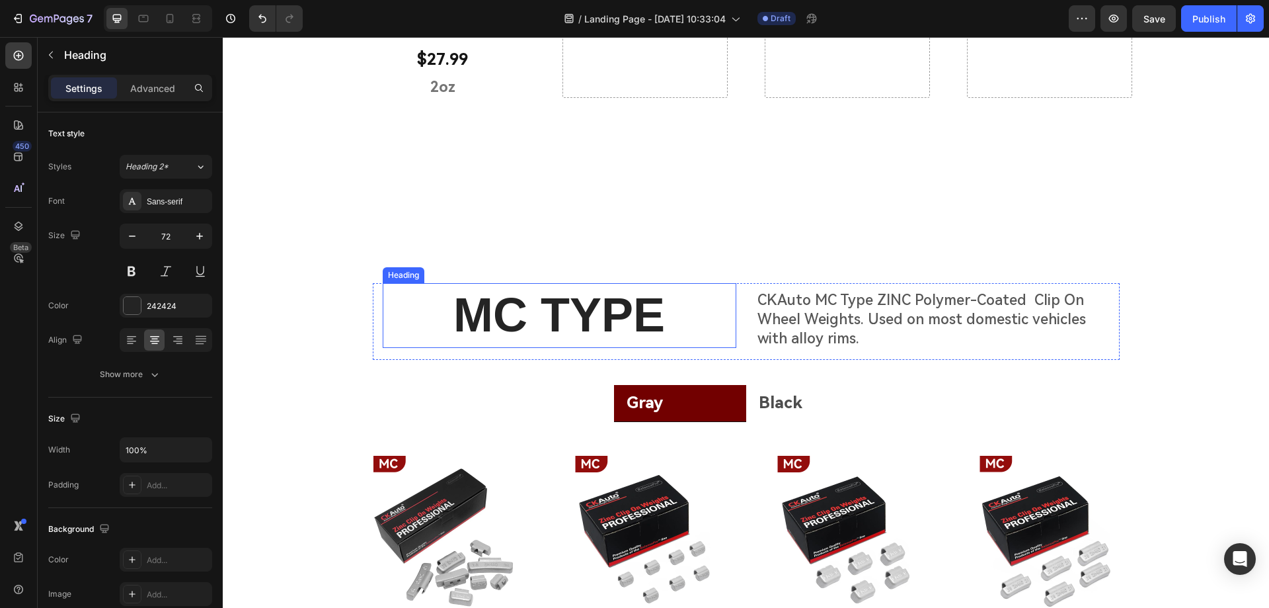
click at [496, 332] on h2 "MC TYPE" at bounding box center [560, 315] width 354 height 65
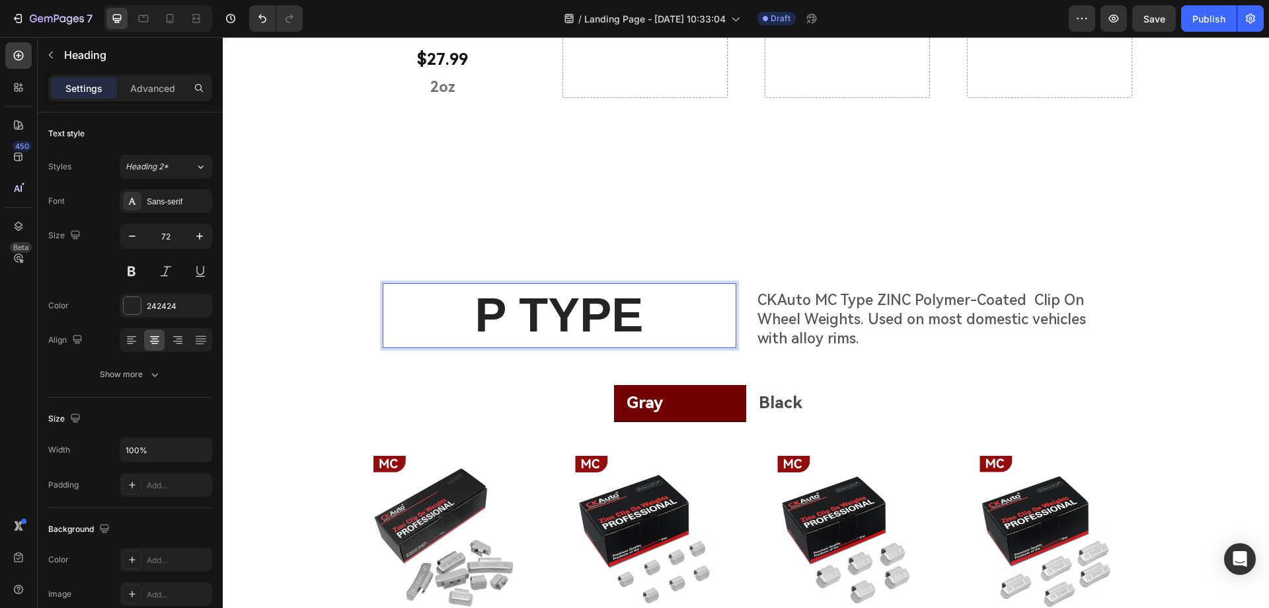
click at [828, 305] on p "CKAuto MC Type ZINC Polymer-Coated Clip On Wheel Weights. Used on most domestic…" at bounding box center [933, 319] width 351 height 57
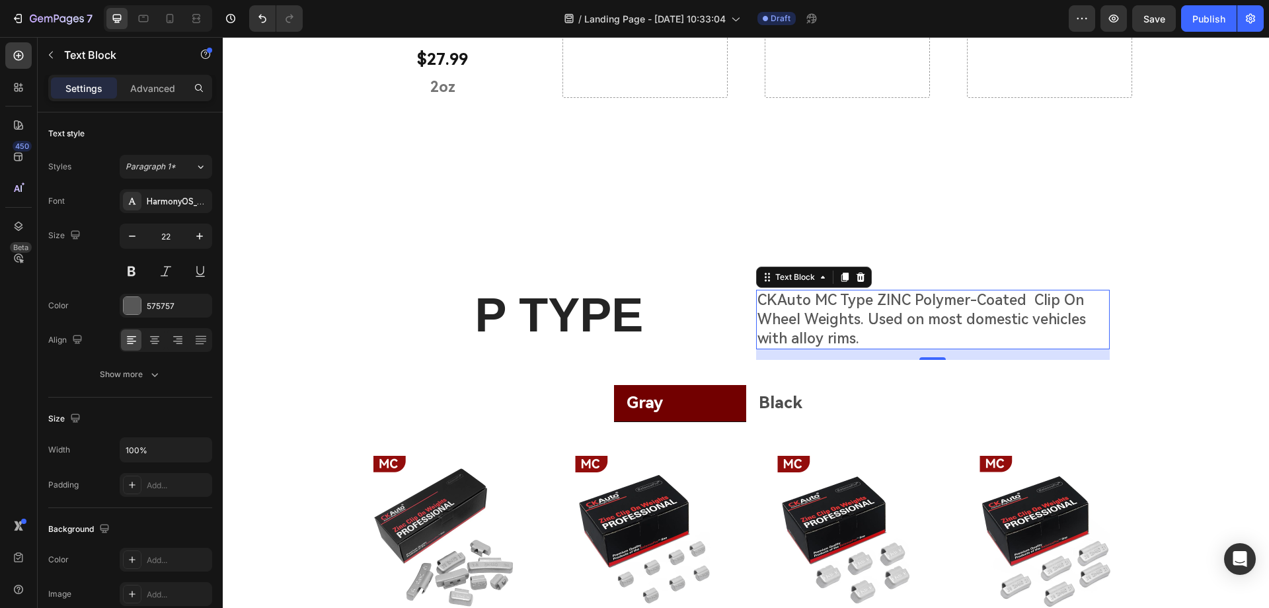
click at [923, 328] on p "CKAuto MC Type ZINC Polymer-Coated Clip On Wheel Weights. Used on most domestic…" at bounding box center [933, 319] width 351 height 57
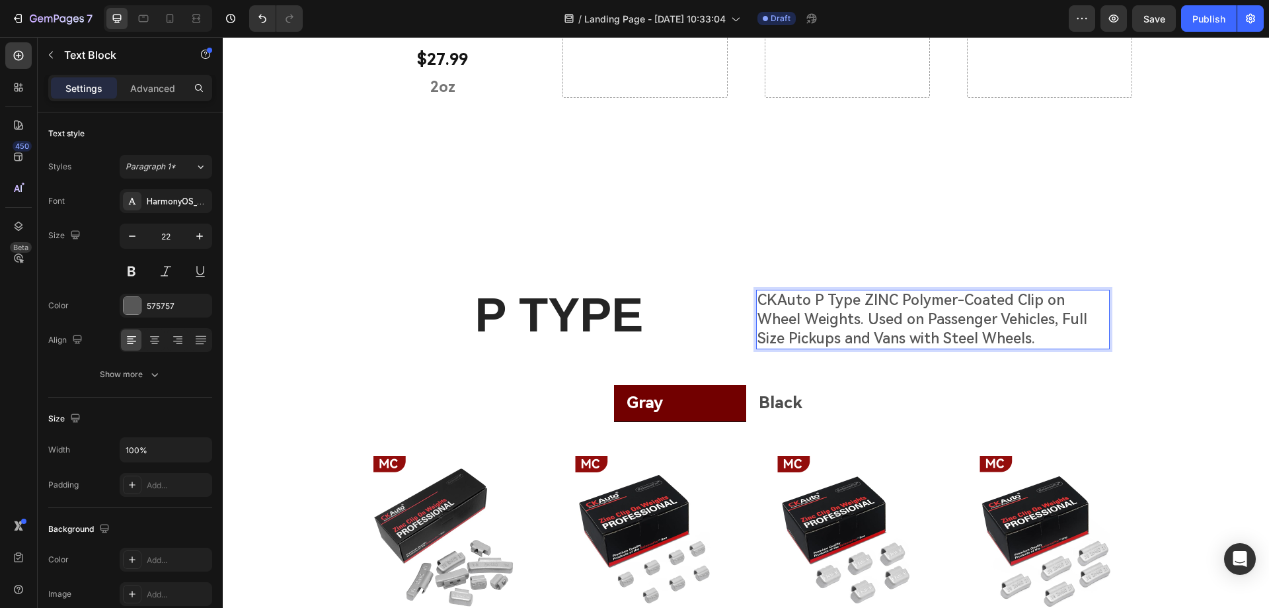
click at [810, 315] on p "CKAuto P Type ZINC Polymer-Coated Clip on Wheel Weights. Used on Passenger Vehi…" at bounding box center [933, 319] width 351 height 57
click at [851, 301] on p "CKAuto P Type ZINC Polymer-Coated Clip on Wheel Weights. Used on Passenger Vehi…" at bounding box center [933, 319] width 351 height 57
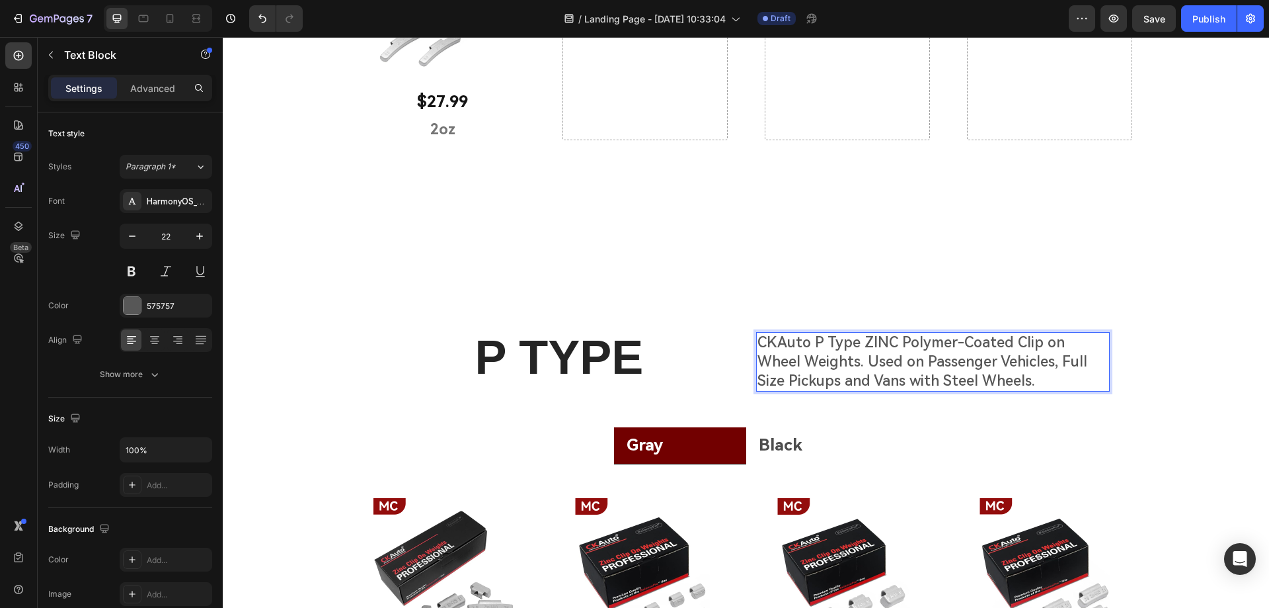
scroll to position [1212, 0]
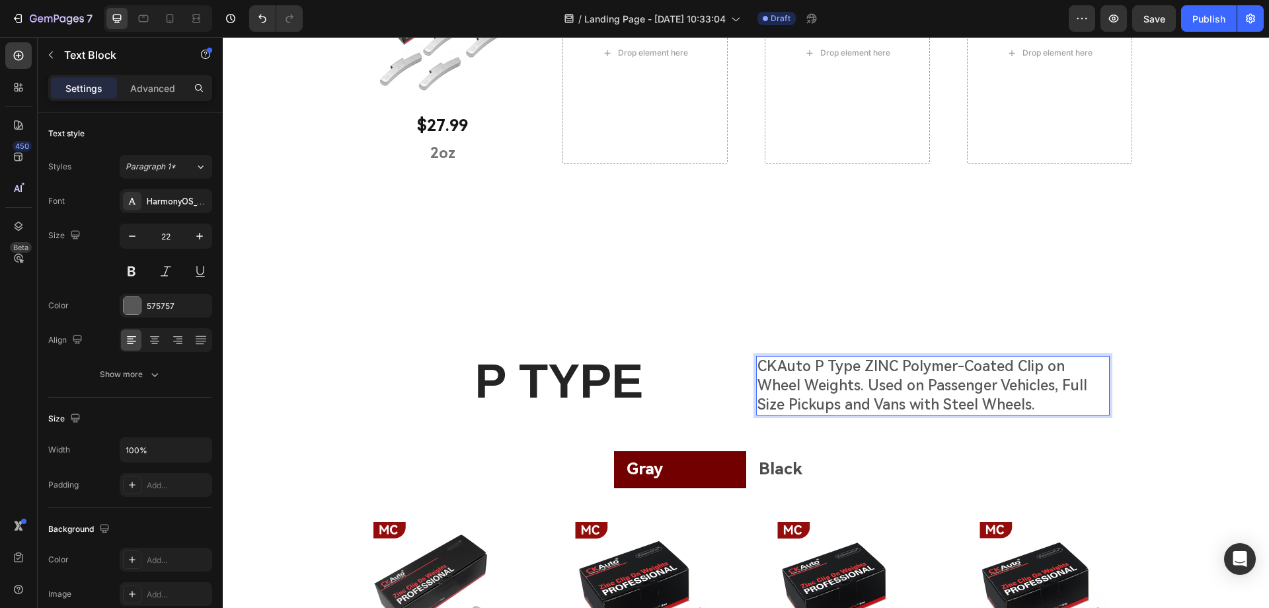
click at [881, 367] on p "CKAuto P Type ZINC Polymer-Coated Clip on Wheel Weights. Used on Passenger Vehi…" at bounding box center [933, 385] width 351 height 57
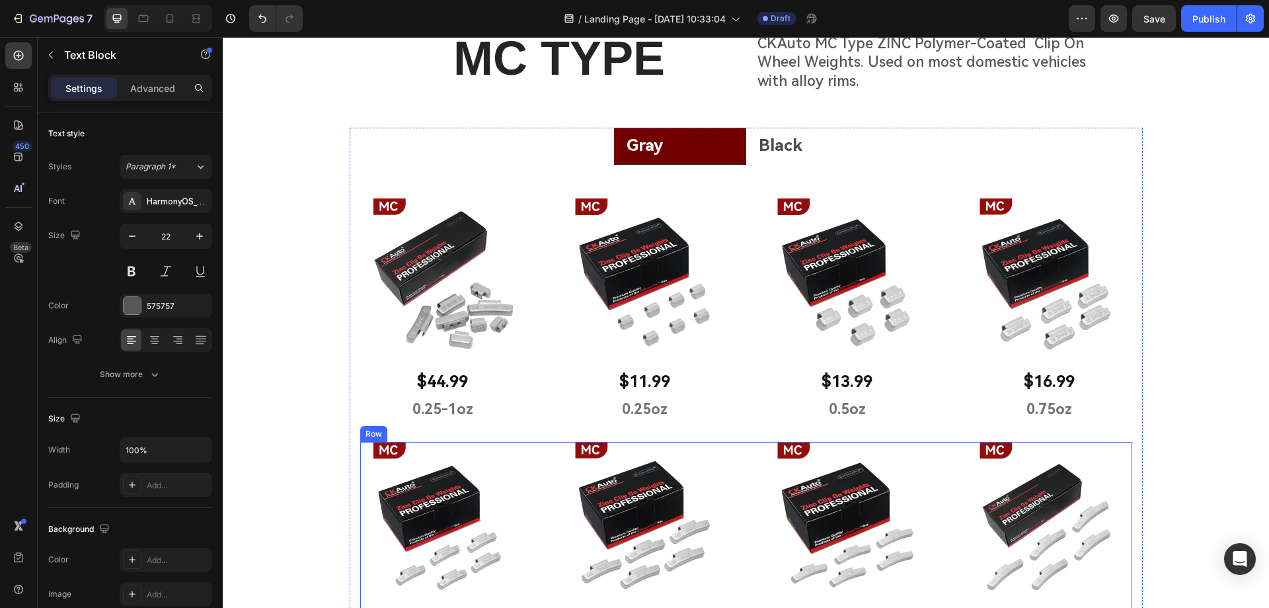
scroll to position [286, 0]
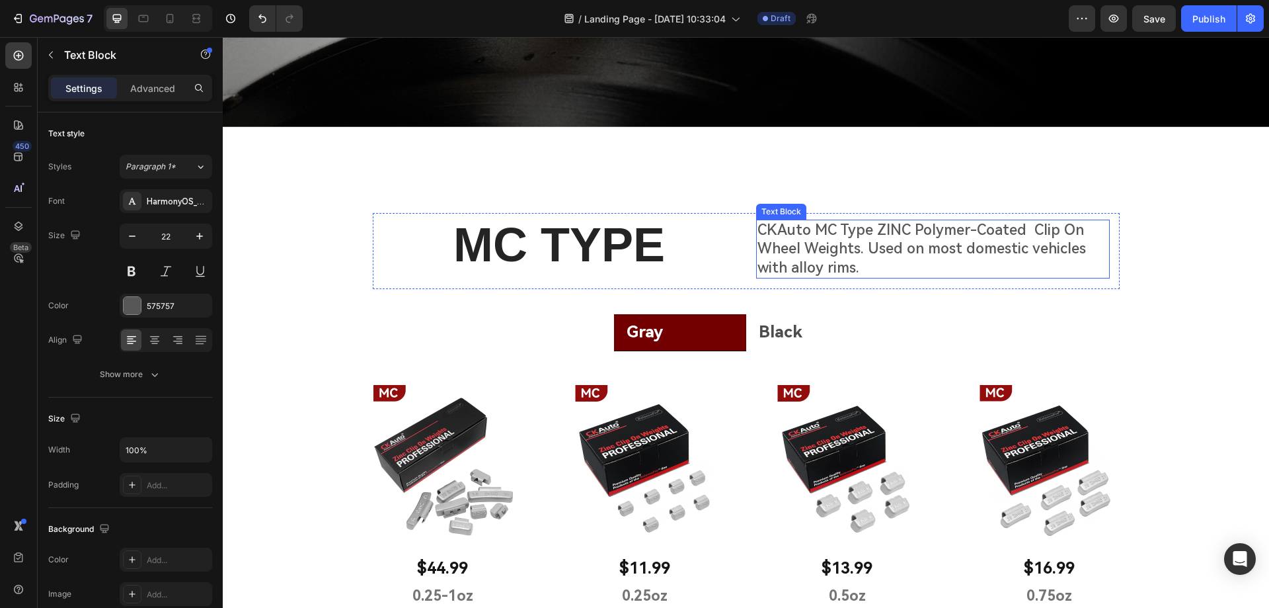
click at [881, 234] on p "CKAuto MC Type ZINC Polymer-Coated Clip On Wheel Weights. Used on most domestic…" at bounding box center [933, 249] width 351 height 57
click at [963, 227] on p "CKAuto MC Type ZINC Polymer-Coated Clip On Wheel Weights. Used on most domestic…" at bounding box center [933, 249] width 351 height 57
click at [972, 227] on p "CKAuto MC Type ZINC Polymer -Coated Clip On Wheel Weights. Used on most domesti…" at bounding box center [933, 249] width 351 height 57
click at [952, 228] on p "CKAuto MC Type ZINC Polymer - Coated Clip On Wheel Weights. Used on most domest…" at bounding box center [933, 249] width 351 height 57
click at [961, 227] on p "CKAuto MC Type ZINC Polymer - Coated Clip On Wheel Weights. Used on most domest…" at bounding box center [933, 249] width 351 height 57
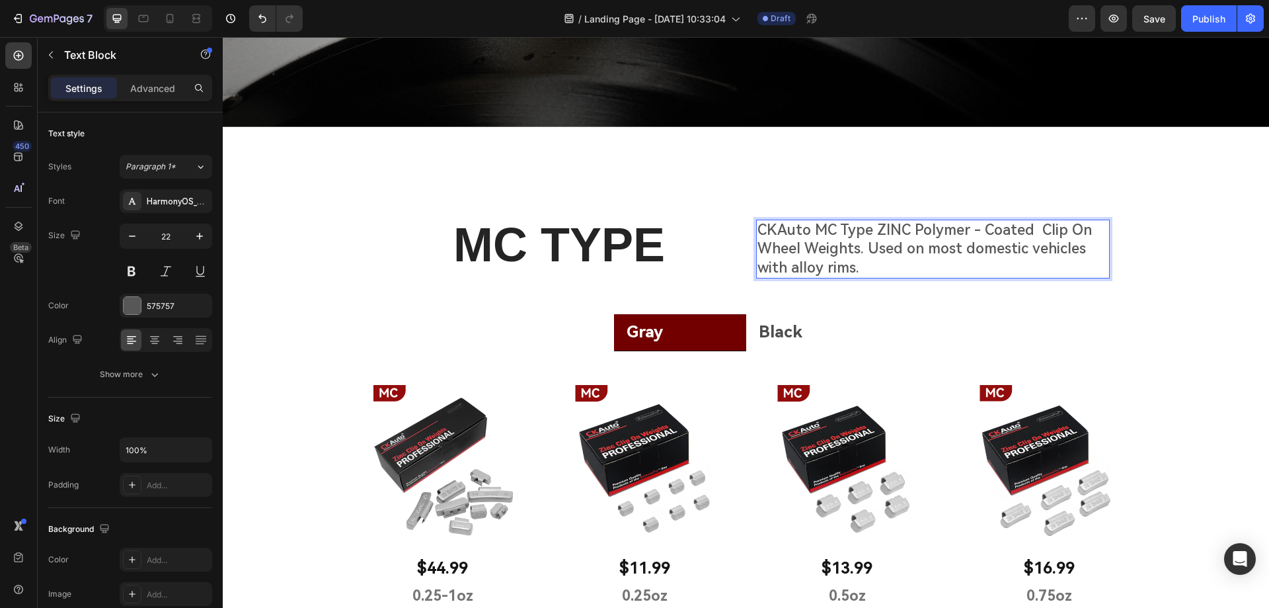
click at [807, 229] on p "CKAuto MC Type ZINC Polymer - Coated Clip On Wheel Weights. Used on most domest…" at bounding box center [933, 249] width 351 height 57
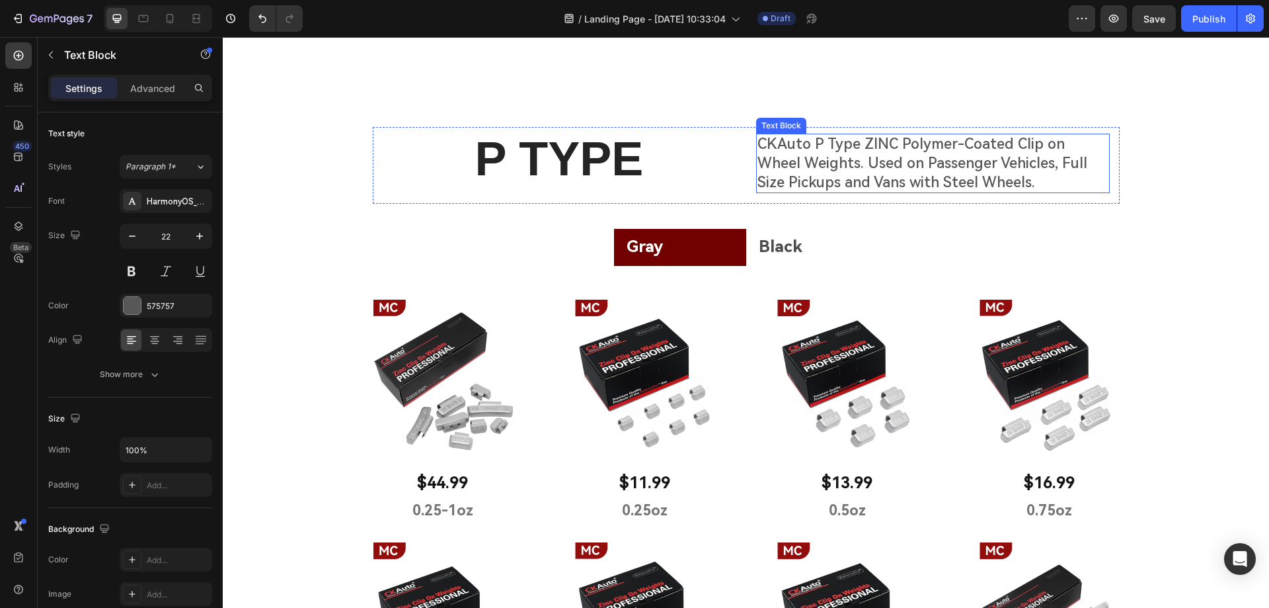
scroll to position [1344, 0]
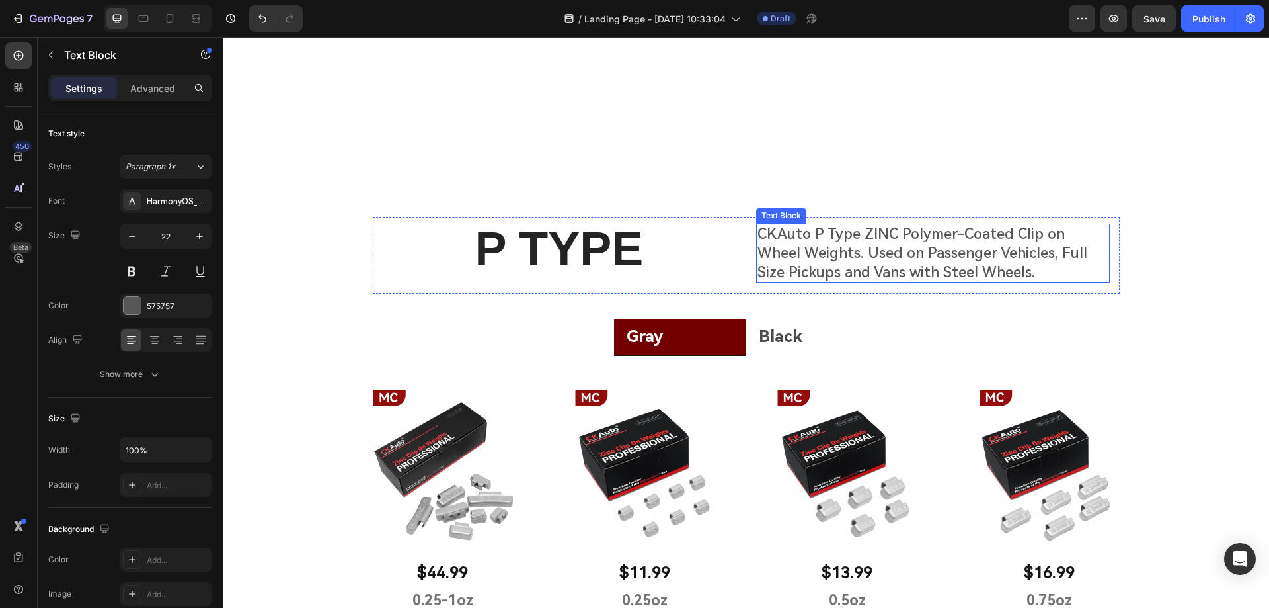
click at [905, 249] on p "CKAuto P Type ZINC Polymer-Coated Clip on Wheel Weights. Used on Passenger Vehi…" at bounding box center [933, 253] width 351 height 57
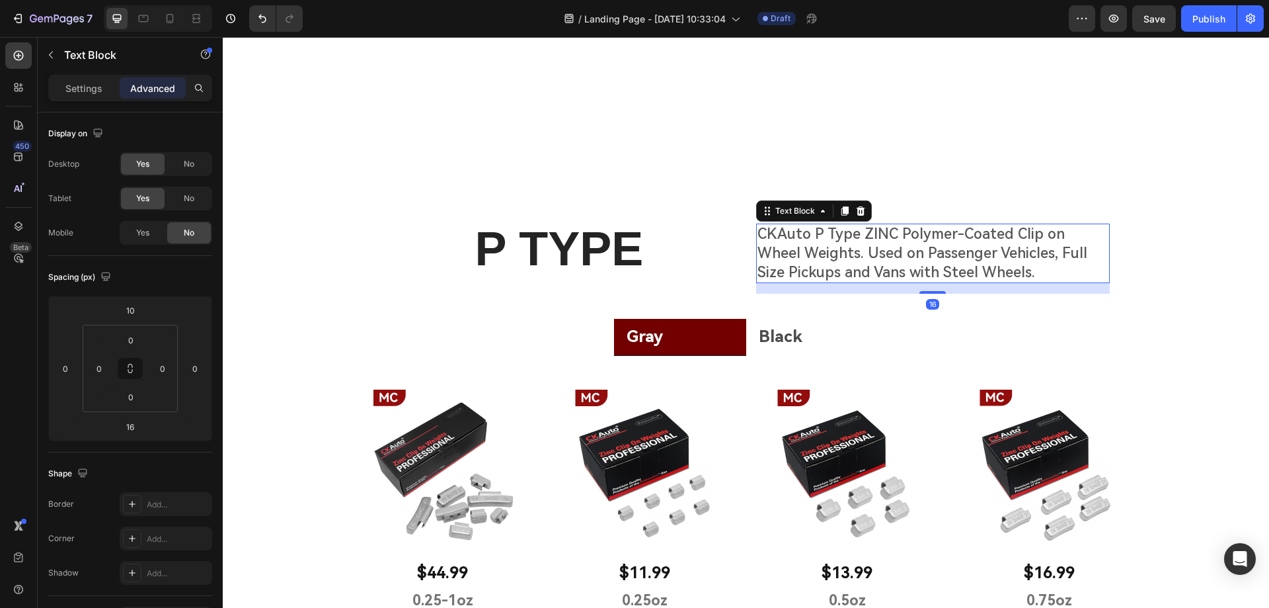
click at [949, 231] on p "CKAuto P Type ZINC Polymer-Coated Clip on Wheel Weights. Used on Passenger Vehi…" at bounding box center [933, 253] width 351 height 57
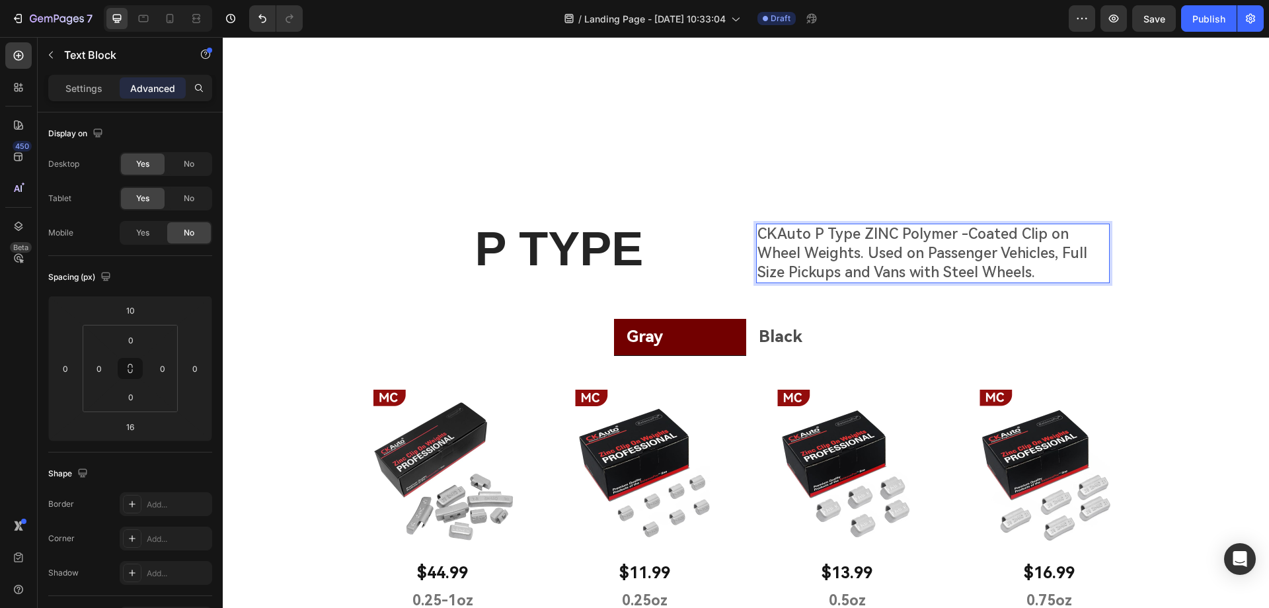
click at [959, 235] on p "CKAuto P Type ZINC Polymer -Coated Clip on Wheel Weights. Used on Passenger Veh…" at bounding box center [933, 253] width 351 height 57
click at [776, 240] on p "CKAuto P Type ZINC Polymer - Coated Clip on Wheel Weights. Used on Passenger Ve…" at bounding box center [933, 253] width 351 height 57
click at [836, 234] on p "CKAuto P Type ZINC Polymer - Coated Clip on Wheel Weights. Used on Passenger Ve…" at bounding box center [933, 253] width 351 height 57
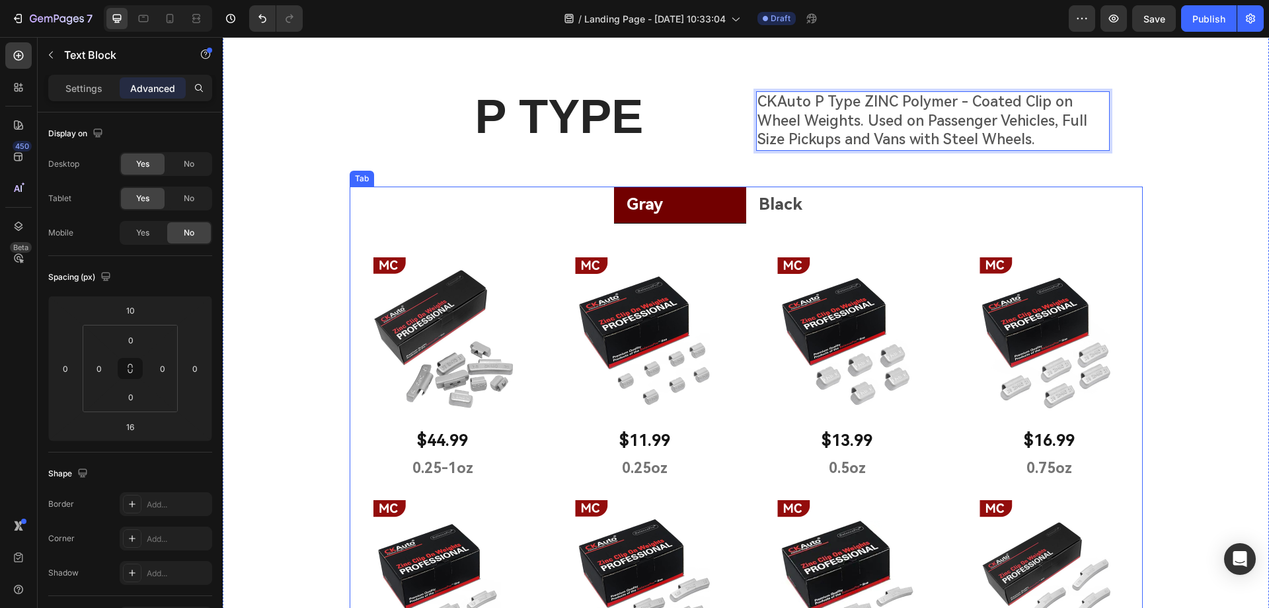
scroll to position [1442, 0]
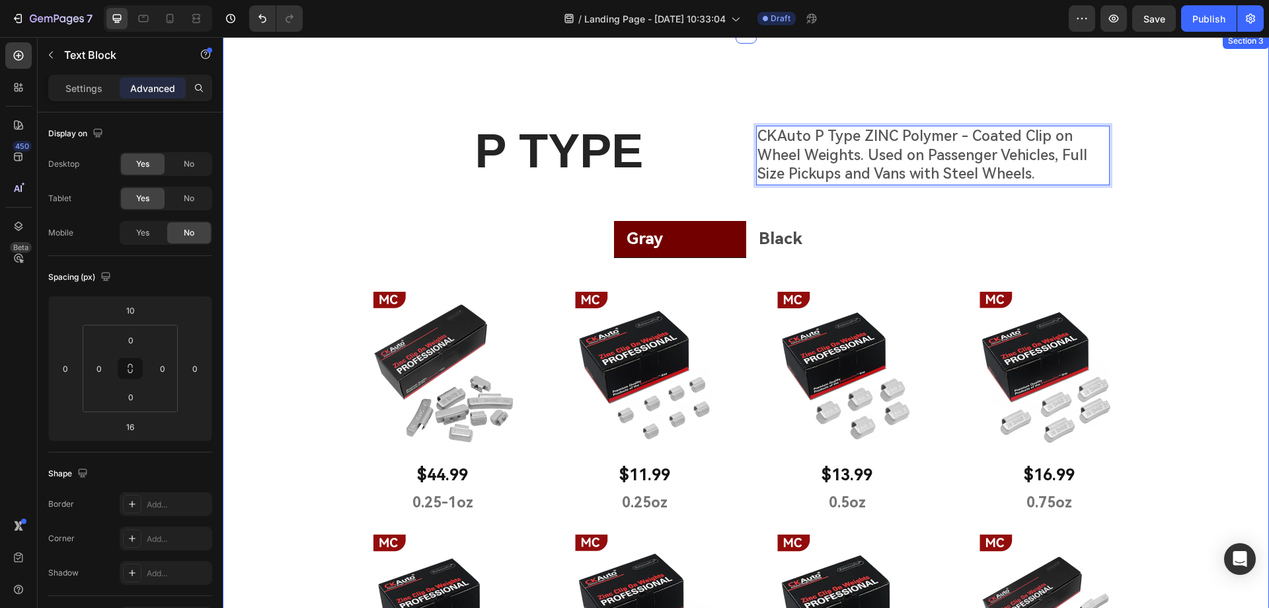
click at [1230, 135] on div "P TYPE Heading CKAuto P Type ZINC Polymer - Coated Clip on Wheel Weights. Used …" at bounding box center [746, 571] width 1046 height 970
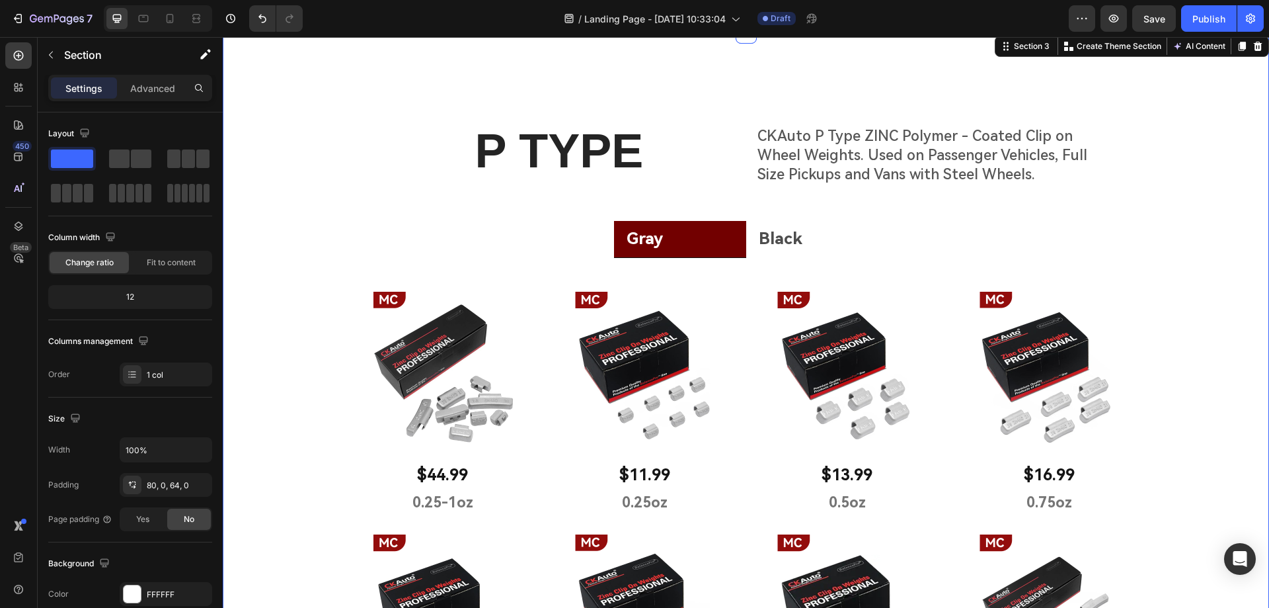
scroll to position [1344, 0]
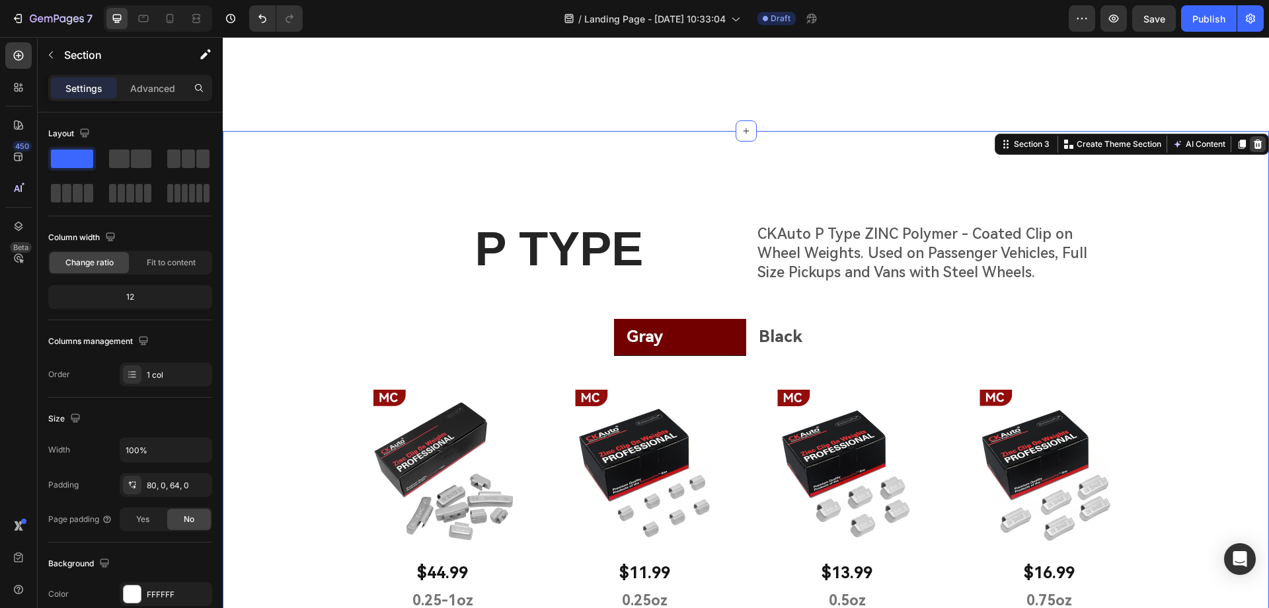
click at [1254, 144] on icon at bounding box center [1258, 143] width 9 height 9
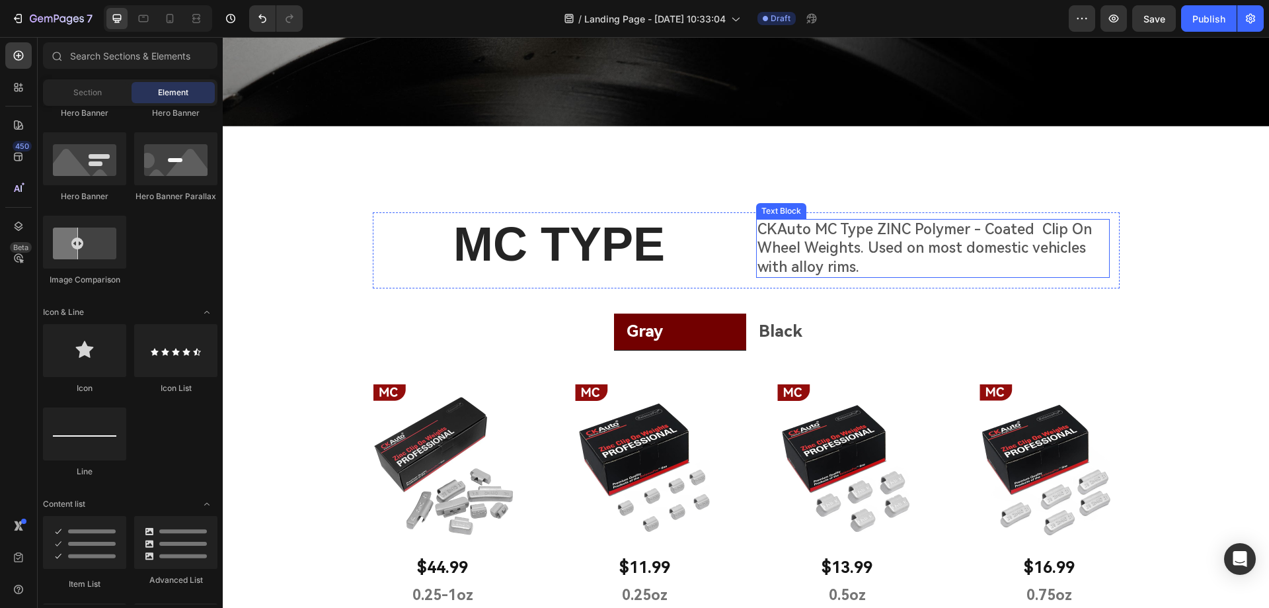
scroll to position [264, 0]
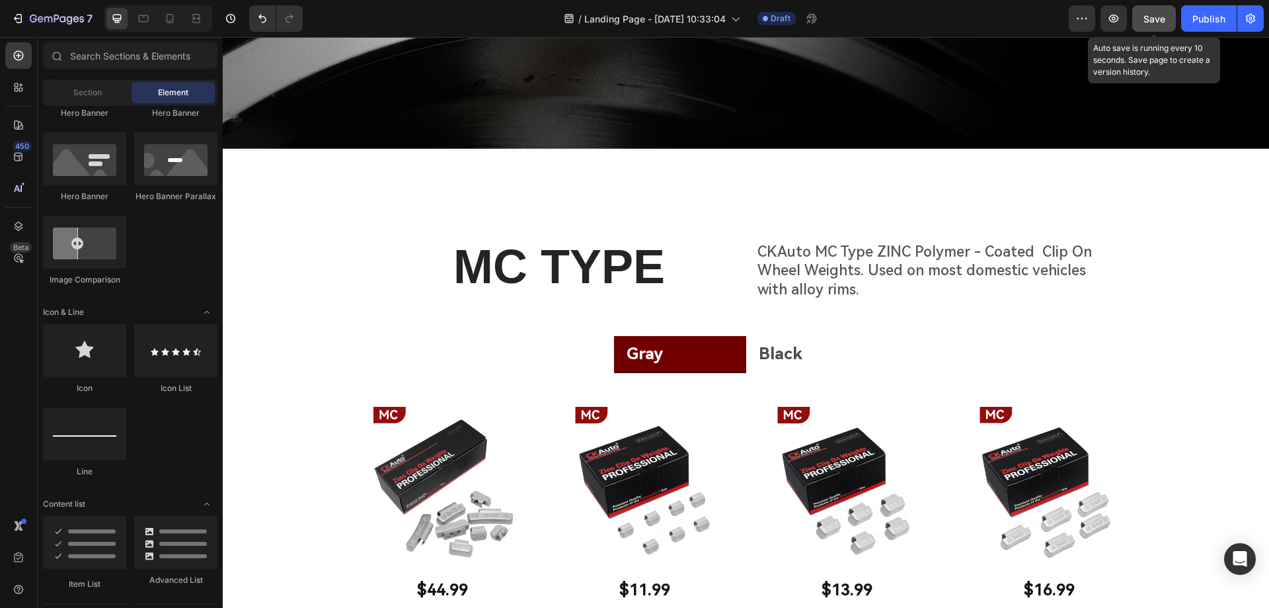
click at [1147, 21] on span "Save" at bounding box center [1155, 18] width 22 height 11
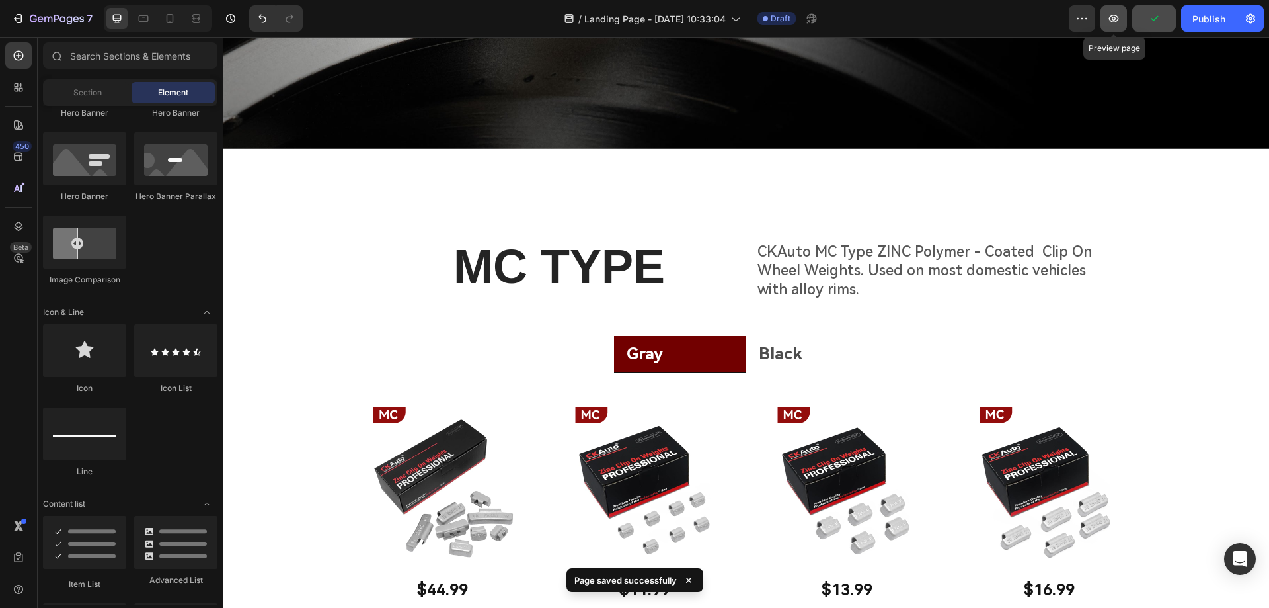
click at [1116, 21] on icon "button" at bounding box center [1113, 18] width 13 height 13
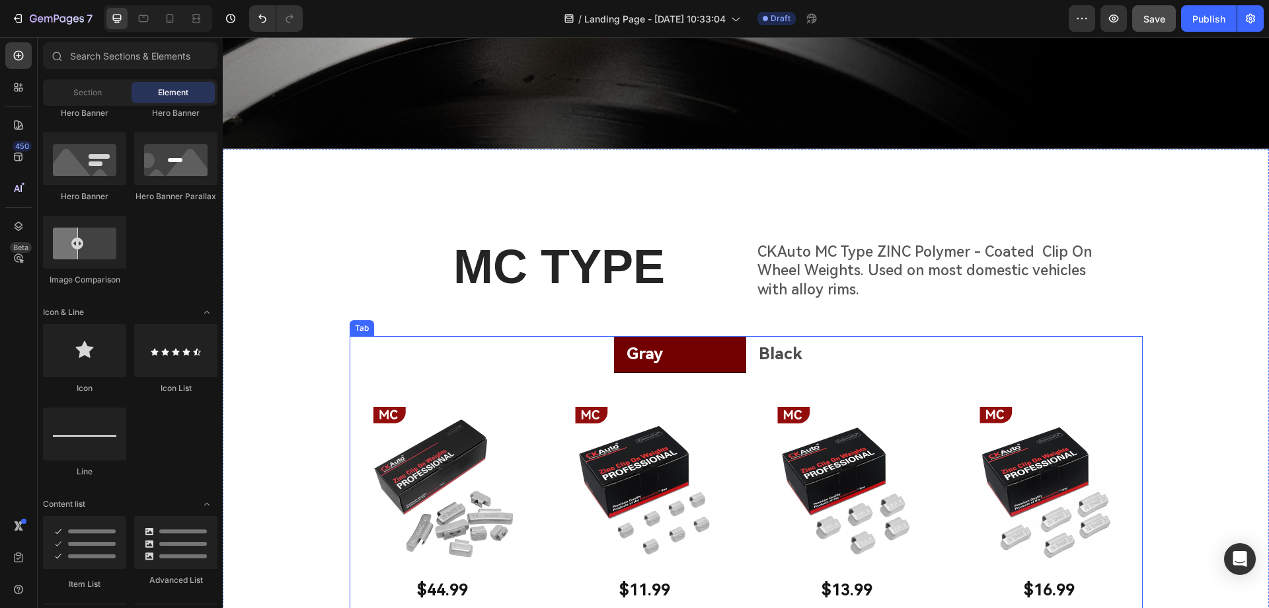
click at [556, 350] on ul "Gray Black" at bounding box center [746, 354] width 793 height 37
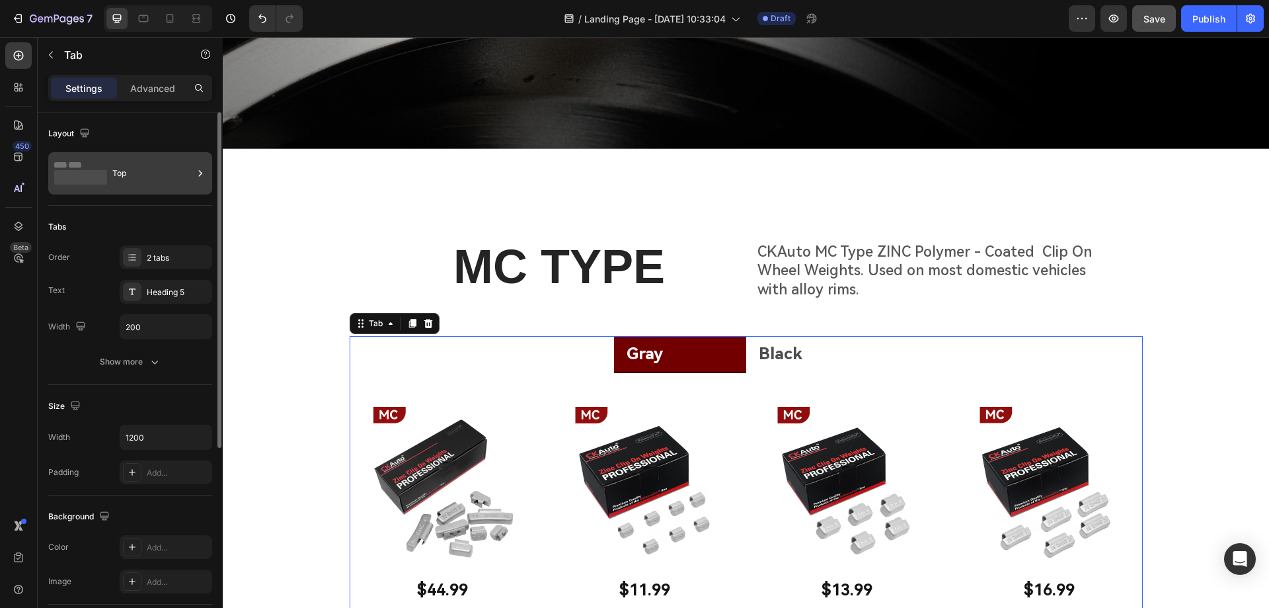
click at [150, 183] on div "Top" at bounding box center [152, 173] width 81 height 30
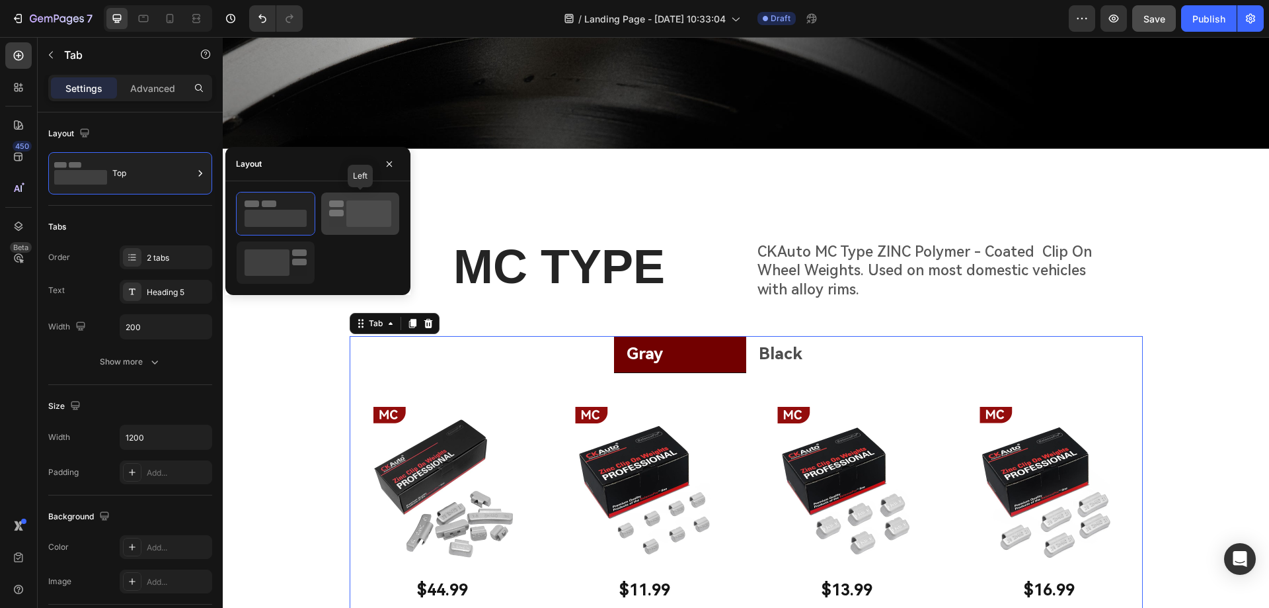
click at [373, 216] on rect at bounding box center [368, 213] width 45 height 26
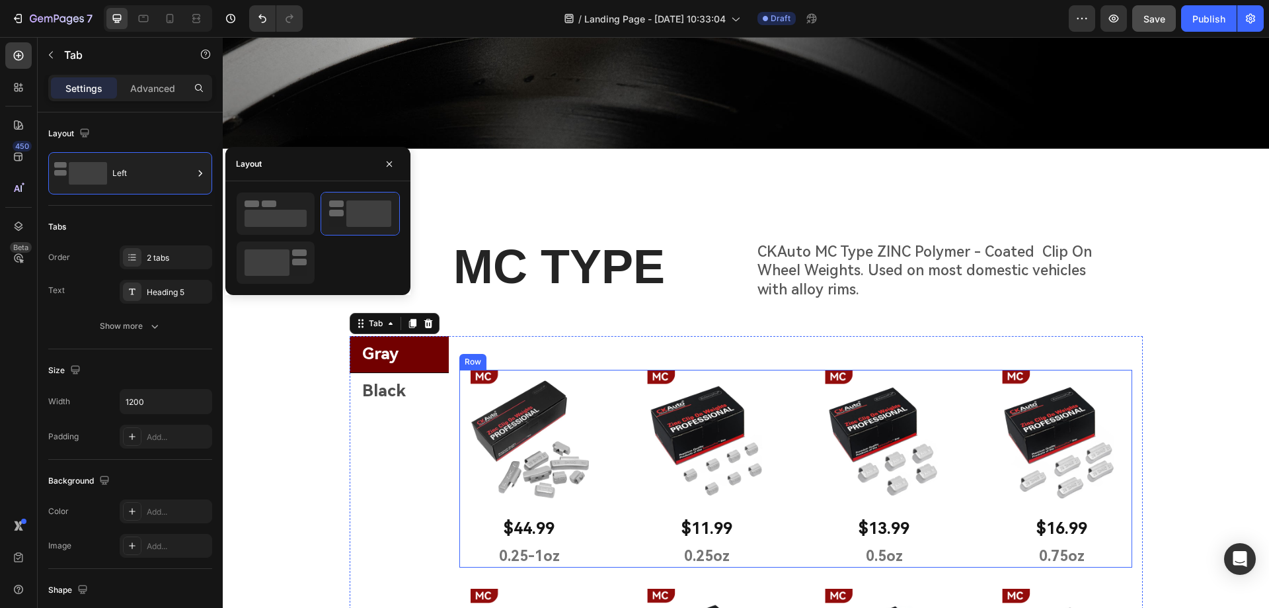
click at [602, 399] on div "Image $44.99 Text Block 0.25-1oz Text Block Row Image $11.99 Text Block 0.25oz …" at bounding box center [795, 468] width 673 height 197
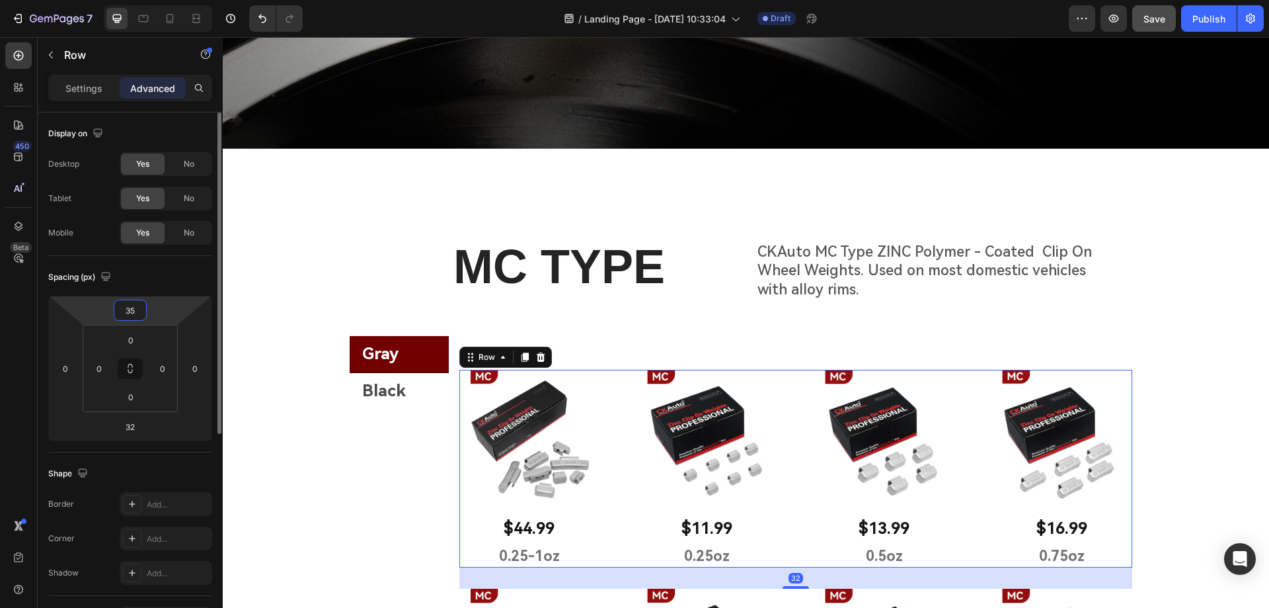
click at [130, 307] on input "35" at bounding box center [130, 310] width 26 height 20
type input "0"
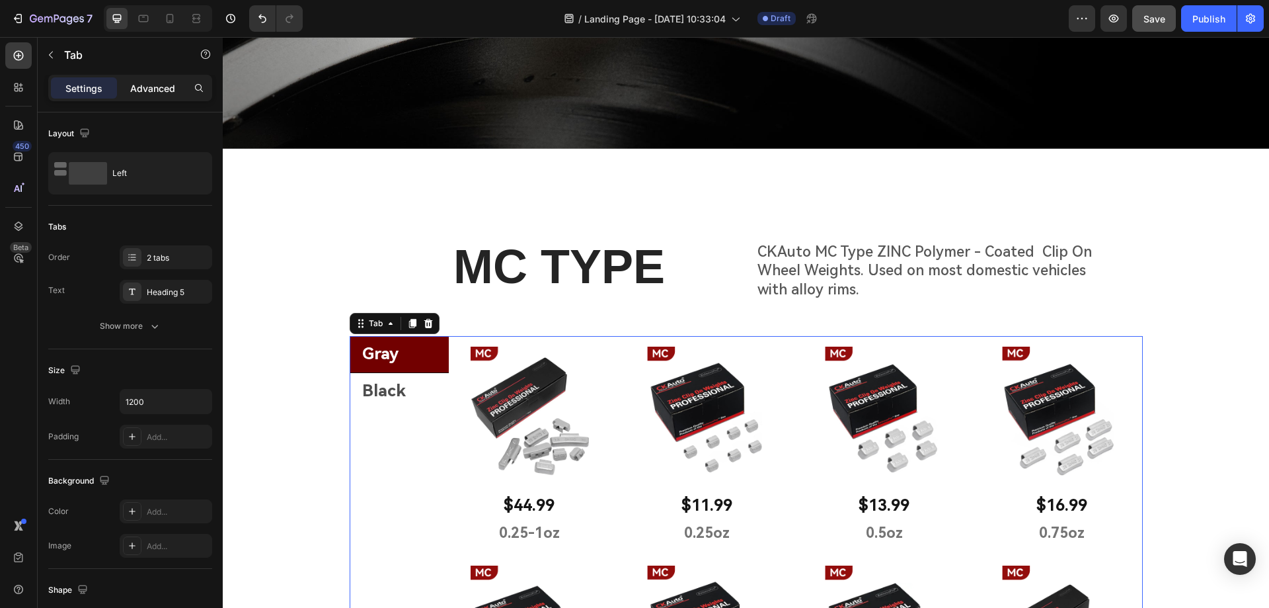
click at [162, 89] on p "Advanced" at bounding box center [152, 88] width 45 height 14
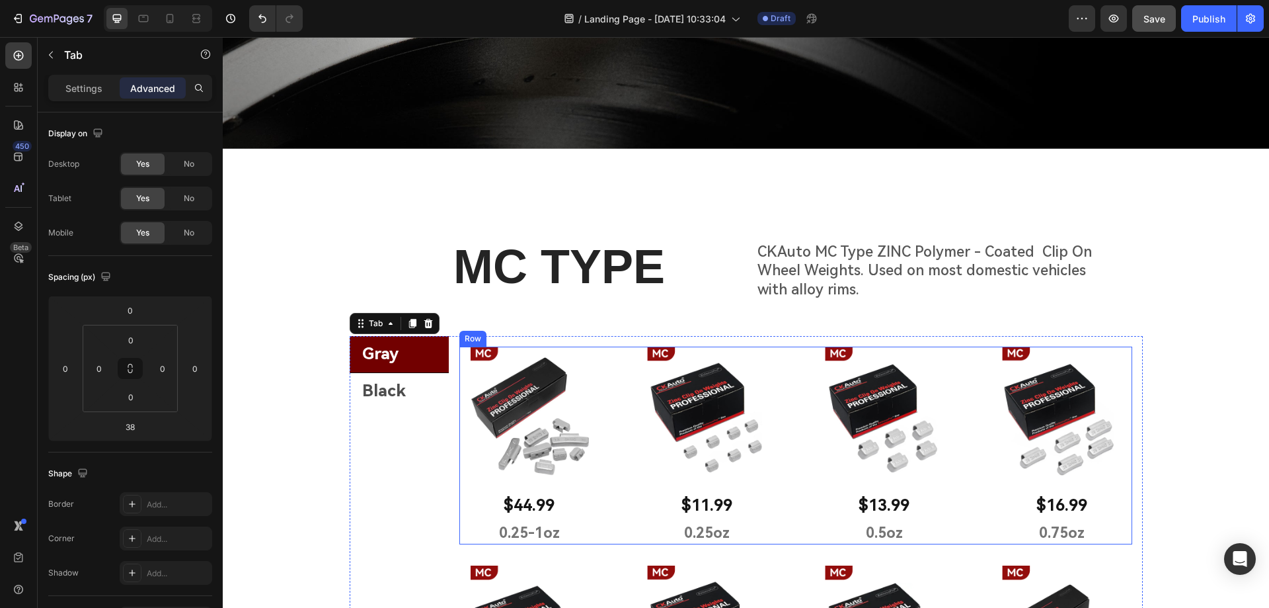
click at [602, 364] on div "Image $44.99 Text Block 0.25-1oz Text Block Row Image $11.99 Text Block 0.25oz …" at bounding box center [795, 444] width 673 height 197
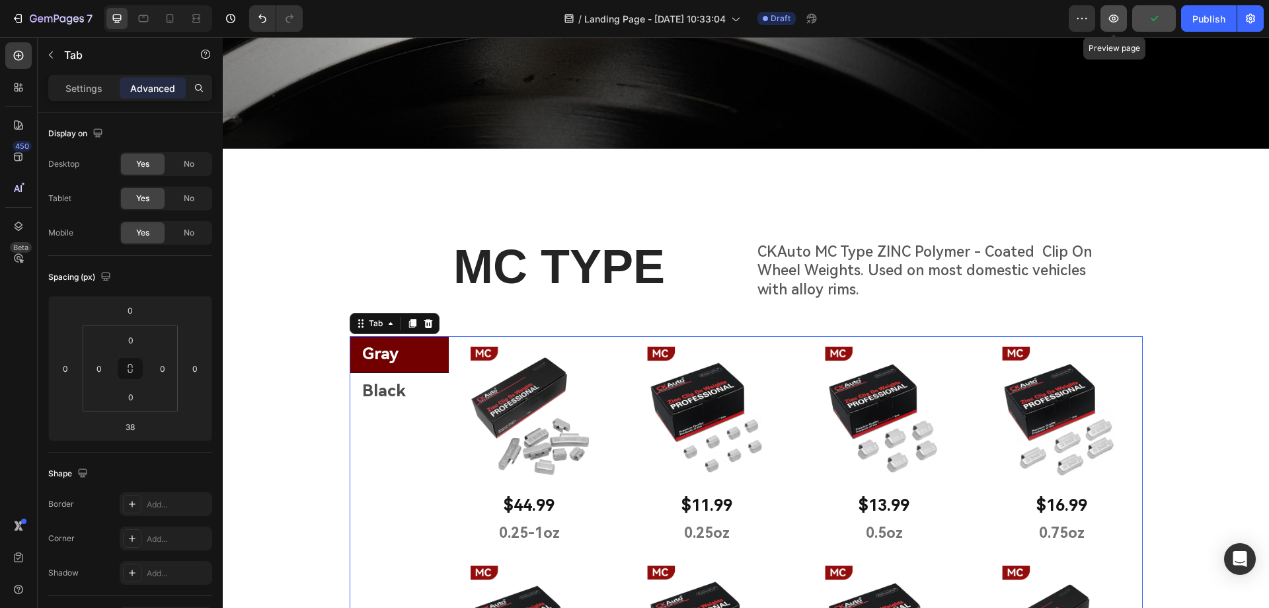
click at [1114, 20] on icon "button" at bounding box center [1113, 18] width 13 height 13
click at [411, 399] on li "Black" at bounding box center [399, 391] width 99 height 36
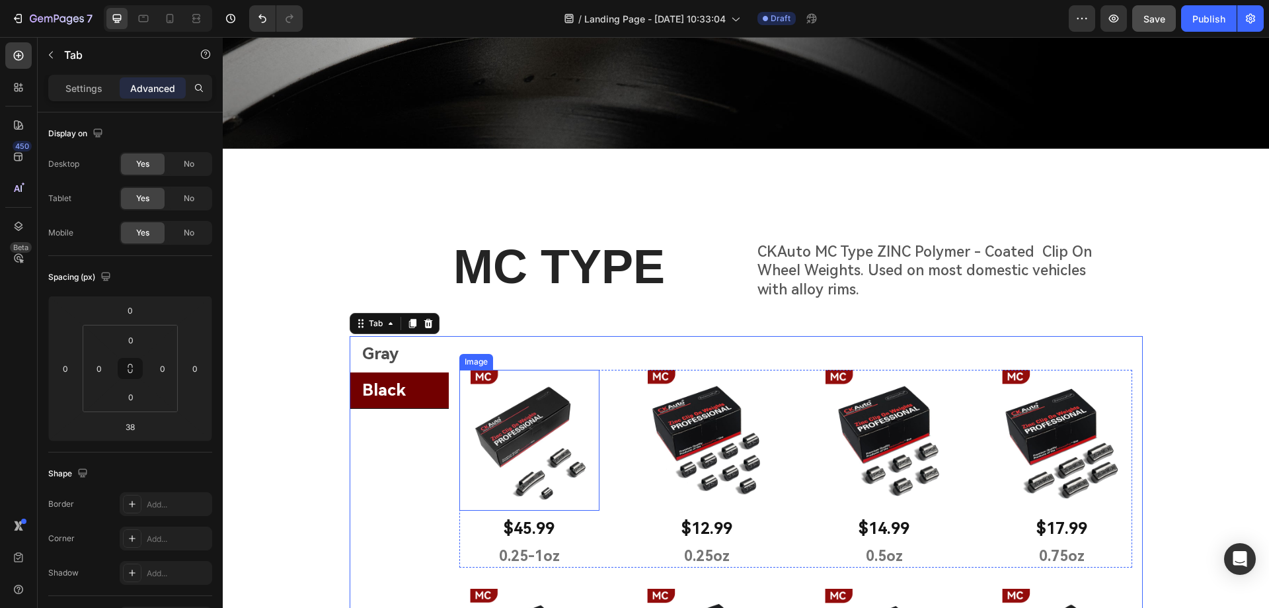
click at [601, 377] on div "Image $45.99 Text Block 0.25-1oz Text Block Row Image $12.99 Text Block 0.25oz …" at bounding box center [795, 468] width 673 height 197
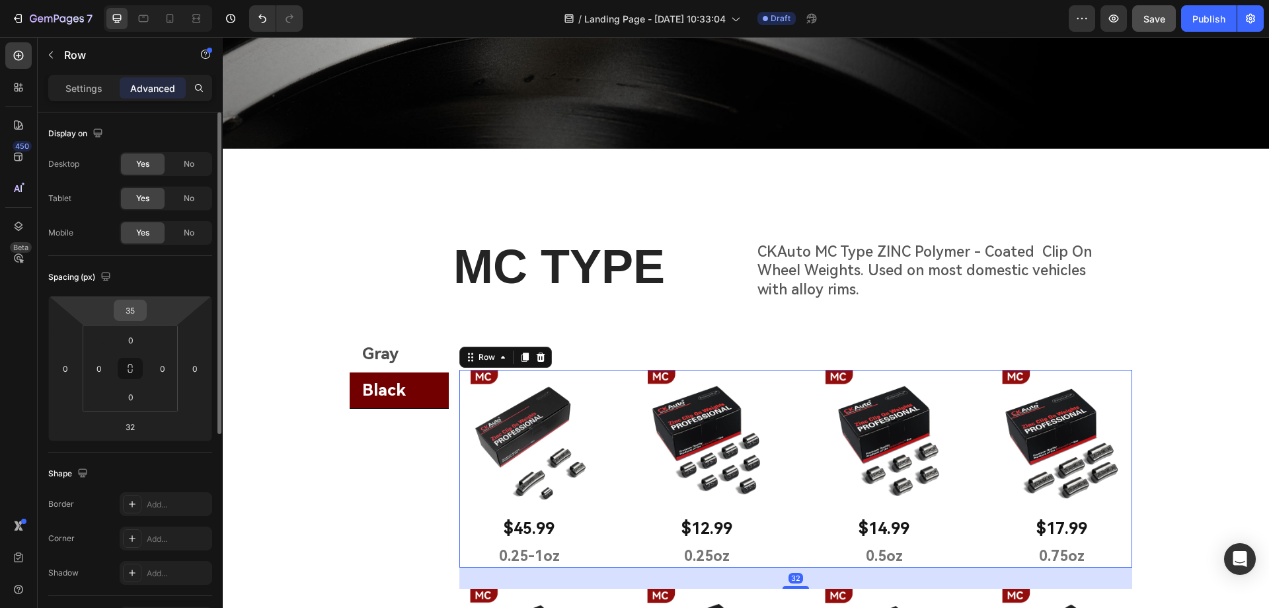
click at [137, 314] on input "35" at bounding box center [130, 310] width 26 height 20
type input "0"
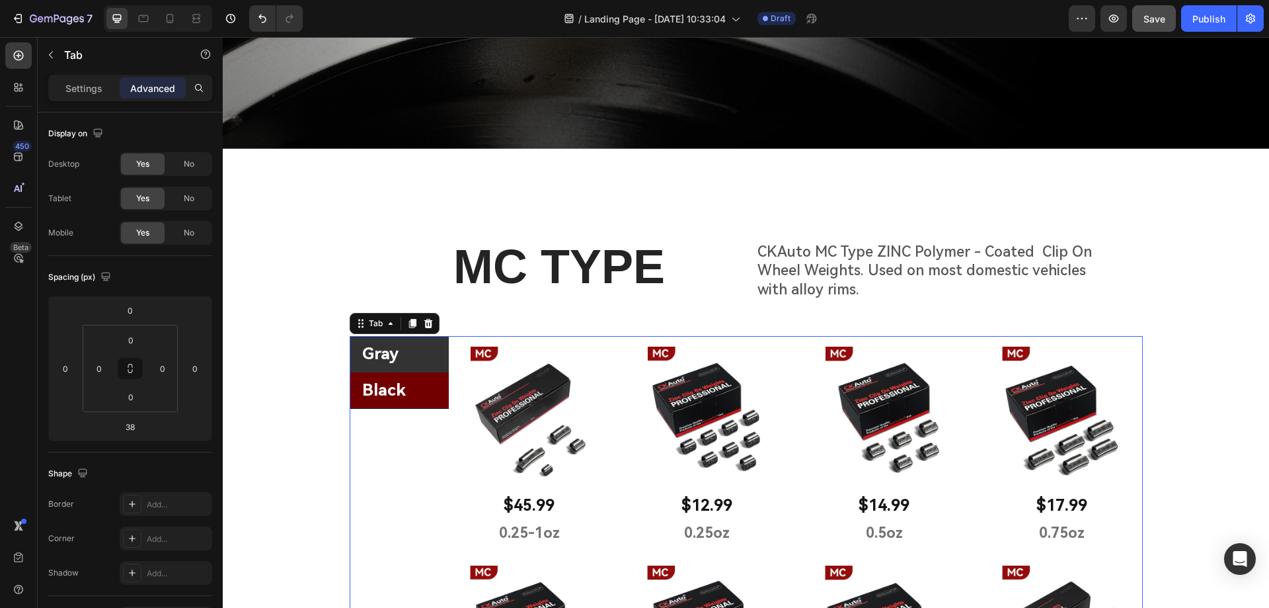
click at [428, 359] on li "Gray" at bounding box center [399, 354] width 99 height 36
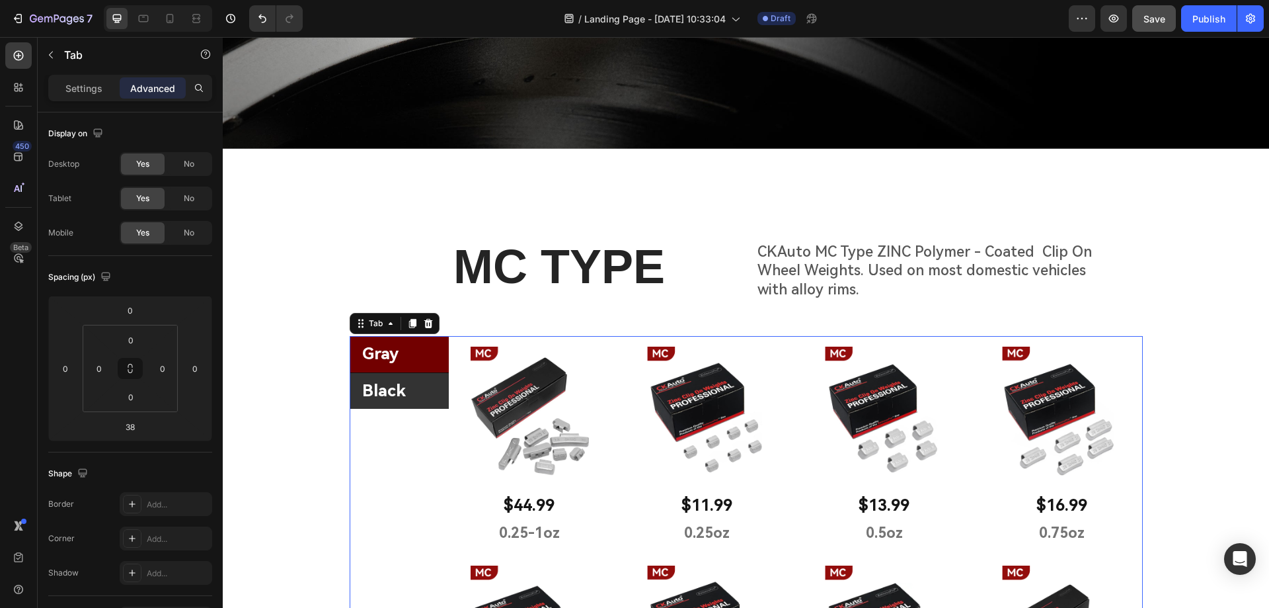
click at [427, 389] on li "Black" at bounding box center [399, 391] width 99 height 36
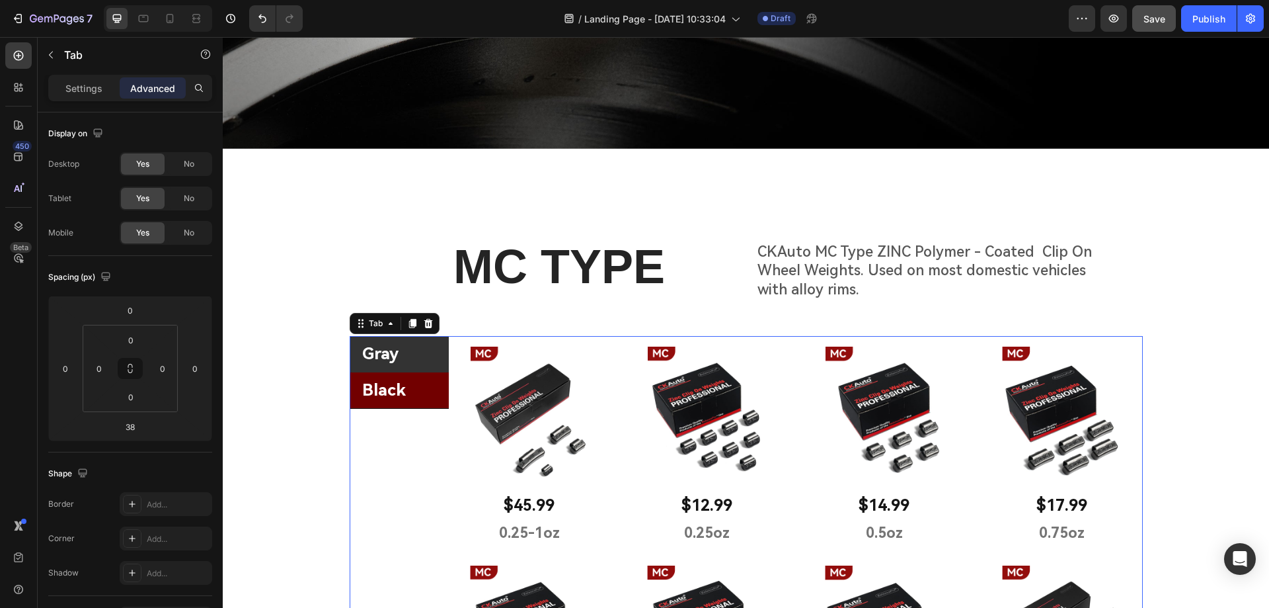
click at [411, 355] on li "Gray" at bounding box center [399, 354] width 99 height 36
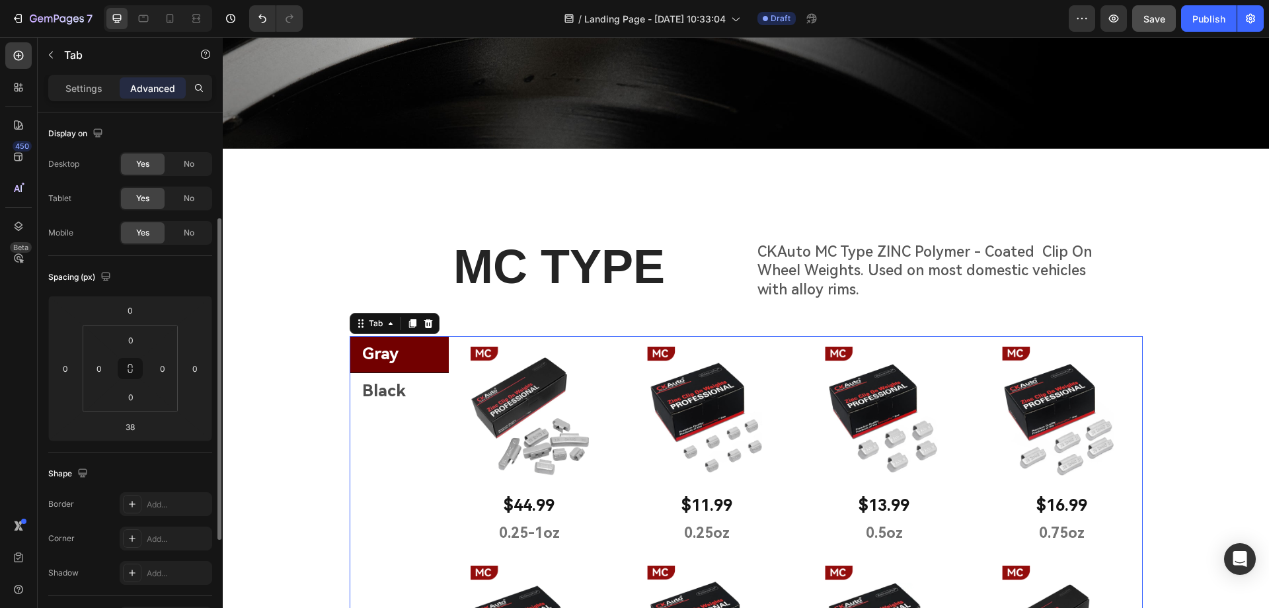
scroll to position [66, 0]
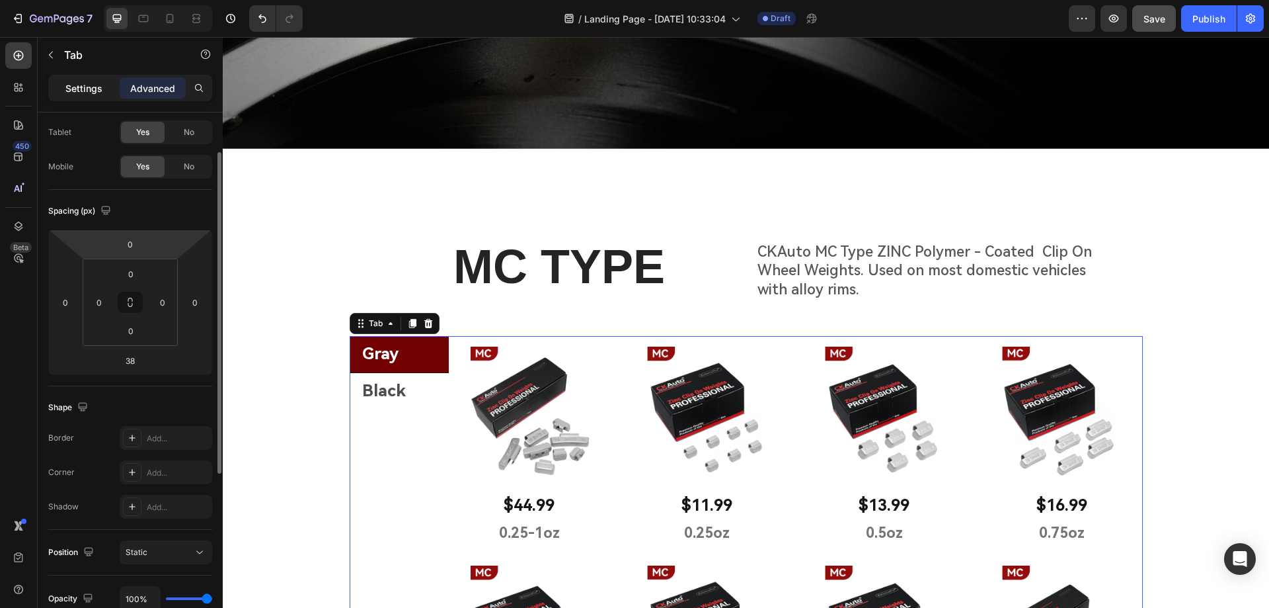
click at [94, 91] on p "Settings" at bounding box center [83, 88] width 37 height 14
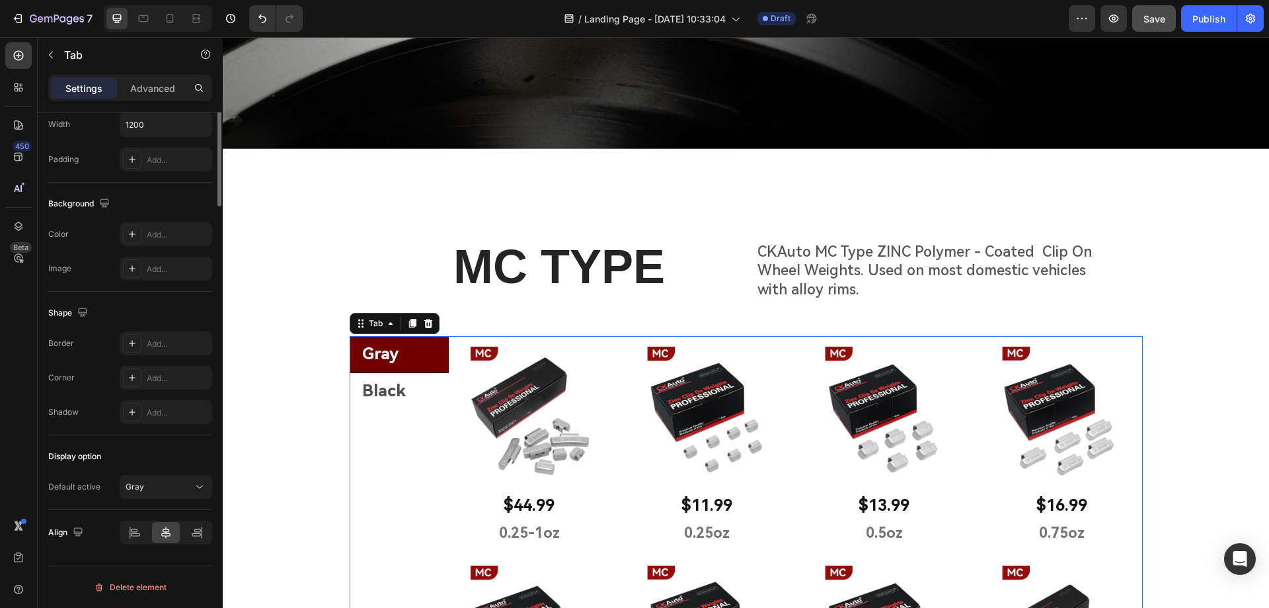
scroll to position [0, 0]
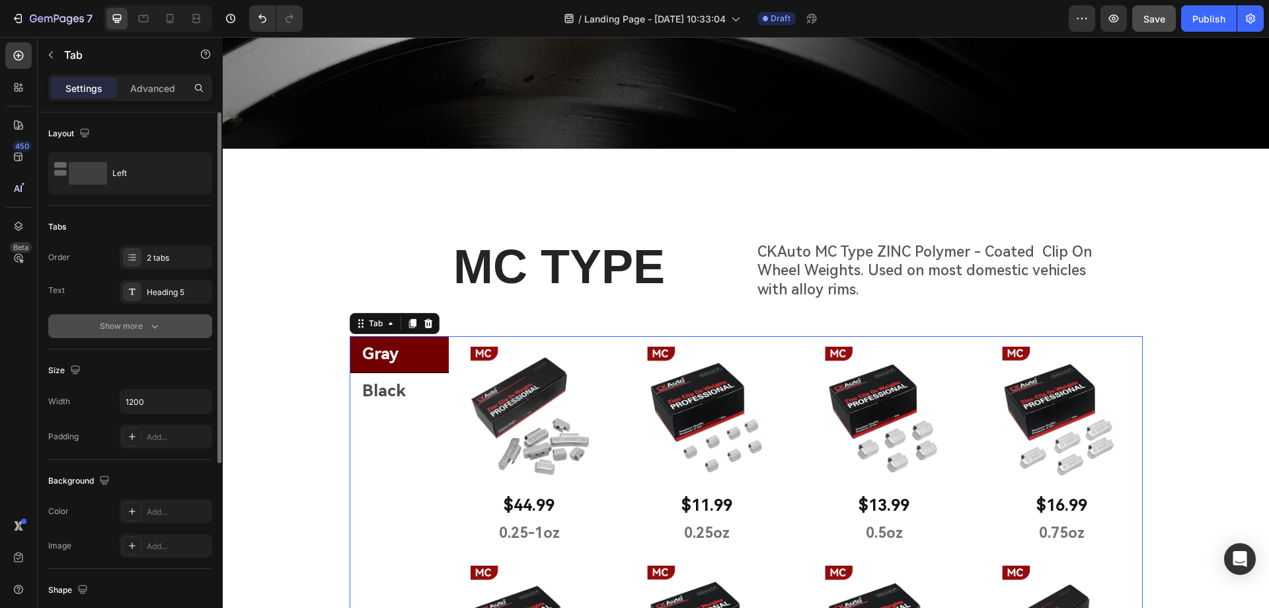
click at [124, 333] on button "Show more" at bounding box center [130, 326] width 164 height 24
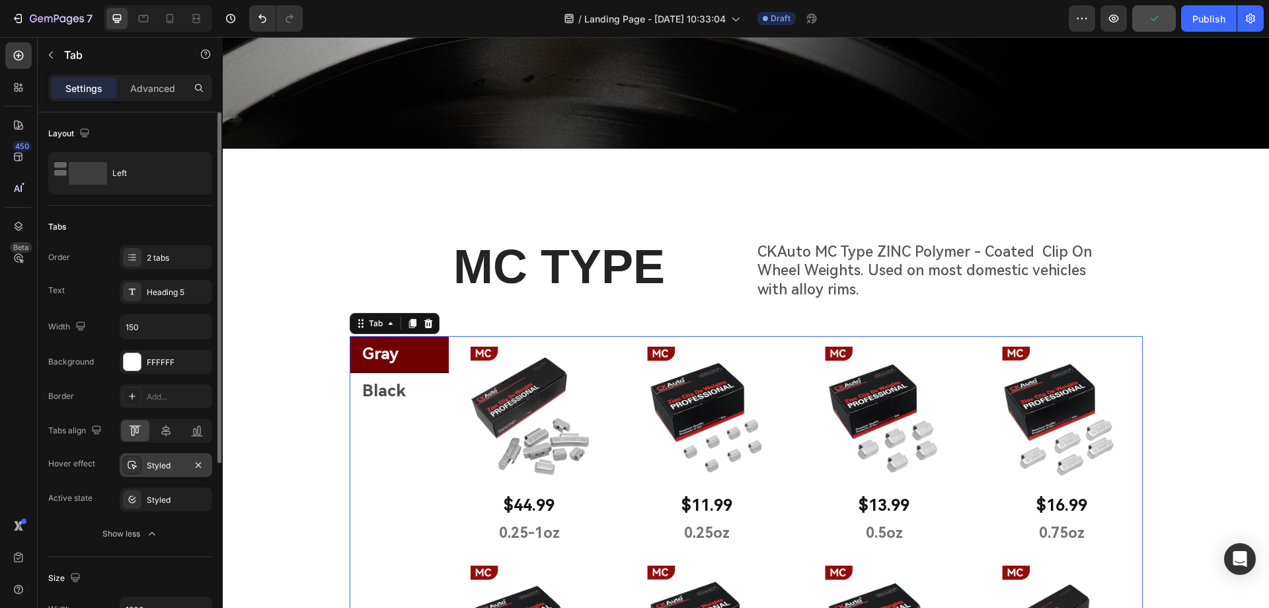
click at [169, 469] on div "Styled" at bounding box center [166, 465] width 38 height 12
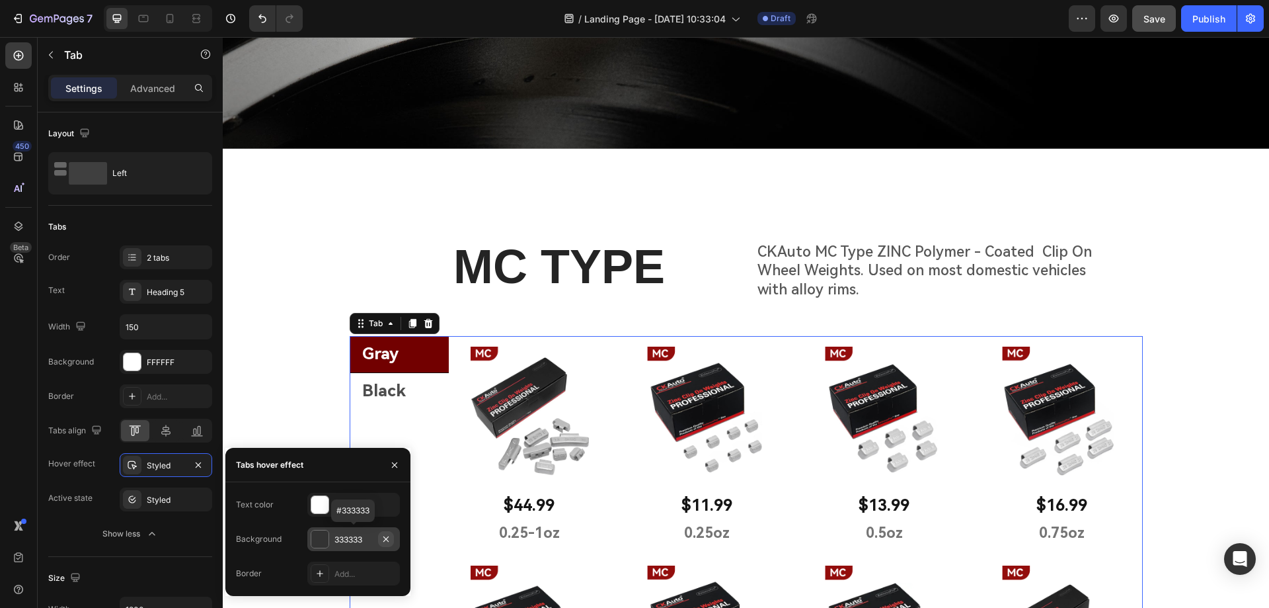
click at [386, 536] on icon "button" at bounding box center [386, 538] width 11 height 11
click at [317, 510] on div at bounding box center [319, 504] width 17 height 17
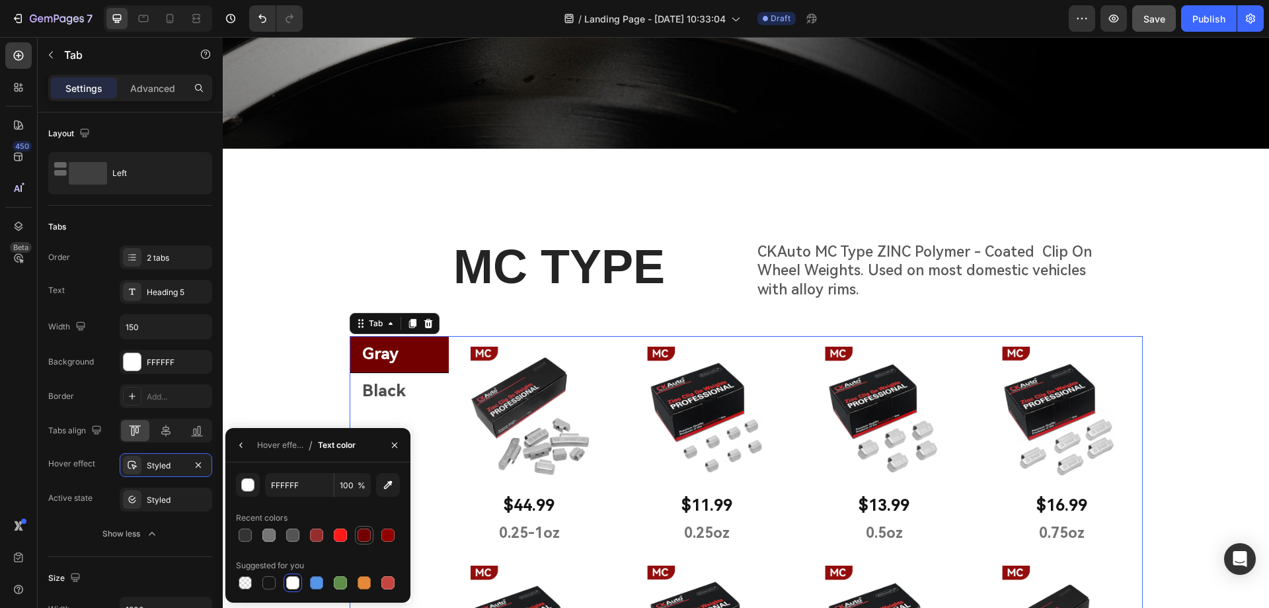
click at [363, 531] on div at bounding box center [364, 534] width 13 height 13
type input "720000"
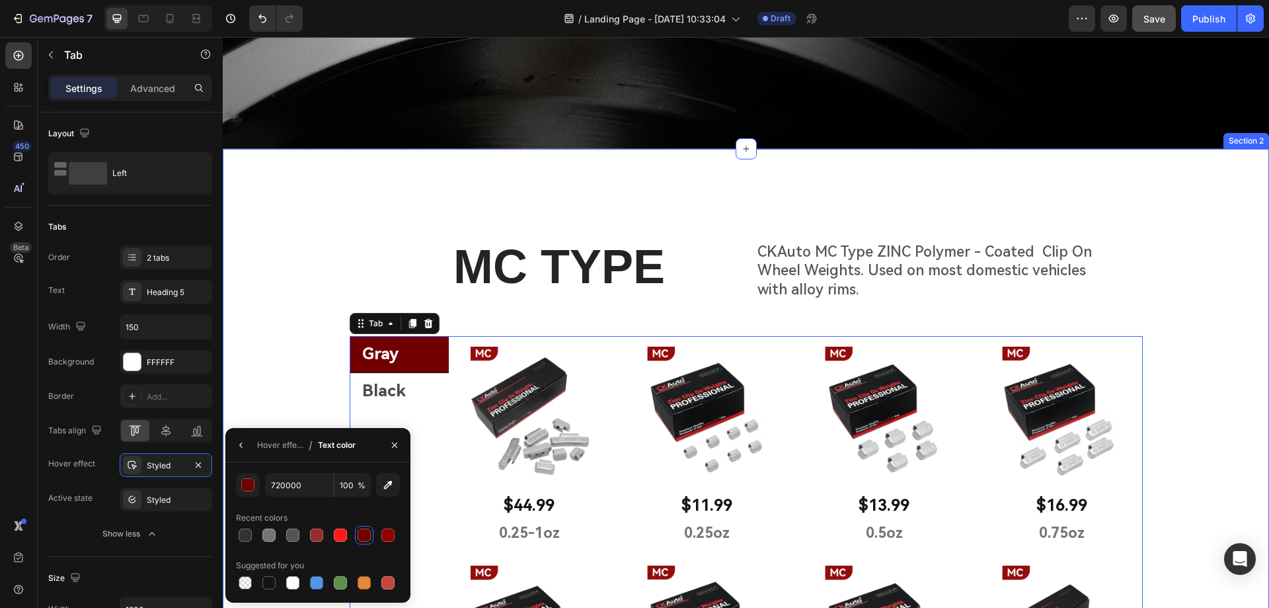
click at [305, 356] on div "MC TYPE Heading CKAuto MC Type ZINC Polymer - Coated Clip On Wheel Weights. Use…" at bounding box center [746, 620] width 1046 height 836
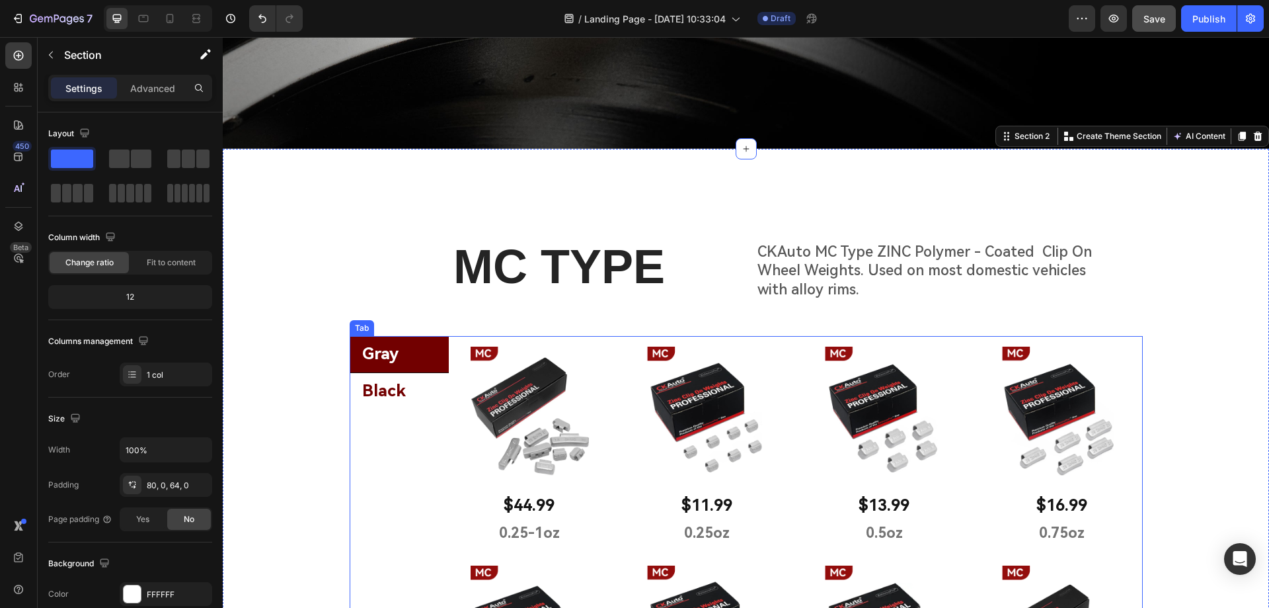
click at [408, 390] on li "Black" at bounding box center [399, 391] width 99 height 36
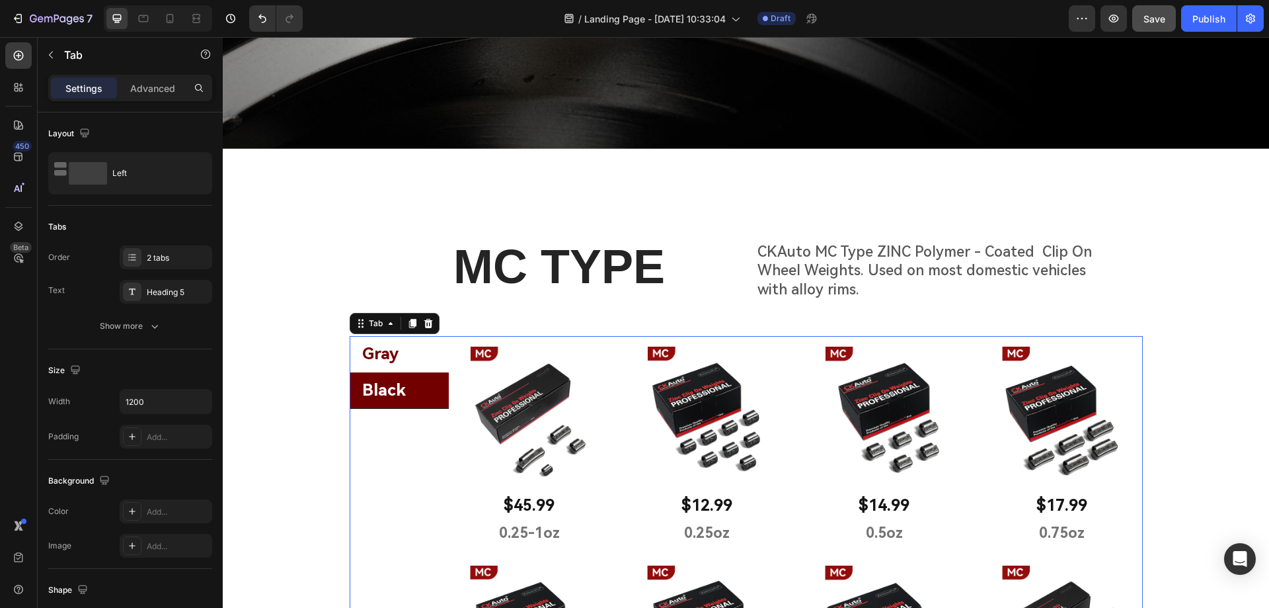
click at [407, 351] on li "Gray" at bounding box center [399, 354] width 99 height 36
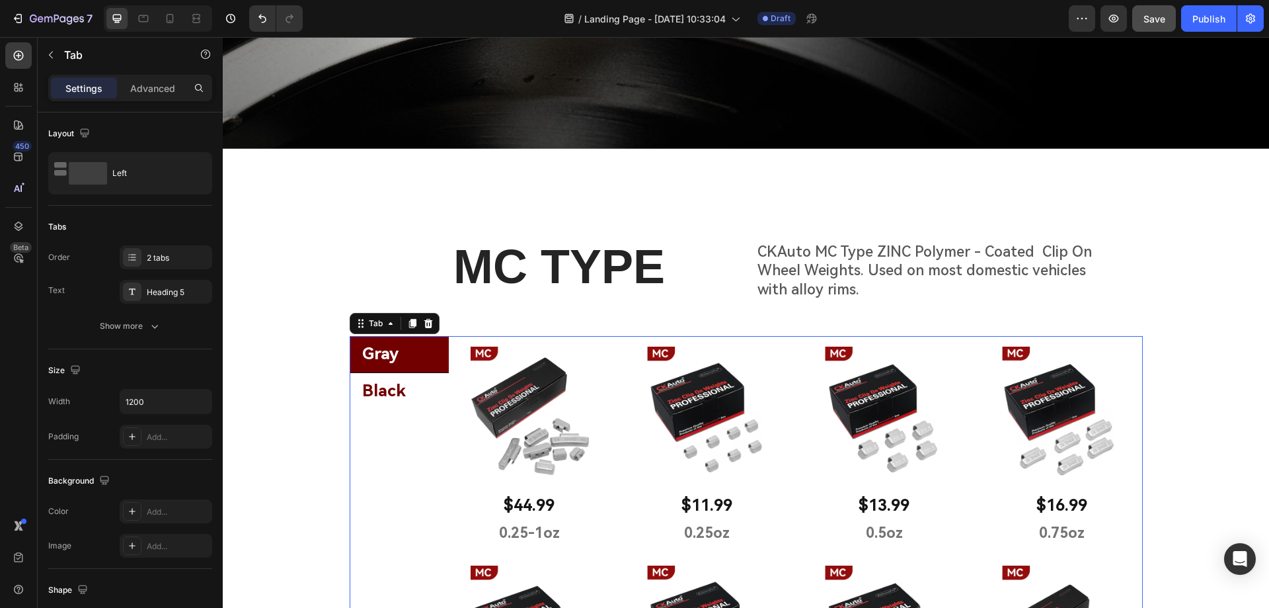
click at [408, 392] on li "Black" at bounding box center [399, 391] width 99 height 36
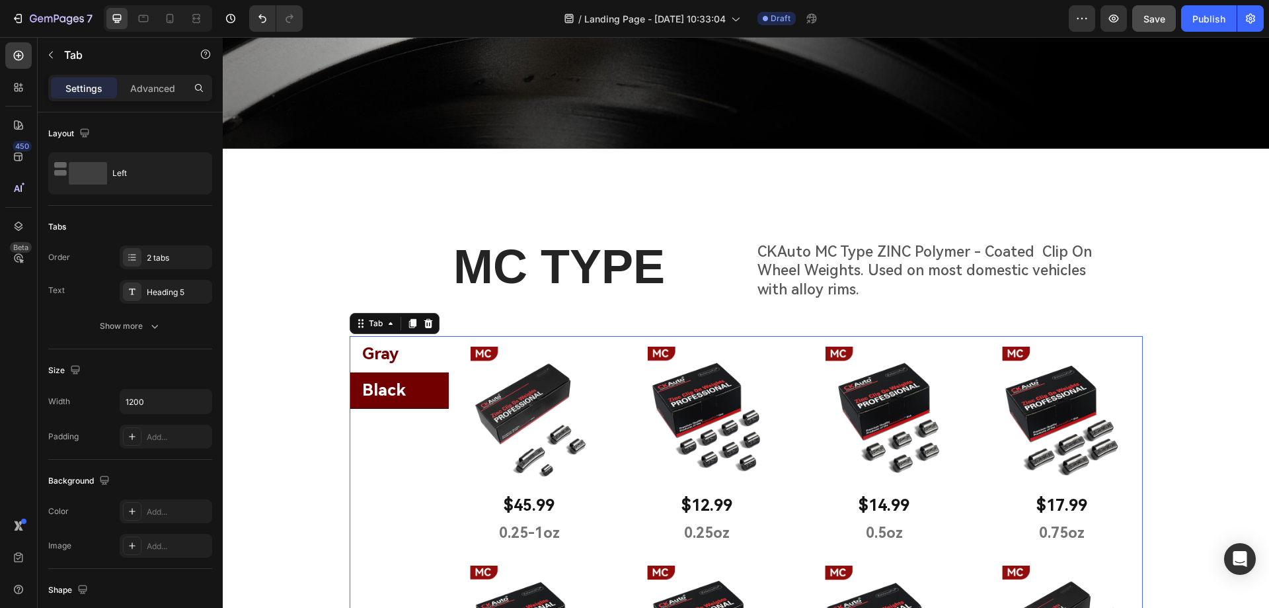
click at [430, 338] on li "Gray" at bounding box center [399, 354] width 99 height 36
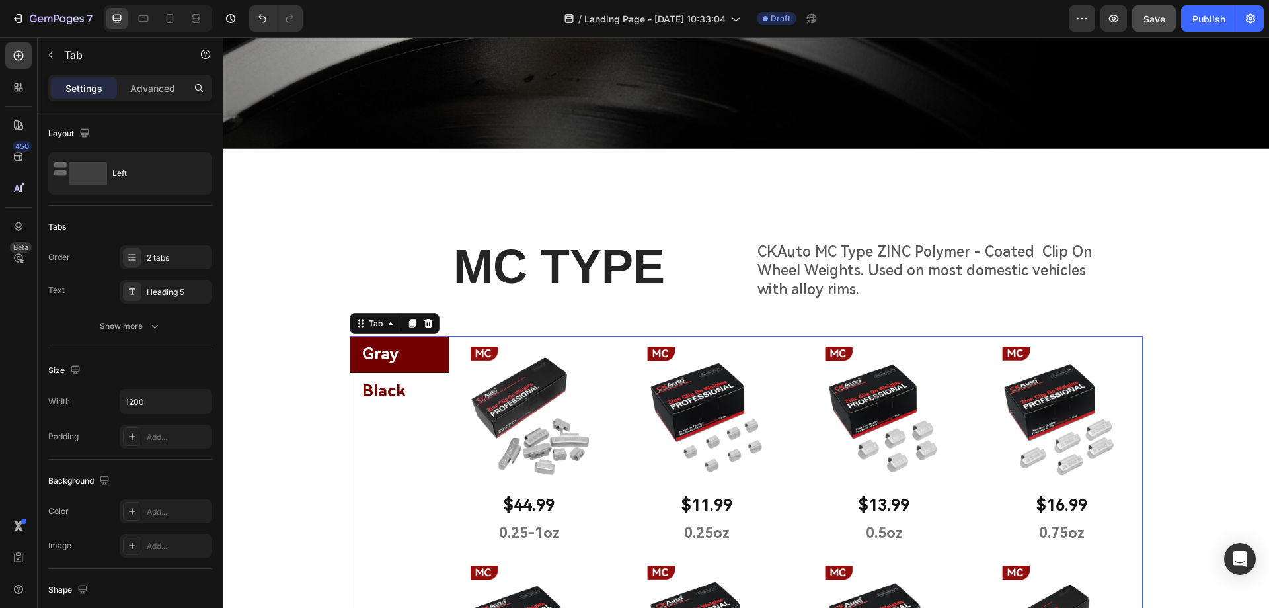
click at [404, 383] on li "Black" at bounding box center [399, 391] width 99 height 36
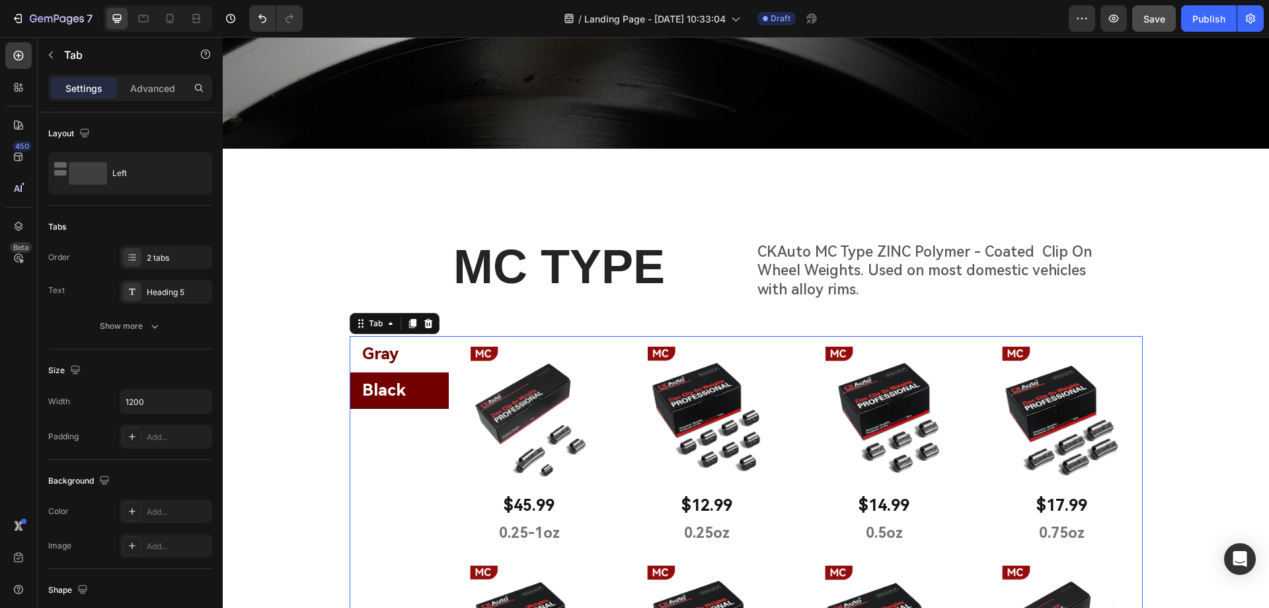
click at [433, 343] on li "Gray" at bounding box center [399, 354] width 99 height 36
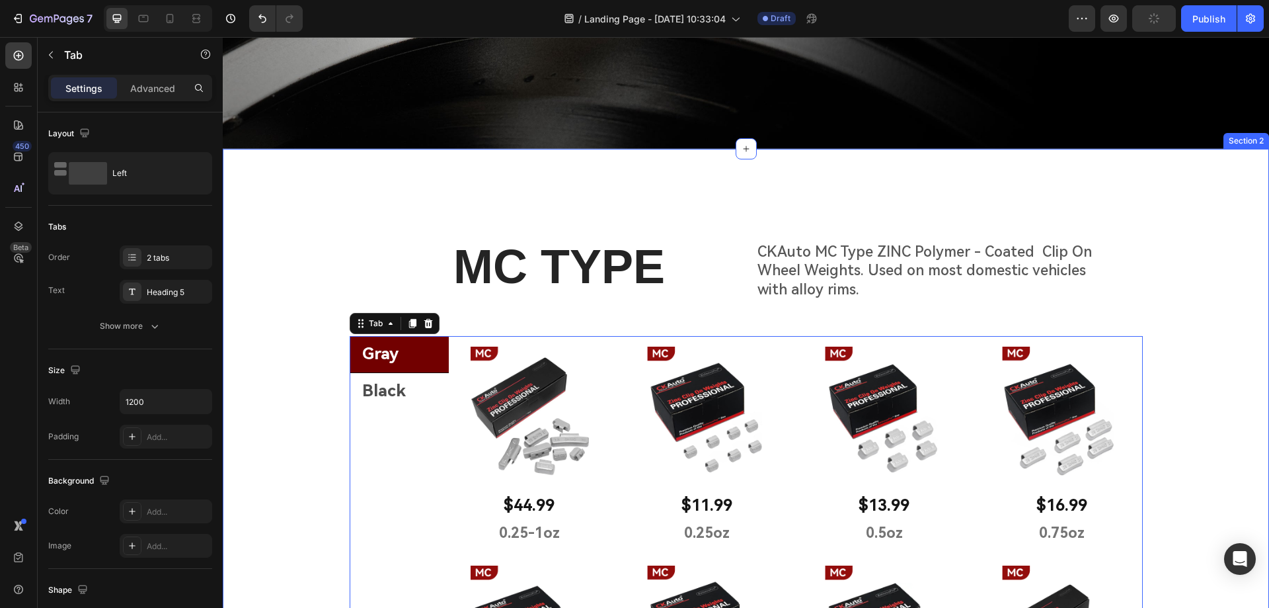
scroll to position [331, 0]
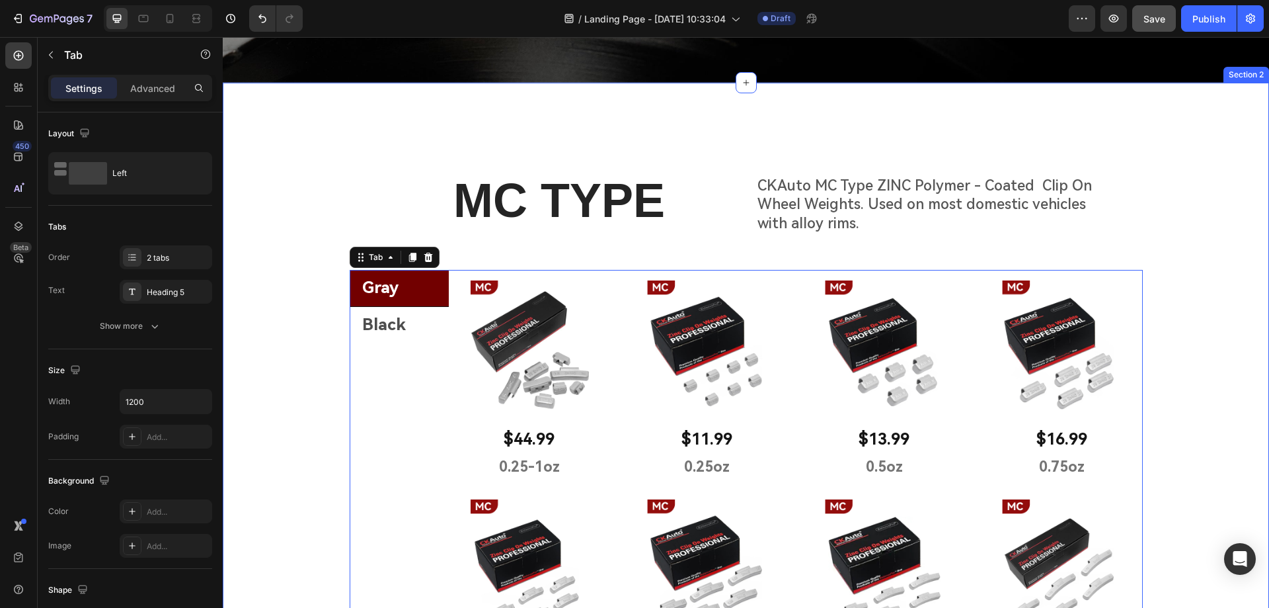
click at [296, 418] on div "MC TYPE Heading CKAuto MC Type ZINC Polymer - Coated Clip On Wheel Weights. Use…" at bounding box center [746, 554] width 1046 height 836
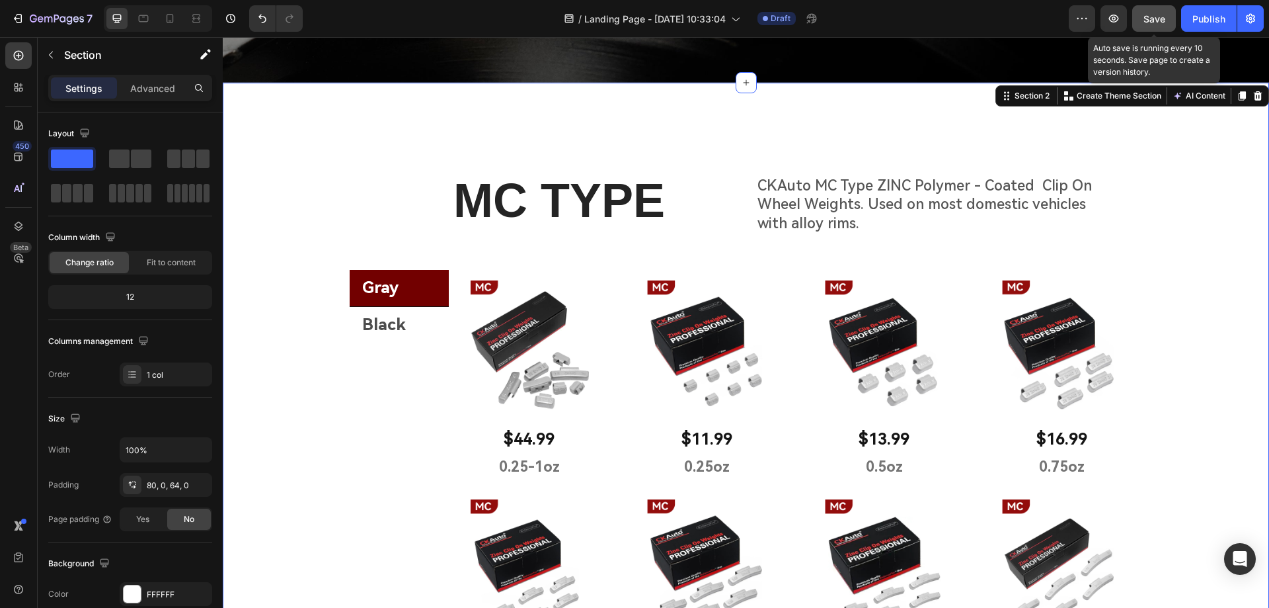
click at [1151, 17] on span "Save" at bounding box center [1155, 18] width 22 height 11
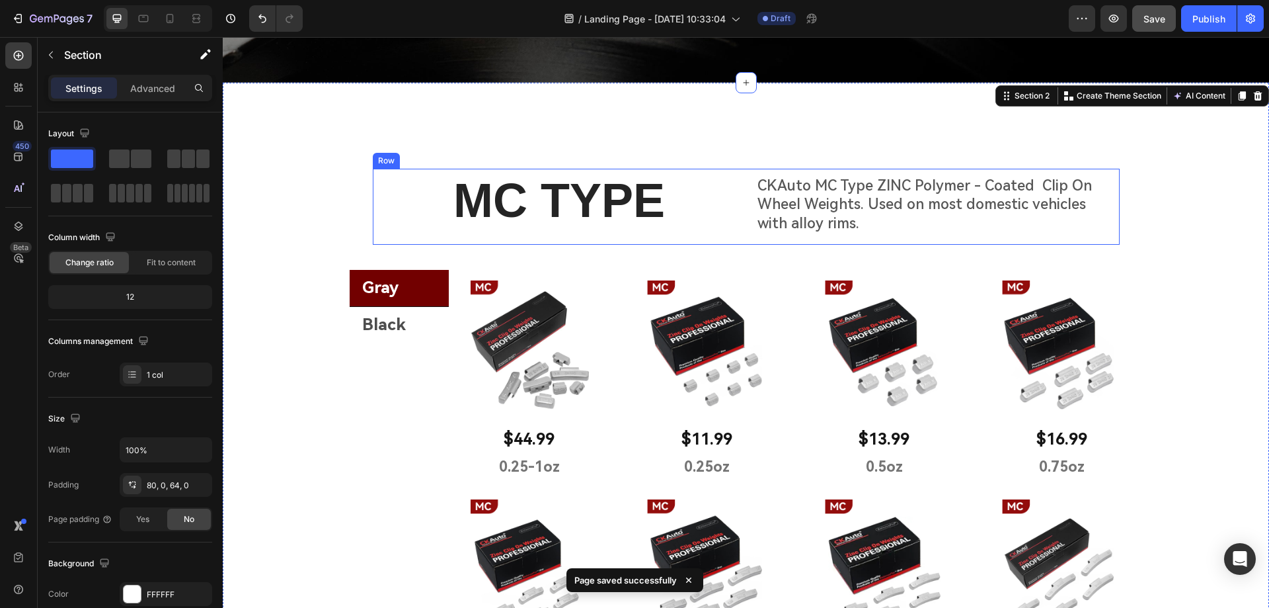
click at [738, 227] on div "MC TYPE Heading CKAuto MC Type ZINC Polymer - Coated Clip On Wheel Weights. Use…" at bounding box center [746, 207] width 747 height 77
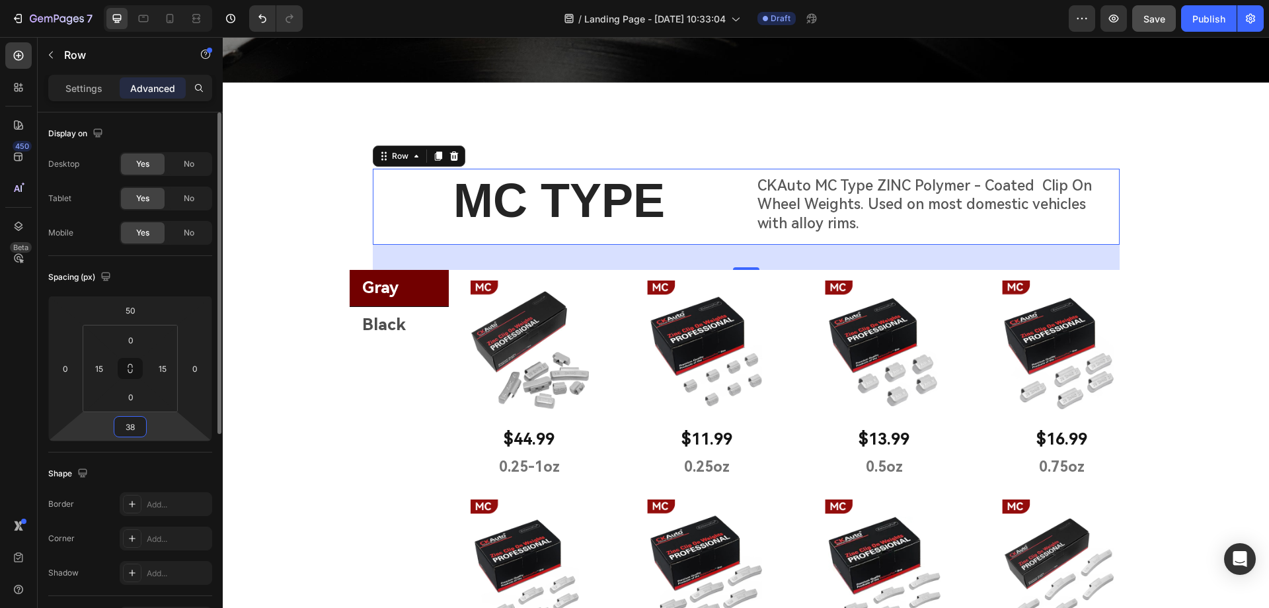
click at [134, 422] on input "38" at bounding box center [130, 426] width 26 height 20
type input "58"
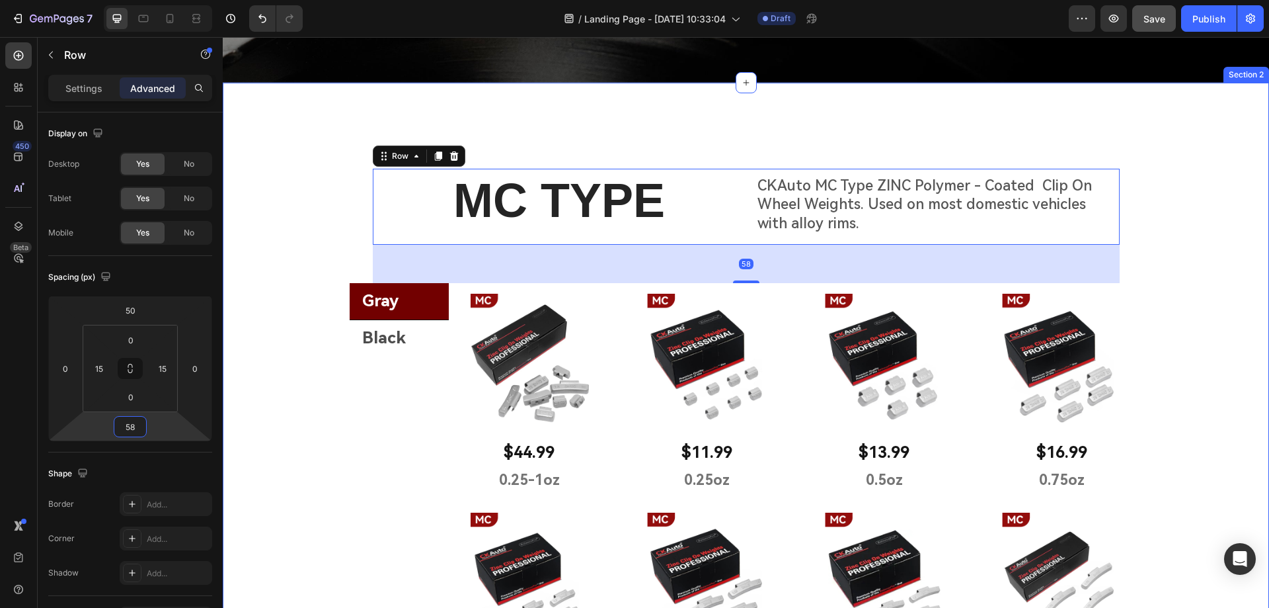
click at [272, 345] on div "MC TYPE Heading CKAuto MC Type ZINC Polymer - Coated Clip On Wheel Weights. Use…" at bounding box center [746, 560] width 1046 height 849
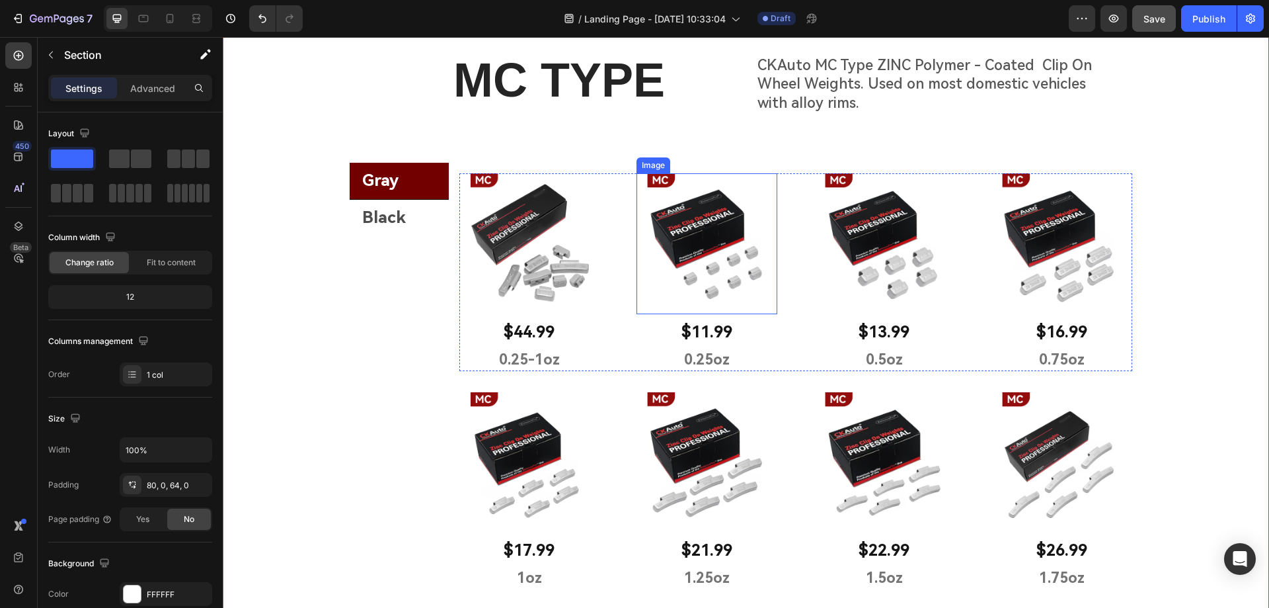
scroll to position [342, 0]
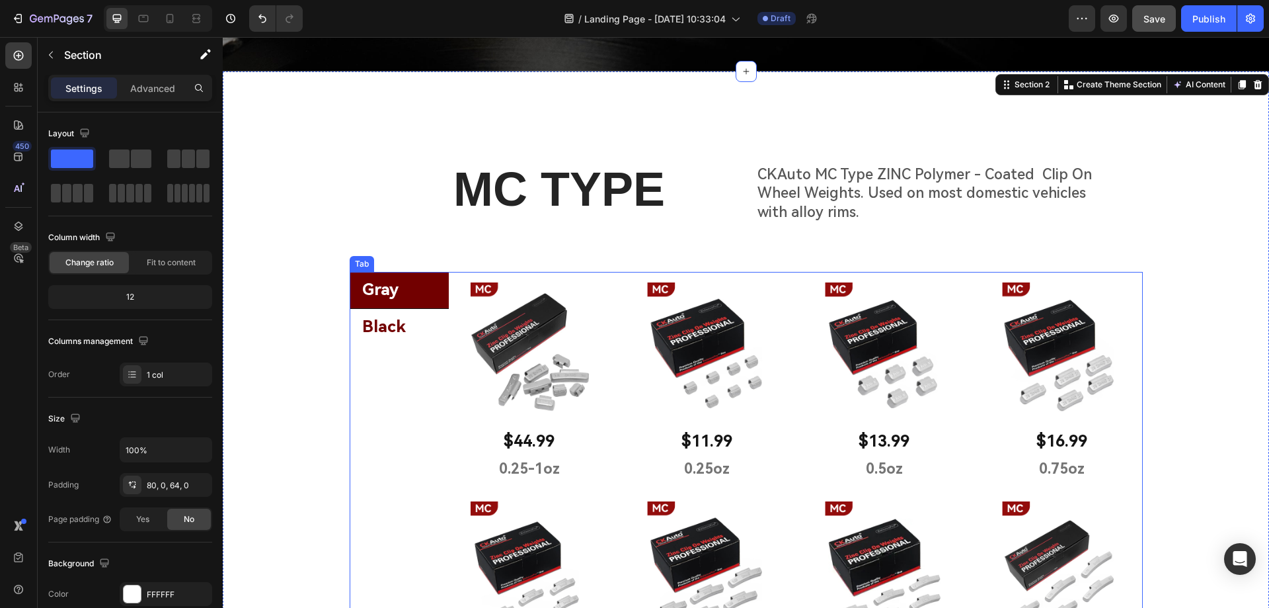
click at [410, 326] on li "Black" at bounding box center [399, 327] width 99 height 36
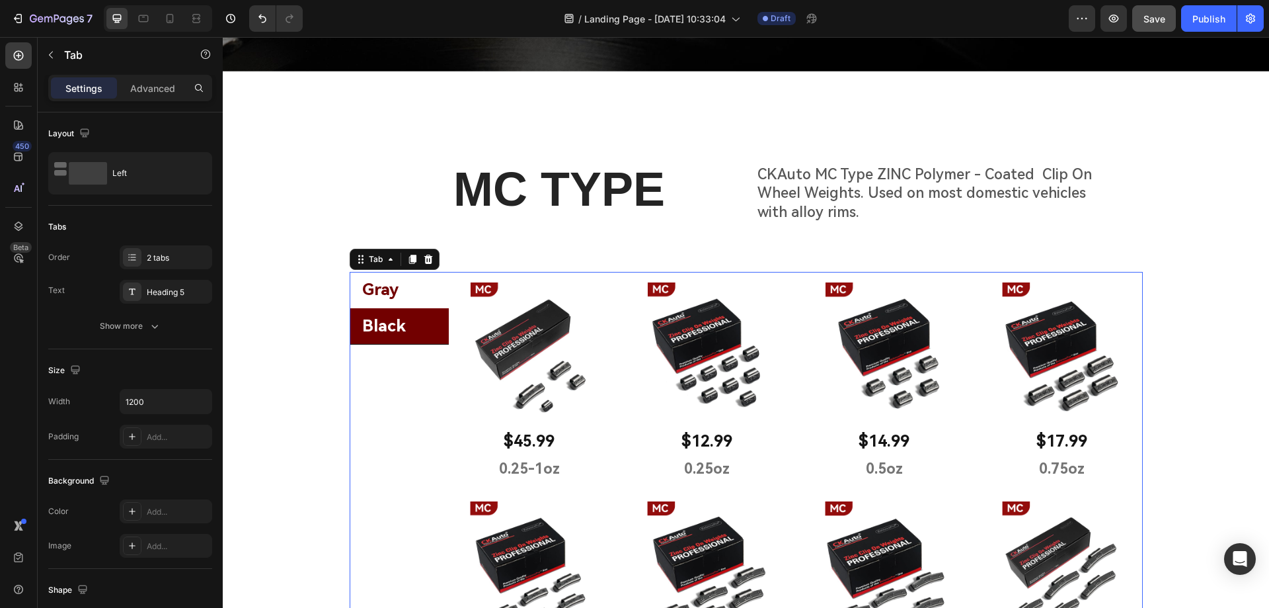
click at [419, 293] on li "Gray" at bounding box center [399, 290] width 99 height 36
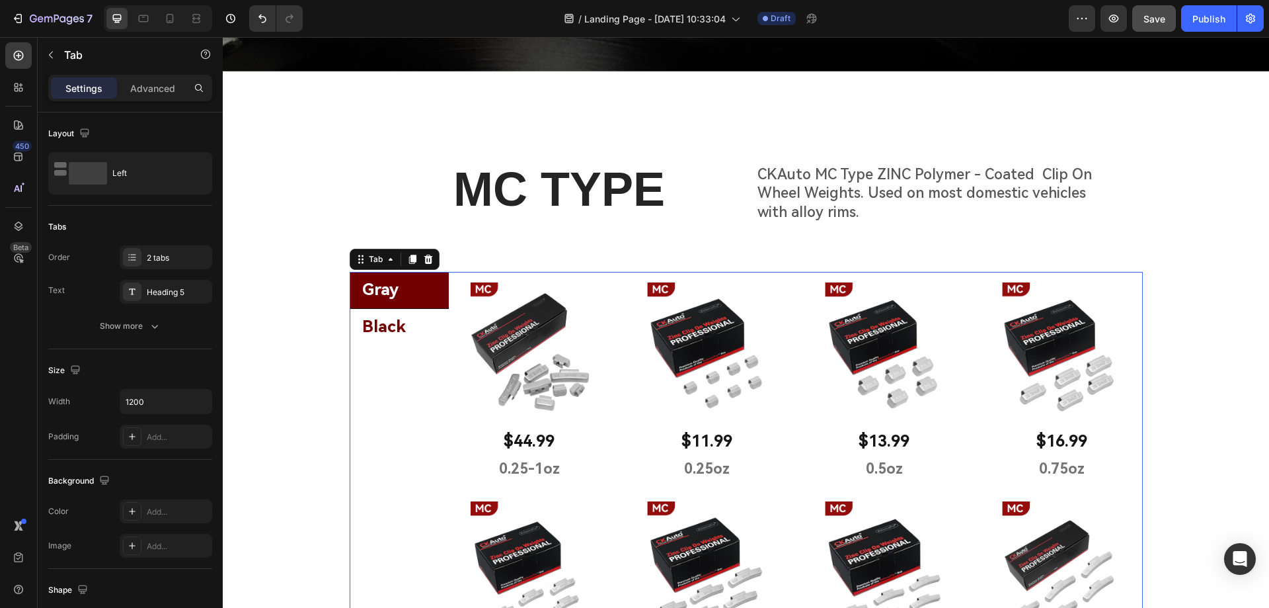
click at [414, 323] on li "Black" at bounding box center [399, 327] width 99 height 36
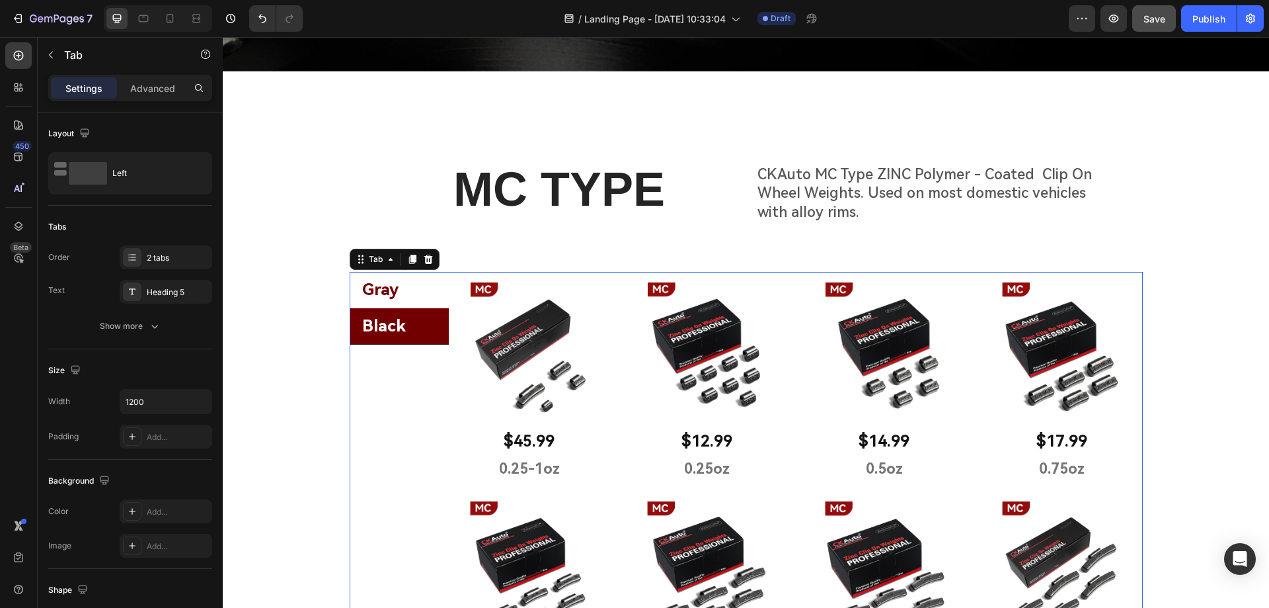
click at [426, 281] on li "Gray" at bounding box center [399, 290] width 99 height 36
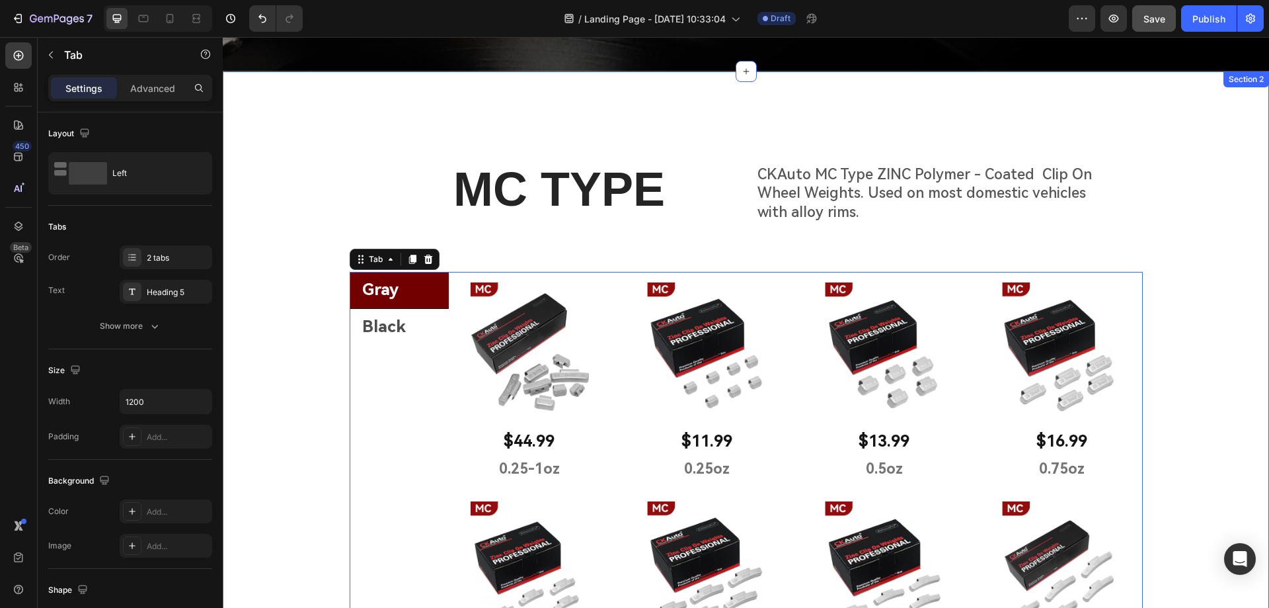
click at [286, 373] on div "MC TYPE Heading CKAuto MC Type ZINC Polymer - Coated Clip On Wheel Weights. Use…" at bounding box center [746, 548] width 1046 height 849
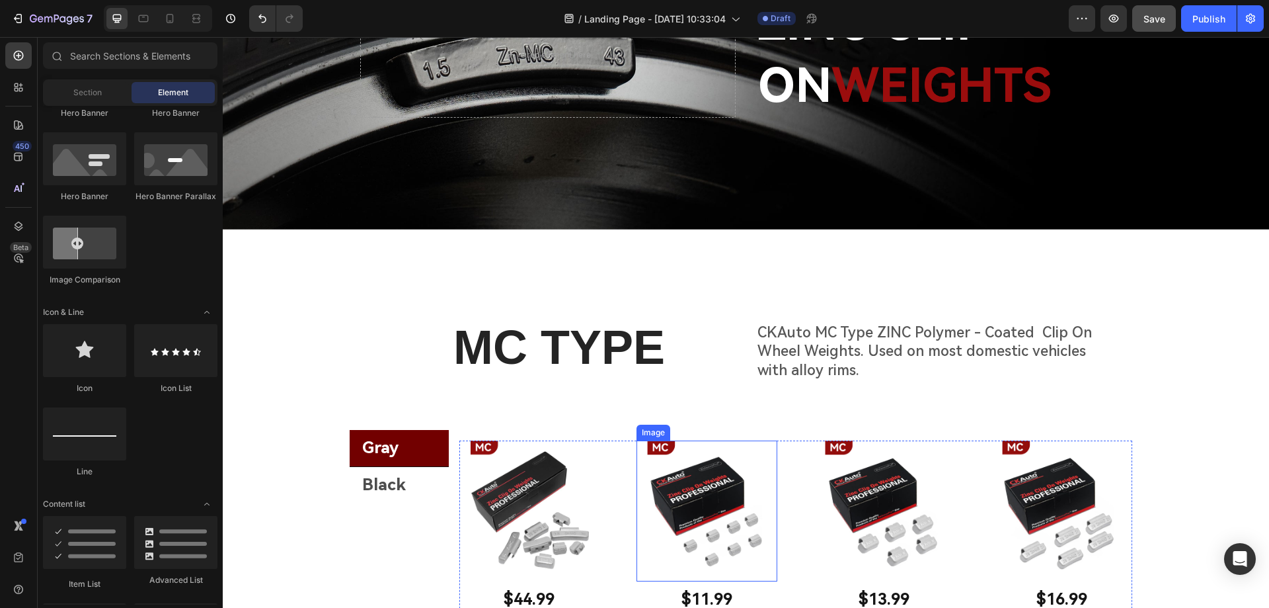
scroll to position [66, 0]
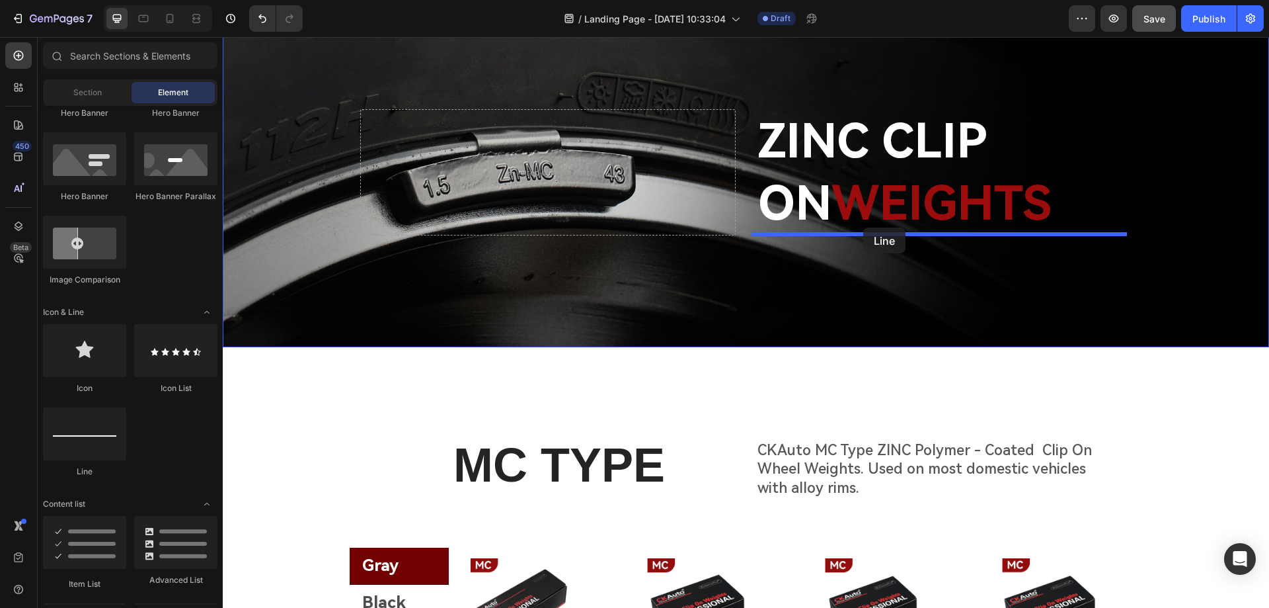
drag, startPoint x: 321, startPoint y: 479, endPoint x: 863, endPoint y: 227, distance: 597.7
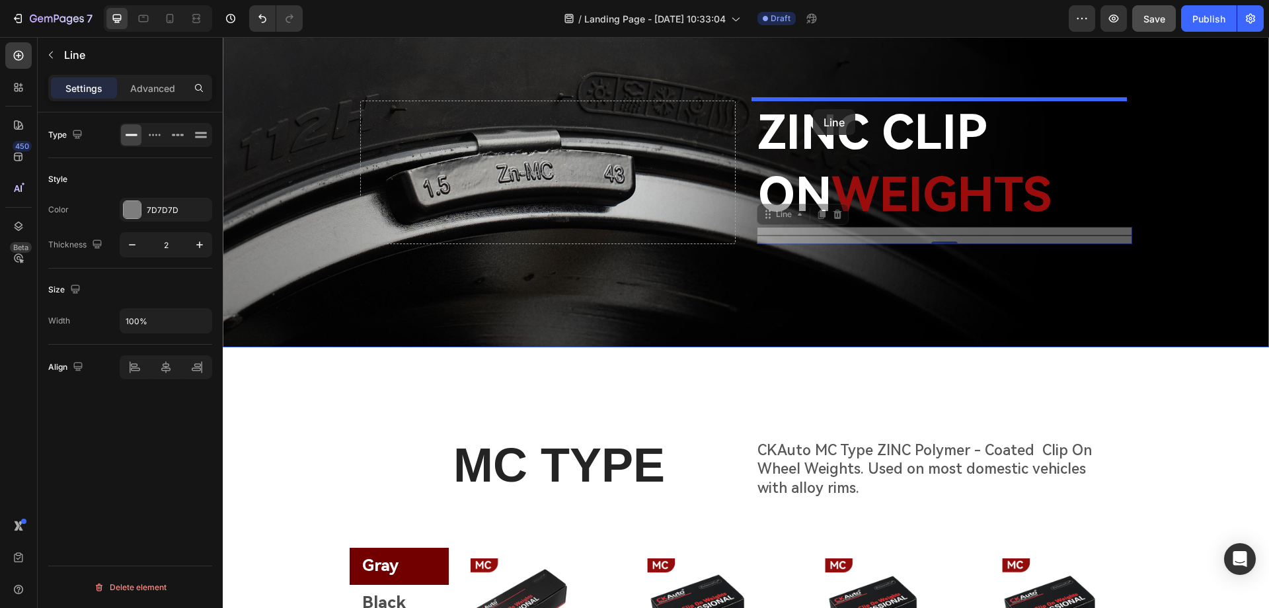
drag, startPoint x: 776, startPoint y: 216, endPoint x: 813, endPoint y: 109, distance: 113.3
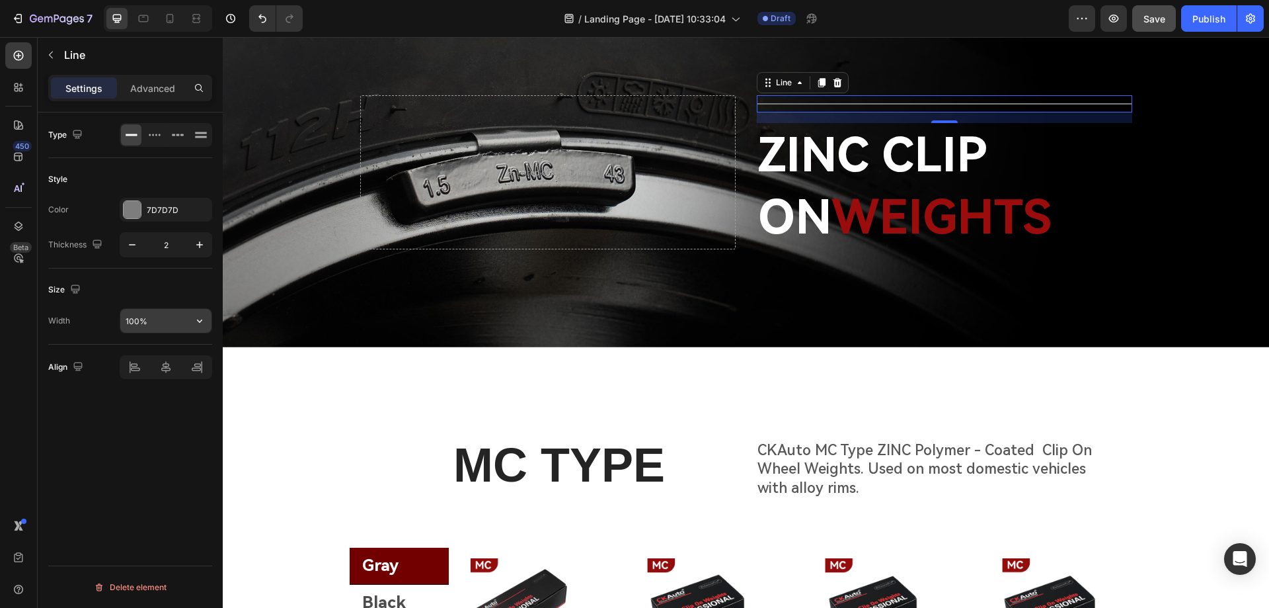
click at [151, 317] on input "100%" at bounding box center [165, 321] width 91 height 24
click at [198, 316] on icon "button" at bounding box center [199, 320] width 13 height 13
click at [137, 376] on span "Default" at bounding box center [138, 379] width 27 height 12
click at [197, 319] on icon "button" at bounding box center [199, 320] width 13 height 13
click at [160, 360] on p "Full 100%" at bounding box center [162, 354] width 75 height 12
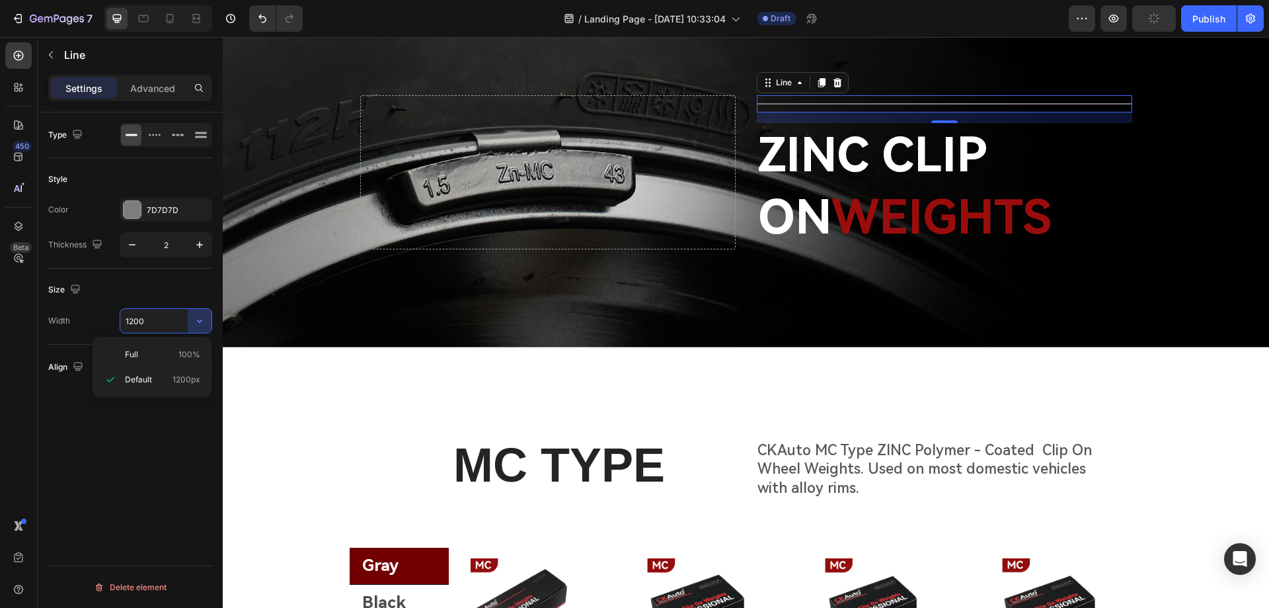
type input "100%"
click at [134, 216] on div at bounding box center [132, 209] width 17 height 17
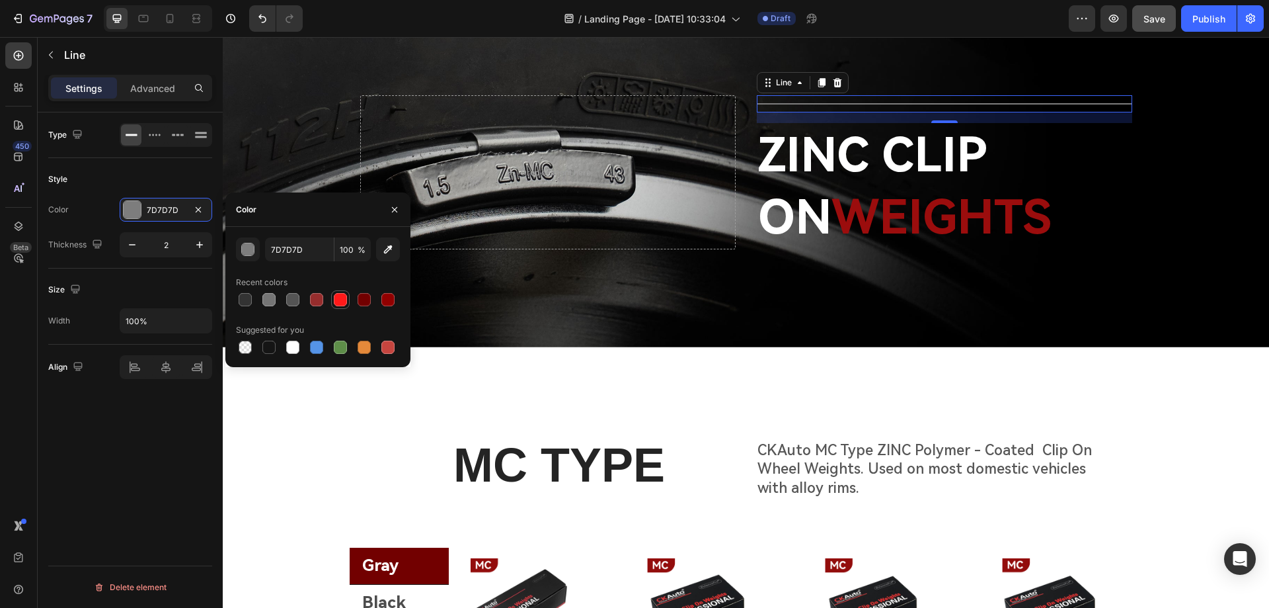
click at [344, 299] on div at bounding box center [340, 299] width 13 height 13
click at [317, 301] on div at bounding box center [316, 299] width 13 height 13
type input "962D2D"
click at [196, 243] on icon "button" at bounding box center [199, 244] width 13 height 13
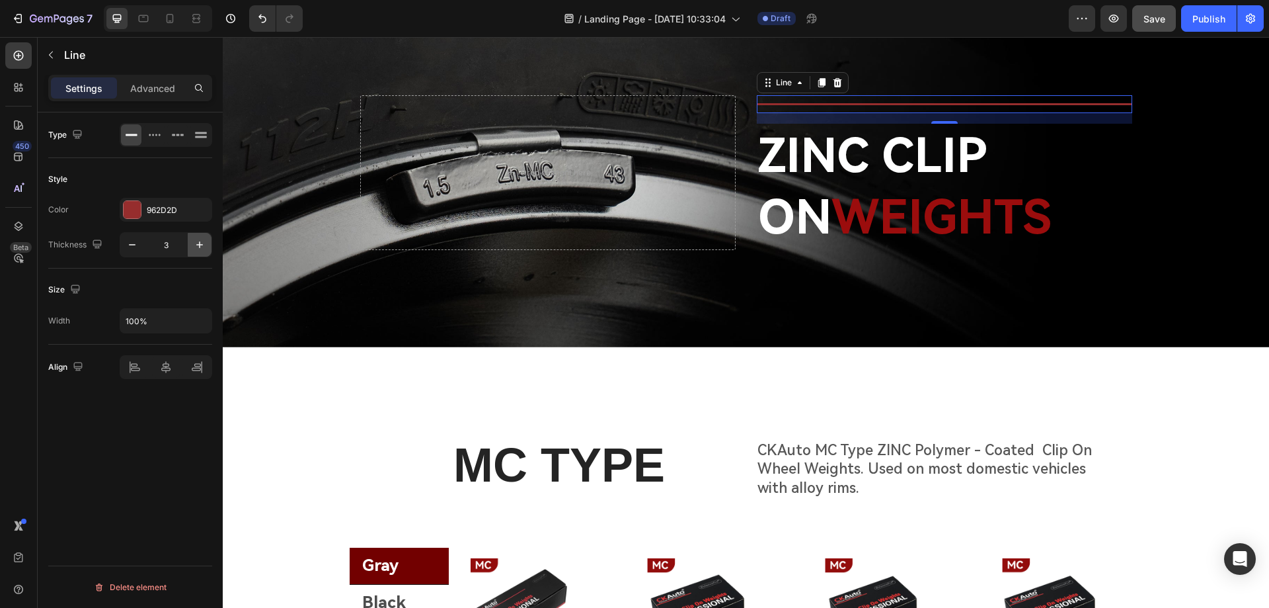
click at [196, 243] on icon "button" at bounding box center [199, 244] width 13 height 13
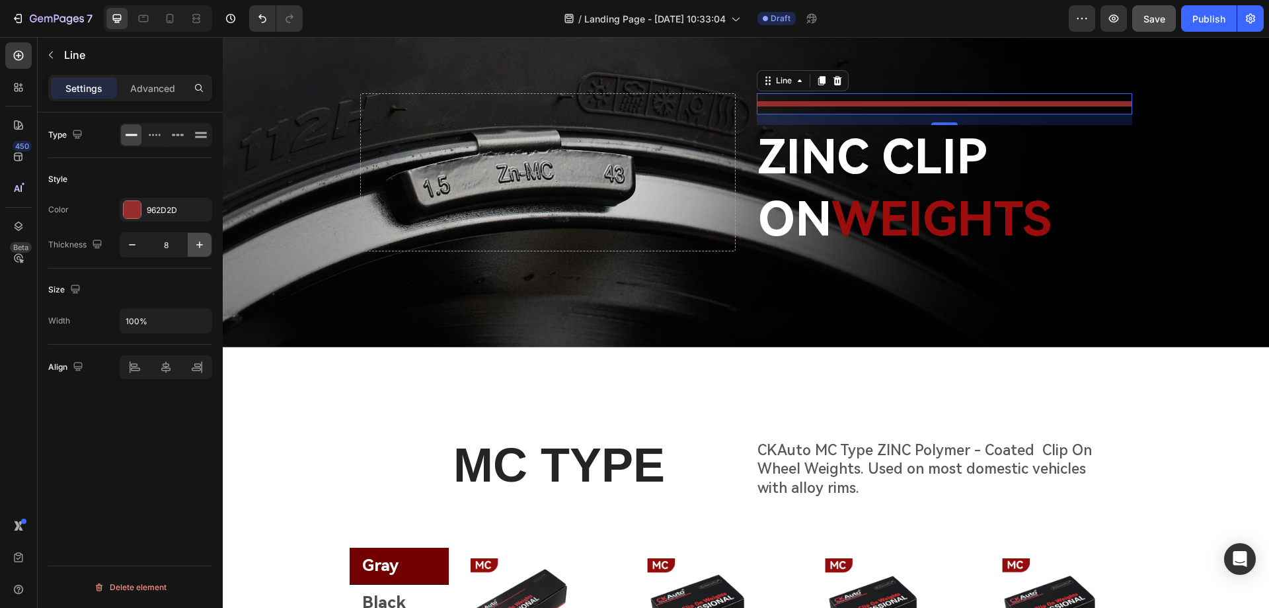
click at [196, 243] on icon "button" at bounding box center [199, 244] width 13 height 13
click at [123, 246] on button "button" at bounding box center [132, 245] width 24 height 24
click at [124, 246] on button "button" at bounding box center [132, 245] width 24 height 24
click at [126, 246] on icon "button" at bounding box center [132, 244] width 13 height 13
type input "6"
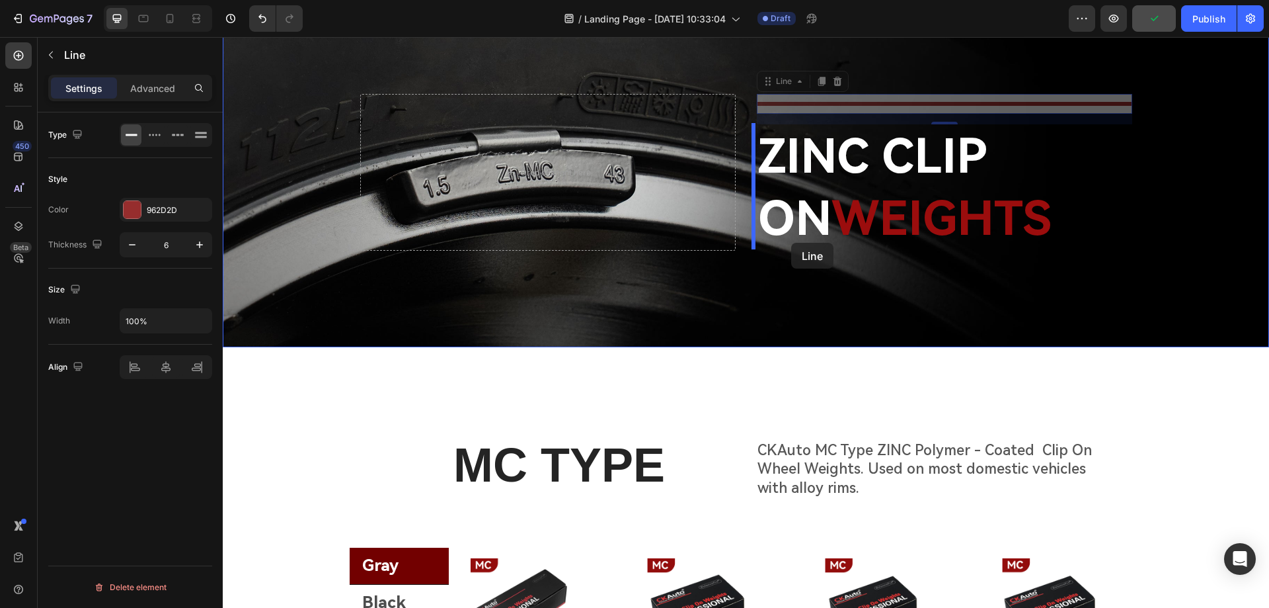
drag, startPoint x: 767, startPoint y: 83, endPoint x: 792, endPoint y: 243, distance: 161.8
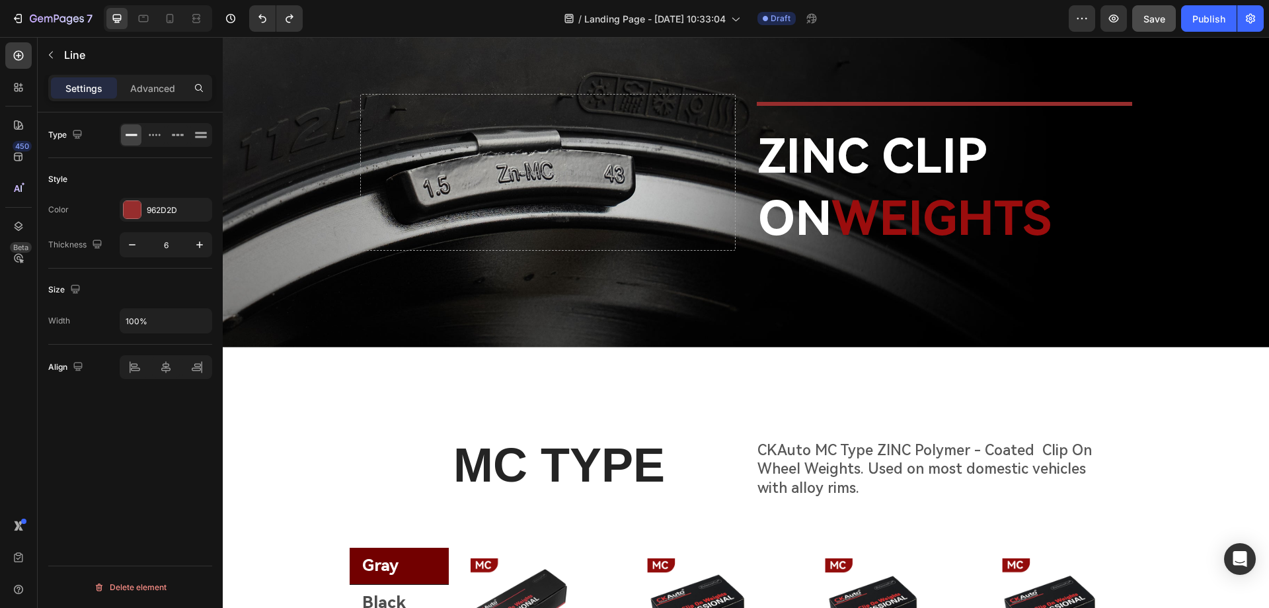
click at [769, 102] on div at bounding box center [944, 104] width 375 height 4
click at [779, 104] on div at bounding box center [944, 104] width 375 height 4
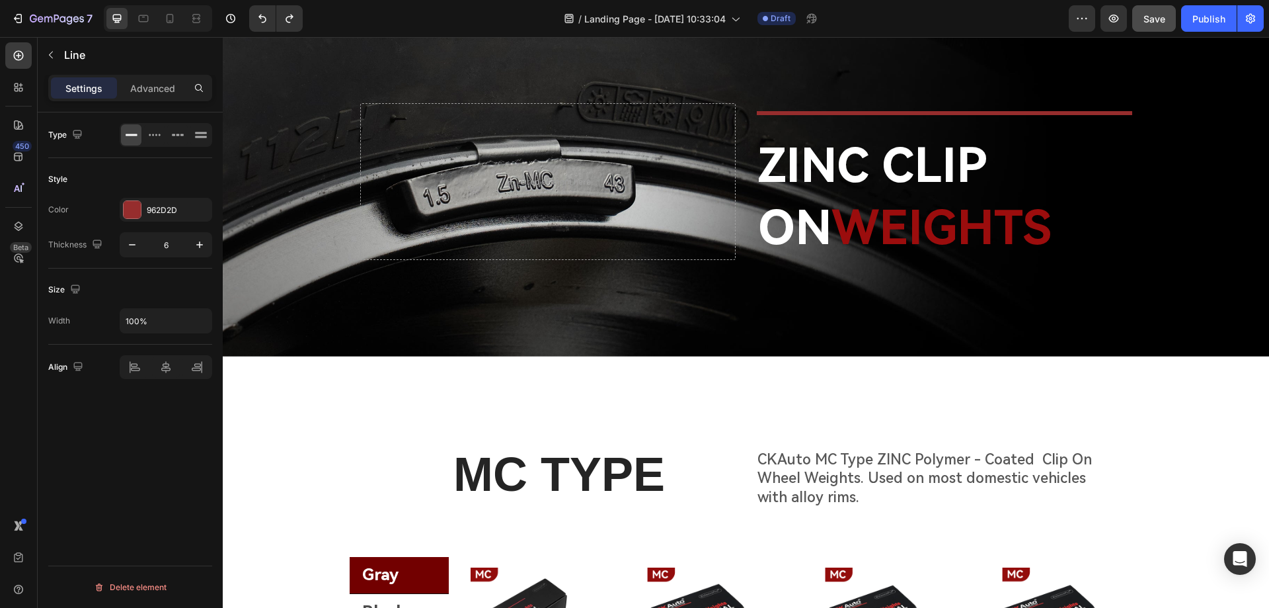
scroll to position [0, 0]
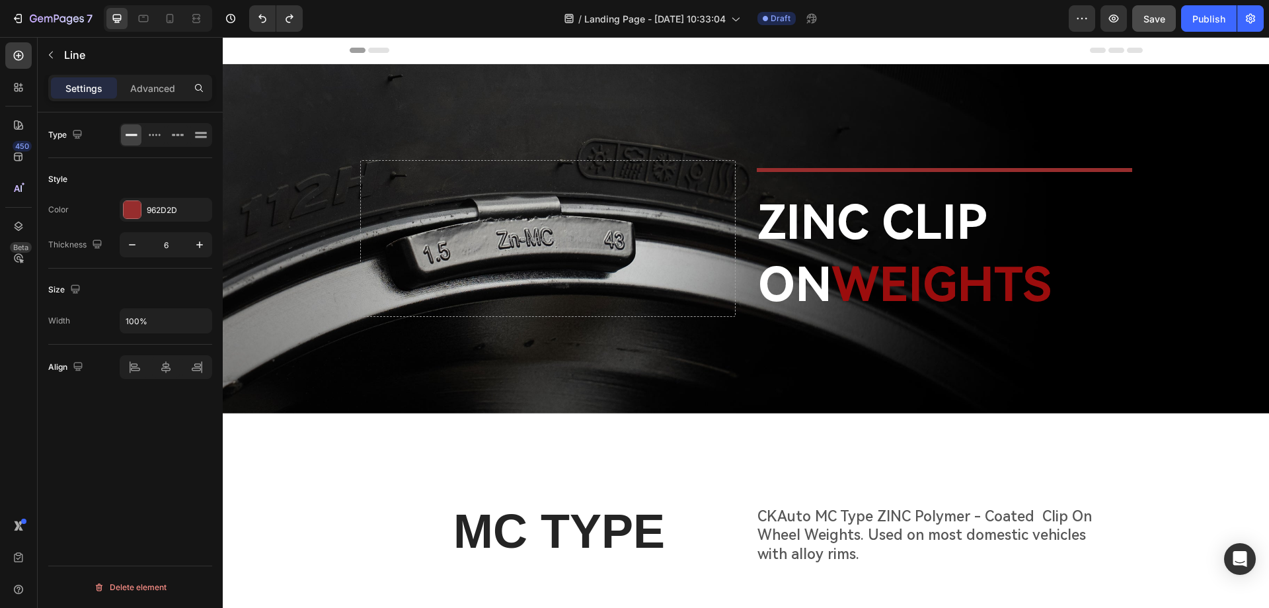
click at [839, 174] on div "Title Line" at bounding box center [944, 170] width 375 height 20
click at [537, 264] on div "Drop element here" at bounding box center [547, 238] width 375 height 157
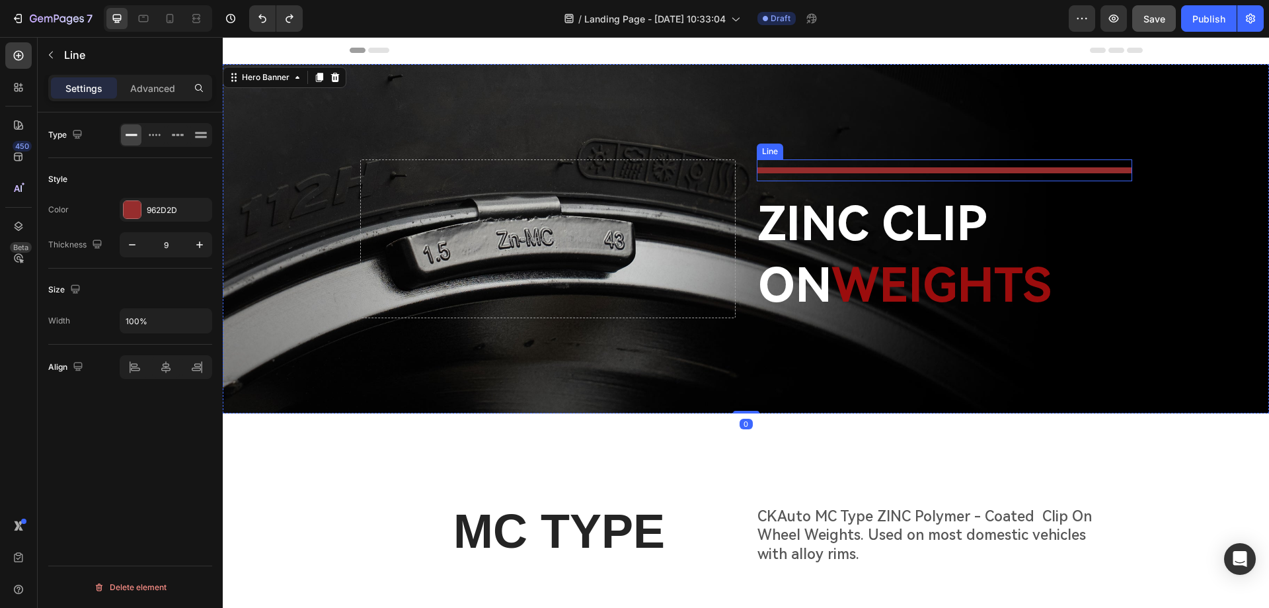
click at [822, 169] on div at bounding box center [944, 170] width 375 height 6
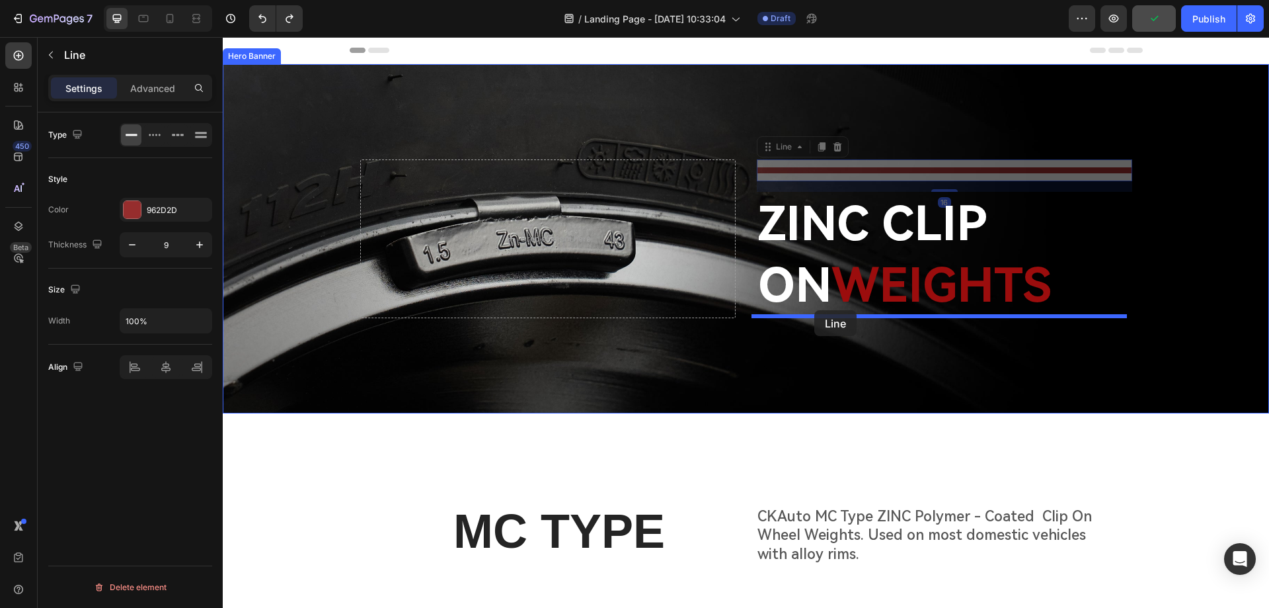
drag, startPoint x: 769, startPoint y: 147, endPoint x: 814, endPoint y: 310, distance: 169.4
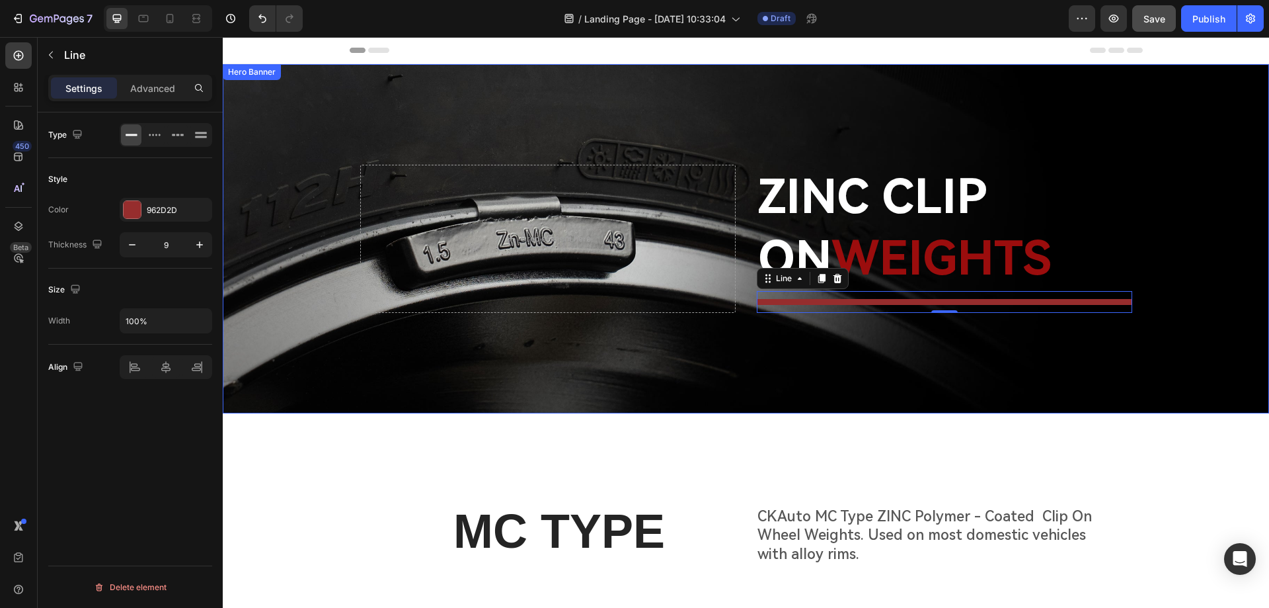
click at [666, 354] on div "Background Image" at bounding box center [746, 238] width 1046 height 349
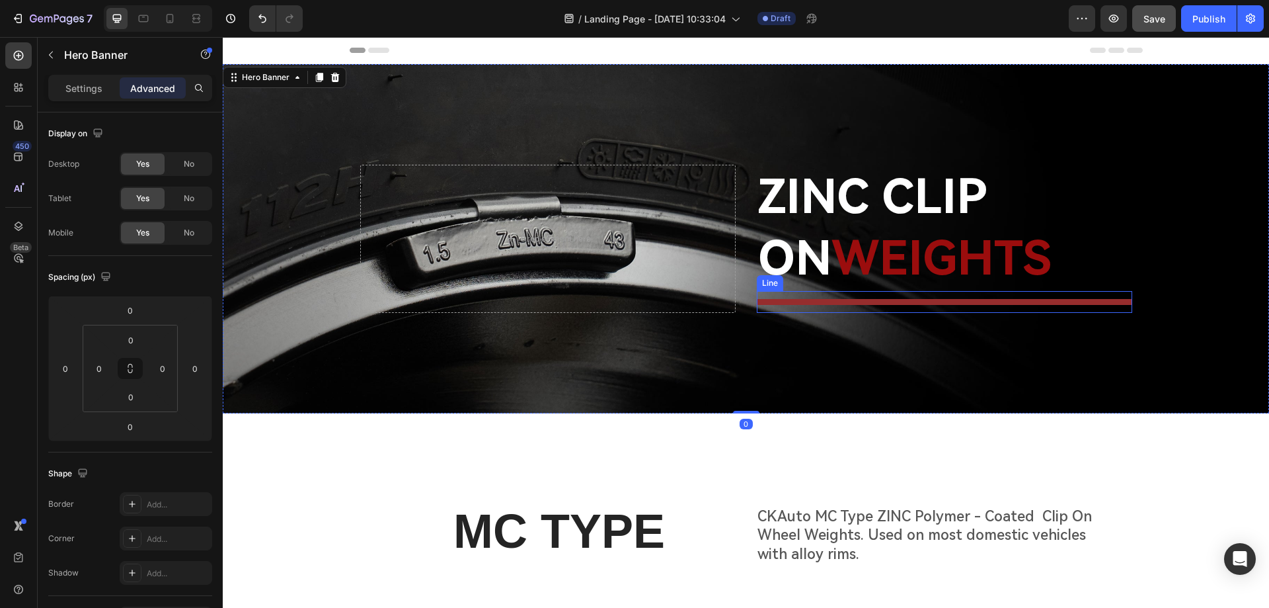
click at [1100, 299] on div at bounding box center [944, 302] width 375 height 6
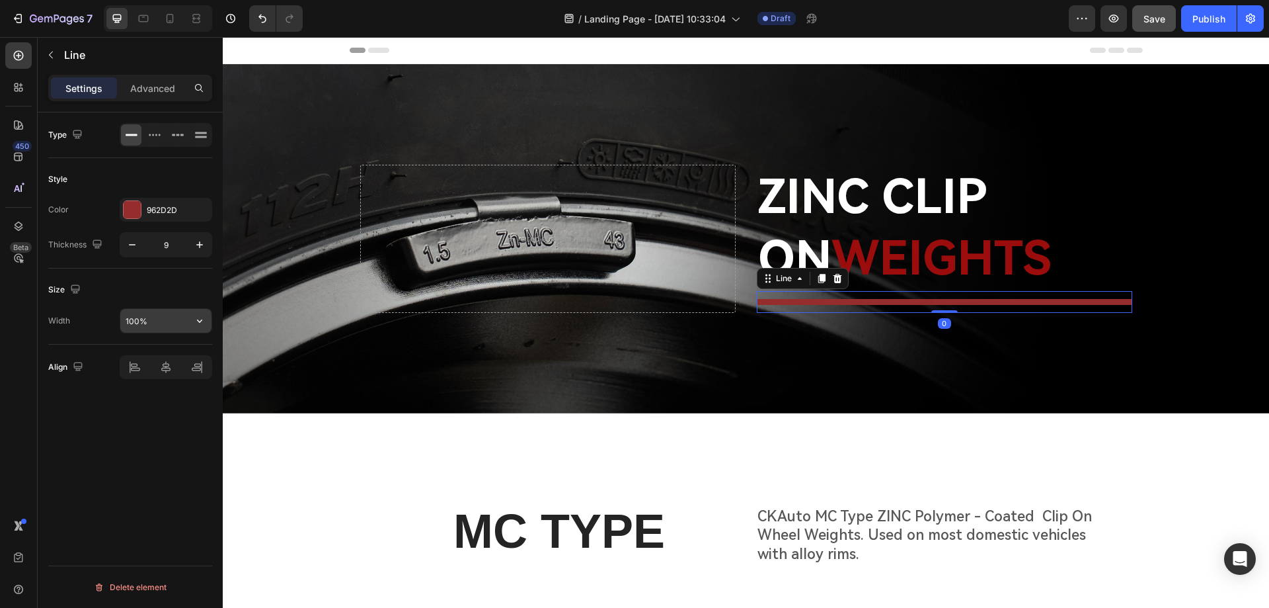
click at [163, 314] on input "100%" at bounding box center [165, 321] width 91 height 24
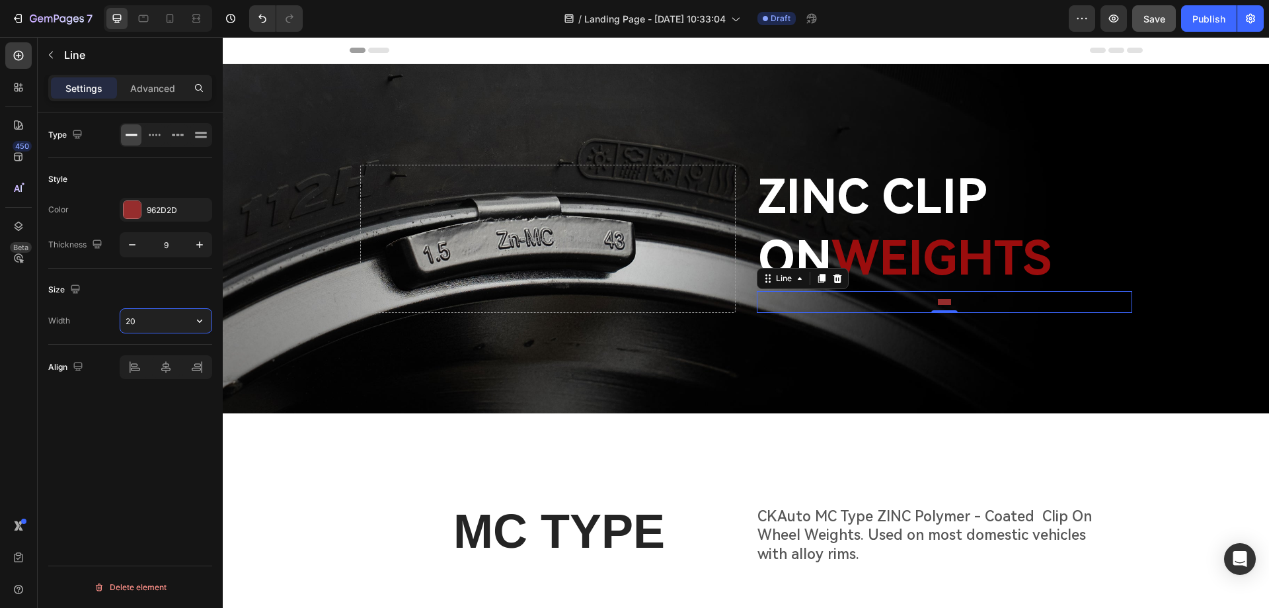
type input "2"
type input "100"
click at [139, 373] on div at bounding box center [135, 366] width 28 height 21
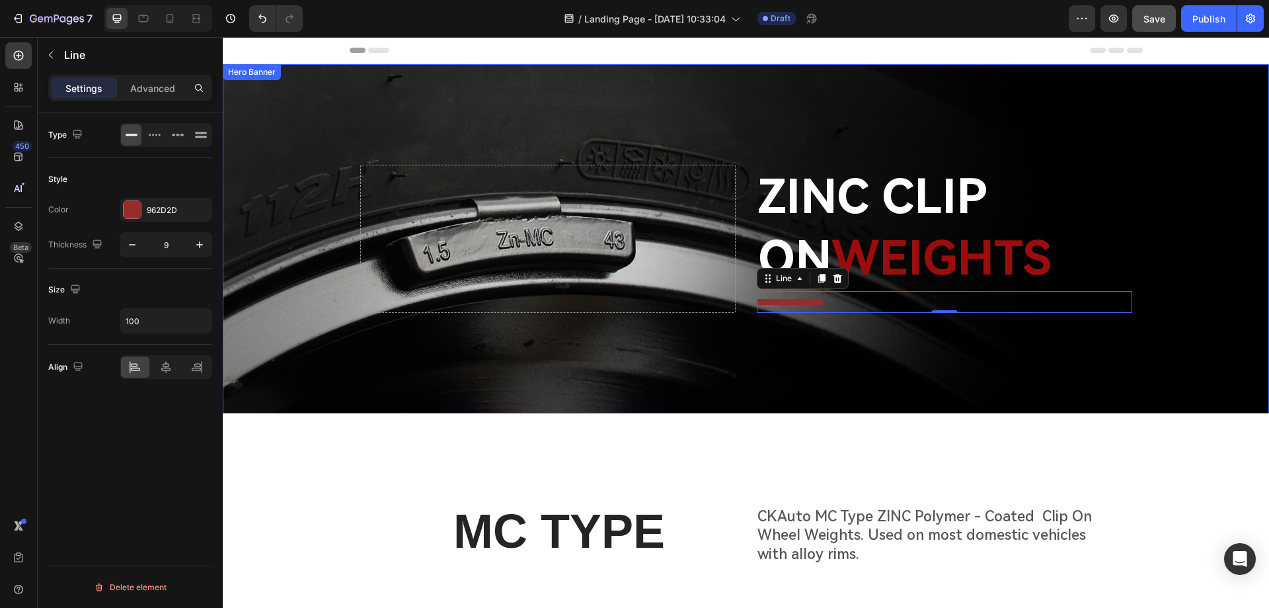
click at [661, 383] on div "Background Image" at bounding box center [746, 238] width 1046 height 349
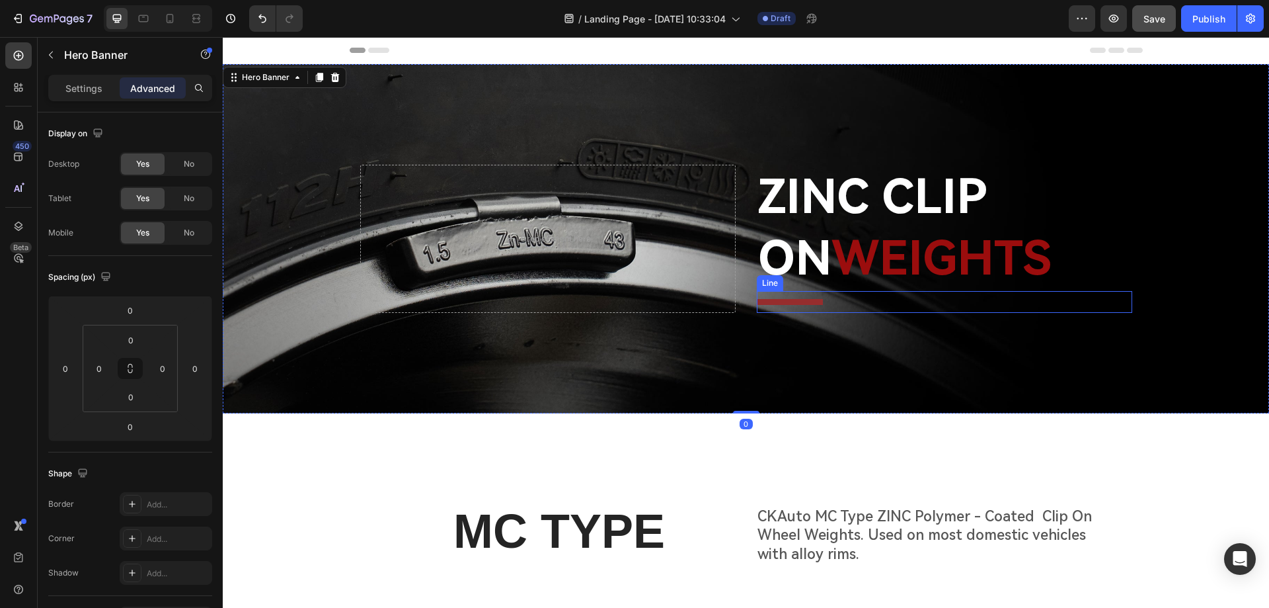
click at [784, 304] on div "Title Line" at bounding box center [944, 302] width 375 height 22
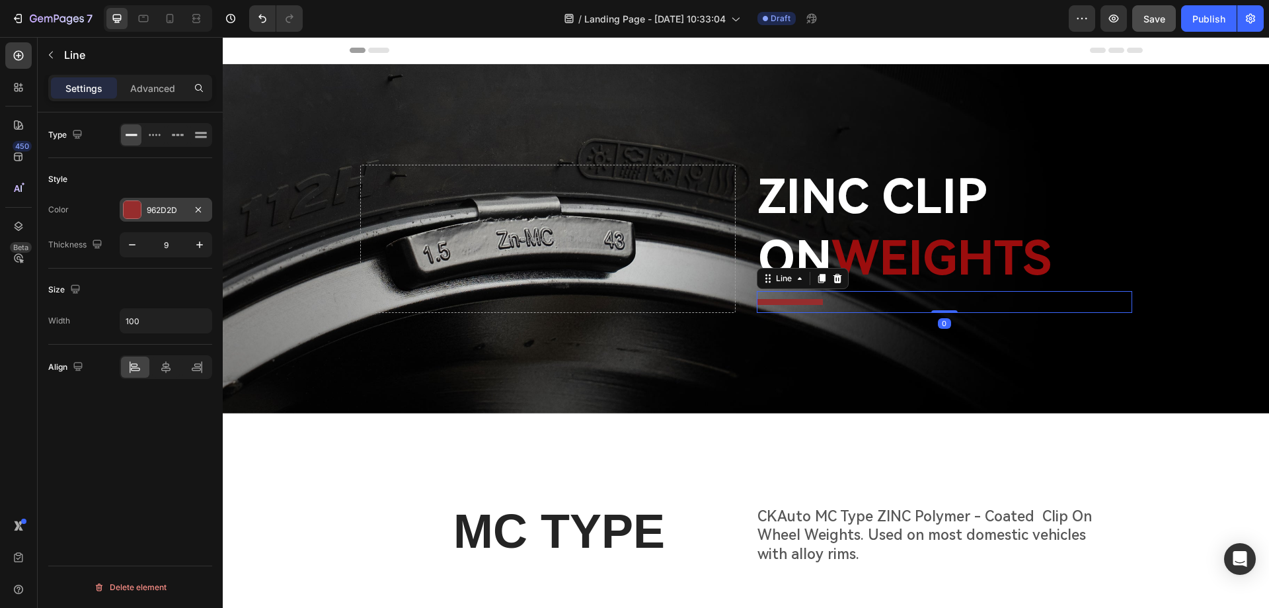
click at [126, 212] on div at bounding box center [132, 209] width 17 height 17
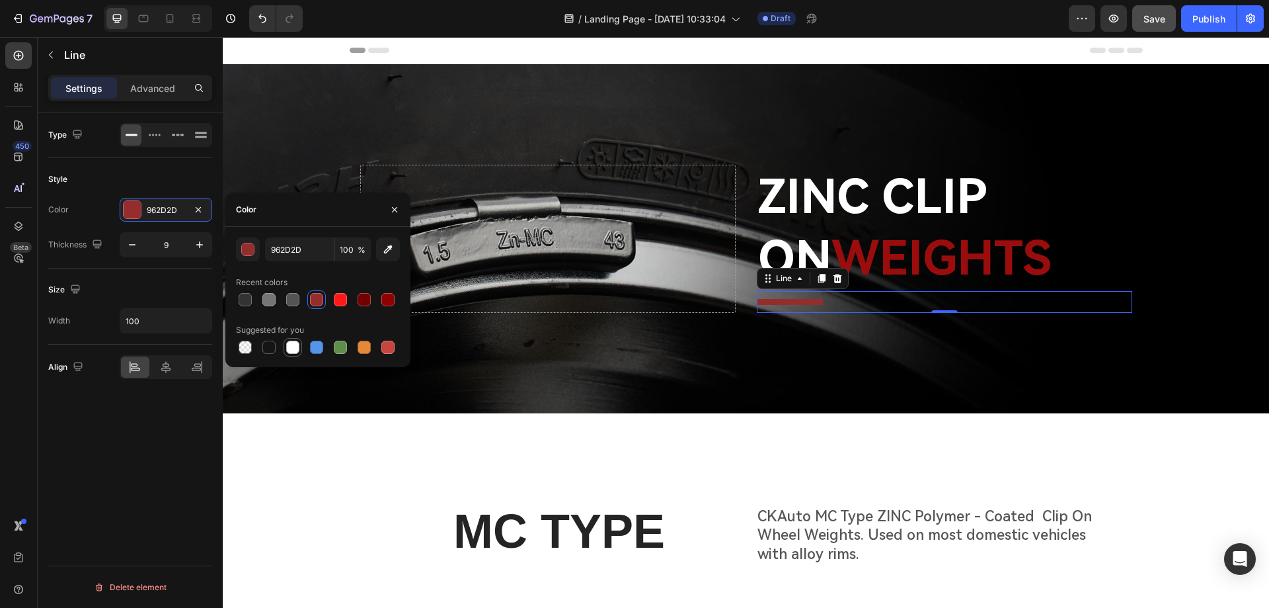
click at [294, 348] on div at bounding box center [292, 346] width 13 height 13
type input "FFFFFF"
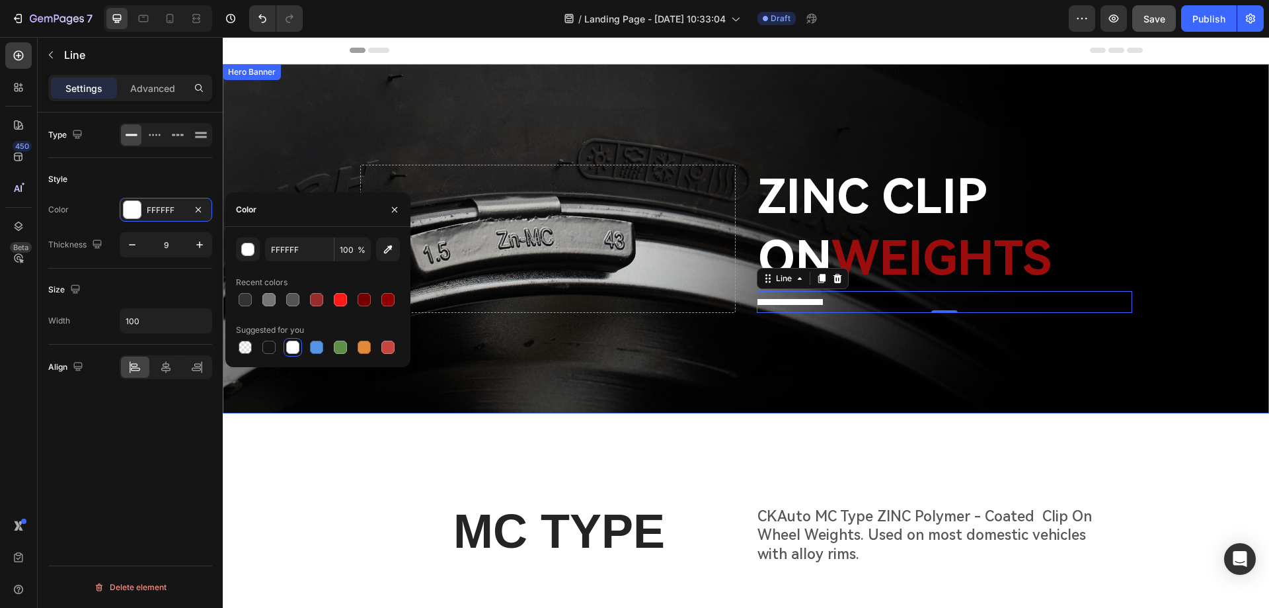
click at [721, 366] on div "Background Image" at bounding box center [746, 238] width 1046 height 349
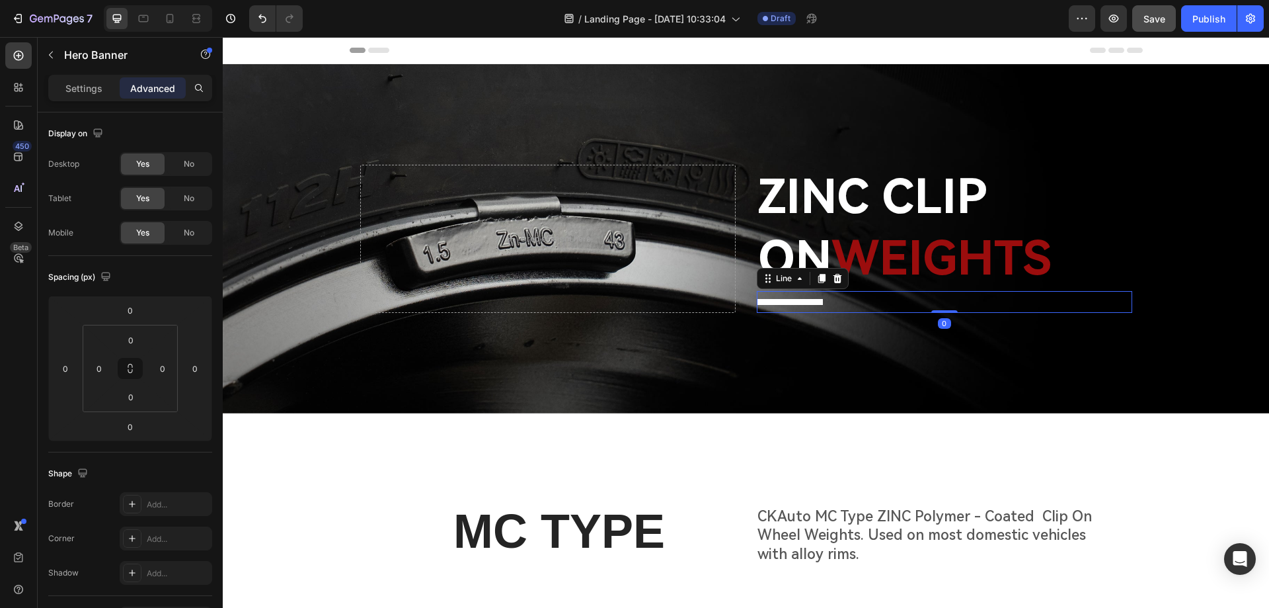
click at [804, 299] on div at bounding box center [790, 302] width 66 height 6
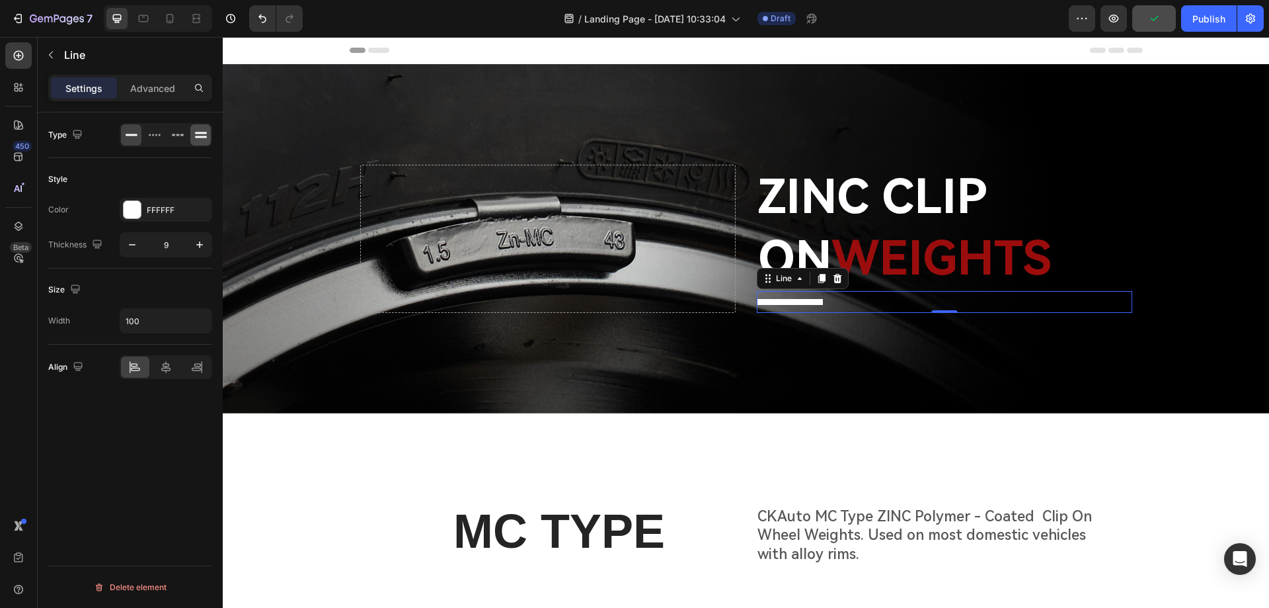
click at [202, 134] on icon at bounding box center [201, 133] width 12 height 2
click at [173, 140] on icon at bounding box center [177, 134] width 13 height 13
click at [193, 139] on div at bounding box center [200, 134] width 20 height 21
click at [139, 212] on div at bounding box center [132, 209] width 17 height 17
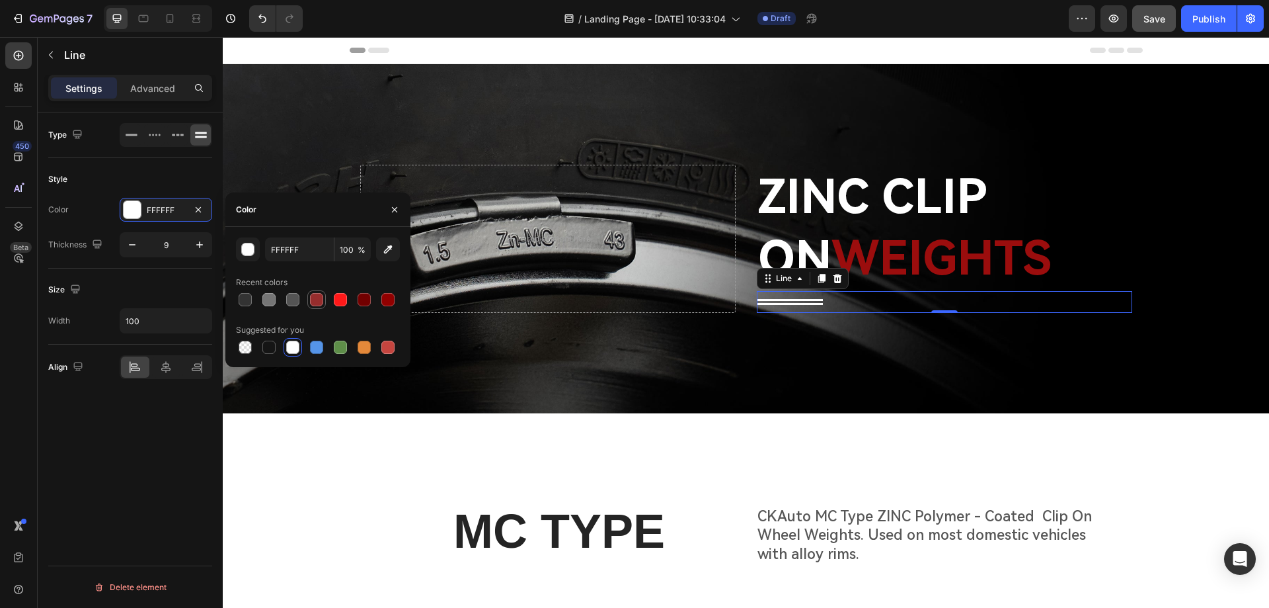
click at [319, 297] on div at bounding box center [316, 299] width 13 height 13
click at [292, 350] on div at bounding box center [292, 346] width 13 height 13
type input "FFFFFF"
click at [147, 321] on input "100" at bounding box center [165, 321] width 91 height 24
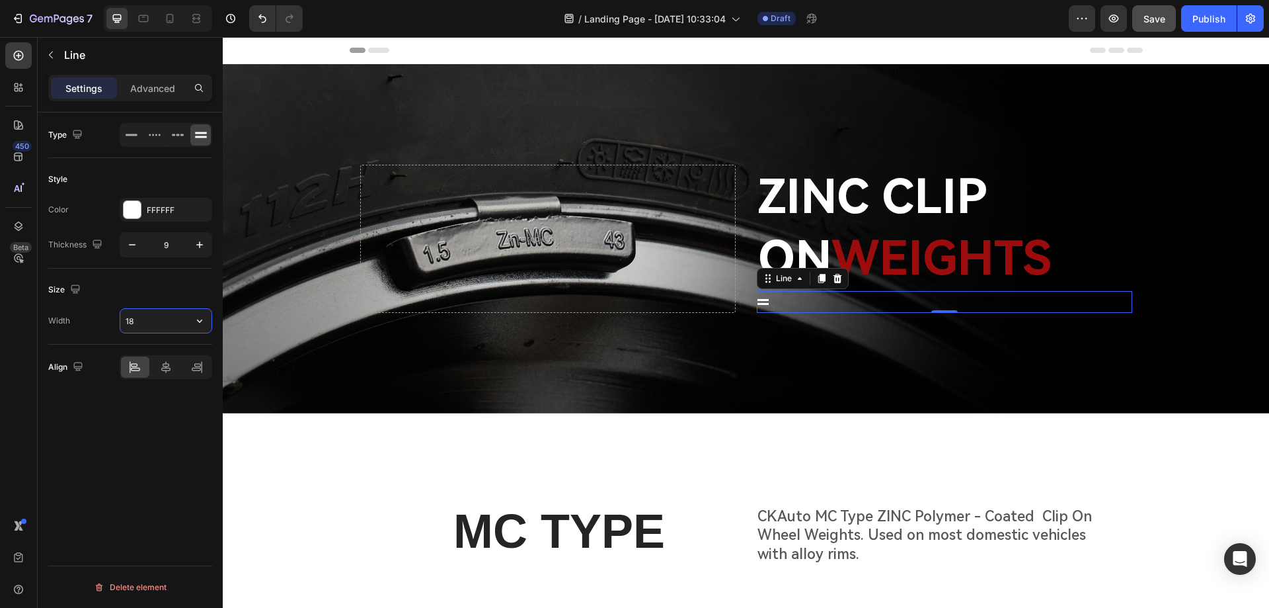
type input "188"
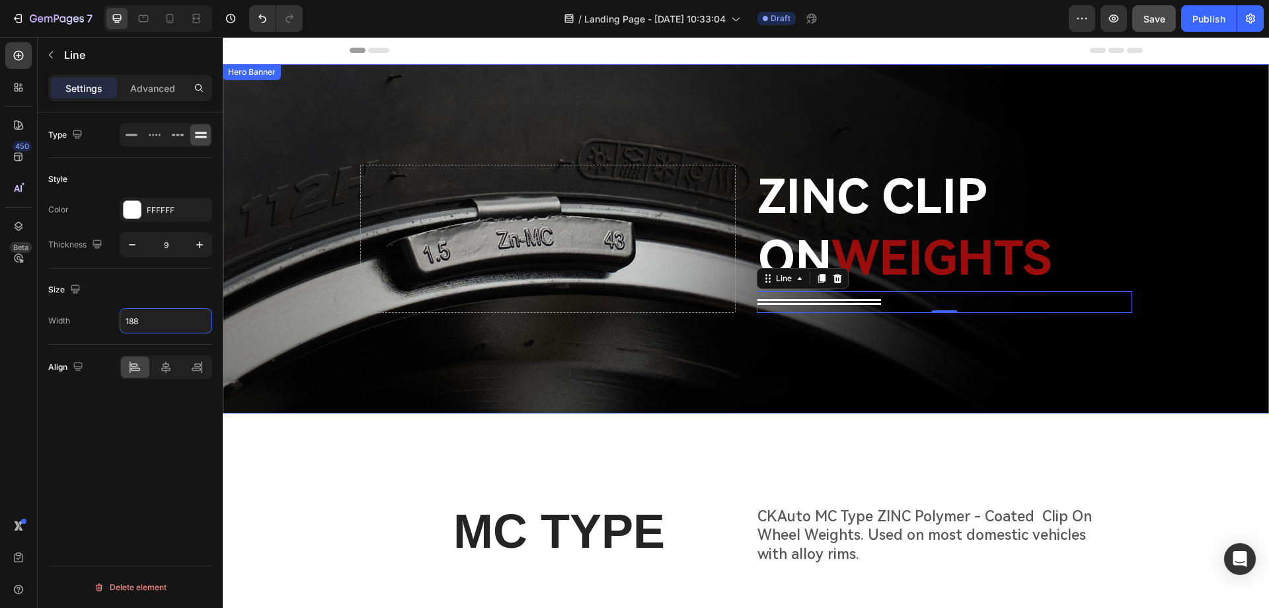
click at [535, 349] on div "Background Image" at bounding box center [746, 238] width 1046 height 349
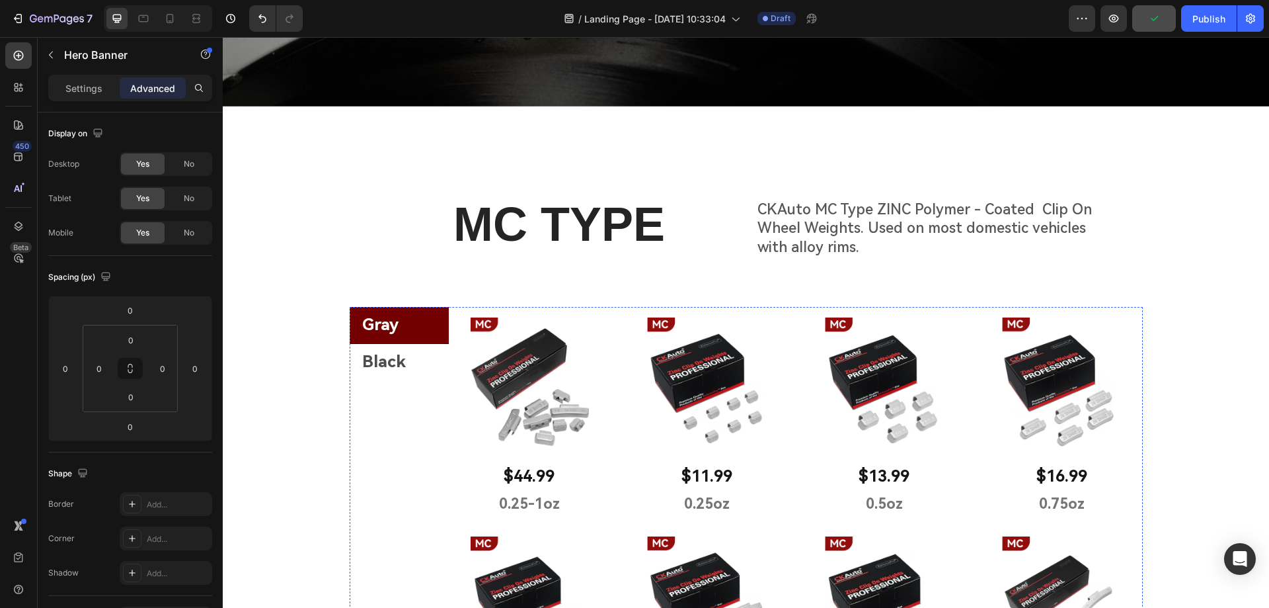
scroll to position [331, 0]
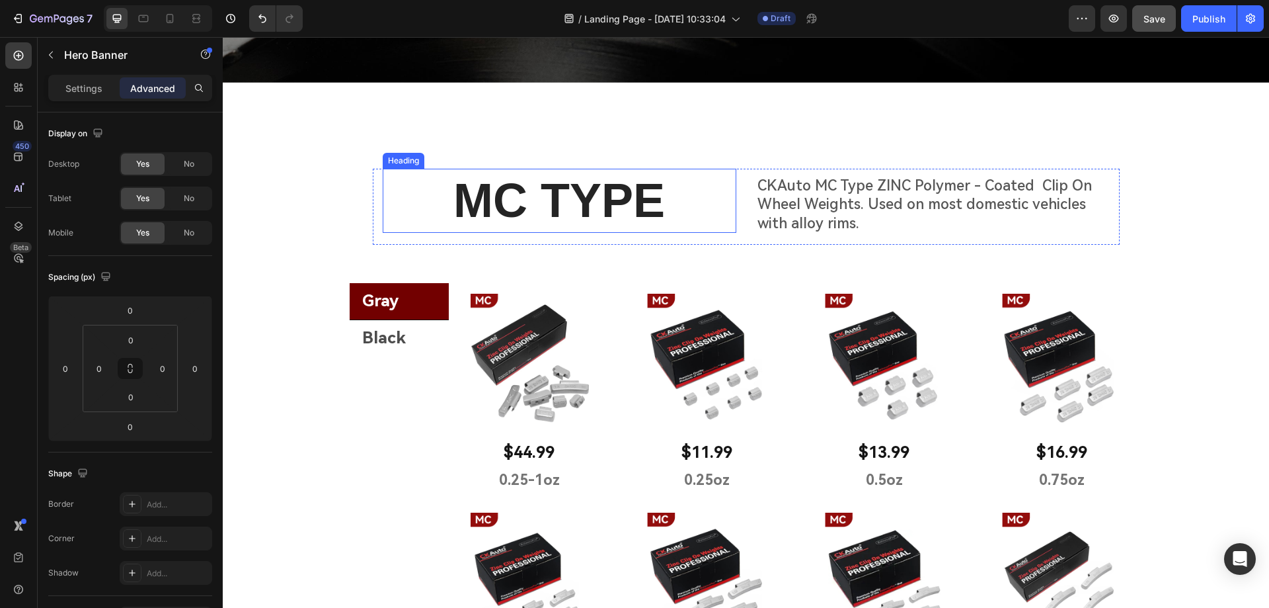
click at [508, 206] on h2 "MC TYPE" at bounding box center [560, 201] width 354 height 65
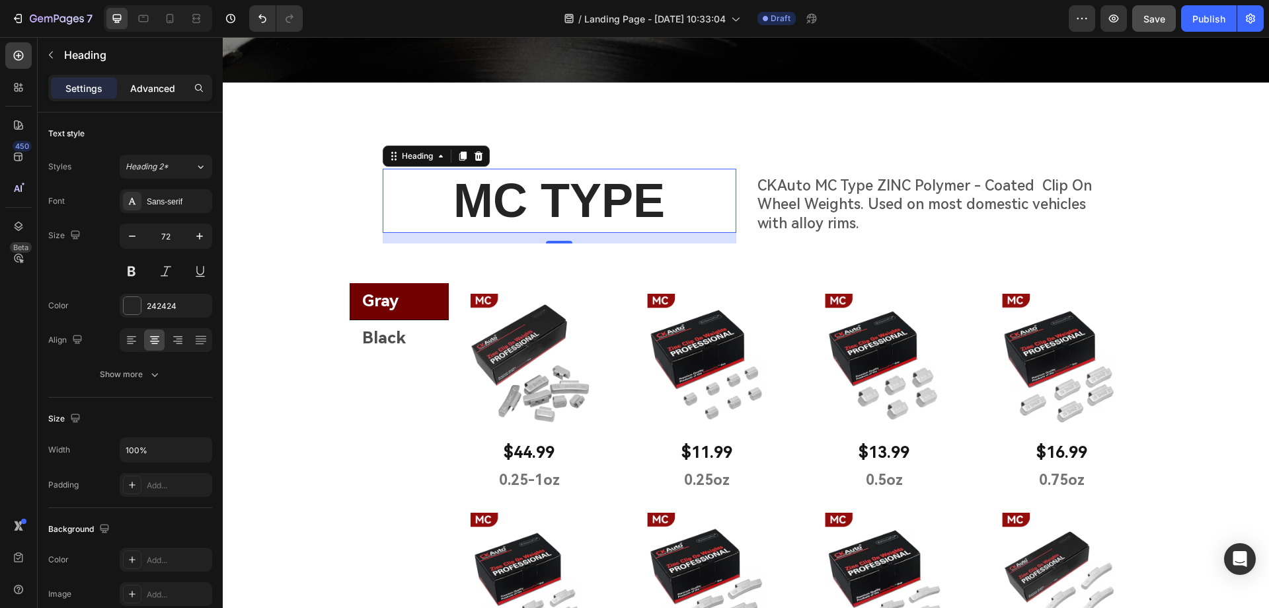
click at [161, 91] on p "Advanced" at bounding box center [152, 88] width 45 height 14
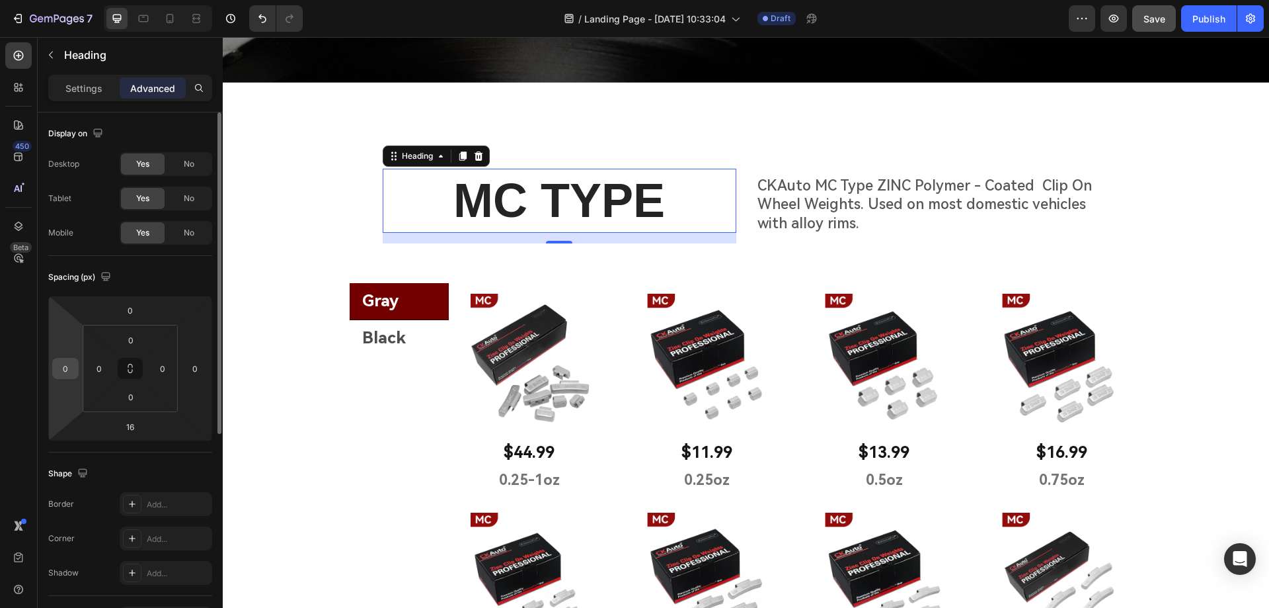
click at [70, 360] on input "0" at bounding box center [66, 368] width 20 height 20
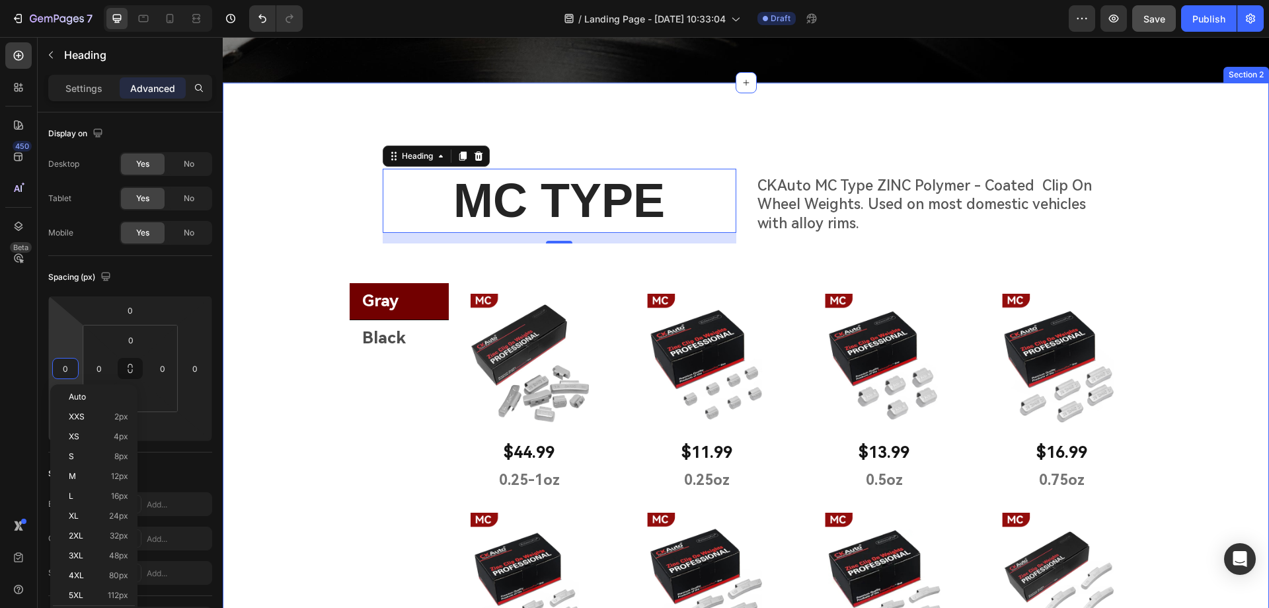
click at [317, 440] on div "MC TYPE Heading 16 CKAuto MC Type ZINC Polymer - Coated Clip On Wheel Weights. …" at bounding box center [746, 560] width 1046 height 849
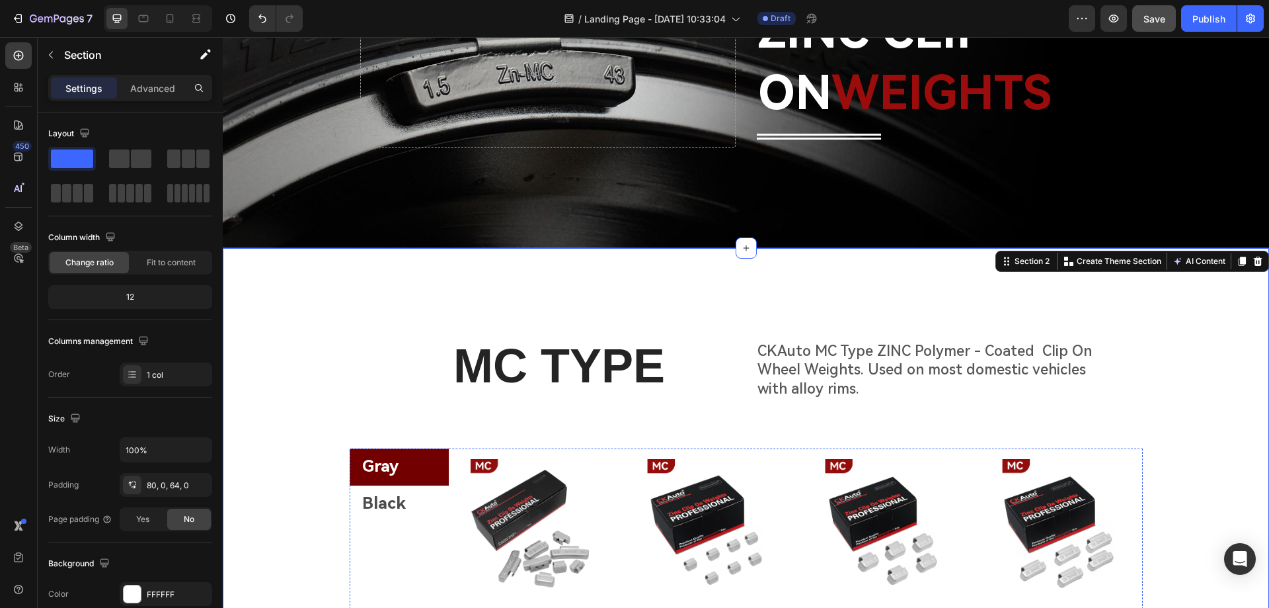
scroll to position [210, 0]
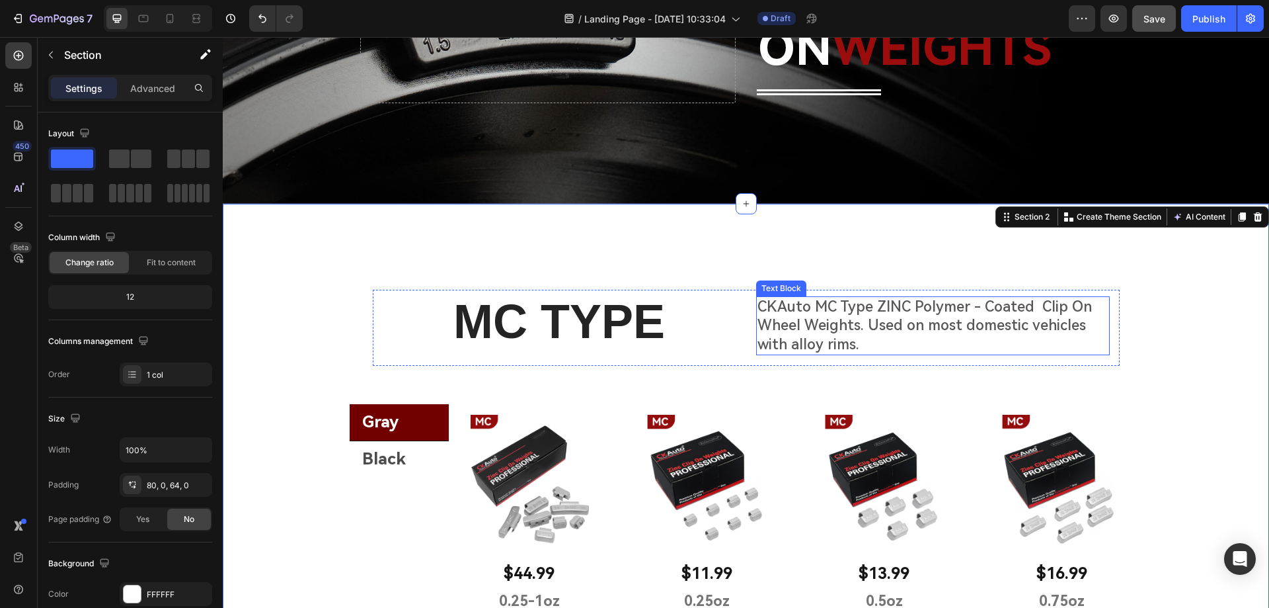
click at [798, 309] on p "CKAuto MC Type ZINC Polymer - Coated Clip On Wheel Weights. Used on most domest…" at bounding box center [933, 325] width 351 height 57
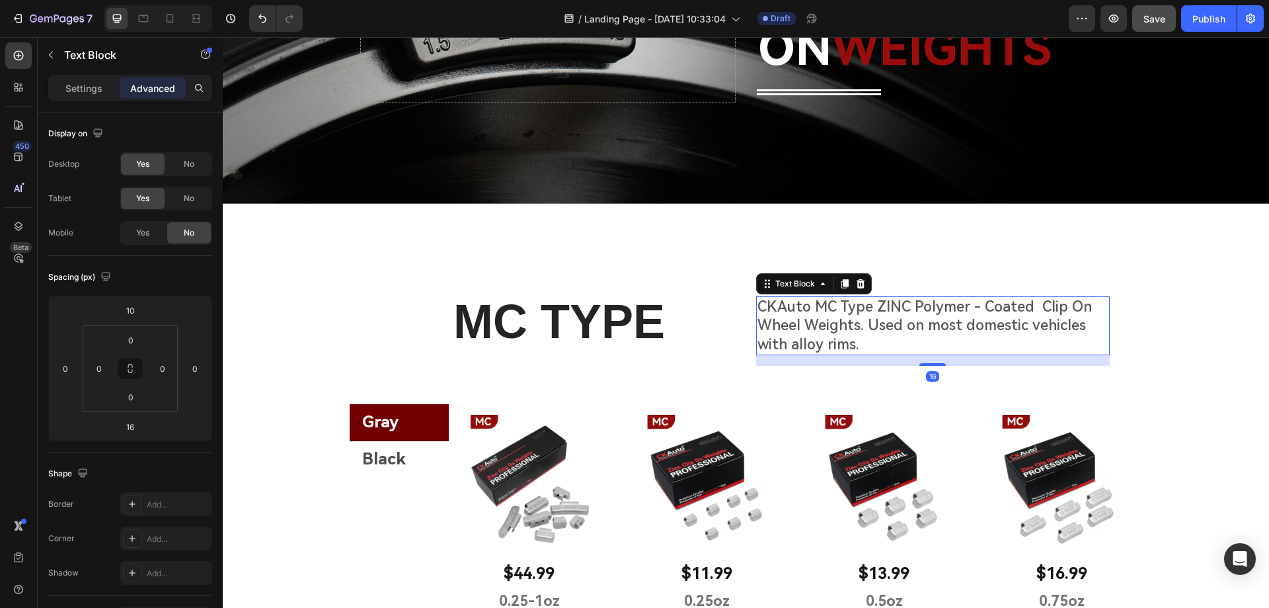
click at [801, 304] on p "CKAuto MC Type ZINC Polymer - Coated Clip On Wheel Weights. Used on most domest…" at bounding box center [933, 325] width 351 height 57
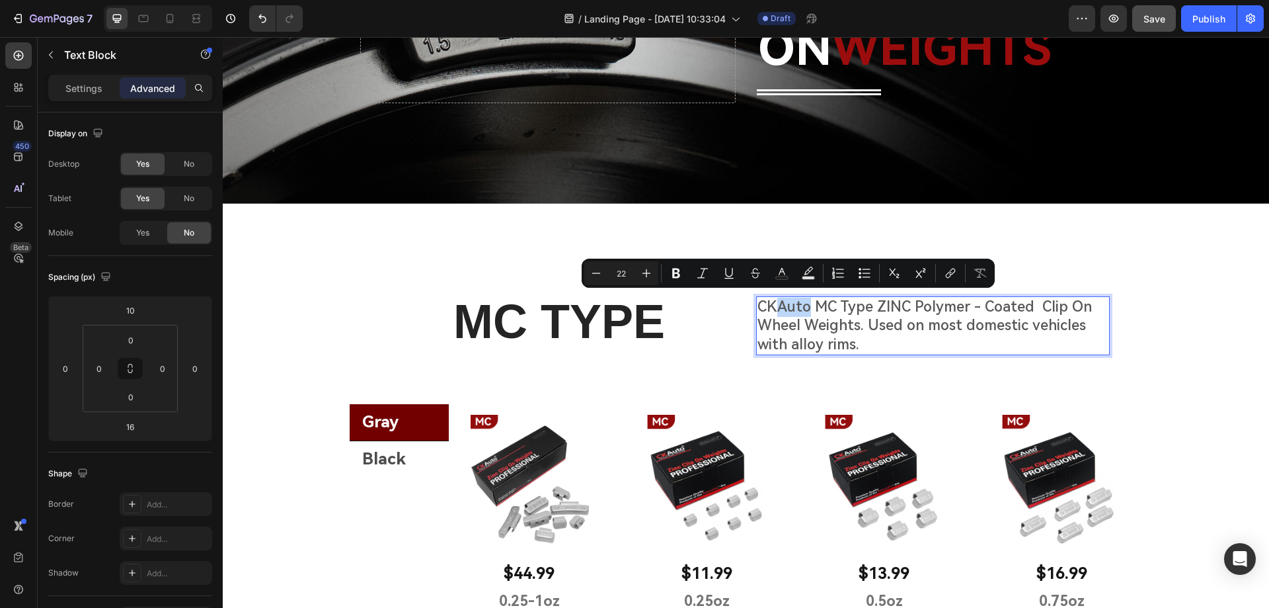
drag, startPoint x: 802, startPoint y: 304, endPoint x: 775, endPoint y: 307, distance: 27.2
click at [775, 307] on p "CKAuto MC Type ZINC Polymer - Coated Clip On Wheel Weights. Used on most domest…" at bounding box center [933, 325] width 351 height 57
click at [781, 280] on button "Text Color" at bounding box center [782, 273] width 24 height 24
type input "575757"
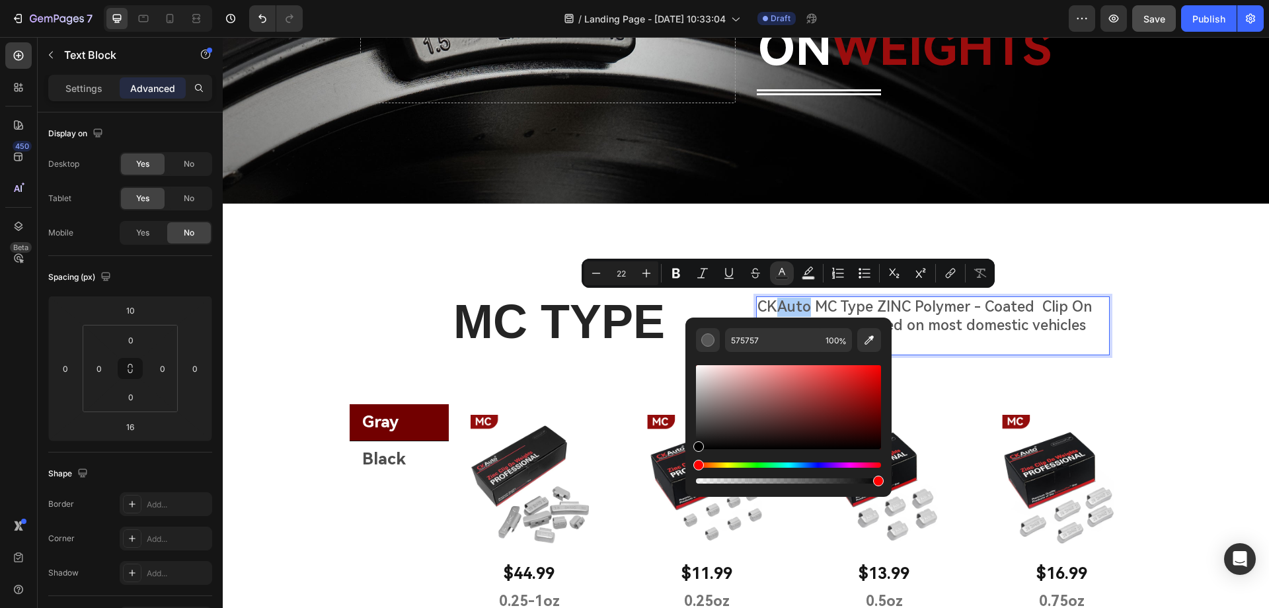
drag, startPoint x: 709, startPoint y: 434, endPoint x: 688, endPoint y: 456, distance: 29.9
click at [688, 456] on div "575757 100 %" at bounding box center [789, 401] width 206 height 169
type input "000000"
click at [771, 302] on p "CK Auto MC Type ZINC Polymer - Coated Clip On Wheel Weights. Used on most domes…" at bounding box center [933, 325] width 351 height 57
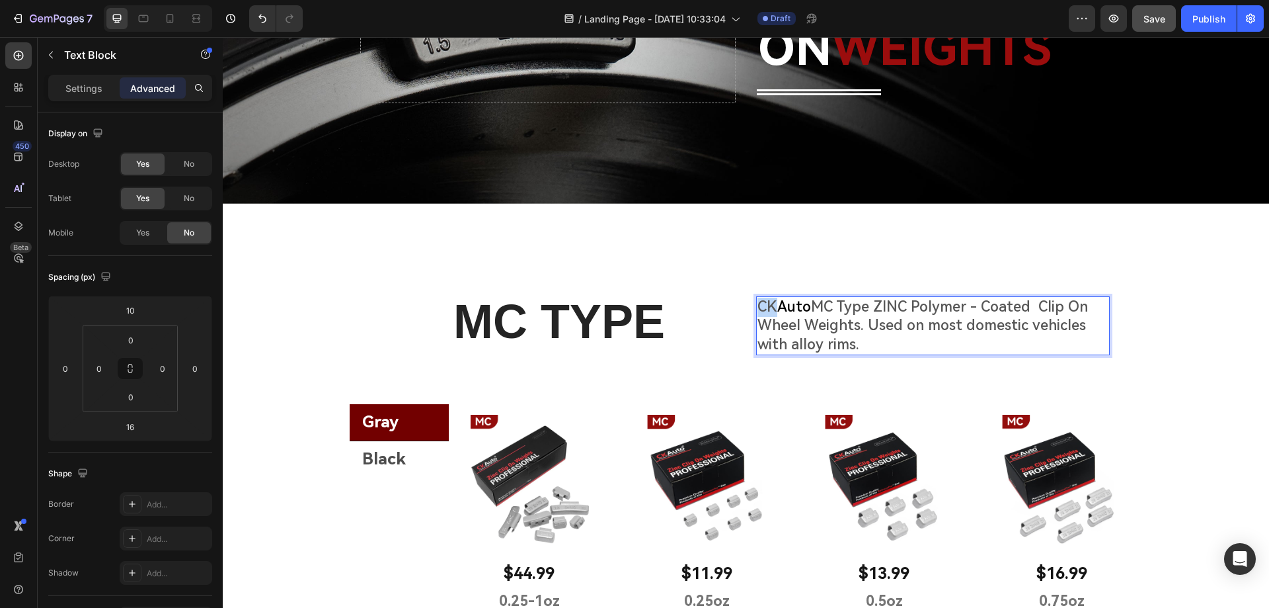
drag, startPoint x: 770, startPoint y: 303, endPoint x: 752, endPoint y: 303, distance: 17.8
click at [758, 303] on p "CK Auto MC Type ZINC Polymer - Coated Clip On Wheel Weights. Used on most domes…" at bounding box center [933, 325] width 351 height 57
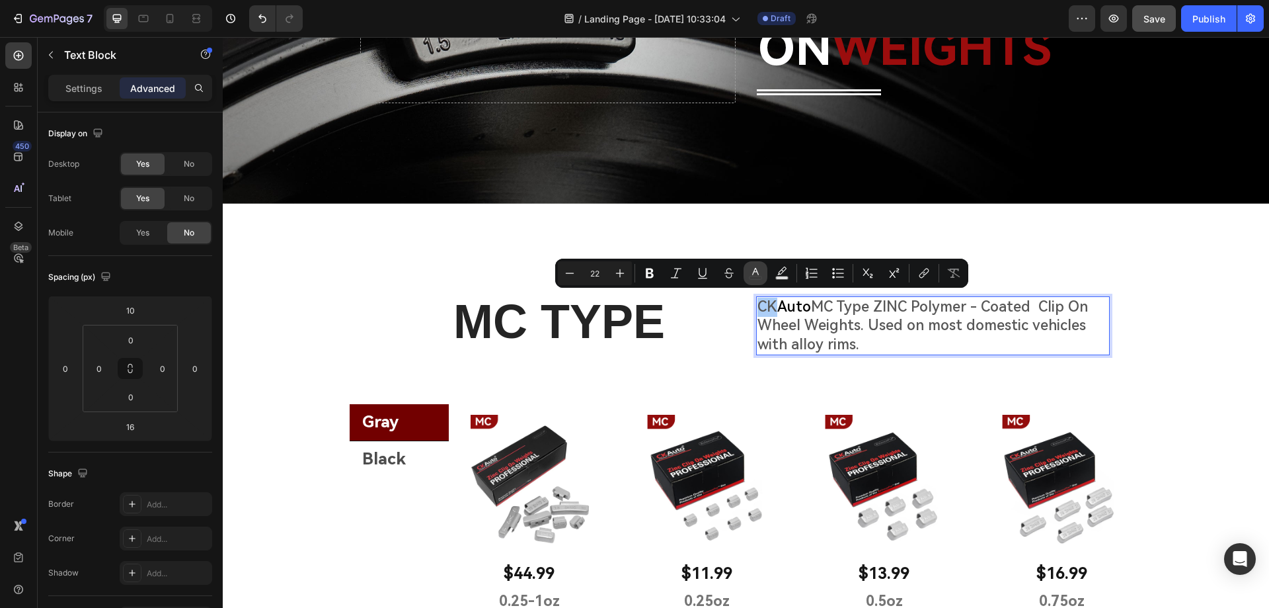
click at [760, 274] on icon "Editor contextual toolbar" at bounding box center [755, 272] width 13 height 13
type input "575757"
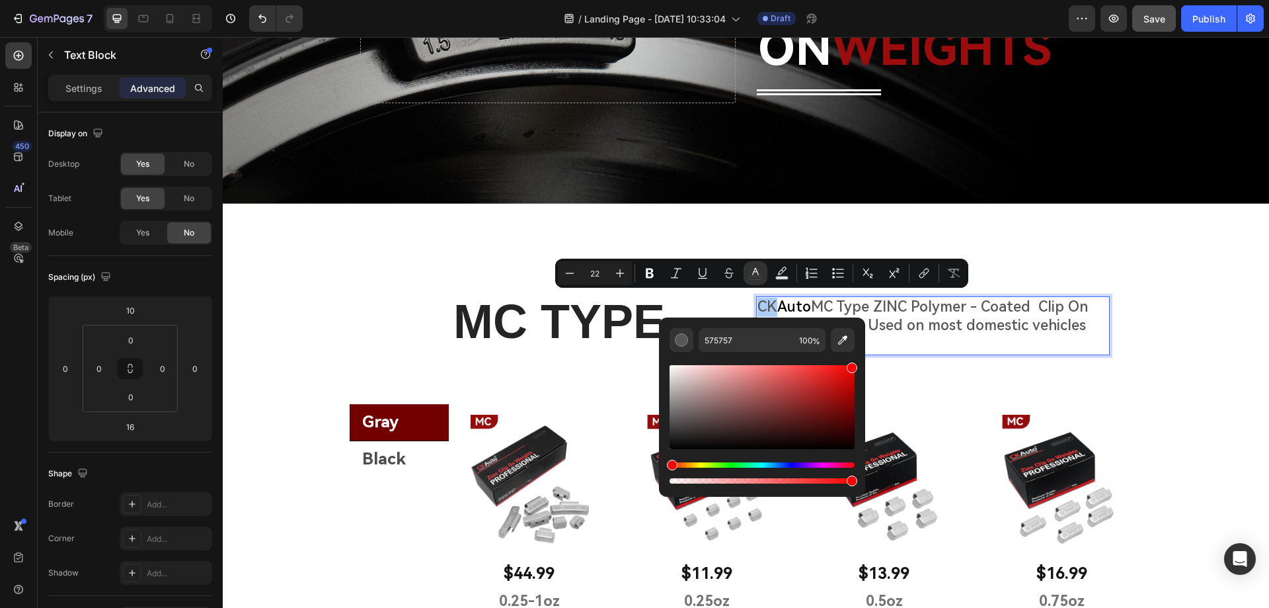
drag, startPoint x: 838, startPoint y: 375, endPoint x: 857, endPoint y: 357, distance: 26.6
click at [857, 357] on div "575757 100 %" at bounding box center [762, 401] width 206 height 169
type input "FF0000"
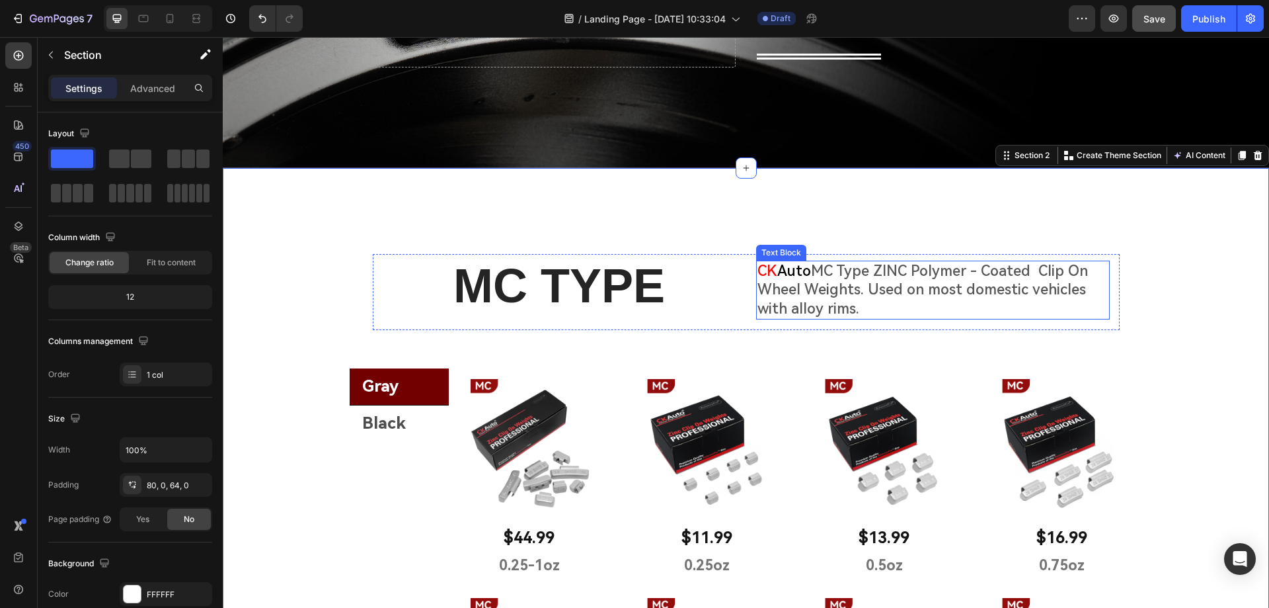
scroll to position [276, 0]
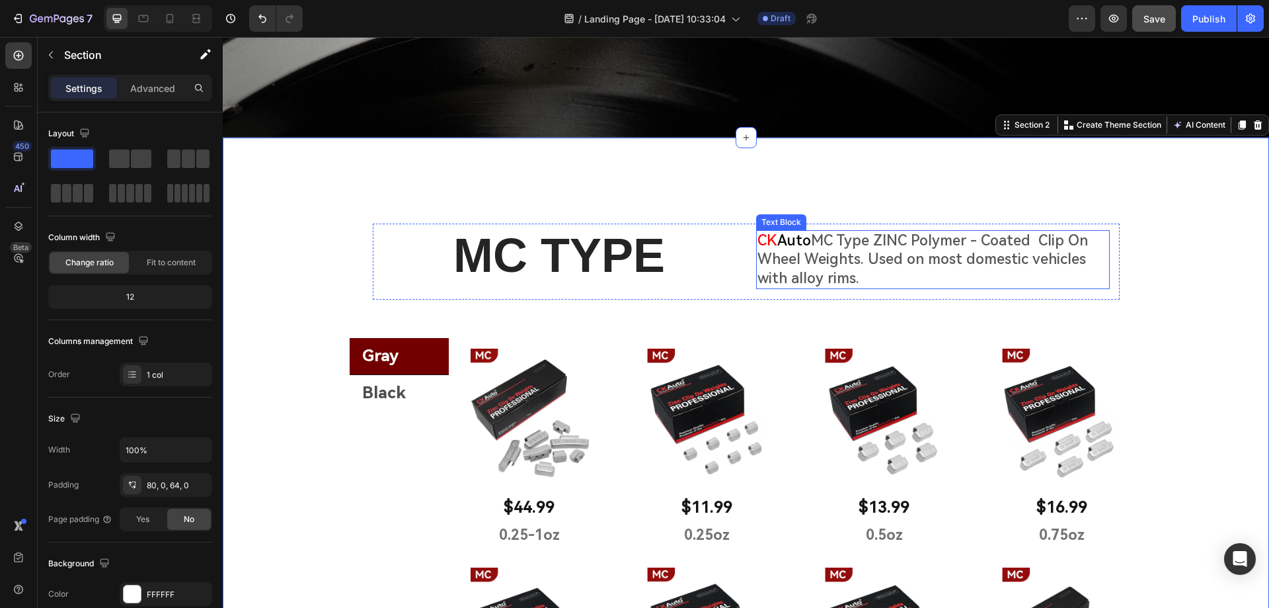
click at [797, 241] on span "Auto" at bounding box center [794, 240] width 34 height 17
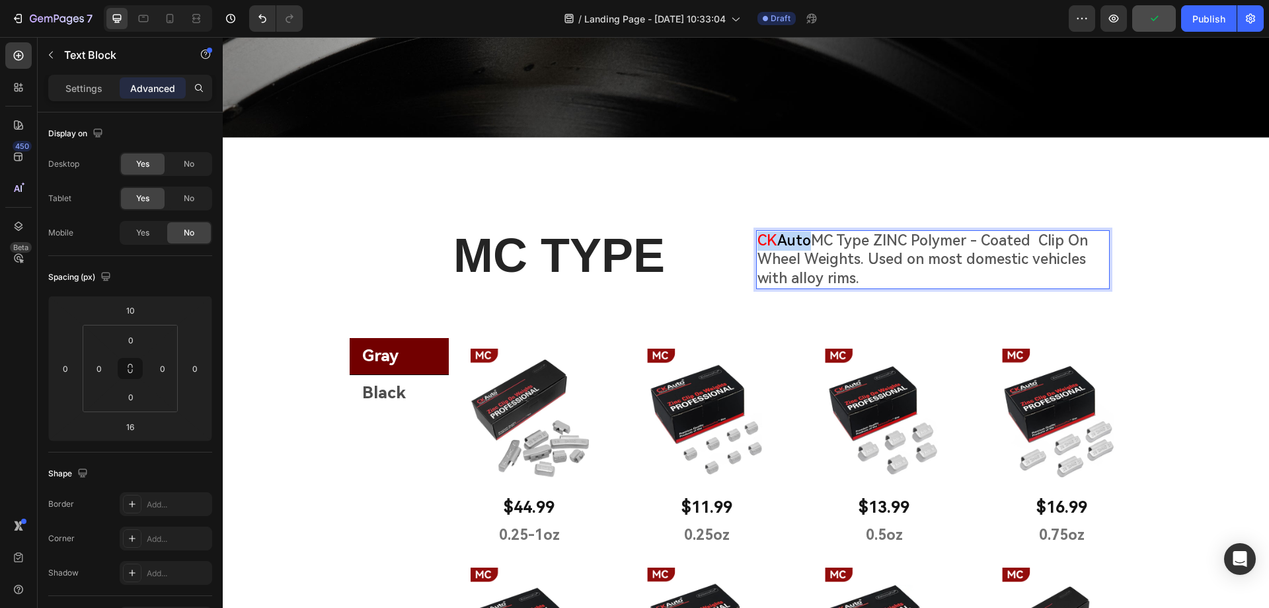
drag, startPoint x: 803, startPoint y: 238, endPoint x: 752, endPoint y: 237, distance: 51.6
click at [756, 237] on div "CK Auto MC Type ZINC Polymer - Coated Clip On Wheel Weights. Used on most domes…" at bounding box center [933, 259] width 354 height 59
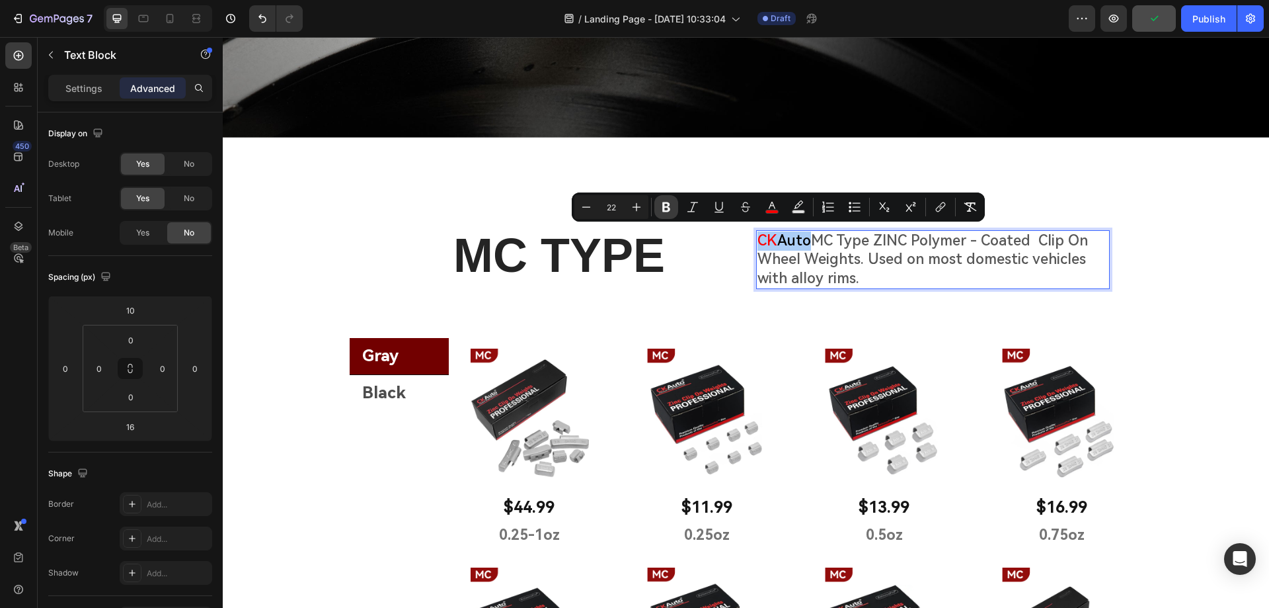
click at [669, 206] on icon "Editor contextual toolbar" at bounding box center [666, 206] width 13 height 13
click at [702, 276] on h2 "MC TYPE" at bounding box center [560, 255] width 354 height 65
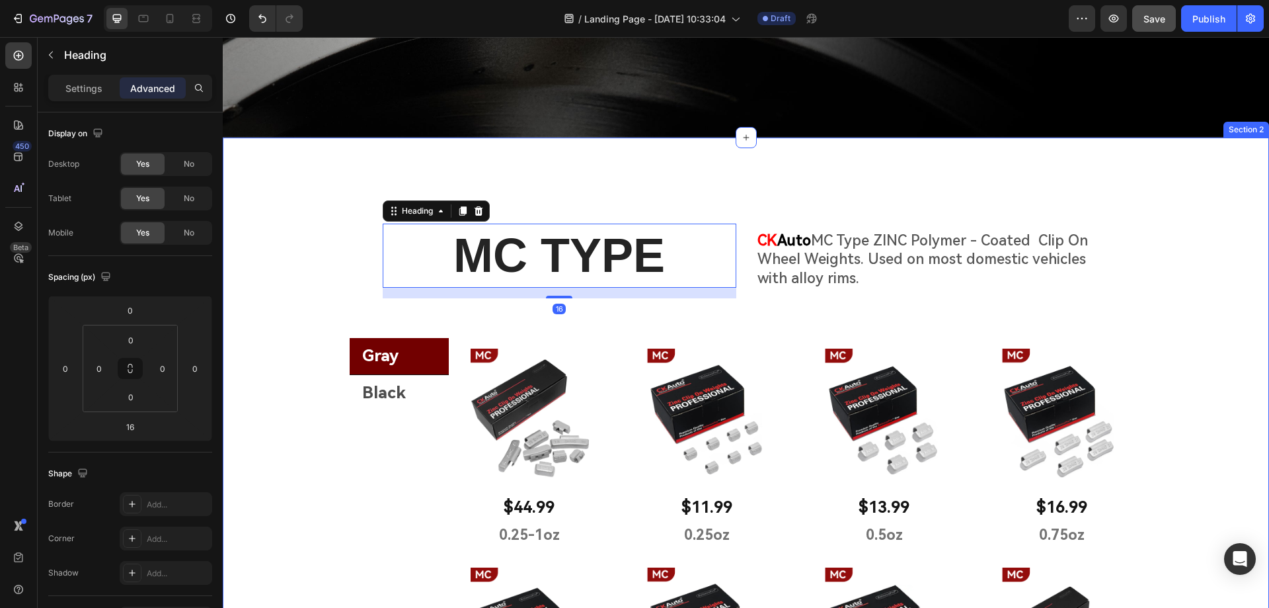
click at [1160, 251] on div "MC TYPE Heading 16 CK Auto MC Type ZINC Polymer - Coated Clip On Wheel Weights.…" at bounding box center [746, 614] width 1046 height 849
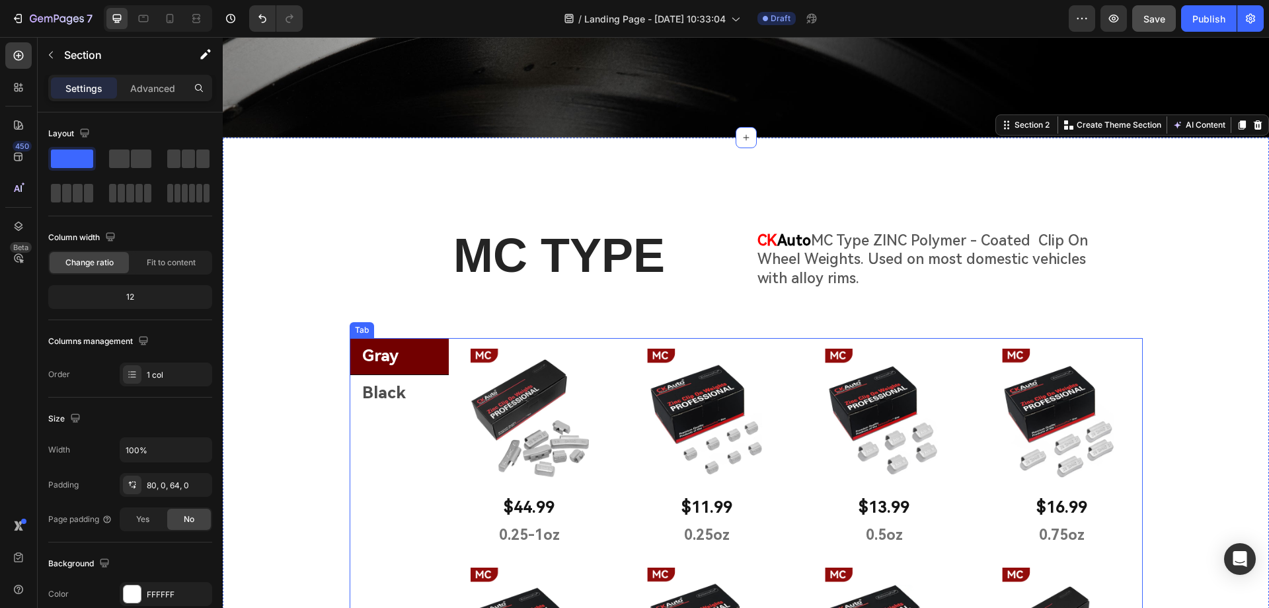
click at [430, 352] on li "Gray" at bounding box center [399, 356] width 99 height 37
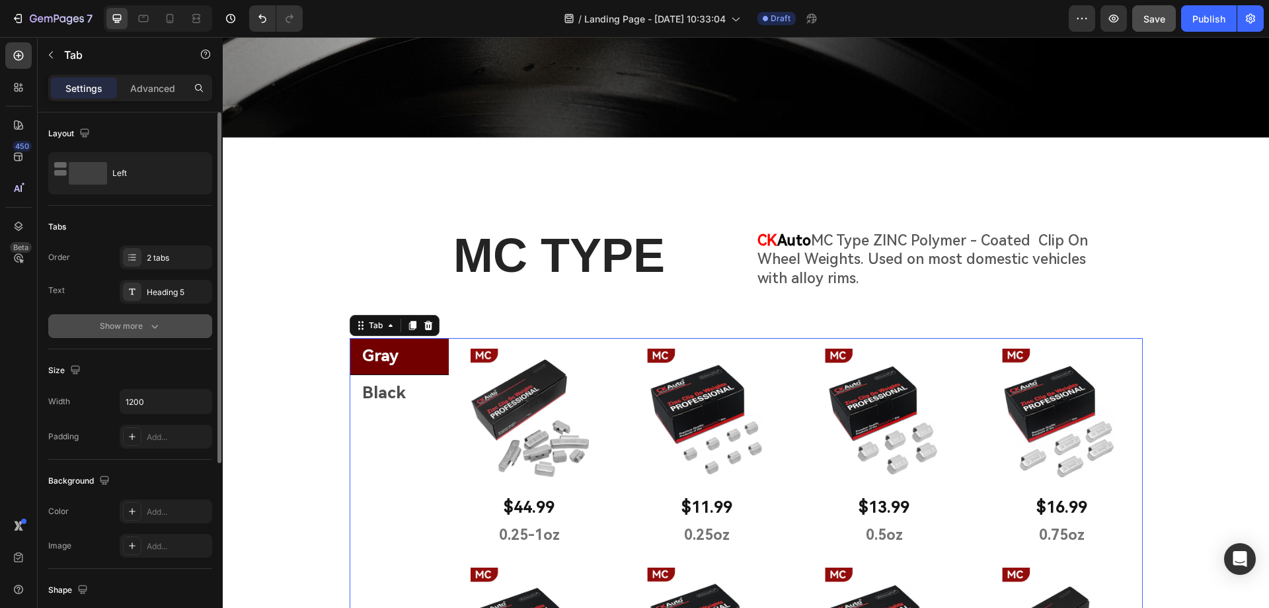
click at [139, 319] on div "Show more" at bounding box center [130, 325] width 61 height 13
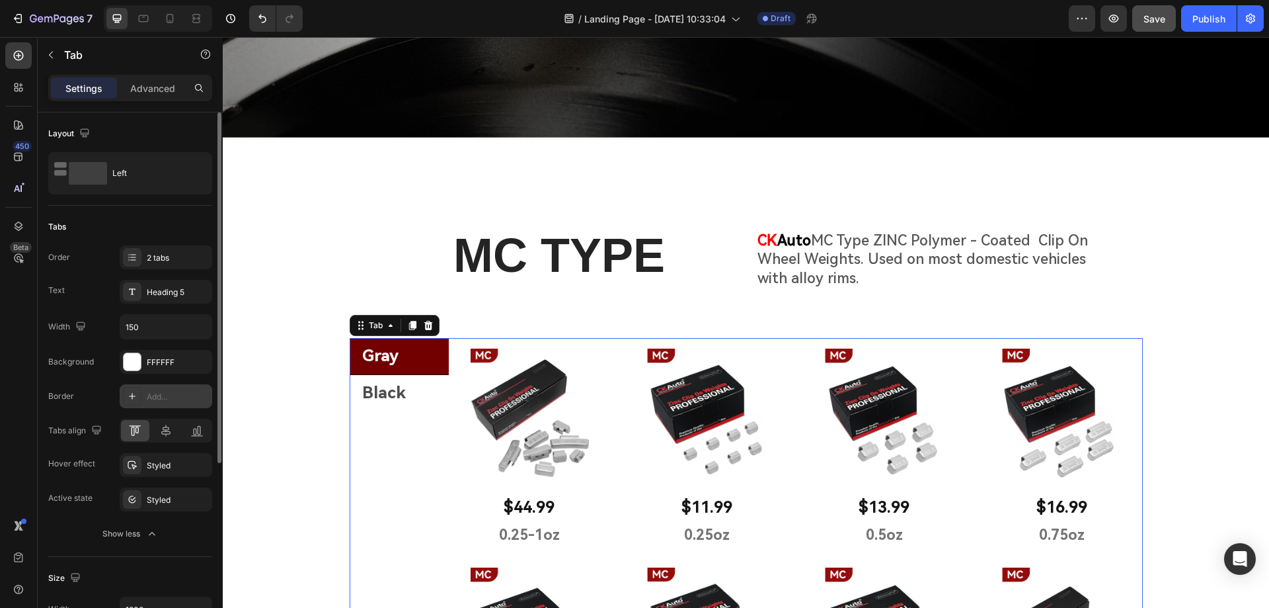
click at [130, 397] on icon at bounding box center [132, 396] width 11 height 11
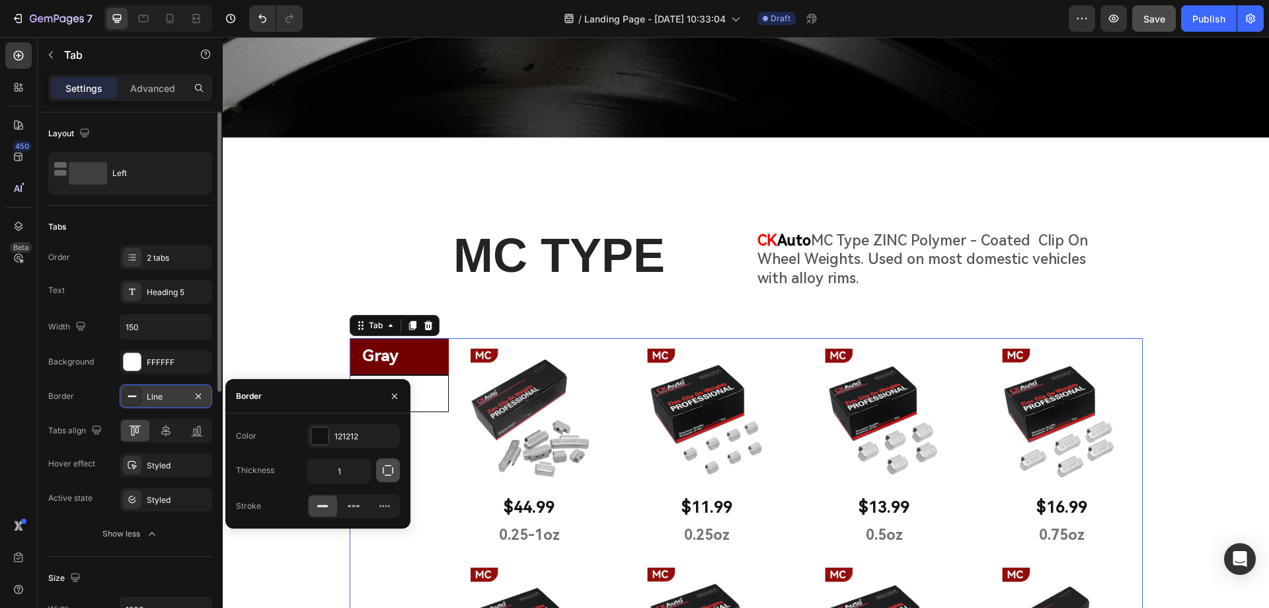
click at [385, 471] on icon "button" at bounding box center [387, 469] width 13 height 13
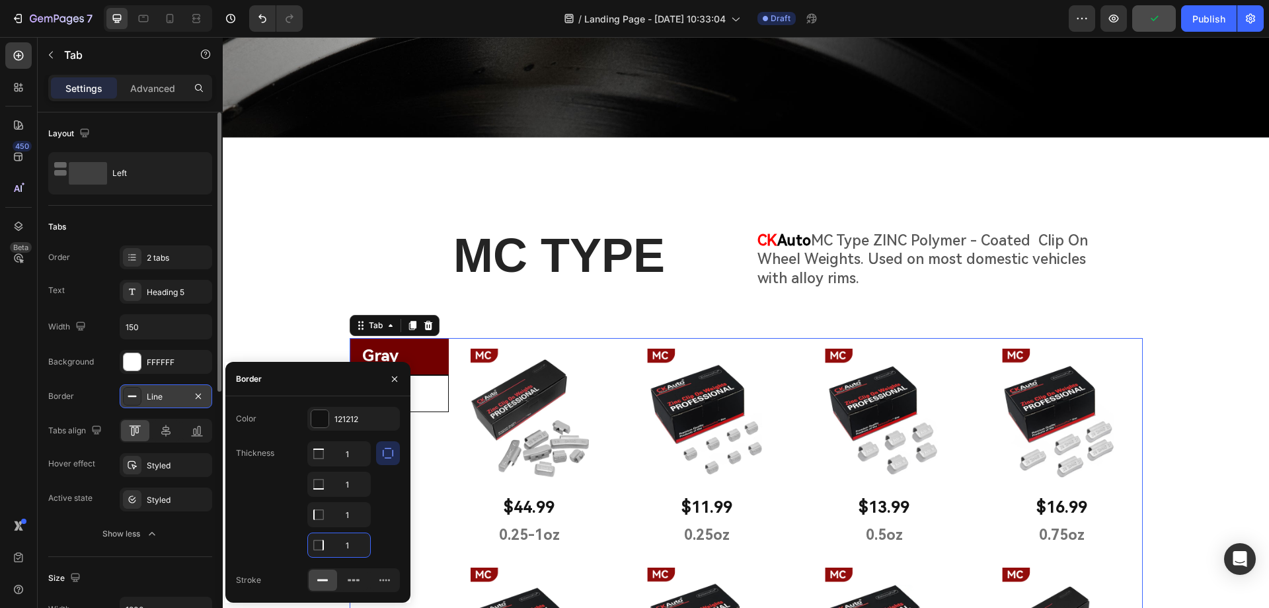
click at [352, 542] on input "1" at bounding box center [339, 545] width 62 height 24
type input "0"
click at [352, 465] on input "1" at bounding box center [339, 454] width 62 height 24
type input "0"
click at [351, 454] on input "1" at bounding box center [339, 454] width 62 height 24
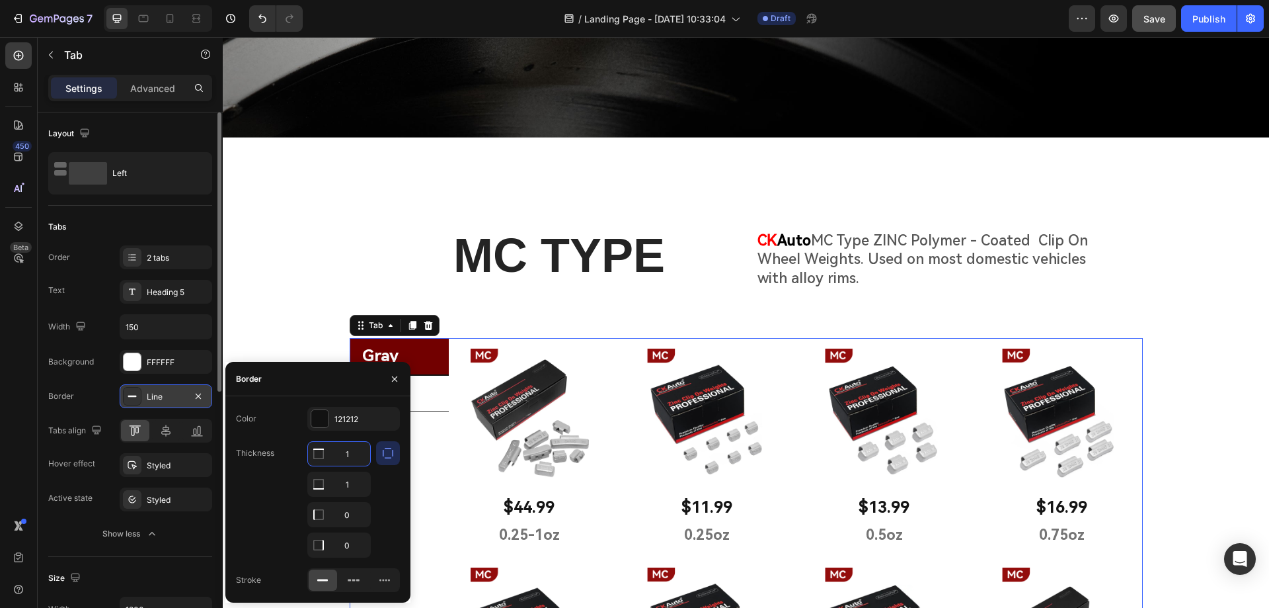
type input "0"
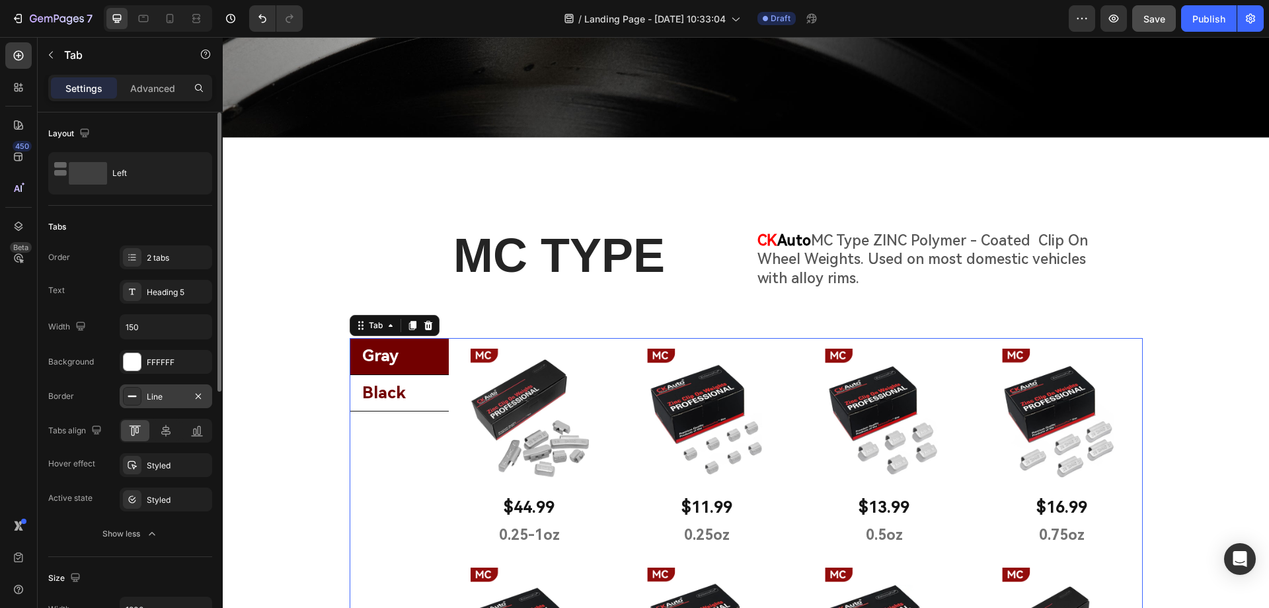
click at [432, 400] on li "Black" at bounding box center [399, 393] width 99 height 37
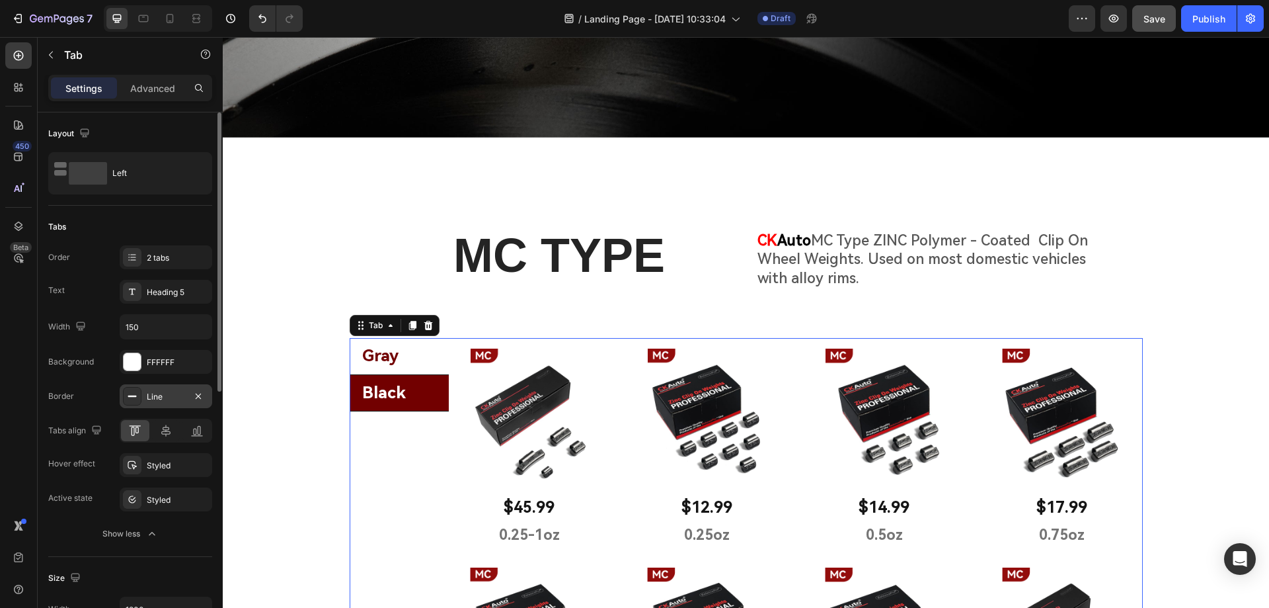
click at [418, 360] on li "Gray" at bounding box center [399, 356] width 99 height 37
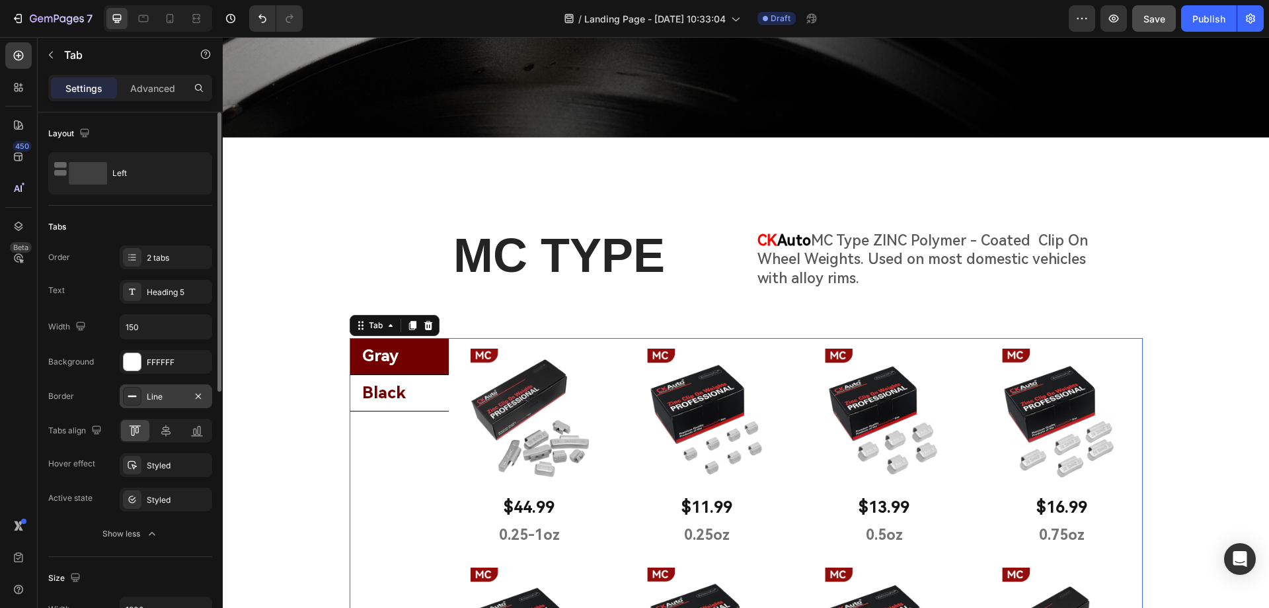
click at [422, 384] on li "Black" at bounding box center [399, 393] width 99 height 37
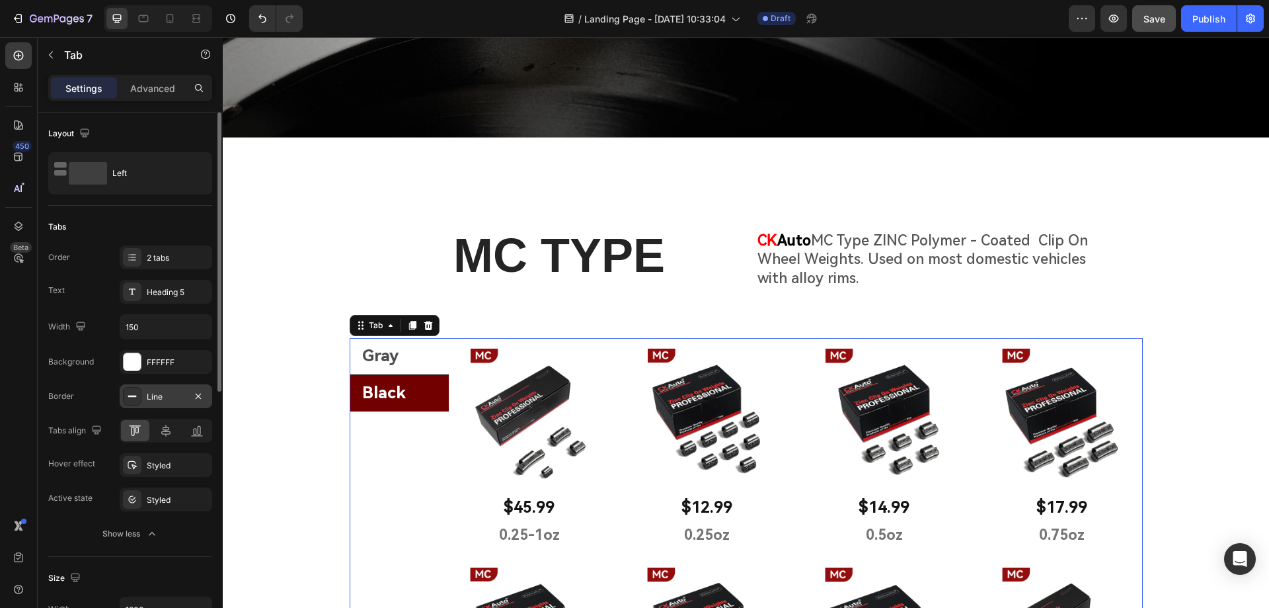
click at [177, 402] on div "Line" at bounding box center [166, 397] width 38 height 12
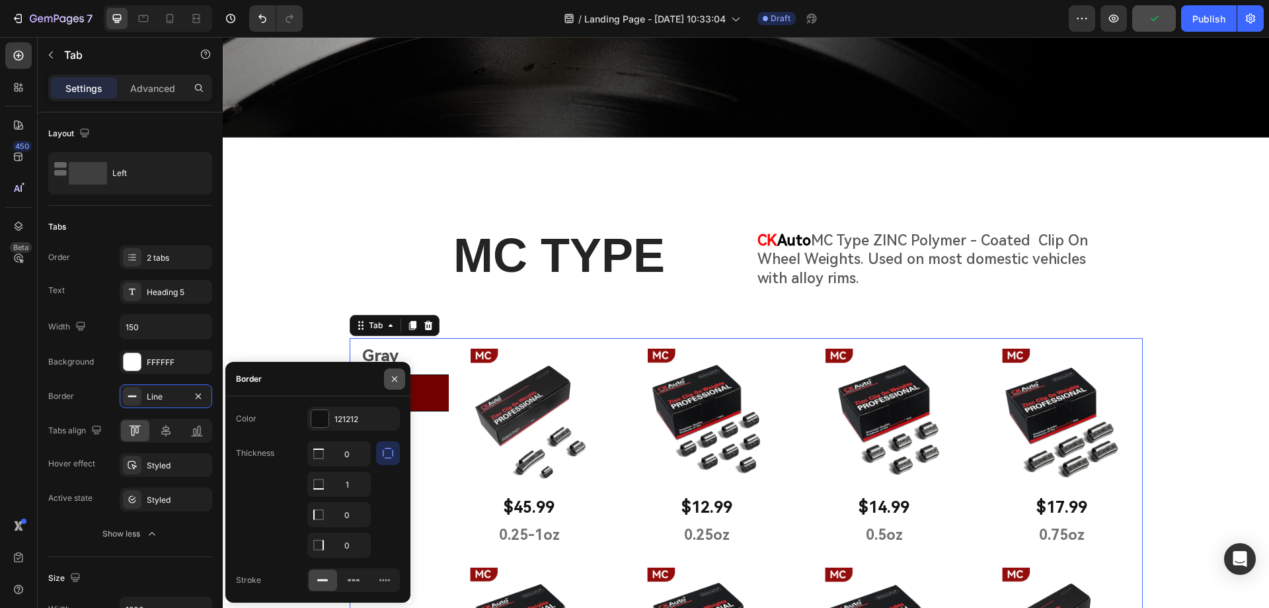
drag, startPoint x: 393, startPoint y: 380, endPoint x: 22, endPoint y: 364, distance: 371.2
click at [393, 380] on icon "button" at bounding box center [394, 377] width 5 height 5
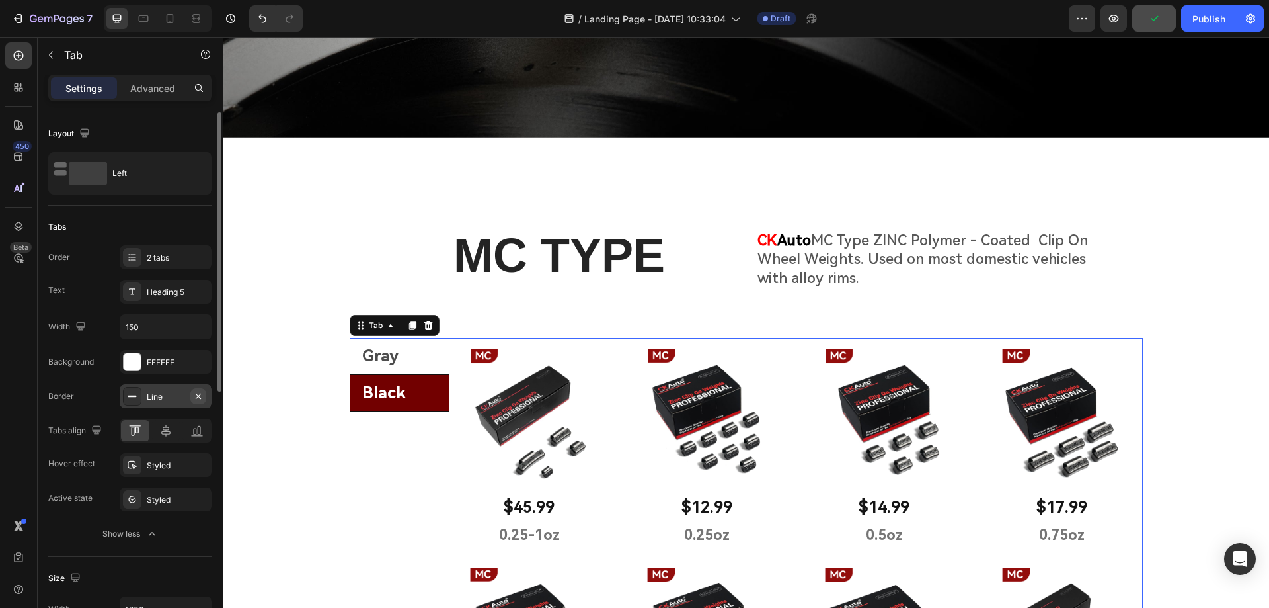
click at [200, 395] on icon "button" at bounding box center [198, 396] width 11 height 11
click at [166, 431] on icon at bounding box center [165, 430] width 9 height 12
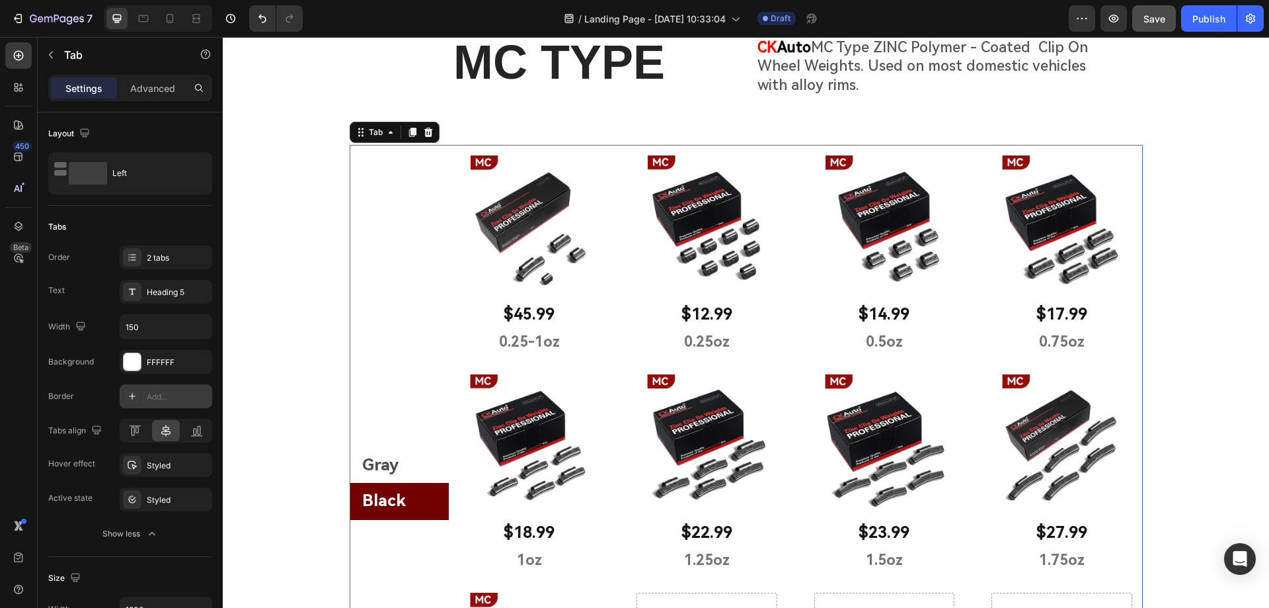
scroll to position [606, 0]
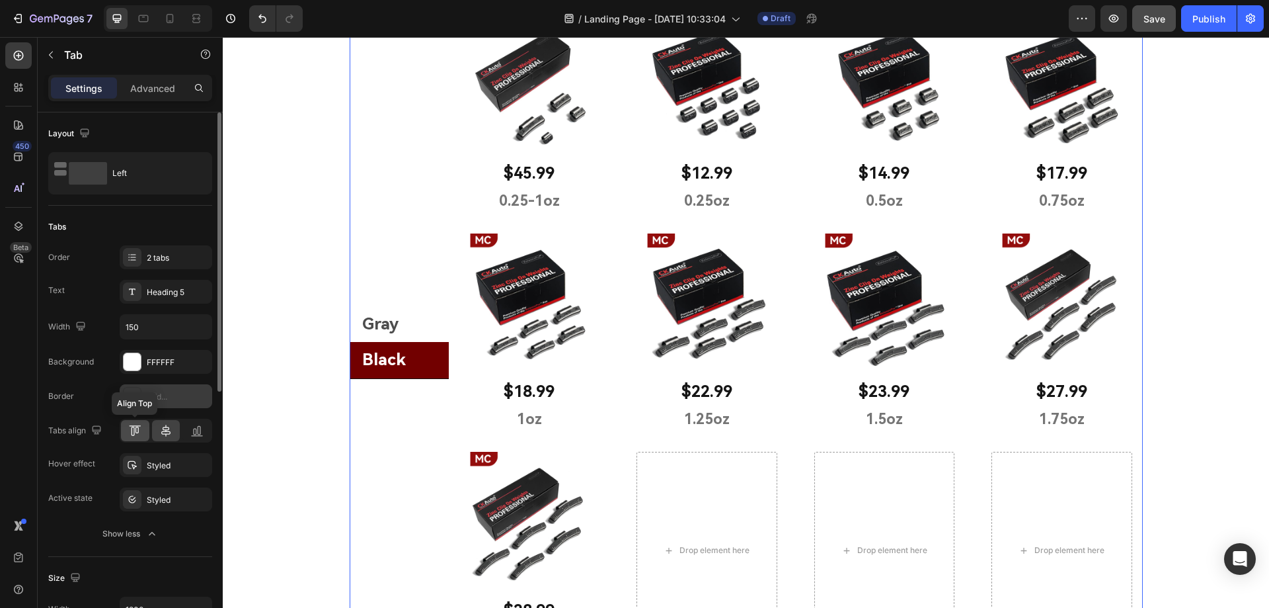
click at [141, 431] on icon at bounding box center [134, 430] width 13 height 13
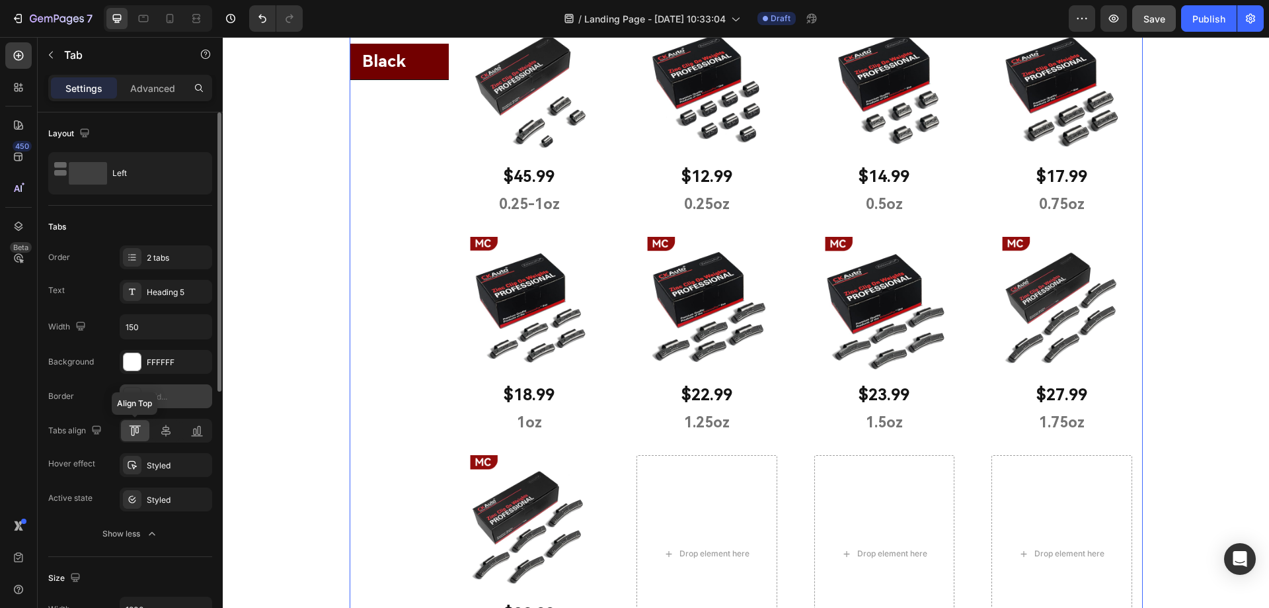
scroll to position [304, 0]
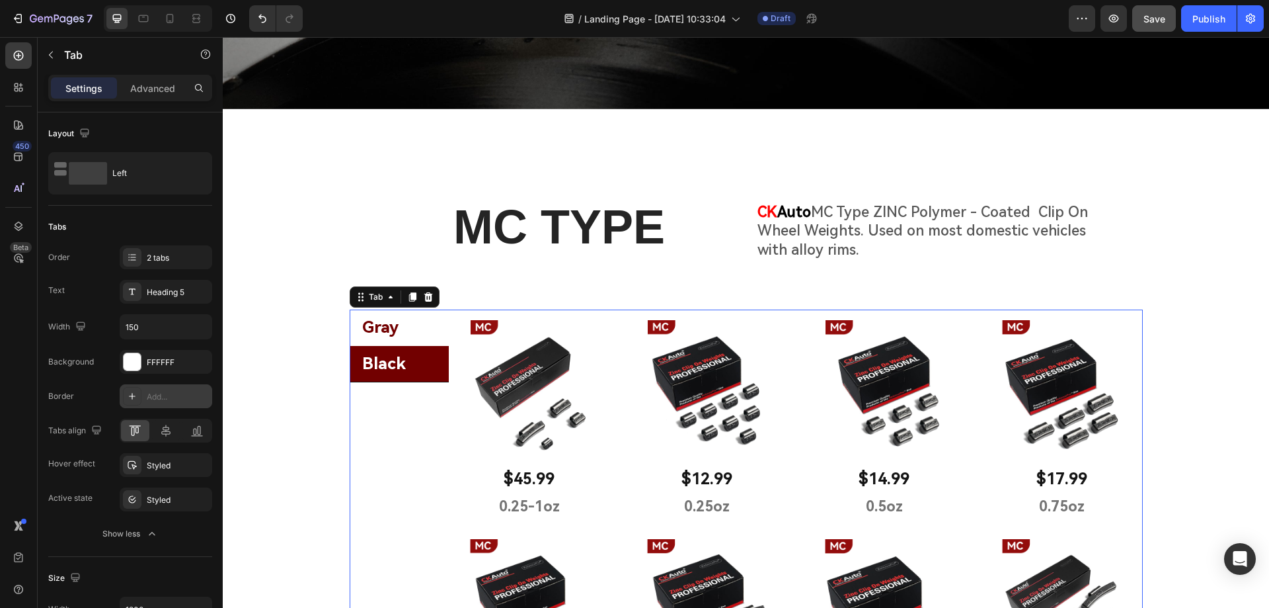
click at [418, 325] on li "Gray" at bounding box center [399, 327] width 99 height 36
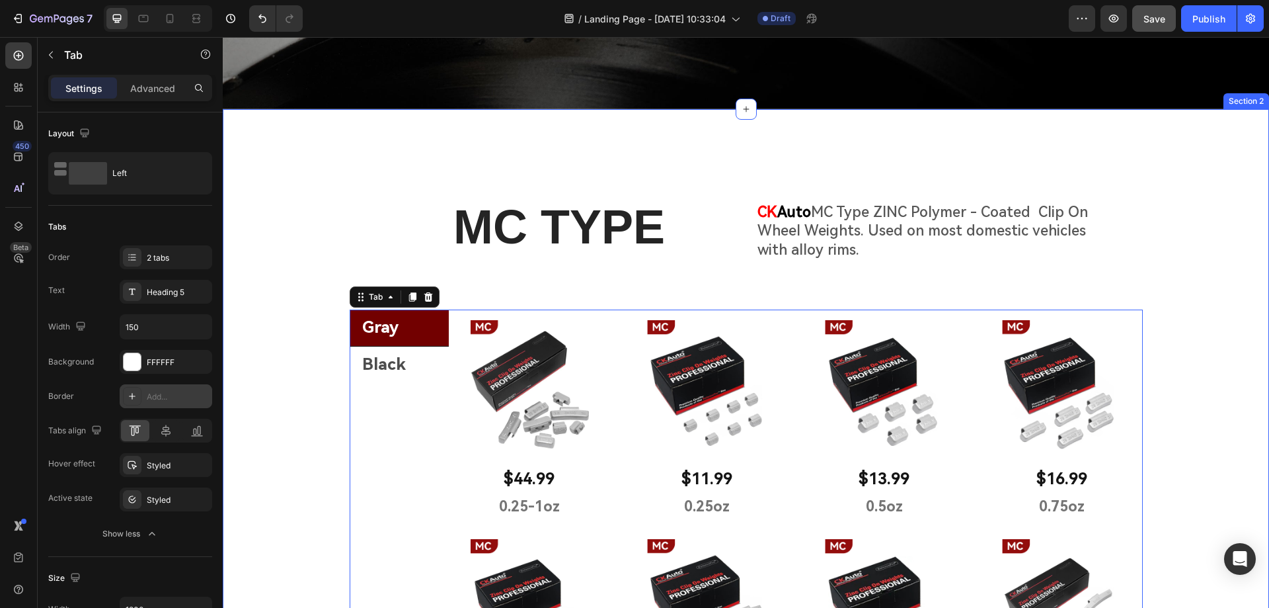
click at [296, 388] on div "MC TYPE Heading CK Auto MC Type ZINC Polymer - Coated Clip On Wheel Weights. Us…" at bounding box center [746, 586] width 1046 height 849
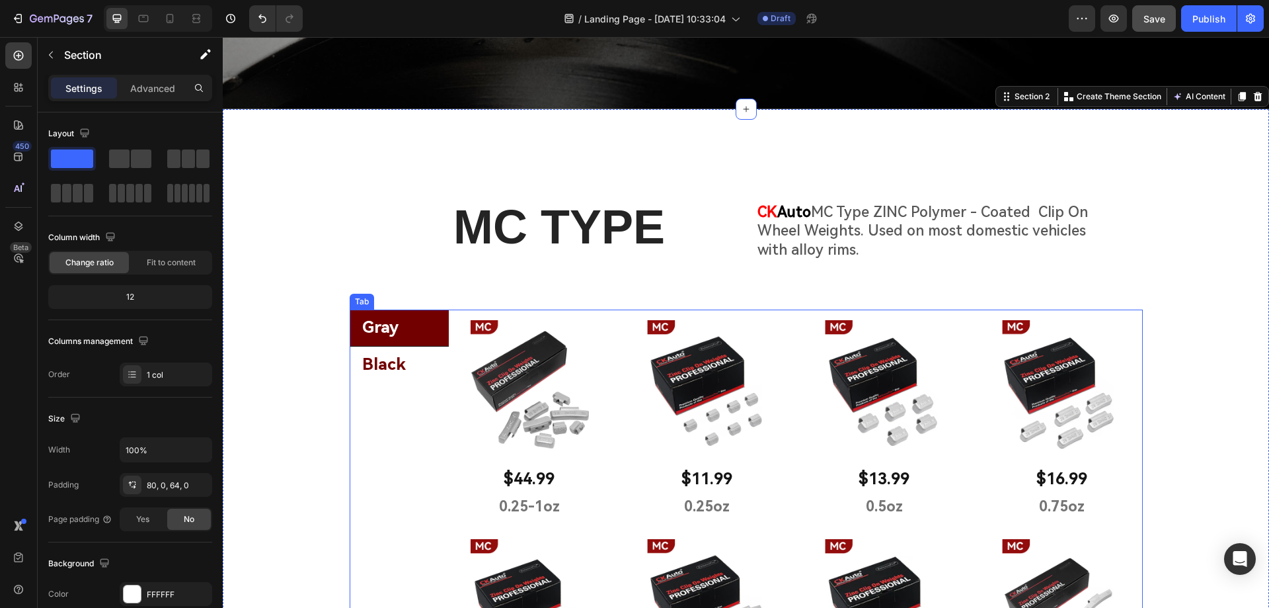
click at [428, 360] on li "Black" at bounding box center [399, 364] width 99 height 36
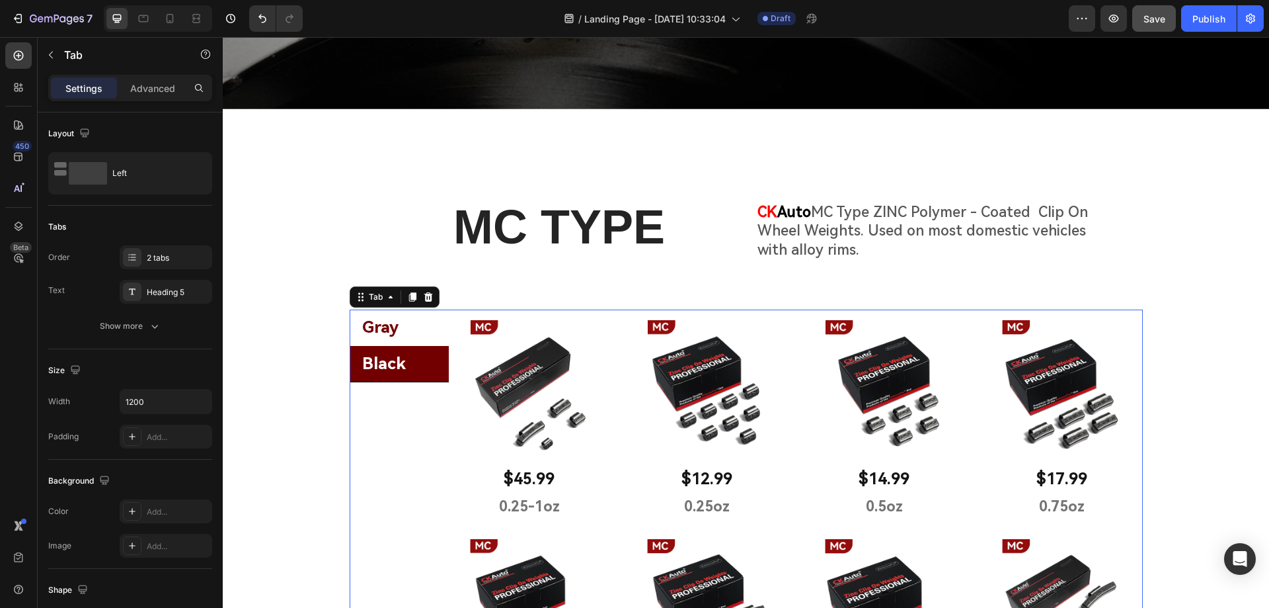
click at [426, 322] on li "Gray" at bounding box center [399, 327] width 99 height 36
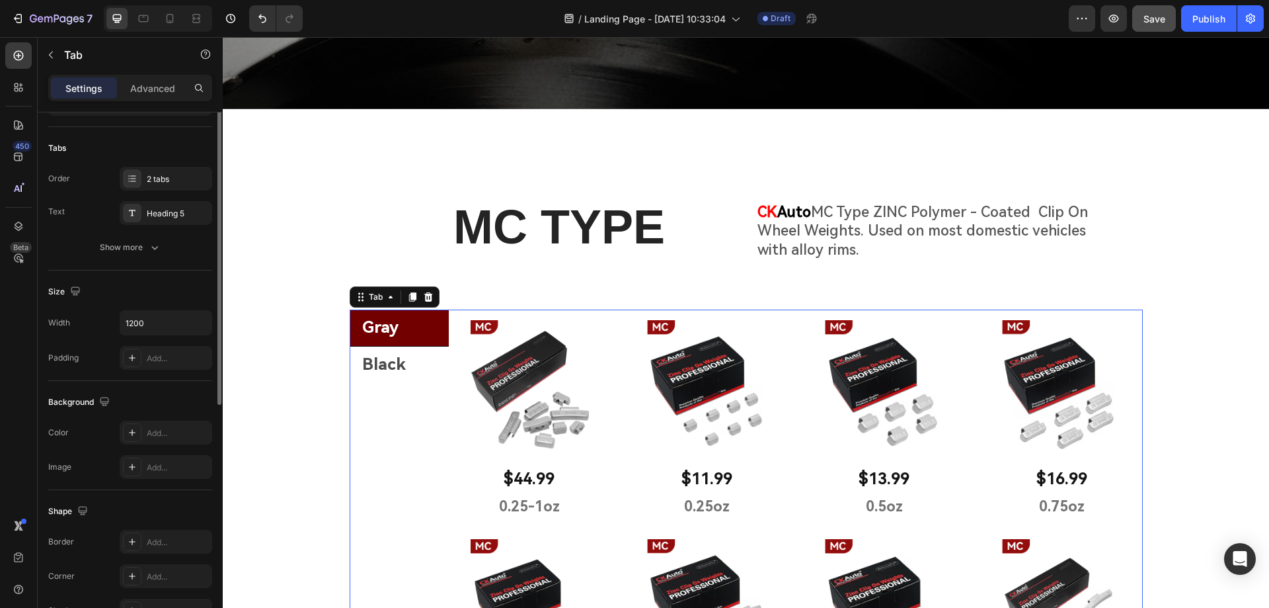
scroll to position [13, 0]
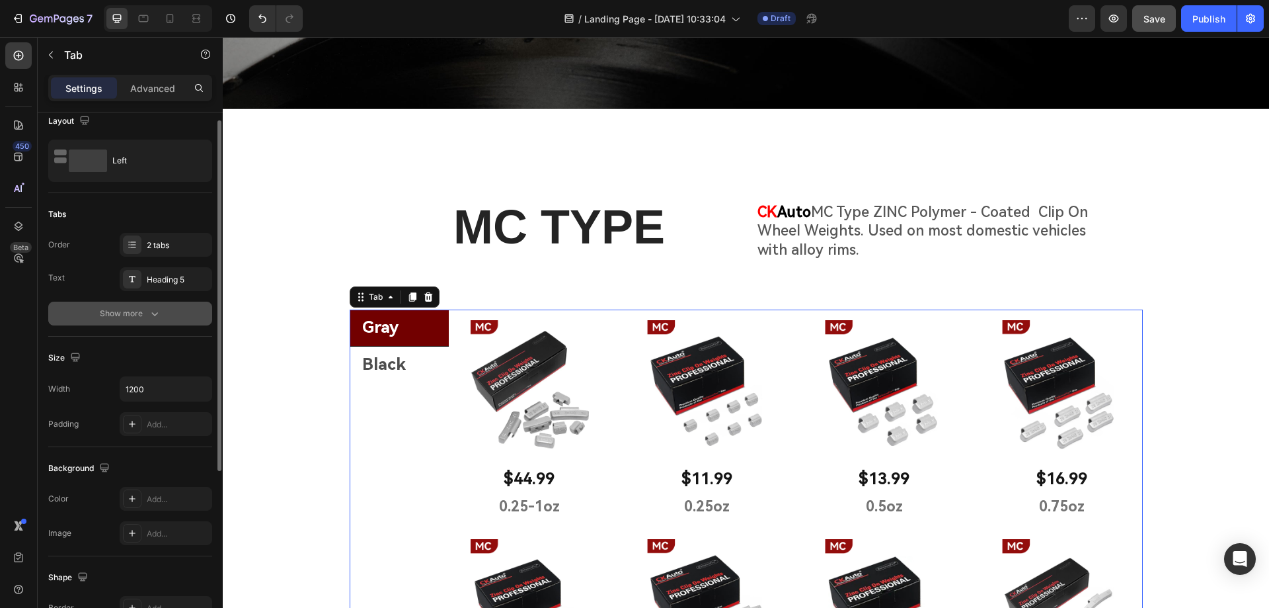
click at [130, 315] on div "Show more" at bounding box center [130, 313] width 61 height 13
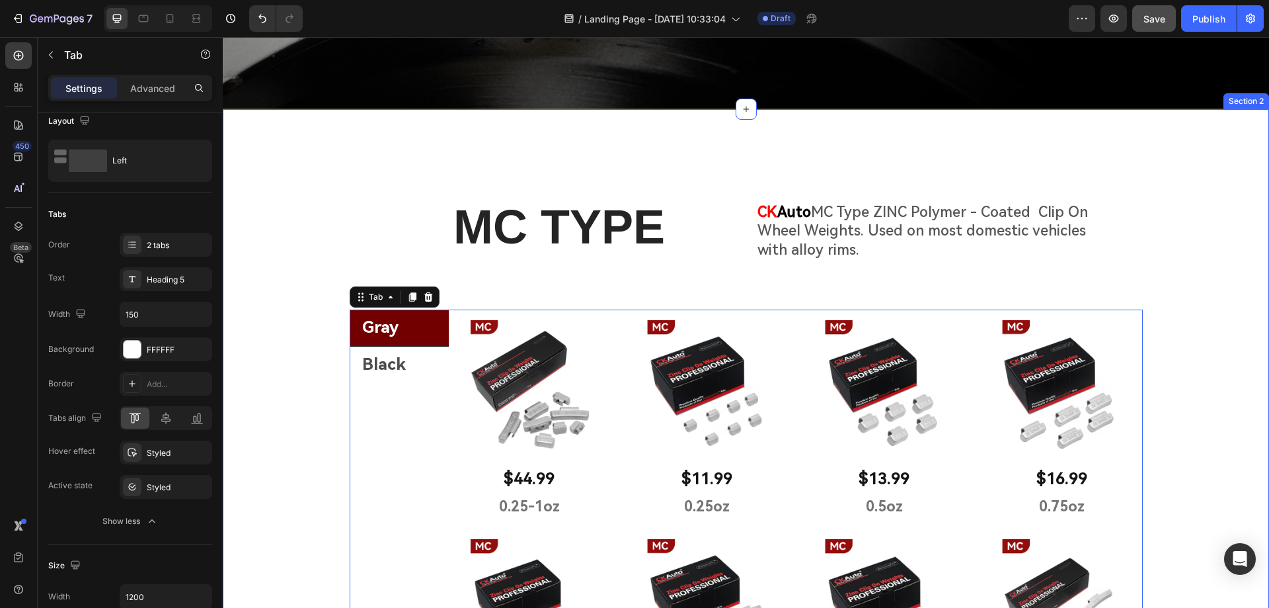
click at [311, 228] on div "MC TYPE Heading CK Auto MC Type ZINC Polymer - Coated Clip On Wheel Weights. Us…" at bounding box center [746, 586] width 1046 height 849
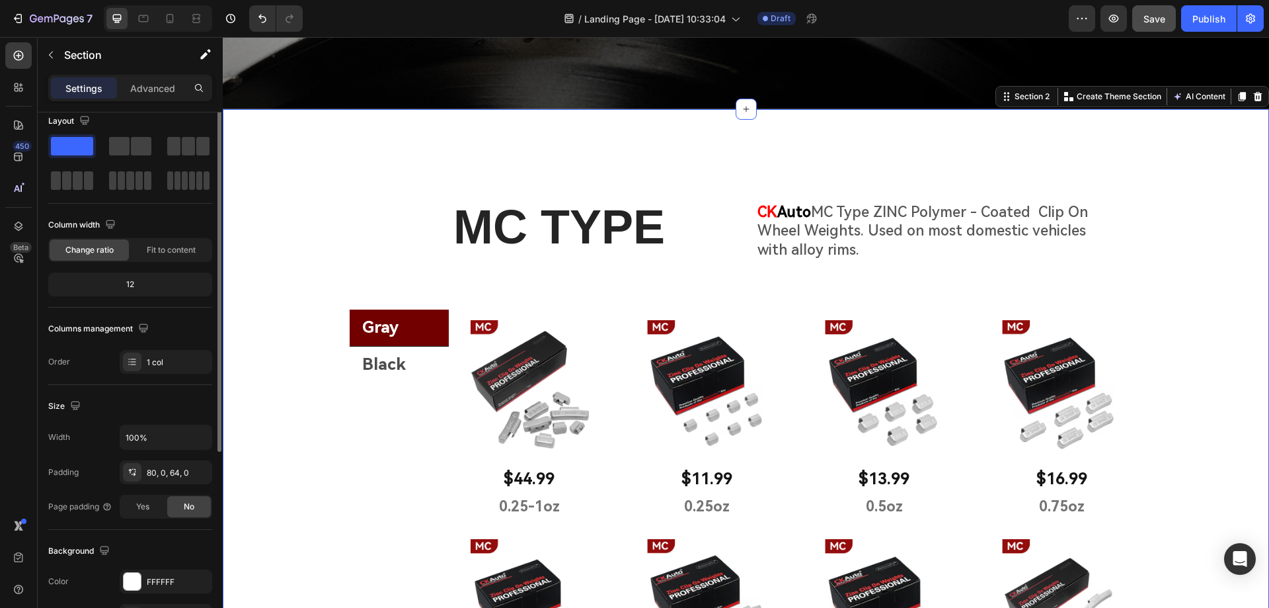
scroll to position [0, 0]
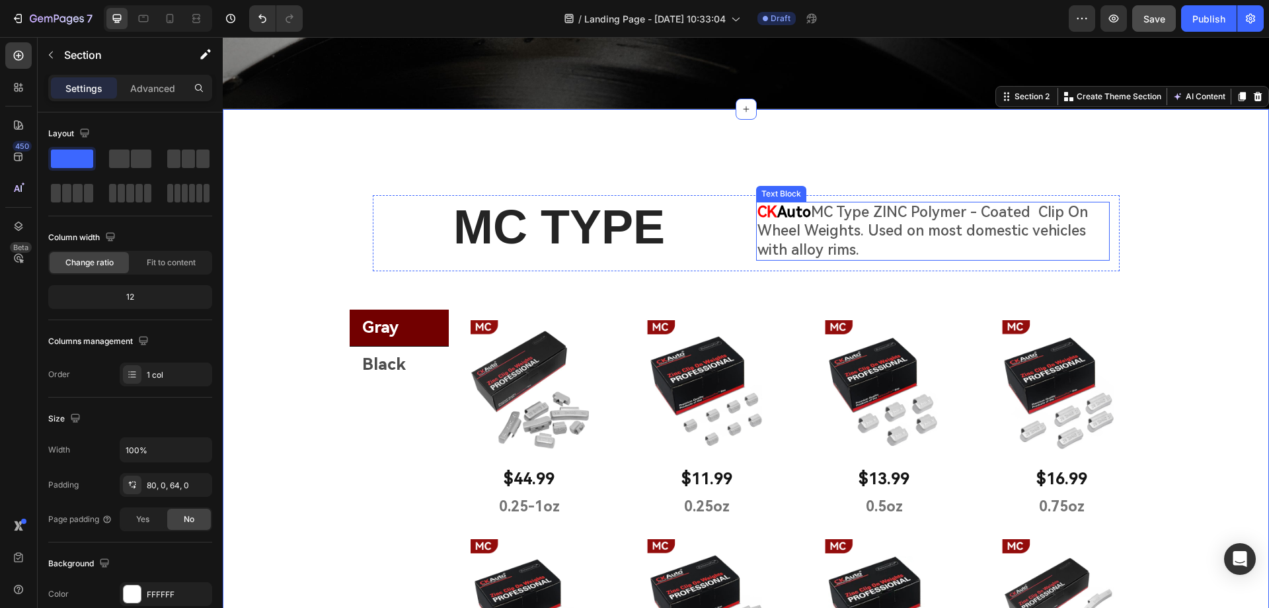
drag, startPoint x: 956, startPoint y: 244, endPoint x: 937, endPoint y: 241, distance: 18.8
click at [955, 243] on p "CK Auto MC Type ZINC Polymer - Coated Clip On Wheel Weights. Used on most domes…" at bounding box center [933, 231] width 351 height 57
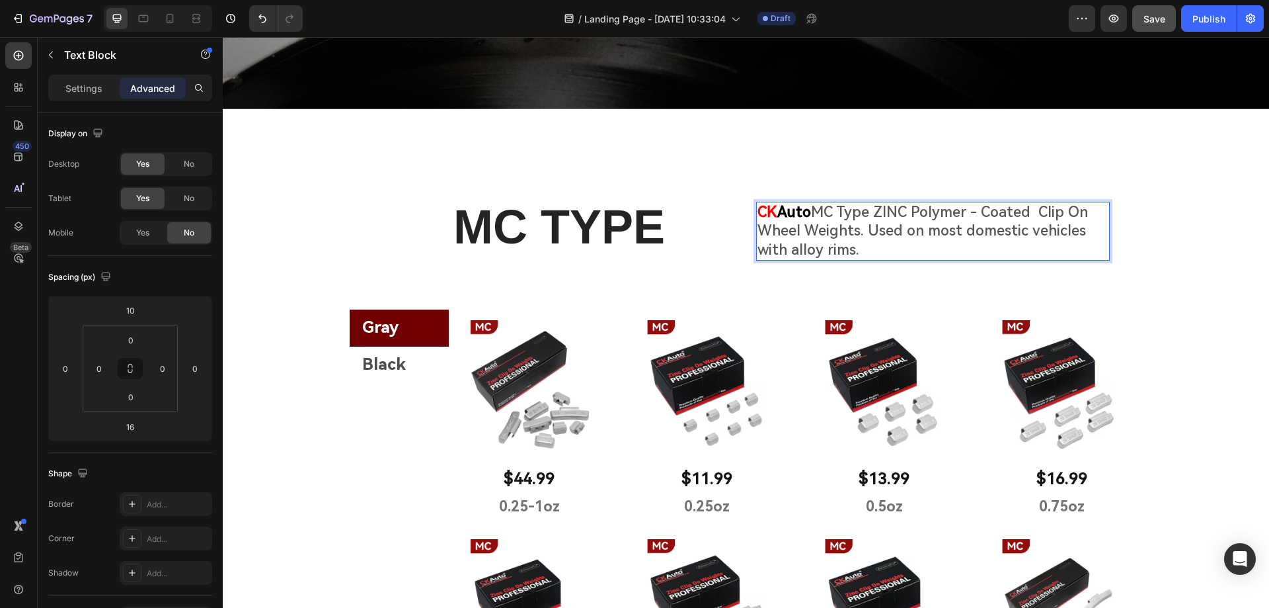
drag, startPoint x: 872, startPoint y: 247, endPoint x: 814, endPoint y: 207, distance: 70.8
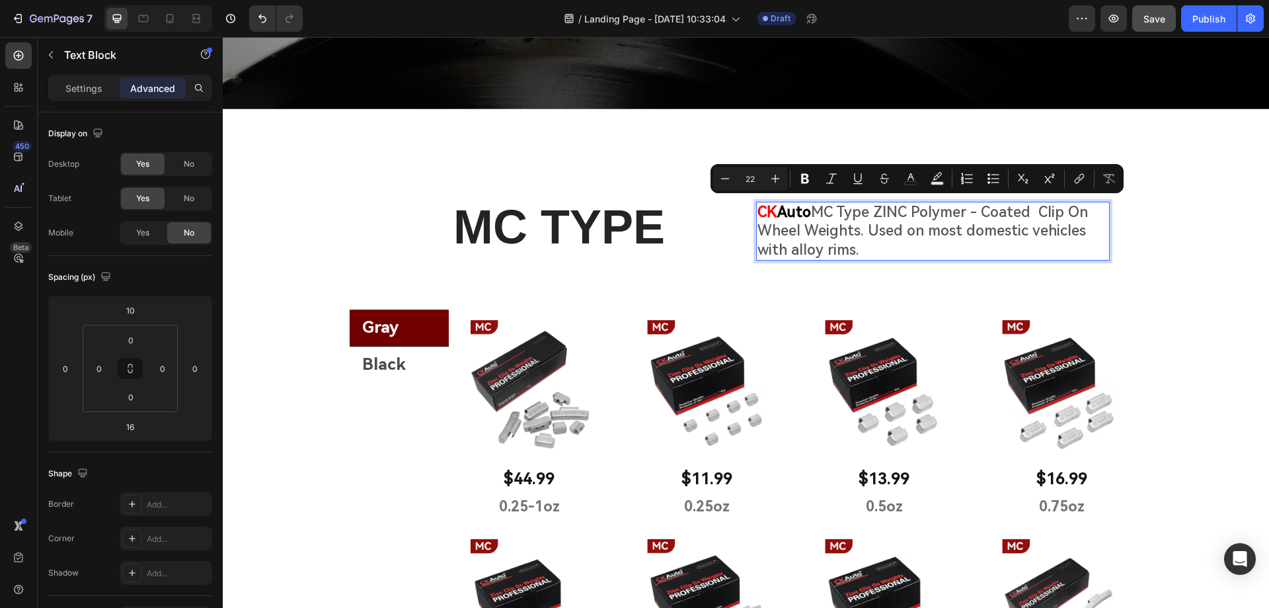
click at [886, 249] on p "CK Auto MC Type ZINC Polymer - Coated Clip On Wheel Weights. Used on most domes…" at bounding box center [933, 231] width 351 height 57
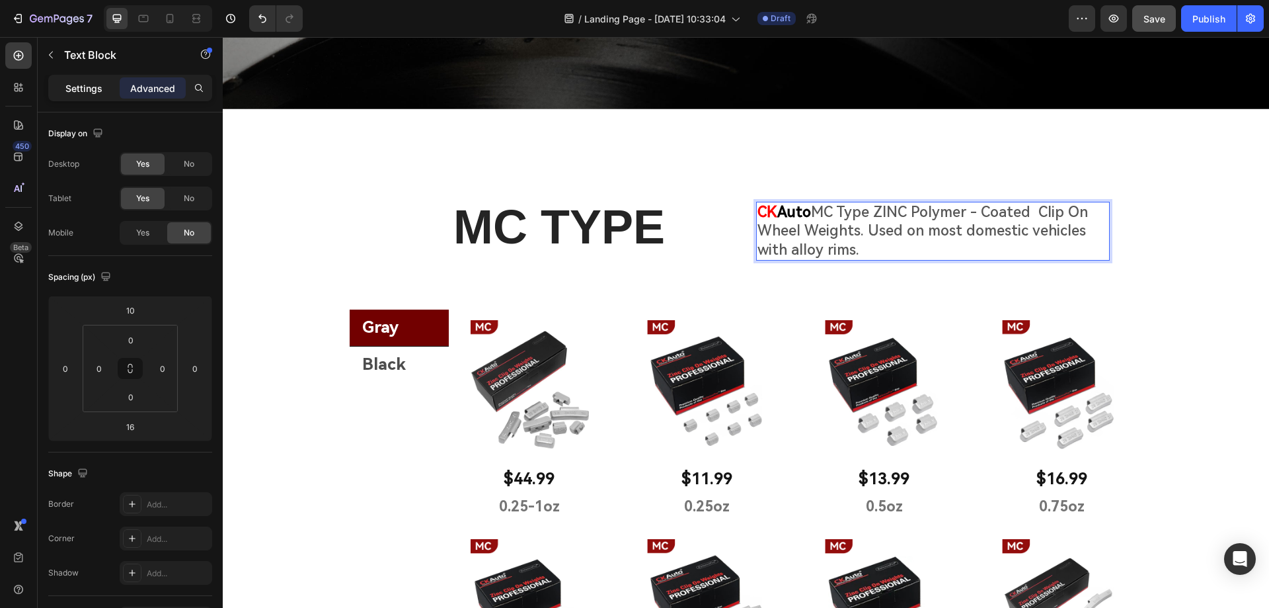
click at [94, 95] on div "Settings" at bounding box center [84, 87] width 66 height 21
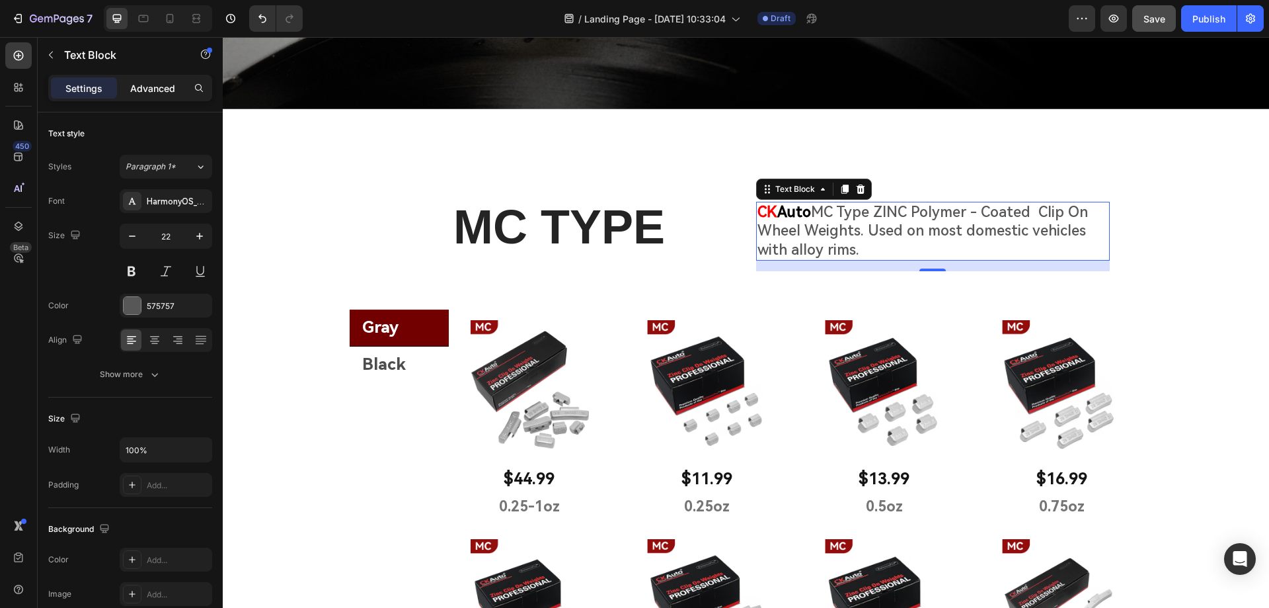
click at [151, 89] on p "Advanced" at bounding box center [152, 88] width 45 height 14
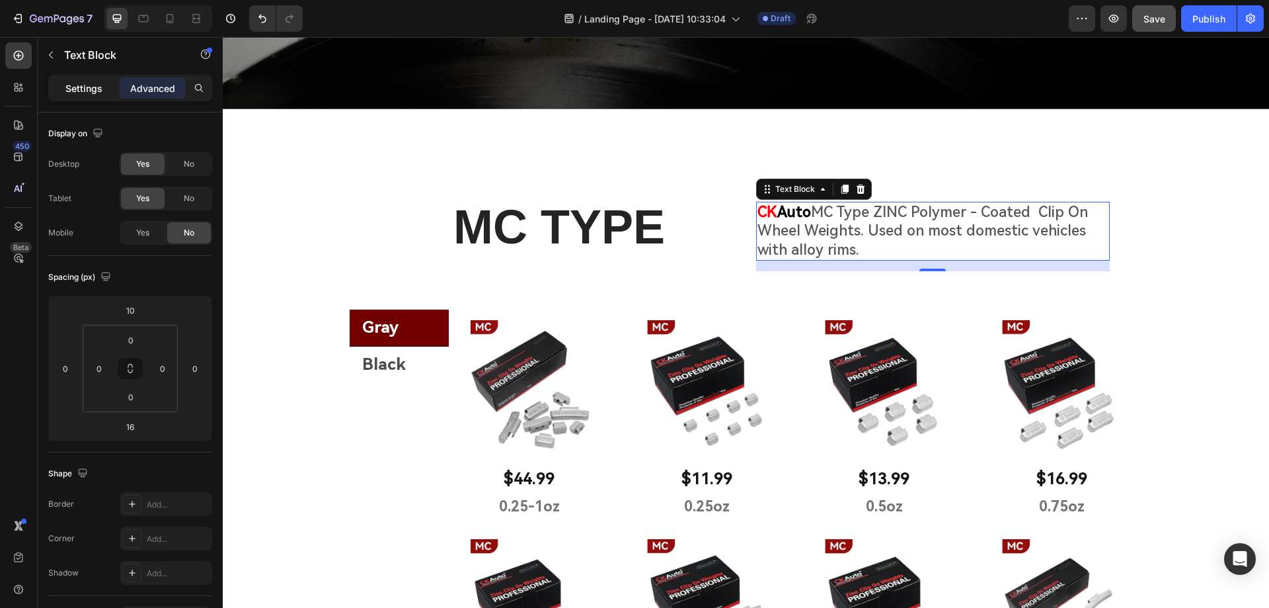
click at [89, 97] on div "Settings" at bounding box center [84, 87] width 66 height 21
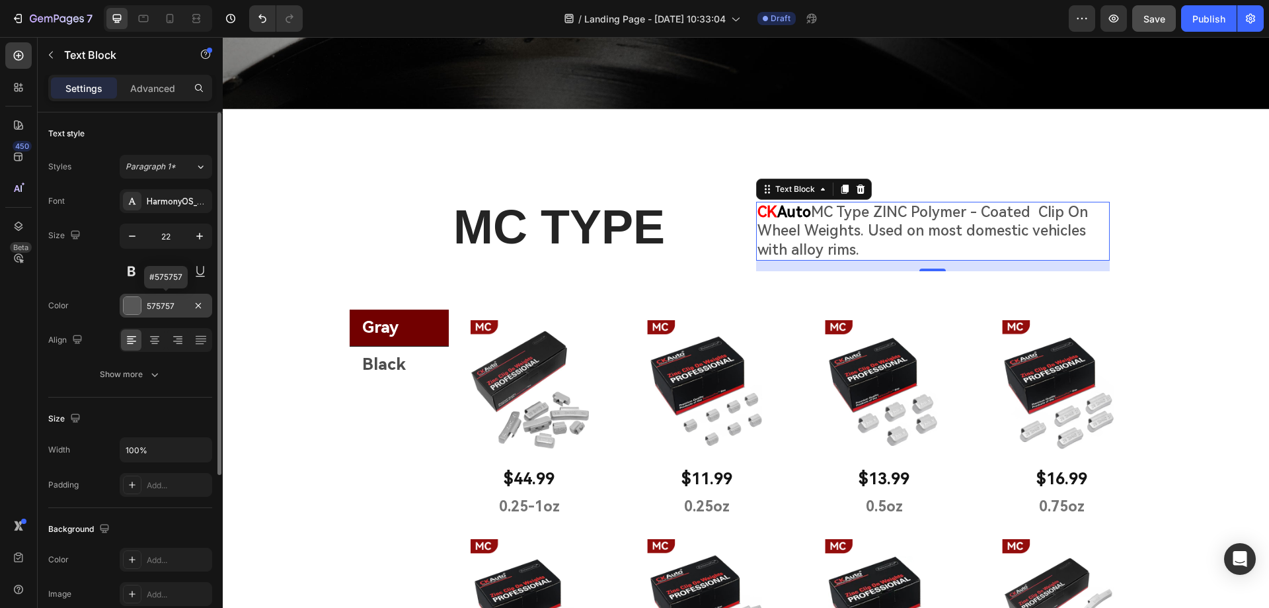
click at [140, 305] on div at bounding box center [132, 305] width 17 height 17
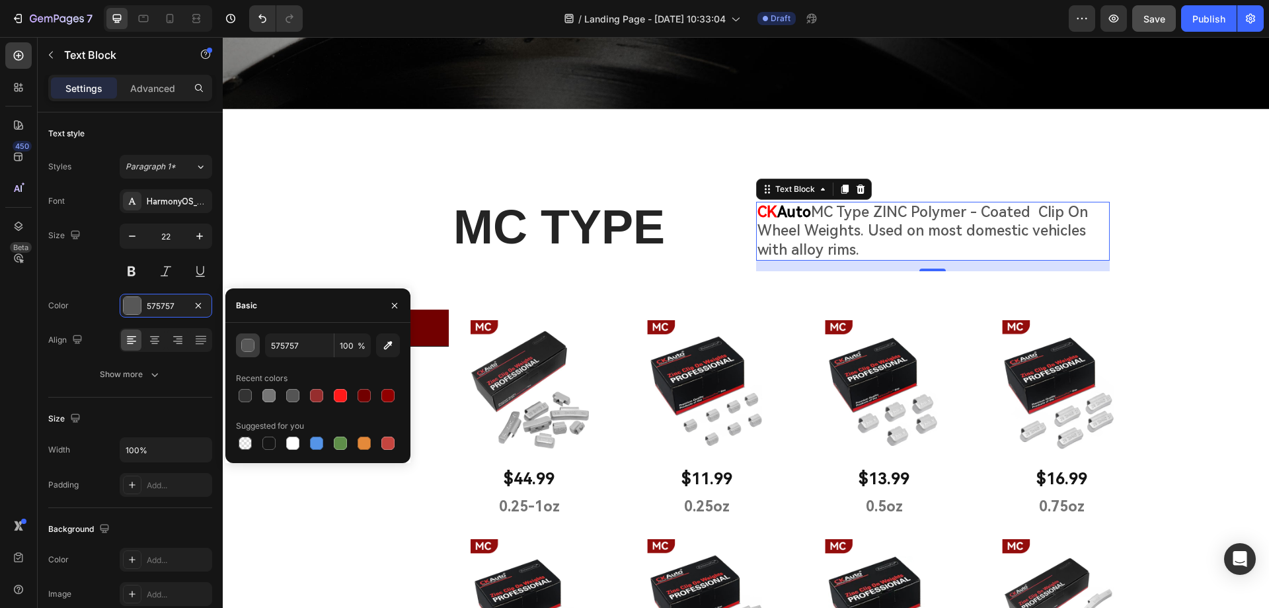
click at [249, 345] on div "button" at bounding box center [248, 345] width 13 height 13
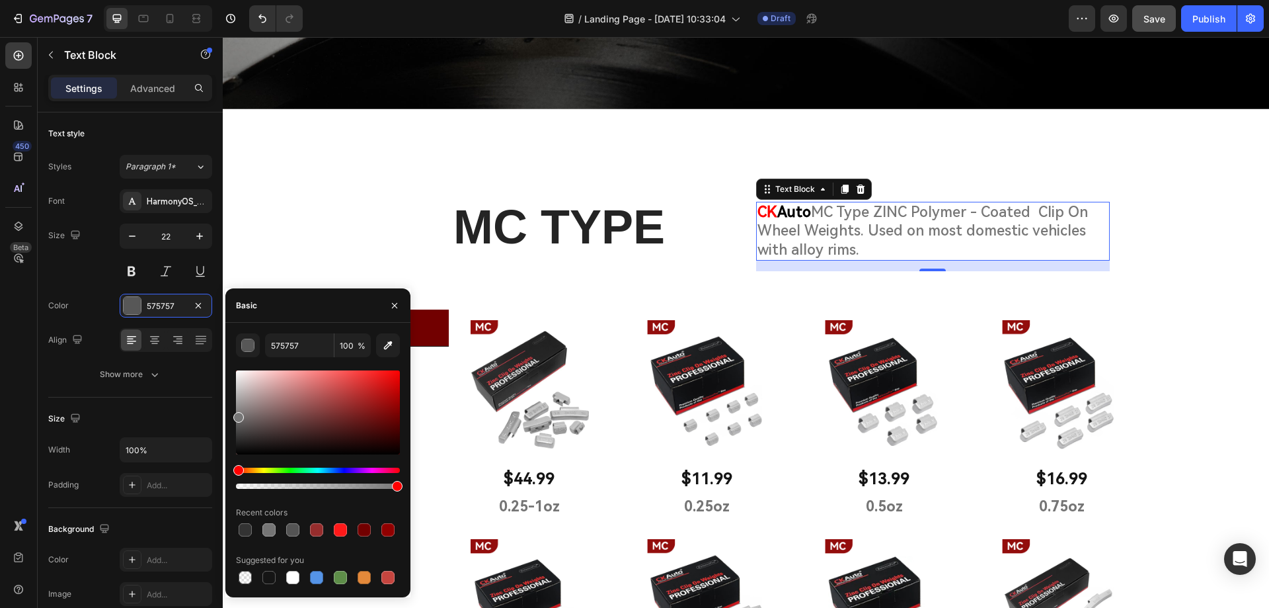
drag, startPoint x: 237, startPoint y: 416, endPoint x: 228, endPoint y: 414, distance: 9.5
click at [228, 414] on div "575757 100 % Recent colors Suggested for you" at bounding box center [317, 459] width 185 height 253
drag, startPoint x: 241, startPoint y: 411, endPoint x: 231, endPoint y: 406, distance: 11.2
click at [231, 406] on div "7A7A7A 100 % Recent colors Suggested for you" at bounding box center [317, 459] width 185 height 253
type input "686868"
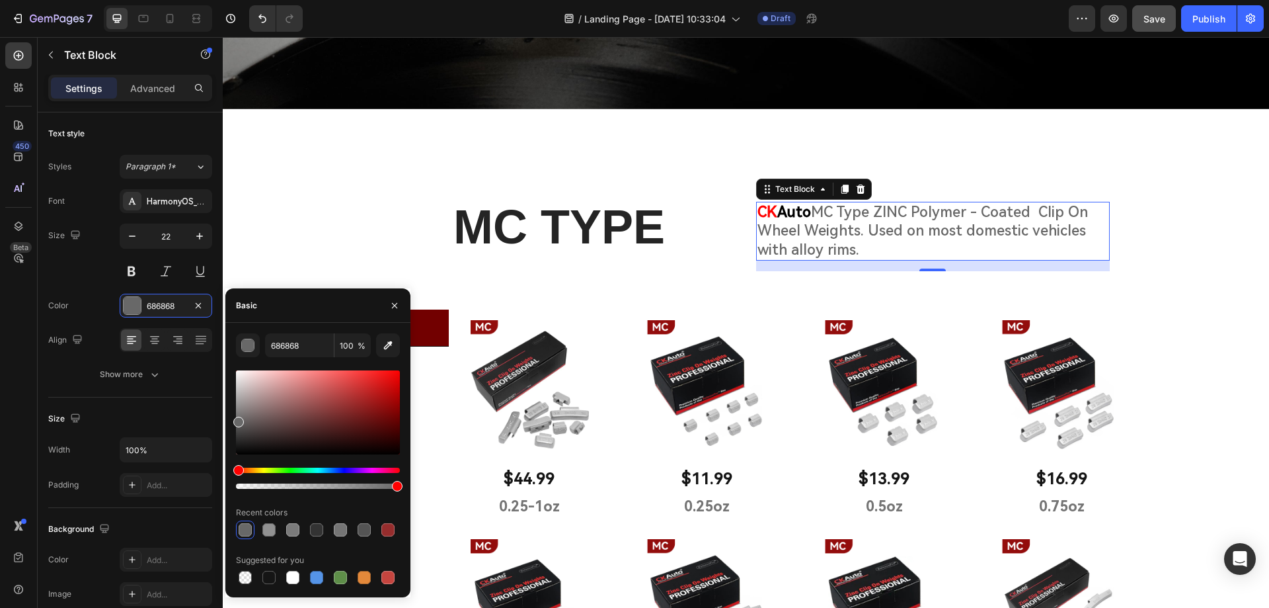
drag, startPoint x: 244, startPoint y: 412, endPoint x: 227, endPoint y: 419, distance: 17.8
click at [227, 419] on div "686868 100 % Recent colors Suggested for you" at bounding box center [317, 459] width 185 height 253
click at [147, 186] on div "Styles Paragraph 1* Font HarmonyOS_Sans_SC_Medium Size 22 Color 686868 Align Sh…" at bounding box center [130, 270] width 164 height 231
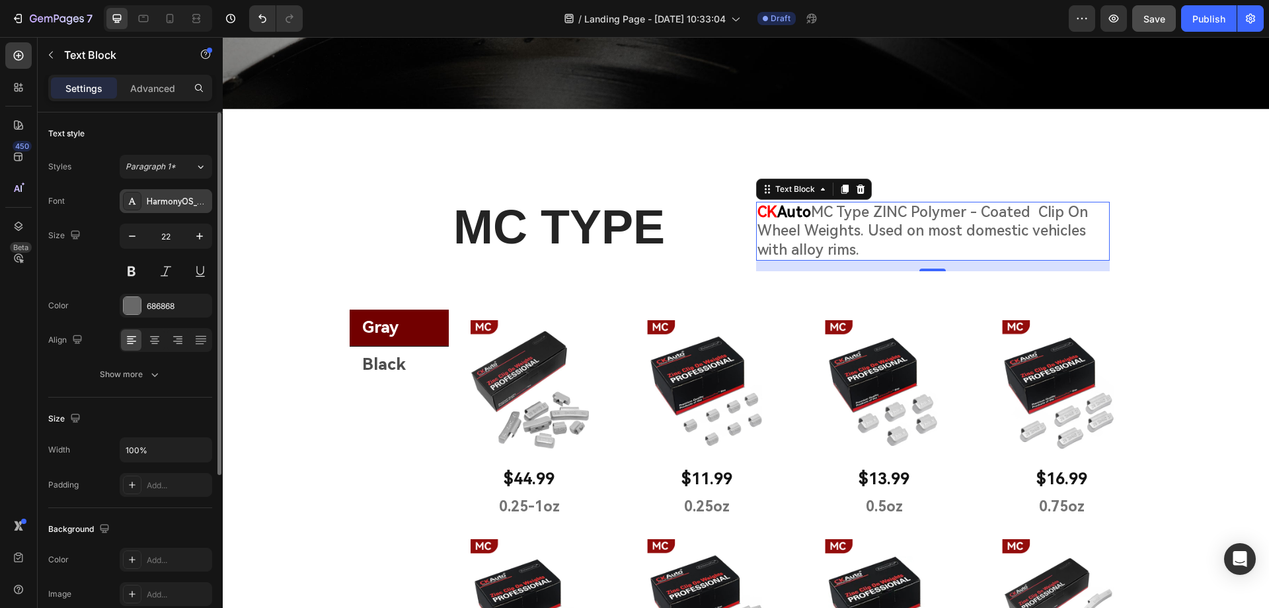
click at [155, 199] on div "HarmonyOS_Sans_SC_Medium" at bounding box center [178, 202] width 62 height 12
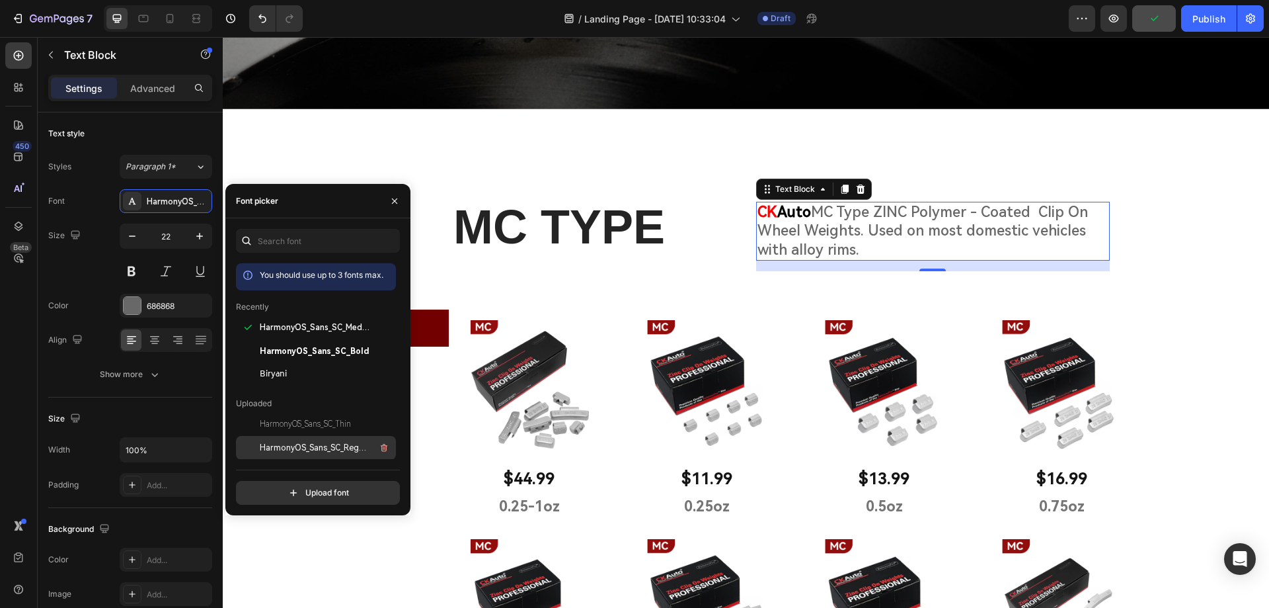
click at [324, 446] on span "HarmonyOS_Sans_SC_Regular" at bounding box center [315, 448] width 110 height 12
click at [338, 349] on span "HarmonyOS_Sans_SC_Medium" at bounding box center [315, 351] width 110 height 12
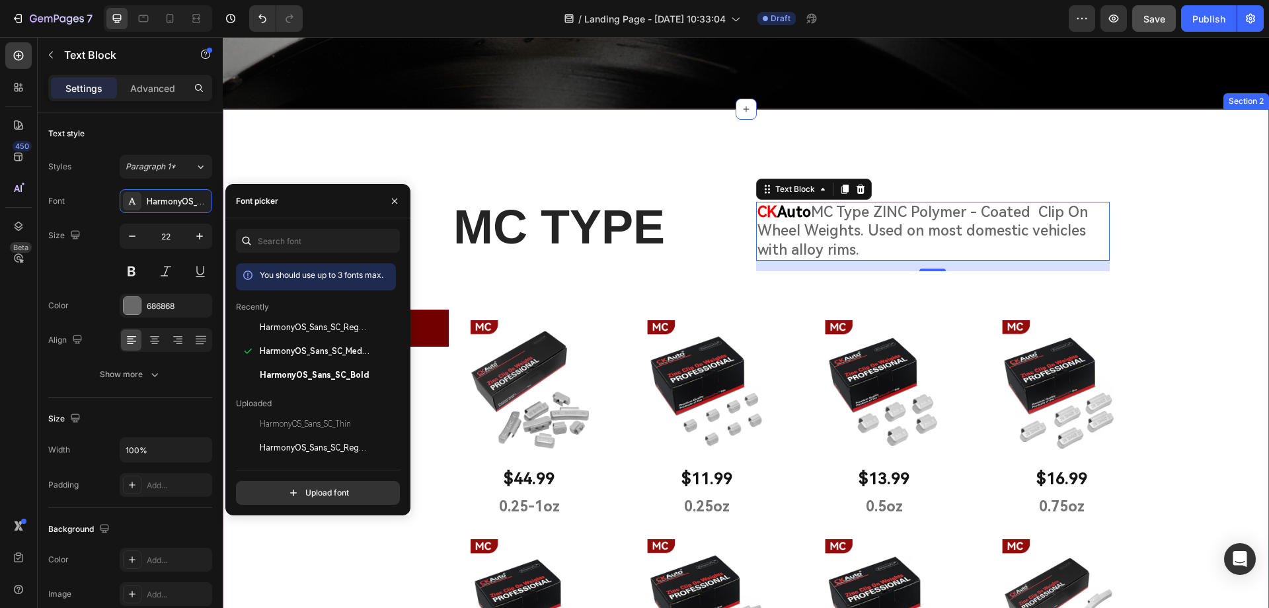
click at [1169, 219] on div "MC TYPE Heading CK Auto MC Type ZINC Polymer - Coated Clip On Wheel Weights. Us…" at bounding box center [746, 586] width 1046 height 849
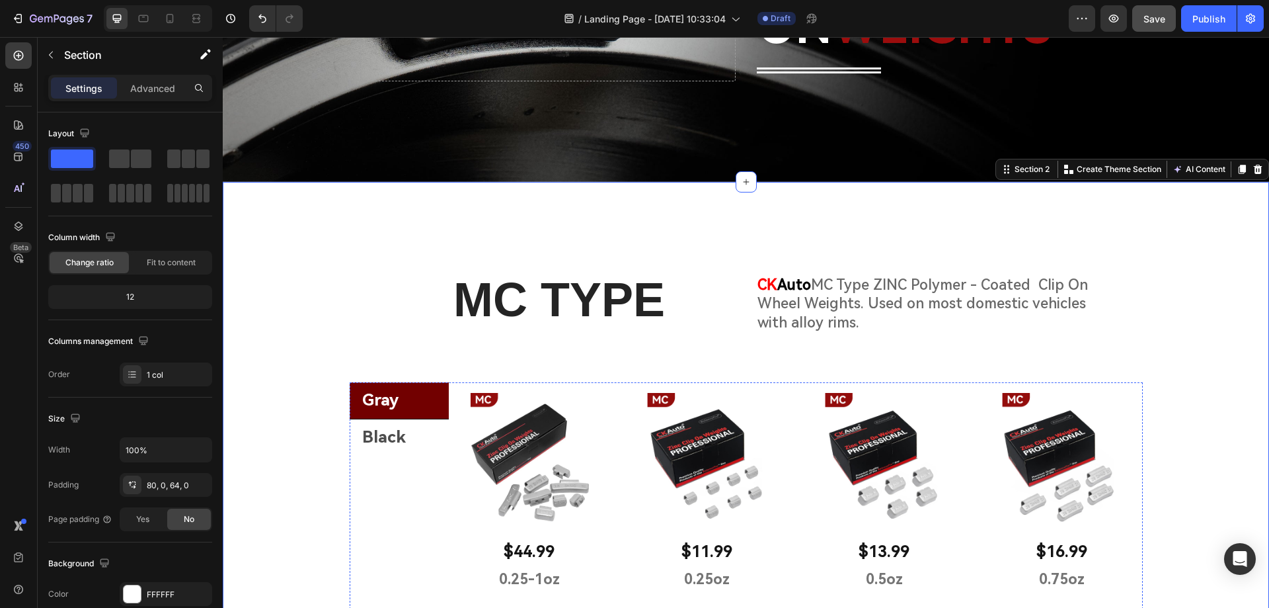
scroll to position [264, 0]
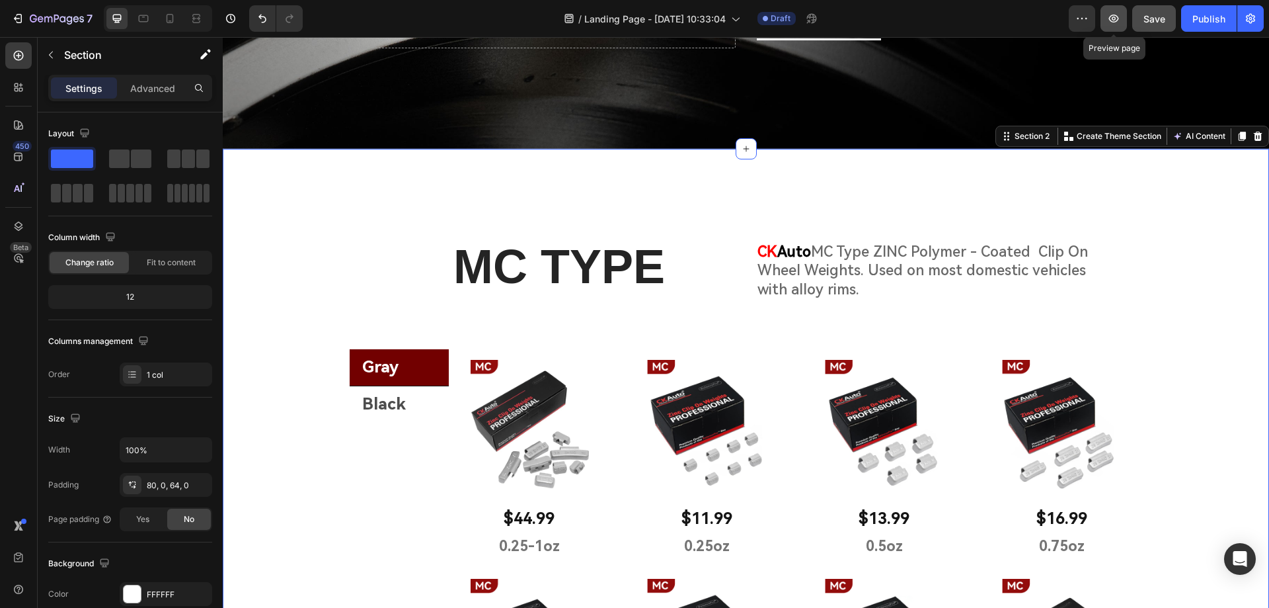
click at [1116, 16] on icon "button" at bounding box center [1113, 18] width 13 height 13
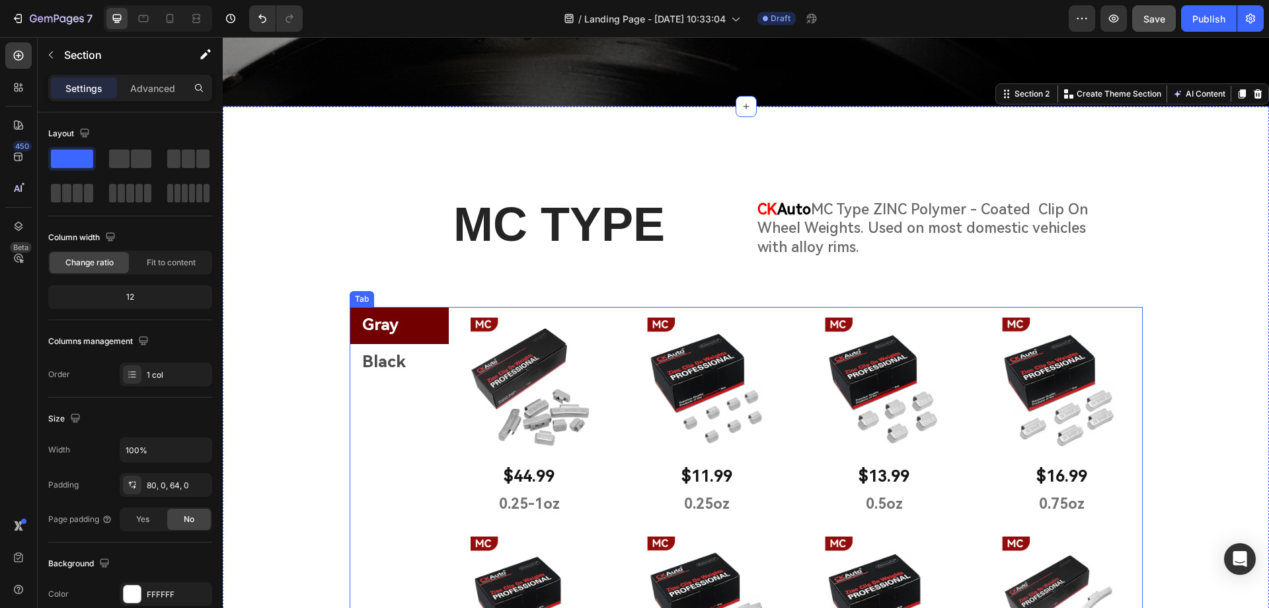
scroll to position [331, 0]
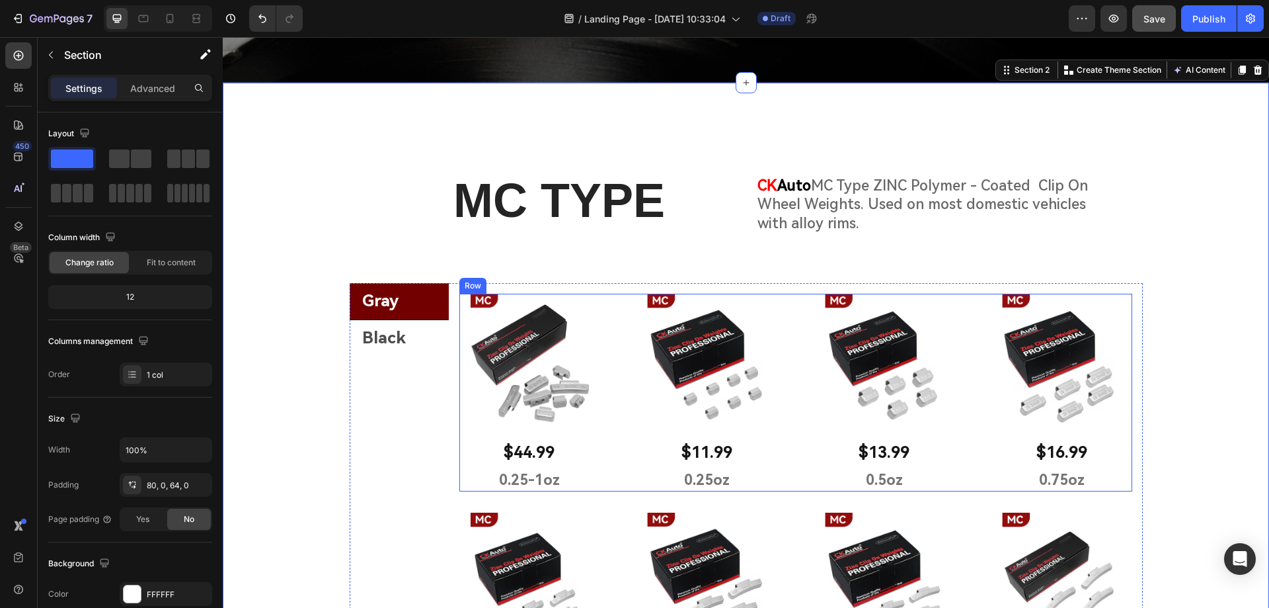
click at [606, 299] on div "Image $44.99 Text Block 0.25-1oz Text Block Row Image $11.99 Text Block 0.25oz …" at bounding box center [795, 392] width 673 height 197
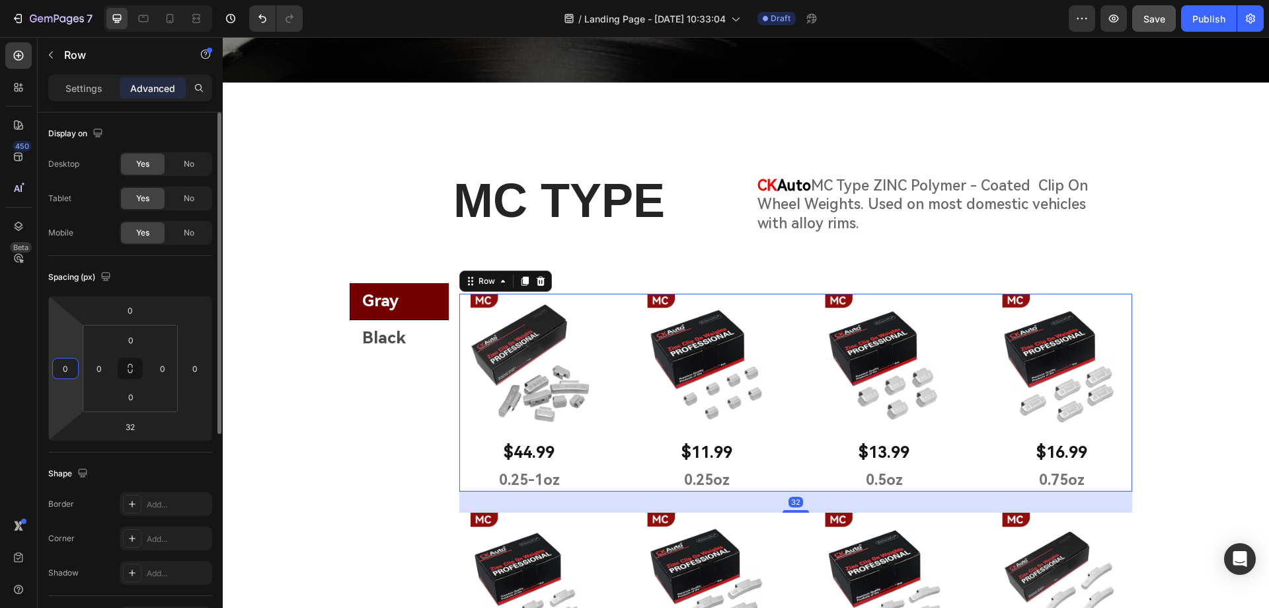
click at [61, 368] on input "0" at bounding box center [66, 368] width 20 height 20
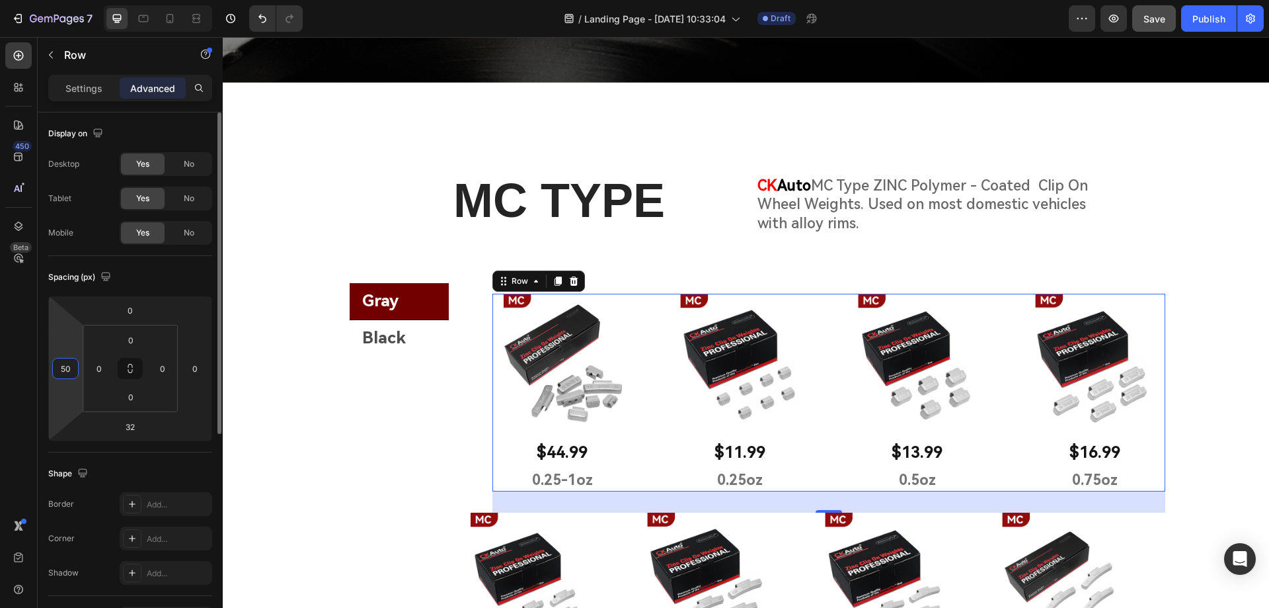
type input "5"
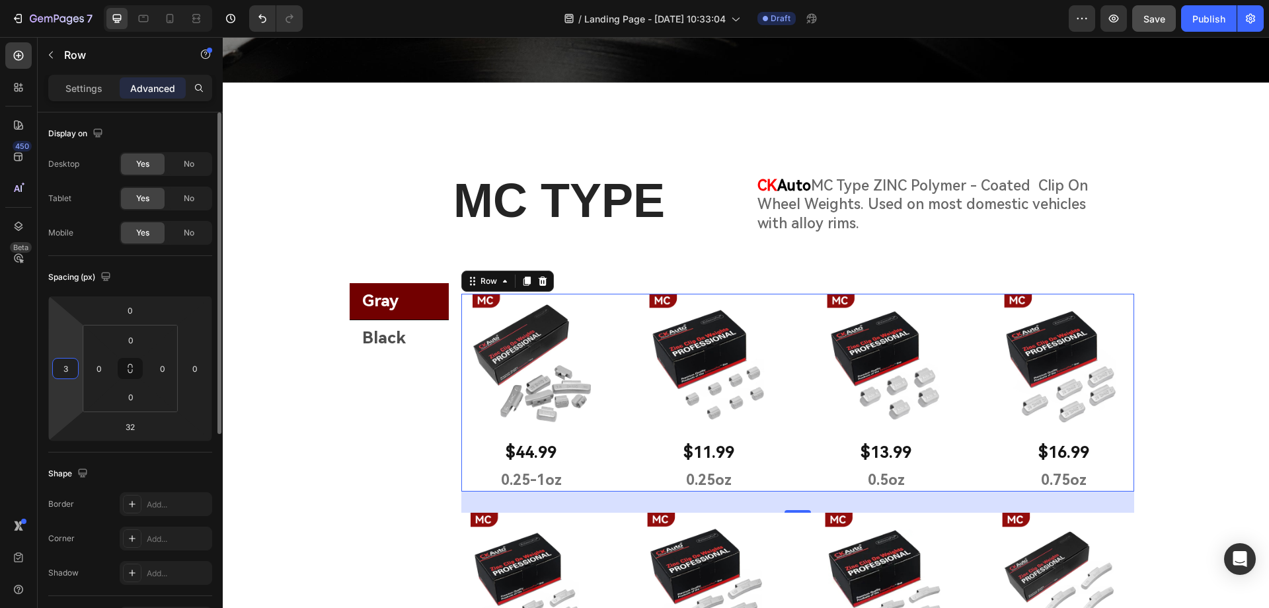
type input "30"
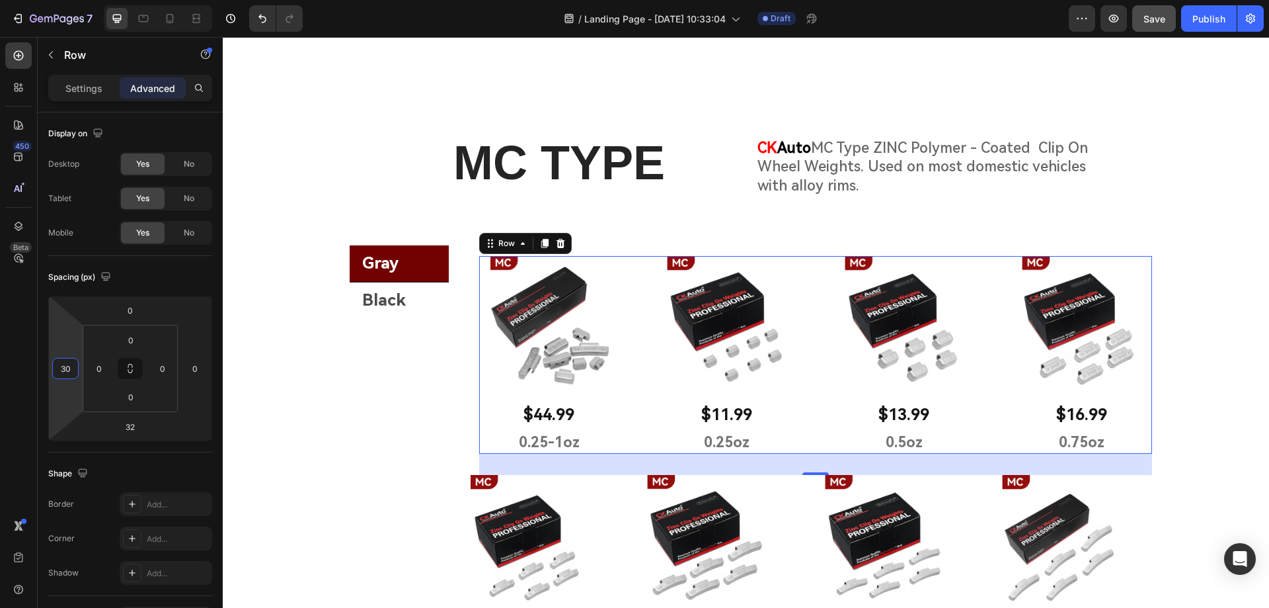
scroll to position [463, 0]
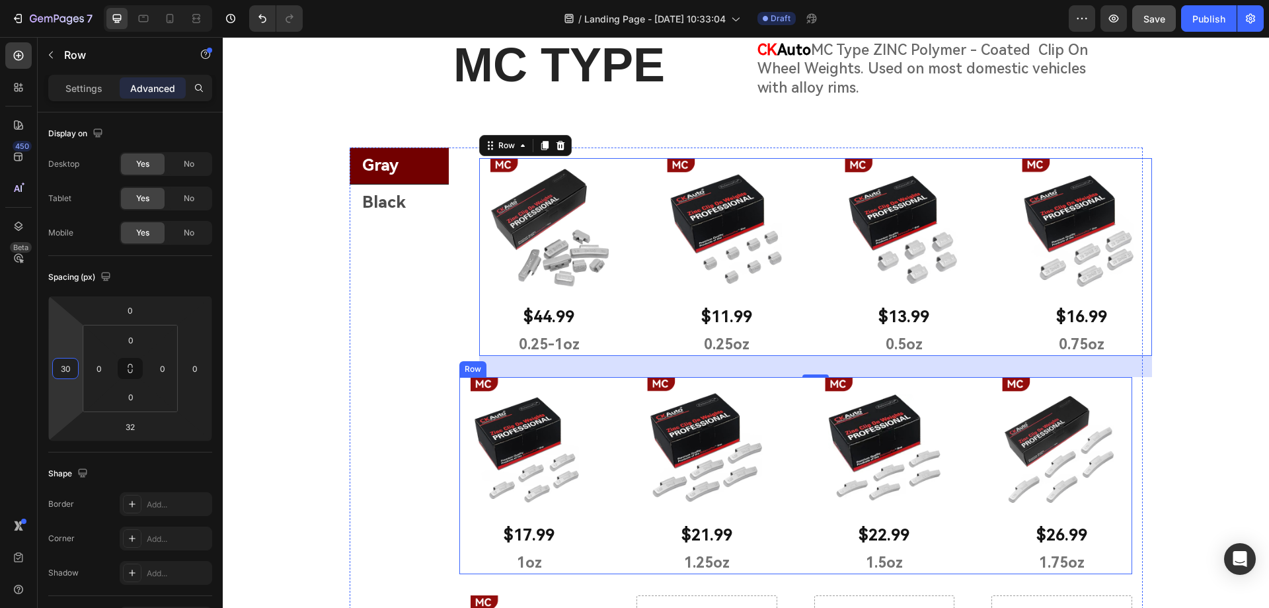
click at [617, 403] on div "Image $17.99 Text Block 1oz Text Block Row Image $21.99 Text Block 1.25oz Text …" at bounding box center [795, 475] width 673 height 197
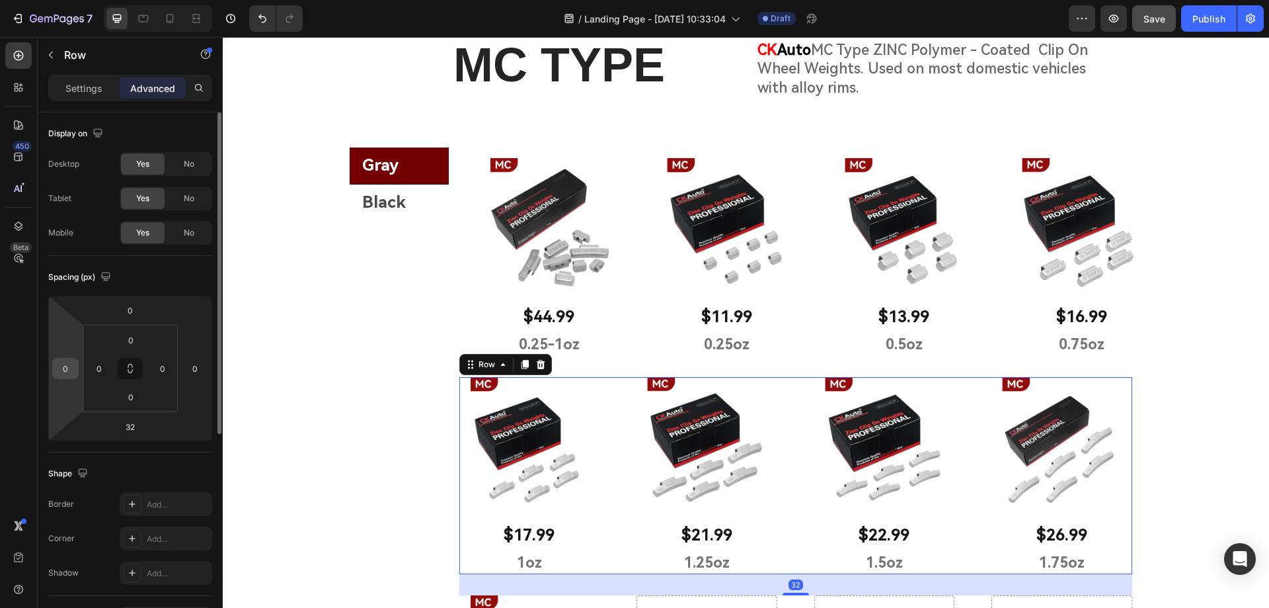
click at [76, 368] on div "0" at bounding box center [65, 368] width 26 height 21
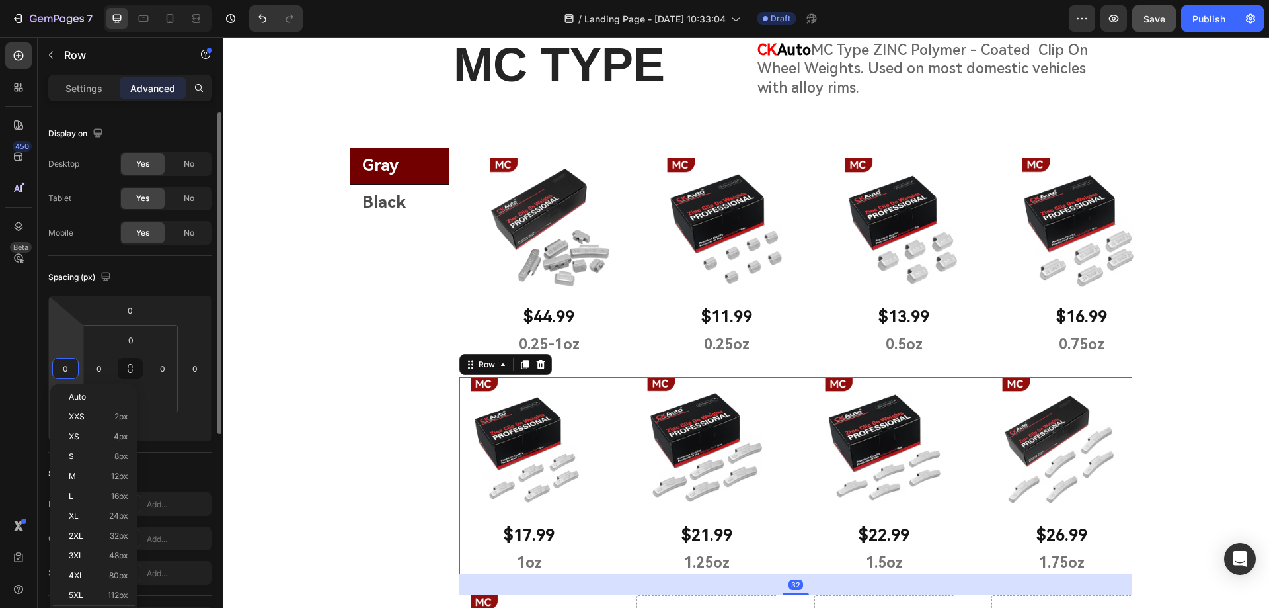
click at [69, 366] on input "0" at bounding box center [66, 368] width 20 height 20
type input "30"
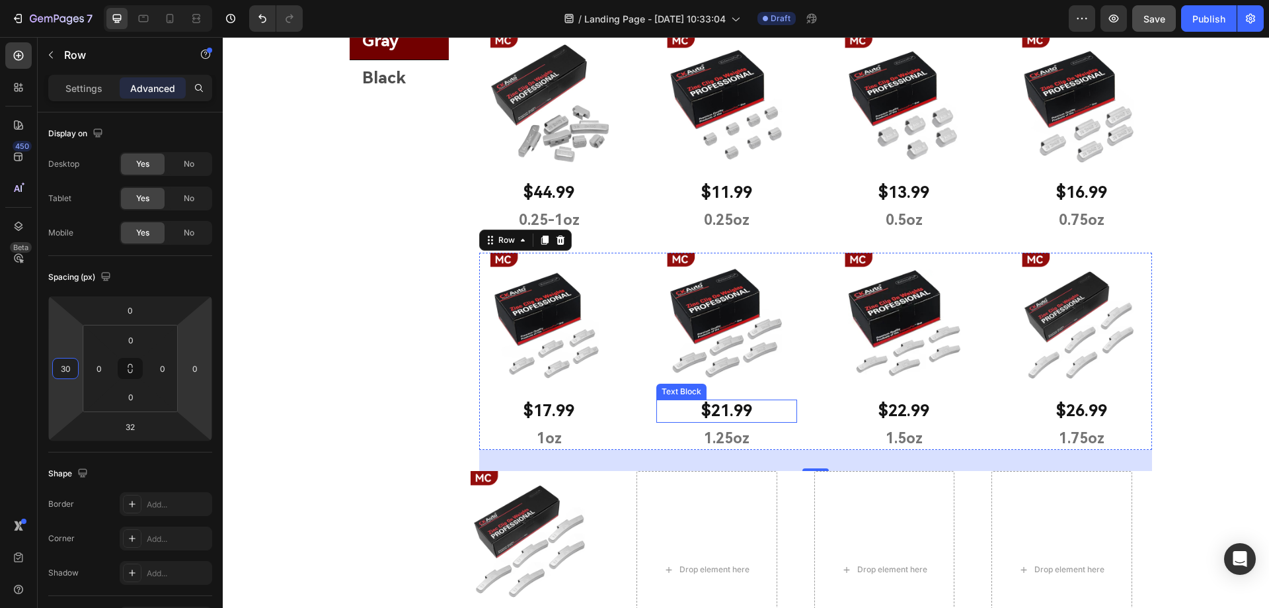
scroll to position [595, 0]
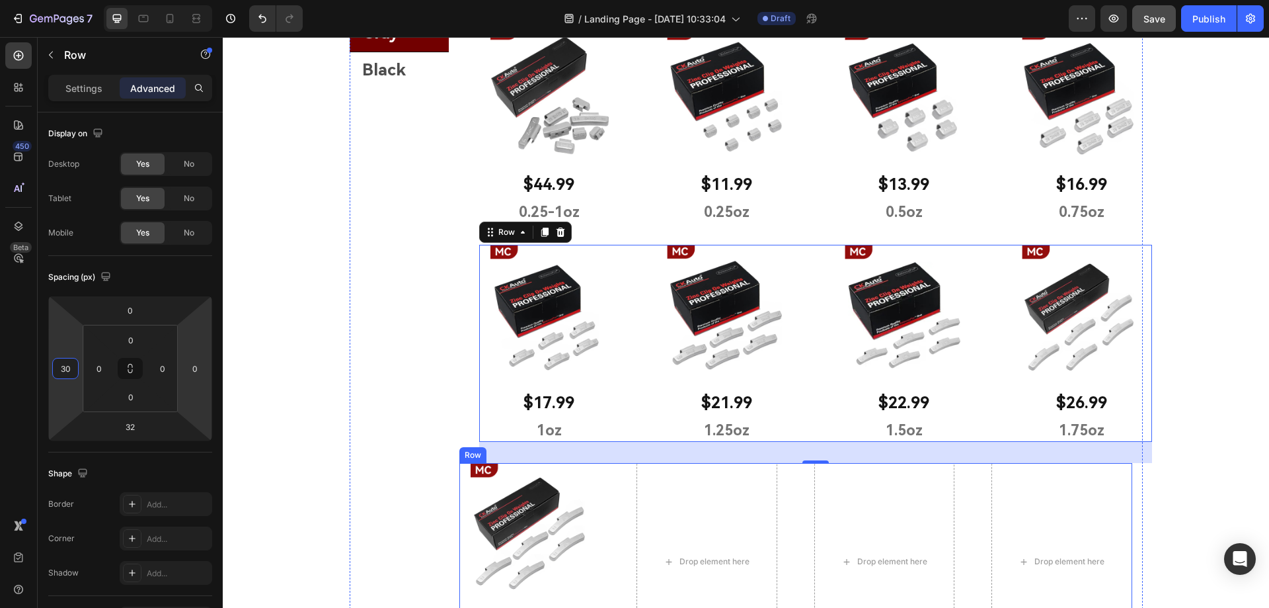
click at [625, 471] on div "Image $27.99 Text Block 2oz Text Block Row Drop element here Drop element here …" at bounding box center [795, 561] width 673 height 197
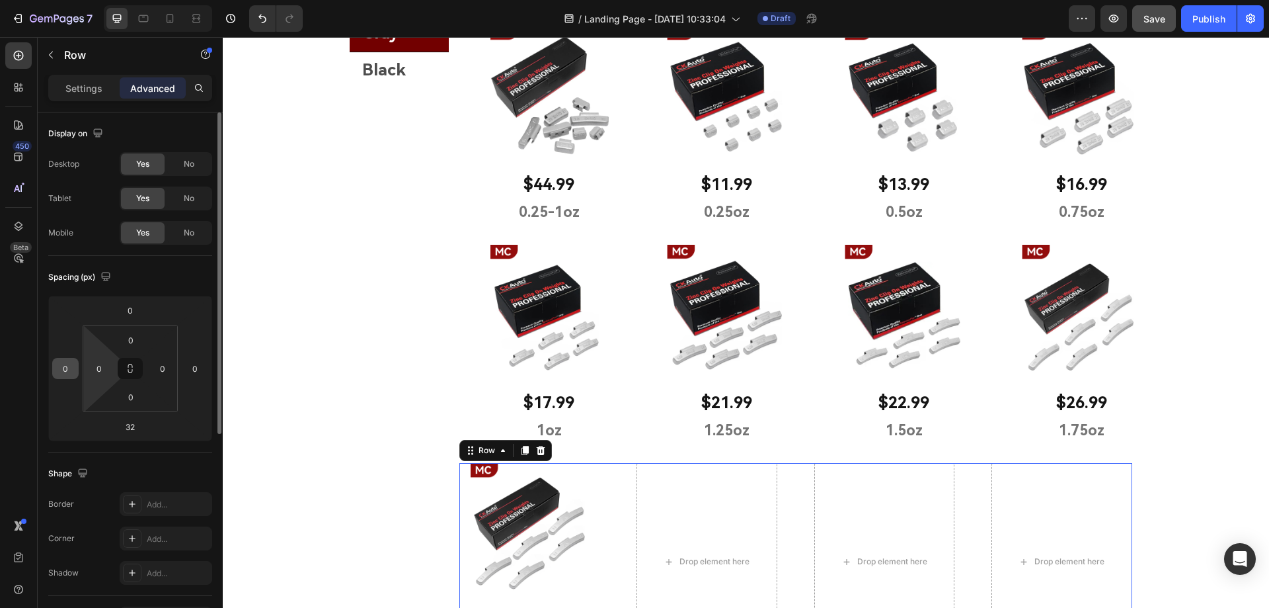
click at [71, 369] on input "0" at bounding box center [66, 368] width 20 height 20
type input "30"
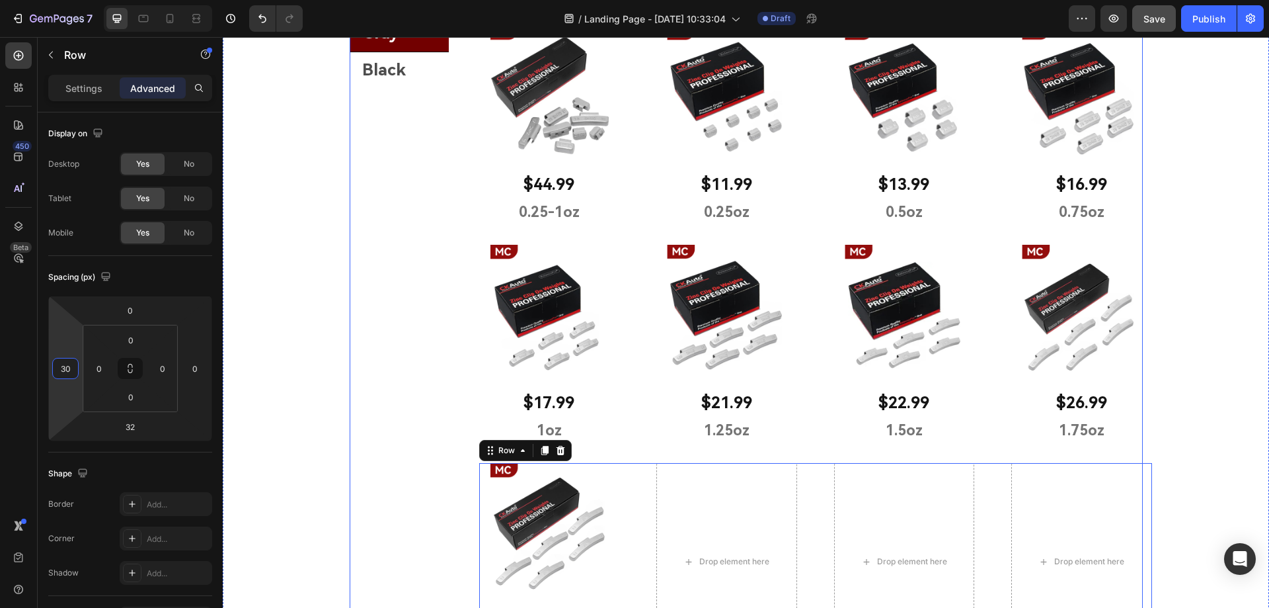
scroll to position [463, 0]
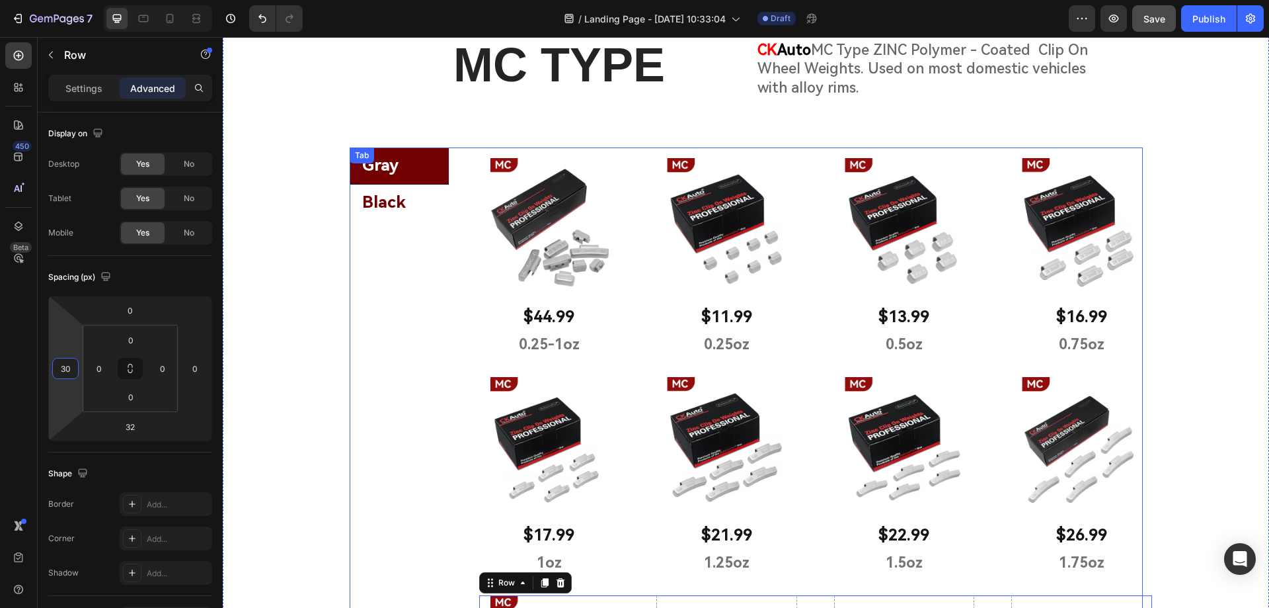
click at [418, 198] on li "Black" at bounding box center [399, 202] width 99 height 36
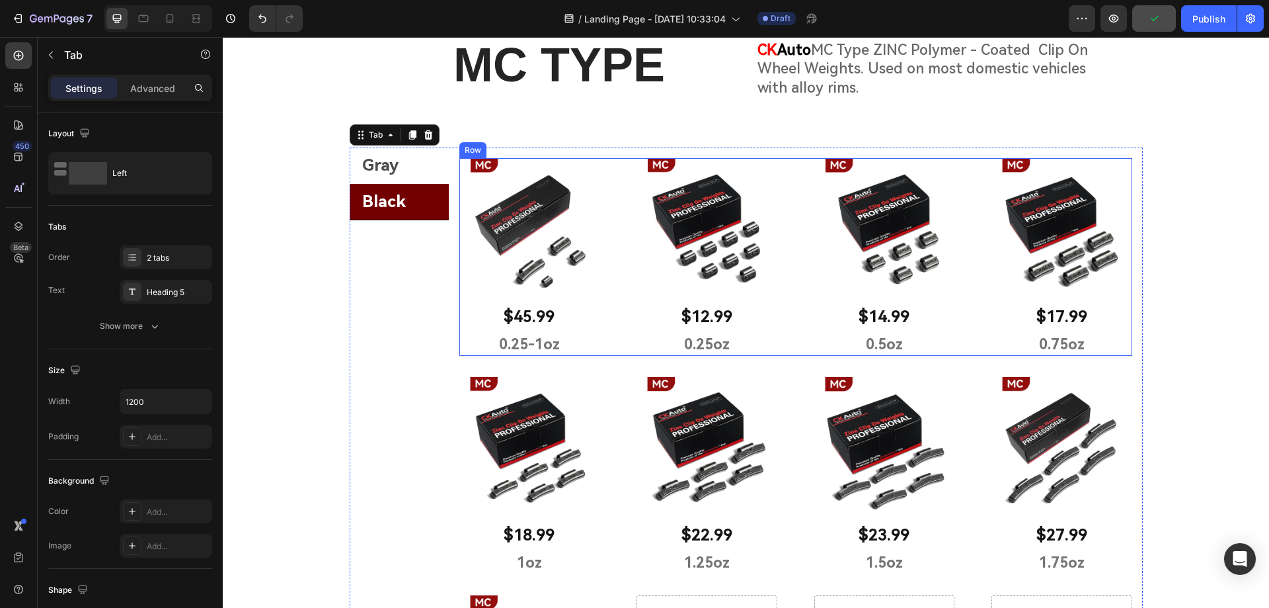
click at [596, 177] on div "Image $45.99 Text Block 0.25-1oz Text Block Row Image $12.99 Text Block 0.25oz …" at bounding box center [795, 256] width 673 height 197
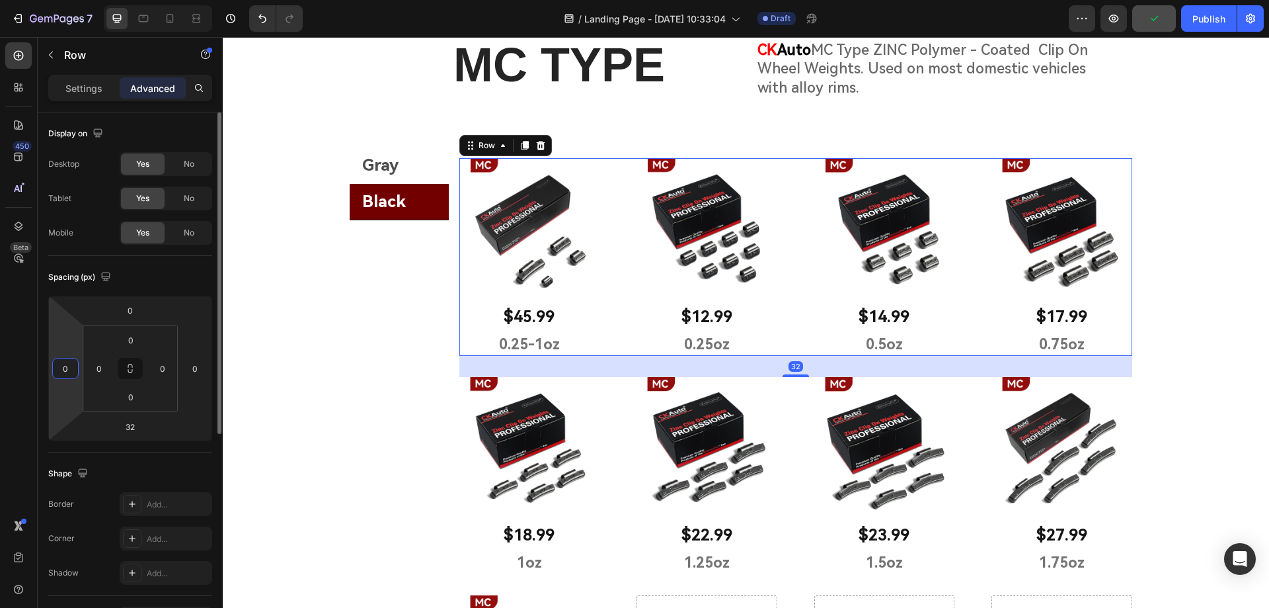
click at [73, 364] on input "0" at bounding box center [66, 368] width 20 height 20
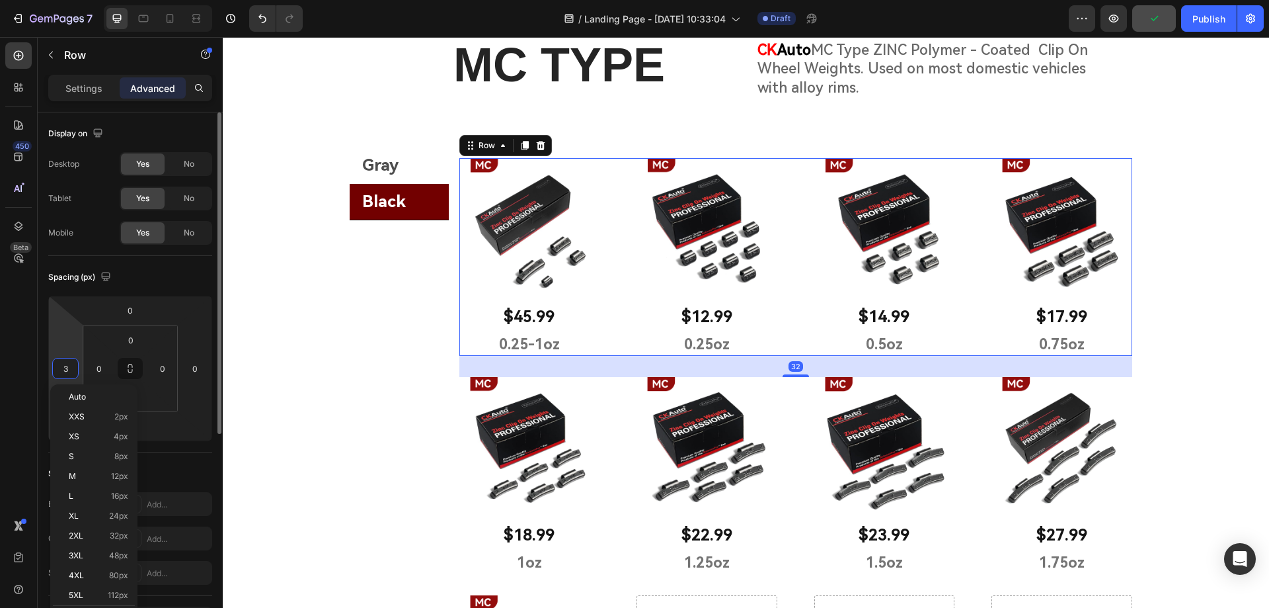
type input "30"
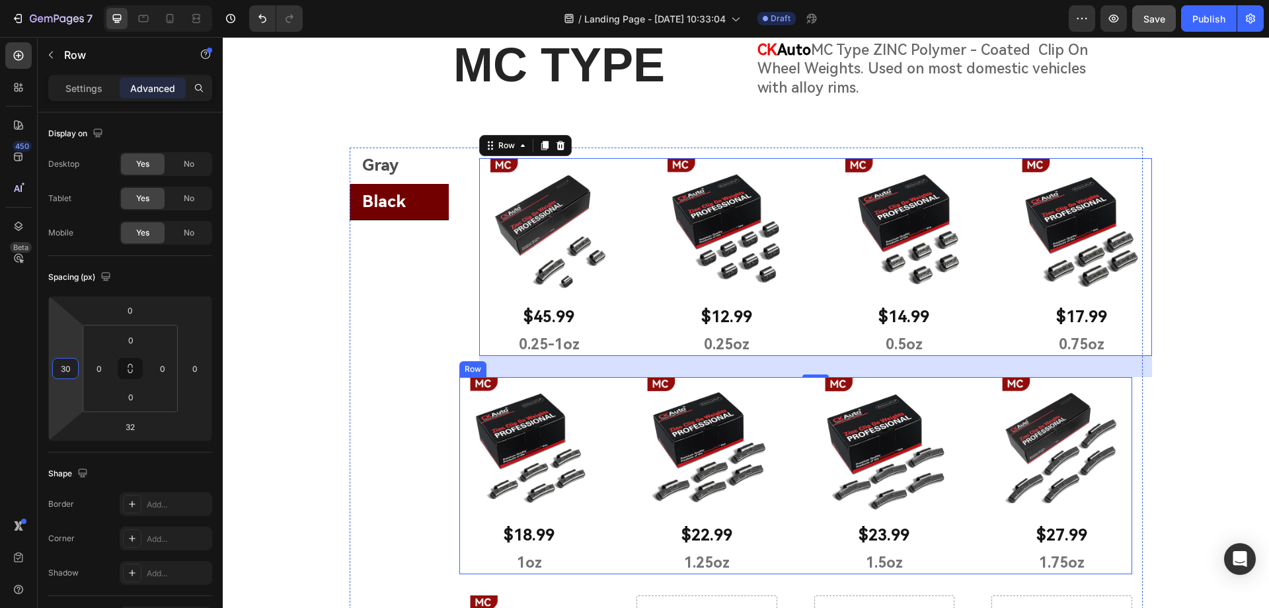
click at [604, 414] on div "Image $18.99 Text Block 1oz Text Block Row Image $22.99 Text Block 1.25oz Text …" at bounding box center [795, 475] width 673 height 197
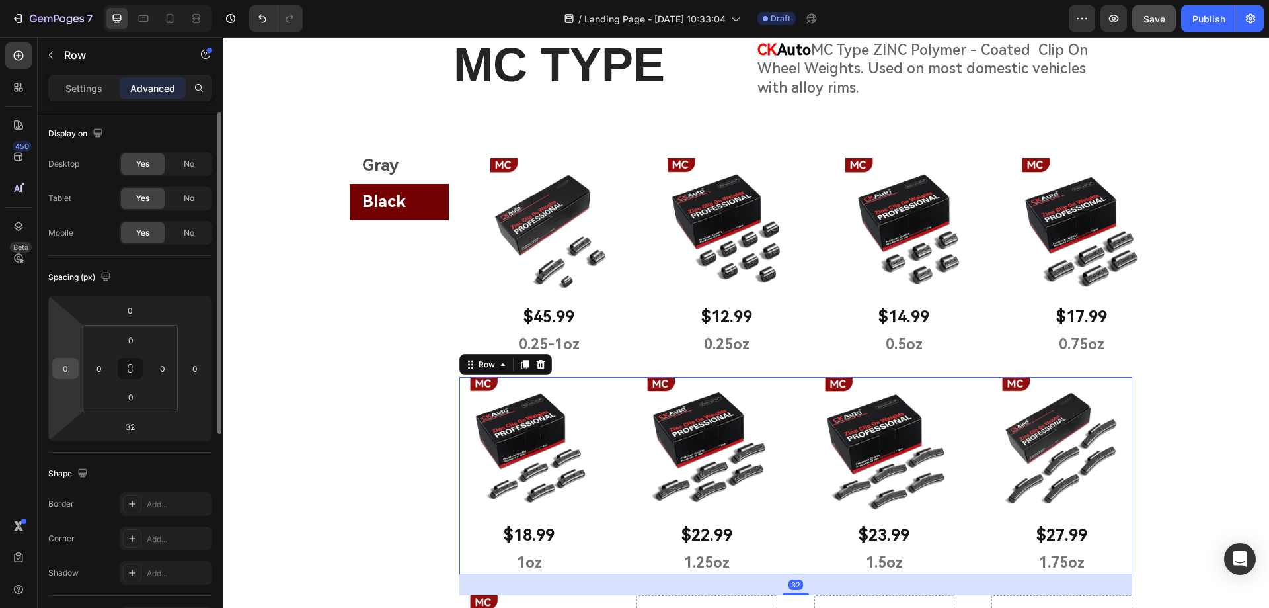
click at [63, 366] on input "0" at bounding box center [66, 368] width 20 height 20
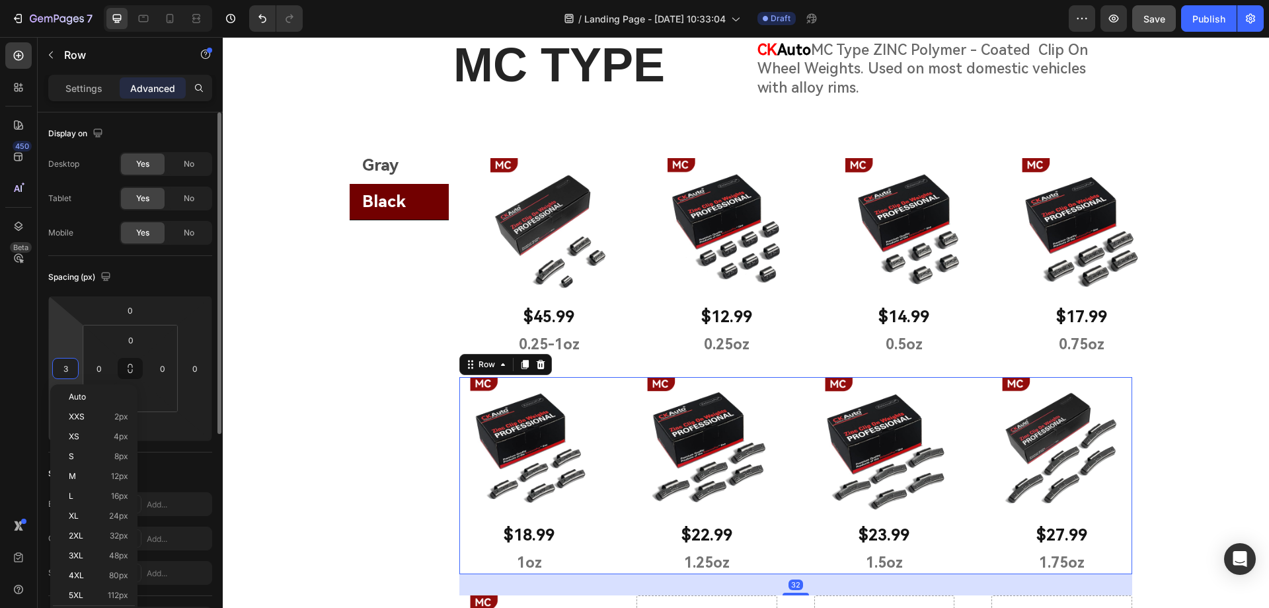
type input "30"
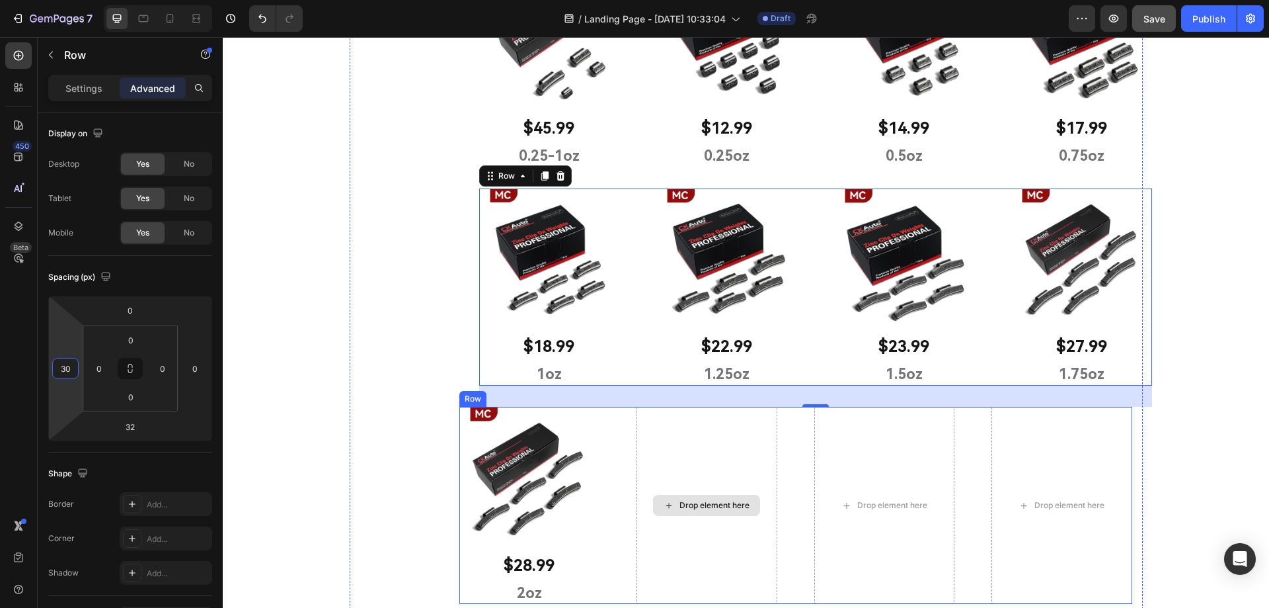
scroll to position [661, 0]
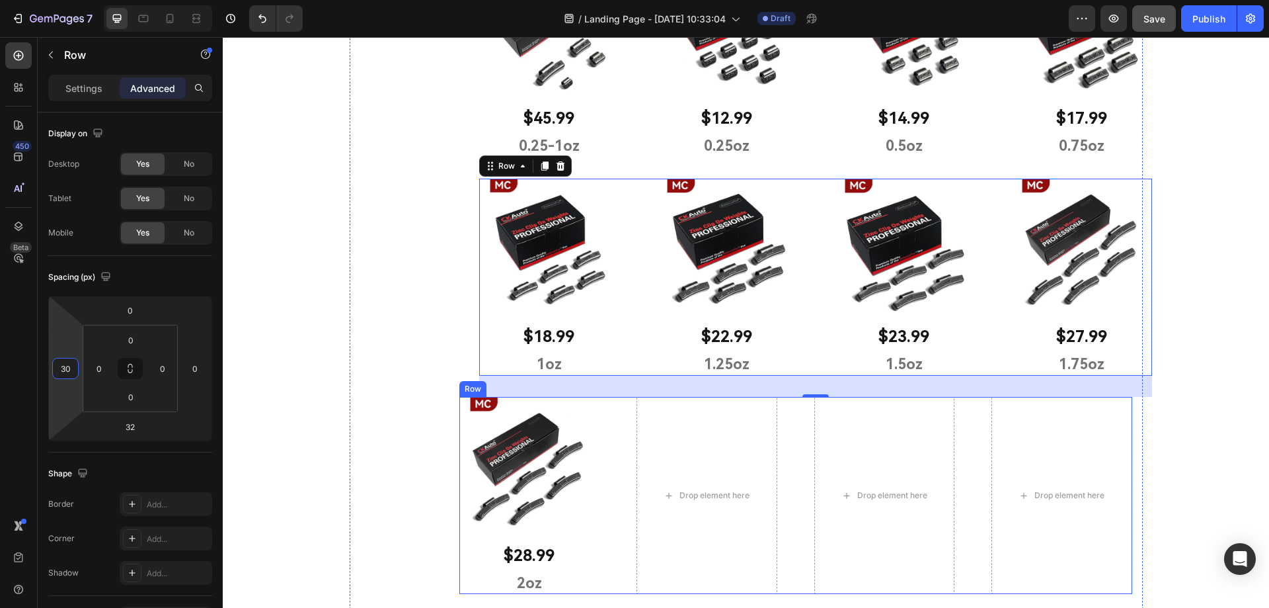
click at [624, 412] on div "Image $28.99 Text Block 2oz Text Block Row Drop element here Drop element here …" at bounding box center [795, 495] width 673 height 197
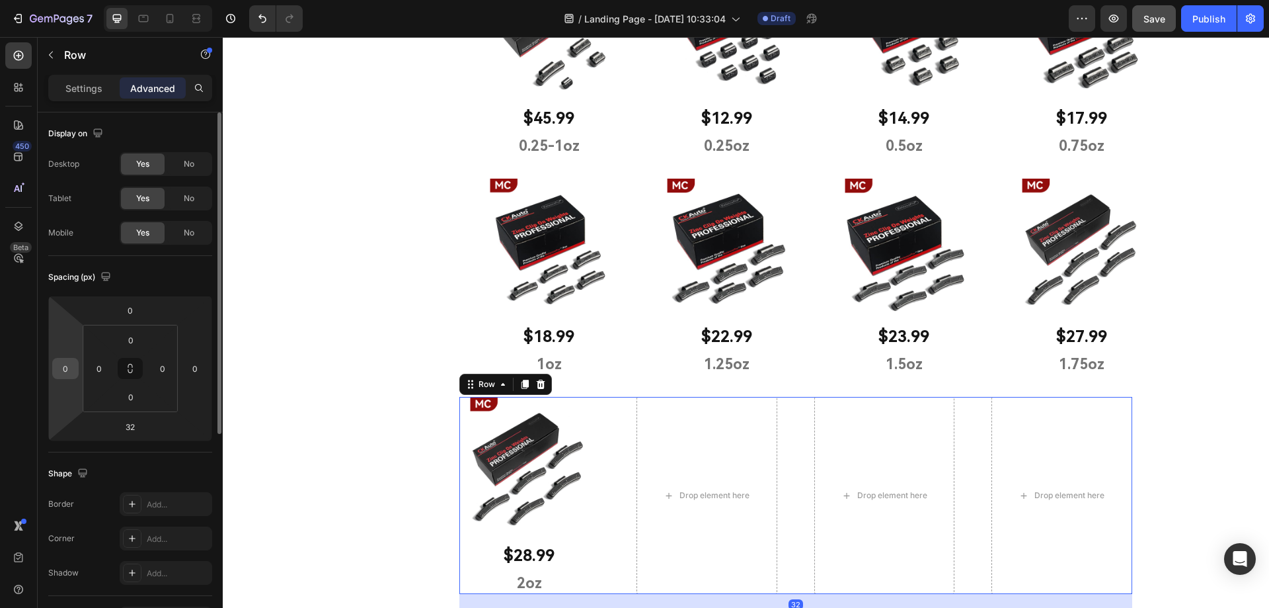
click at [67, 360] on input "0" at bounding box center [66, 368] width 20 height 20
type input "30"
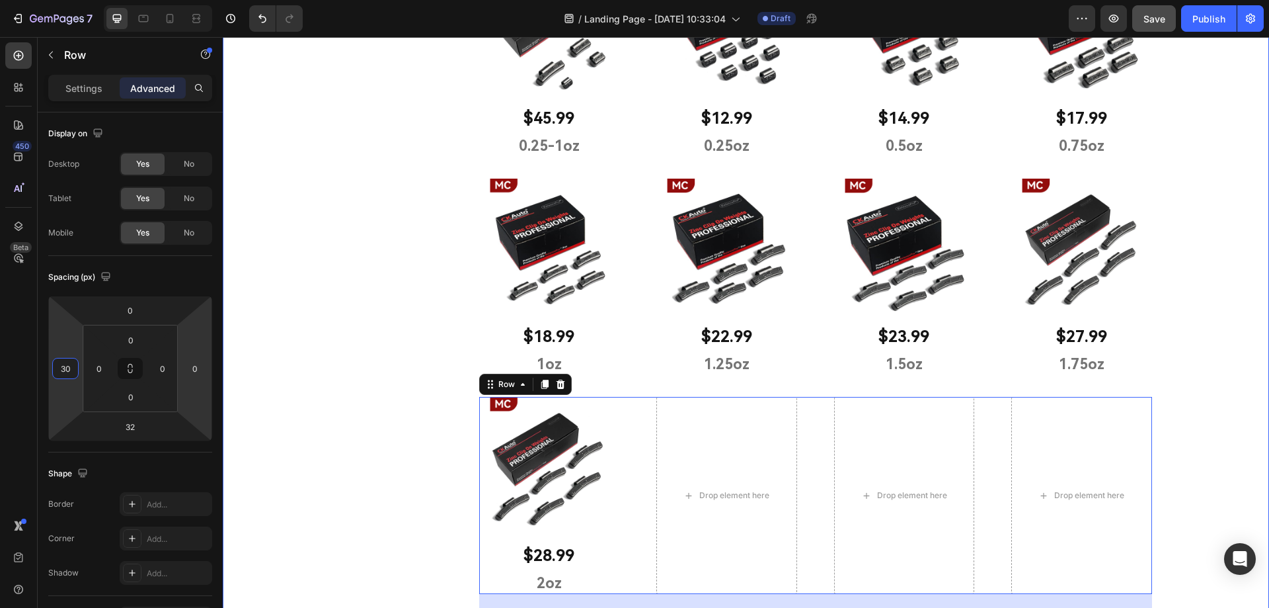
click at [310, 321] on div "MC TYPE Heading CK Auto MC Type ZINC Polymer - Coated Clip On Wheel Weights. Us…" at bounding box center [746, 226] width 1046 height 849
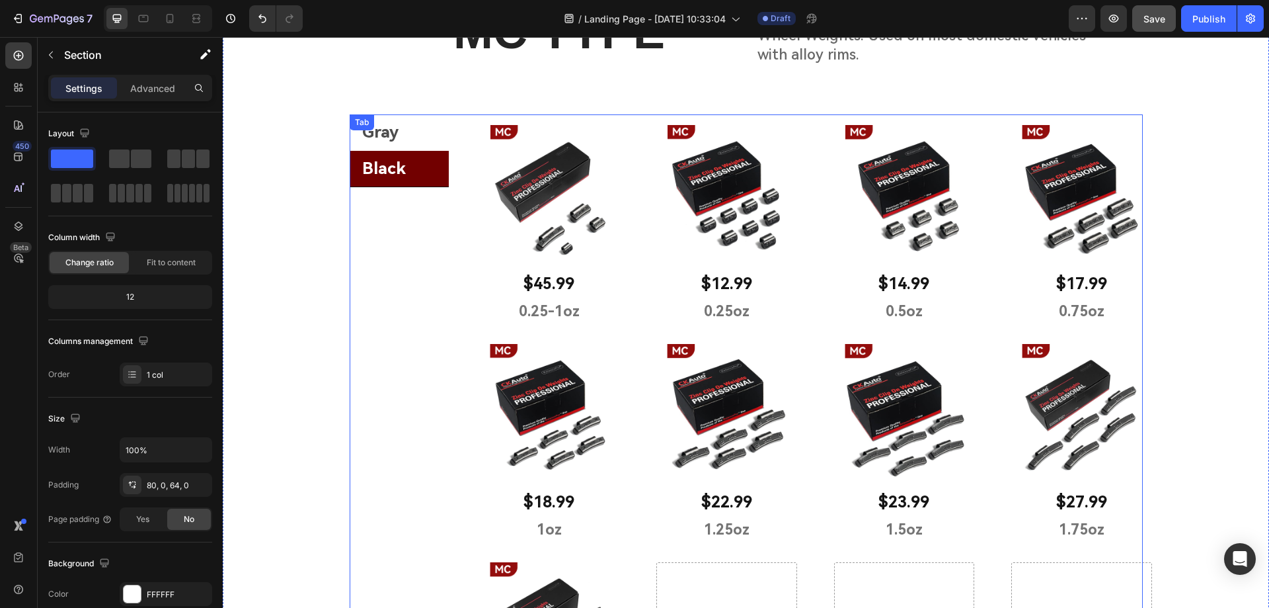
scroll to position [463, 0]
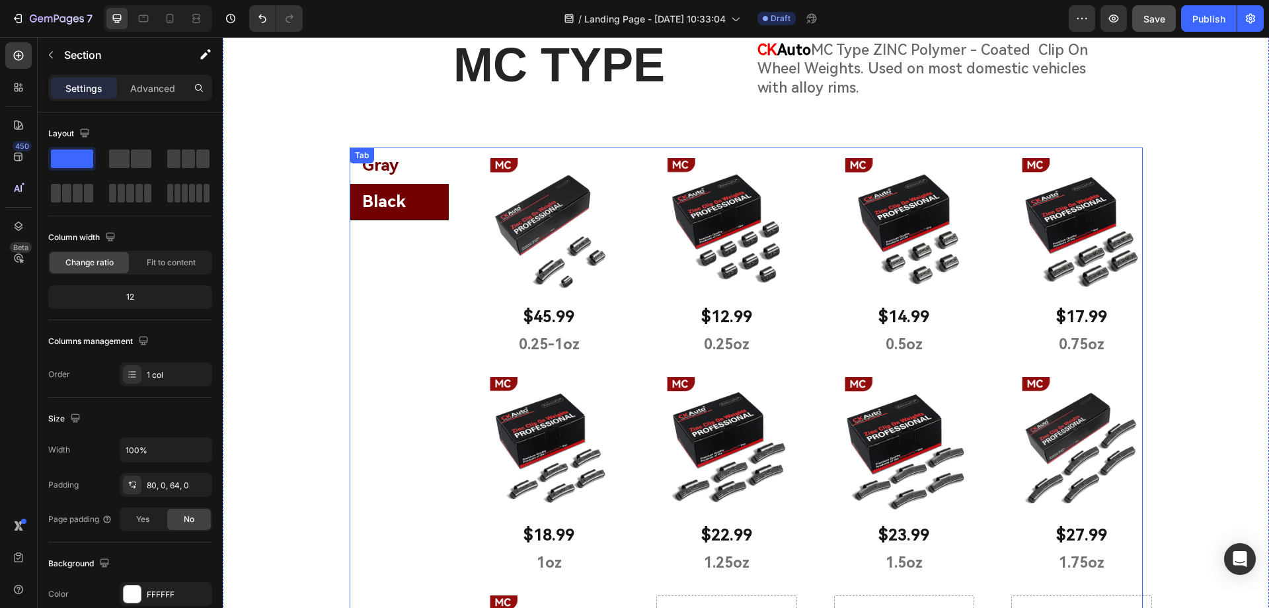
click at [418, 171] on li "Gray" at bounding box center [399, 165] width 99 height 36
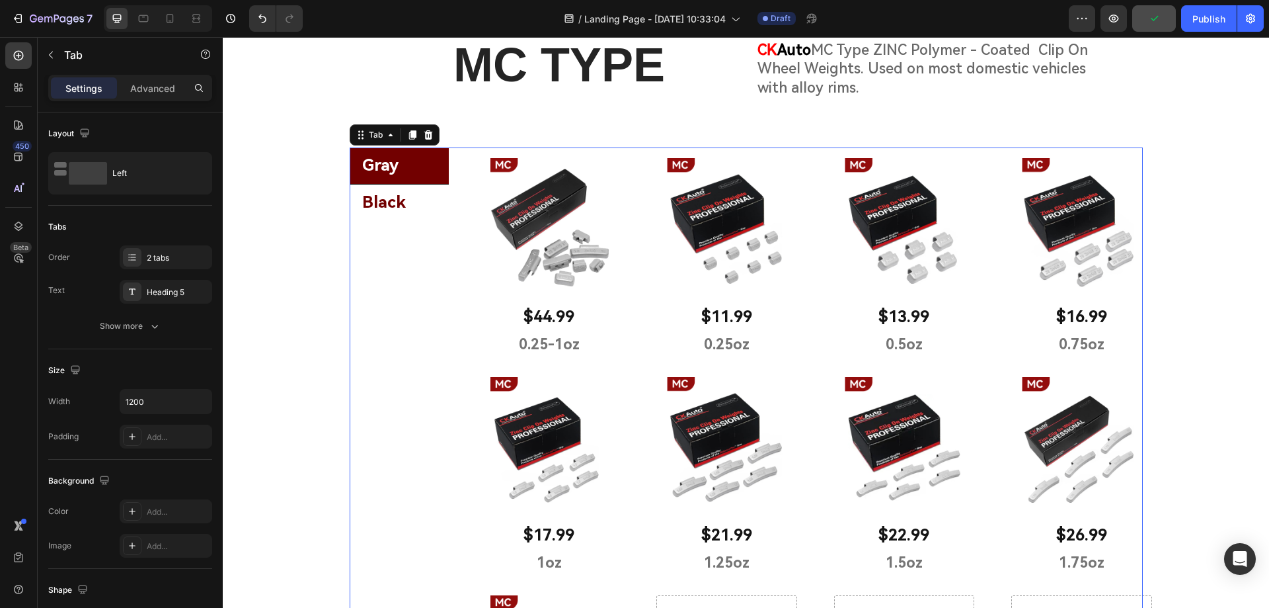
click at [415, 208] on li "Black" at bounding box center [399, 202] width 99 height 36
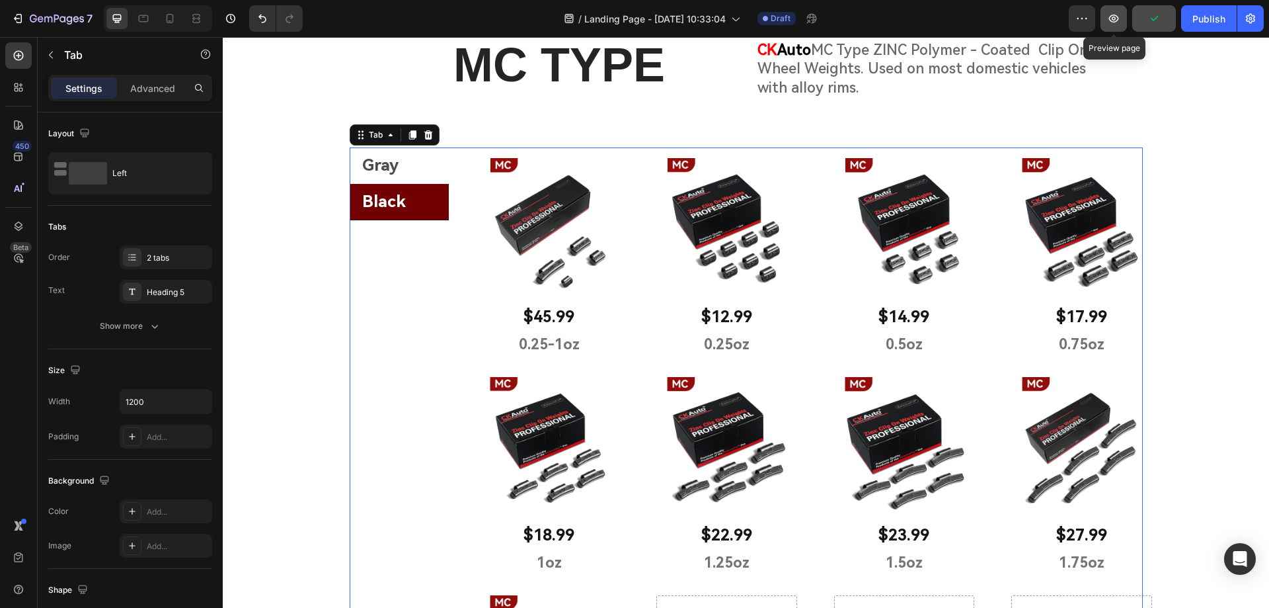
click at [1117, 18] on icon "button" at bounding box center [1113, 18] width 13 height 13
click at [529, 64] on h2 "MC TYPE" at bounding box center [560, 65] width 354 height 65
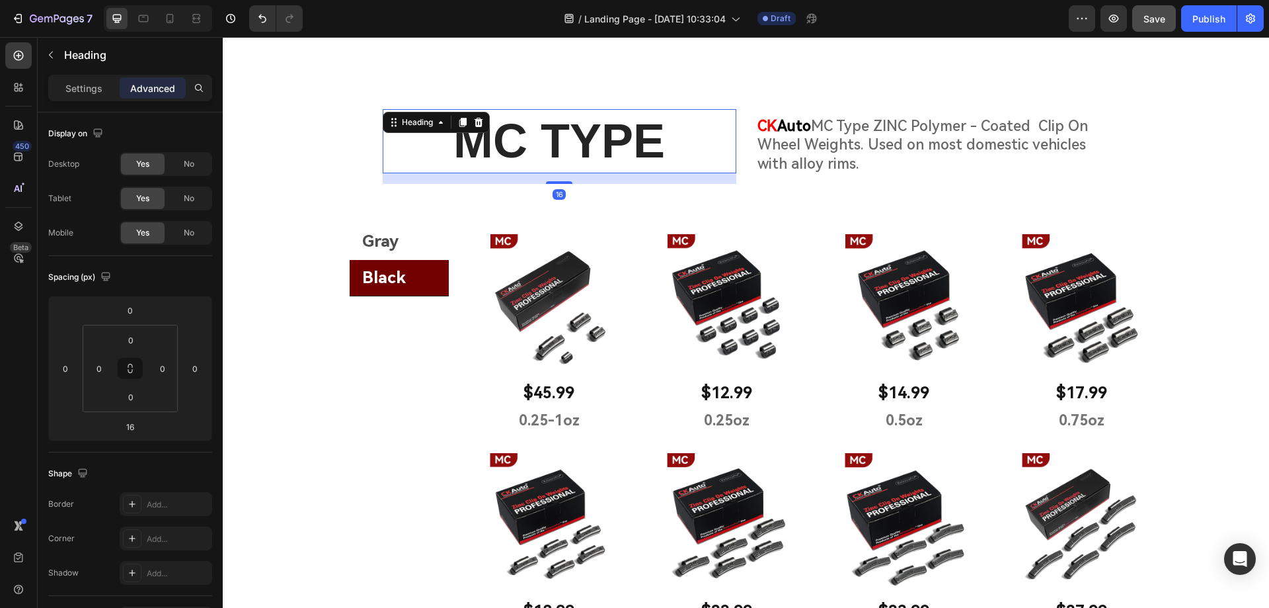
scroll to position [331, 0]
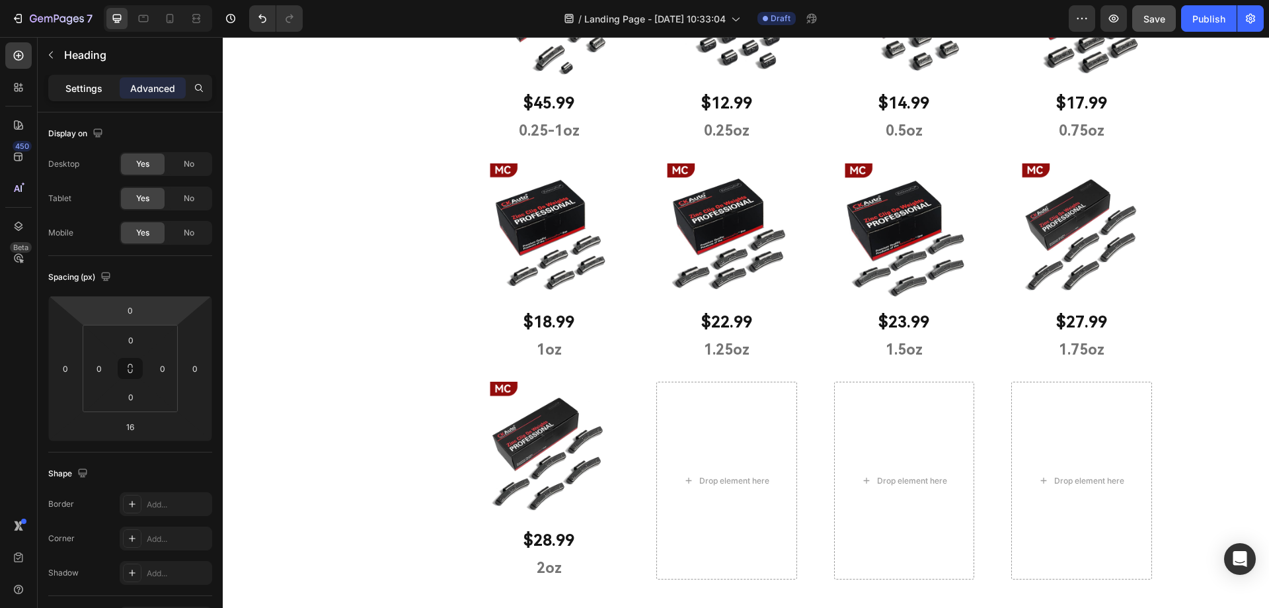
click at [97, 90] on p "Settings" at bounding box center [83, 88] width 37 height 14
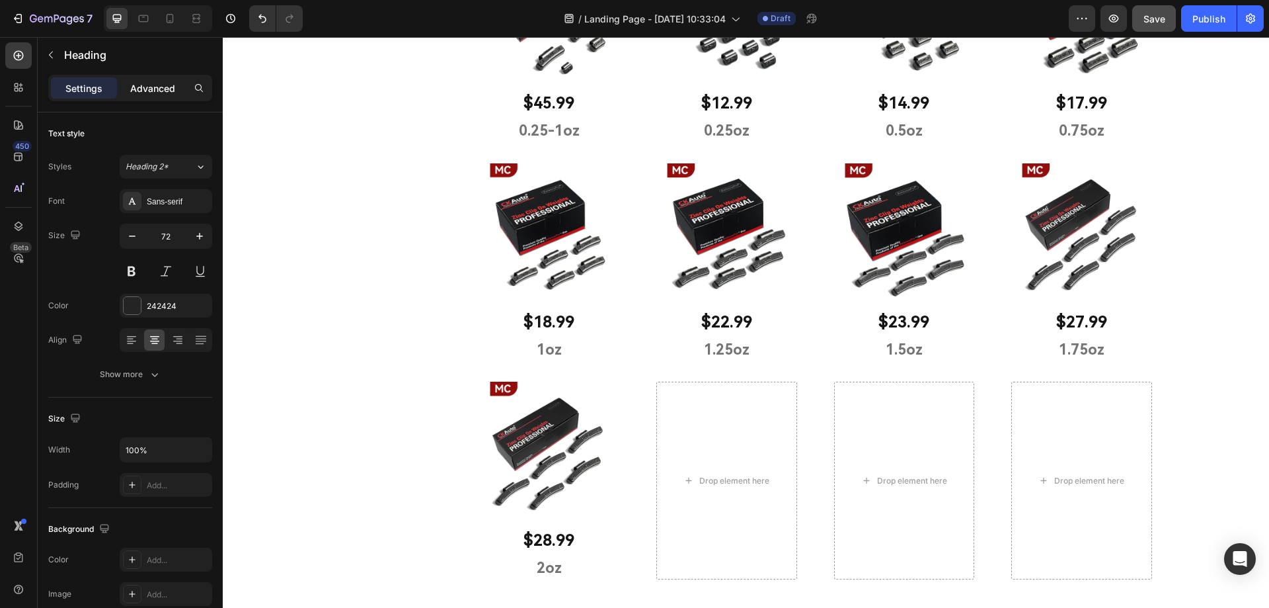
click at [149, 98] on div "Advanced" at bounding box center [153, 87] width 66 height 21
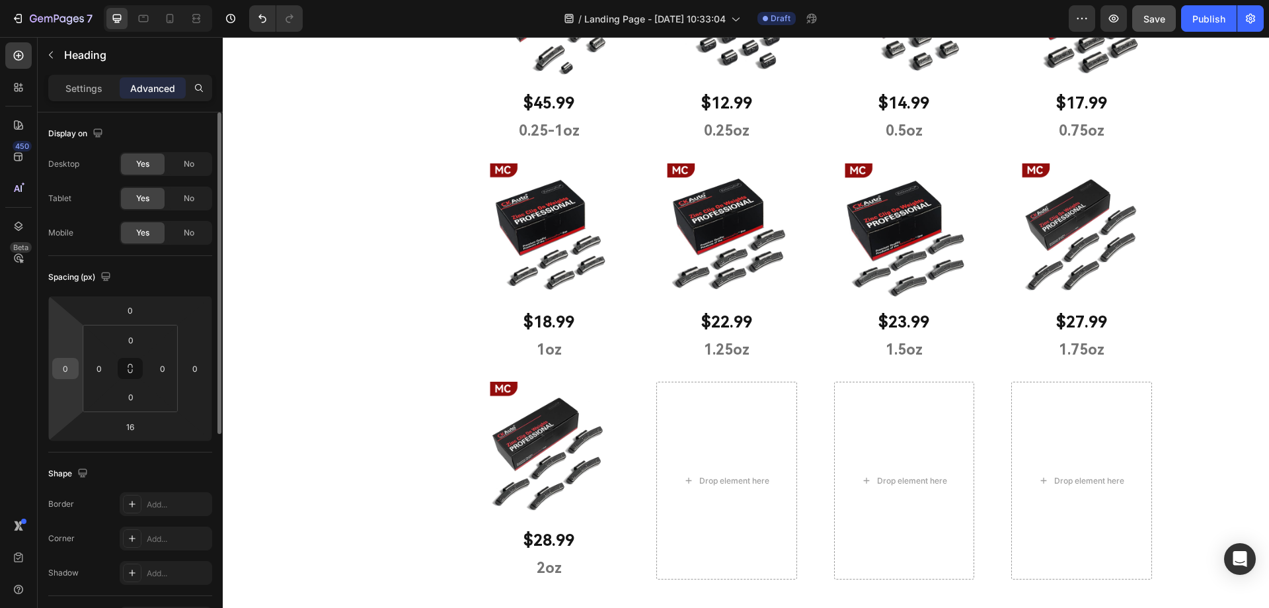
click at [69, 368] on input "0" at bounding box center [66, 368] width 20 height 20
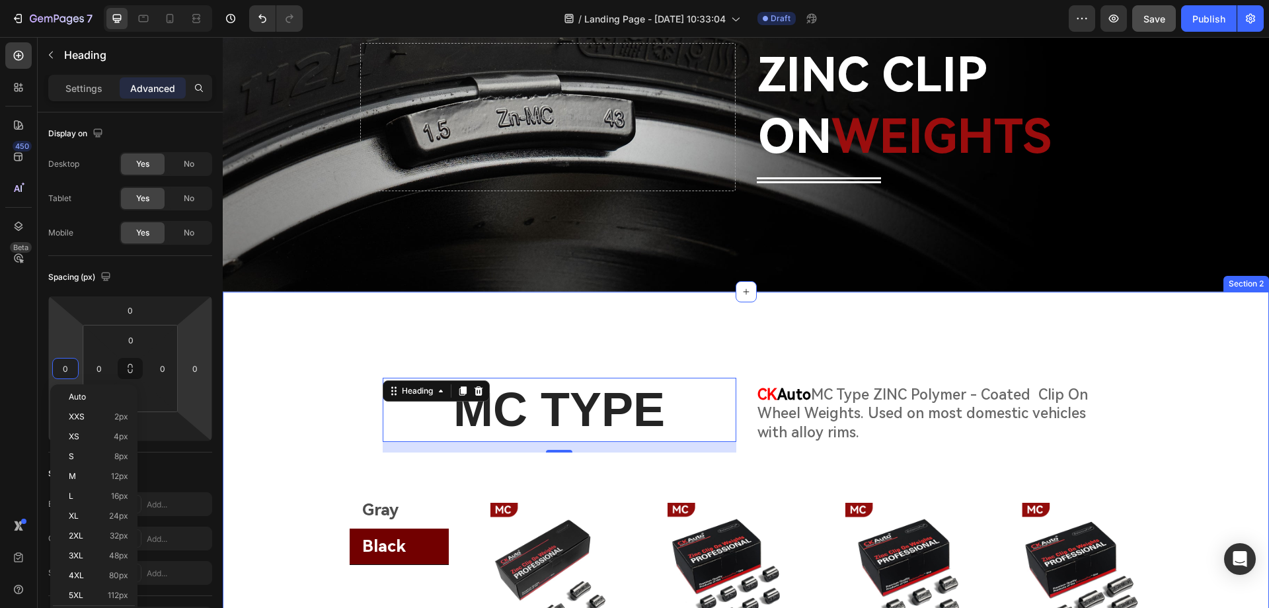
scroll to position [132, 0]
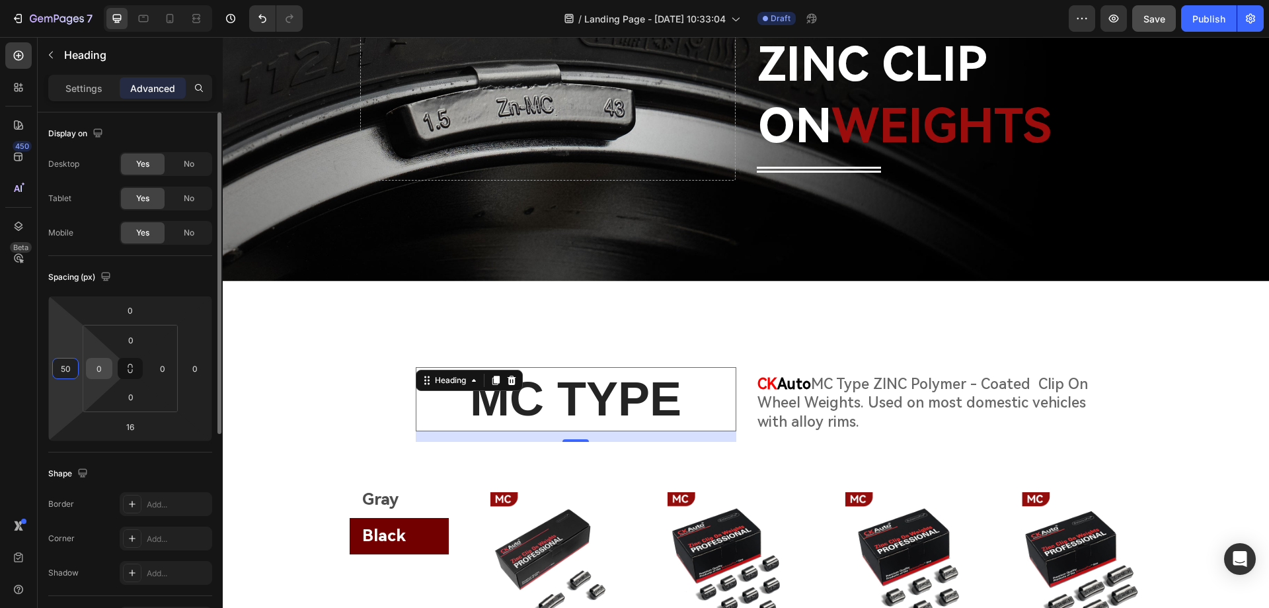
type input "5"
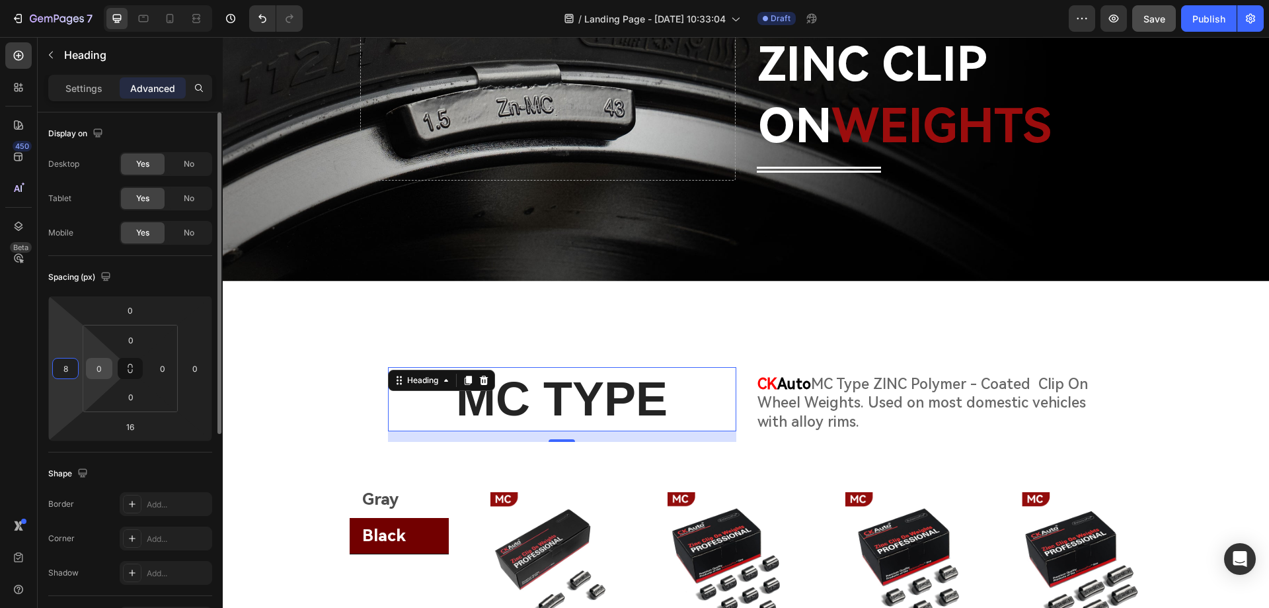
type input "80"
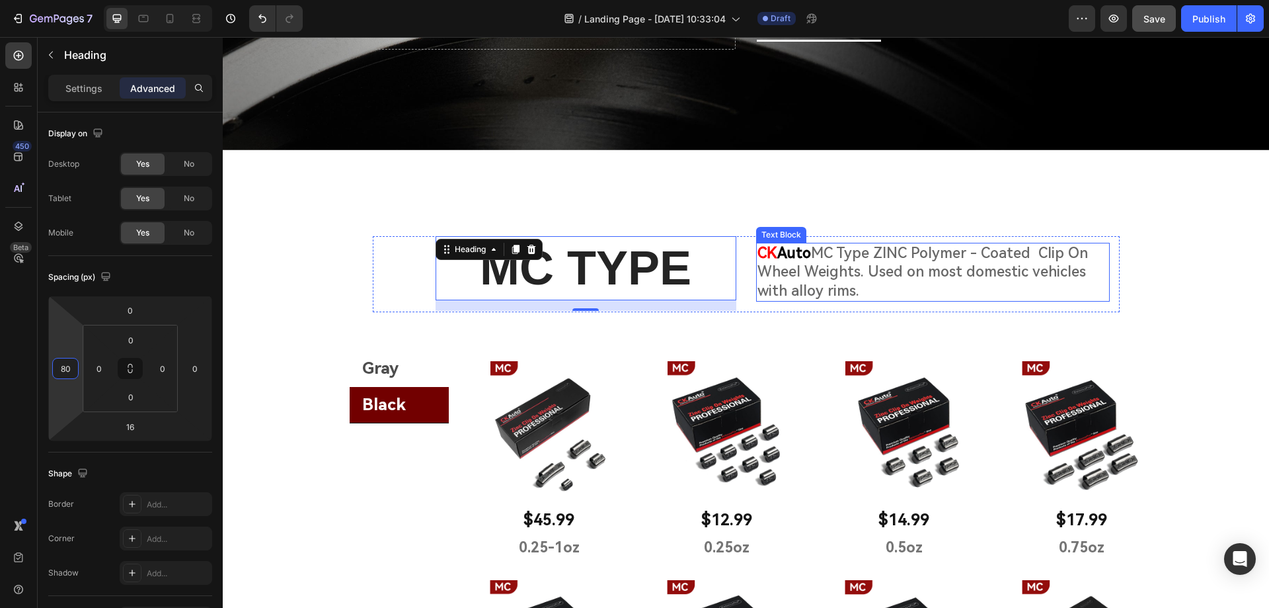
scroll to position [264, 0]
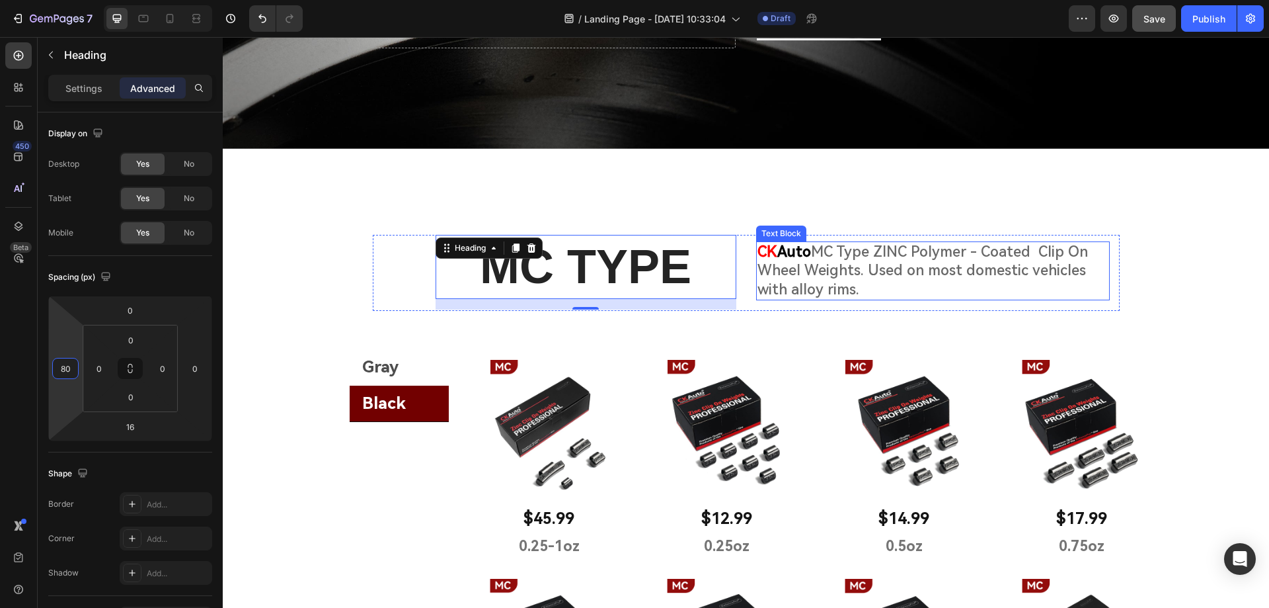
click at [807, 272] on p "CK Auto MC Type ZINC Polymer - Coated Clip On Wheel Weights. Used on most domes…" at bounding box center [933, 271] width 351 height 57
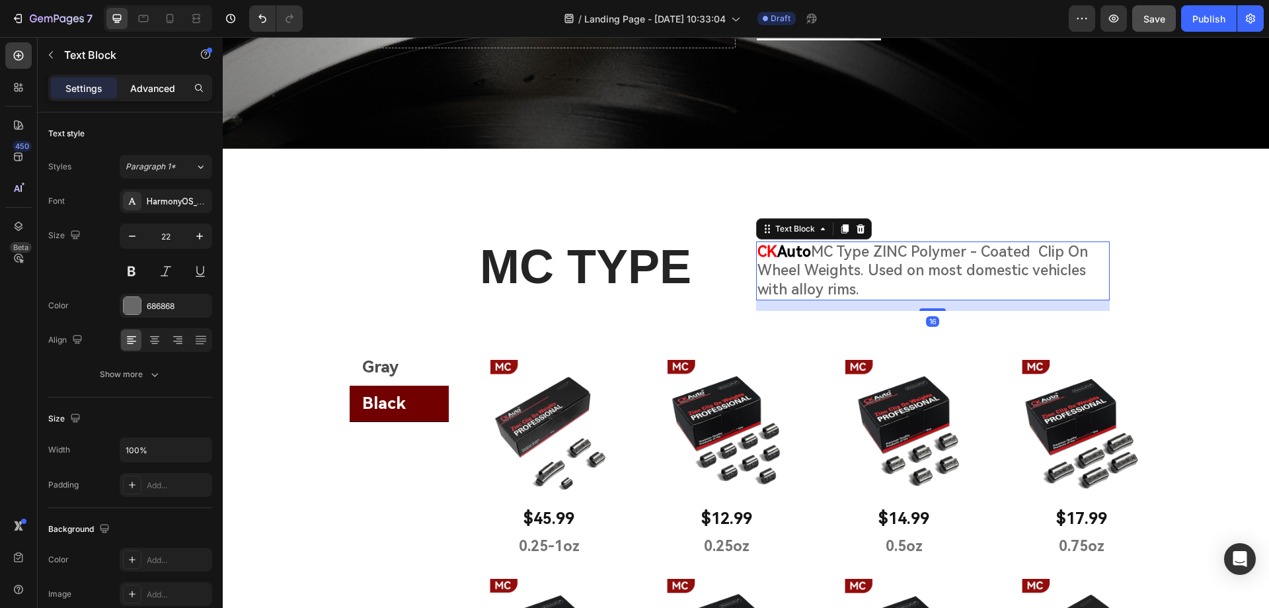
click at [148, 90] on p "Advanced" at bounding box center [152, 88] width 45 height 14
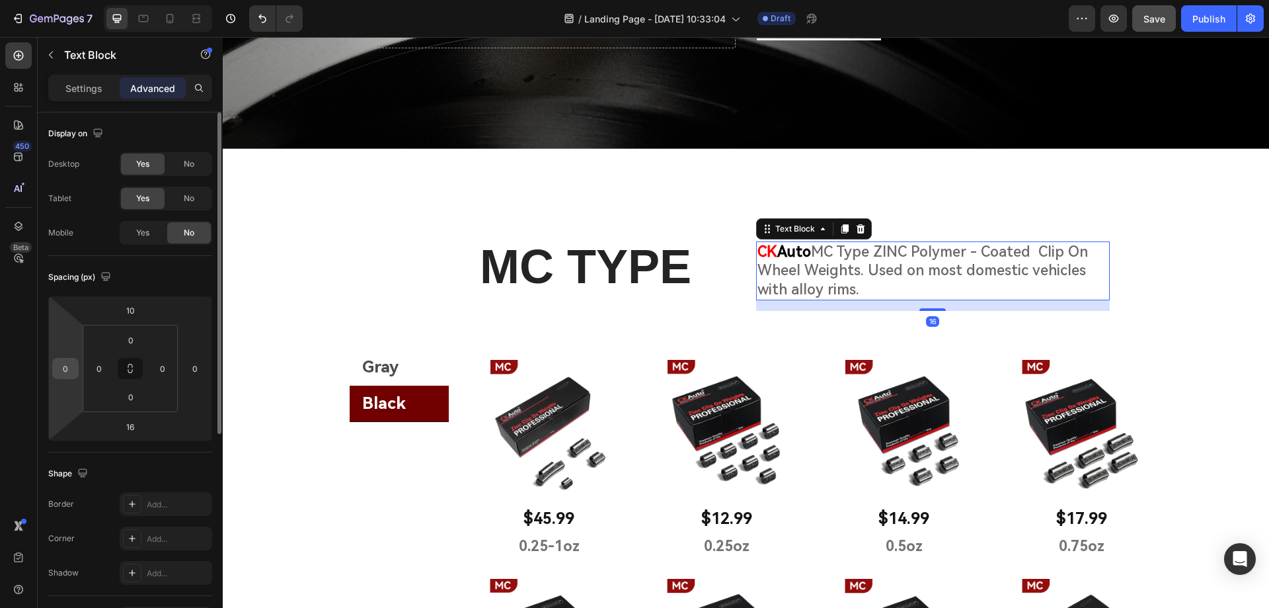
click at [69, 373] on input "0" at bounding box center [66, 368] width 20 height 20
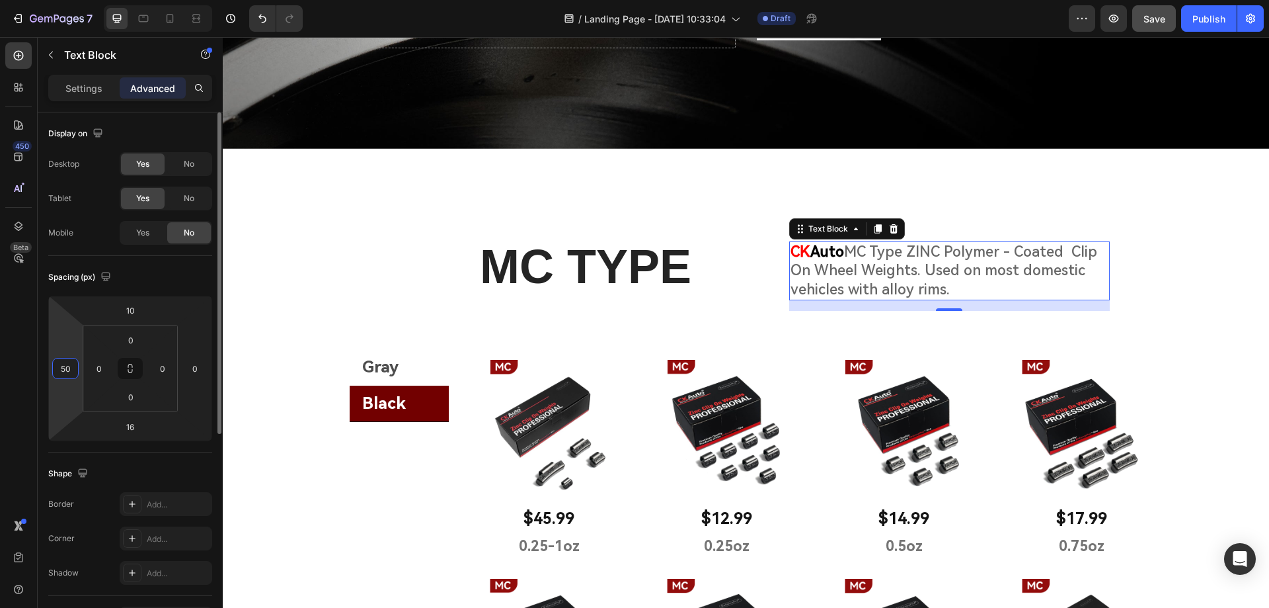
type input "5"
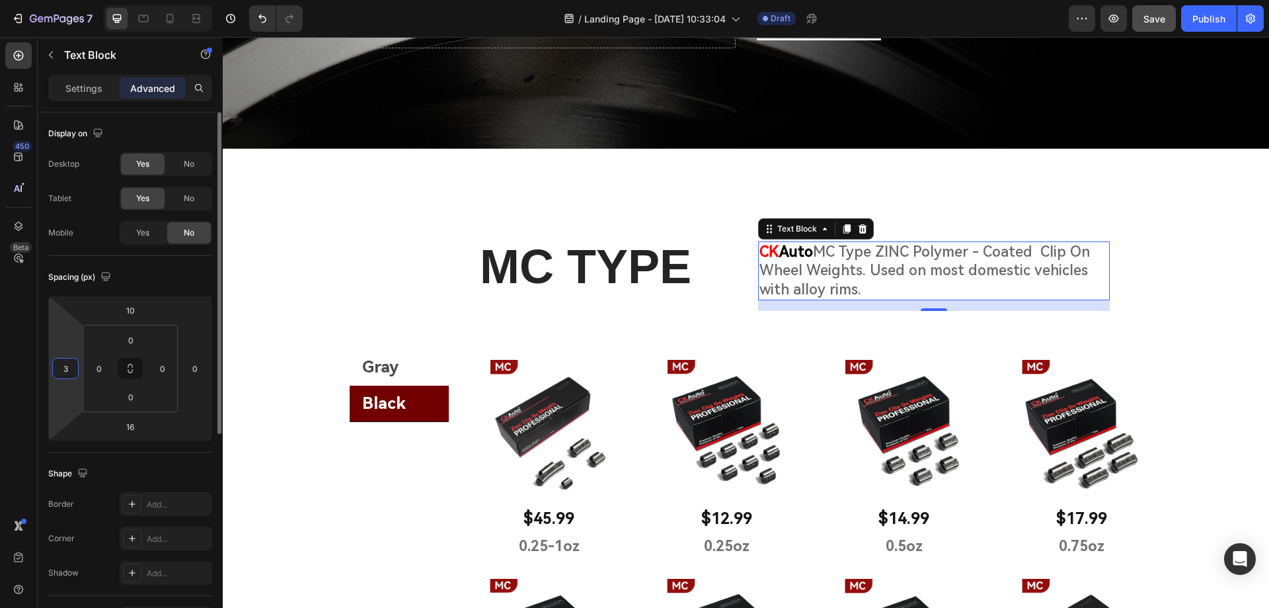
type input "30"
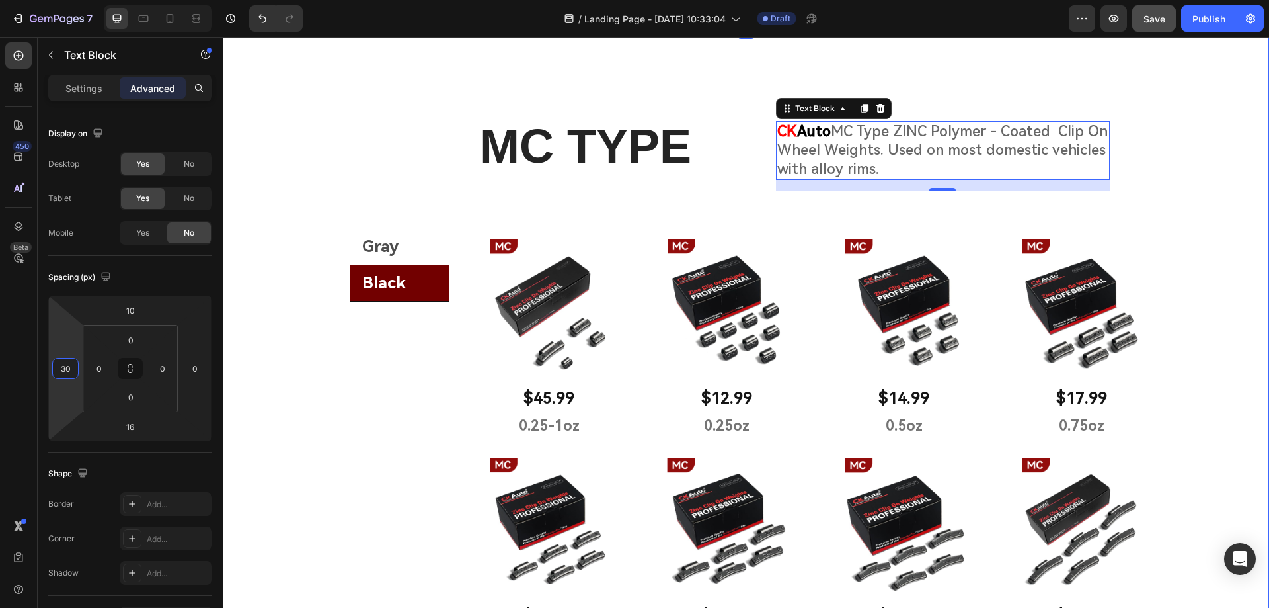
scroll to position [397, 0]
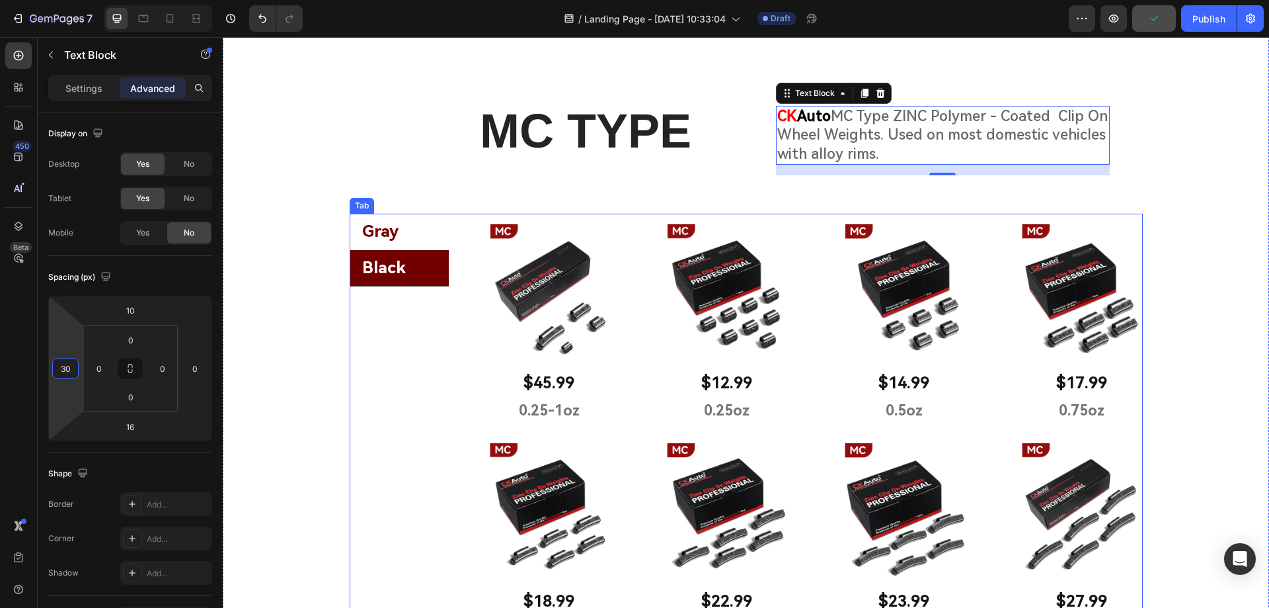
click at [420, 229] on li "Gray" at bounding box center [399, 232] width 99 height 36
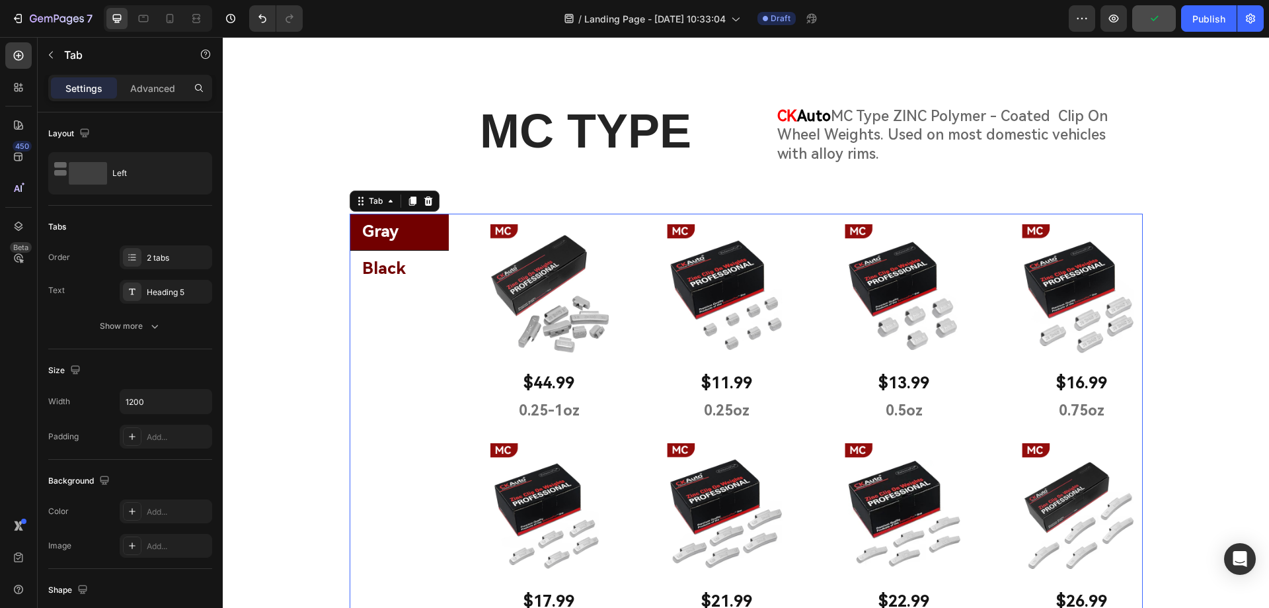
click at [416, 272] on li "Black" at bounding box center [399, 269] width 99 height 36
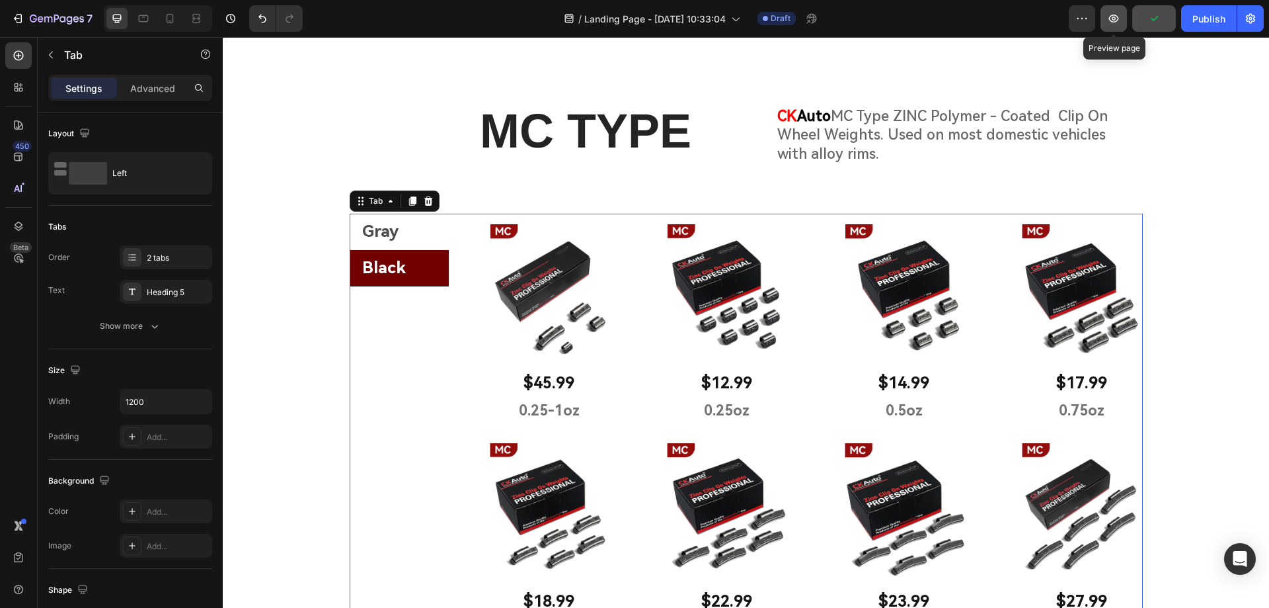
click at [1115, 17] on icon "button" at bounding box center [1113, 18] width 13 height 13
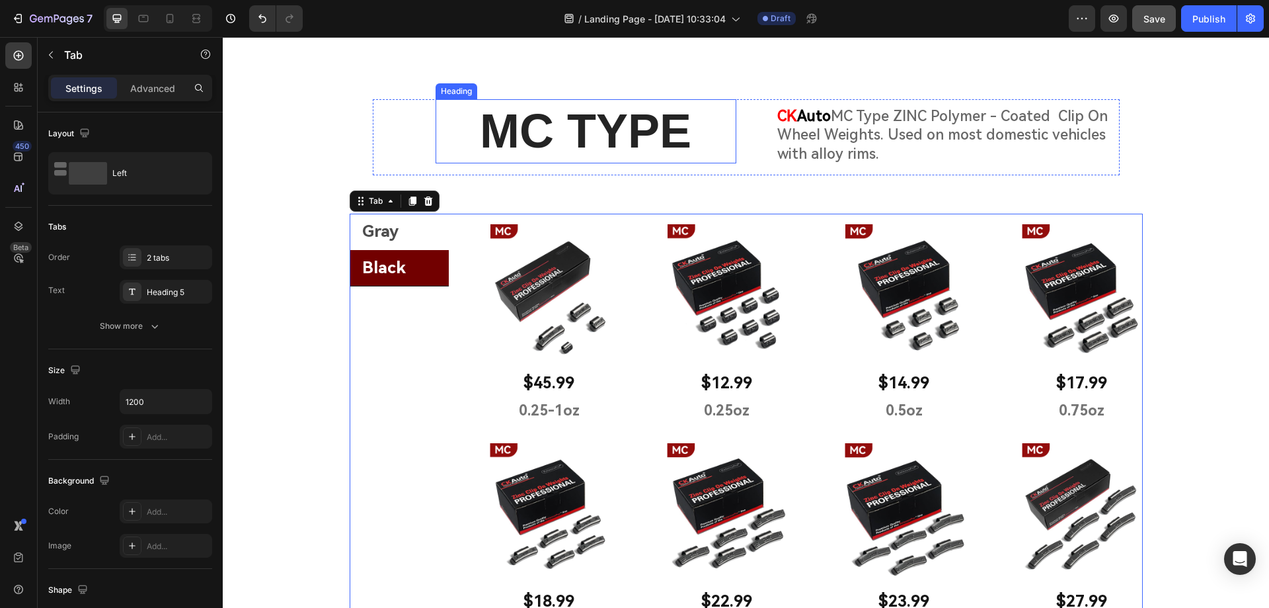
click at [709, 145] on h2 "MC TYPE" at bounding box center [586, 131] width 301 height 65
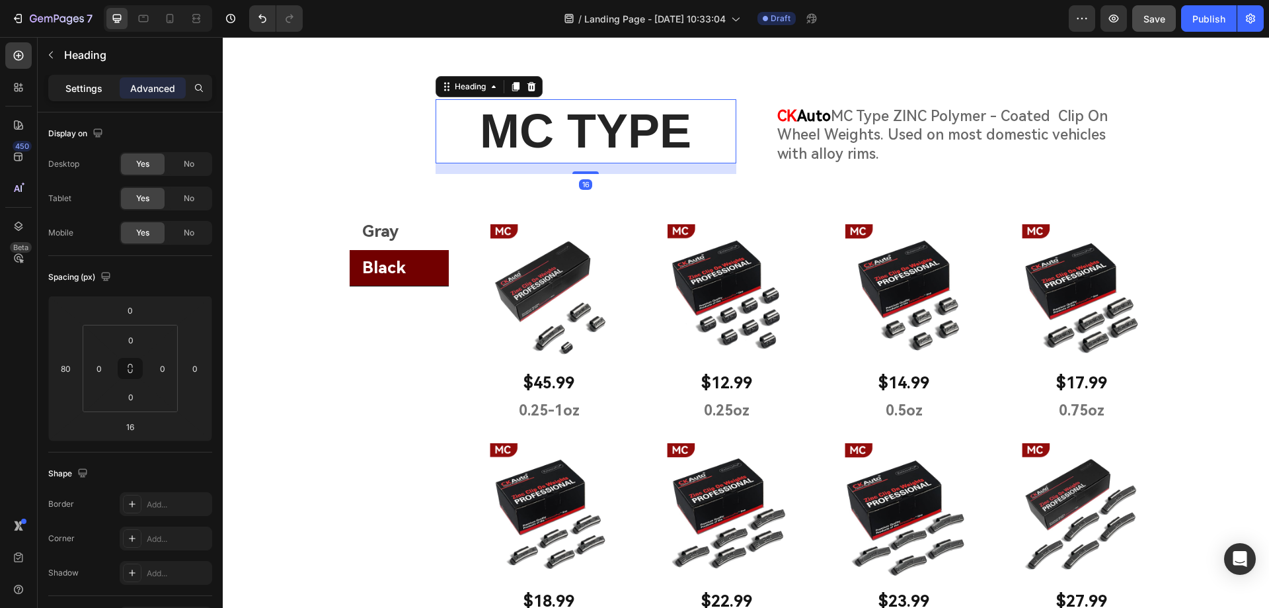
click at [97, 89] on p "Settings" at bounding box center [83, 88] width 37 height 14
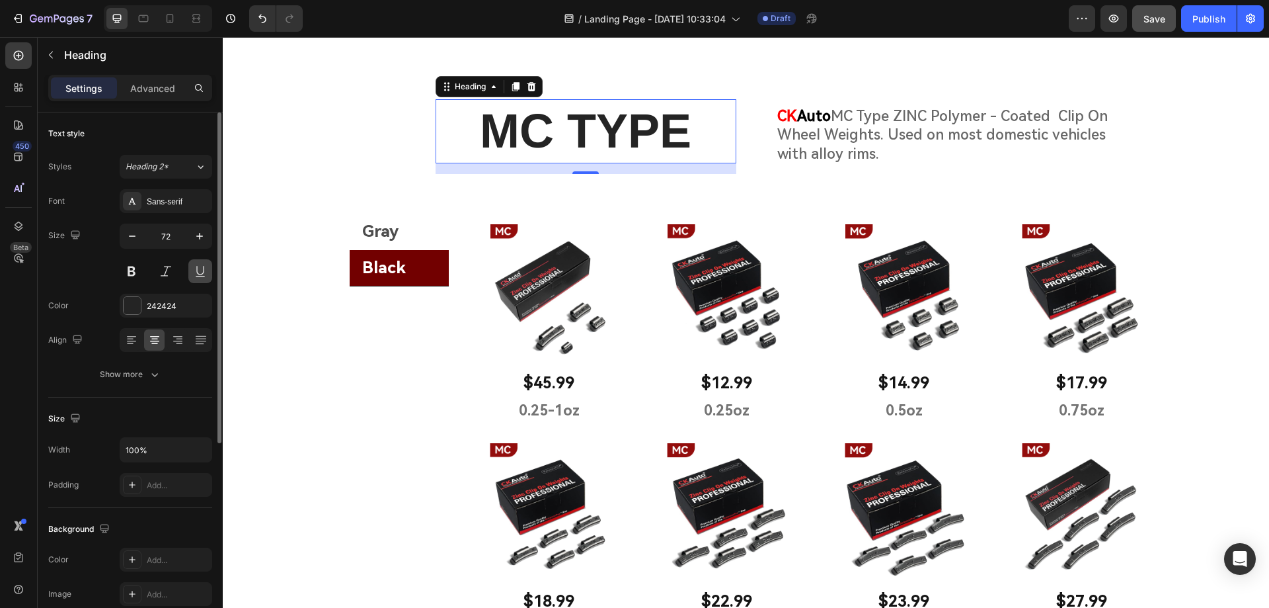
click at [200, 271] on button at bounding box center [200, 271] width 24 height 24
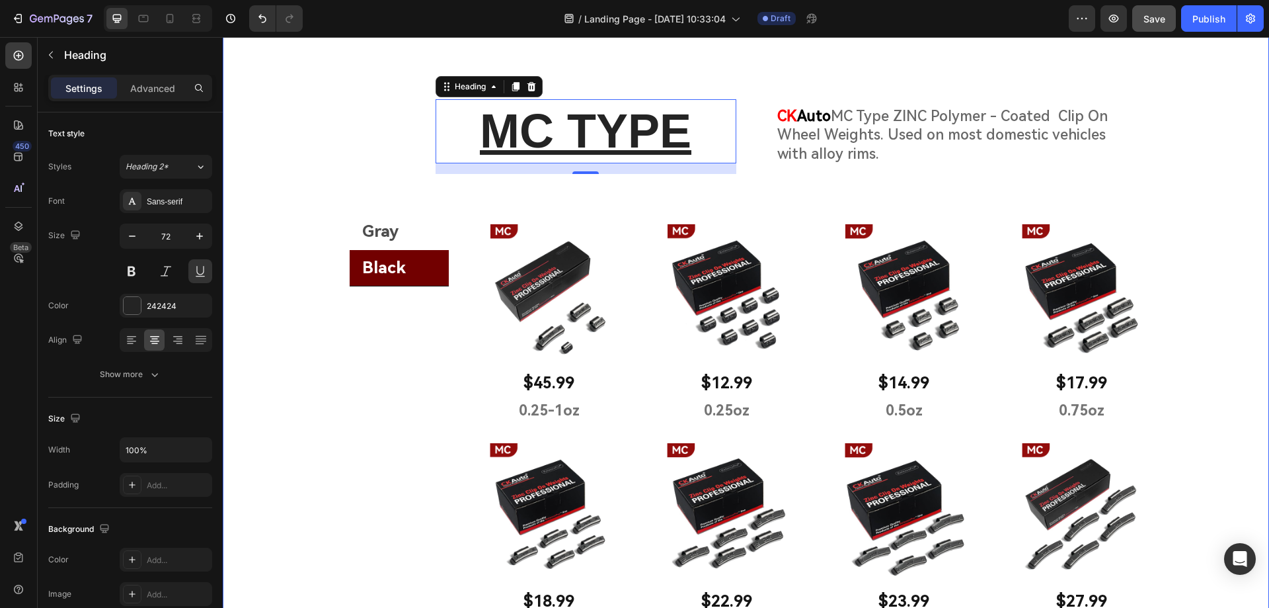
click at [326, 383] on div "MC TYPE Heading 16 CK Auto MC Type ZINC Polymer - Coated Clip On Wheel Weights.…" at bounding box center [746, 490] width 1046 height 849
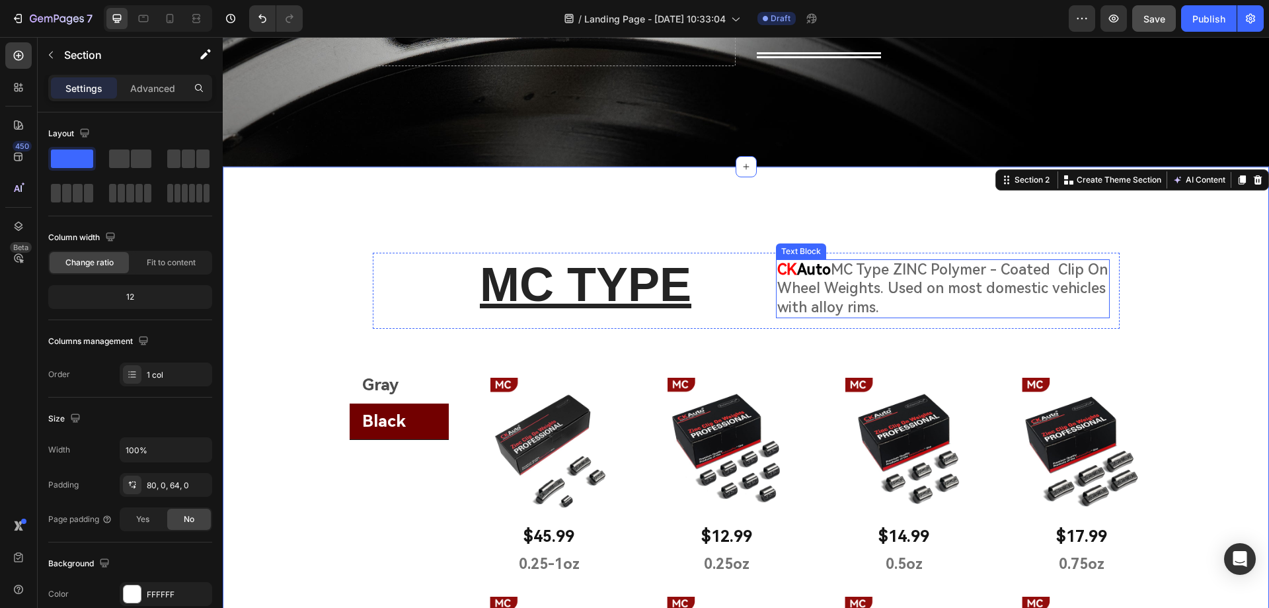
scroll to position [264, 0]
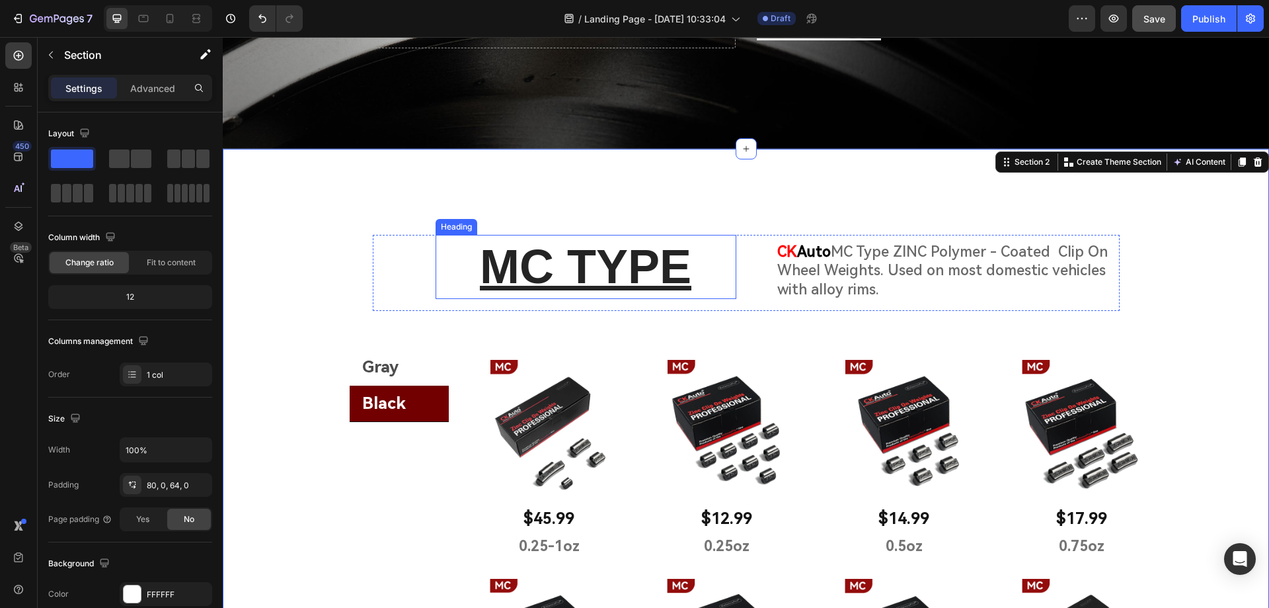
click at [691, 268] on h2 "MC TYPE" at bounding box center [586, 267] width 301 height 65
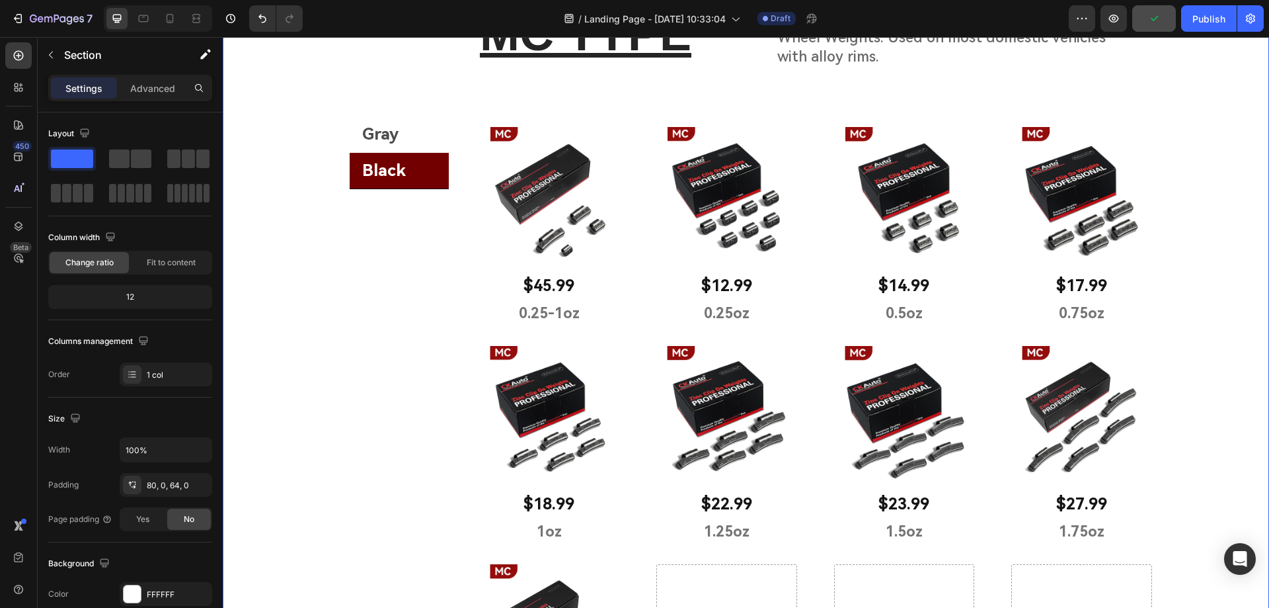
scroll to position [331, 0]
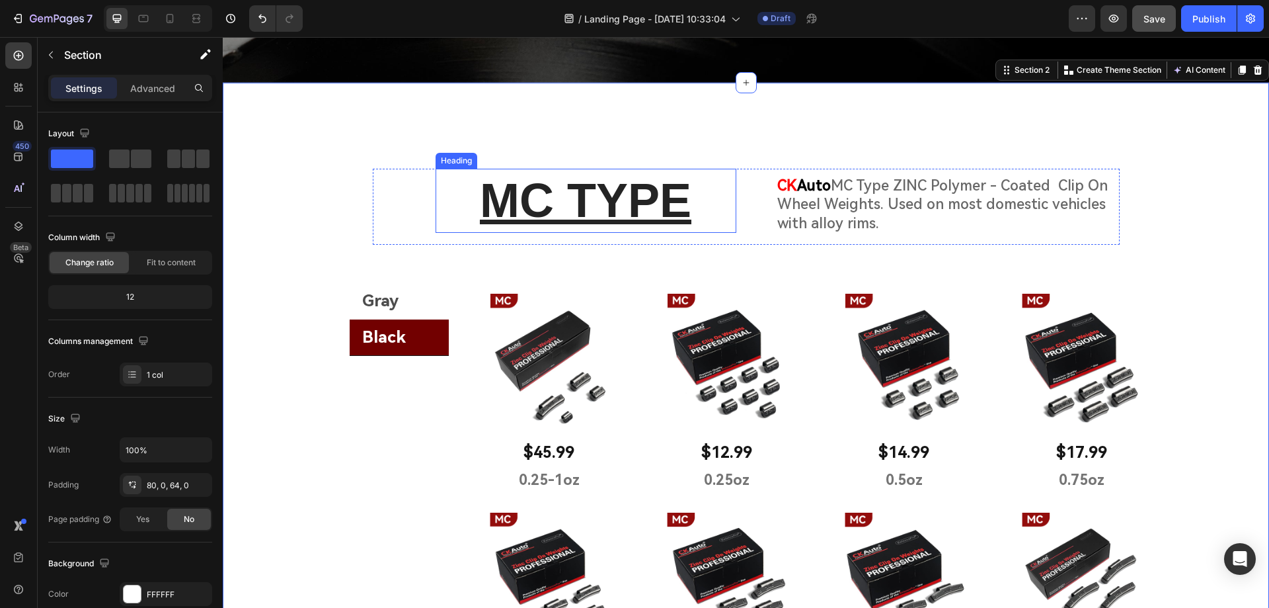
click at [691, 200] on h2 "MC TYPE" at bounding box center [586, 201] width 301 height 65
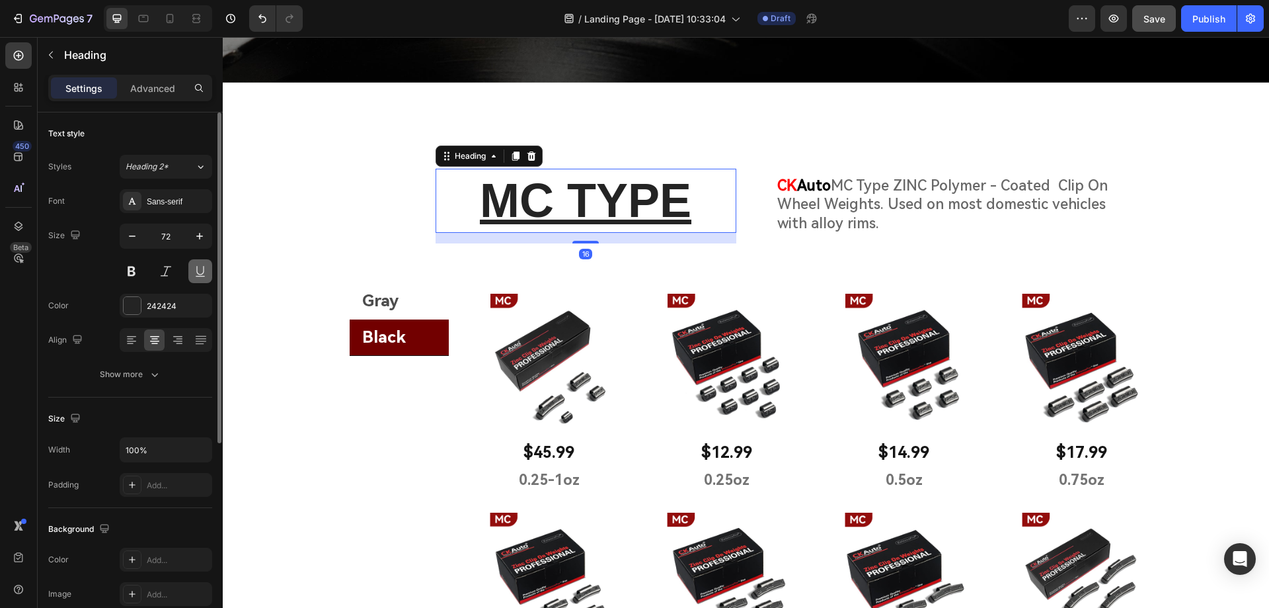
click at [196, 272] on button at bounding box center [200, 271] width 24 height 24
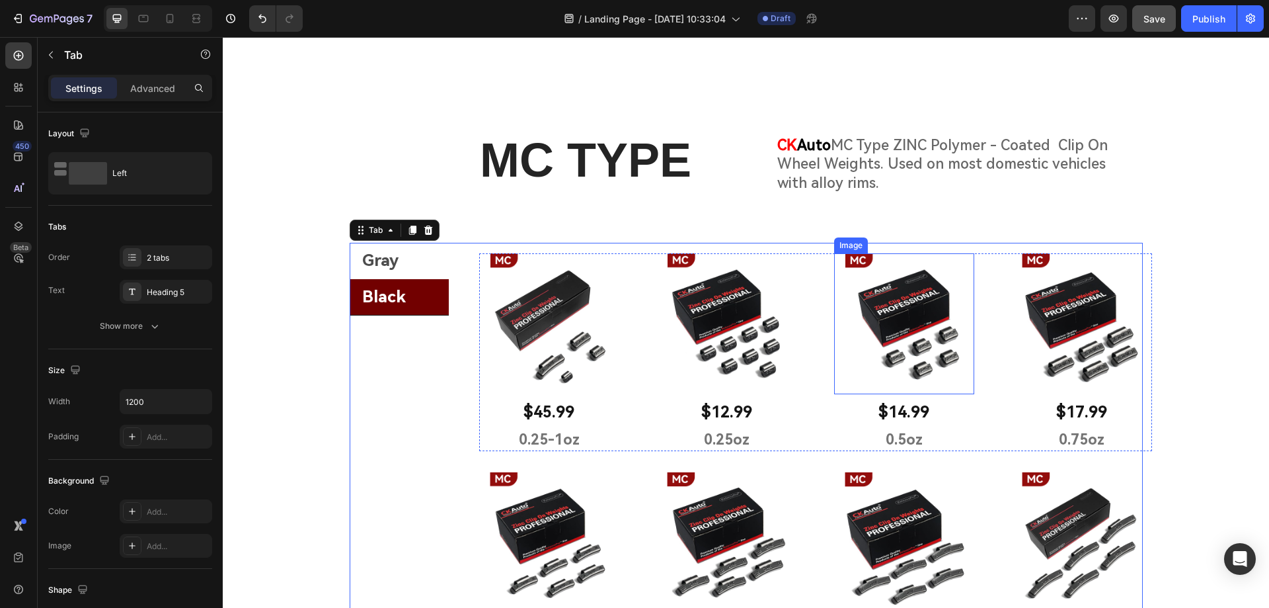
scroll to position [397, 0]
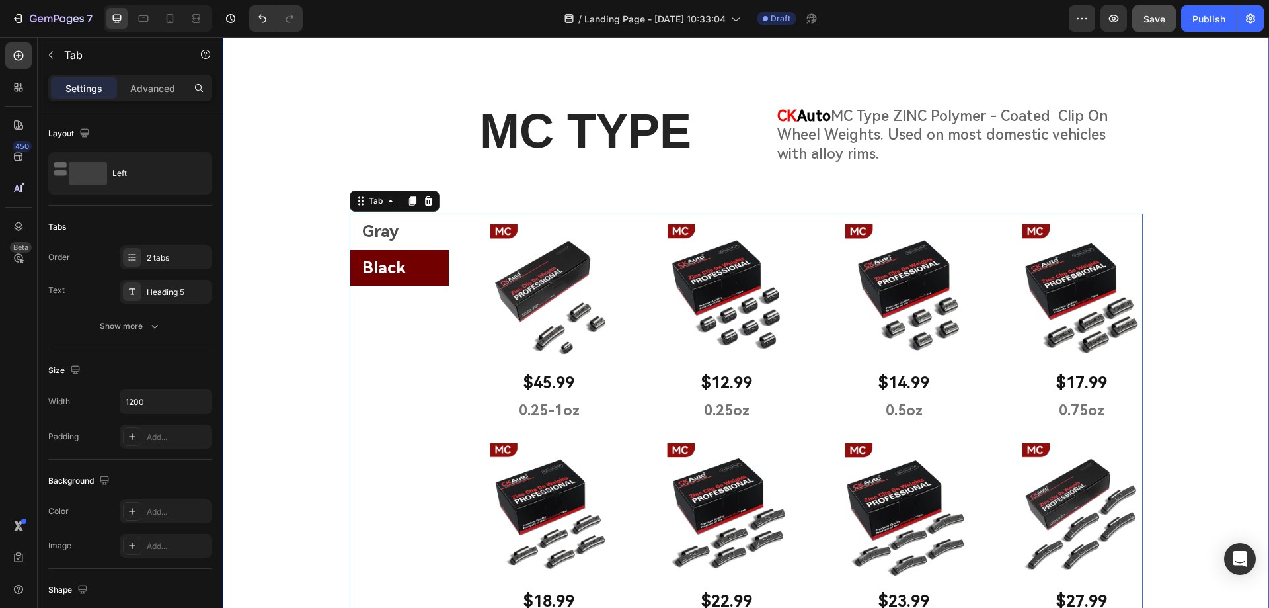
click at [682, 145] on h2 "MC TYPE" at bounding box center [586, 131] width 301 height 65
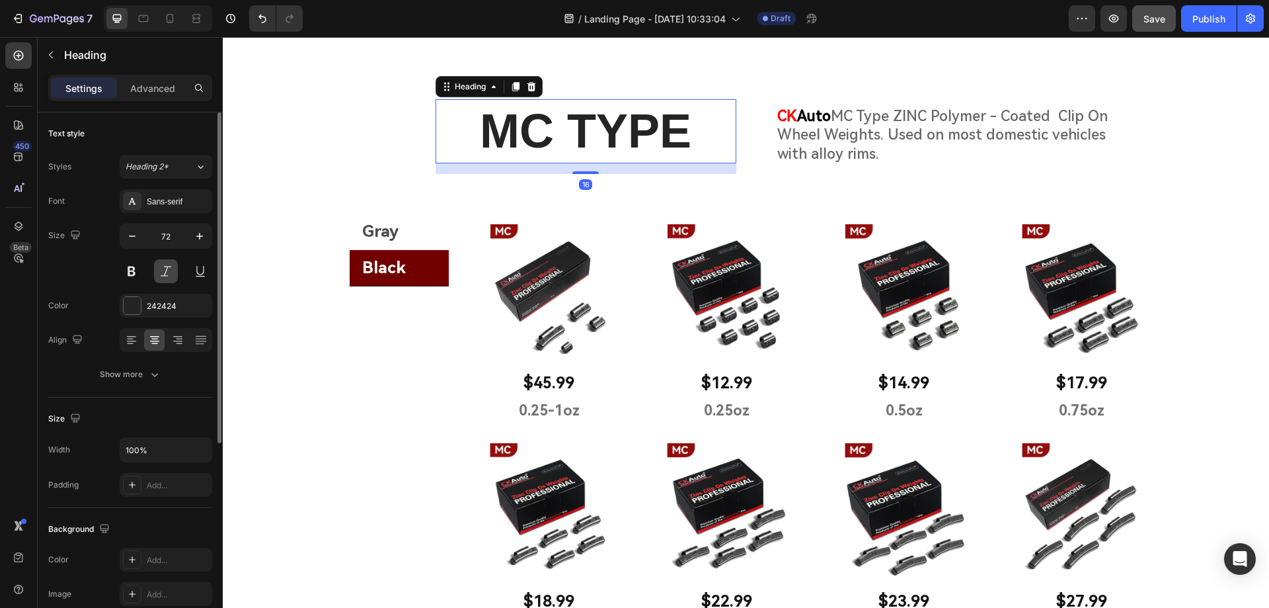
click at [165, 272] on button at bounding box center [166, 271] width 24 height 24
click at [362, 354] on div "Gray Black" at bounding box center [399, 552] width 99 height 676
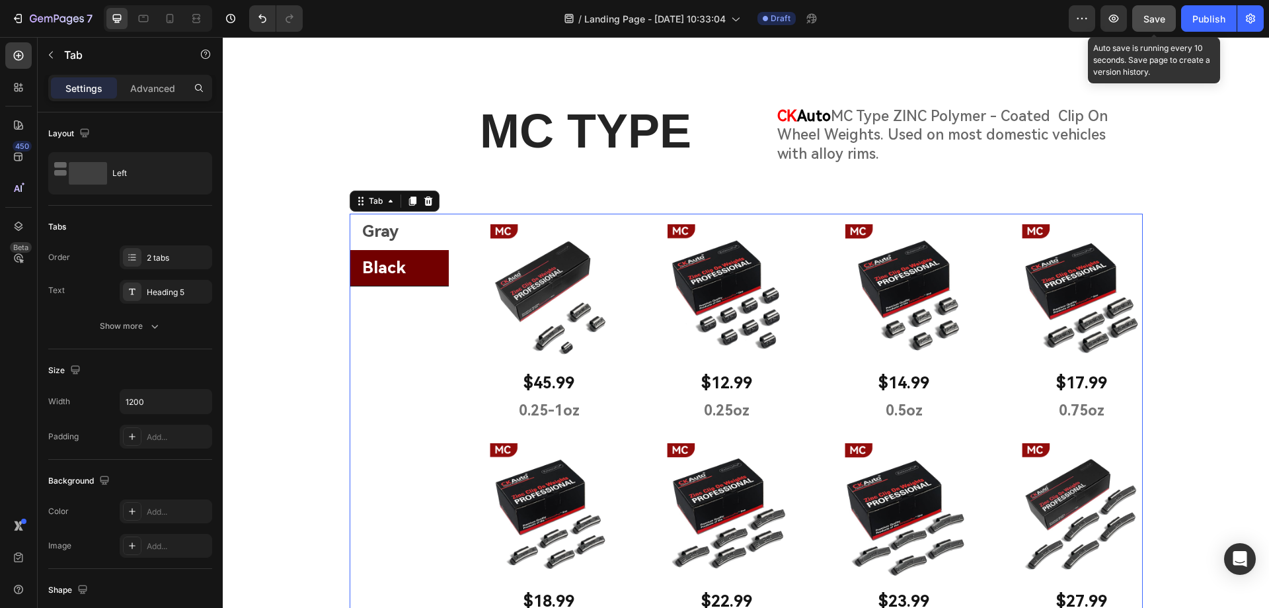
click at [1144, 19] on span "Save" at bounding box center [1155, 18] width 22 height 11
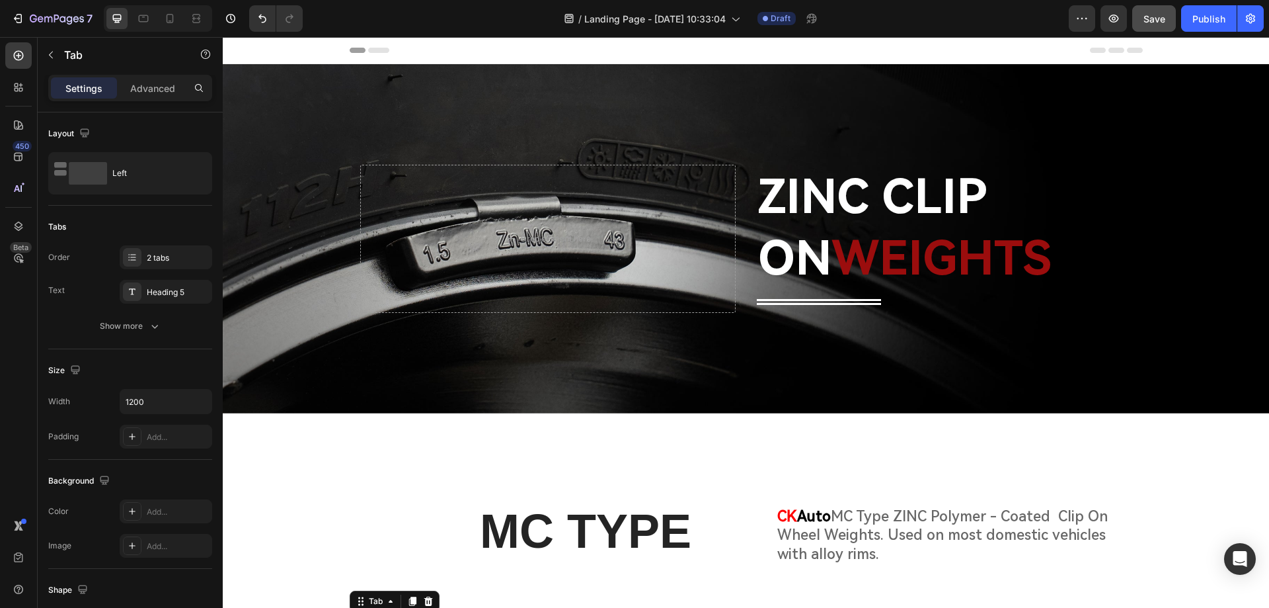
scroll to position [66, 0]
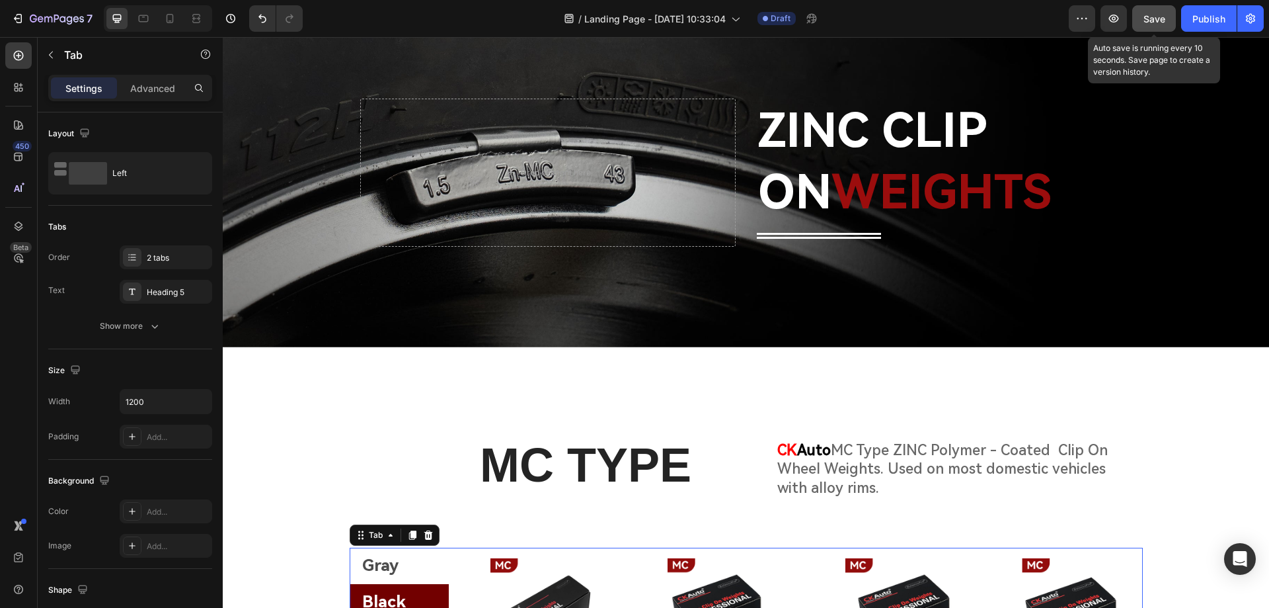
click at [1158, 14] on span "Save" at bounding box center [1155, 18] width 22 height 11
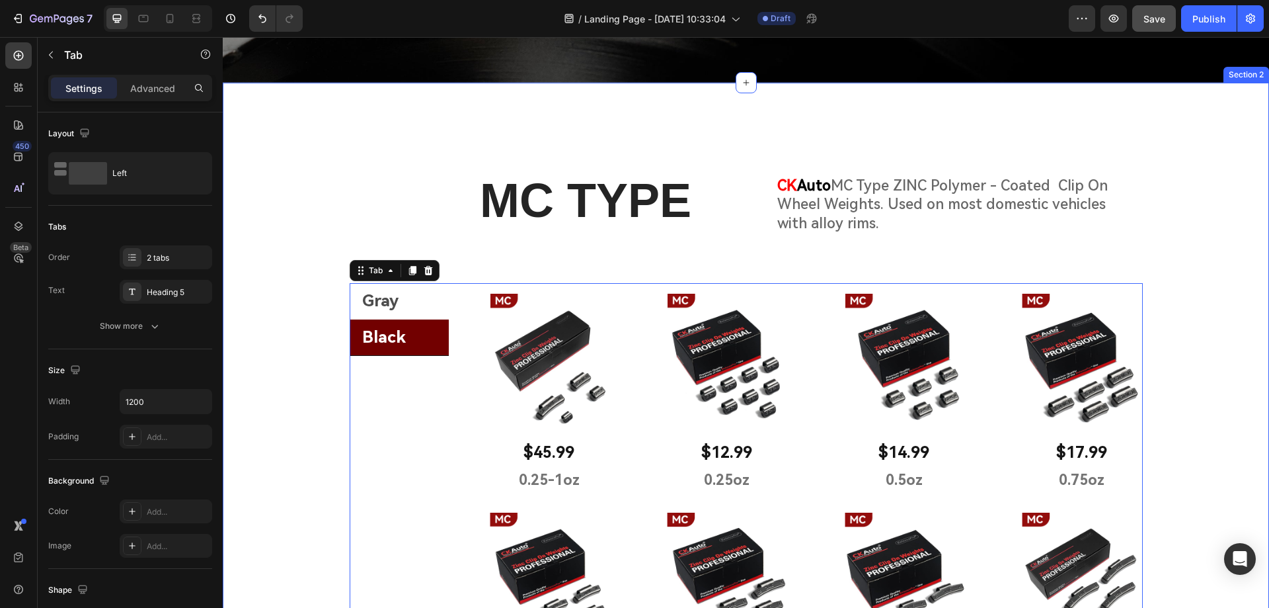
scroll to position [397, 0]
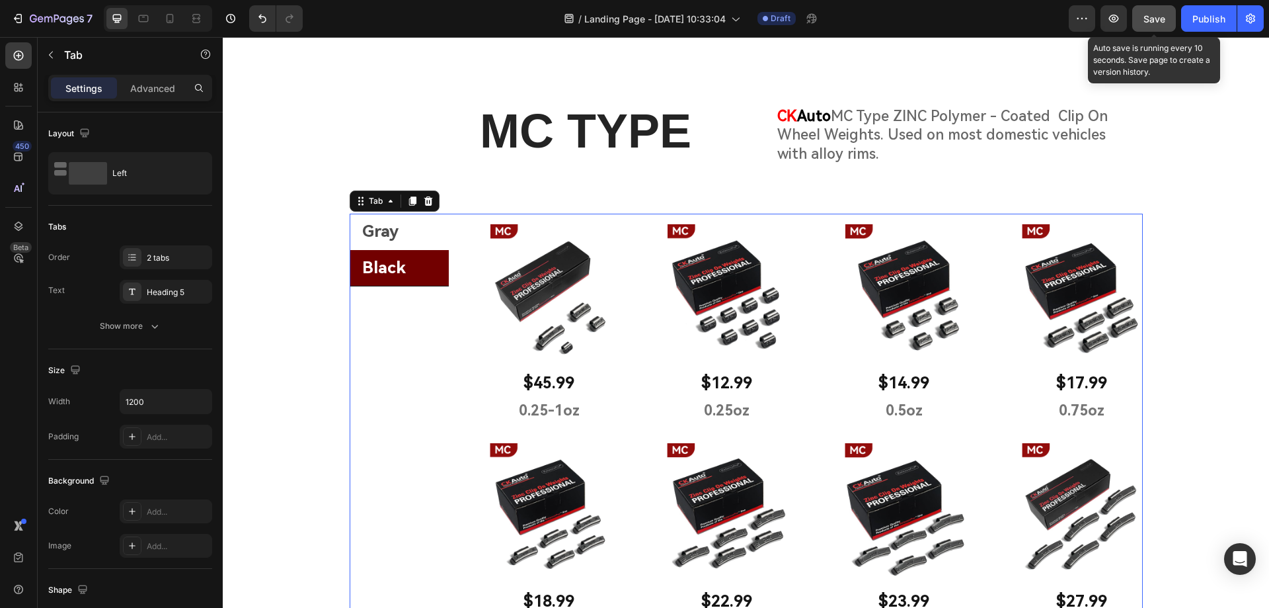
click at [1152, 17] on span "Save" at bounding box center [1155, 18] width 22 height 11
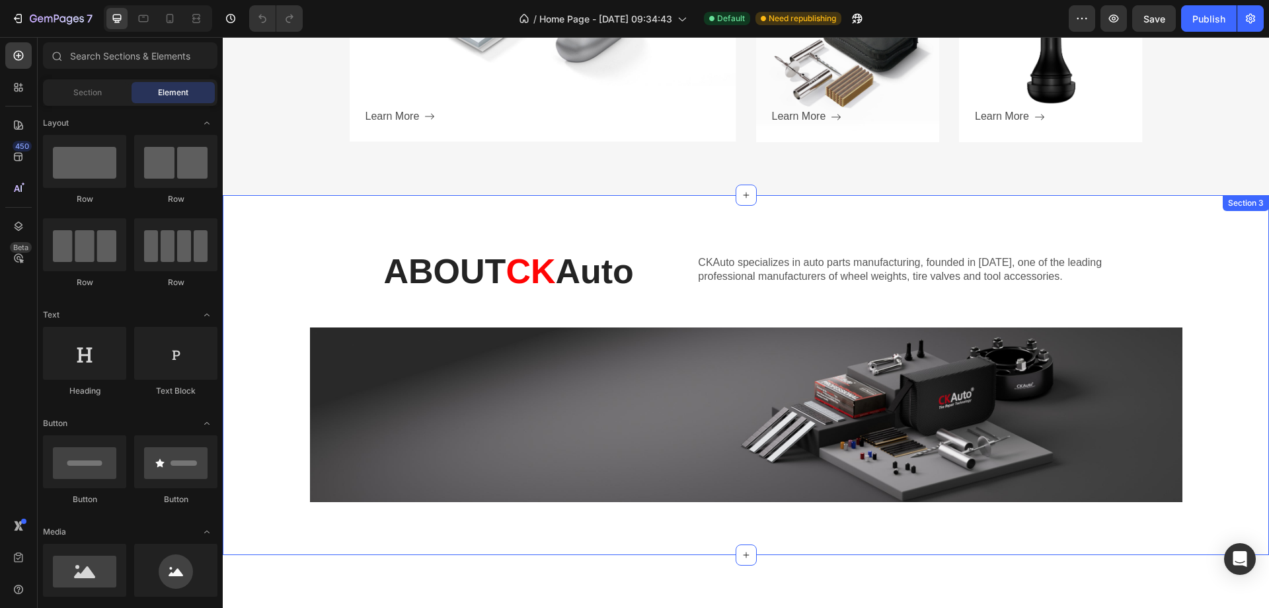
scroll to position [1058, 0]
